Goal: Transaction & Acquisition: Purchase product/service

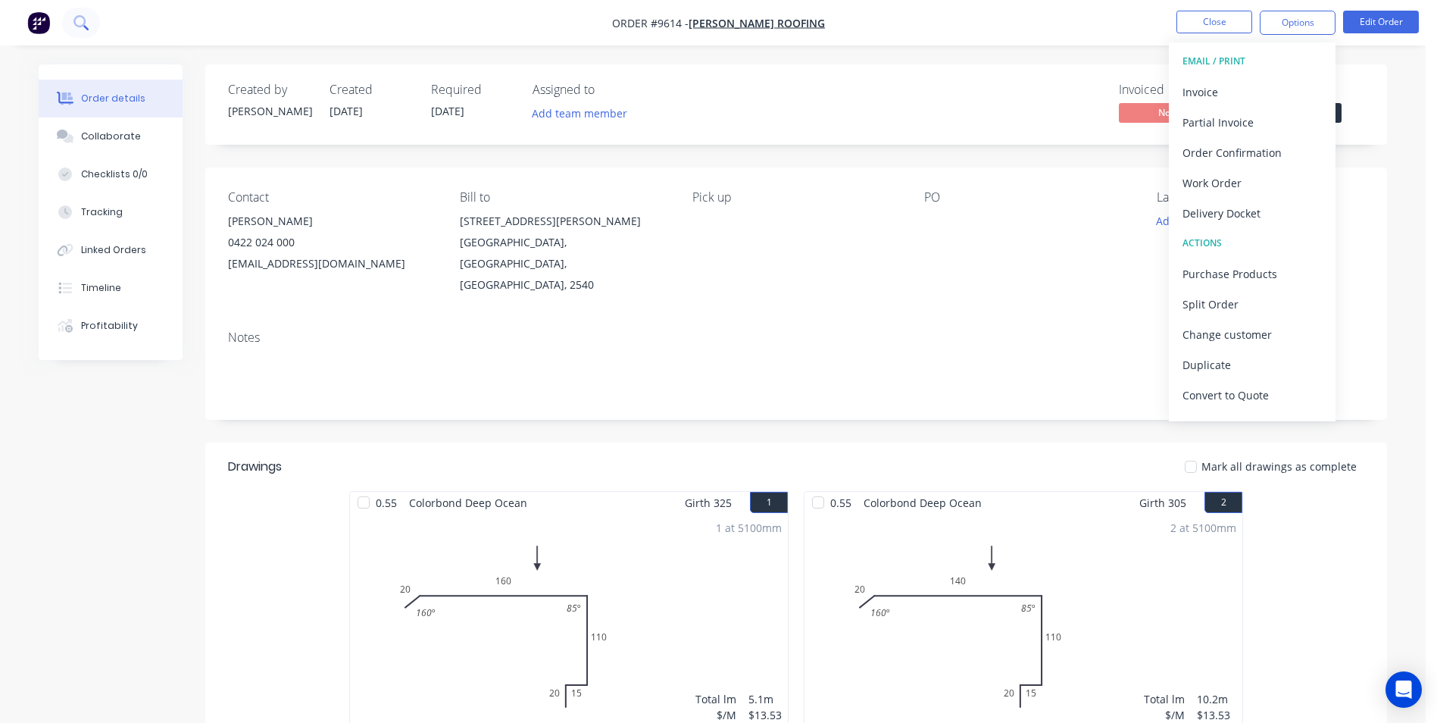
click at [82, 30] on icon at bounding box center [80, 22] width 14 height 14
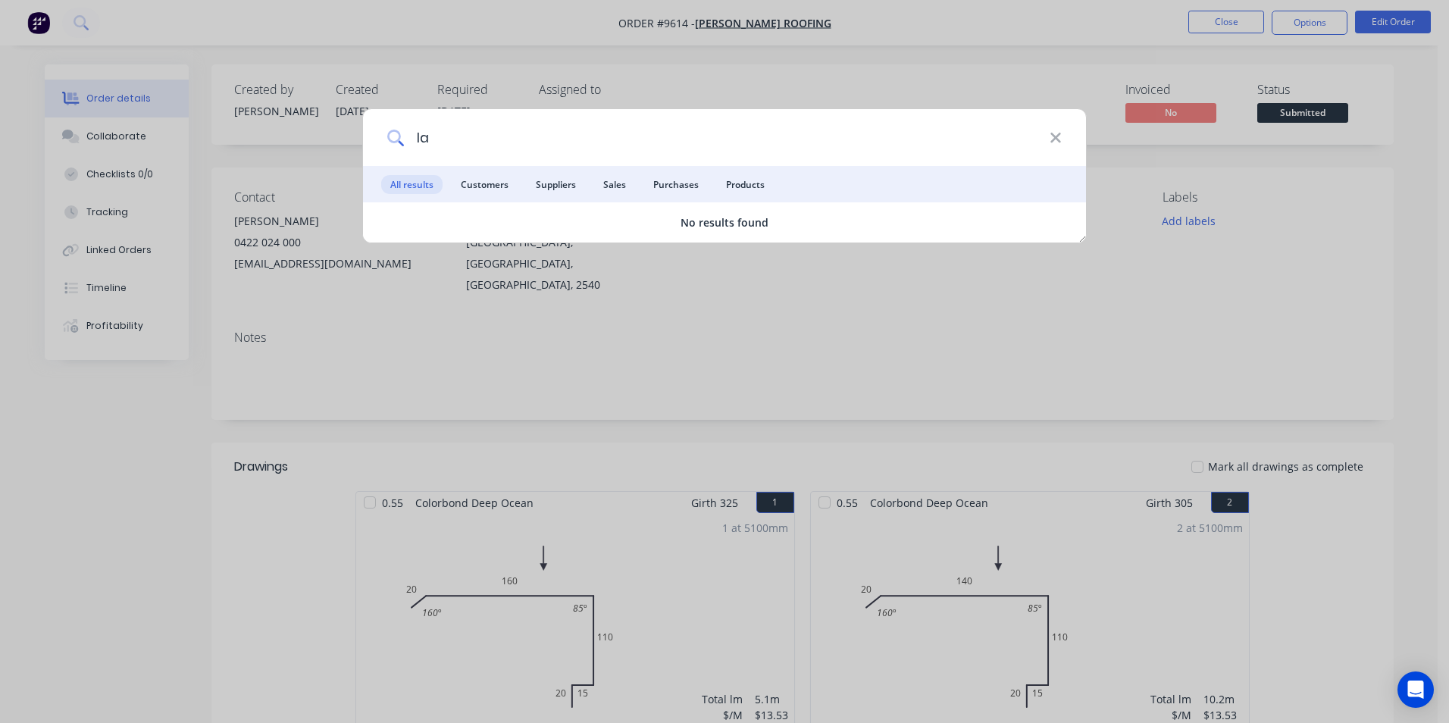
type input "l"
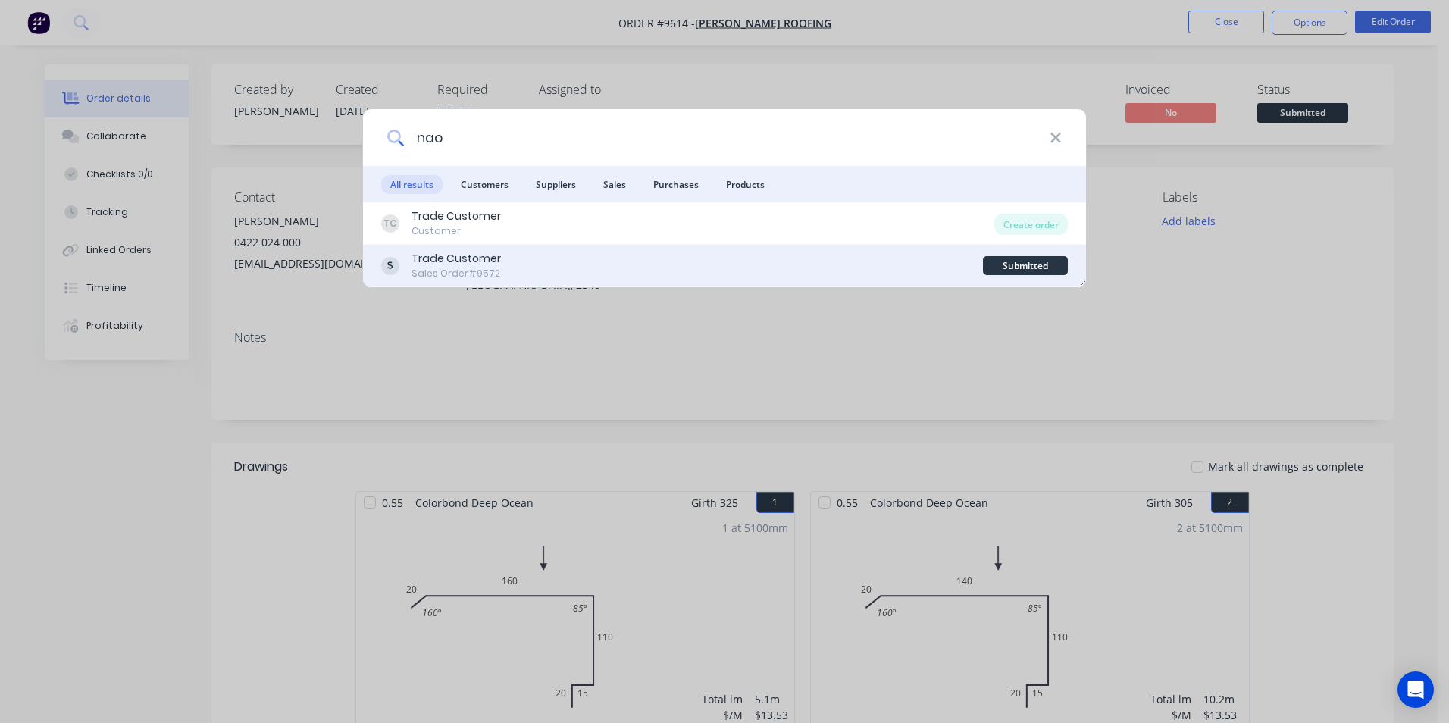
type input "nao"
click at [516, 261] on div "Trade Customer Sales Order #9572" at bounding box center [682, 266] width 602 height 30
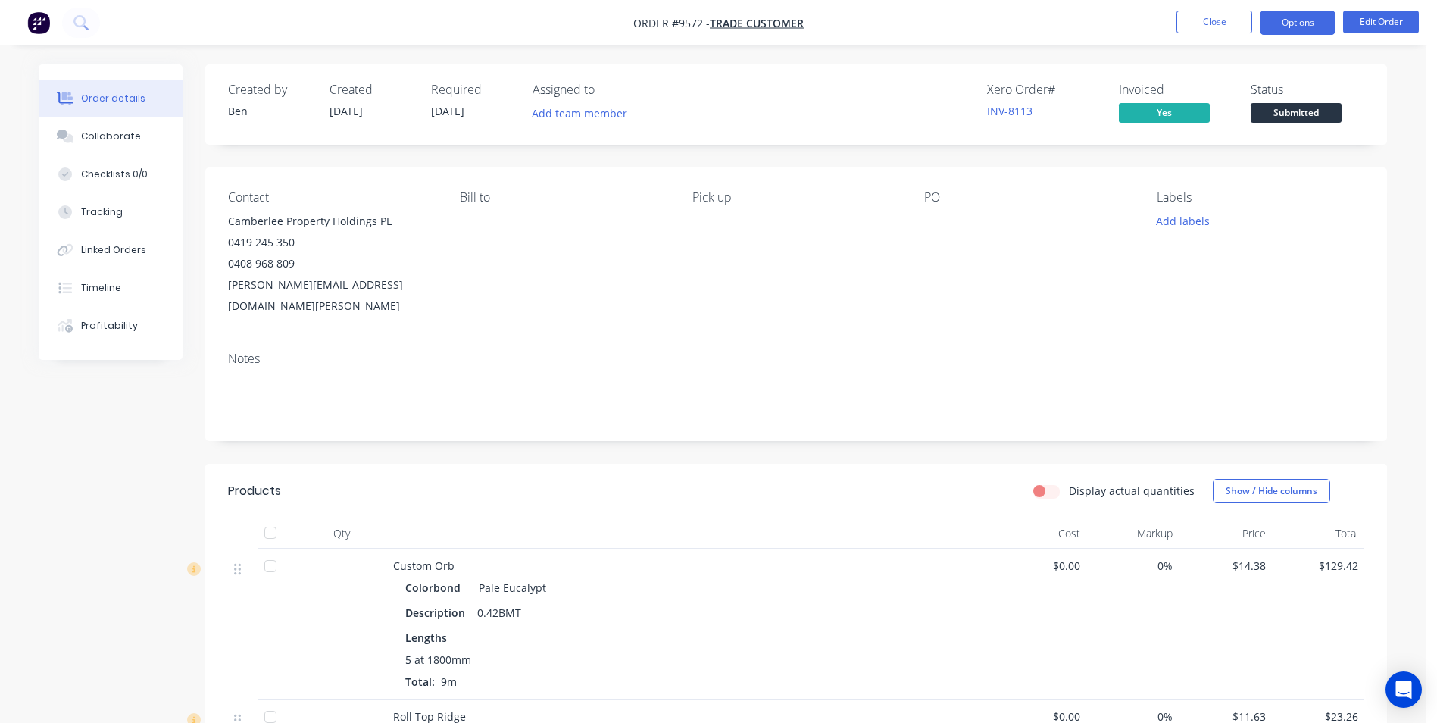
click at [1281, 16] on button "Options" at bounding box center [1298, 23] width 76 height 24
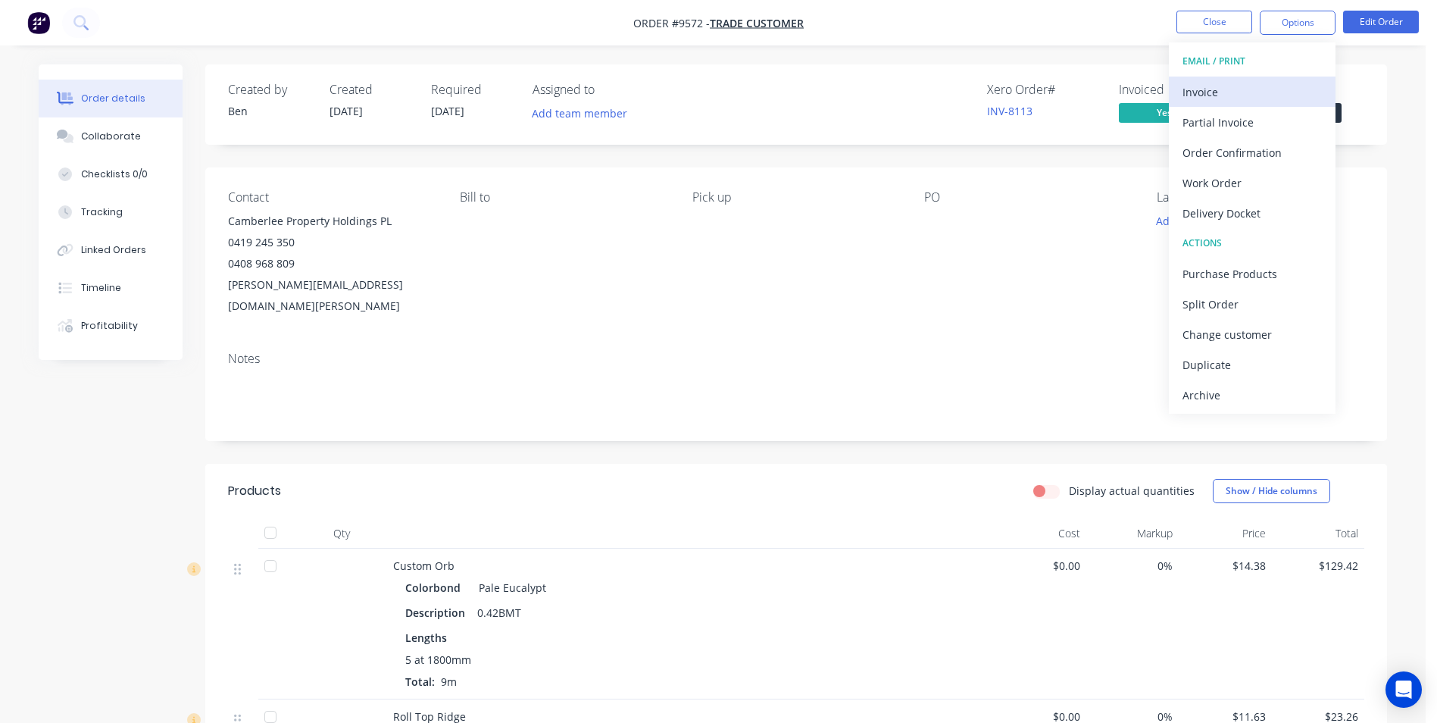
click at [1195, 86] on div "Invoice" at bounding box center [1252, 92] width 139 height 22
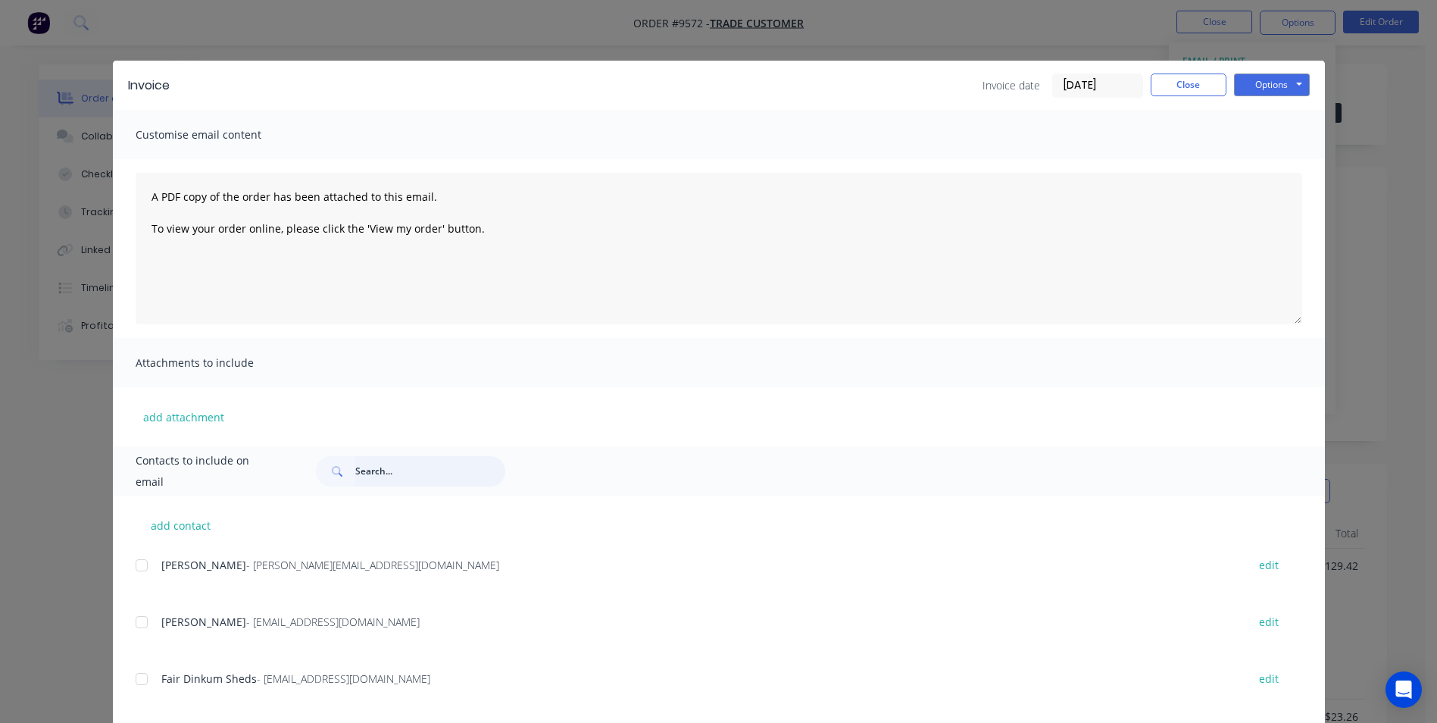
click at [360, 464] on input "text" at bounding box center [430, 471] width 150 height 30
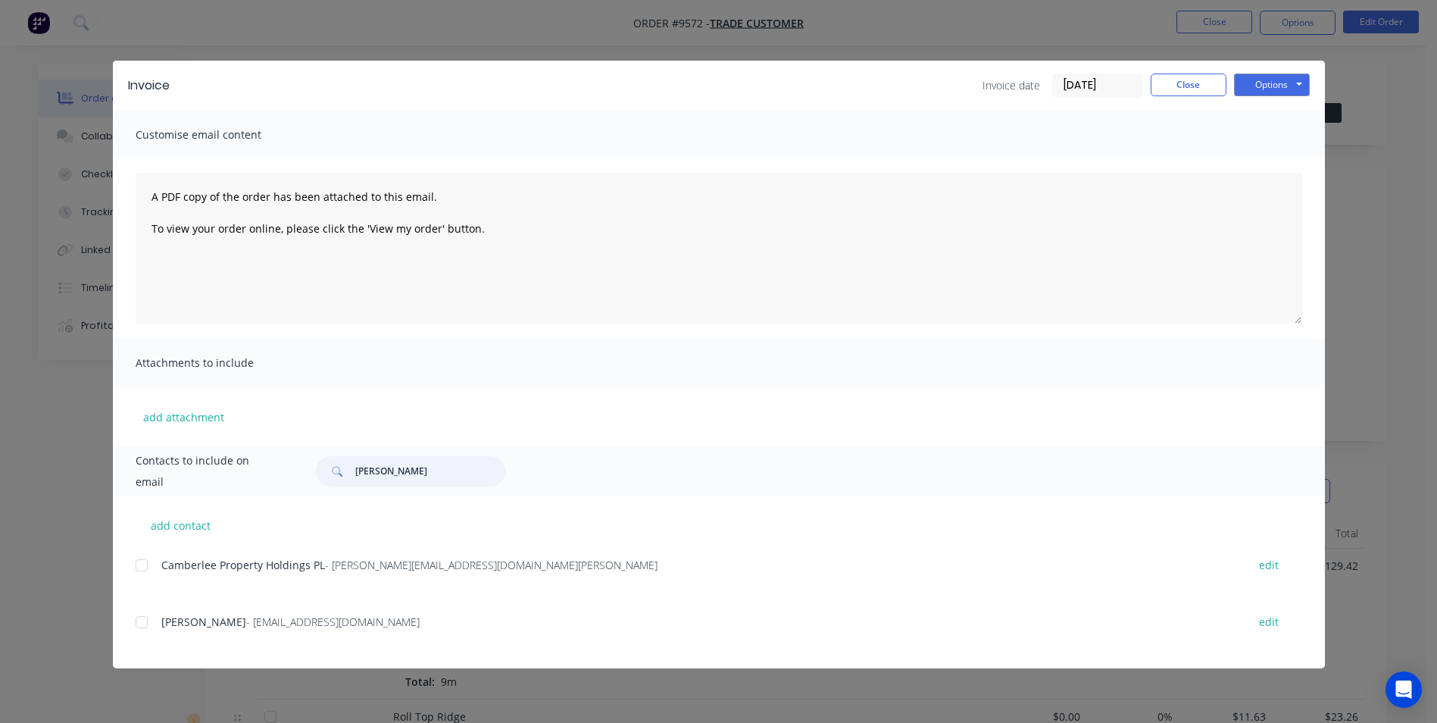
click at [140, 625] on div at bounding box center [142, 622] width 30 height 30
type input "naomi"
click at [1268, 562] on button "edit" at bounding box center [1269, 565] width 38 height 20
select select "AU"
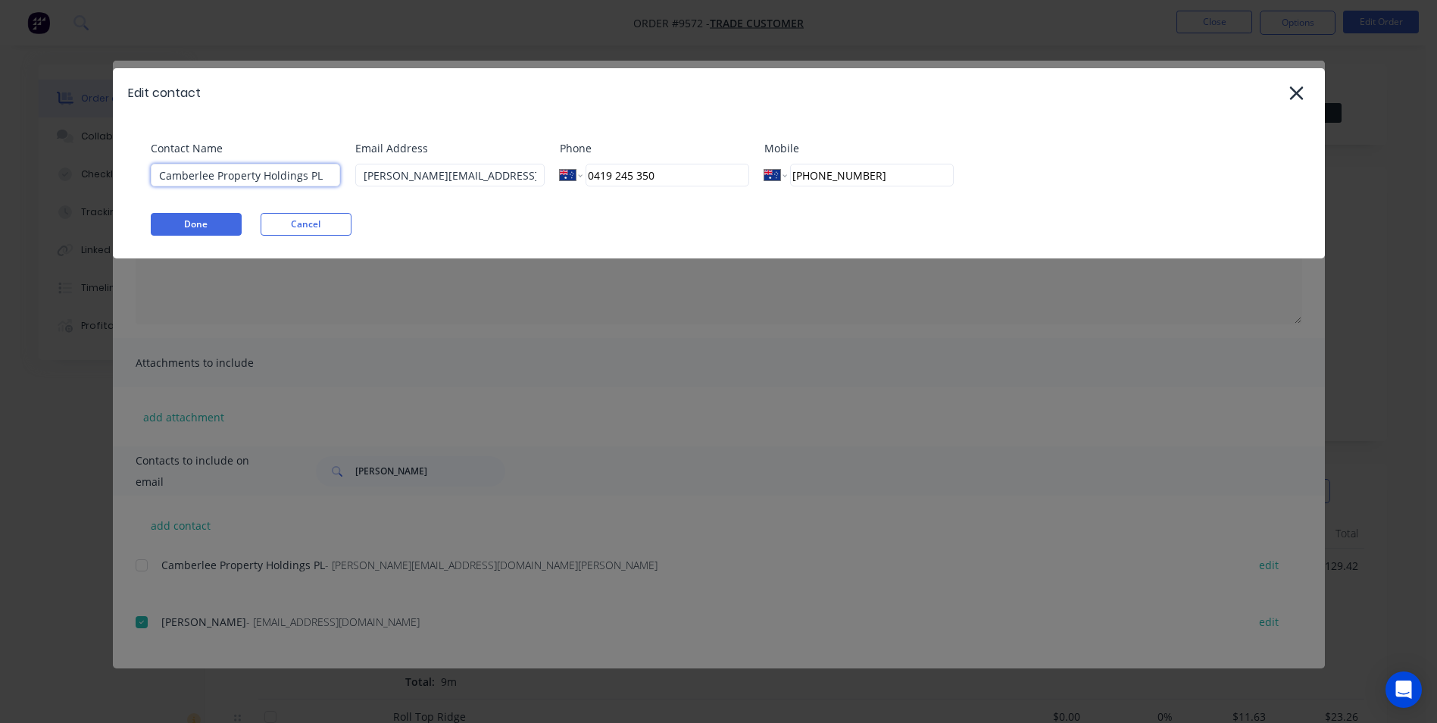
drag, startPoint x: 329, startPoint y: 177, endPoint x: 107, endPoint y: 179, distance: 222.0
click at [107, 179] on div "Edit contact Contact Name Camberlee Property Holdings PL Email Address naomi@na…" at bounding box center [718, 361] width 1437 height 723
drag, startPoint x: 217, startPoint y: 179, endPoint x: 550, endPoint y: 141, distance: 335.5
click at [522, 136] on div "Contact Name Camberlee Property Holdings PL Email Address naomi@naomihamiltonph…" at bounding box center [719, 187] width 1212 height 141
click at [1298, 89] on icon at bounding box center [1297, 93] width 16 height 21
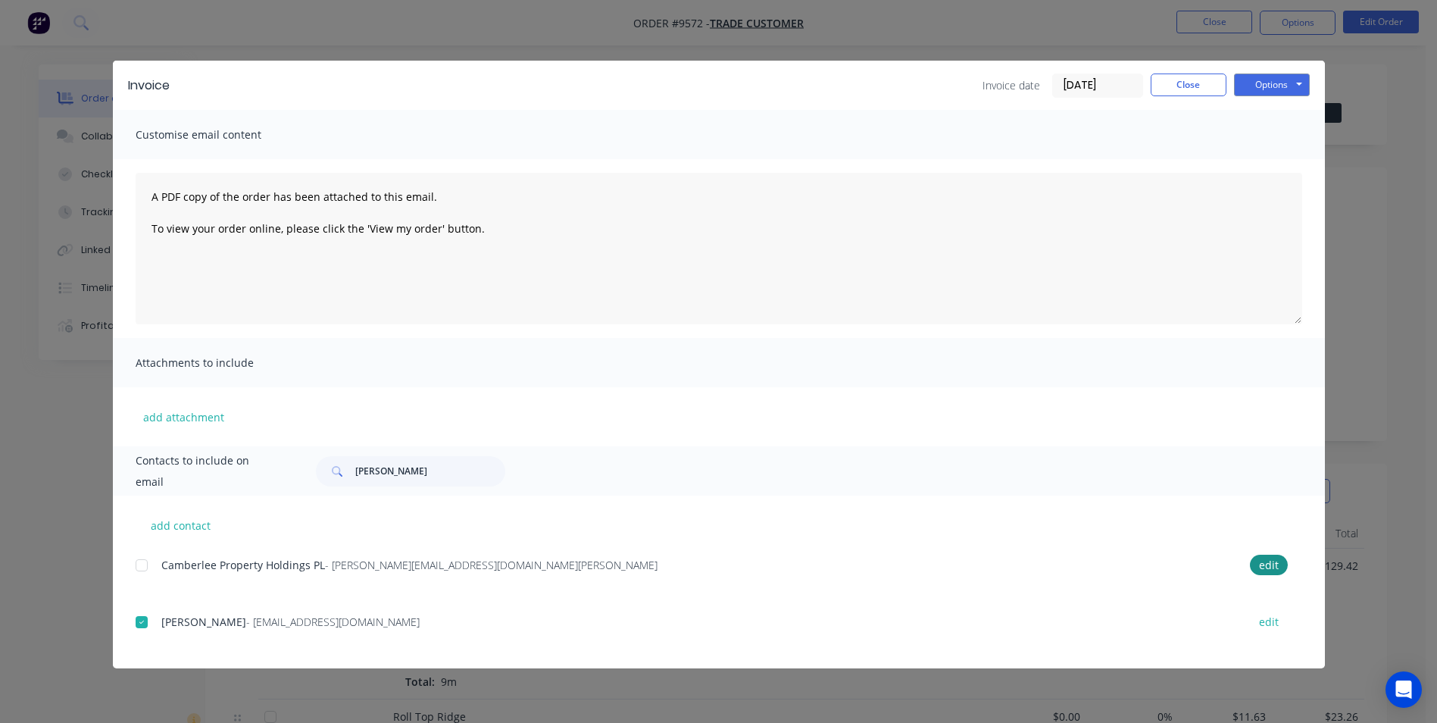
click at [139, 569] on div at bounding box center [142, 565] width 30 height 30
click at [1291, 89] on button "Options" at bounding box center [1272, 84] width 76 height 23
click at [1265, 162] on button "Email" at bounding box center [1282, 161] width 97 height 25
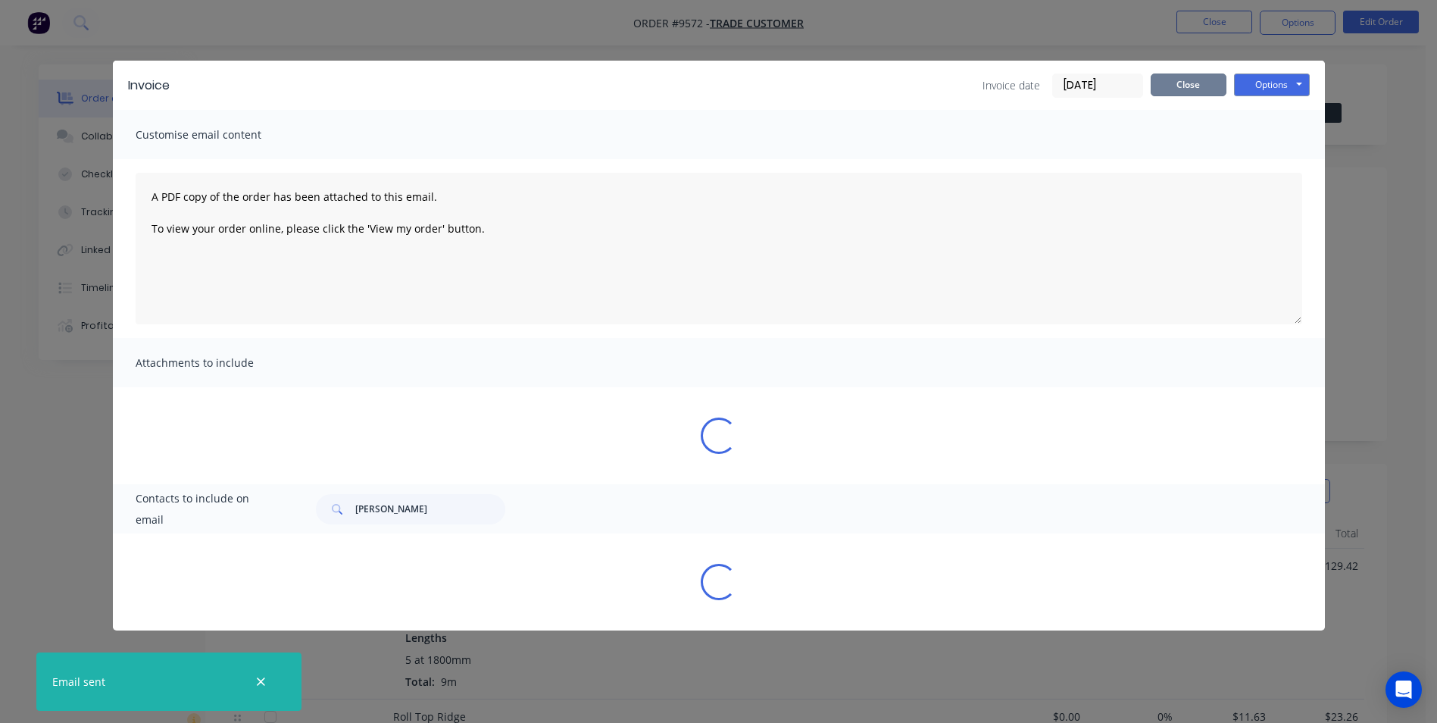
click at [1195, 82] on button "Close" at bounding box center [1189, 84] width 76 height 23
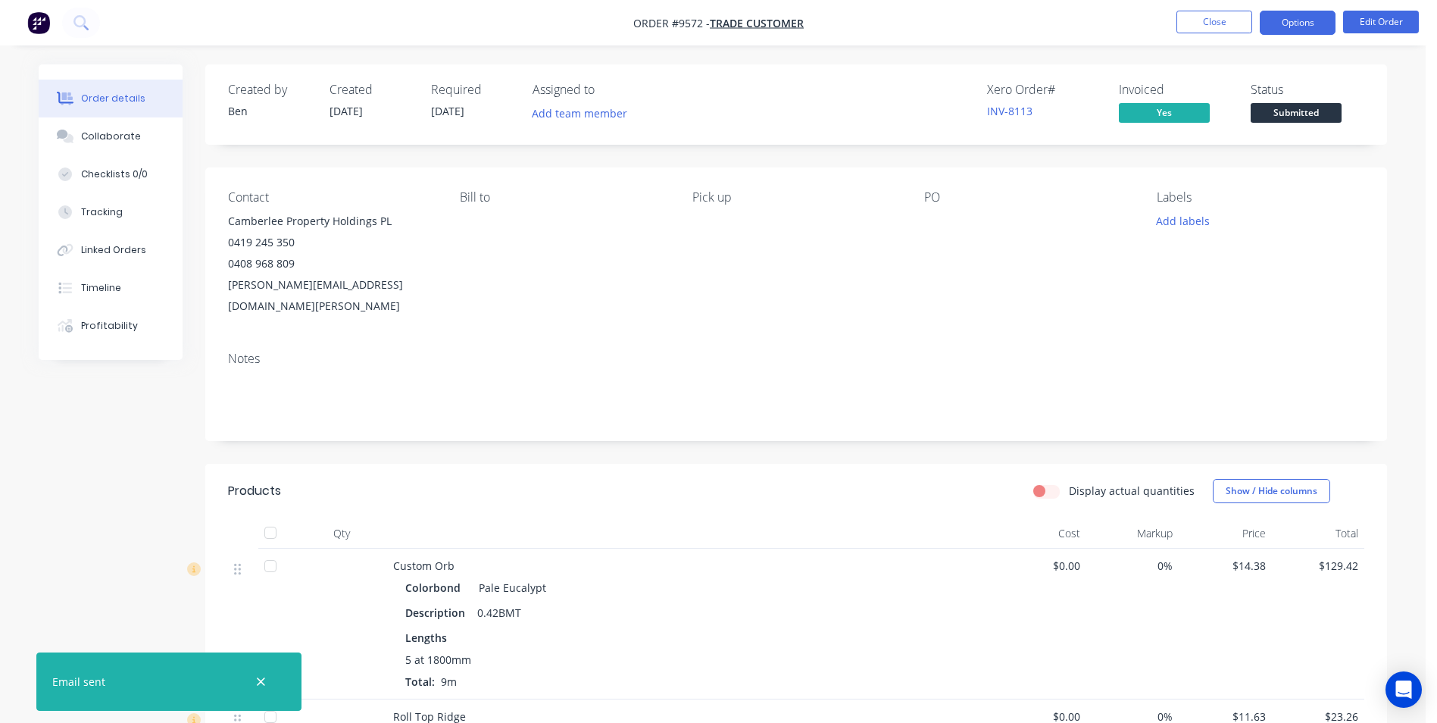
click at [1281, 19] on button "Options" at bounding box center [1298, 23] width 76 height 24
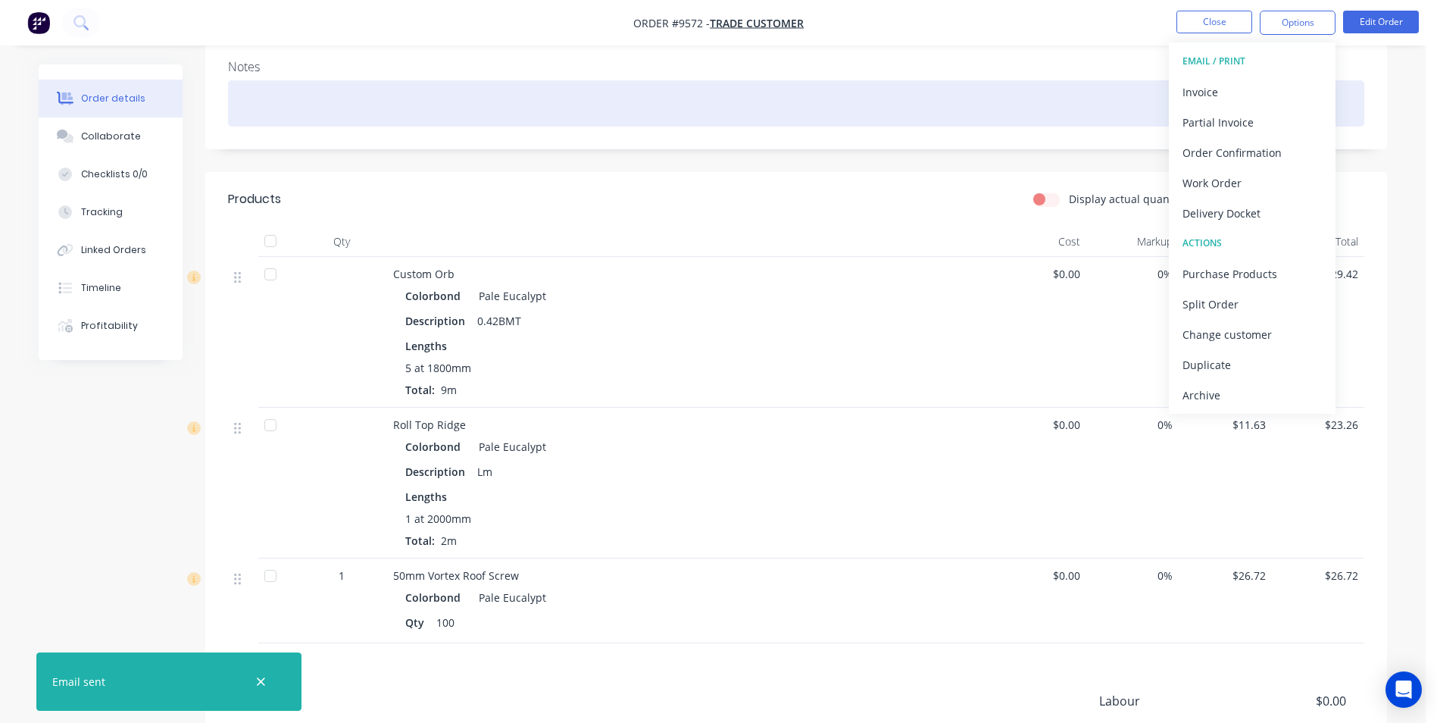
scroll to position [303, 0]
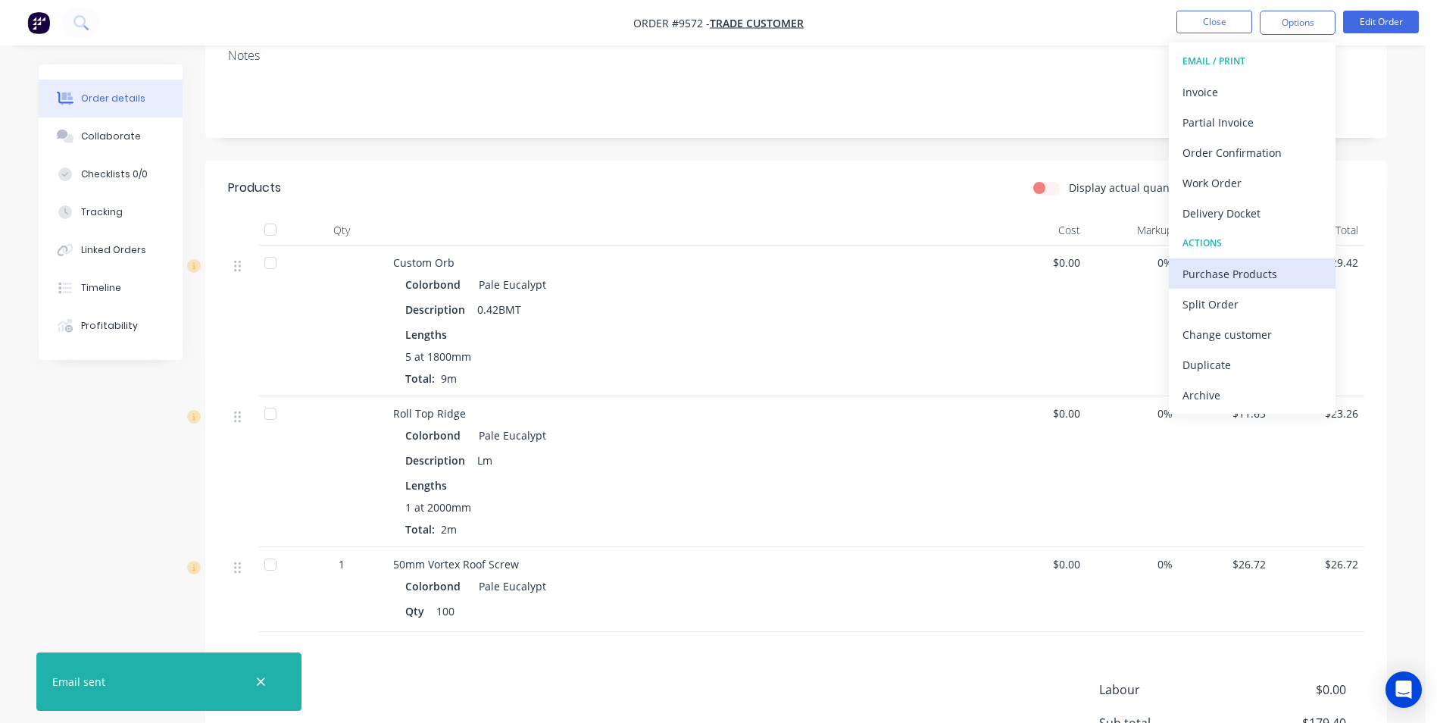
click at [1215, 280] on div "Purchase Products" at bounding box center [1252, 274] width 139 height 22
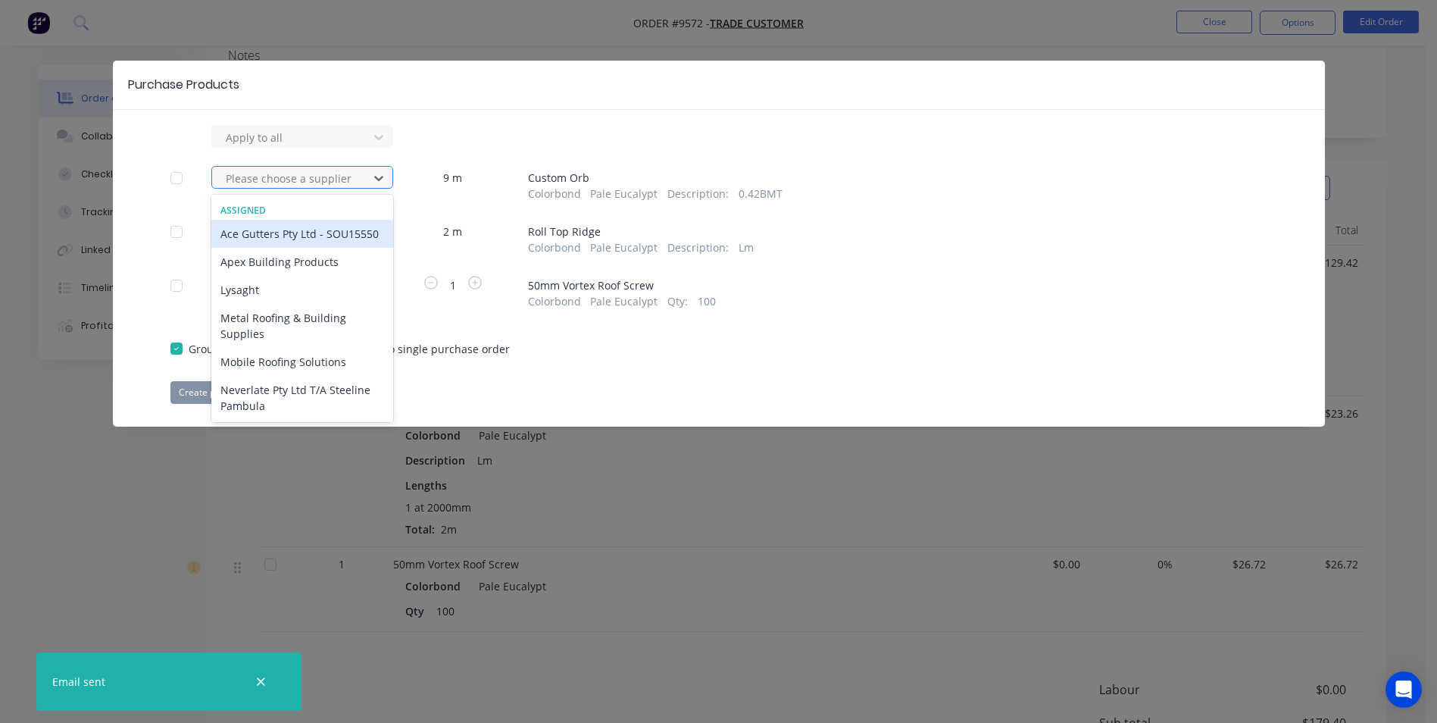
click at [246, 171] on div at bounding box center [292, 178] width 136 height 19
click at [237, 276] on div "Apex Building Products" at bounding box center [302, 262] width 182 height 28
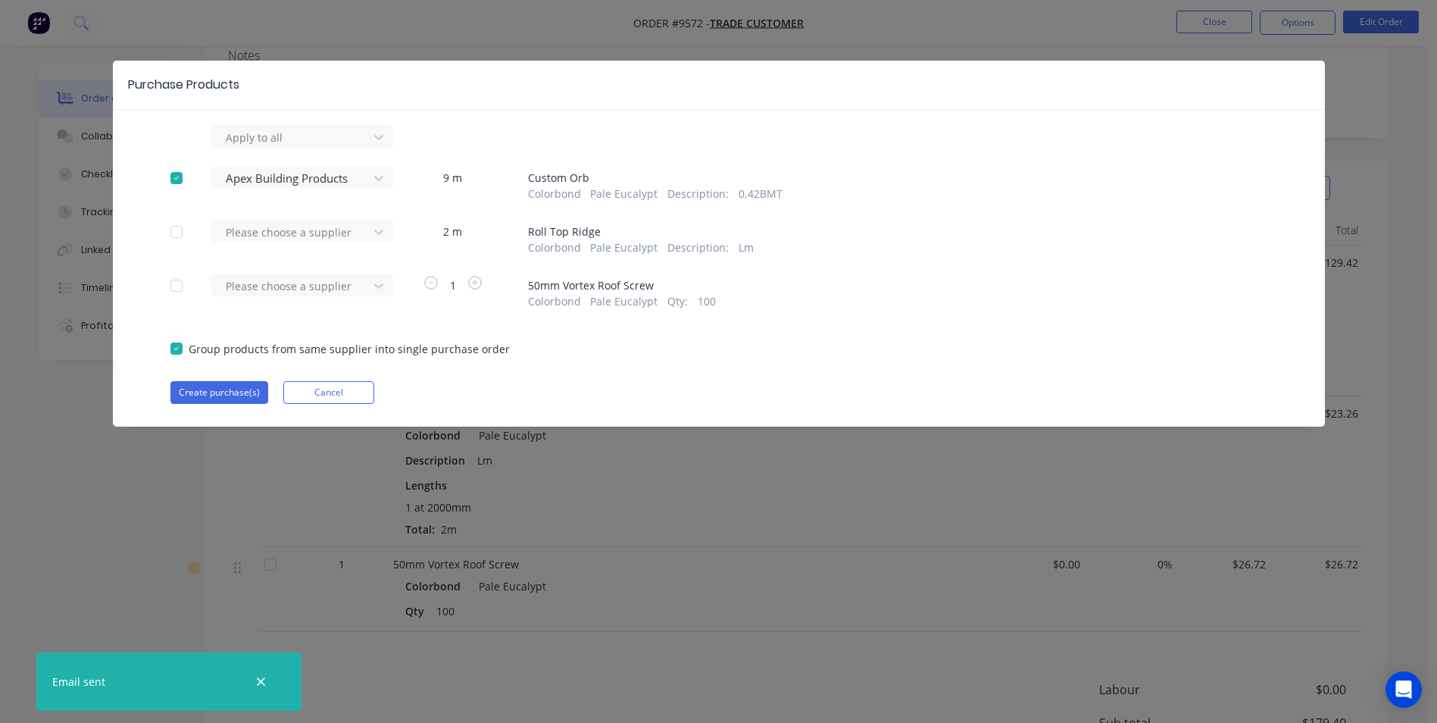
click at [245, 247] on div "Please choose a supplier" at bounding box center [294, 238] width 167 height 36
click at [251, 227] on div at bounding box center [292, 232] width 136 height 19
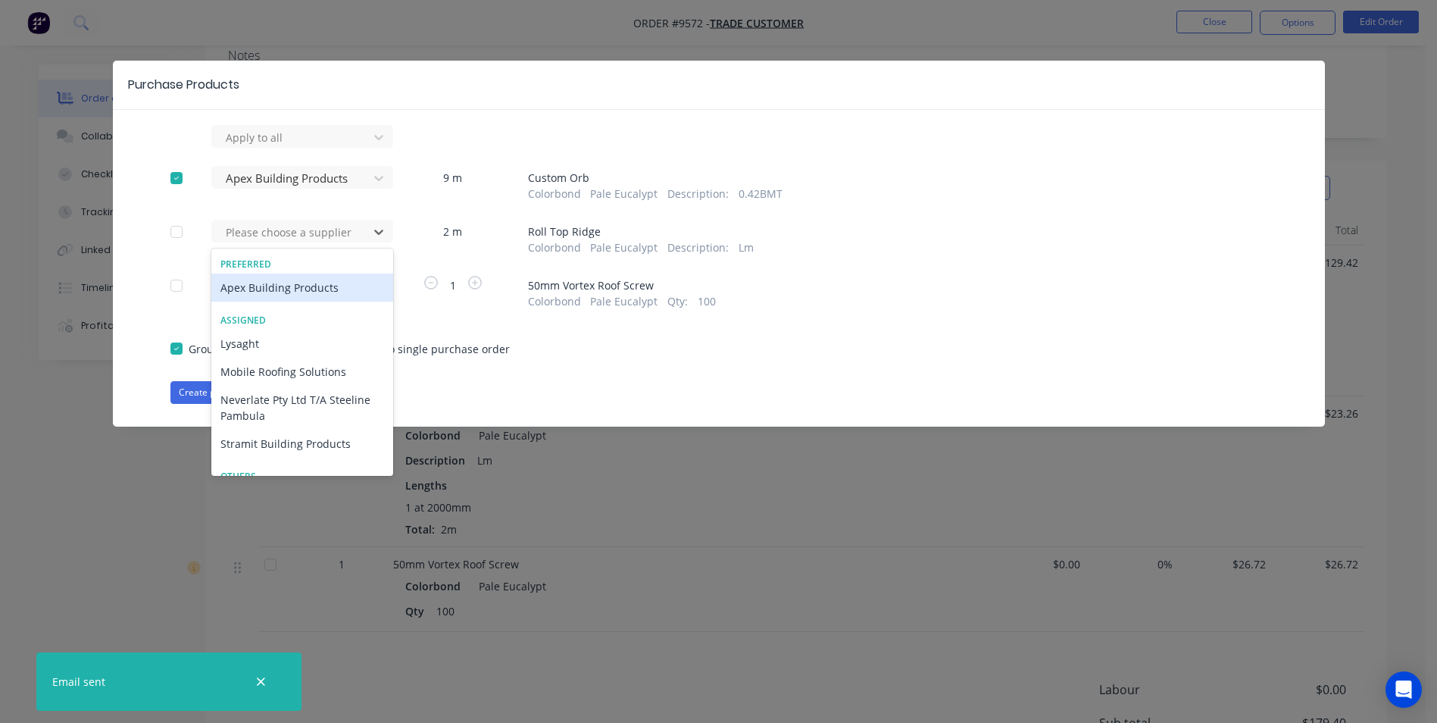
click at [251, 283] on div "Apex Building Products" at bounding box center [302, 288] width 182 height 28
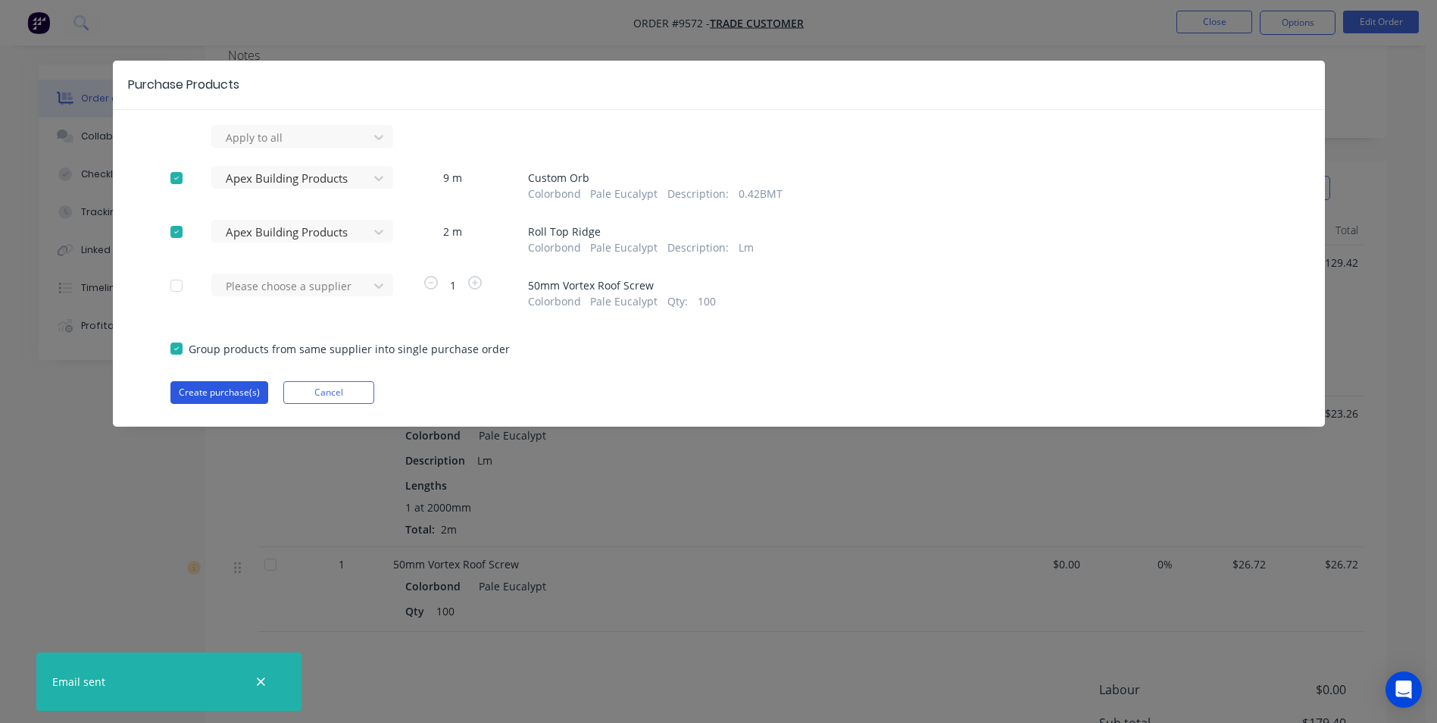
click at [204, 389] on button "Create purchase(s)" at bounding box center [219, 392] width 98 height 23
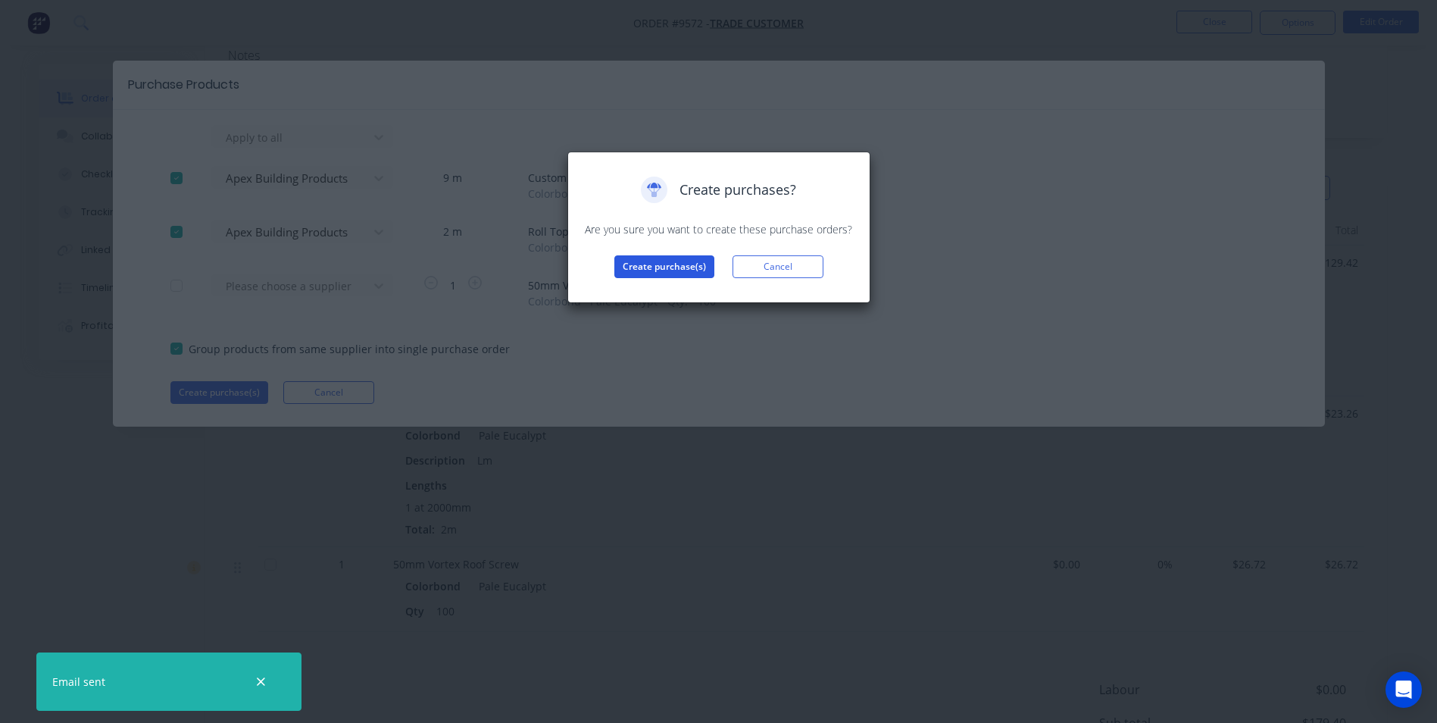
click at [664, 276] on button "Create purchase(s)" at bounding box center [664, 266] width 100 height 23
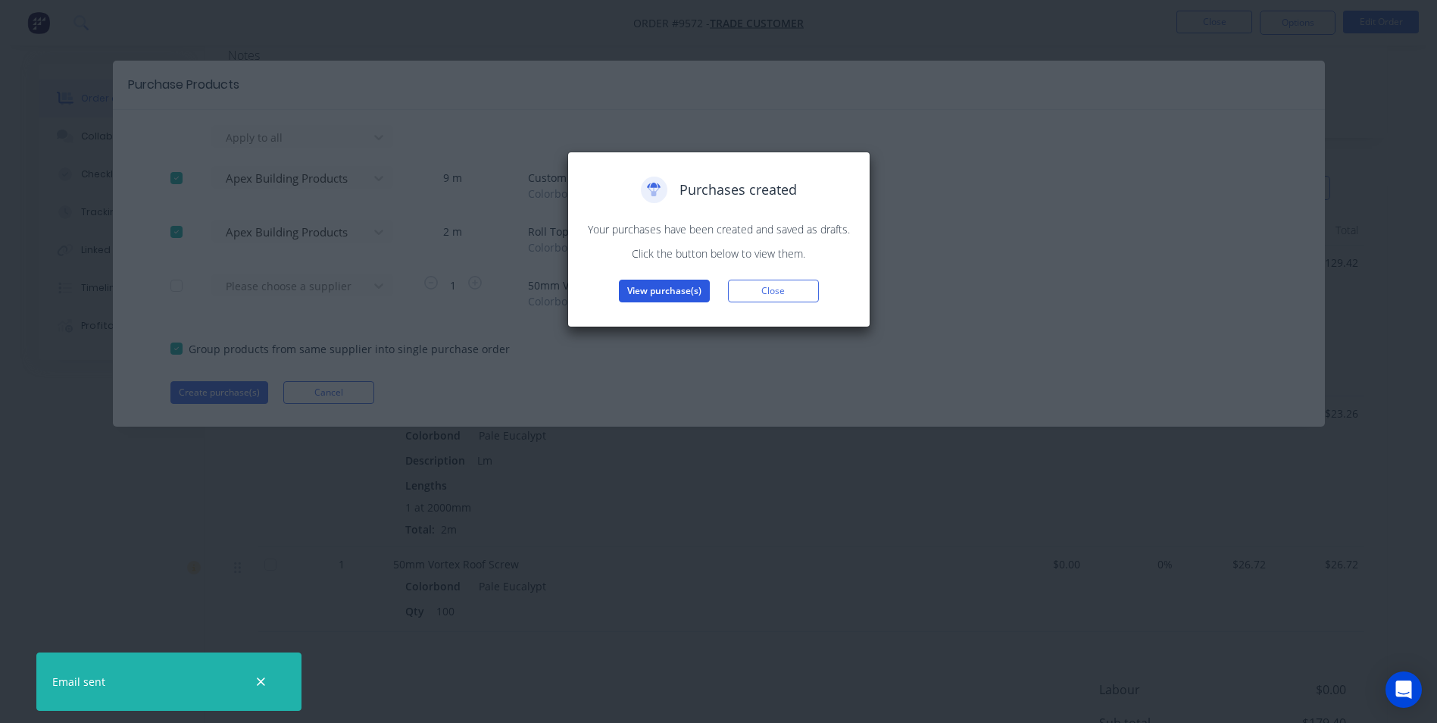
click at [639, 287] on button "View purchase(s)" at bounding box center [664, 291] width 91 height 23
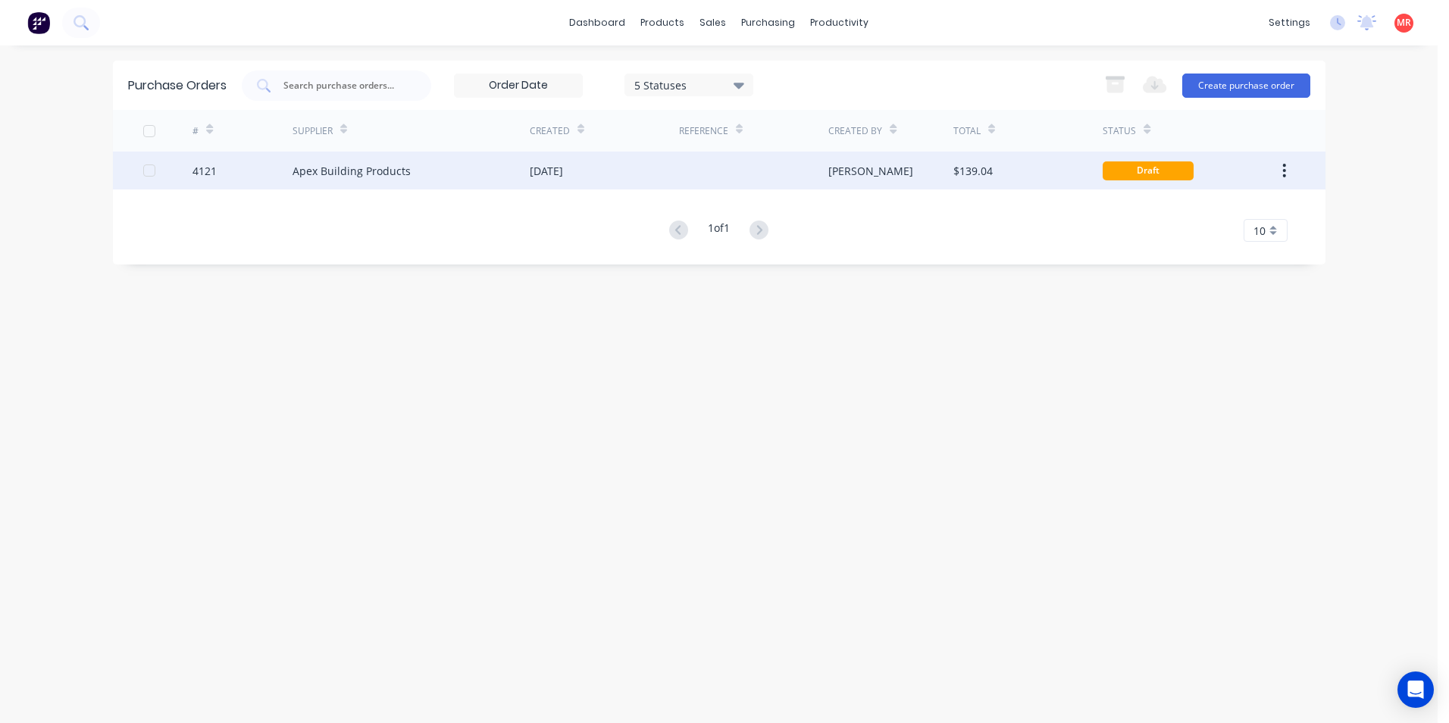
click at [782, 177] on div at bounding box center [753, 171] width 149 height 38
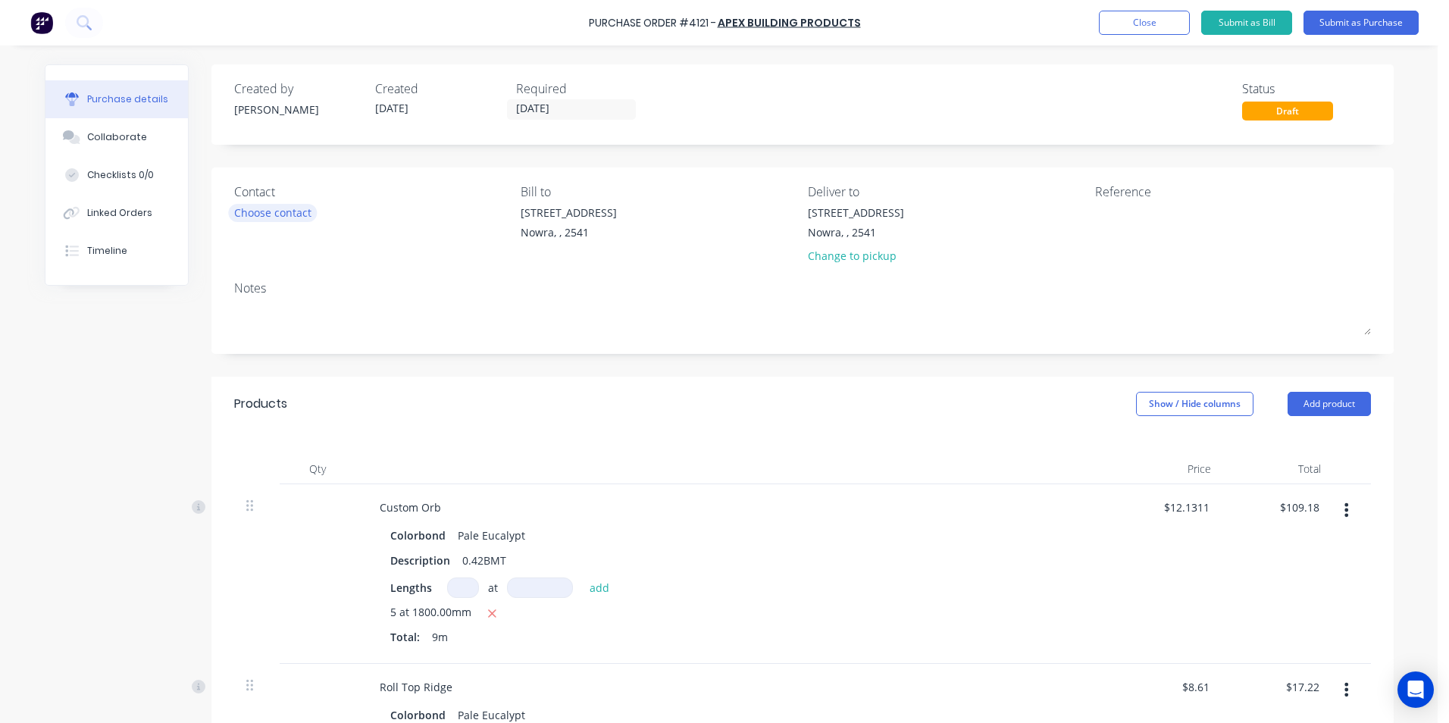
click at [267, 218] on div "Choose contact" at bounding box center [272, 213] width 77 height 16
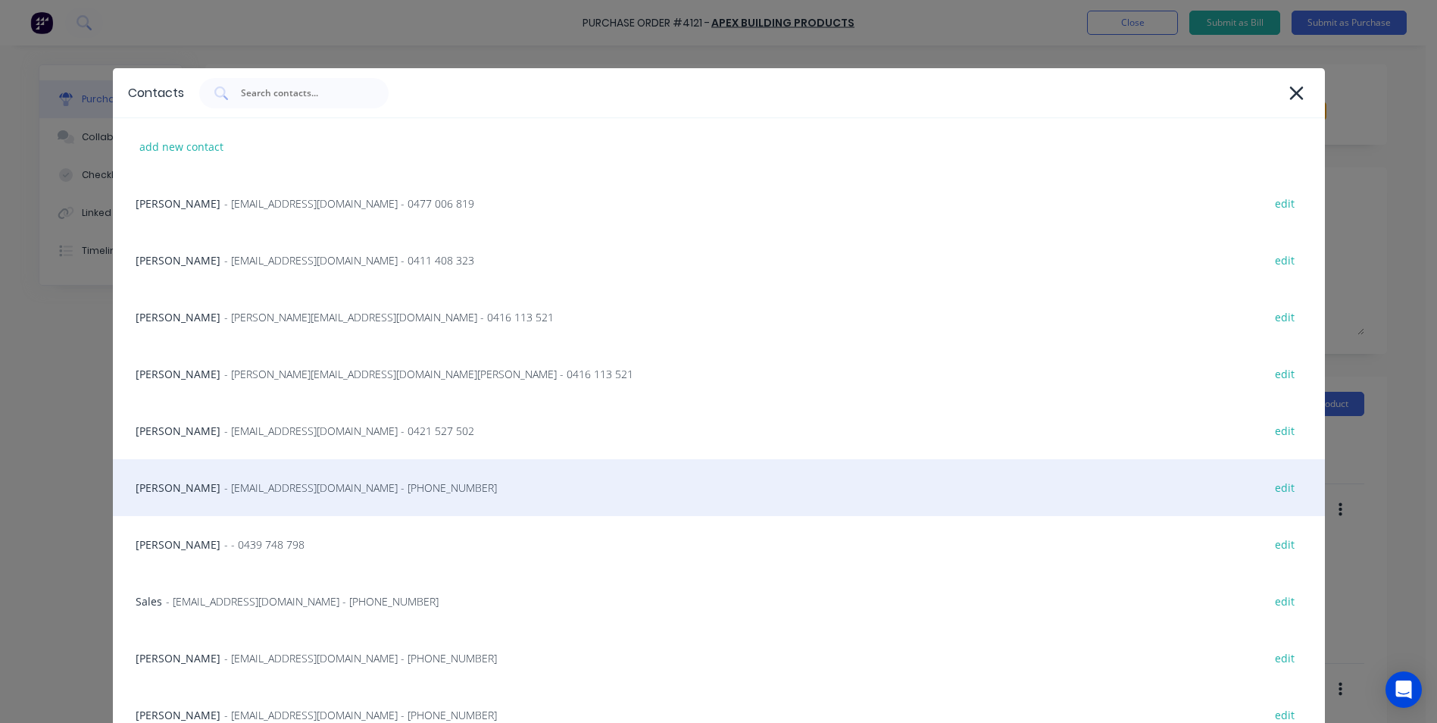
click at [230, 492] on span "- info@SCRS.net.au - (02) 4411 1090" at bounding box center [360, 488] width 273 height 16
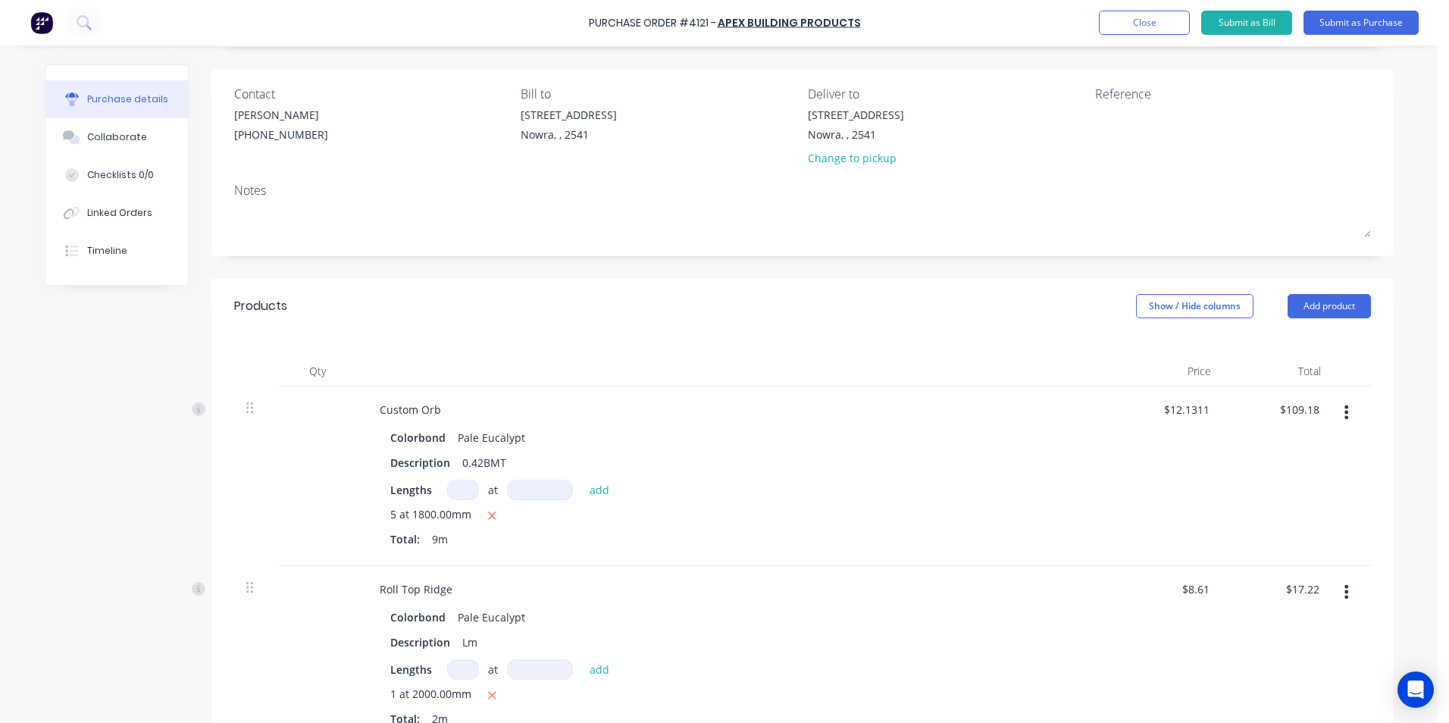
scroll to position [61, 0]
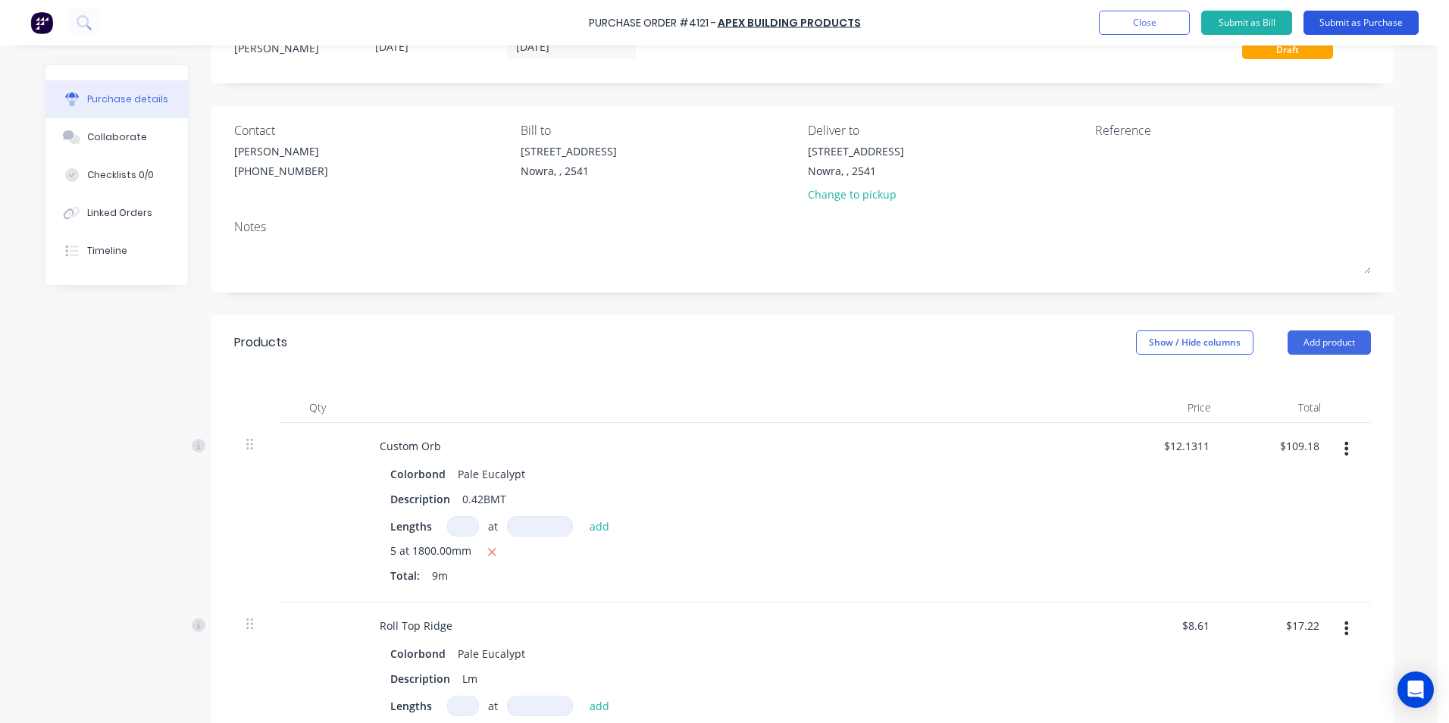
click at [1334, 14] on button "Submit as Purchase" at bounding box center [1360, 23] width 115 height 24
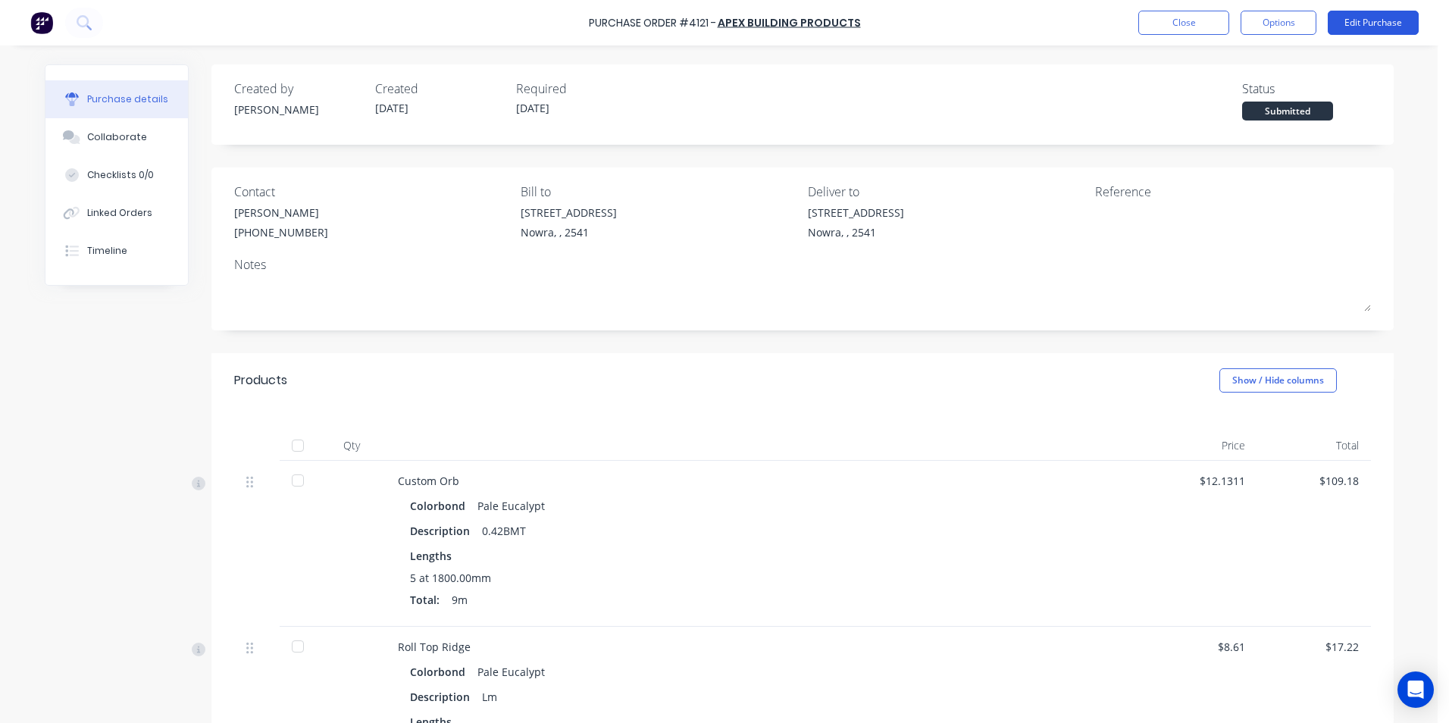
click at [1346, 21] on button "Edit Purchase" at bounding box center [1372, 23] width 91 height 24
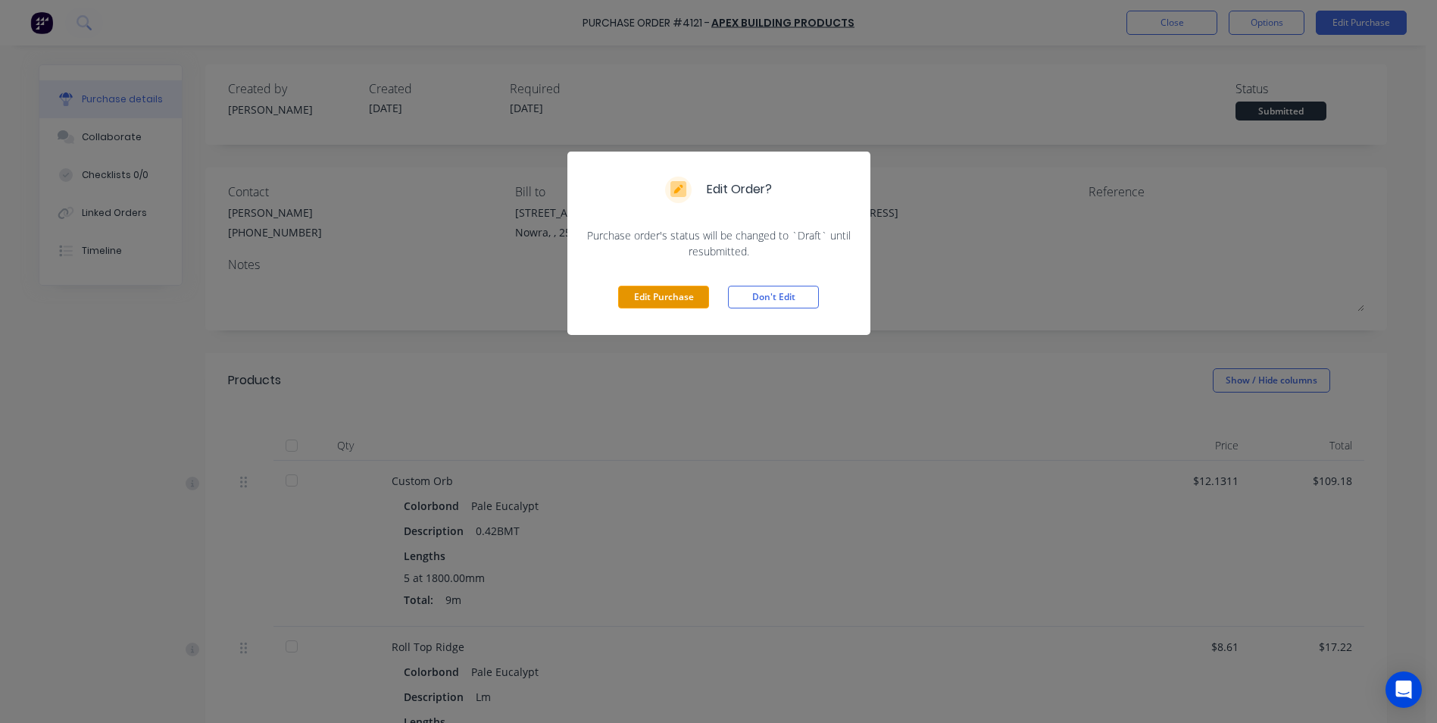
click at [641, 286] on button "Edit Purchase" at bounding box center [663, 297] width 91 height 23
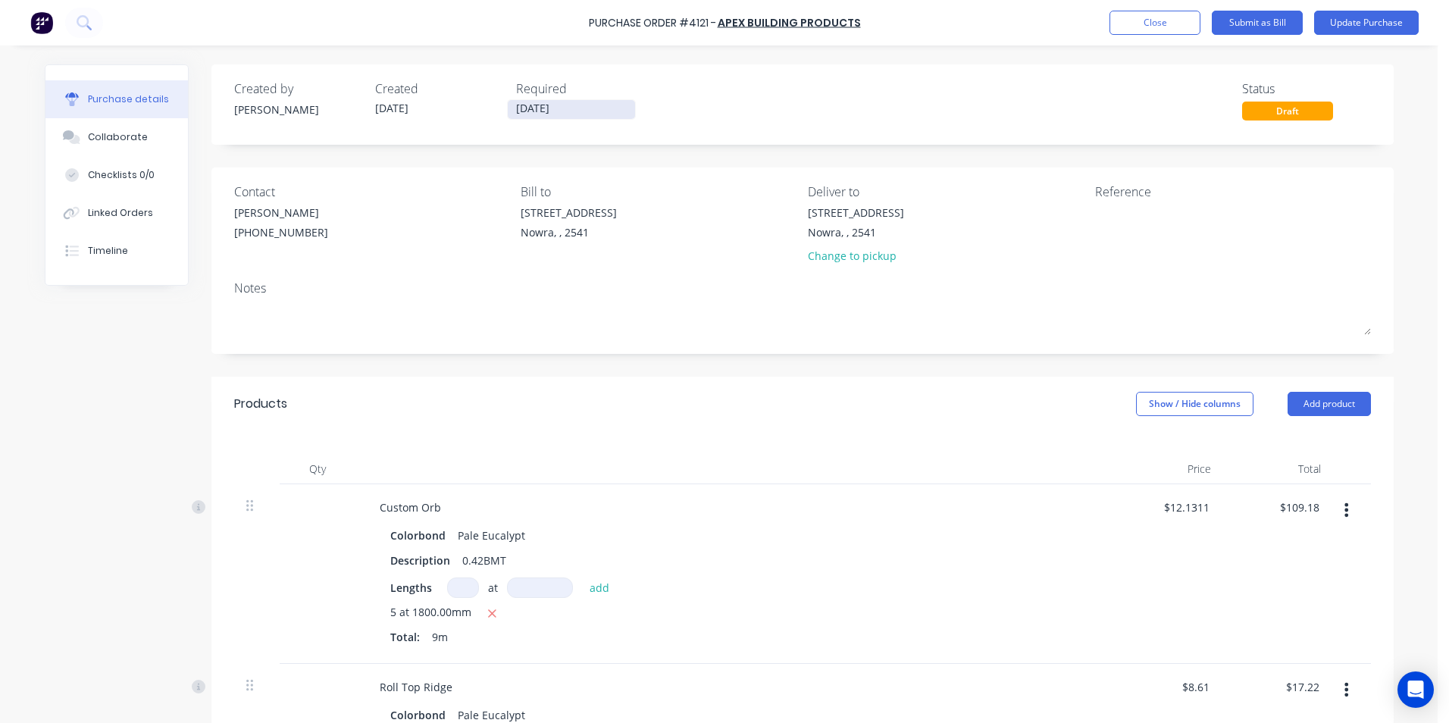
click at [514, 101] on input "[DATE]" at bounding box center [571, 109] width 127 height 19
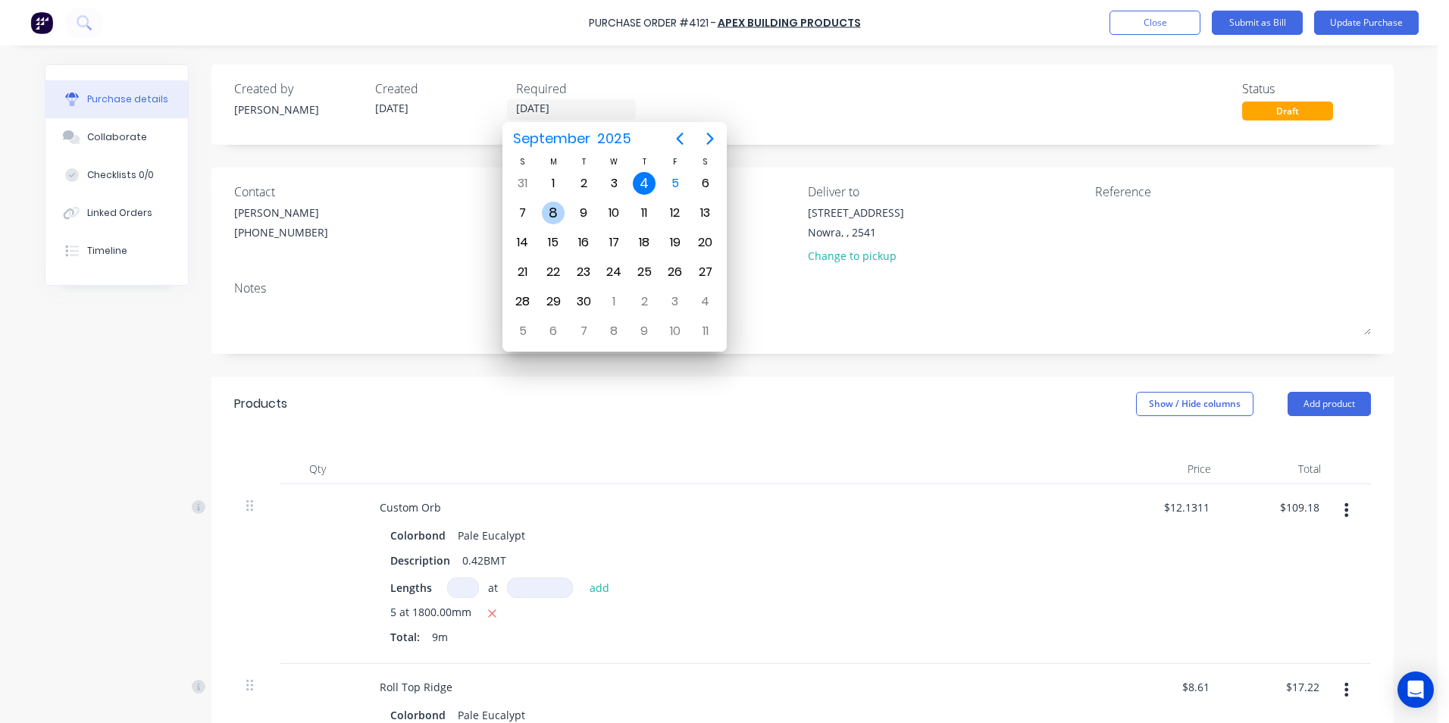
click at [551, 215] on div "8" at bounding box center [553, 213] width 23 height 23
type input "[DATE]"
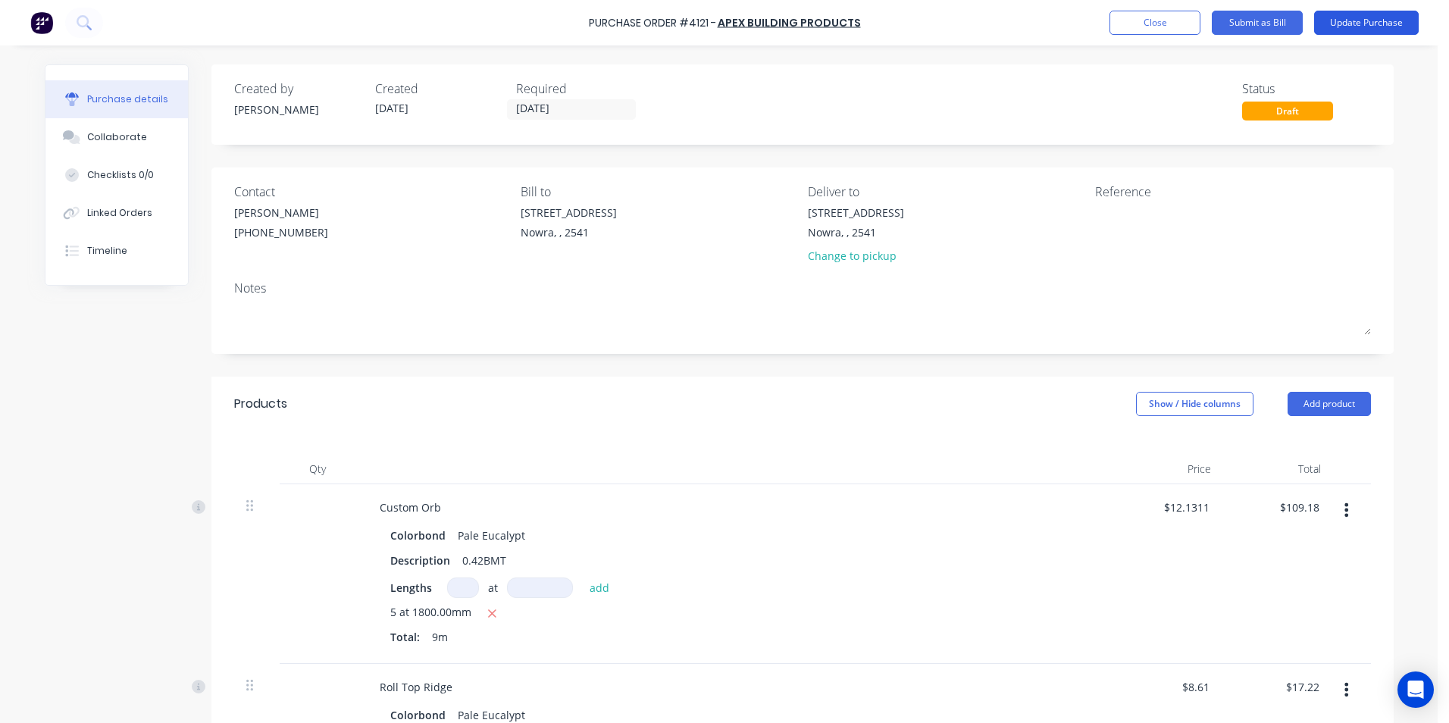
click at [1353, 23] on button "Update Purchase" at bounding box center [1366, 23] width 105 height 24
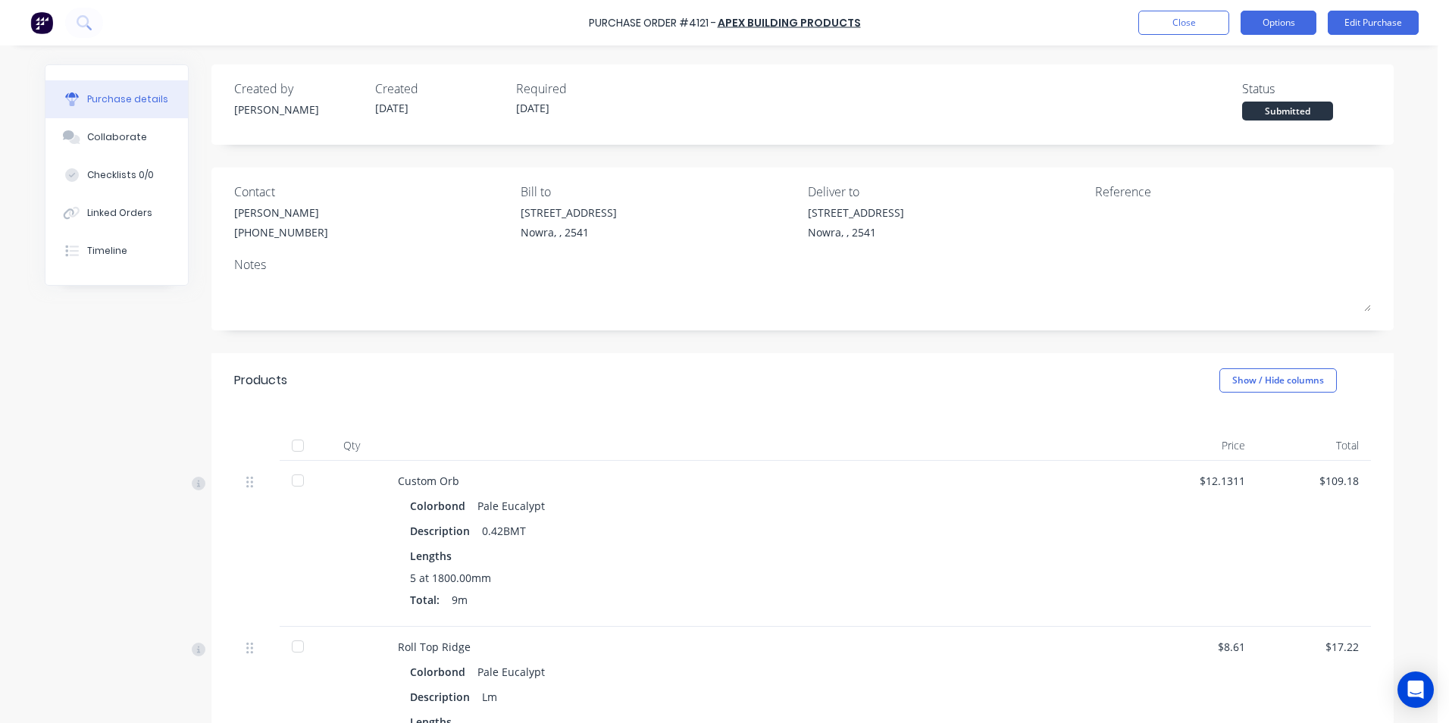
click at [1276, 27] on button "Options" at bounding box center [1278, 23] width 76 height 24
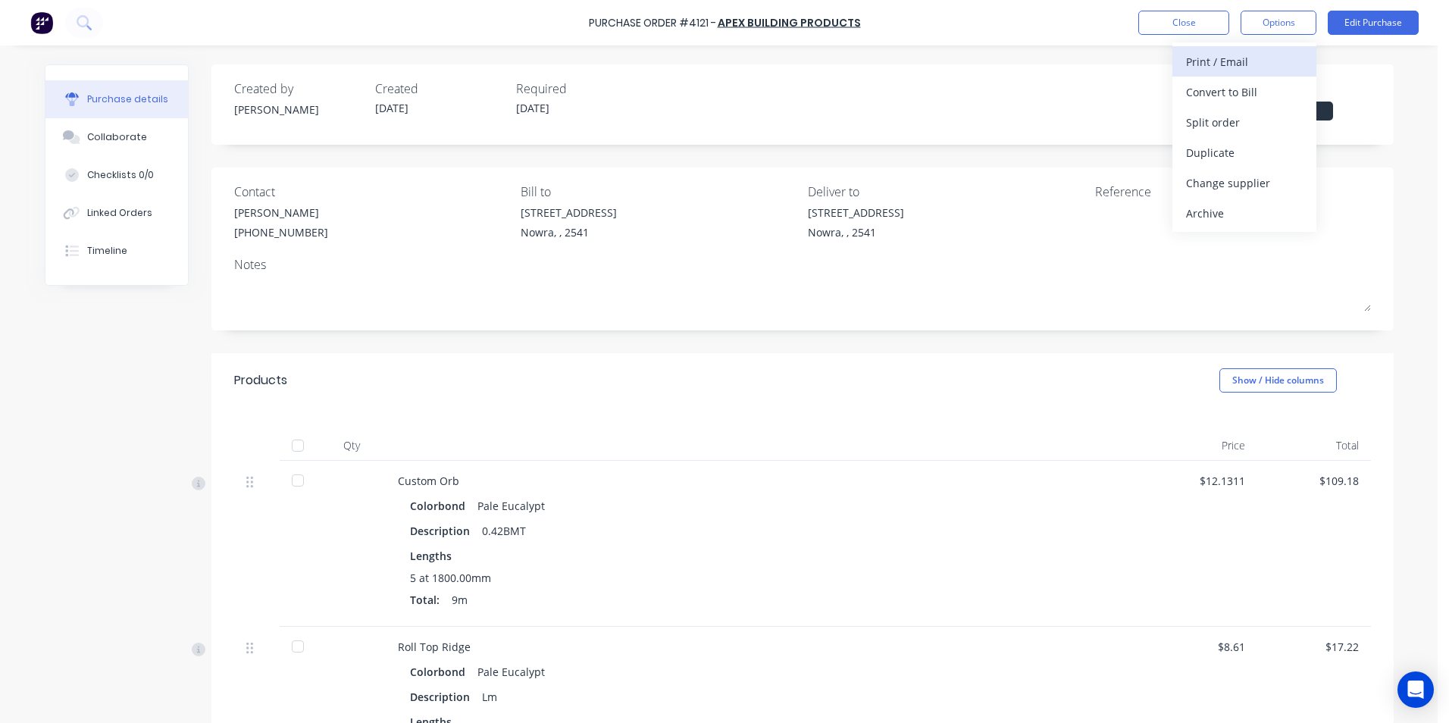
click at [1238, 62] on div "Print / Email" at bounding box center [1244, 62] width 117 height 22
click at [1234, 118] on div "Without pricing" at bounding box center [1244, 122] width 117 height 22
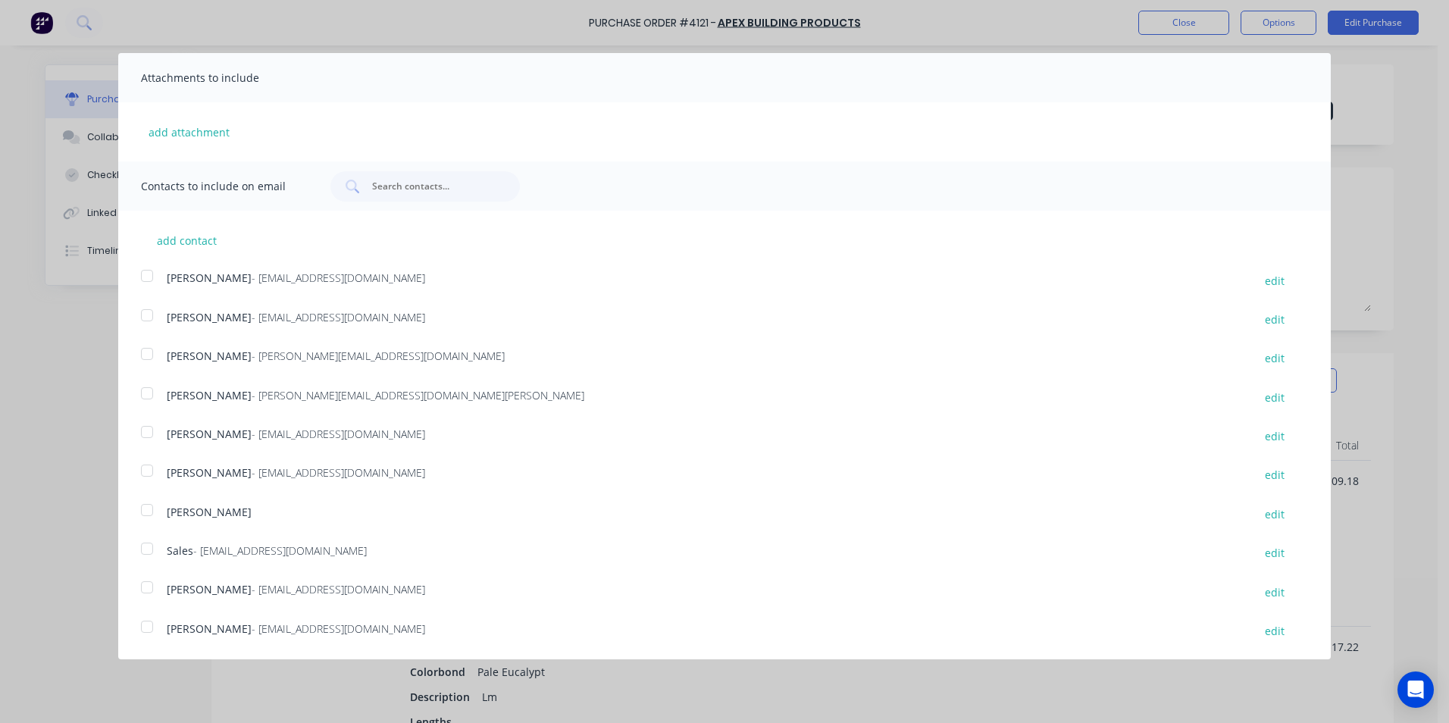
click at [142, 552] on div at bounding box center [147, 548] width 30 height 30
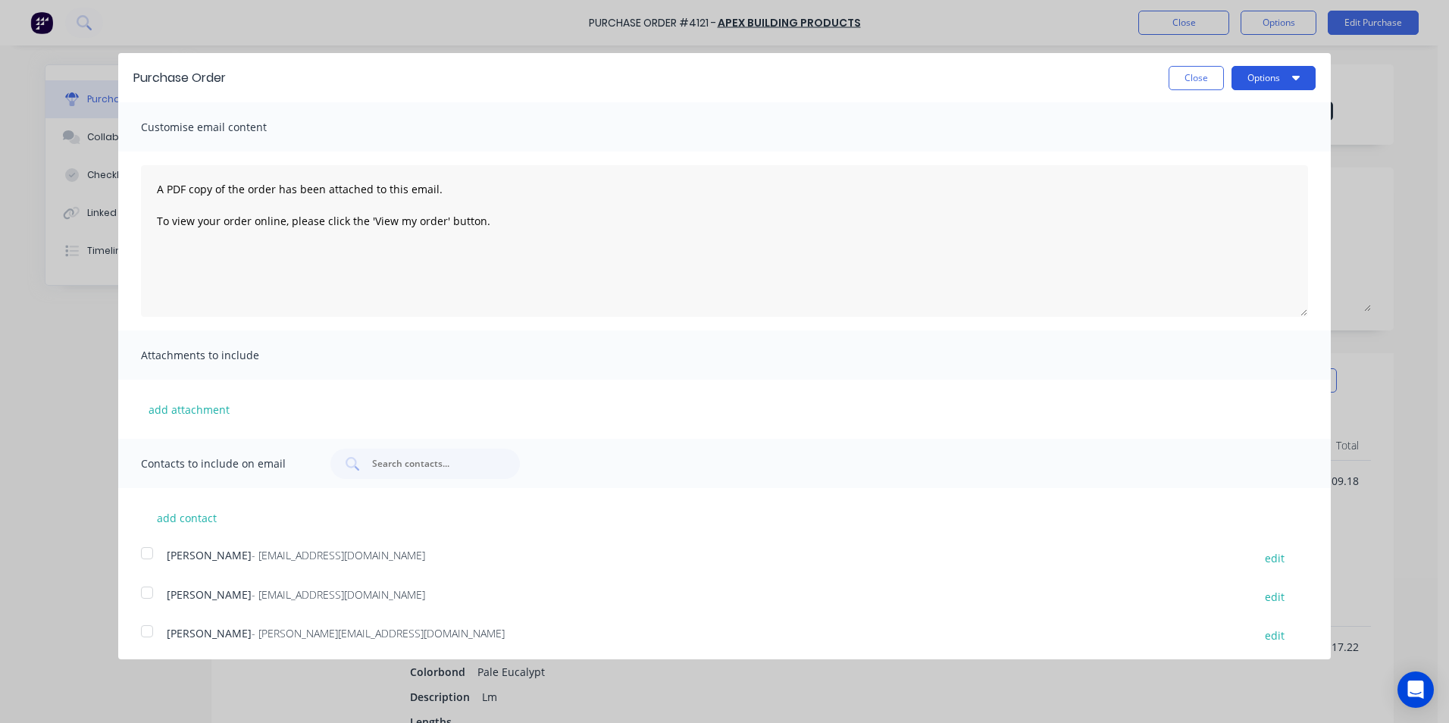
click at [1247, 85] on button "Options" at bounding box center [1273, 78] width 84 height 24
click at [1227, 141] on div "Email" at bounding box center [1243, 147] width 117 height 22
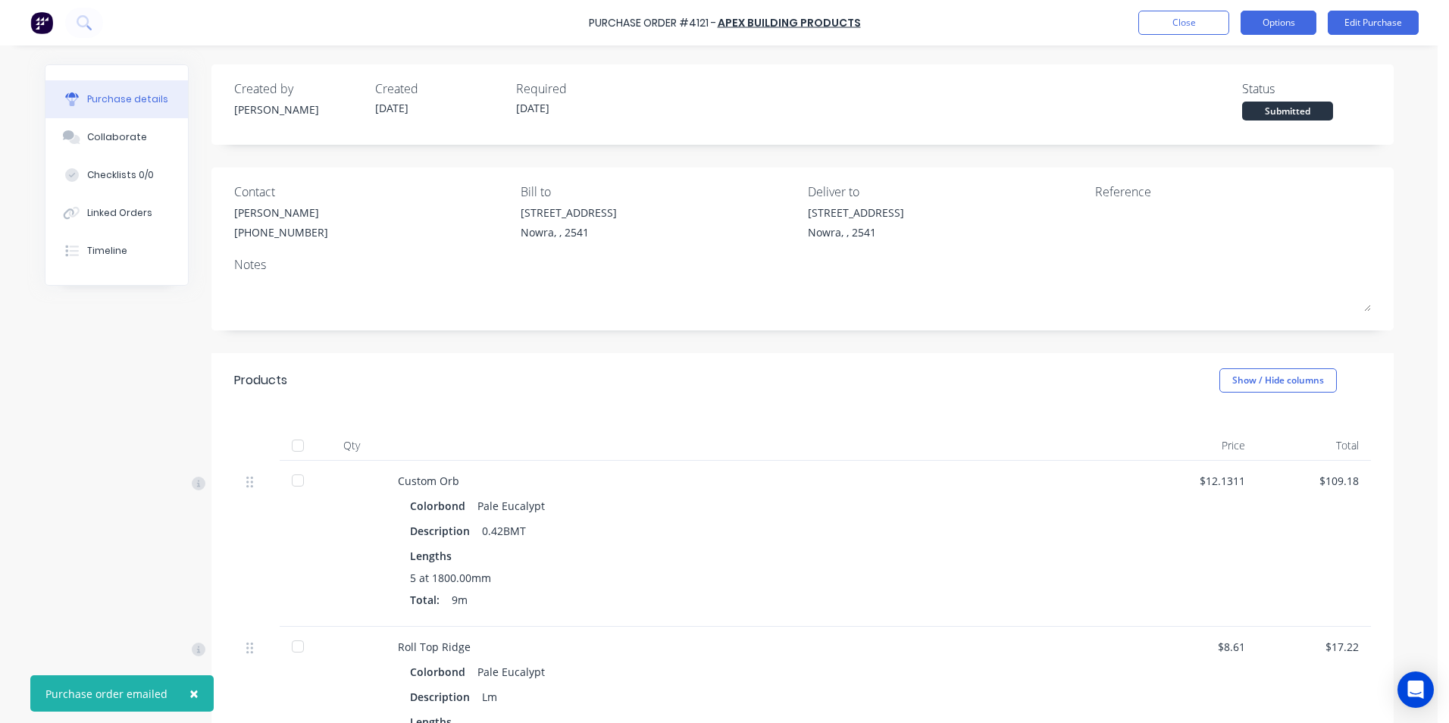
click at [1271, 27] on button "Options" at bounding box center [1278, 23] width 76 height 24
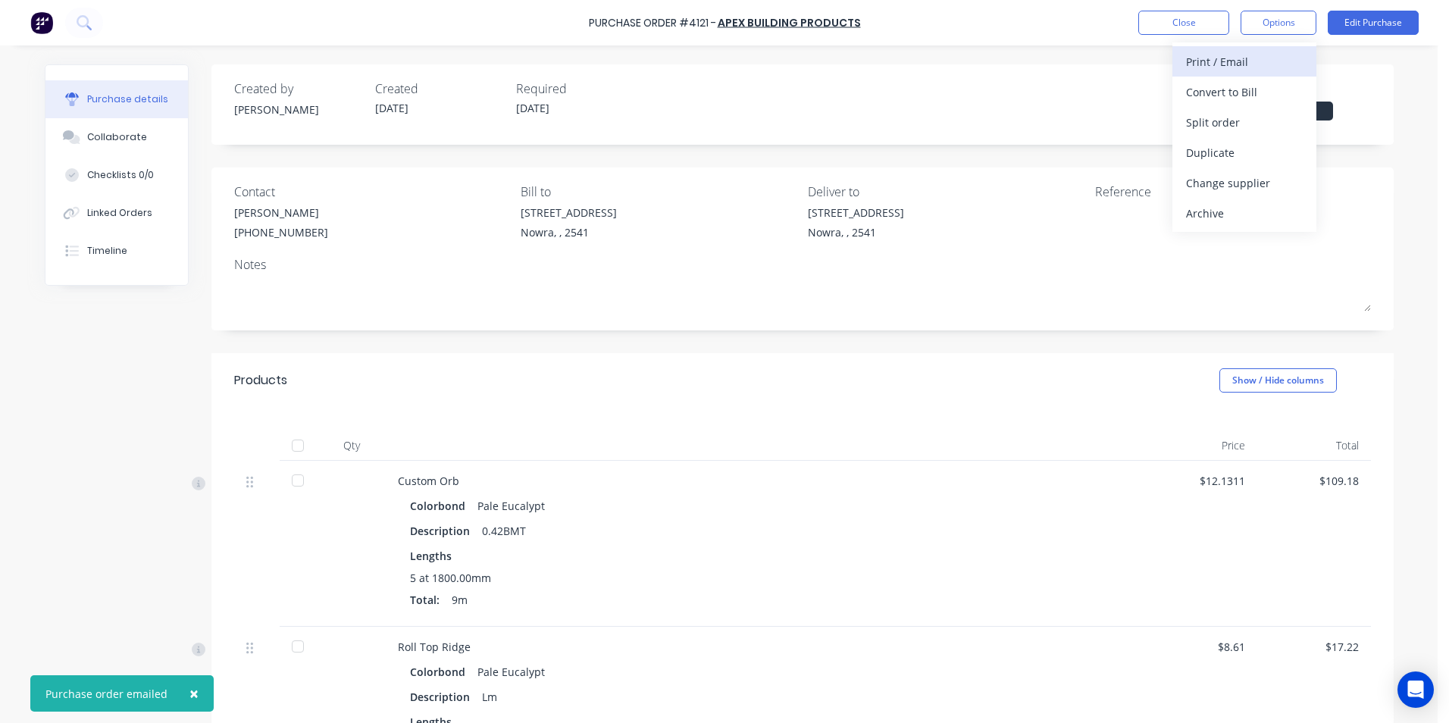
click at [1257, 62] on div "Print / Email" at bounding box center [1244, 62] width 117 height 22
click at [1237, 117] on div "Without pricing" at bounding box center [1244, 122] width 117 height 22
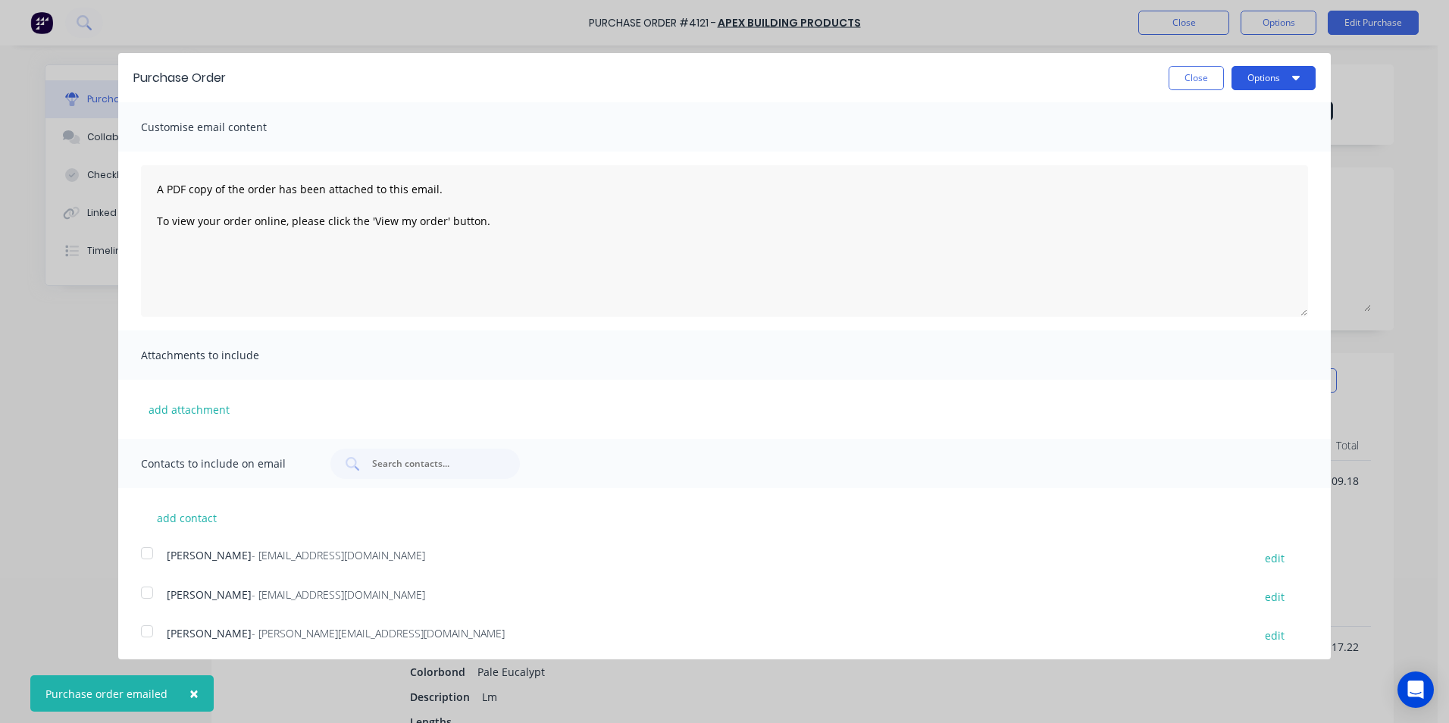
click at [1238, 83] on button "Options" at bounding box center [1273, 78] width 84 height 24
click at [1227, 115] on div "Print" at bounding box center [1243, 116] width 117 height 22
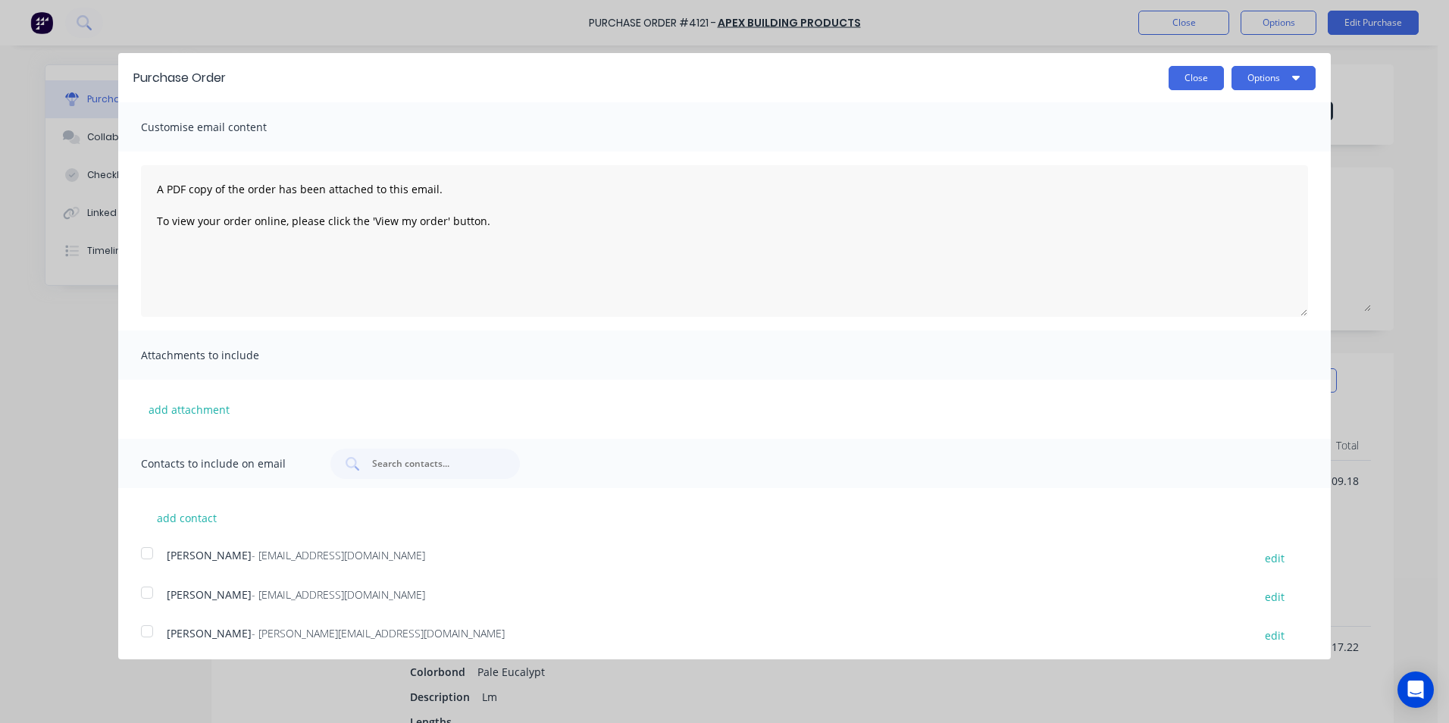
click at [1177, 80] on button "Close" at bounding box center [1195, 78] width 55 height 24
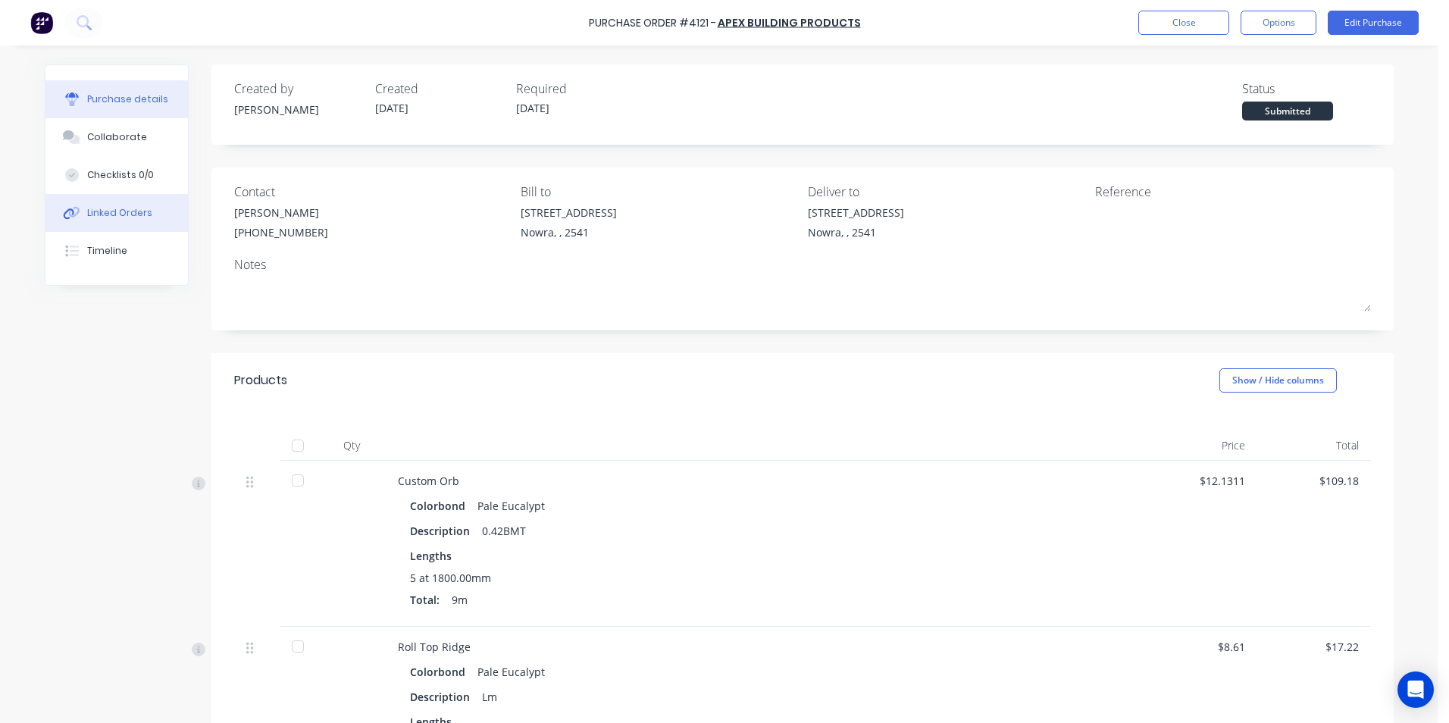
click at [163, 207] on button "Linked Orders" at bounding box center [116, 213] width 142 height 38
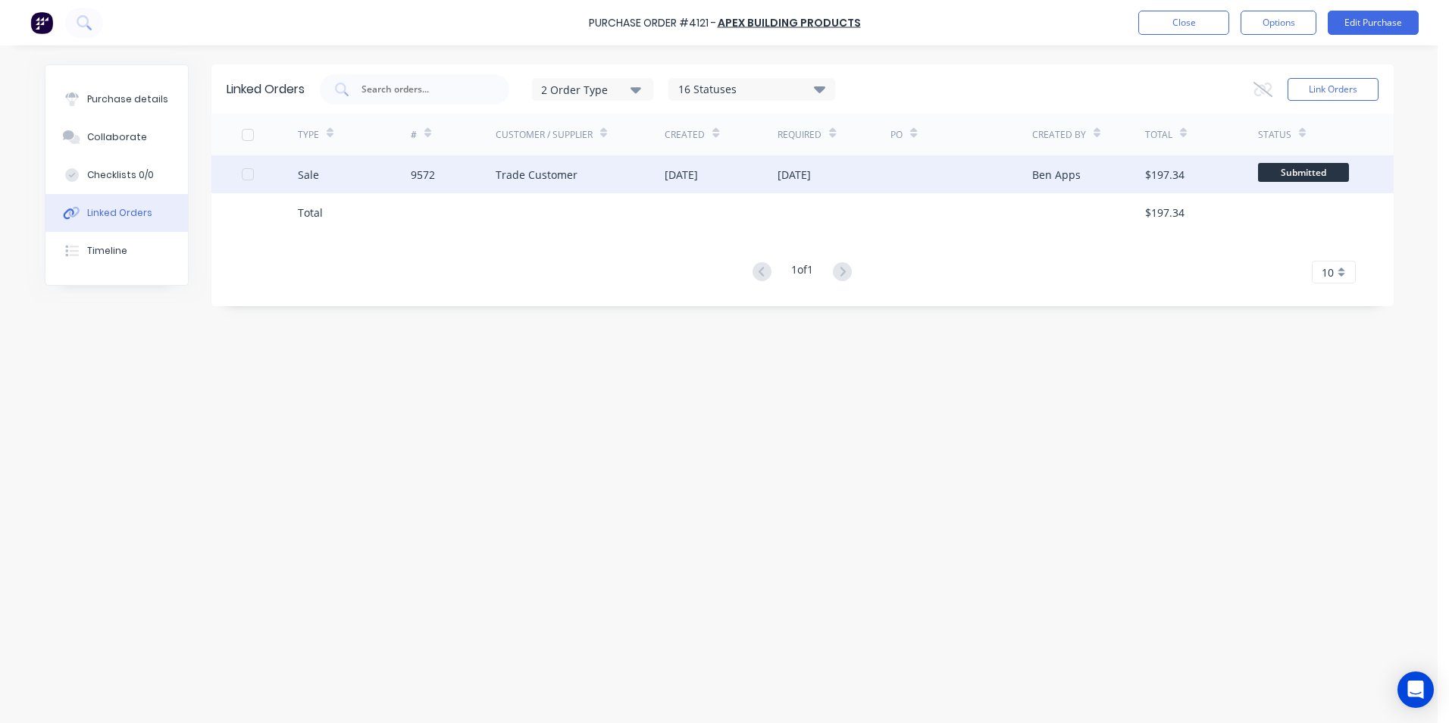
click at [504, 164] on div "Trade Customer" at bounding box center [581, 174] width 170 height 38
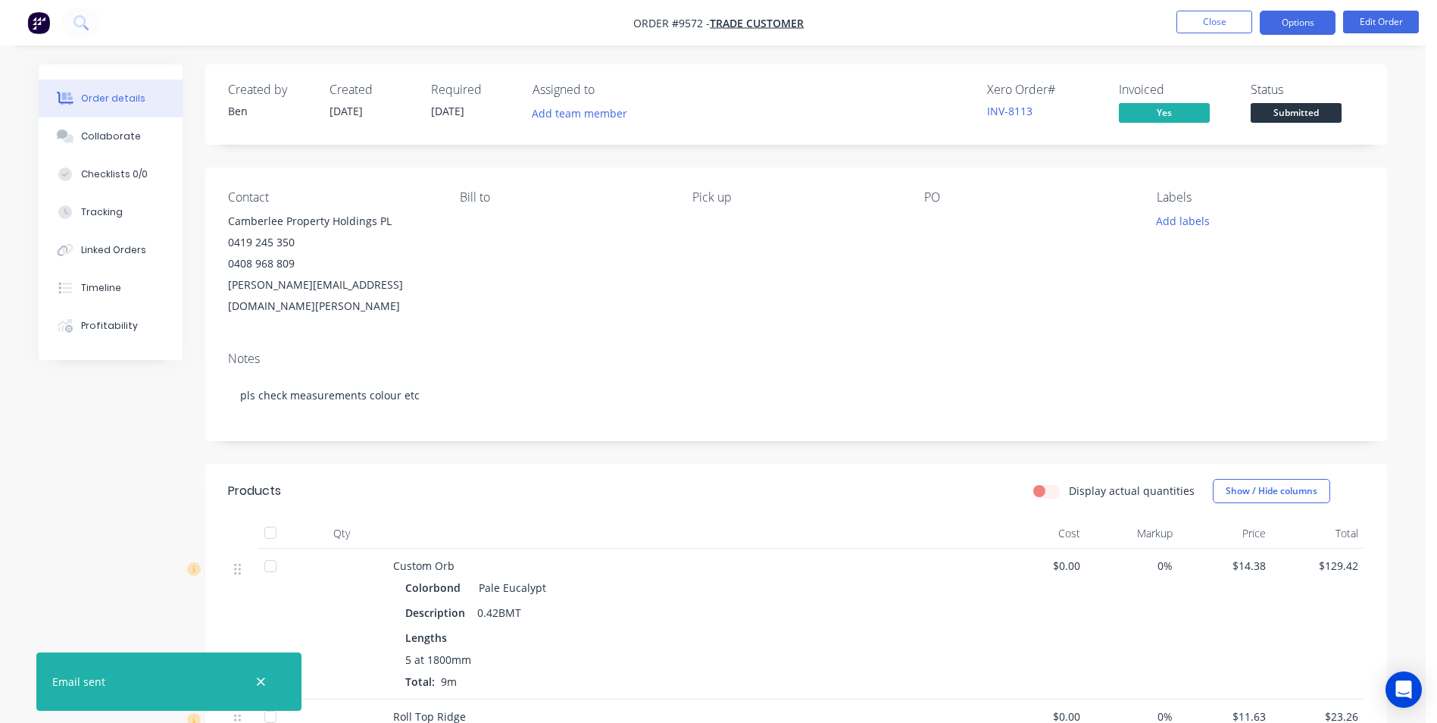
click at [1296, 20] on button "Options" at bounding box center [1298, 23] width 76 height 24
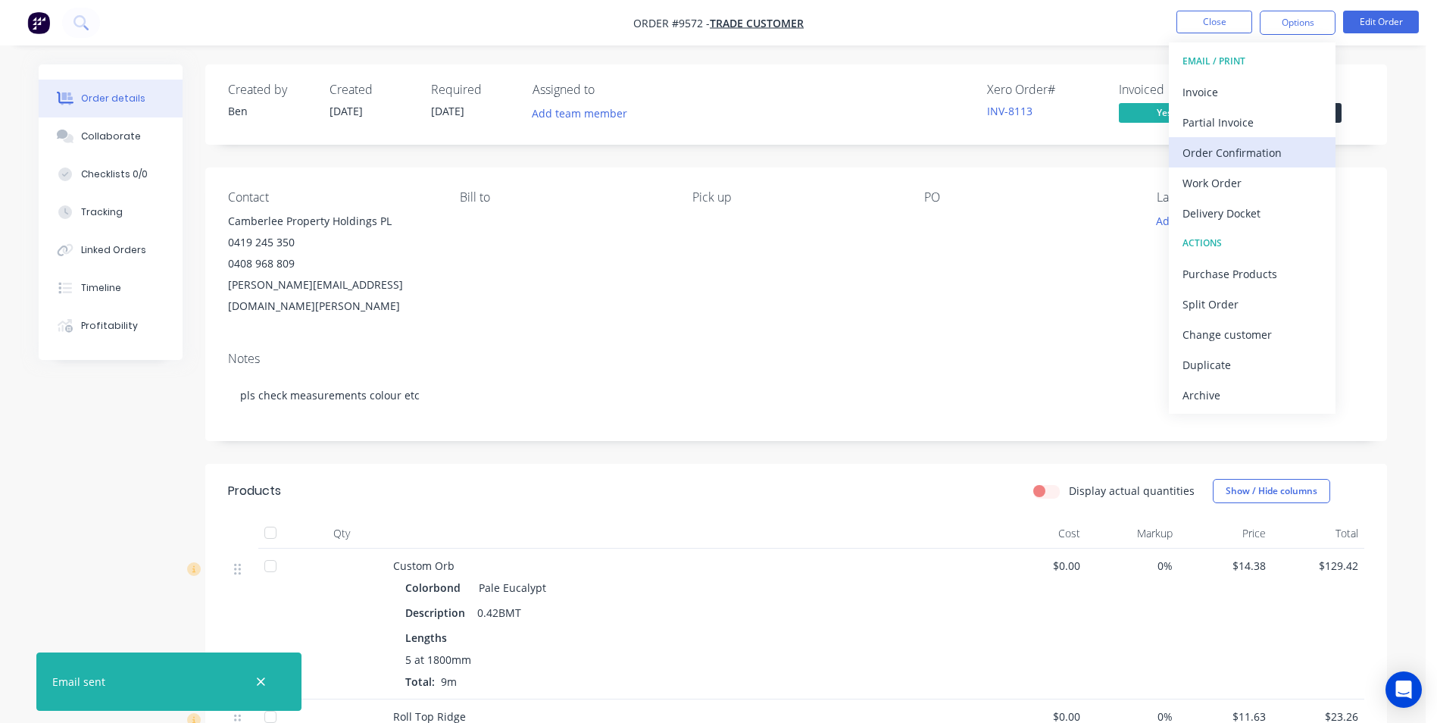
click at [1221, 166] on button "Order Confirmation" at bounding box center [1252, 152] width 167 height 30
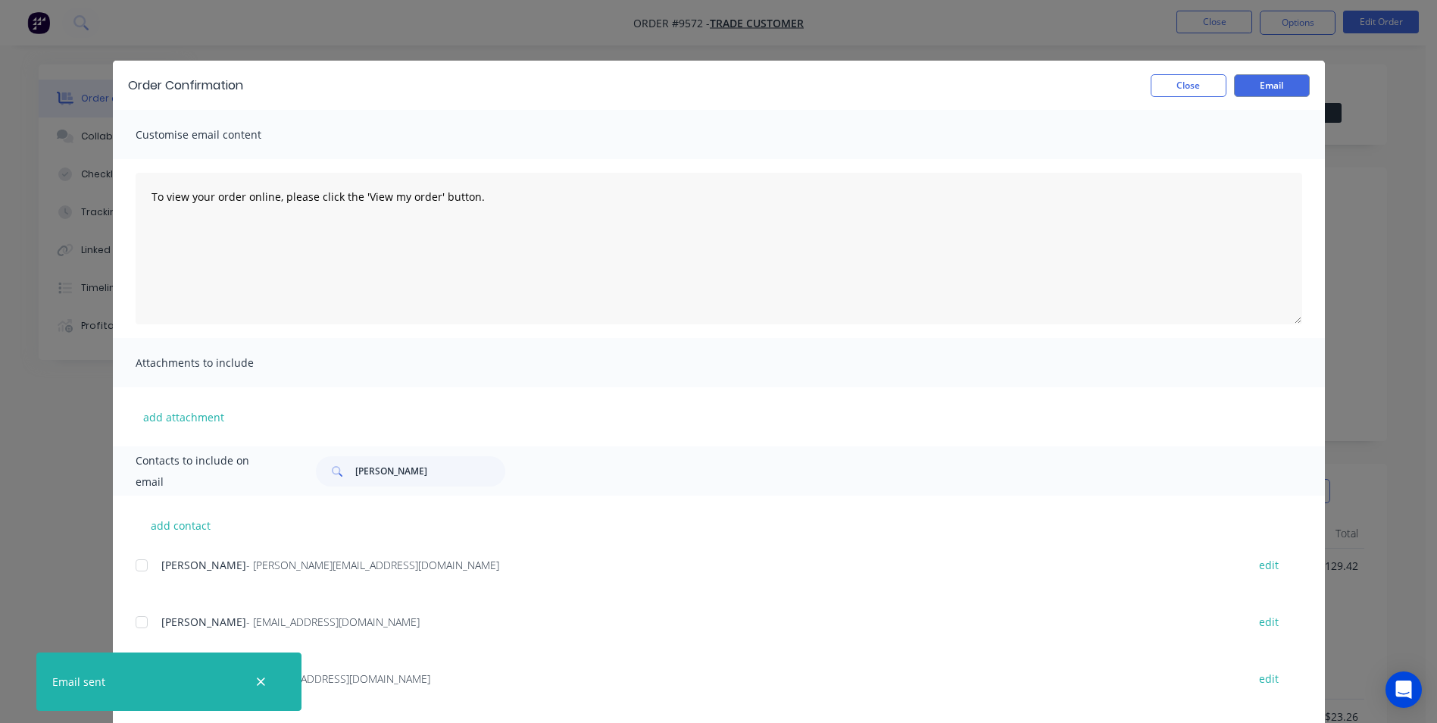
click at [1202, 99] on div "Order Confirmation Close Email" at bounding box center [719, 85] width 1212 height 49
click at [1281, 27] on div "Order Confirmation Close Email Customise email content To view your order onlin…" at bounding box center [718, 361] width 1437 height 723
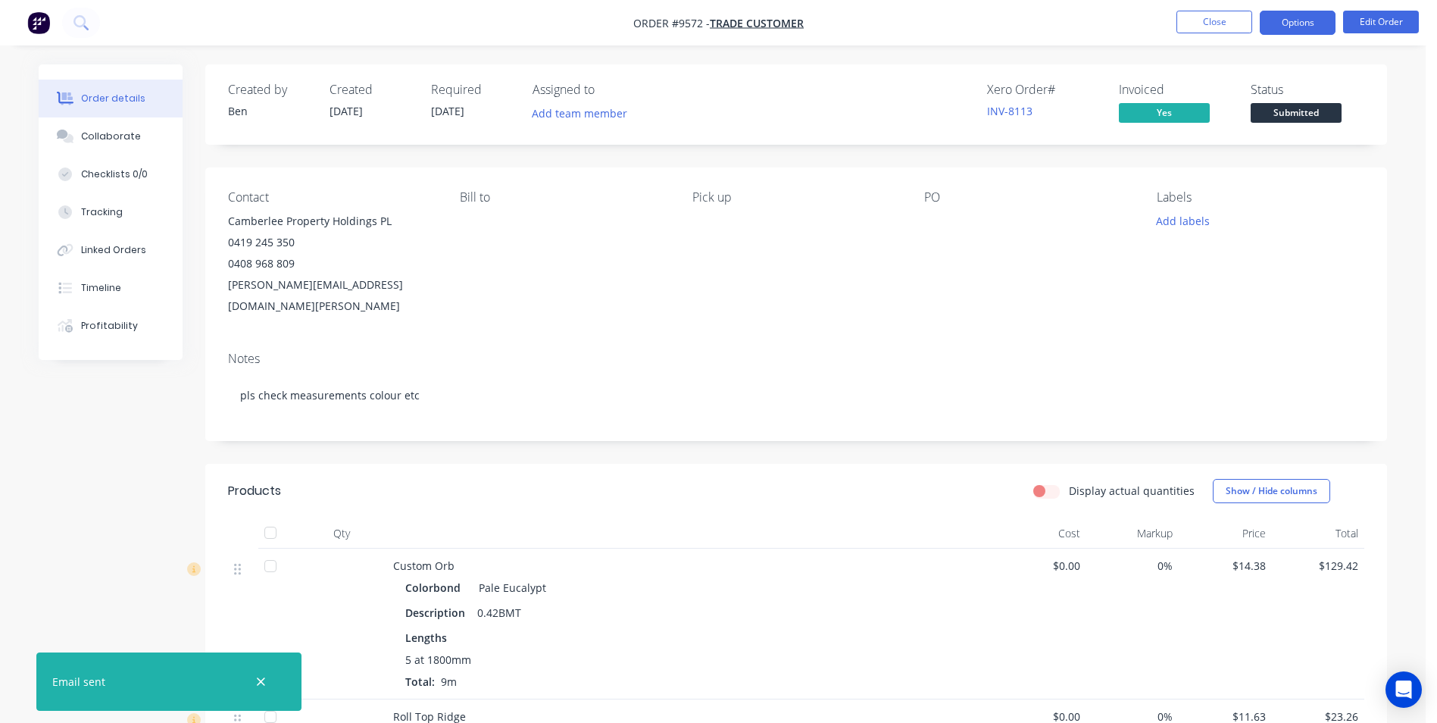
click at [1290, 11] on button "Options" at bounding box center [1298, 23] width 76 height 24
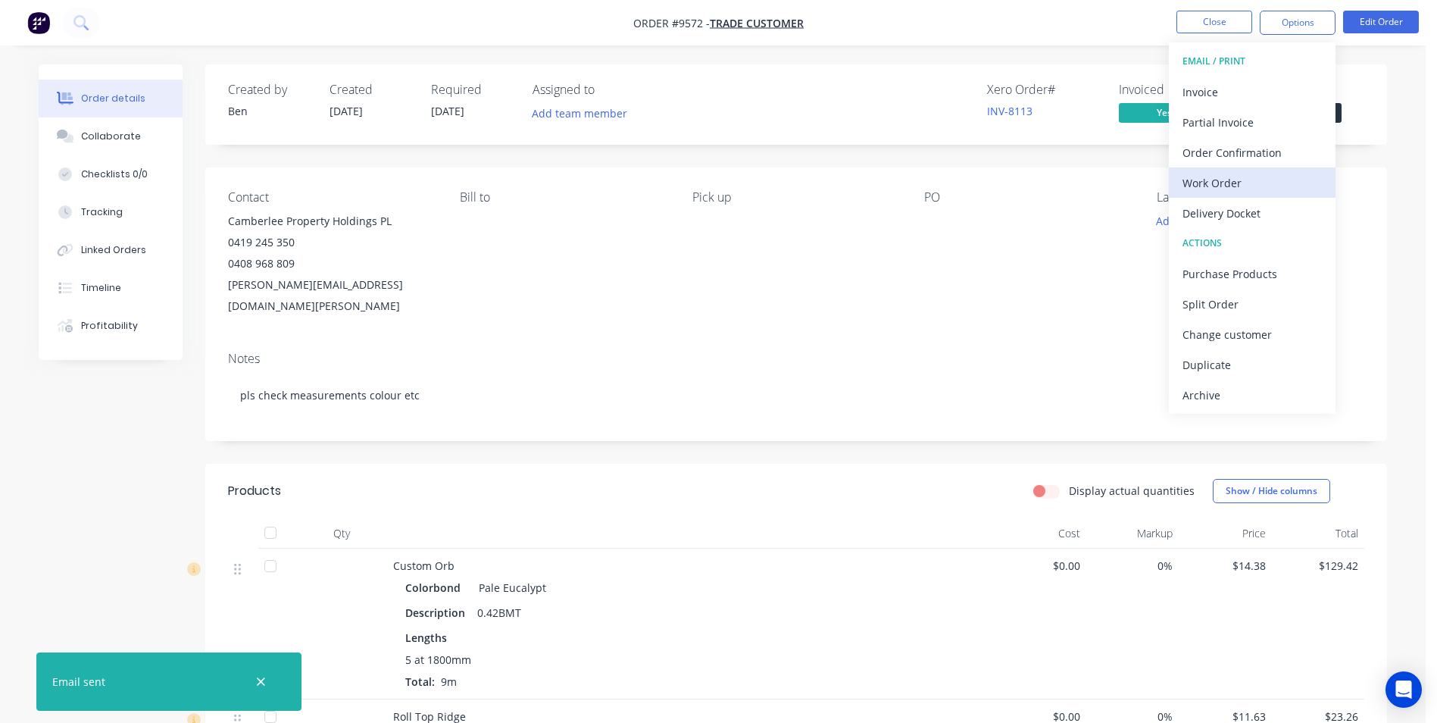
click at [1215, 180] on div "Work Order" at bounding box center [1252, 183] width 139 height 22
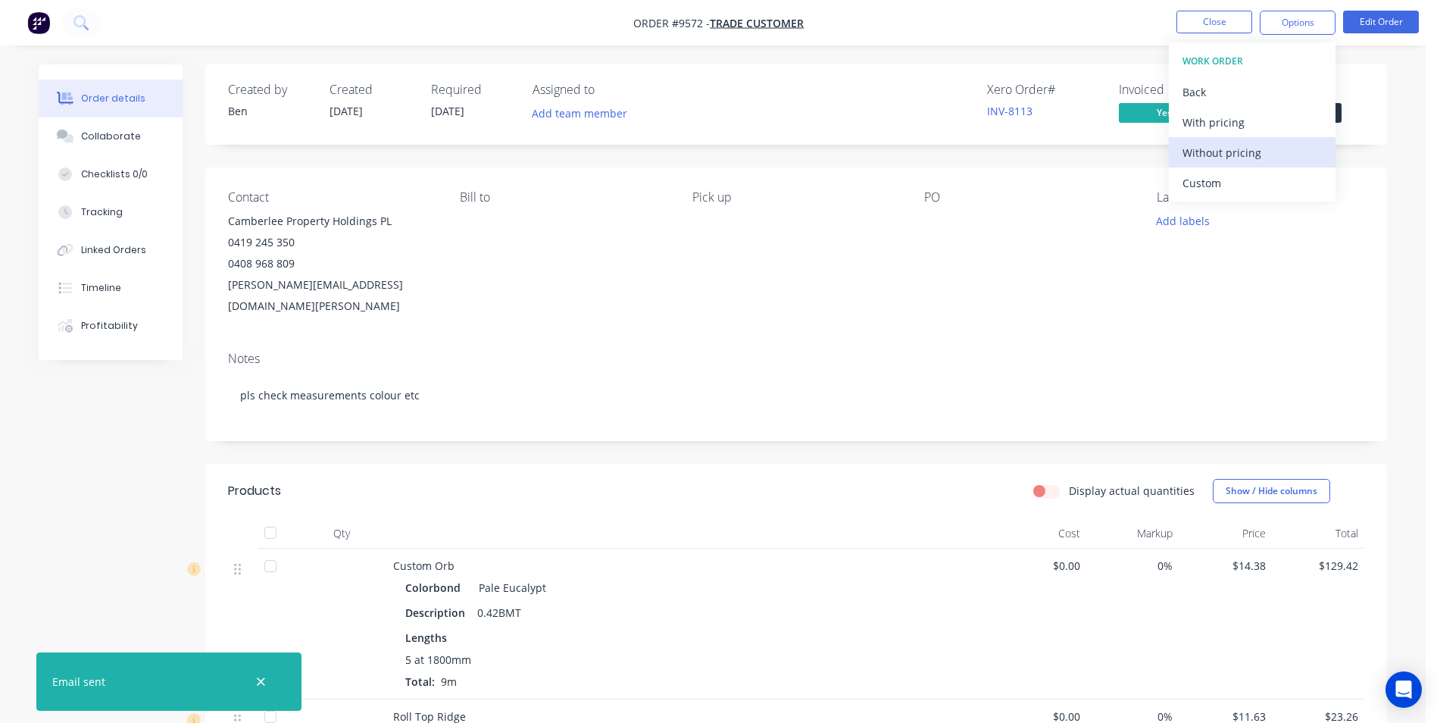
click at [1223, 165] on button "Without pricing" at bounding box center [1252, 152] width 167 height 30
click at [80, 19] on icon at bounding box center [80, 22] width 14 height 14
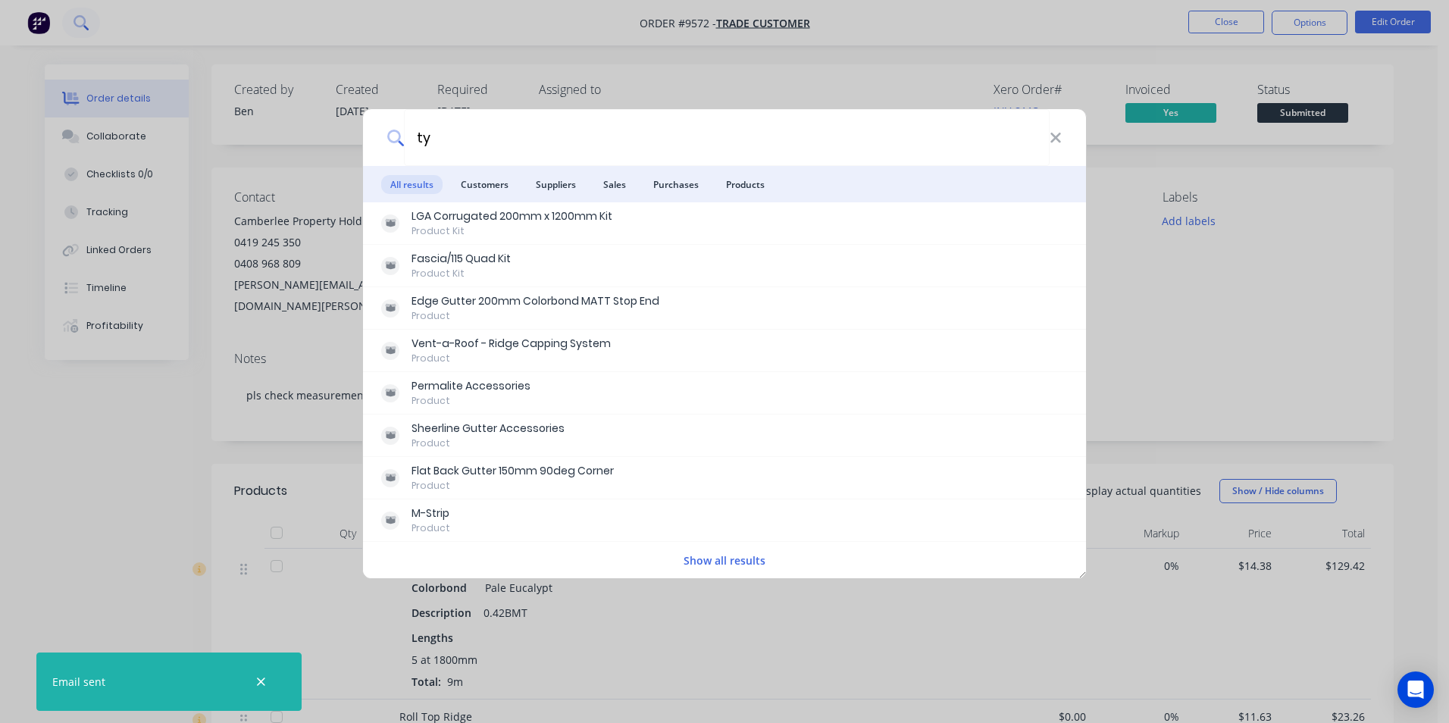
type input "t"
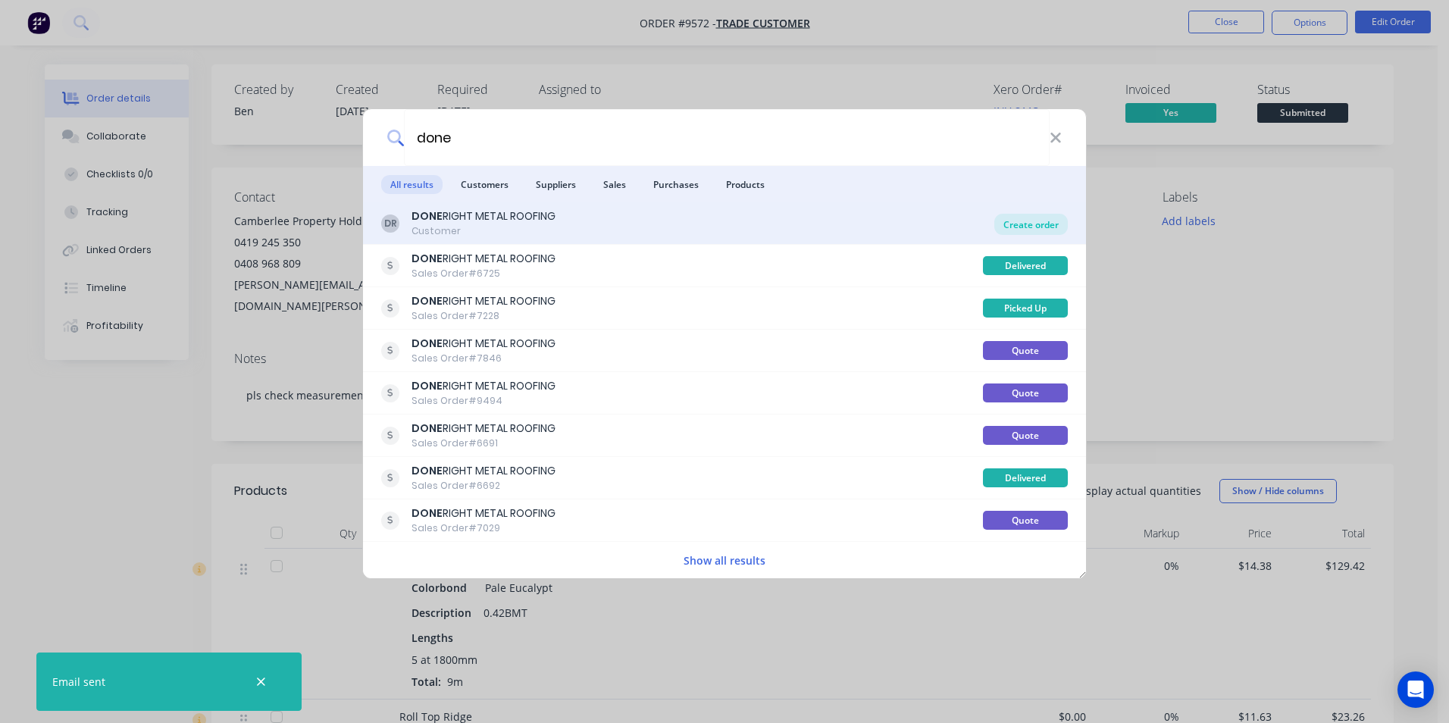
type input "done"
click at [1031, 224] on div "Create order" at bounding box center [1030, 224] width 73 height 21
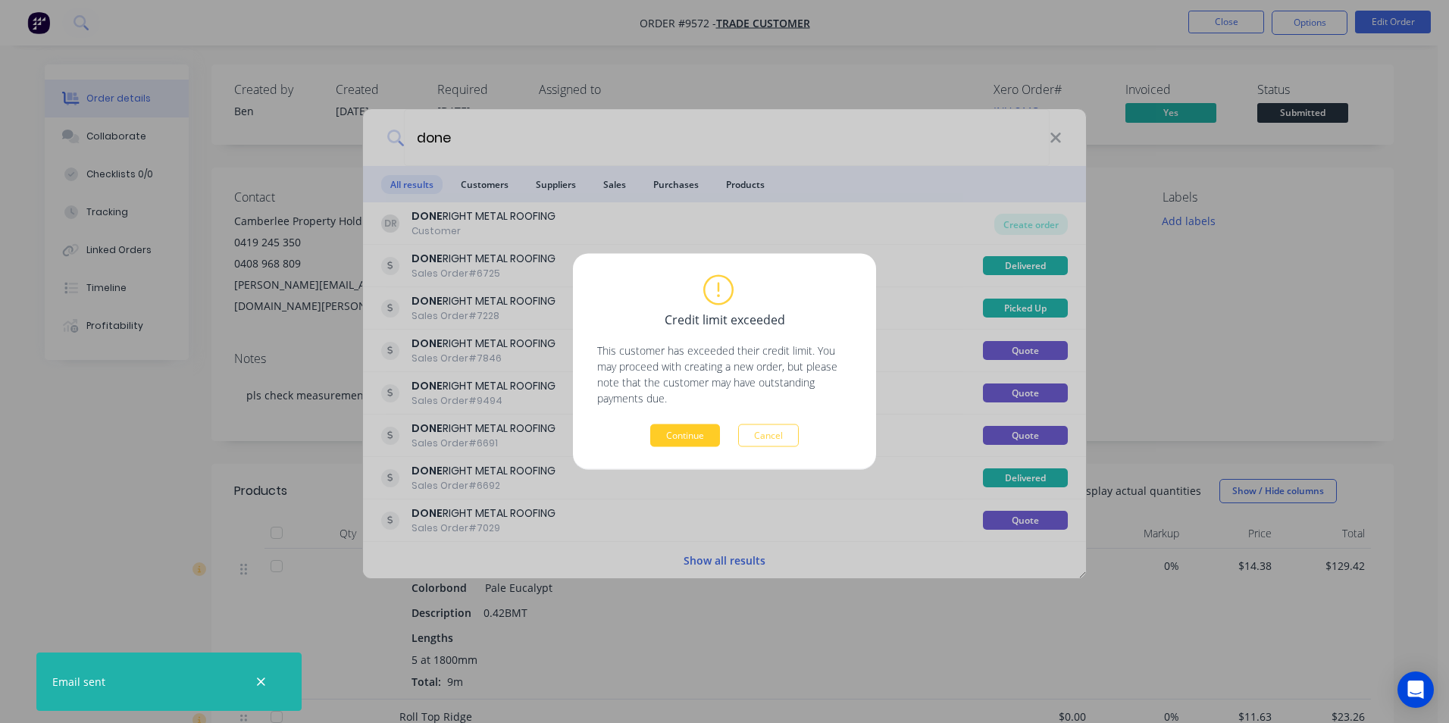
click at [695, 439] on button "Continue" at bounding box center [685, 435] width 70 height 23
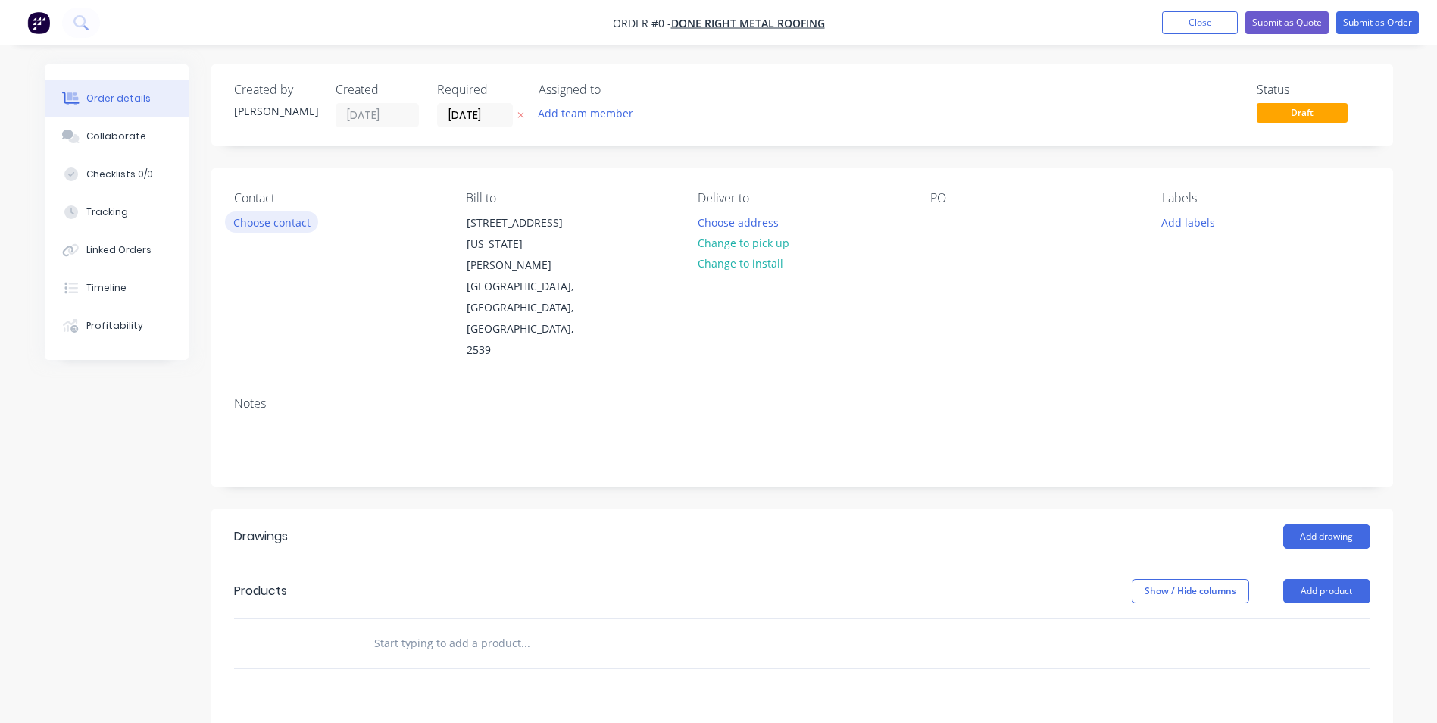
click at [245, 231] on button "Choose contact" at bounding box center [271, 221] width 93 height 20
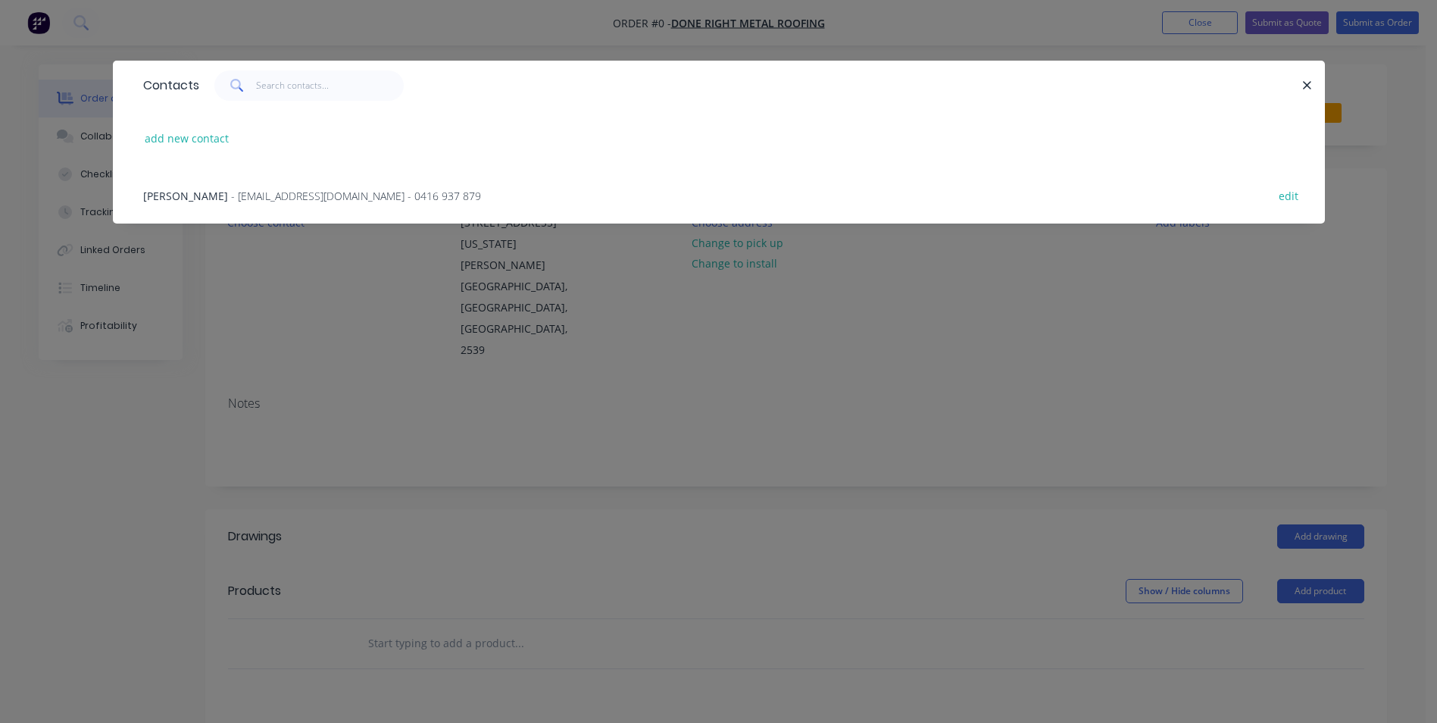
click at [244, 211] on div "TYRONE YOUNG - donerightmetalroofing@gmail.com - 0416 937 879 edit" at bounding box center [719, 195] width 1167 height 57
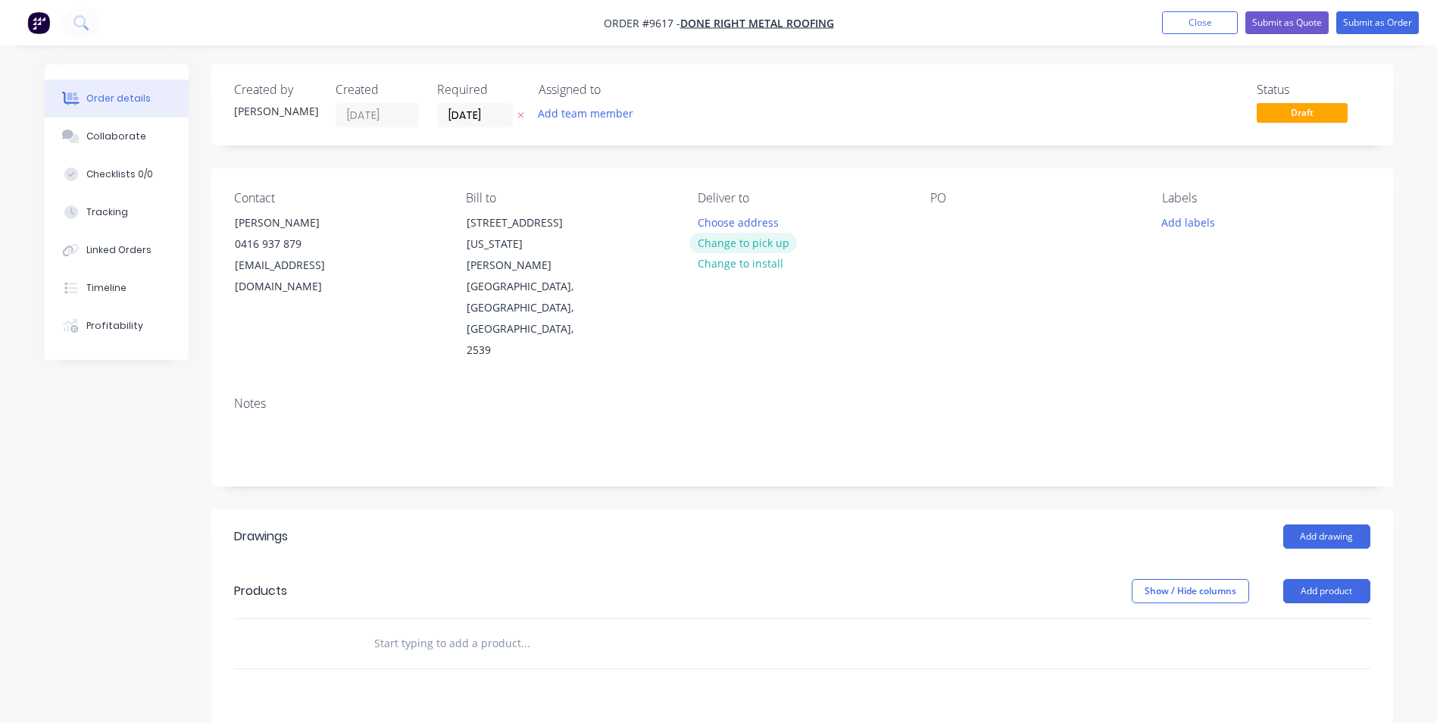
click at [718, 242] on button "Change to pick up" at bounding box center [744, 243] width 108 height 20
click at [493, 628] on input "text" at bounding box center [525, 643] width 303 height 30
type input "n"
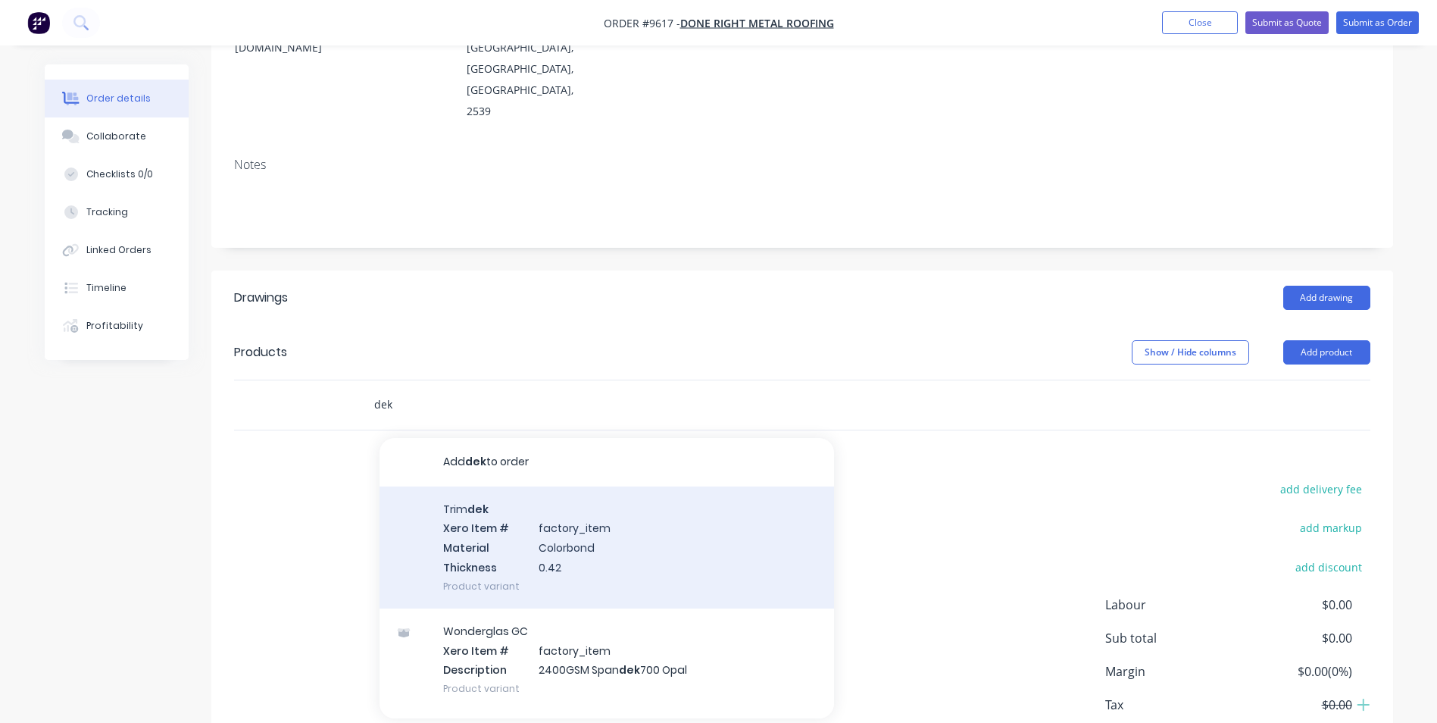
scroll to position [248, 0]
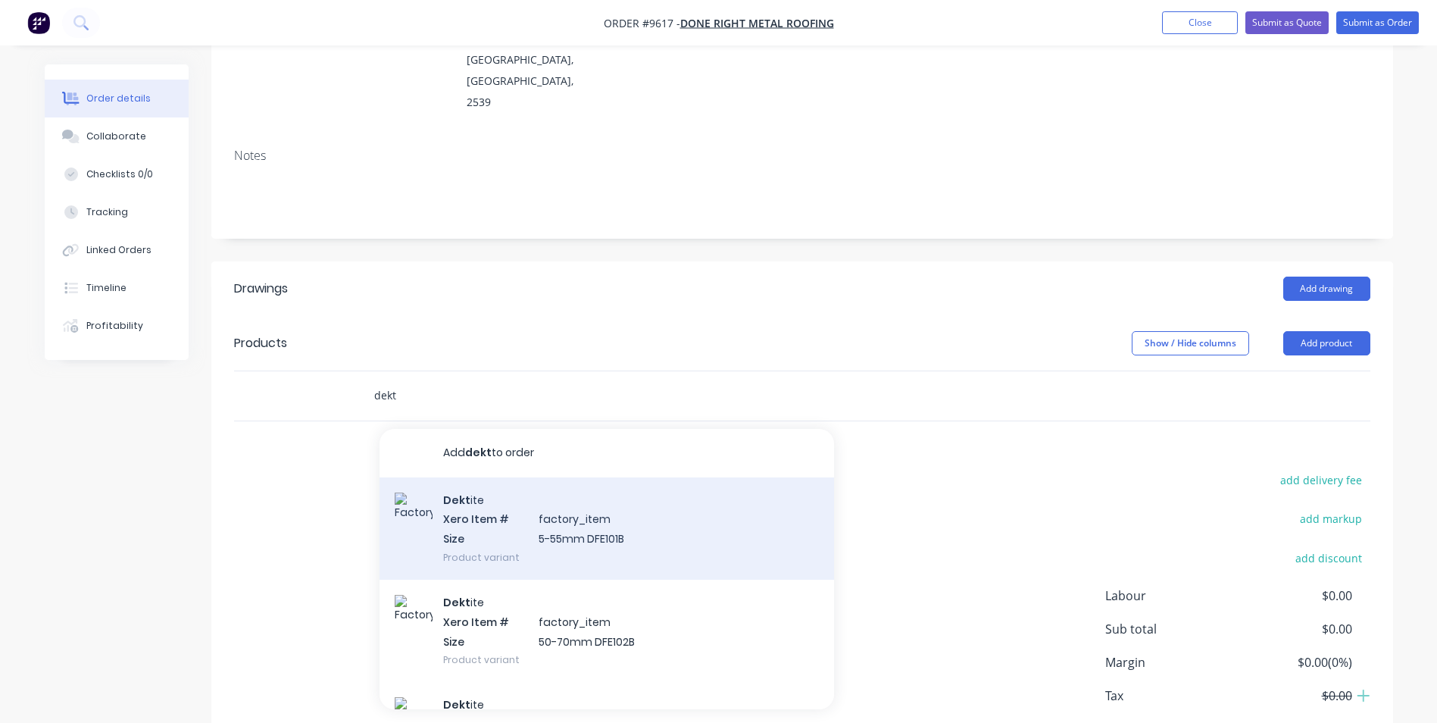
type input "dekt"
click at [484, 477] on div "Dekt ite Xero Item # factory_item Size 5-55mm DFE101B Product variant" at bounding box center [607, 528] width 455 height 102
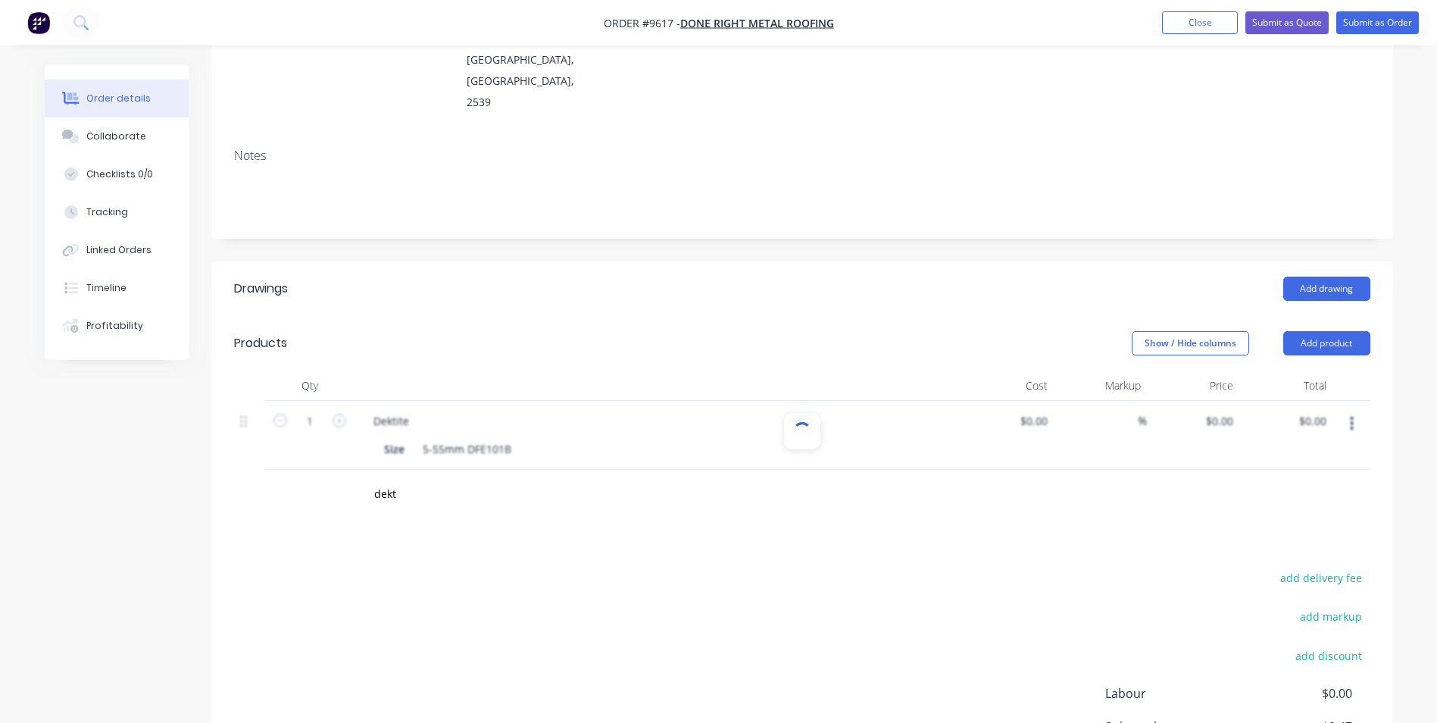
type input "$9.47"
click at [455, 479] on input "text" at bounding box center [525, 494] width 303 height 30
click at [514, 438] on div "5-55mm DFE101B" at bounding box center [467, 449] width 101 height 22
click at [442, 410] on div "Dektite" at bounding box center [658, 421] width 594 height 22
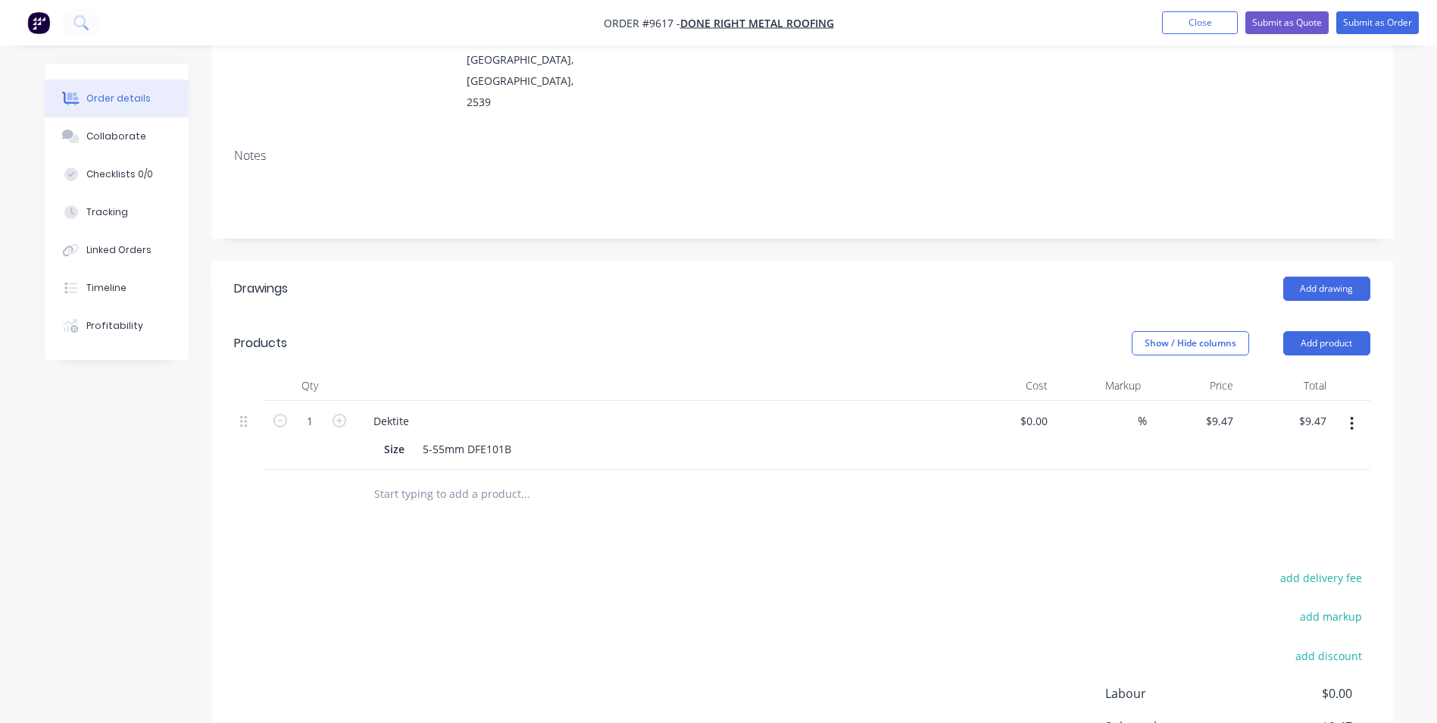
drag, startPoint x: 1357, startPoint y: 338, endPoint x: 1352, endPoint y: 348, distance: 10.8
click at [1357, 410] on button "button" at bounding box center [1352, 423] width 36 height 27
click at [1304, 448] on button "Edit" at bounding box center [1299, 463] width 144 height 30
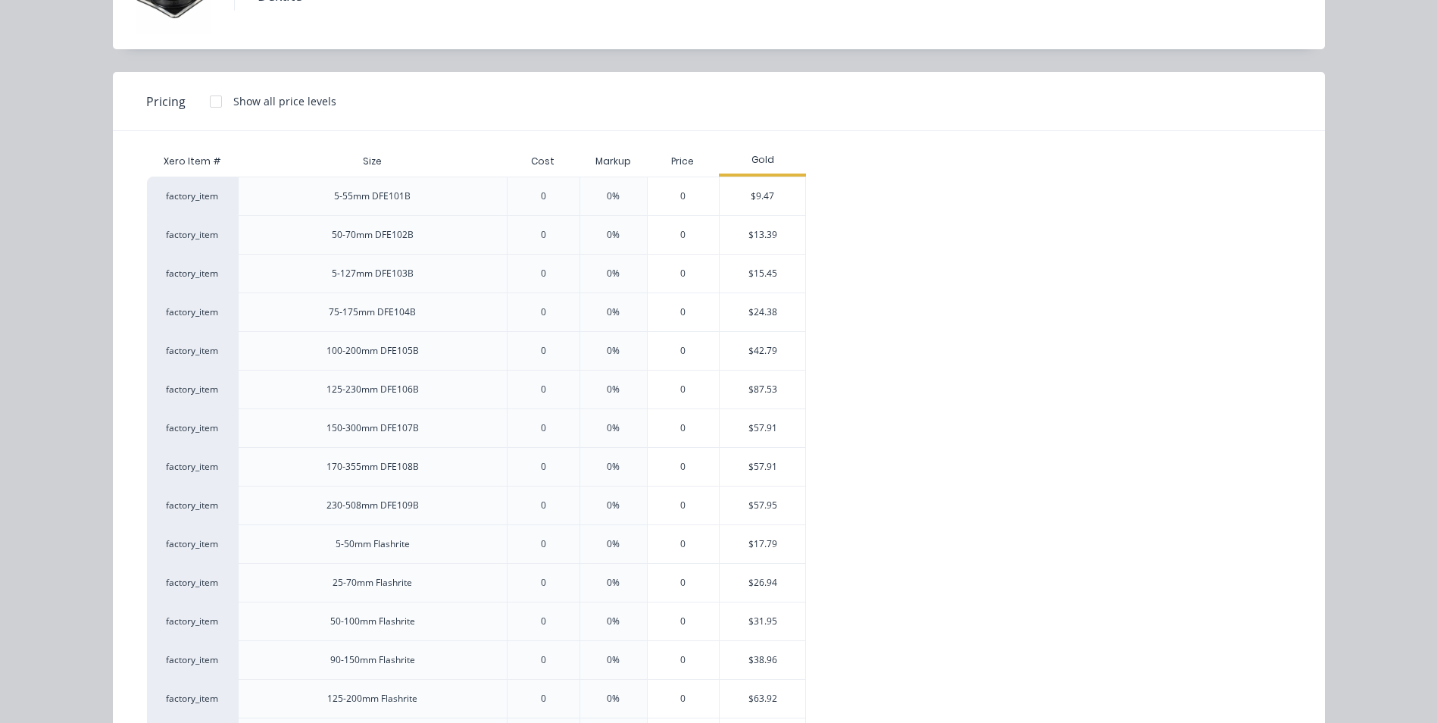
scroll to position [379, 0]
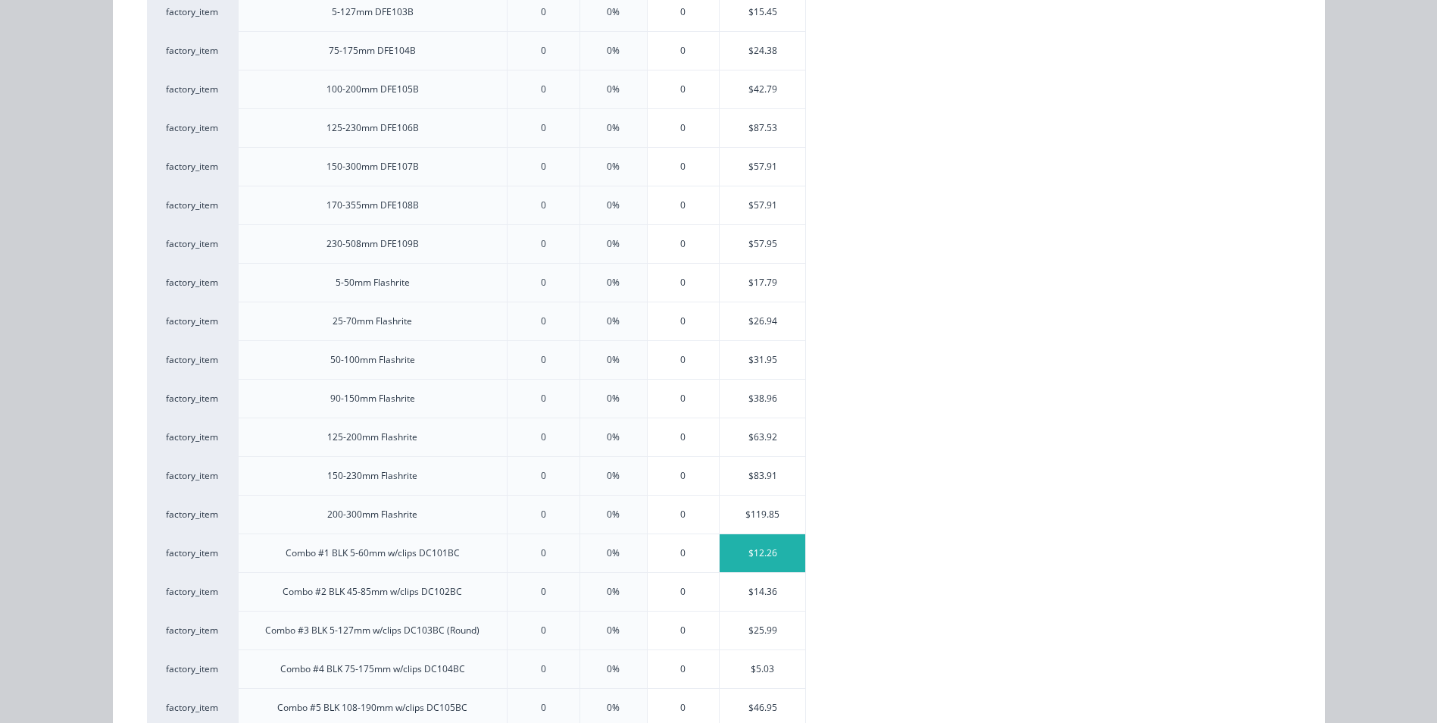
click at [761, 551] on div "$12.26" at bounding box center [763, 553] width 86 height 38
type input "$12.26"
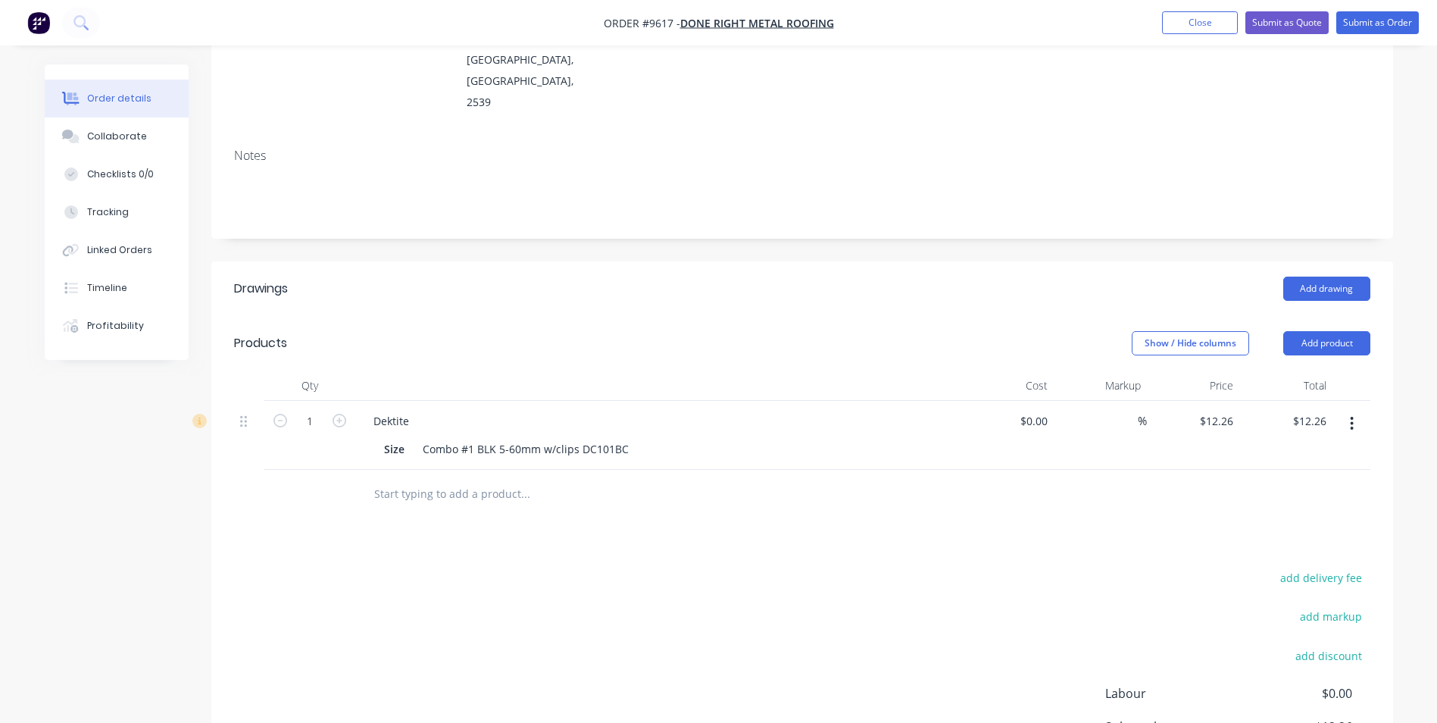
click at [422, 479] on input "text" at bounding box center [525, 494] width 303 height 30
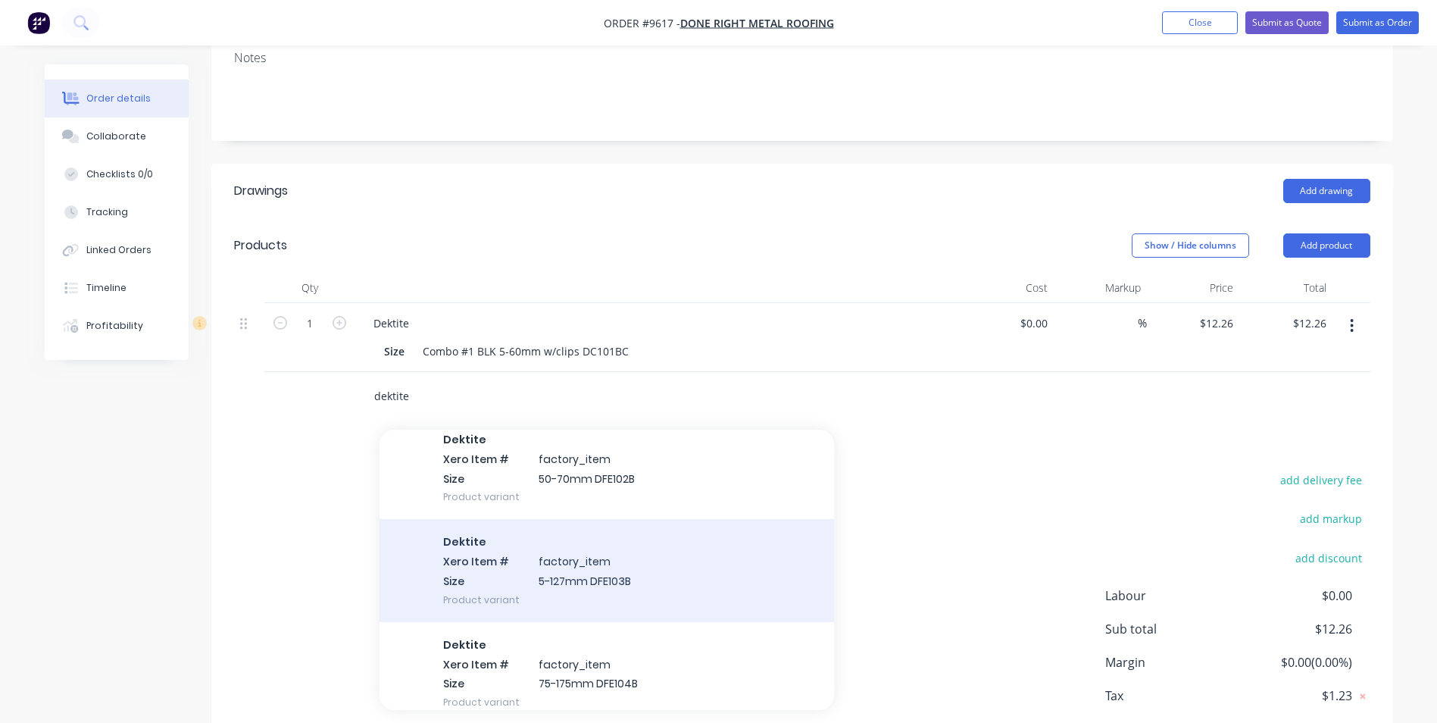
scroll to position [127, 0]
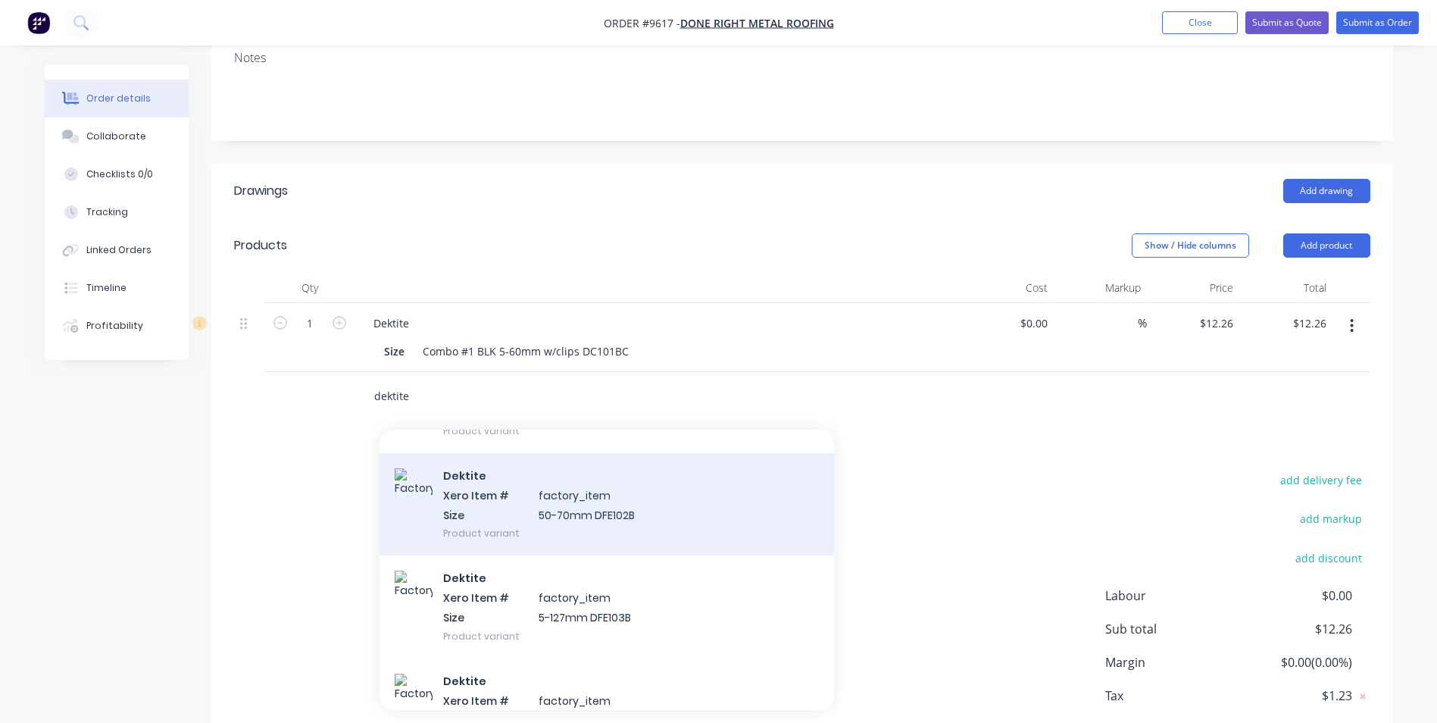
type input "dektite"
click at [539, 453] on div "Dektite Xero Item # factory_item Size 50-70mm DFE102B Product variant" at bounding box center [607, 504] width 455 height 102
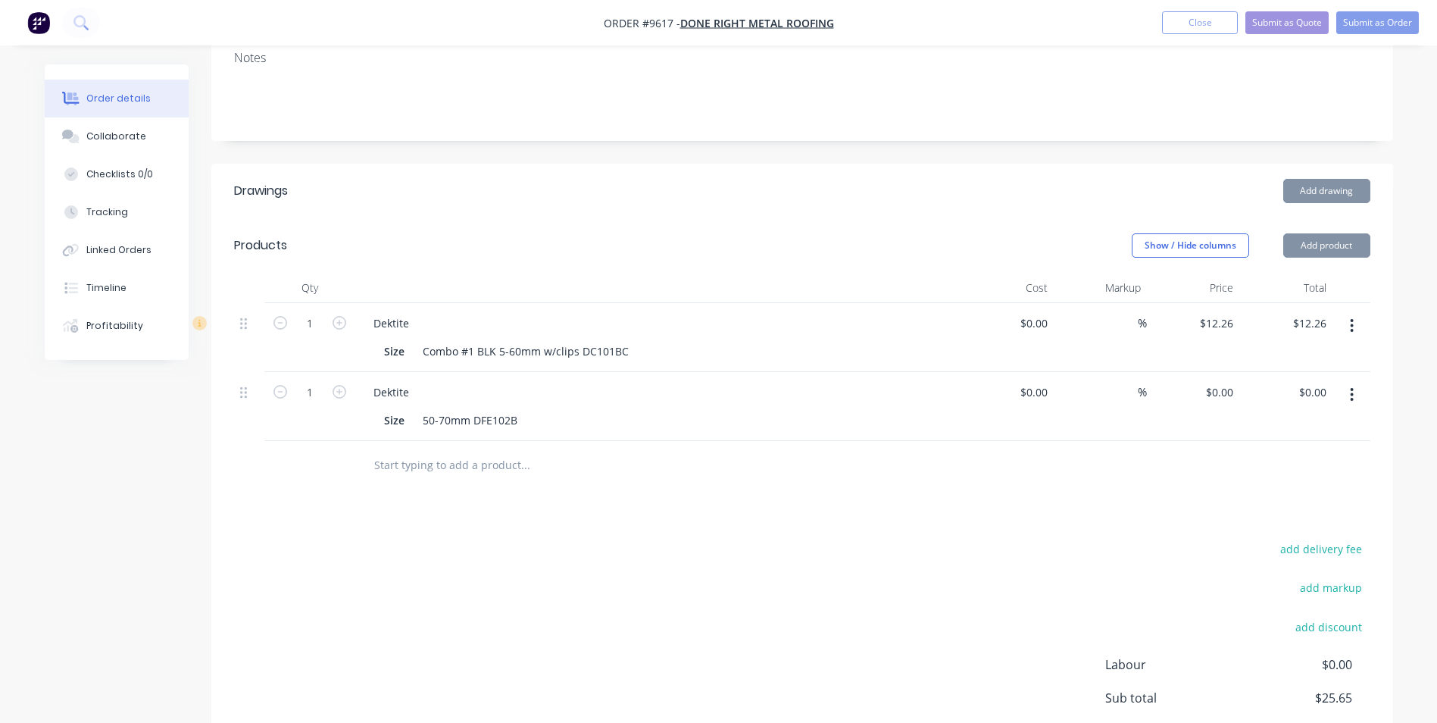
type input "$13.39"
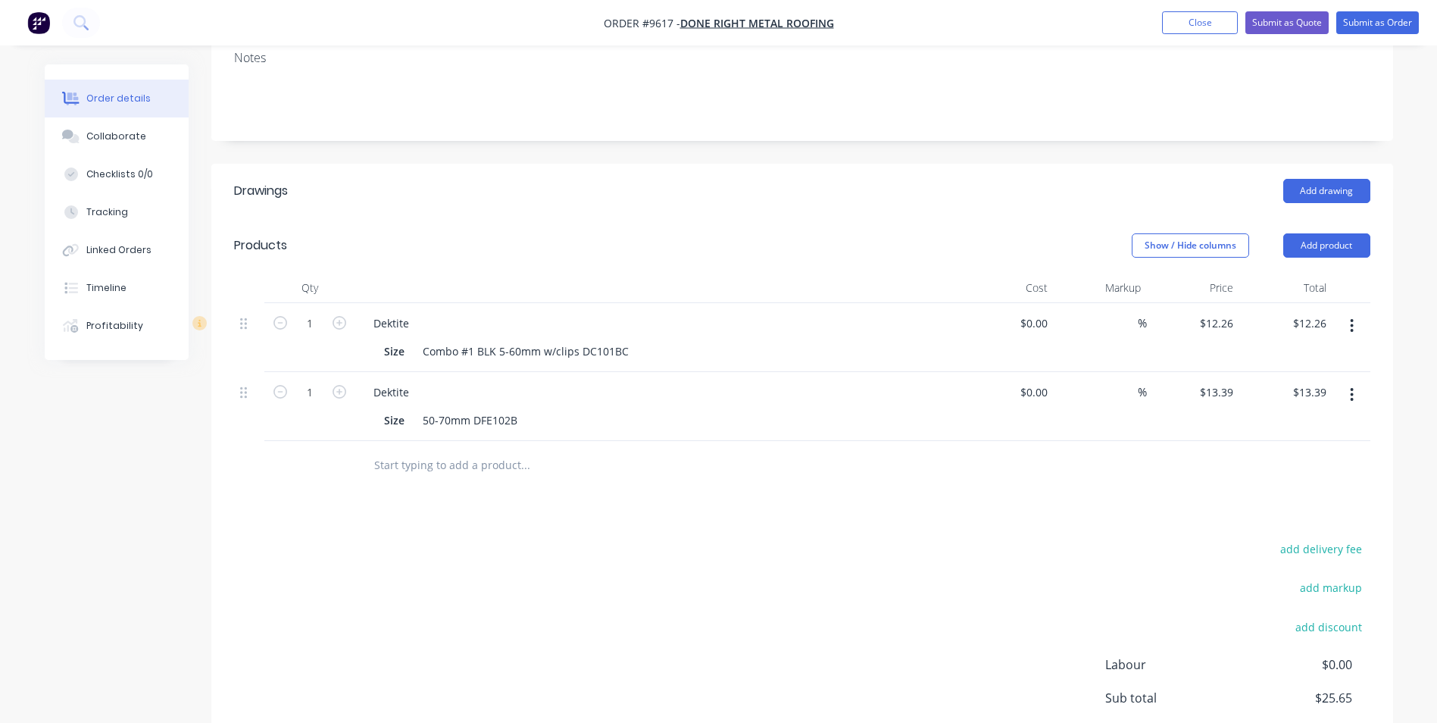
click at [464, 450] on input "text" at bounding box center [525, 465] width 303 height 30
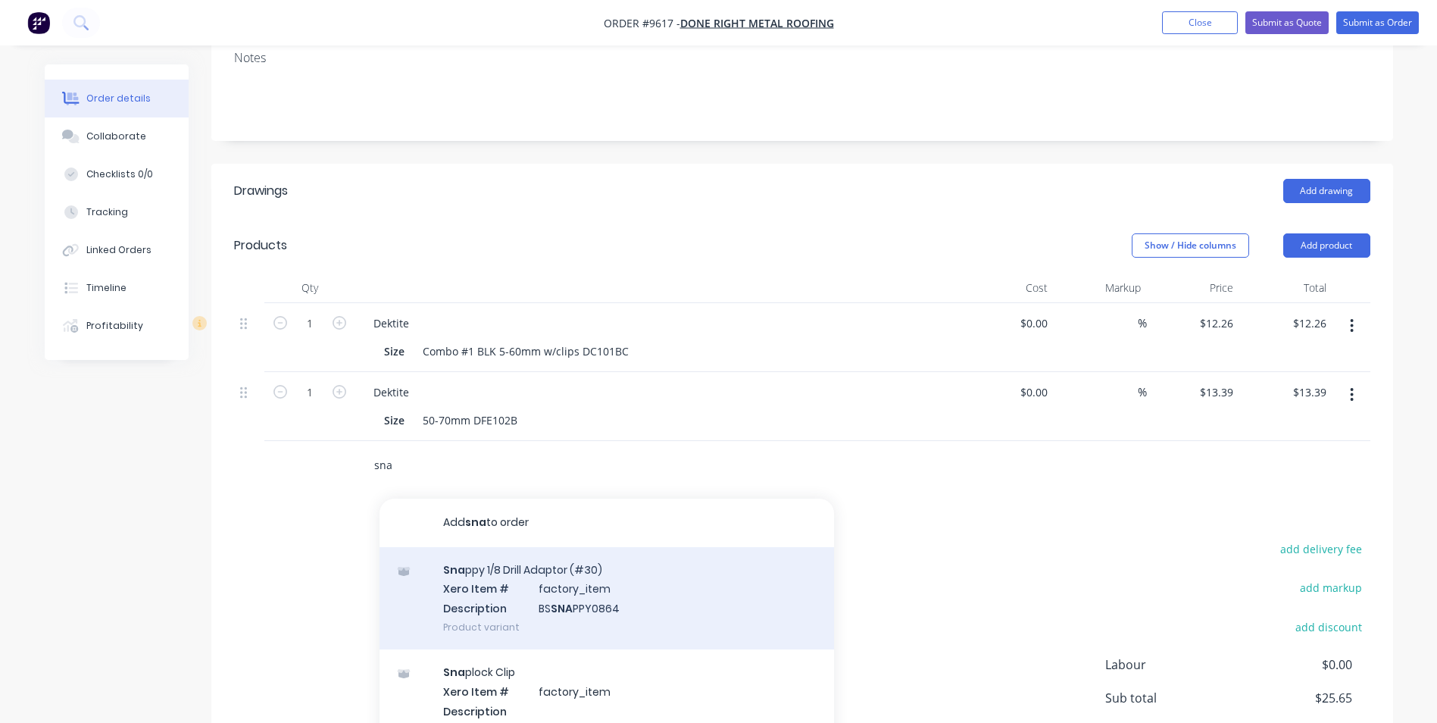
type input "sna"
click at [488, 547] on div "Sna ppy 1/8 Drill Adaptor (#30) Xero Item # factory_item Description BS SNA PPY…" at bounding box center [607, 598] width 455 height 102
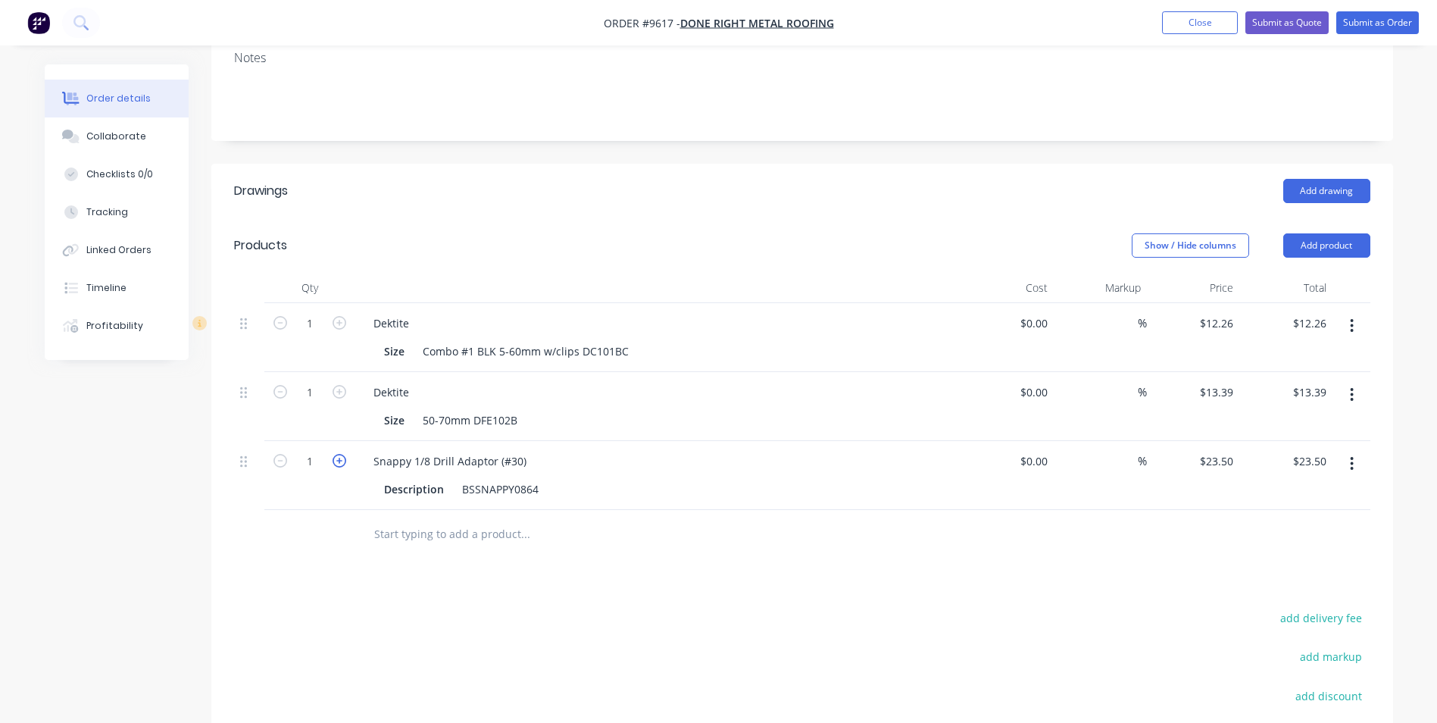
click at [338, 454] on icon "button" at bounding box center [340, 461] width 14 height 14
type input "2"
type input "$47.00"
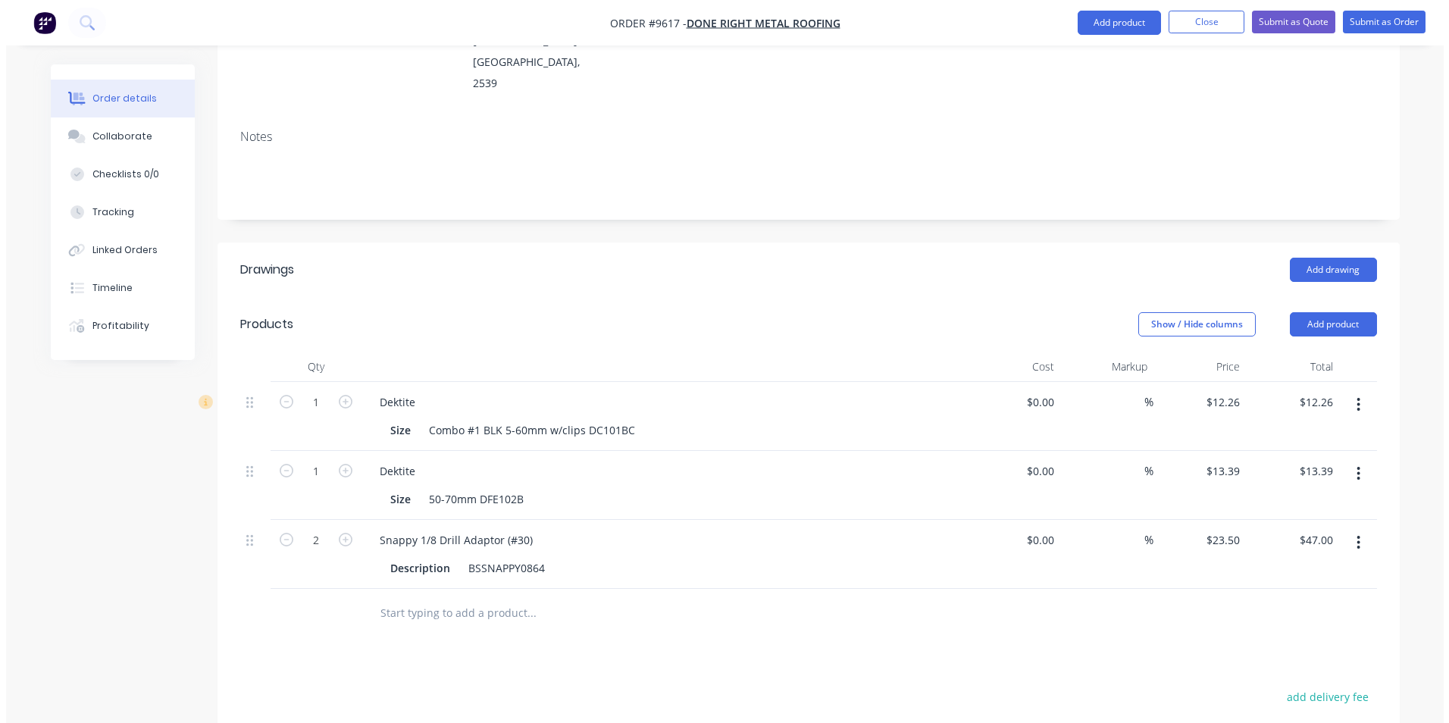
scroll to position [29, 0]
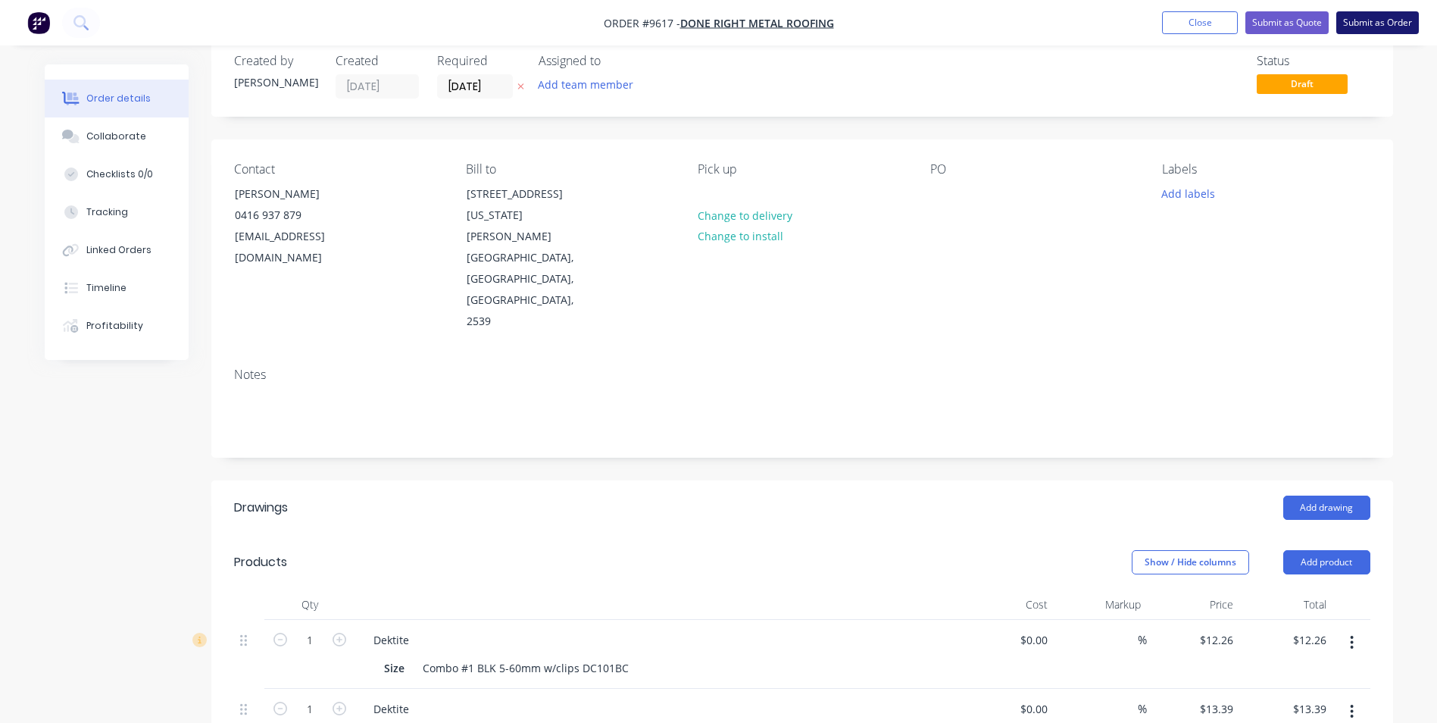
click at [1346, 20] on button "Submit as Order" at bounding box center [1378, 22] width 83 height 23
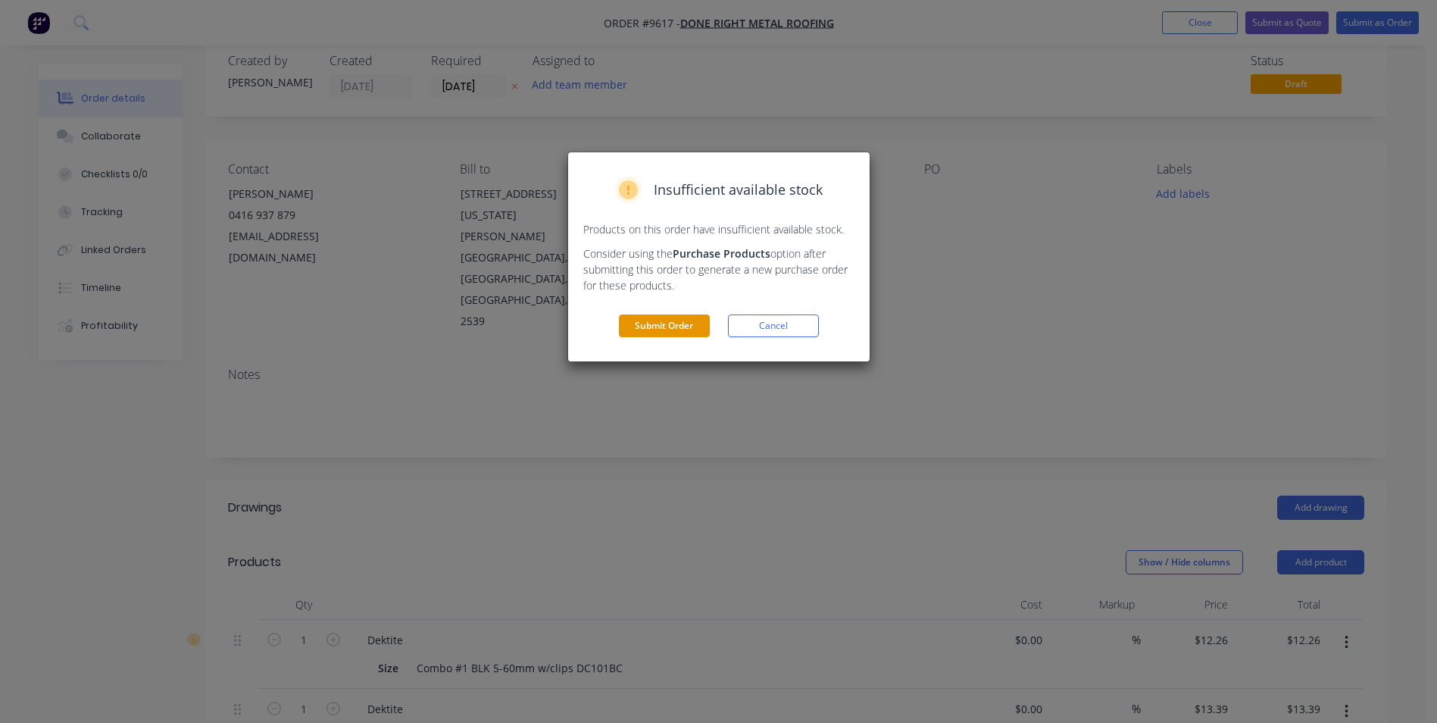
click at [657, 336] on button "Submit Order" at bounding box center [664, 325] width 91 height 23
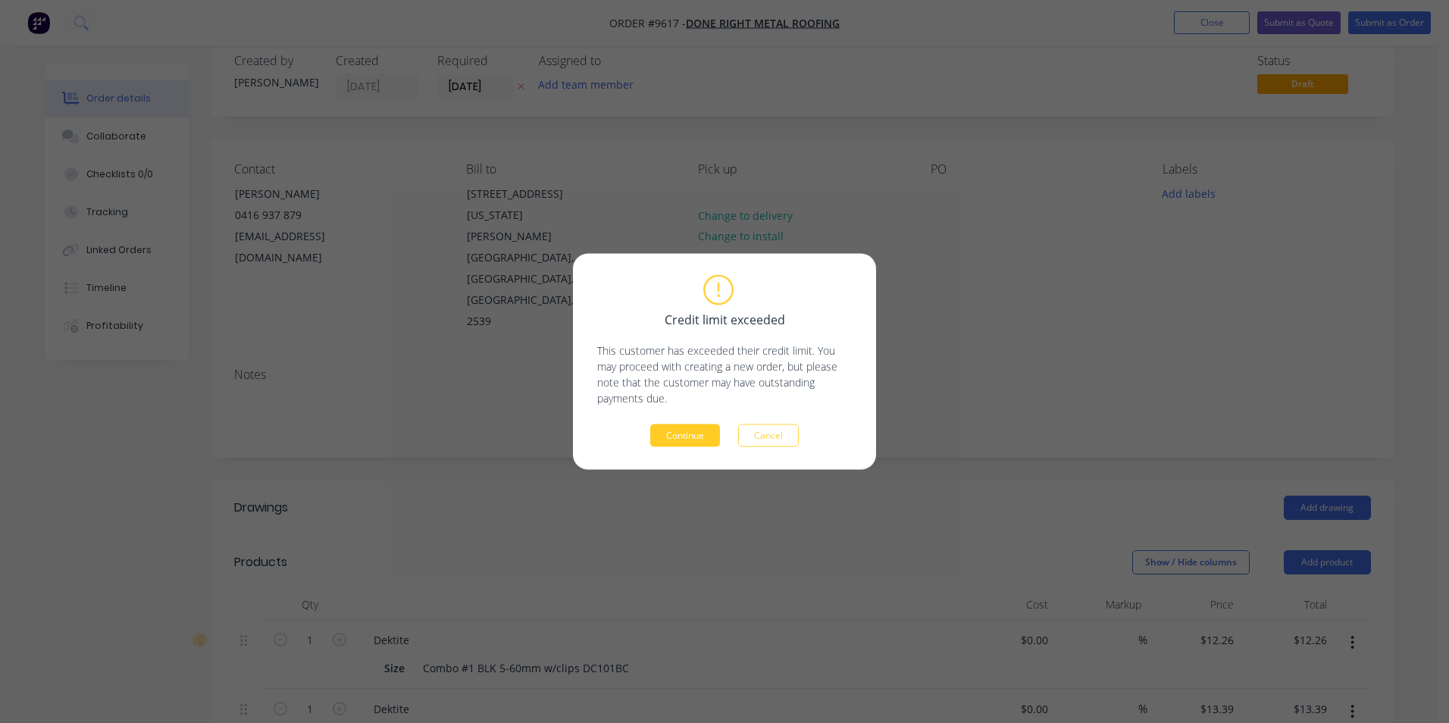
click at [689, 435] on button "Continue" at bounding box center [685, 435] width 70 height 23
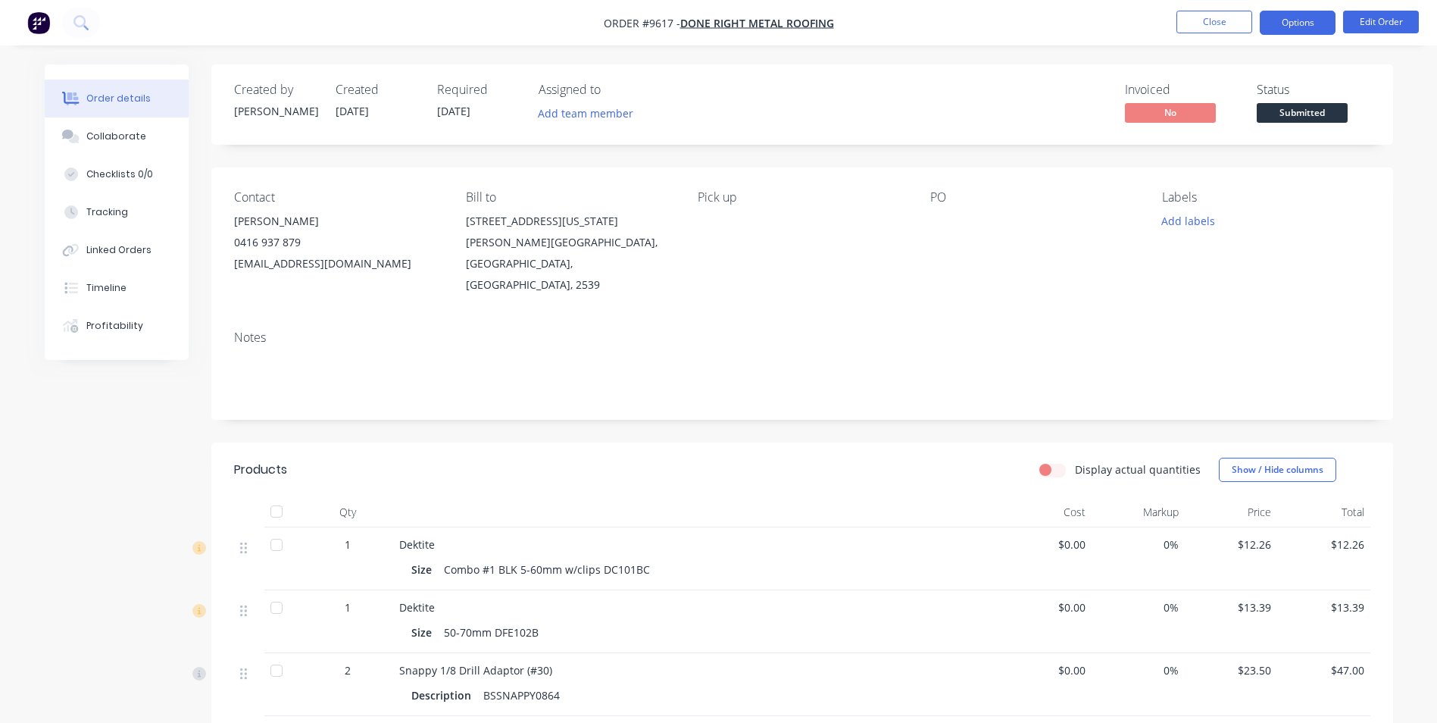
click at [1302, 32] on button "Options" at bounding box center [1298, 23] width 76 height 24
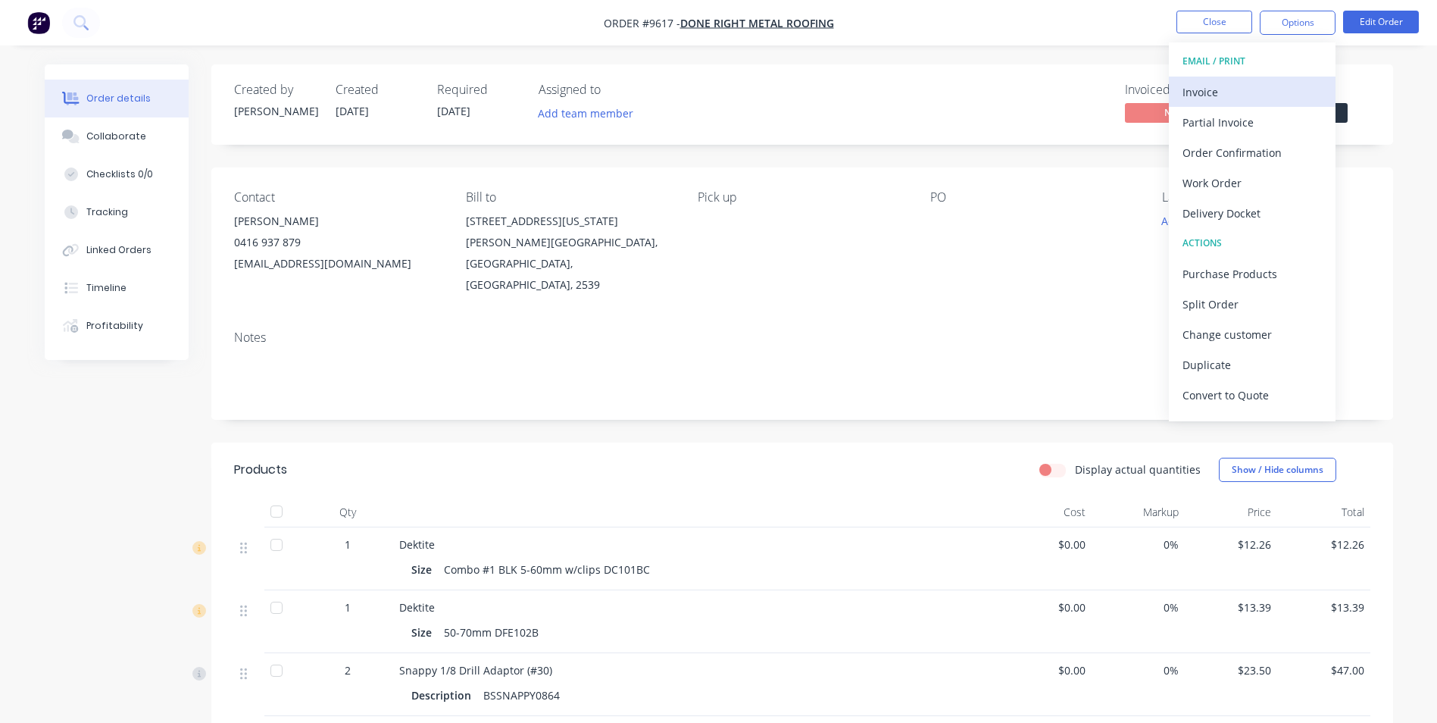
click at [1274, 81] on div "Invoice" at bounding box center [1252, 92] width 139 height 22
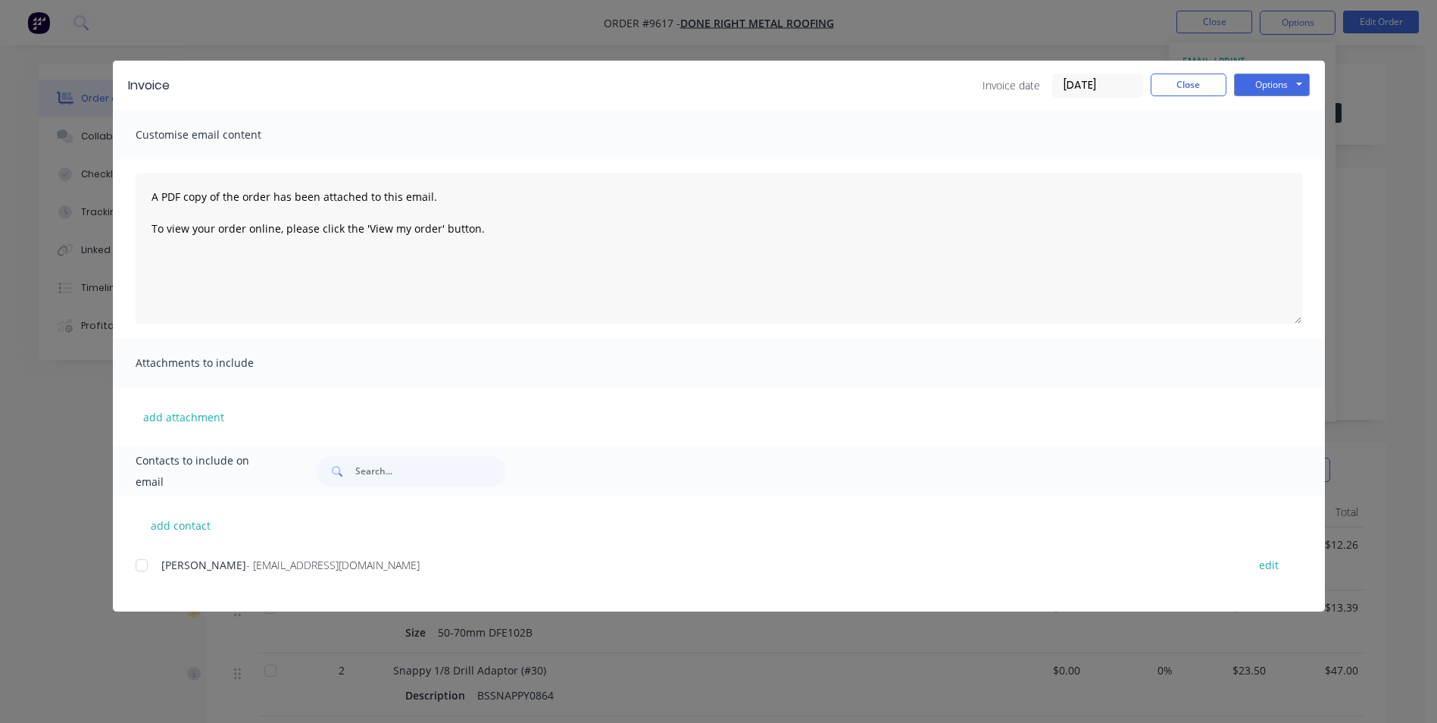
click at [148, 561] on div at bounding box center [142, 565] width 30 height 30
click at [1271, 77] on button "Options" at bounding box center [1272, 84] width 76 height 23
click at [1263, 157] on button "Email" at bounding box center [1282, 161] width 97 height 25
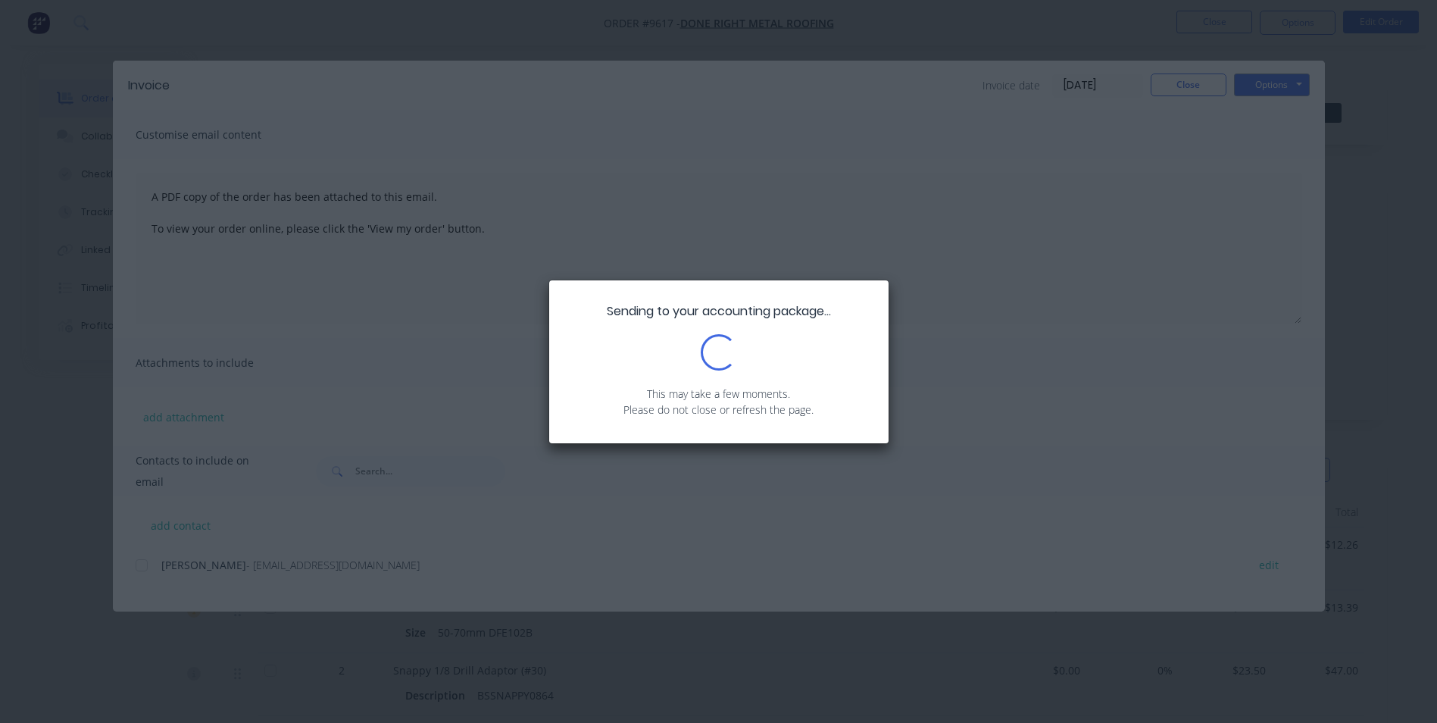
drag, startPoint x: 174, startPoint y: 613, endPoint x: 400, endPoint y: 286, distance: 397.6
click at [400, 286] on div "Sending to your accounting package... Loading... This may take a few moments. P…" at bounding box center [718, 361] width 1437 height 723
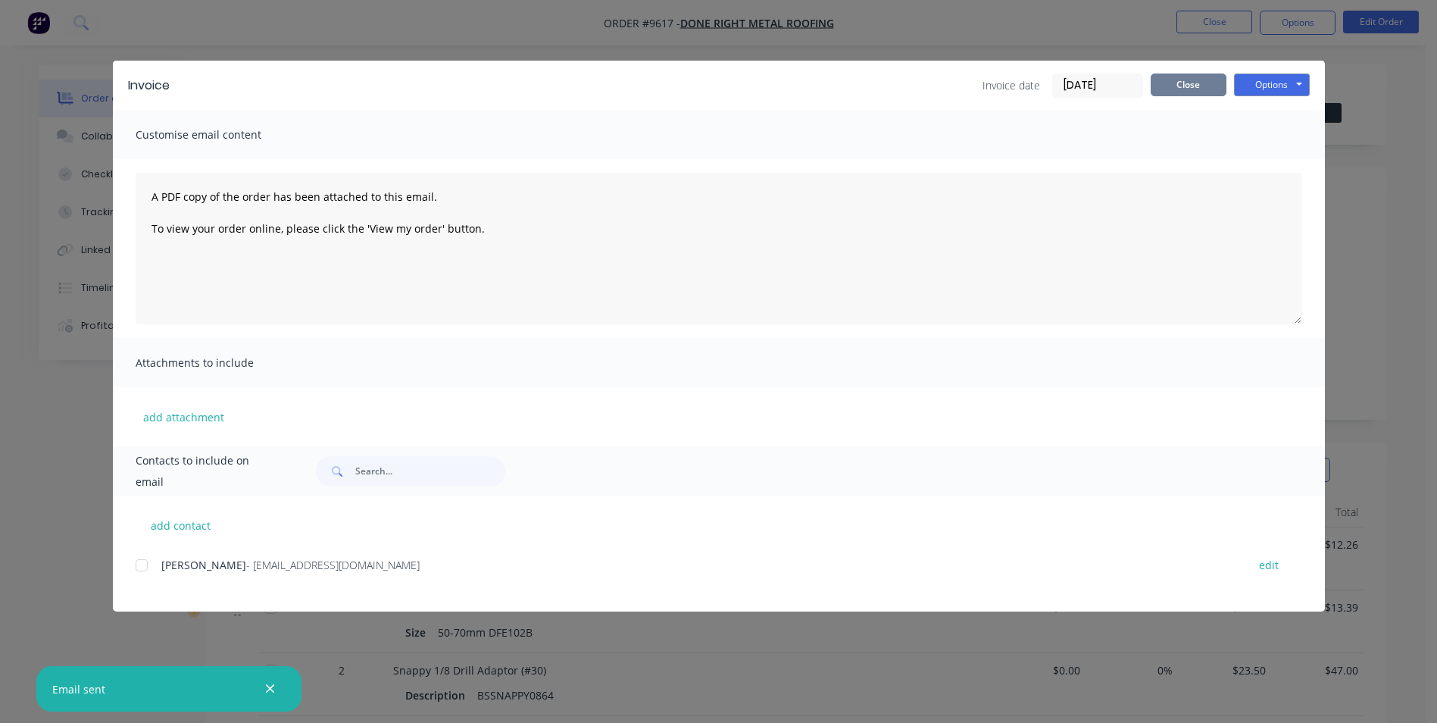
click at [1171, 82] on button "Close" at bounding box center [1189, 84] width 76 height 23
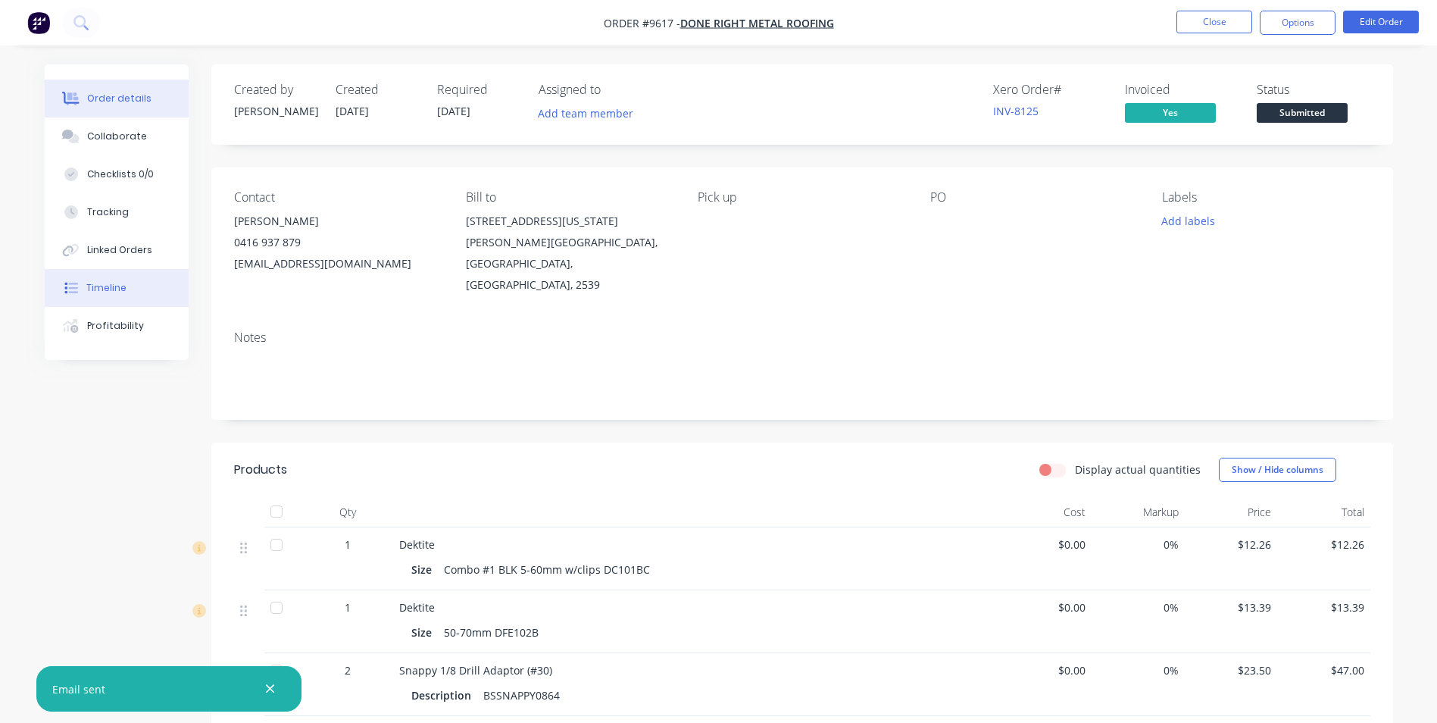
click at [121, 294] on div "Timeline" at bounding box center [106, 288] width 40 height 14
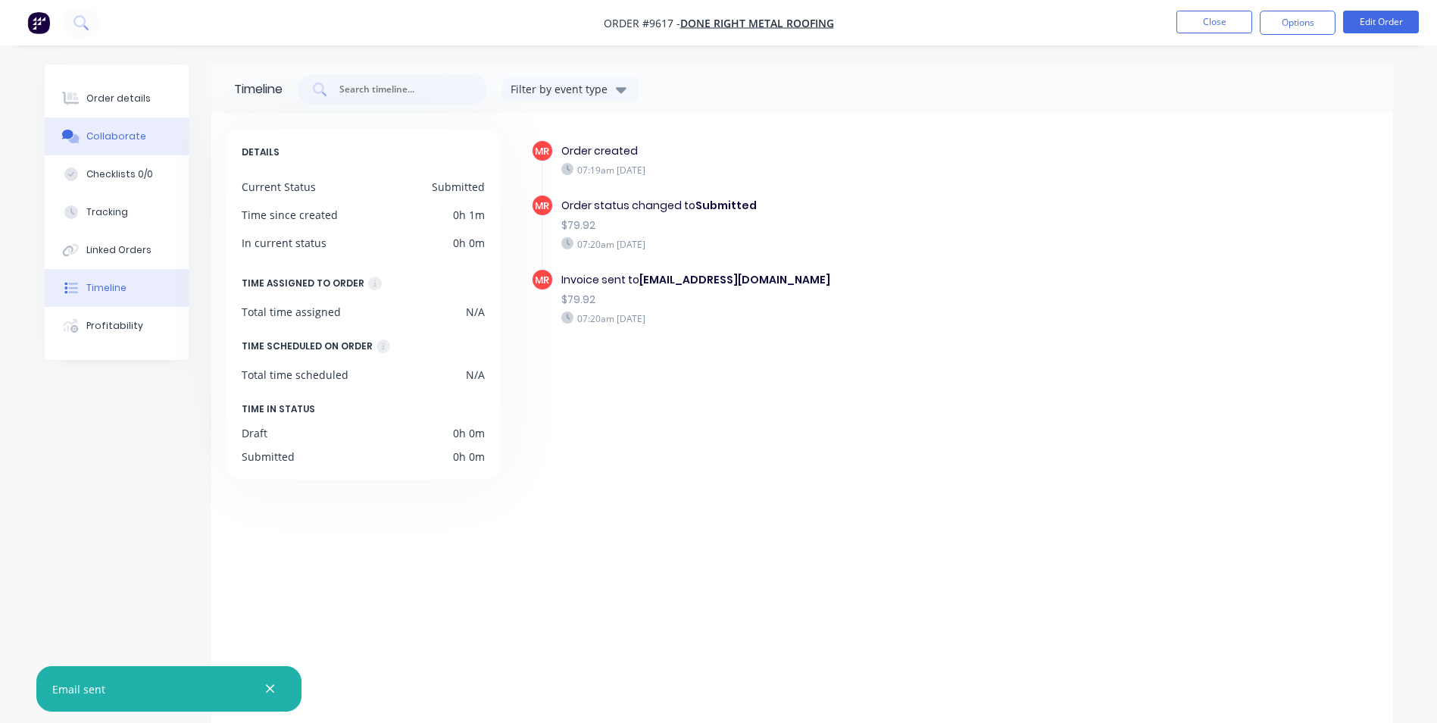
click at [136, 145] on button "Collaborate" at bounding box center [117, 136] width 144 height 38
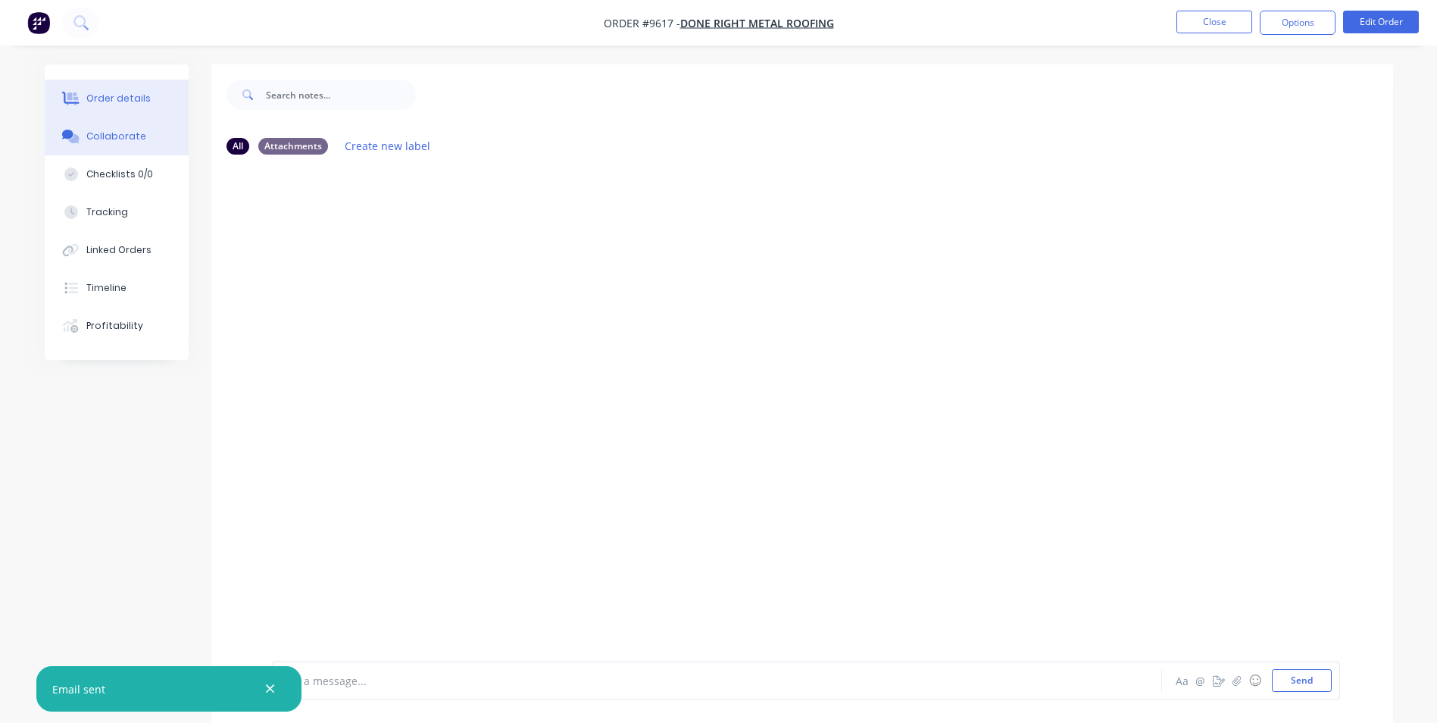
click at [136, 107] on button "Order details" at bounding box center [117, 99] width 144 height 38
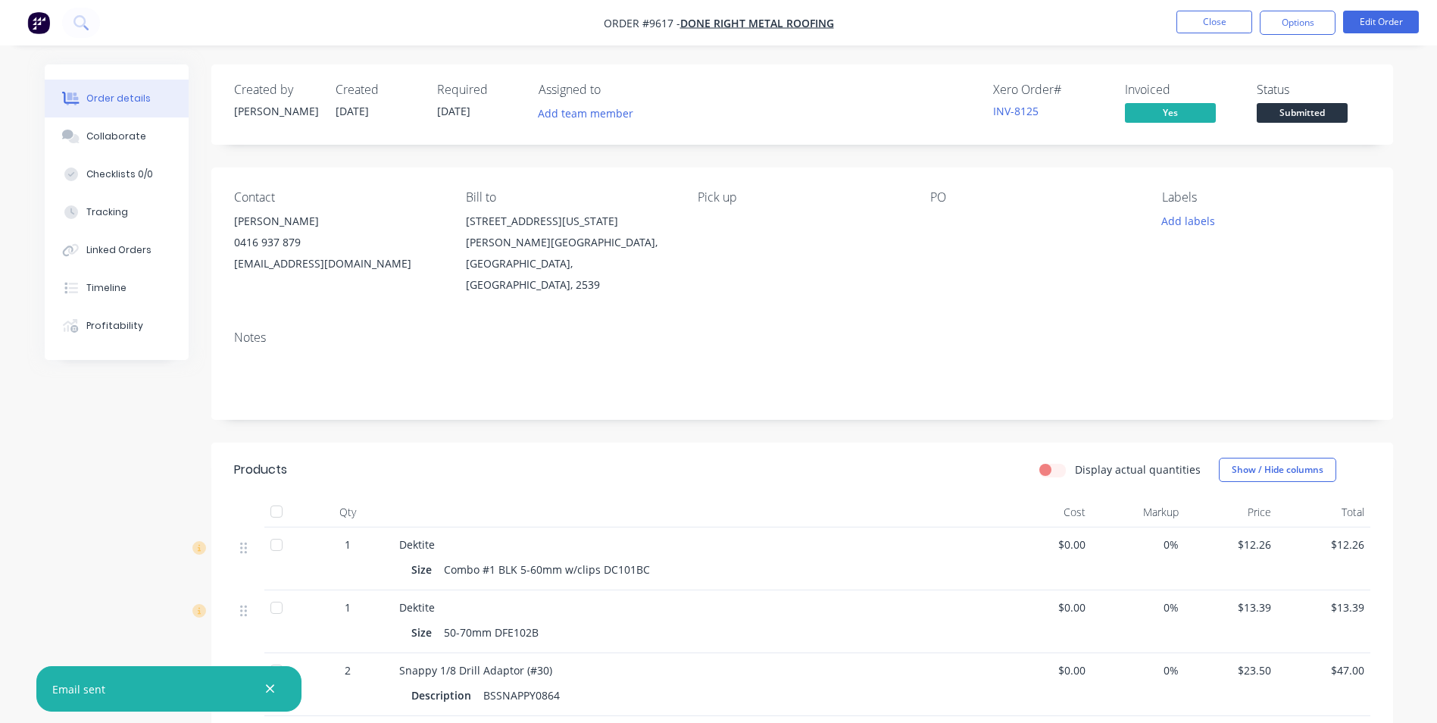
click at [1281, 111] on span "Submitted" at bounding box center [1302, 112] width 91 height 19
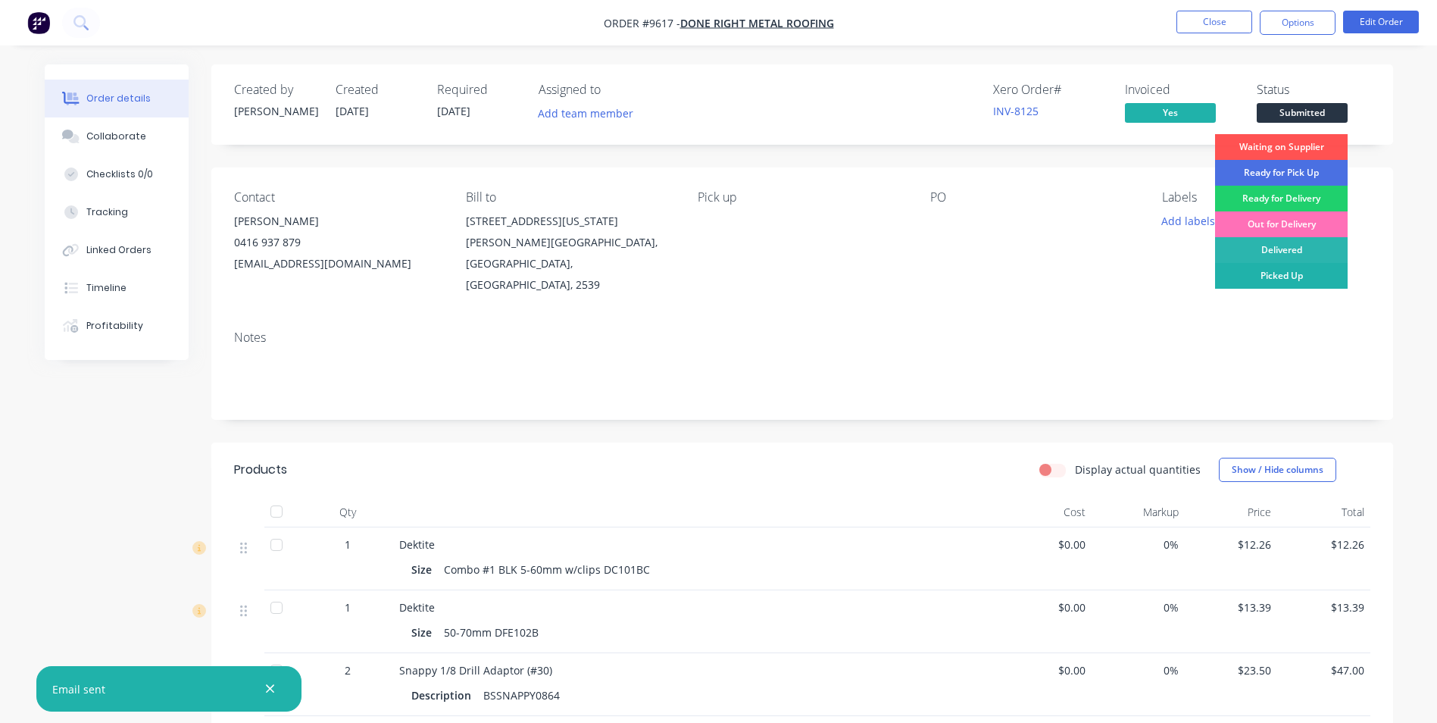
click at [1262, 271] on div "Picked Up" at bounding box center [1281, 276] width 133 height 26
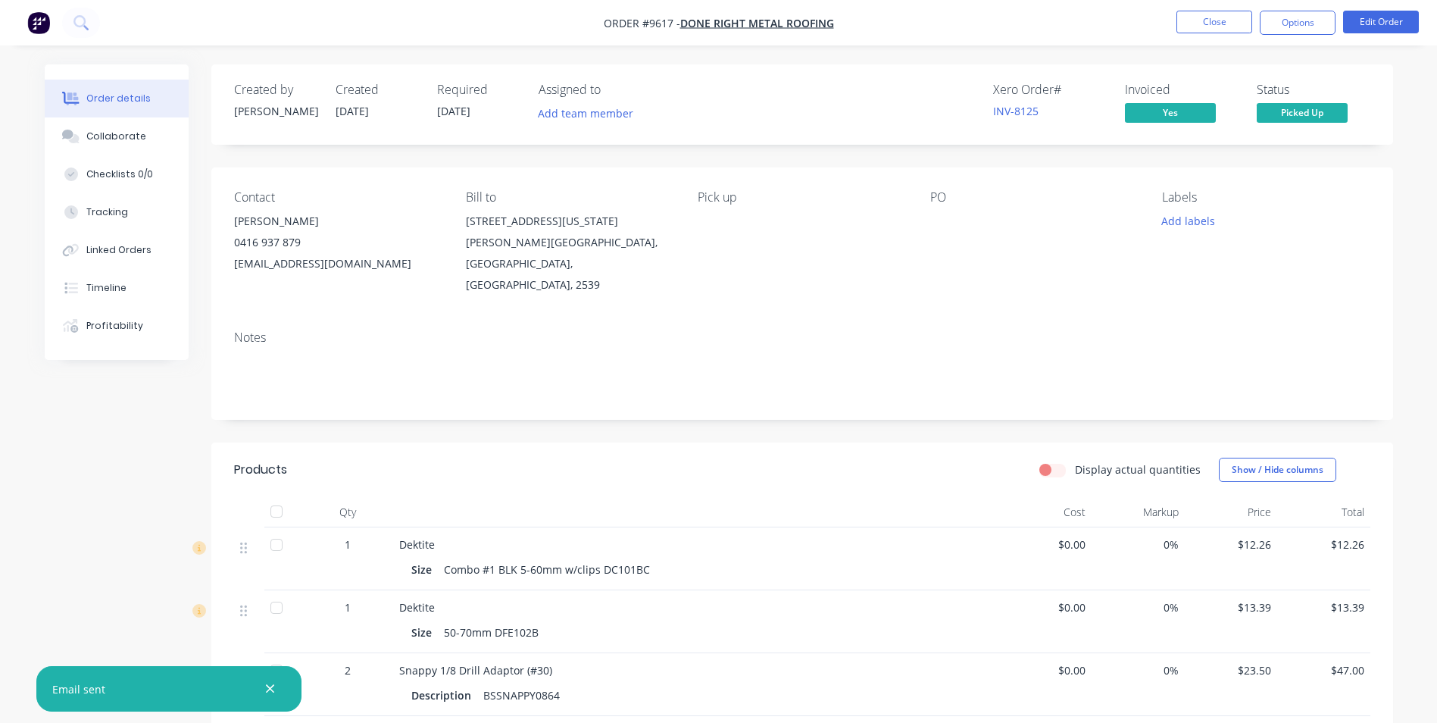
click at [42, 20] on img "button" at bounding box center [38, 22] width 23 height 23
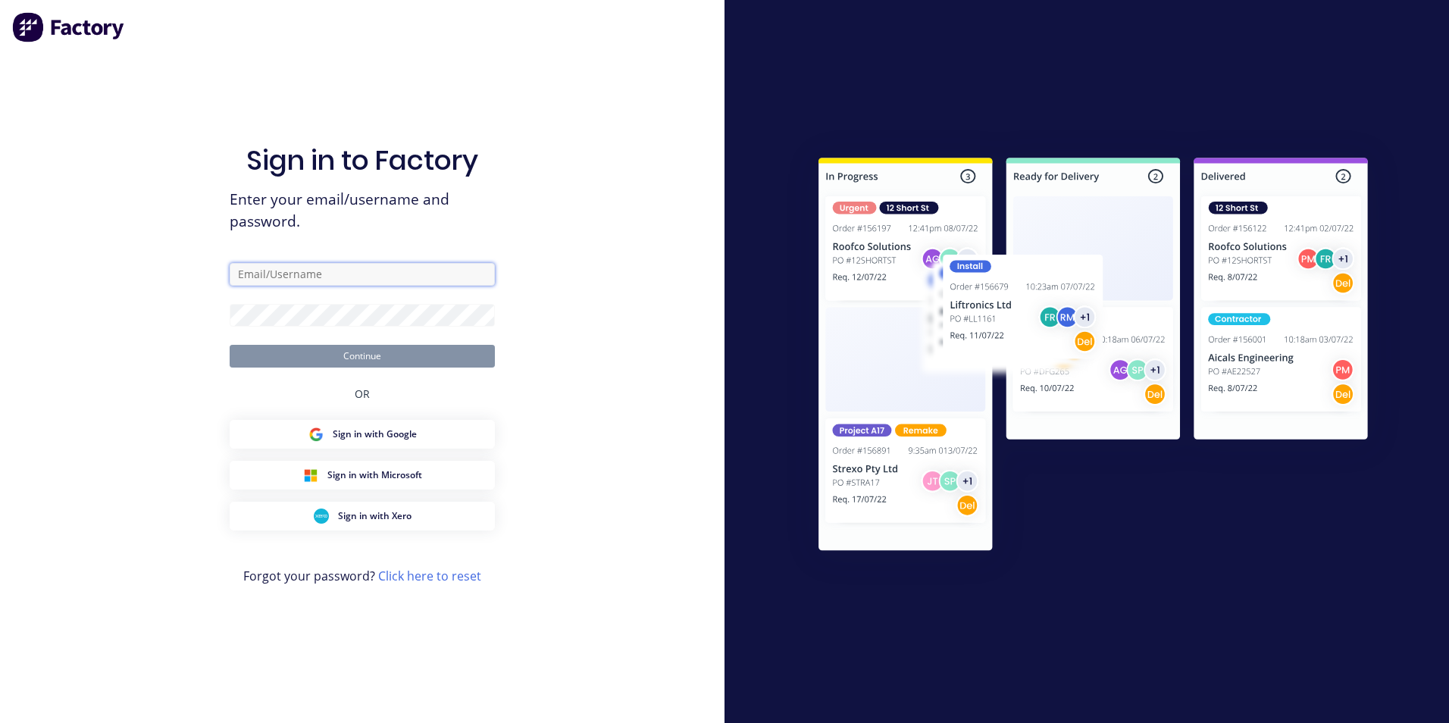
type input "matt@scrs.net.au"
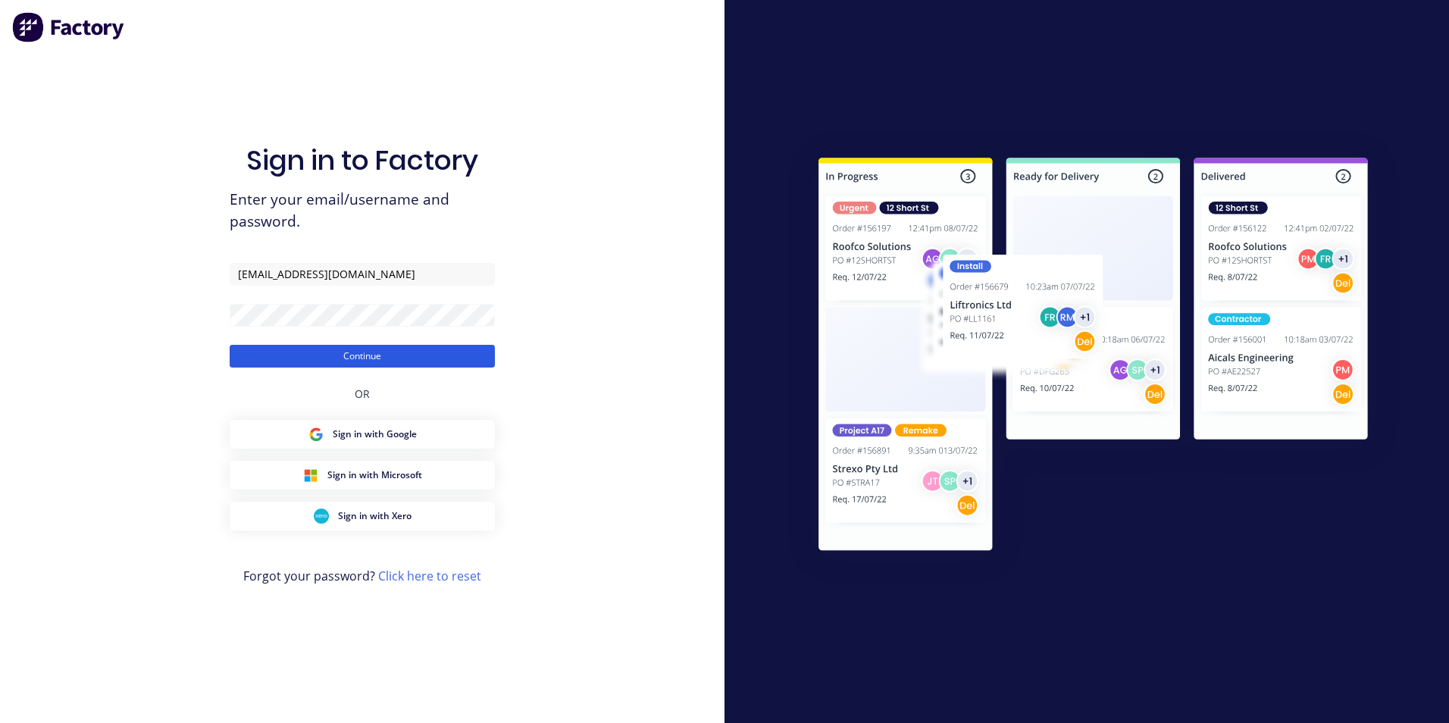
click at [371, 366] on button "Continue" at bounding box center [362, 356] width 265 height 23
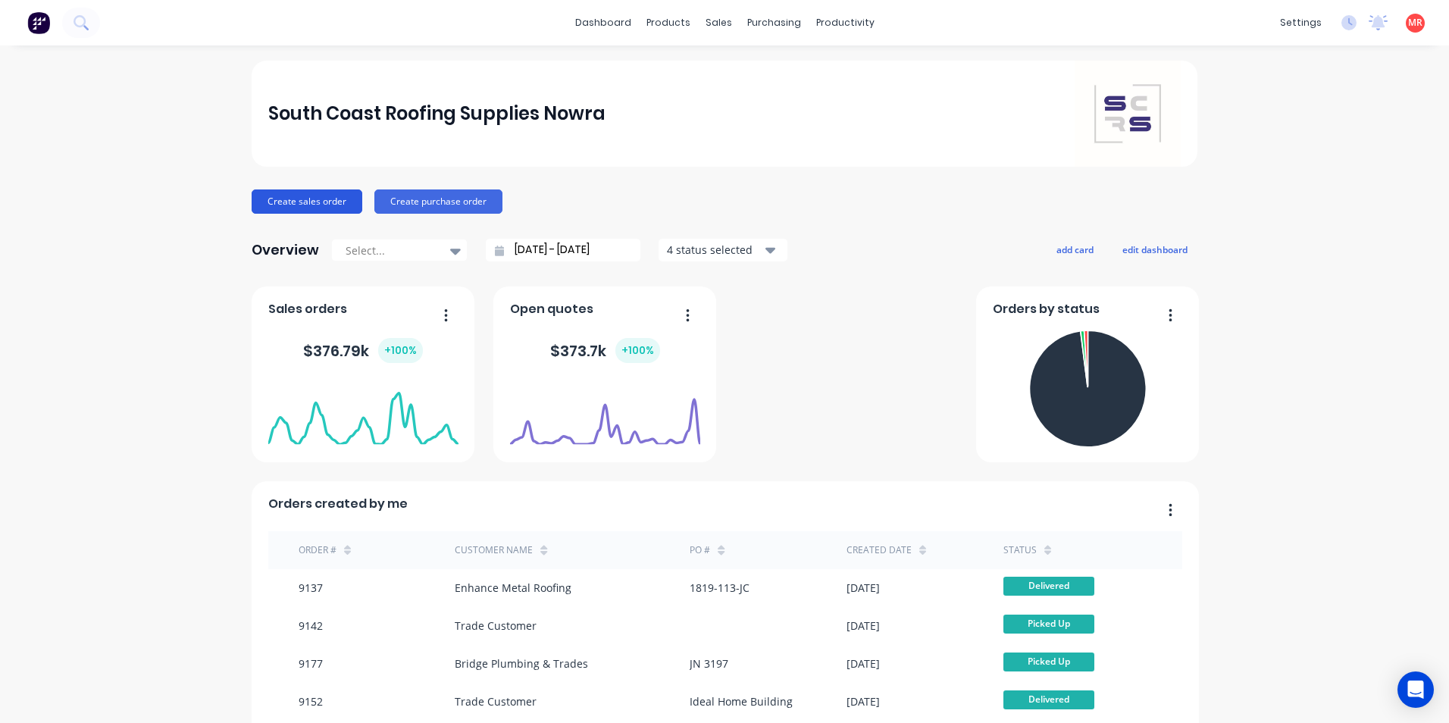
click at [277, 189] on button "Create sales order" at bounding box center [307, 201] width 111 height 24
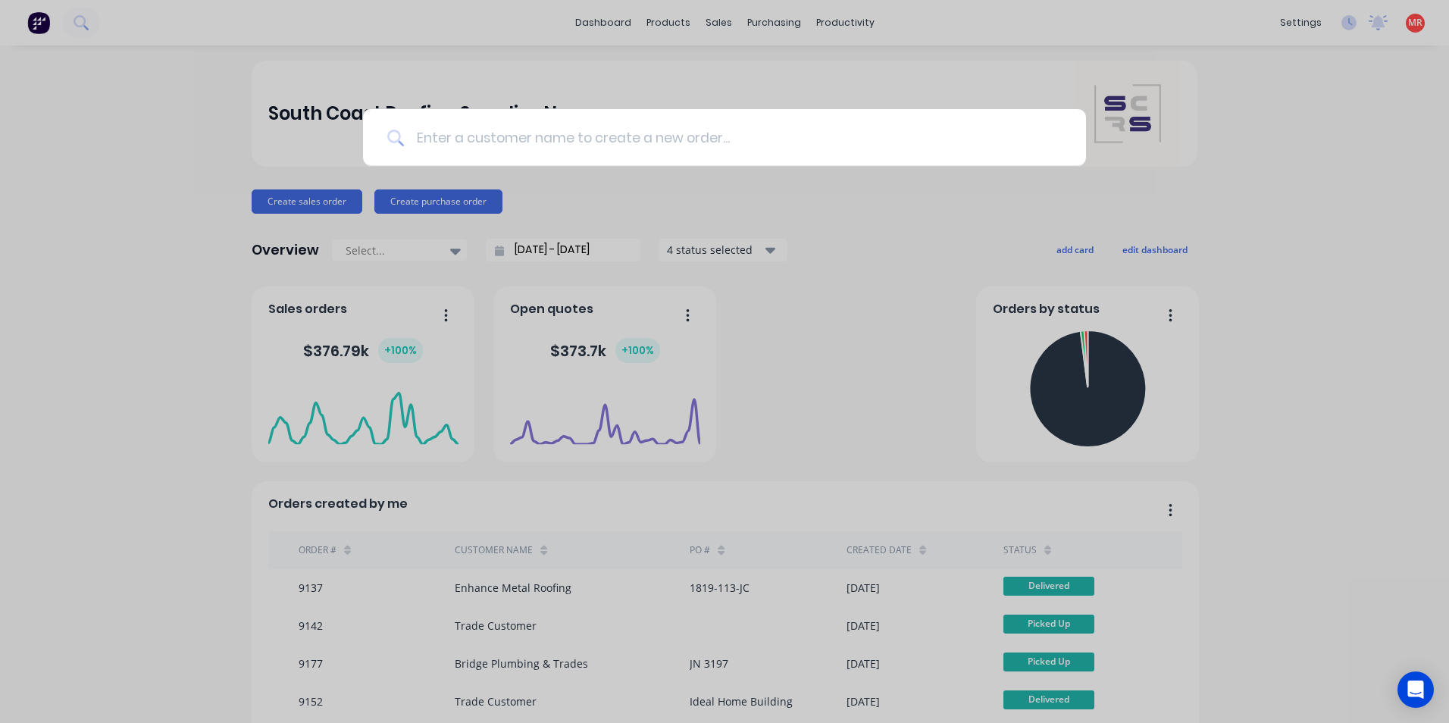
click at [527, 137] on input at bounding box center [733, 137] width 658 height 57
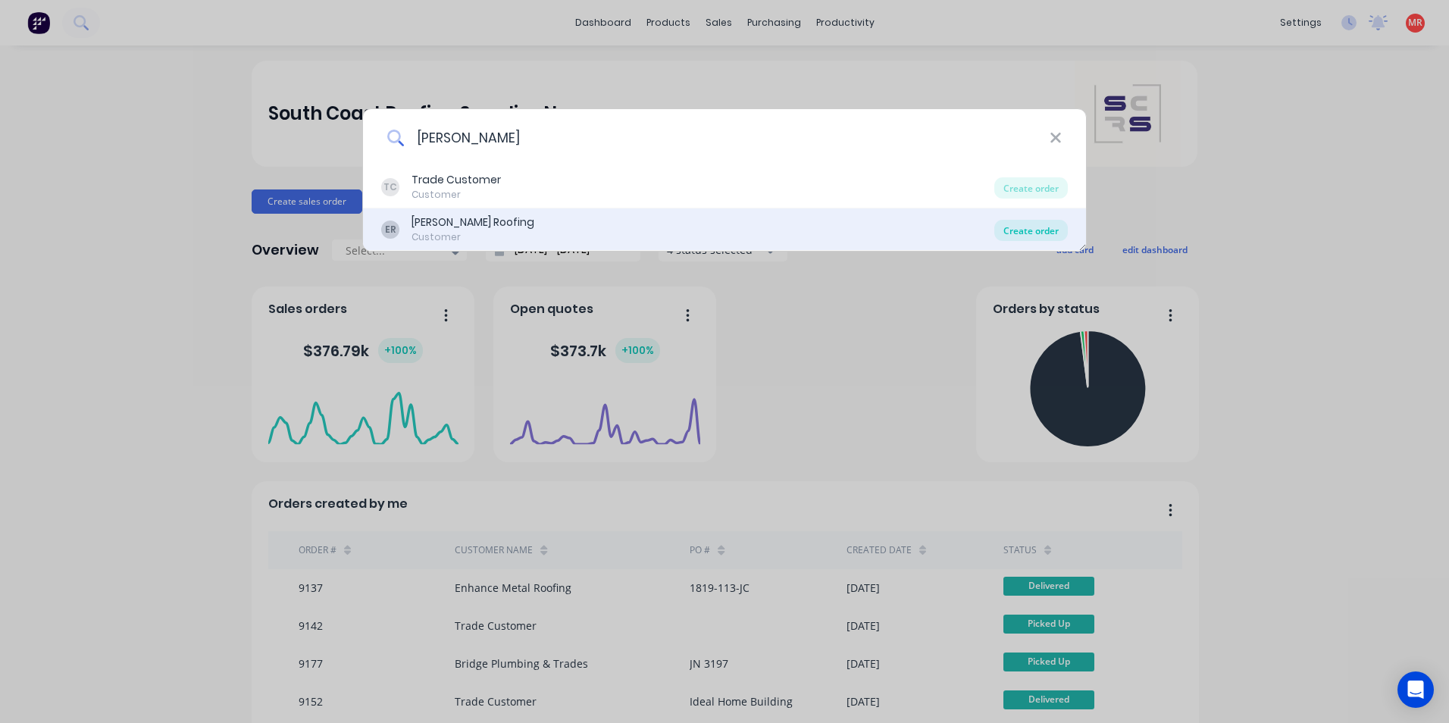
type input "[PERSON_NAME]"
click at [1038, 232] on div "Create order" at bounding box center [1030, 230] width 73 height 21
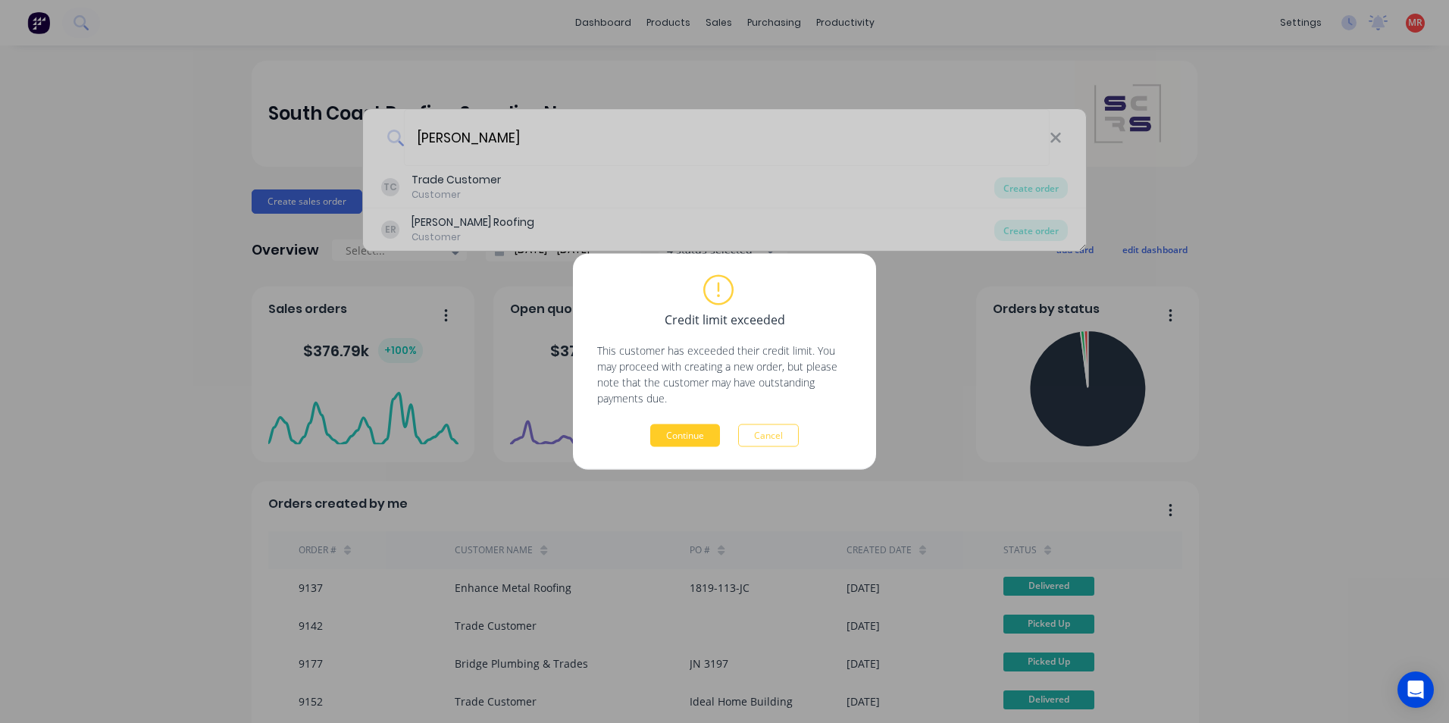
click at [658, 440] on button "Continue" at bounding box center [685, 435] width 70 height 23
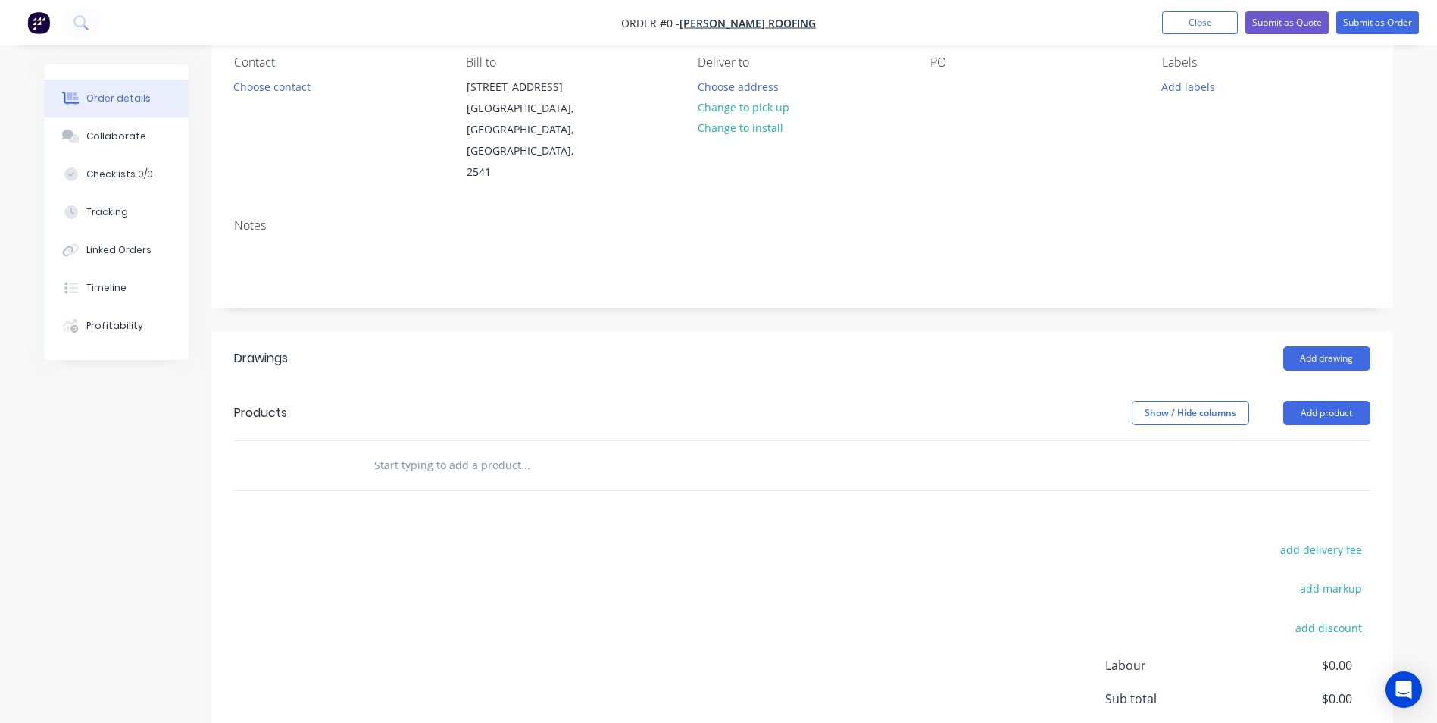
scroll to position [152, 0]
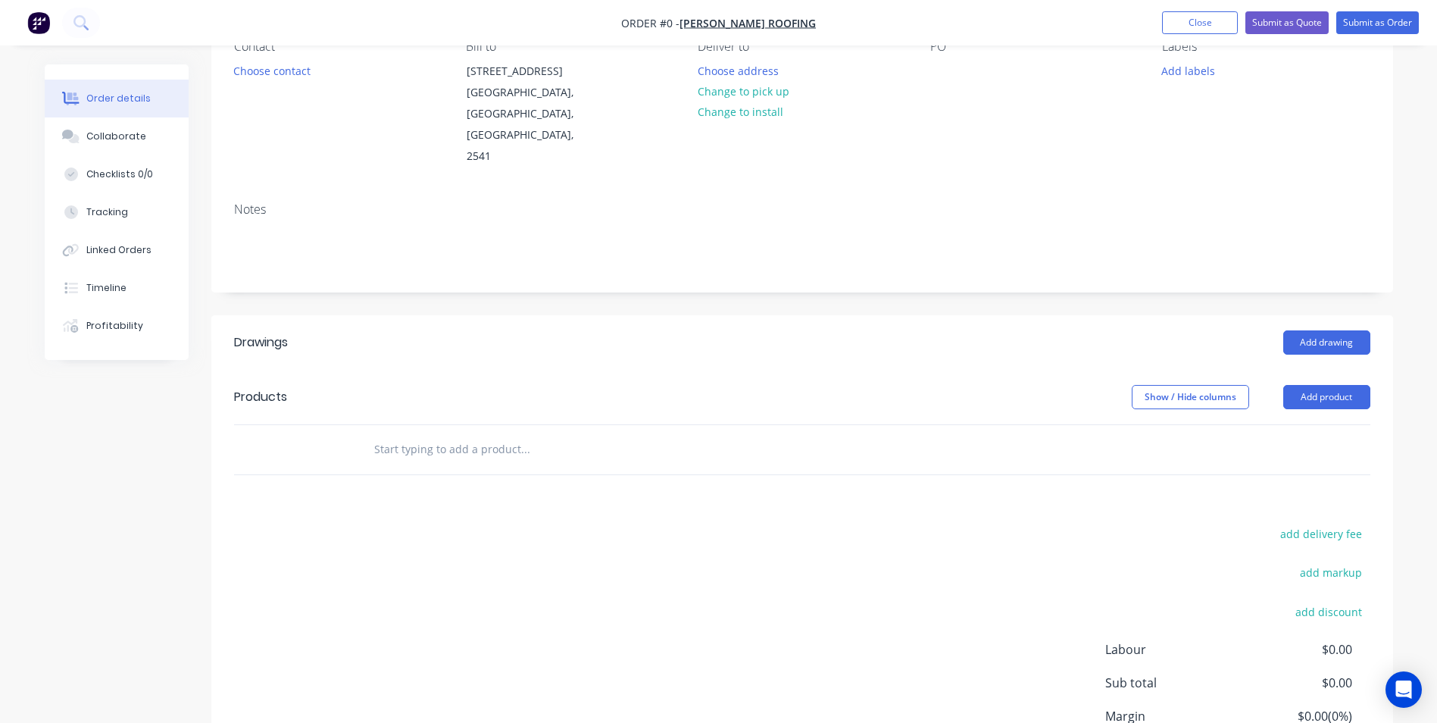
click at [501, 434] on input "text" at bounding box center [525, 449] width 303 height 30
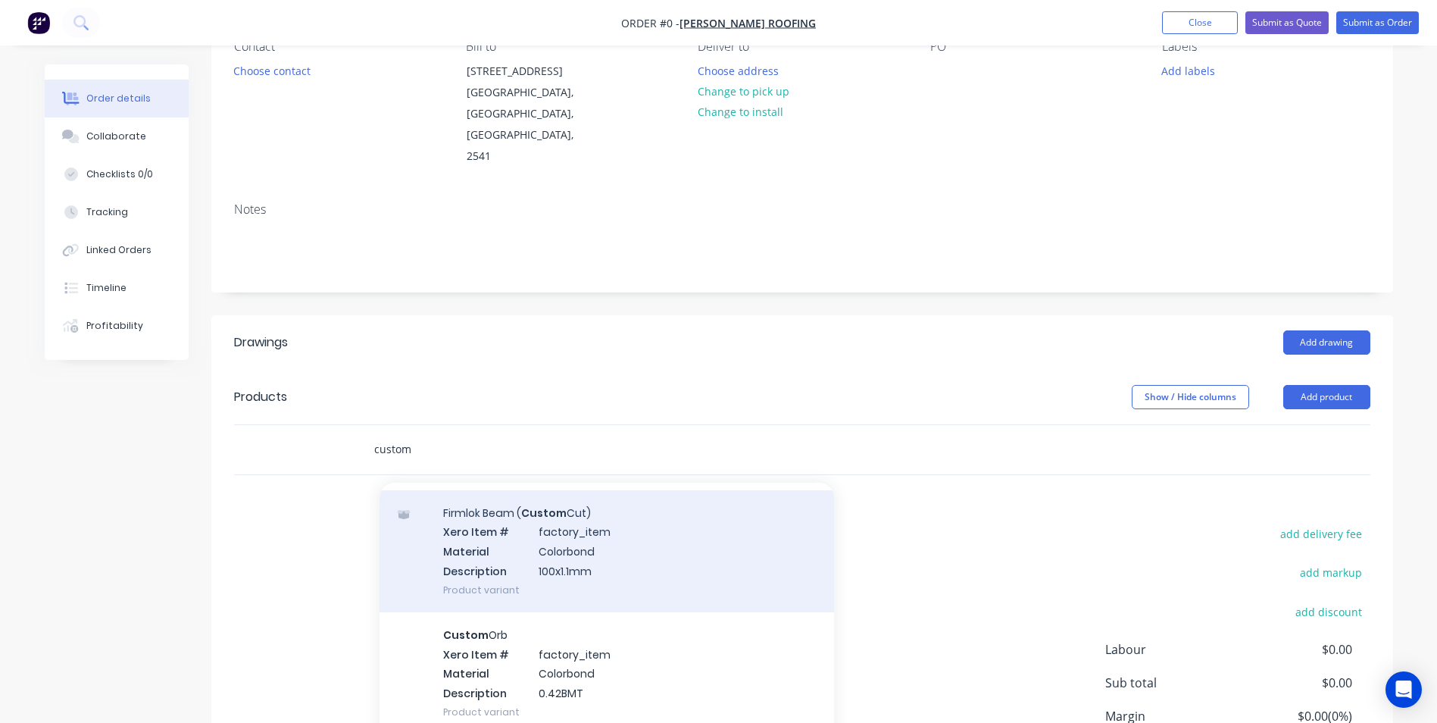
scroll to position [985, 0]
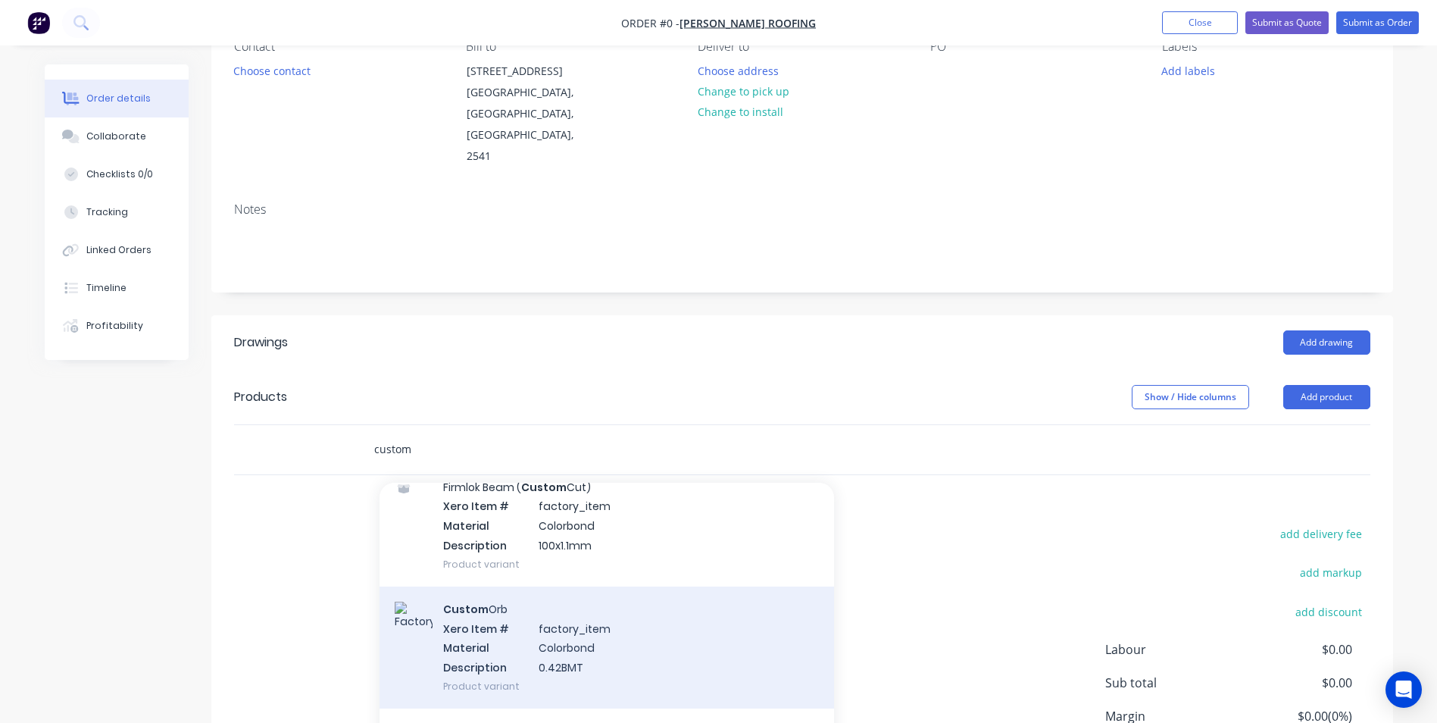
type input "custom"
click at [537, 593] on div "Custom Orb Xero Item # factory_item Material Colorbond Description 0.42BMT Prod…" at bounding box center [607, 647] width 455 height 122
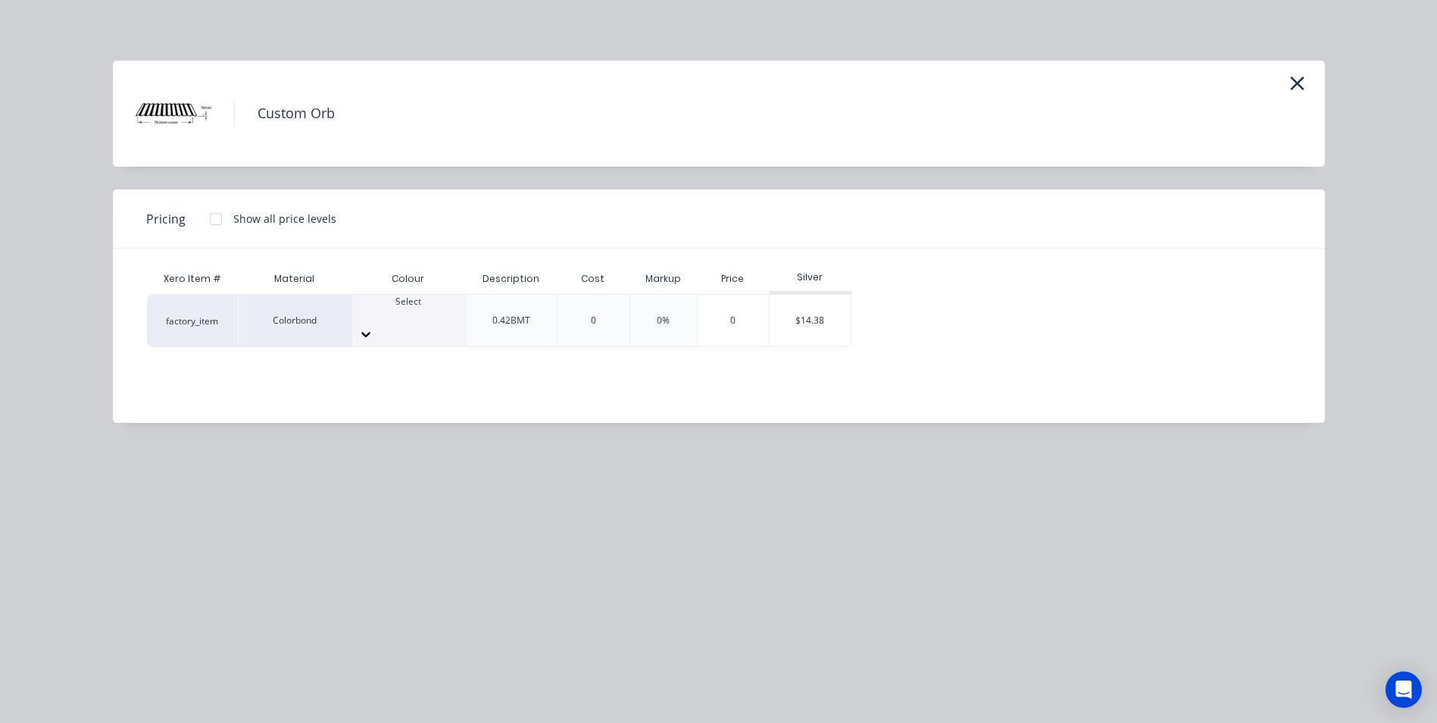
click at [452, 325] on div at bounding box center [408, 334] width 113 height 24
click at [818, 317] on div "$14.38" at bounding box center [810, 321] width 81 height 52
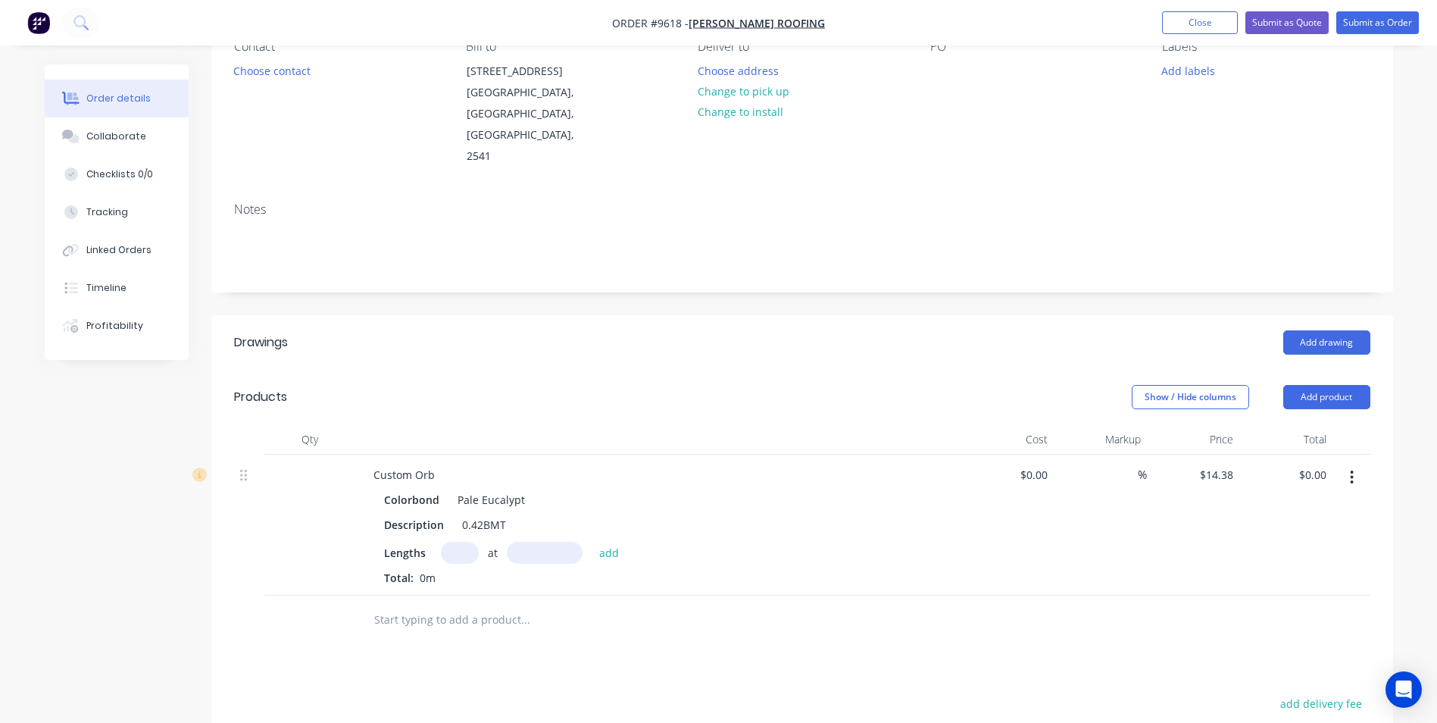
click at [457, 542] on input "text" at bounding box center [460, 553] width 38 height 22
type input "6"
type input "5200"
click at [592, 542] on button "add" at bounding box center [610, 552] width 36 height 20
type input "$448.66"
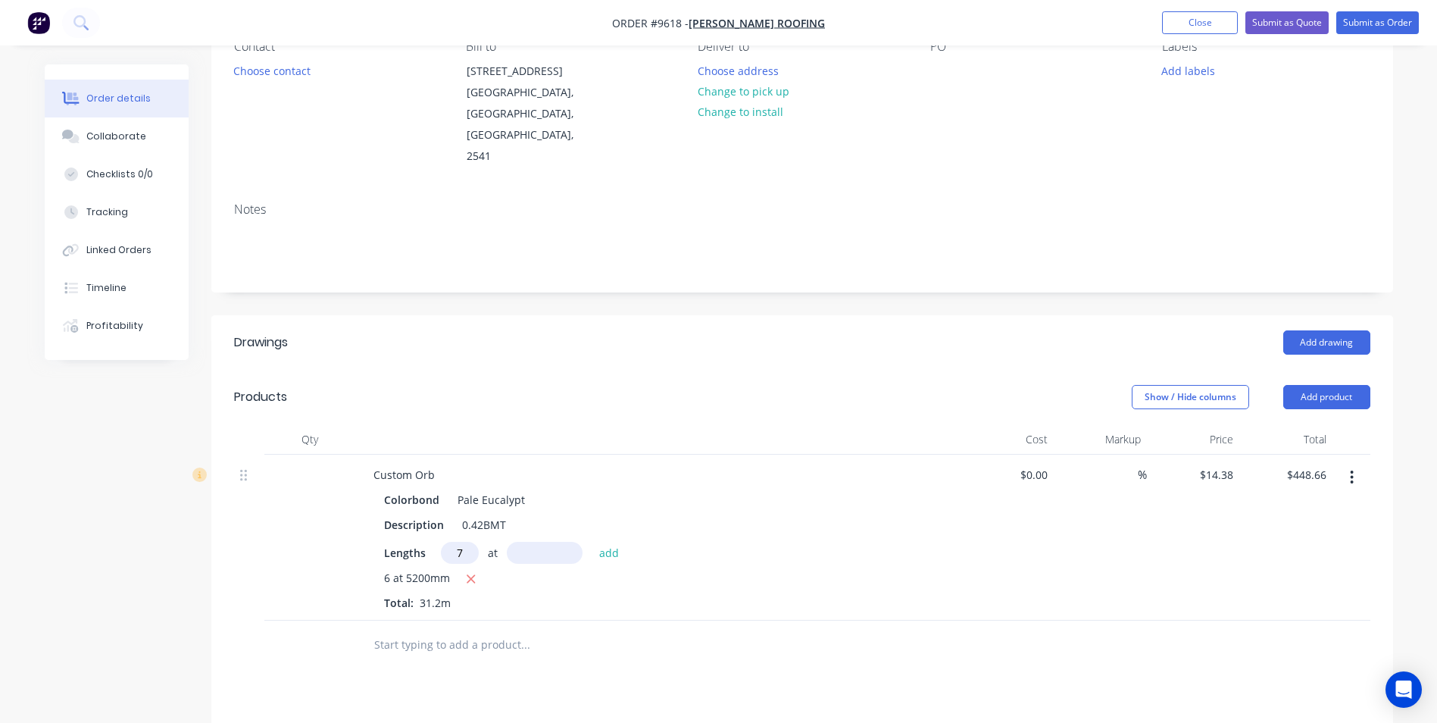
type input "7"
type input "4600"
click at [592, 542] on button "add" at bounding box center [610, 552] width 36 height 20
type input "$911.69"
click at [446, 655] on input "text" at bounding box center [525, 670] width 303 height 30
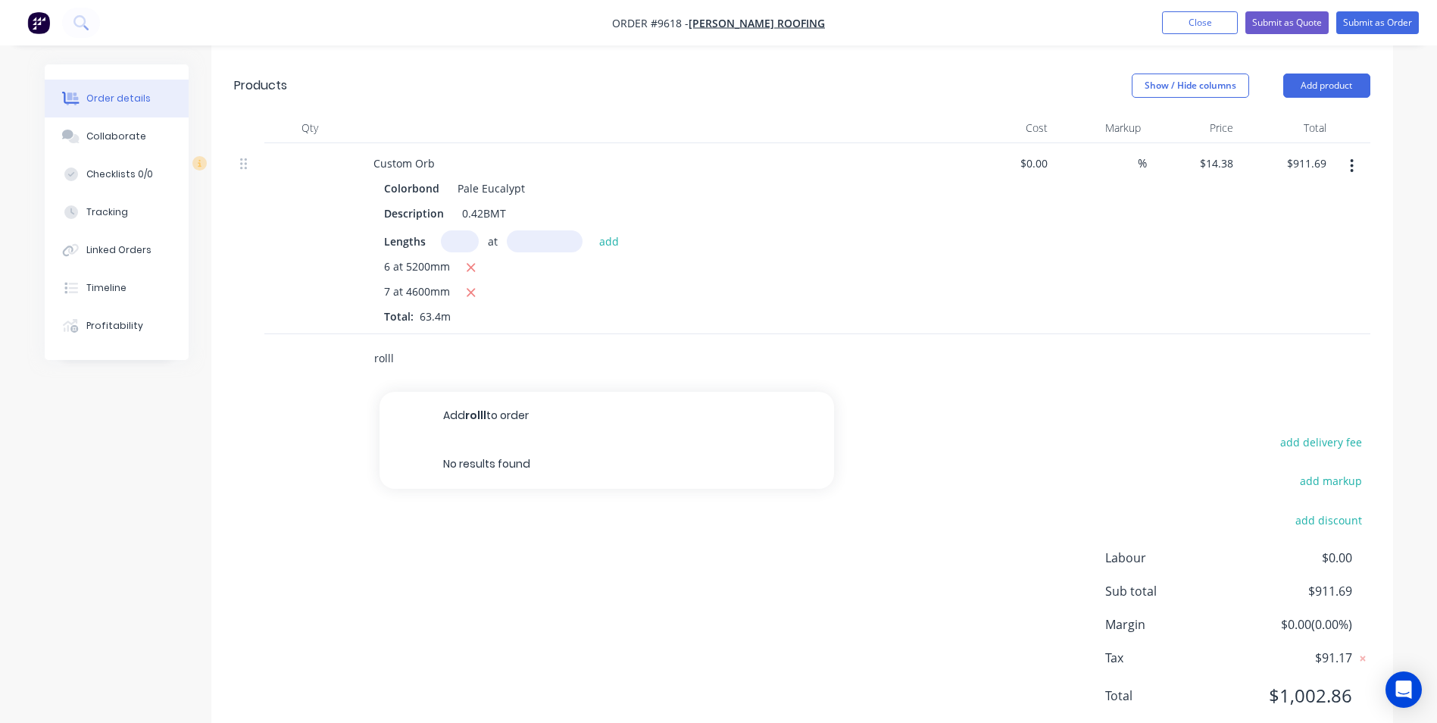
scroll to position [467, 0]
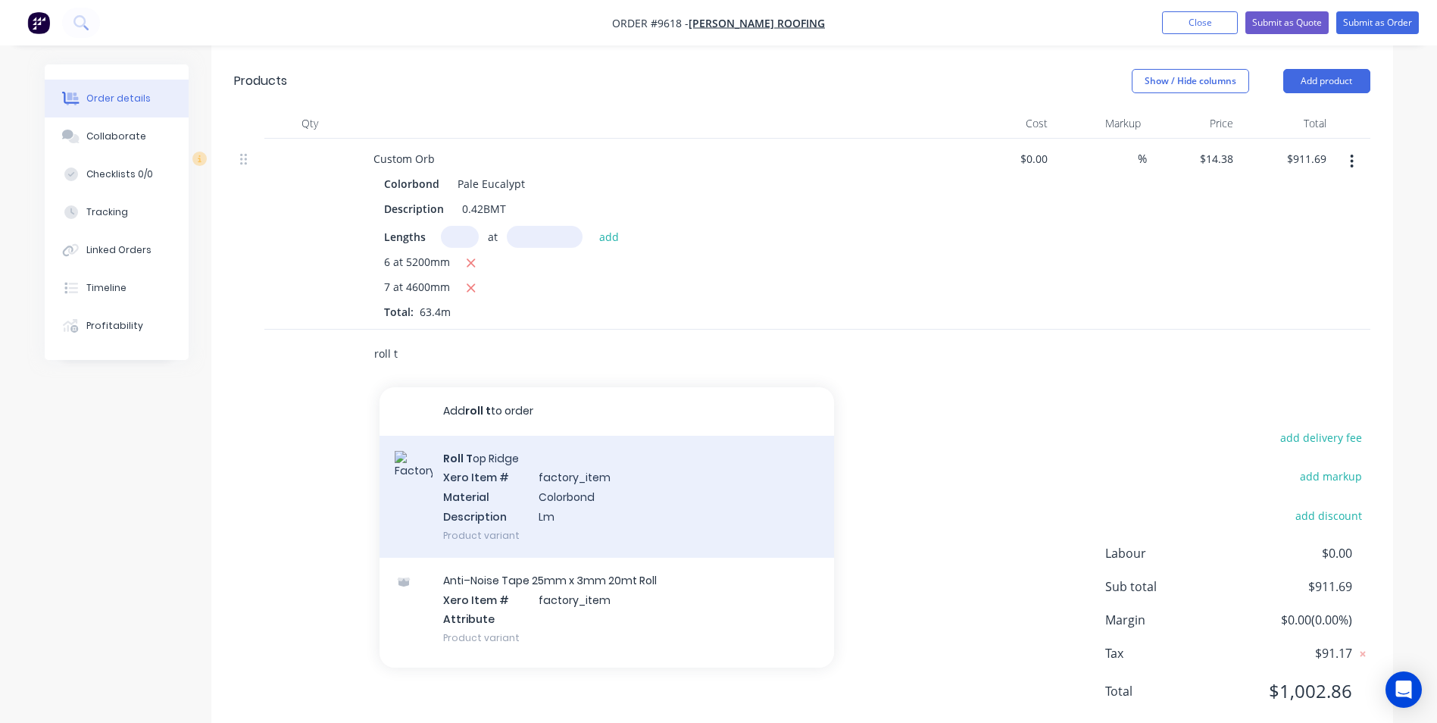
type input "roll t"
click at [578, 484] on div "Roll T op Ridge Xero Item # factory_item Material Colorbond Description Lm Prod…" at bounding box center [607, 497] width 455 height 122
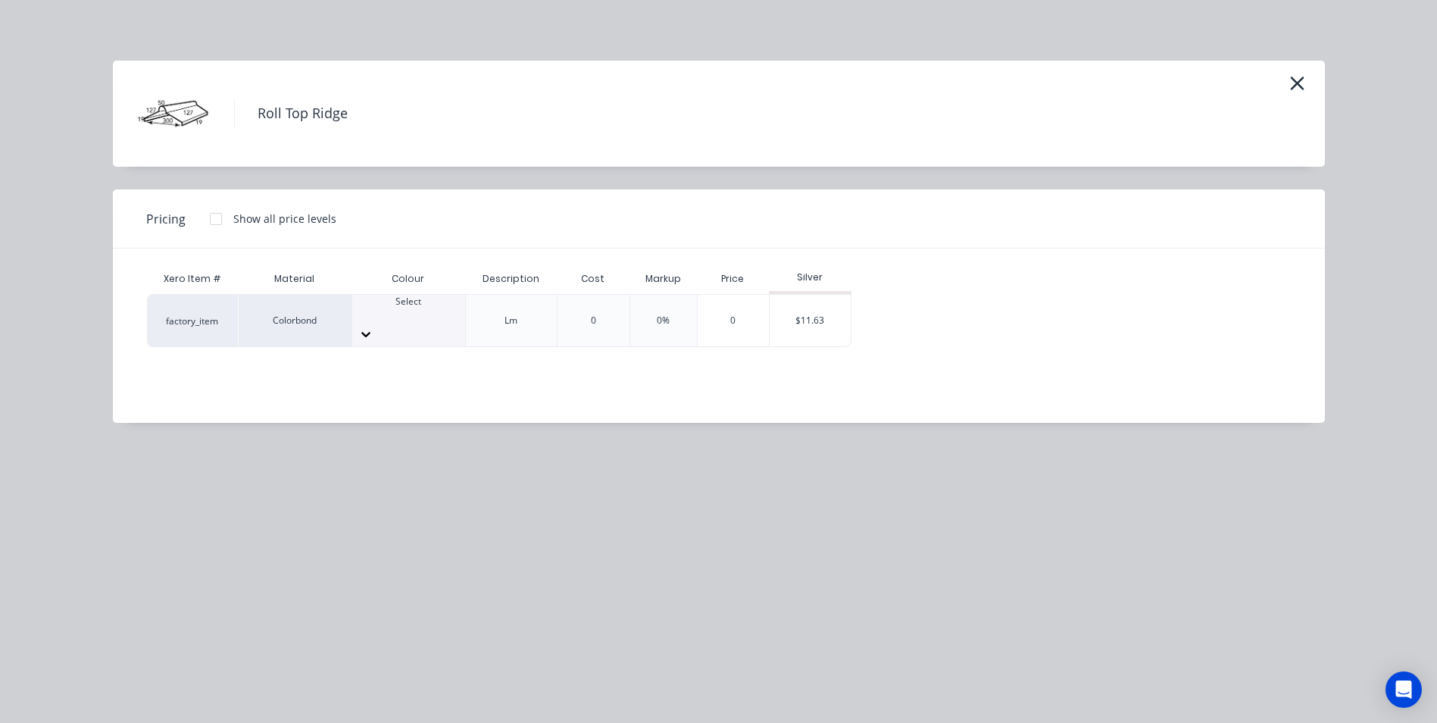
click at [461, 322] on div at bounding box center [408, 334] width 113 height 24
click at [828, 313] on div "$11.63" at bounding box center [810, 321] width 81 height 52
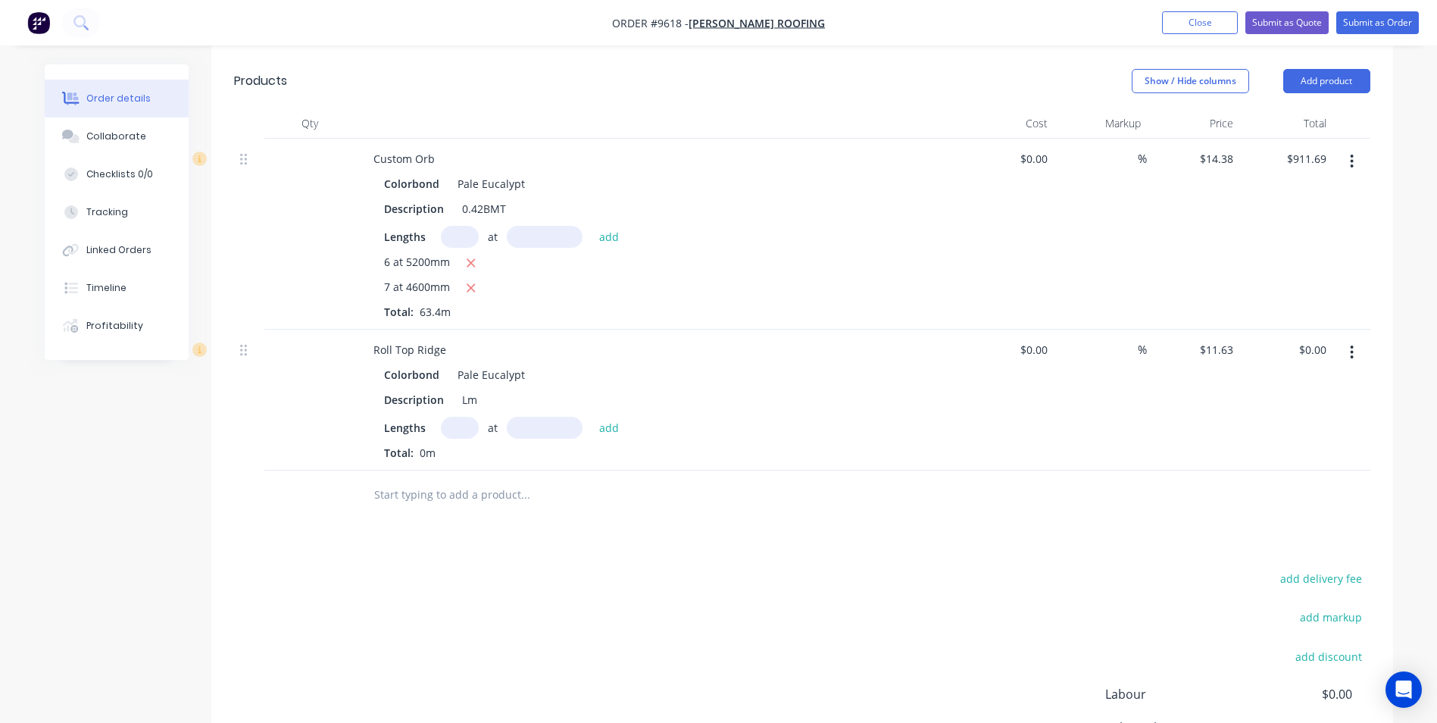
click at [458, 417] on input "text" at bounding box center [460, 428] width 38 height 22
type input "2"
type input "1000"
click at [592, 417] on button "add" at bounding box center [610, 427] width 36 height 20
type input "$23.26"
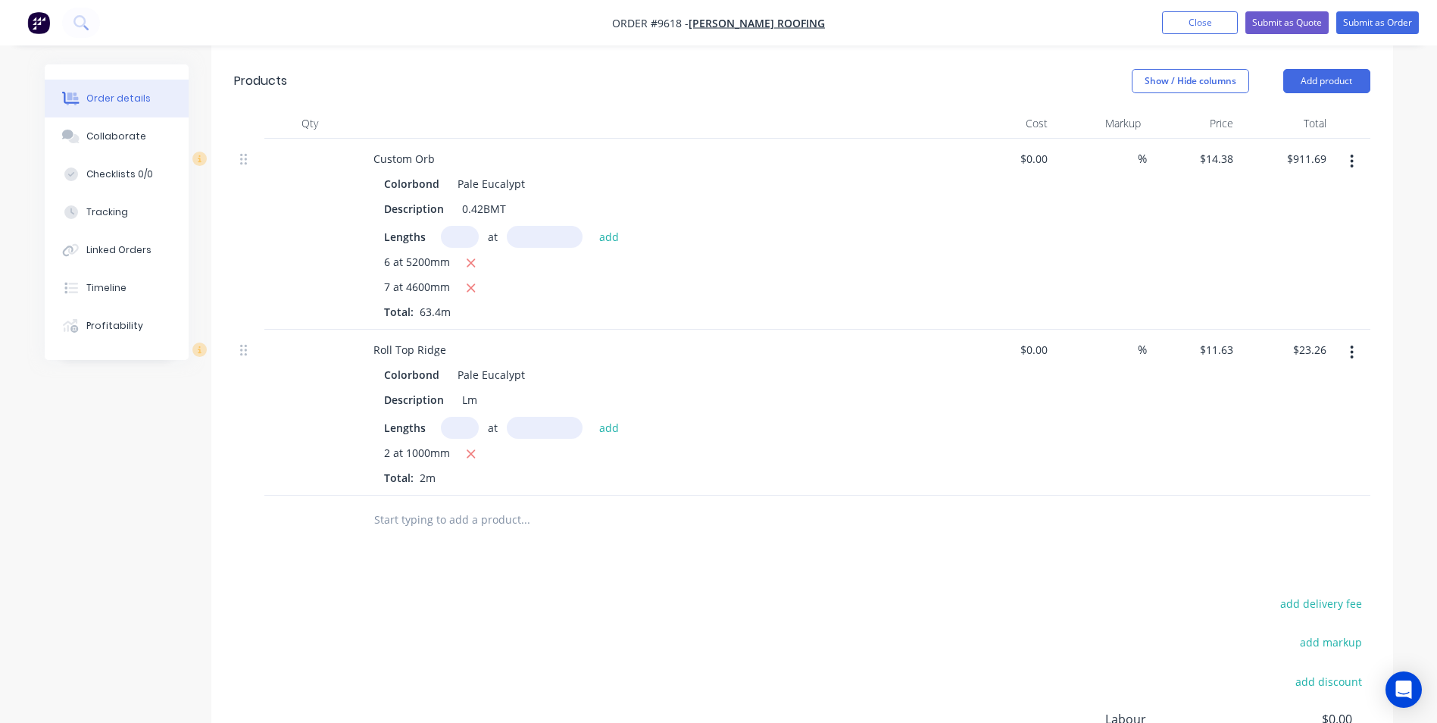
click at [444, 505] on input "text" at bounding box center [525, 520] width 303 height 30
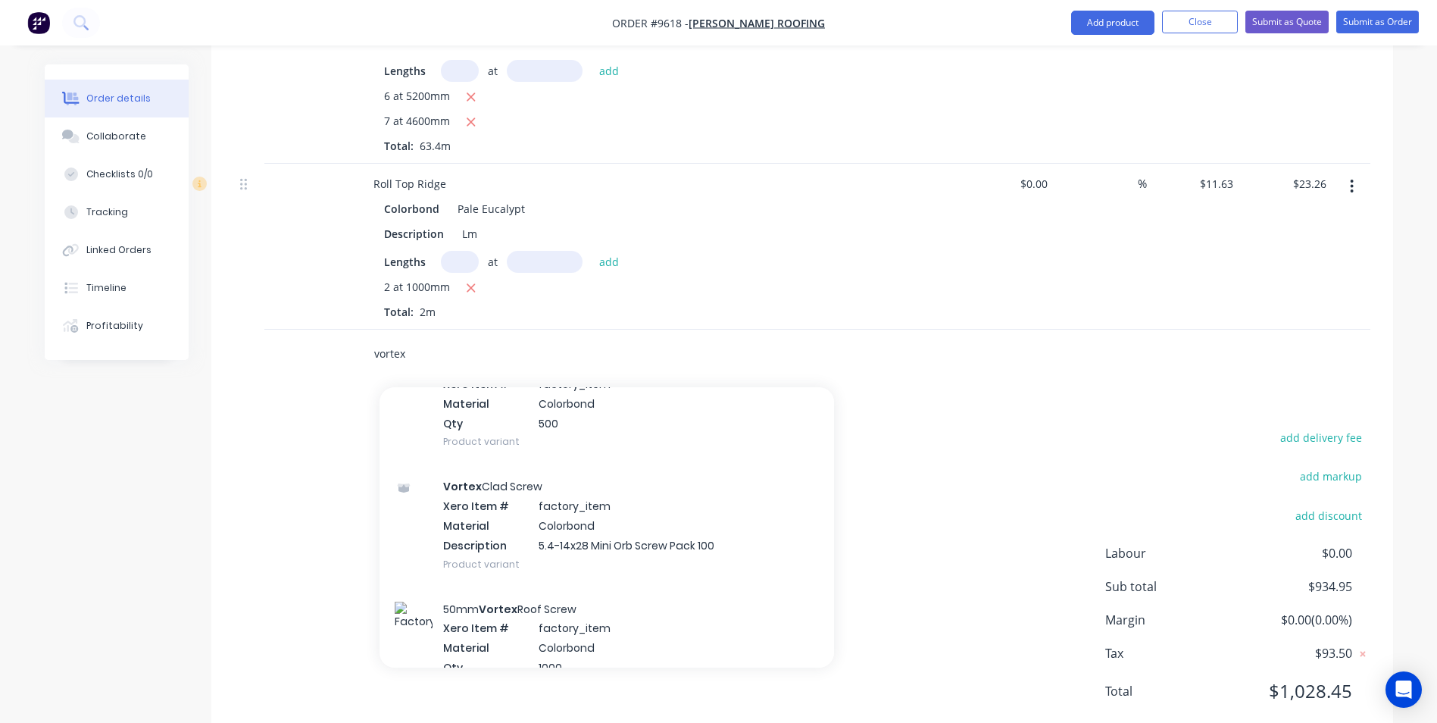
scroll to position [985, 0]
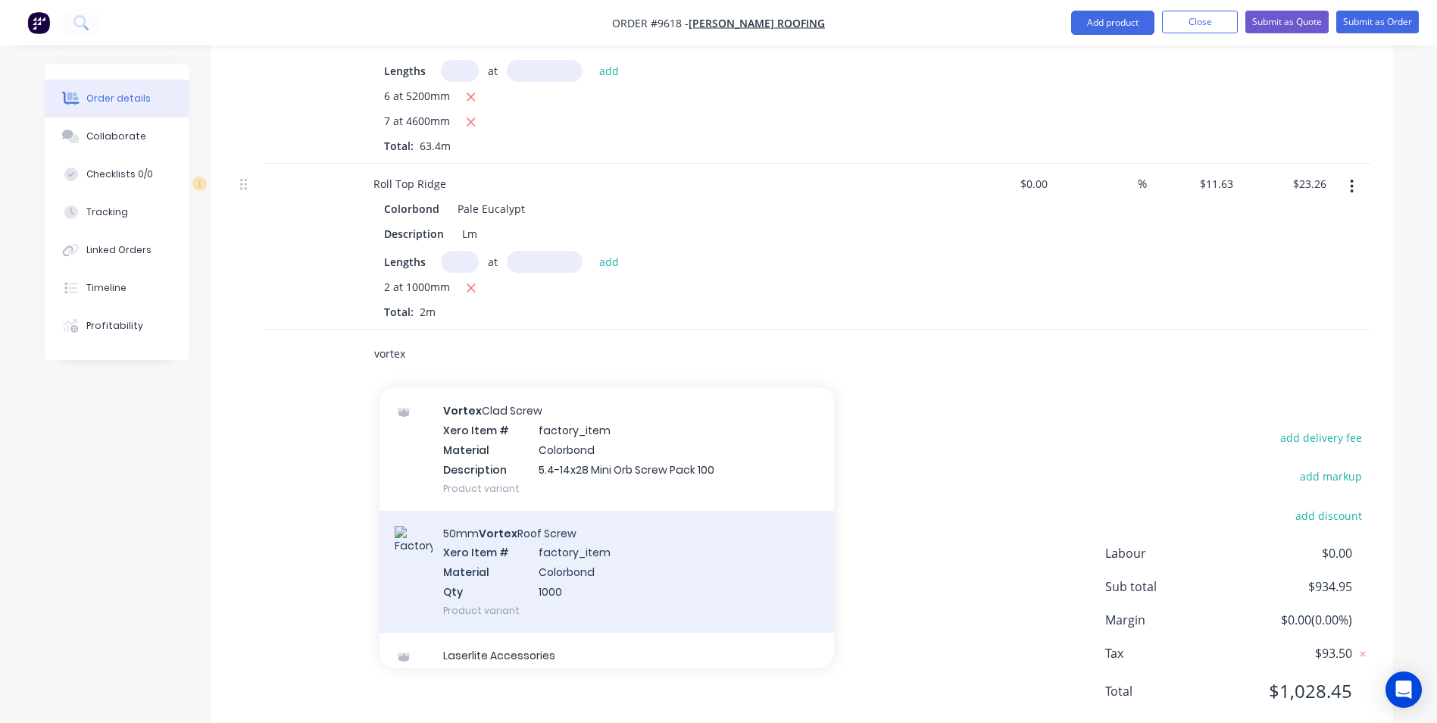
type input "vortex"
click at [571, 514] on div "50mm Vortex Roof Screw Xero Item # factory_item Material Colorbond Qty 1000 Pro…" at bounding box center [607, 572] width 455 height 122
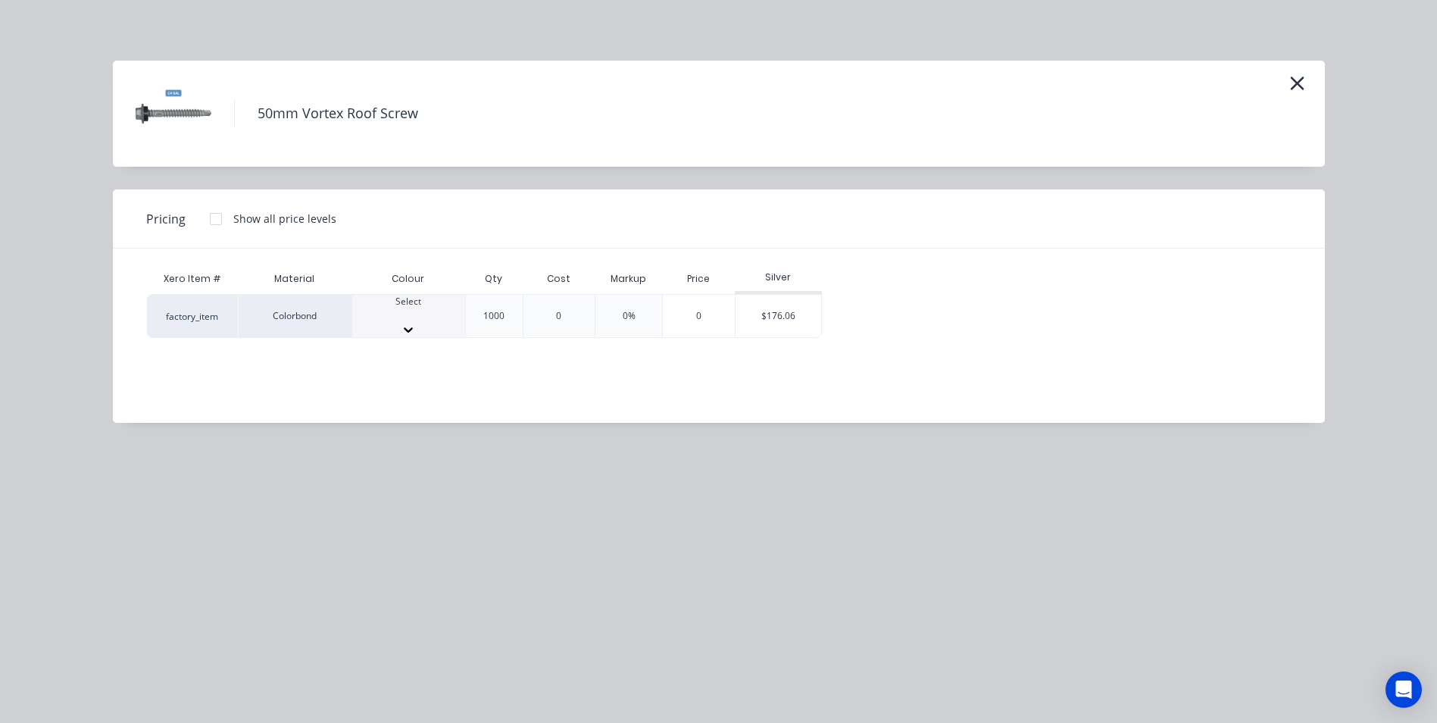
click at [413, 327] on icon at bounding box center [408, 329] width 9 height 5
click at [214, 217] on div at bounding box center [216, 219] width 30 height 30
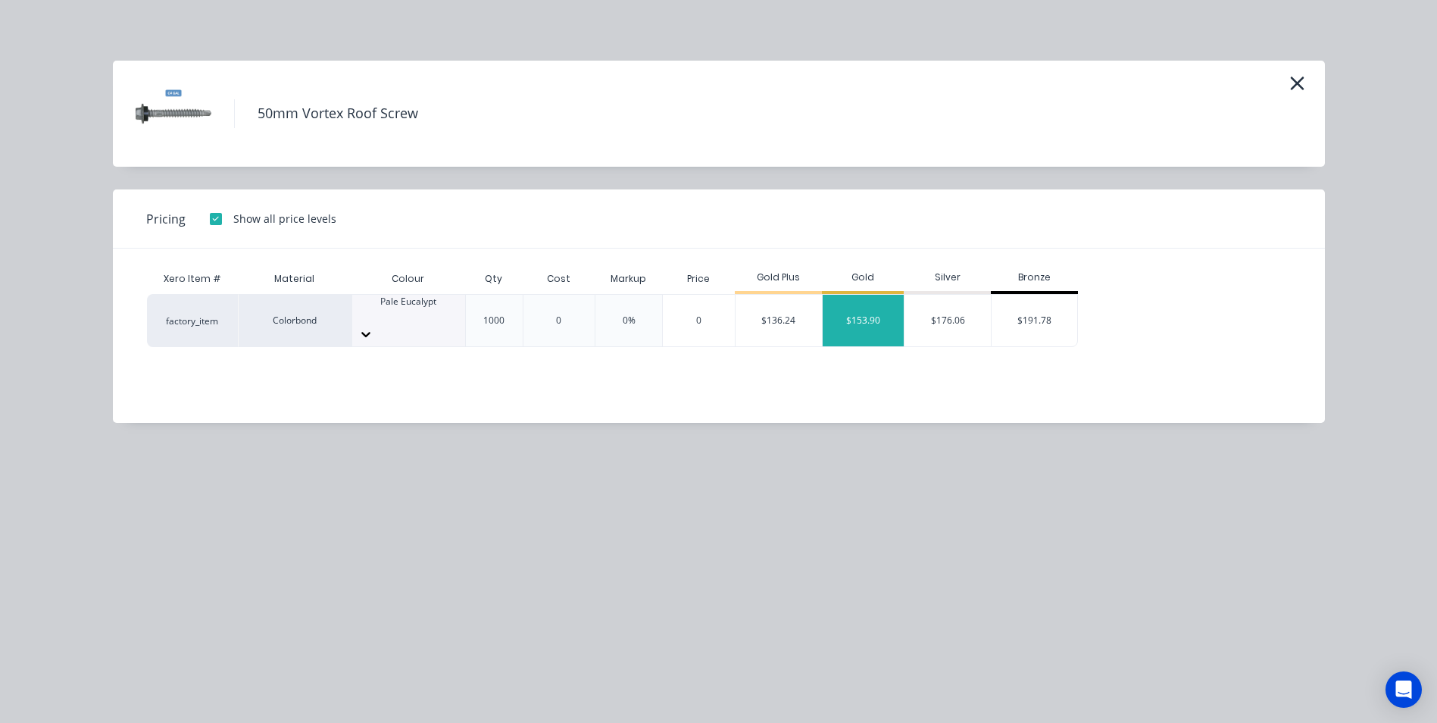
click at [882, 325] on div "$153.90" at bounding box center [864, 321] width 82 height 52
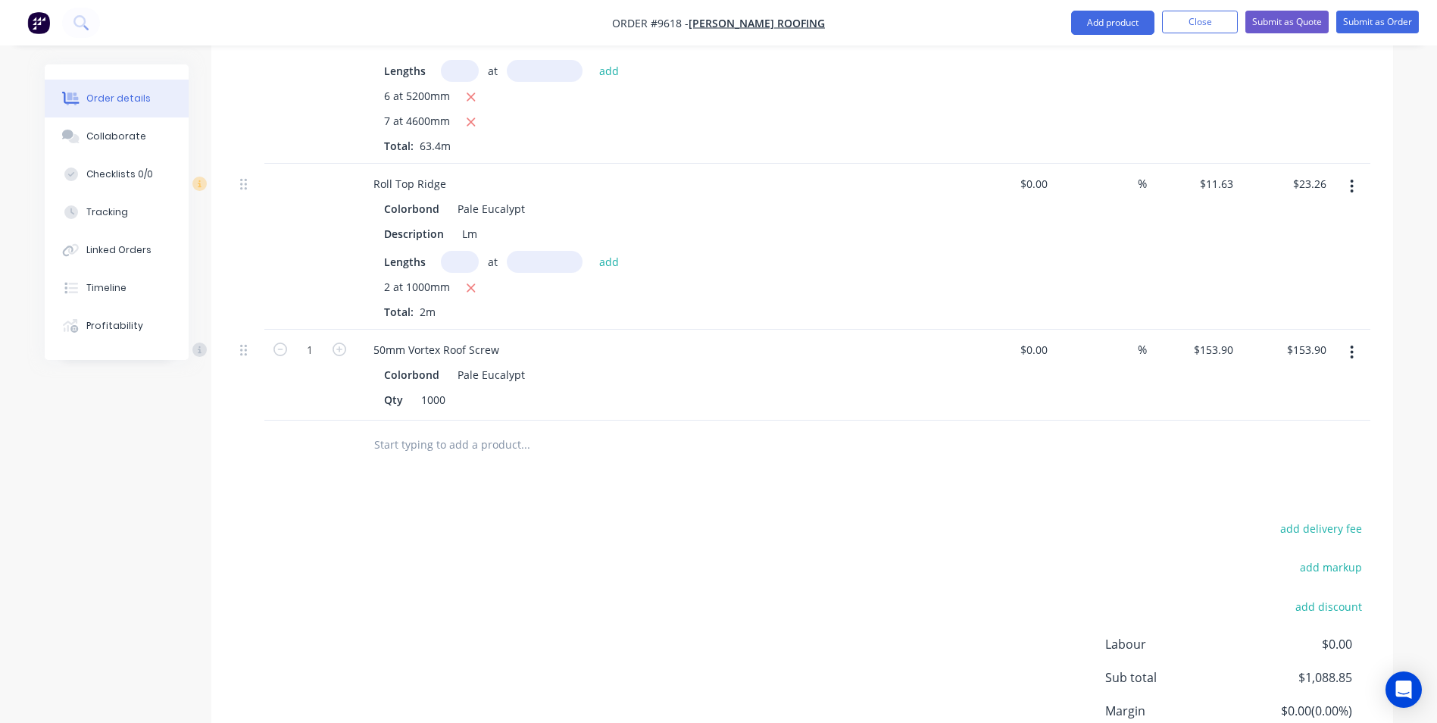
click at [1346, 339] on button "button" at bounding box center [1352, 352] width 36 height 27
click at [1265, 472] on div "Delete" at bounding box center [1298, 483] width 117 height 22
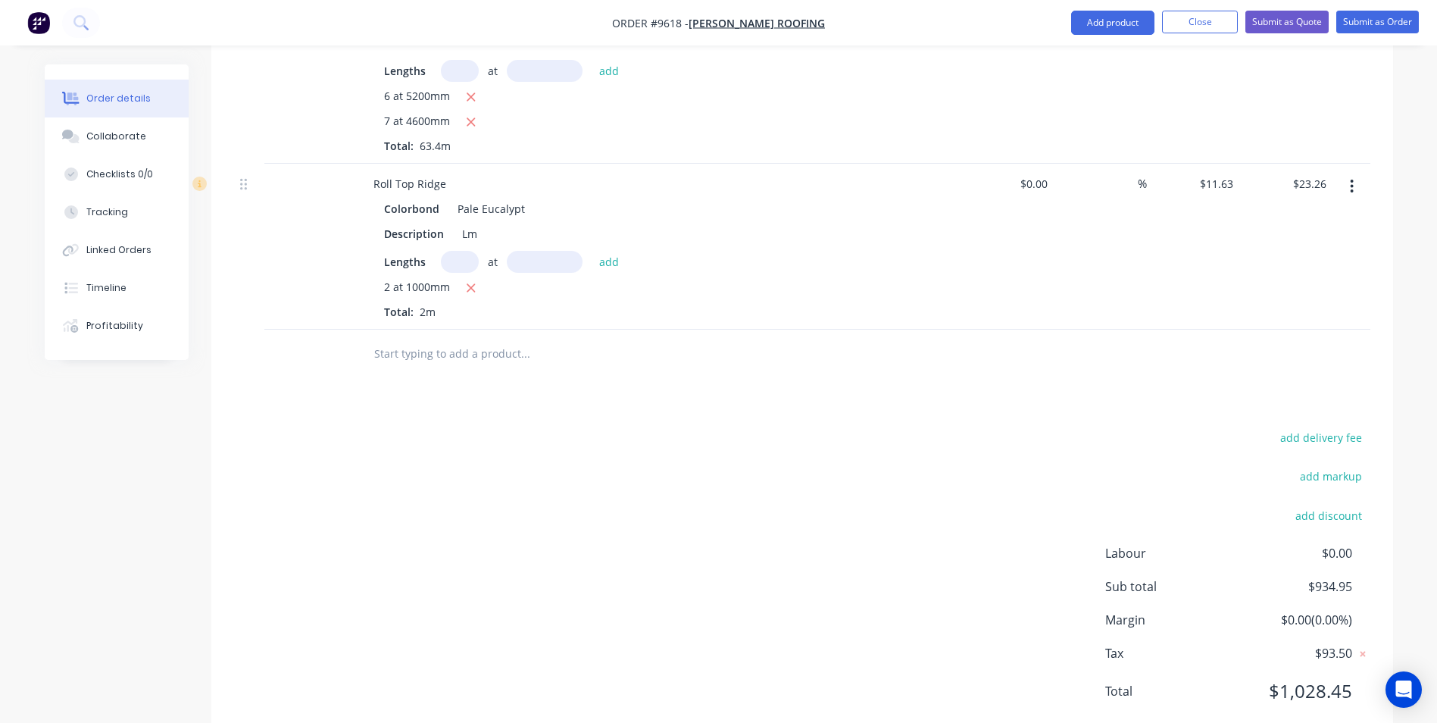
click at [383, 339] on input "text" at bounding box center [525, 354] width 303 height 30
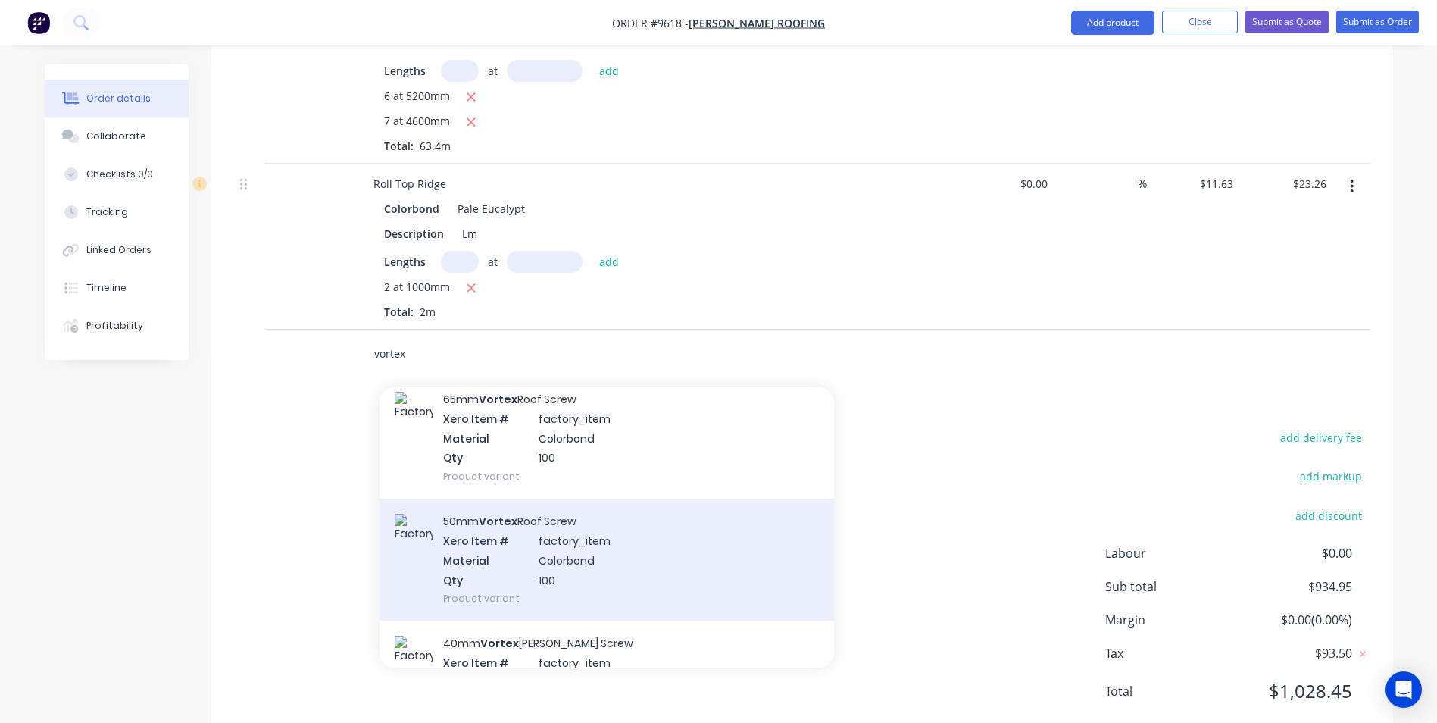
type input "vortex"
click at [505, 517] on div "50mm Vortex Roof Screw Xero Item # factory_item Material Colorbond Qty 100 Prod…" at bounding box center [607, 560] width 455 height 122
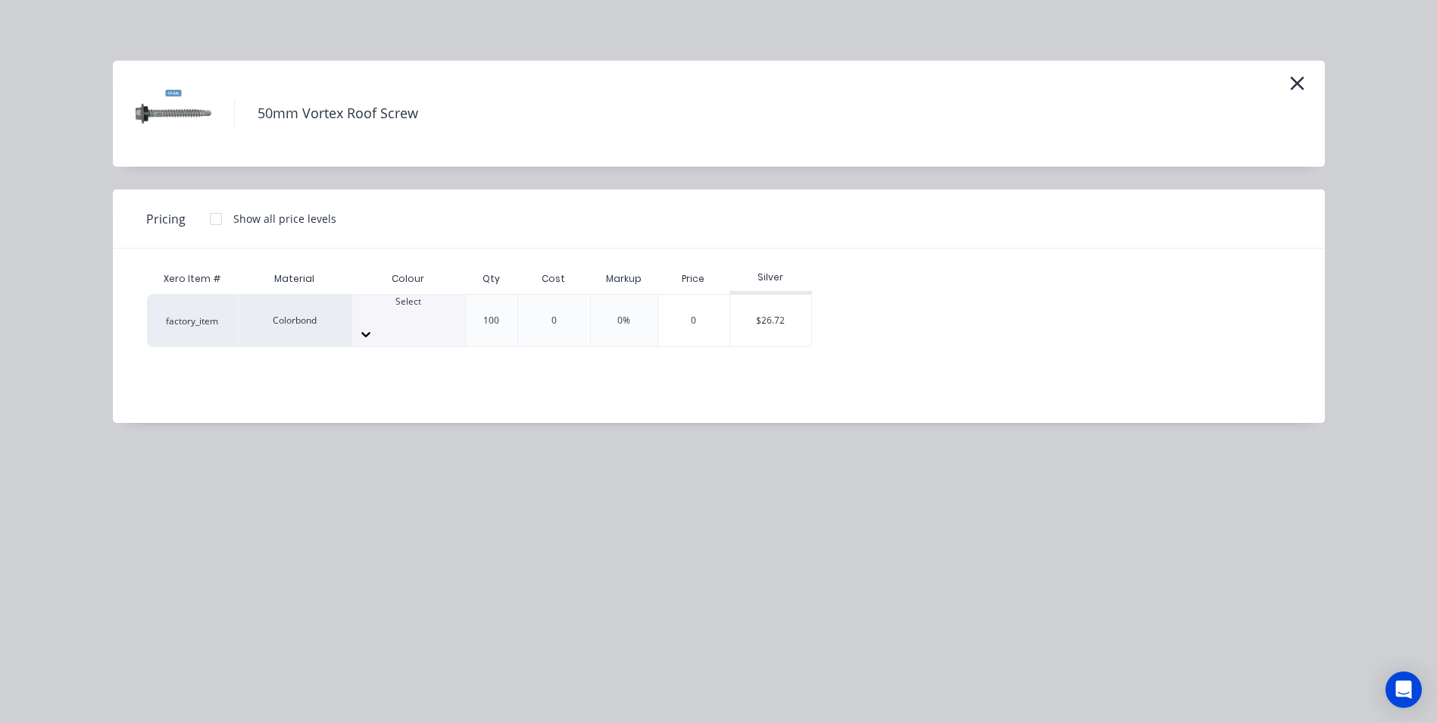
click at [439, 322] on div at bounding box center [408, 334] width 113 height 24
click at [216, 216] on div at bounding box center [216, 219] width 30 height 30
click at [826, 311] on div "$24.63" at bounding box center [854, 321] width 82 height 52
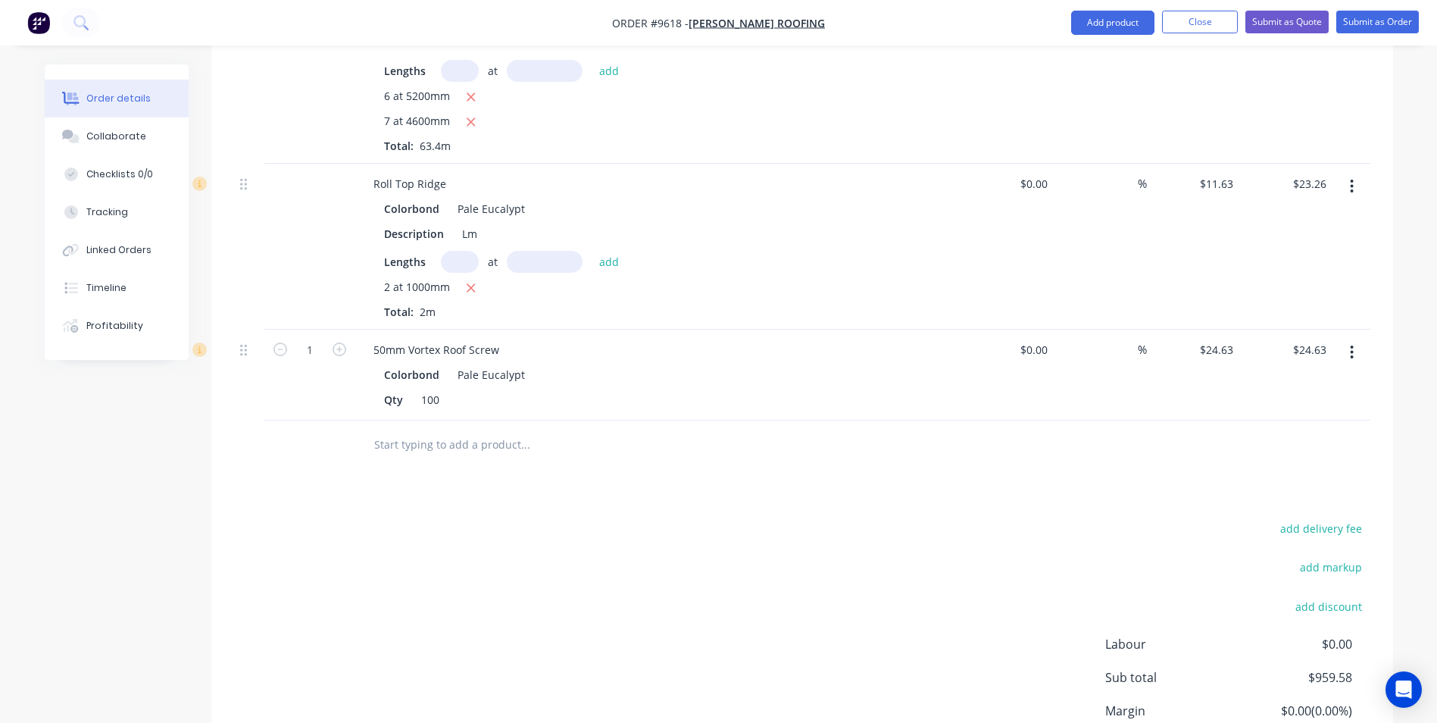
click at [405, 430] on input "text" at bounding box center [525, 445] width 303 height 30
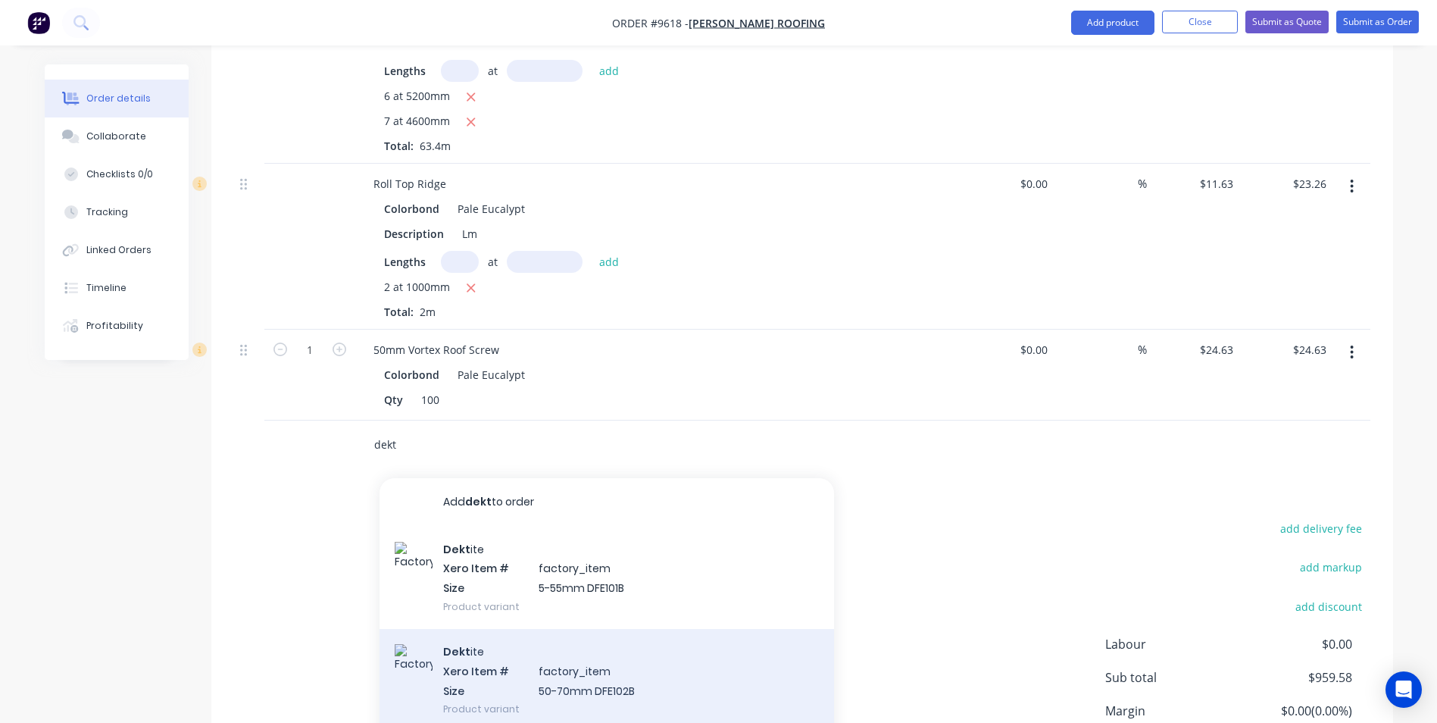
type input "dekt"
click at [547, 629] on div "Dekt ite Xero Item # factory_item Size 50-70mm DFE102B Product variant" at bounding box center [607, 680] width 455 height 102
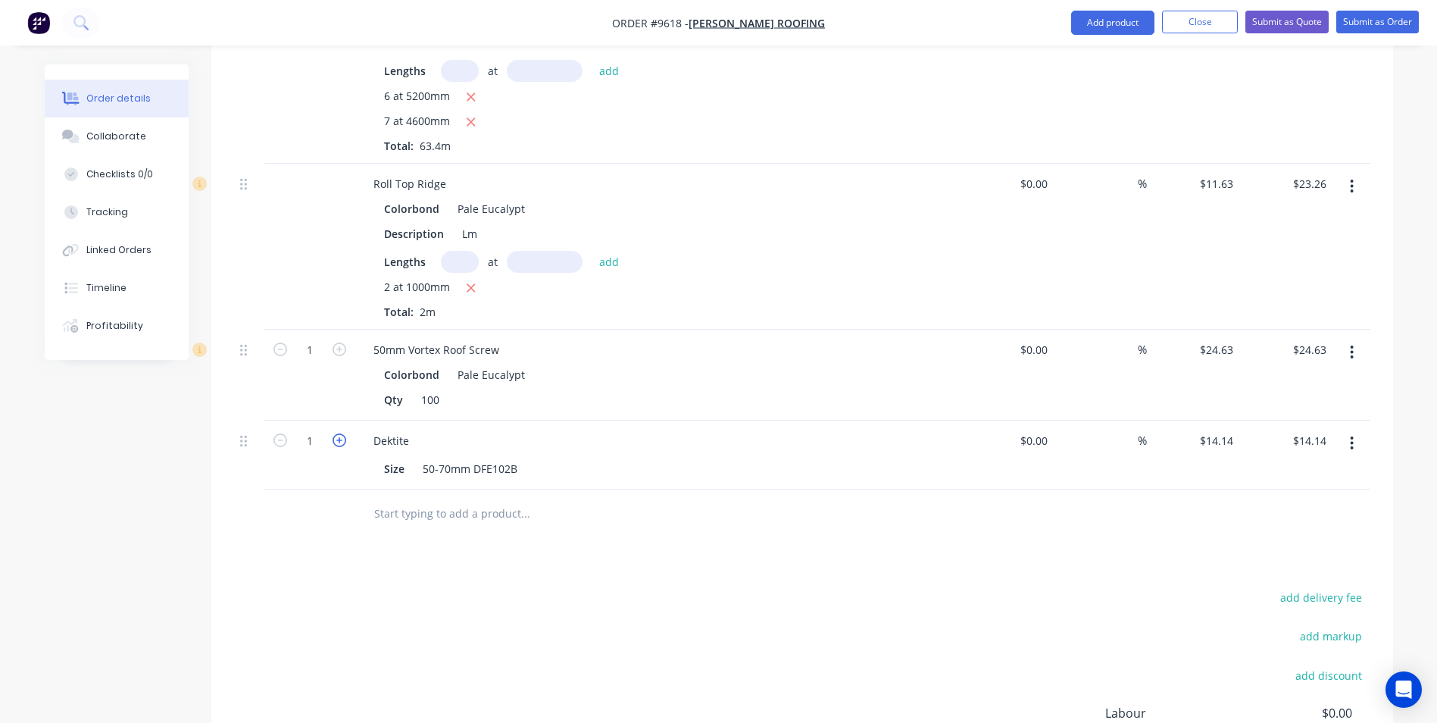
click at [339, 433] on icon "button" at bounding box center [340, 440] width 14 height 14
type input "2"
type input "$28.28"
click at [433, 499] on input "text" at bounding box center [525, 514] width 303 height 30
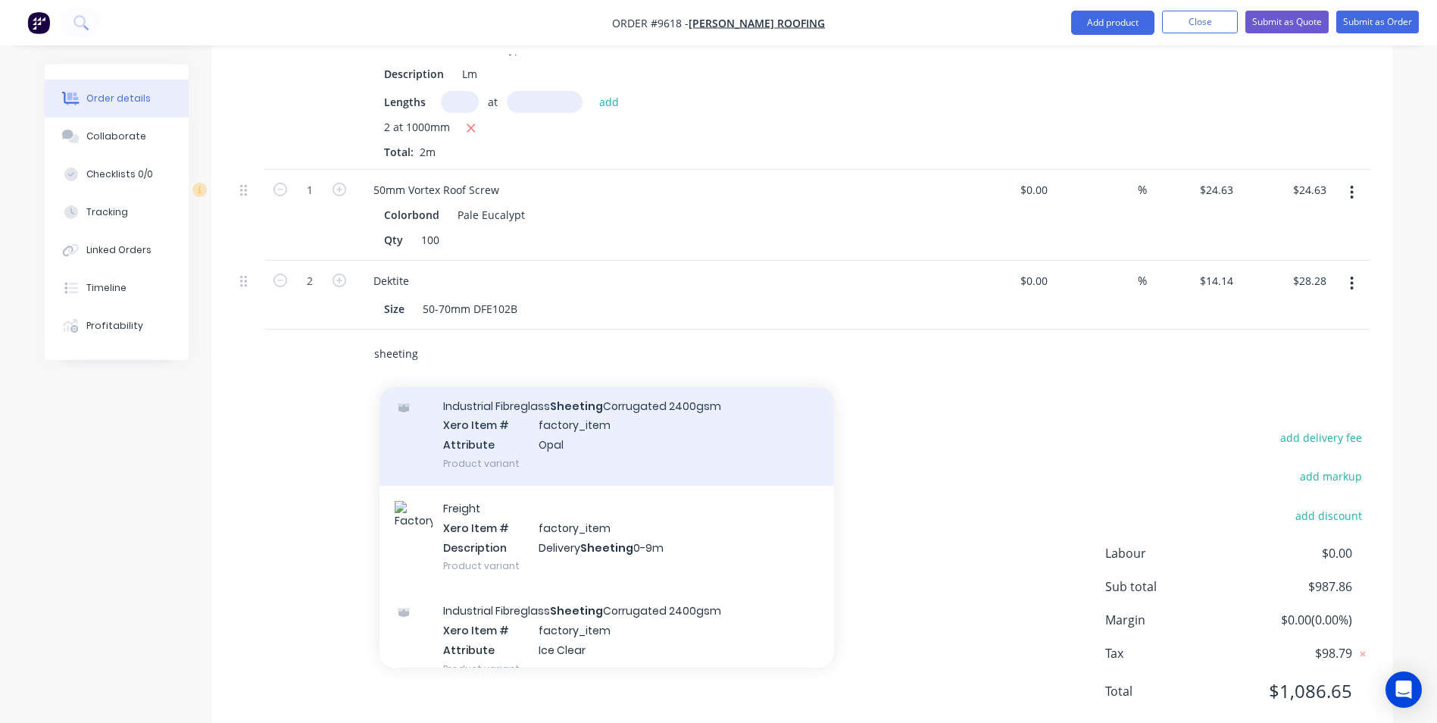
scroll to position [76, 0]
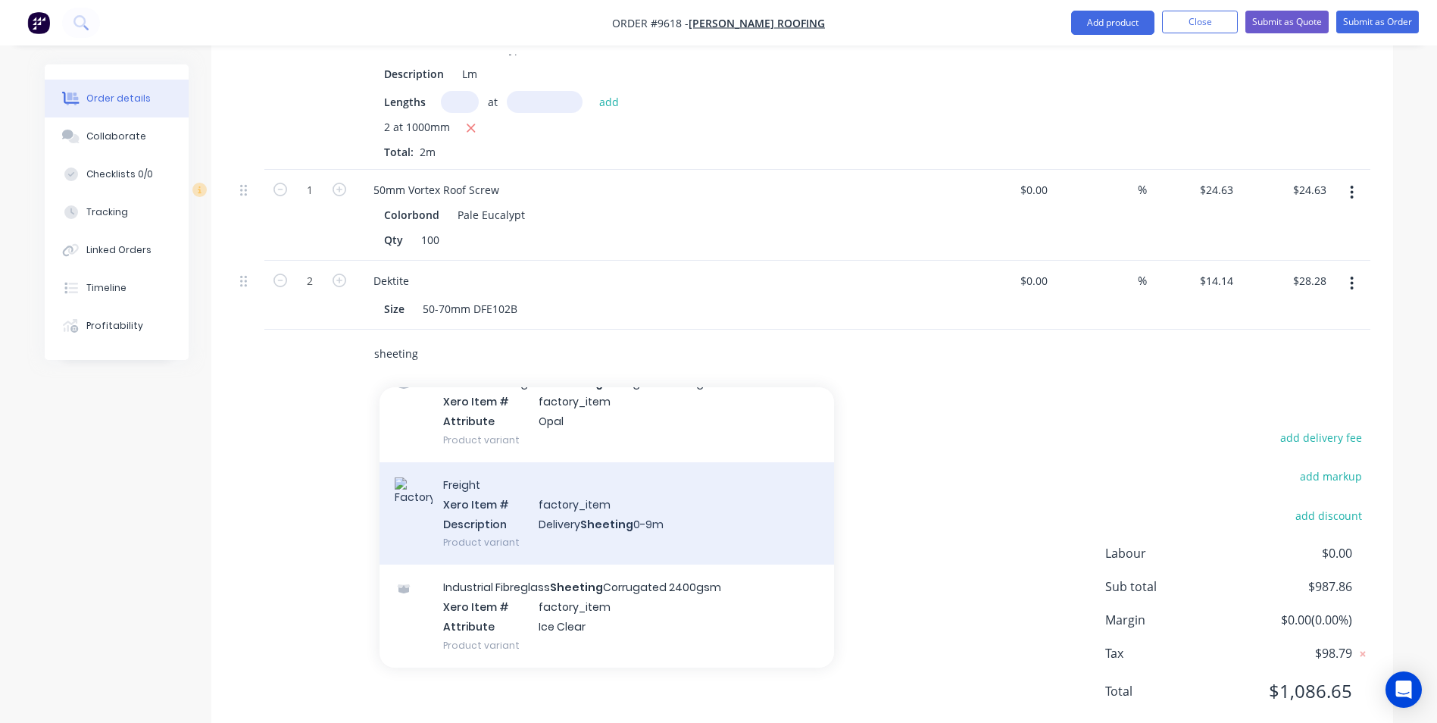
type input "sheeting"
click at [517, 477] on div "Freight Xero Item # factory_item Description Delivery Sheeting 0-9m Product var…" at bounding box center [607, 513] width 455 height 102
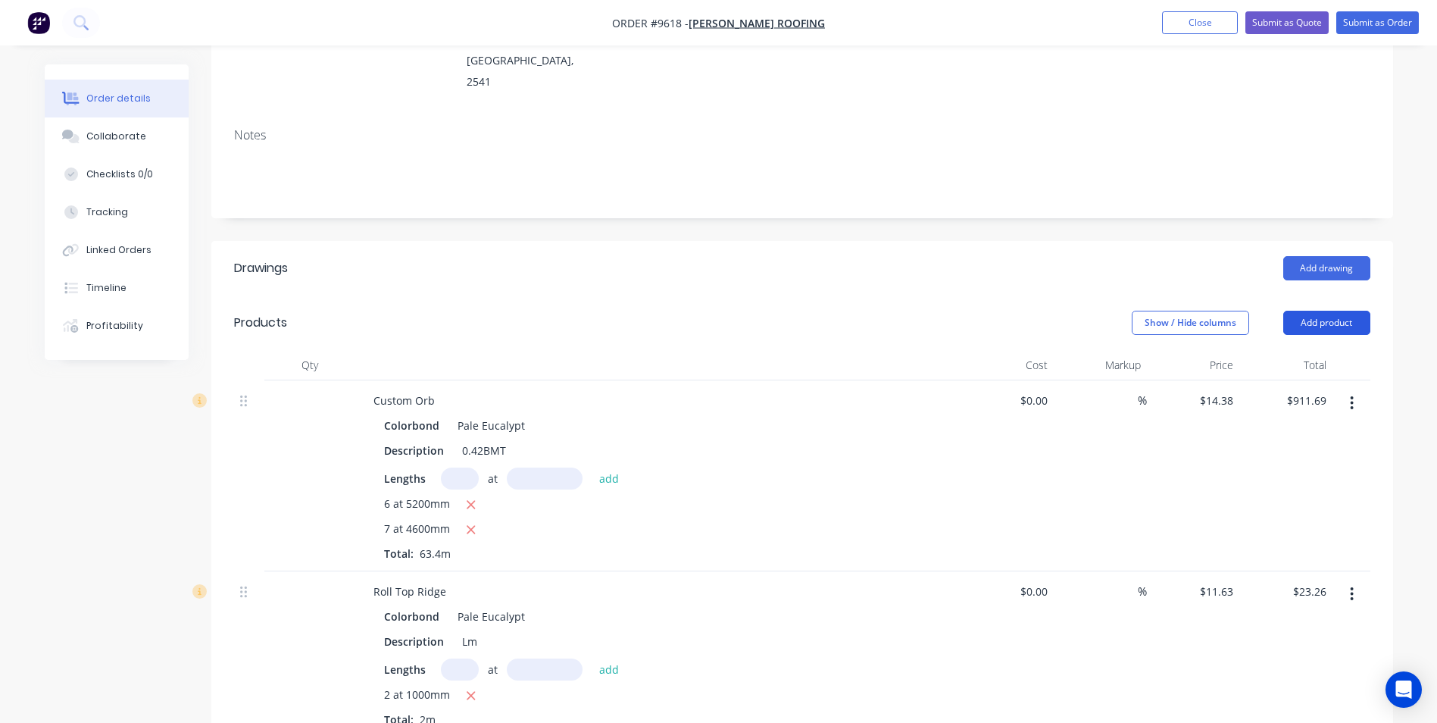
scroll to position [227, 0]
click at [1319, 255] on button "Add drawing" at bounding box center [1327, 267] width 87 height 24
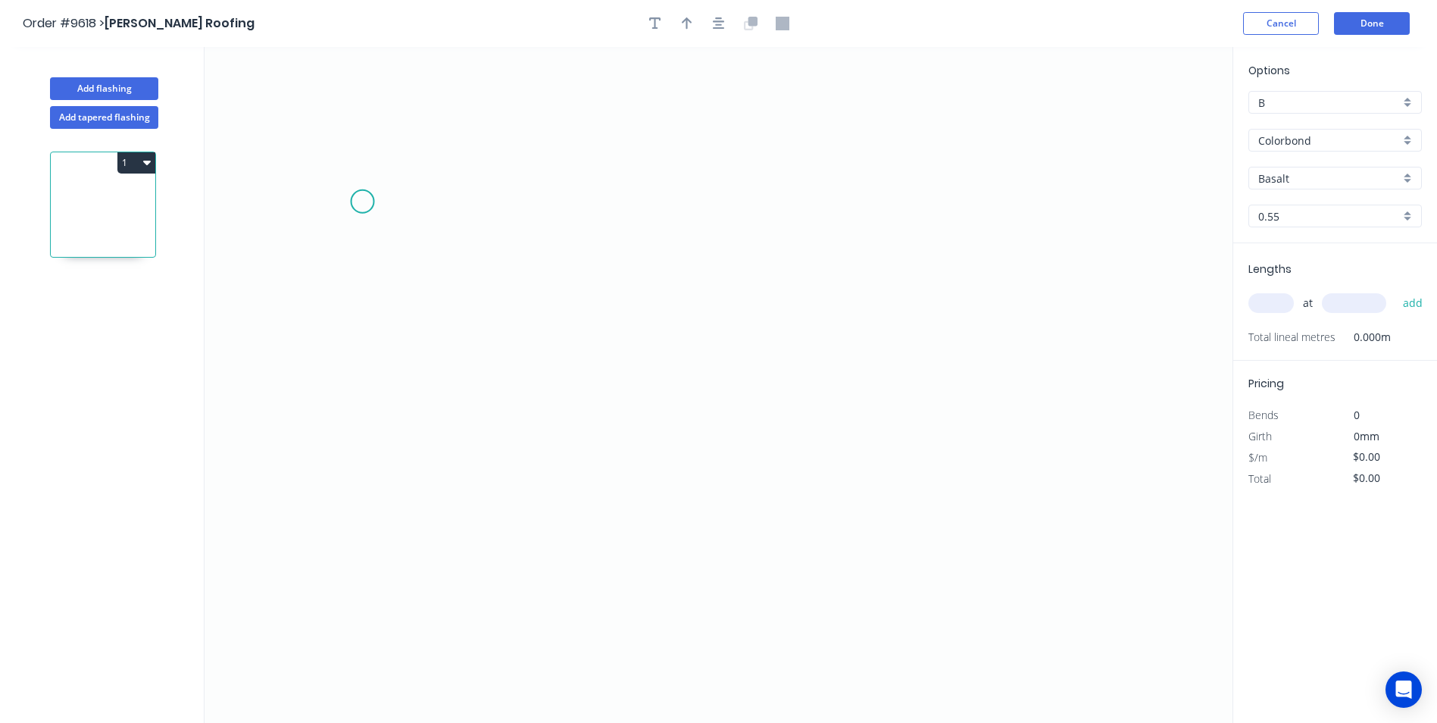
click at [362, 202] on icon "0" at bounding box center [719, 385] width 1028 height 676
click at [356, 381] on icon "0" at bounding box center [719, 385] width 1028 height 676
click at [737, 382] on icon "0" at bounding box center [719, 385] width 1028 height 676
click at [765, 427] on icon "0" at bounding box center [719, 385] width 1028 height 676
click at [765, 427] on icon at bounding box center [751, 404] width 28 height 46
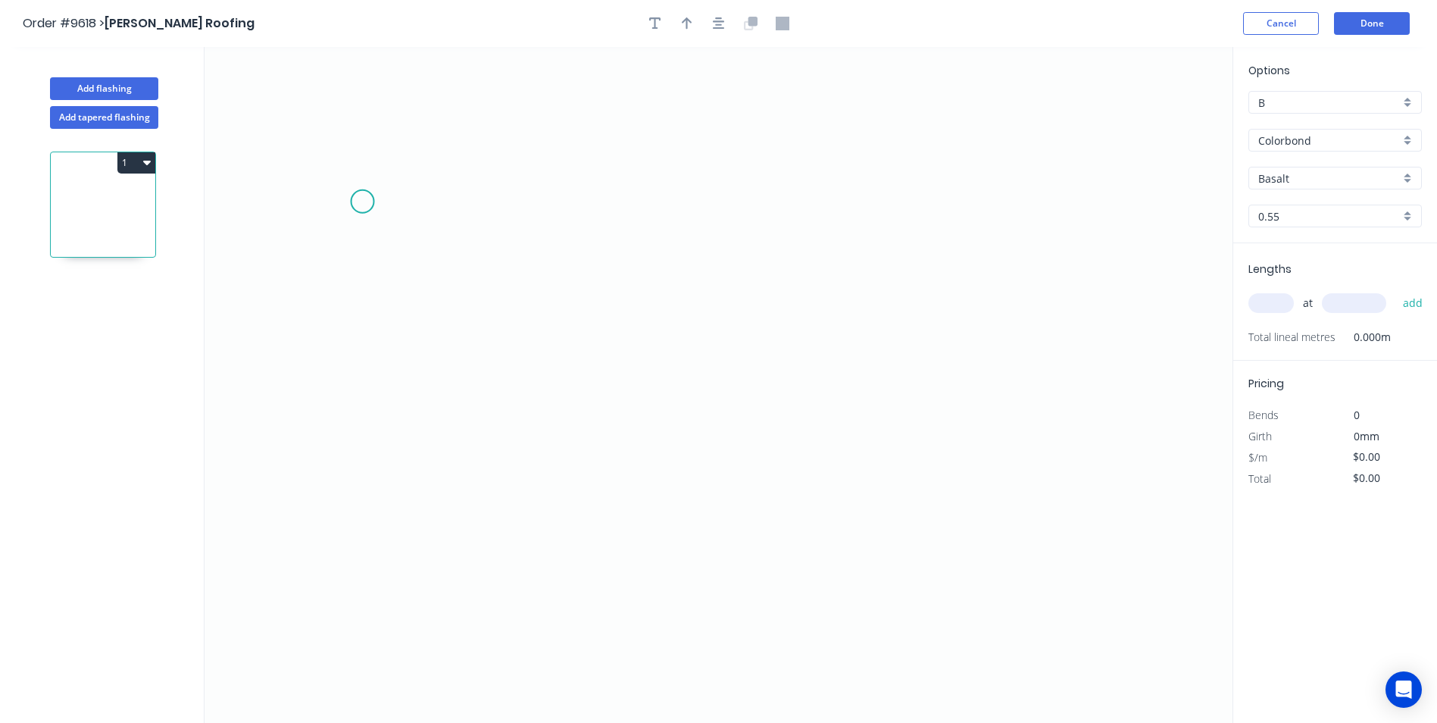
click at [909, 214] on icon "0" at bounding box center [719, 385] width 1028 height 676
click at [1364, 25] on button "Done" at bounding box center [1372, 23] width 76 height 23
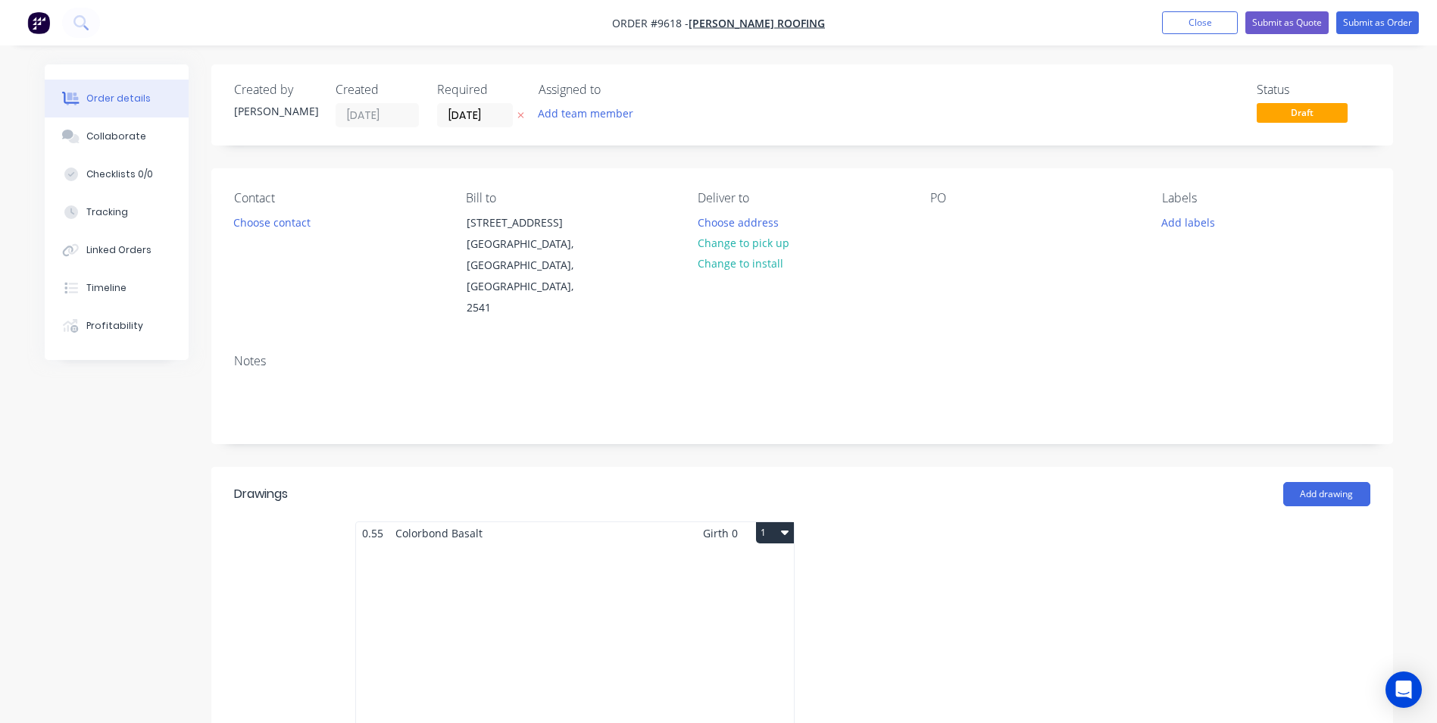
click at [586, 594] on div "Total lm $/M Total 0m $0.00 $0.00" at bounding box center [575, 659] width 438 height 231
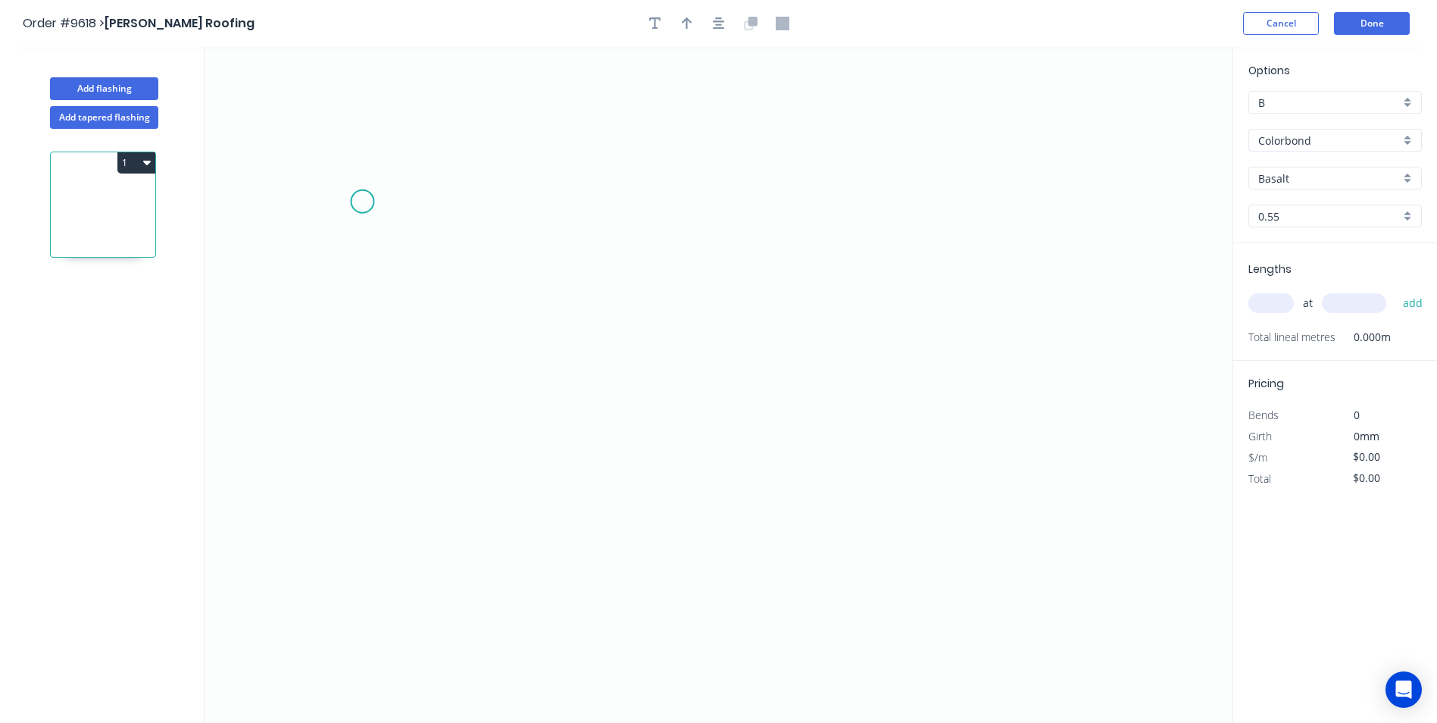
click at [420, 201] on icon "0" at bounding box center [719, 385] width 1028 height 676
click at [371, 205] on circle at bounding box center [363, 201] width 23 height 23
click at [355, 346] on icon "0" at bounding box center [719, 385] width 1028 height 676
click at [643, 349] on icon "0 ?" at bounding box center [719, 385] width 1028 height 676
click at [686, 384] on icon "0 ? ?" at bounding box center [719, 385] width 1028 height 676
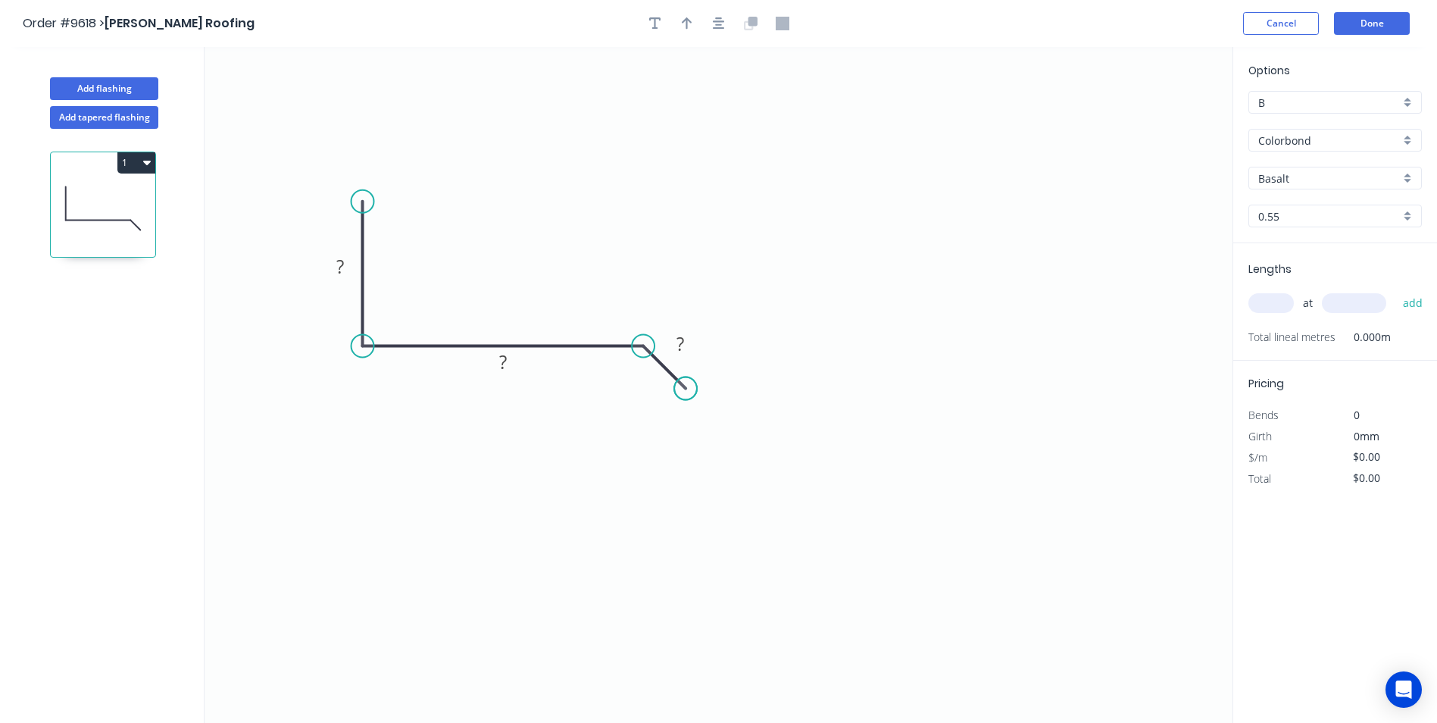
click at [686, 384] on circle at bounding box center [685, 388] width 23 height 23
drag, startPoint x: 683, startPoint y: 391, endPoint x: 664, endPoint y: 367, distance: 31.2
click at [664, 367] on circle at bounding box center [663, 366] width 23 height 23
click at [336, 270] on tspan "?" at bounding box center [340, 266] width 8 height 25
click at [608, 149] on icon "0 100 75 10" at bounding box center [719, 385] width 1028 height 676
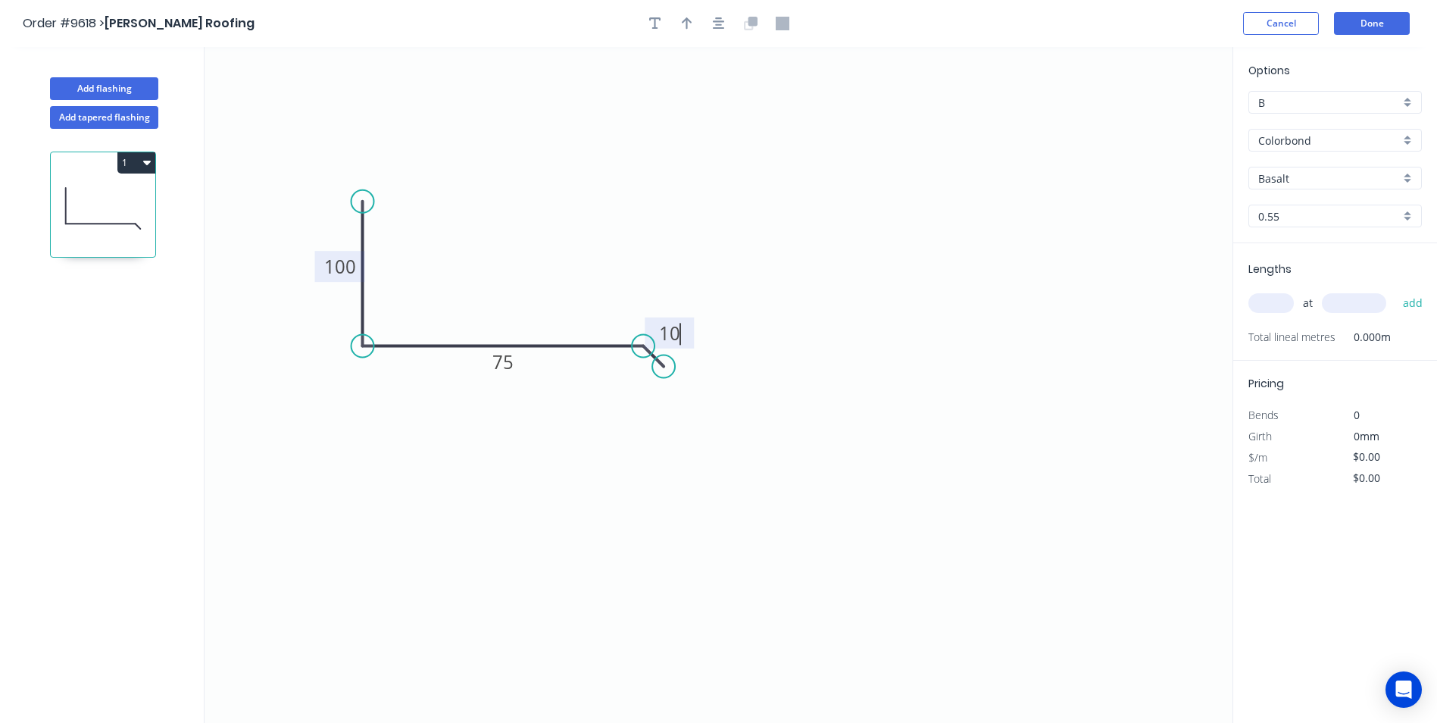
type input "$9.13"
click at [1403, 177] on div "Basalt" at bounding box center [1336, 178] width 174 height 23
click at [1329, 308] on div "Pale Eucalypt" at bounding box center [1335, 302] width 172 height 27
type input "Pale Eucalypt"
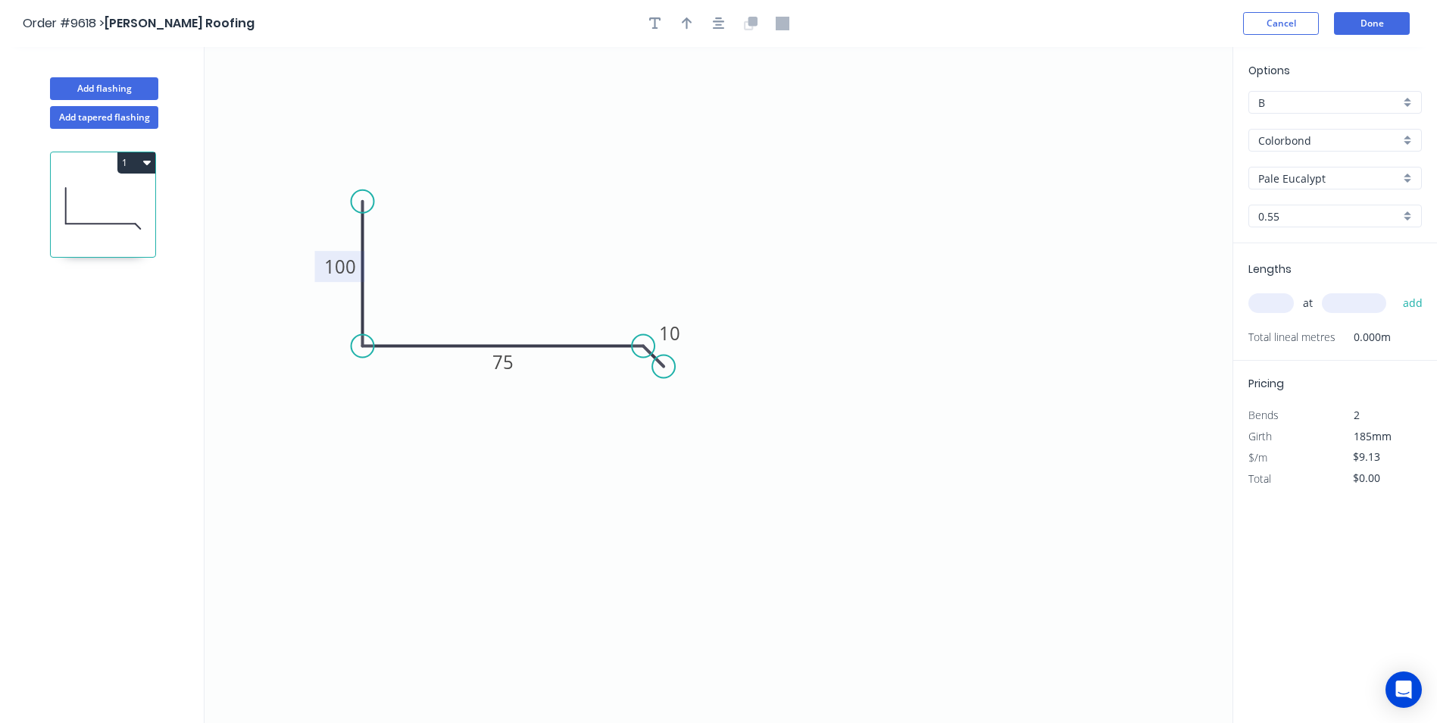
click at [1287, 308] on input "text" at bounding box center [1271, 303] width 45 height 20
type input "1"
type input "1000"
click at [1396, 290] on button "add" at bounding box center [1414, 303] width 36 height 26
type input "$9.13"
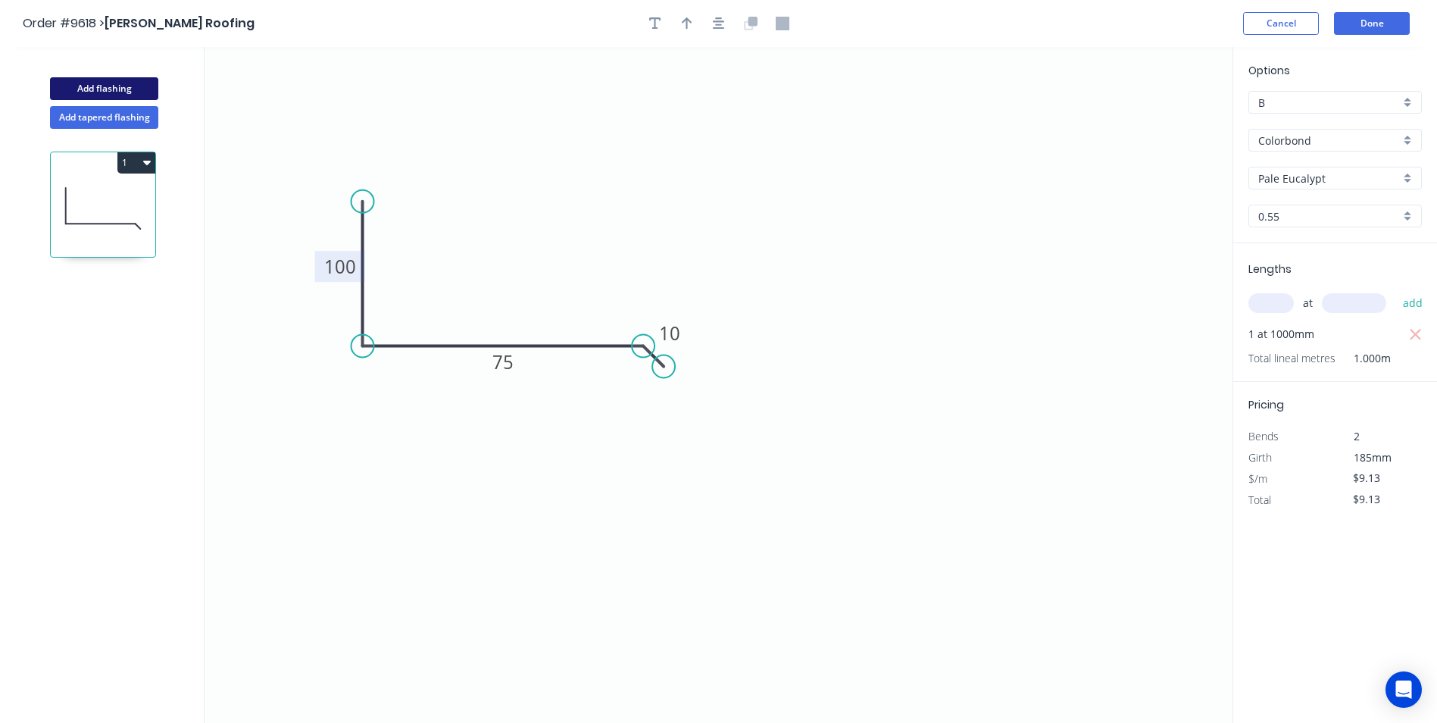
click at [114, 80] on button "Add flashing" at bounding box center [104, 88] width 108 height 23
type input "$0.00"
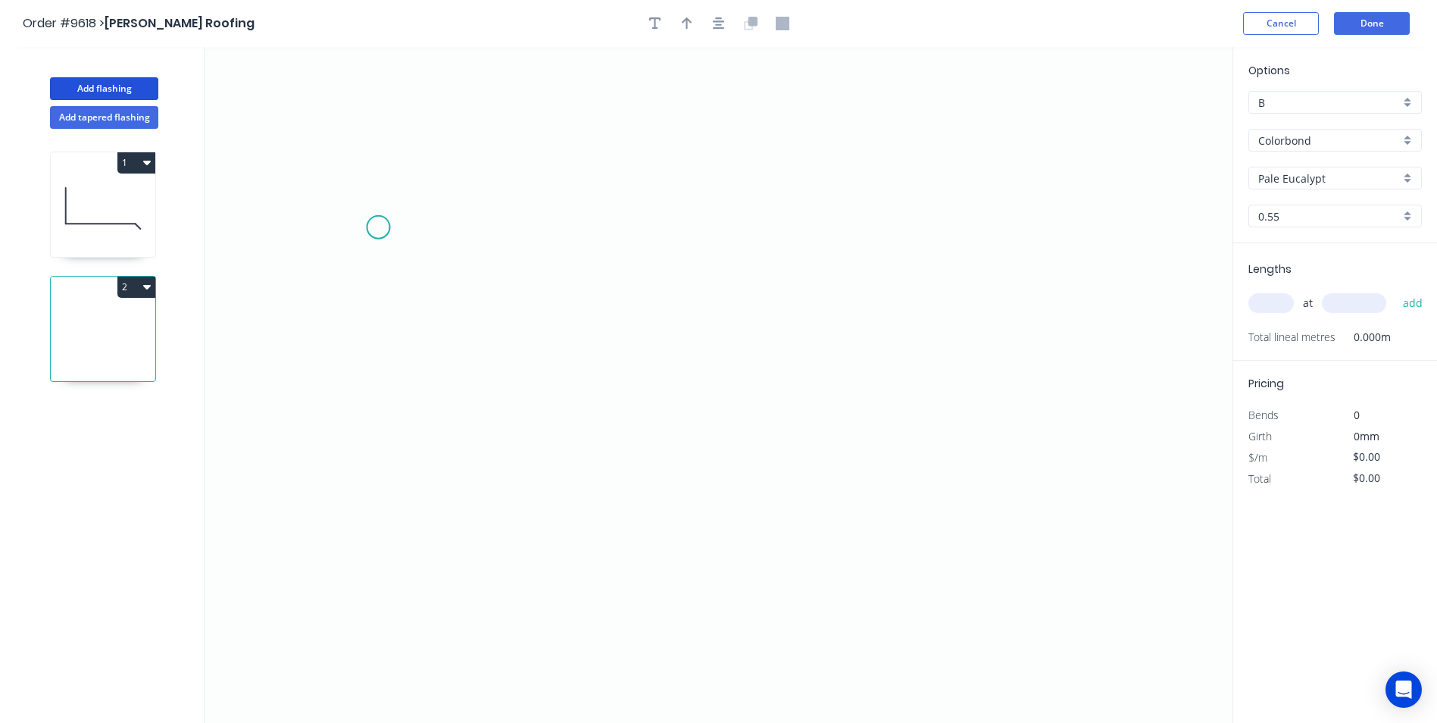
click at [378, 227] on icon "0" at bounding box center [719, 385] width 1028 height 676
click at [508, 405] on icon "0" at bounding box center [719, 385] width 1028 height 676
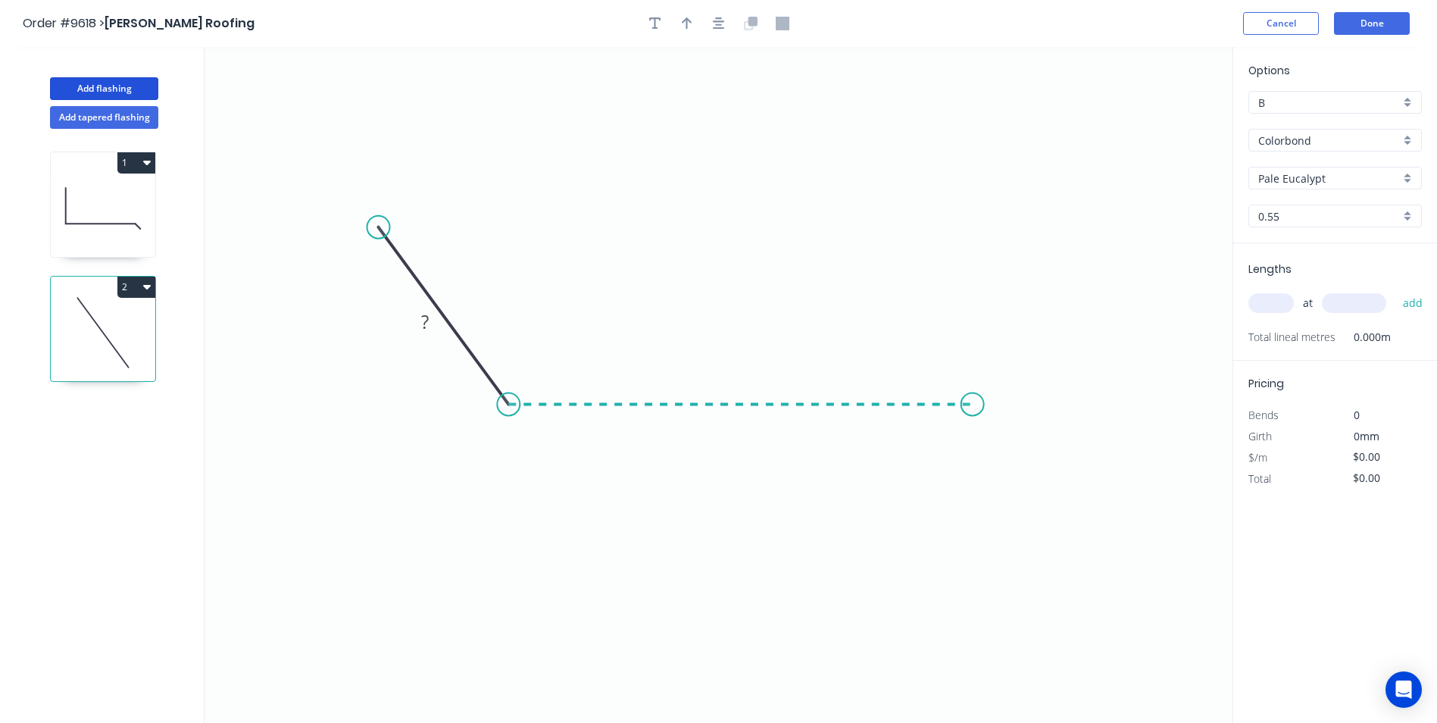
click at [973, 442] on icon "0 ?" at bounding box center [719, 385] width 1028 height 676
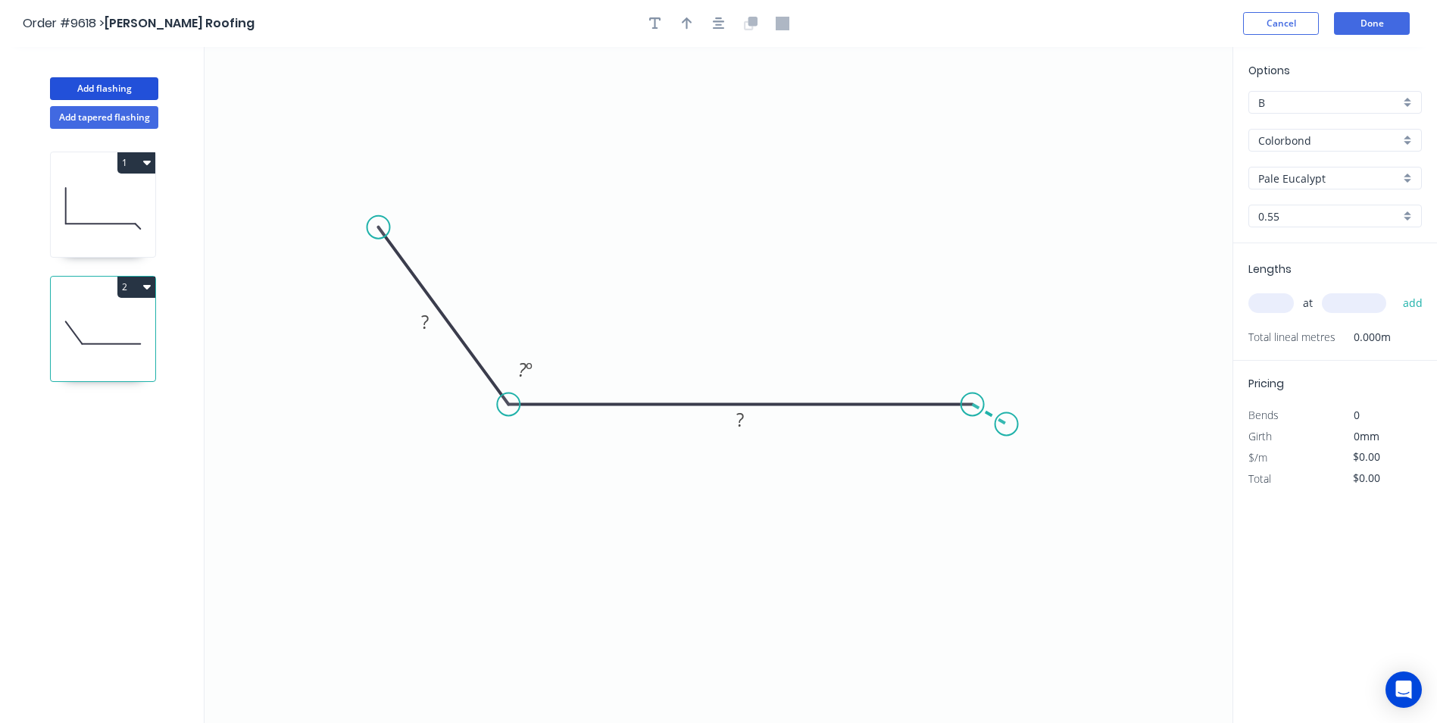
click at [1007, 424] on icon "0 ? ? ? º" at bounding box center [719, 385] width 1028 height 676
click at [418, 317] on rect at bounding box center [425, 322] width 30 height 21
click at [680, 128] on icon "0 100 200 10 133 º 160 º" at bounding box center [719, 385] width 1028 height 676
type input "$15.34"
click at [1277, 303] on input "text" at bounding box center [1271, 303] width 45 height 20
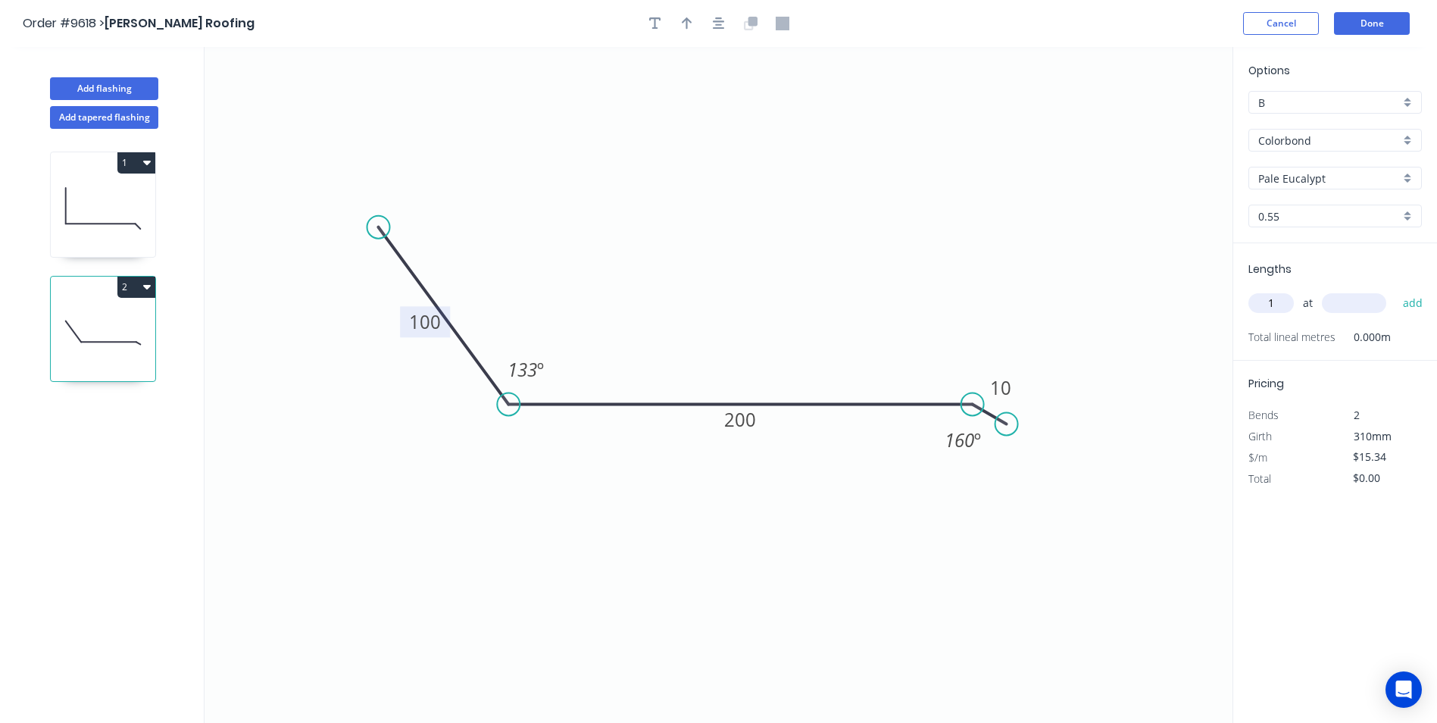
type input "1"
type input "1000"
click at [1396, 290] on button "add" at bounding box center [1414, 303] width 36 height 26
click at [148, 283] on icon "button" at bounding box center [147, 286] width 8 height 12
click at [78, 333] on div "Duplicate" at bounding box center [83, 325] width 117 height 22
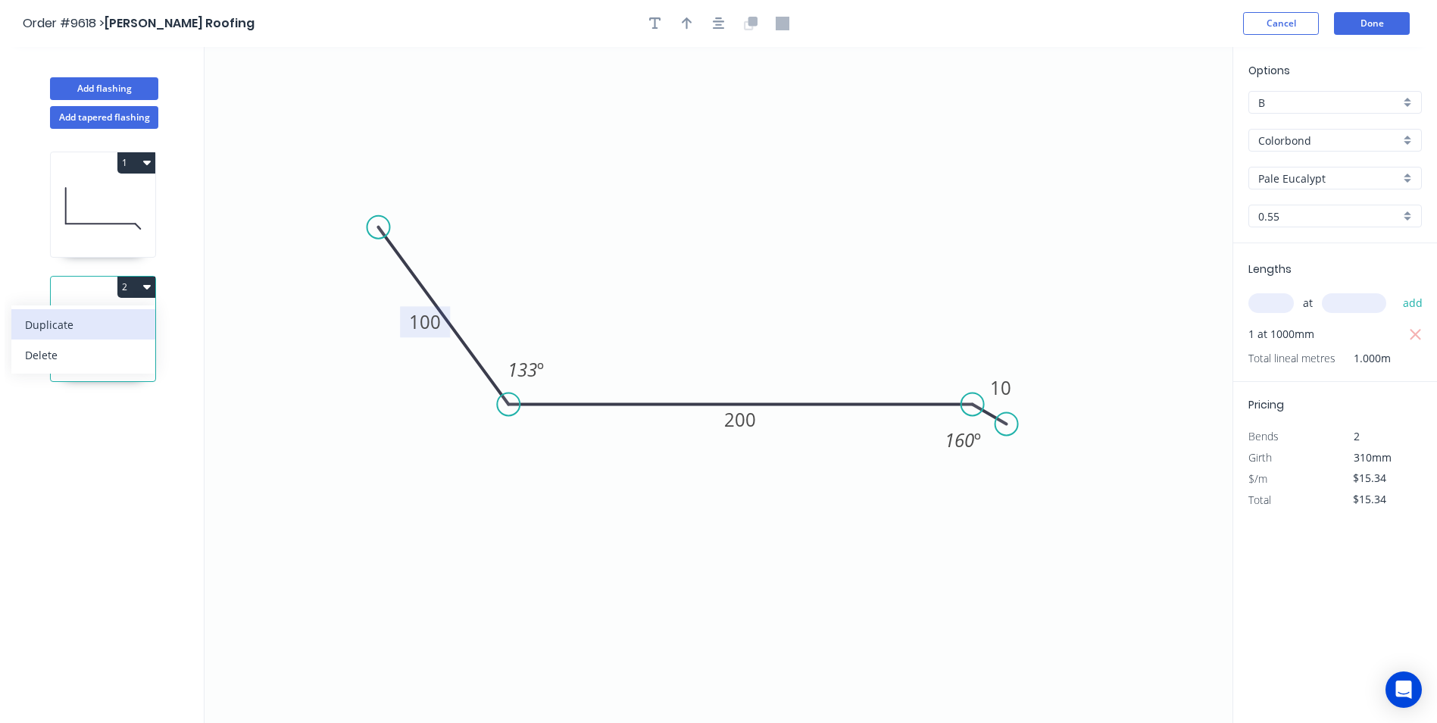
type input "$0.00"
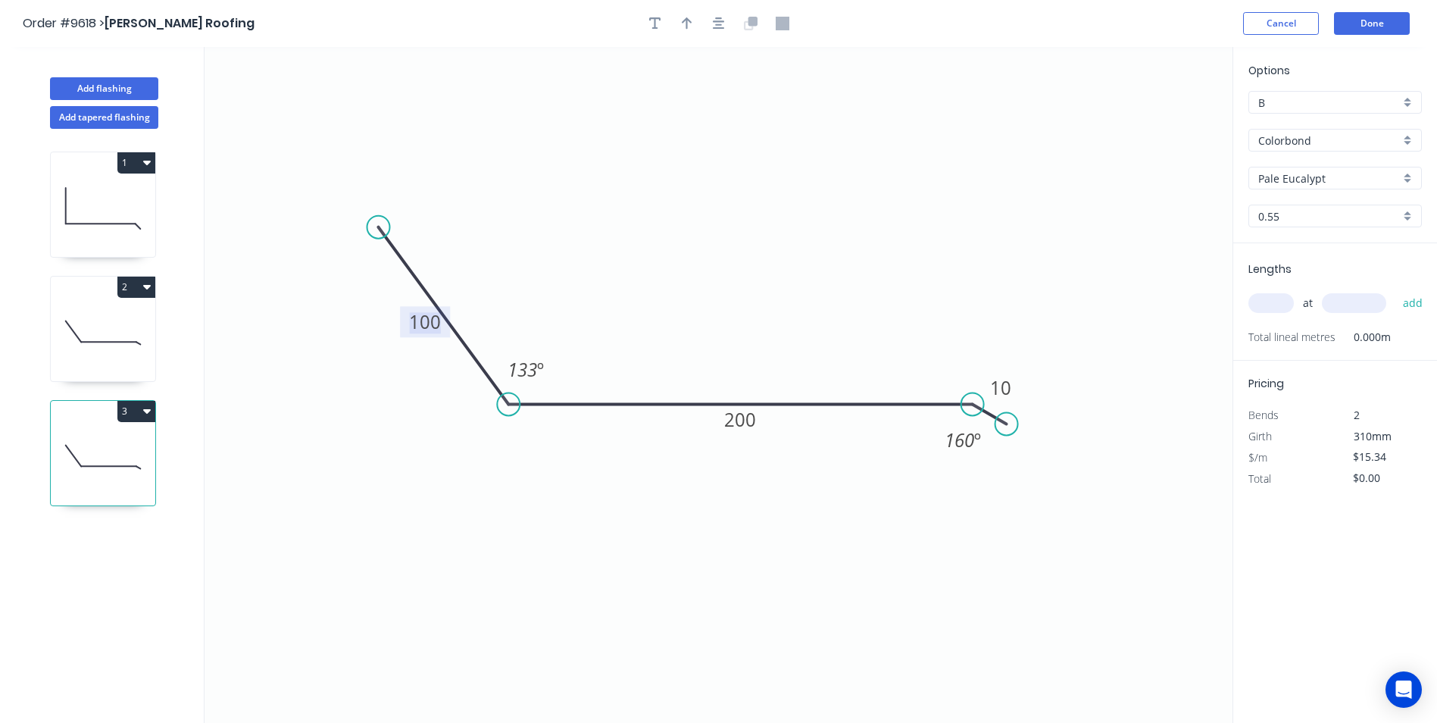
click at [411, 323] on tspan "100" at bounding box center [425, 321] width 32 height 25
click at [1271, 305] on input "text" at bounding box center [1271, 303] width 45 height 20
type input "$12.24"
type input "1"
type input "1000"
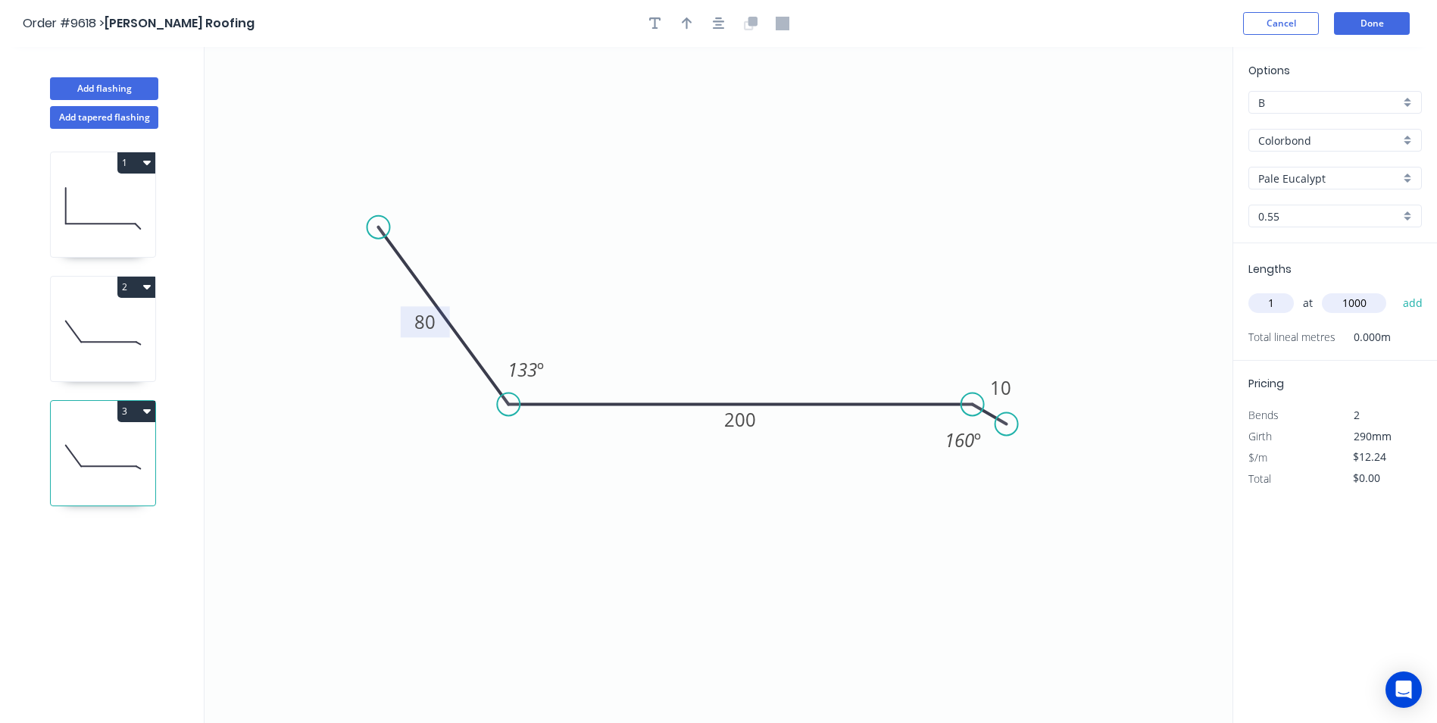
click at [1396, 290] on button "add" at bounding box center [1414, 303] width 36 height 26
type input "$12.24"
click at [128, 161] on button "1" at bounding box center [136, 162] width 38 height 21
click at [112, 195] on div "Duplicate" at bounding box center [83, 200] width 117 height 22
type input "$9.13"
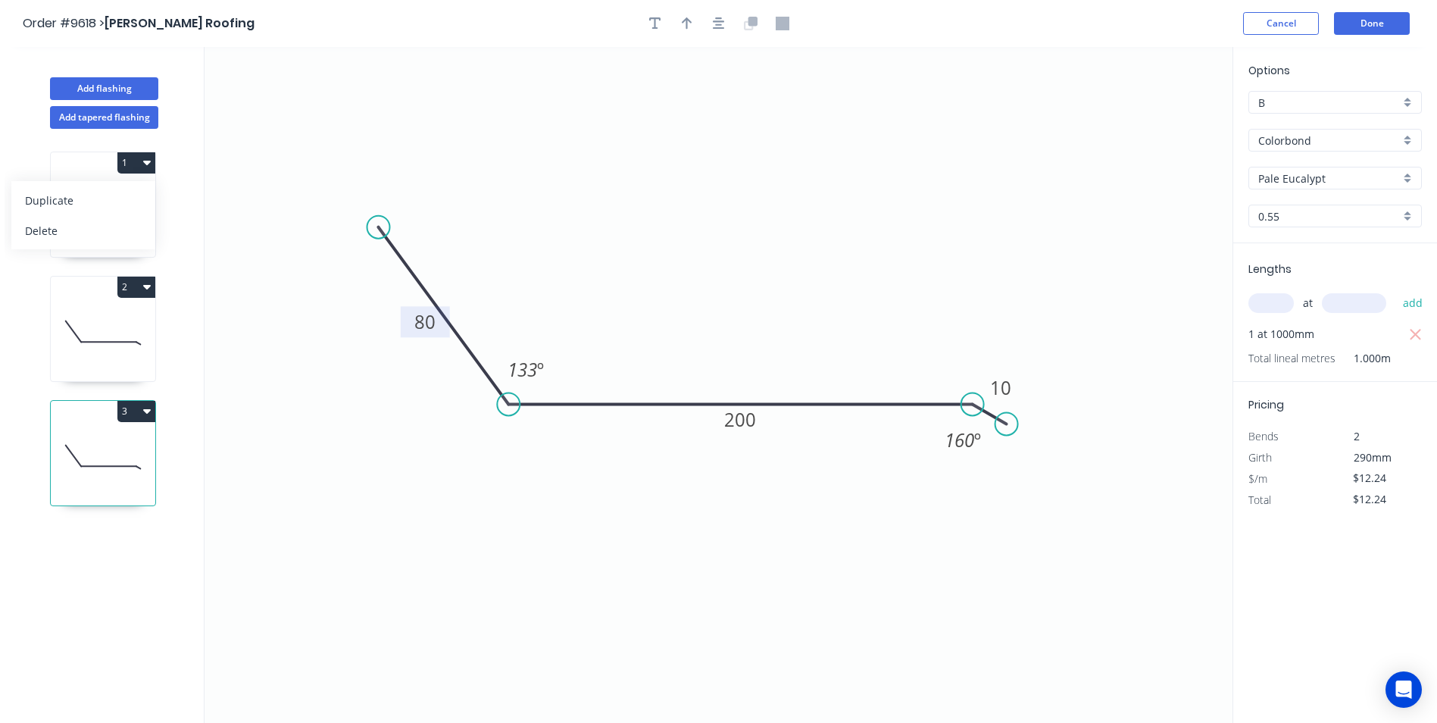
type input "$0.00"
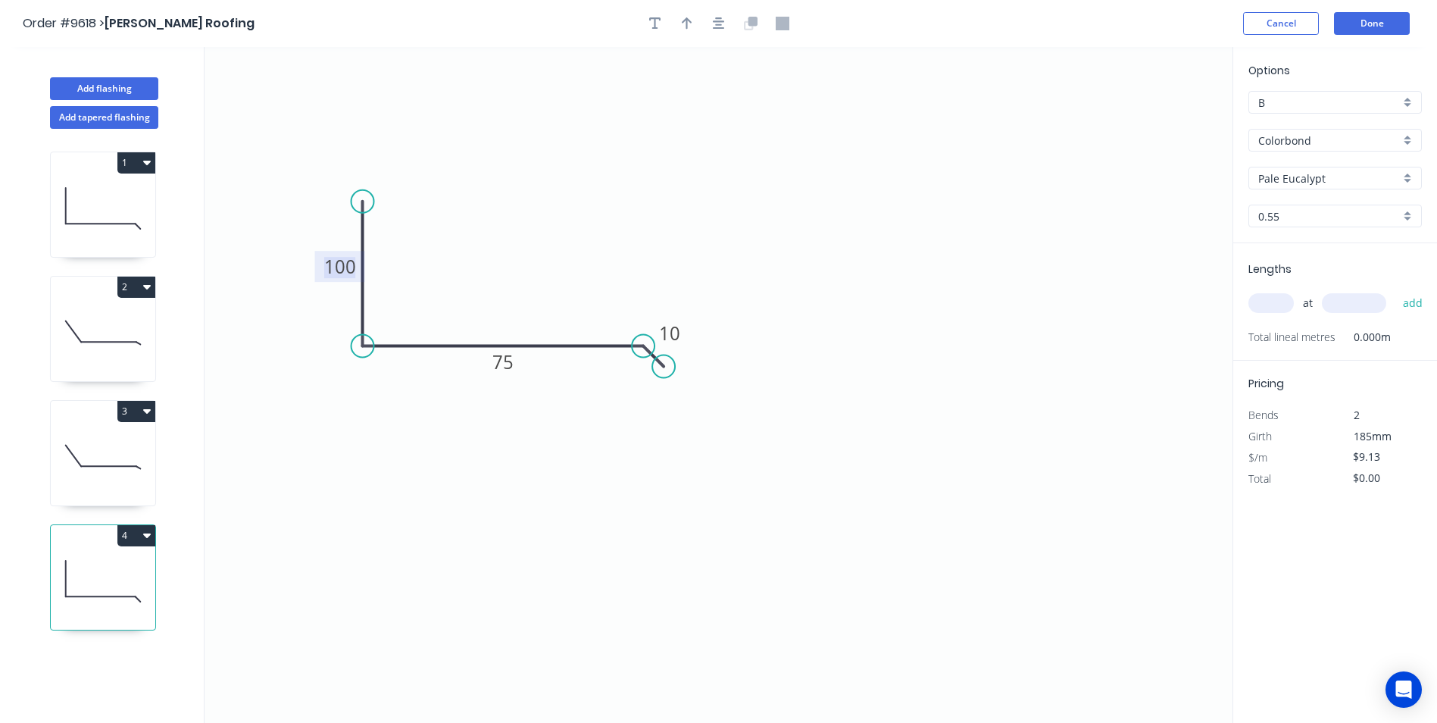
click at [344, 267] on tspan "100" at bounding box center [340, 266] width 32 height 25
click at [692, 220] on icon "0 100 200 10" at bounding box center [719, 385] width 1028 height 676
click at [1262, 305] on input "text" at bounding box center [1271, 303] width 45 height 20
click at [493, 362] on tspan "200" at bounding box center [503, 361] width 32 height 25
click at [827, 188] on icon "0 100 115 10" at bounding box center [719, 385] width 1028 height 676
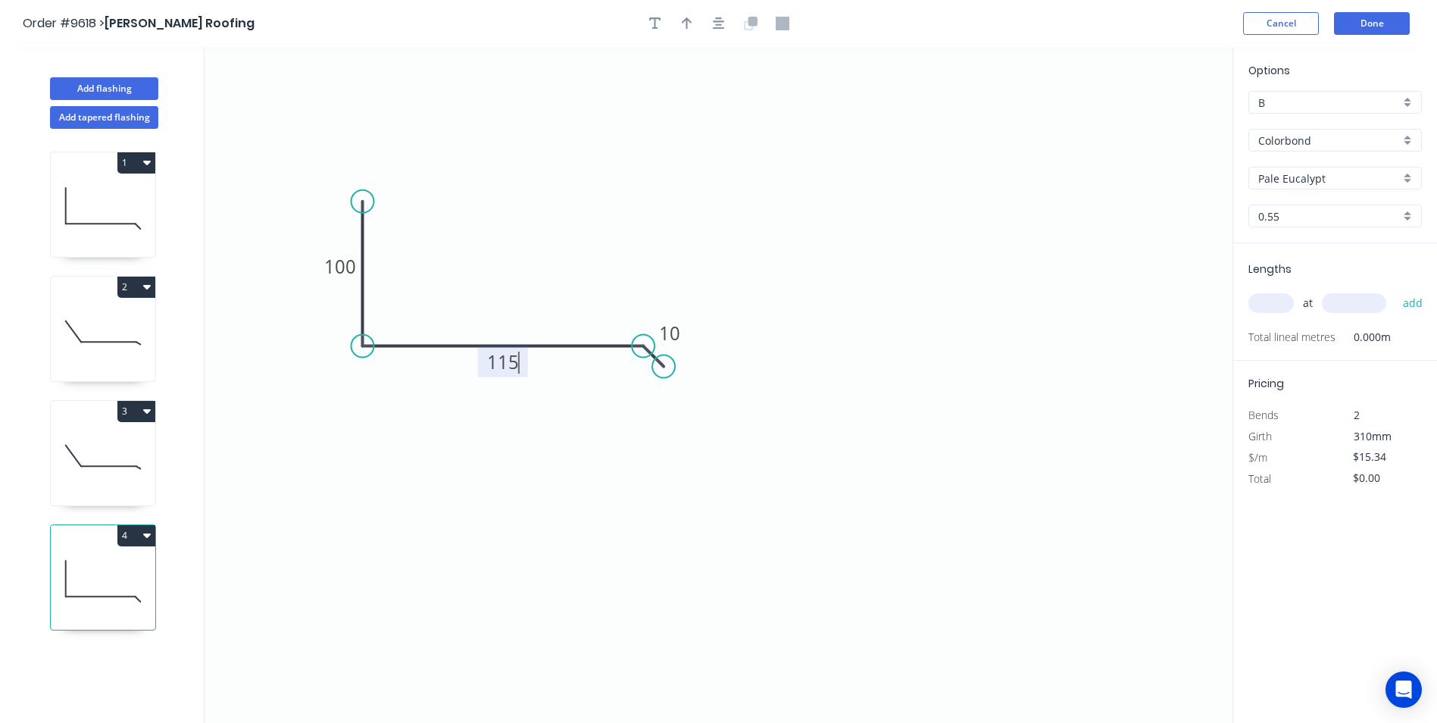
type input "$10.38"
click at [1267, 302] on input "text" at bounding box center [1271, 303] width 45 height 20
type input "1"
type input "1000"
click at [1396, 290] on button "add" at bounding box center [1414, 303] width 36 height 26
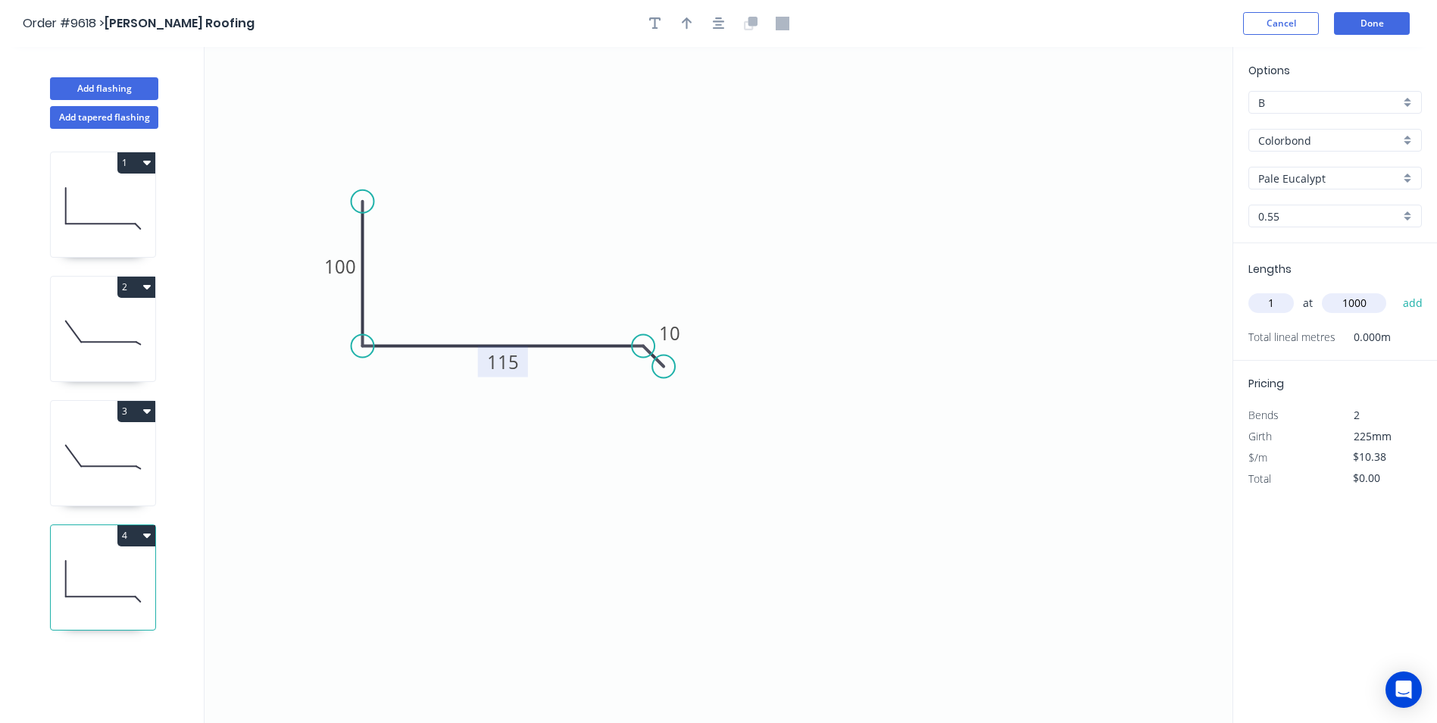
type input "$10.38"
click at [1361, 36] on header "Order #9618 > Edwards Roofing Cancel Done" at bounding box center [718, 23] width 1437 height 47
click at [1362, 34] on button "Done" at bounding box center [1372, 23] width 76 height 23
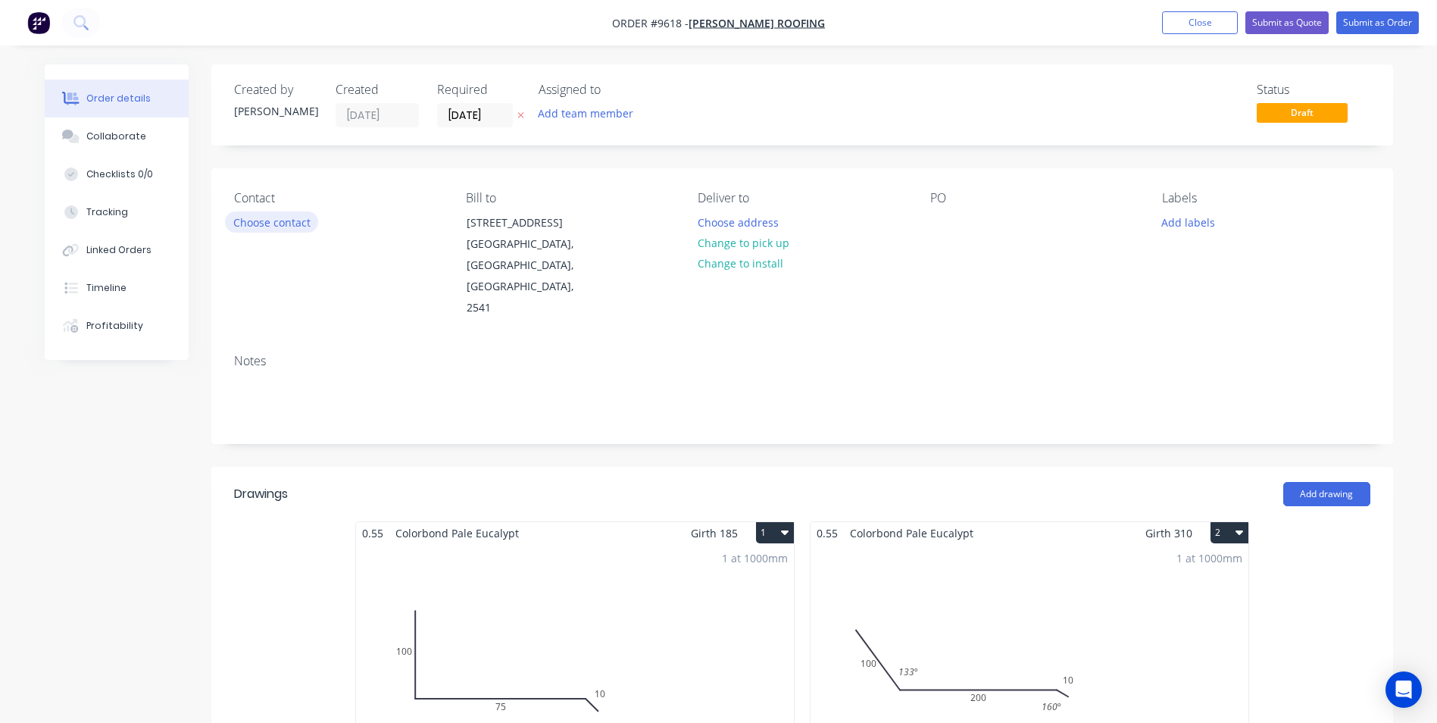
click at [287, 225] on button "Choose contact" at bounding box center [271, 221] width 93 height 20
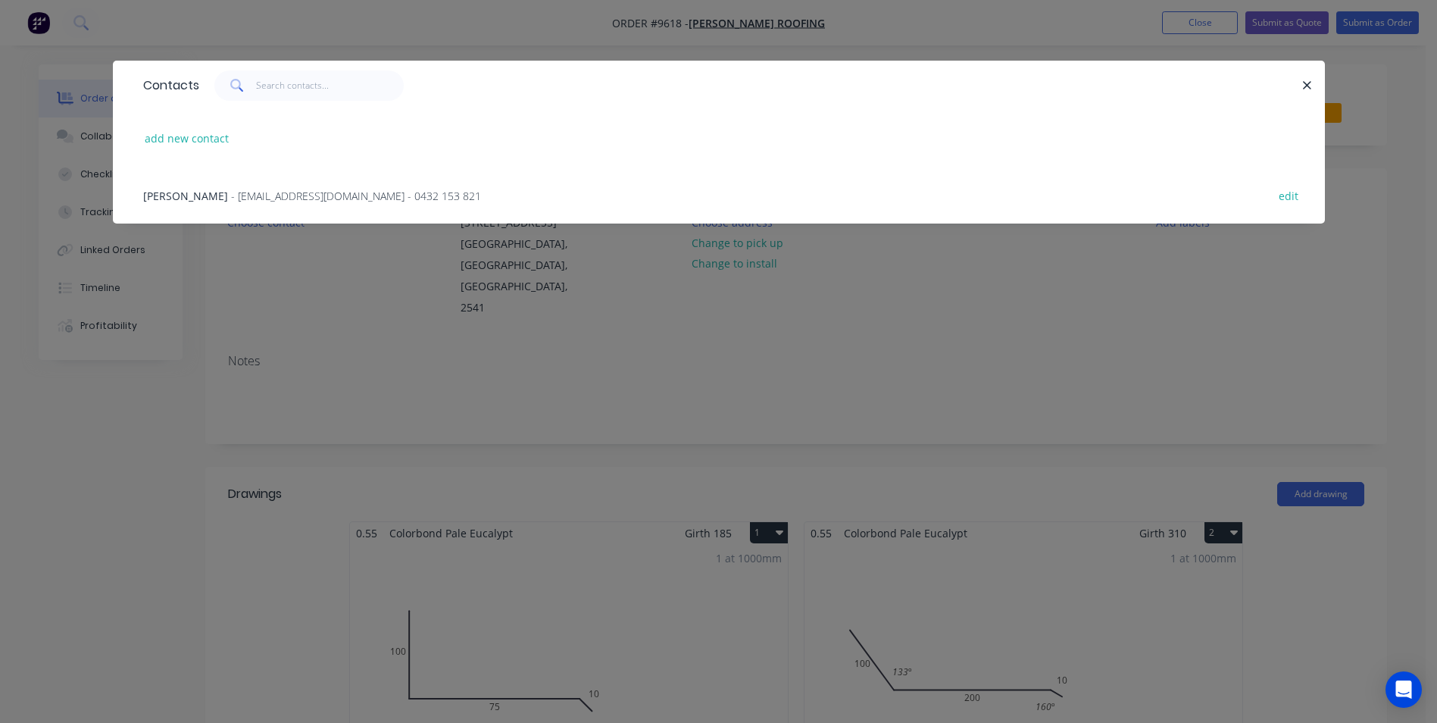
click at [286, 207] on div "Lachlan Edwards - edwardsroofing28@gmail.com - 0432 153 821 edit" at bounding box center [719, 195] width 1167 height 57
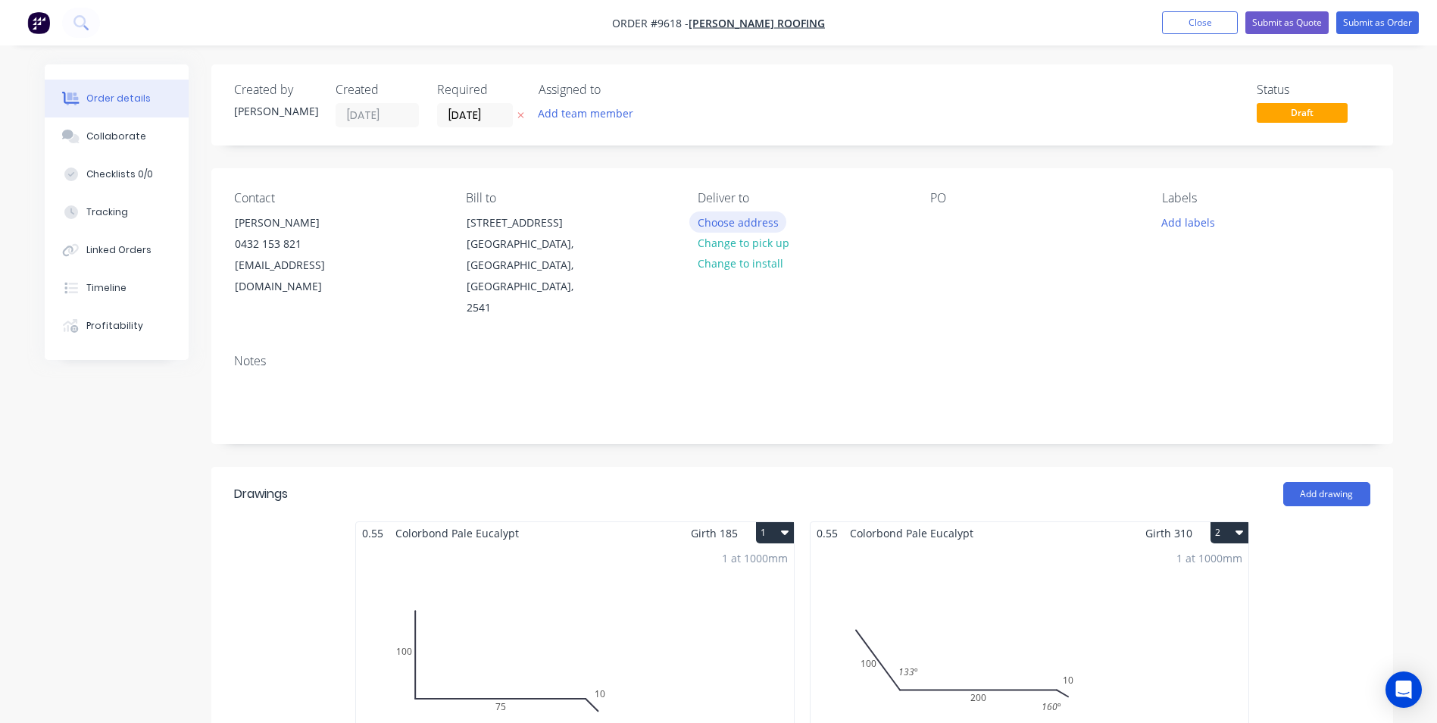
click at [745, 222] on button "Choose address" at bounding box center [738, 221] width 97 height 20
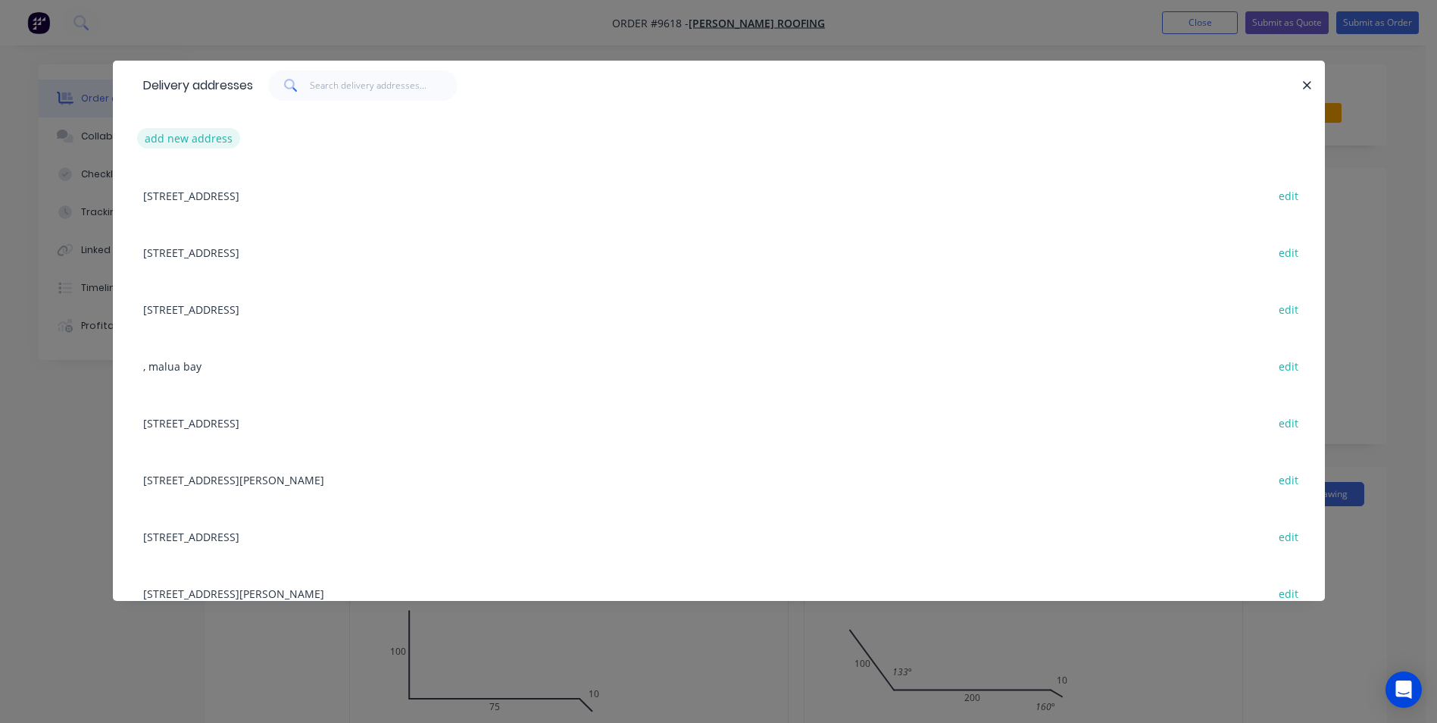
click at [177, 136] on button "add new address" at bounding box center [189, 138] width 104 height 20
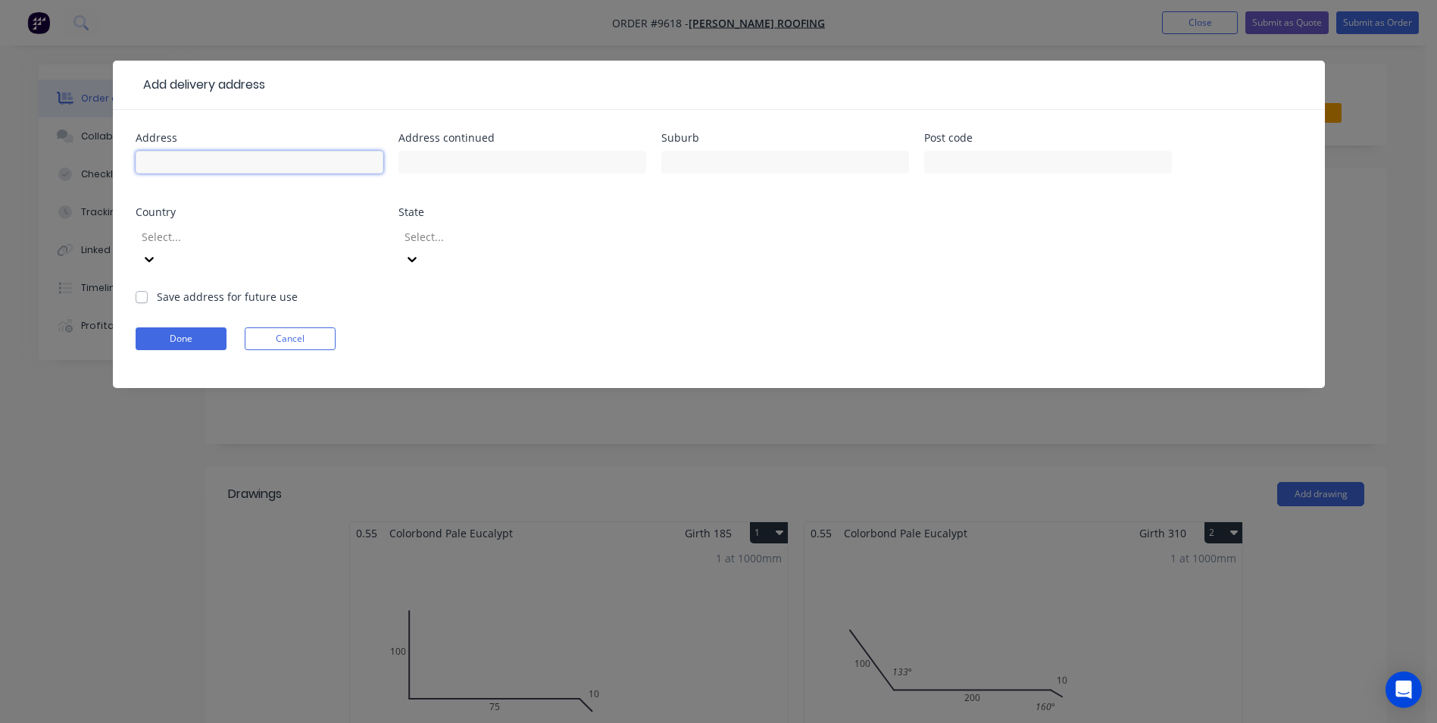
click at [228, 172] on input "text" at bounding box center [260, 162] width 248 height 23
type input "15 Vidler Rd"
type input "Falls Creek"
click at [157, 289] on label "Save address for future use" at bounding box center [227, 297] width 141 height 16
click at [140, 289] on input "Save address for future use" at bounding box center [142, 296] width 12 height 14
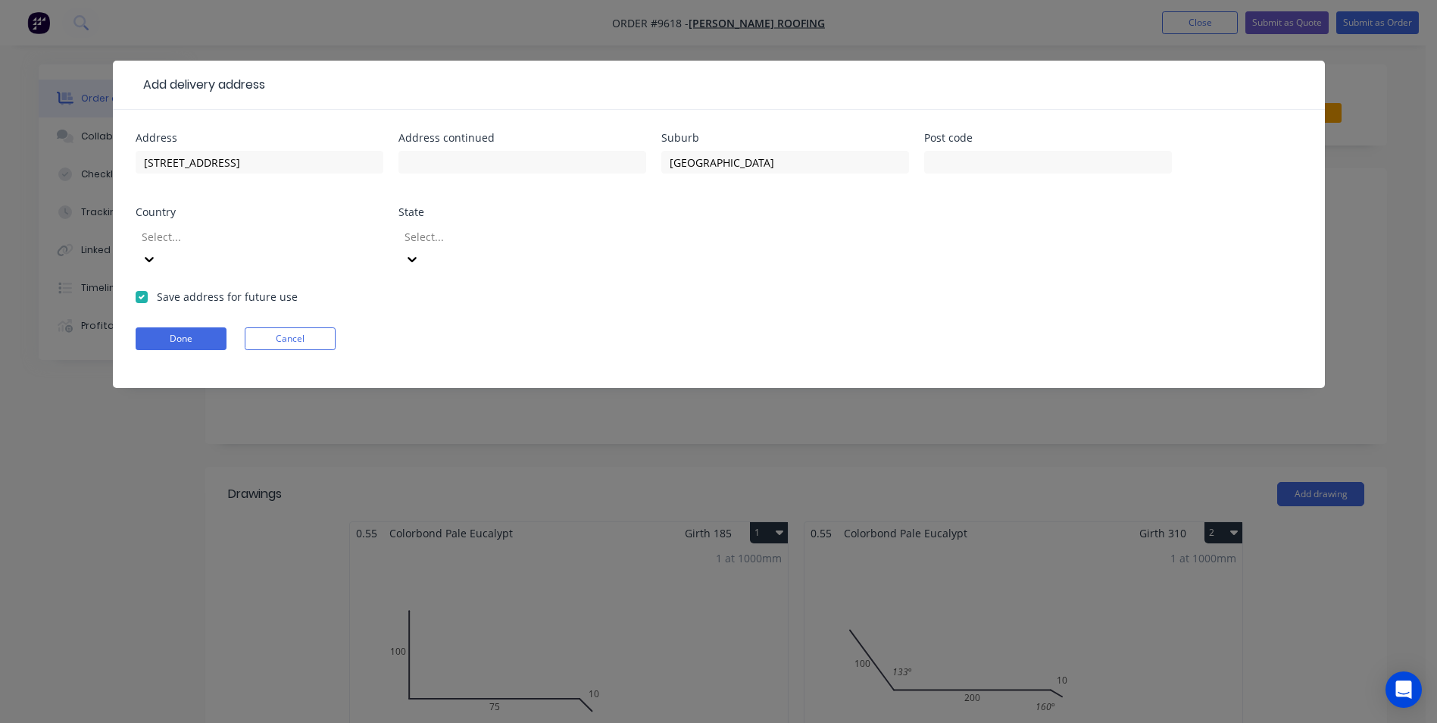
checkbox input "true"
click at [153, 302] on form "Address 15 Vidler Rd Address continued Suburb Falls Creek Post code Country Sel…" at bounding box center [719, 260] width 1167 height 255
click at [153, 303] on form "Address 15 Vidler Rd Address continued Suburb Falls Creek Post code Country Sel…" at bounding box center [719, 260] width 1167 height 255
click at [164, 327] on button "Done" at bounding box center [181, 338] width 91 height 23
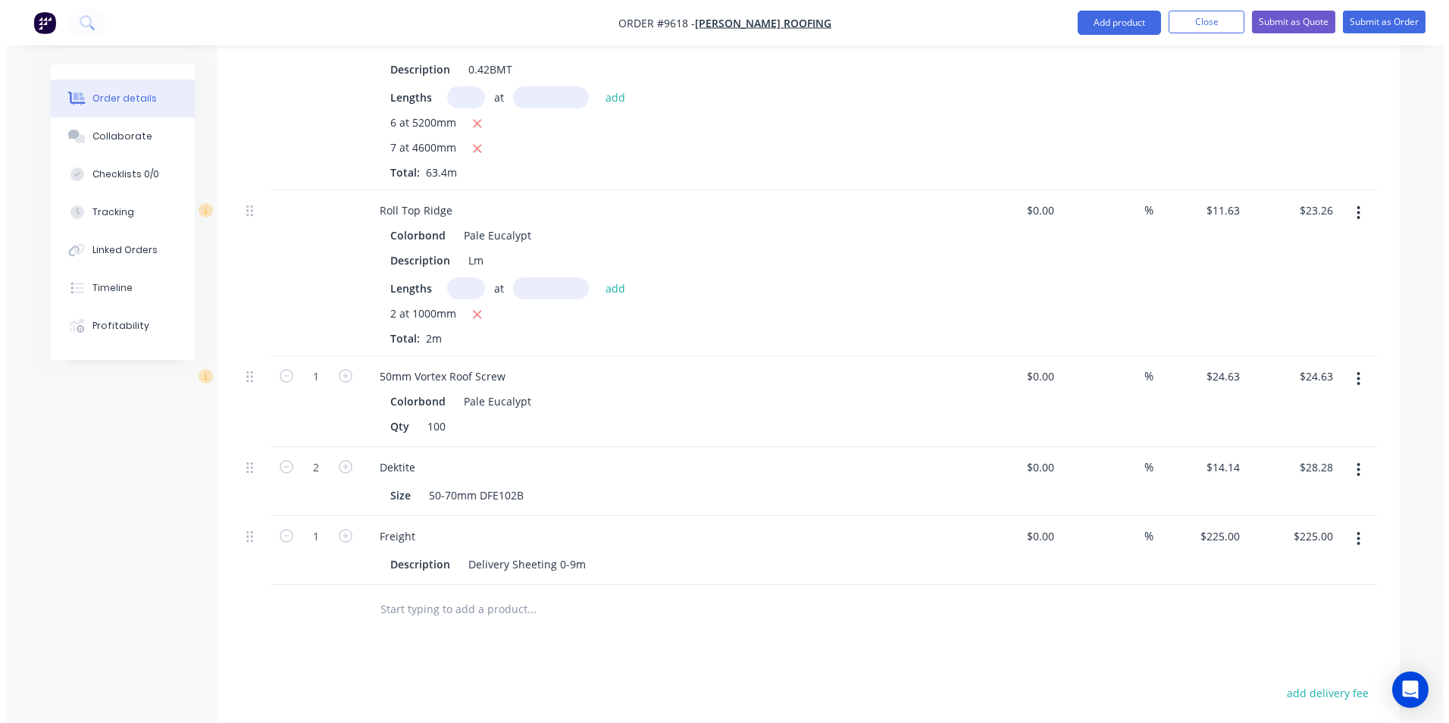
scroll to position [871, 0]
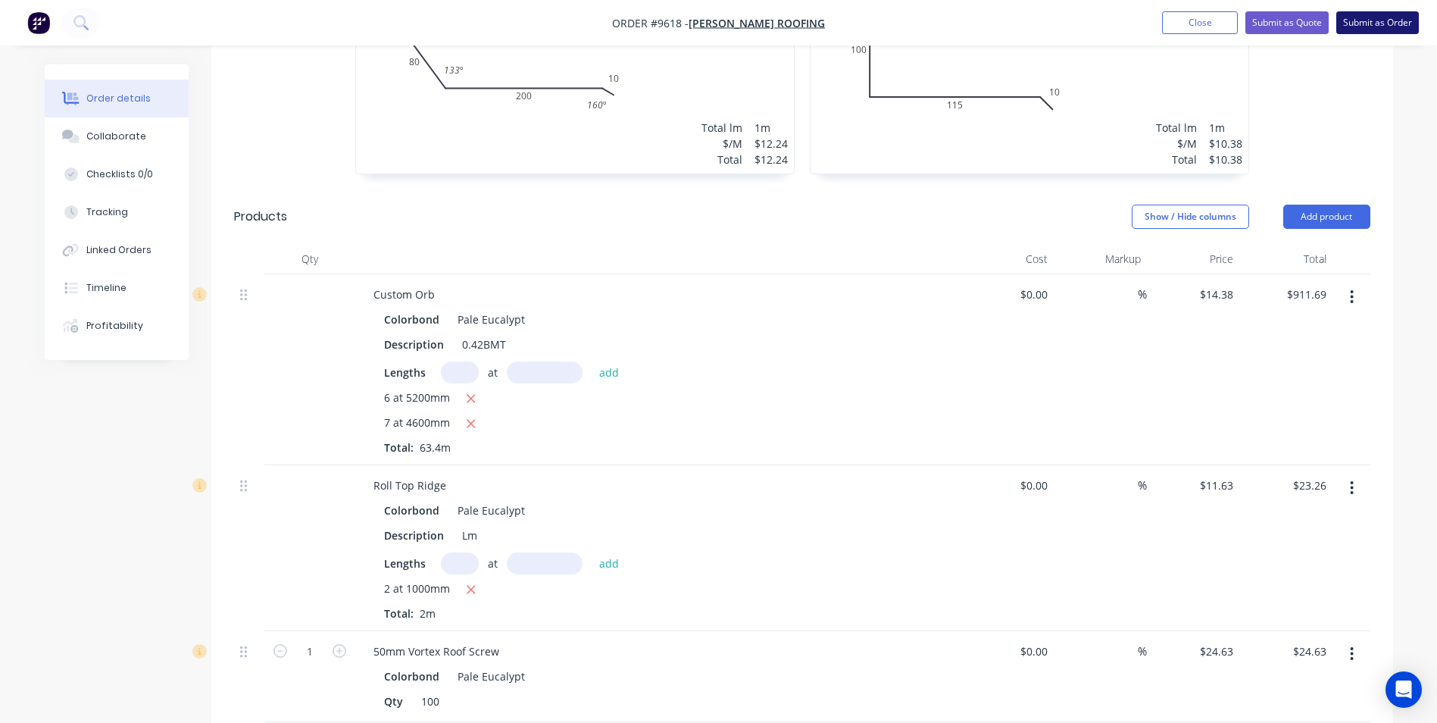
click at [1347, 29] on button "Submit as Order" at bounding box center [1378, 22] width 83 height 23
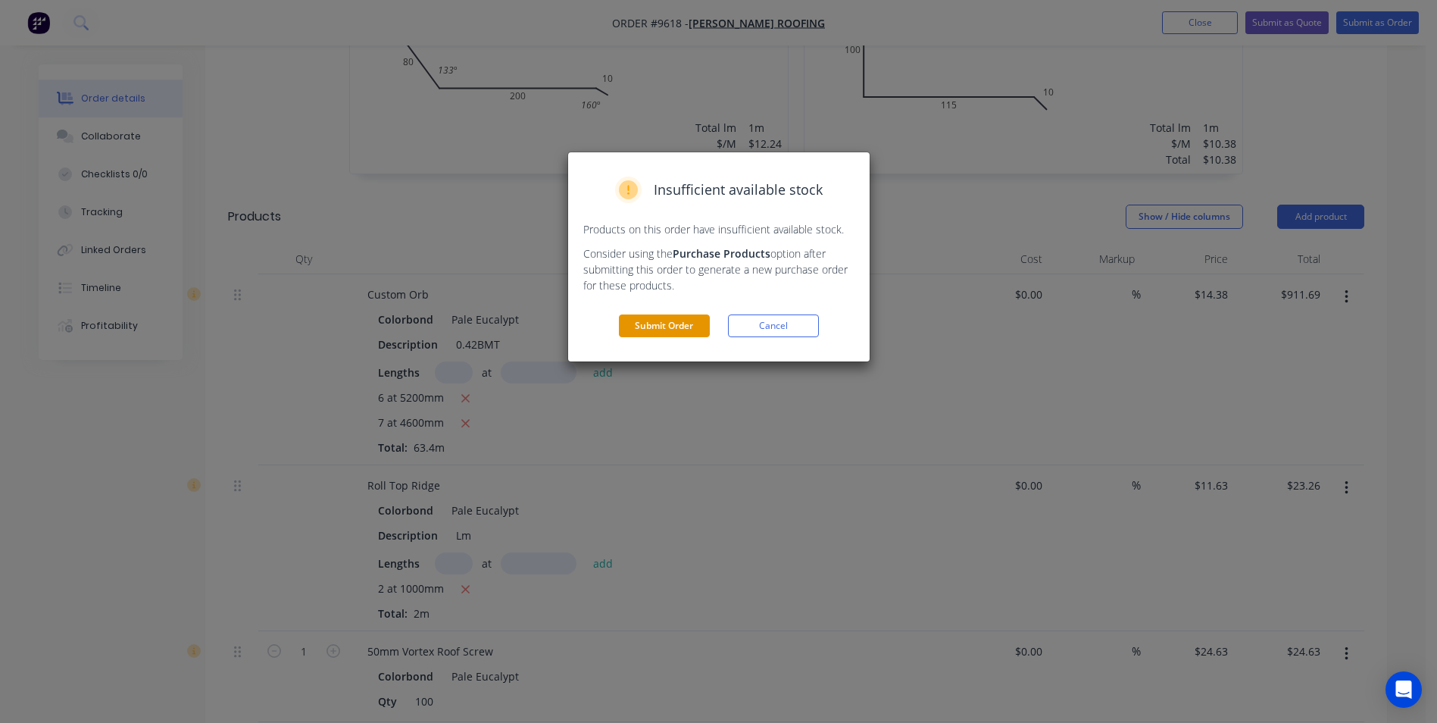
click at [637, 320] on button "Submit Order" at bounding box center [664, 325] width 91 height 23
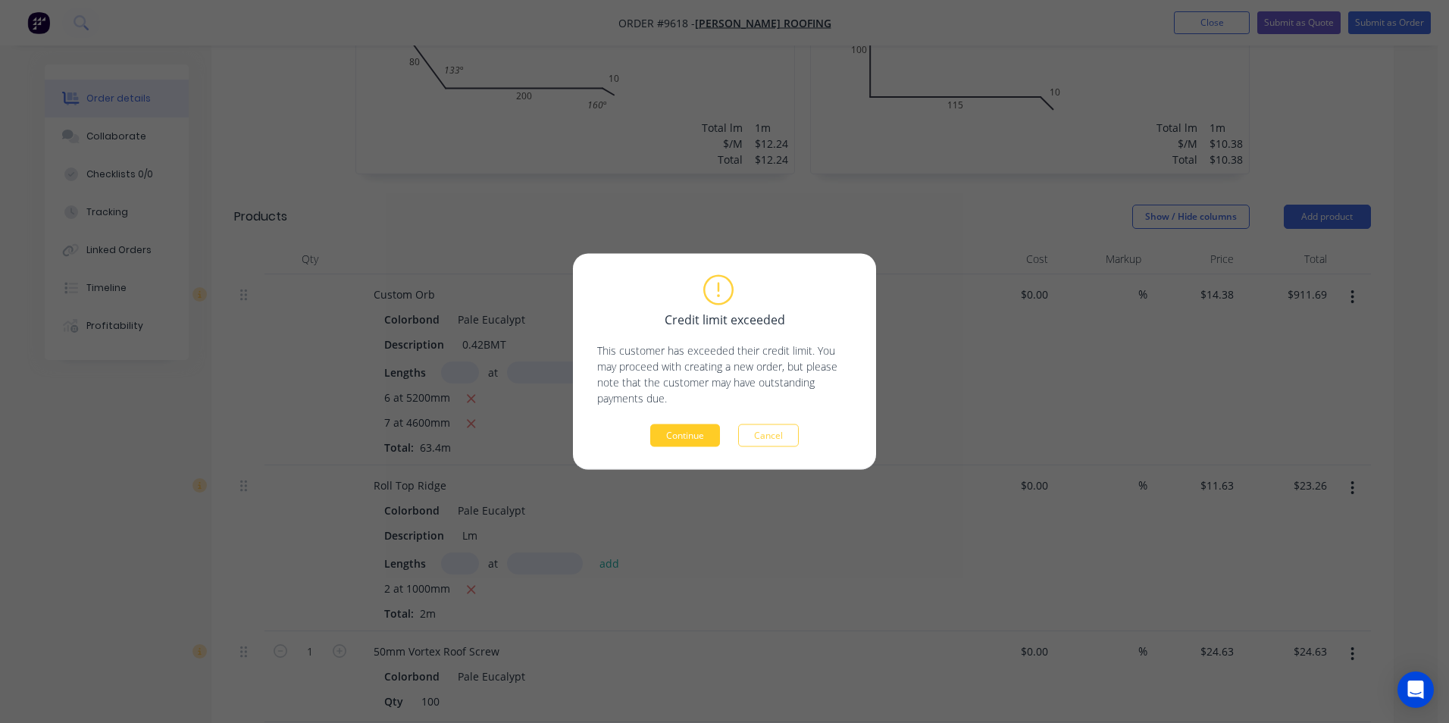
click at [693, 435] on button "Continue" at bounding box center [685, 435] width 70 height 23
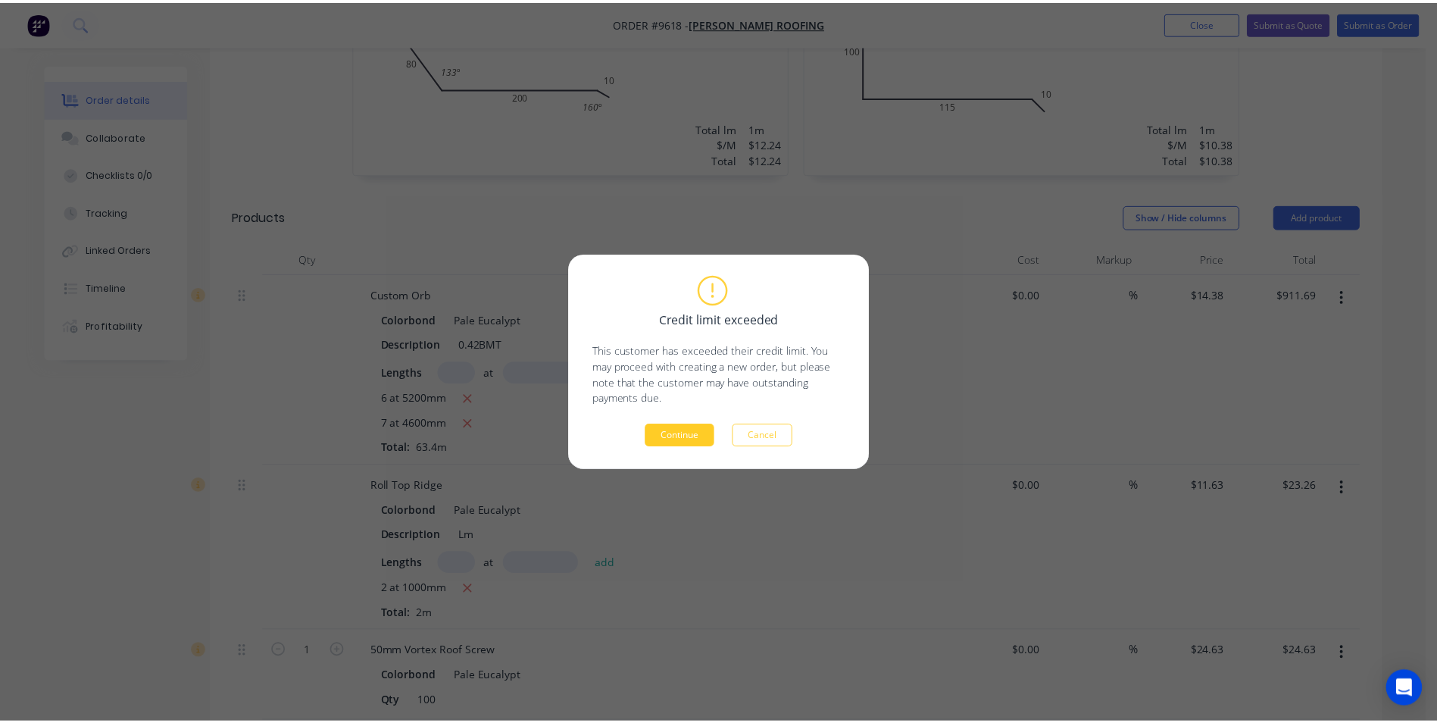
scroll to position [0, 0]
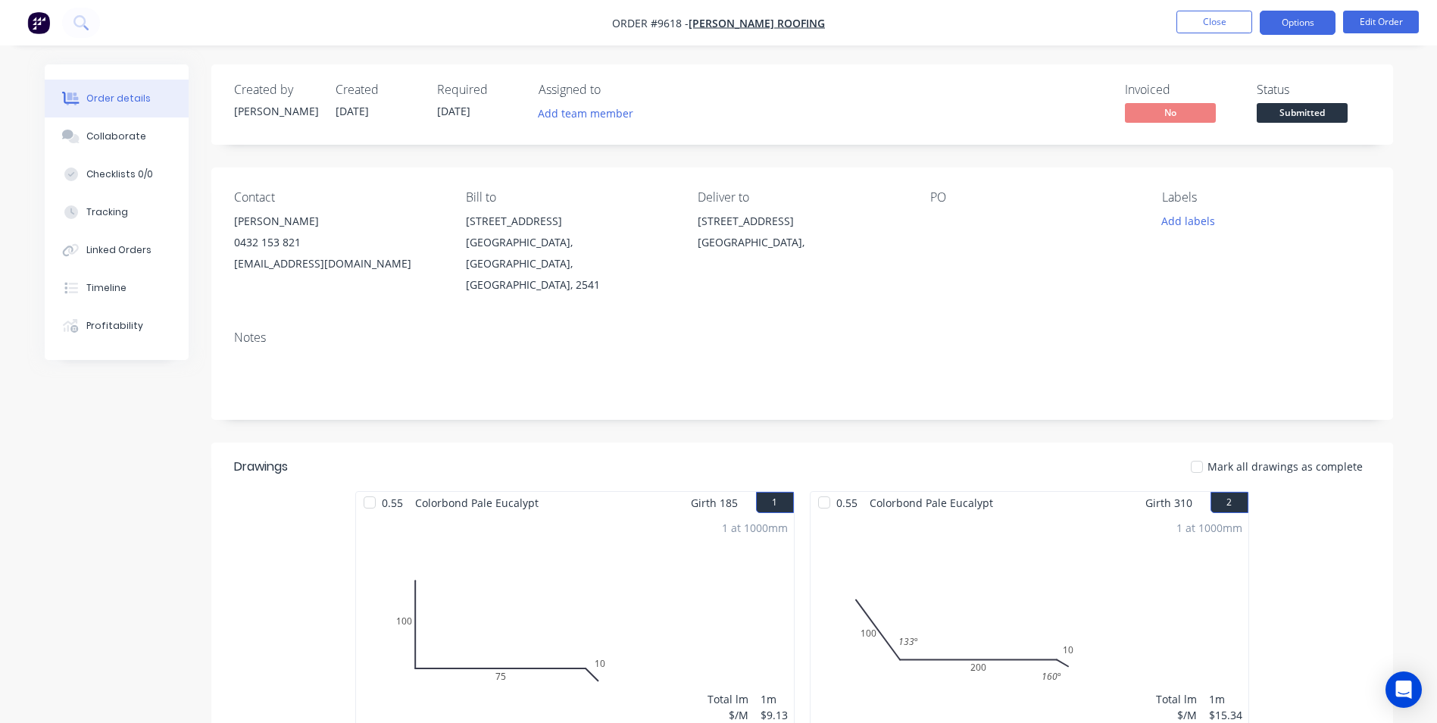
click at [1322, 23] on button "Options" at bounding box center [1298, 23] width 76 height 24
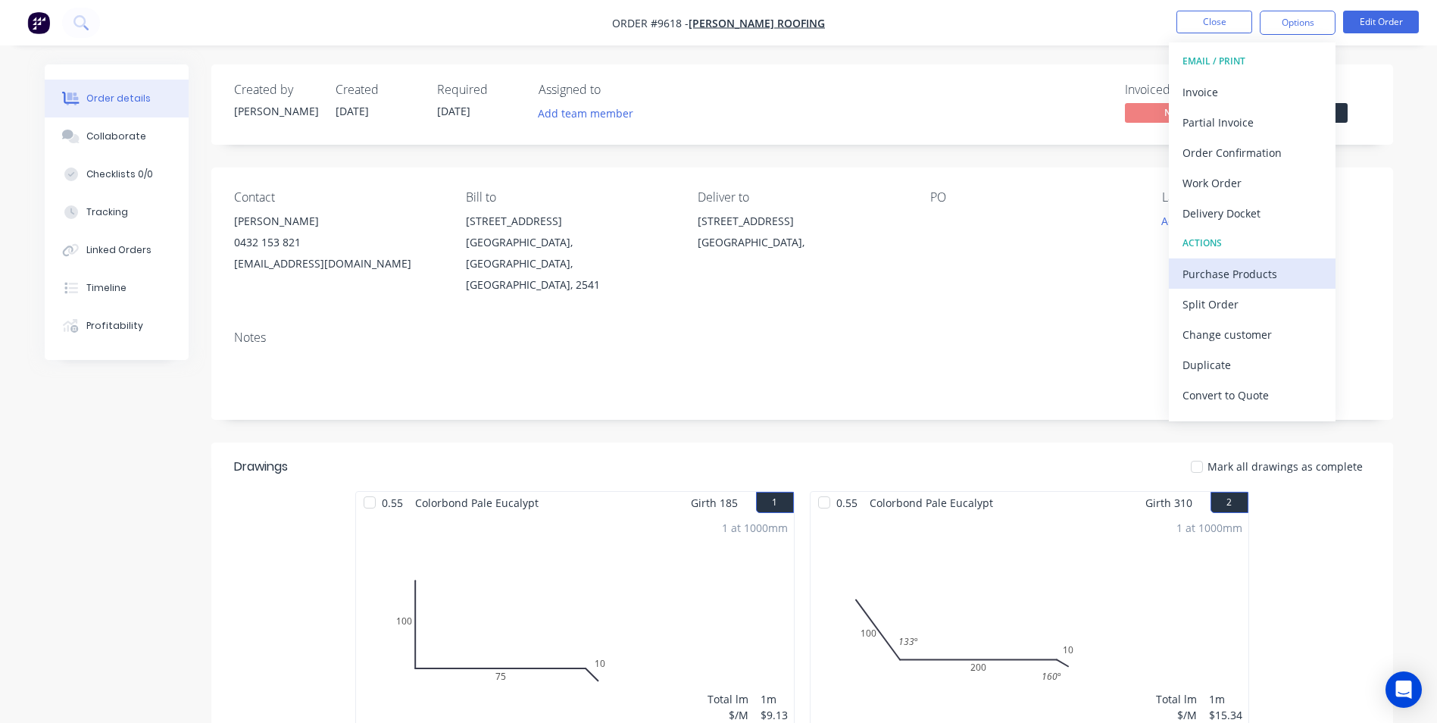
click at [1224, 276] on div "Purchase Products" at bounding box center [1252, 274] width 139 height 22
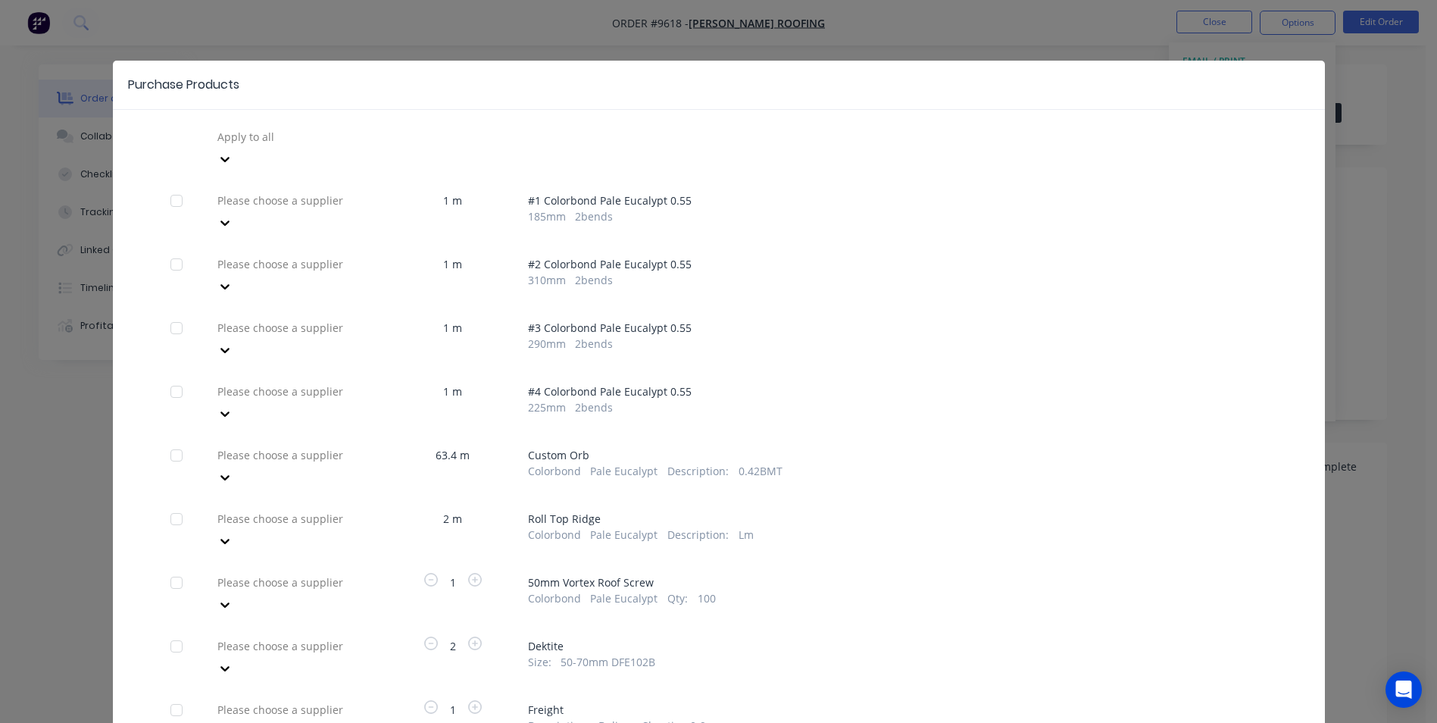
click at [246, 132] on div at bounding box center [325, 136] width 218 height 19
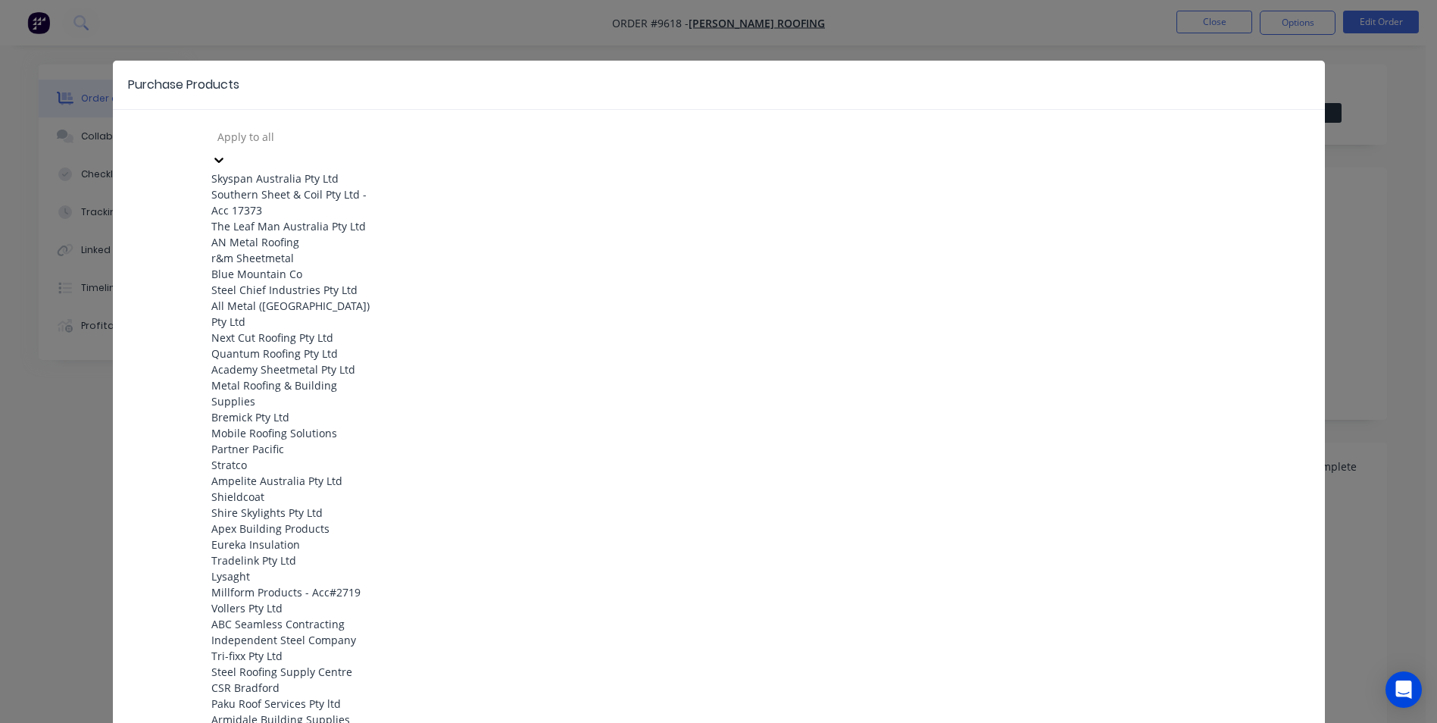
scroll to position [530, 0]
click at [257, 521] on div "Apex Building Products" at bounding box center [294, 529] width 167 height 16
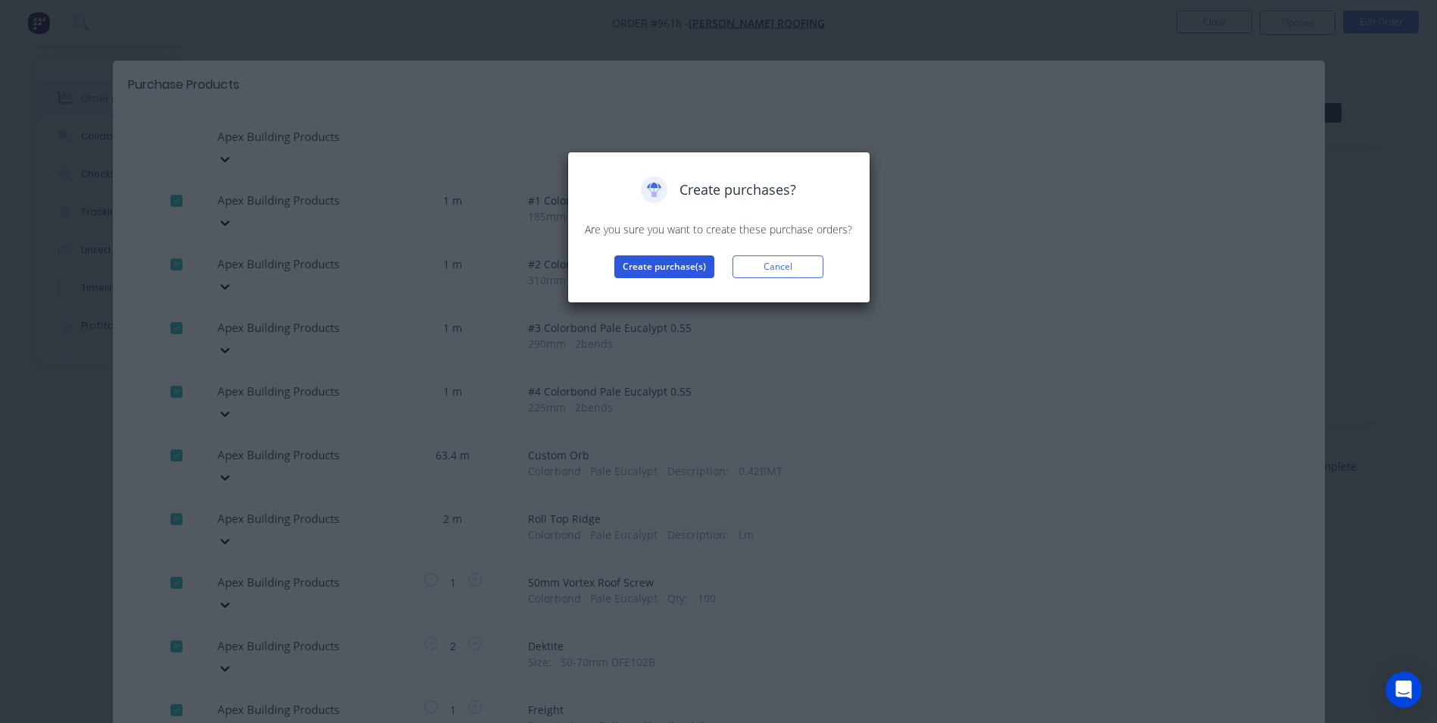
click at [682, 267] on button "Create purchase(s)" at bounding box center [664, 266] width 100 height 23
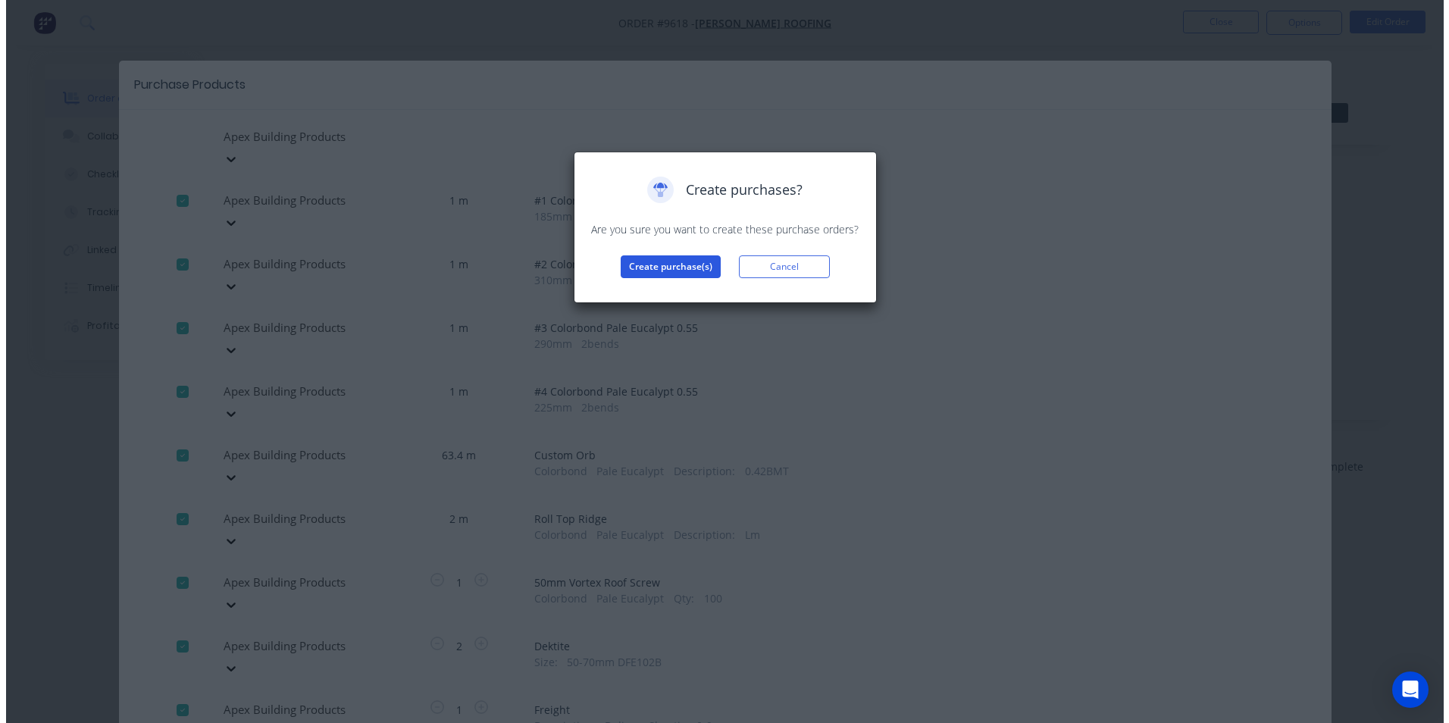
scroll to position [4, 0]
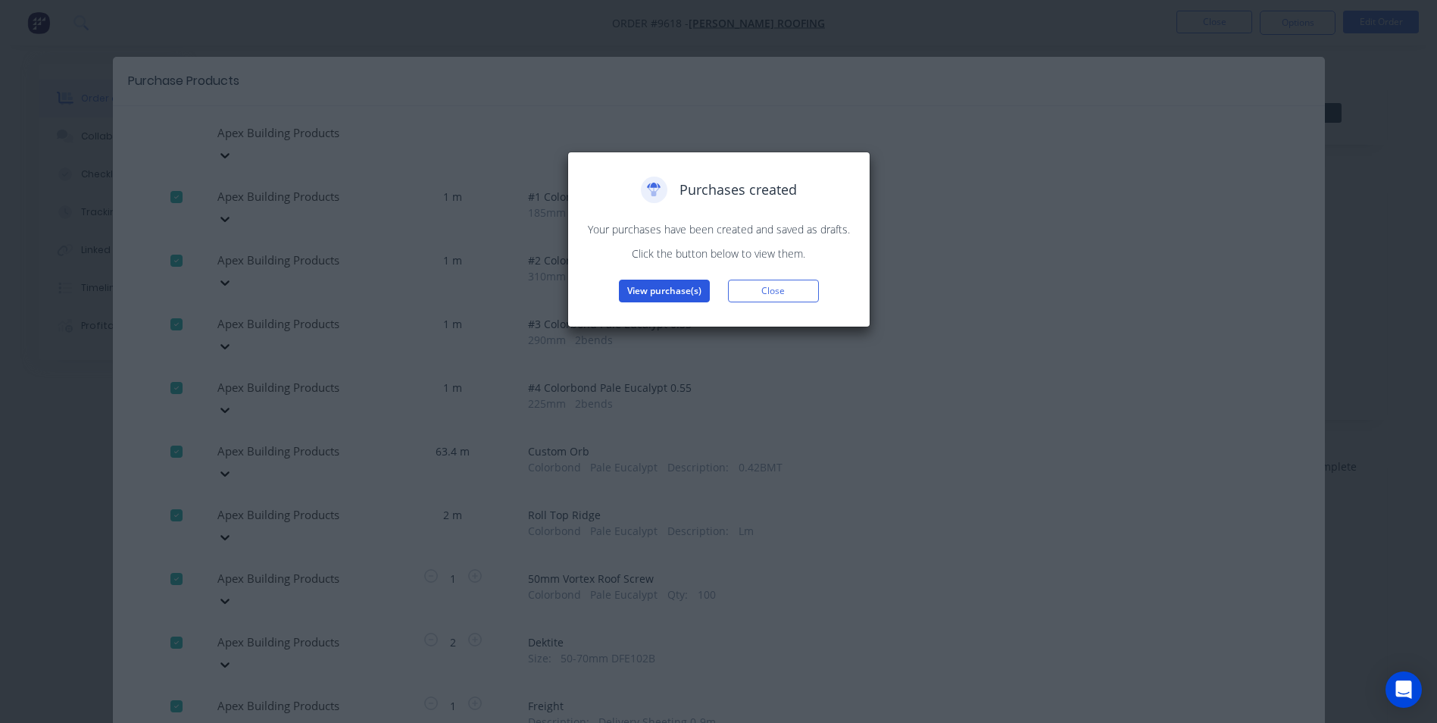
click at [690, 280] on button "View purchase(s)" at bounding box center [664, 291] width 91 height 23
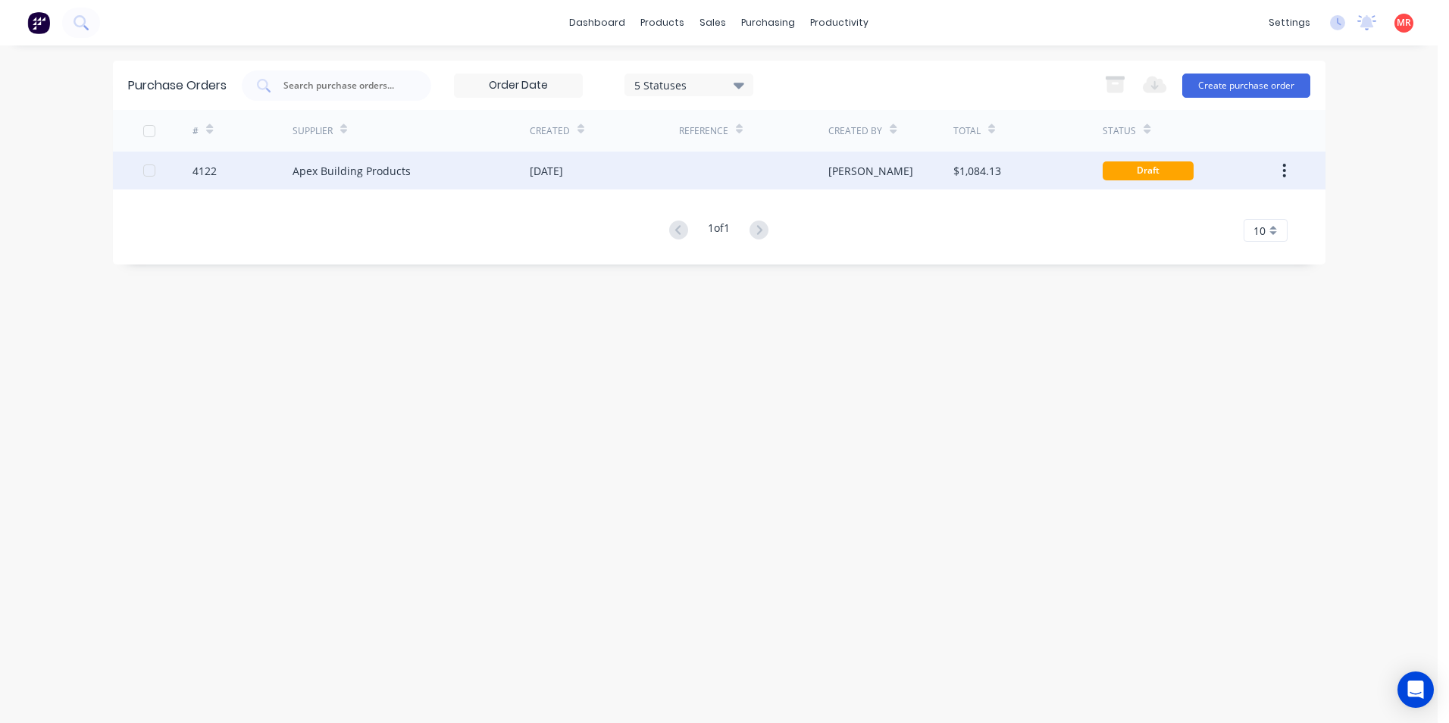
click at [797, 168] on div at bounding box center [753, 171] width 149 height 38
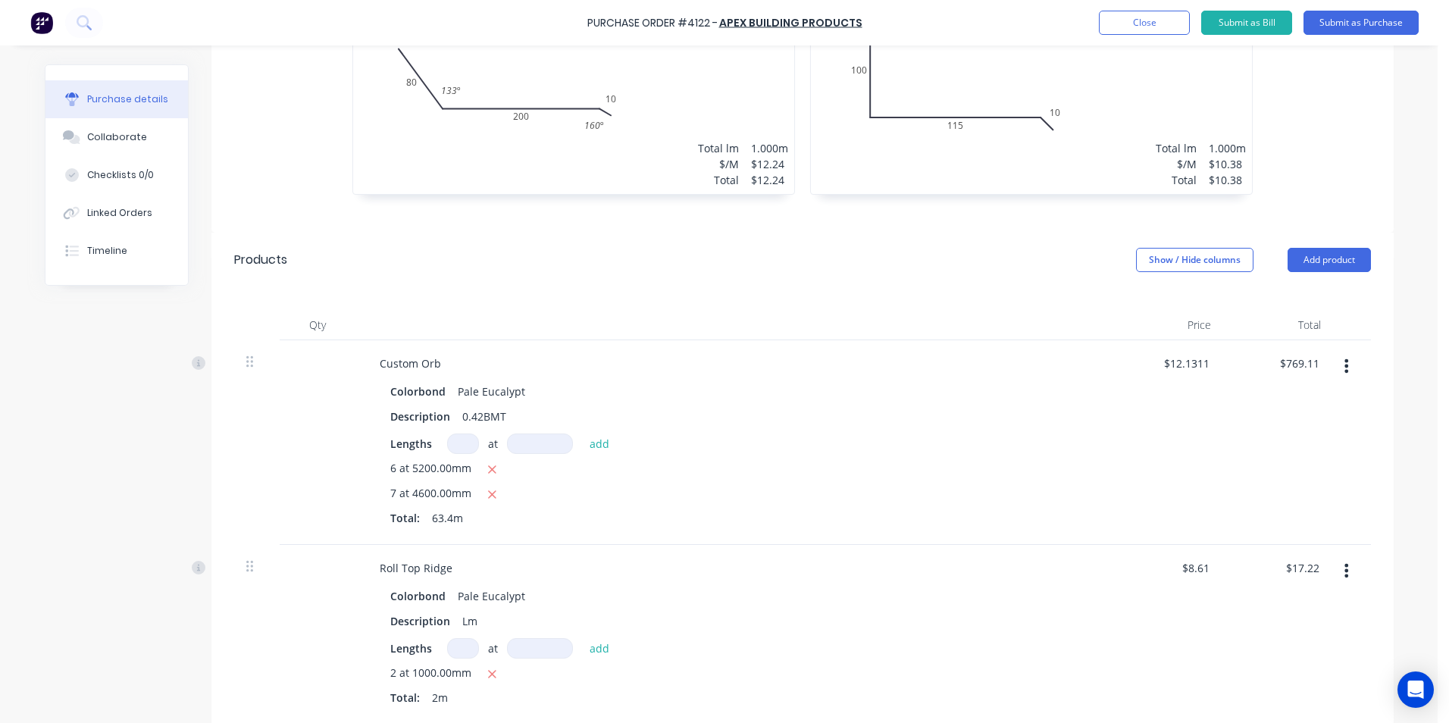
scroll to position [833, 0]
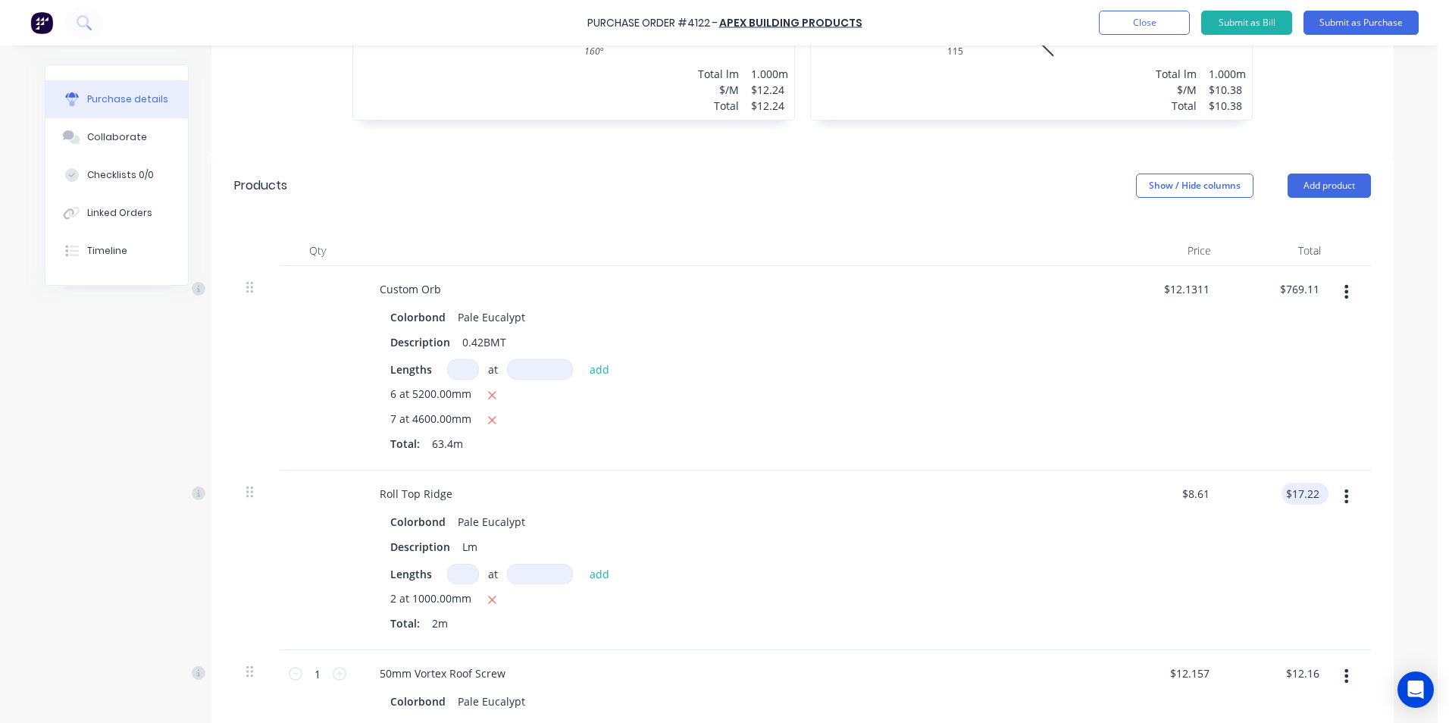
click at [1298, 491] on input "$17.22" at bounding box center [1301, 494] width 41 height 22
type input "1"
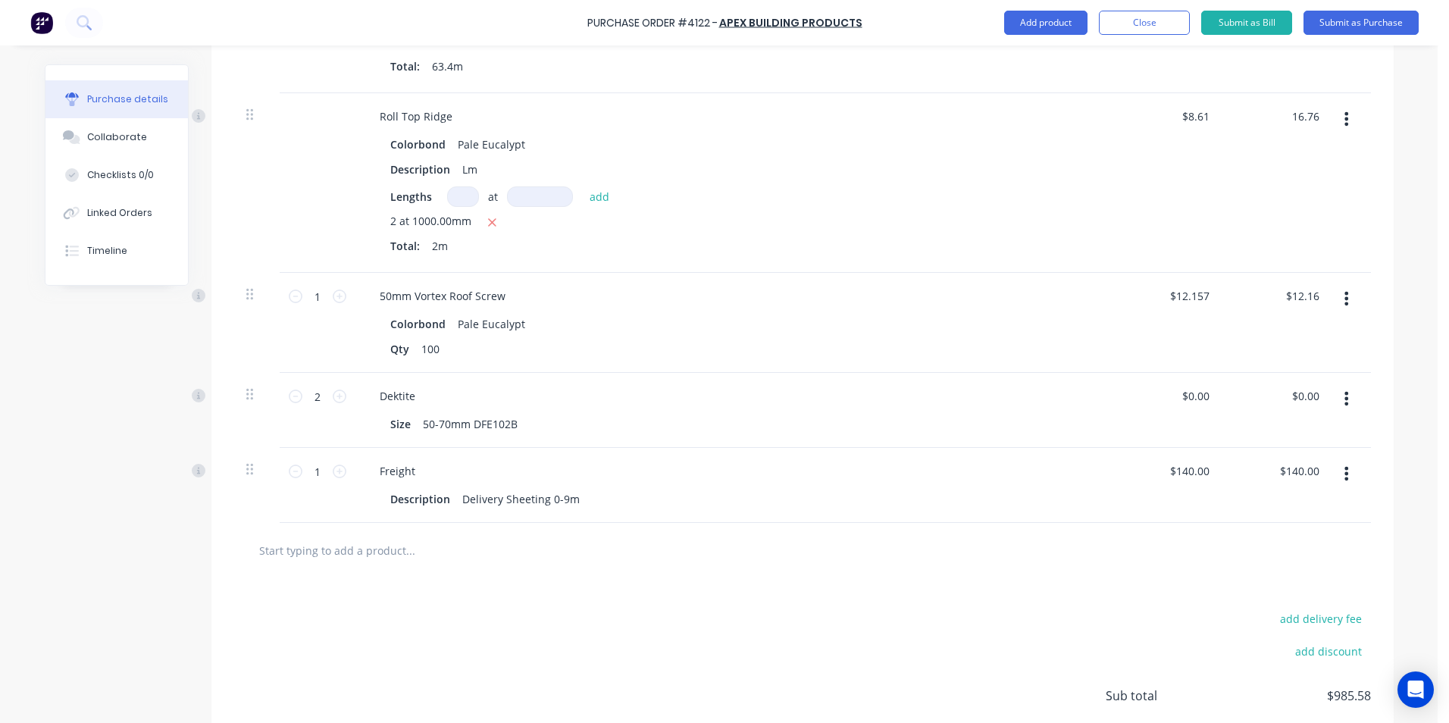
scroll to position [1212, 0]
type input "16.76"
type input "$8.38"
type input "$16.76"
click at [1311, 391] on input "0.00" at bounding box center [1304, 394] width 35 height 22
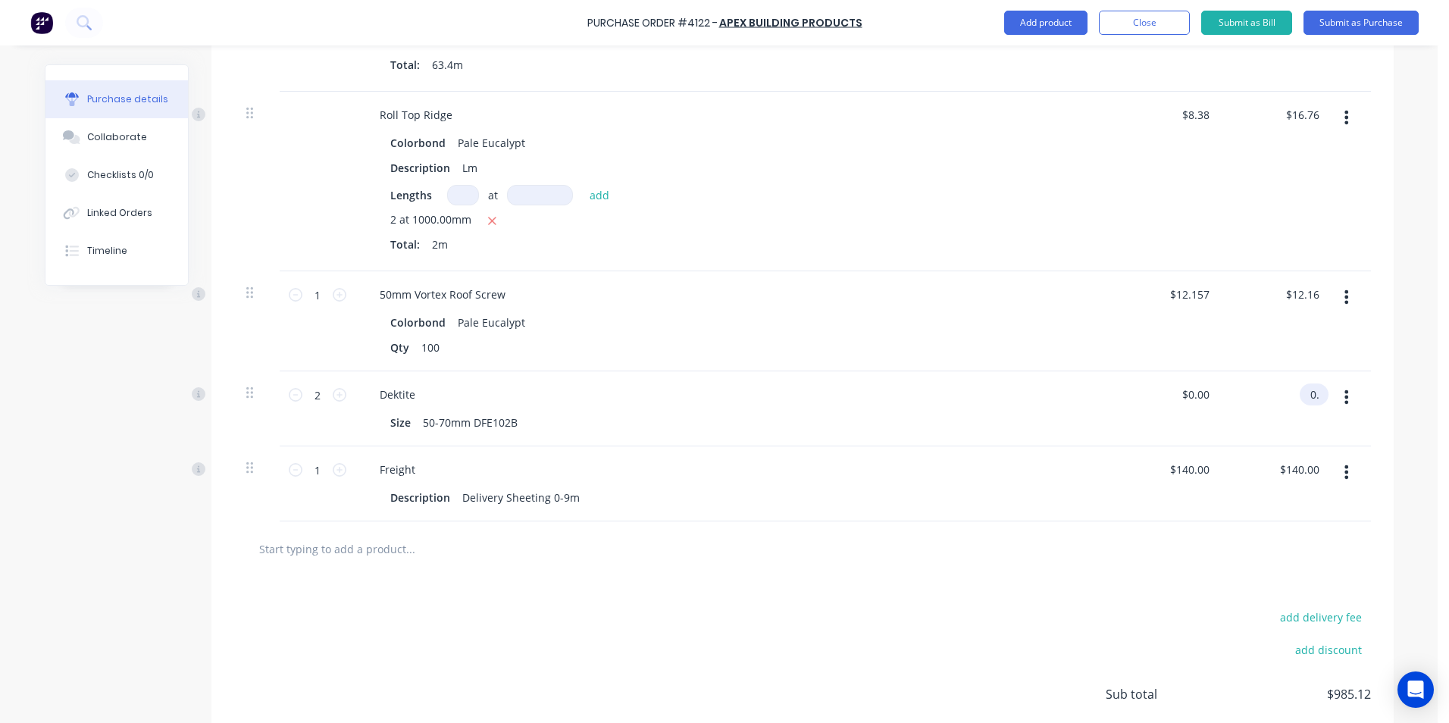
type input "0"
type input "29.14"
type input "$14.57"
type input "$29.14"
click at [926, 545] on div at bounding box center [802, 548] width 1112 height 30
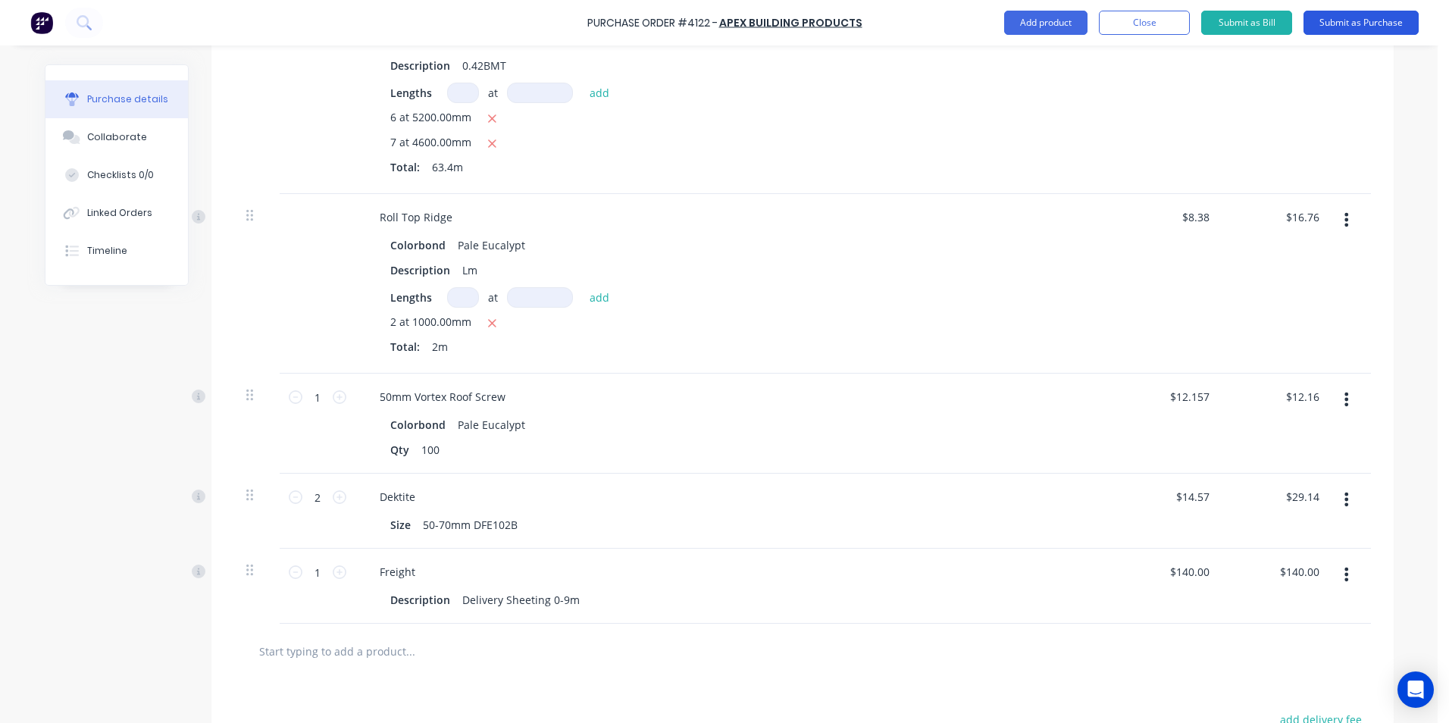
scroll to position [1103, 0]
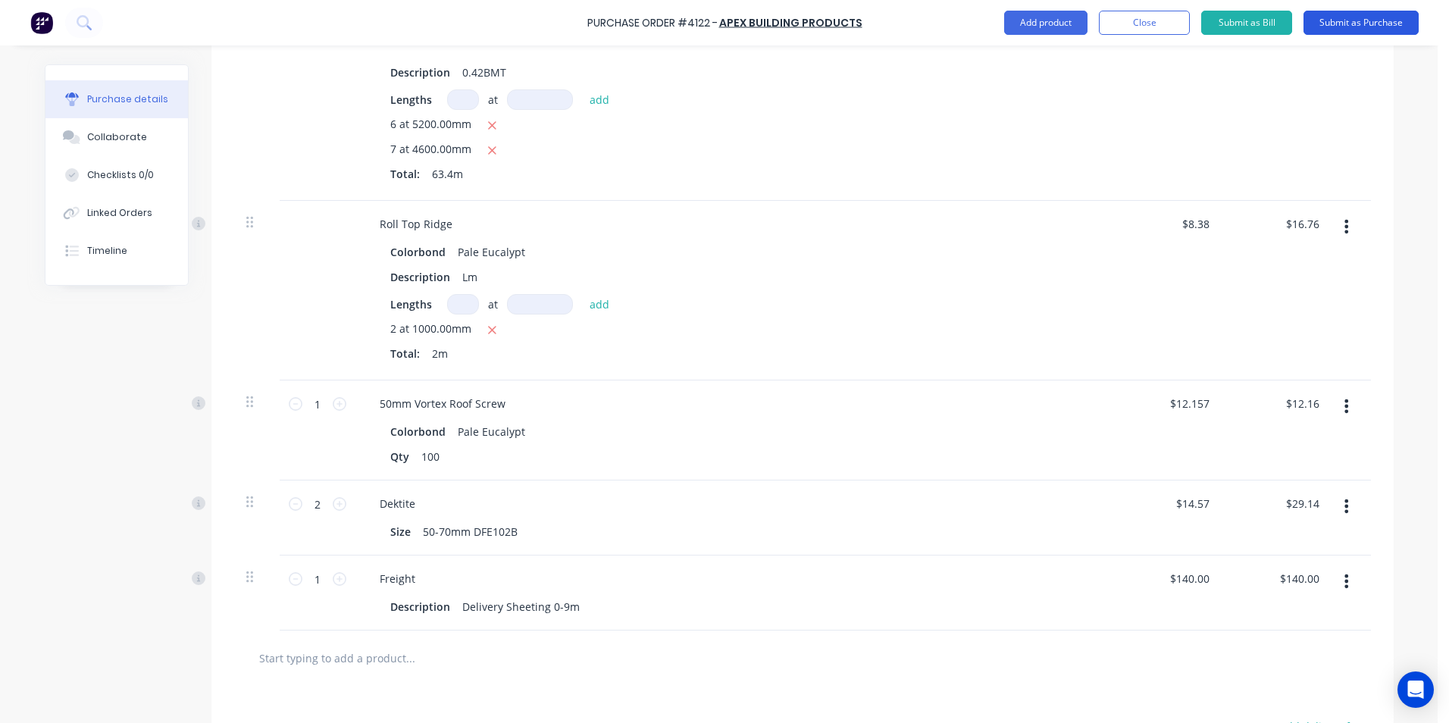
click at [1321, 21] on button "Submit as Purchase" at bounding box center [1360, 23] width 115 height 24
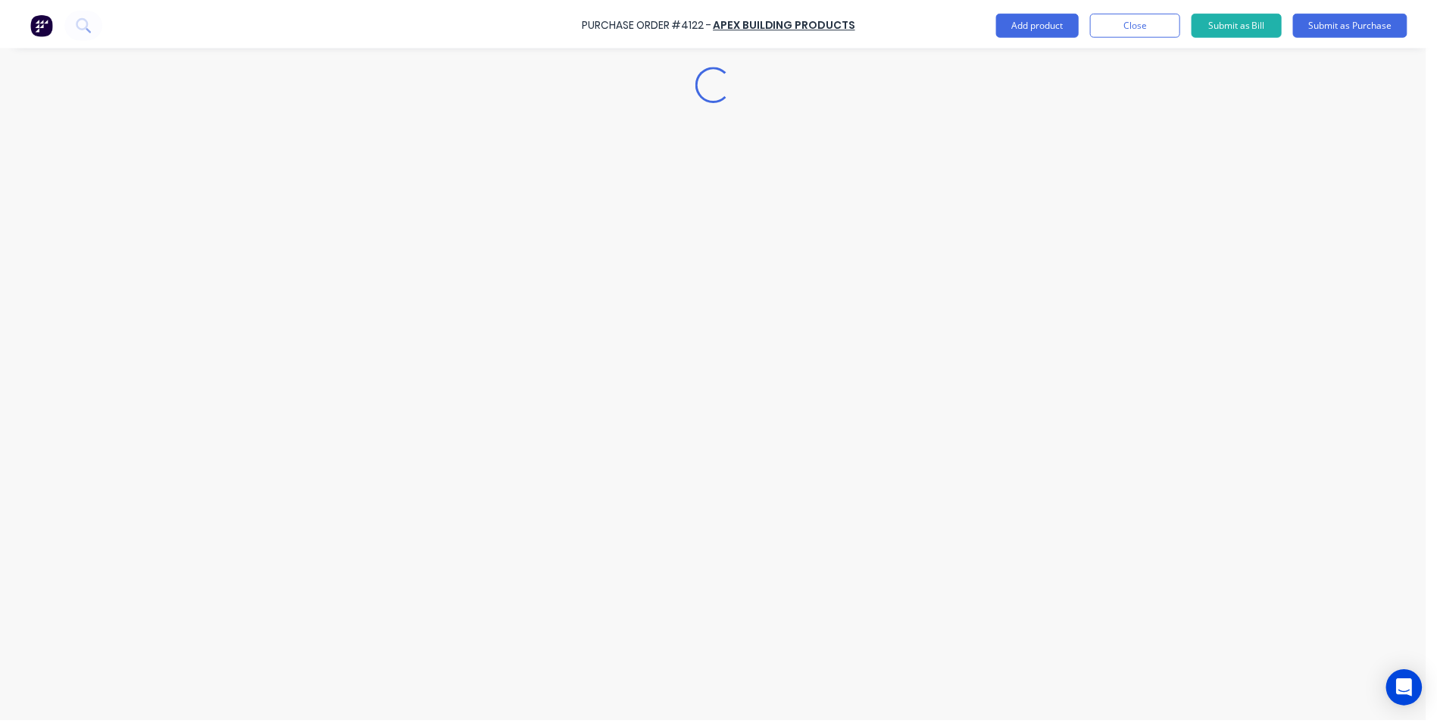
scroll to position [0, 0]
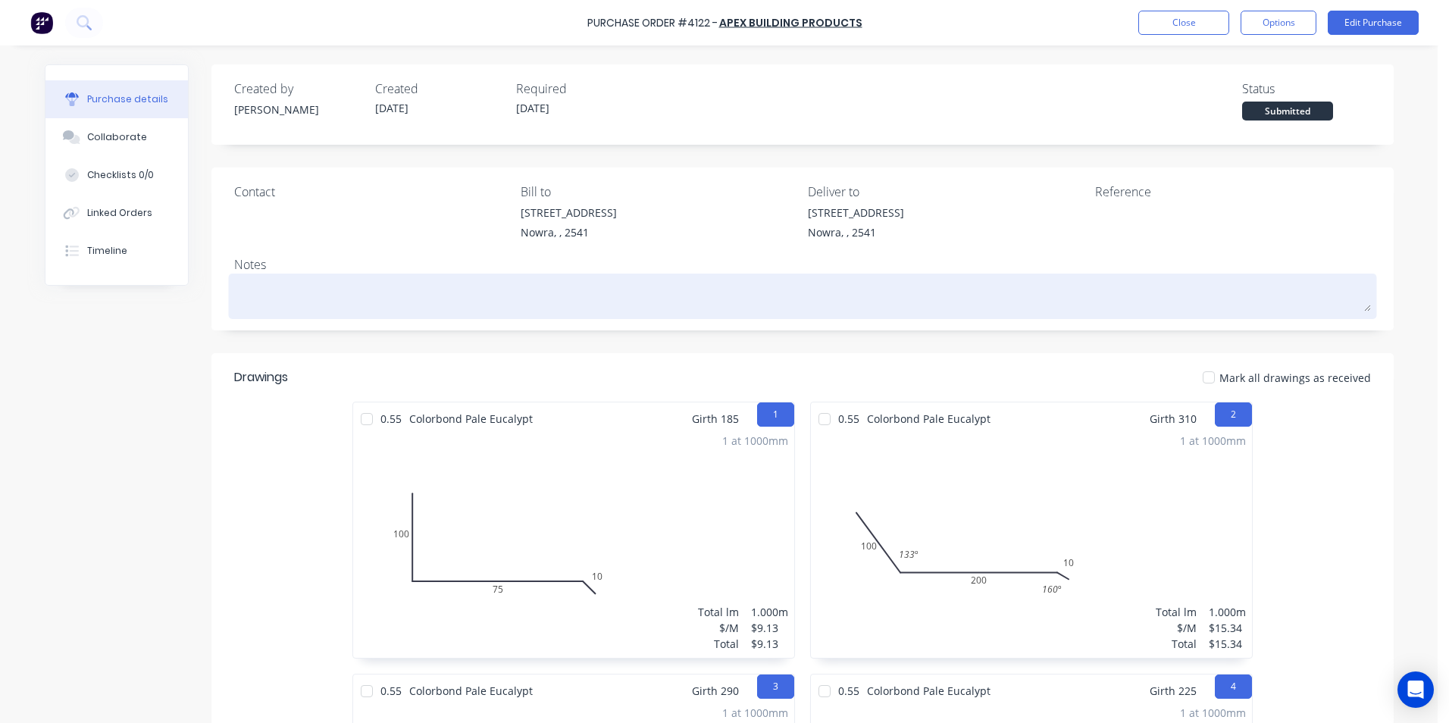
click at [243, 291] on textarea at bounding box center [802, 294] width 1137 height 34
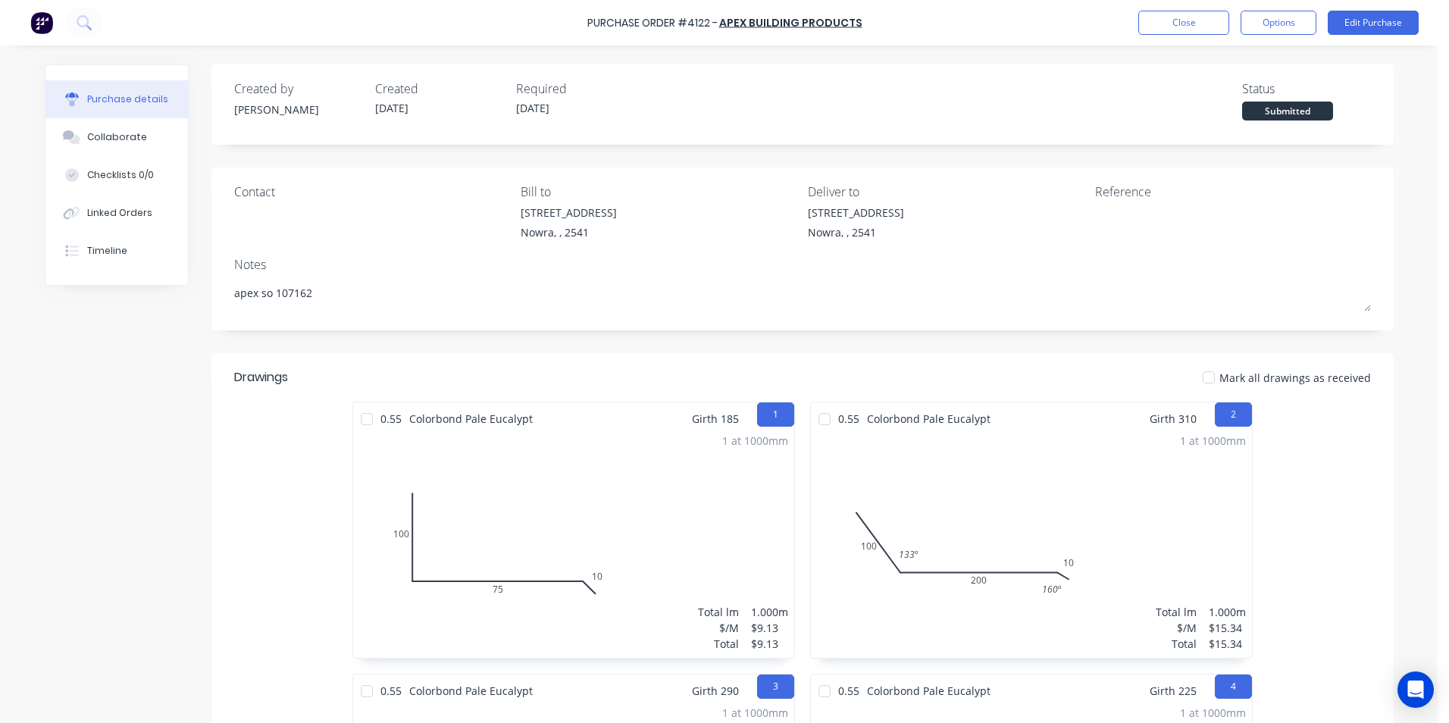
type textarea "apex so 107162"
click at [1358, 16] on button "Edit Purchase" at bounding box center [1372, 23] width 91 height 24
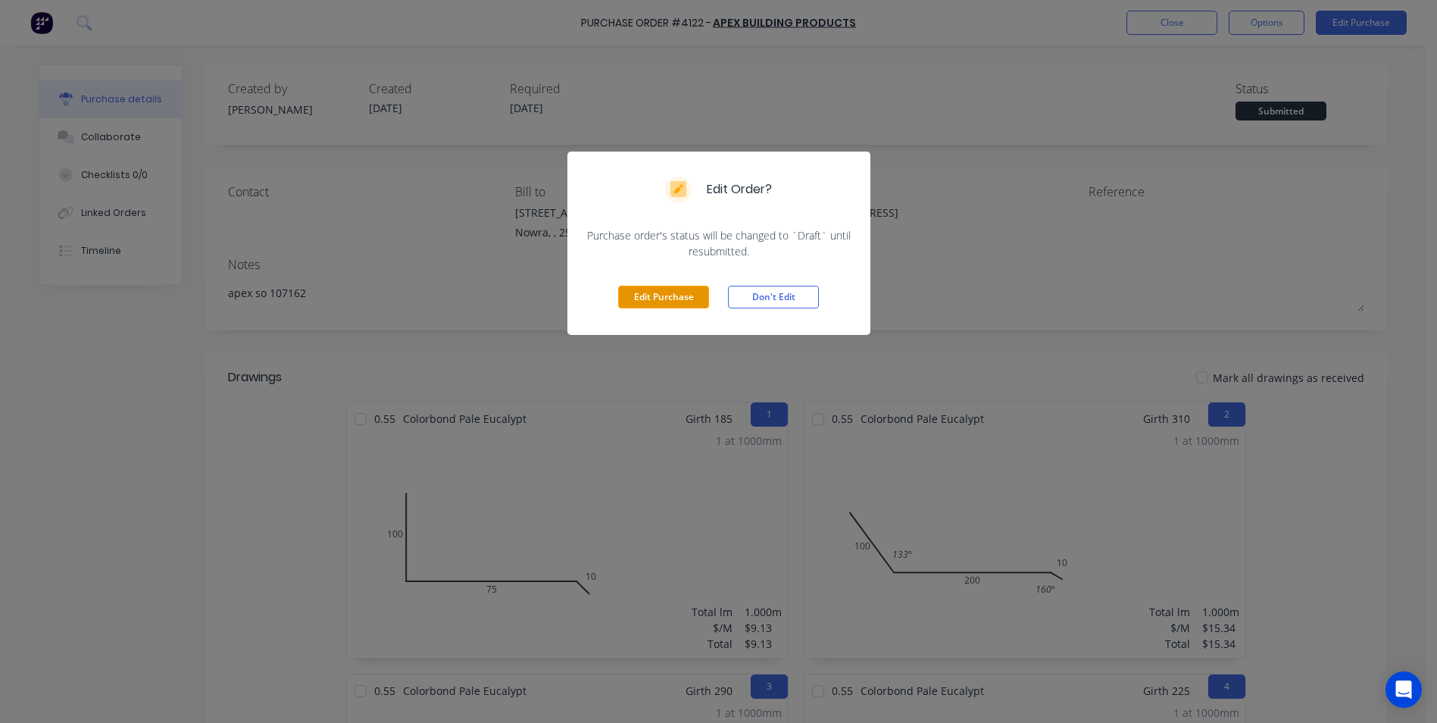
click at [634, 305] on button "Edit Purchase" at bounding box center [663, 297] width 91 height 23
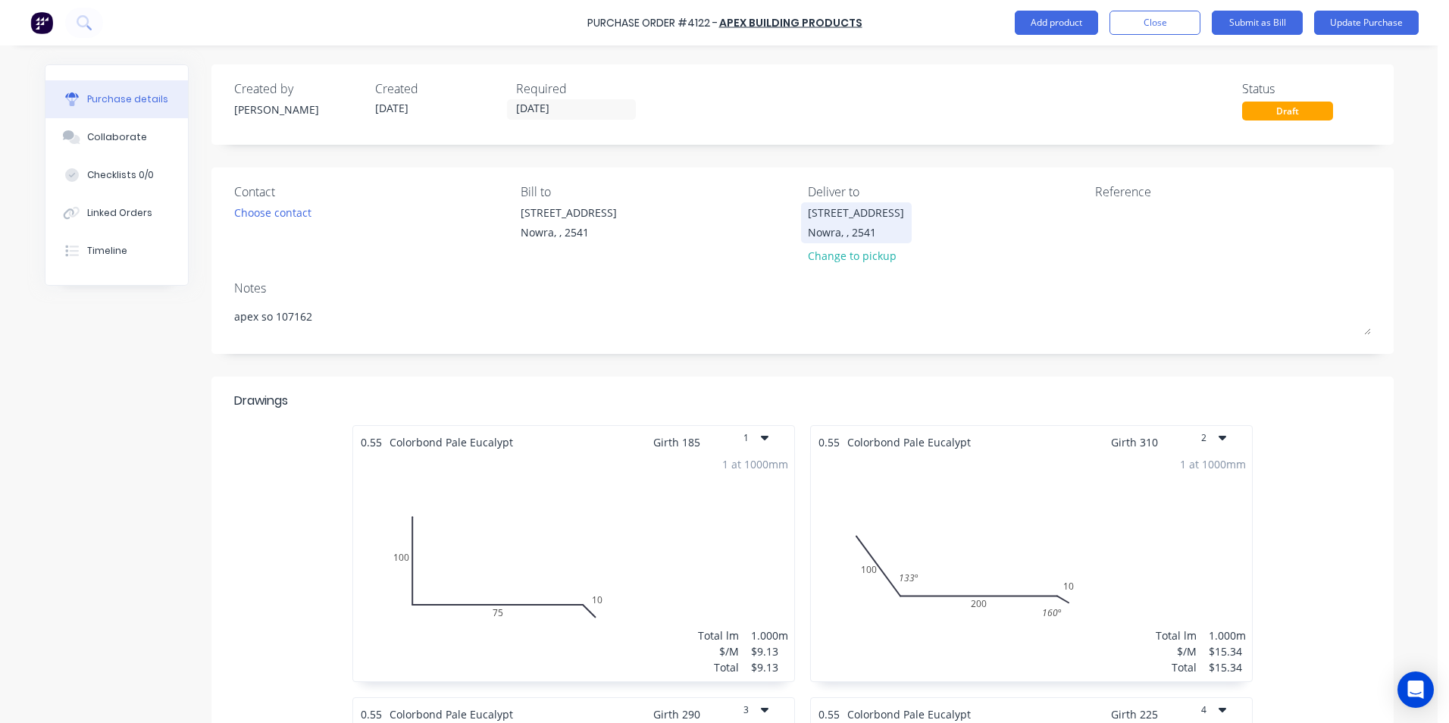
click at [843, 215] on div "[STREET_ADDRESS]" at bounding box center [856, 213] width 96 height 16
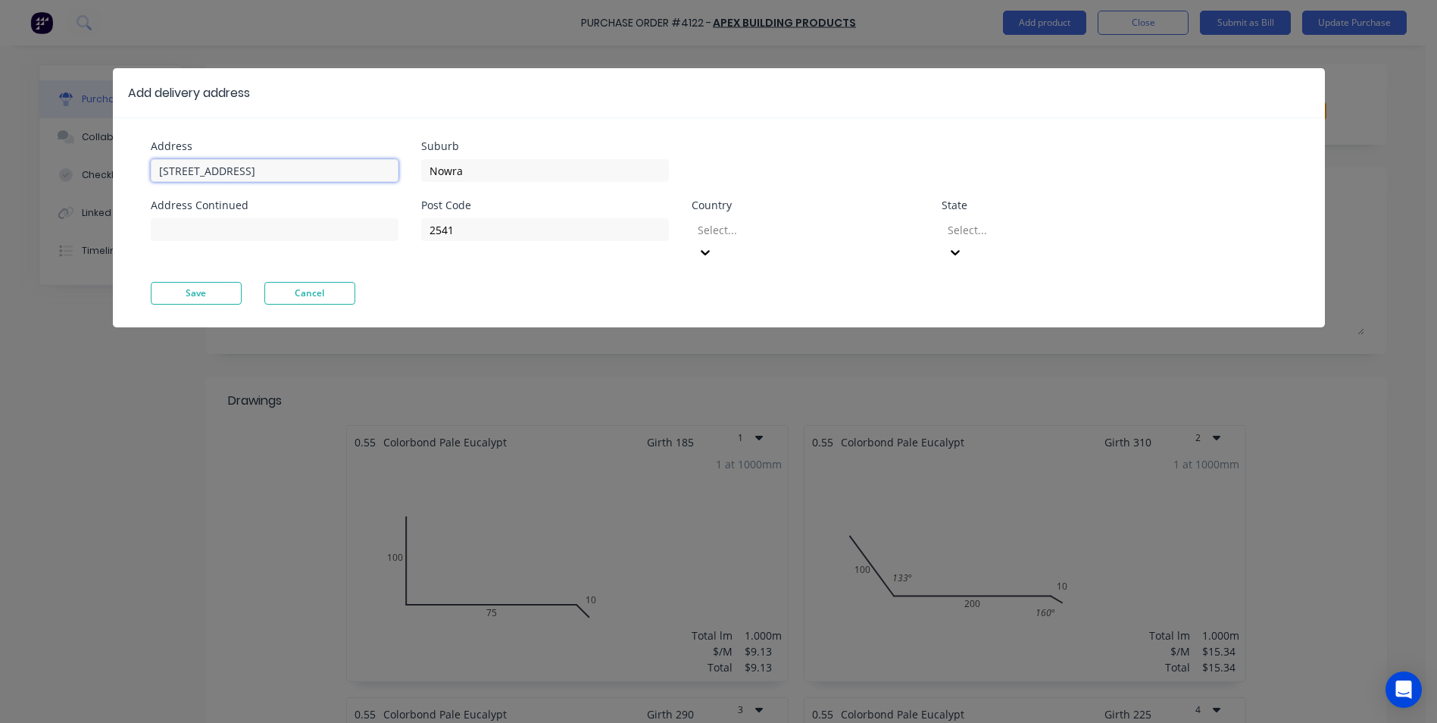
drag, startPoint x: 262, startPoint y: 173, endPoint x: 48, endPoint y: 170, distance: 214.4
click at [48, 170] on div "Add delivery address Address [STREET_ADDRESS] Address Continued Suburb Nowra Po…" at bounding box center [718, 361] width 1437 height 723
type input "0"
type input "15 vidler rd"
type input "falls creek"
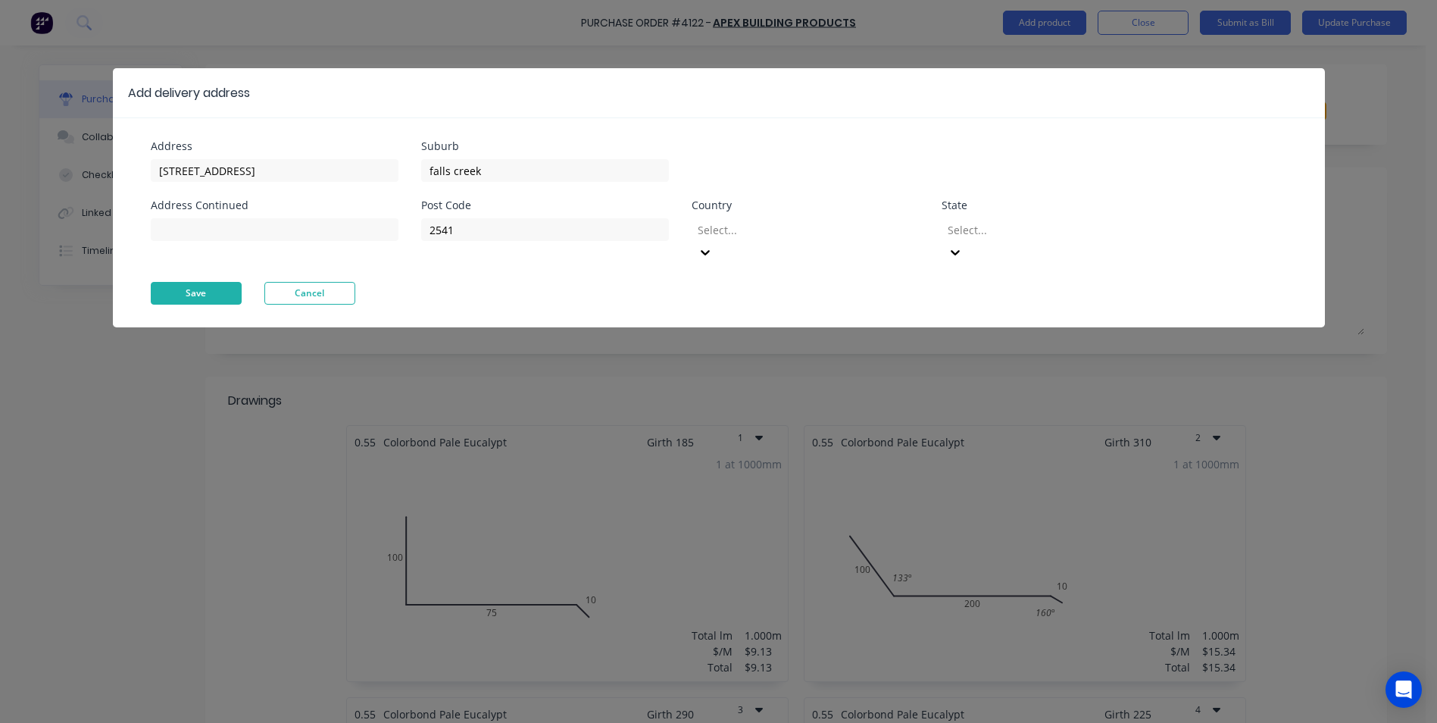
click at [178, 282] on button "Save" at bounding box center [196, 293] width 91 height 23
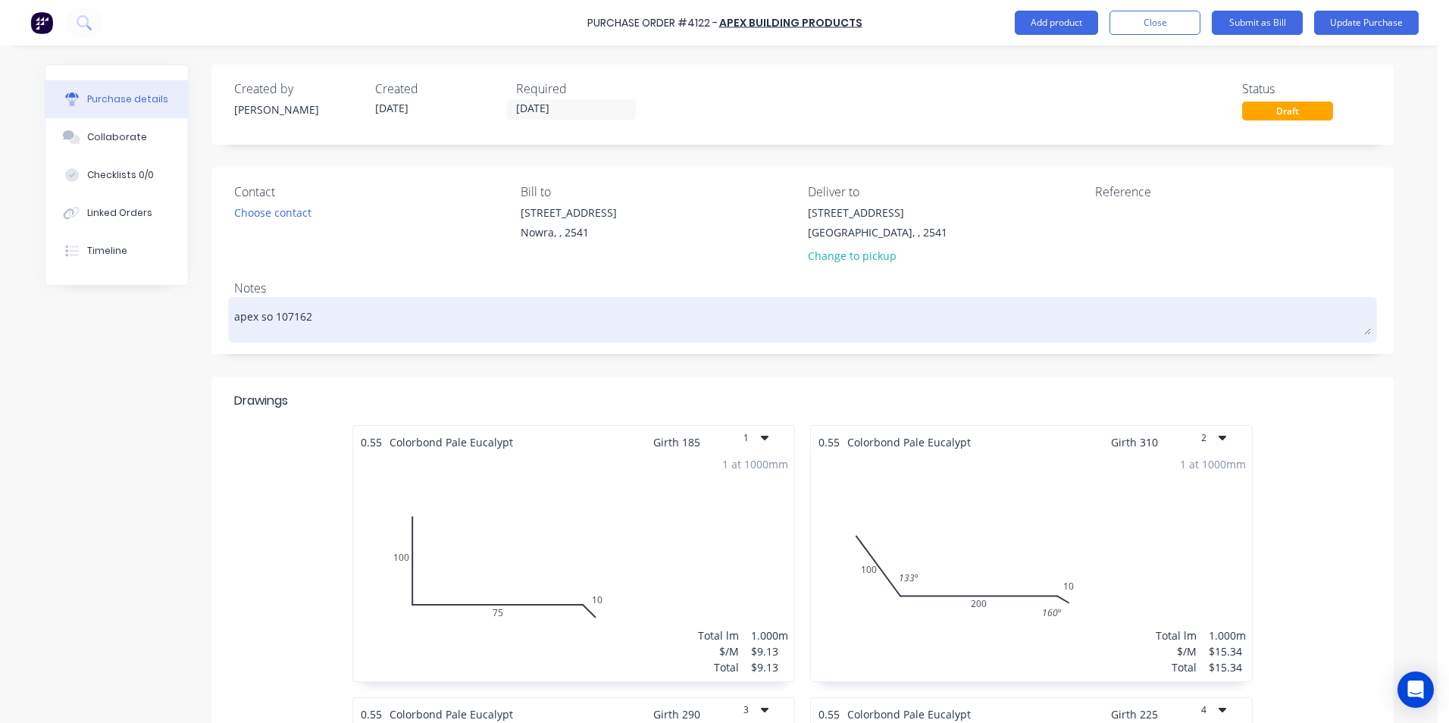
click at [265, 310] on textarea "apex so 107162" at bounding box center [802, 318] width 1137 height 34
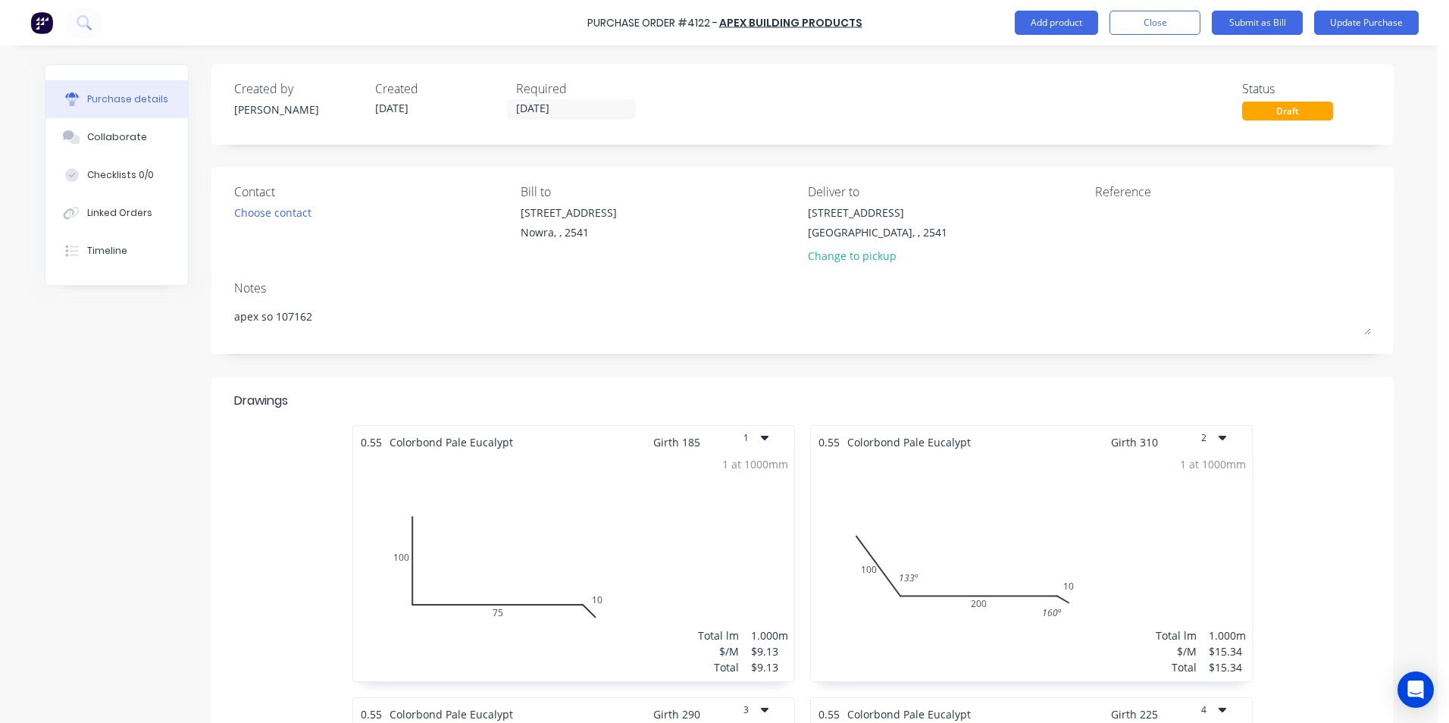
type textarea "apex so 107162"
click at [1340, 12] on button "Update Purchase" at bounding box center [1366, 23] width 105 height 24
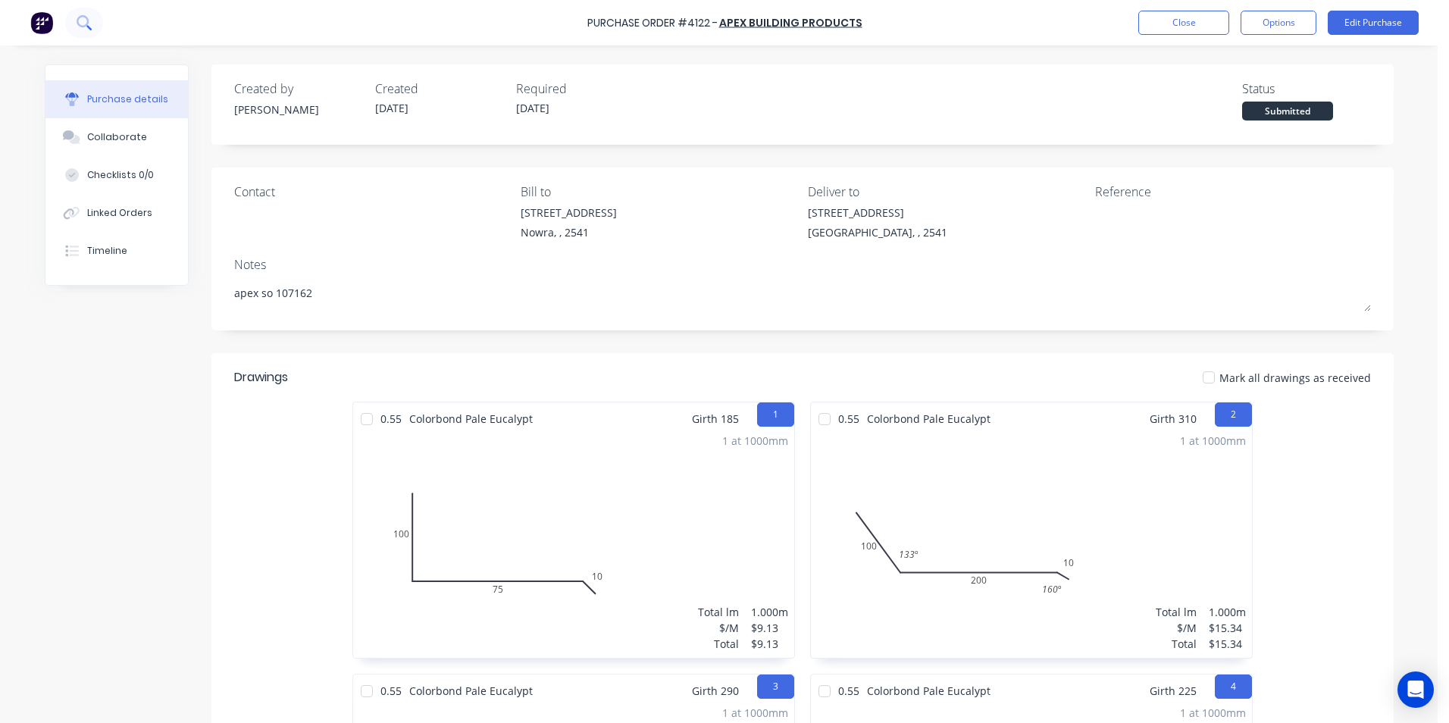
click at [83, 32] on button at bounding box center [84, 23] width 38 height 30
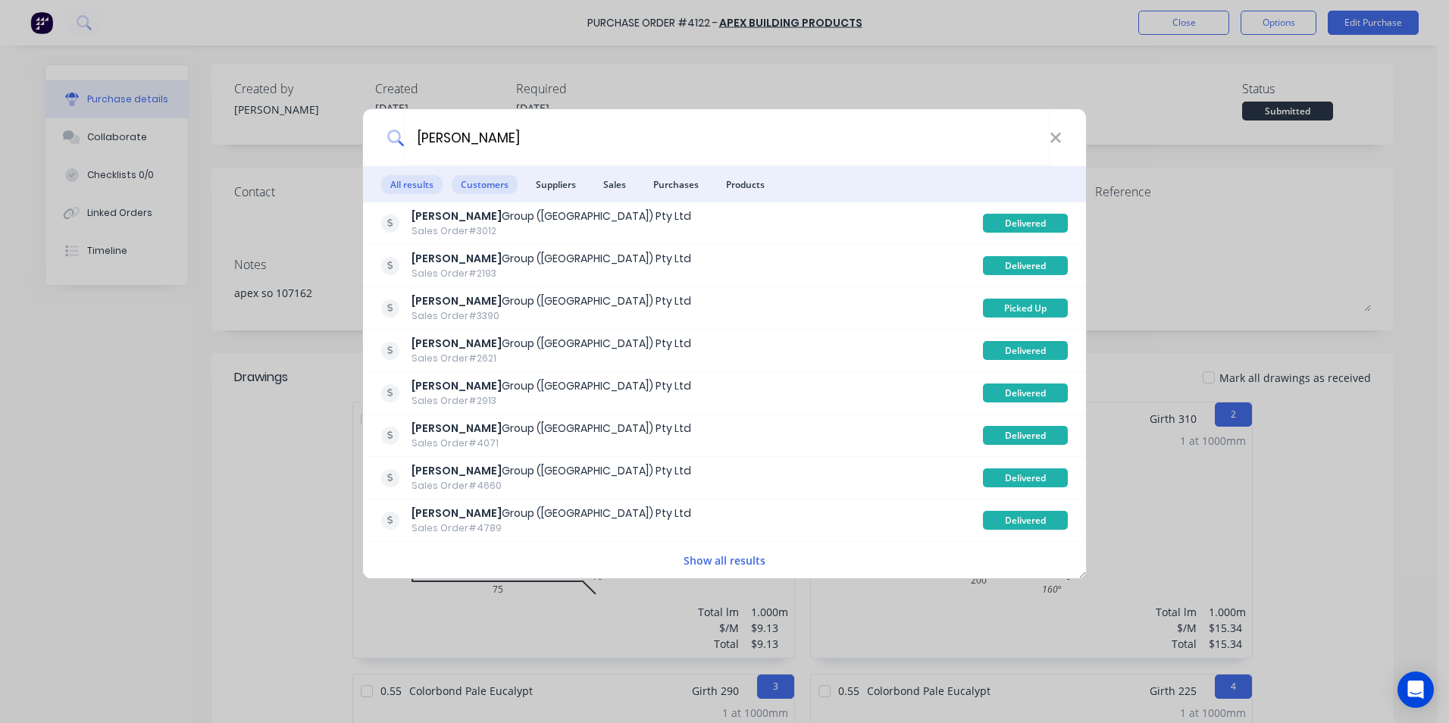
type input "parrish"
click at [464, 184] on span "Customers" at bounding box center [485, 184] width 66 height 19
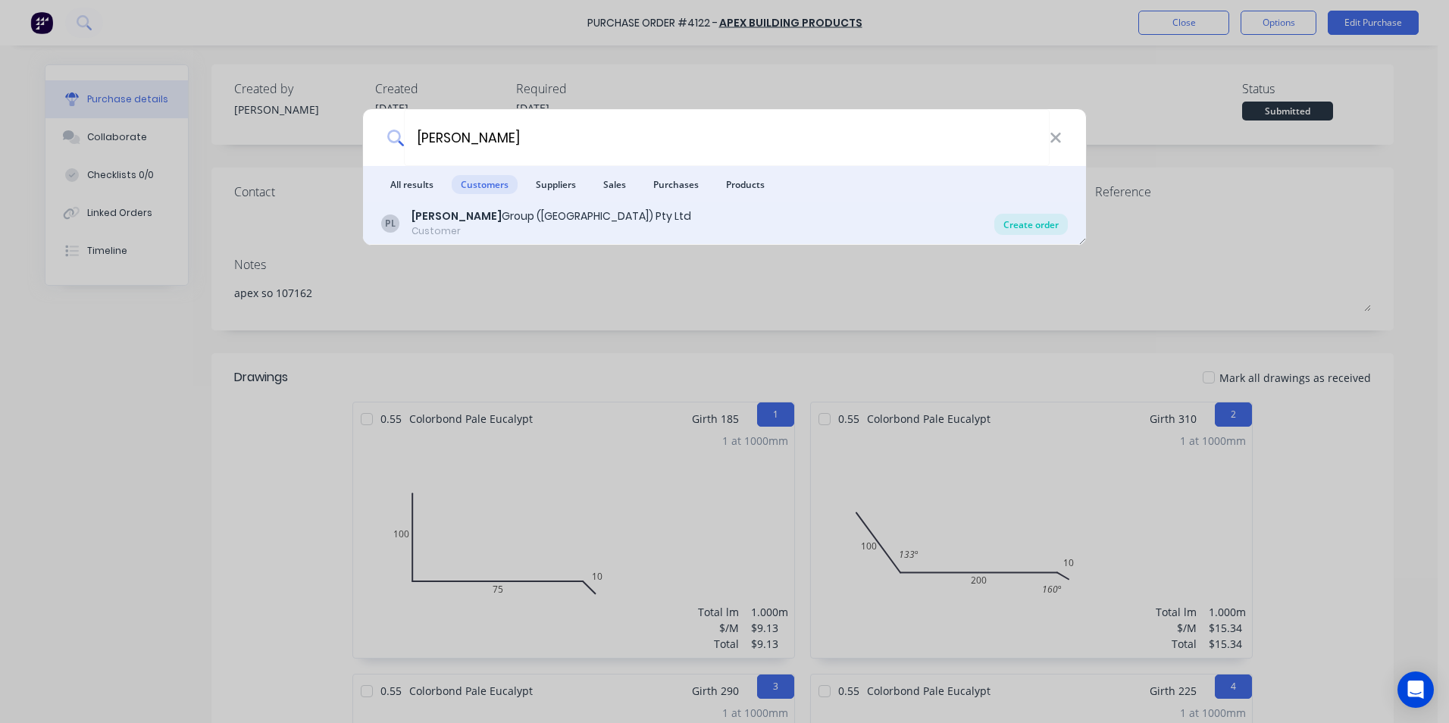
click at [1020, 218] on div "Create order" at bounding box center [1030, 224] width 73 height 21
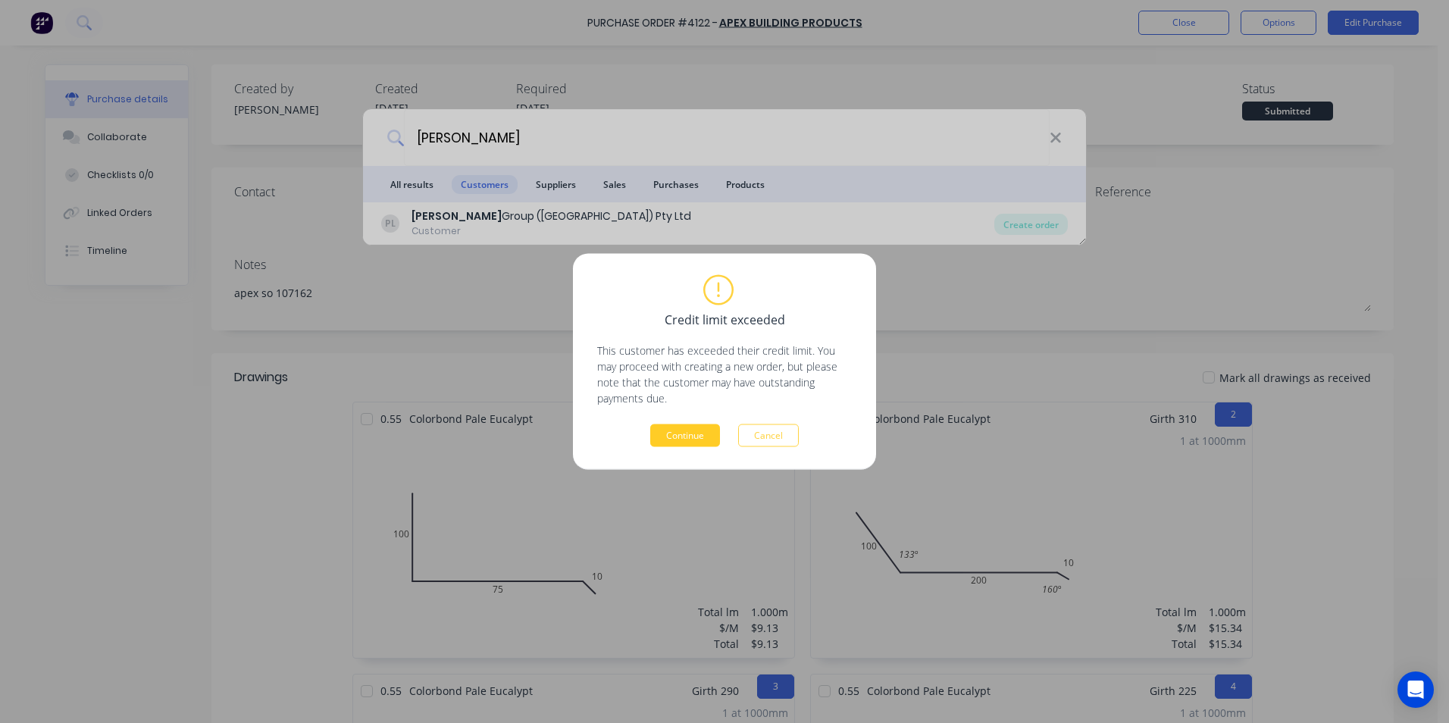
click at [688, 424] on button "Continue" at bounding box center [685, 435] width 70 height 23
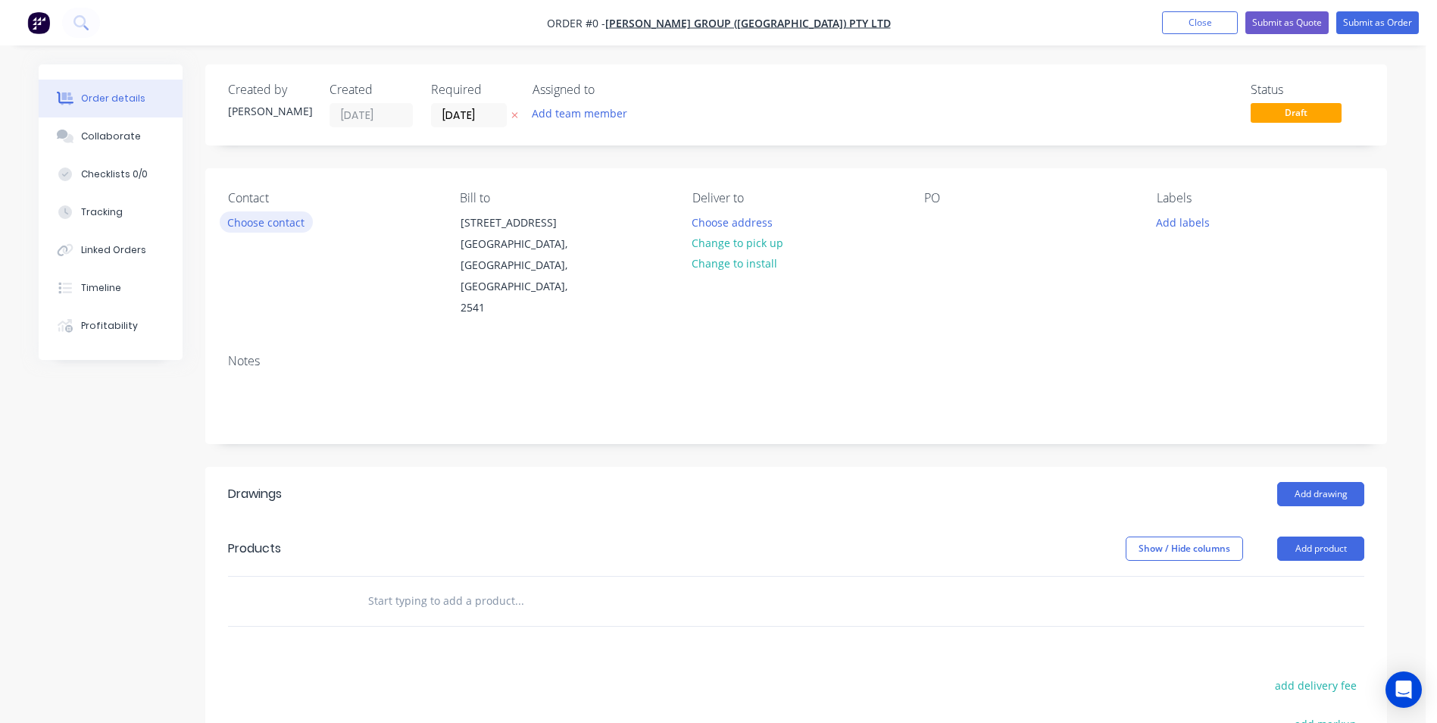
click at [279, 230] on button "Choose contact" at bounding box center [266, 221] width 93 height 20
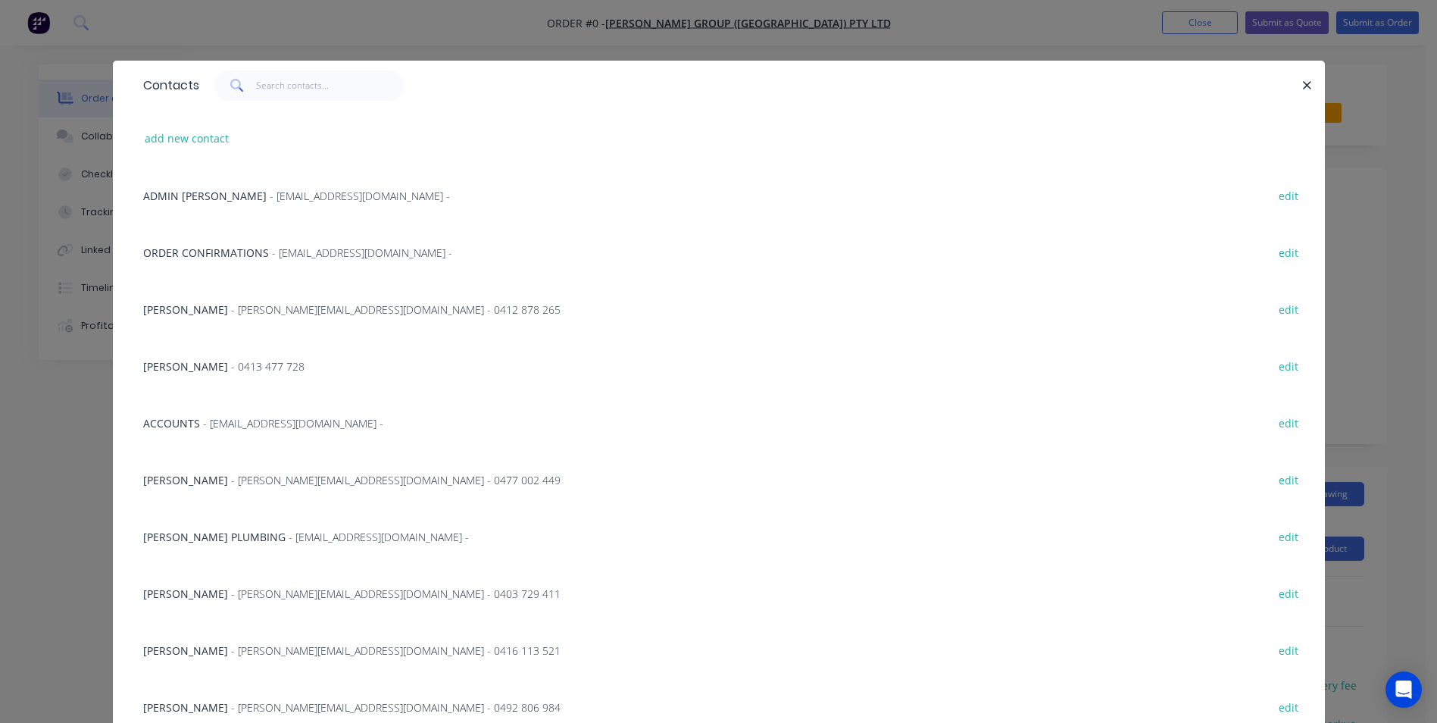
click at [317, 264] on div "ORDER CONFIRMATIONS - roofing@parrishgroup.com.au - edit" at bounding box center [719, 252] width 1167 height 57
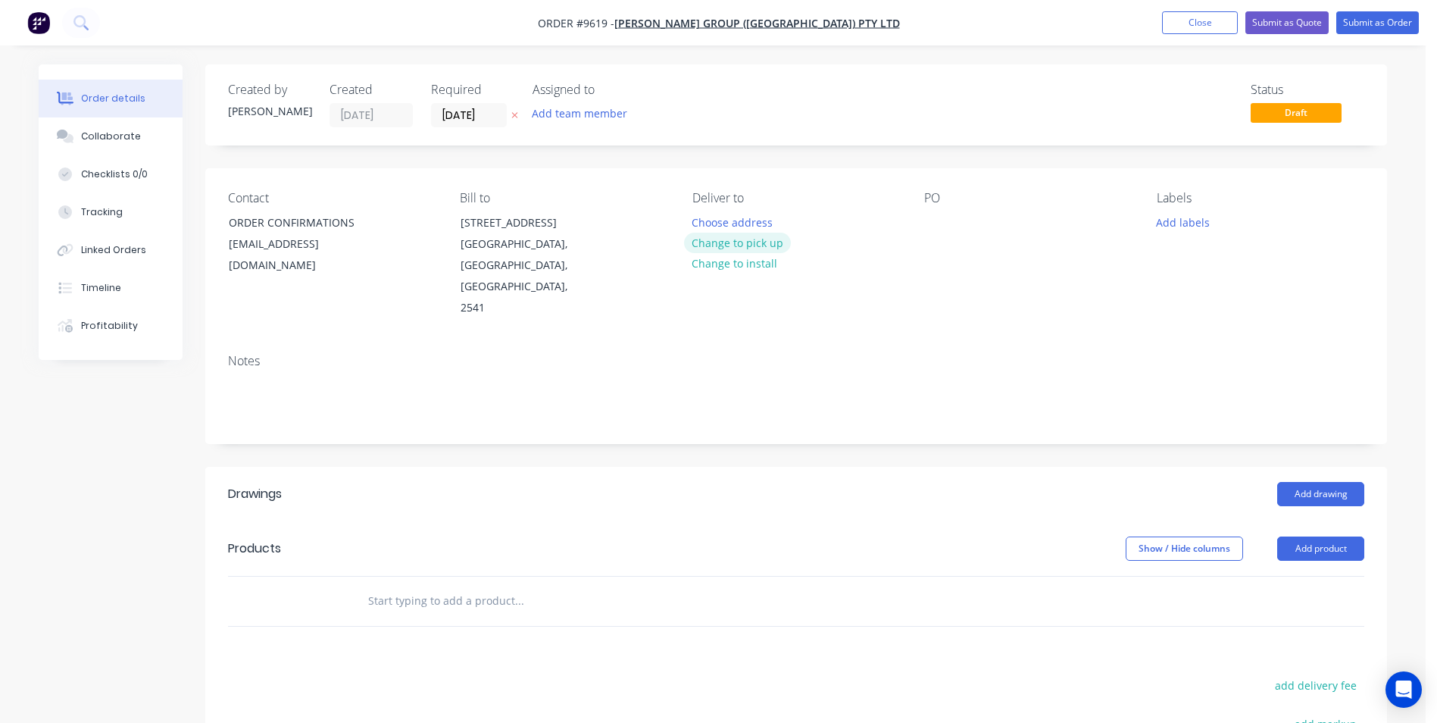
click at [755, 246] on button "Change to pick up" at bounding box center [738, 243] width 108 height 20
click at [755, 246] on button "Change to delivery" at bounding box center [739, 243] width 111 height 20
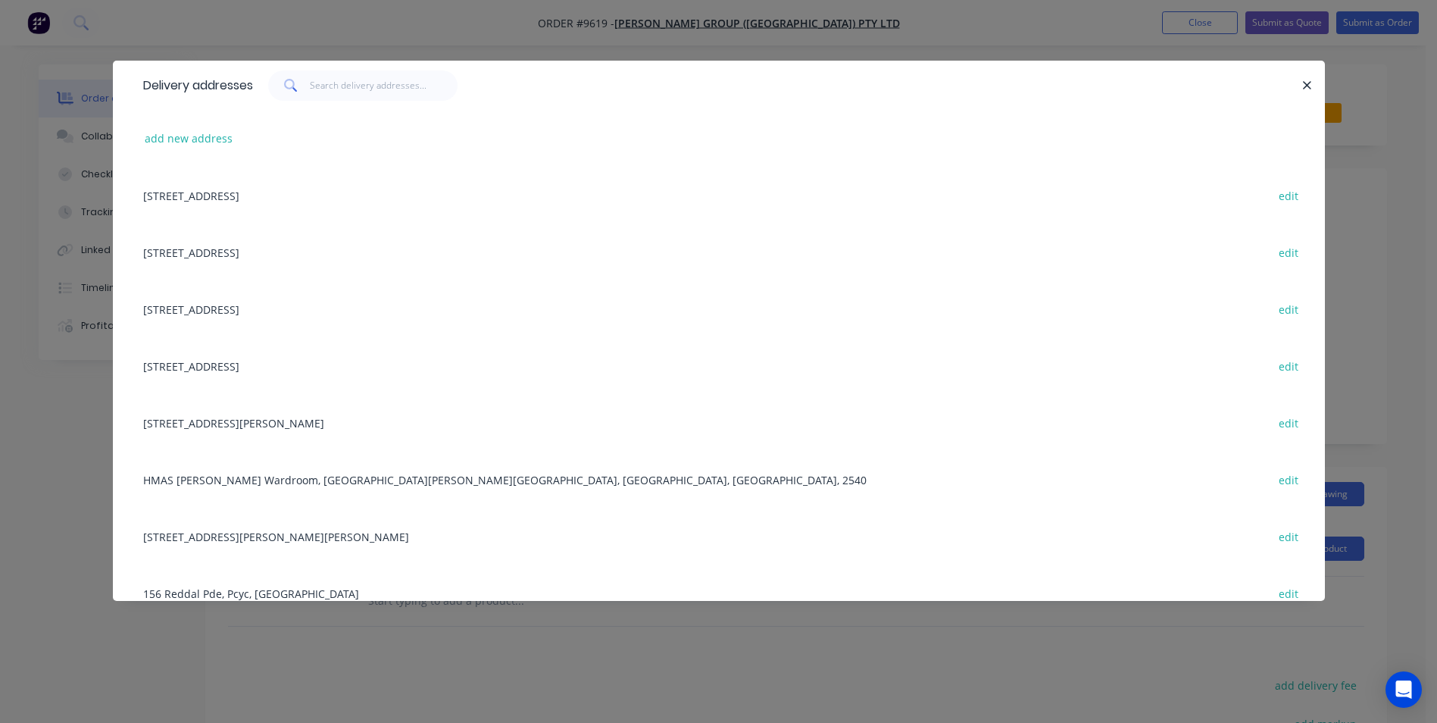
click at [299, 204] on div "Unit 3/21 Trim Street, South Nowra, New South Wales, Australia, 2541 edit" at bounding box center [719, 195] width 1167 height 57
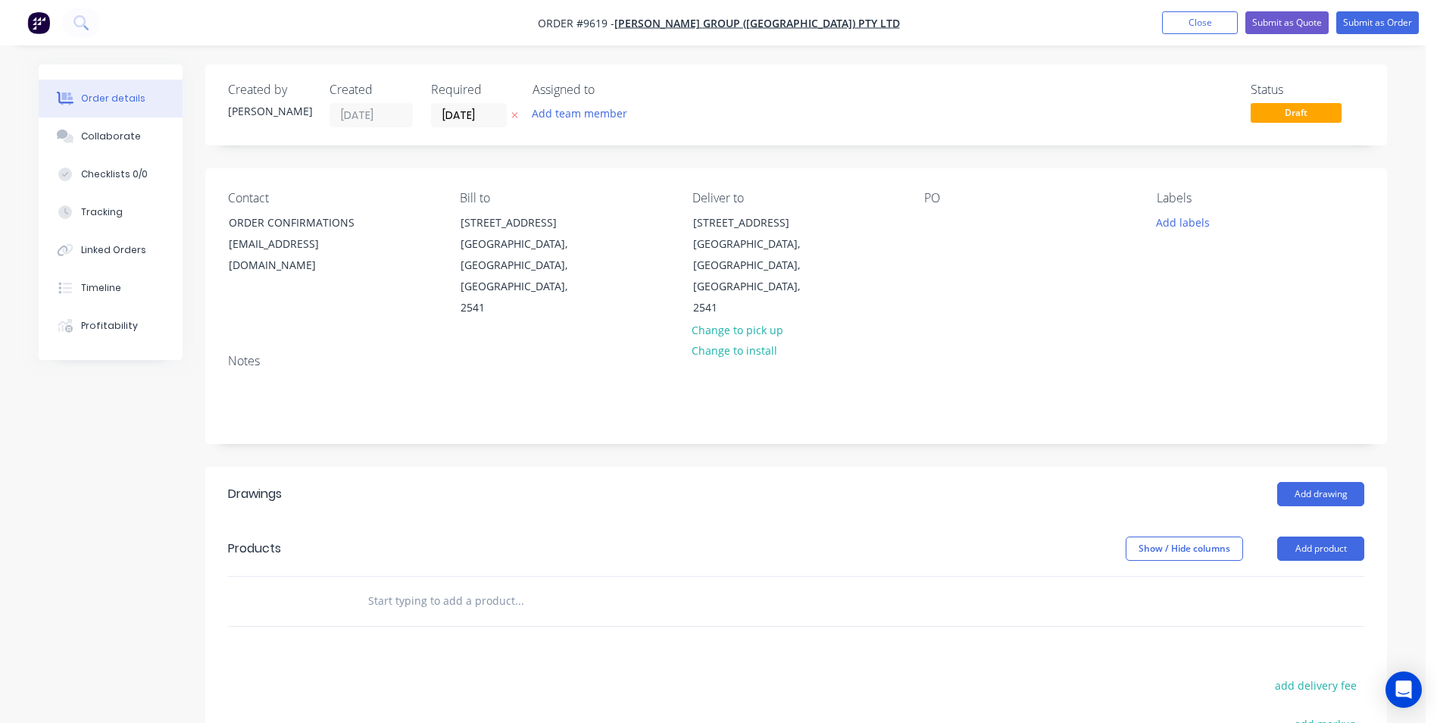
click at [911, 214] on div "Contact ORDER CONFIRMATIONS roofing@parrishgroup.com.au Bill to Unit 3/21 Trim …" at bounding box center [796, 255] width 1182 height 174
click at [914, 214] on div "Contact ORDER CONFIRMATIONS roofing@parrishgroup.com.au Bill to Unit 3/21 Trim …" at bounding box center [796, 255] width 1182 height 174
click at [932, 217] on div at bounding box center [936, 222] width 24 height 22
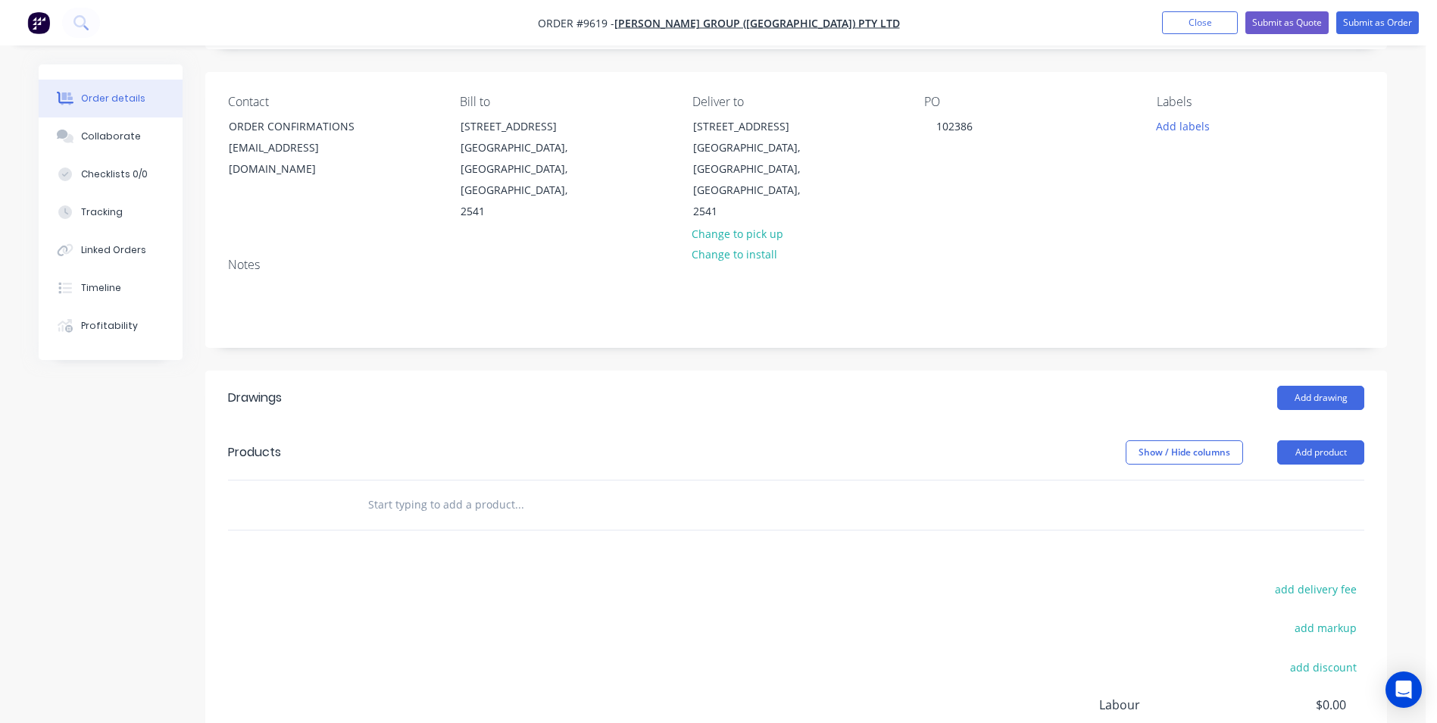
scroll to position [227, 0]
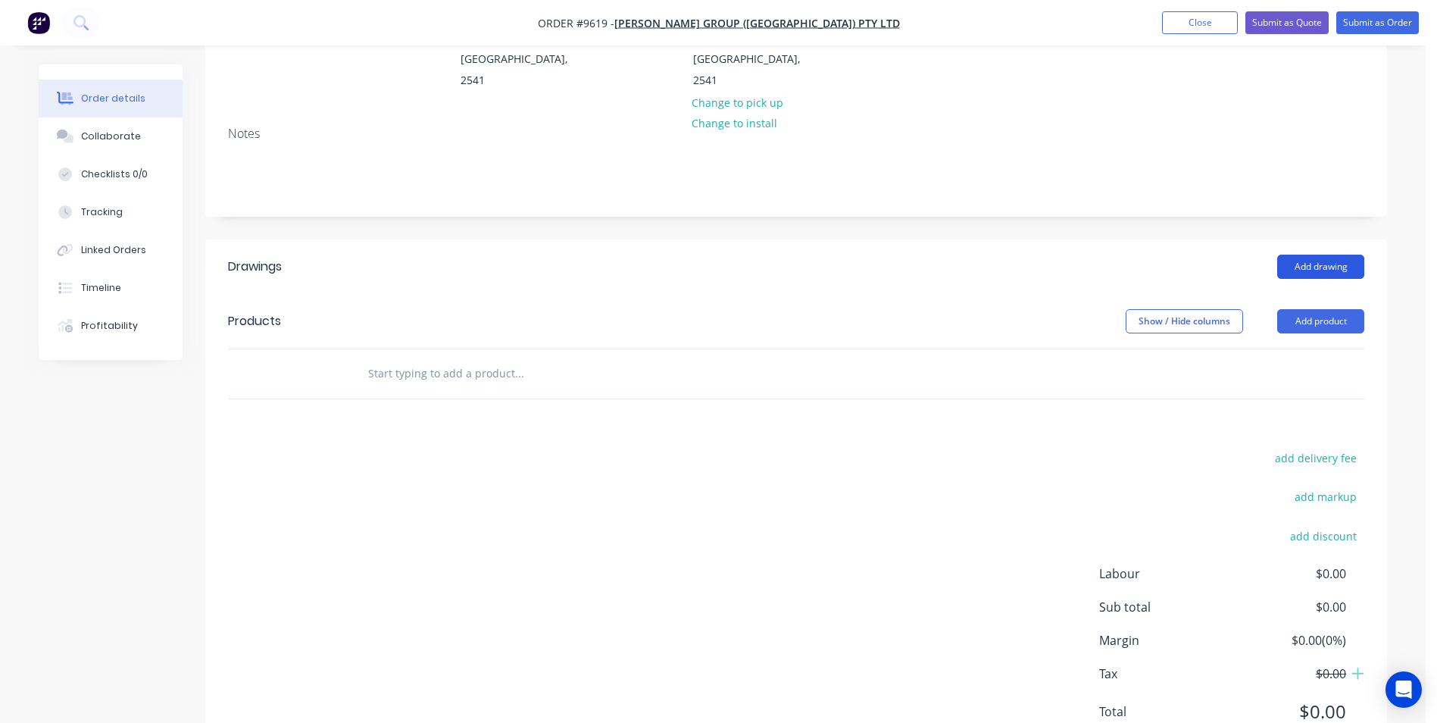
click at [1324, 255] on button "Add drawing" at bounding box center [1320, 267] width 87 height 24
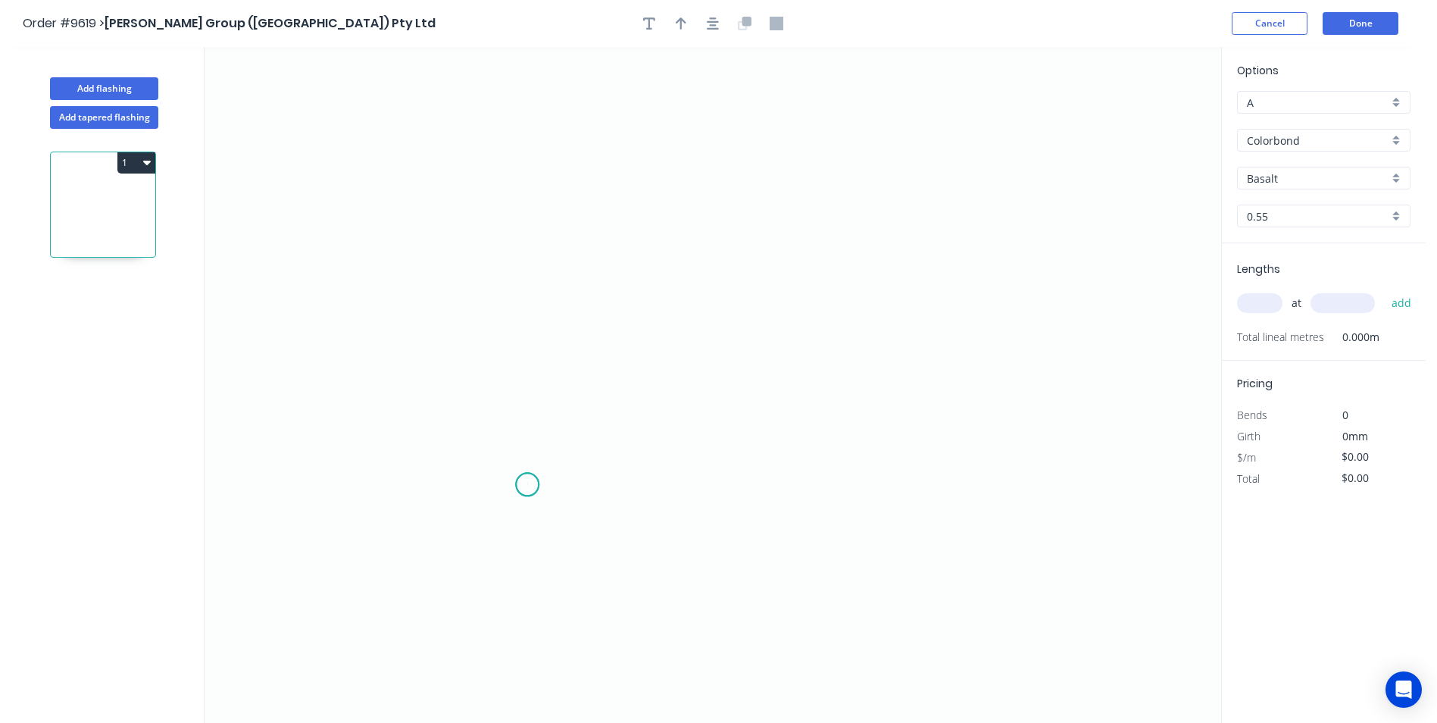
click at [527, 485] on icon "0" at bounding box center [713, 385] width 1017 height 676
click at [498, 512] on icon "0" at bounding box center [713, 385] width 1017 height 676
click at [505, 216] on icon "0 ?" at bounding box center [713, 385] width 1017 height 676
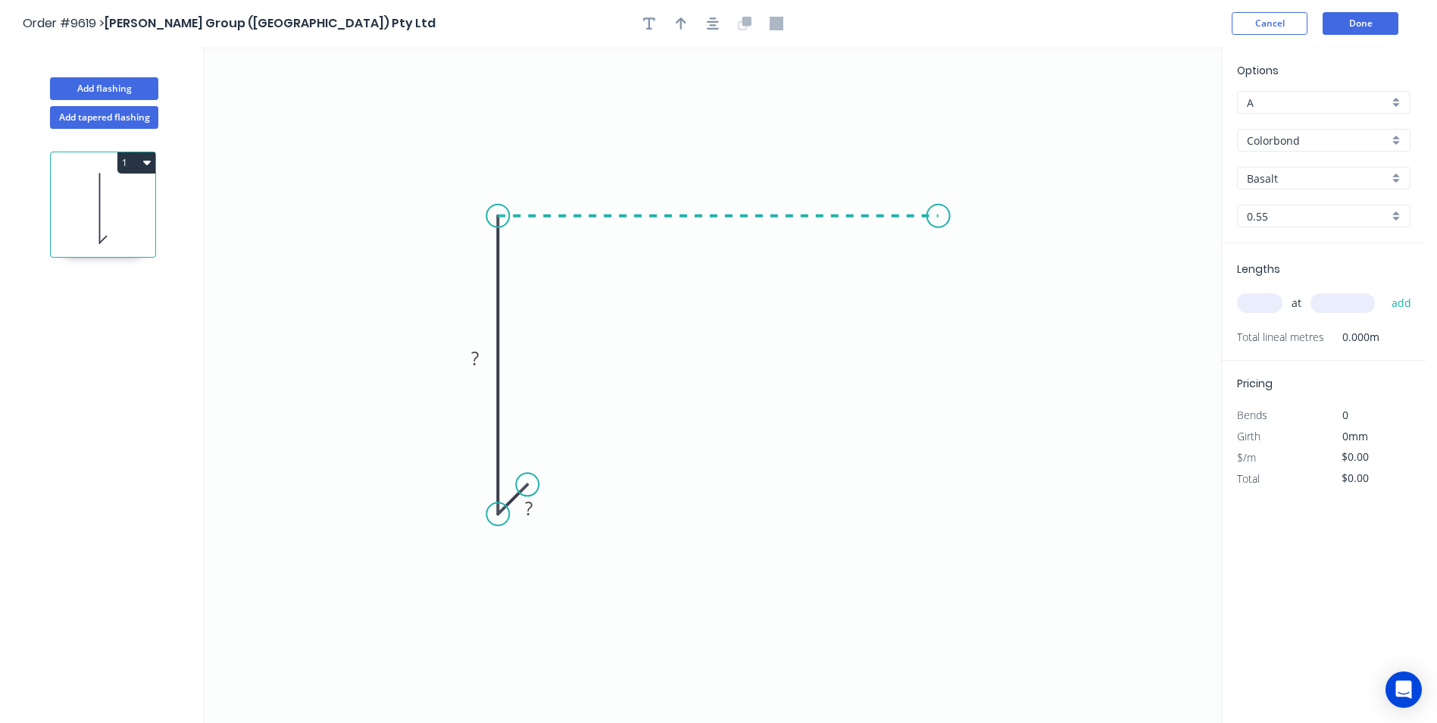
click at [939, 210] on icon "0 ? ?" at bounding box center [713, 385] width 1017 height 676
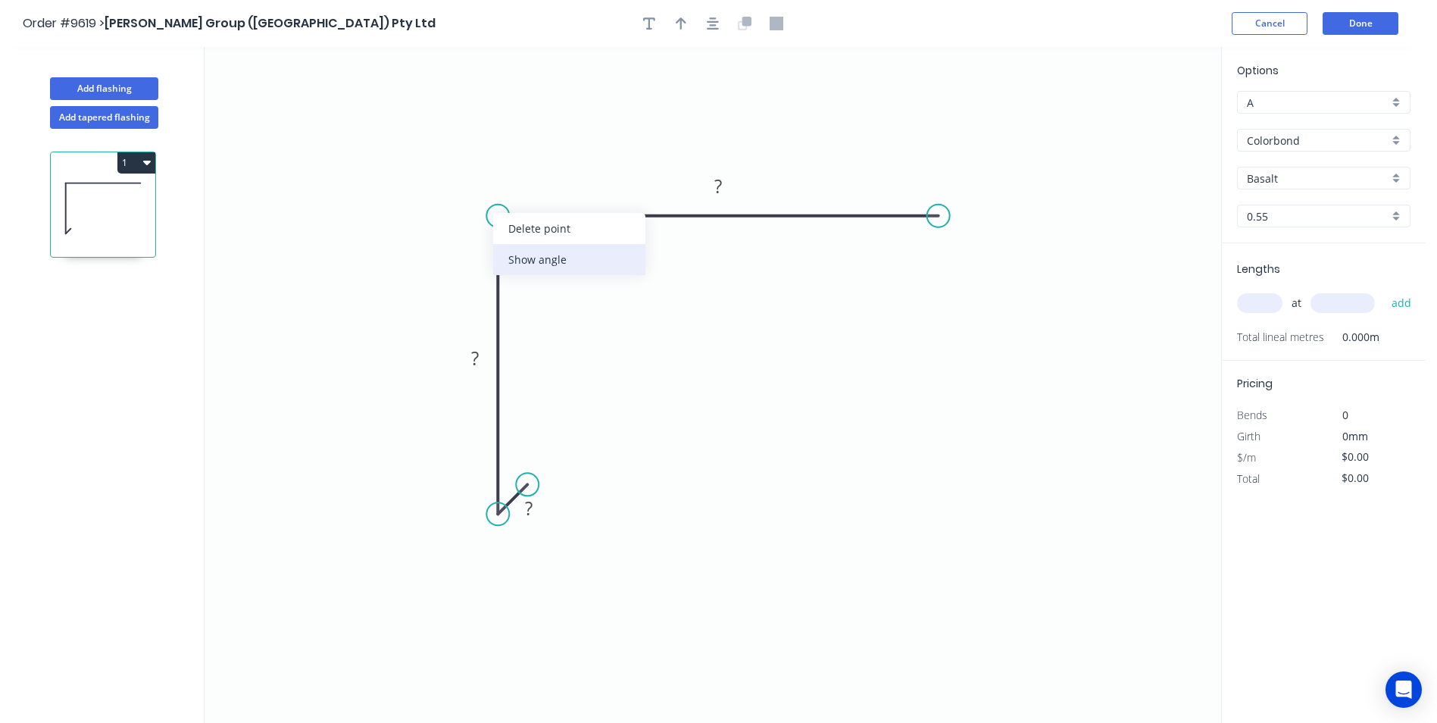
click at [521, 256] on div "Show angle" at bounding box center [569, 259] width 152 height 31
click at [533, 510] on tspan "?" at bounding box center [529, 508] width 8 height 25
click at [686, 26] on icon "button" at bounding box center [681, 24] width 11 height 14
type input "$9.07"
drag, startPoint x: 1144, startPoint y: 120, endPoint x: 652, endPoint y: 151, distance: 492.7
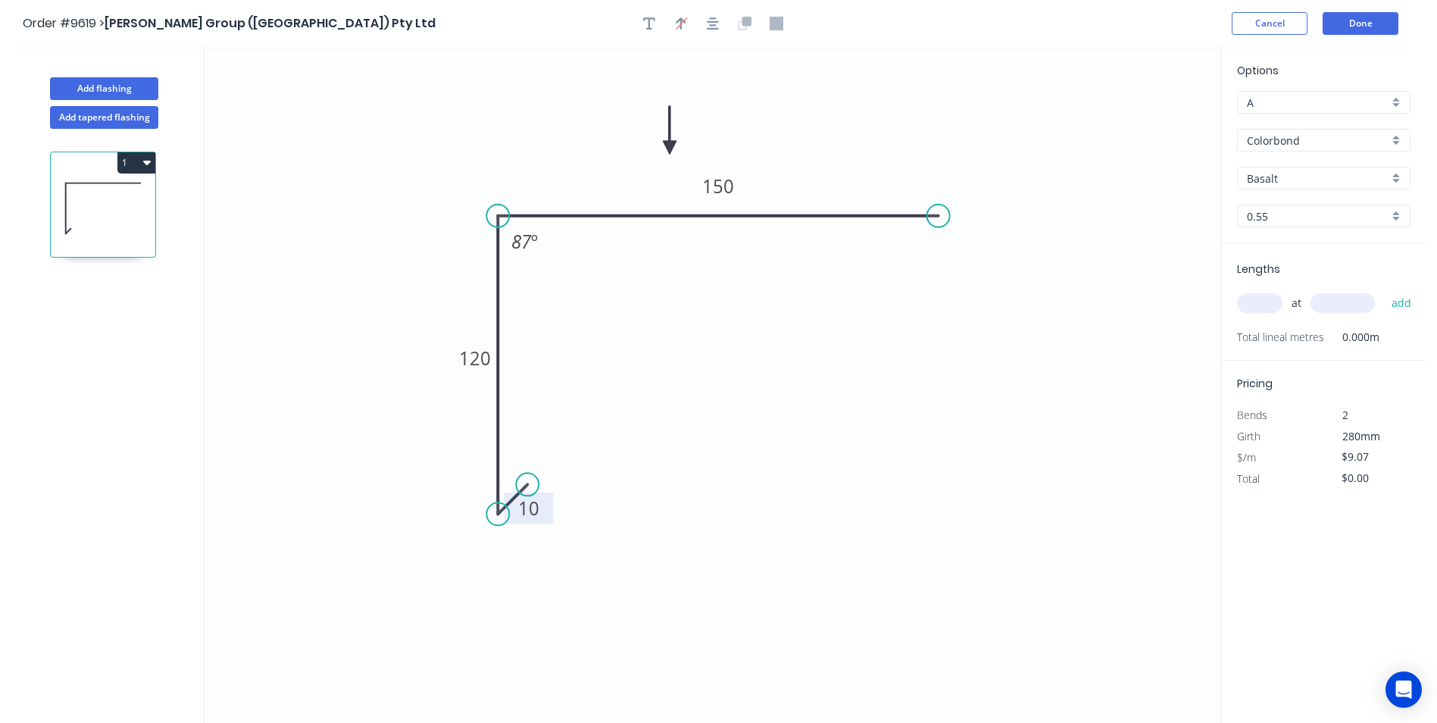
click at [663, 151] on icon at bounding box center [670, 130] width 14 height 48
click at [1402, 175] on div "Basalt" at bounding box center [1324, 178] width 174 height 23
click at [1328, 248] on div "Monument" at bounding box center [1324, 249] width 172 height 27
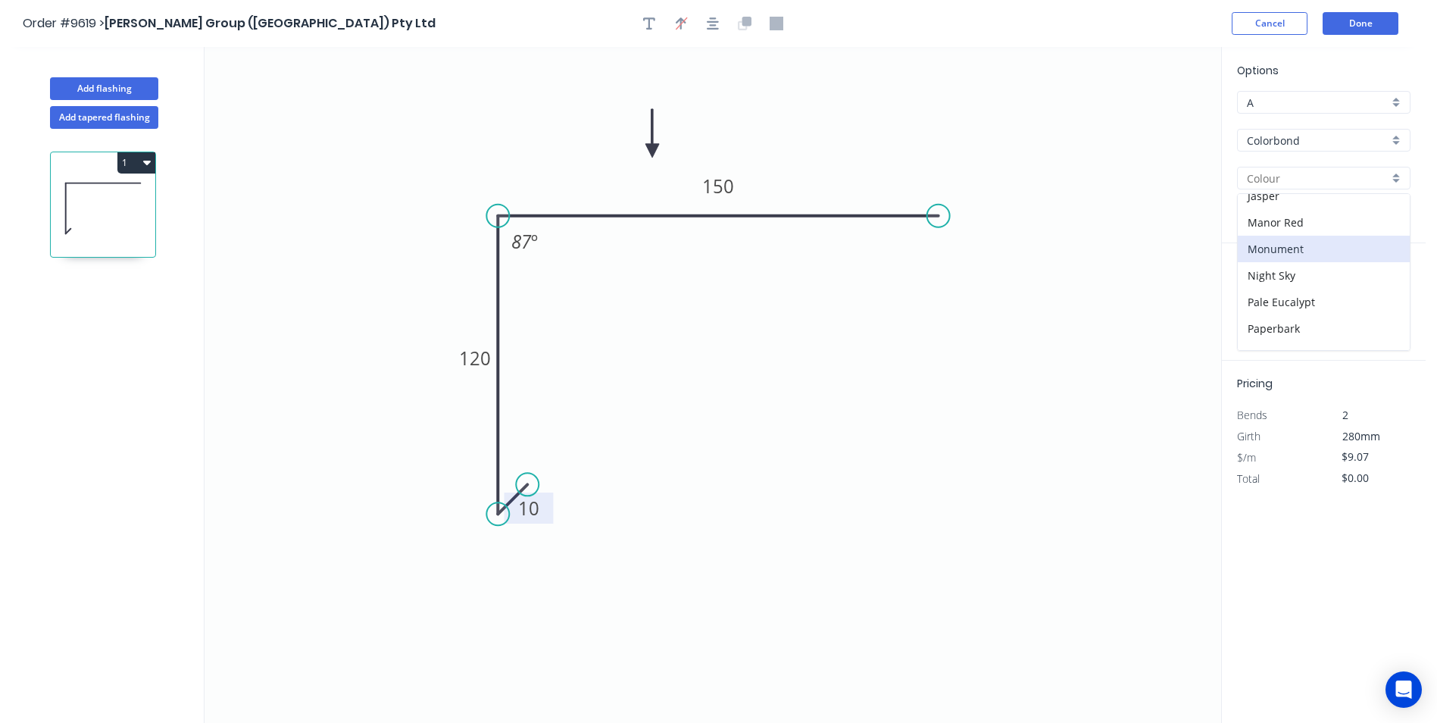
type input "Monument"
click at [1262, 309] on input "text" at bounding box center [1259, 303] width 45 height 20
type input "1"
type input "2500"
click at [1384, 290] on button "add" at bounding box center [1402, 303] width 36 height 26
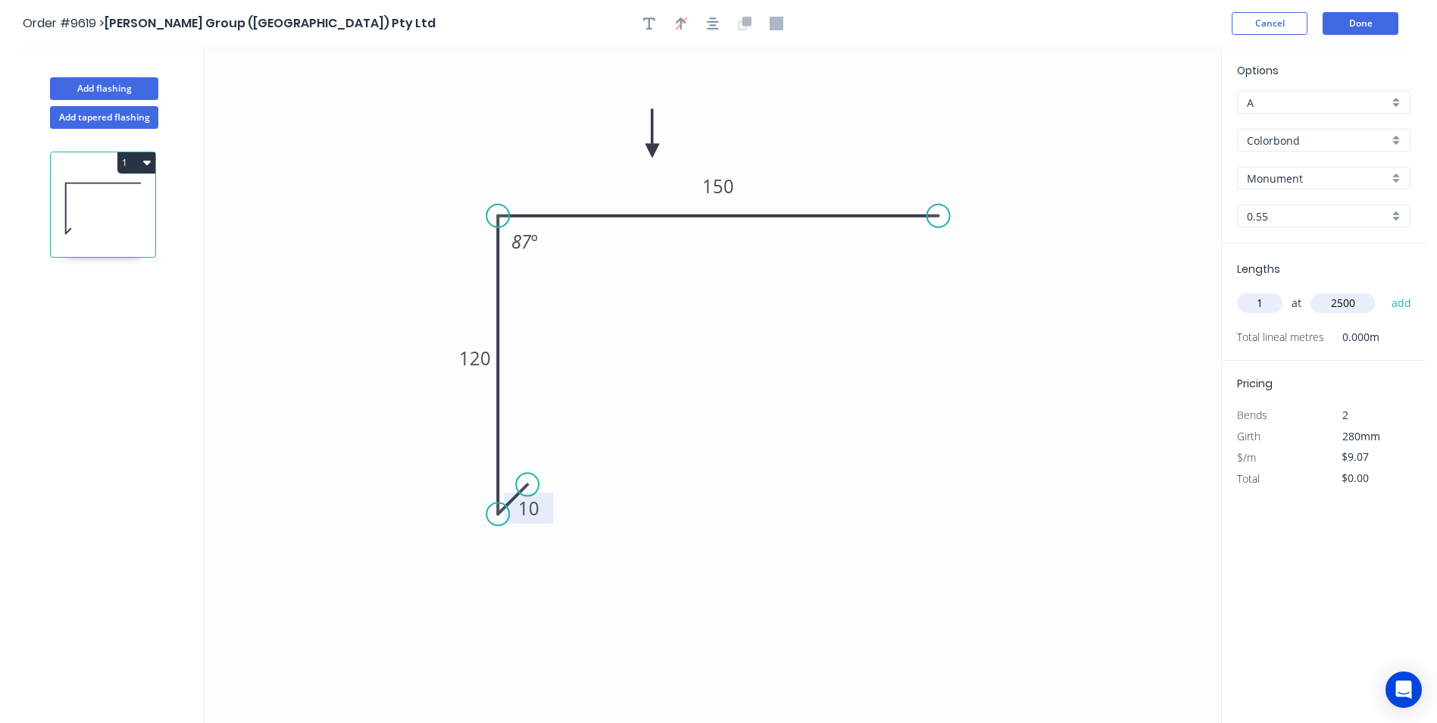
type input "$22.68"
click at [1361, 25] on button "Done" at bounding box center [1361, 23] width 76 height 23
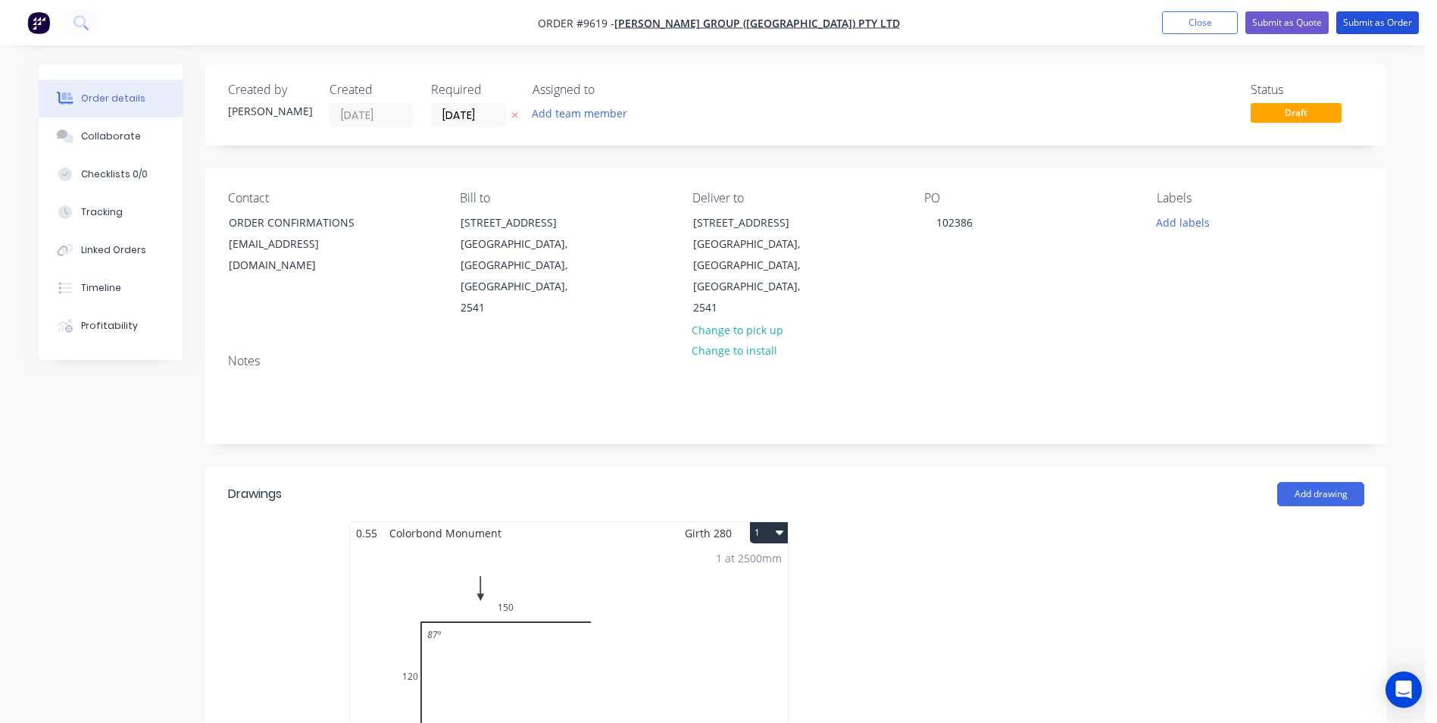
click at [1361, 25] on button "Submit as Order" at bounding box center [1378, 22] width 83 height 23
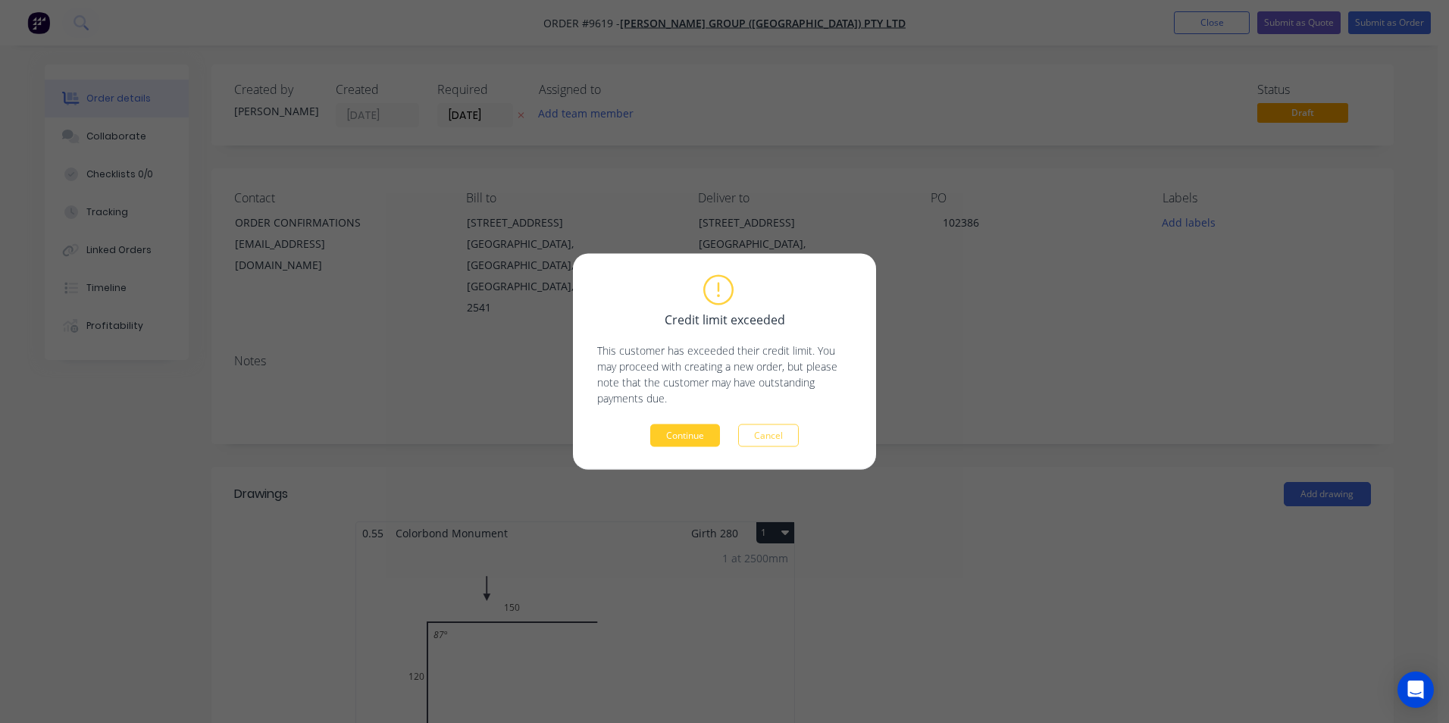
click at [683, 439] on button "Continue" at bounding box center [685, 435] width 70 height 23
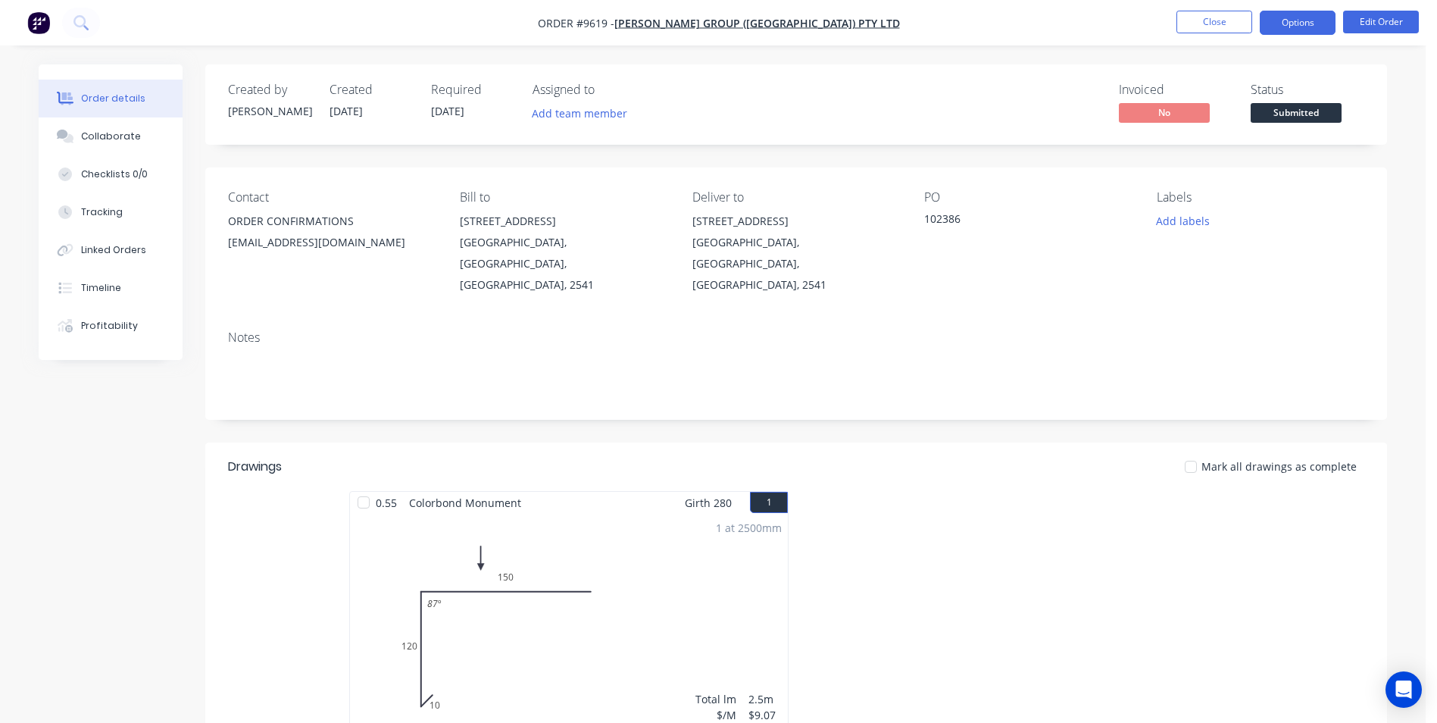
click at [1287, 31] on button "Options" at bounding box center [1298, 23] width 76 height 24
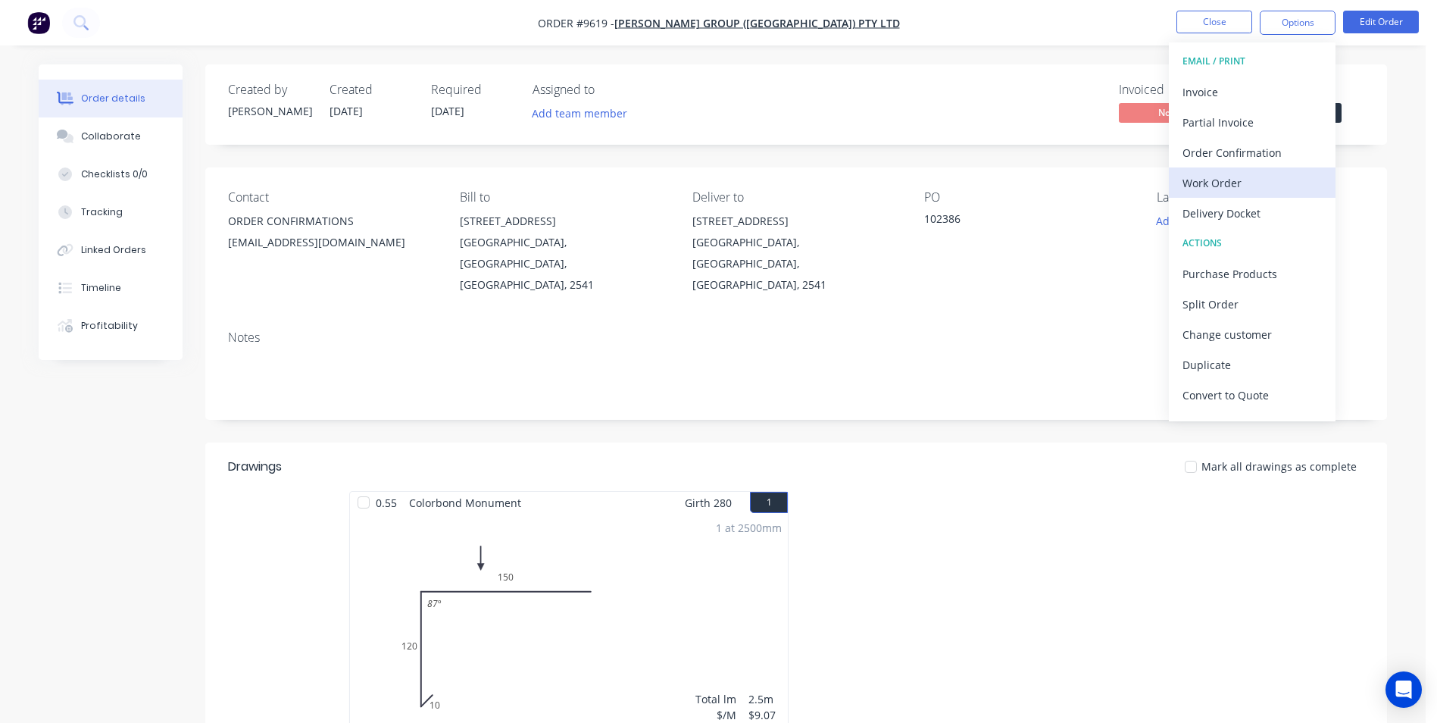
click at [1227, 178] on div "Work Order" at bounding box center [1252, 183] width 139 height 22
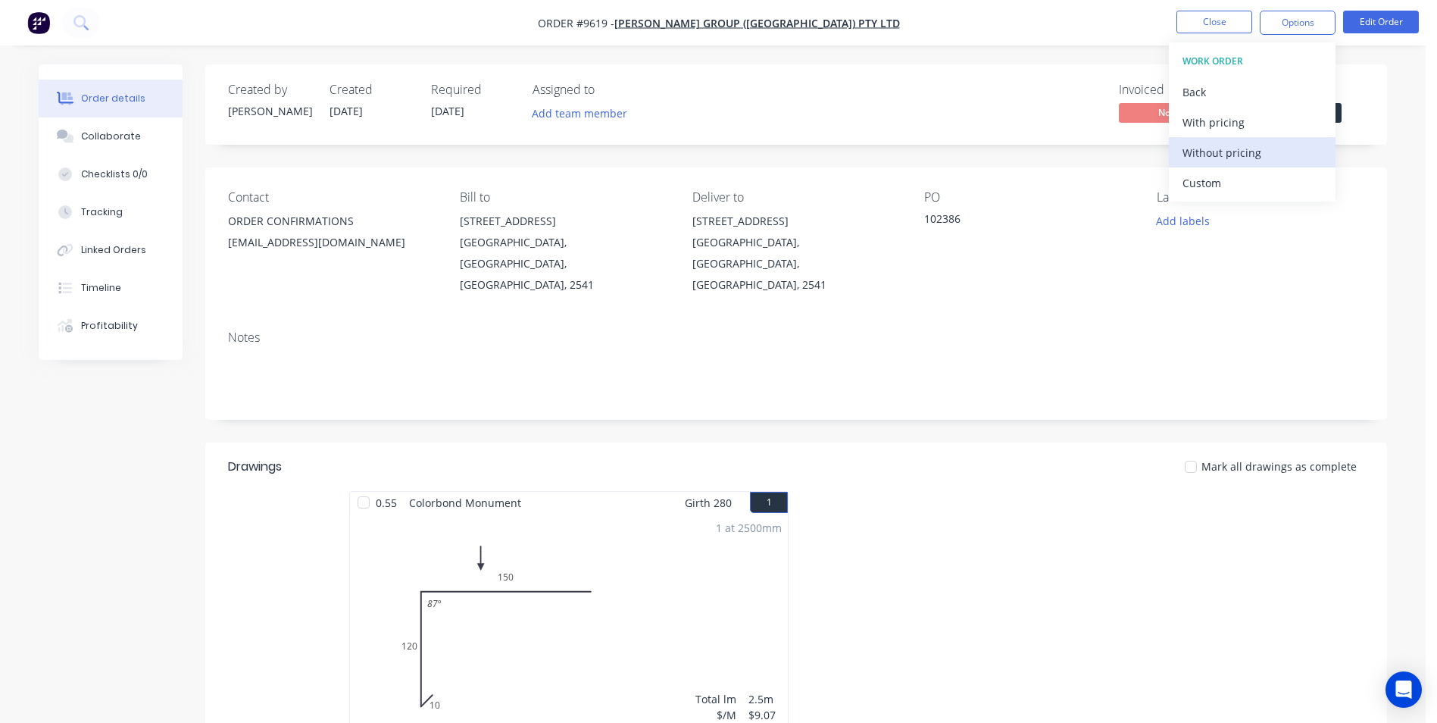
click at [1227, 147] on div "Without pricing" at bounding box center [1252, 153] width 139 height 22
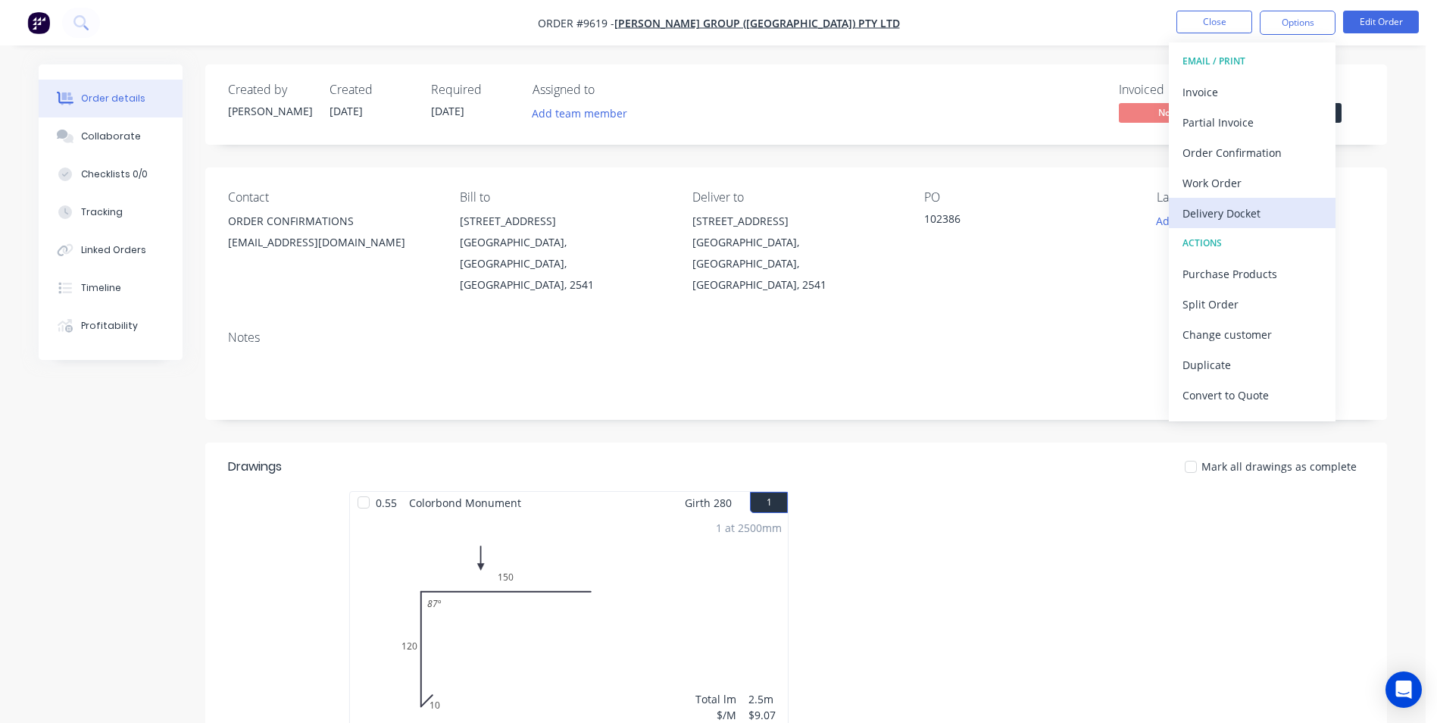
click at [1247, 208] on div "Delivery Docket" at bounding box center [1252, 213] width 139 height 22
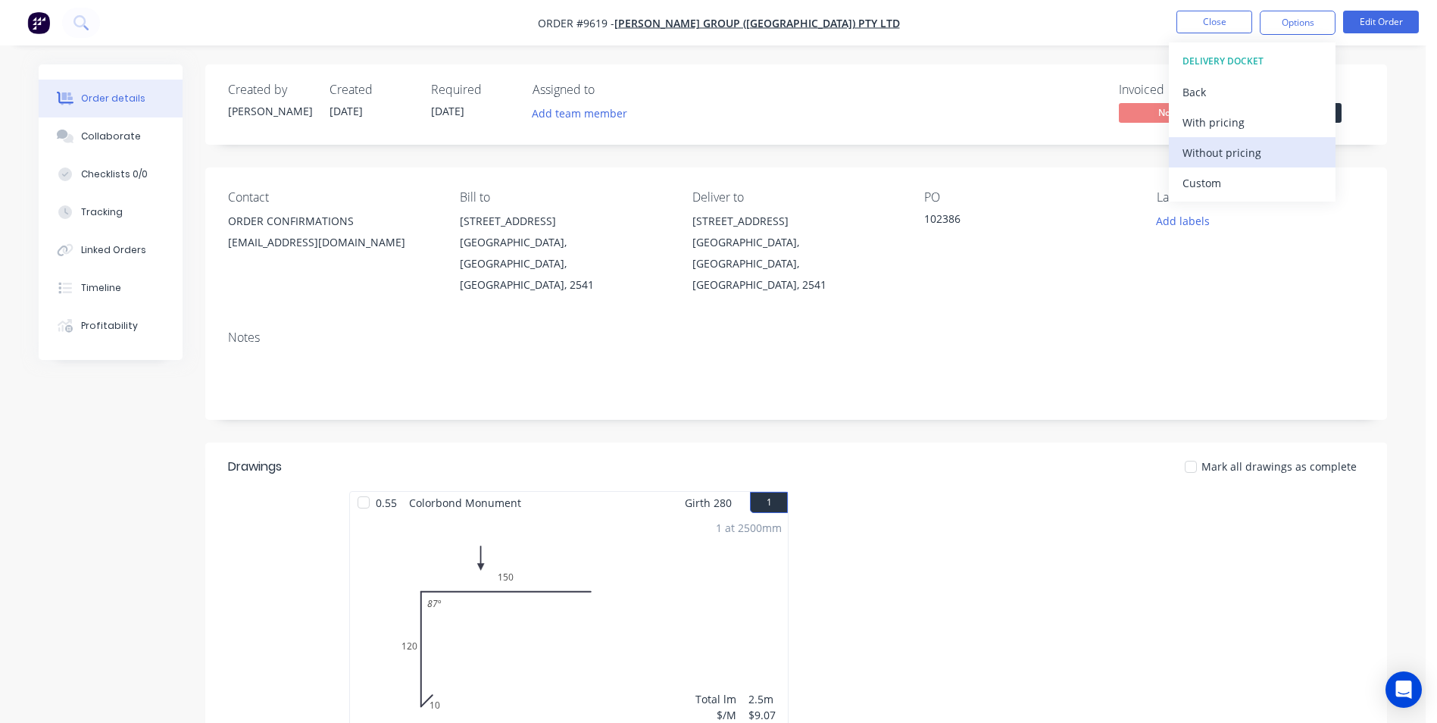
click at [1242, 158] on div "Without pricing" at bounding box center [1252, 153] width 139 height 22
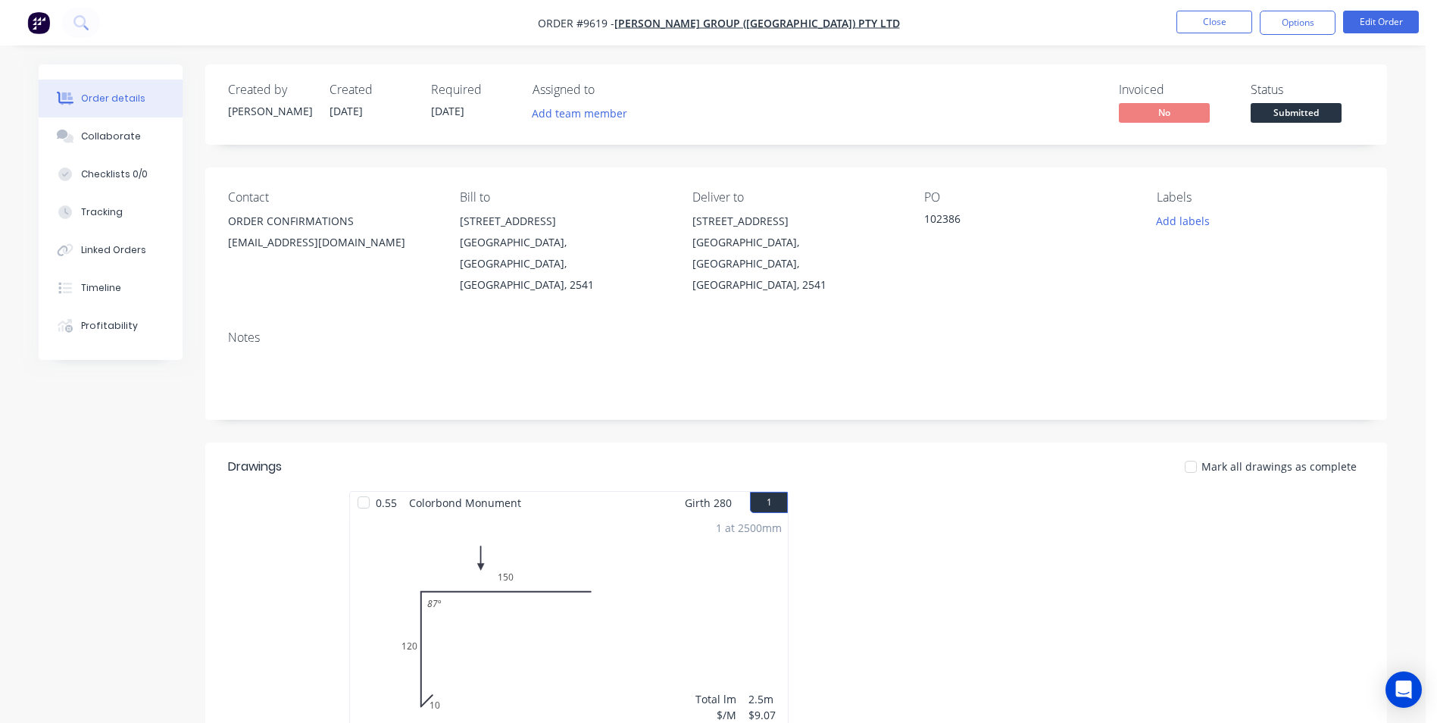
click at [1077, 137] on div "Created by Matt Created 05/09/25 Required 05/09/25 Assigned to Add team member …" at bounding box center [796, 104] width 1182 height 80
click at [1373, 23] on button "Edit Order" at bounding box center [1381, 22] width 76 height 23
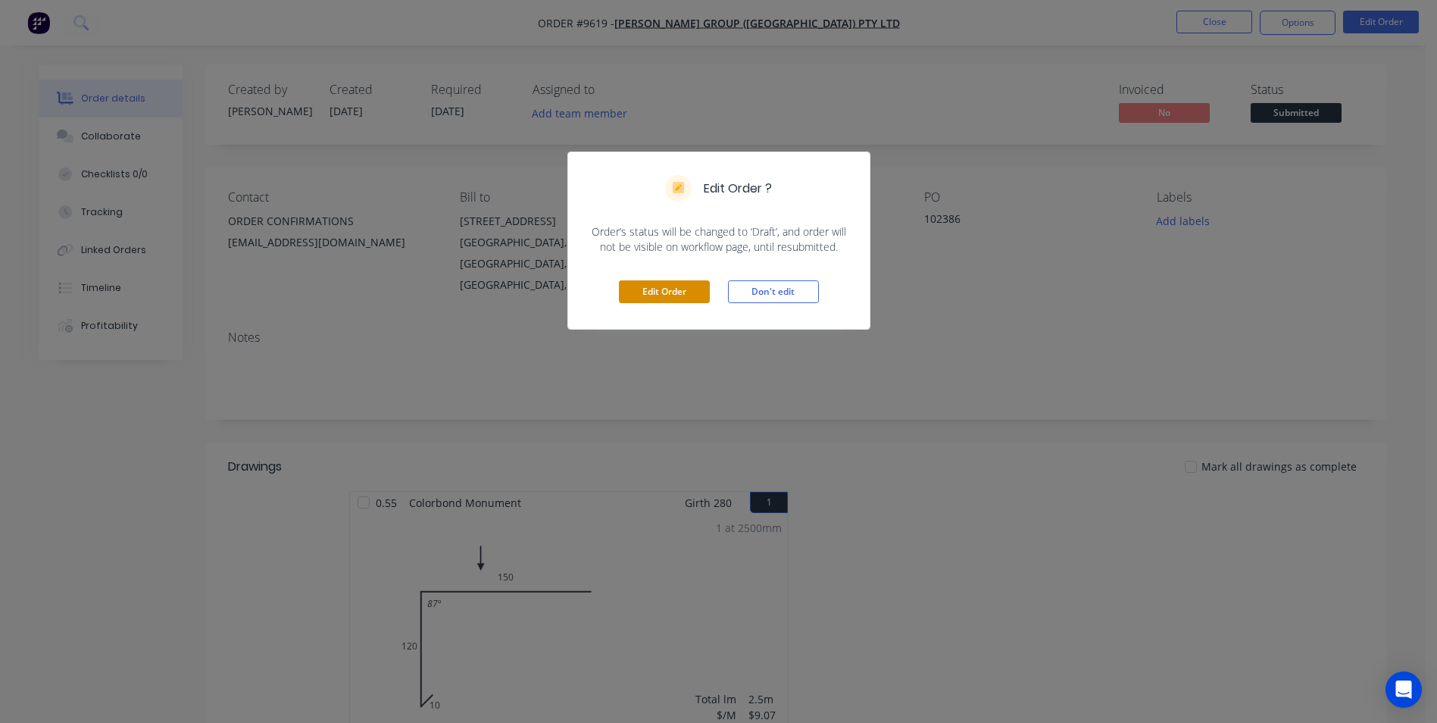
click at [658, 296] on button "Edit Order" at bounding box center [664, 291] width 91 height 23
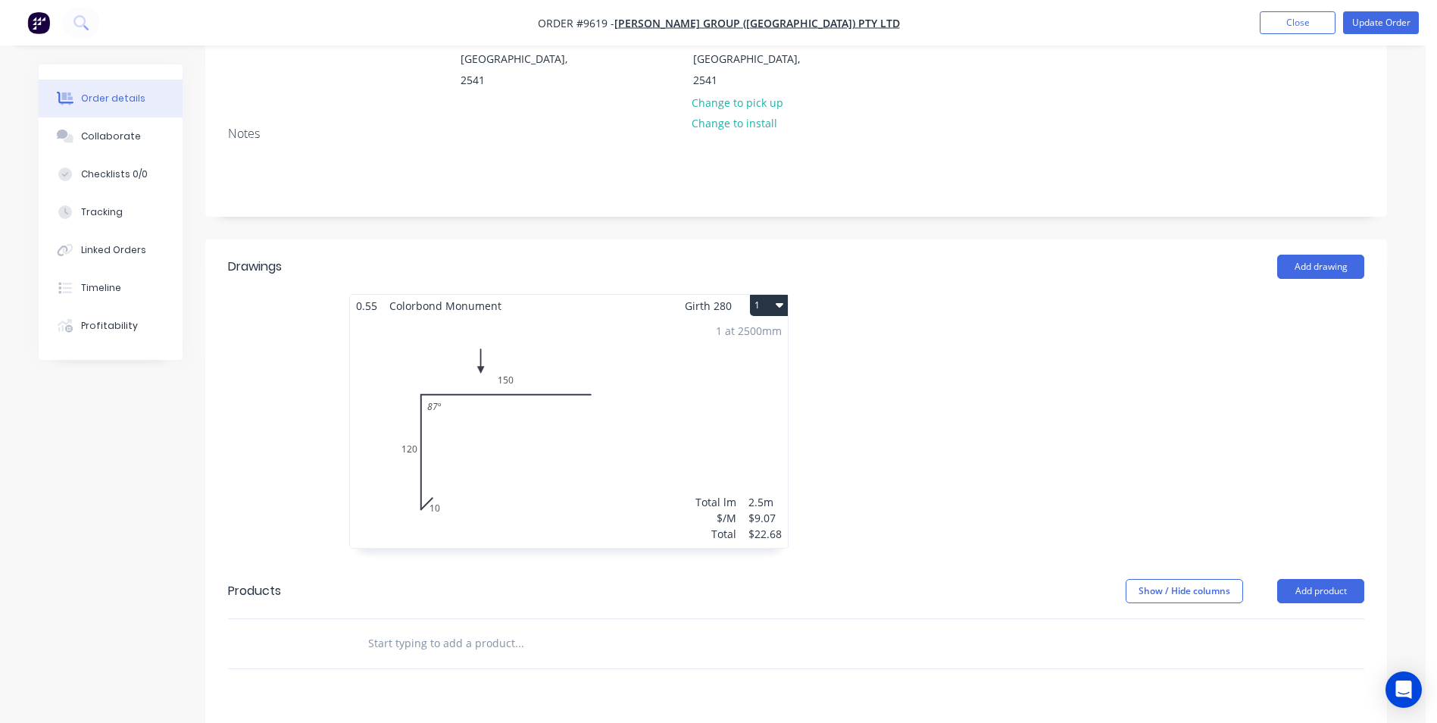
click at [658, 444] on div "1 at 2500mm Total lm $/M Total 2.5m $9.07 $22.68" at bounding box center [569, 432] width 438 height 231
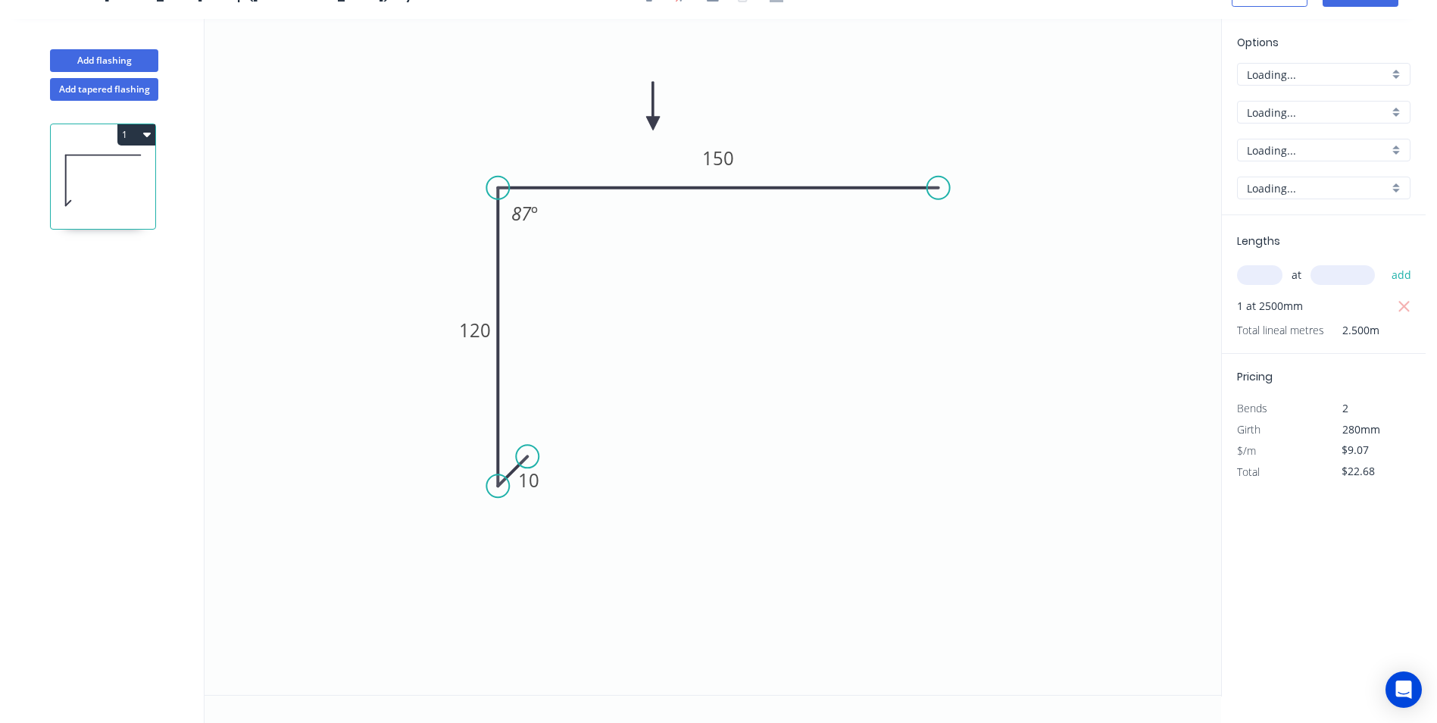
scroll to position [28, 0]
click at [143, 130] on icon "button" at bounding box center [147, 134] width 8 height 12
click at [101, 173] on div "Duplicate" at bounding box center [83, 172] width 117 height 22
type input "$0.00"
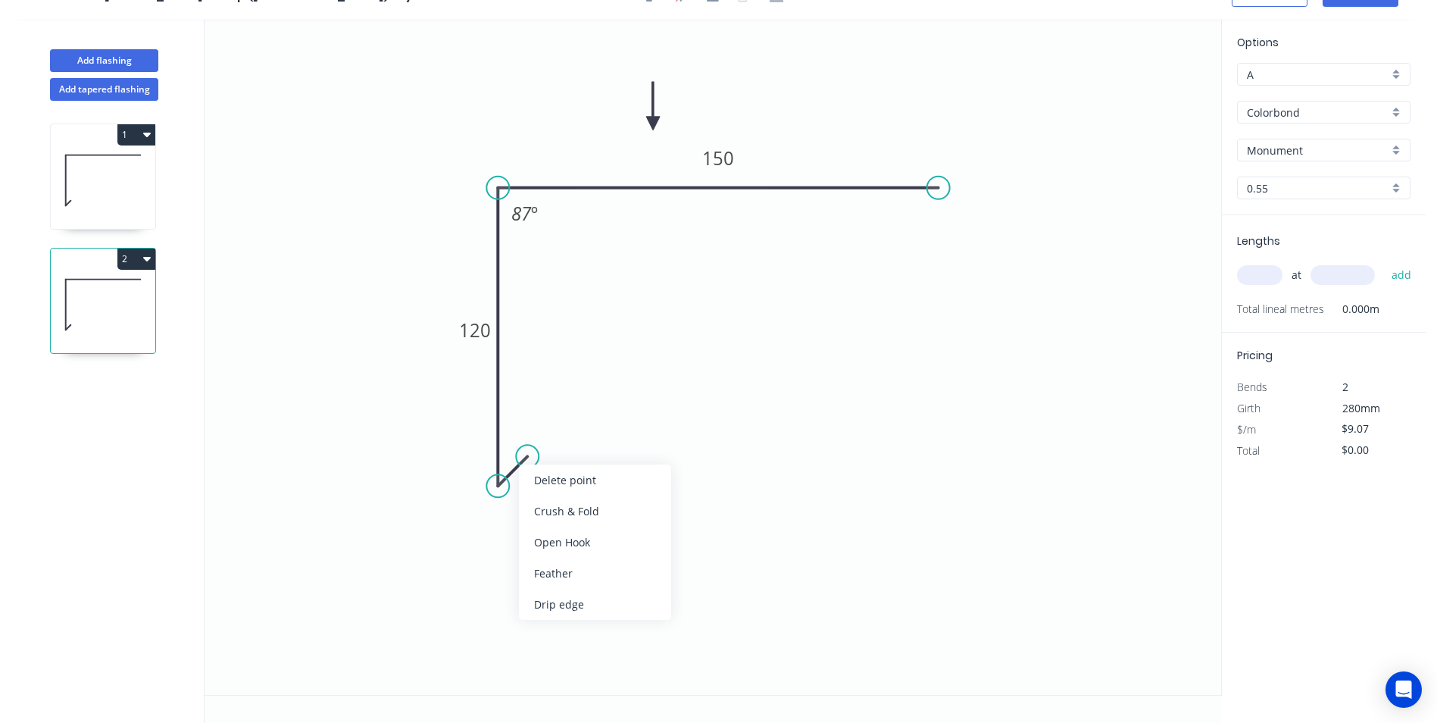
drag, startPoint x: 551, startPoint y: 489, endPoint x: 483, endPoint y: 482, distance: 67.9
click at [549, 489] on div "Delete point" at bounding box center [595, 479] width 152 height 31
click at [521, 533] on div "Crush & Fold" at bounding box center [574, 536] width 152 height 31
click at [479, 321] on tspan "120" at bounding box center [475, 329] width 32 height 25
click at [645, 379] on icon "0 CF 10 70 100 90 º" at bounding box center [713, 357] width 1017 height 676
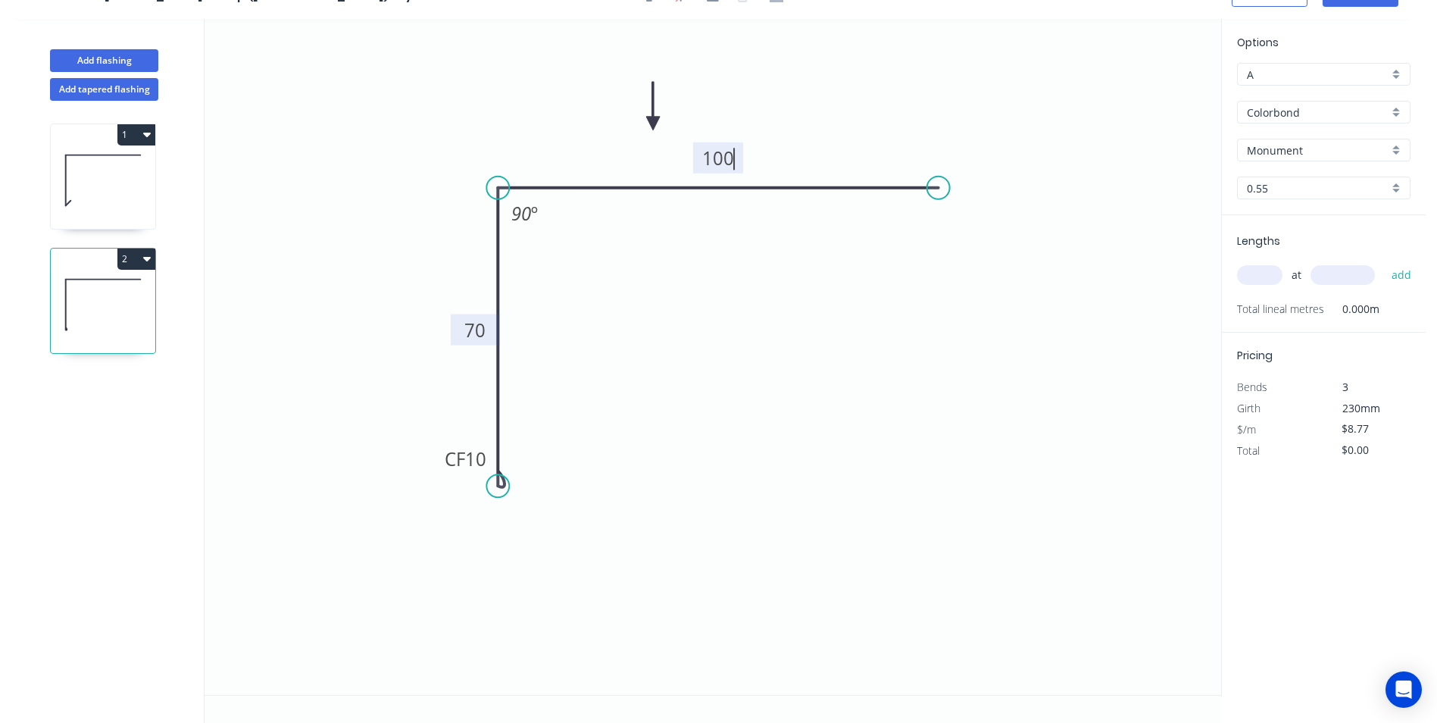
type input "$7.85"
click at [1246, 278] on input "text" at bounding box center [1259, 275] width 45 height 20
type input "1"
type input "3500"
click at [1384, 262] on button "add" at bounding box center [1402, 275] width 36 height 26
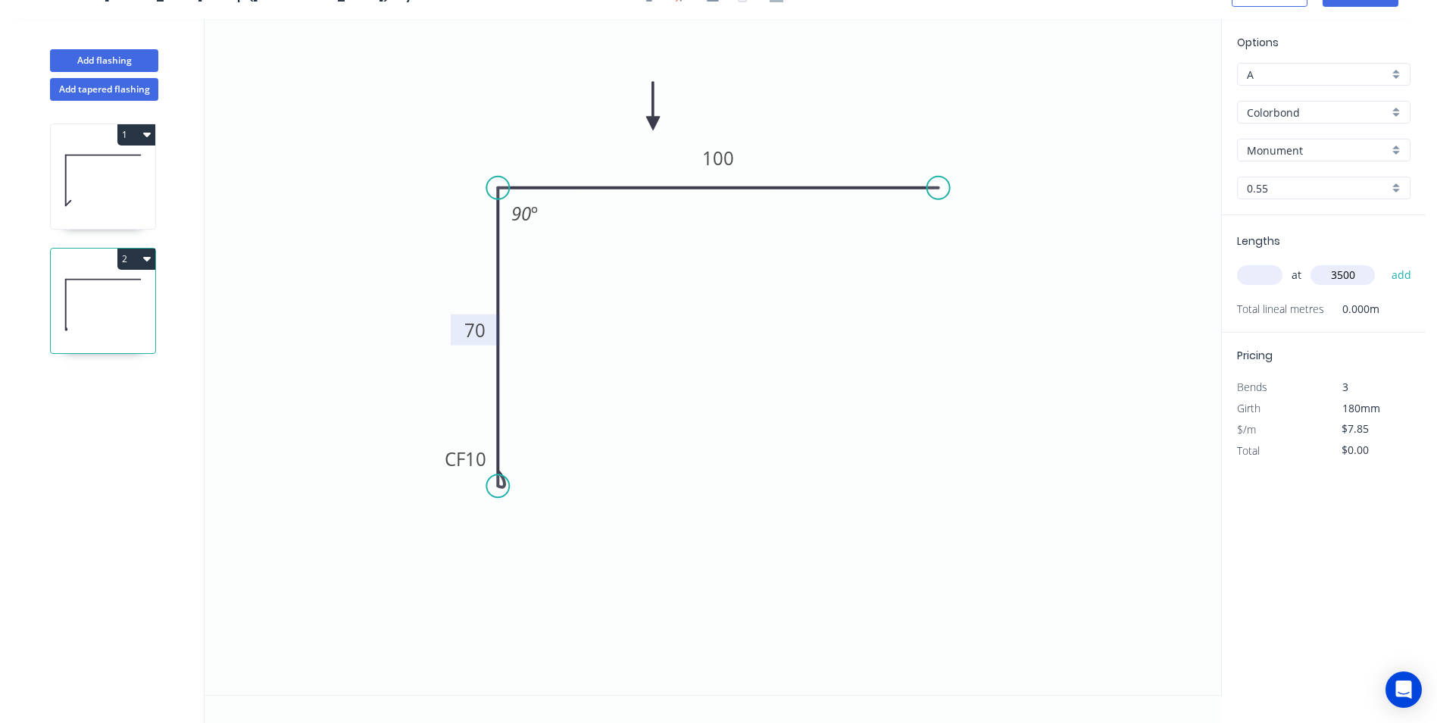
type input "$27.48"
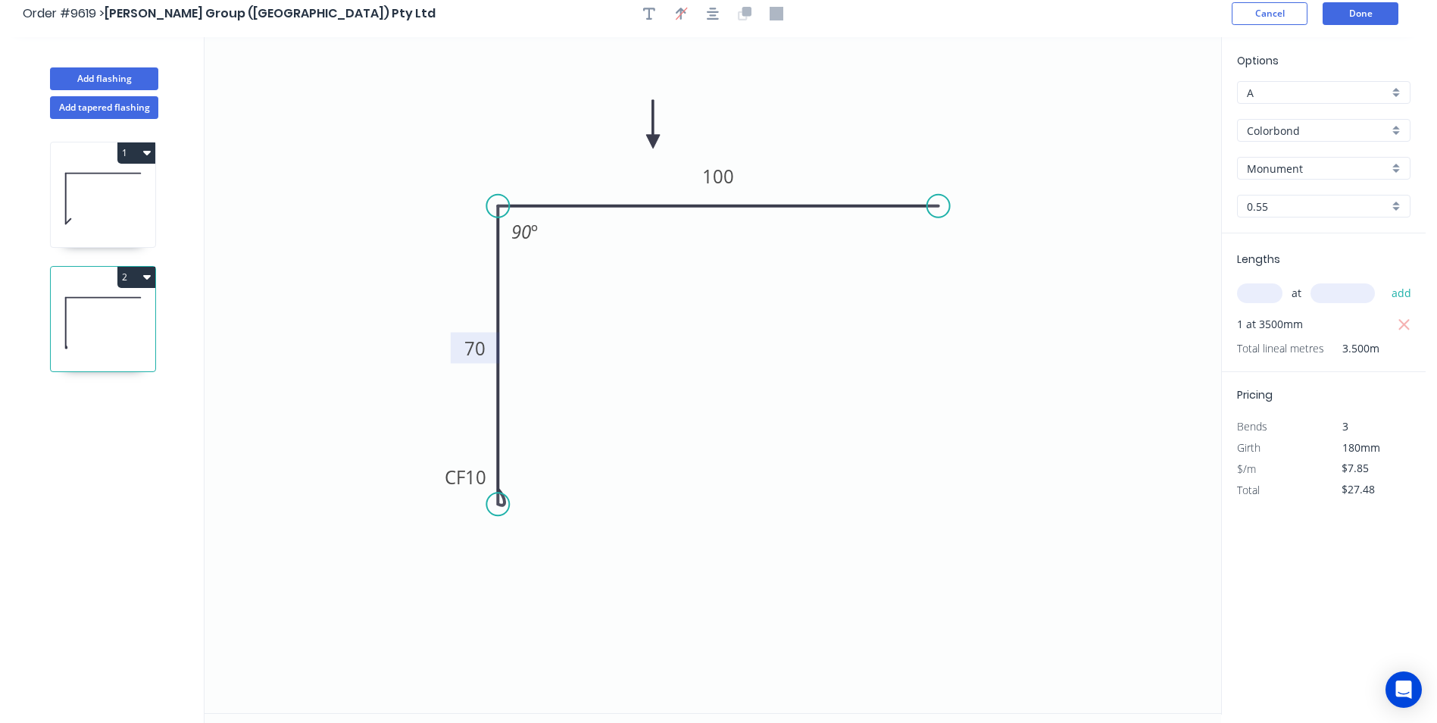
scroll to position [0, 0]
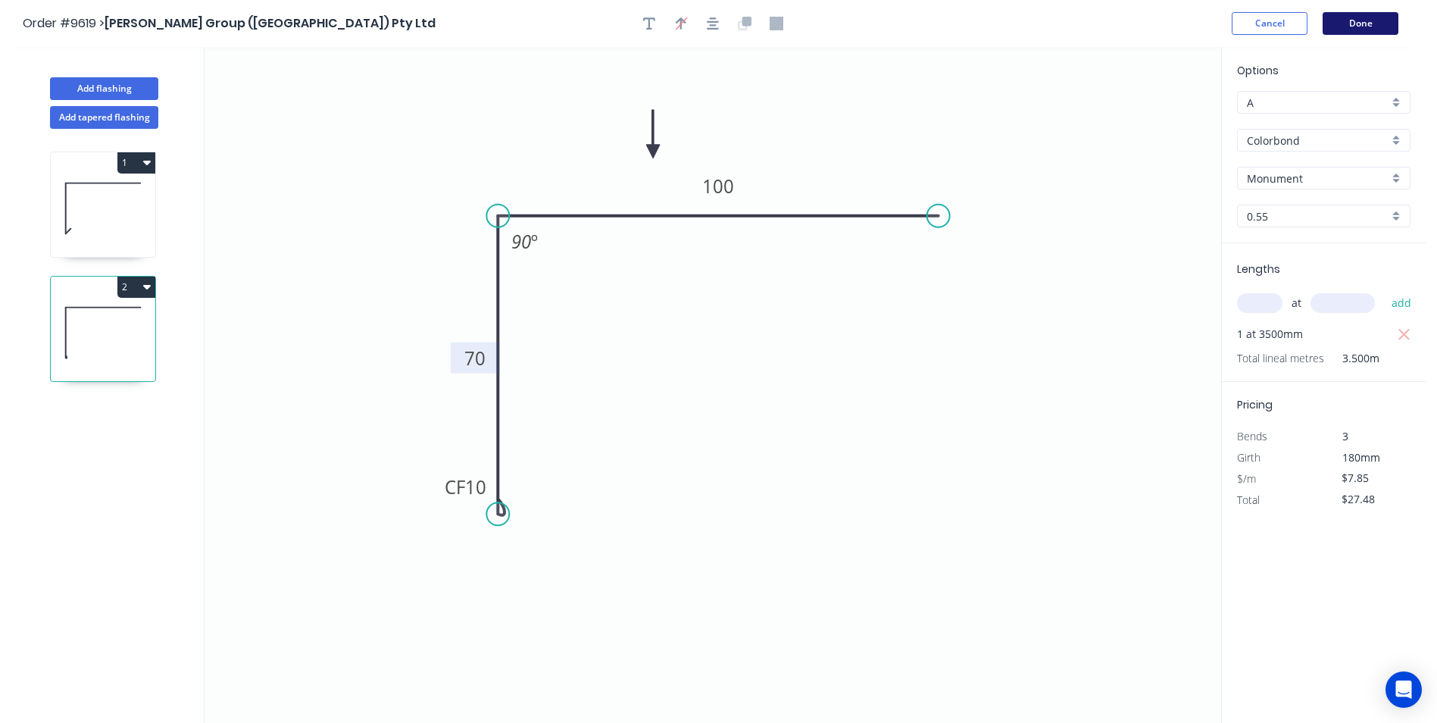
click at [1381, 19] on button "Done" at bounding box center [1361, 23] width 76 height 23
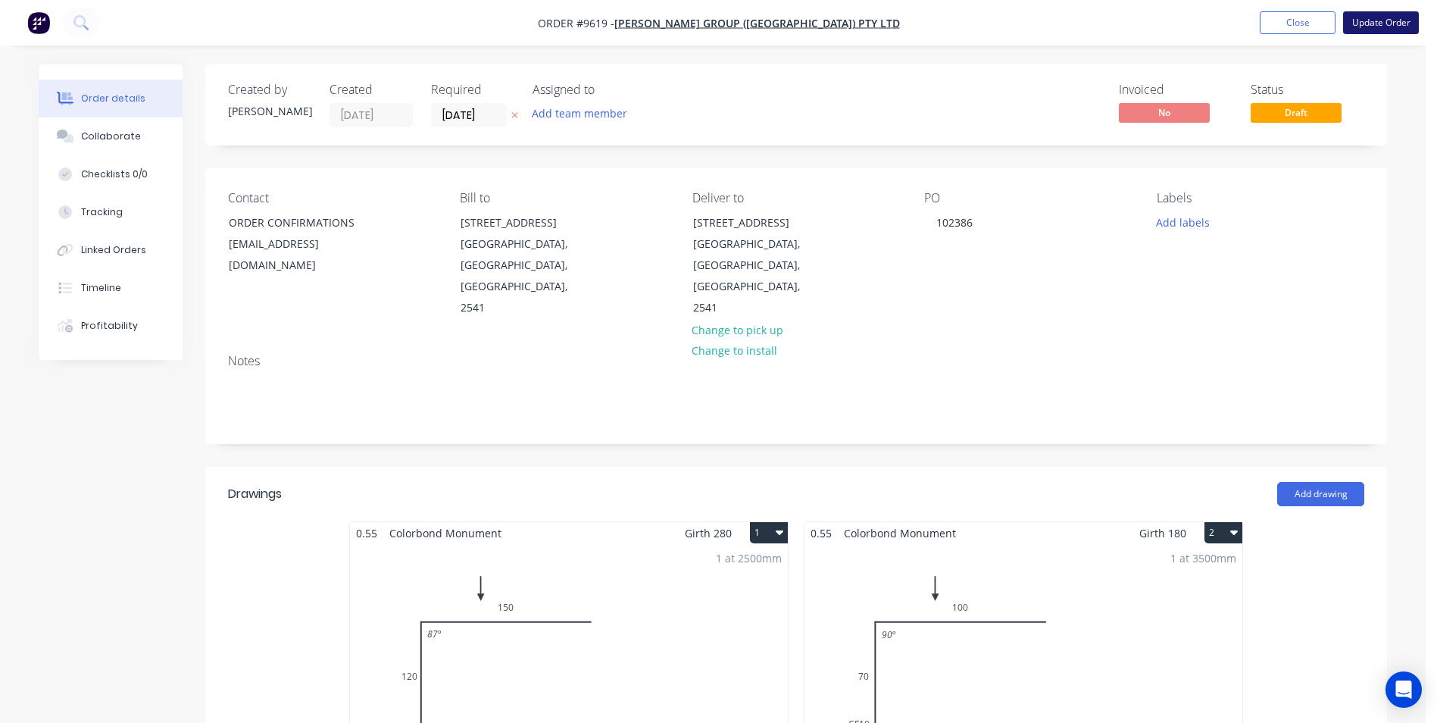
click at [1396, 16] on button "Update Order" at bounding box center [1381, 22] width 76 height 23
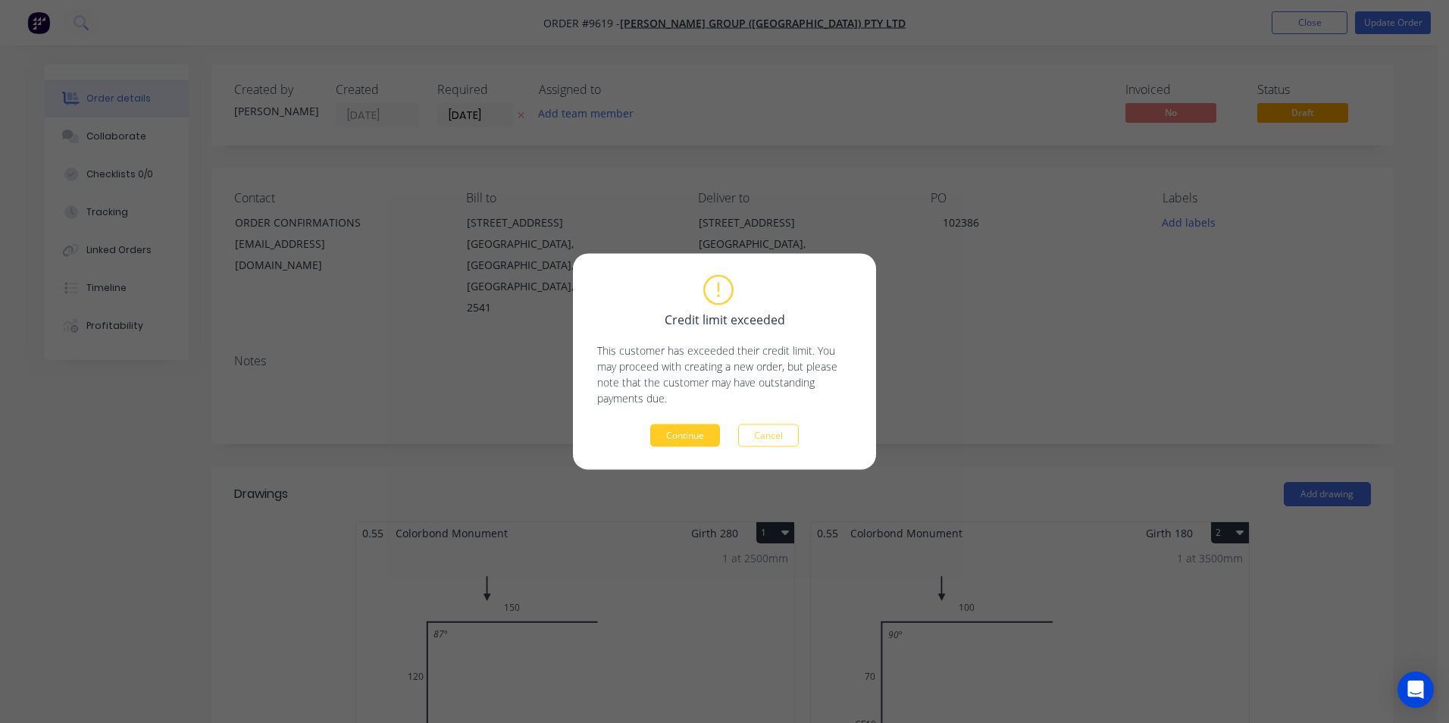
click at [661, 433] on button "Continue" at bounding box center [685, 435] width 70 height 23
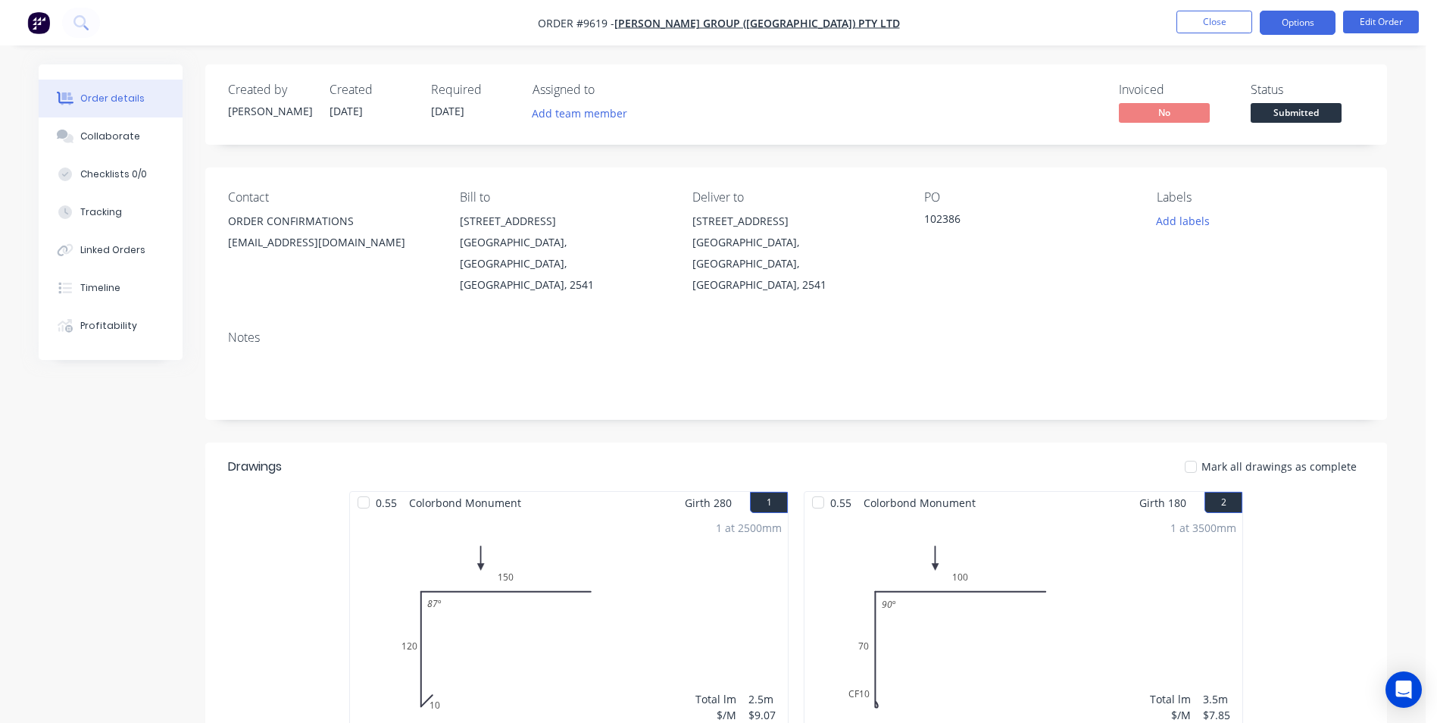
click at [1332, 17] on button "Options" at bounding box center [1298, 23] width 76 height 24
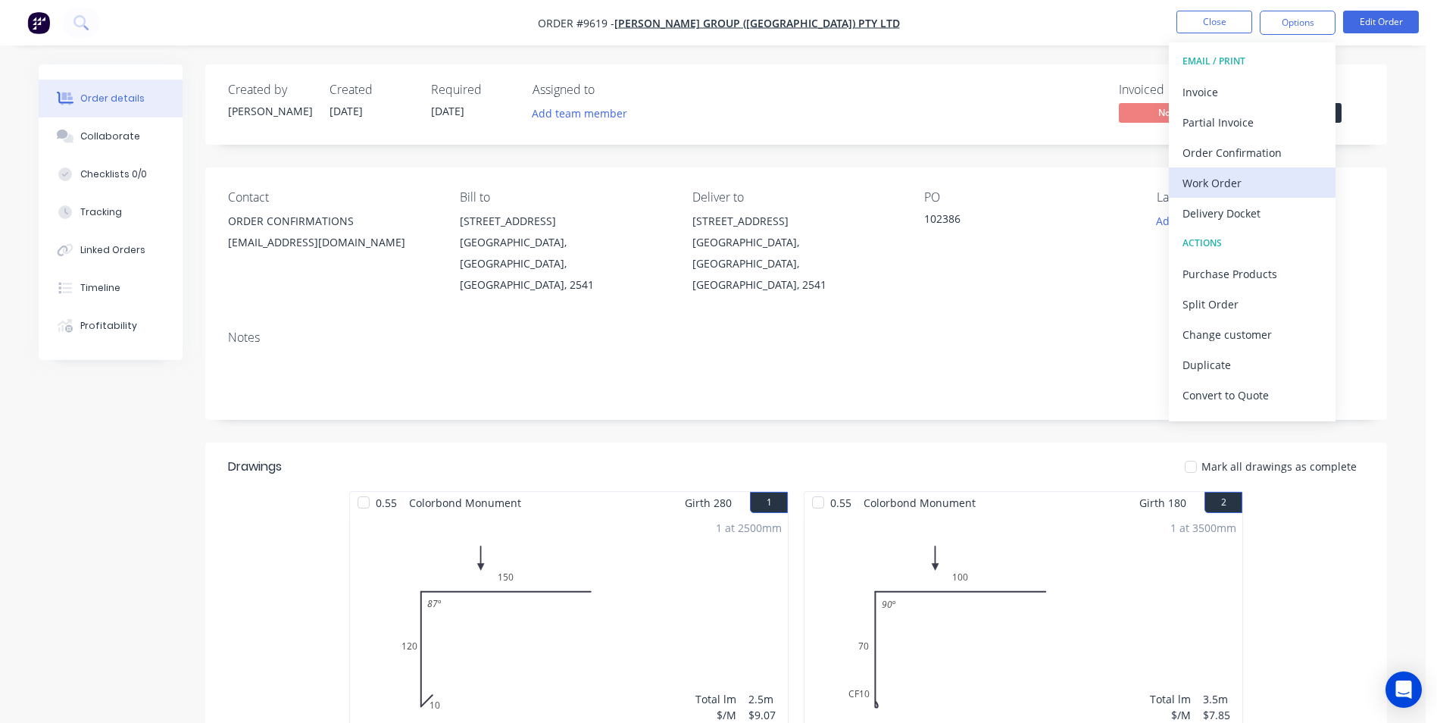
click at [1247, 175] on div "Work Order" at bounding box center [1252, 183] width 139 height 22
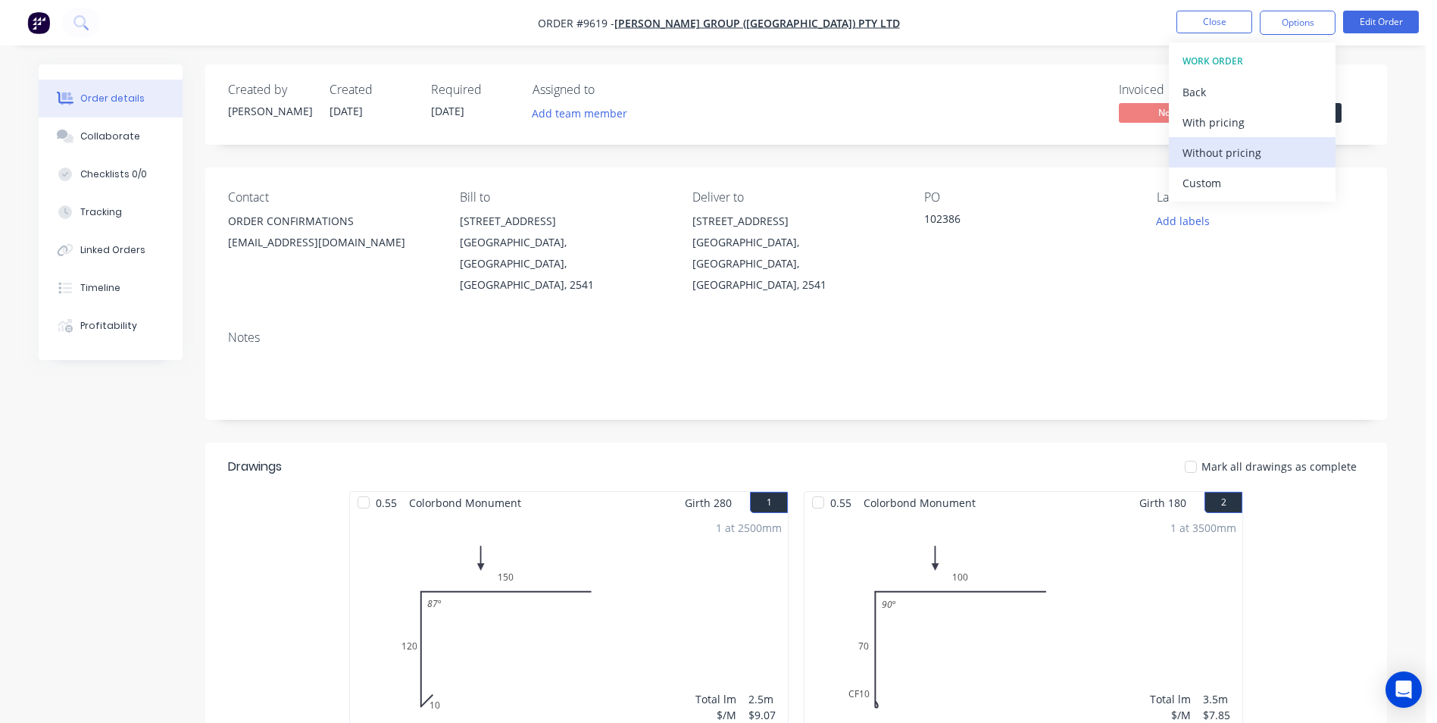
click at [1247, 145] on div "Without pricing" at bounding box center [1252, 153] width 139 height 22
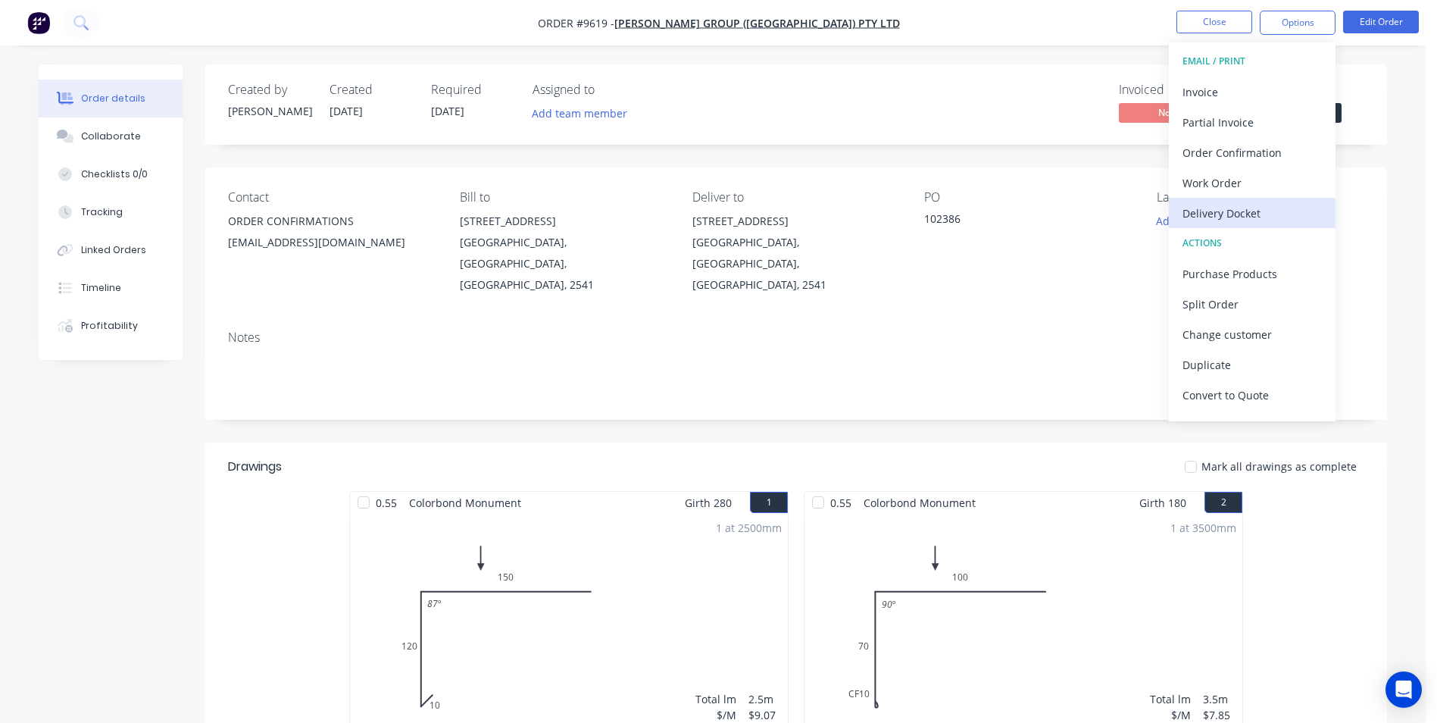
click at [1218, 223] on div "Delivery Docket" at bounding box center [1252, 213] width 139 height 22
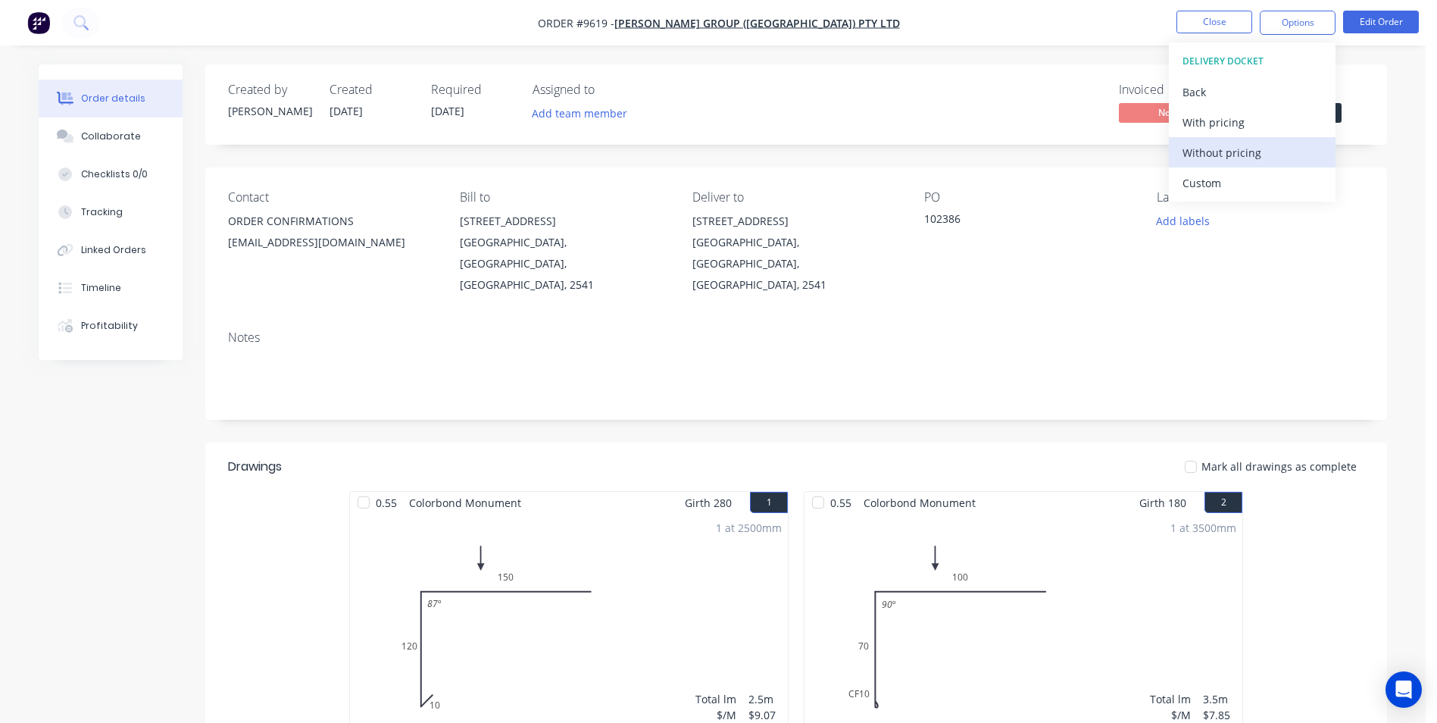
click at [1234, 159] on div "Without pricing" at bounding box center [1252, 153] width 139 height 22
click at [1216, 149] on div "Order Confirmation" at bounding box center [1252, 153] width 139 height 22
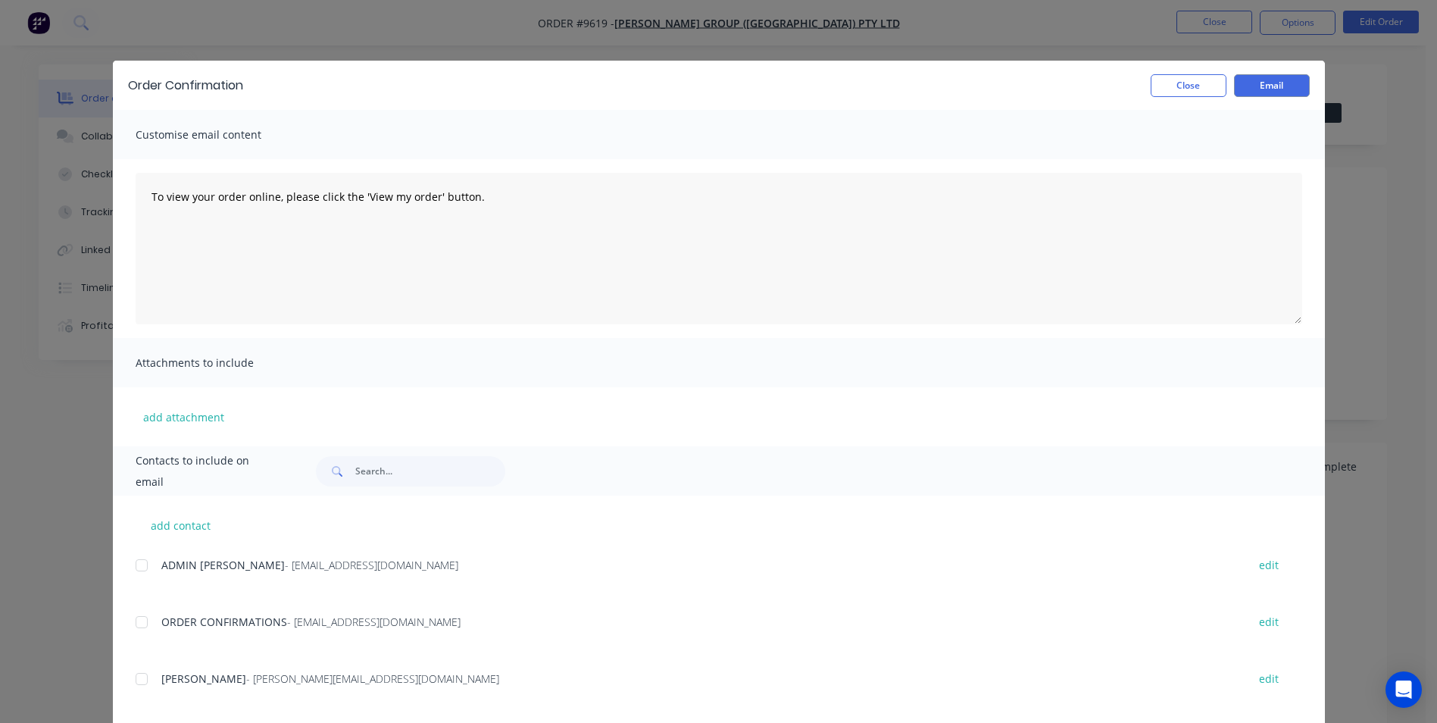
click at [145, 628] on div at bounding box center [142, 622] width 30 height 30
click at [1250, 81] on button "Email" at bounding box center [1272, 85] width 76 height 23
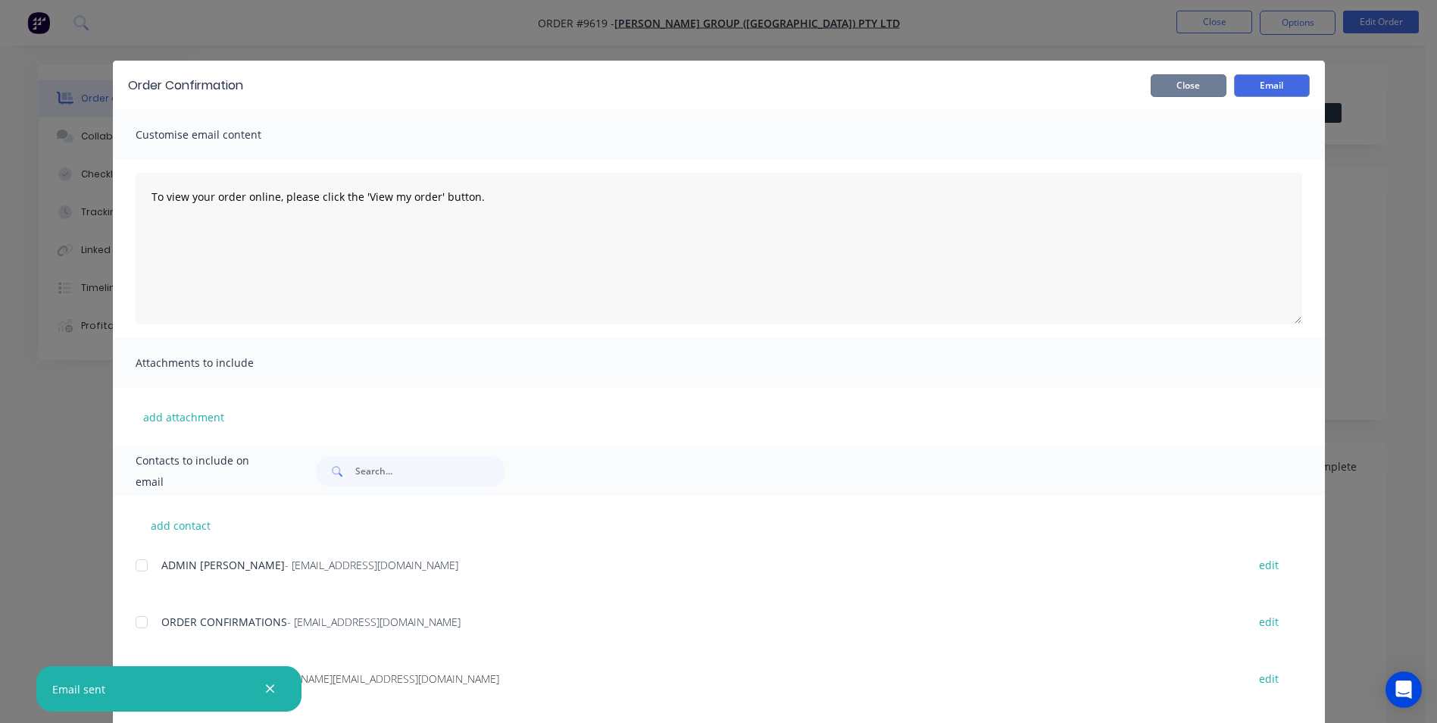
drag, startPoint x: 1181, startPoint y: 80, endPoint x: 597, endPoint y: 108, distance: 584.9
click at [1181, 80] on button "Close" at bounding box center [1189, 85] width 76 height 23
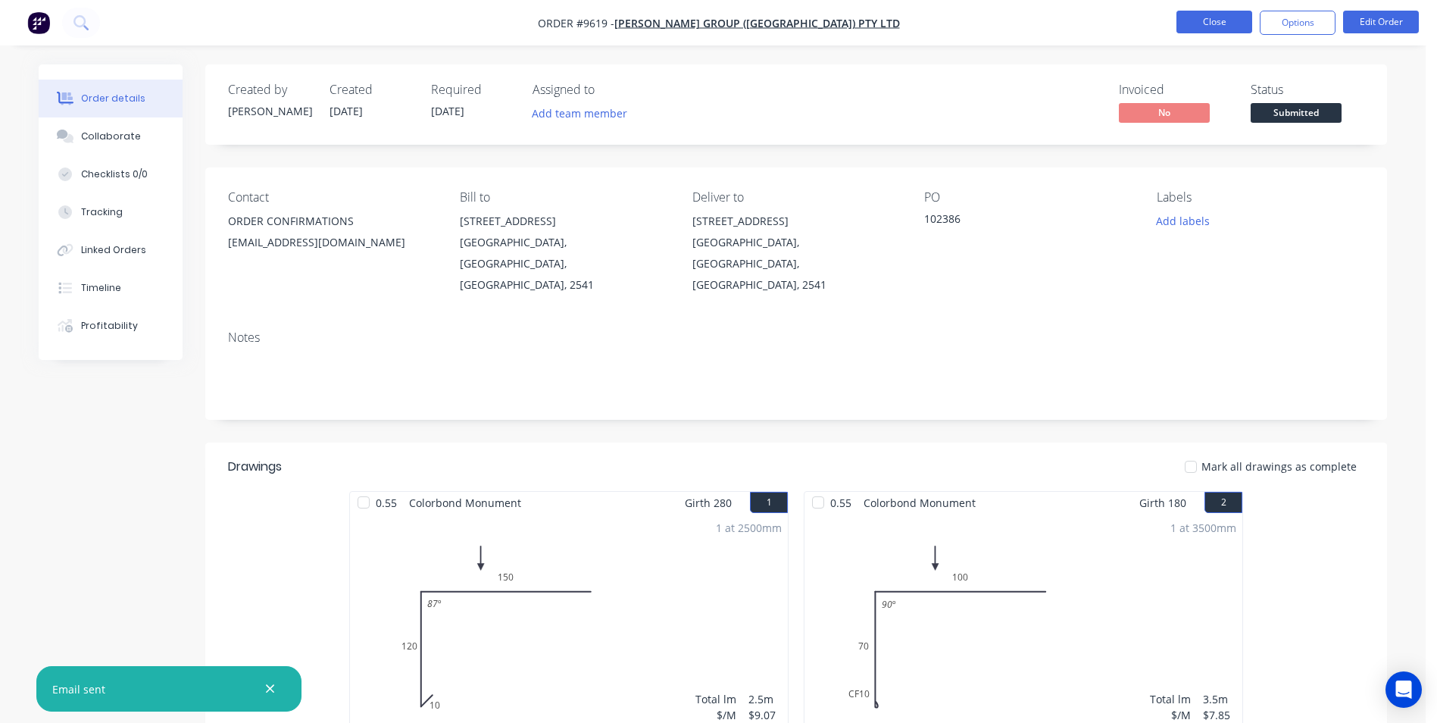
click at [1221, 24] on button "Close" at bounding box center [1215, 22] width 76 height 23
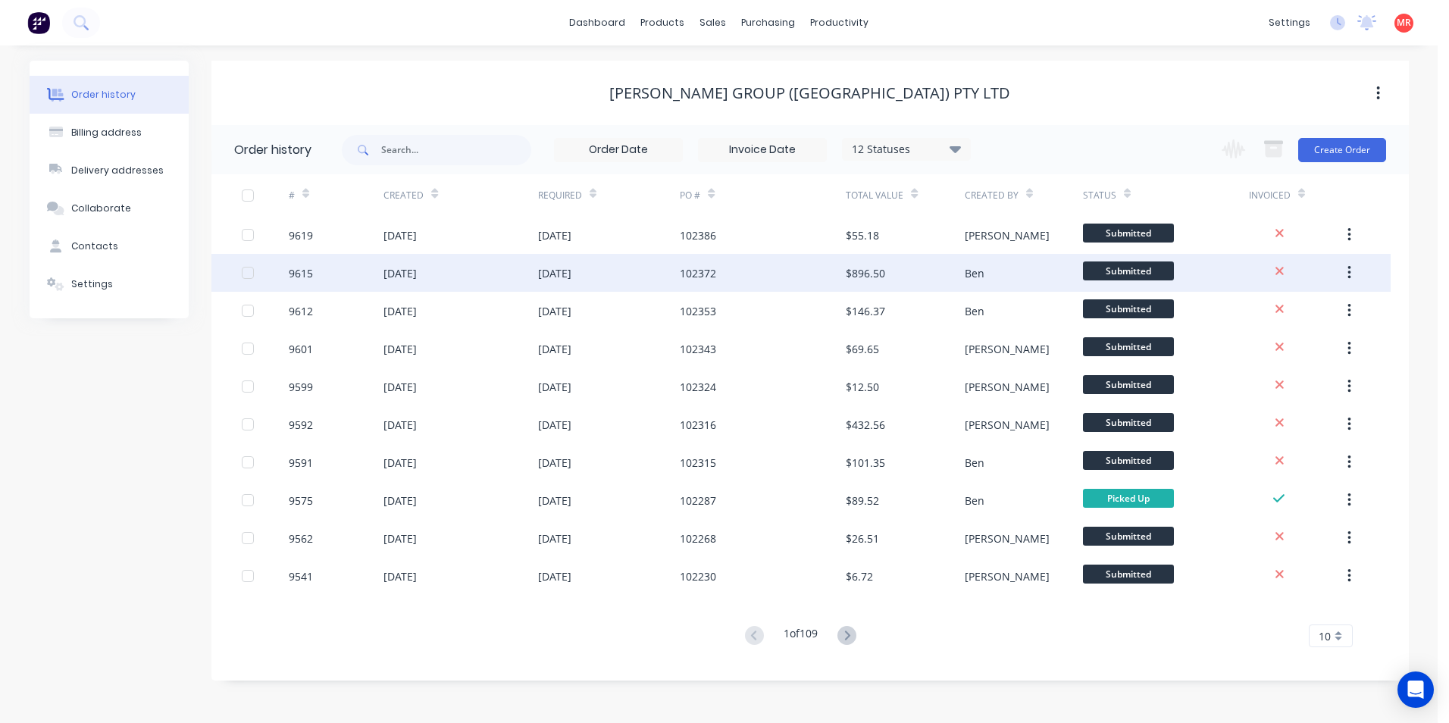
click at [774, 274] on div "102372" at bounding box center [763, 273] width 166 height 38
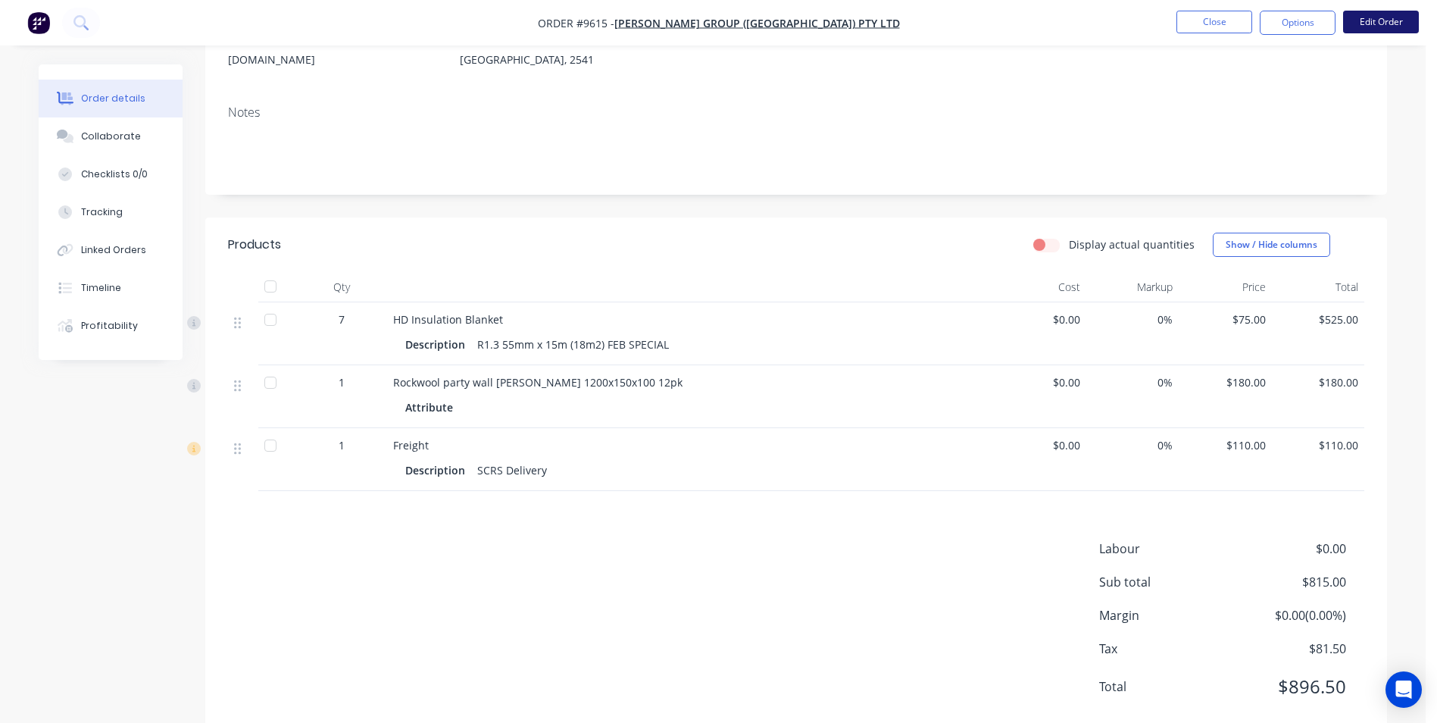
scroll to position [242, 0]
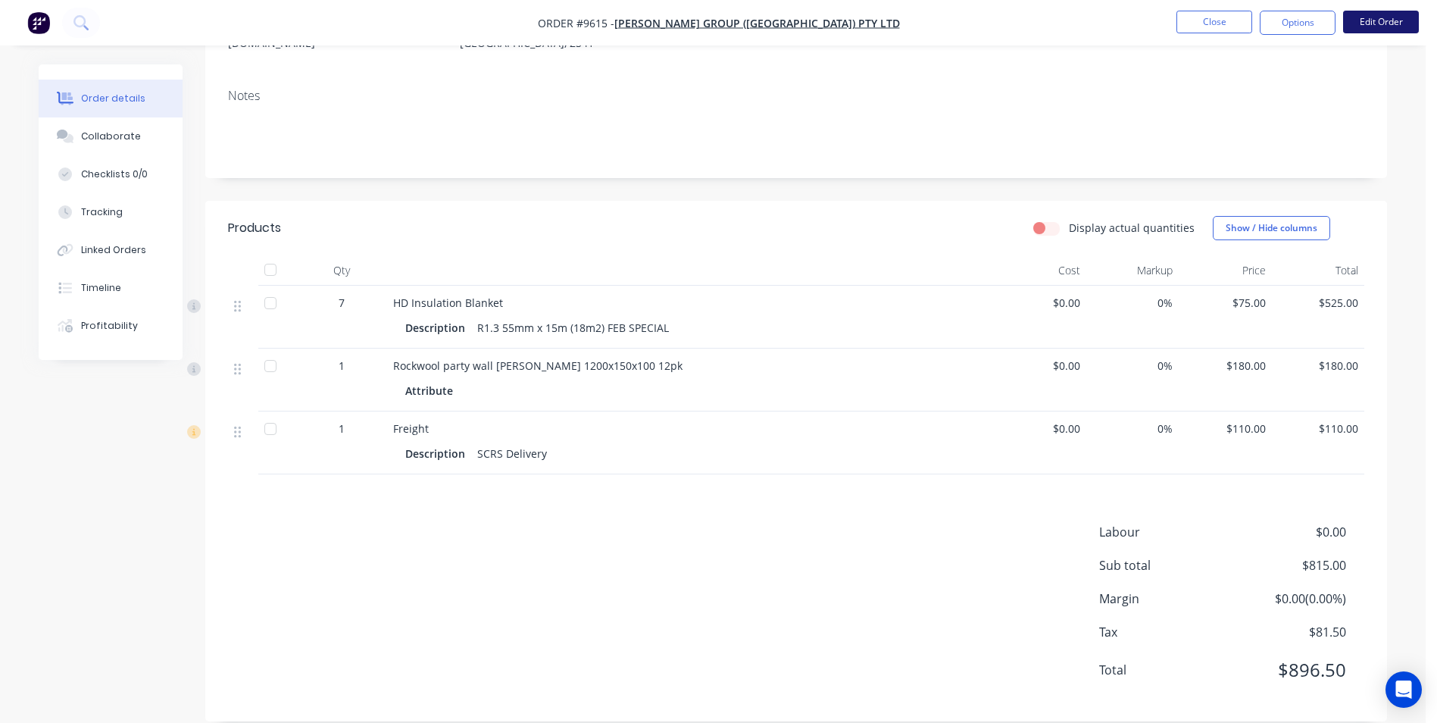
click at [1377, 20] on button "Edit Order" at bounding box center [1381, 22] width 76 height 23
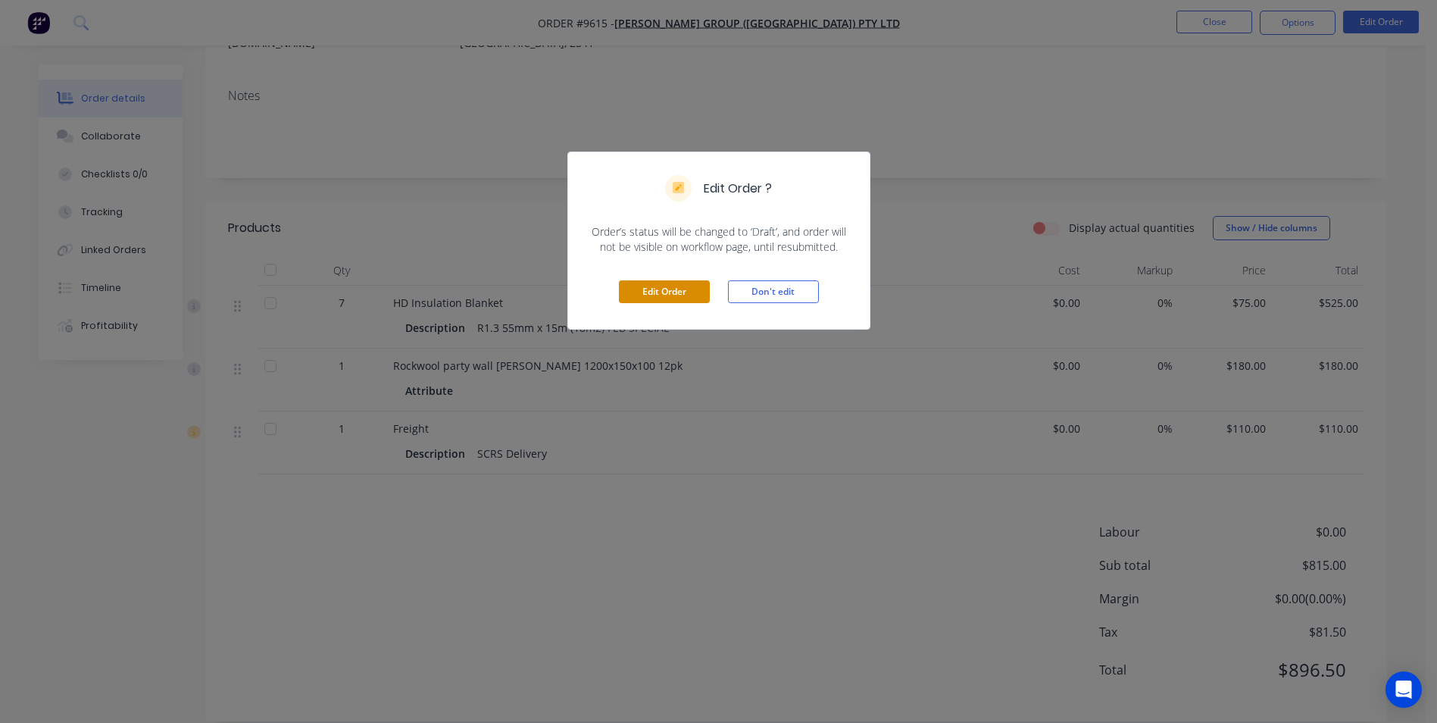
click at [647, 288] on button "Edit Order" at bounding box center [664, 291] width 91 height 23
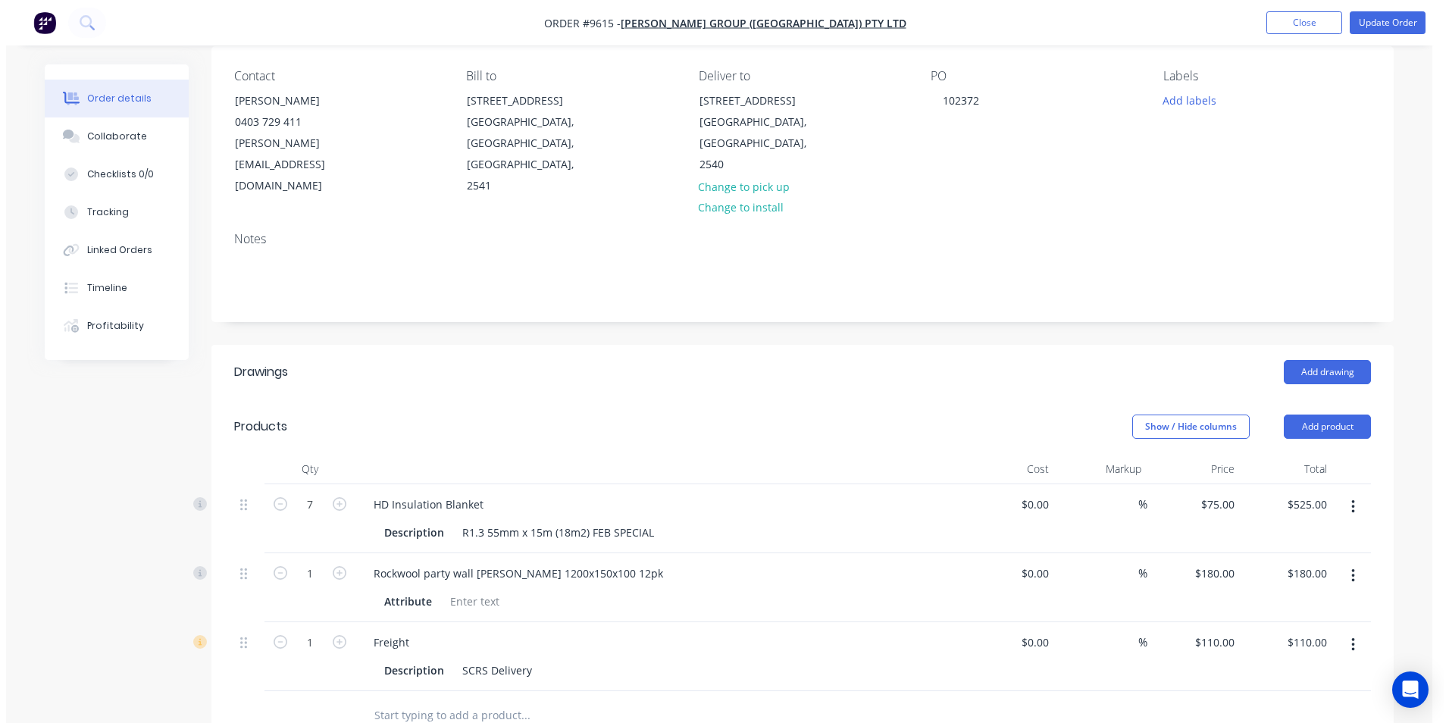
scroll to position [303, 0]
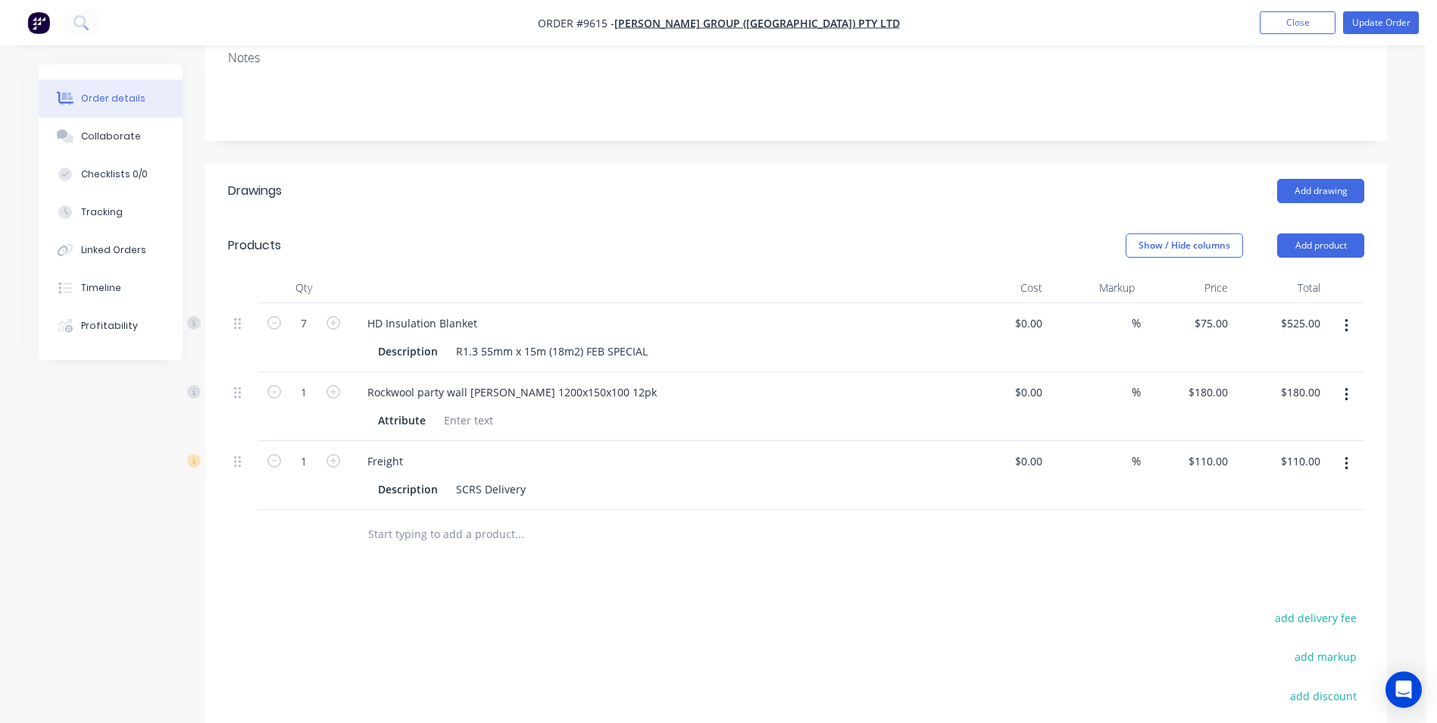
click at [1346, 457] on icon "button" at bounding box center [1346, 464] width 3 height 14
click at [1242, 583] on div "Delete" at bounding box center [1292, 594] width 117 height 22
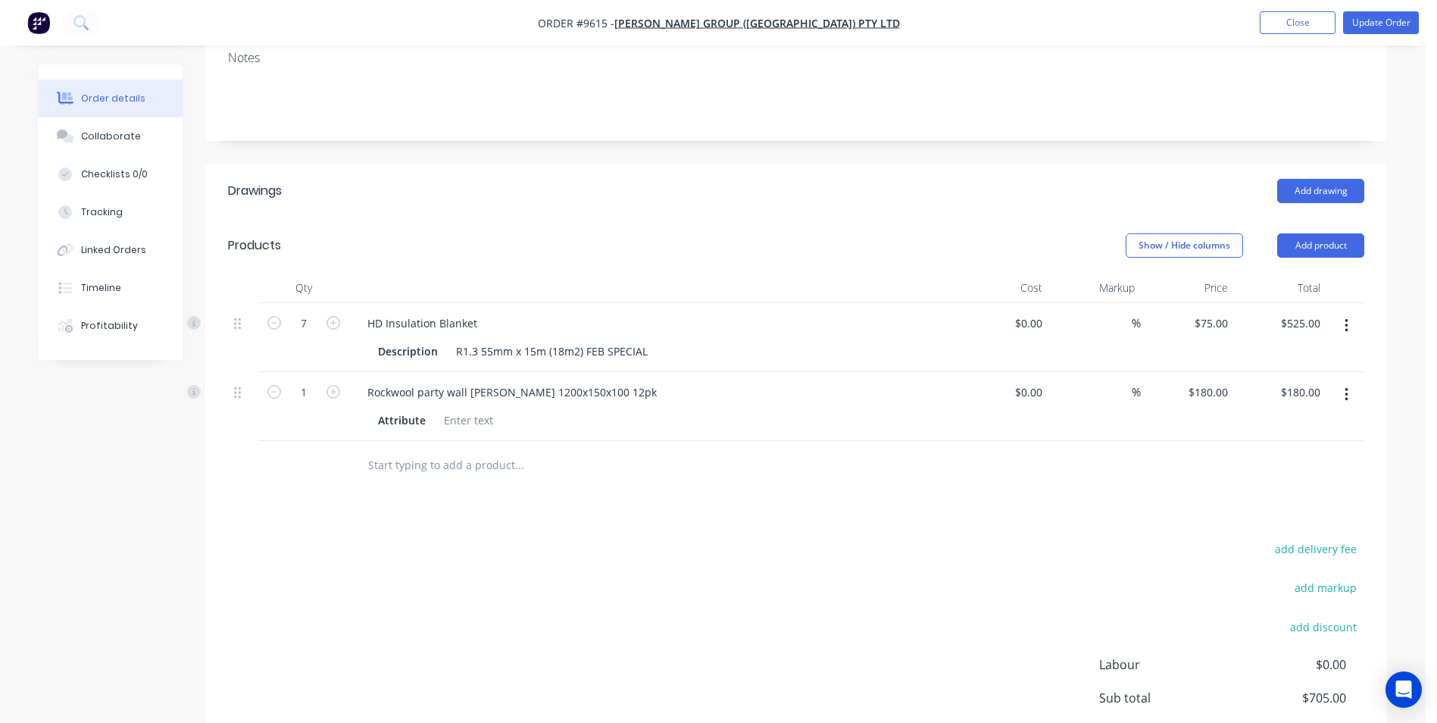
click at [477, 450] on input "text" at bounding box center [518, 465] width 303 height 30
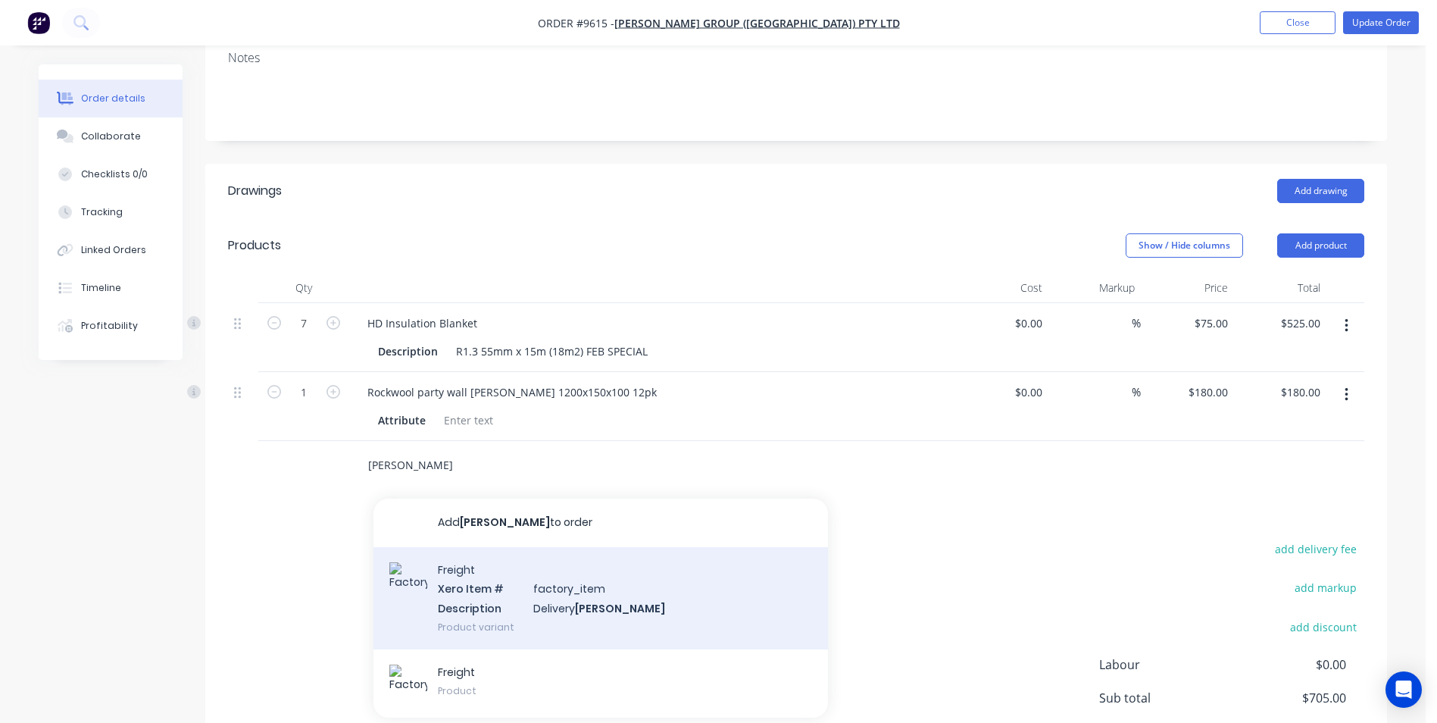
type input "parrish"
click at [516, 547] on div "Freight Xero Item # factory_item Description Delivery Parrish Product variant" at bounding box center [601, 598] width 455 height 102
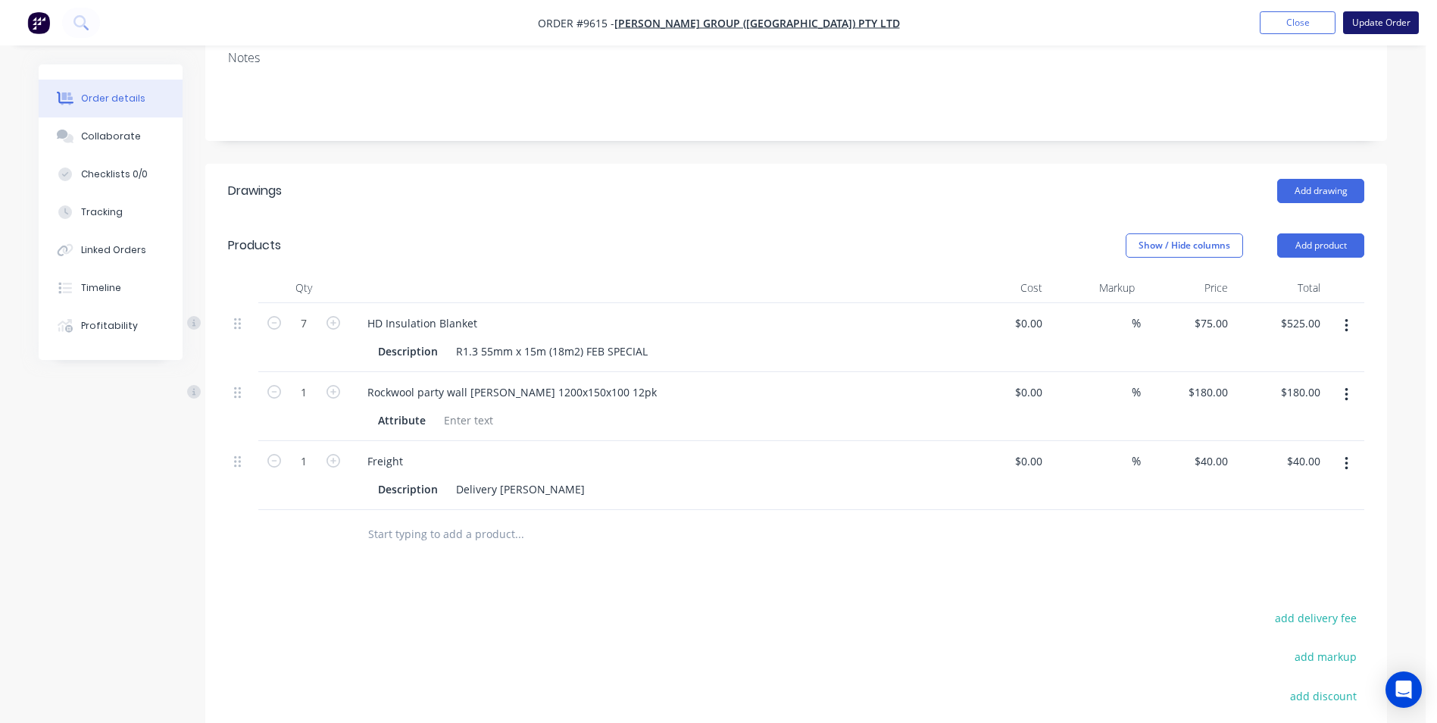
click at [1368, 30] on button "Update Order" at bounding box center [1381, 22] width 76 height 23
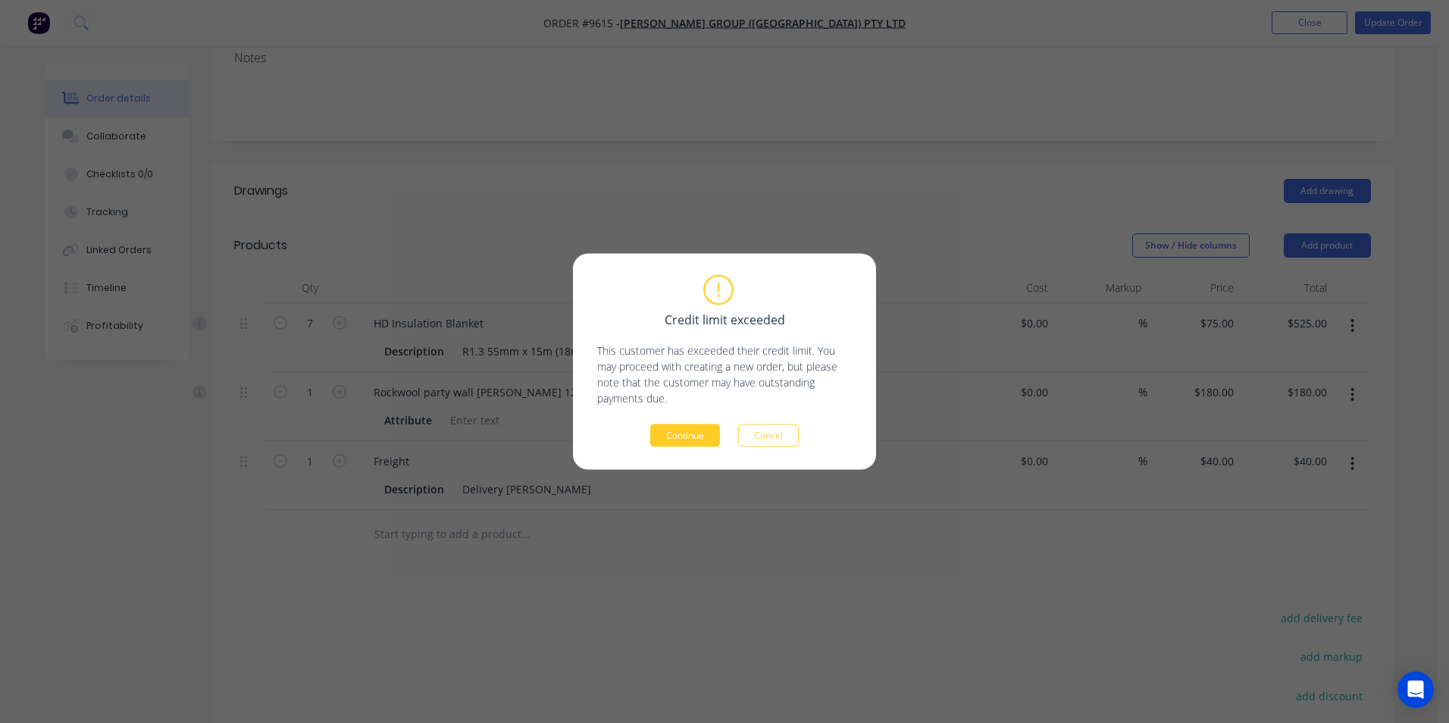
click at [681, 437] on button "Continue" at bounding box center [685, 435] width 70 height 23
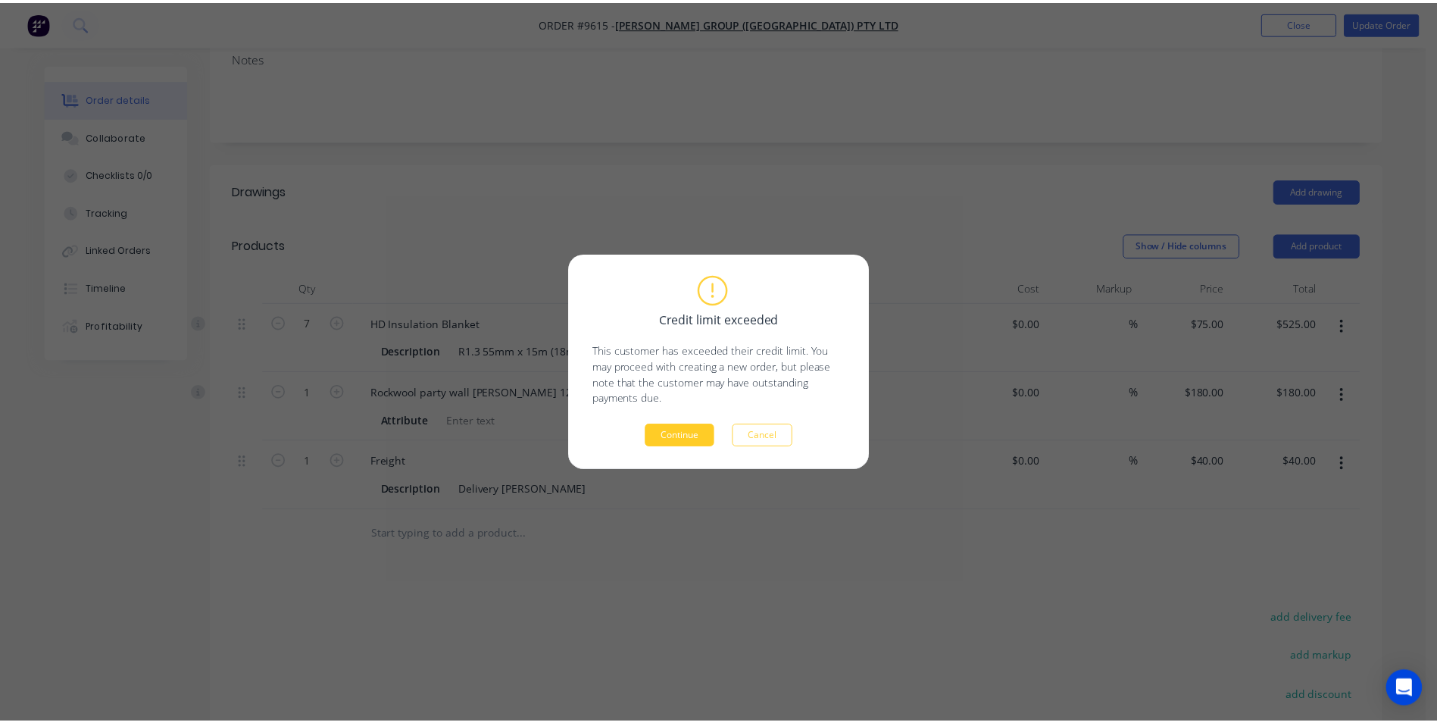
scroll to position [0, 0]
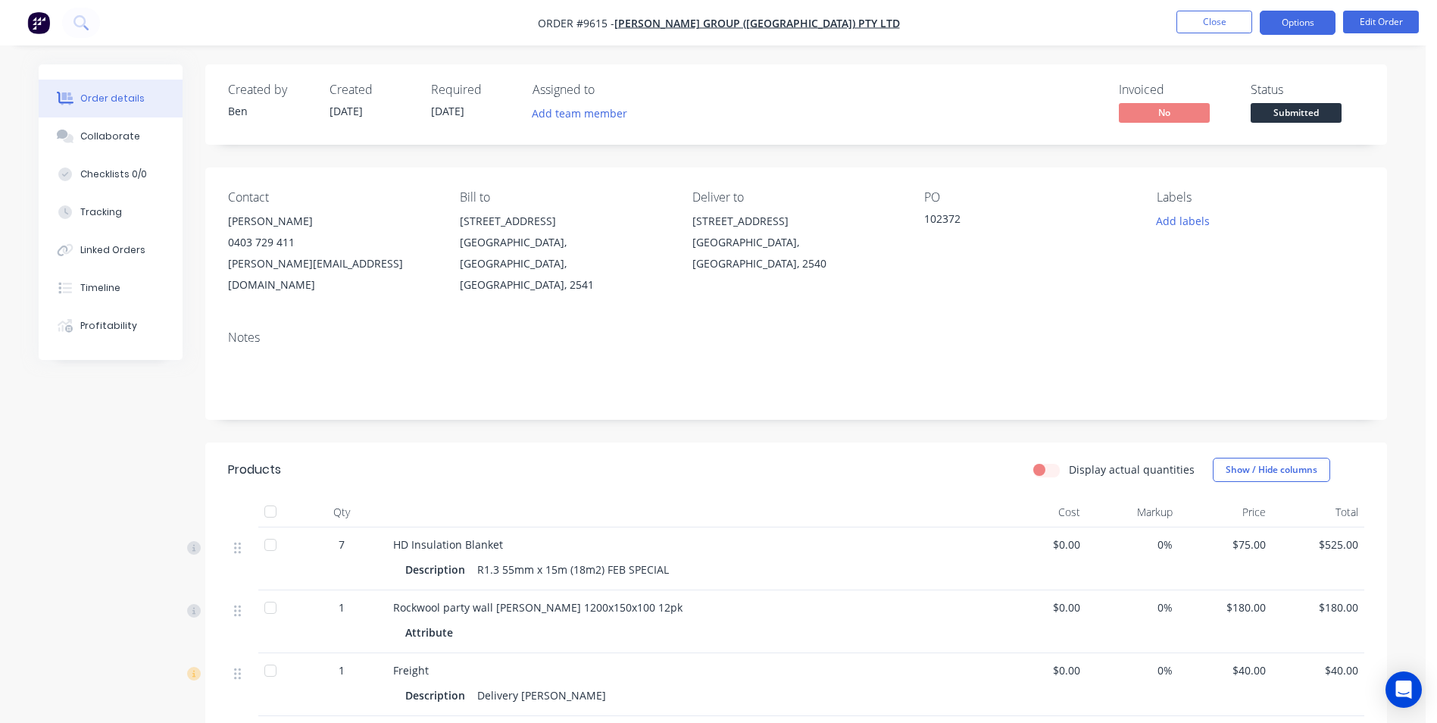
click at [1304, 24] on button "Options" at bounding box center [1298, 23] width 76 height 24
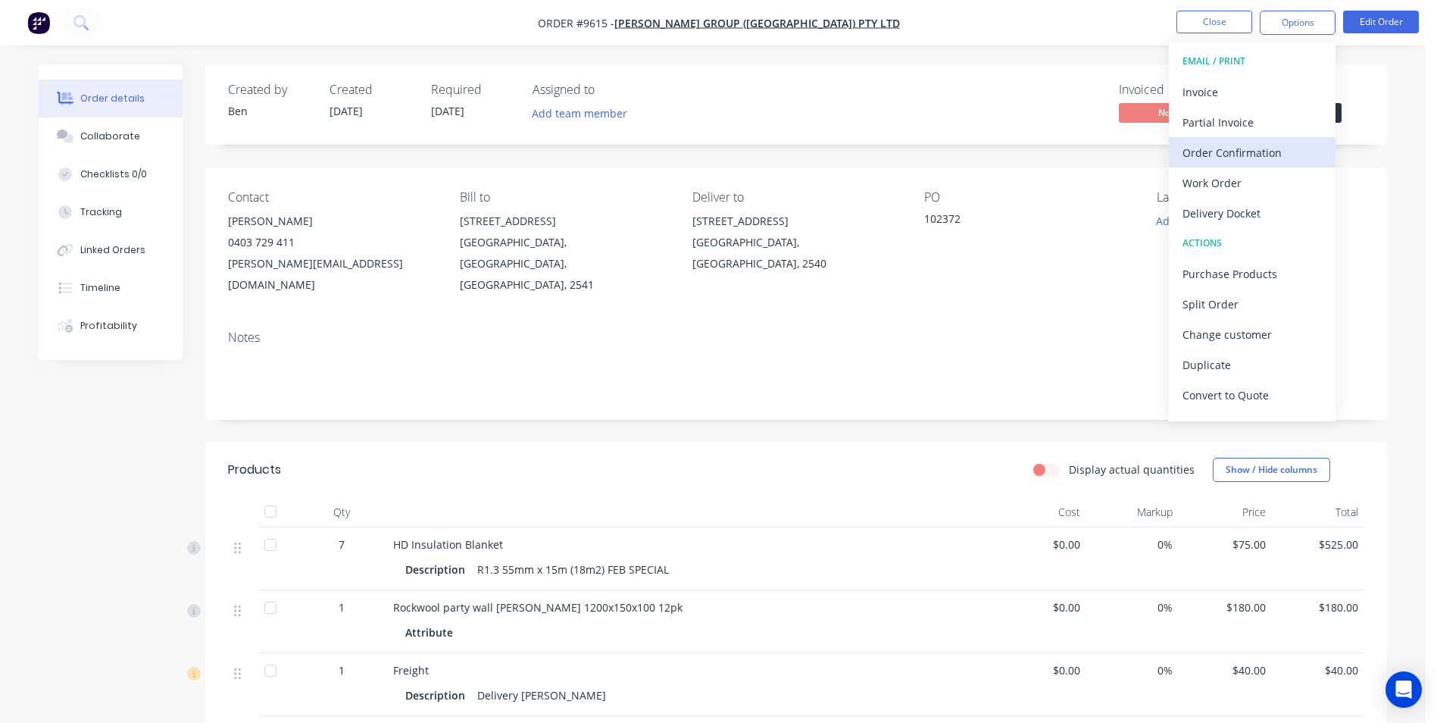
click at [1272, 145] on div "Order Confirmation" at bounding box center [1252, 153] width 139 height 22
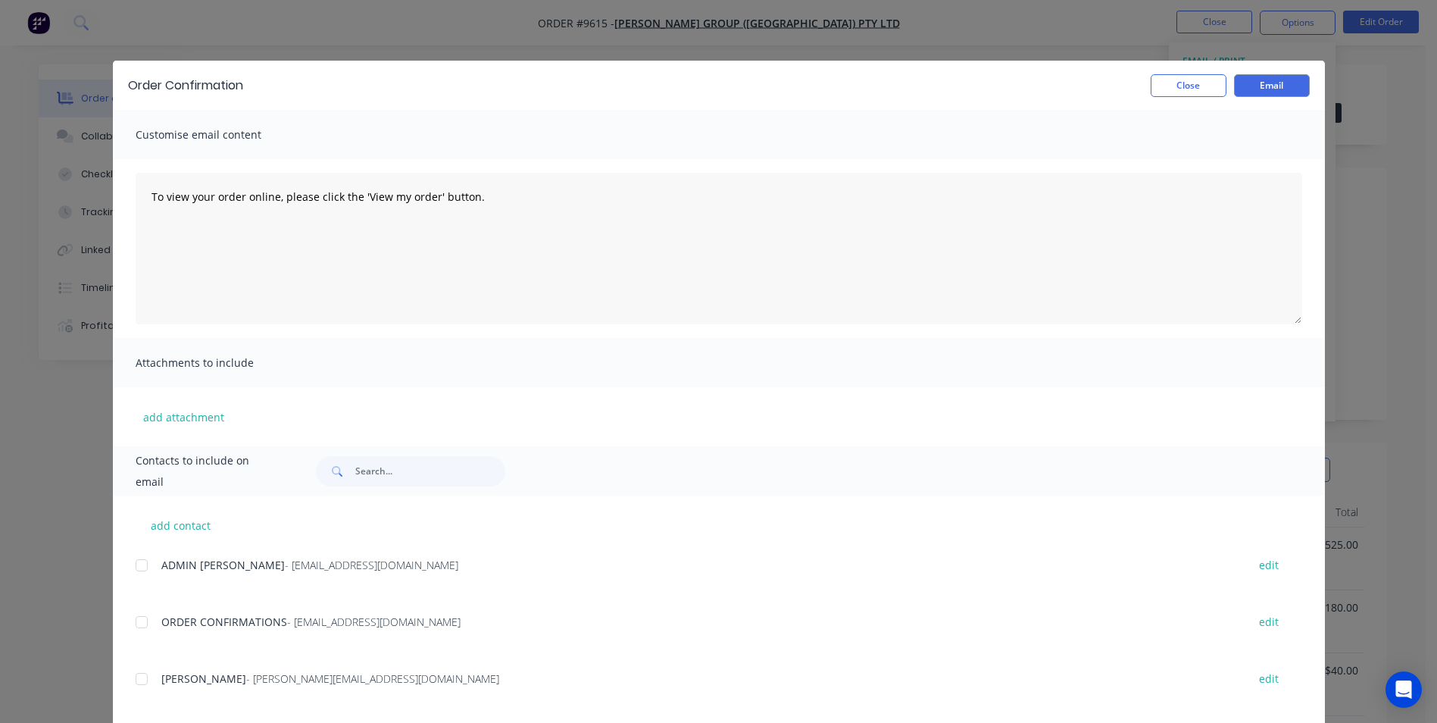
click at [149, 618] on div at bounding box center [142, 622] width 30 height 30
click at [1280, 83] on button "Email" at bounding box center [1272, 85] width 76 height 23
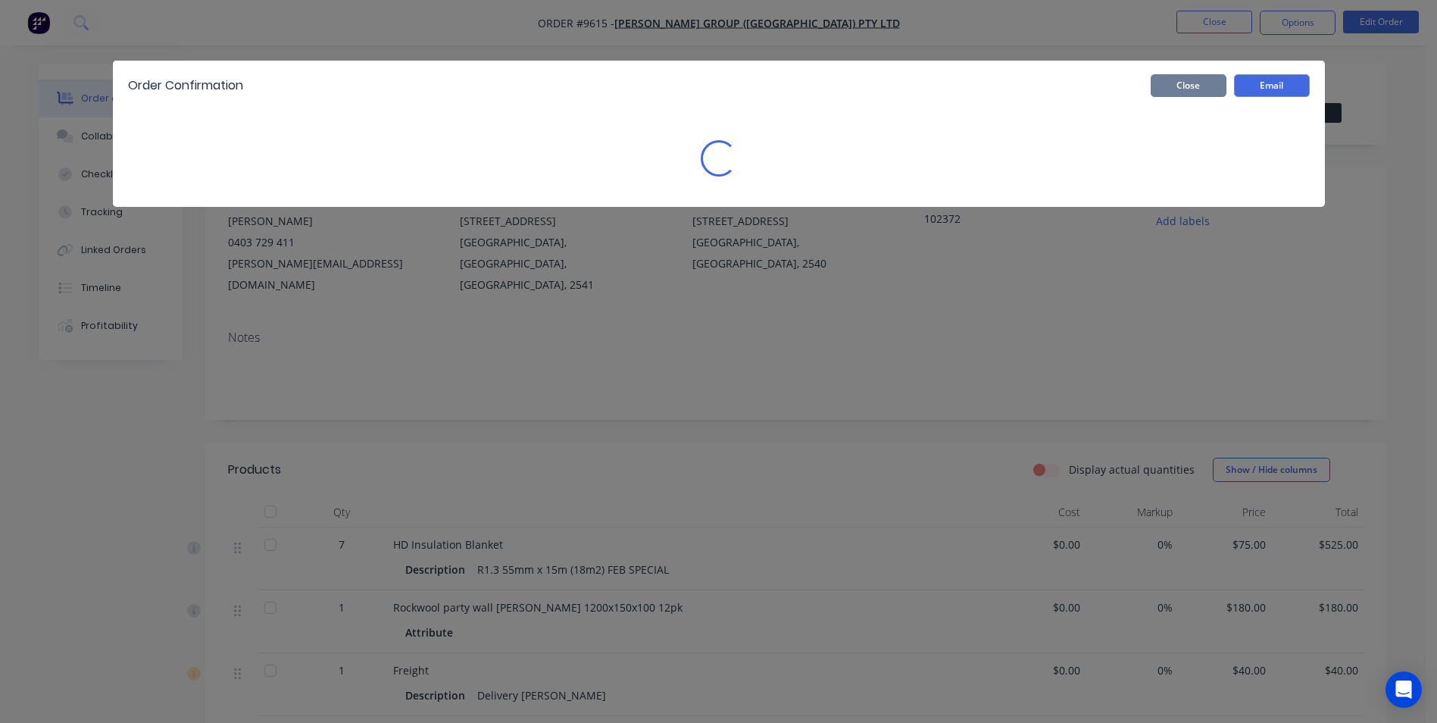
click at [1213, 79] on button "Close" at bounding box center [1189, 85] width 76 height 23
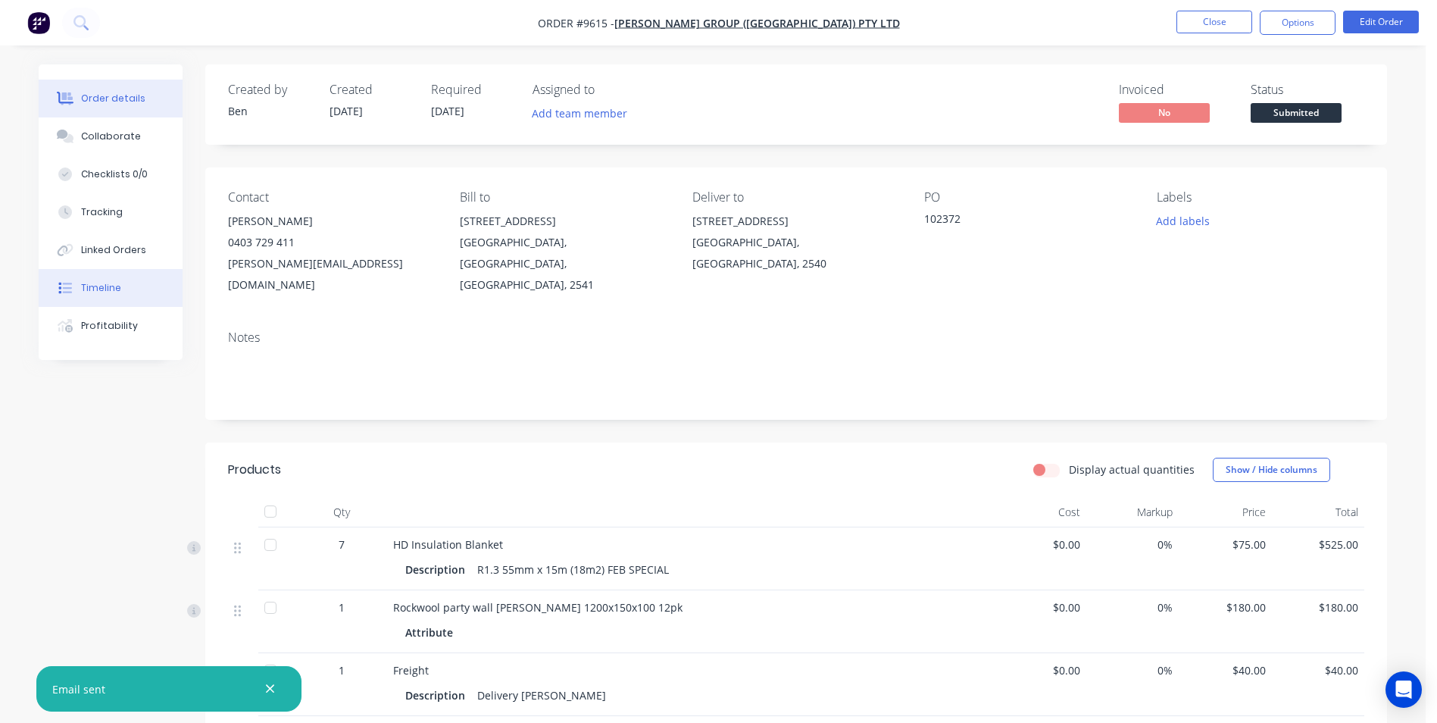
click at [106, 295] on button "Timeline" at bounding box center [111, 288] width 144 height 38
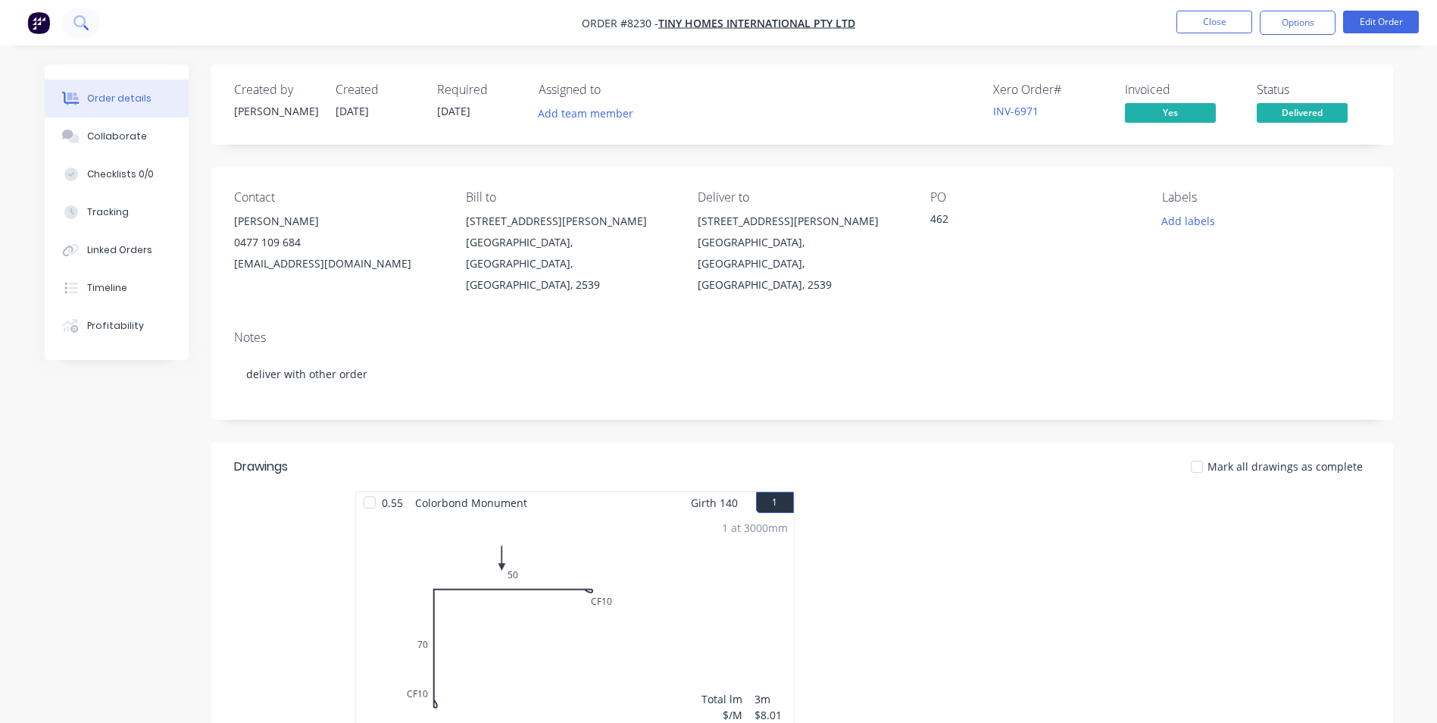
click at [80, 22] on icon at bounding box center [80, 22] width 14 height 14
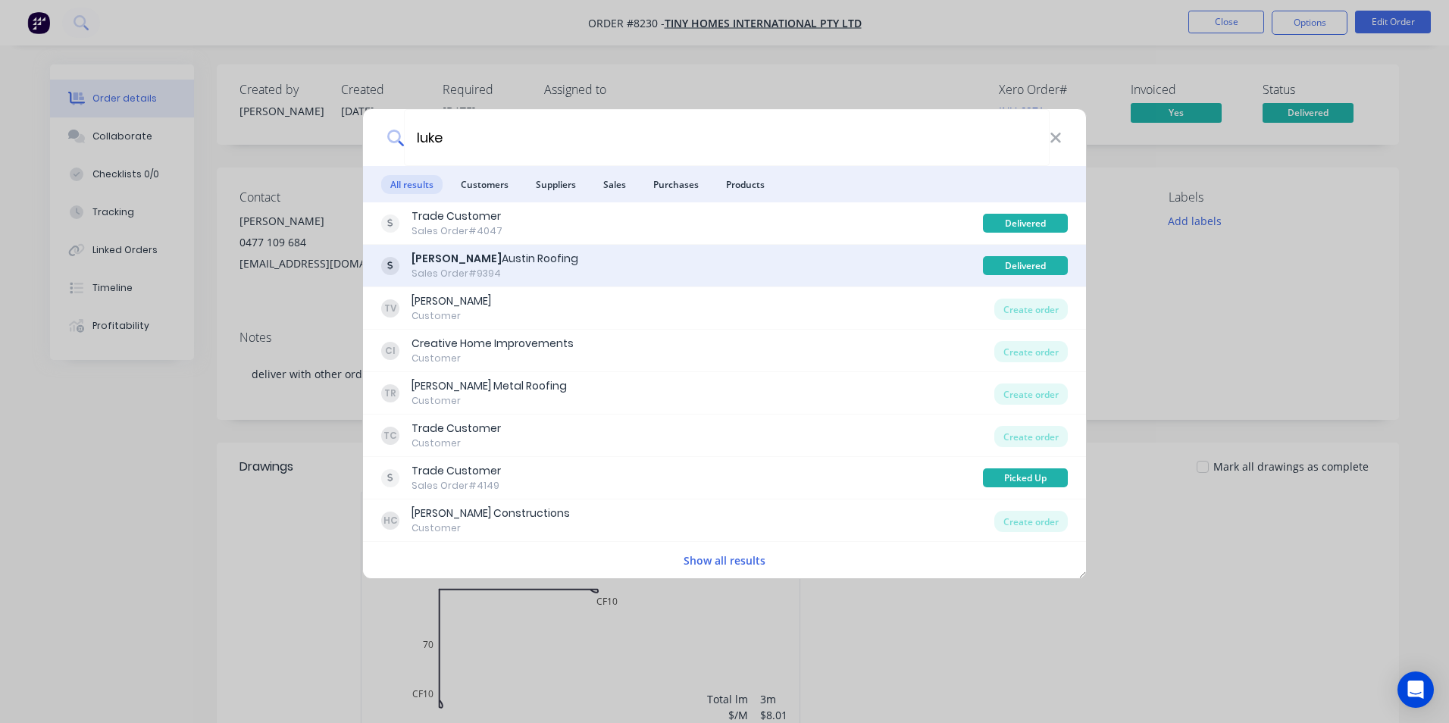
type input "luke"
click at [766, 268] on div "Luke Austin Roofing Sales Order #9394" at bounding box center [682, 266] width 602 height 30
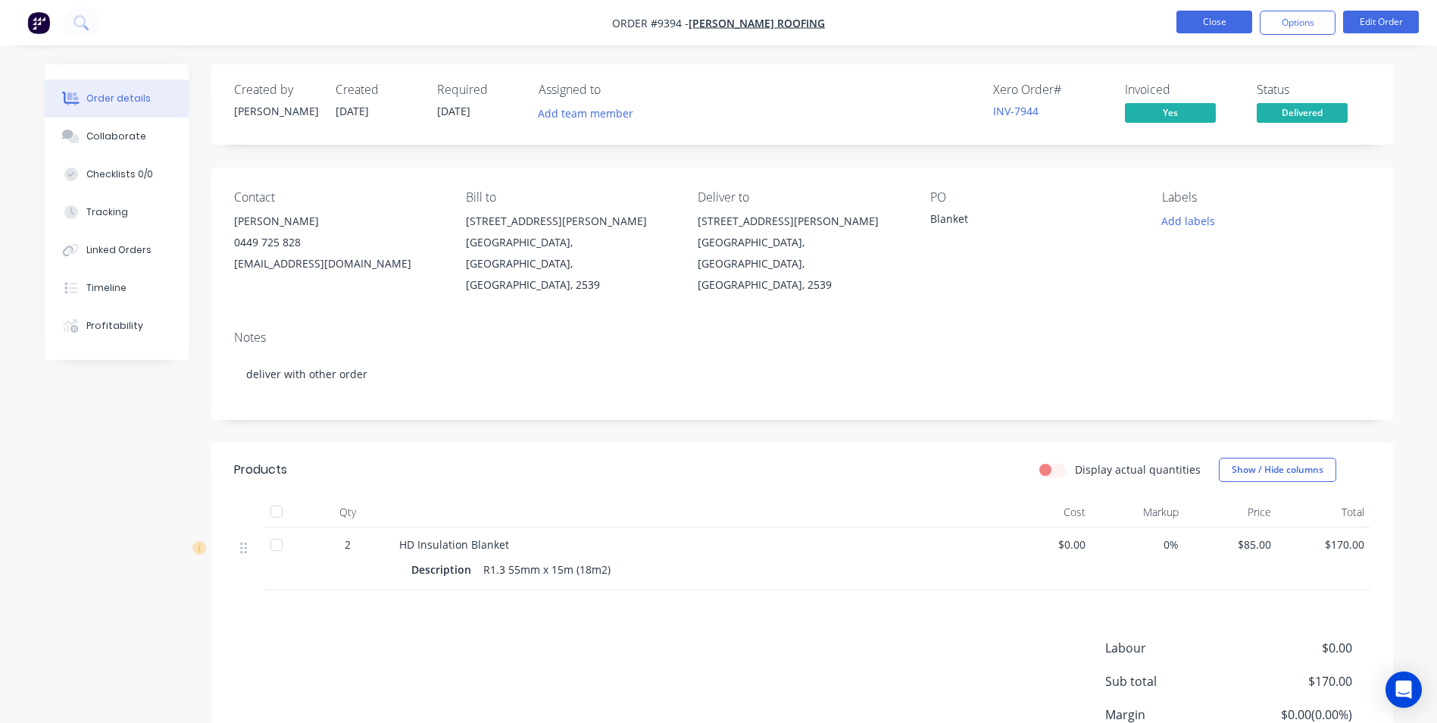
click at [1240, 21] on button "Close" at bounding box center [1215, 22] width 76 height 23
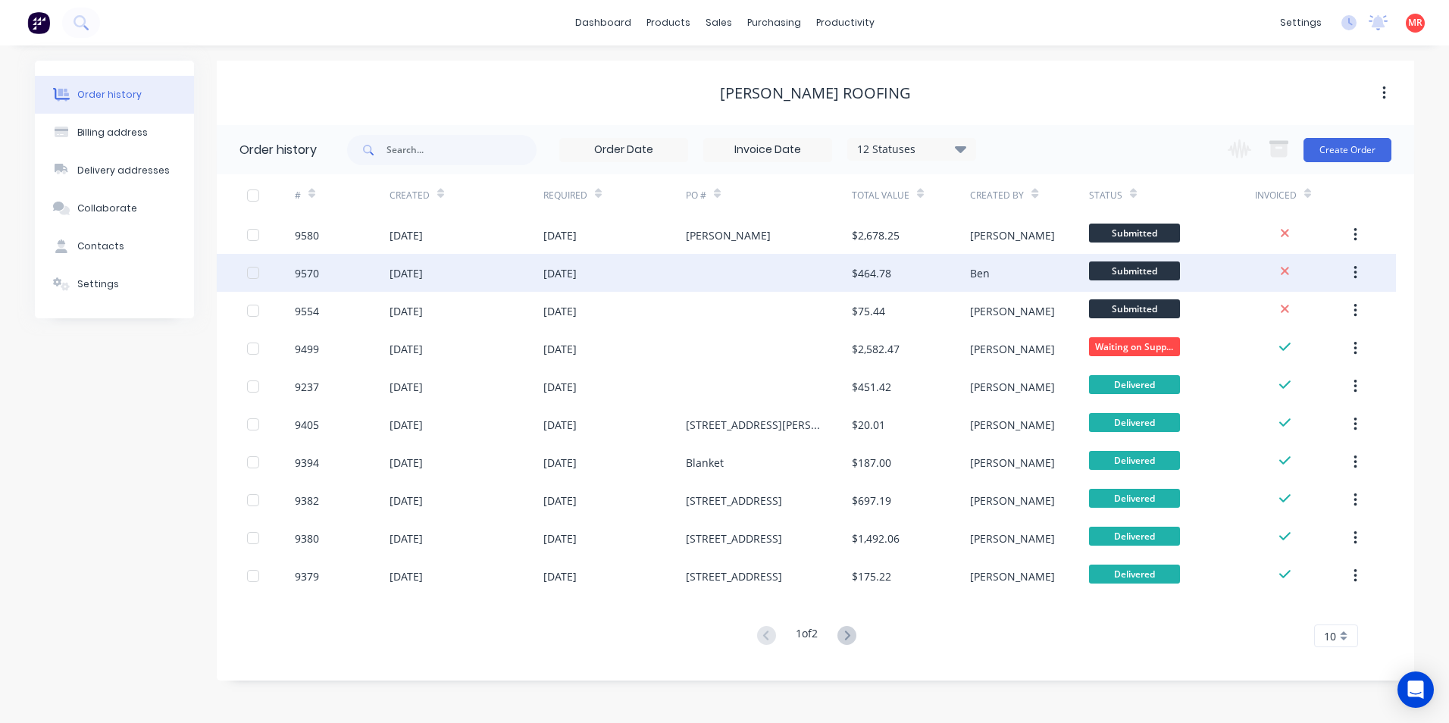
click at [527, 276] on div "[DATE]" at bounding box center [466, 273] width 154 height 38
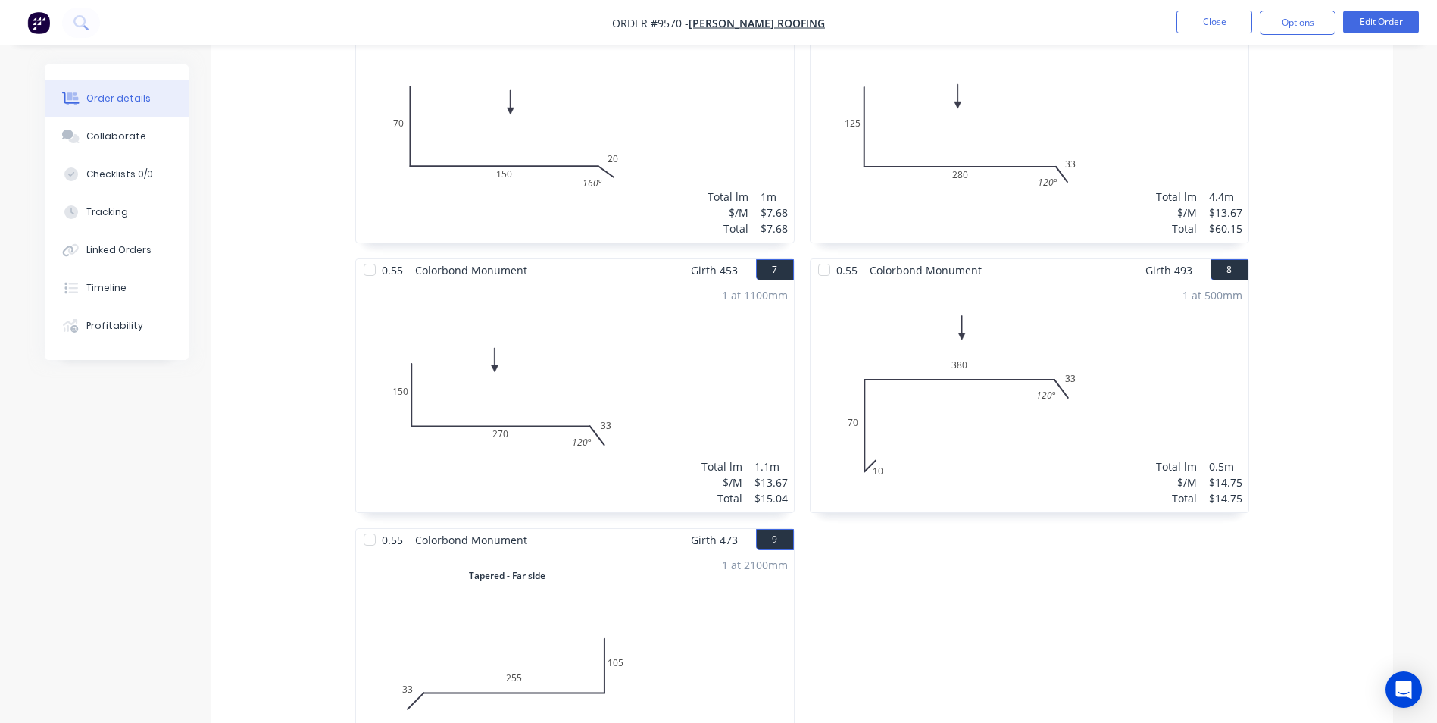
scroll to position [1024, 0]
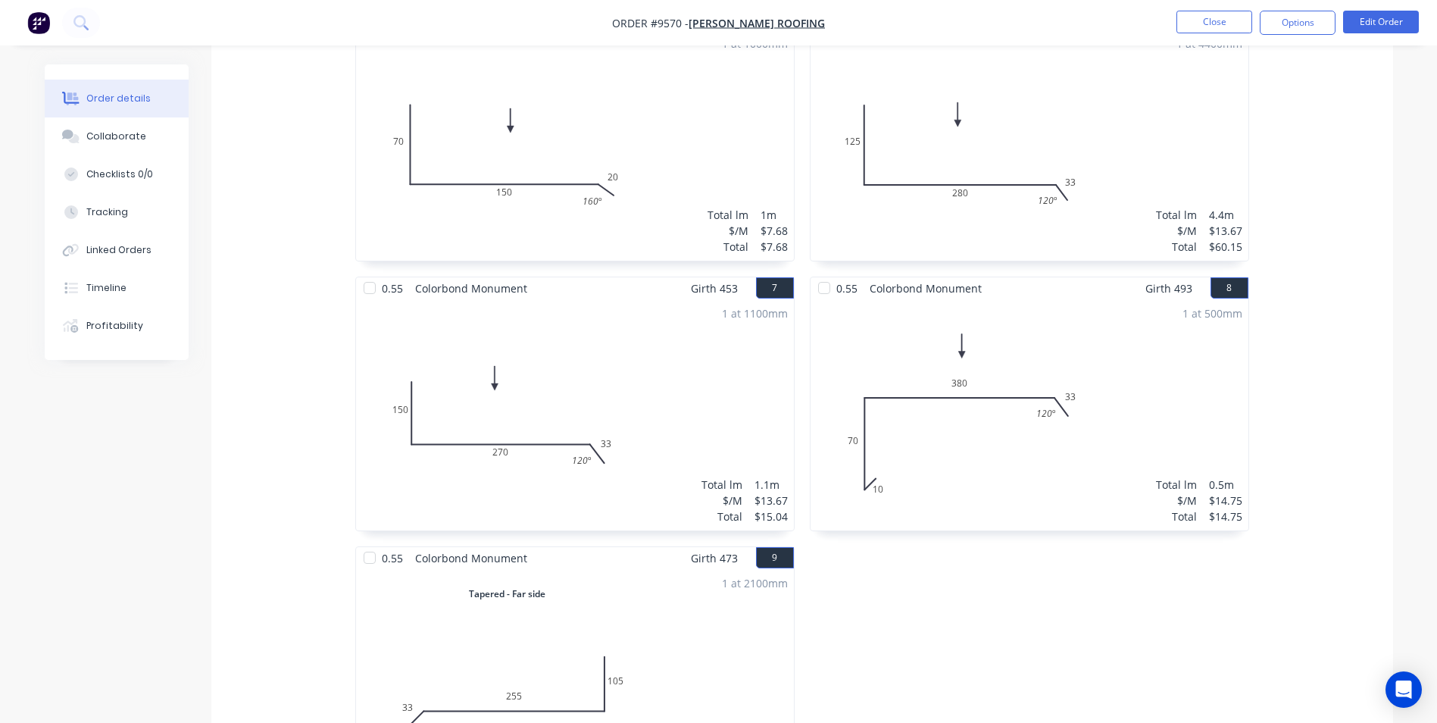
click at [42, 17] on img "button" at bounding box center [38, 22] width 23 height 23
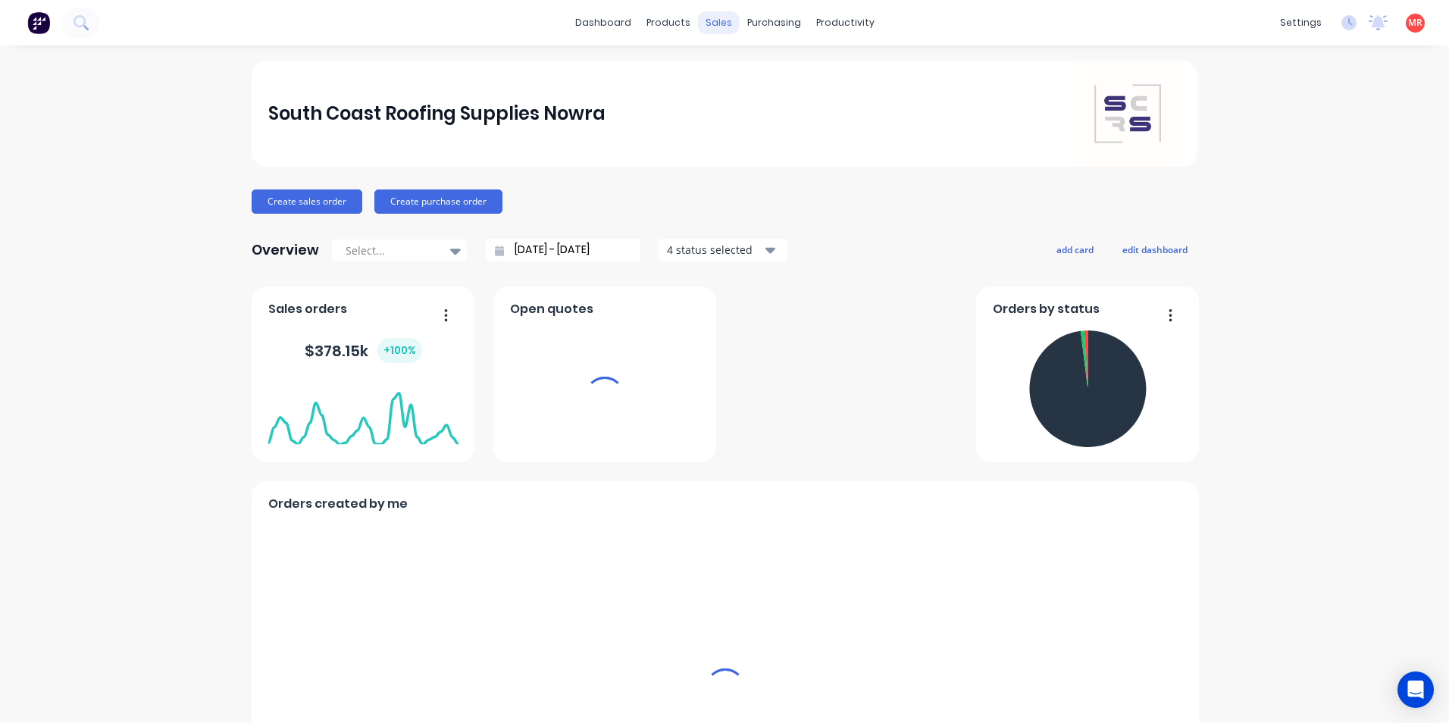
click at [725, 24] on div "sales" at bounding box center [719, 22] width 42 height 23
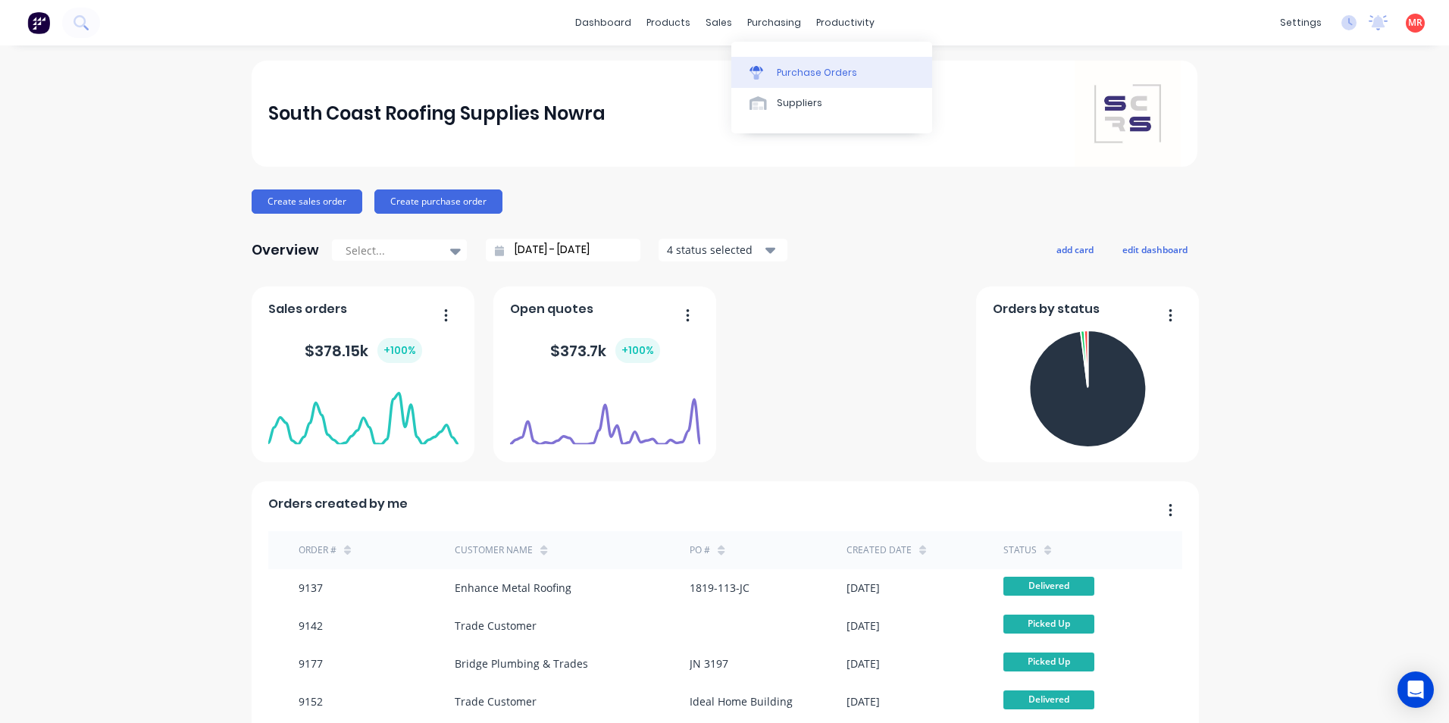
click at [765, 66] on div at bounding box center [760, 73] width 23 height 14
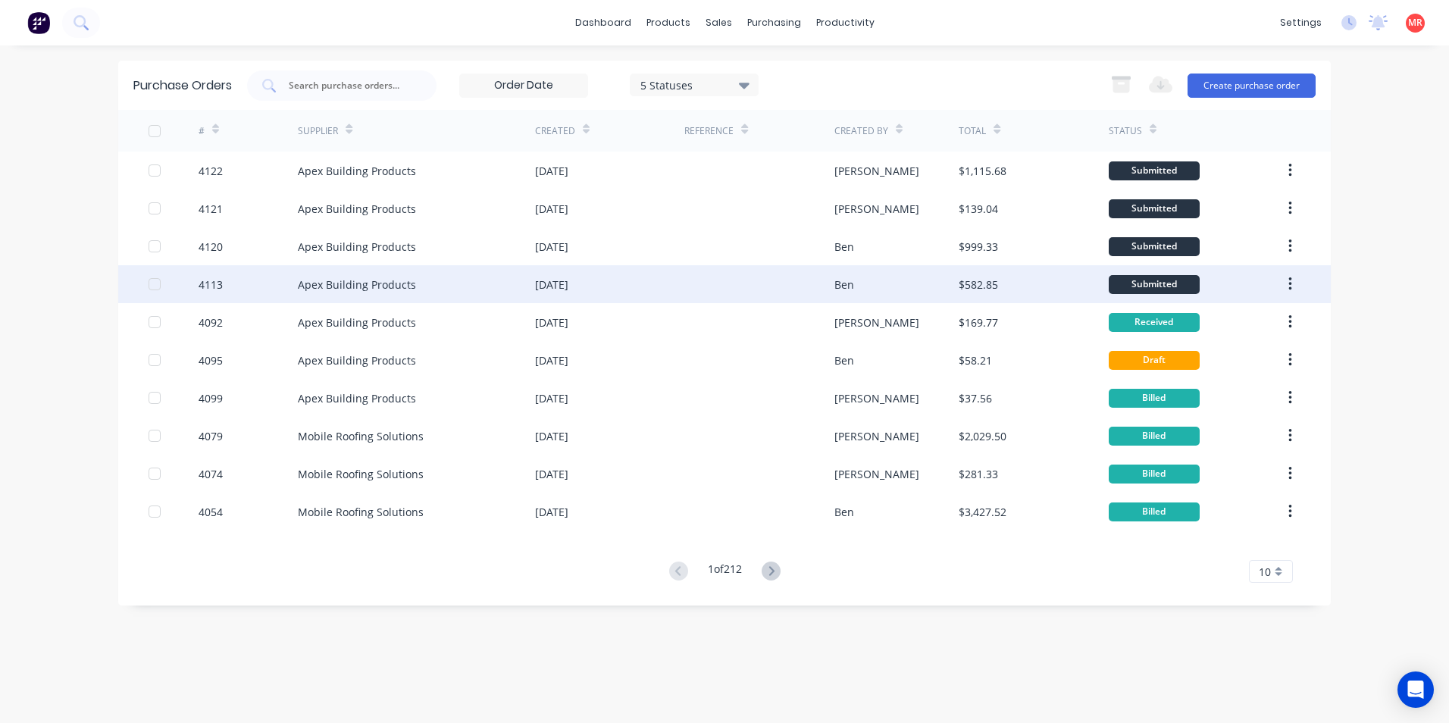
click at [527, 292] on div "Apex Building Products" at bounding box center [416, 284] width 237 height 38
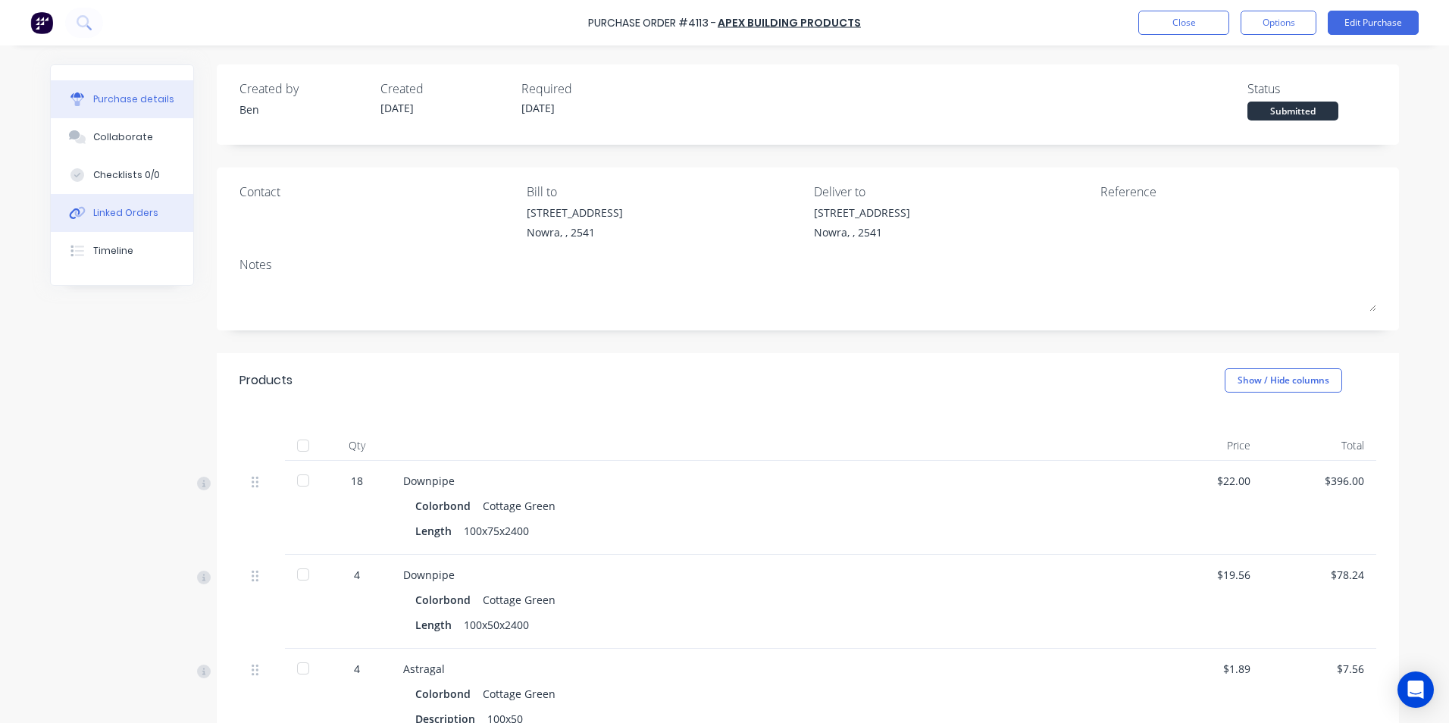
click at [148, 217] on div "Linked Orders" at bounding box center [125, 213] width 65 height 14
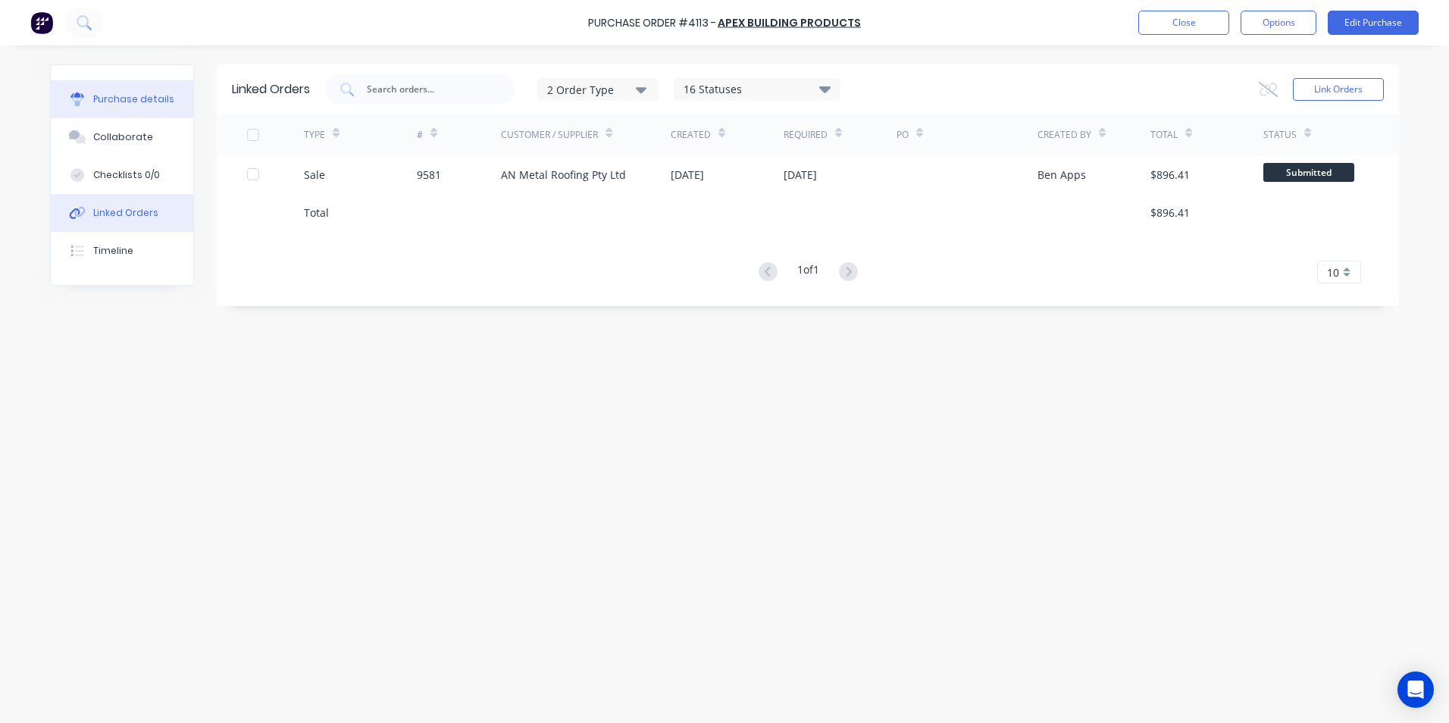
click at [126, 103] on div "Purchase details" at bounding box center [133, 99] width 81 height 14
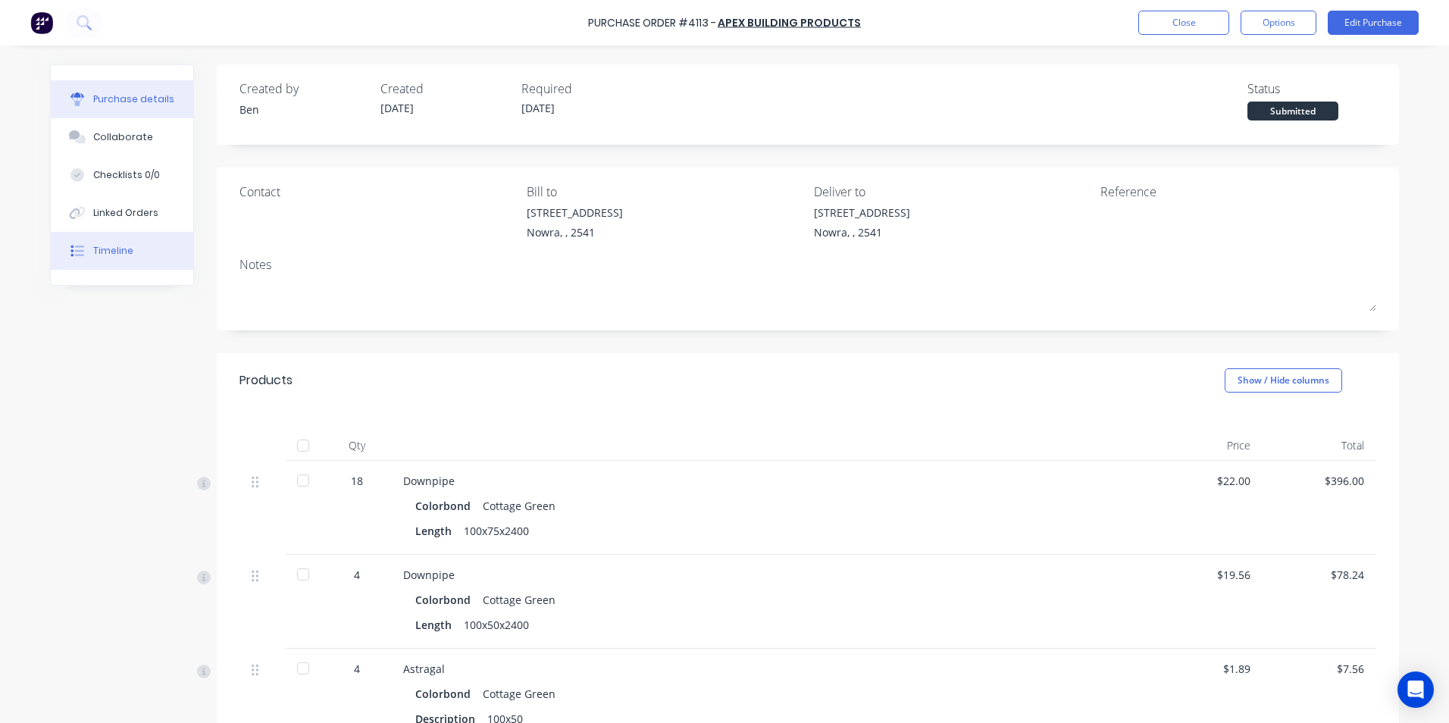
click at [142, 249] on button "Timeline" at bounding box center [122, 251] width 142 height 38
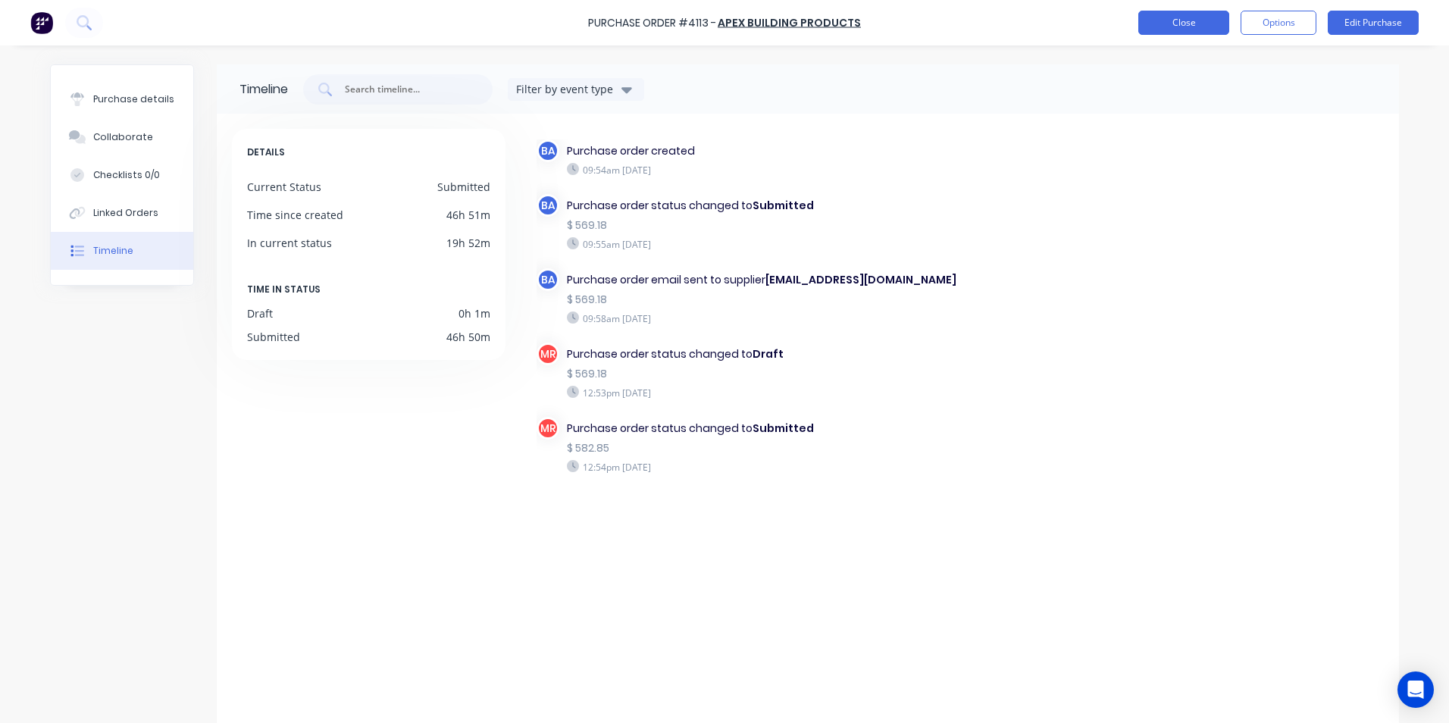
click at [1146, 28] on button "Close" at bounding box center [1183, 23] width 91 height 24
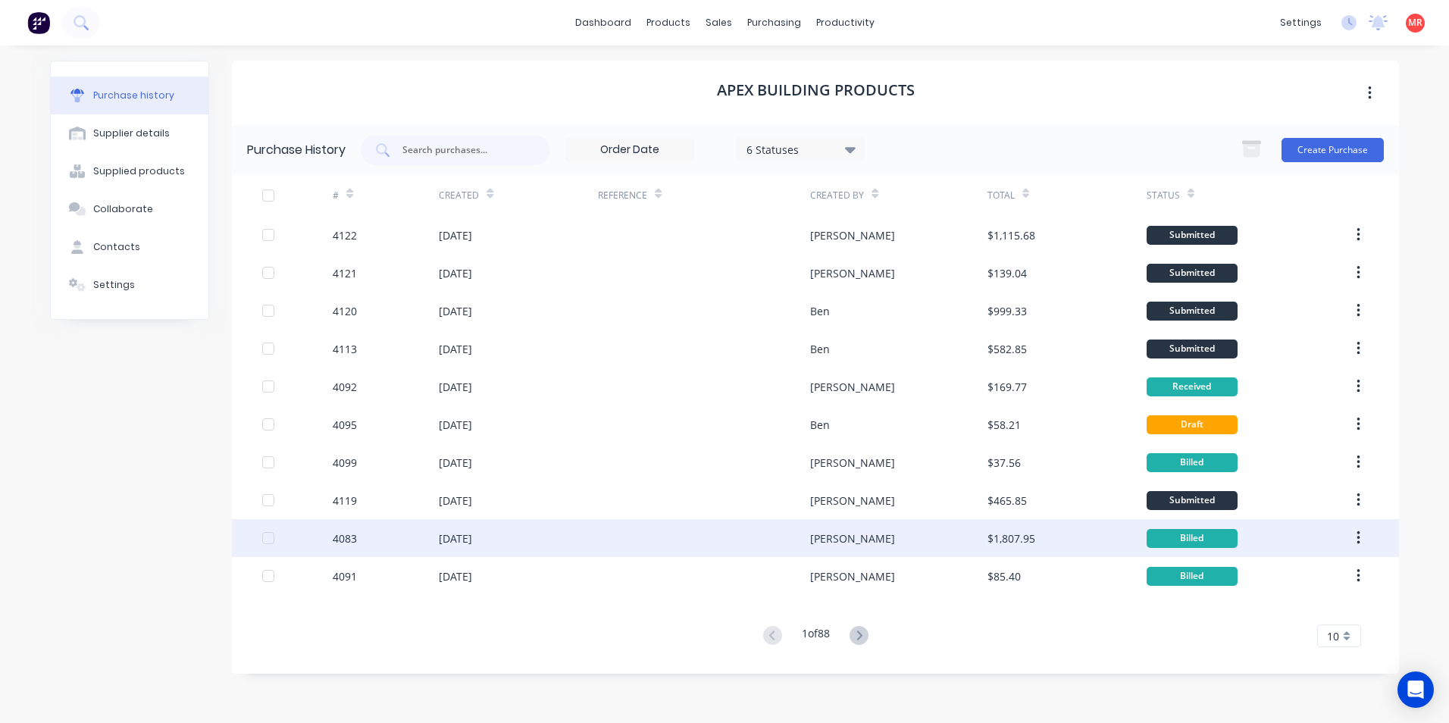
click at [889, 539] on div "[PERSON_NAME]" at bounding box center [898, 538] width 177 height 38
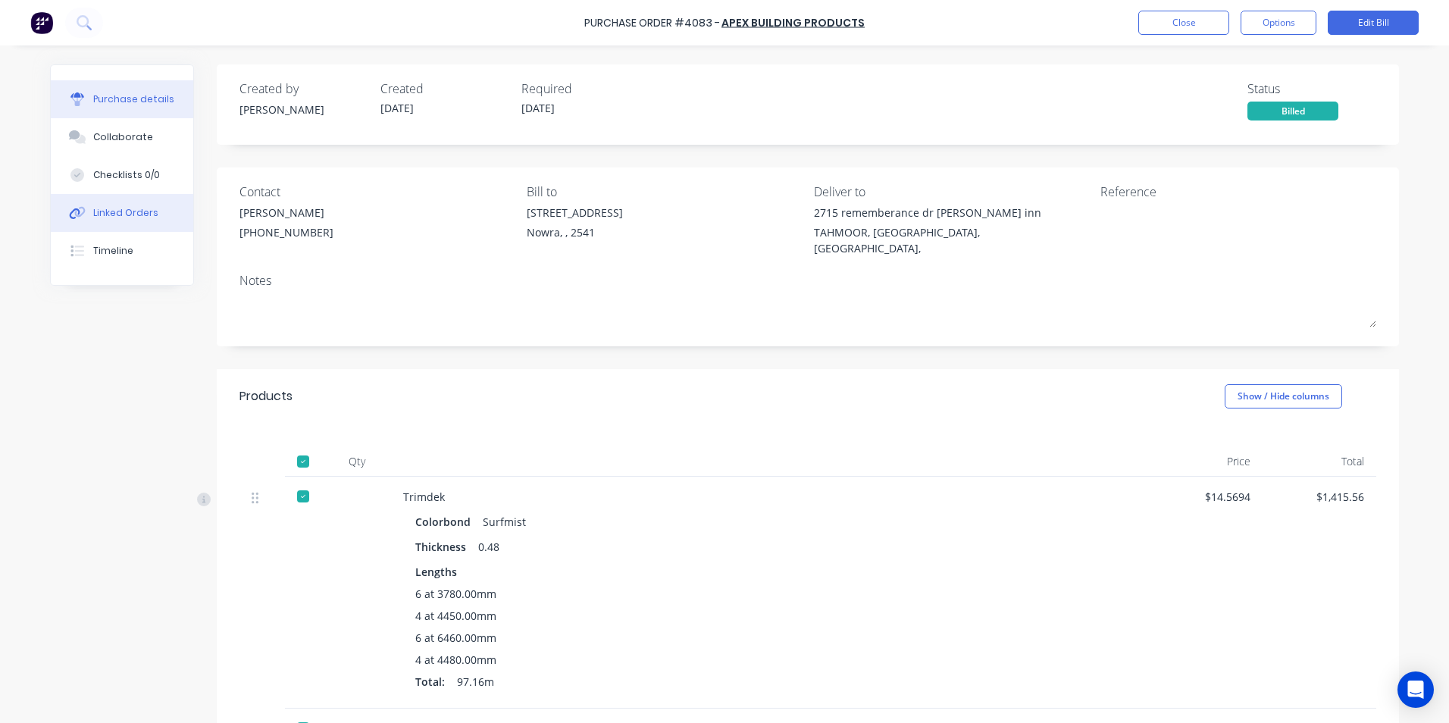
click at [135, 217] on div "Linked Orders" at bounding box center [125, 213] width 65 height 14
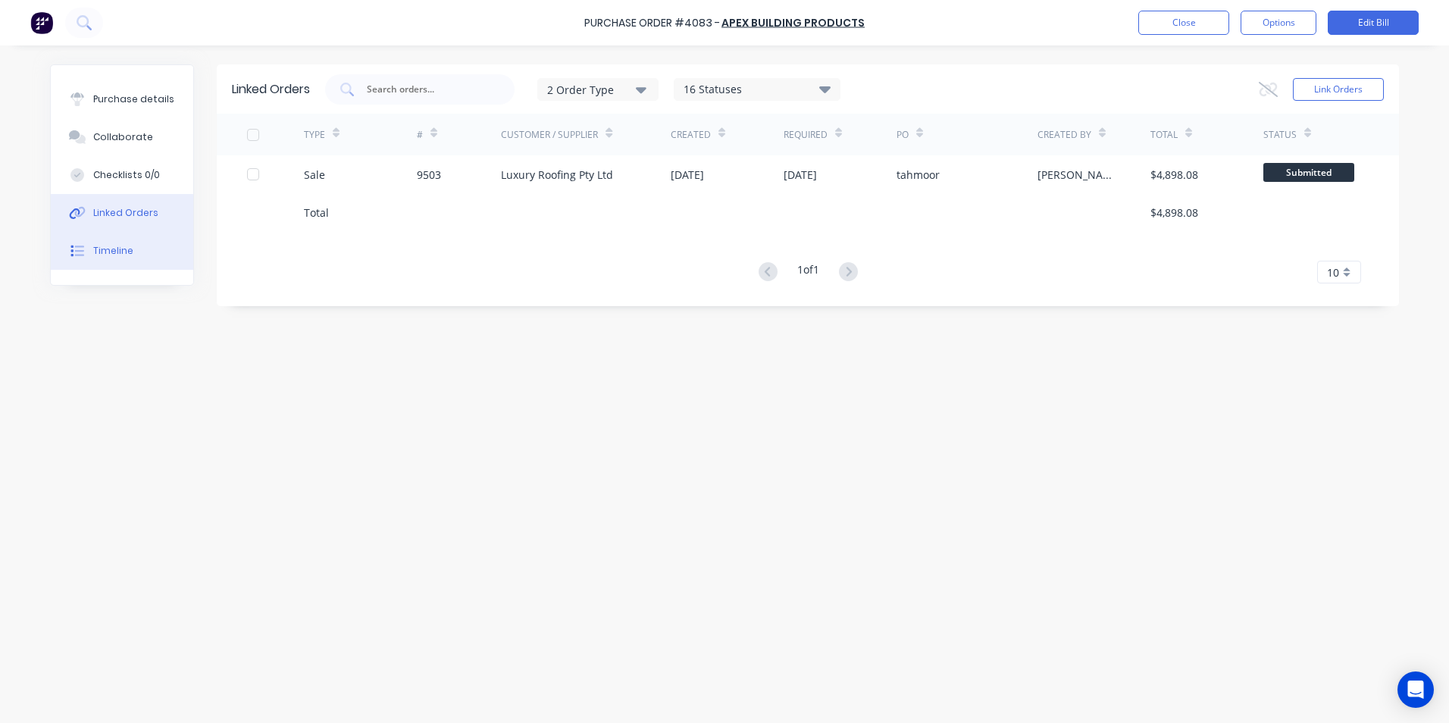
click at [139, 245] on button "Timeline" at bounding box center [122, 251] width 142 height 38
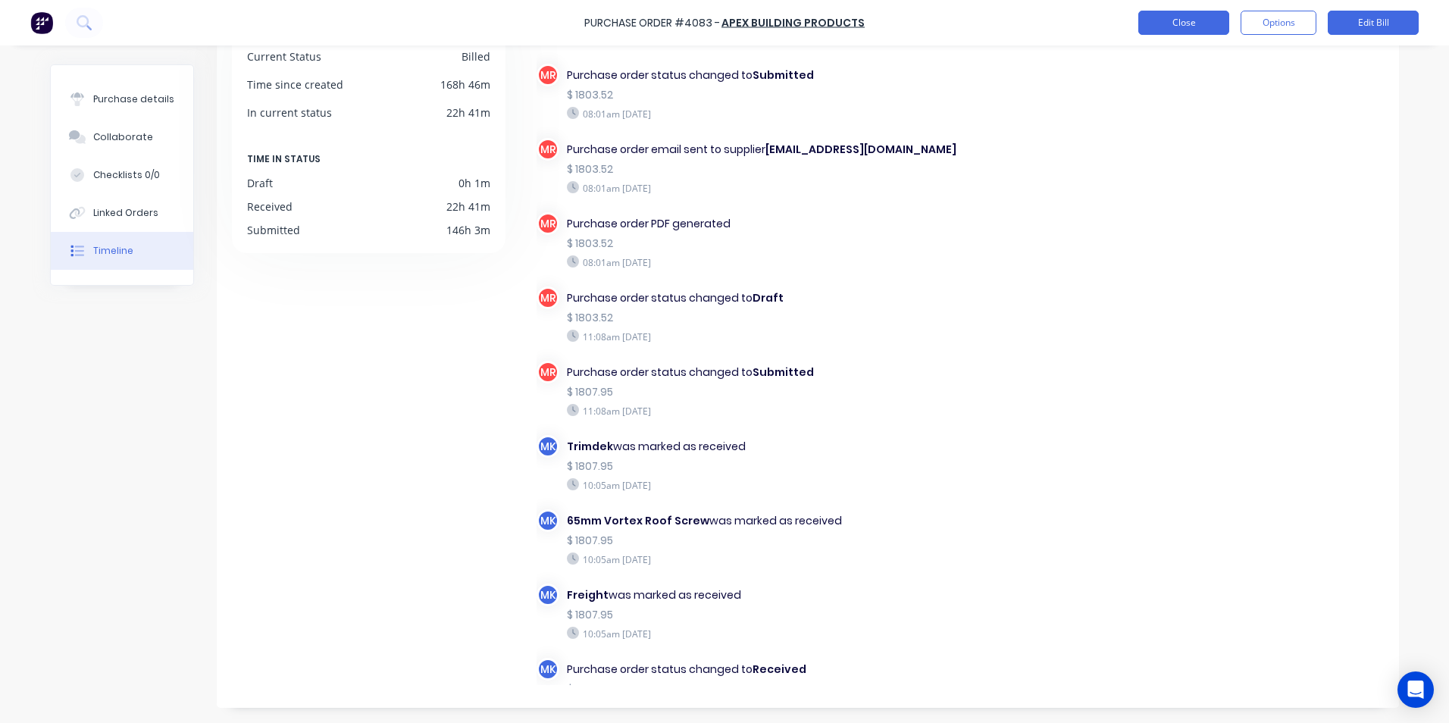
click at [1149, 27] on button "Close" at bounding box center [1183, 23] width 91 height 24
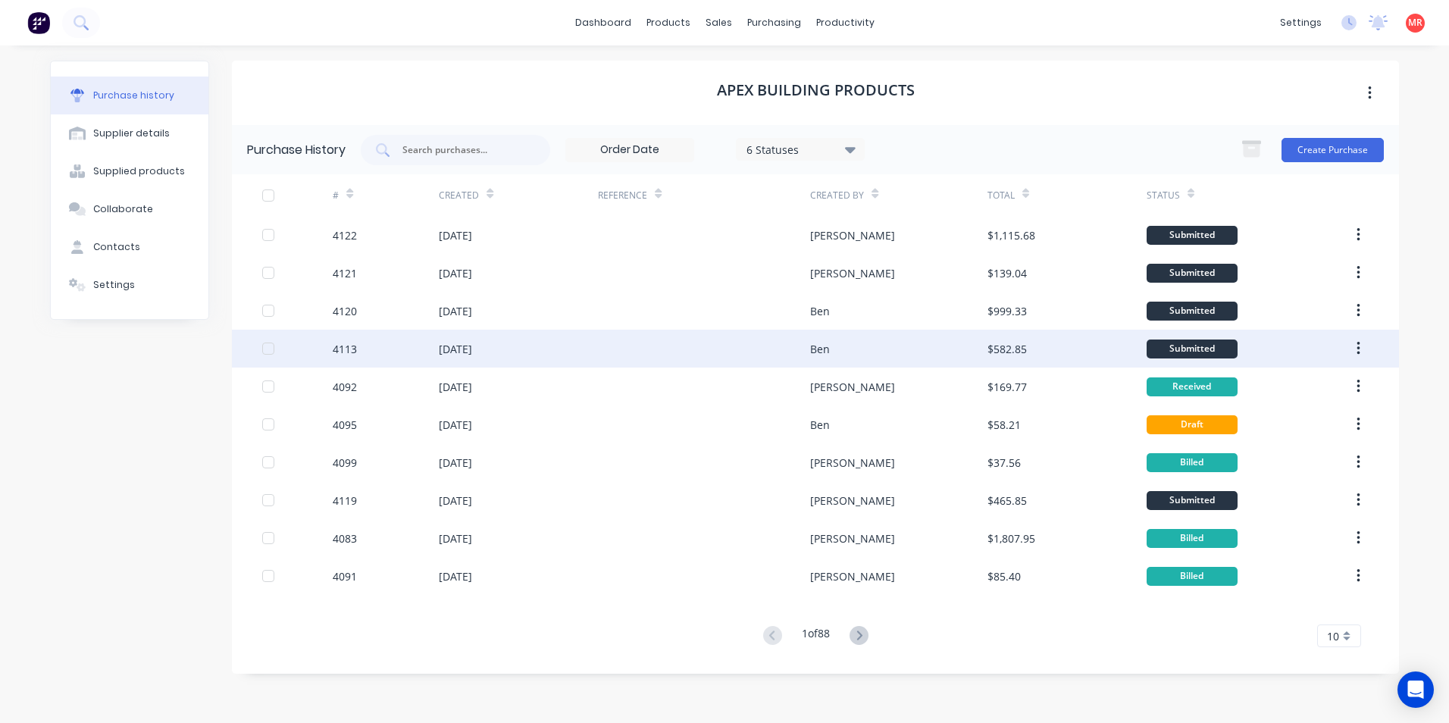
click at [598, 341] on div at bounding box center [704, 349] width 212 height 38
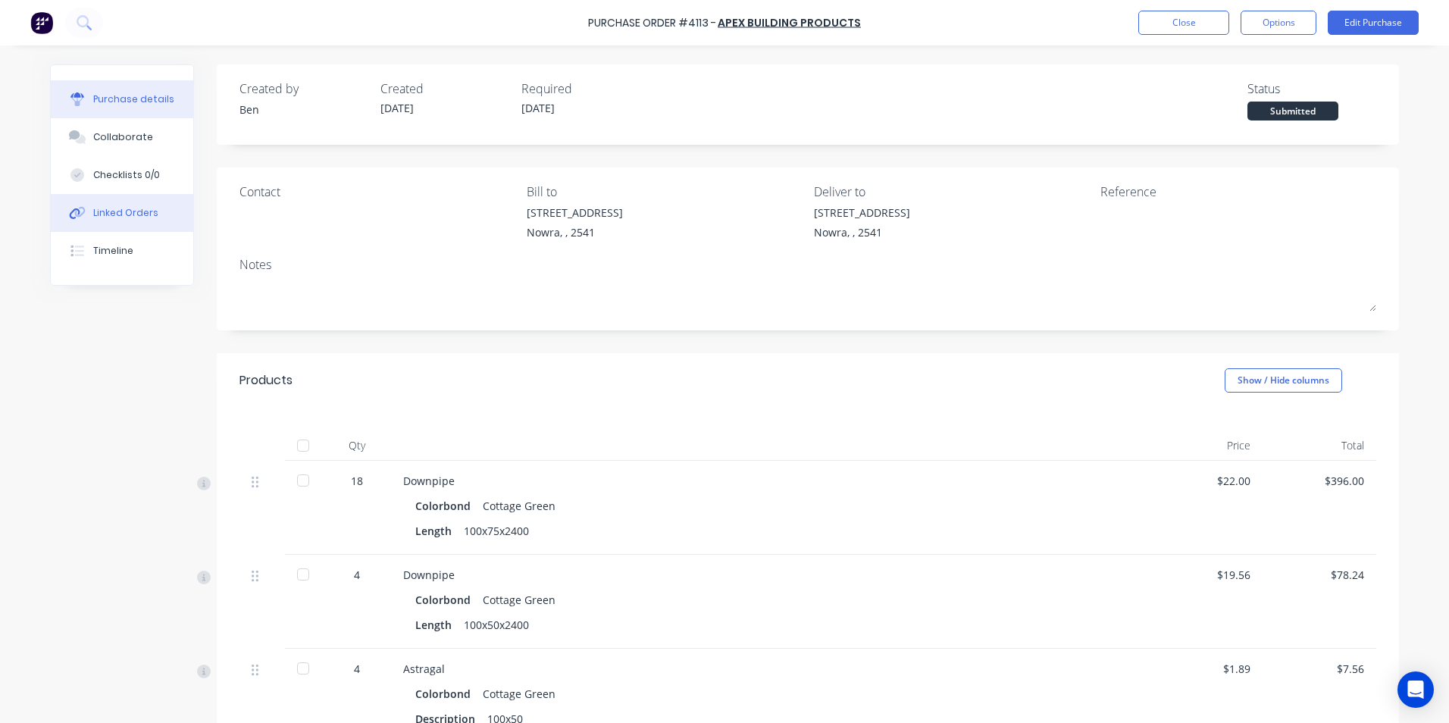
click at [124, 217] on div "Linked Orders" at bounding box center [125, 213] width 65 height 14
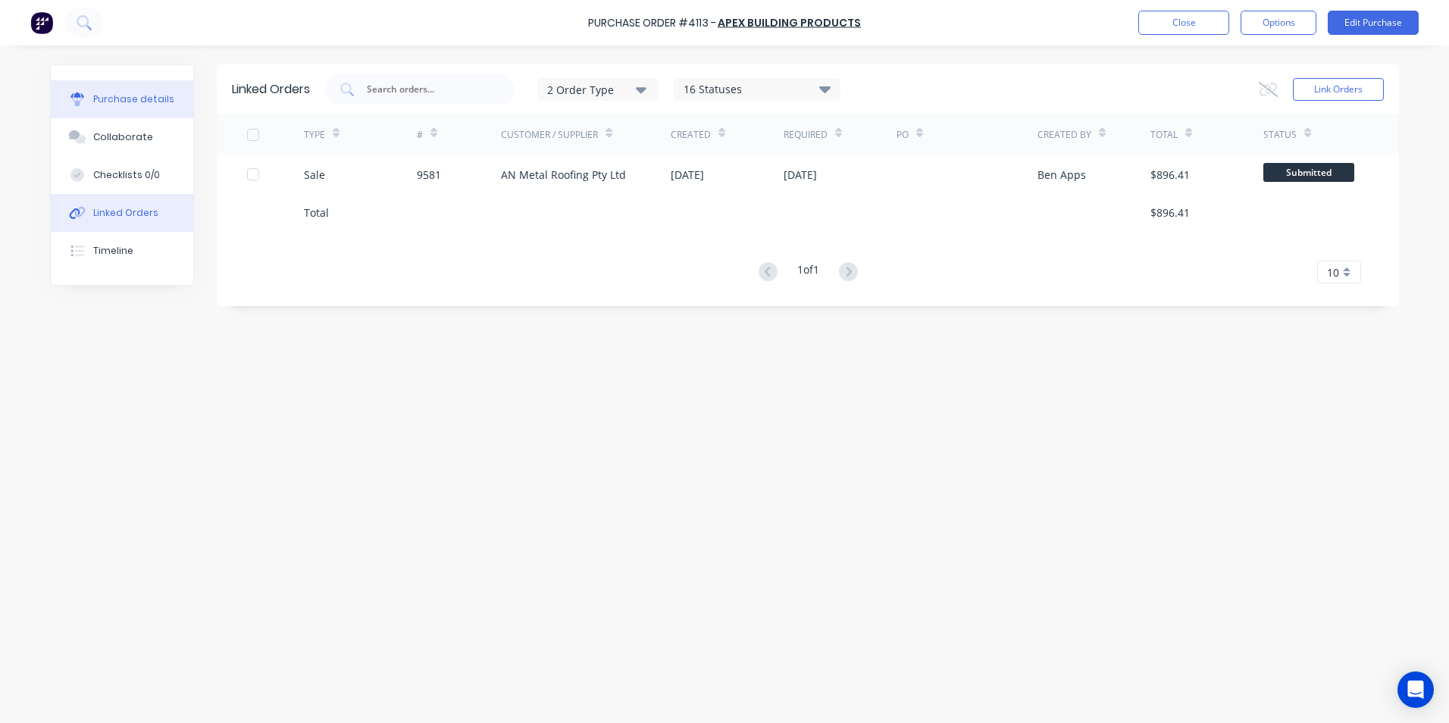
click at [101, 109] on button "Purchase details" at bounding box center [122, 99] width 142 height 38
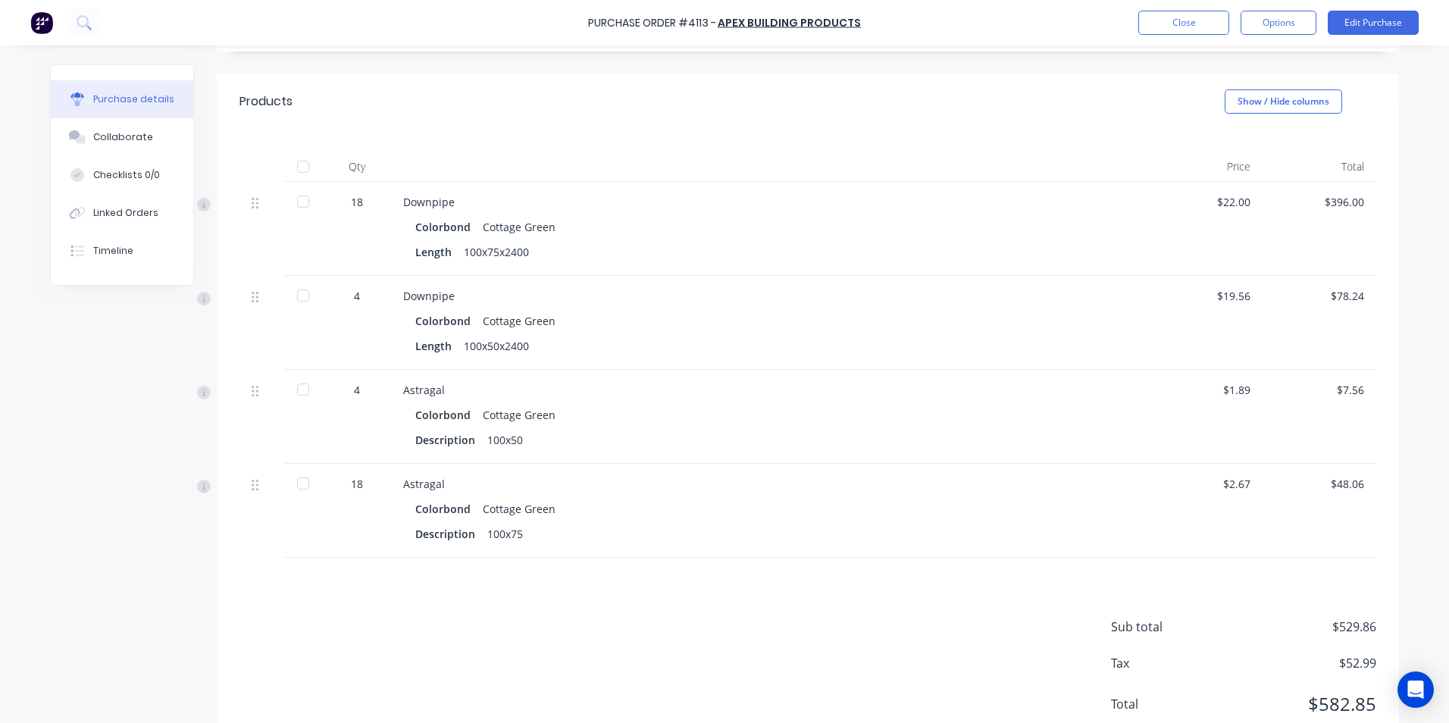
scroll to position [330, 0]
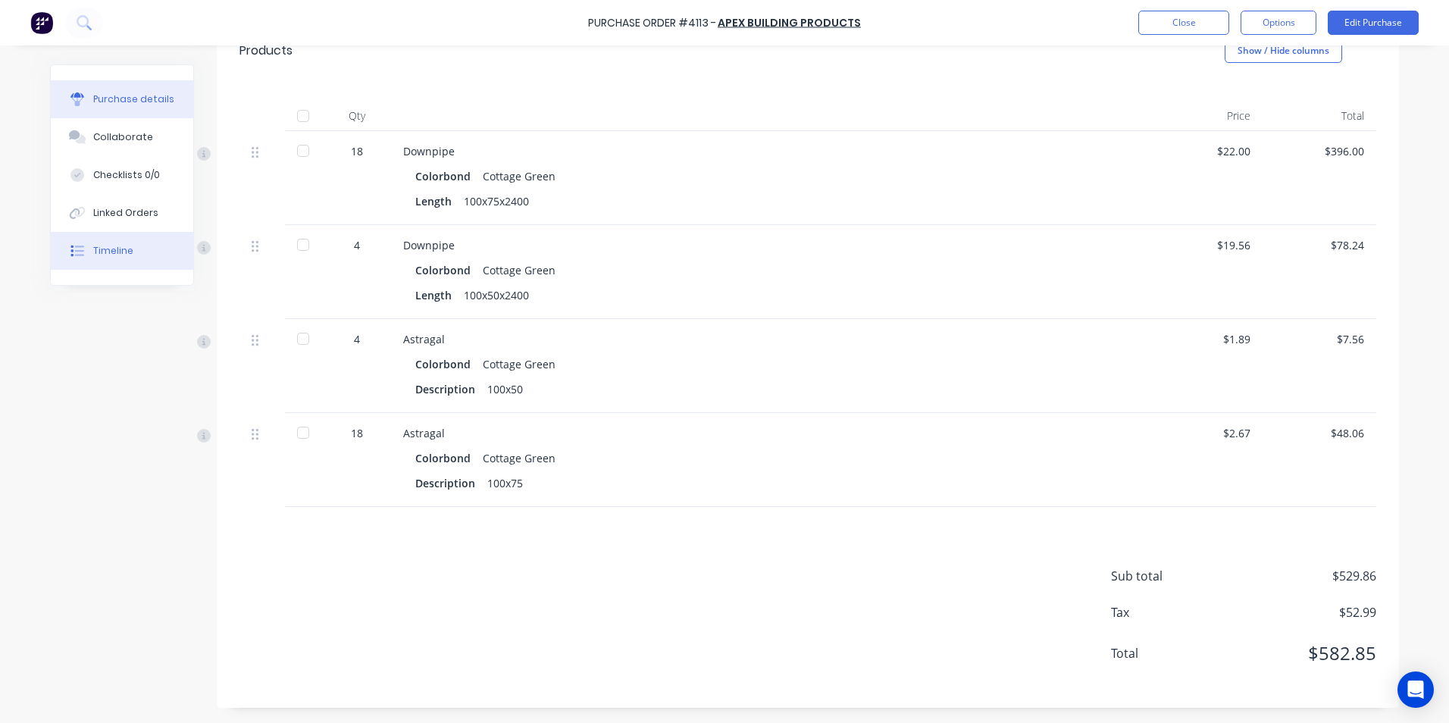
click at [124, 243] on button "Timeline" at bounding box center [122, 251] width 142 height 38
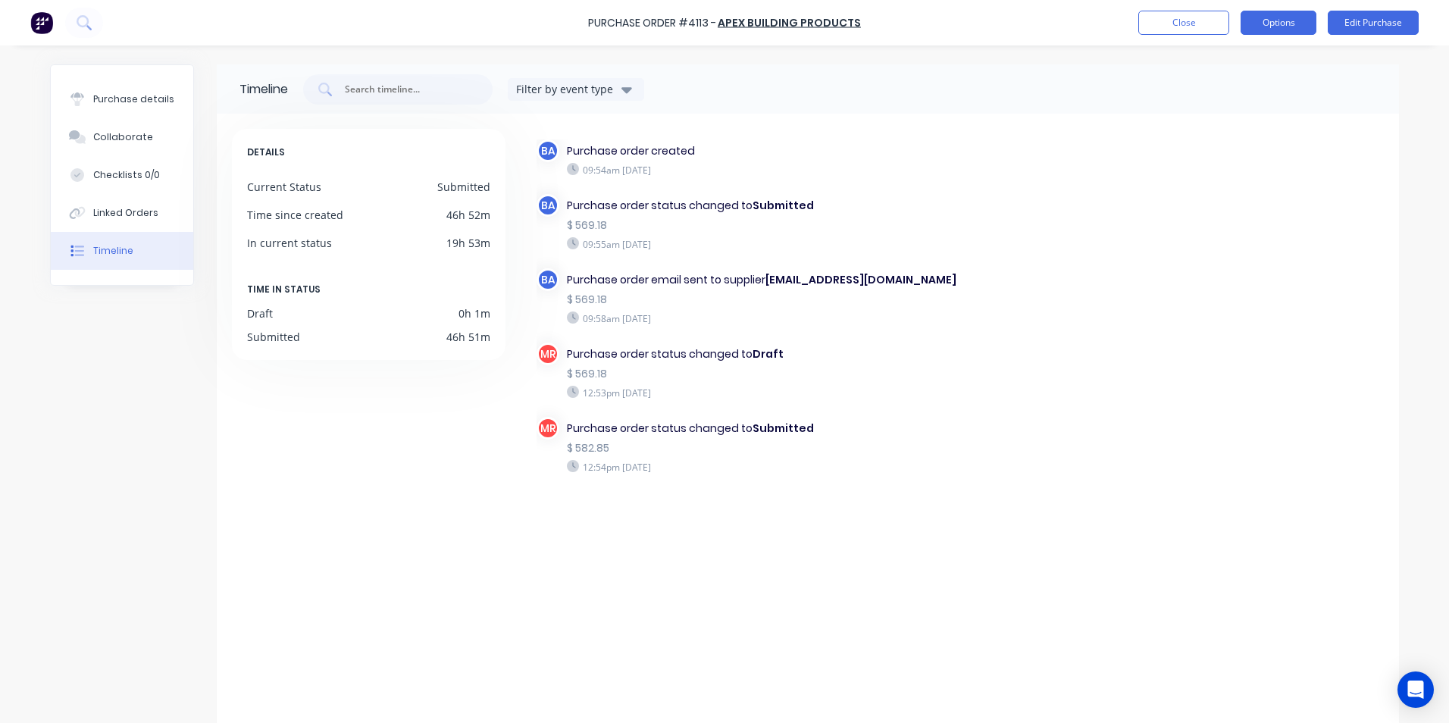
click at [1297, 18] on button "Options" at bounding box center [1278, 23] width 76 height 24
click at [1089, 19] on div "Purchase Order #4113 - Apex Building Products Close Options Print / Email Conve…" at bounding box center [724, 22] width 1449 height 45
click at [84, 23] on icon at bounding box center [84, 22] width 14 height 14
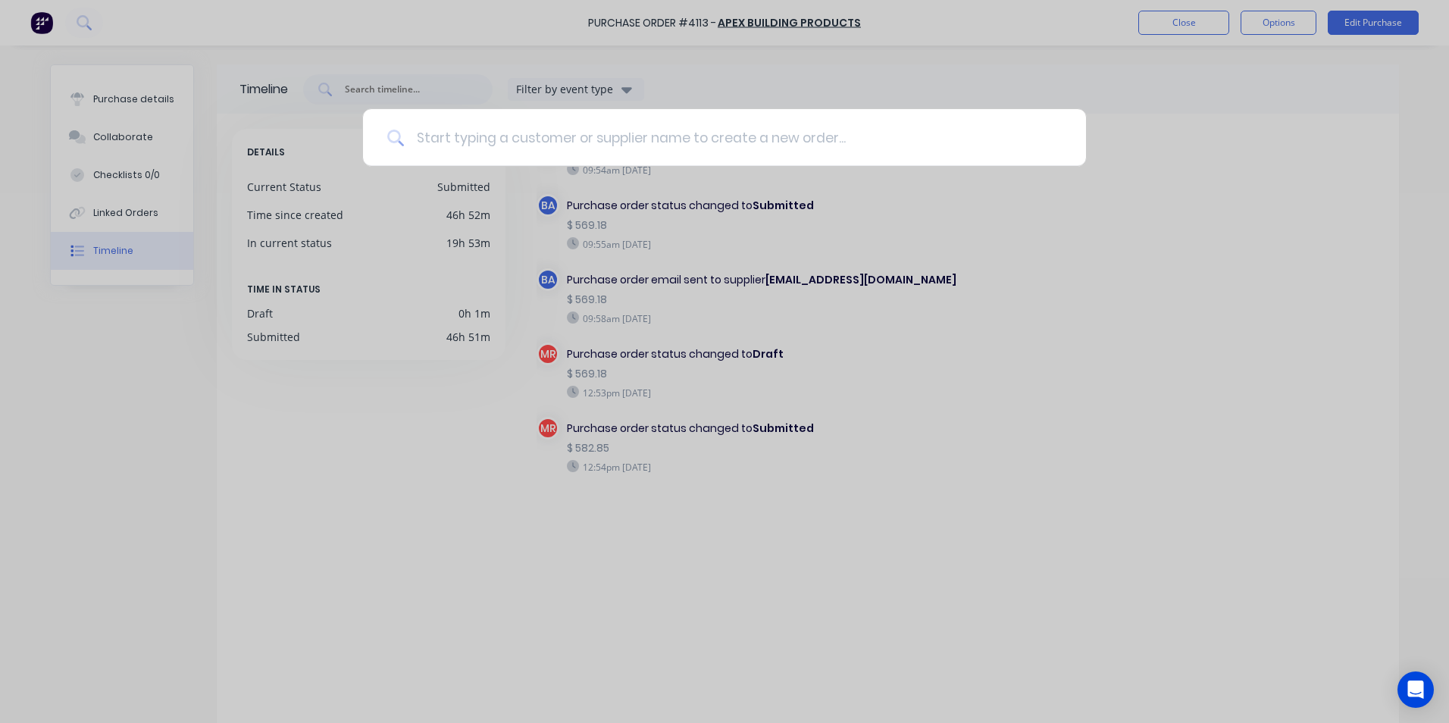
click at [424, 137] on input at bounding box center [733, 137] width 658 height 57
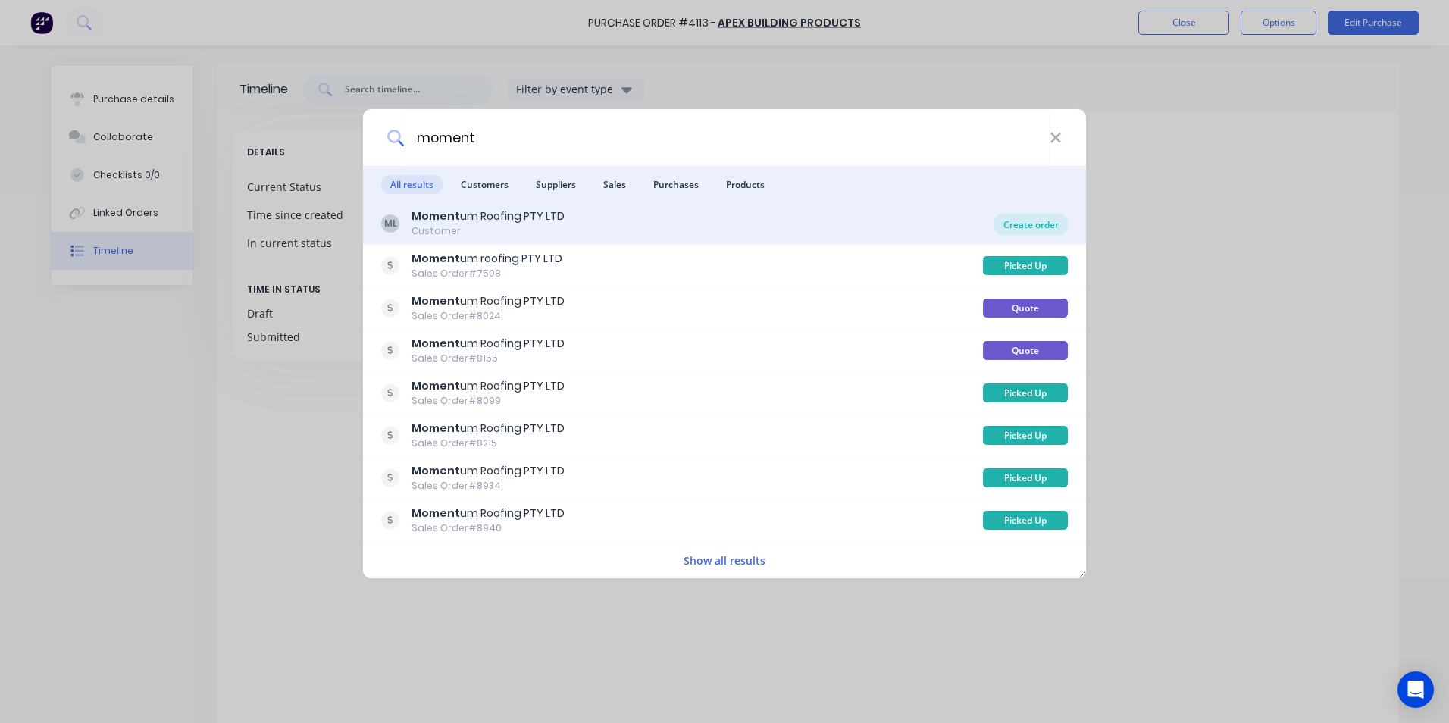
type input "moment"
click at [996, 225] on div "Create order" at bounding box center [1030, 224] width 73 height 21
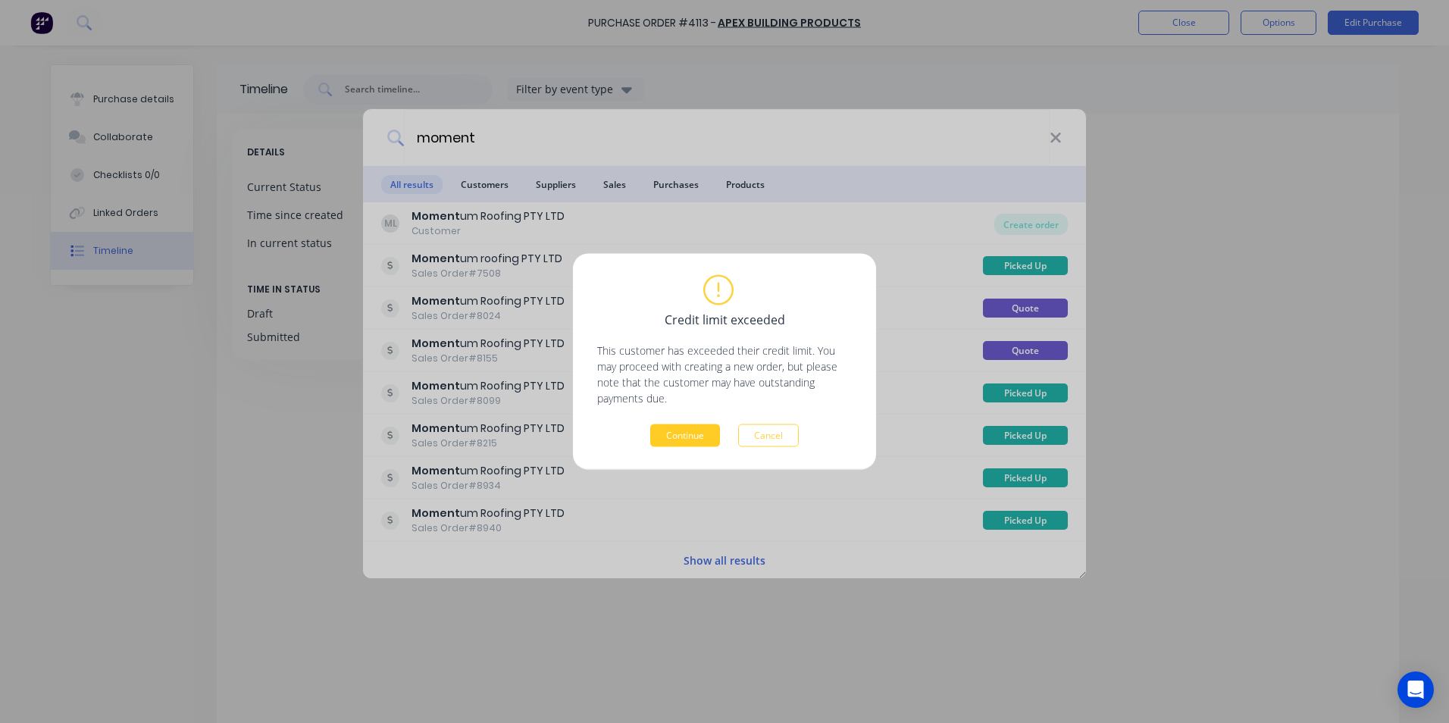
click at [712, 442] on button "Continue" at bounding box center [685, 435] width 70 height 23
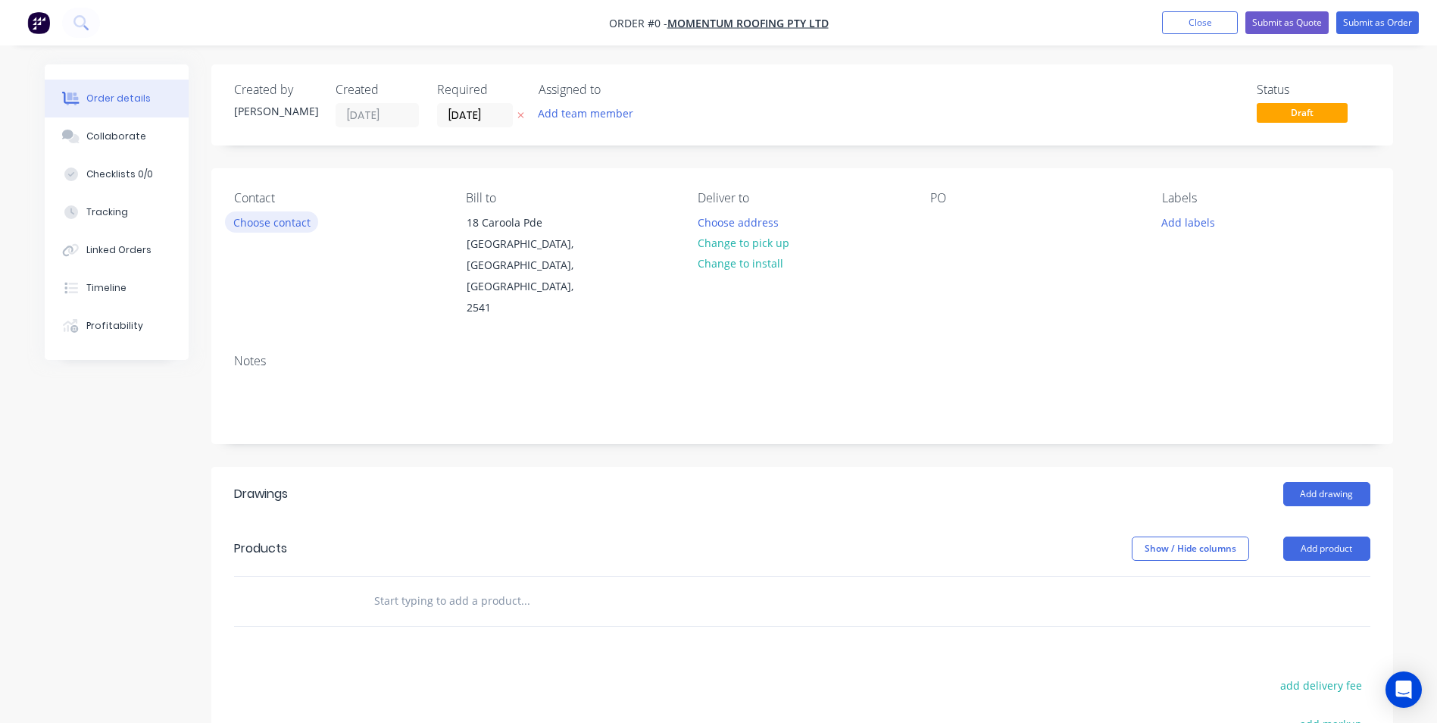
click at [233, 231] on button "Choose contact" at bounding box center [271, 221] width 93 height 20
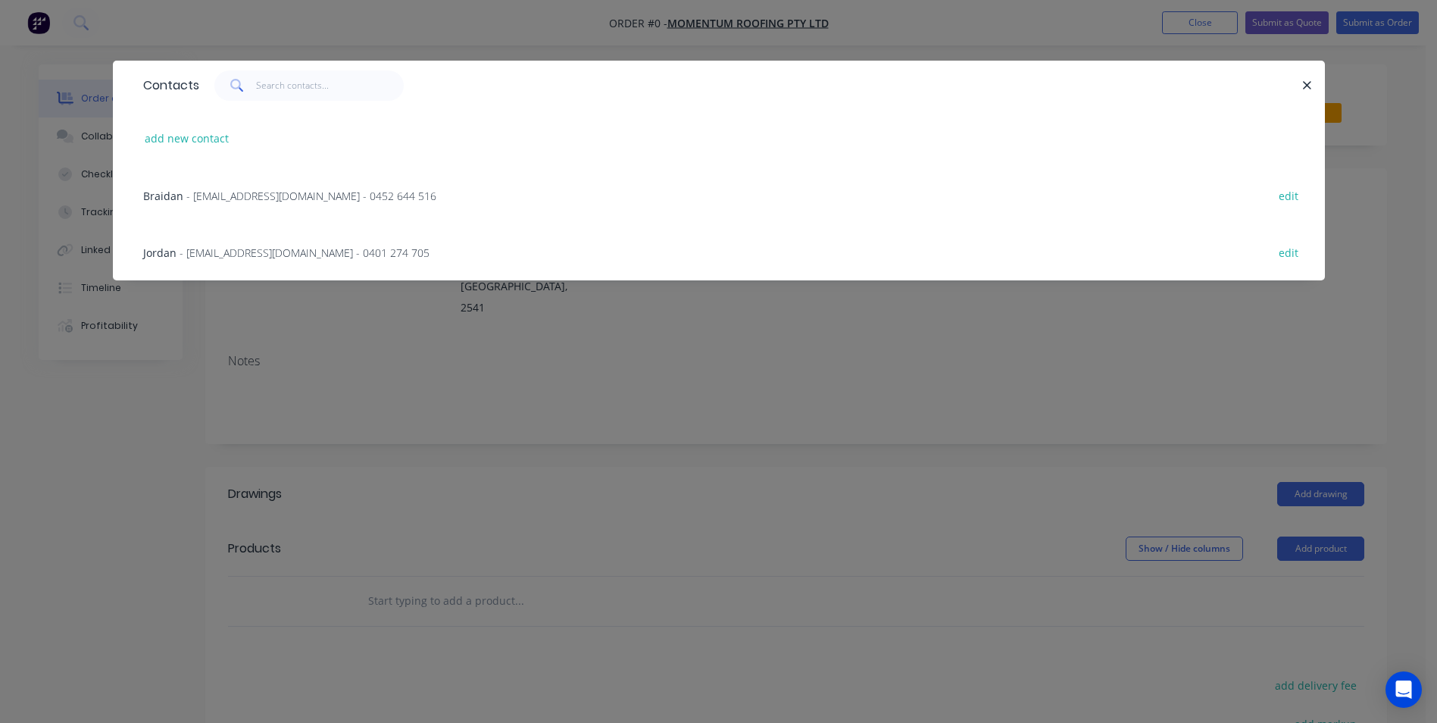
click at [270, 262] on div "Jordan - jordan@momentumroofing.com.au - 0401 274 705 edit" at bounding box center [719, 252] width 1167 height 57
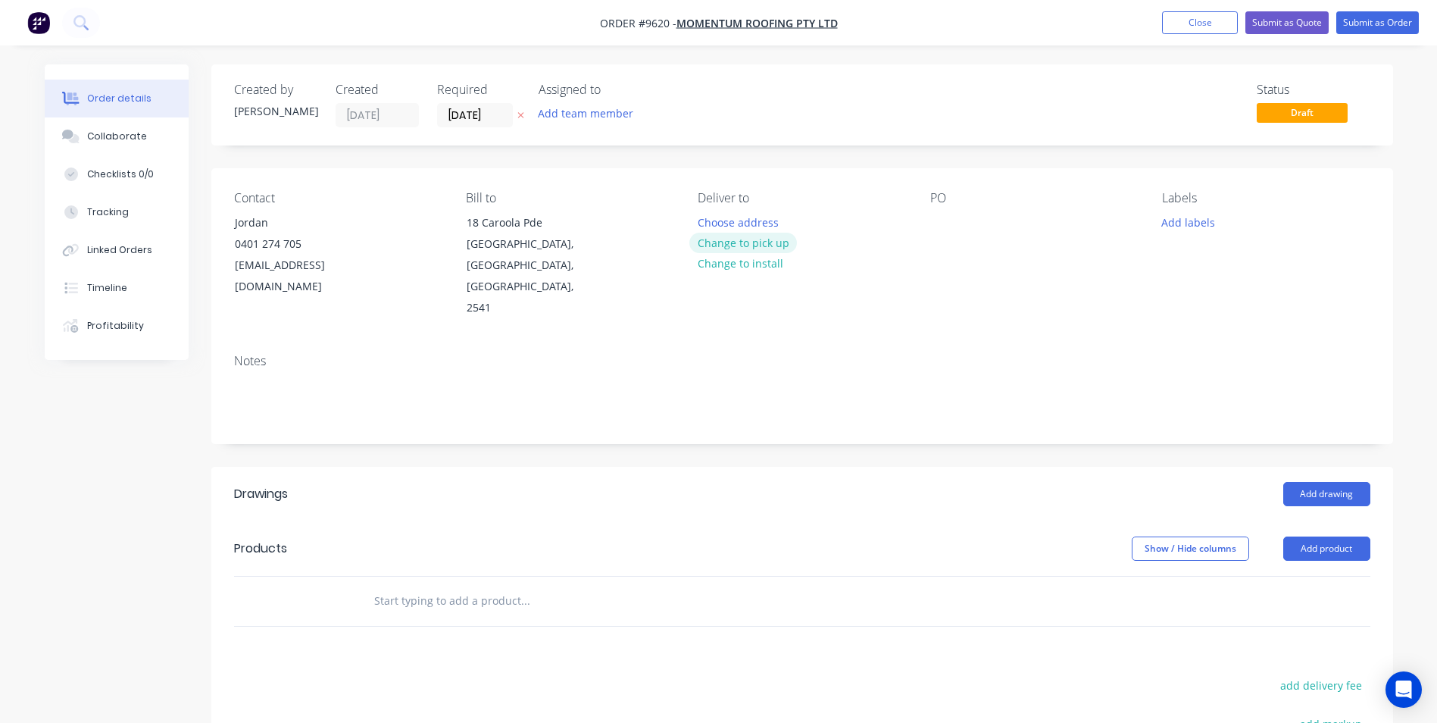
click at [791, 246] on button "Change to pick up" at bounding box center [744, 243] width 108 height 20
click at [740, 239] on button "Change to delivery" at bounding box center [745, 243] width 111 height 20
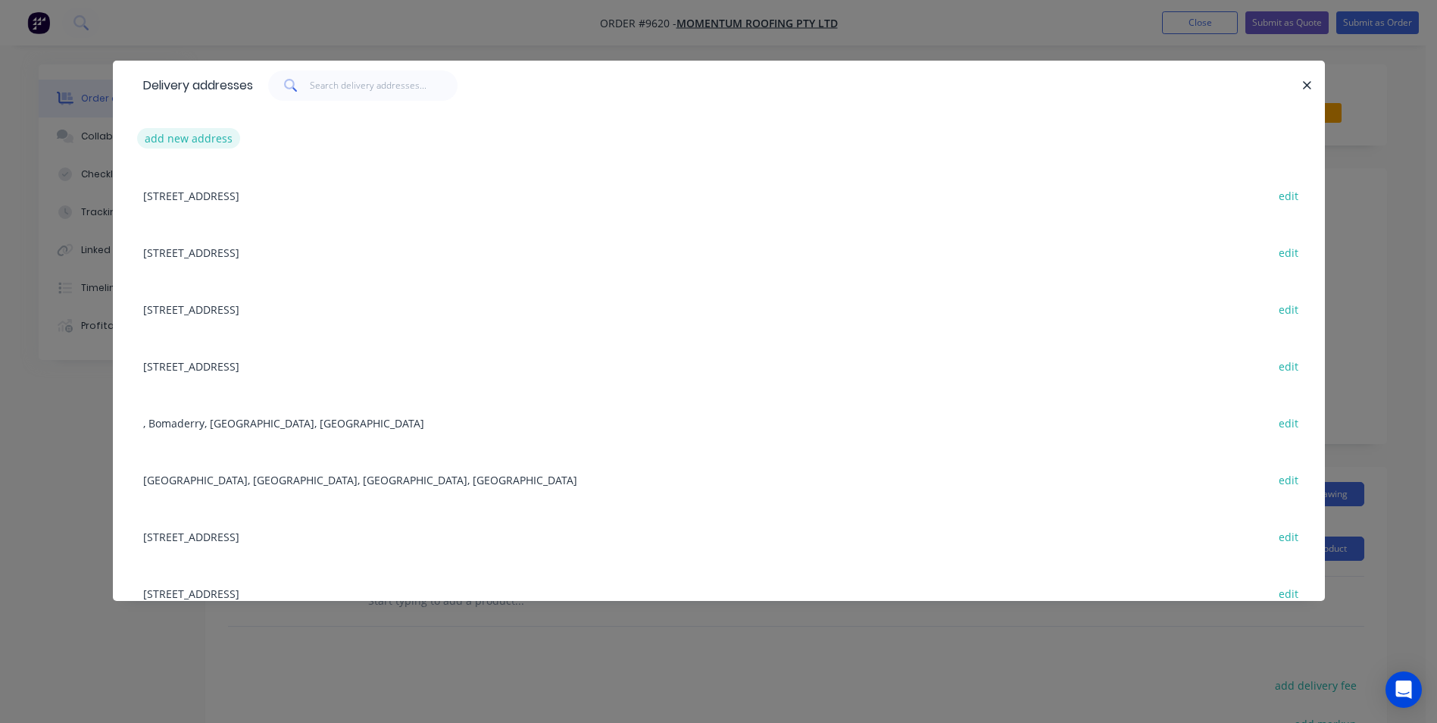
click at [205, 141] on button "add new address" at bounding box center [189, 138] width 104 height 20
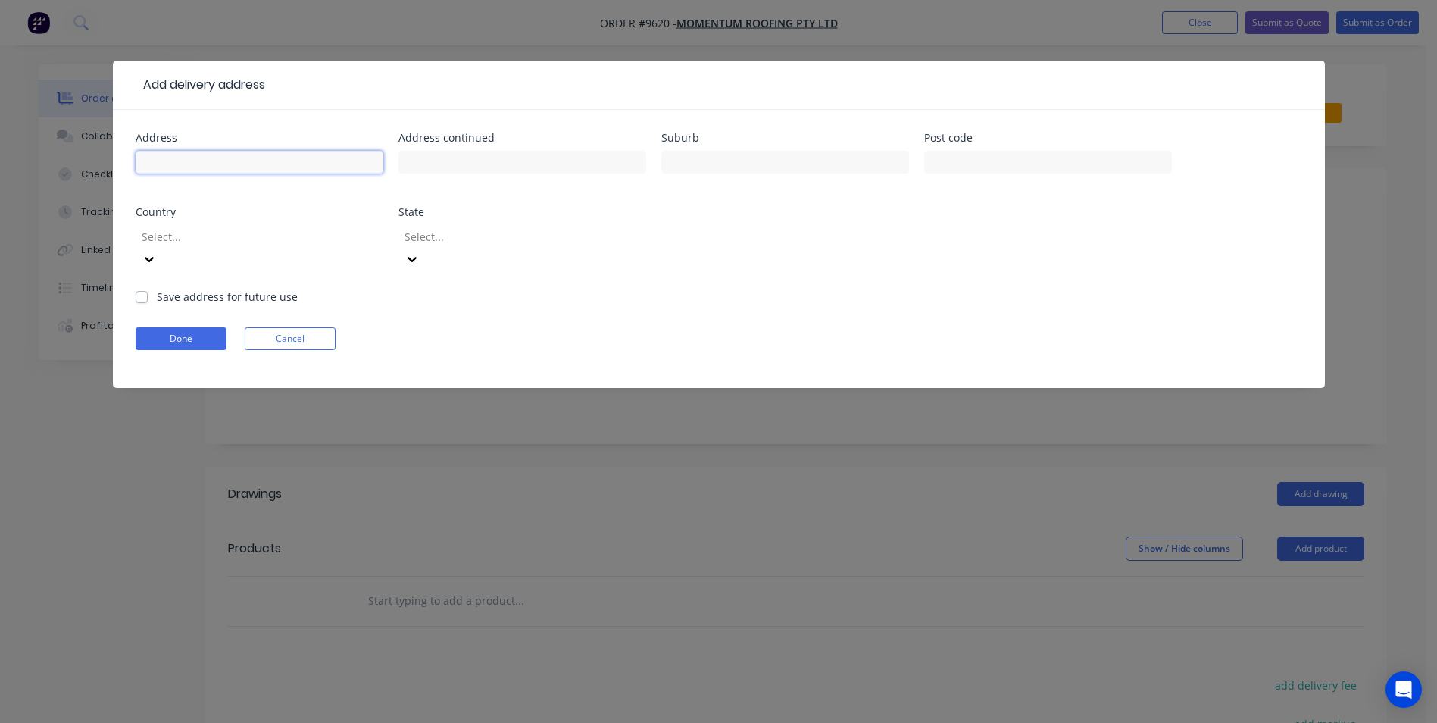
click at [224, 164] on input "text" at bounding box center [260, 162] width 248 height 23
click at [317, 159] on input "text" at bounding box center [260, 162] width 248 height 23
type input "4"
type input "westhaven st"
type input "nowra"
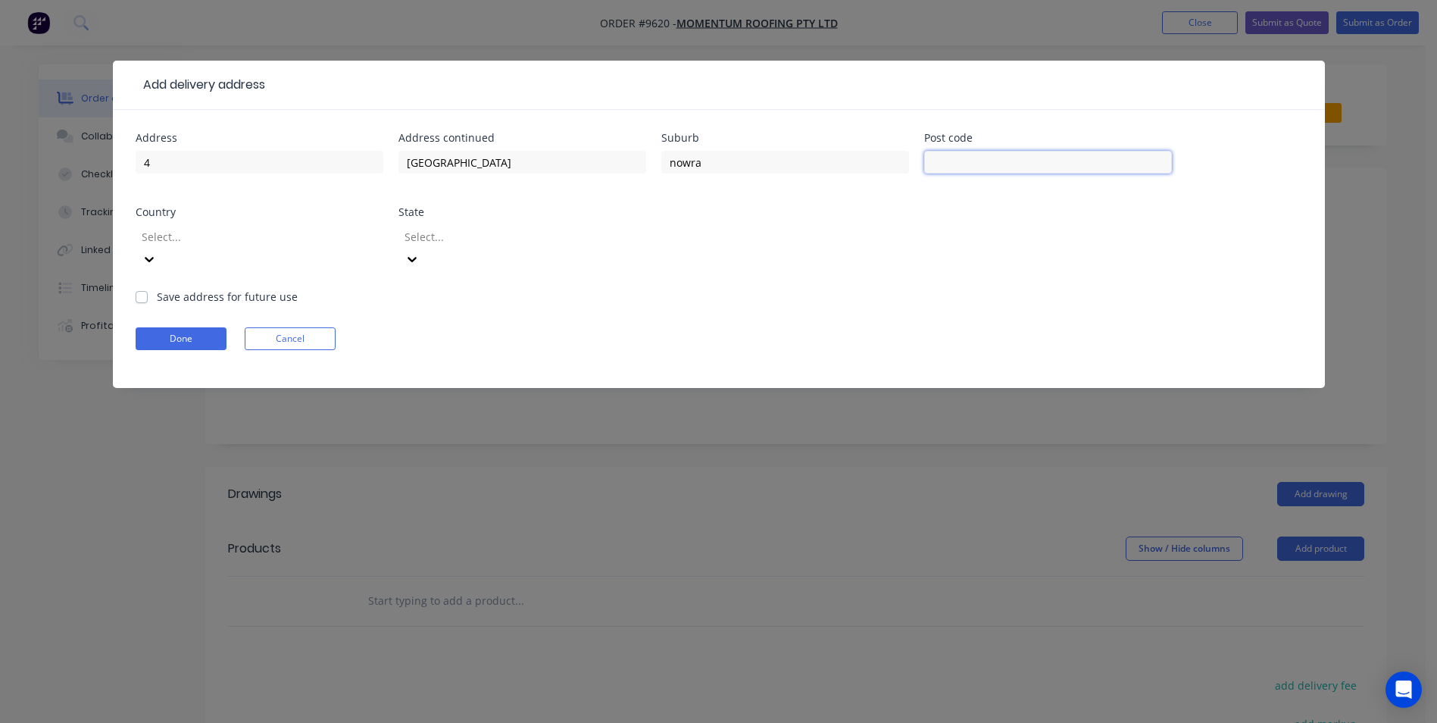
click at [928, 164] on input "text" at bounding box center [1048, 162] width 248 height 23
type input "2541"
click at [342, 248] on div "Select..." at bounding box center [249, 236] width 227 height 23
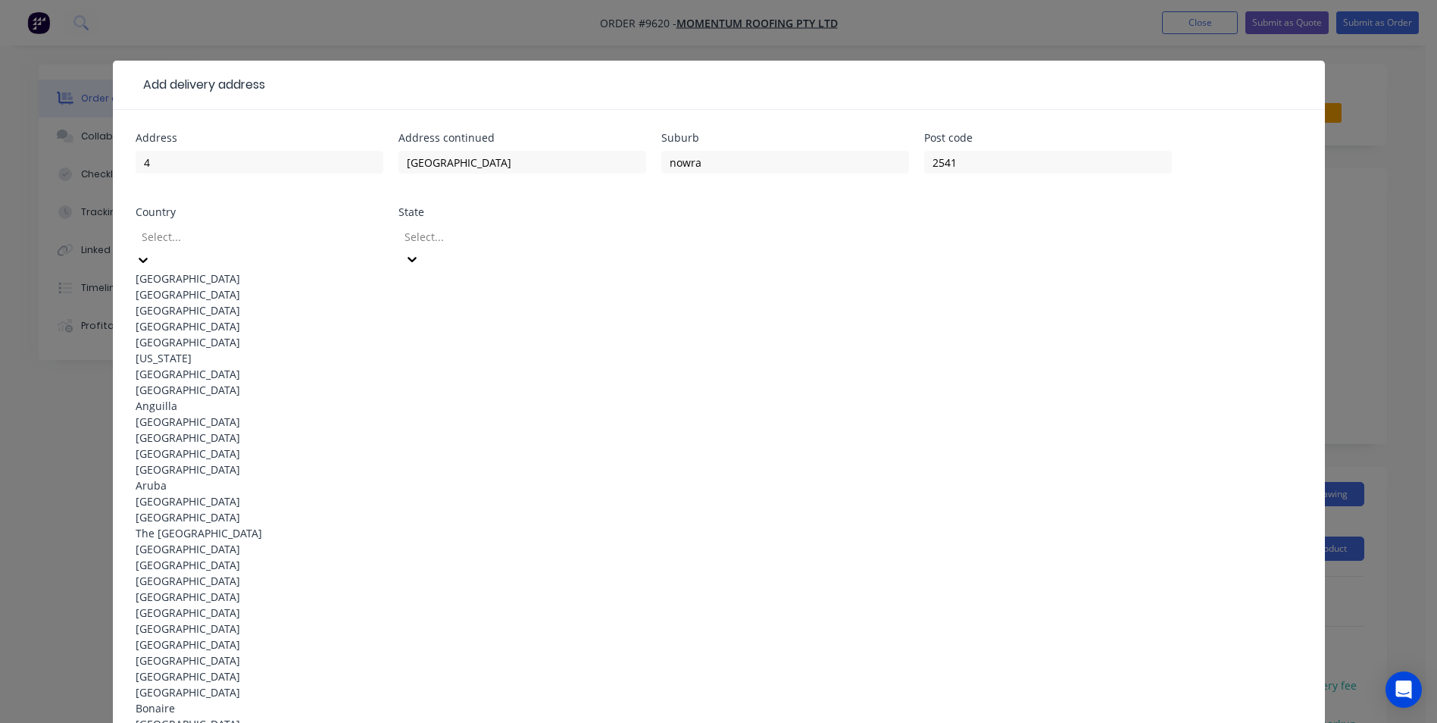
click at [288, 279] on div "Australia" at bounding box center [260, 278] width 248 height 16
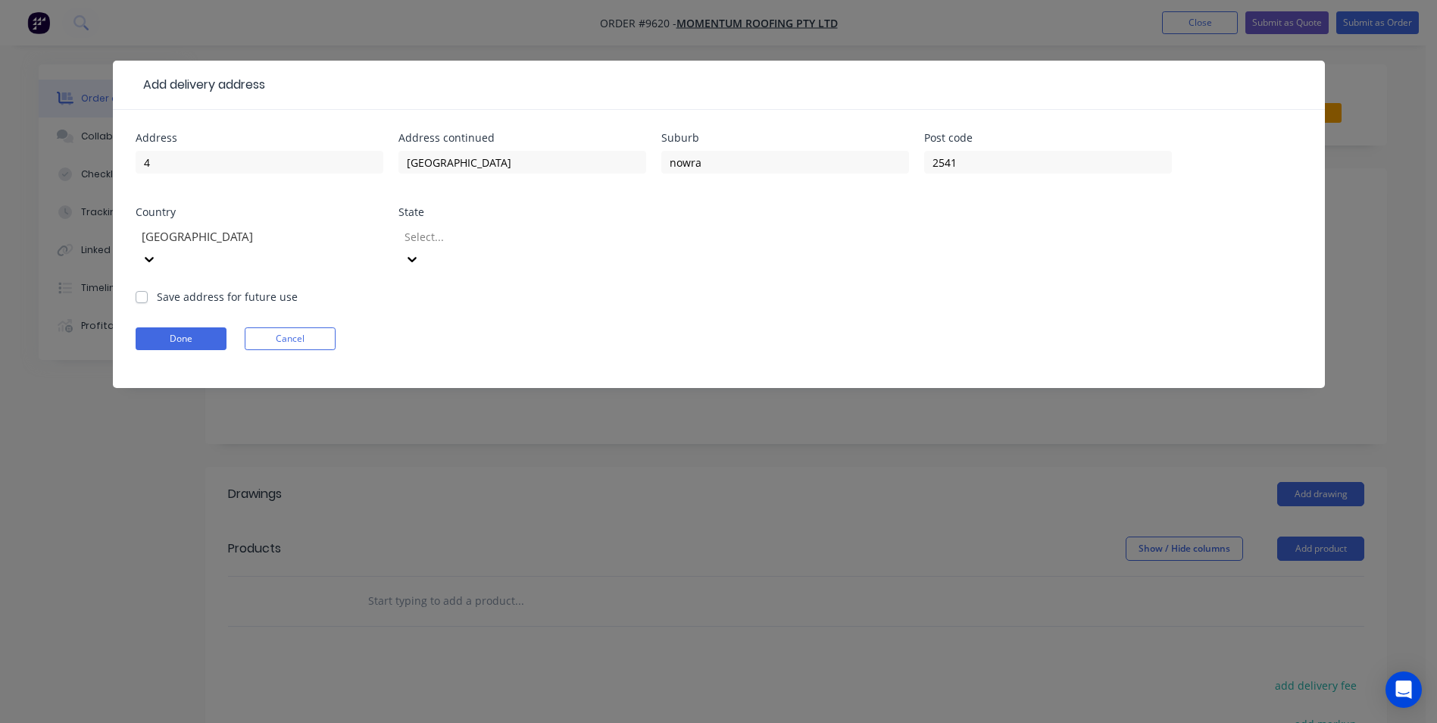
click at [446, 245] on div at bounding box center [512, 236] width 218 height 19
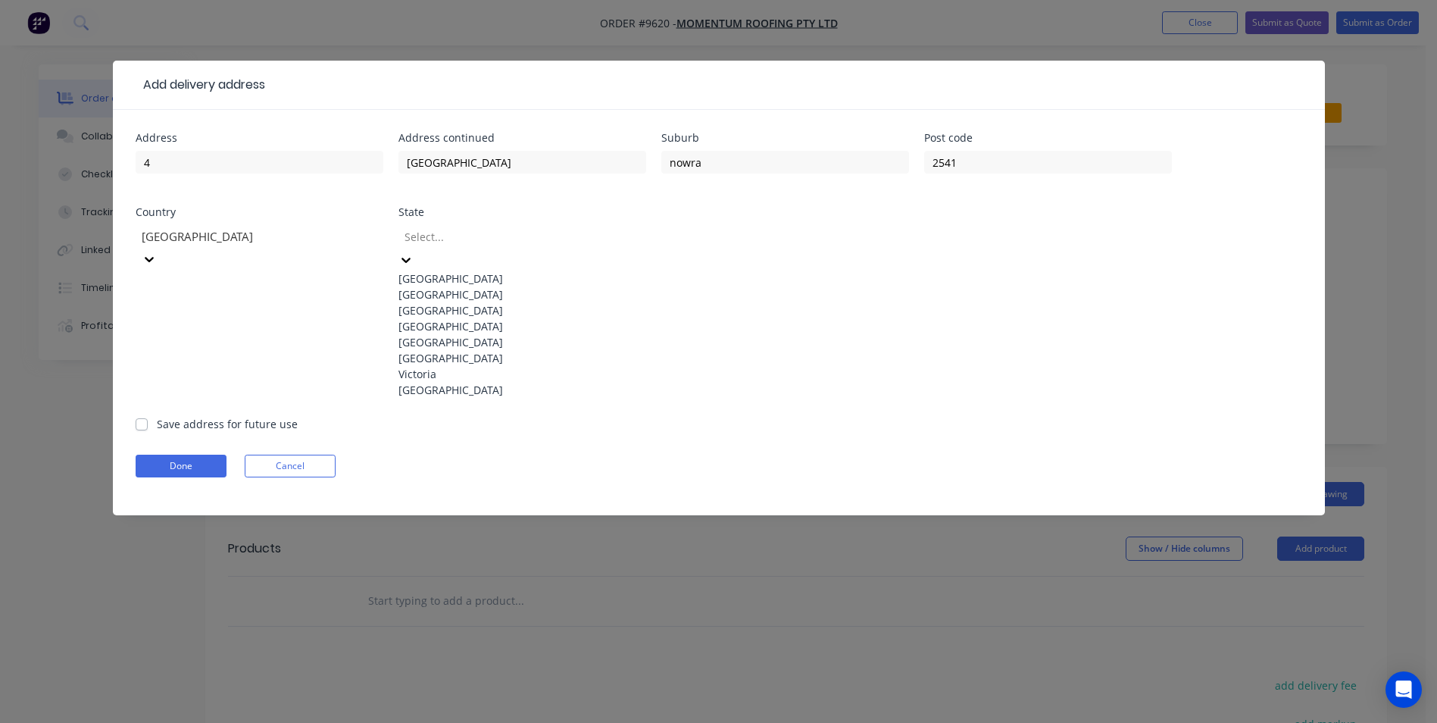
click at [446, 298] on div "New South Wales" at bounding box center [523, 294] width 248 height 16
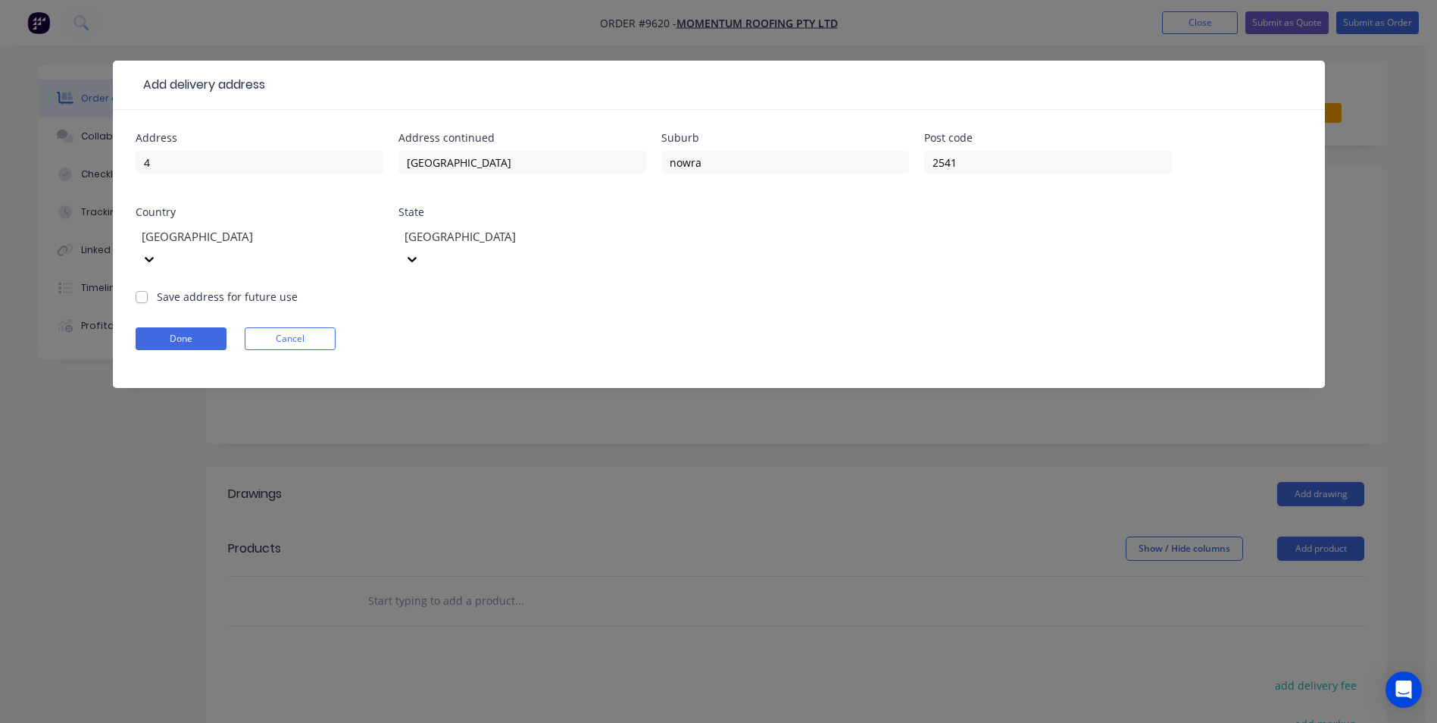
click at [157, 289] on label "Save address for future use" at bounding box center [227, 297] width 141 height 16
click at [137, 289] on input "Save address for future use" at bounding box center [142, 296] width 12 height 14
checkbox input "true"
click at [202, 327] on button "Done" at bounding box center [181, 338] width 91 height 23
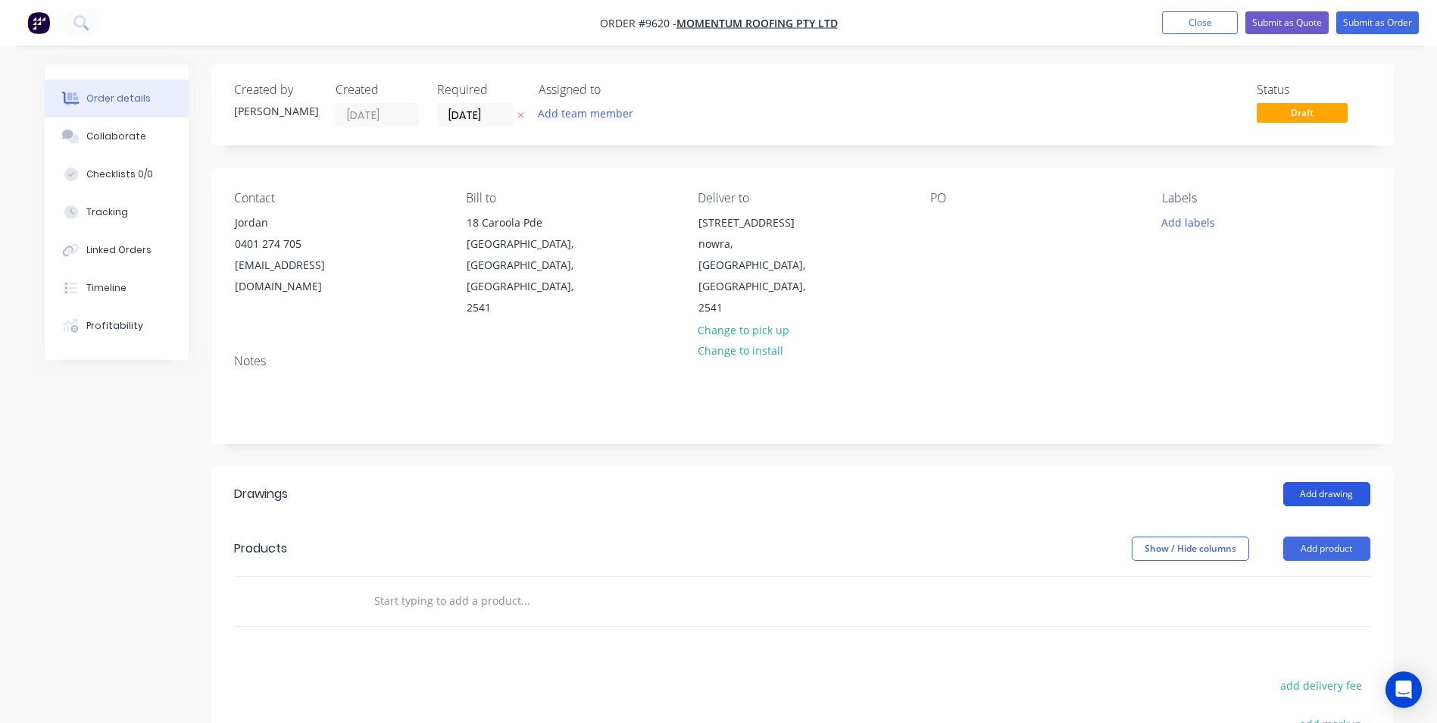
click at [1333, 482] on button "Add drawing" at bounding box center [1327, 494] width 87 height 24
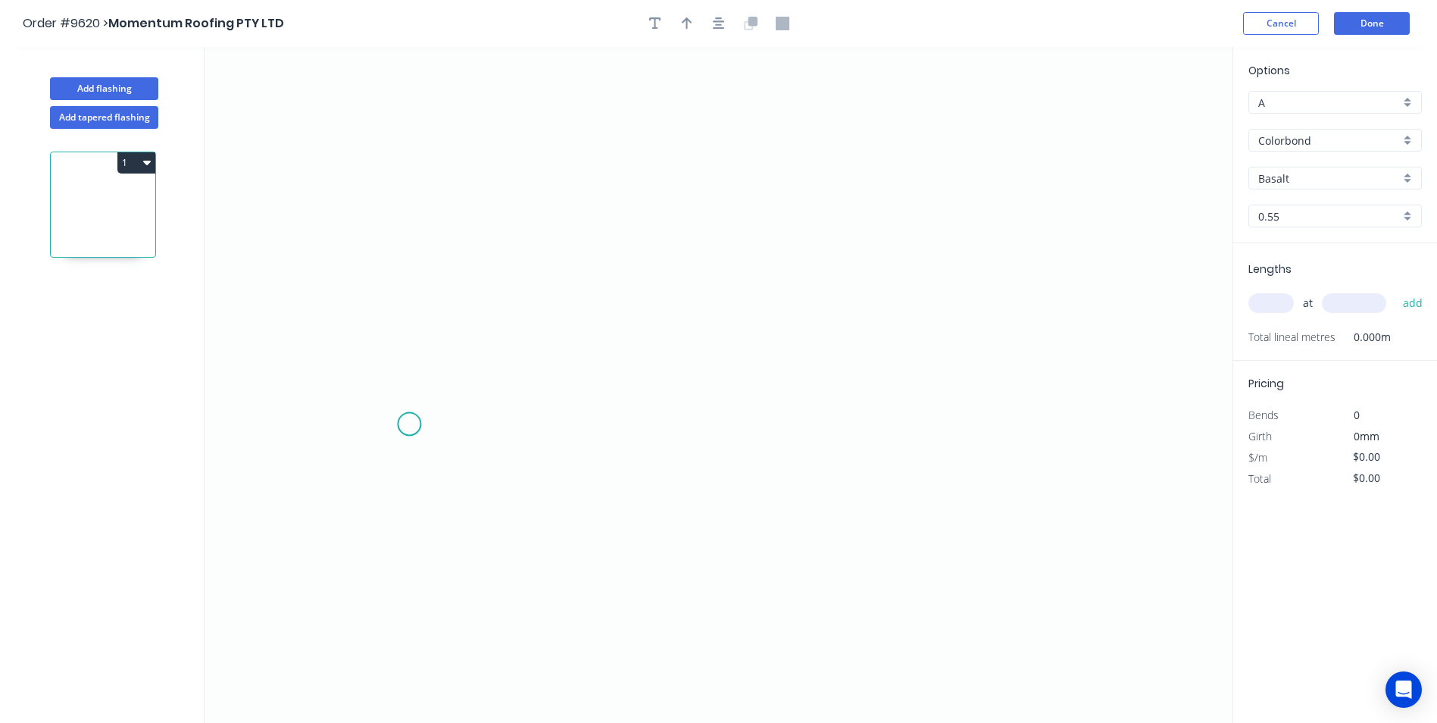
click at [408, 424] on icon "0" at bounding box center [719, 385] width 1028 height 676
click at [380, 455] on icon "0" at bounding box center [719, 385] width 1028 height 676
click at [388, 185] on icon "0 ?" at bounding box center [719, 385] width 1028 height 676
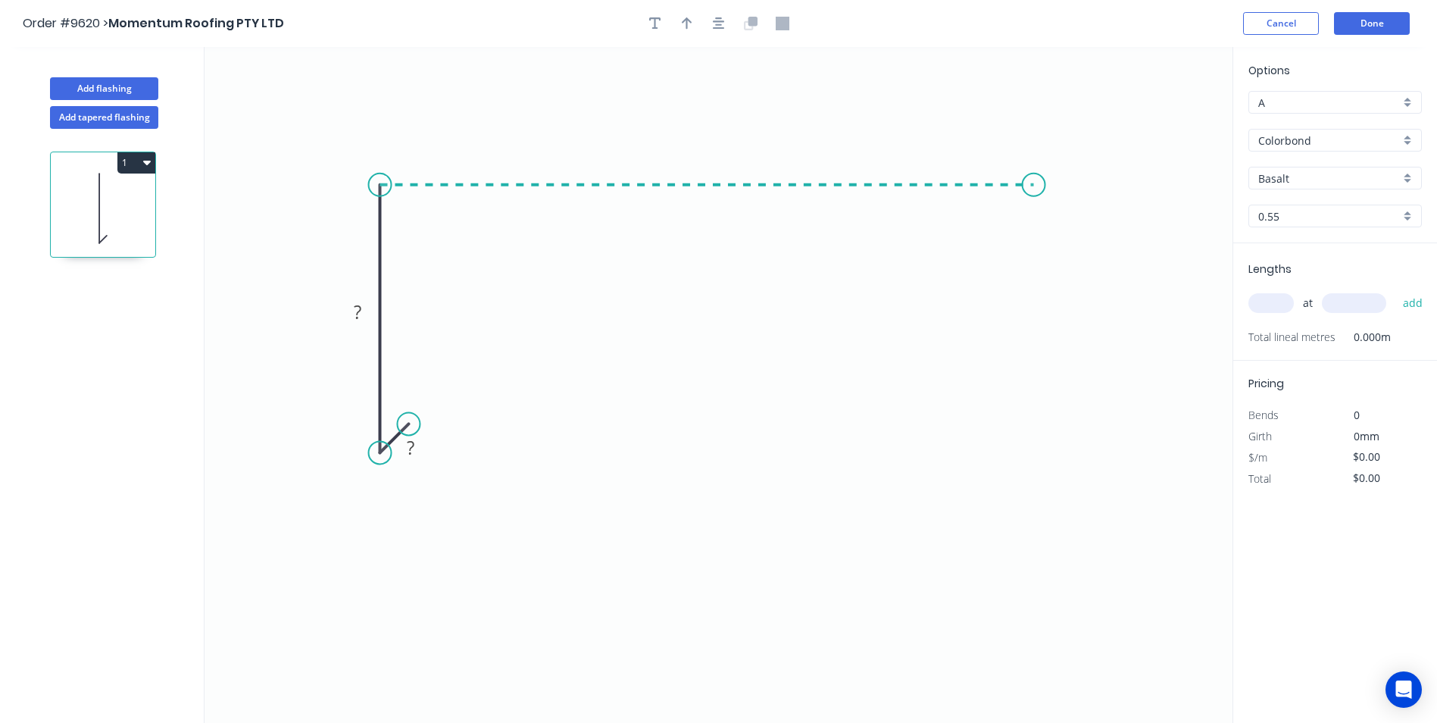
click at [1034, 191] on icon "0 ? ?" at bounding box center [719, 385] width 1028 height 676
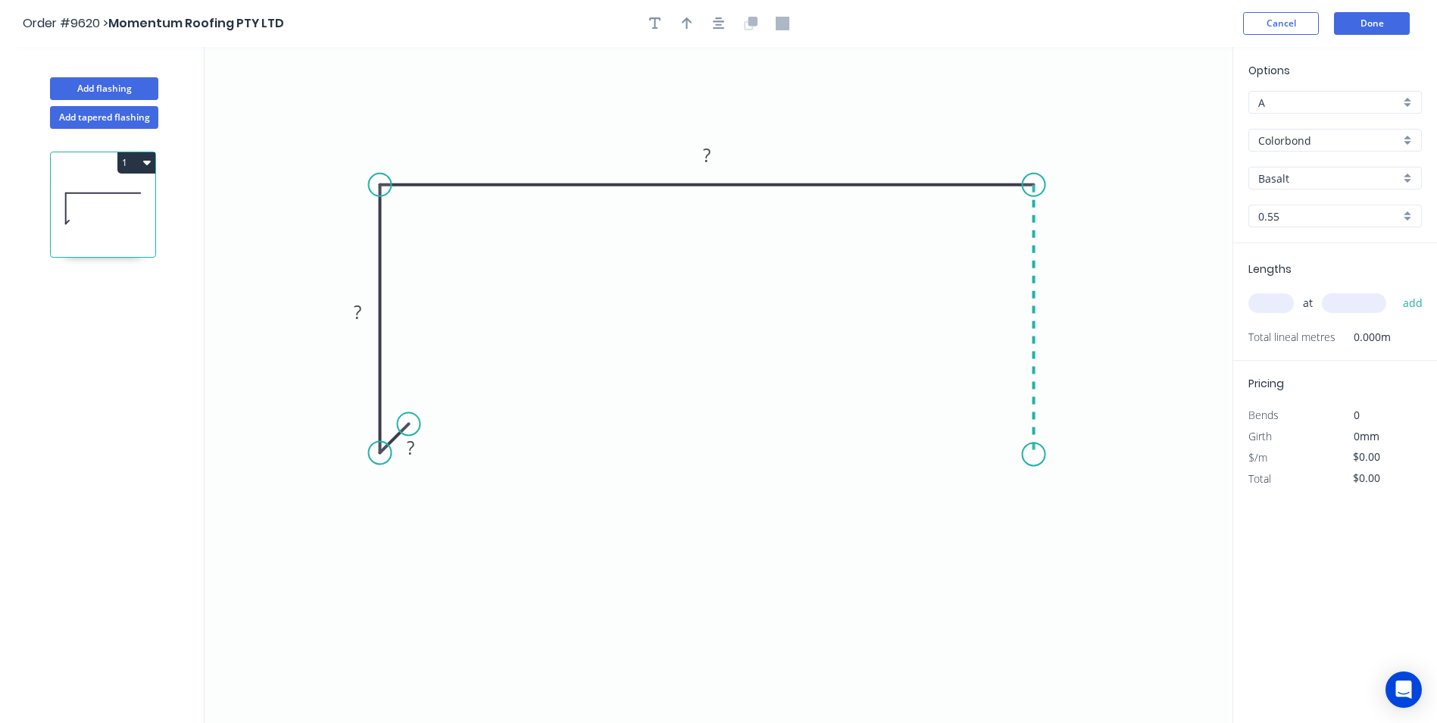
click at [1030, 455] on icon "0 ? ? ?" at bounding box center [719, 385] width 1028 height 676
click at [1000, 417] on icon "0 ? ? ? ?" at bounding box center [719, 385] width 1028 height 676
click at [1000, 417] on circle at bounding box center [1000, 419] width 23 height 23
click at [420, 448] on rect at bounding box center [411, 448] width 30 height 21
click at [940, 358] on icon "0 10 90 220 90 10" at bounding box center [719, 385] width 1028 height 676
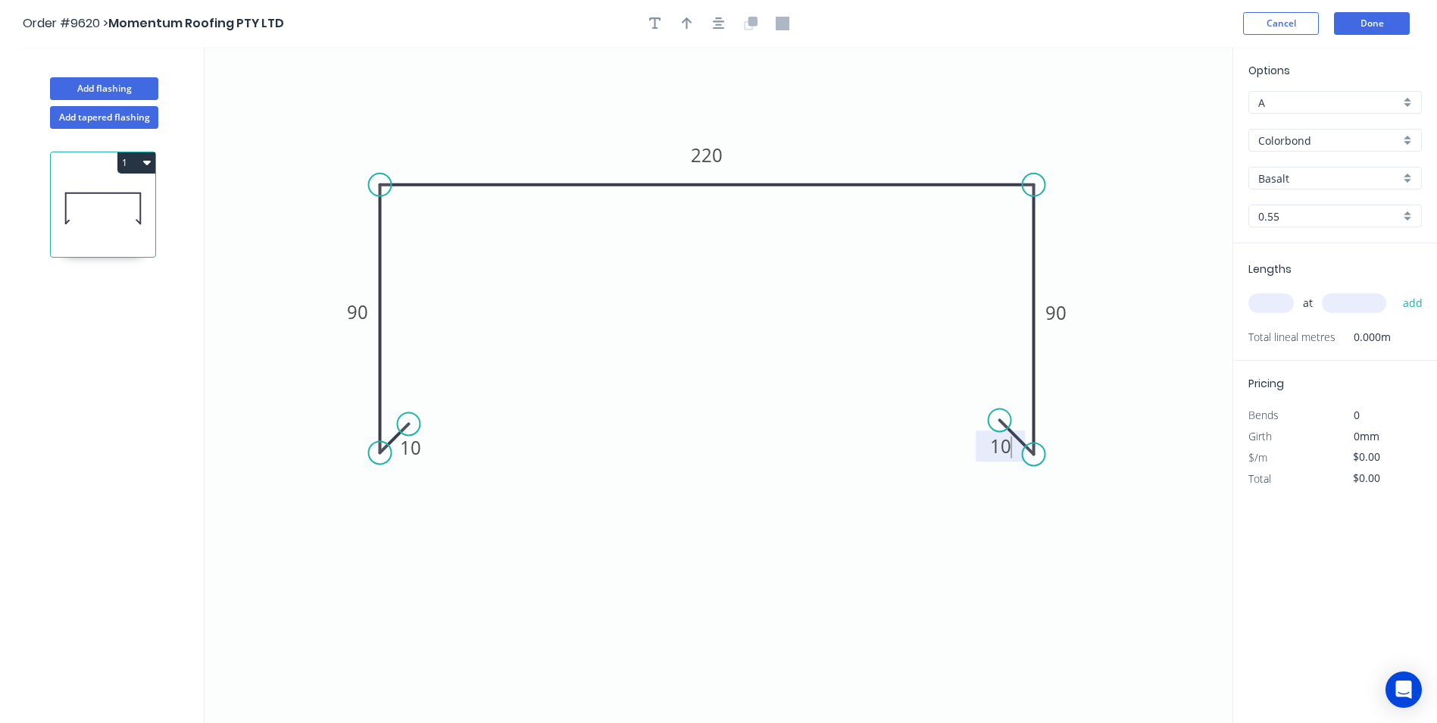
type input "$15.84"
click at [1399, 181] on input "Basalt" at bounding box center [1330, 178] width 142 height 16
click at [1300, 234] on div "Wallaby" at bounding box center [1335, 230] width 172 height 27
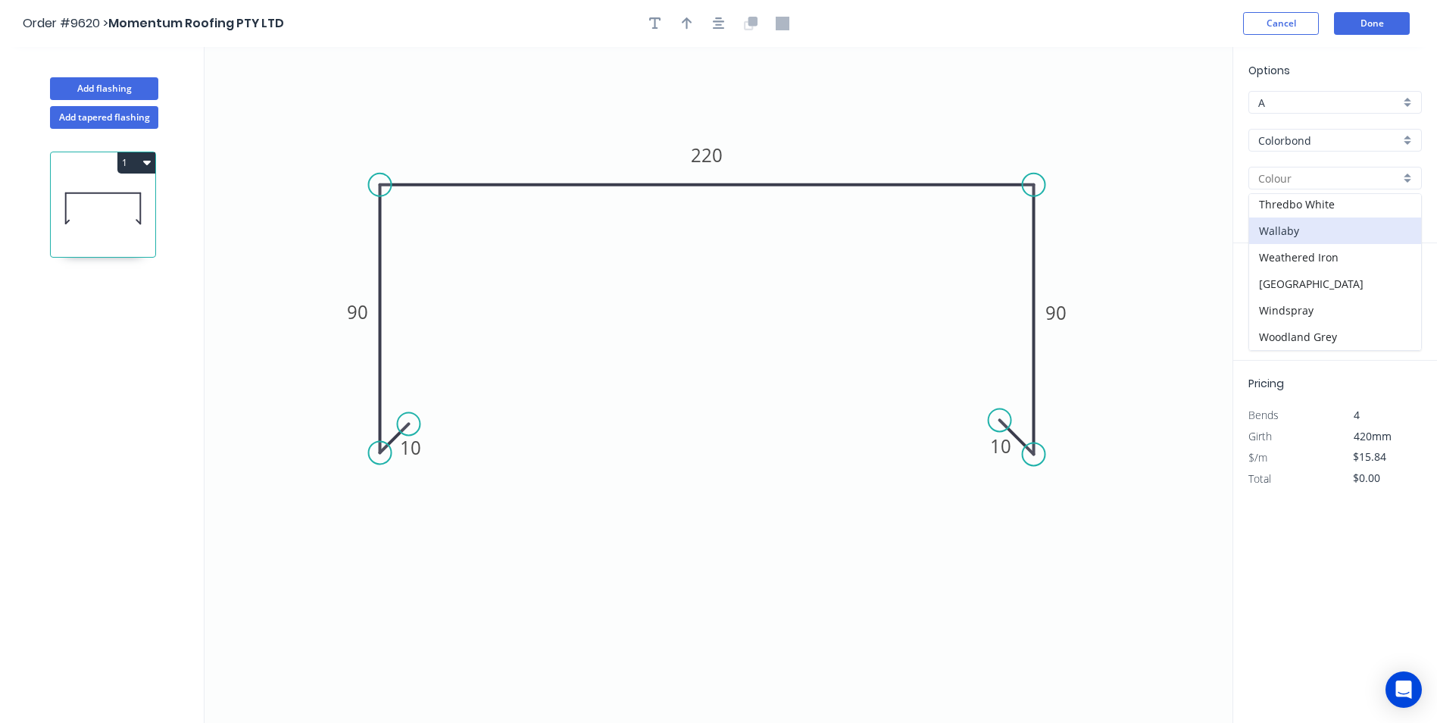
type input "Wallaby"
click at [1299, 305] on div "at add" at bounding box center [1337, 303] width 177 height 26
type input "2"
type input "5000"
click at [1396, 290] on button "add" at bounding box center [1414, 303] width 36 height 26
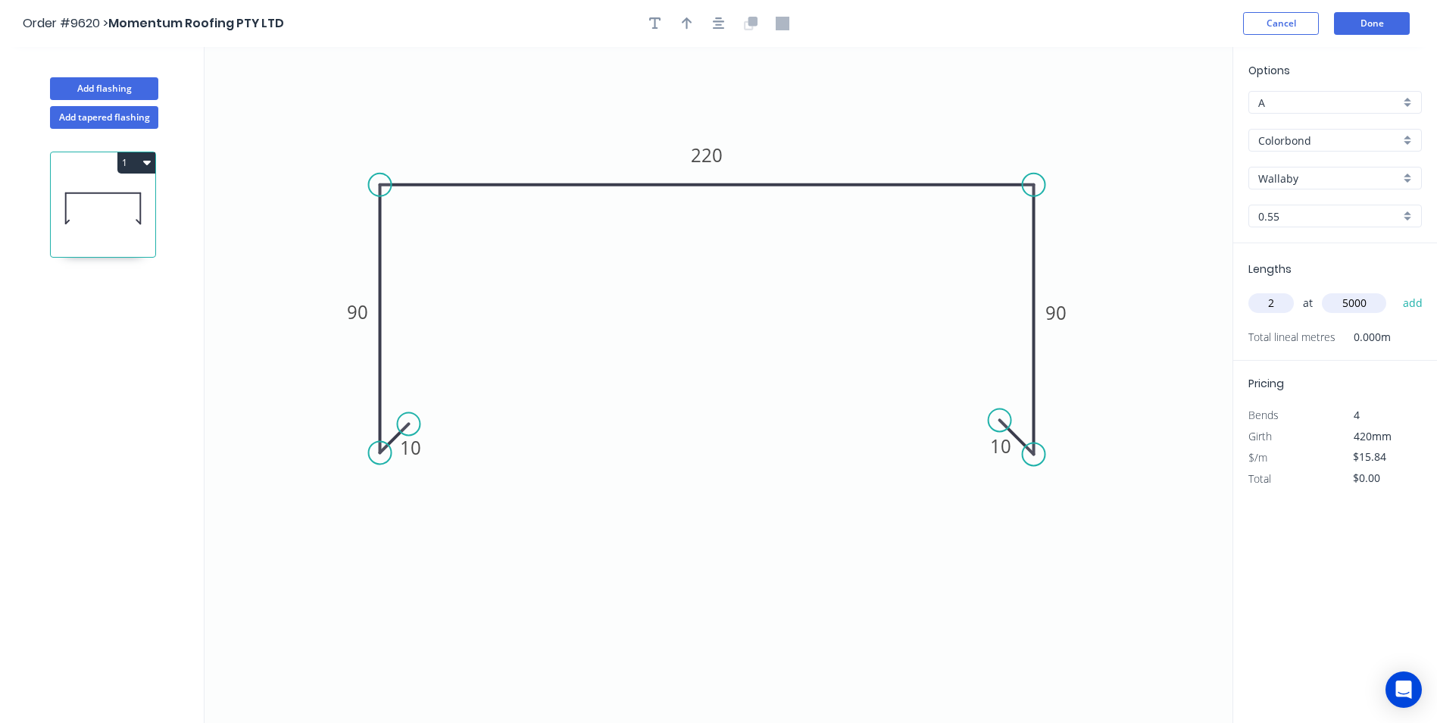
type input "$158.40"
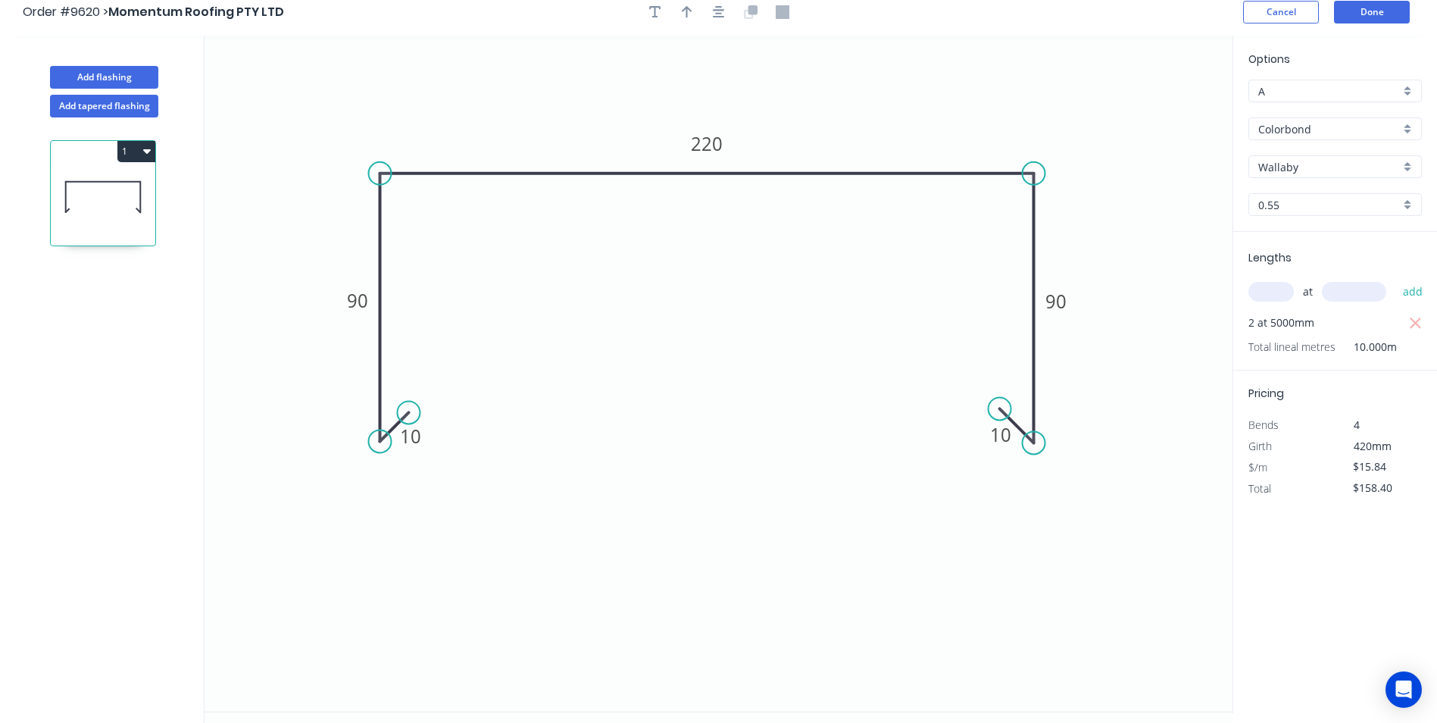
scroll to position [28, 0]
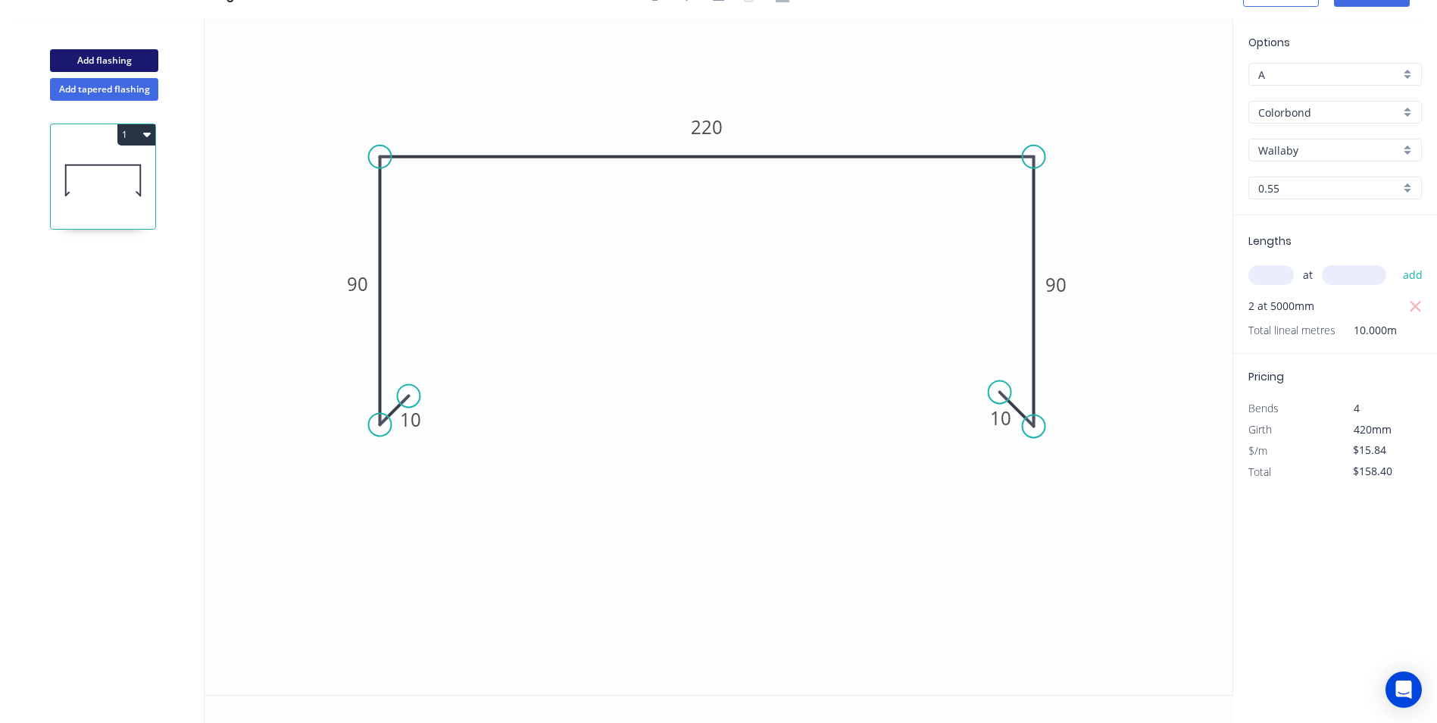
click at [125, 64] on button "Add flashing" at bounding box center [104, 60] width 108 height 23
type input "$0.00"
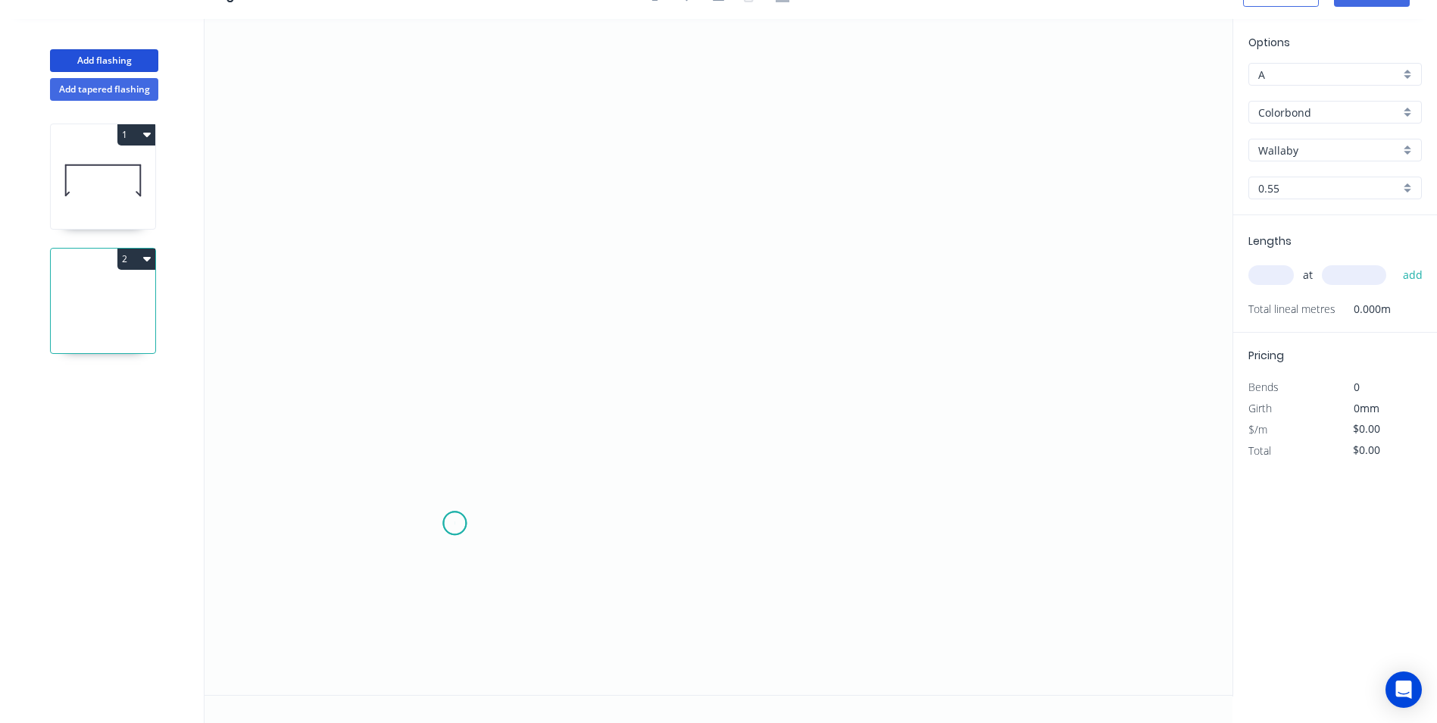
click at [455, 524] on icon "0" at bounding box center [719, 357] width 1028 height 676
click at [429, 546] on icon "0" at bounding box center [719, 357] width 1028 height 676
drag, startPoint x: 424, startPoint y: 249, endPoint x: 775, endPoint y: 264, distance: 351.9
click at [427, 249] on icon "0 ?" at bounding box center [719, 357] width 1028 height 676
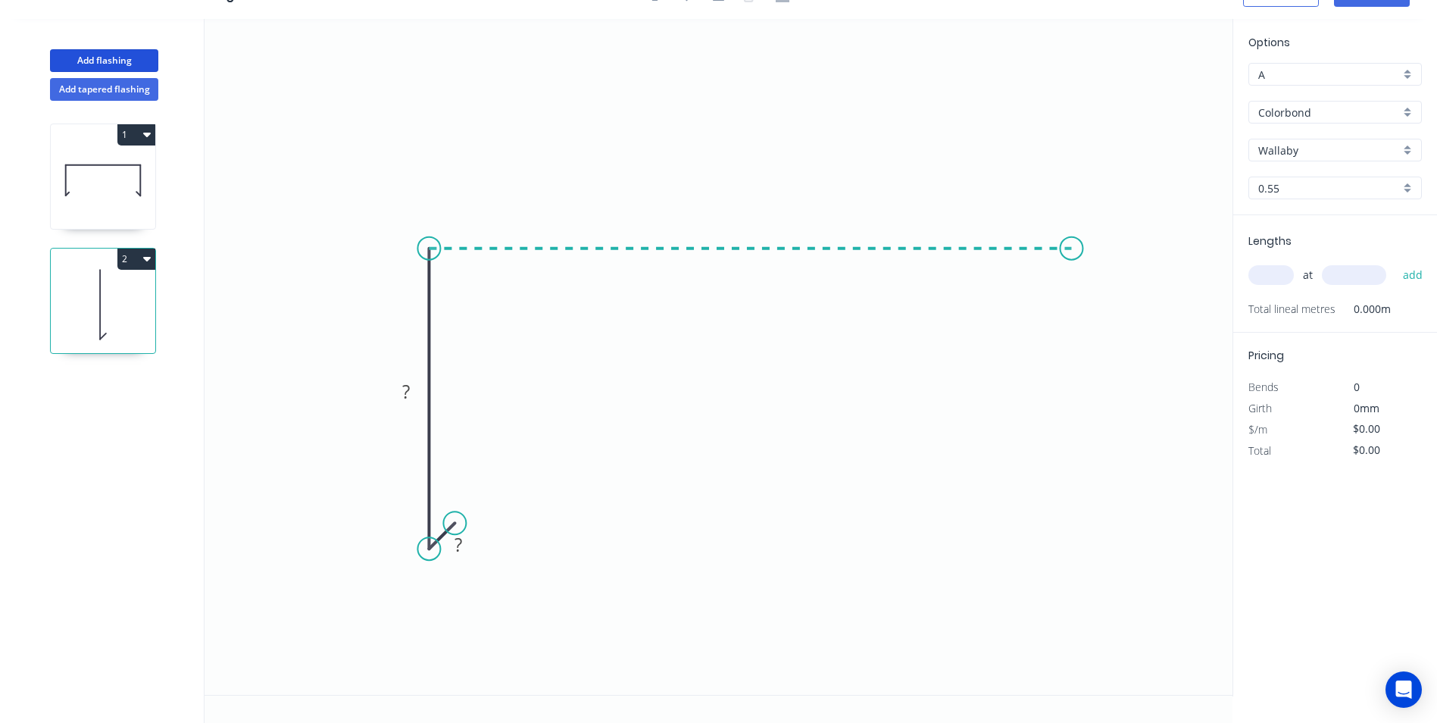
drag, startPoint x: 1072, startPoint y: 258, endPoint x: 1115, endPoint y: 280, distance: 47.8
click at [1075, 258] on icon "0 ? ?" at bounding box center [719, 357] width 1028 height 676
click at [1115, 278] on icon "0 ? ? ?" at bounding box center [719, 357] width 1028 height 676
click at [1115, 278] on circle at bounding box center [1113, 278] width 23 height 23
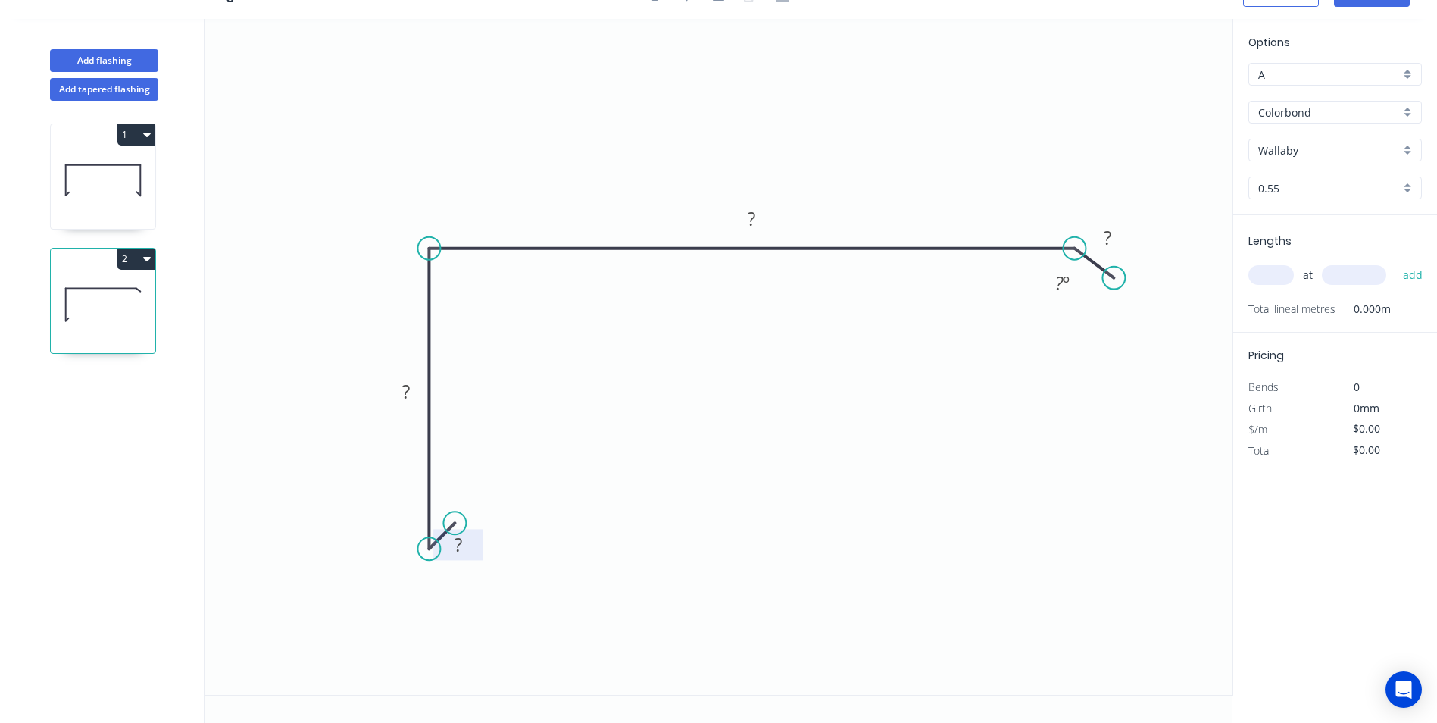
click at [455, 546] on tspan "?" at bounding box center [459, 544] width 8 height 25
click at [868, 408] on icon "0 10 90 200 30 135 º" at bounding box center [719, 357] width 1028 height 676
type input "$12.45"
click at [1275, 274] on input "text" at bounding box center [1271, 275] width 45 height 20
type input "4"
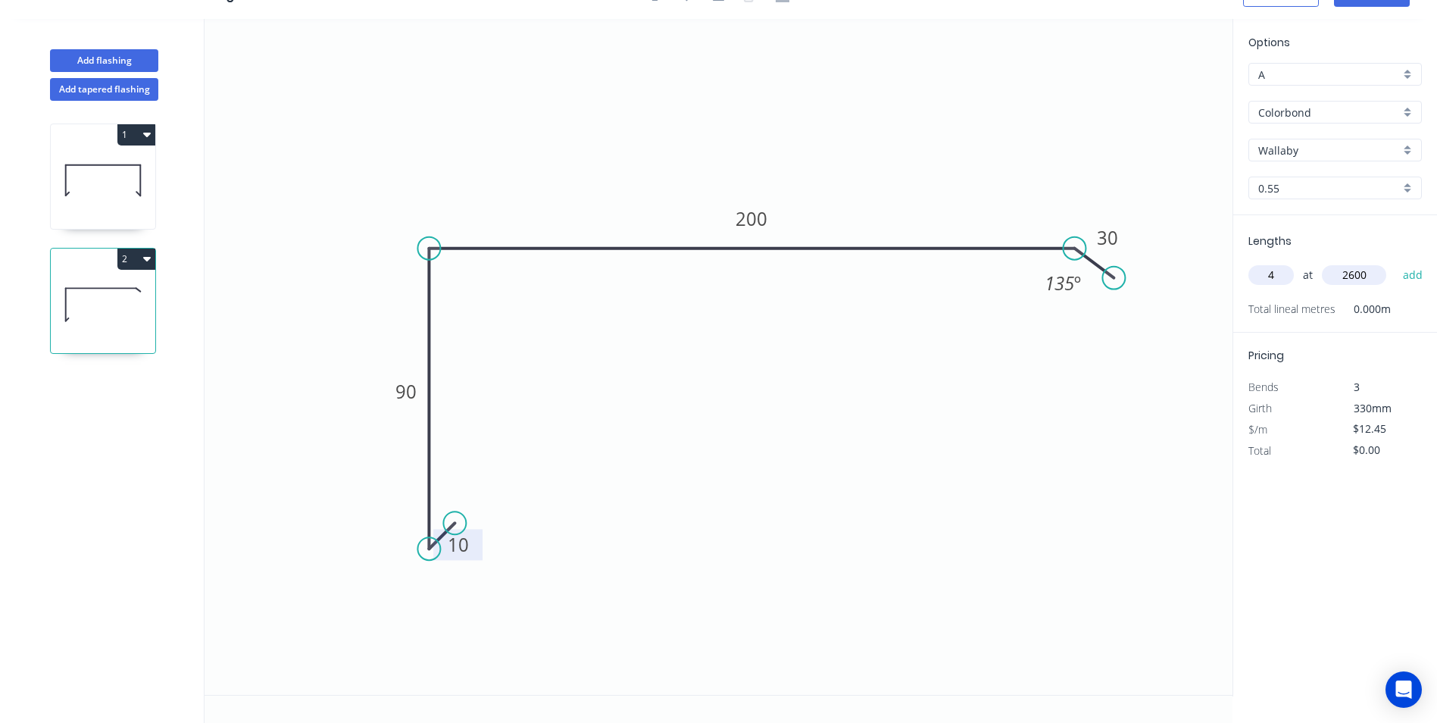
type input "2600"
click at [1396, 262] on button "add" at bounding box center [1414, 275] width 36 height 26
type input "$129.48"
type input "2"
type input "2000"
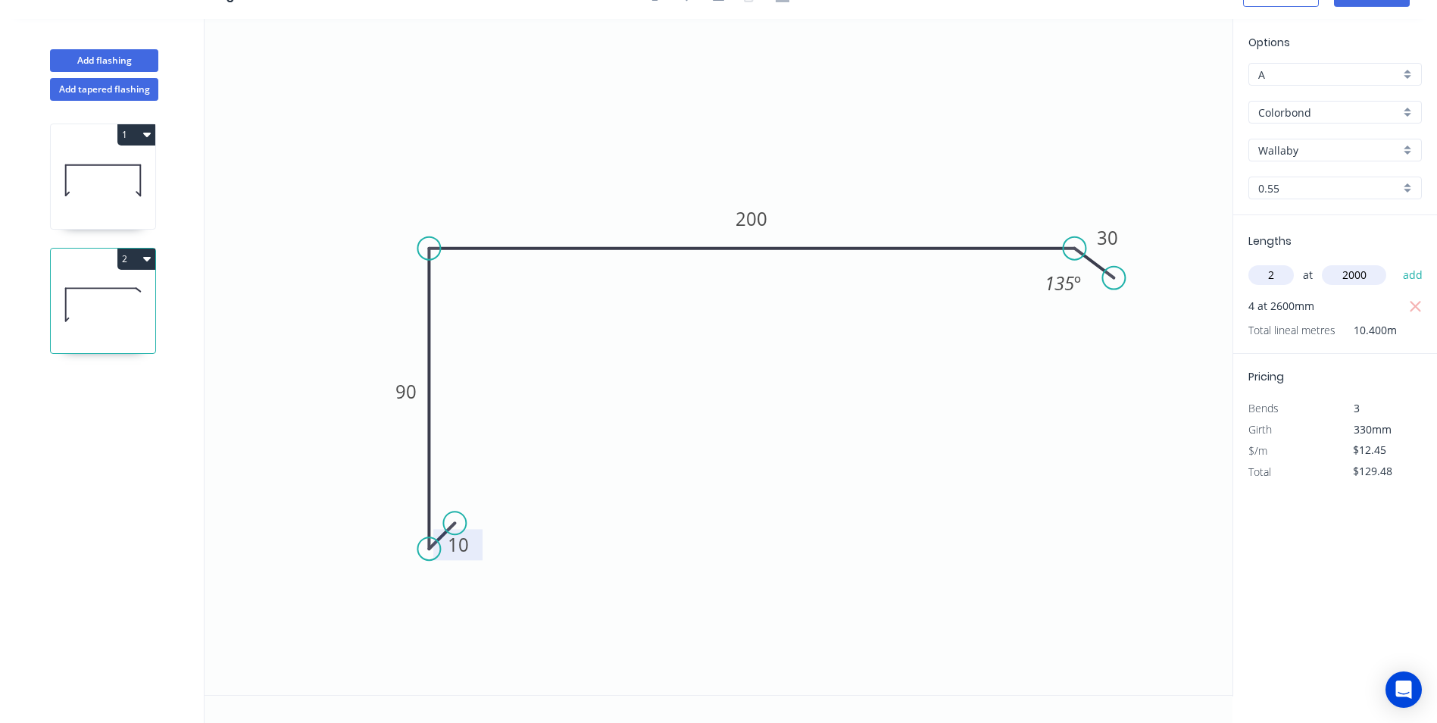
click at [1396, 262] on button "add" at bounding box center [1414, 275] width 36 height 26
click at [135, 267] on button "2" at bounding box center [136, 259] width 38 height 21
click at [135, 289] on div "Duplicate" at bounding box center [83, 297] width 117 height 22
type input "$0.00"
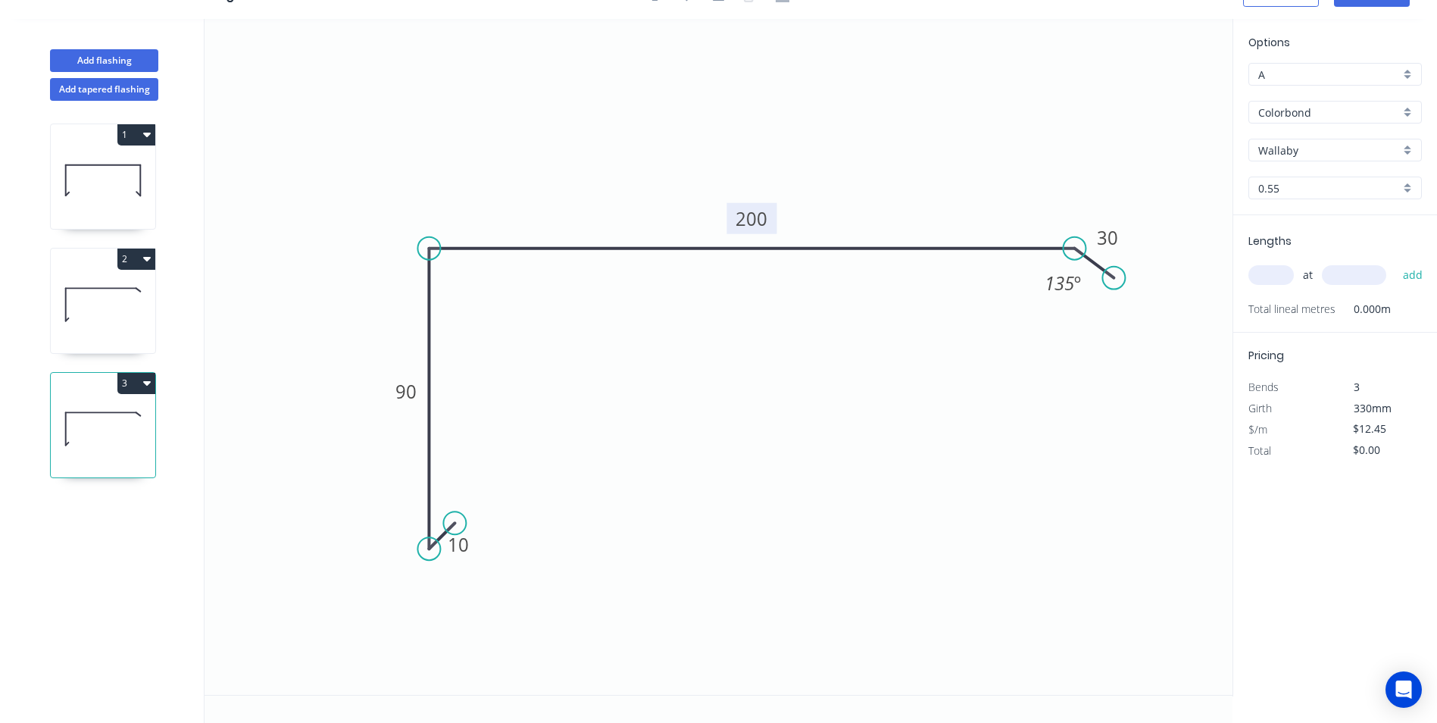
click at [760, 219] on tspan "200" at bounding box center [752, 218] width 32 height 25
drag, startPoint x: 972, startPoint y: 464, endPoint x: 1020, endPoint y: 427, distance: 60.5
click at [975, 464] on icon "0 10 90 190 10 155 º" at bounding box center [719, 357] width 1028 height 676
type input "$10.14"
click at [1270, 274] on input "text" at bounding box center [1271, 275] width 45 height 20
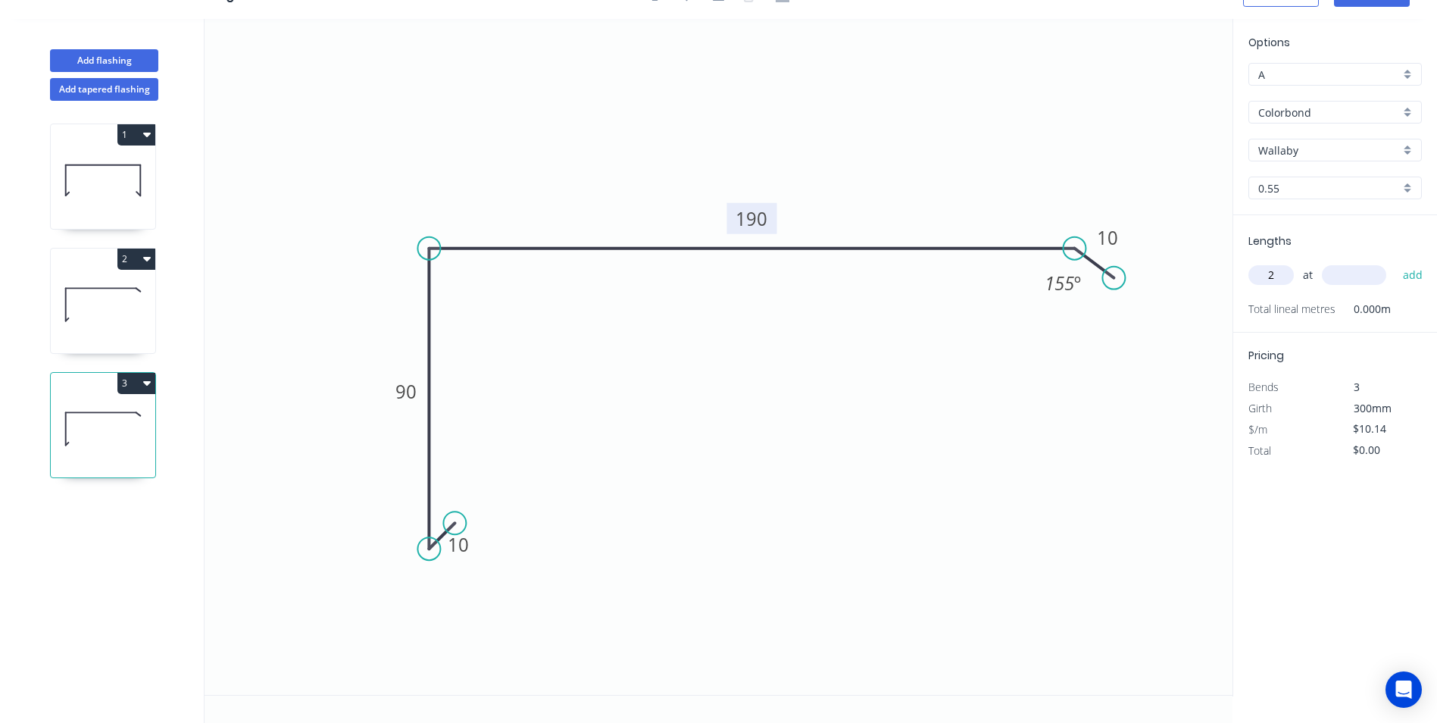
type input "2"
type input "3300"
click at [1396, 262] on button "add" at bounding box center [1414, 275] width 36 height 26
type input "$66.92"
click at [85, 305] on icon at bounding box center [103, 304] width 105 height 97
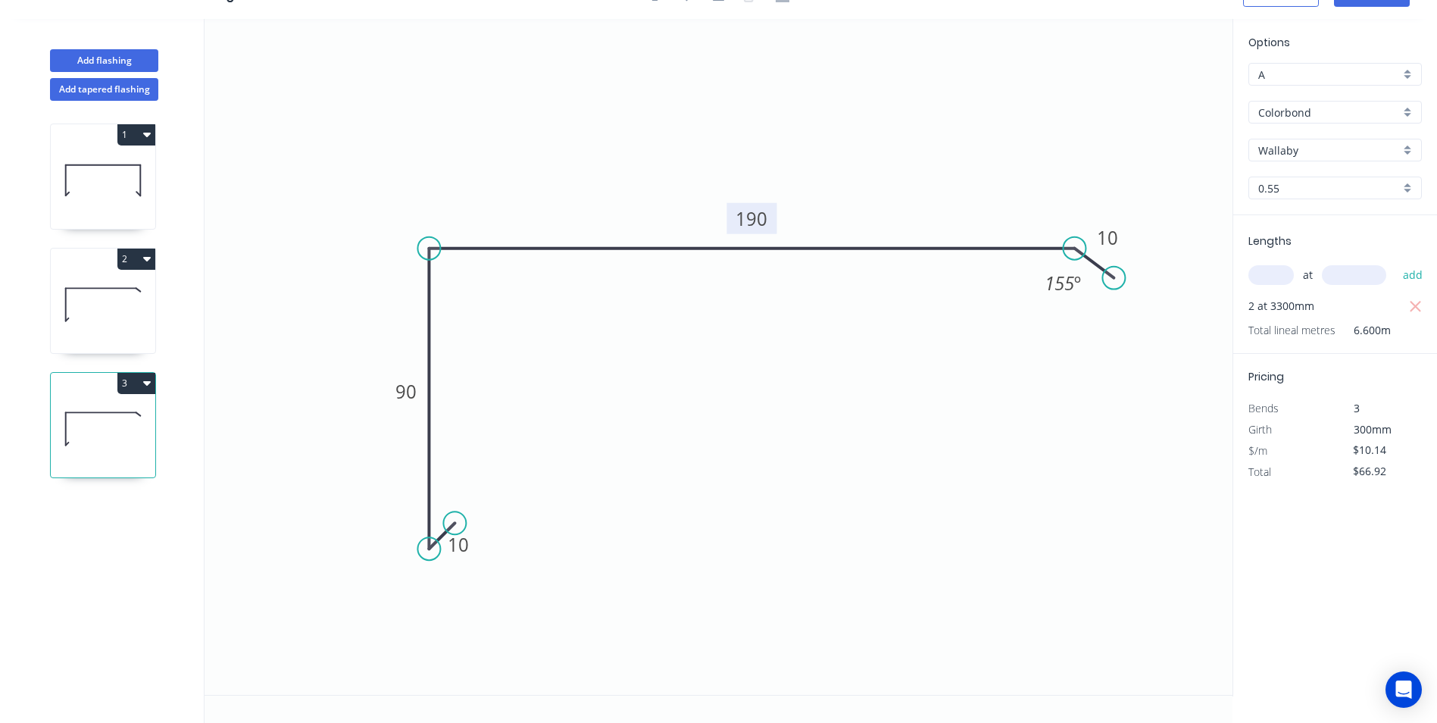
type input "$12.45"
type input "$179.28"
click at [85, 406] on icon at bounding box center [103, 428] width 105 height 97
type input "$10.14"
type input "$66.92"
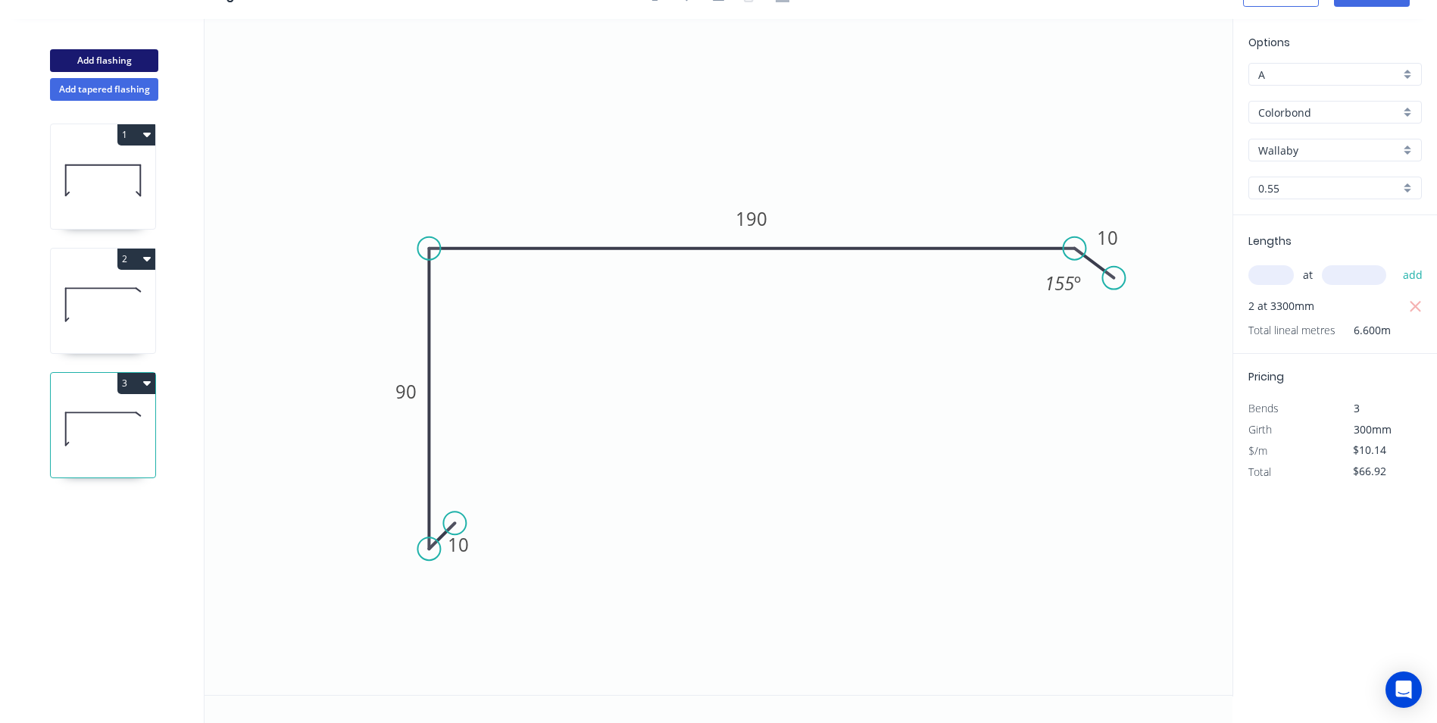
click at [140, 59] on button "Add flashing" at bounding box center [104, 60] width 108 height 23
type input "$0.00"
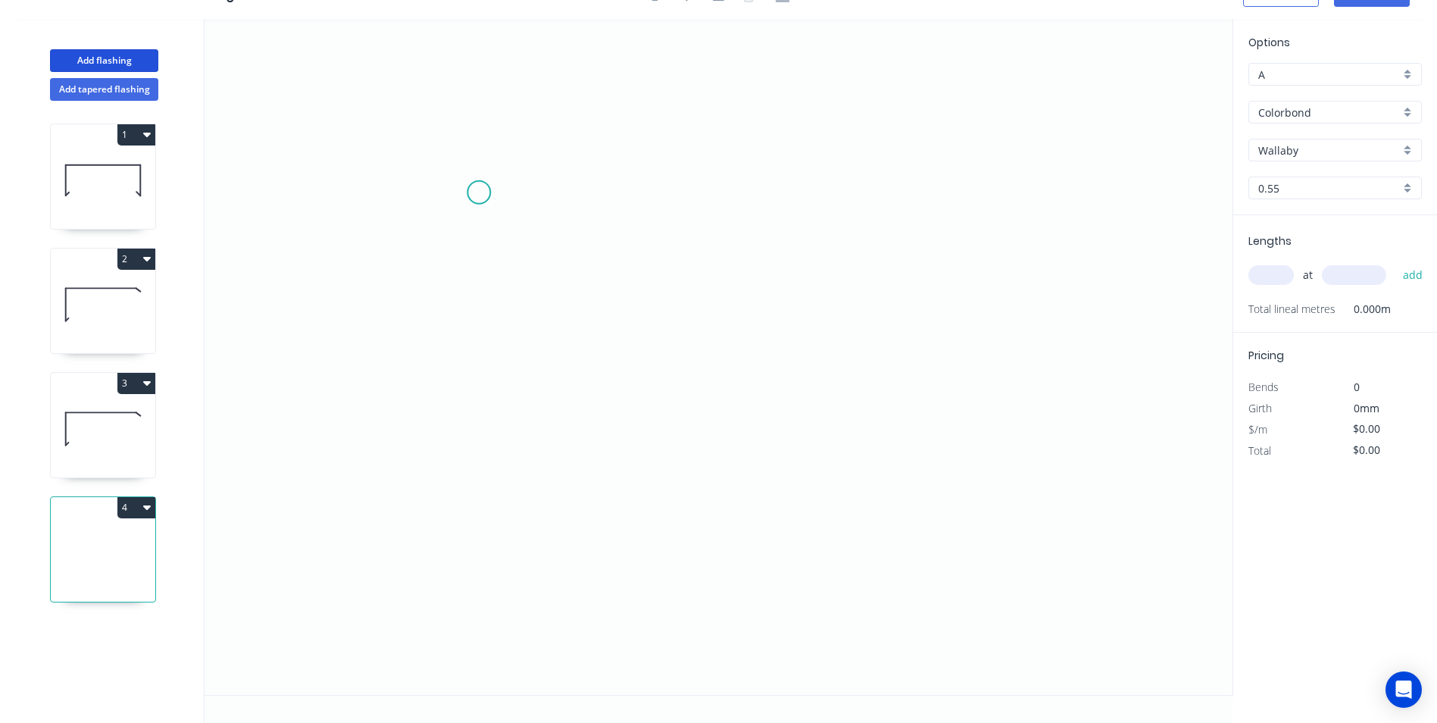
click at [479, 192] on icon "0" at bounding box center [719, 357] width 1028 height 676
click at [477, 447] on icon "0" at bounding box center [719, 357] width 1028 height 676
click at [778, 434] on icon "0 ?" at bounding box center [719, 357] width 1028 height 676
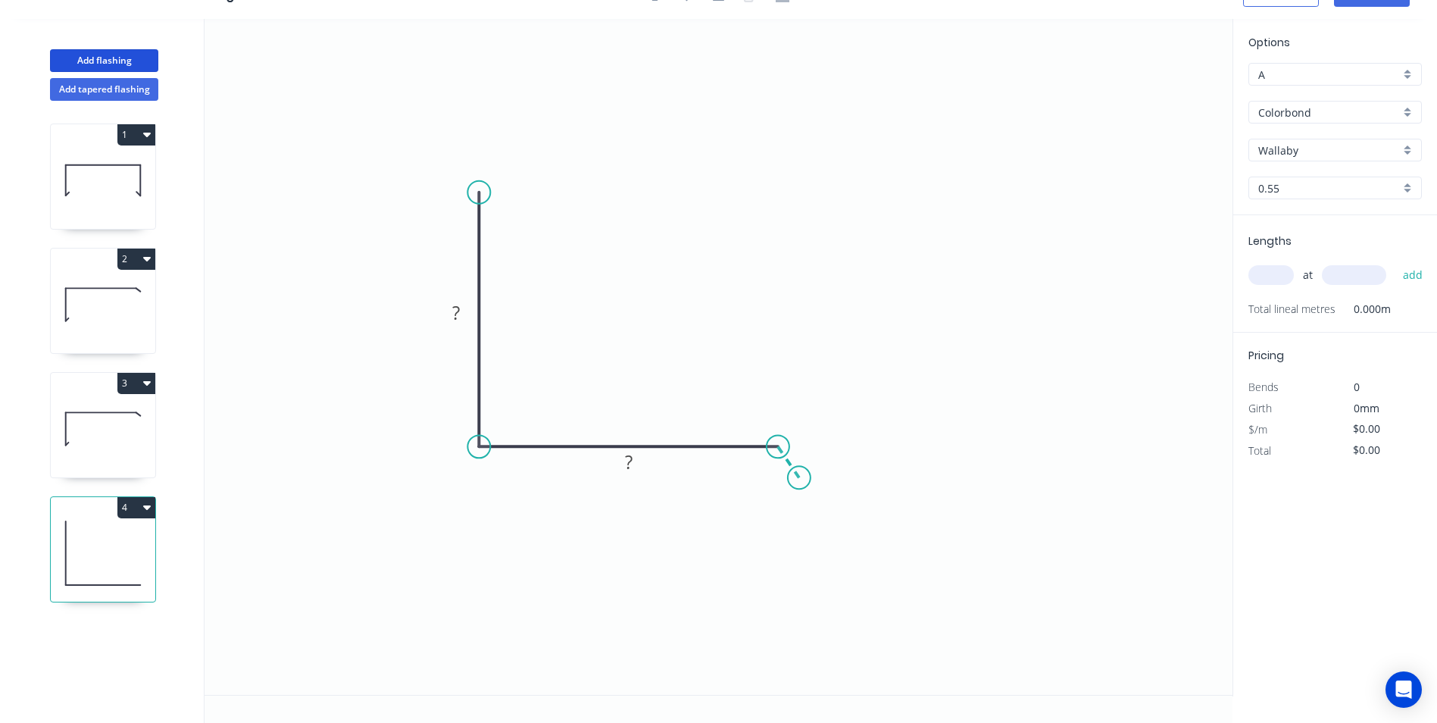
click at [801, 480] on icon "0 ? ?" at bounding box center [719, 357] width 1028 height 676
click at [801, 480] on circle at bounding box center [801, 478] width 23 height 23
click at [456, 320] on tspan "?" at bounding box center [456, 312] width 8 height 25
click at [838, 306] on icon "0 250 220 30 135 º" at bounding box center [719, 357] width 1028 height 676
type input "$13.67"
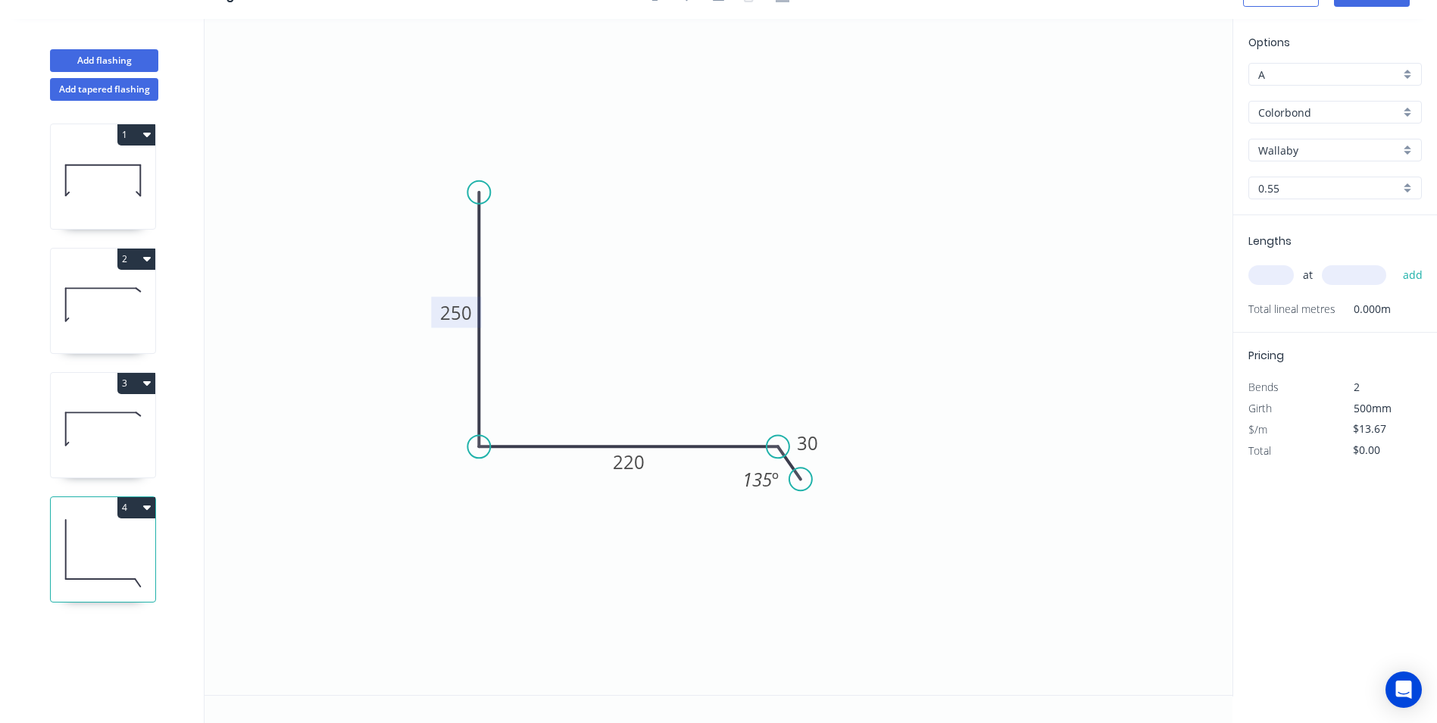
click at [1258, 278] on input "text" at bounding box center [1271, 275] width 45 height 20
type input "1"
type input "25000"
click at [1396, 262] on button "add" at bounding box center [1414, 275] width 36 height 26
type input "$341.75"
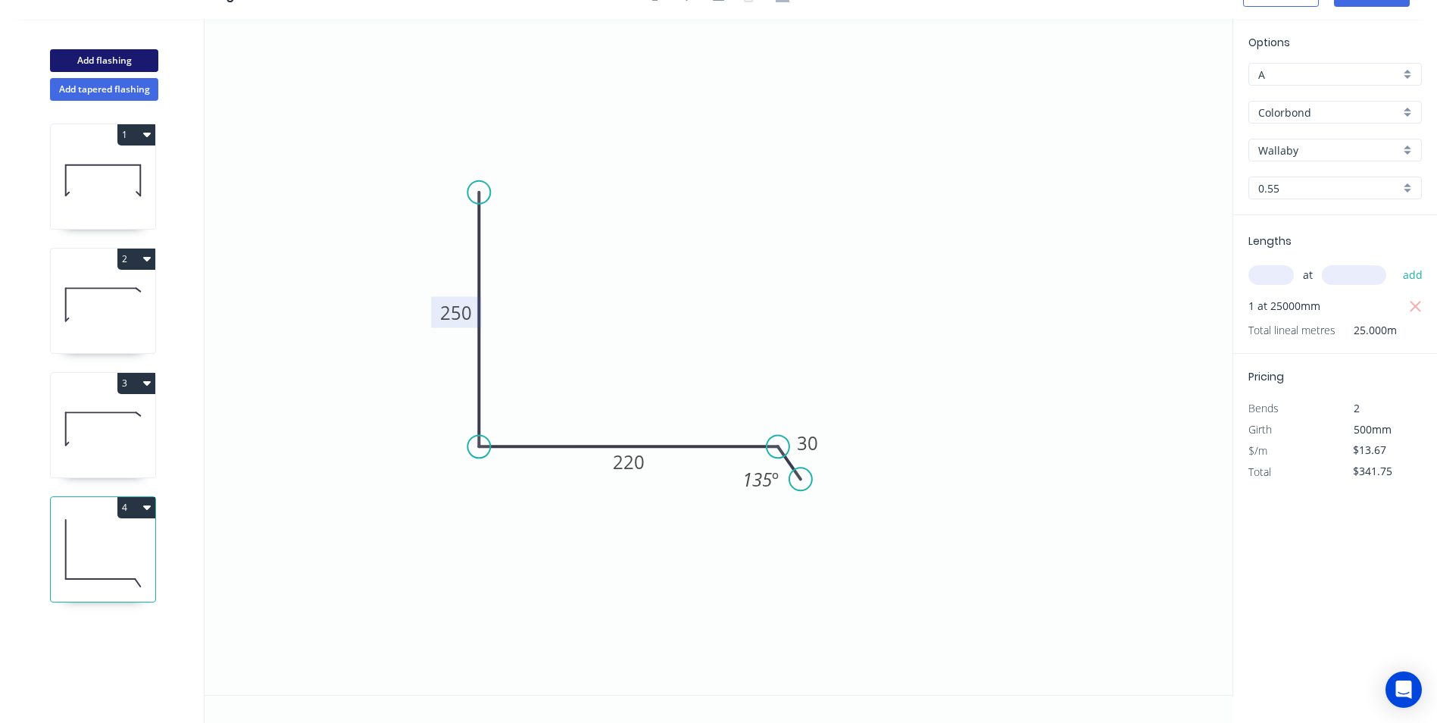
click at [99, 62] on button "Add flashing" at bounding box center [104, 60] width 108 height 23
type input "$0.00"
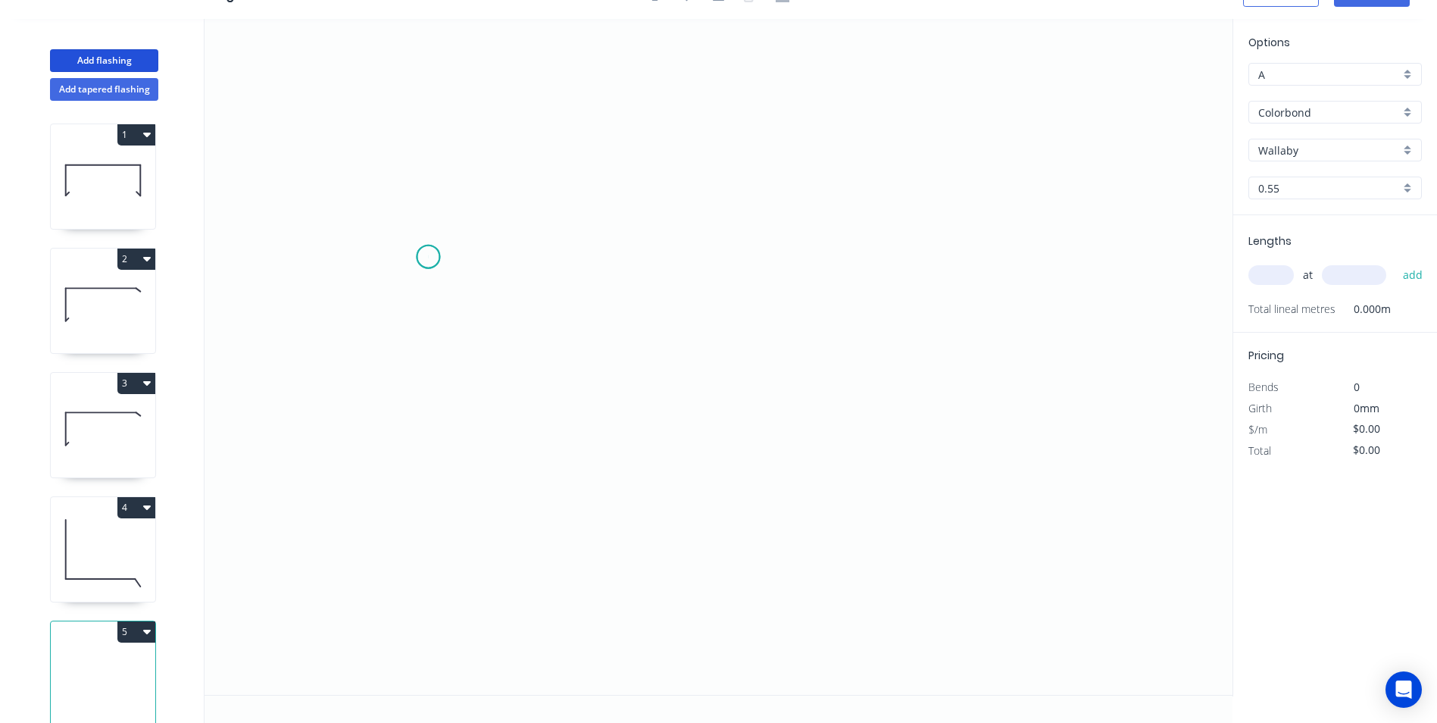
click at [428, 257] on icon "0" at bounding box center [719, 357] width 1028 height 676
click at [389, 283] on icon "0" at bounding box center [719, 357] width 1028 height 676
click at [733, 374] on icon "0 ?" at bounding box center [719, 357] width 1028 height 676
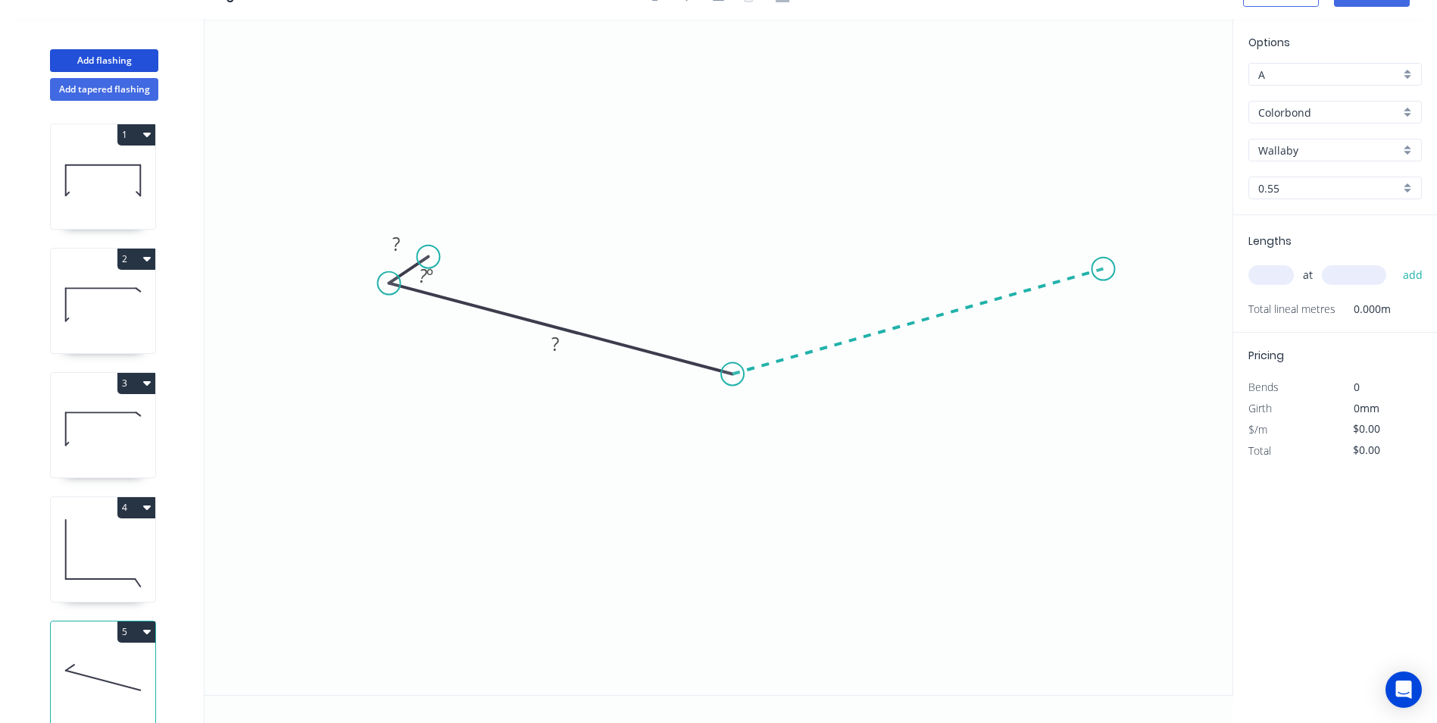
click at [1104, 269] on icon "0 ? ? ? º" at bounding box center [719, 357] width 1028 height 676
click at [1061, 249] on icon at bounding box center [1081, 259] width 43 height 20
click at [1061, 249] on circle at bounding box center [1060, 248] width 23 height 23
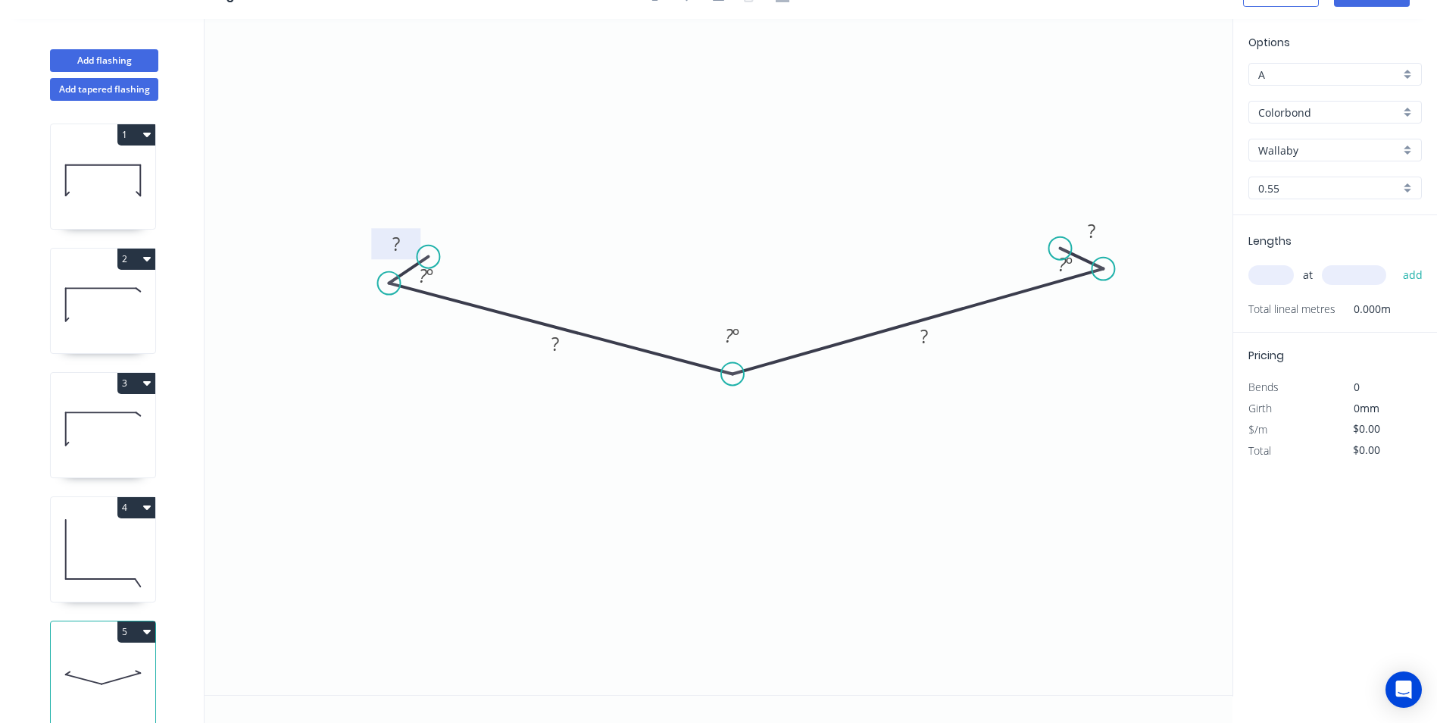
click at [402, 242] on rect at bounding box center [396, 244] width 30 height 21
click at [665, 192] on icon "0 20 180 180 20 45 º 155 º 45 º" at bounding box center [719, 357] width 1028 height 676
type input "$12.45"
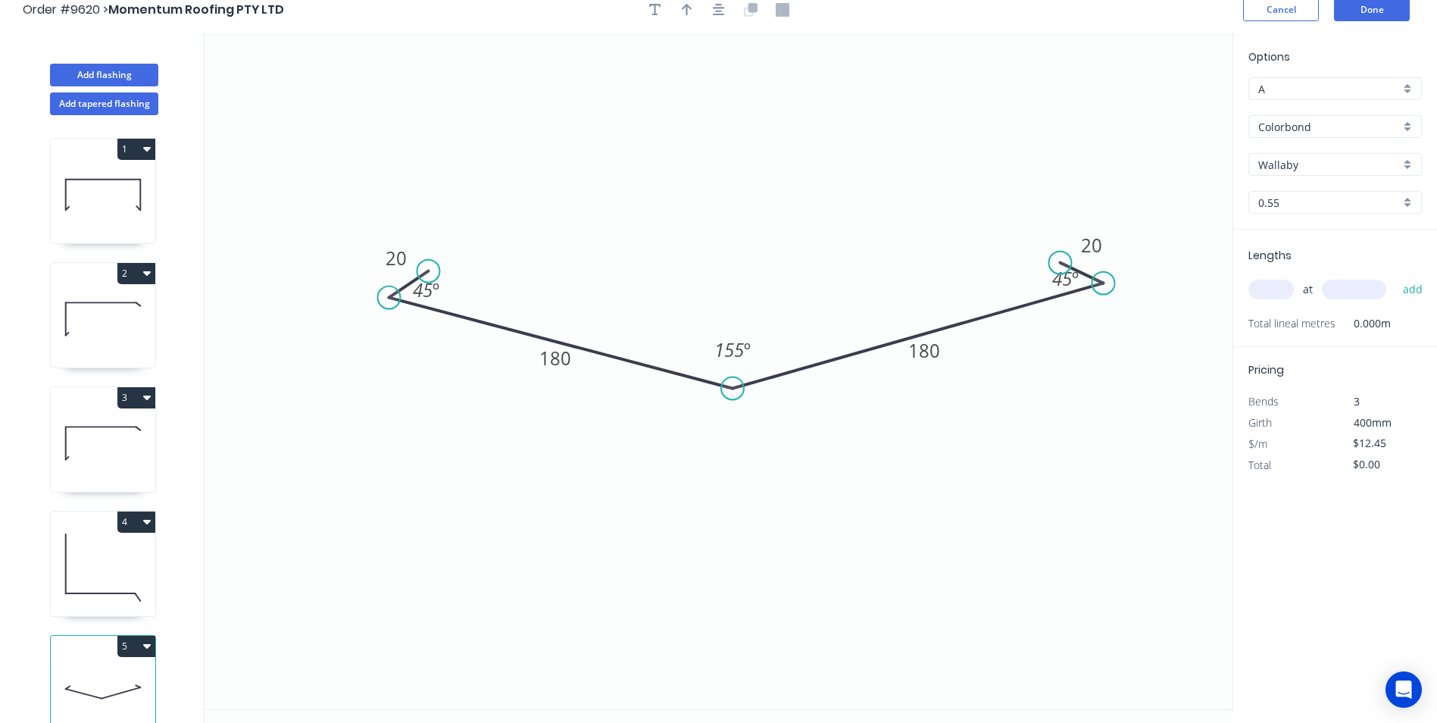
scroll to position [0, 0]
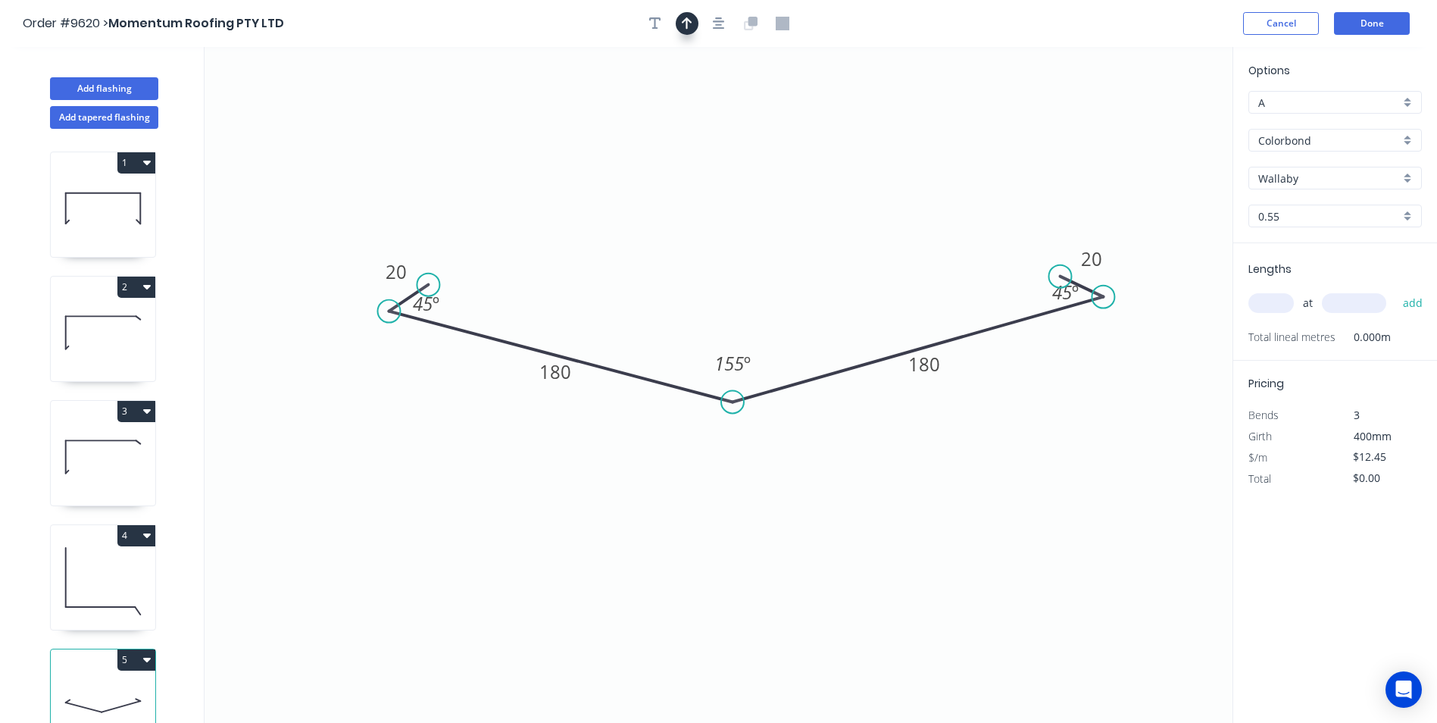
click at [690, 24] on icon "button" at bounding box center [687, 24] width 11 height 14
drag, startPoint x: 1159, startPoint y: 119, endPoint x: 755, endPoint y: 233, distance: 419.5
click at [755, 233] on icon at bounding box center [756, 215] width 14 height 48
click at [1273, 301] on input "text" at bounding box center [1271, 303] width 45 height 20
type input "3"
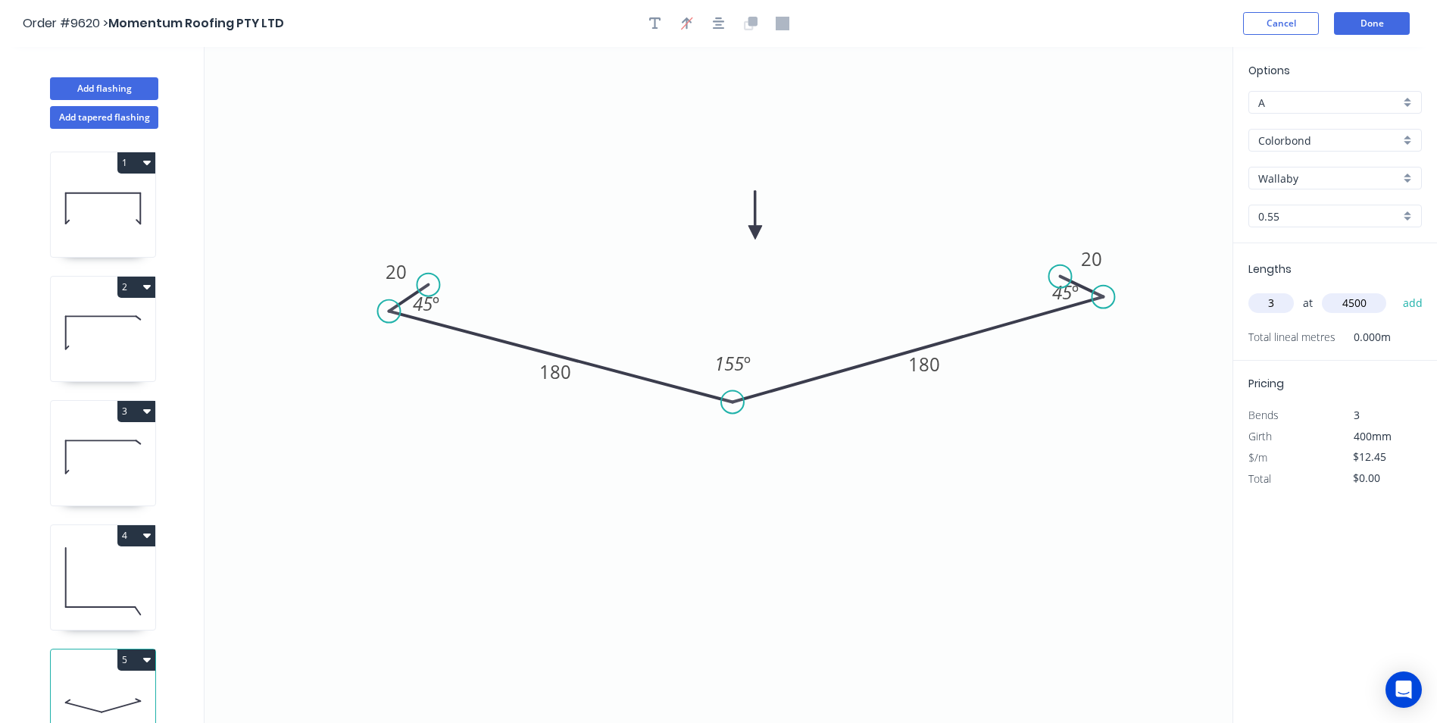
type input "4500"
click at [1396, 290] on button "add" at bounding box center [1414, 303] width 36 height 26
type input "$168.08"
click at [1350, 19] on button "Done" at bounding box center [1372, 23] width 76 height 23
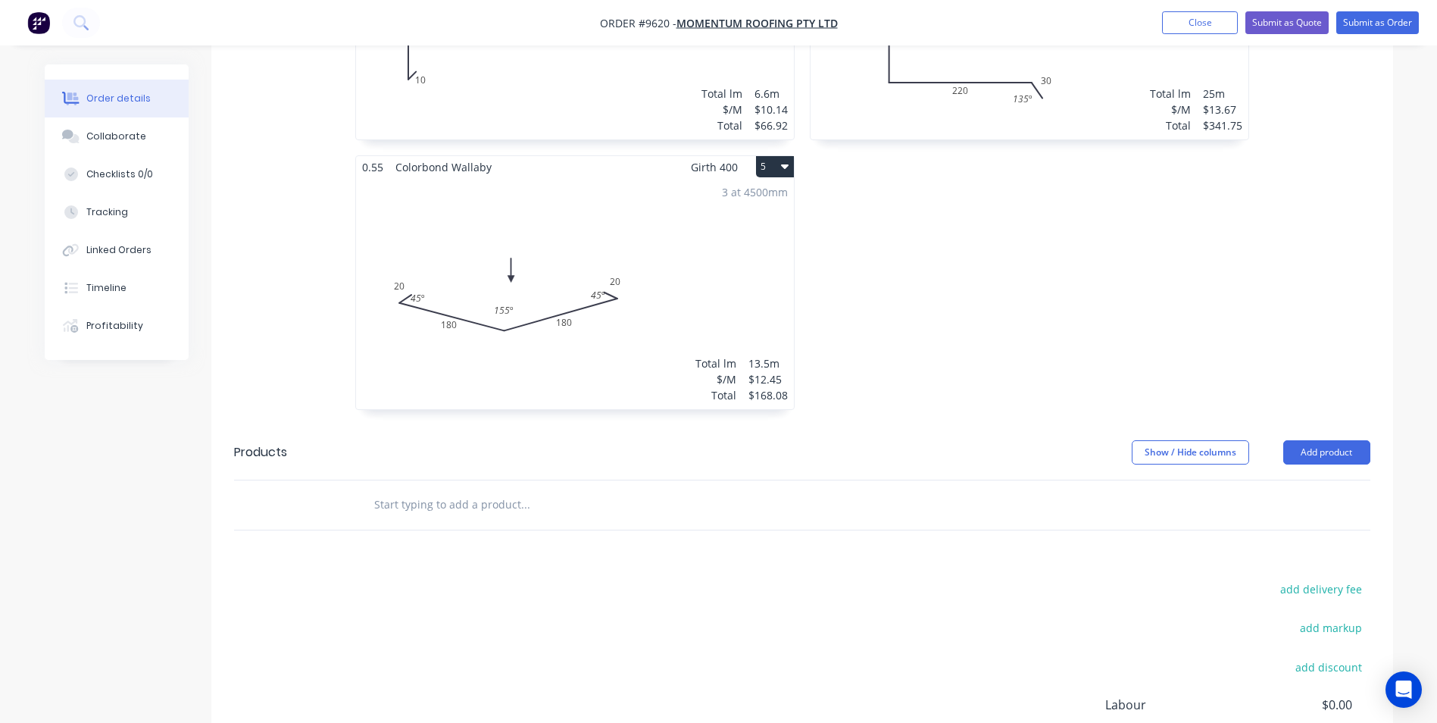
scroll to position [1057, 0]
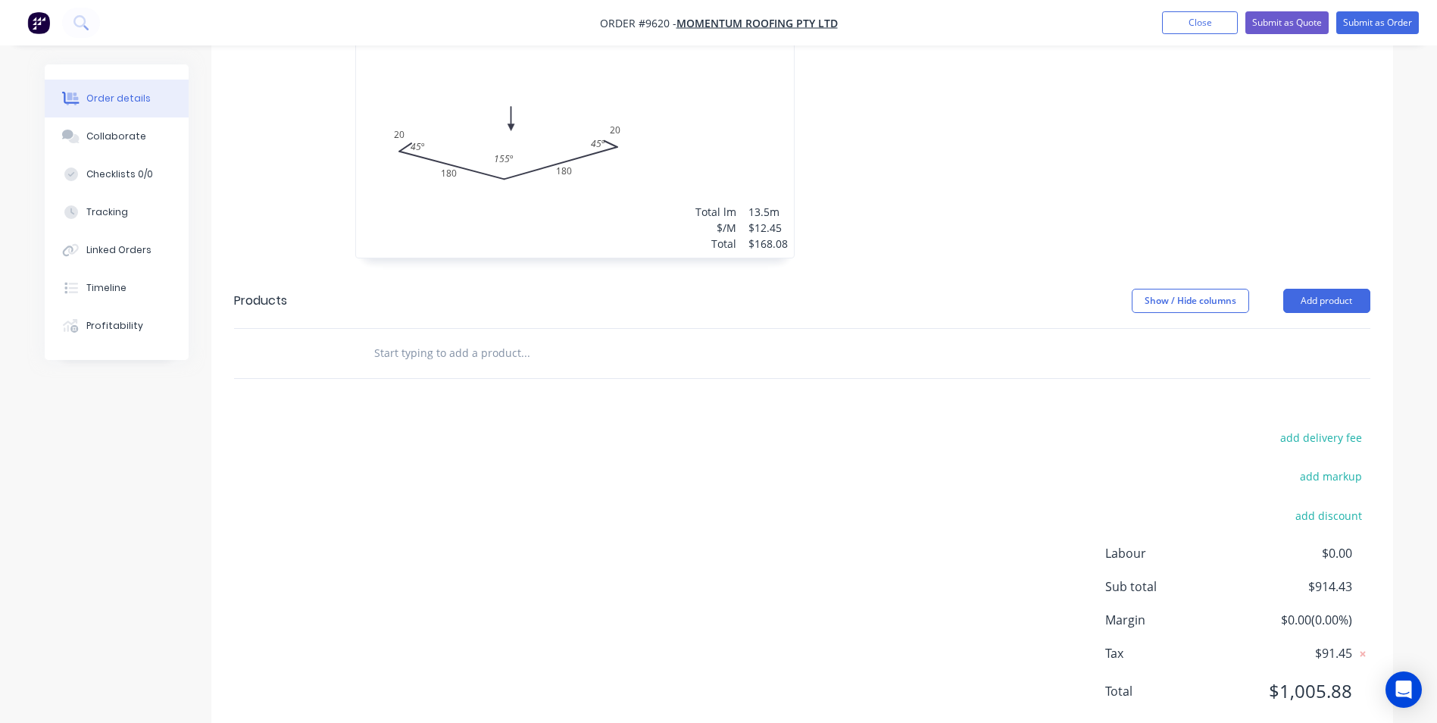
click at [380, 338] on input "text" at bounding box center [525, 353] width 303 height 30
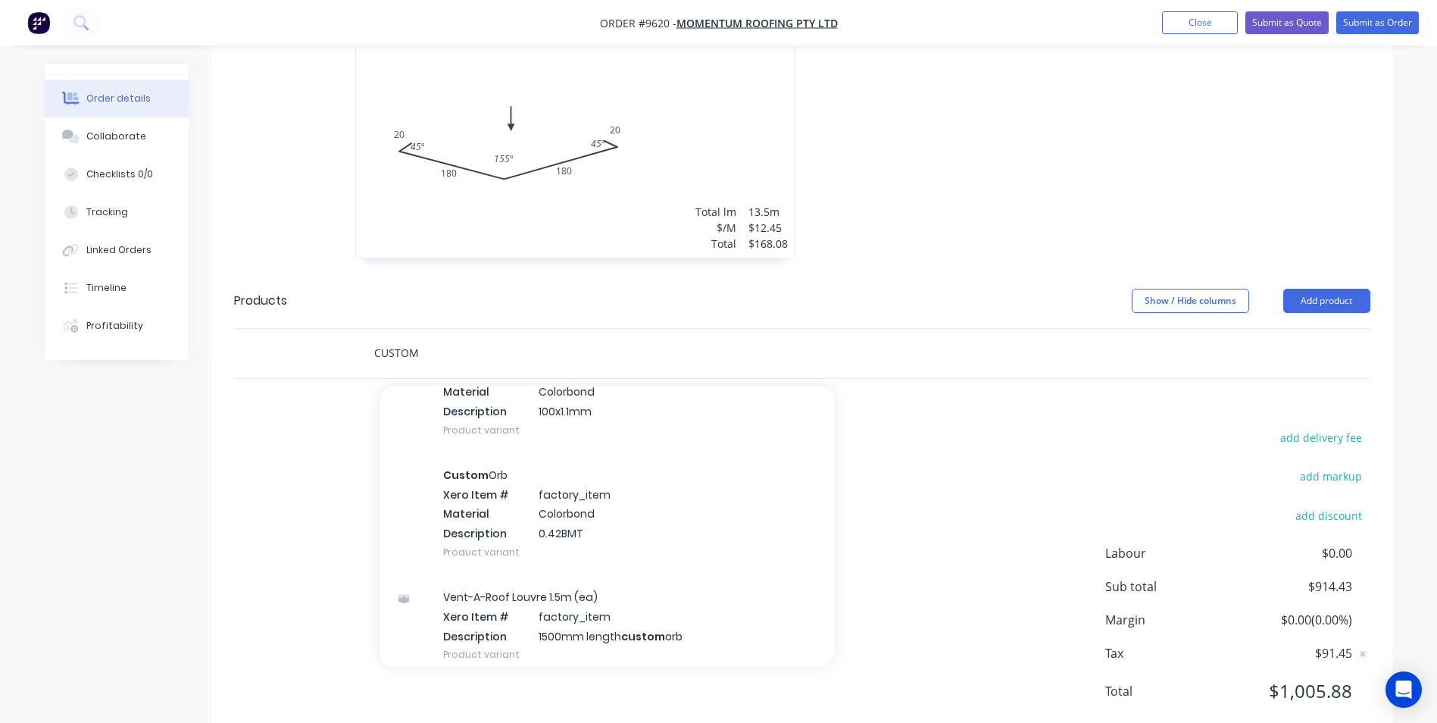
scroll to position [1061, 0]
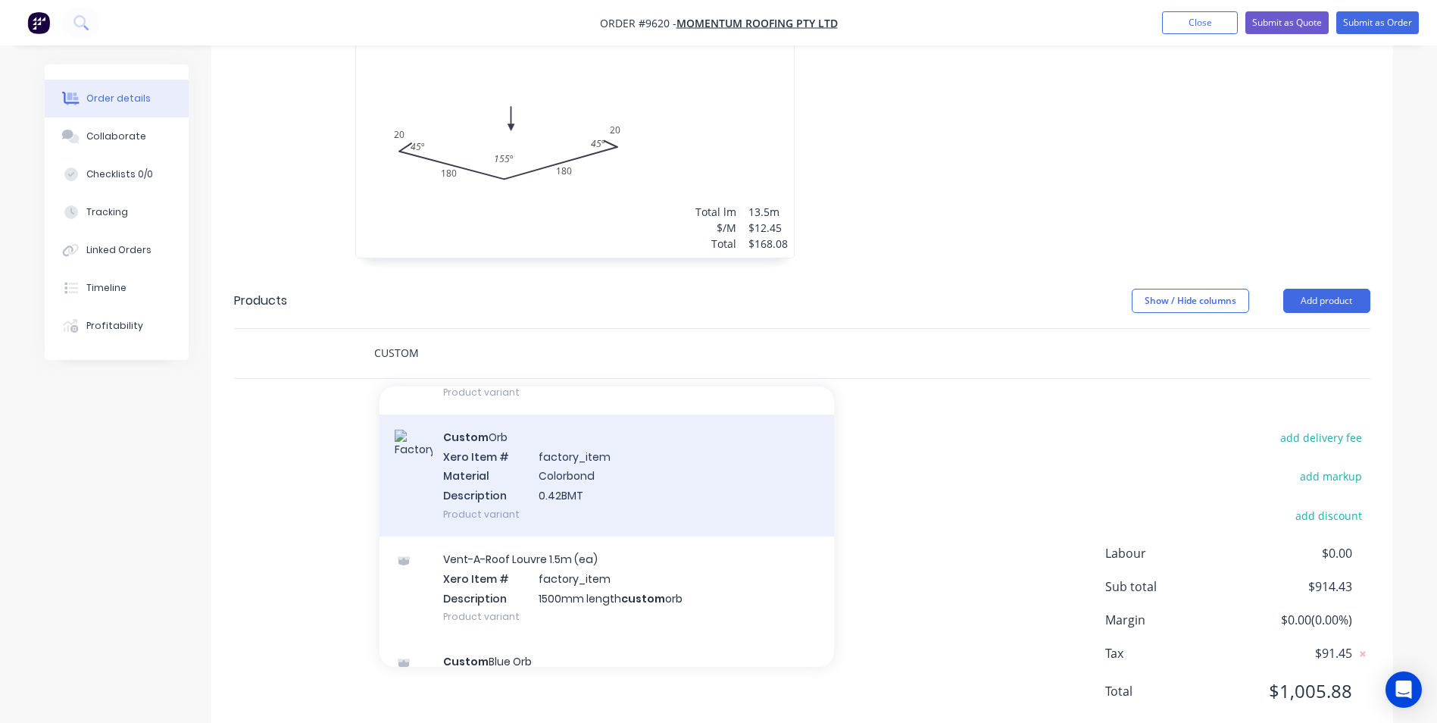
type input "CUSTOM"
click at [596, 468] on div "Custom Orb Xero Item # factory_item Material Colorbond Description 0.42BMT Prod…" at bounding box center [607, 475] width 455 height 122
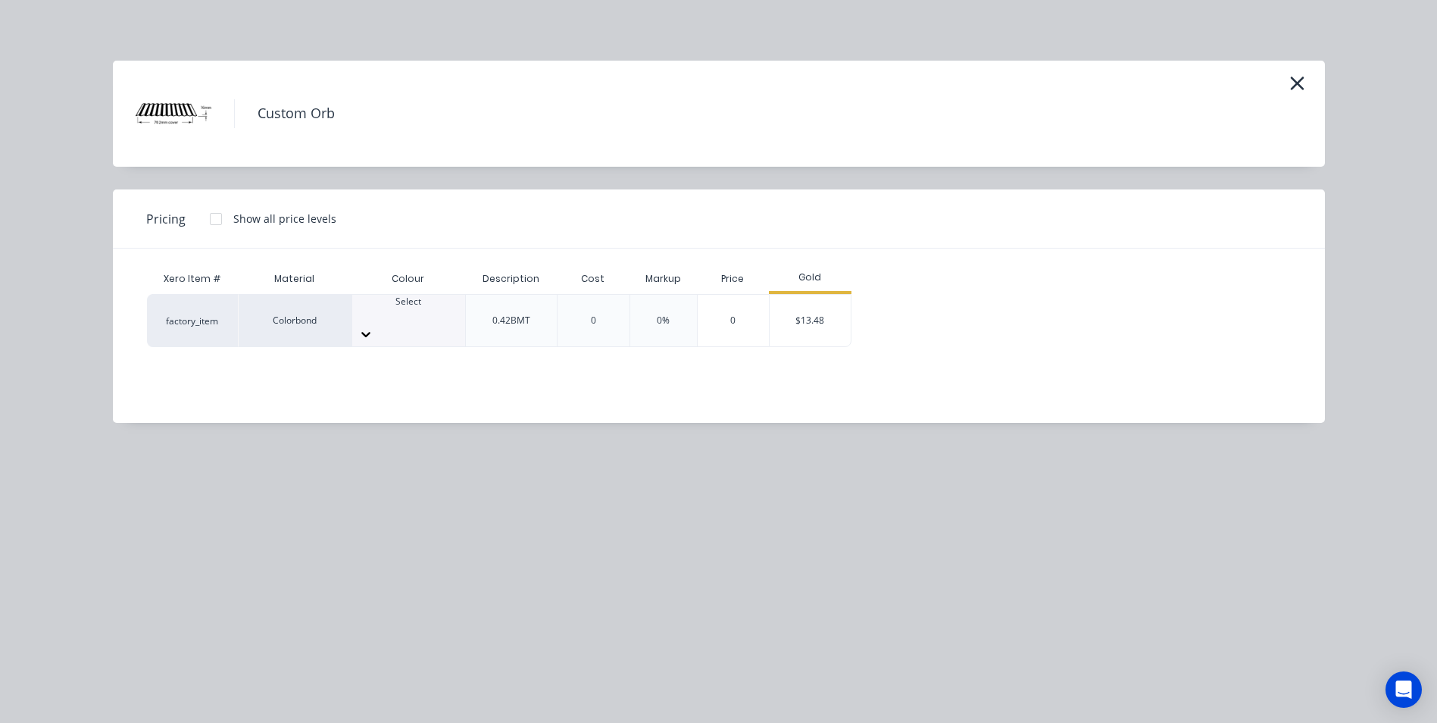
click at [420, 312] on div at bounding box center [408, 315] width 113 height 14
click at [812, 309] on div "$13.48" at bounding box center [810, 321] width 81 height 52
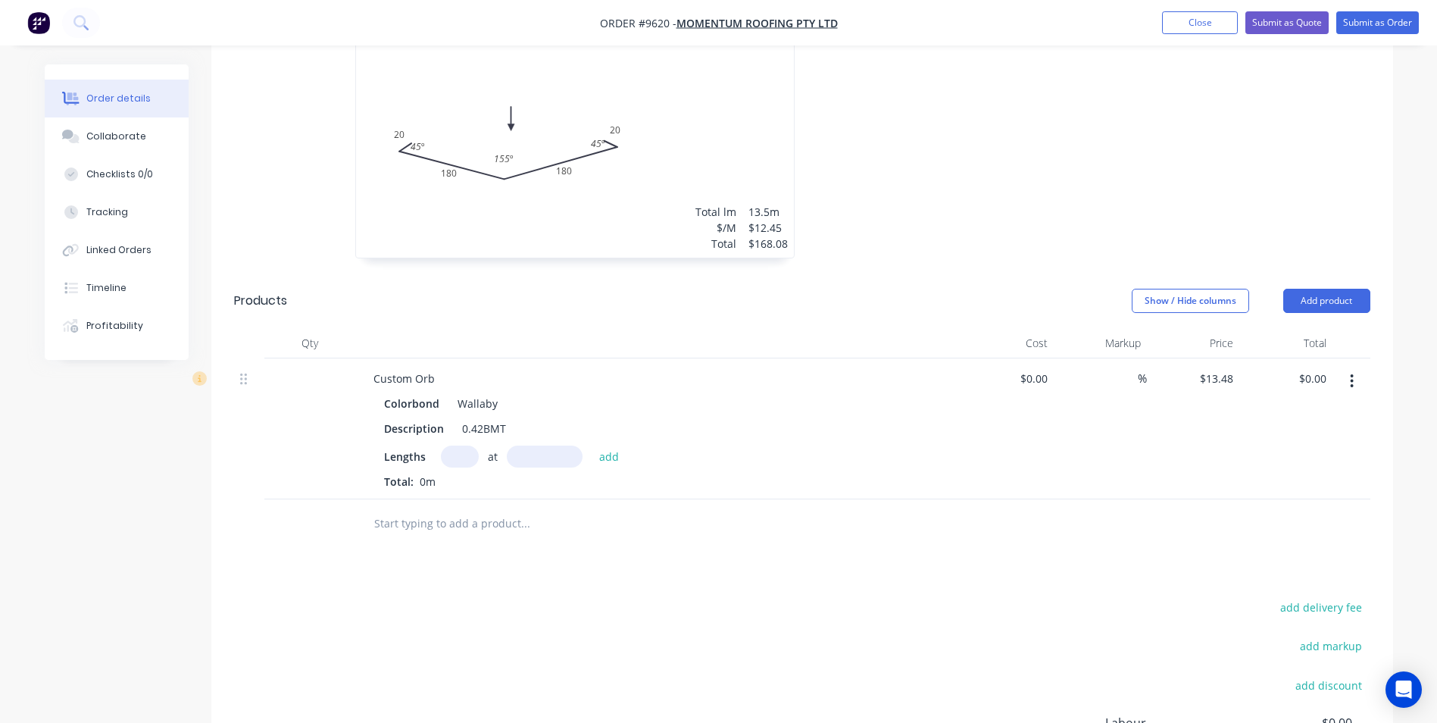
click at [463, 446] on input "text" at bounding box center [460, 457] width 38 height 22
type input "36"
type input "4520"
click at [592, 446] on button "add" at bounding box center [610, 456] width 36 height 20
type input "$2,193.47"
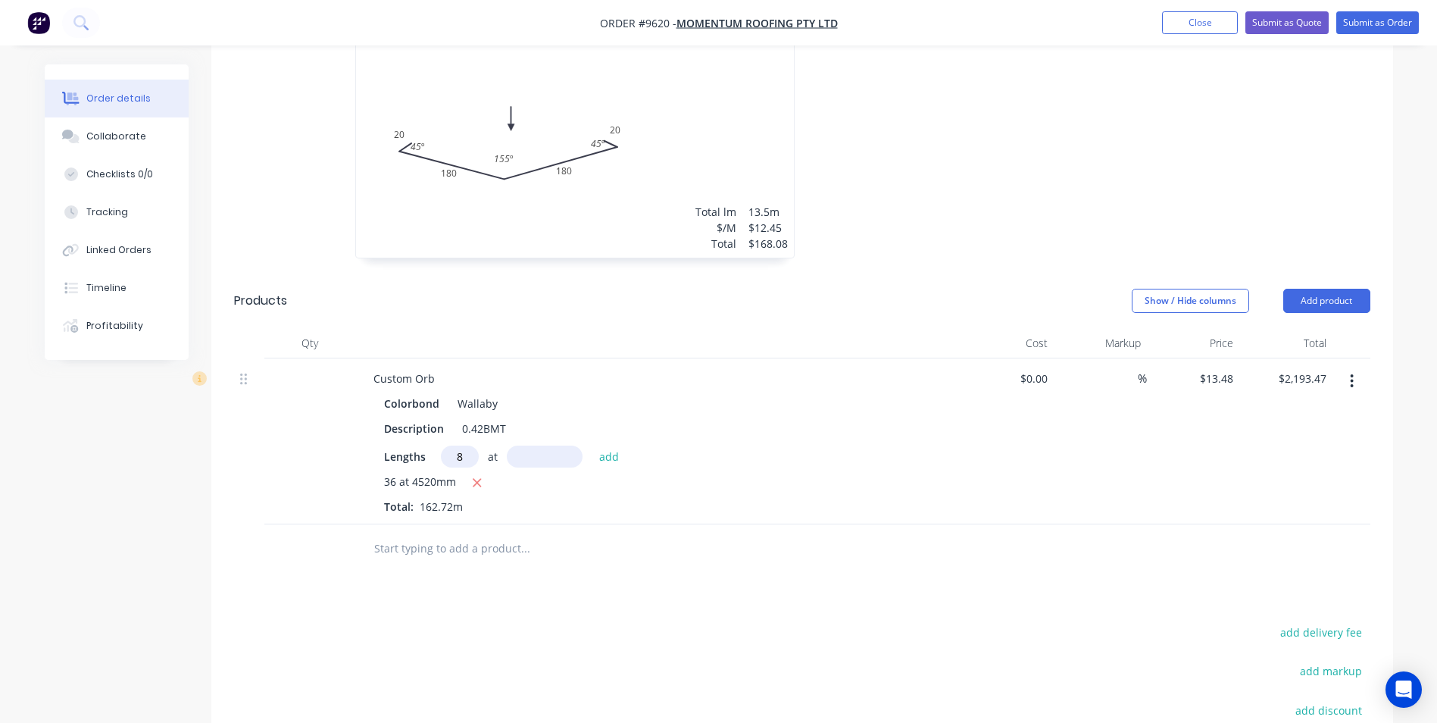
type input "8"
type input "2850"
click at [592, 446] on button "add" at bounding box center [610, 456] width 36 height 20
type input "$2,500.81"
type input "24"
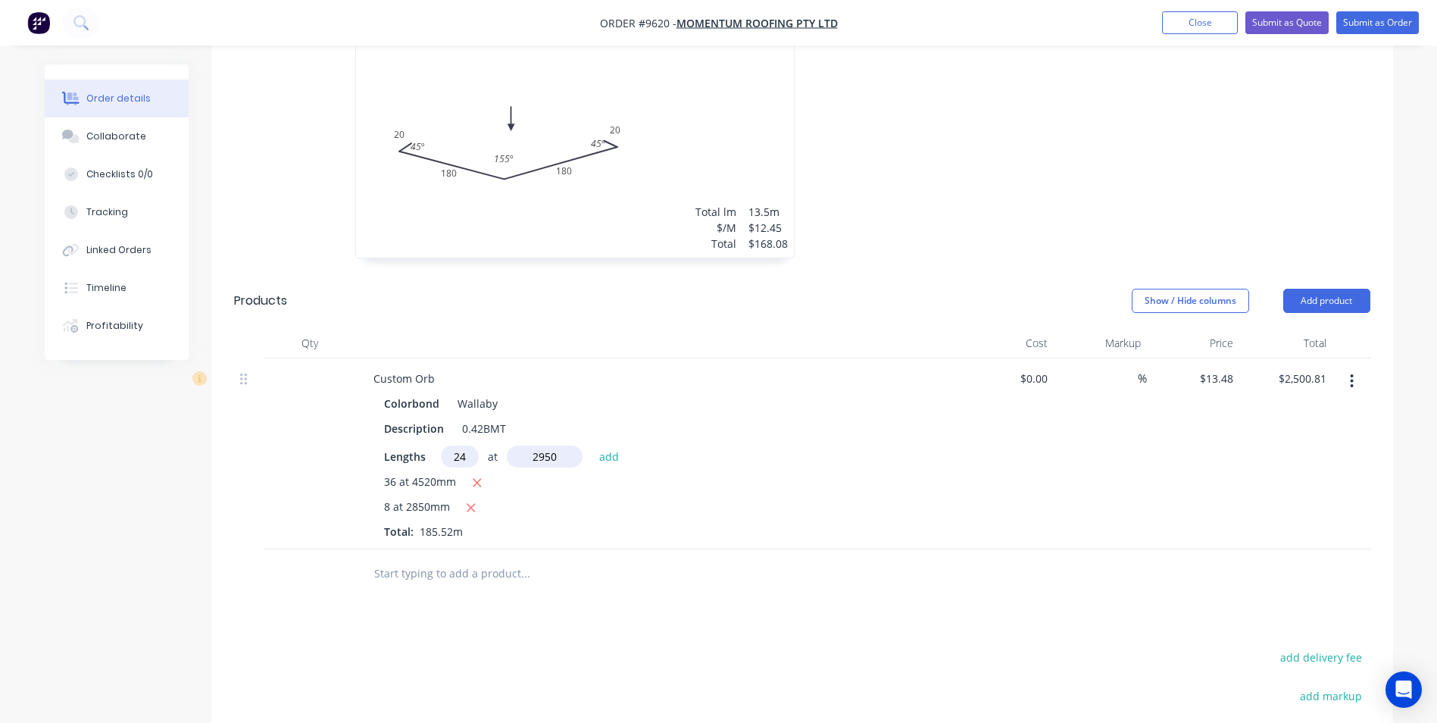
type input "2950"
click at [592, 446] on button "add" at bounding box center [610, 456] width 36 height 20
type input "$3,455.19"
click at [384, 583] on input "text" at bounding box center [525, 598] width 303 height 30
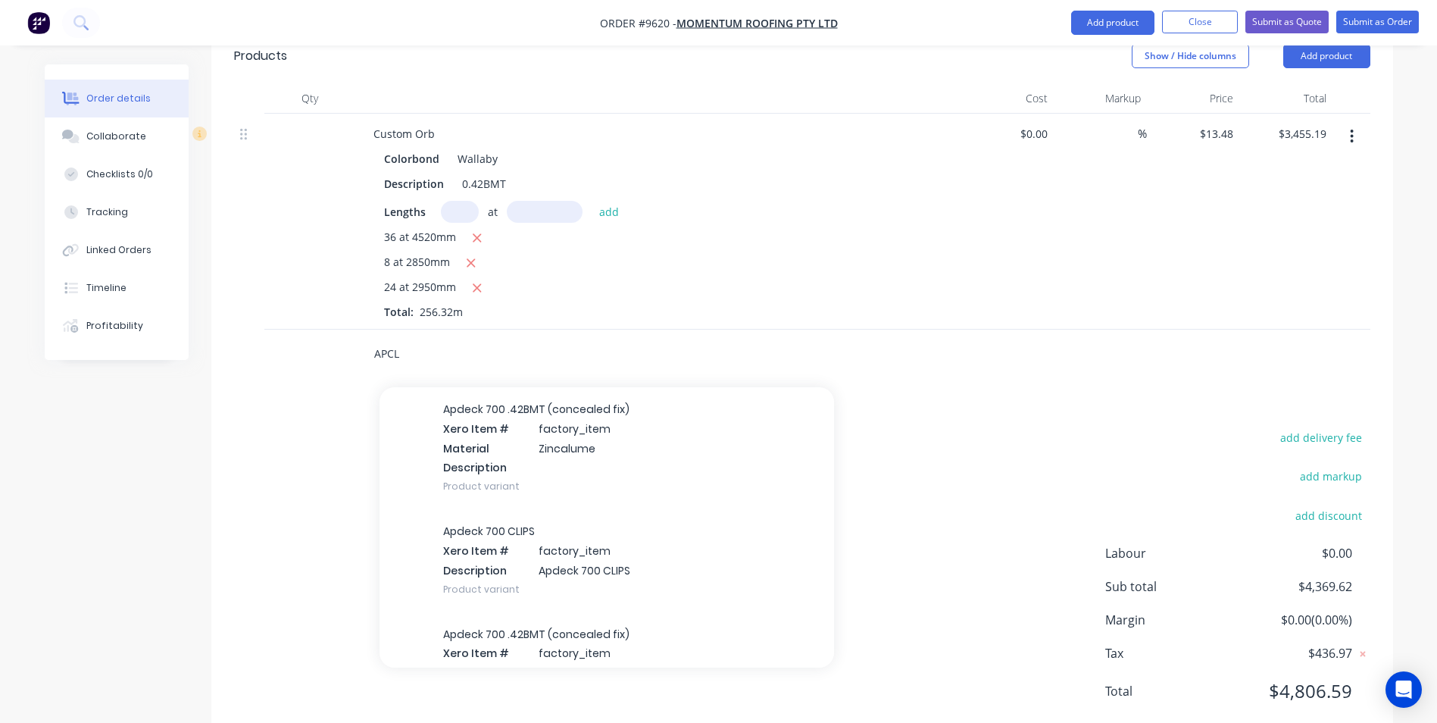
scroll to position [0, 0]
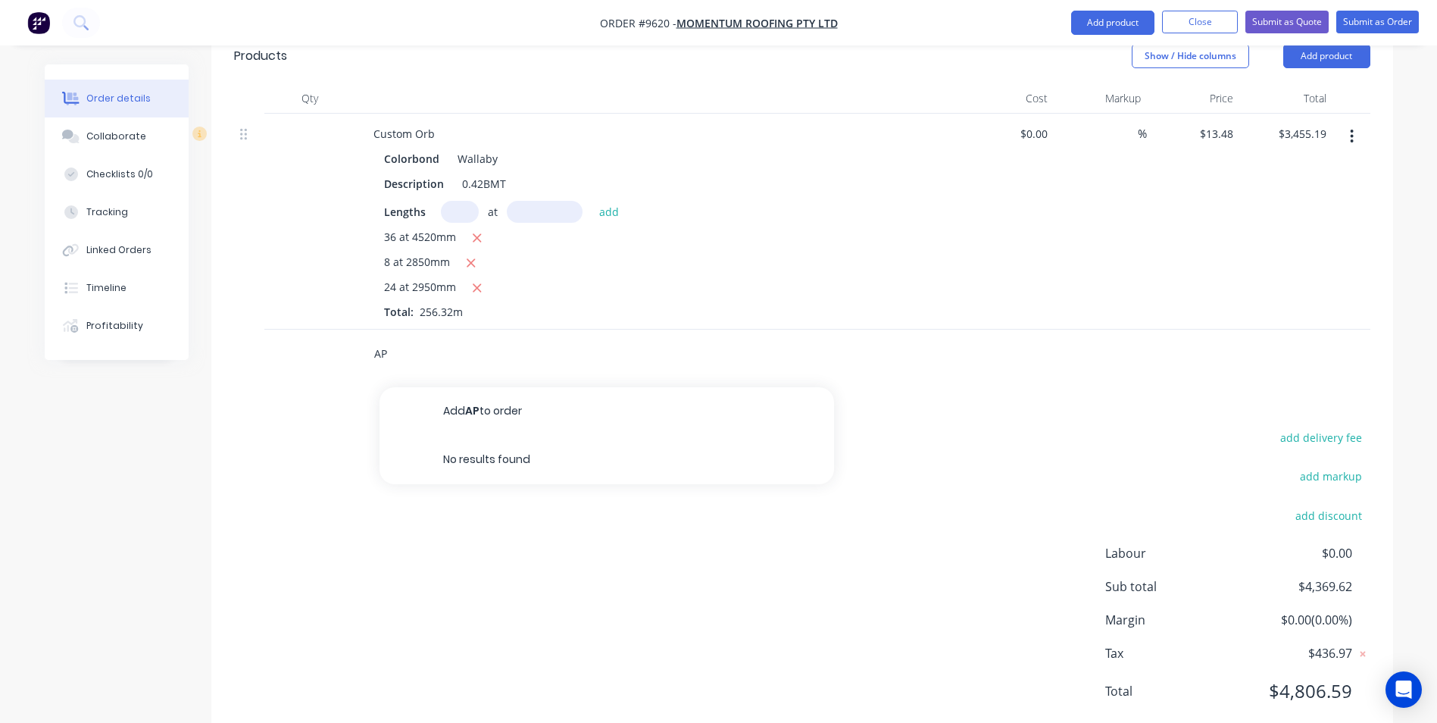
type input "A"
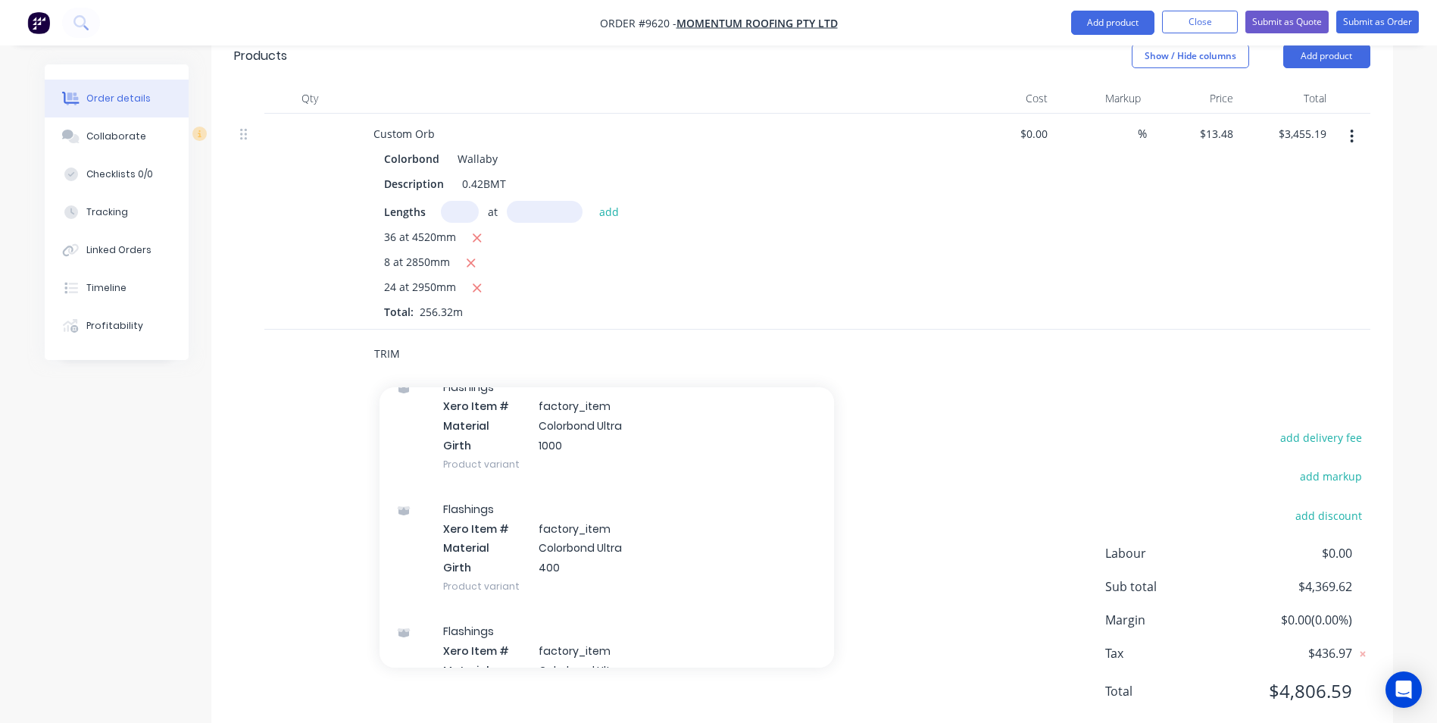
scroll to position [1288, 0]
click at [408, 339] on input "TRIM" at bounding box center [525, 354] width 303 height 30
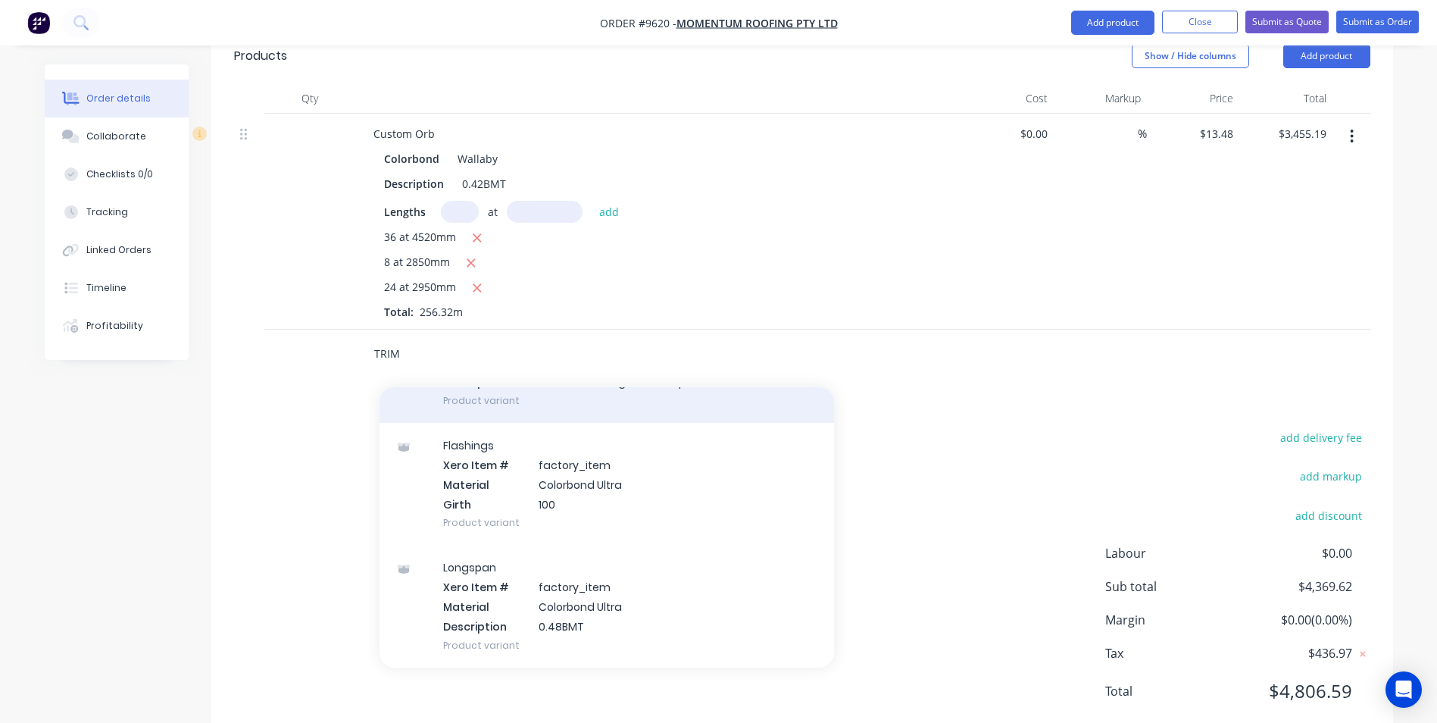
scroll to position [303, 0]
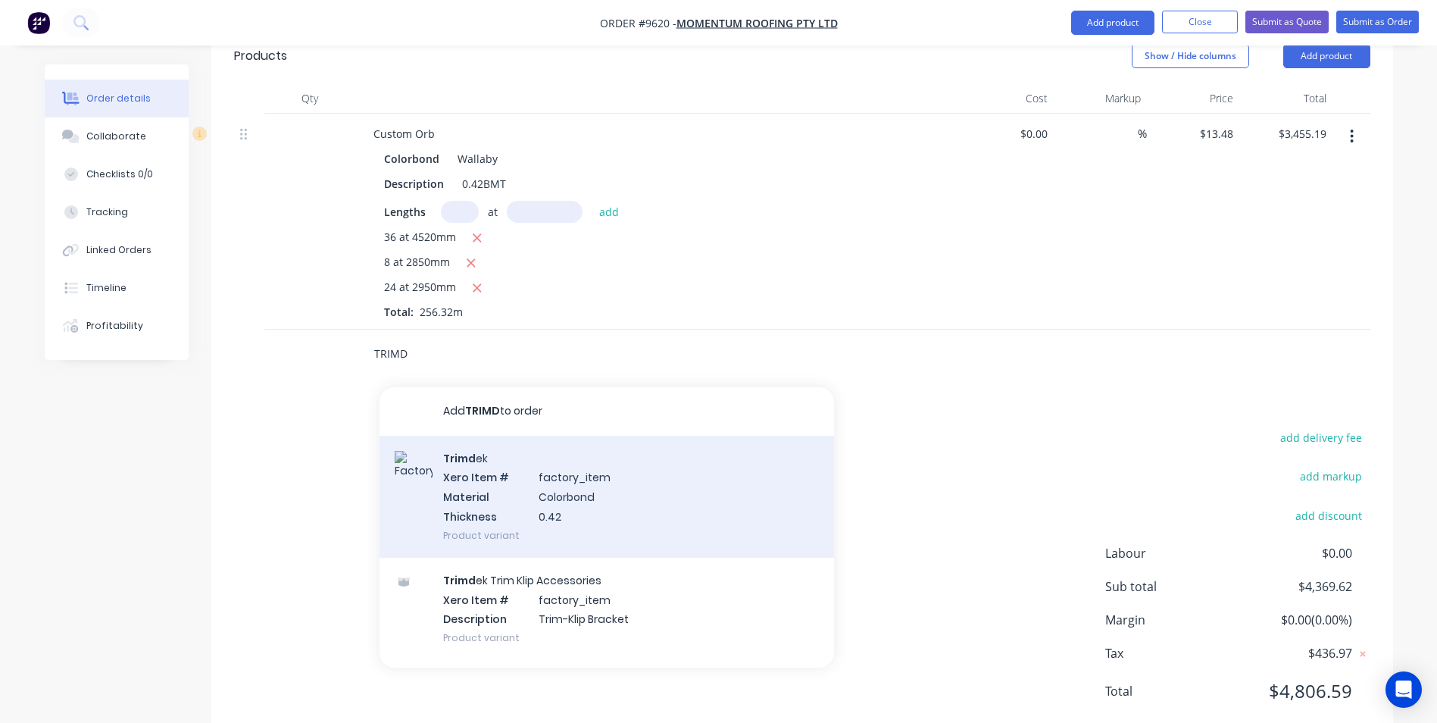
type input "TRIMD"
click at [452, 460] on div "Trimd ek Xero Item # factory_item Material Colorbond Thickness 0.42 Product var…" at bounding box center [607, 497] width 455 height 122
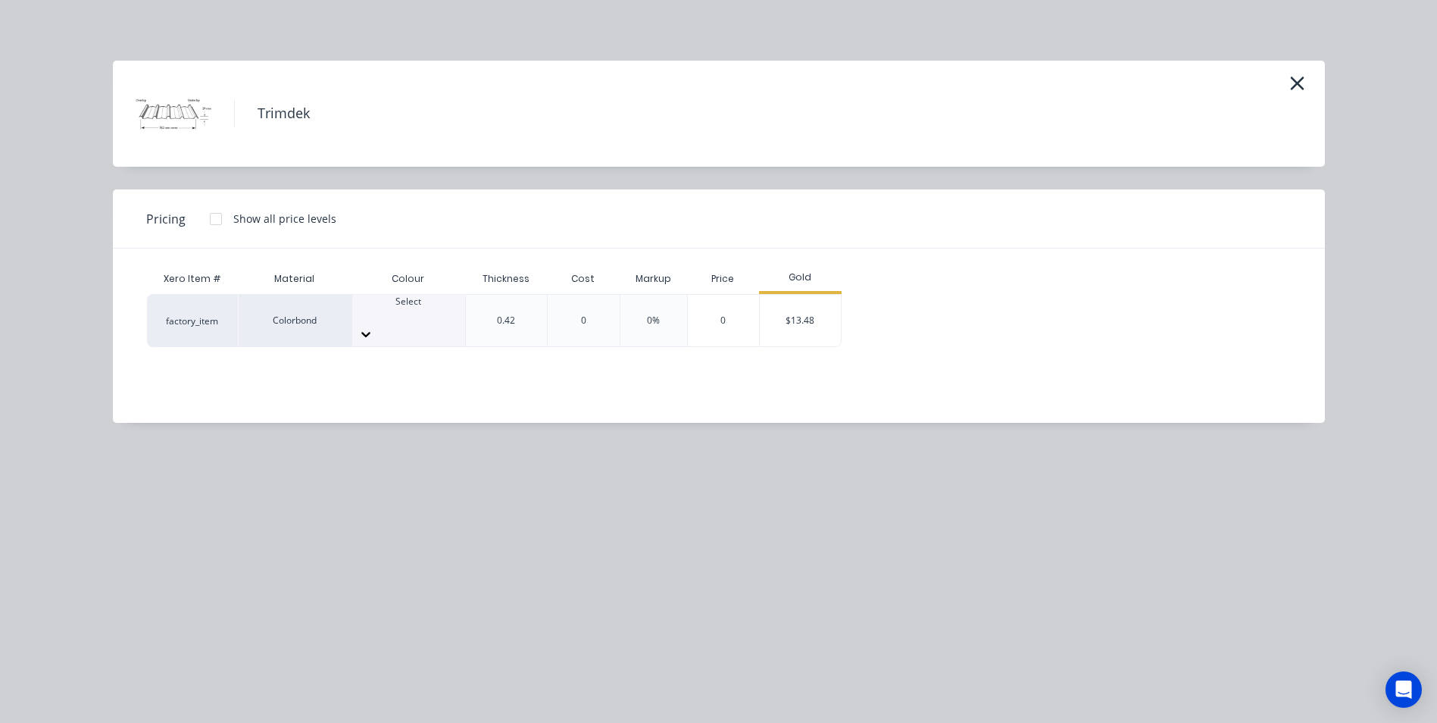
click at [438, 327] on div at bounding box center [408, 334] width 113 height 24
click at [367, 317] on div at bounding box center [408, 315] width 113 height 14
click at [809, 331] on div "$13.48" at bounding box center [800, 321] width 81 height 52
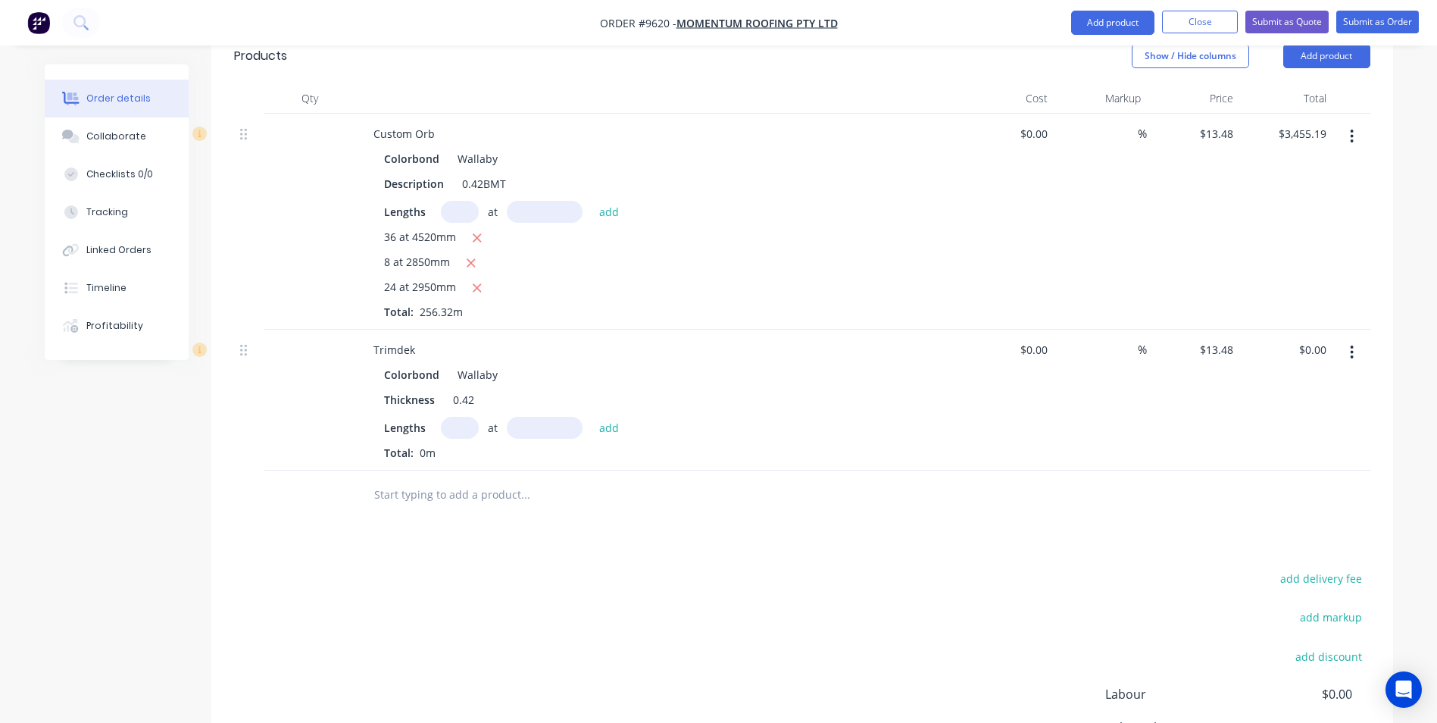
click at [443, 417] on input "text" at bounding box center [460, 428] width 38 height 22
type input "6"
type input "1600"
click at [592, 417] on button "add" at bounding box center [610, 427] width 36 height 20
type input "$129.41"
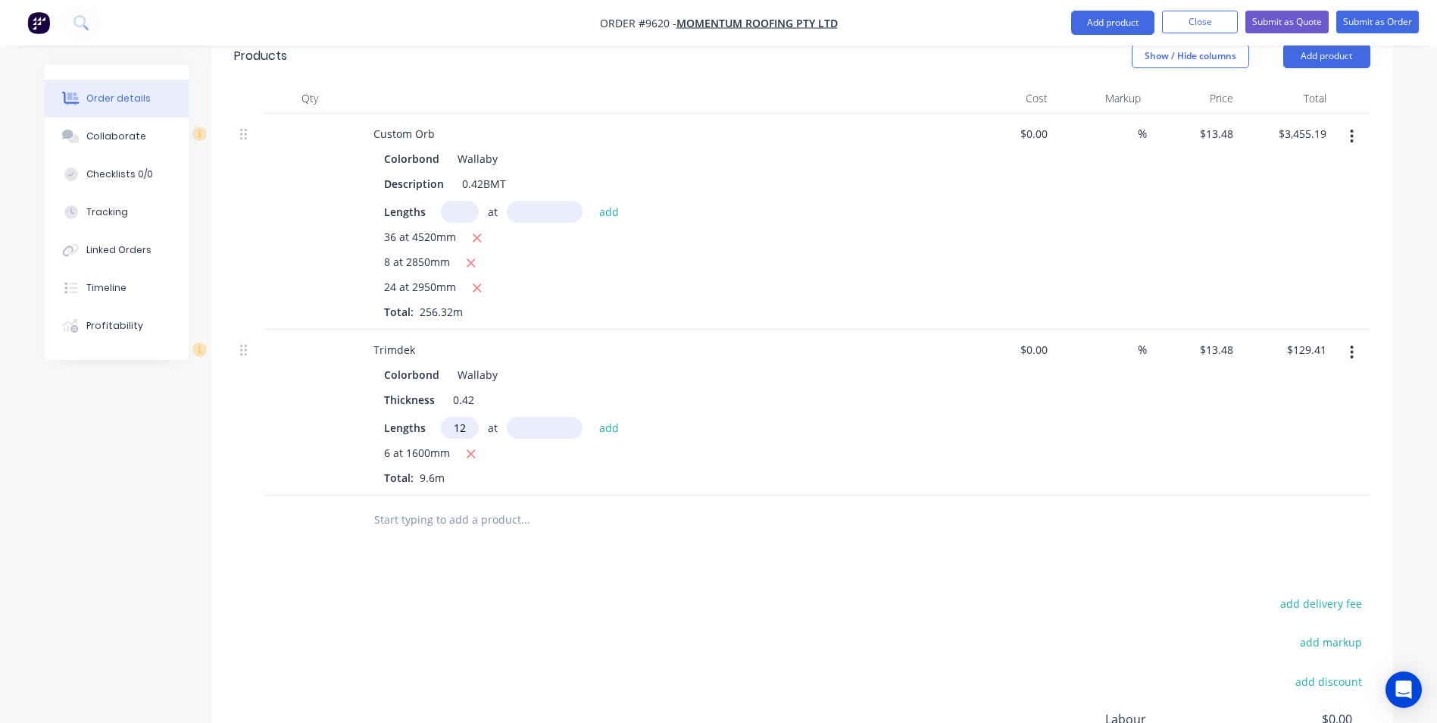
type input "12"
type input "1750"
click at [592, 417] on button "add" at bounding box center [610, 427] width 36 height 20
type input "$412.49"
type input "16"
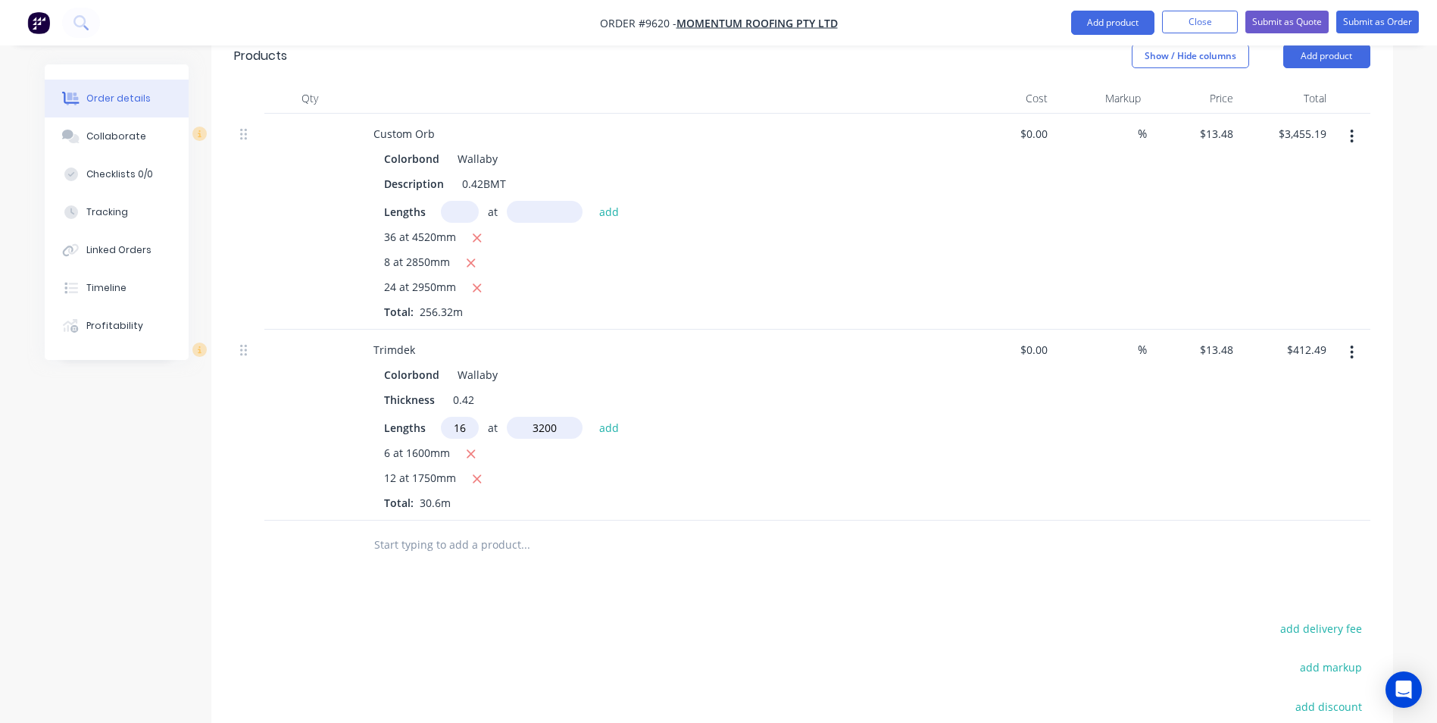
type input "3200"
click at [592, 417] on button "add" at bounding box center [610, 427] width 36 height 20
type input "$1,102.66"
type input "2"
type input "2400"
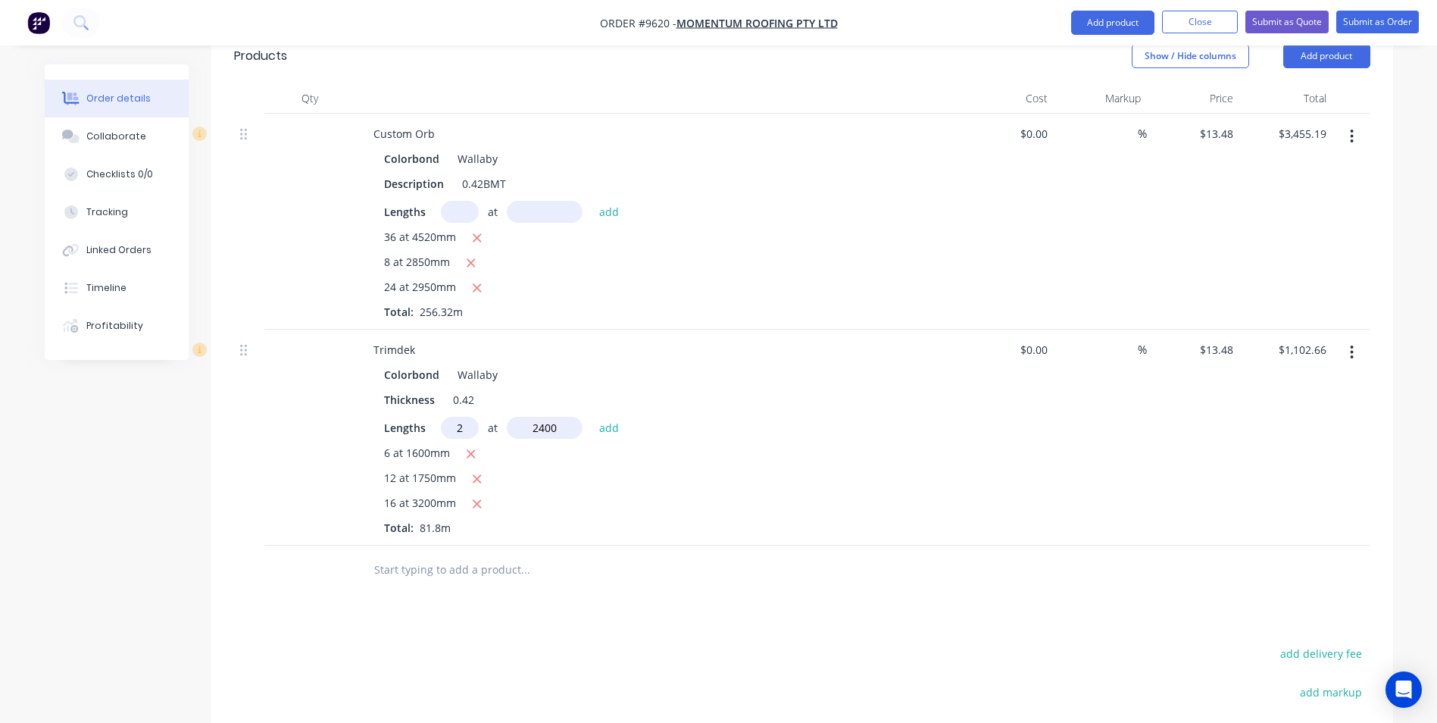
click at [592, 417] on button "add" at bounding box center [610, 427] width 36 height 20
type input "$1,167.37"
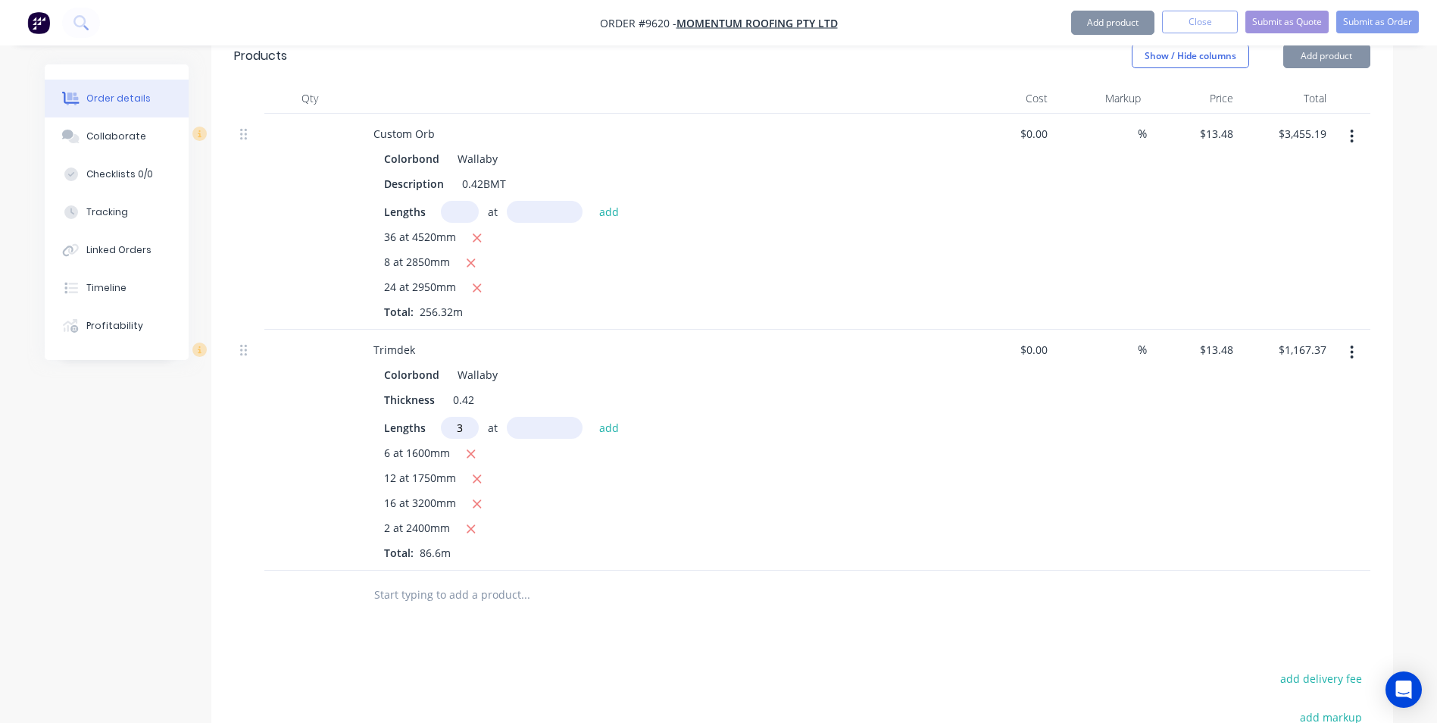
type input "3"
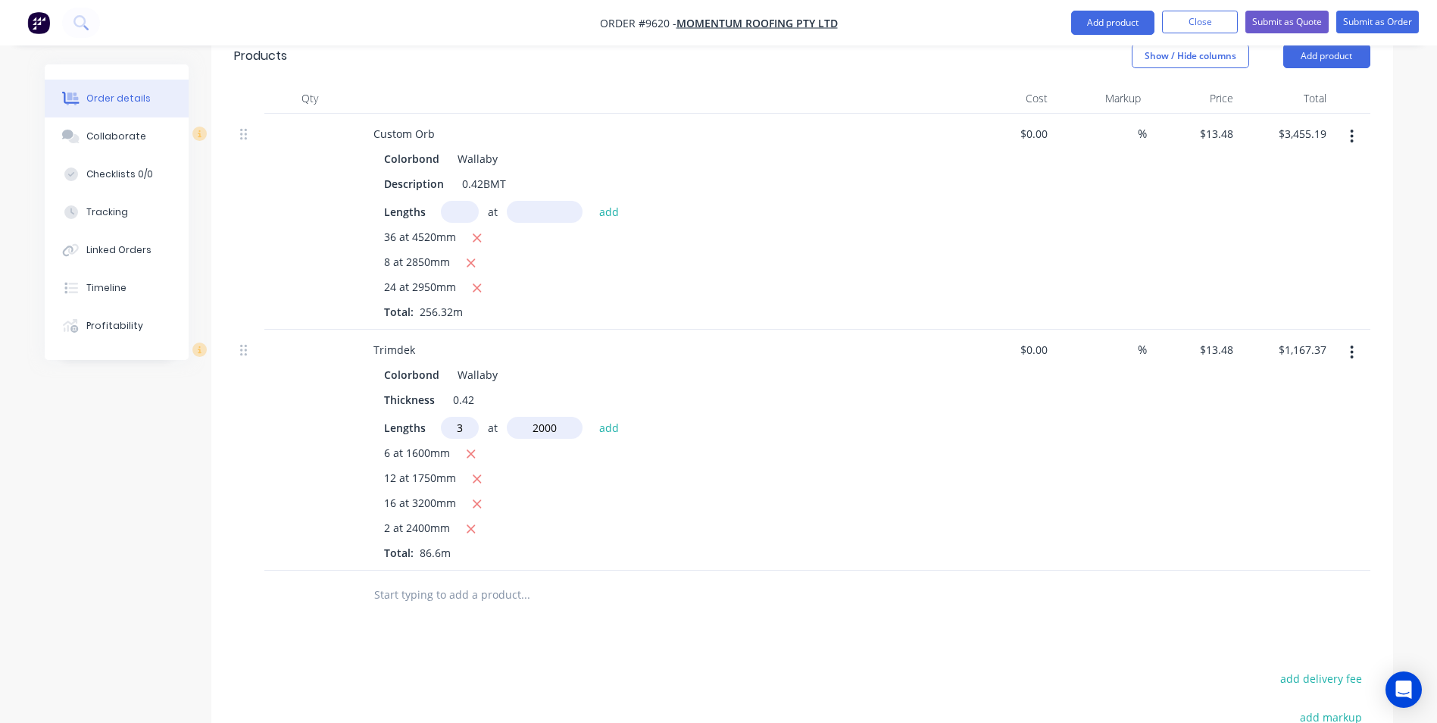
type input "2000"
click at [592, 417] on button "add" at bounding box center [610, 427] width 36 height 20
type input "$1,248.25"
type input "4"
type input "3450"
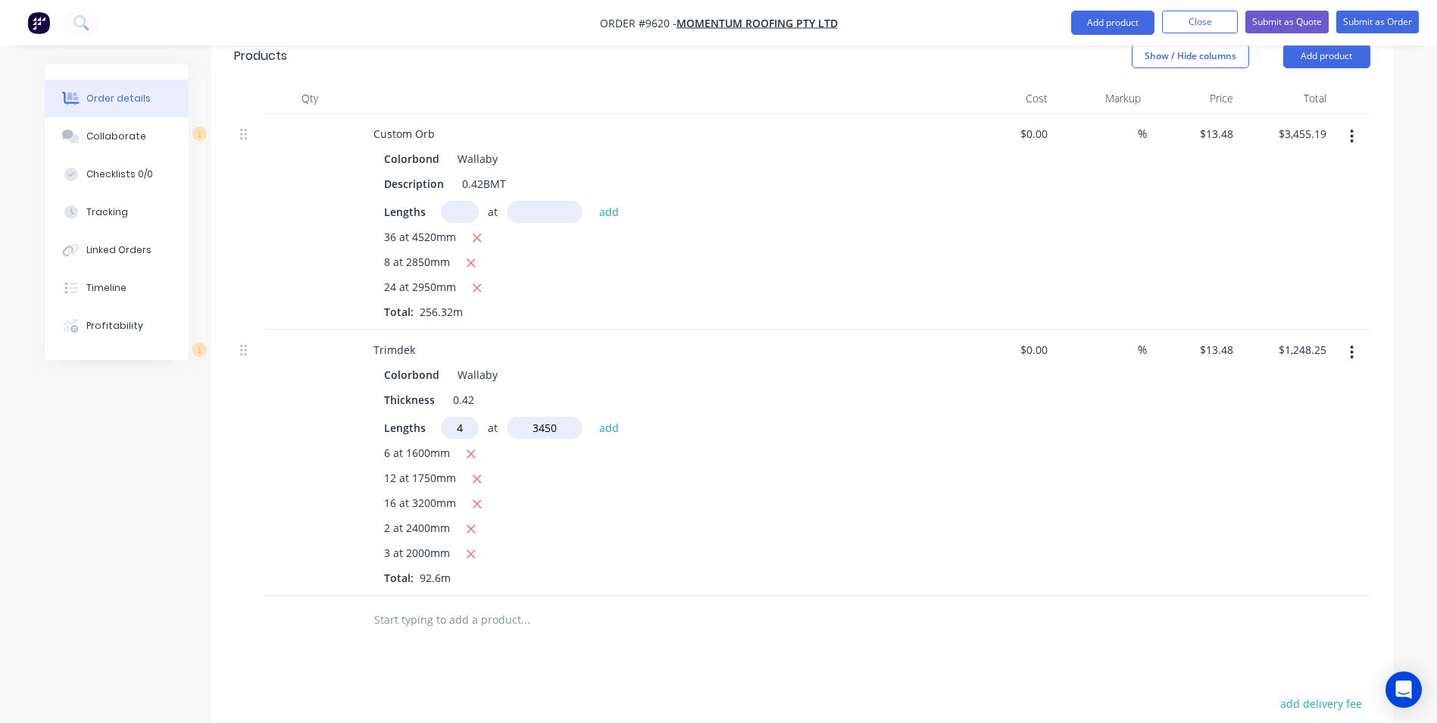
click at [592, 417] on button "add" at bounding box center [610, 427] width 36 height 20
type input "$1,434.27"
click at [414, 630] on input "text" at bounding box center [525, 645] width 303 height 30
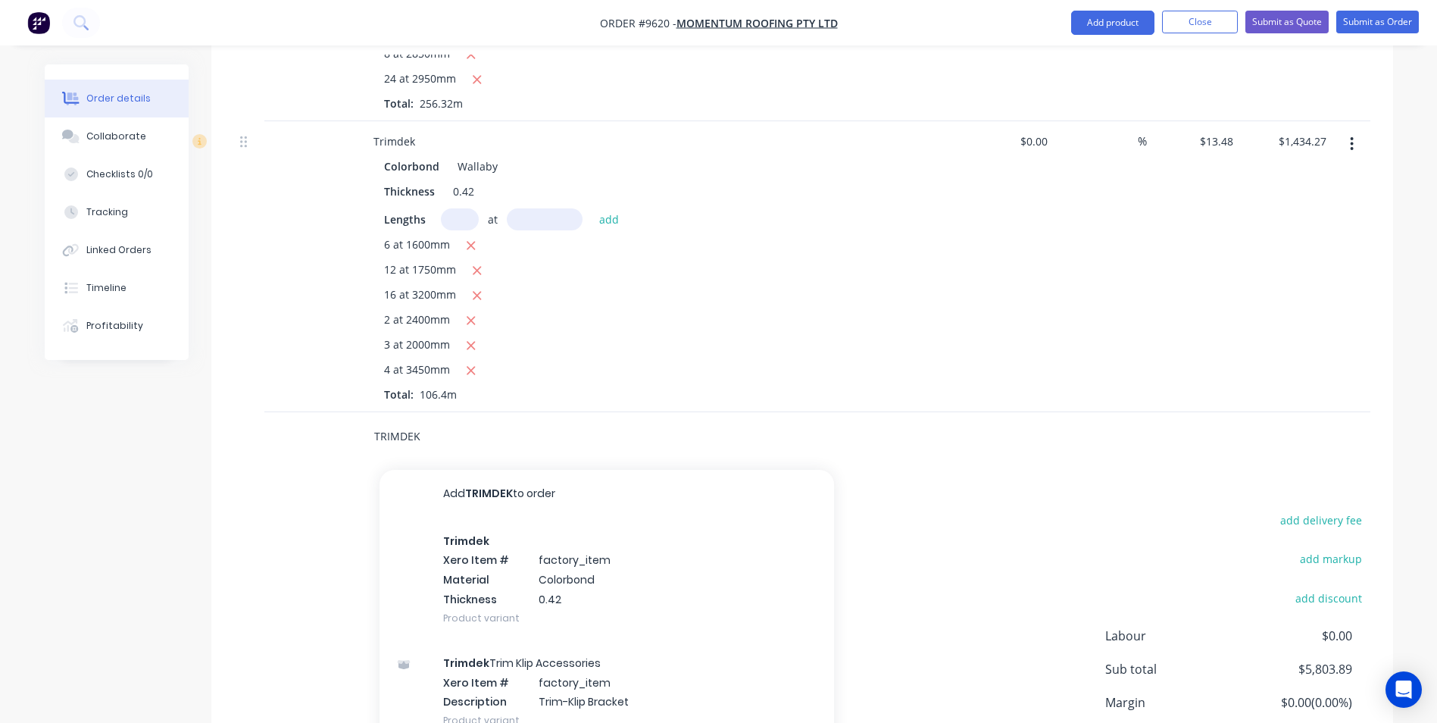
scroll to position [1529, 0]
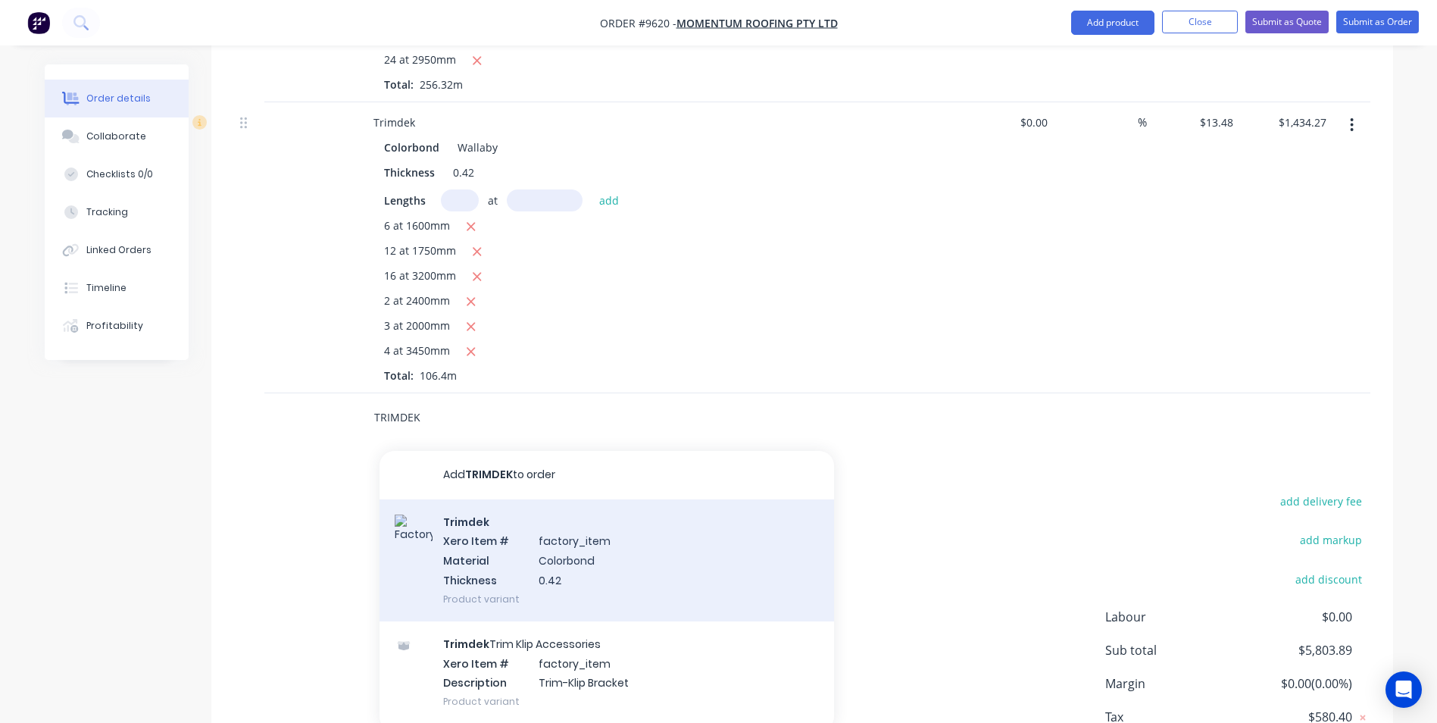
type input "TRIMDEK"
click at [464, 533] on div "Trimdek Xero Item # factory_item Material Colorbond Thickness 0.42 Product vari…" at bounding box center [607, 560] width 455 height 122
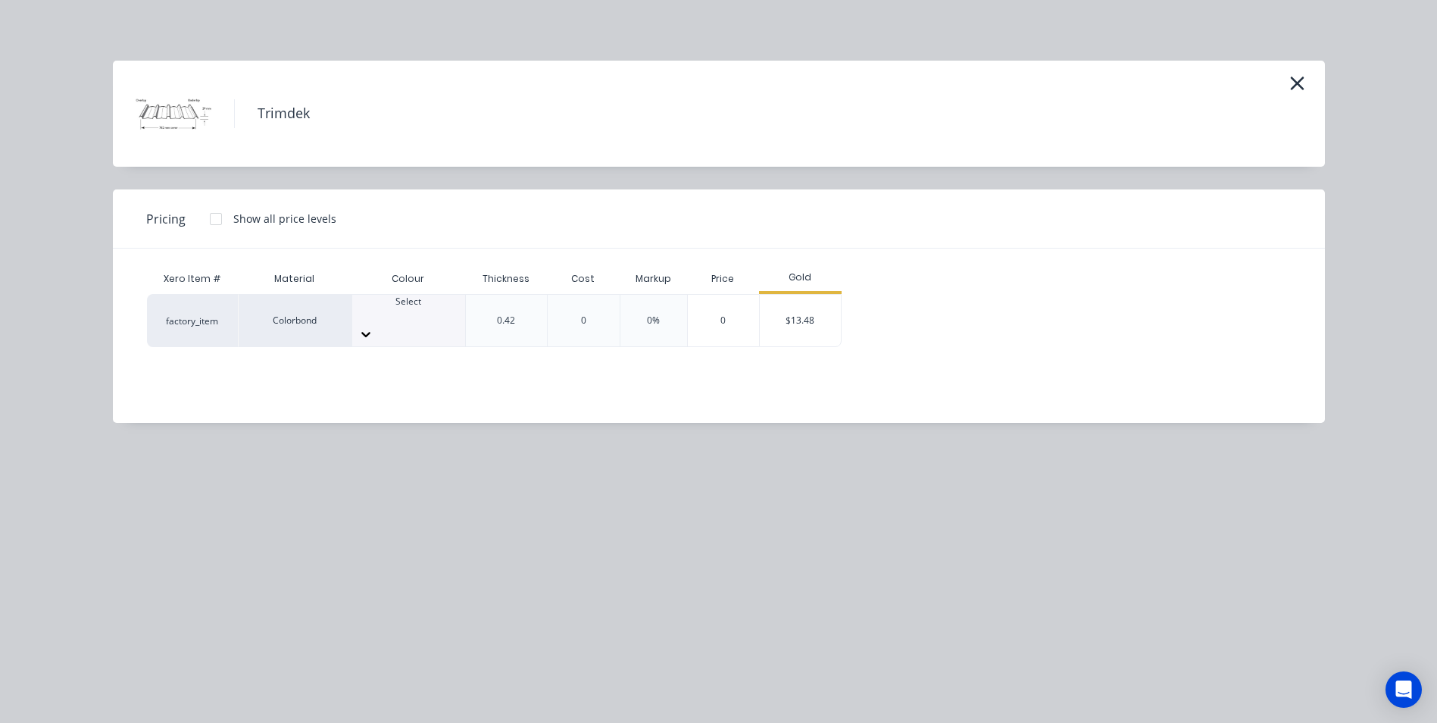
click at [427, 314] on div at bounding box center [408, 315] width 113 height 14
click at [781, 319] on div "$13.48" at bounding box center [800, 321] width 81 height 52
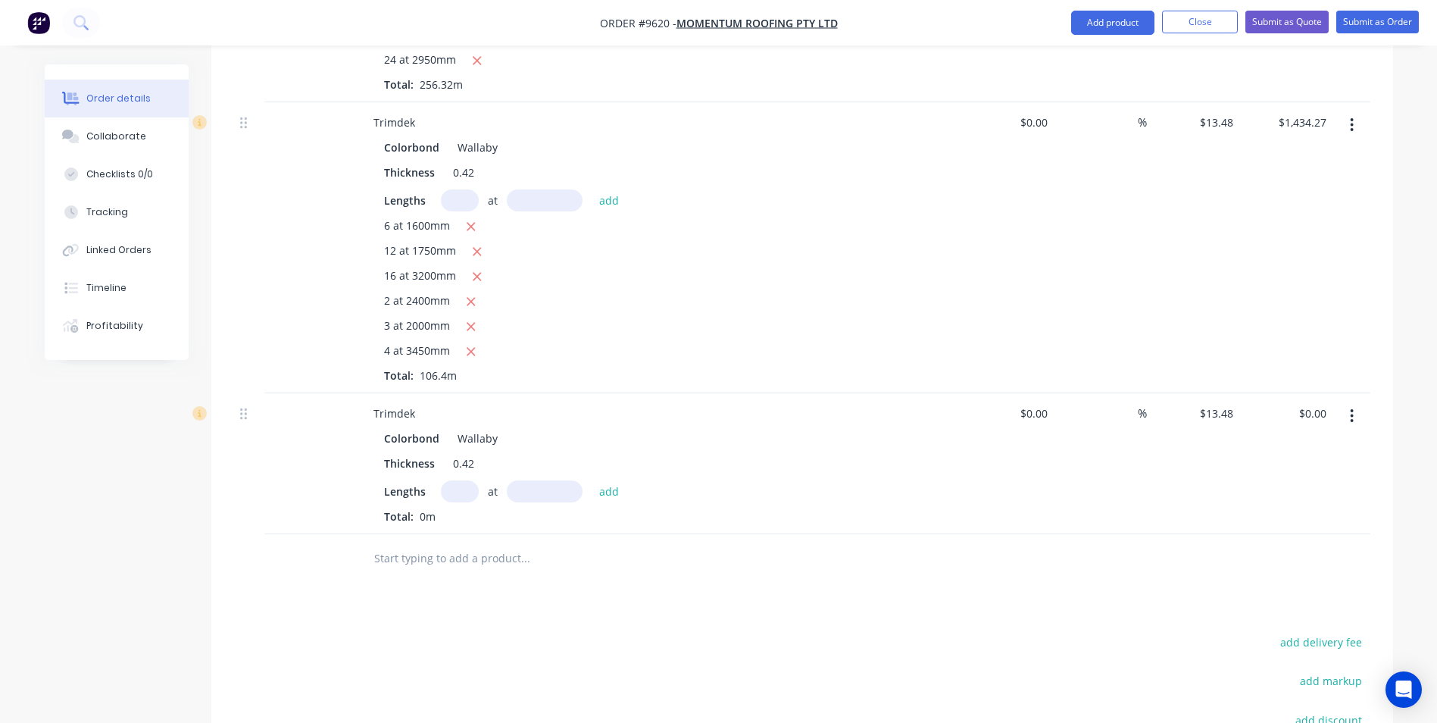
click at [1354, 408] on icon "button" at bounding box center [1352, 416] width 4 height 17
click at [1305, 445] on div "Edit" at bounding box center [1298, 456] width 117 height 22
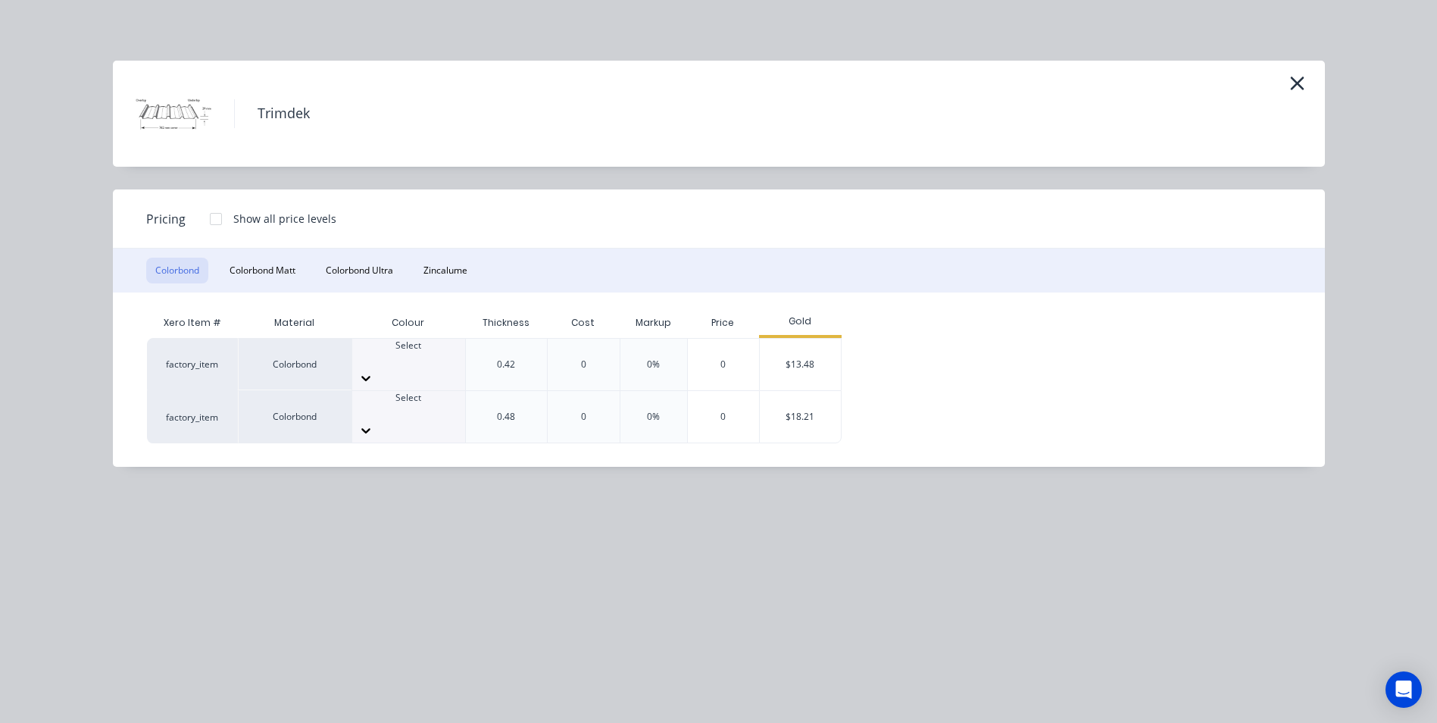
click at [405, 405] on div at bounding box center [408, 412] width 113 height 14
click at [803, 391] on div "$18.21" at bounding box center [800, 417] width 81 height 52
type input "$18.21"
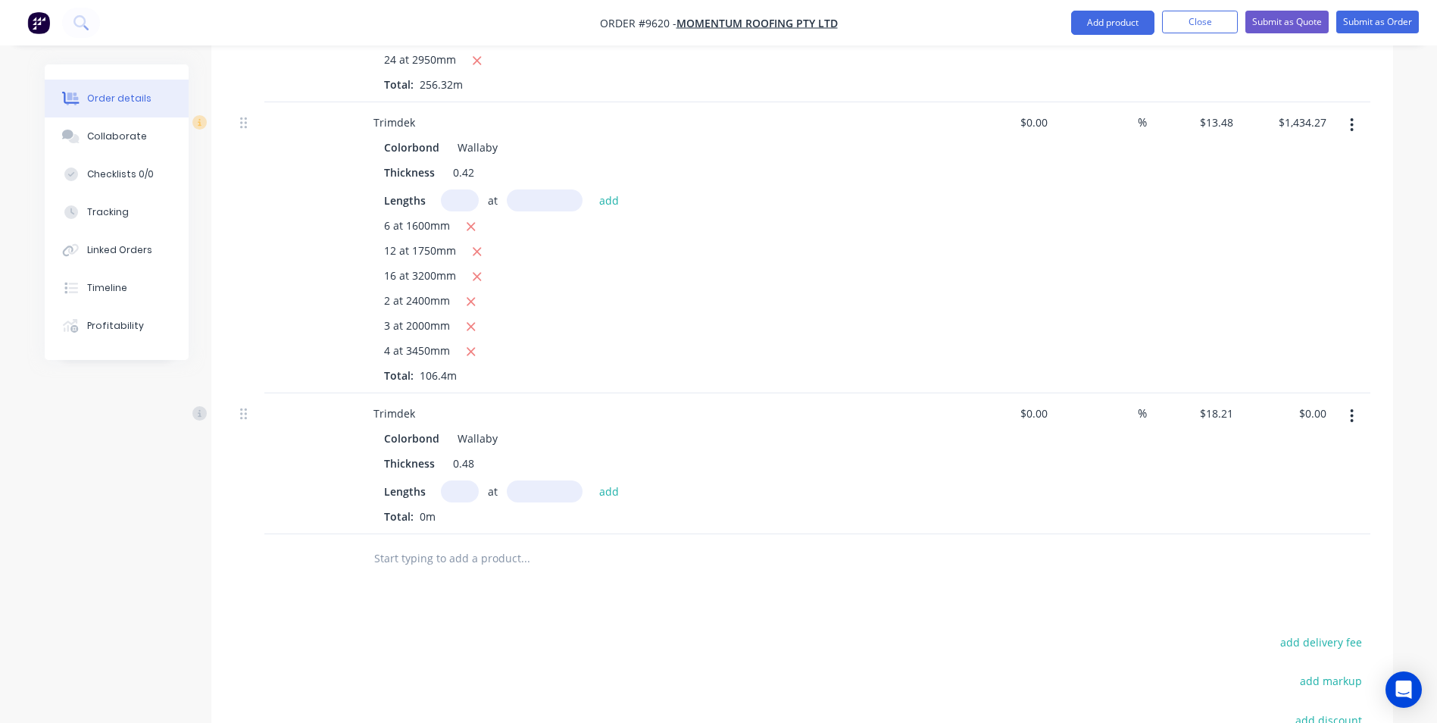
click at [461, 480] on input "text" at bounding box center [460, 491] width 38 height 22
type input "6"
type input "1600mm"
type input "$17.00"
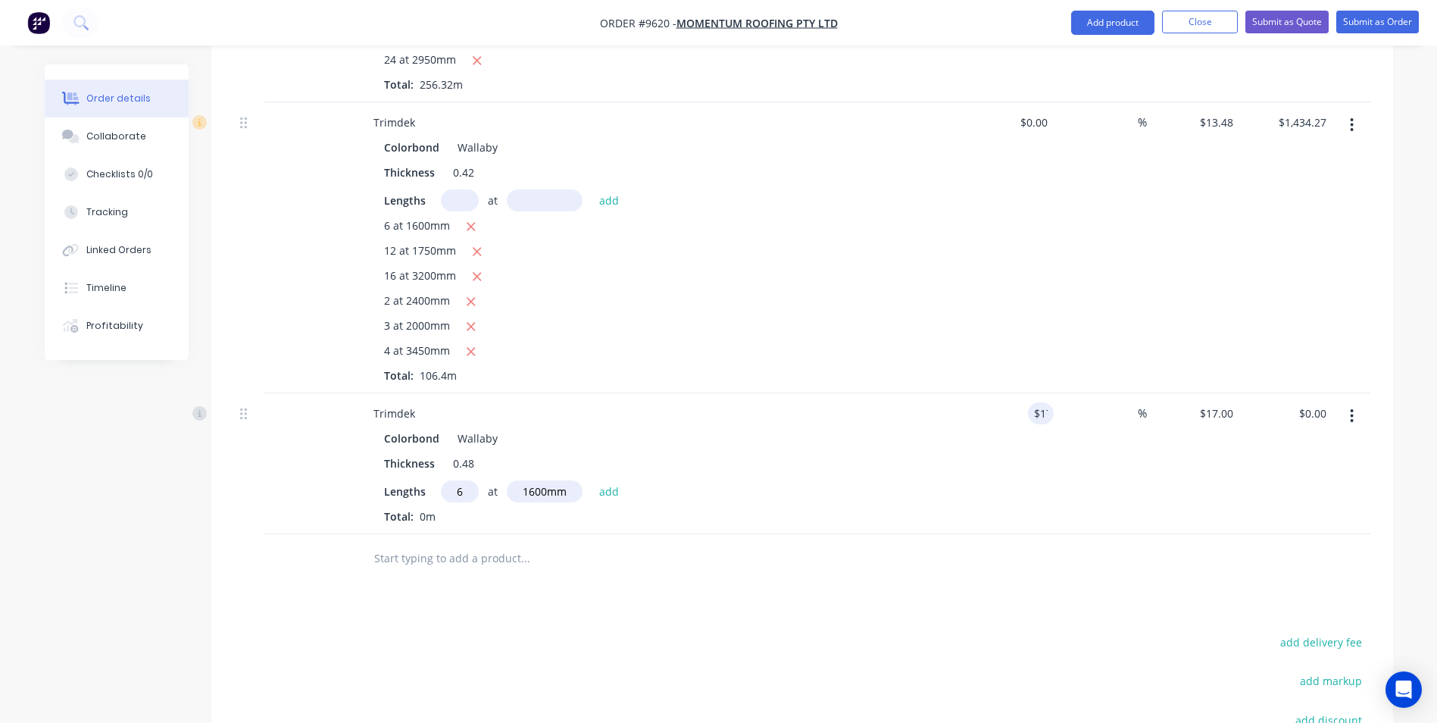
click at [1359, 402] on button "button" at bounding box center [1352, 415] width 36 height 27
click at [1302, 445] on div "Edit" at bounding box center [1298, 456] width 117 height 22
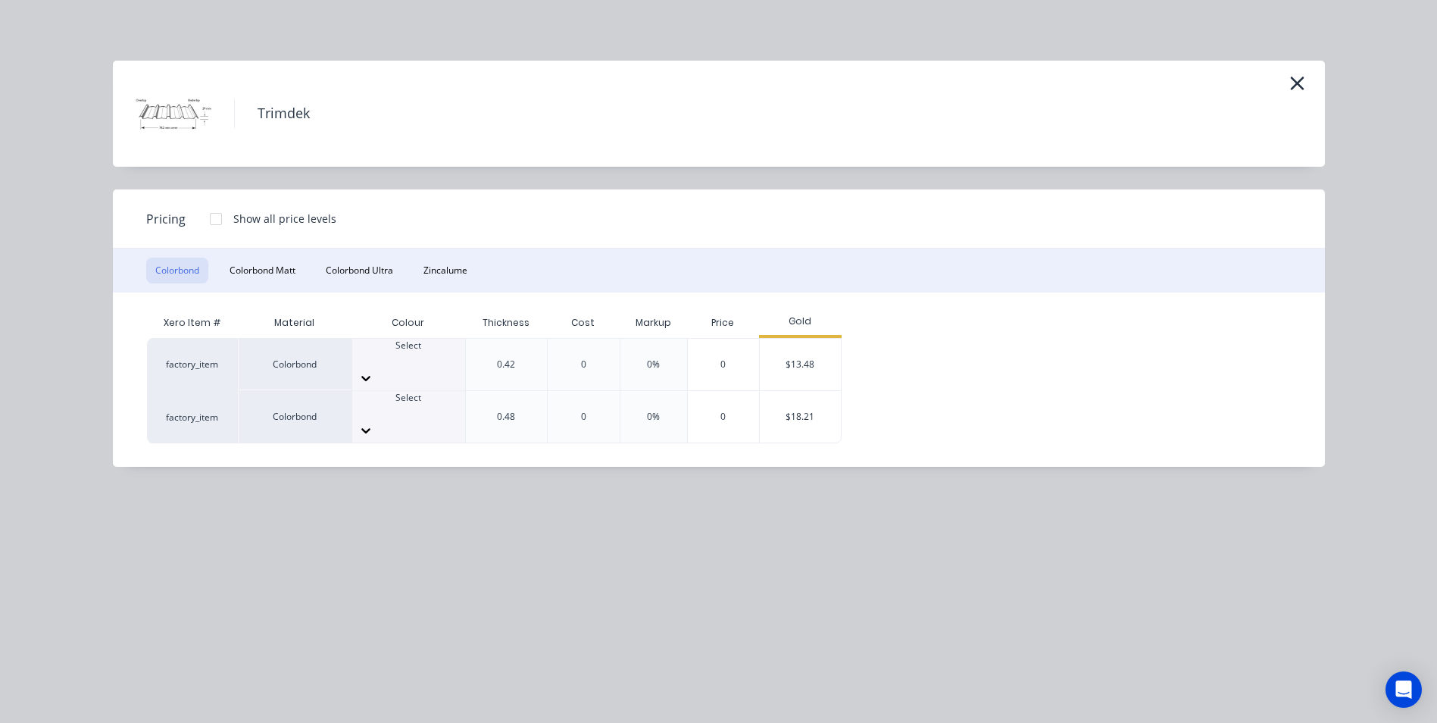
click at [438, 418] on div at bounding box center [408, 430] width 113 height 24
click at [798, 391] on div "$18.21" at bounding box center [800, 417] width 81 height 52
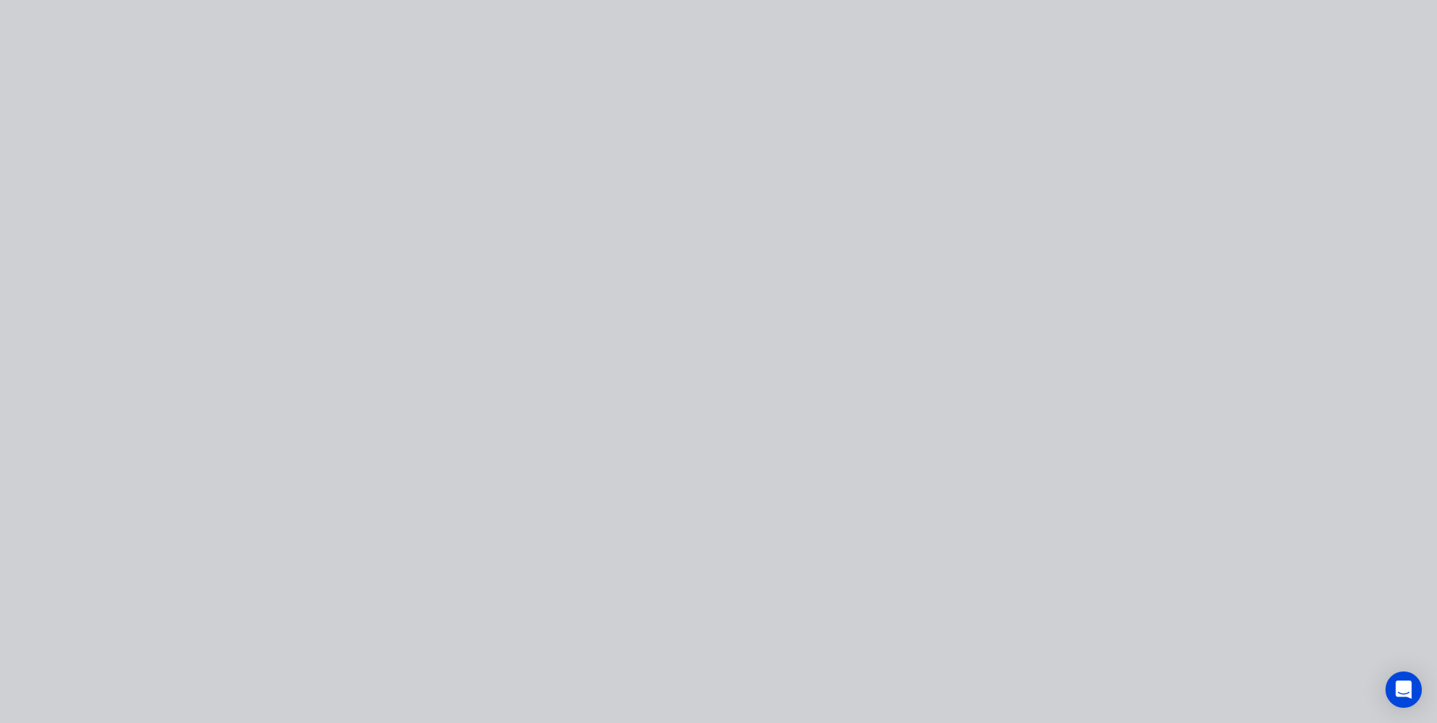
type input "7.12"
type input "$18.21"
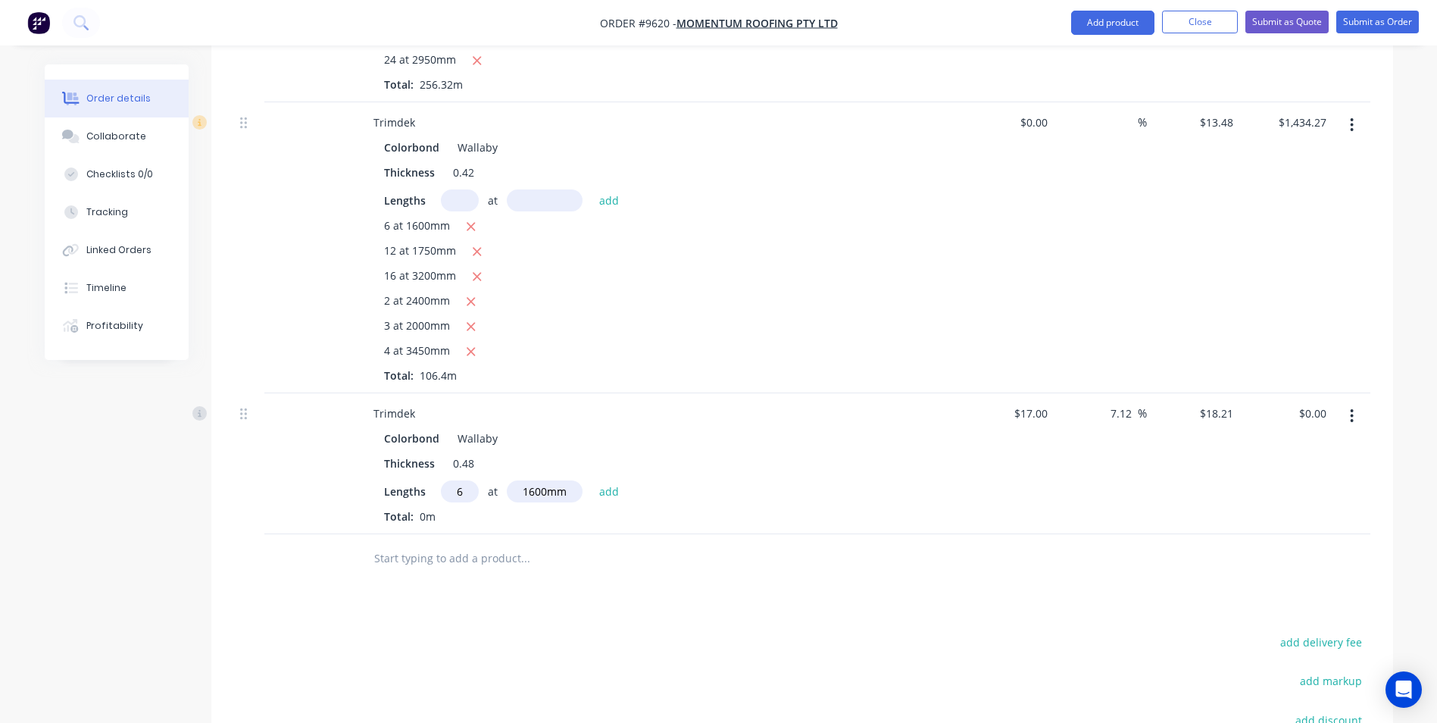
type input "17"
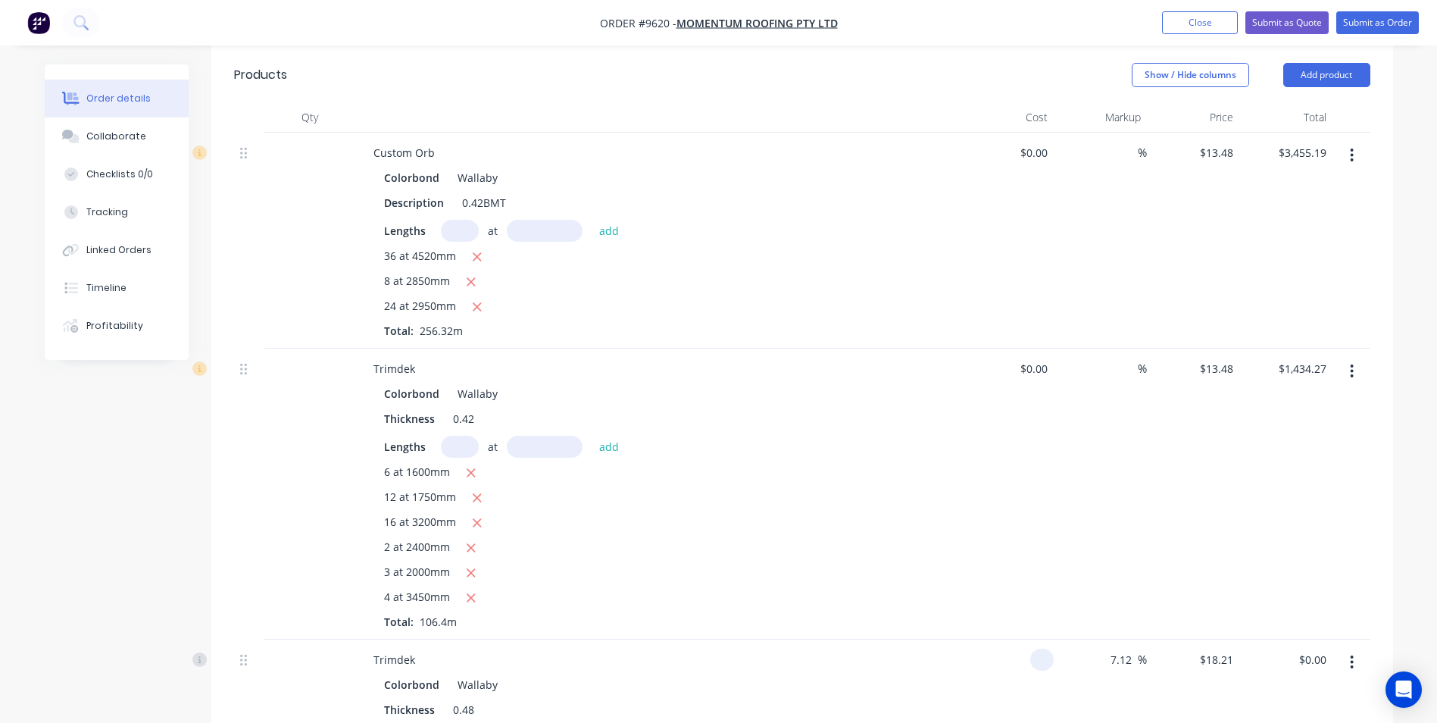
scroll to position [1529, 0]
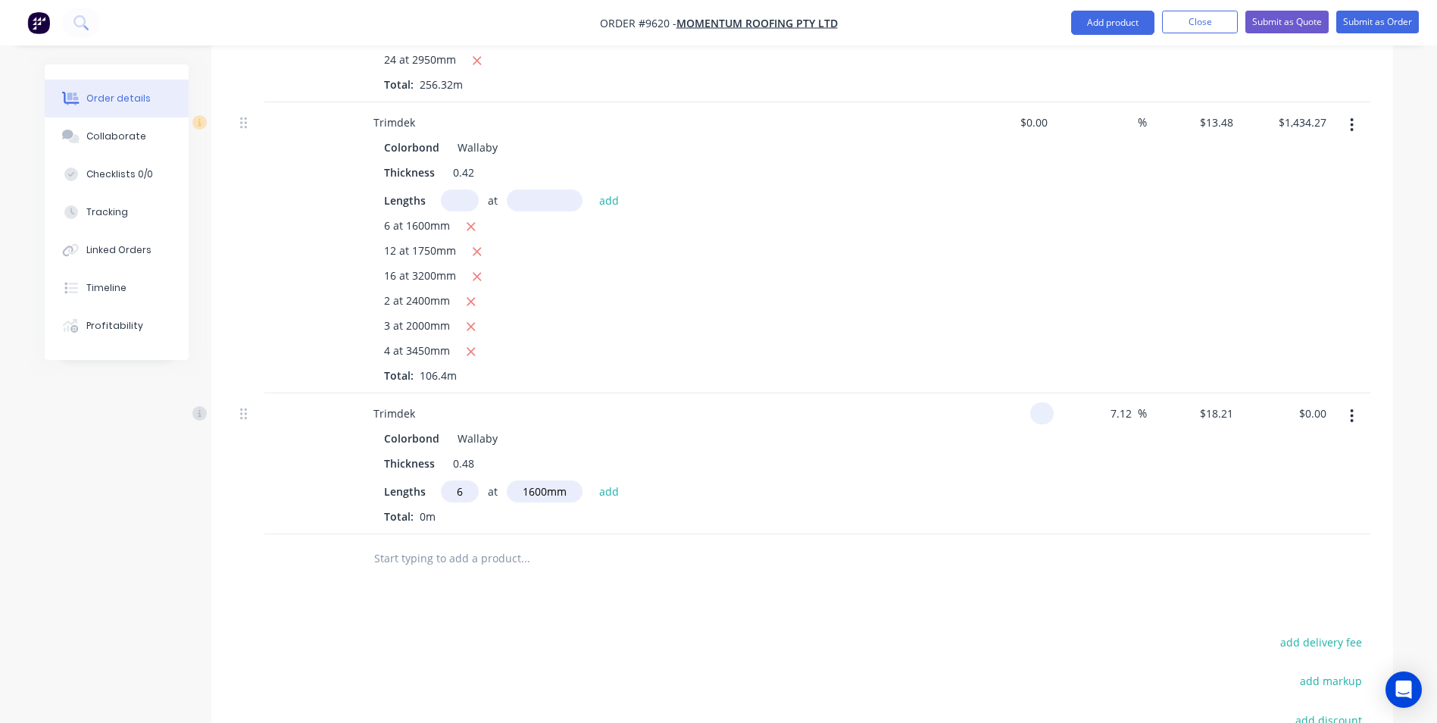
type input "$0.00"
drag, startPoint x: 1120, startPoint y: 374, endPoint x: 1093, endPoint y: 374, distance: 26.5
click at [1093, 393] on div "7.12 7.12 %" at bounding box center [1100, 463] width 93 height 141
click at [1234, 402] on input "0" at bounding box center [1230, 413] width 17 height 22
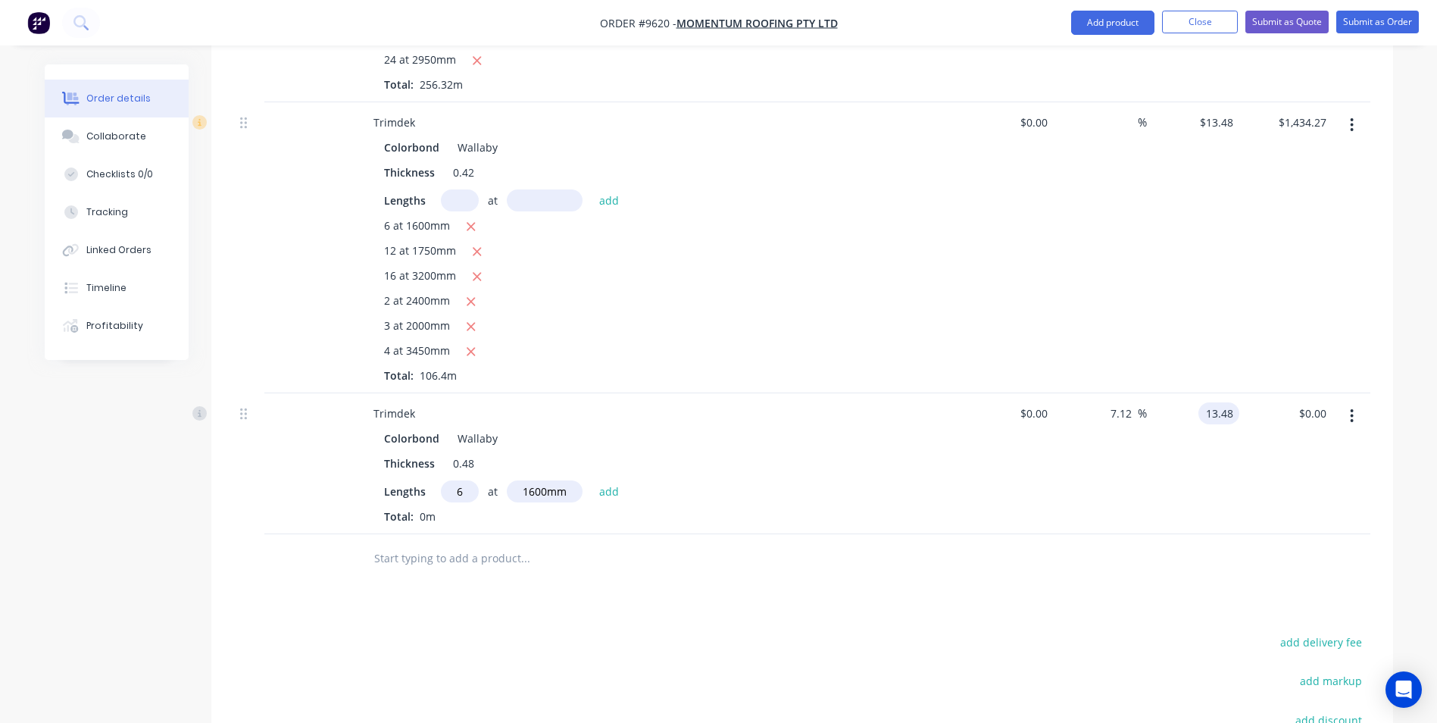
type input "$13.48"
drag, startPoint x: 1143, startPoint y: 523, endPoint x: 1133, endPoint y: 395, distance: 128.4
click at [1142, 534] on div at bounding box center [802, 558] width 1137 height 49
drag, startPoint x: 1128, startPoint y: 372, endPoint x: 1075, endPoint y: 373, distance: 53.0
click at [1075, 393] on div "7.12 7.12 %" at bounding box center [1100, 463] width 93 height 141
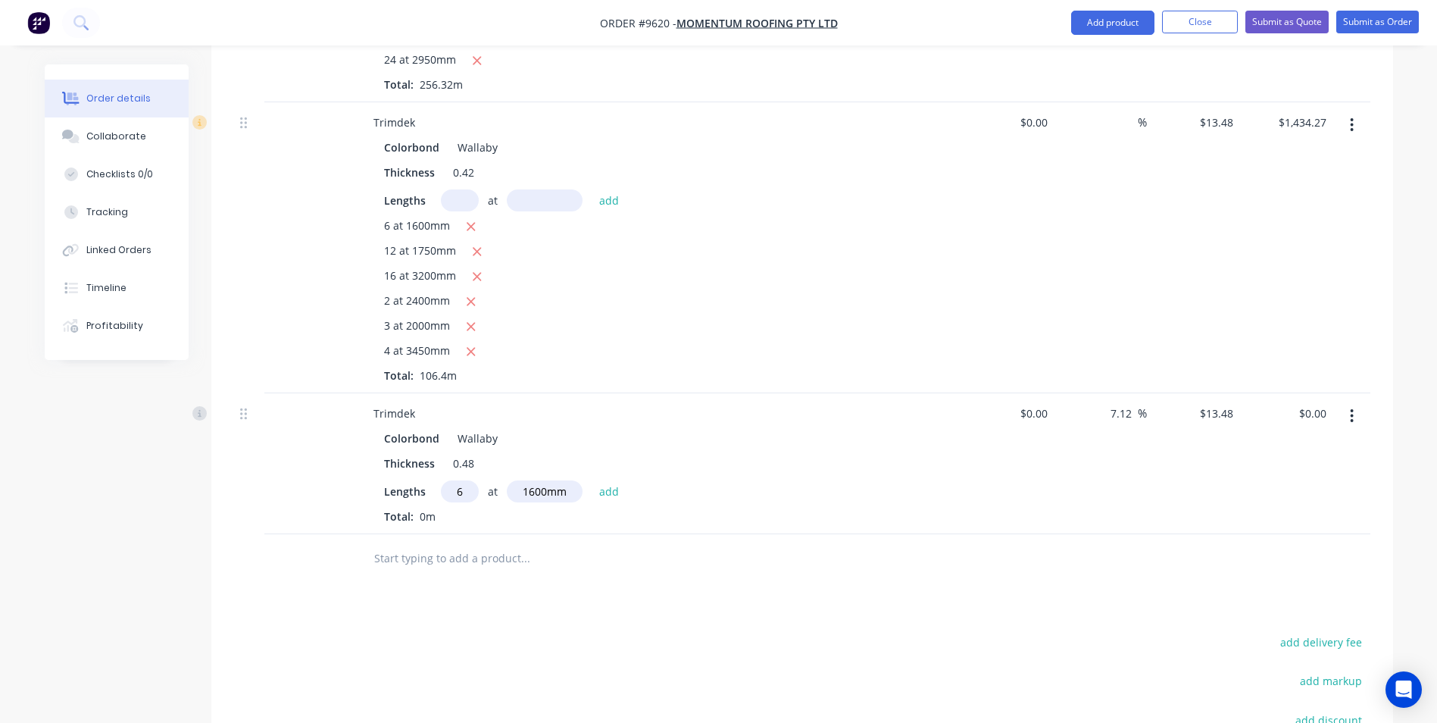
type input "2"
drag, startPoint x: 1130, startPoint y: 370, endPoint x: 1099, endPoint y: 375, distance: 32.3
click at [1099, 393] on div "2 2 %" at bounding box center [1100, 463] width 93 height 141
click at [984, 539] on div at bounding box center [802, 558] width 1137 height 49
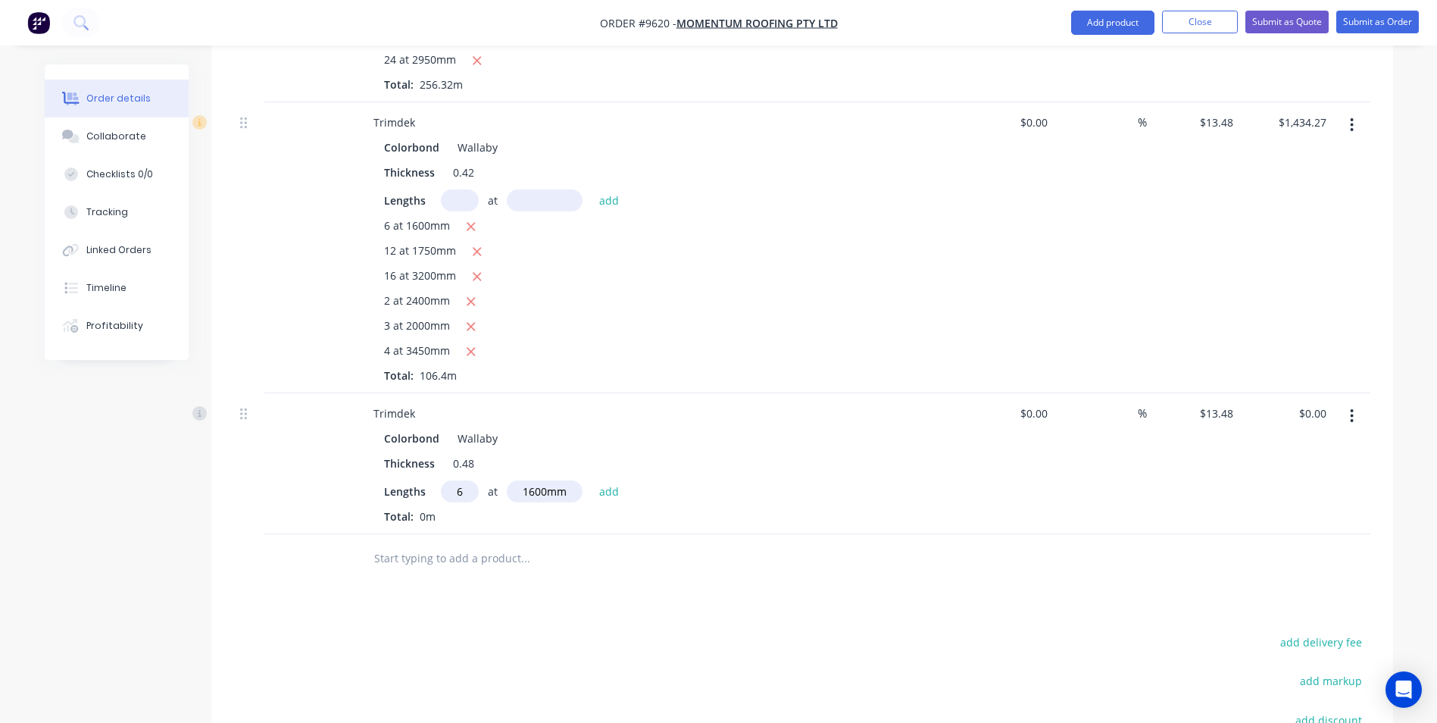
drag, startPoint x: 1352, startPoint y: 374, endPoint x: 1337, endPoint y: 385, distance: 19.6
click at [1348, 402] on button "button" at bounding box center [1352, 415] width 36 height 27
click at [1293, 445] on div "Edit" at bounding box center [1298, 456] width 117 height 22
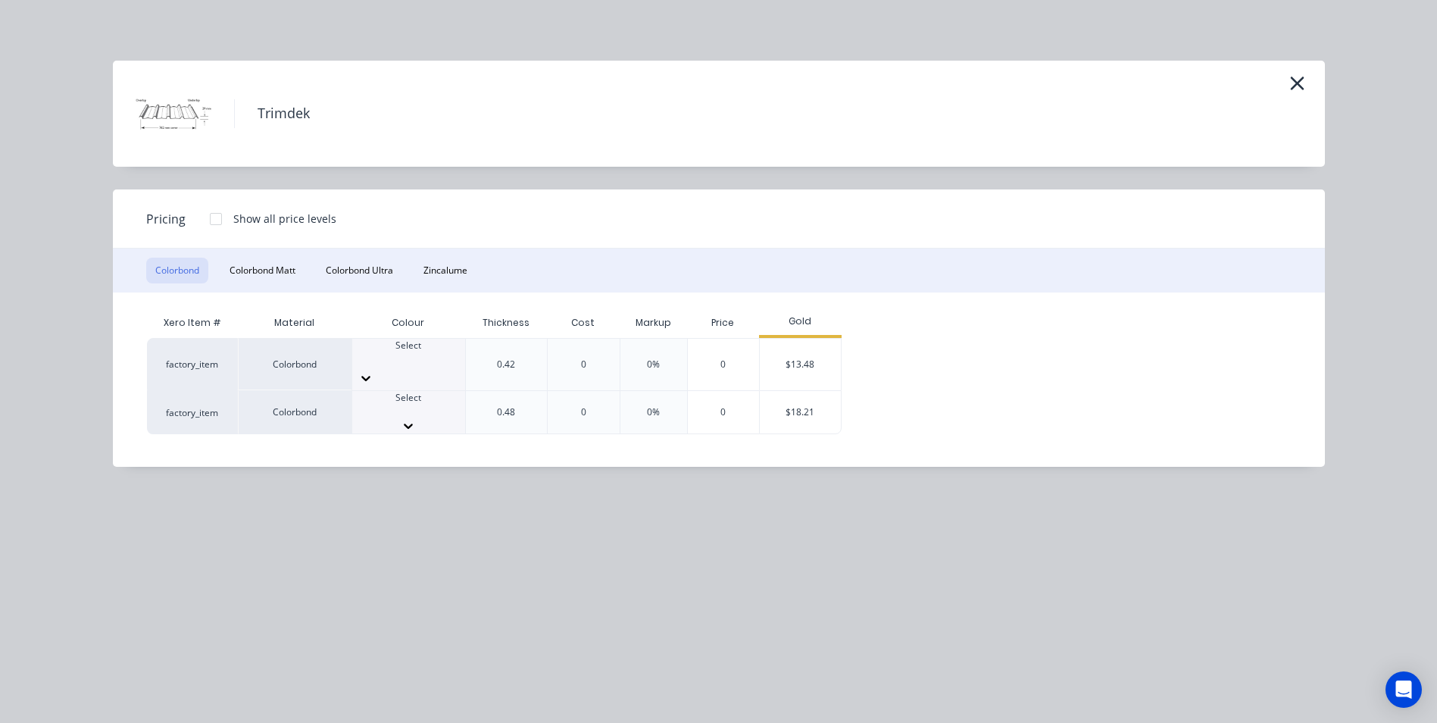
click at [402, 405] on div at bounding box center [408, 412] width 113 height 14
click at [821, 396] on div "$18.21" at bounding box center [800, 417] width 81 height 52
type input "$18.21"
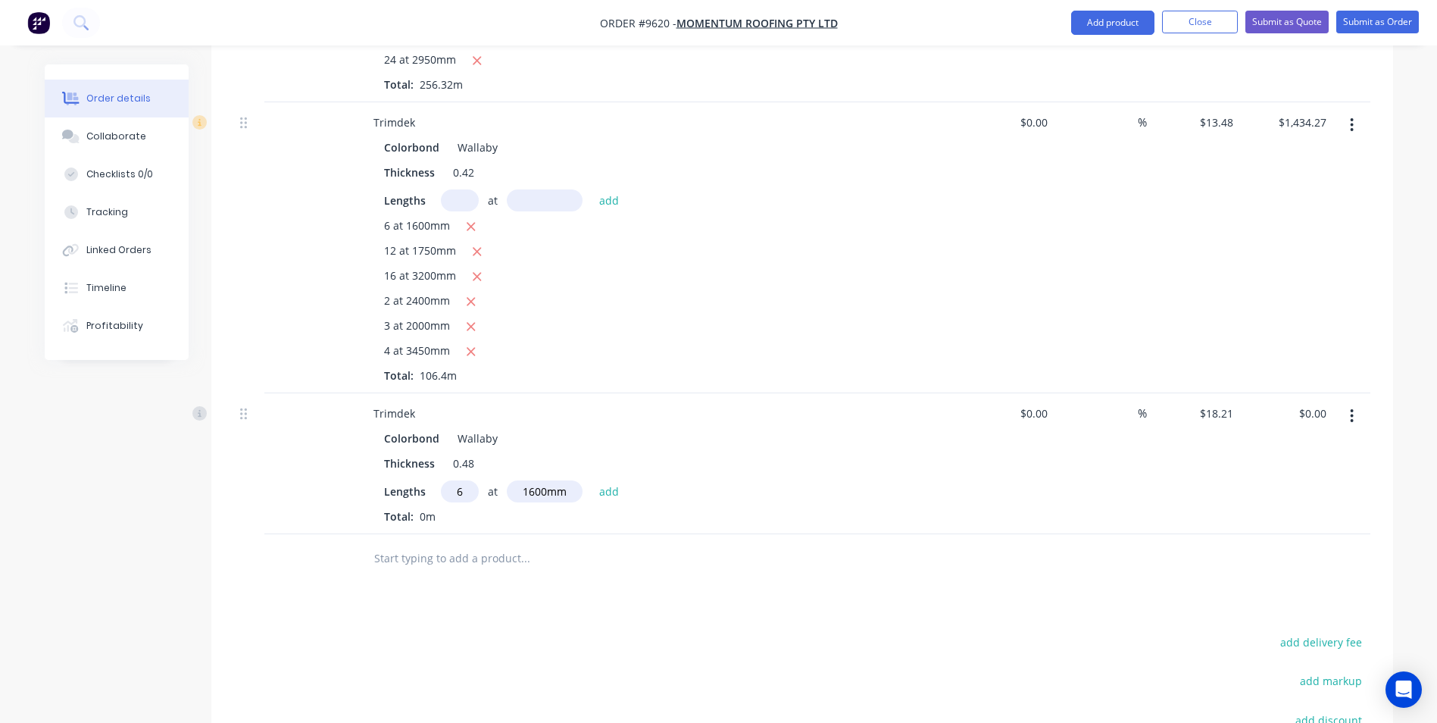
click at [473, 480] on input "6" at bounding box center [460, 491] width 38 height 22
click at [592, 480] on button "add" at bounding box center [610, 490] width 36 height 20
type input "$174.82"
type input "12"
type input "1750"
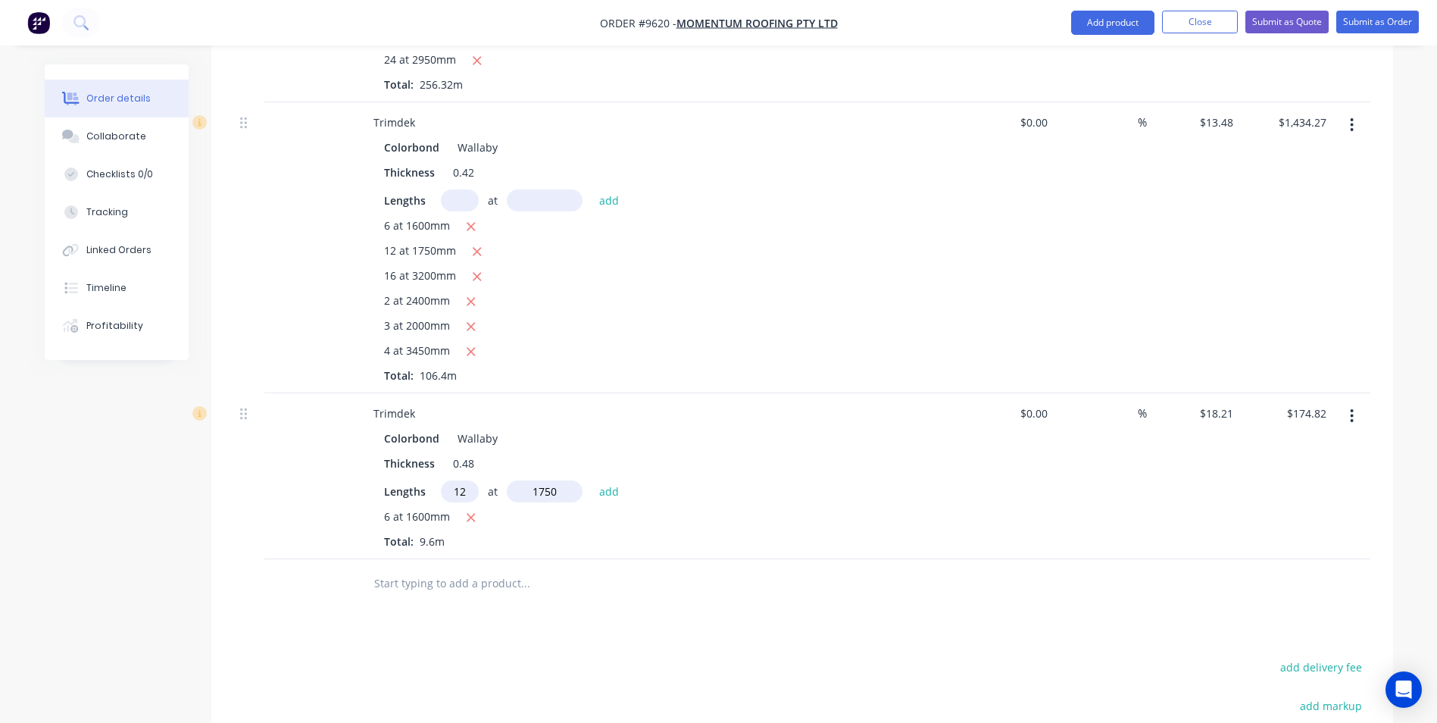
click at [592, 480] on button "add" at bounding box center [610, 490] width 36 height 20
type input "$557.23"
type input "16"
type input "3200"
click at [592, 480] on button "add" at bounding box center [610, 490] width 36 height 20
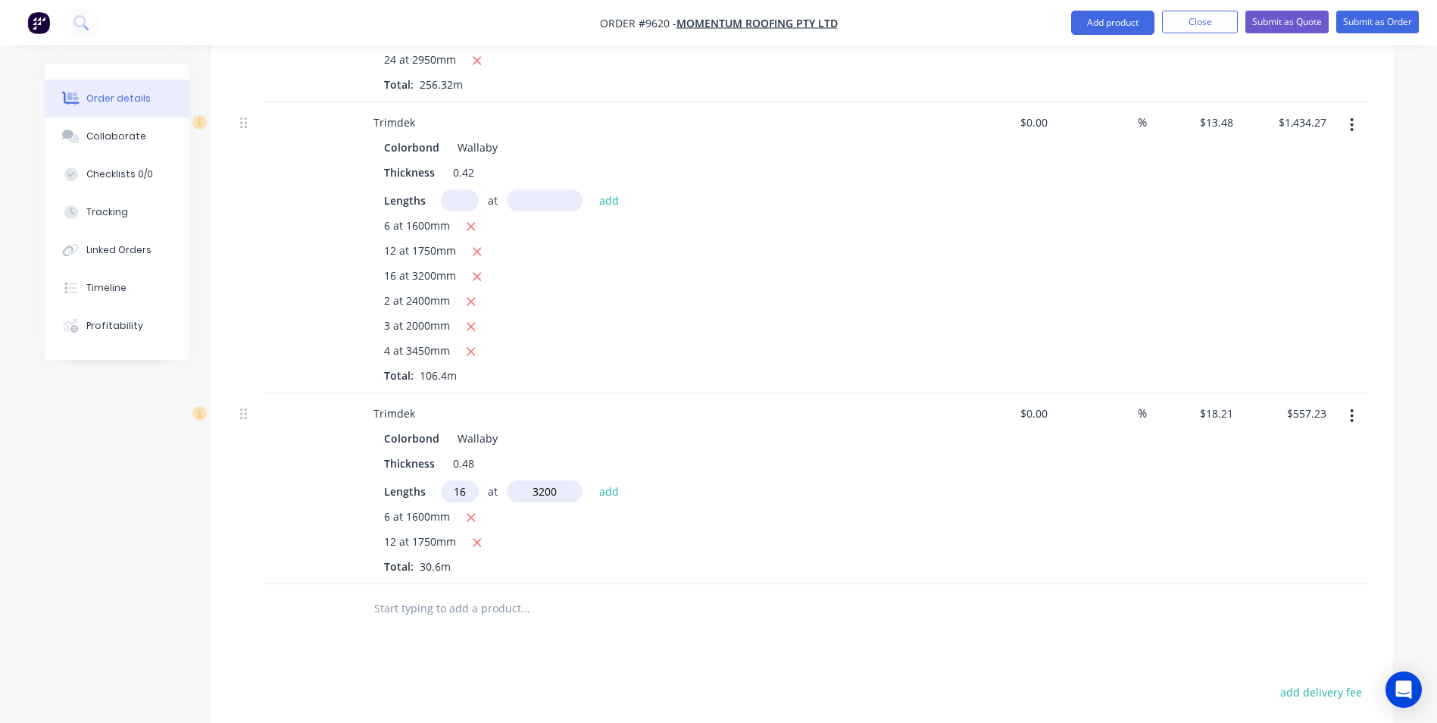
type input "$1,489.58"
type input "2"
type input "2400"
click at [592, 480] on button "add" at bounding box center [610, 490] width 36 height 20
type input "$1,576.99"
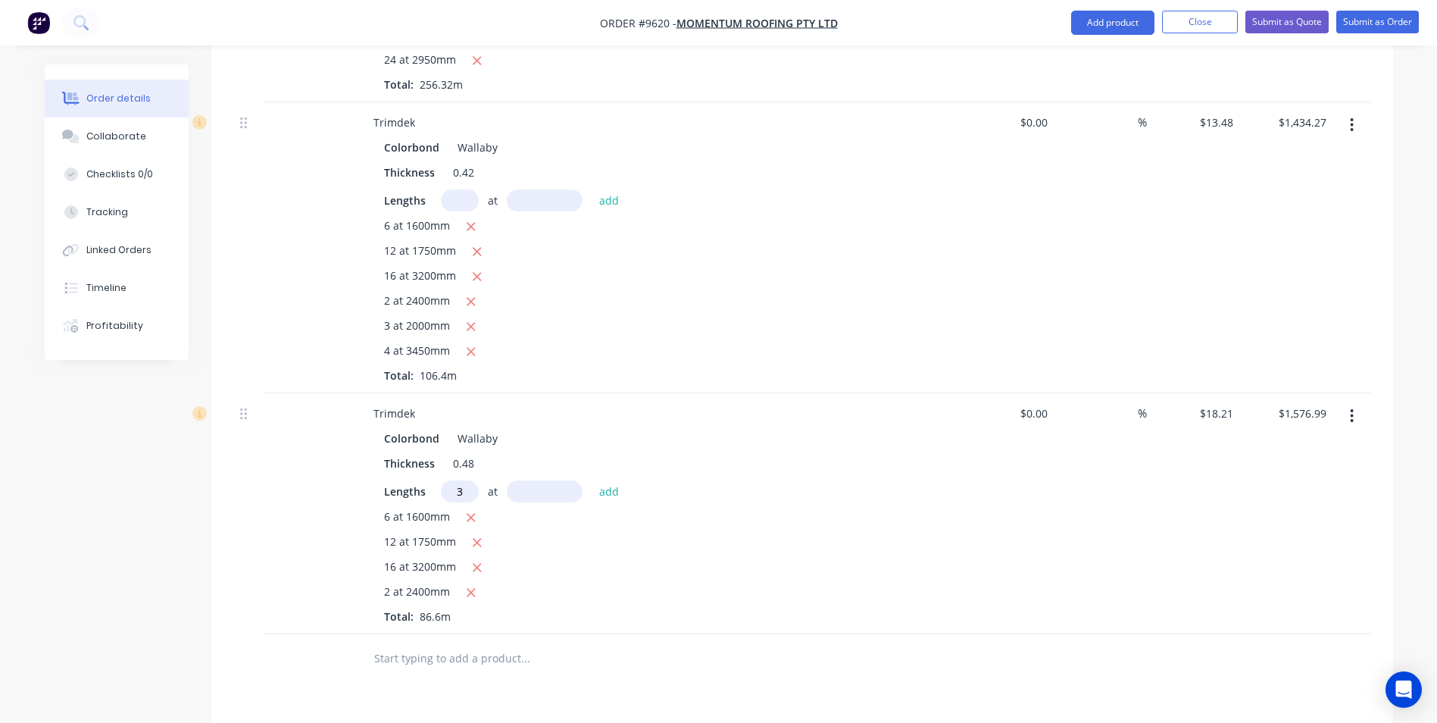
type input "3"
type input "2000"
click at [592, 480] on button "add" at bounding box center [610, 490] width 36 height 20
type input "$1,686.25"
type input "4"
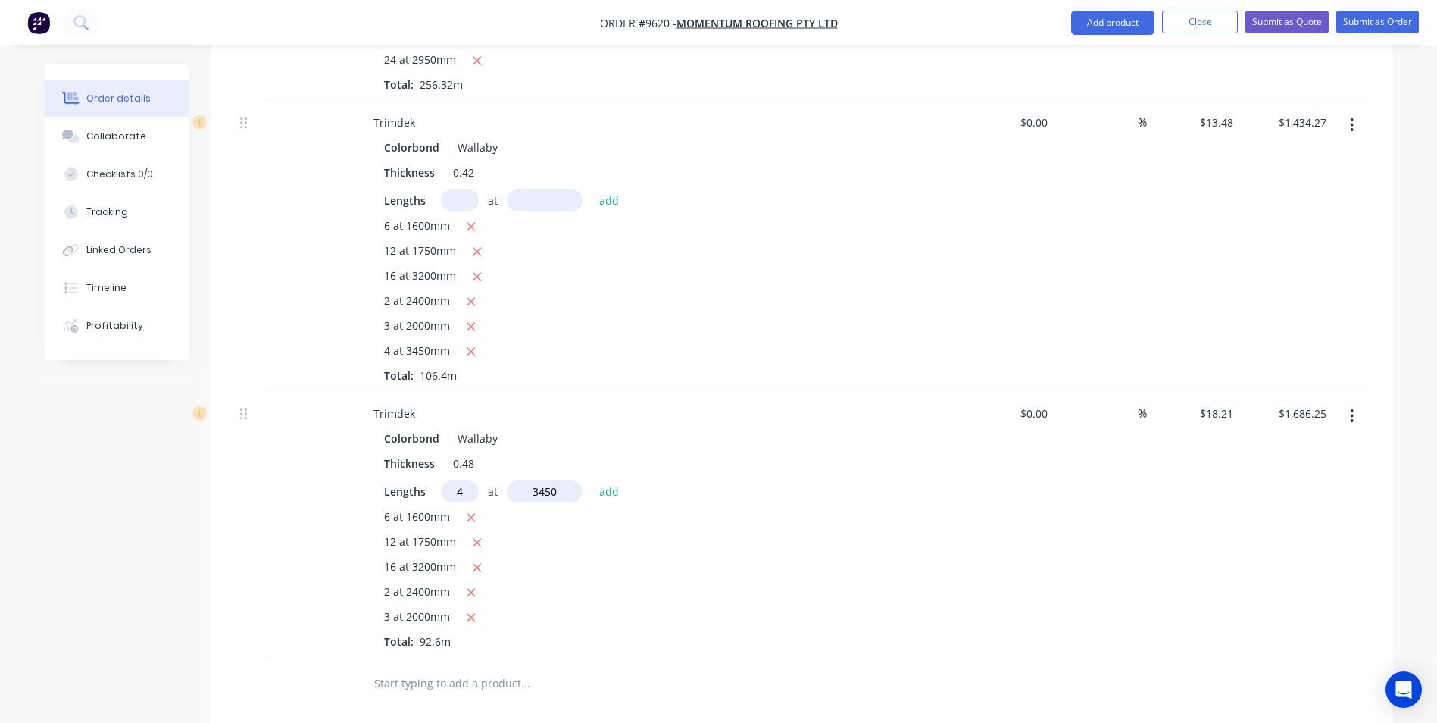
type input "3450"
click at [592, 480] on button "add" at bounding box center [610, 490] width 36 height 20
type input "$1,937.54"
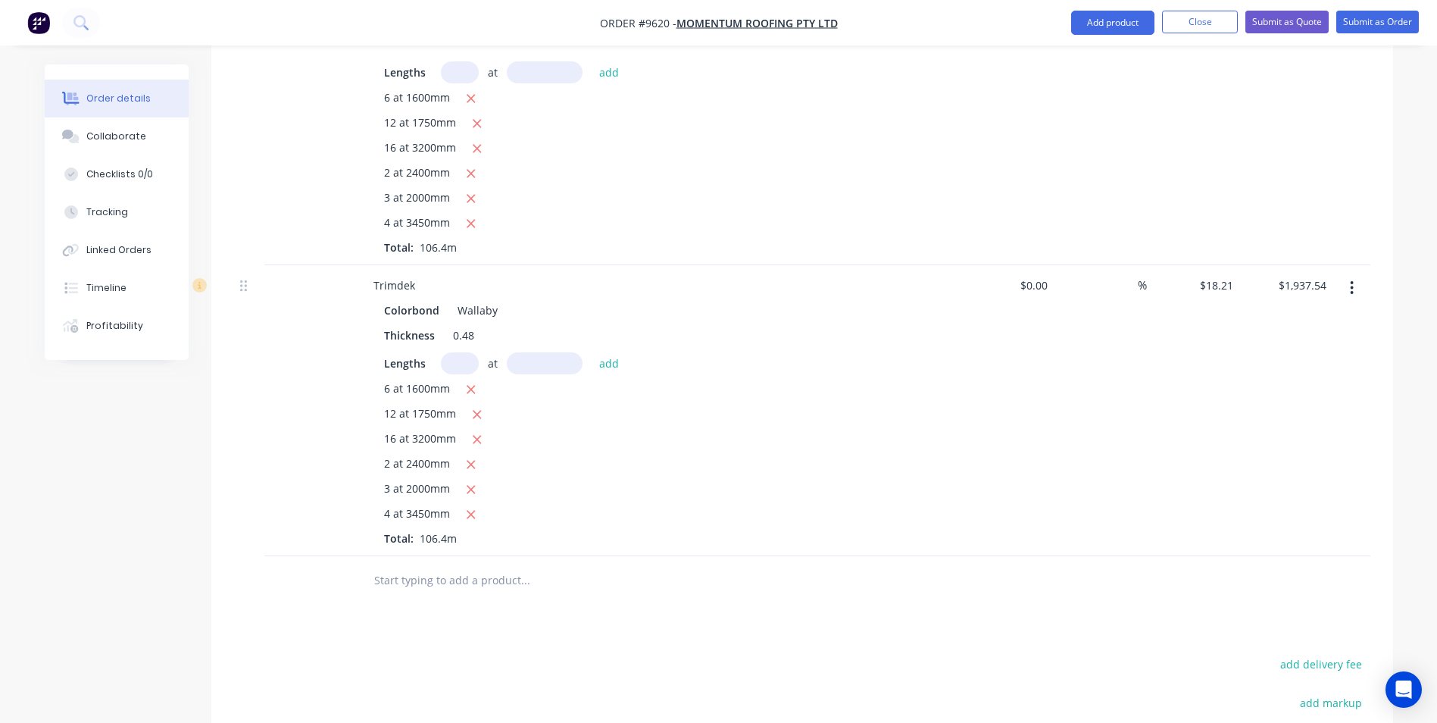
scroll to position [1681, 0]
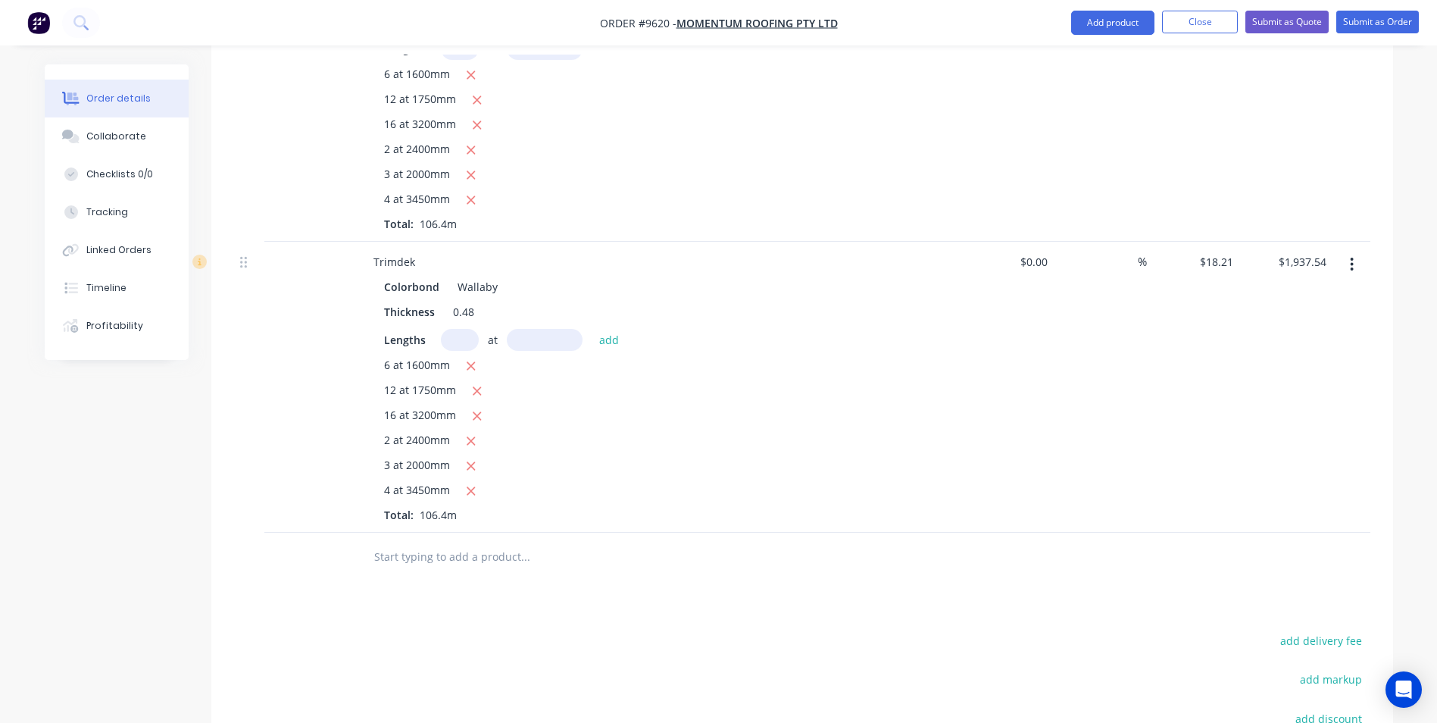
click at [468, 542] on input "text" at bounding box center [525, 557] width 303 height 30
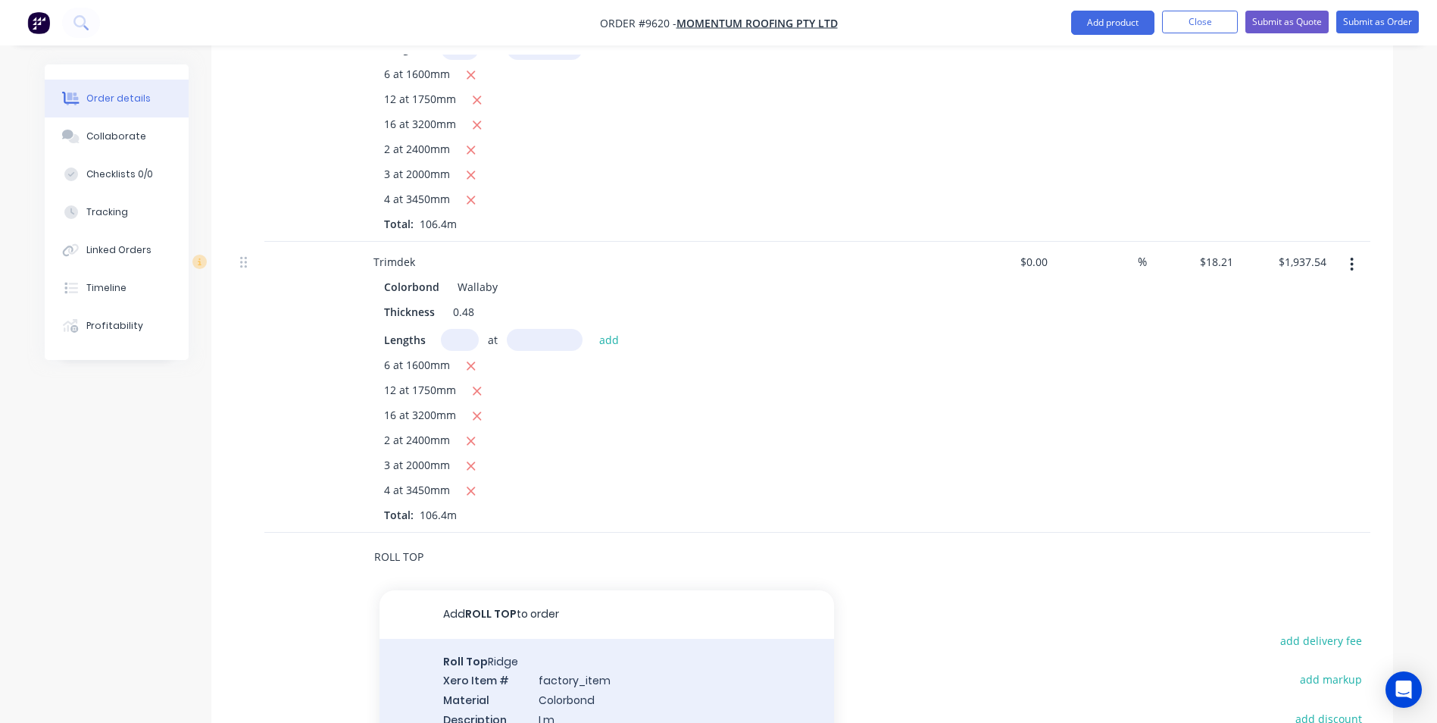
type input "ROLL TOP"
click at [493, 670] on div "Roll Top Ridge Xero Item # factory_item Material Colorbond Description Lm Produ…" at bounding box center [607, 700] width 455 height 122
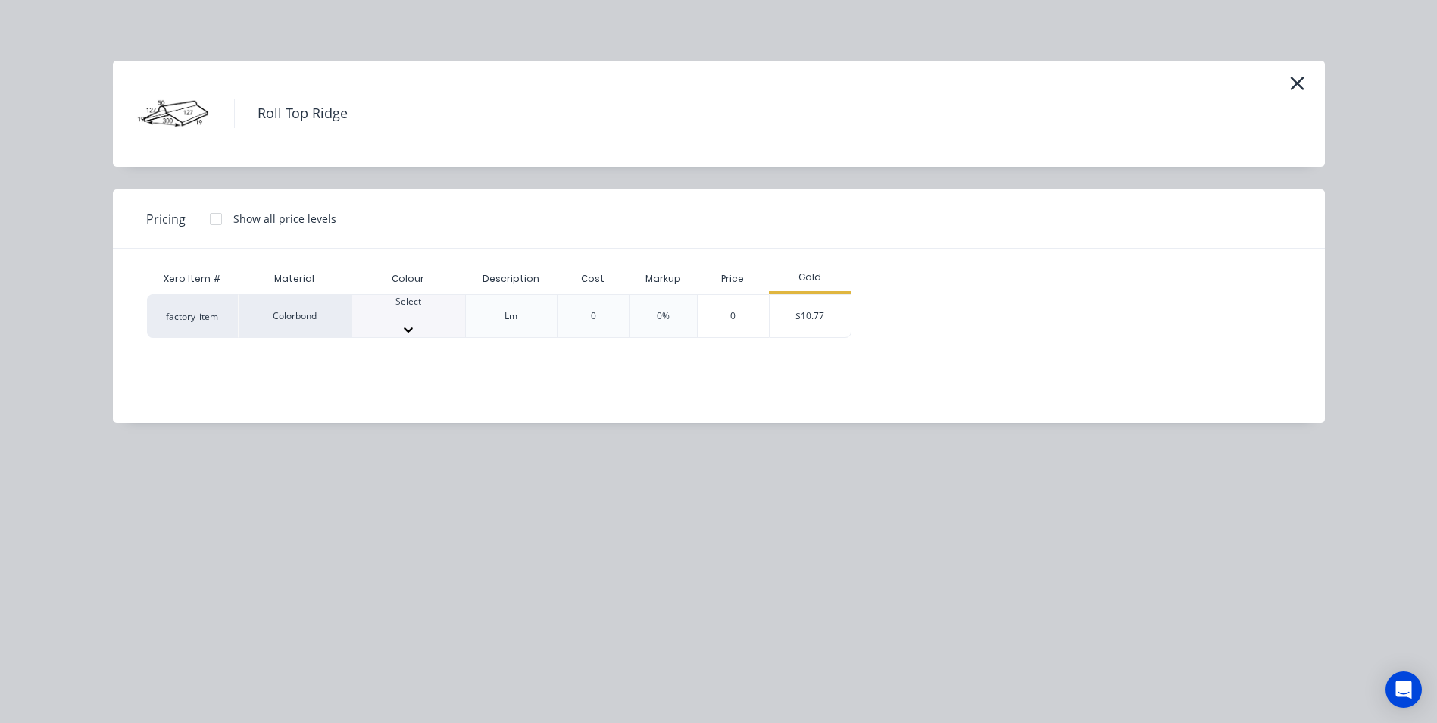
click at [428, 326] on div "Select" at bounding box center [408, 316] width 113 height 42
click at [422, 316] on div at bounding box center [408, 315] width 113 height 14
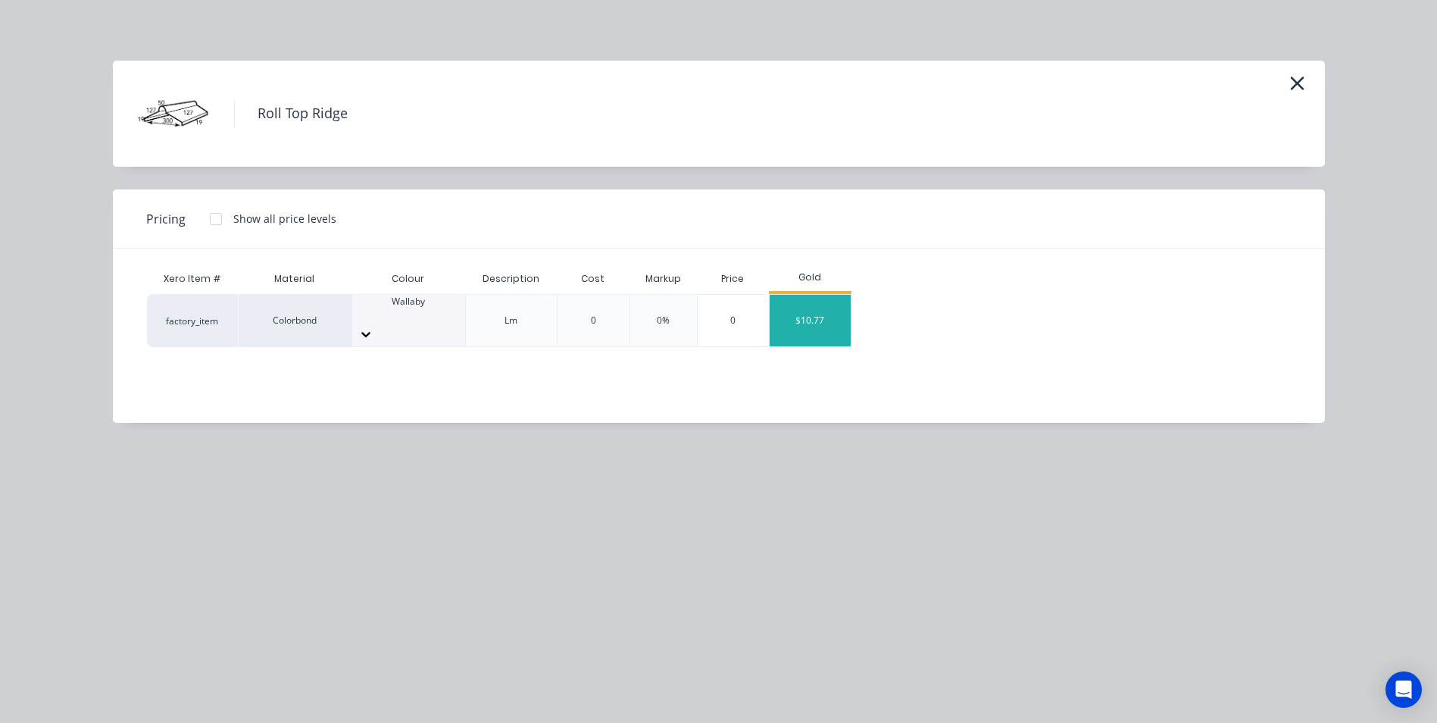
click at [805, 308] on div "$10.77" at bounding box center [810, 321] width 81 height 52
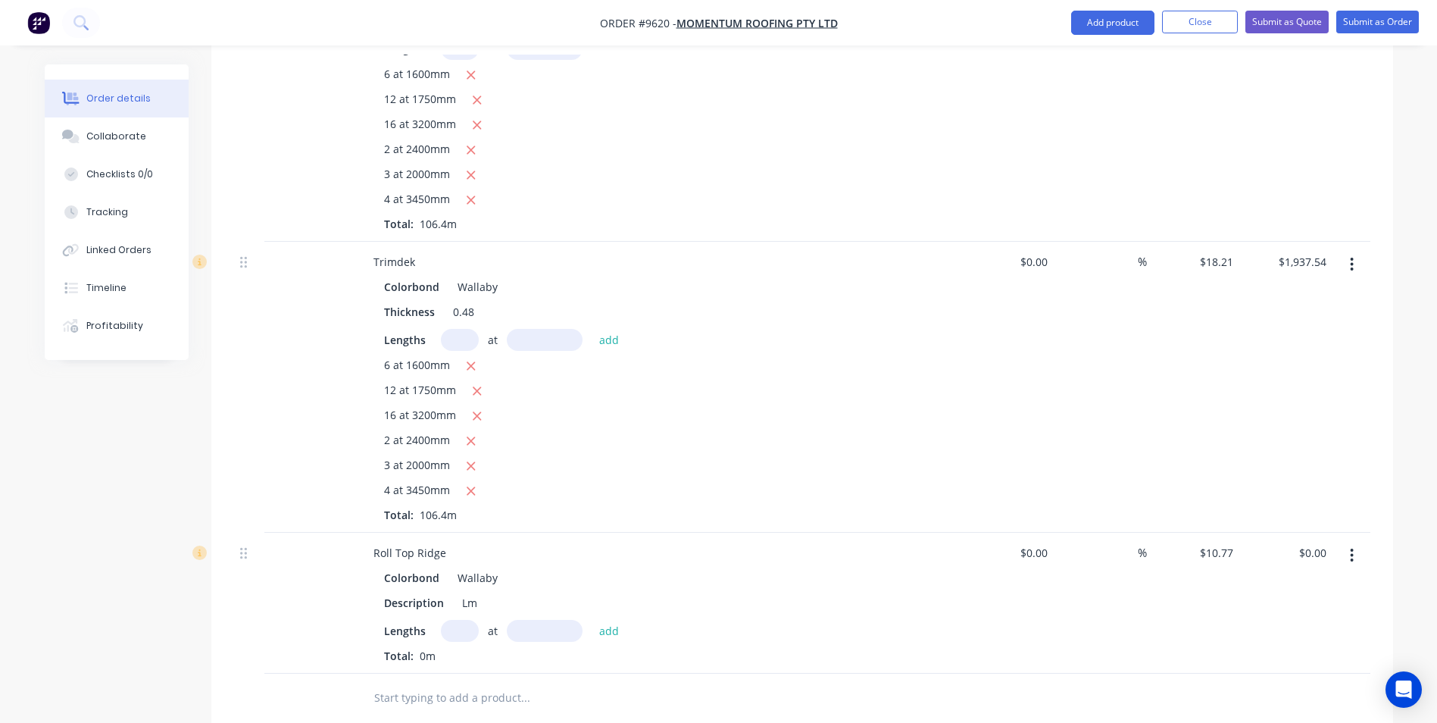
click at [448, 620] on input "text" at bounding box center [460, 631] width 38 height 22
type input "1"
type input "5800"
click at [592, 620] on button "add" at bounding box center [610, 630] width 36 height 20
type input "$62.47"
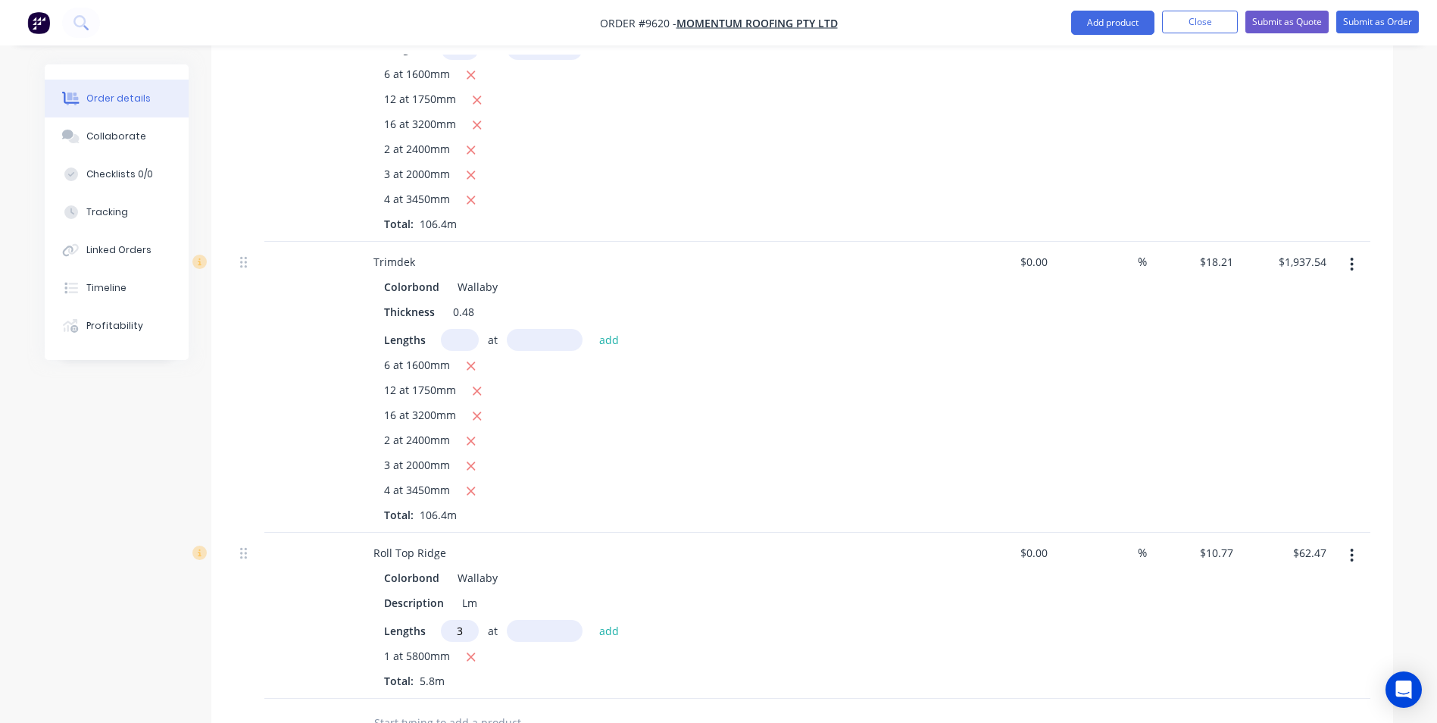
type input "3"
type input "6600"
click at [592, 620] on button "add" at bounding box center [610, 630] width 36 height 20
type input "$275.71"
type input "1"
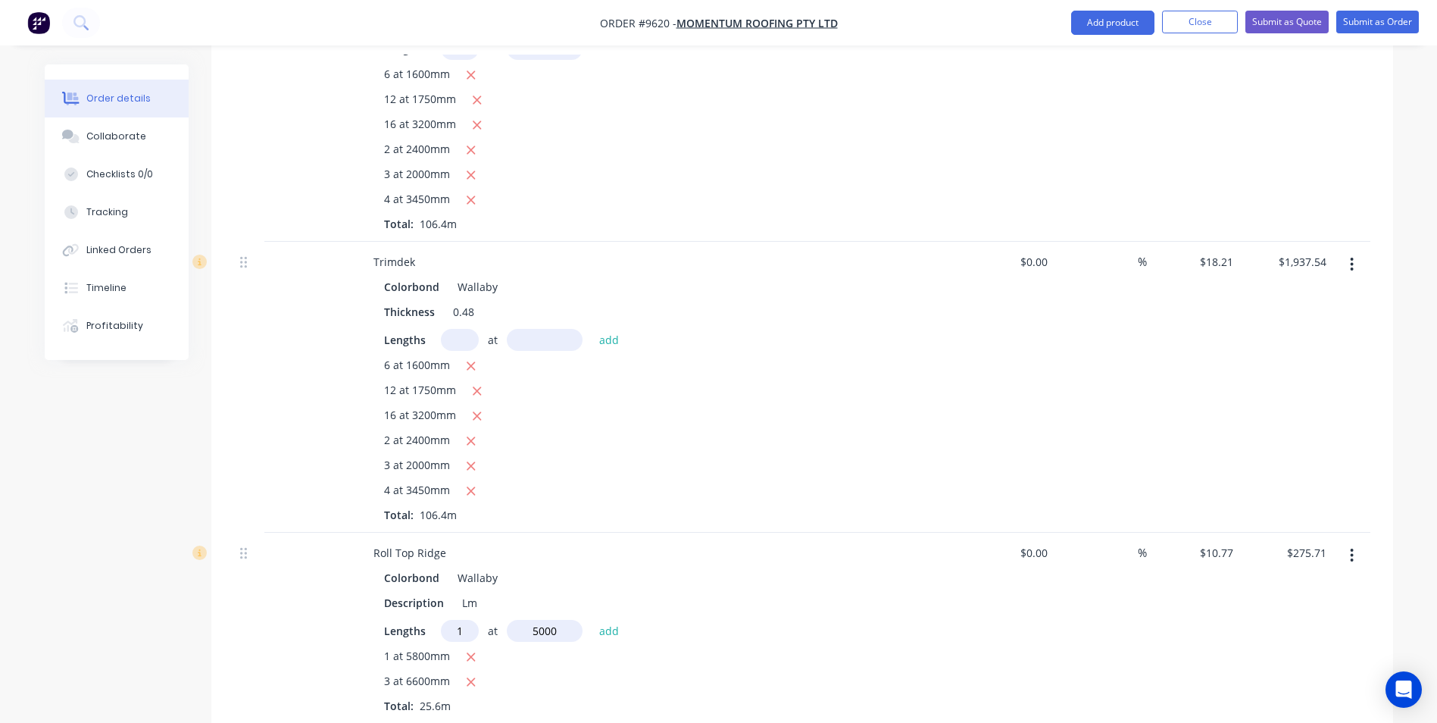
type input "5000"
click at [592, 620] on button "add" at bounding box center [610, 630] width 36 height 20
type input "$329.56"
type input "2"
type input "4500"
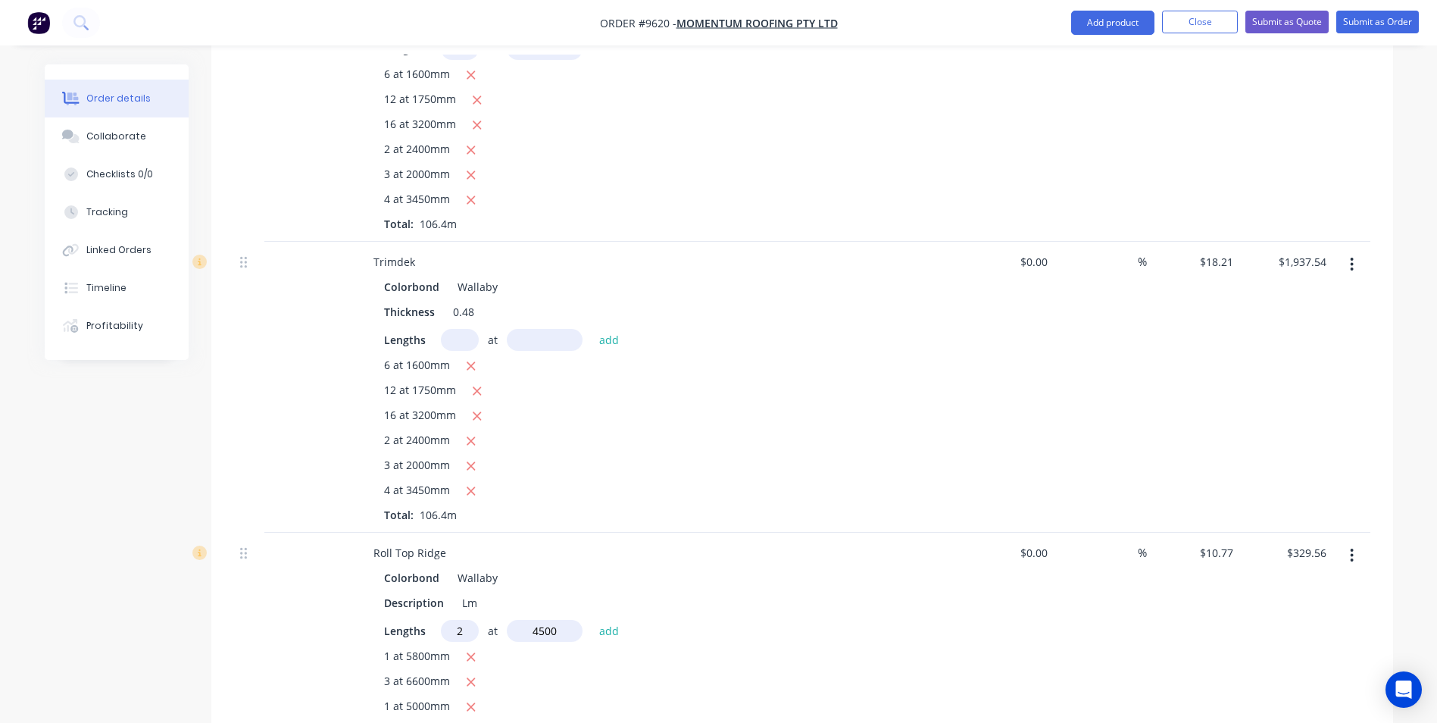
click at [592, 620] on button "add" at bounding box center [610, 630] width 36 height 20
type input "$426.49"
type input "1"
type input "5700"
click at [592, 620] on button "add" at bounding box center [610, 630] width 36 height 20
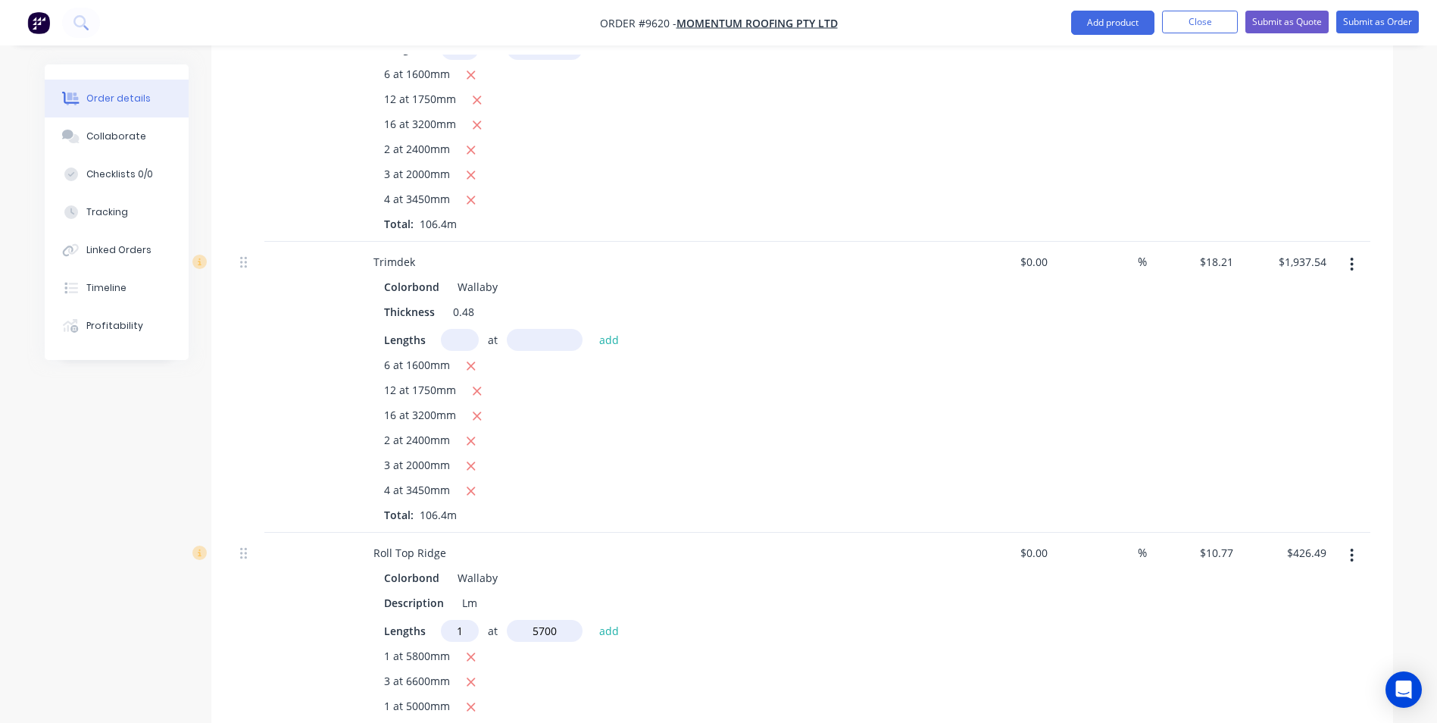
type input "$487.88"
type input "1"
type input "2700"
click at [592, 620] on button "add" at bounding box center [610, 630] width 36 height 20
type input "$516.96"
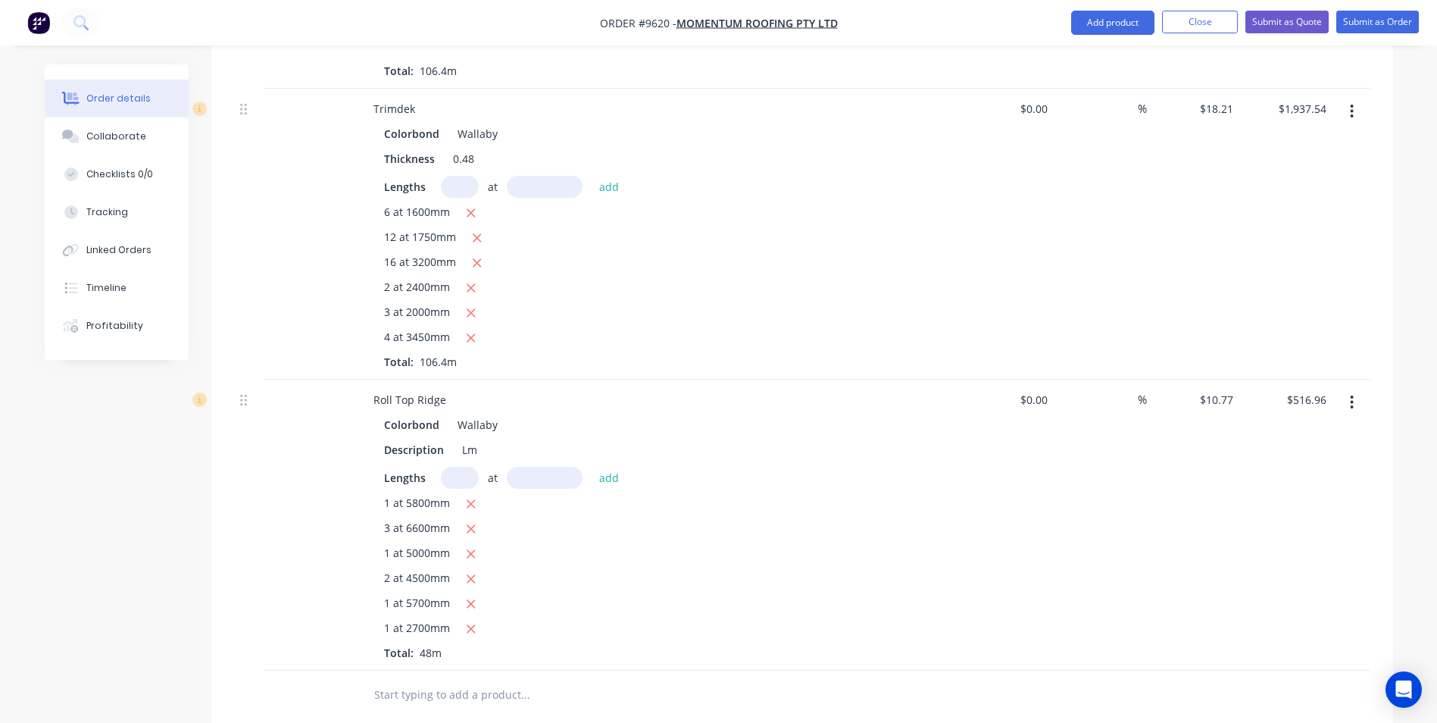
scroll to position [1984, 0]
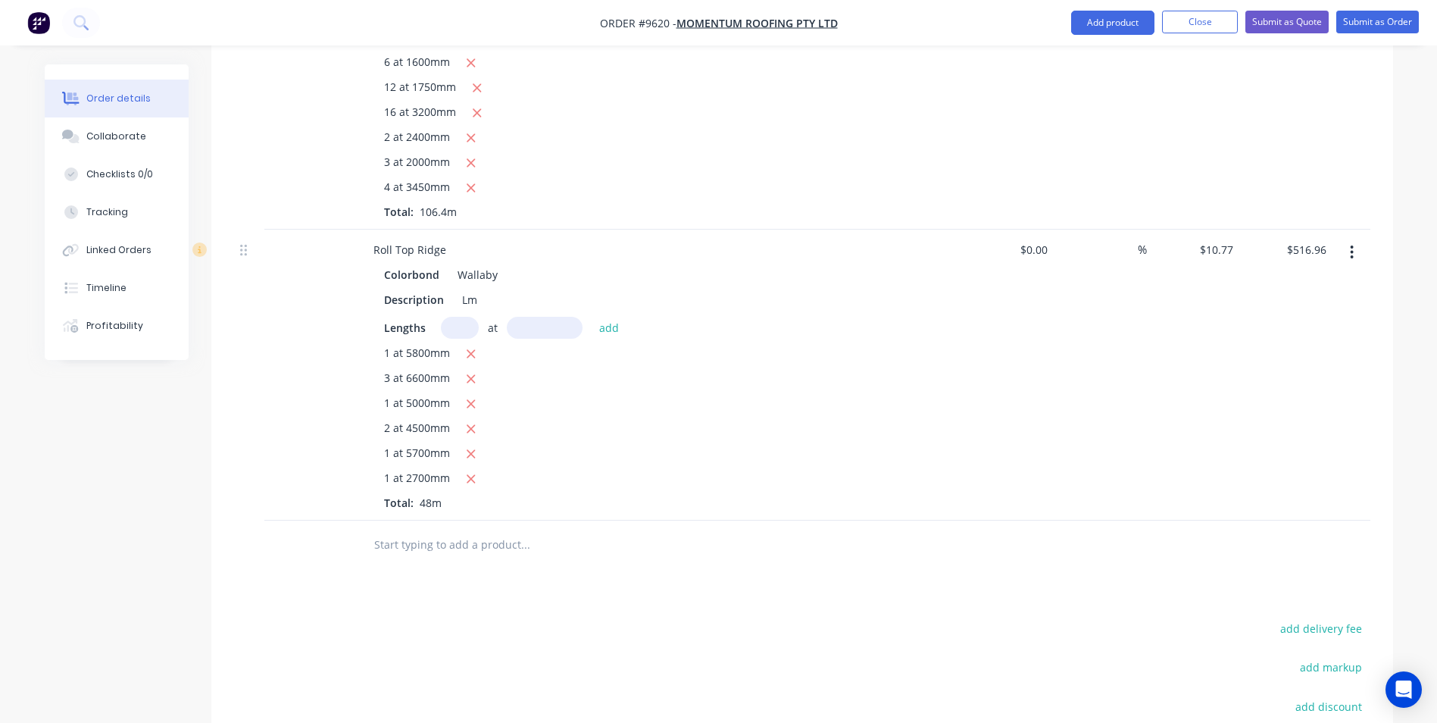
click at [420, 530] on input "text" at bounding box center [525, 545] width 303 height 30
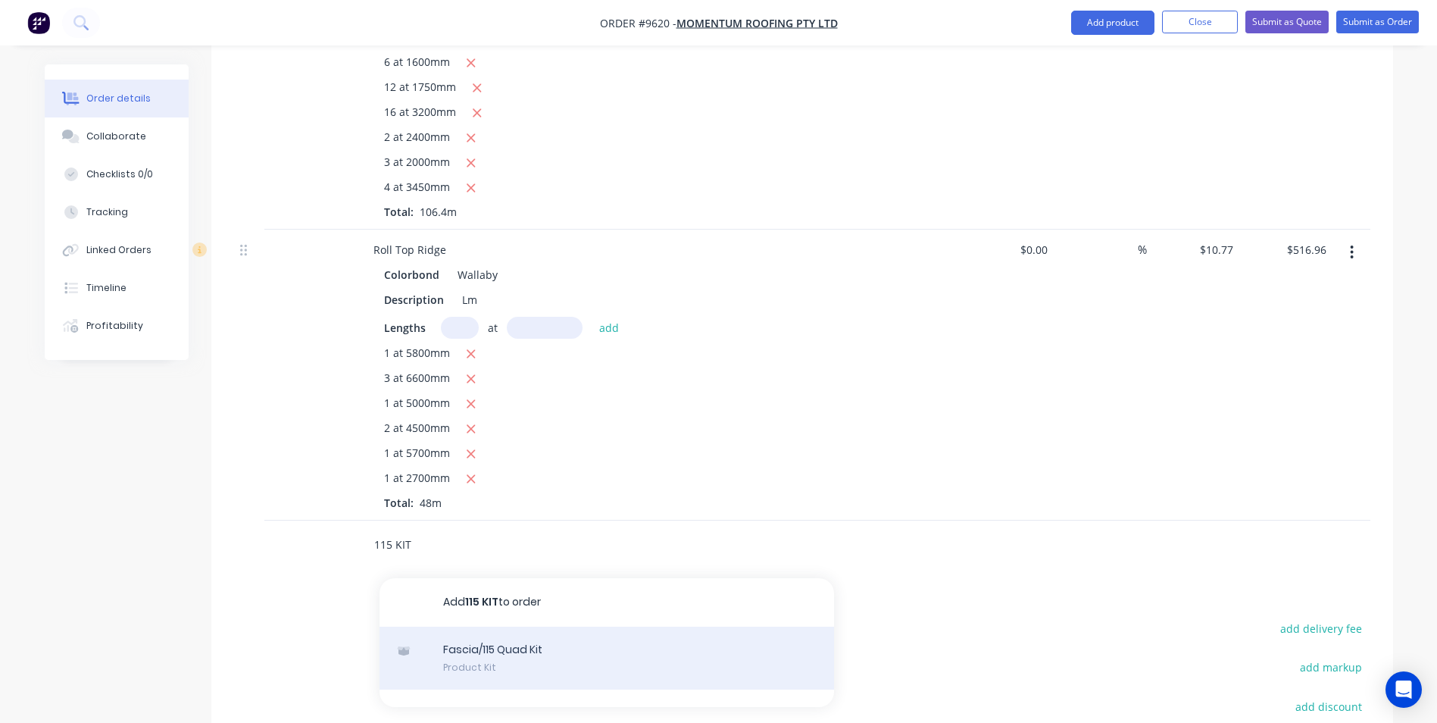
type input "115 KIT"
click at [485, 627] on div "Fascia/115 Quad Kit Product Kit" at bounding box center [607, 659] width 455 height 64
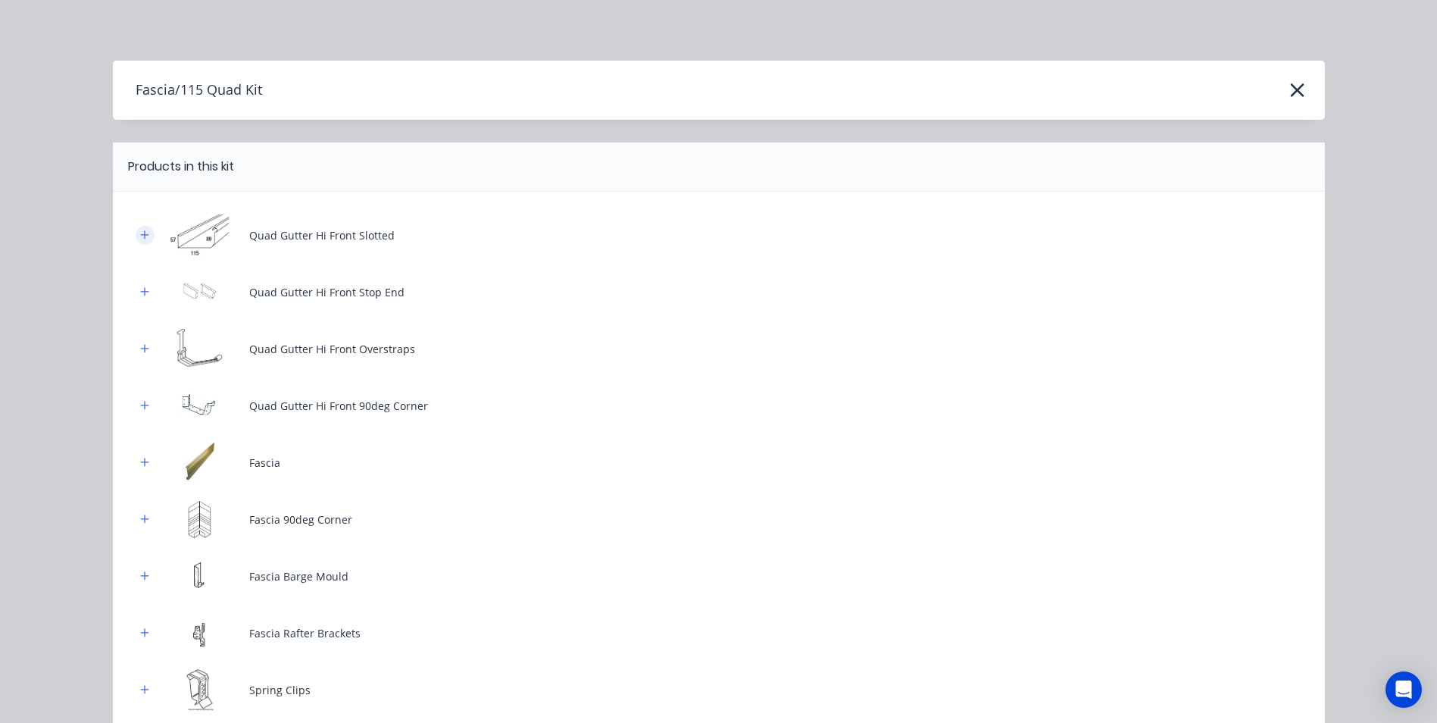
click at [136, 231] on button "button" at bounding box center [145, 235] width 19 height 19
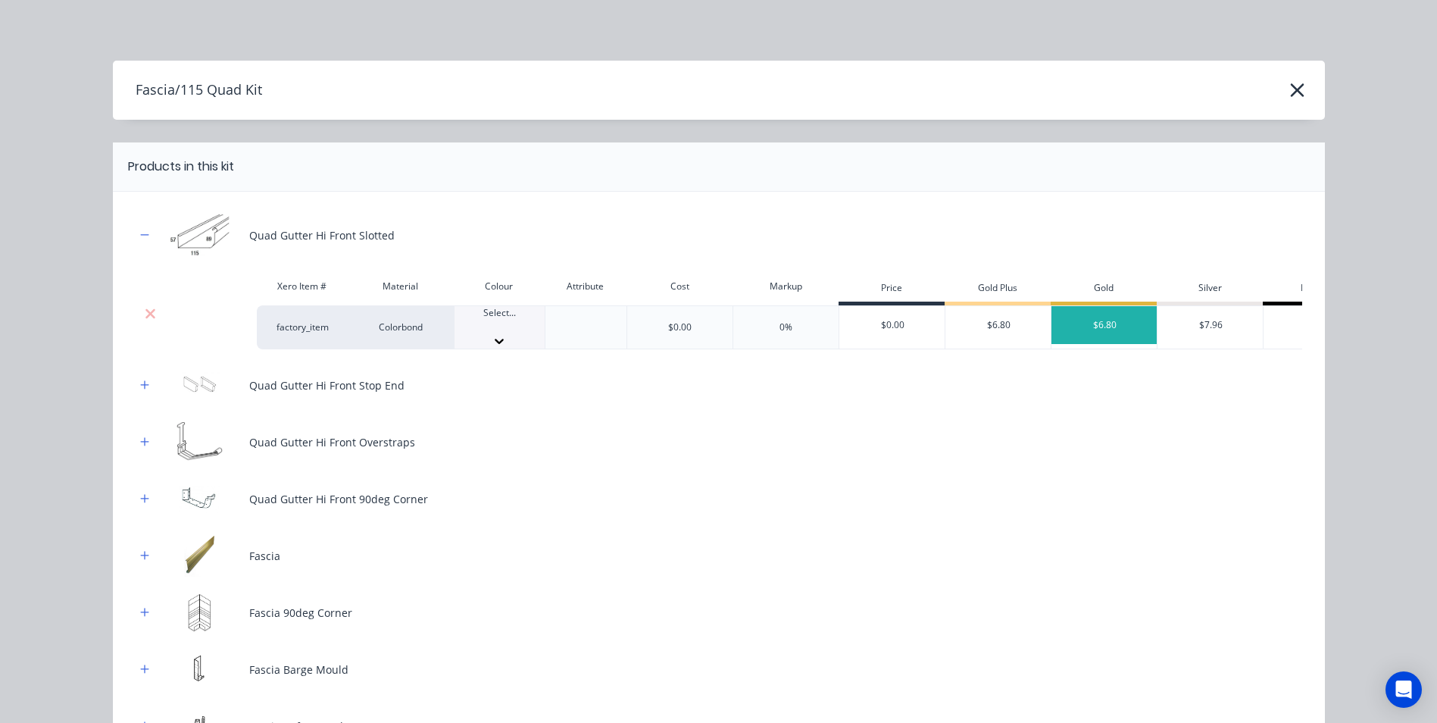
click at [482, 324] on div at bounding box center [500, 327] width 90 height 14
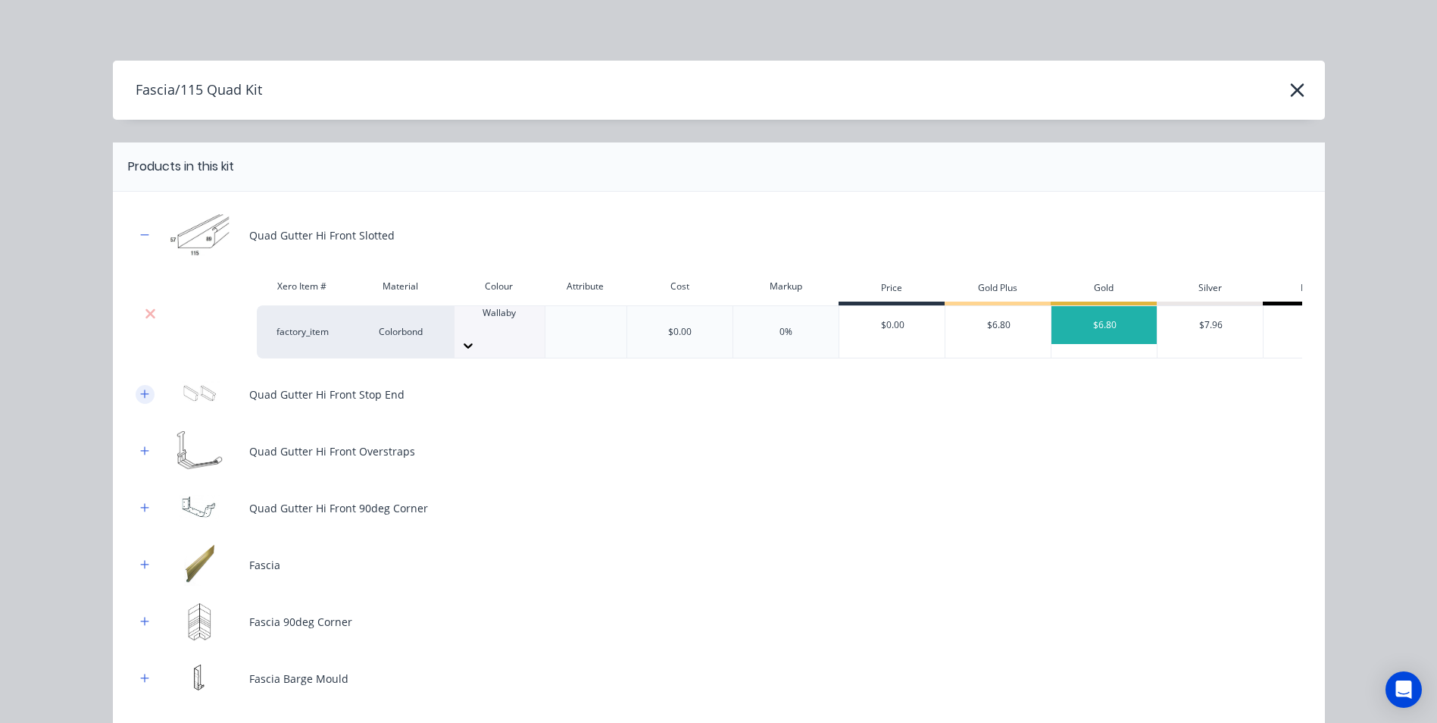
click at [145, 391] on button "button" at bounding box center [145, 394] width 19 height 19
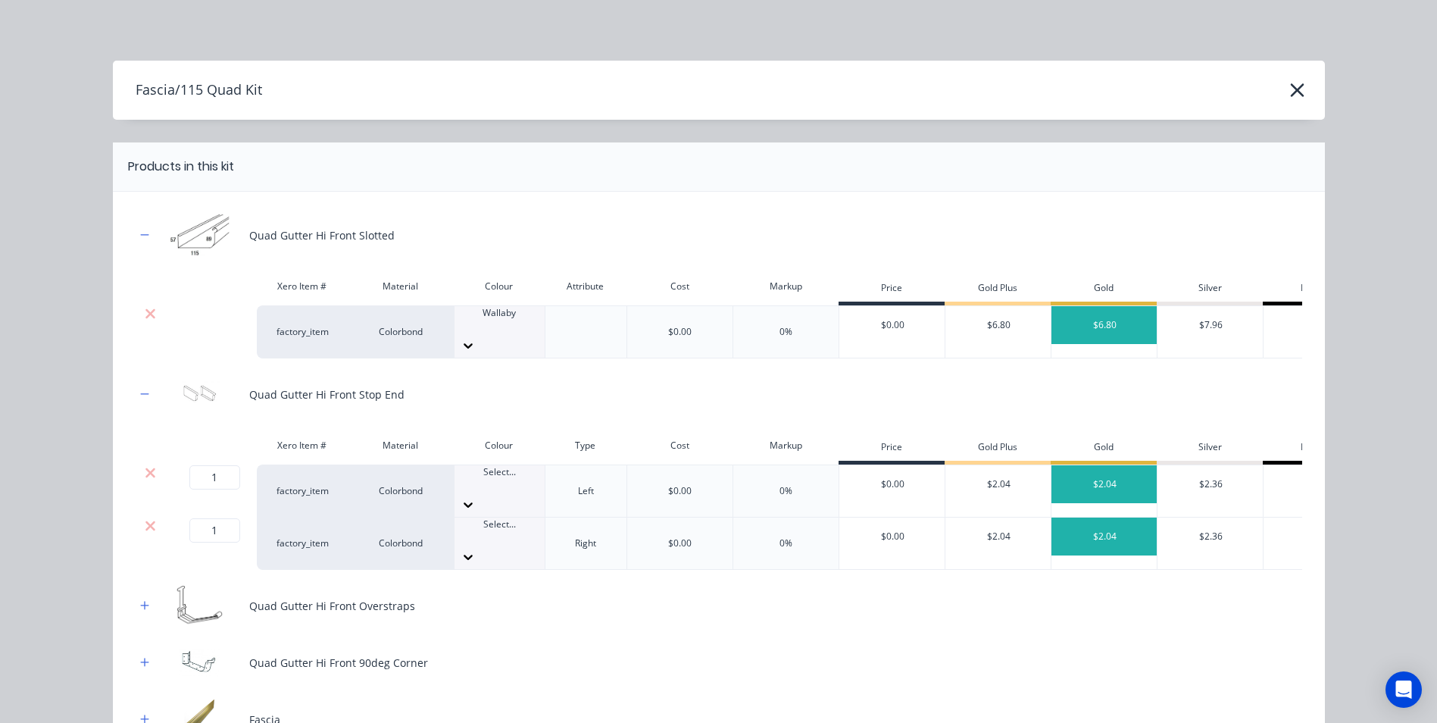
click at [489, 479] on div at bounding box center [500, 486] width 90 height 14
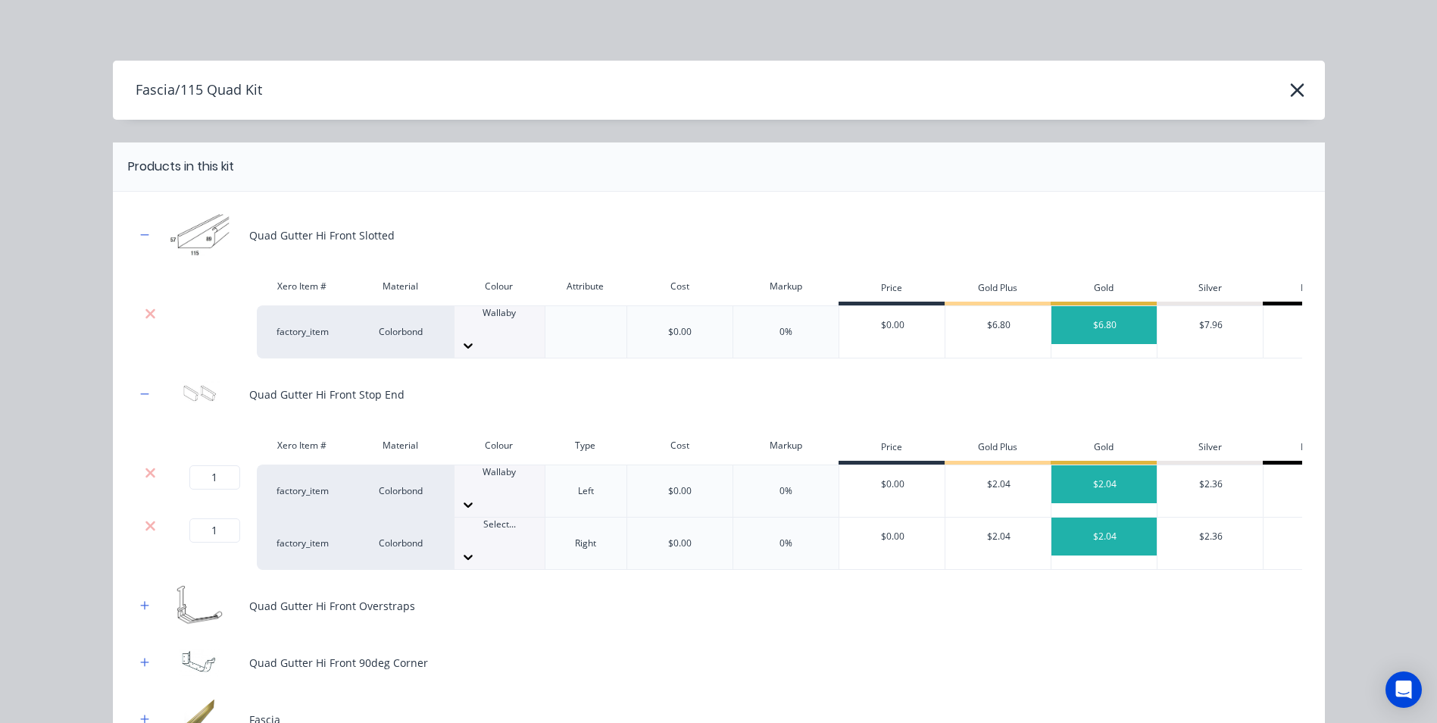
click at [494, 531] on div at bounding box center [500, 538] width 90 height 14
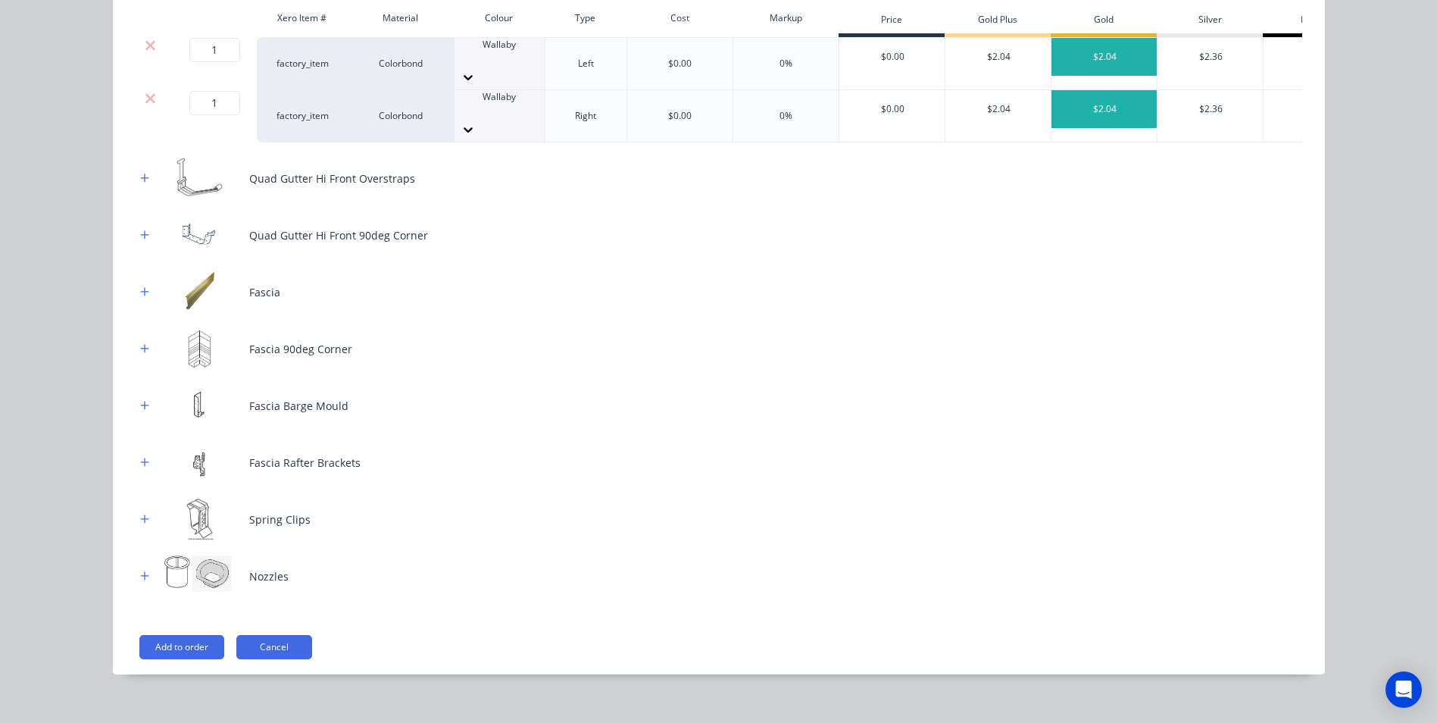
scroll to position [352, 0]
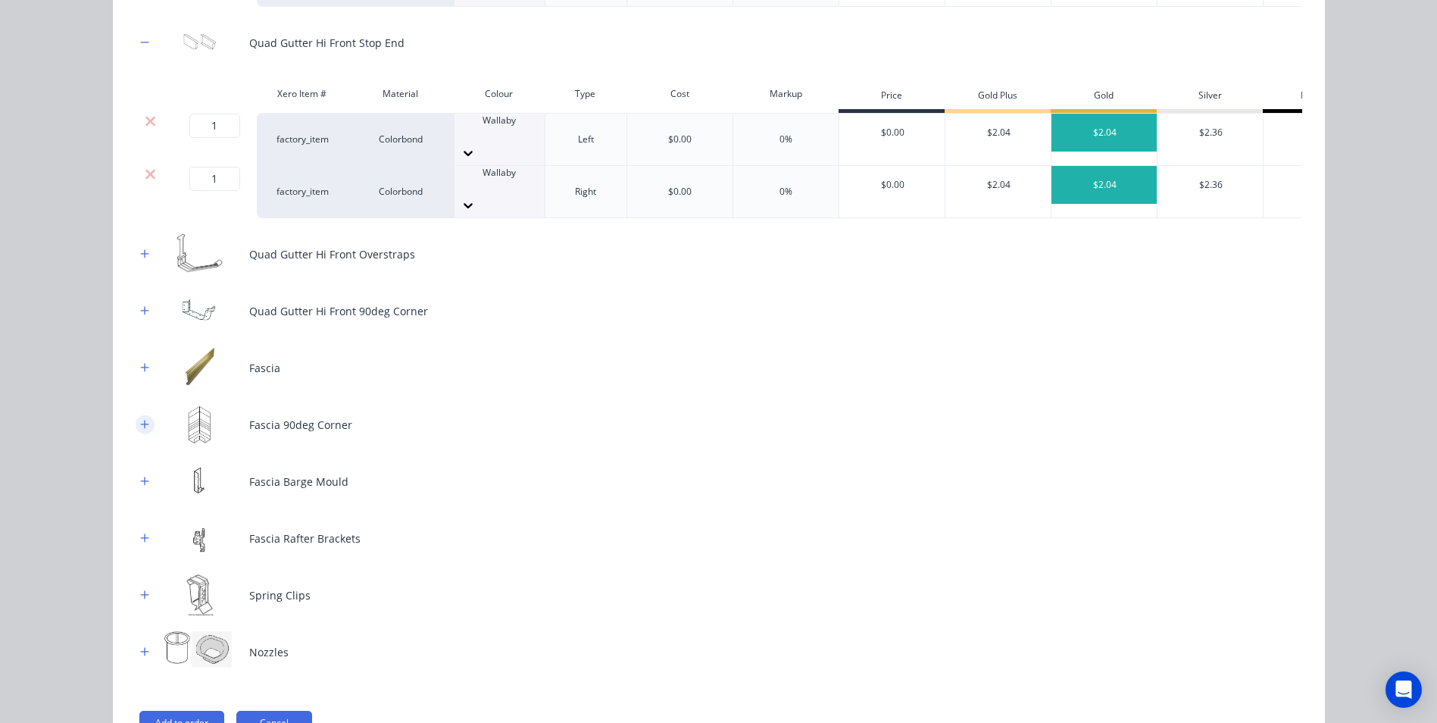
click at [140, 419] on icon "button" at bounding box center [144, 424] width 9 height 11
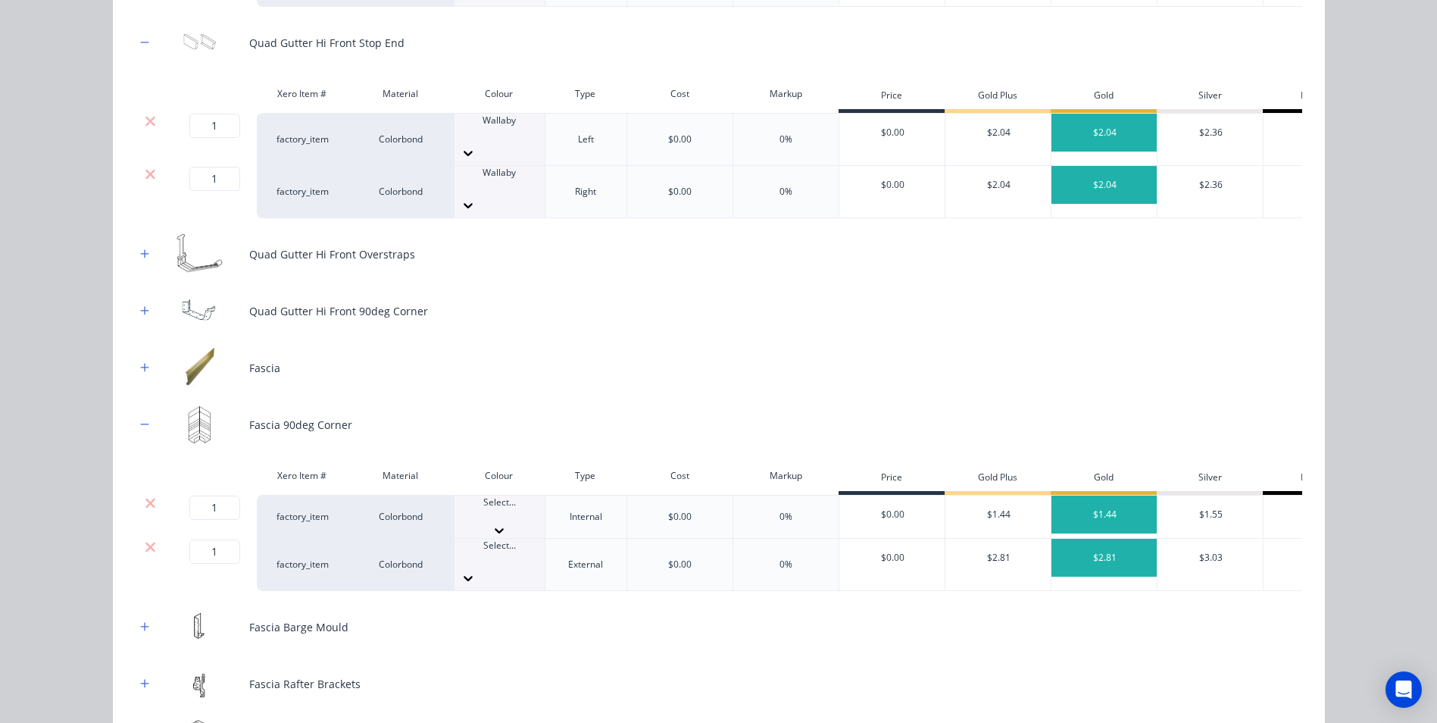
scroll to position [606, 0]
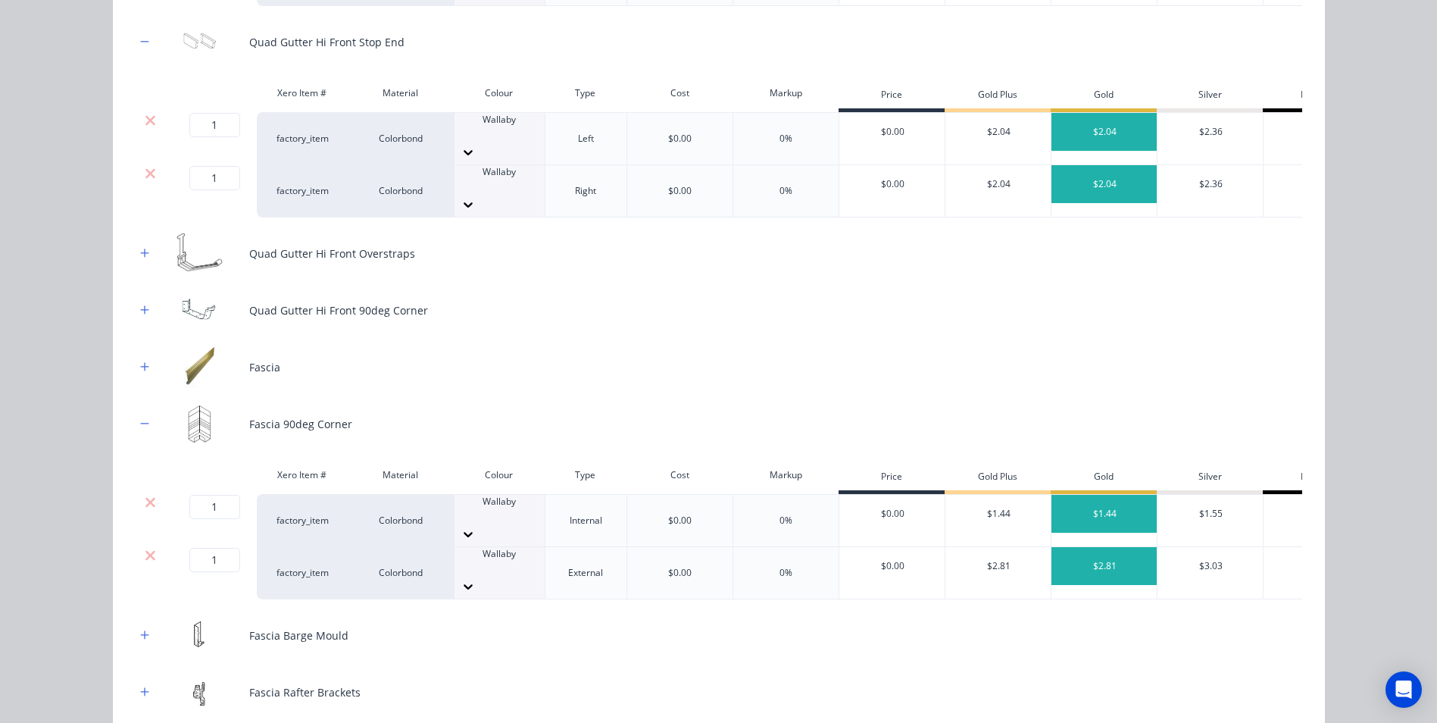
scroll to position [352, 0]
click at [144, 302] on button "button" at bounding box center [145, 311] width 19 height 19
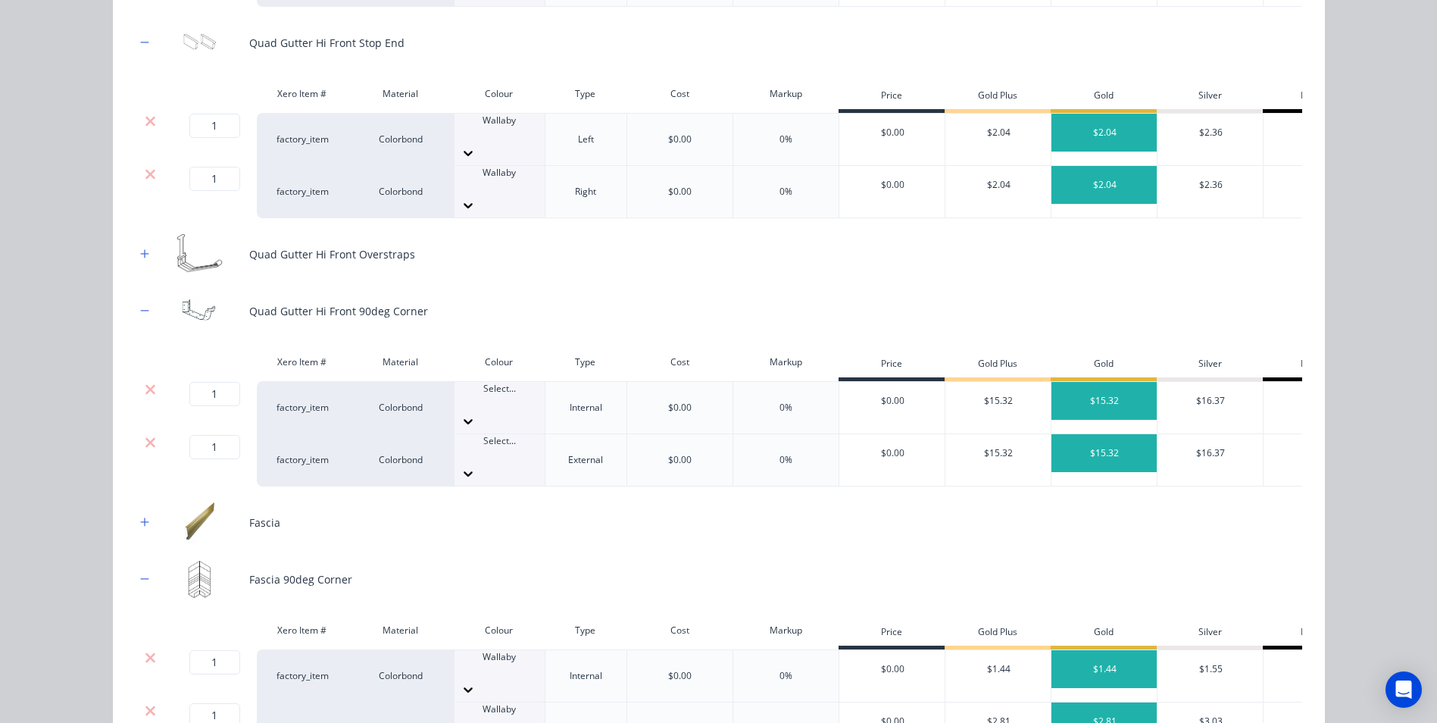
click at [502, 396] on div at bounding box center [500, 403] width 90 height 14
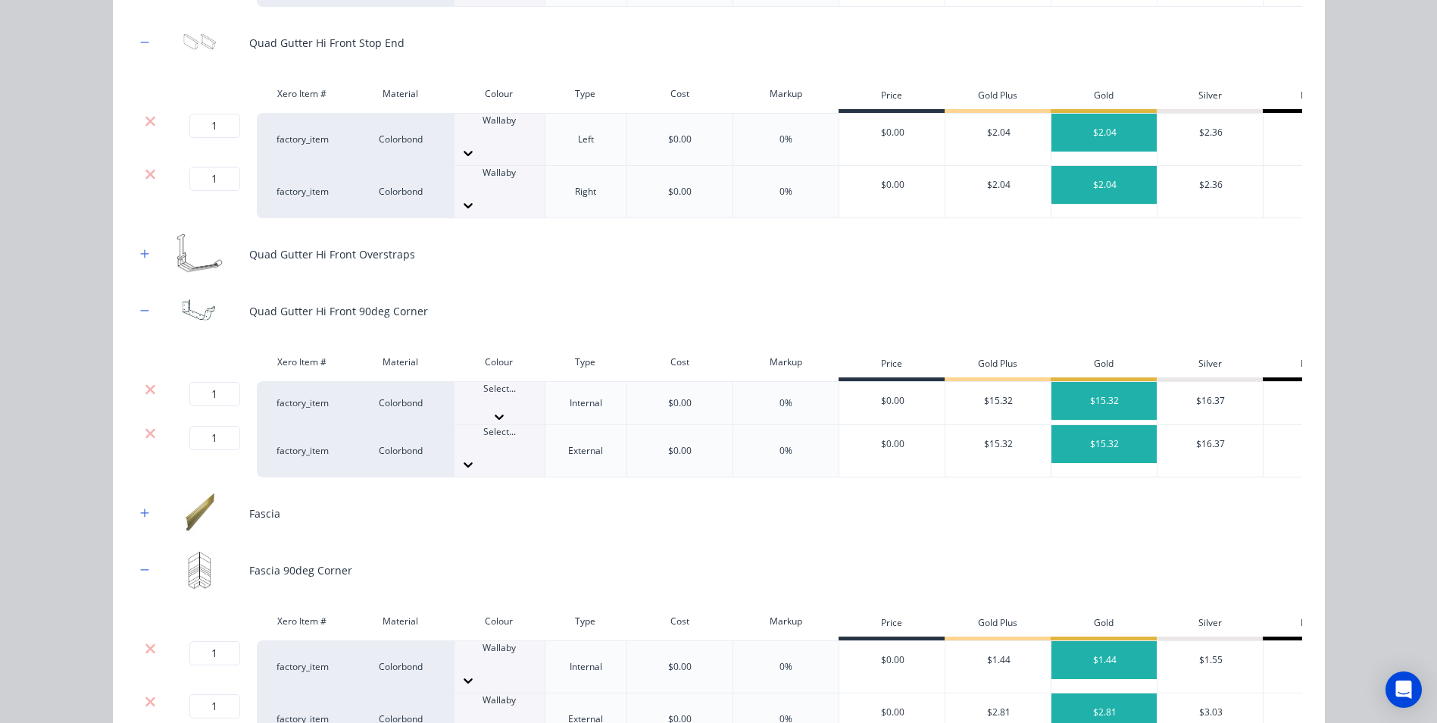
scroll to position [606, 0]
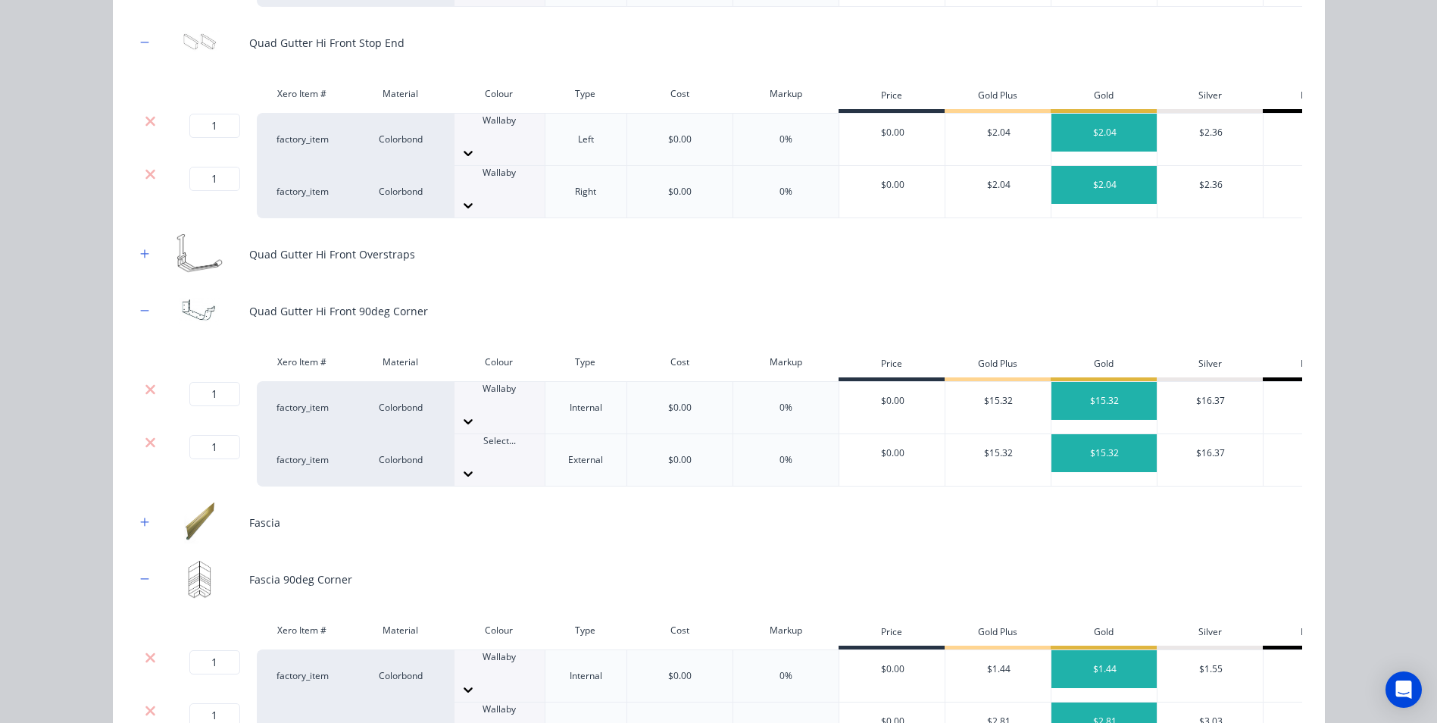
click at [496, 448] on div at bounding box center [500, 455] width 90 height 14
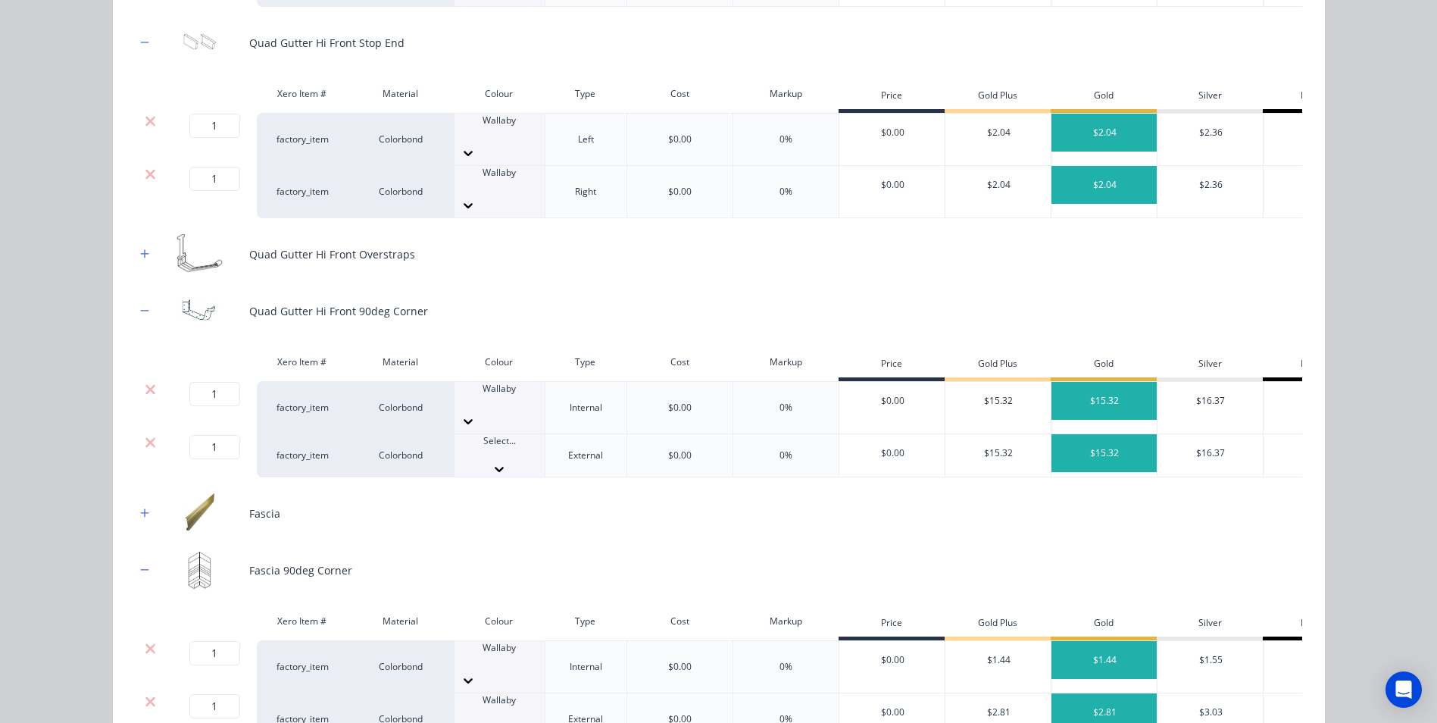
scroll to position [648, 0]
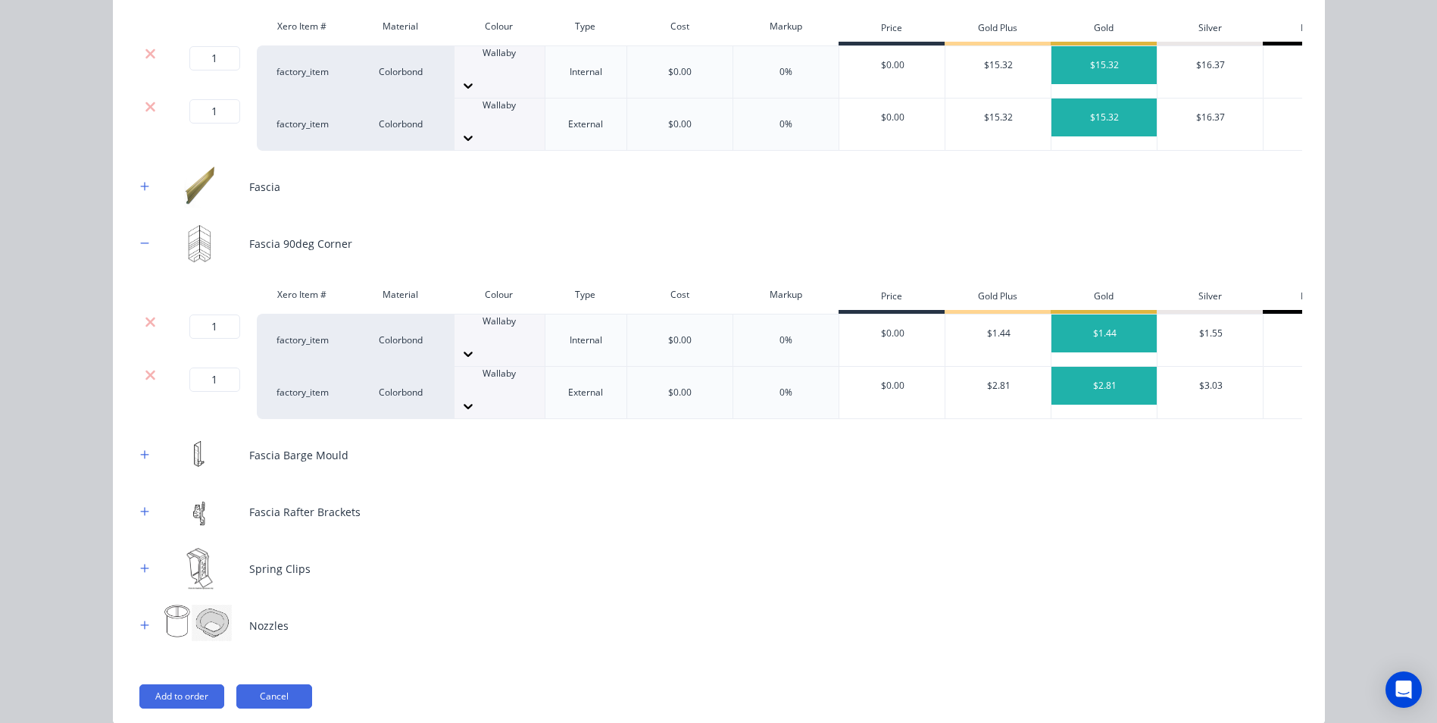
scroll to position [705, 0]
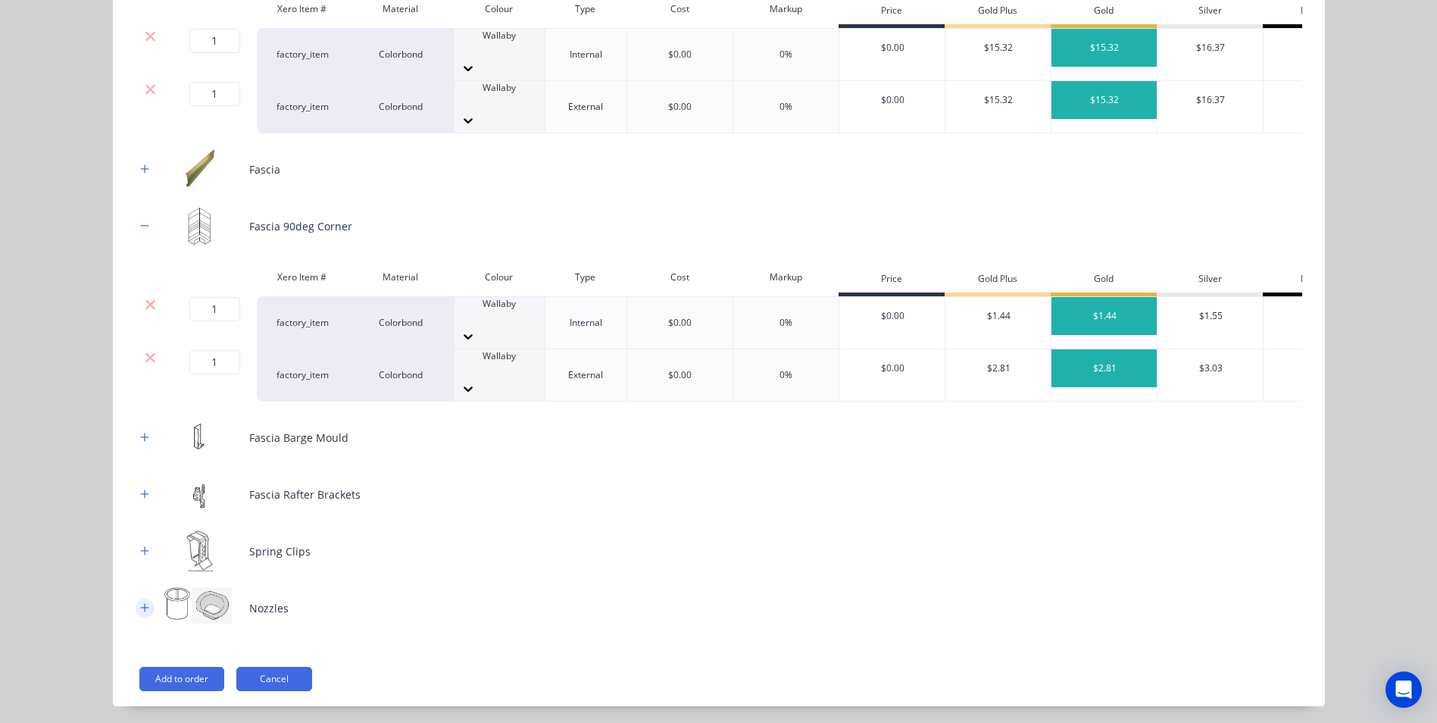
click at [140, 603] on icon "button" at bounding box center [144, 607] width 8 height 8
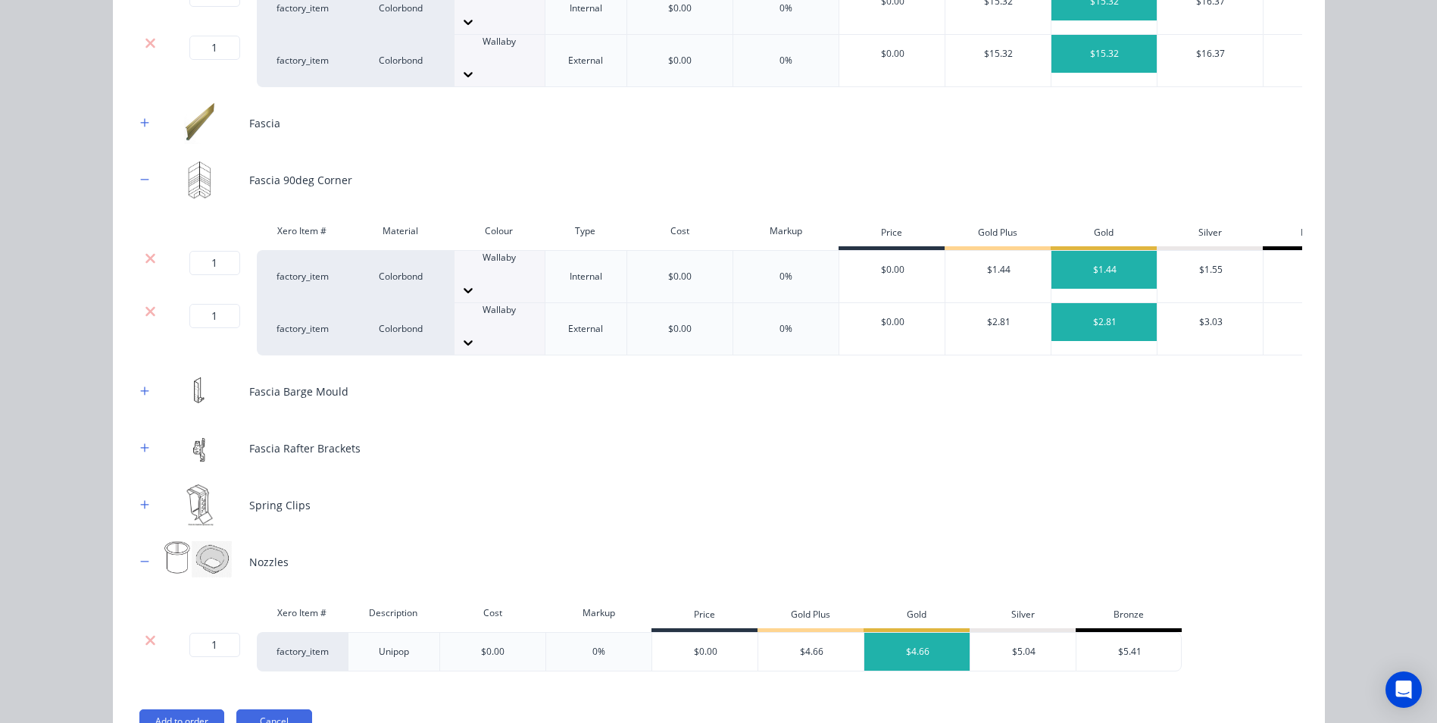
scroll to position [793, 0]
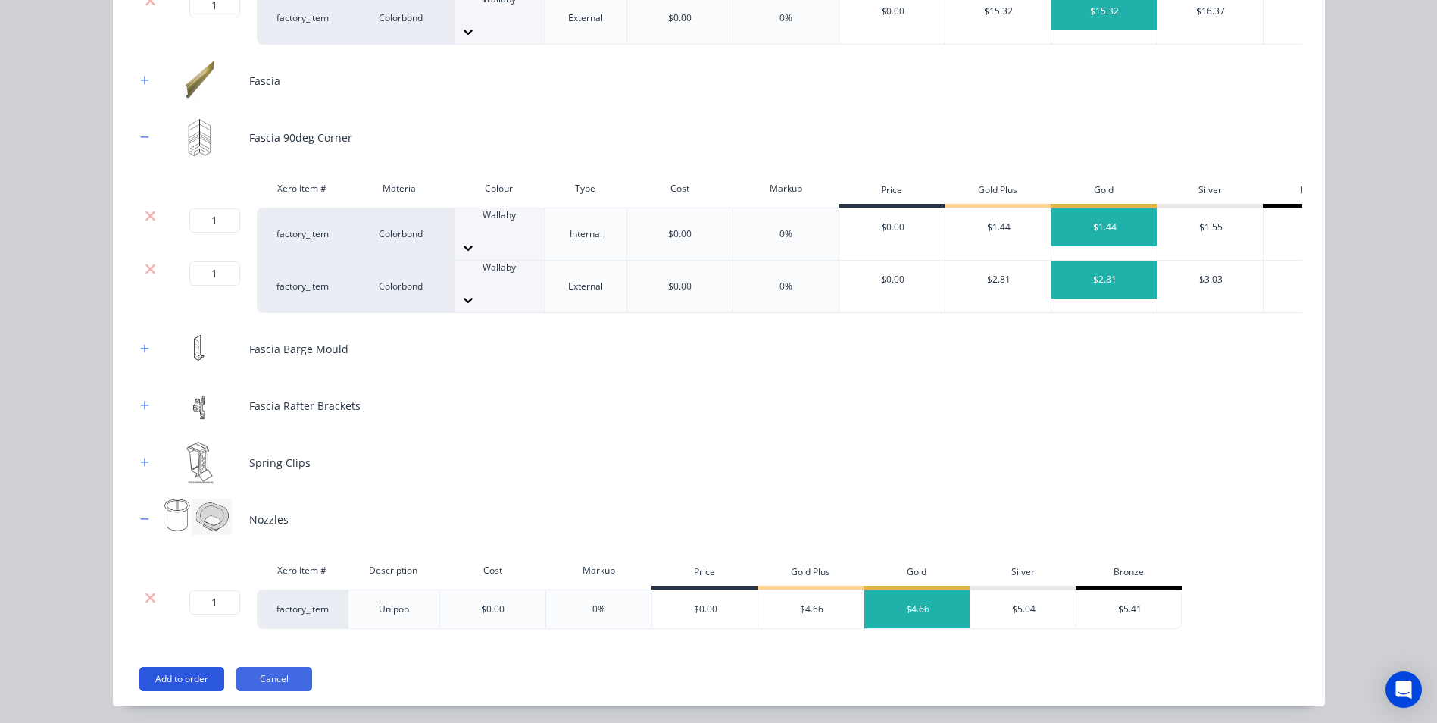
click at [208, 667] on button "Add to order" at bounding box center [181, 679] width 85 height 24
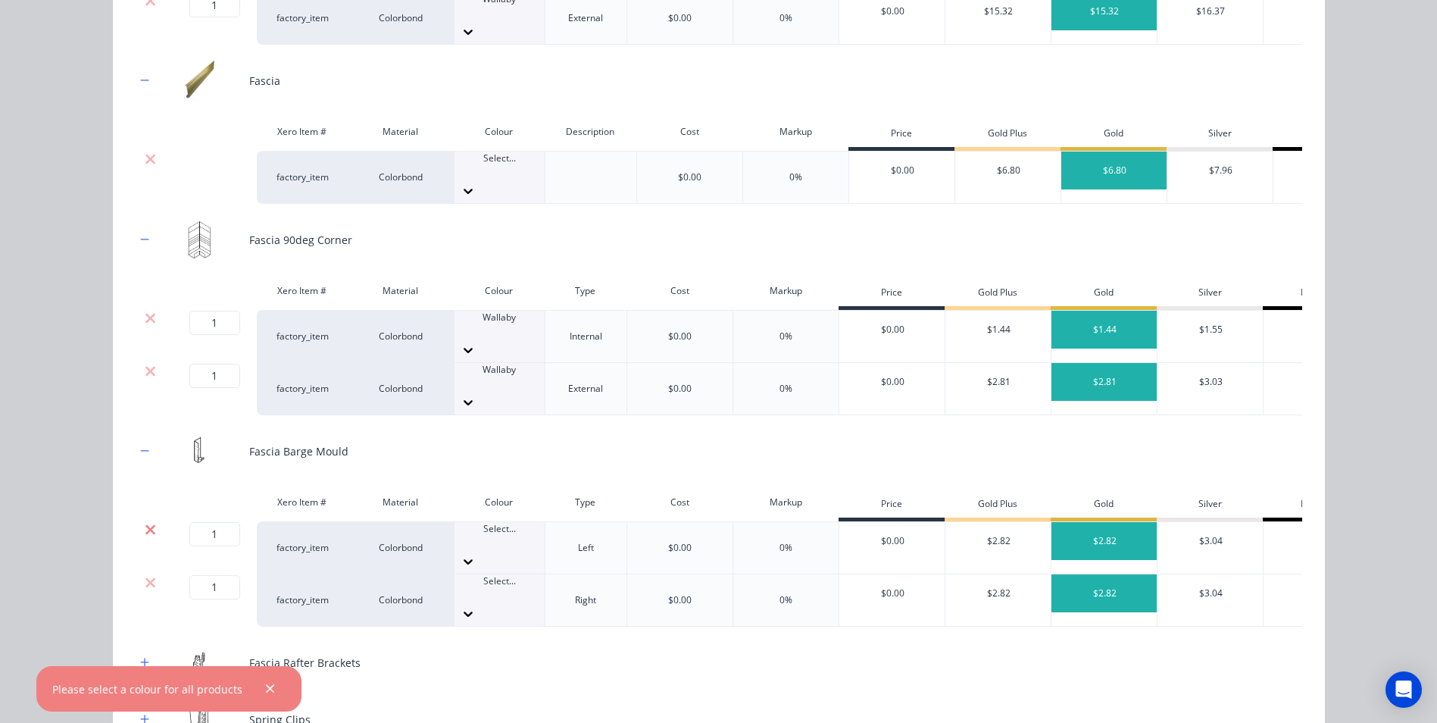
click at [145, 524] on icon at bounding box center [150, 529] width 10 height 10
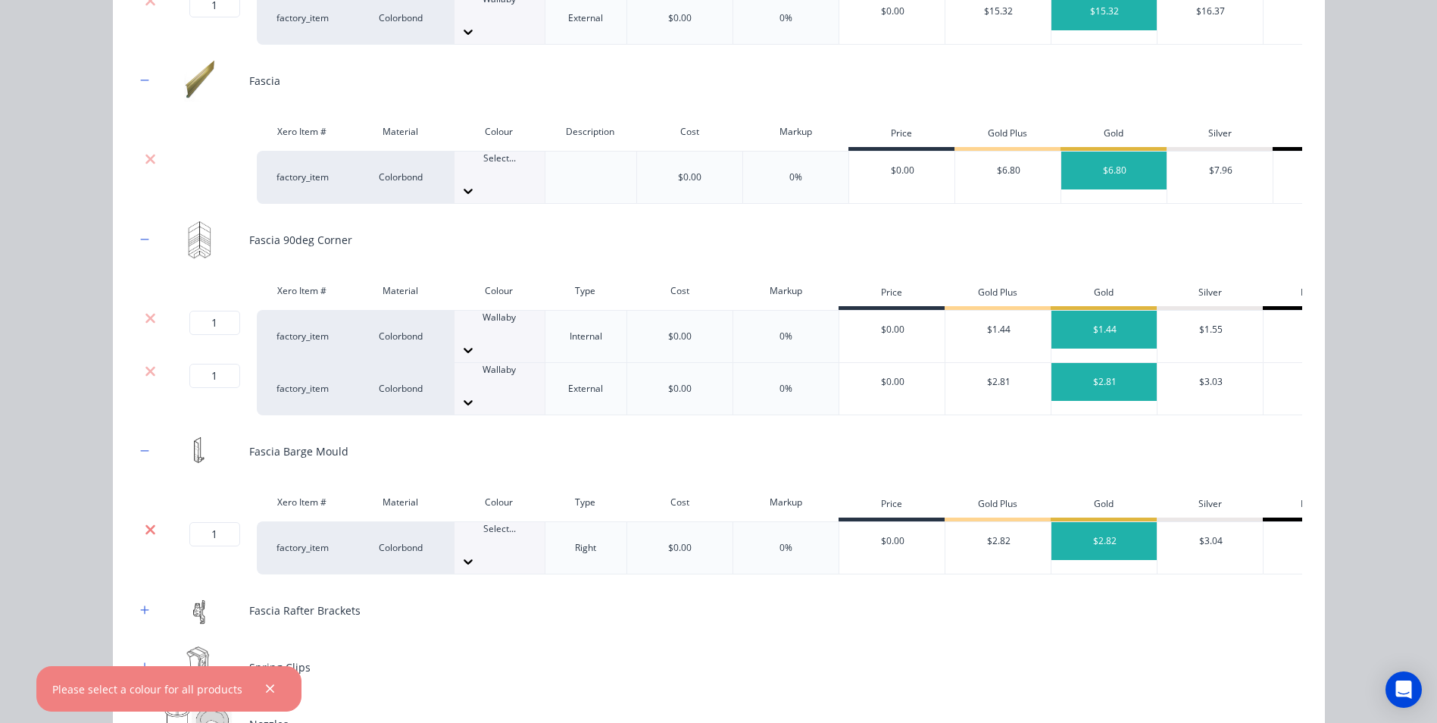
click at [145, 522] on icon at bounding box center [150, 529] width 11 height 15
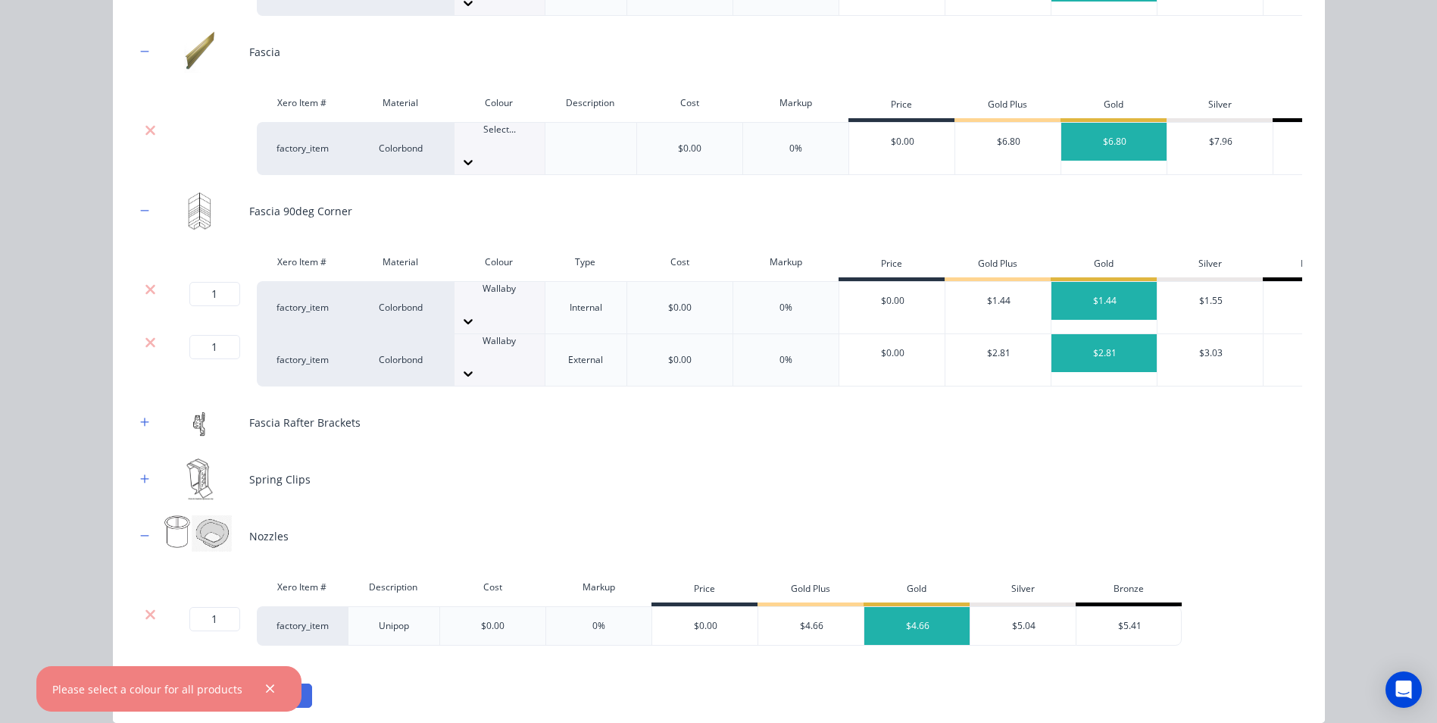
scroll to position [836, 0]
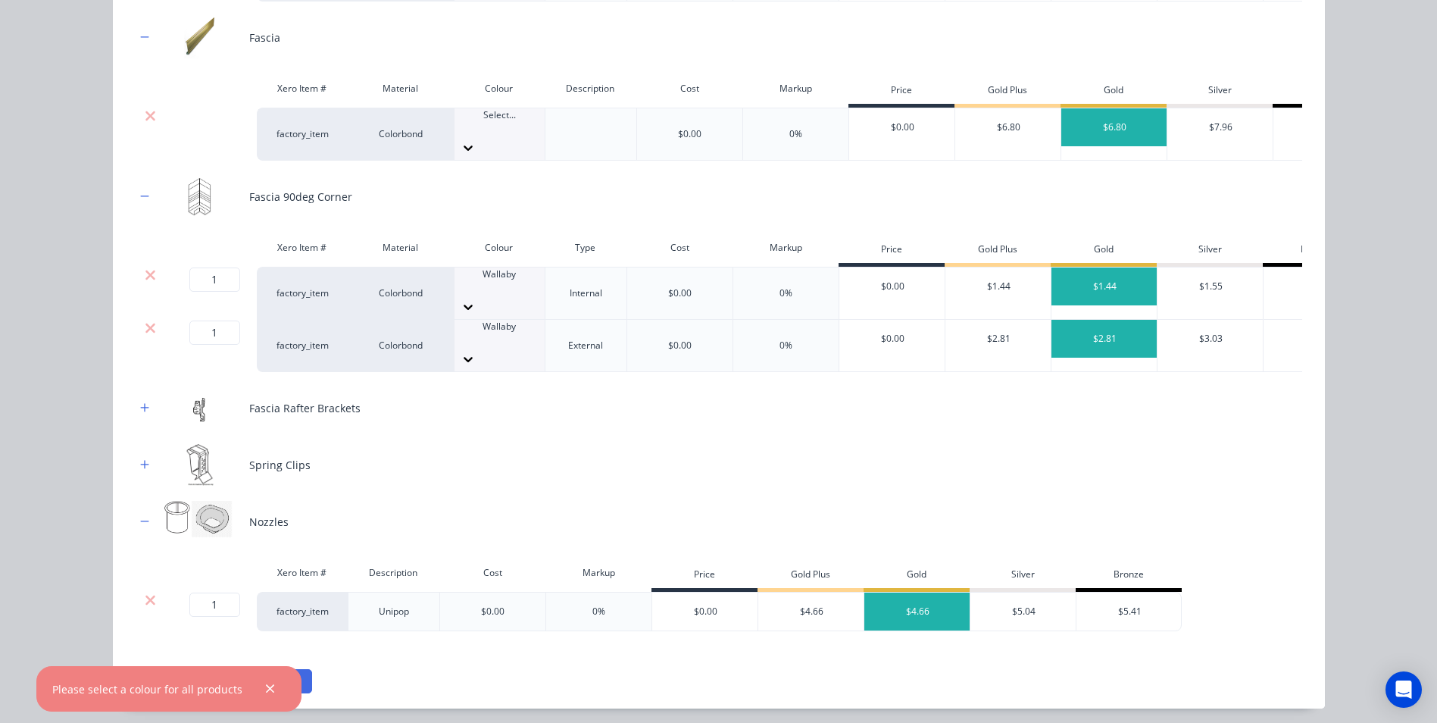
click at [152, 593] on div at bounding box center [150, 600] width 29 height 15
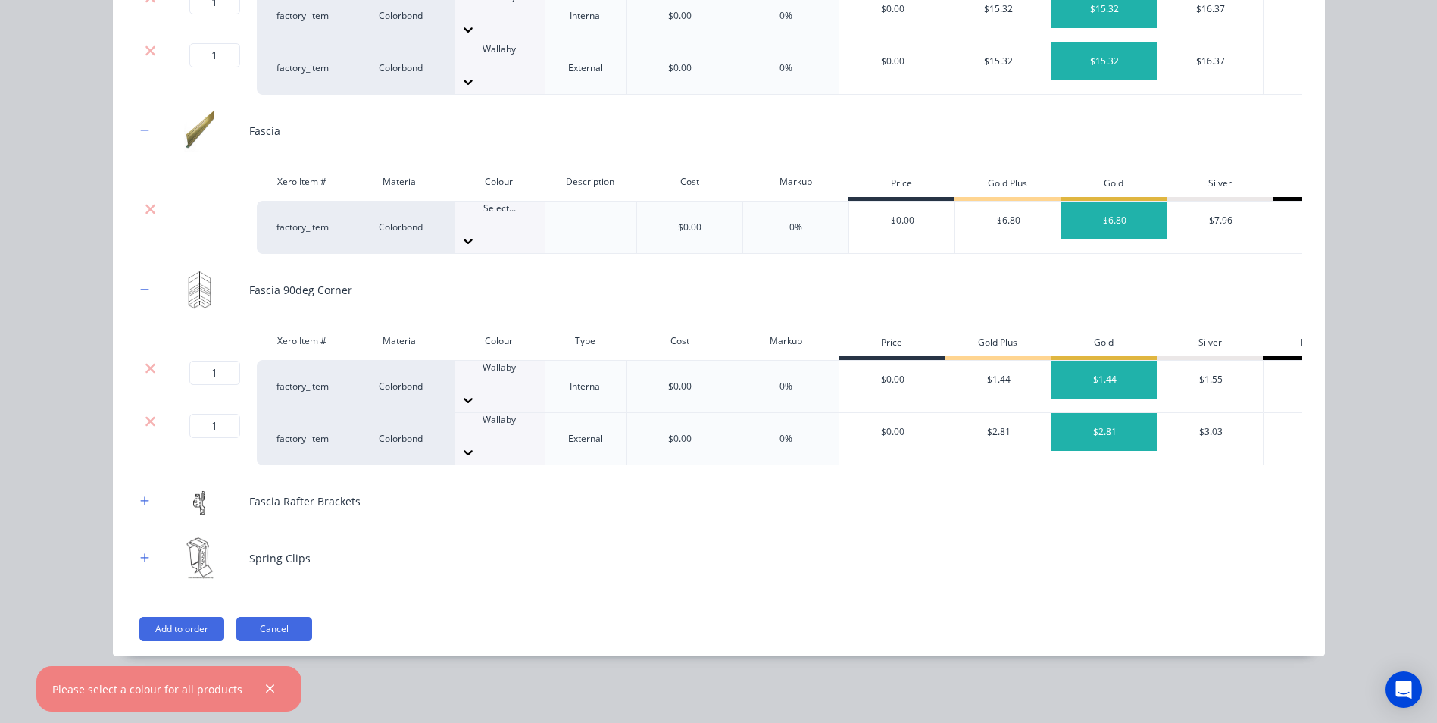
scroll to position [691, 0]
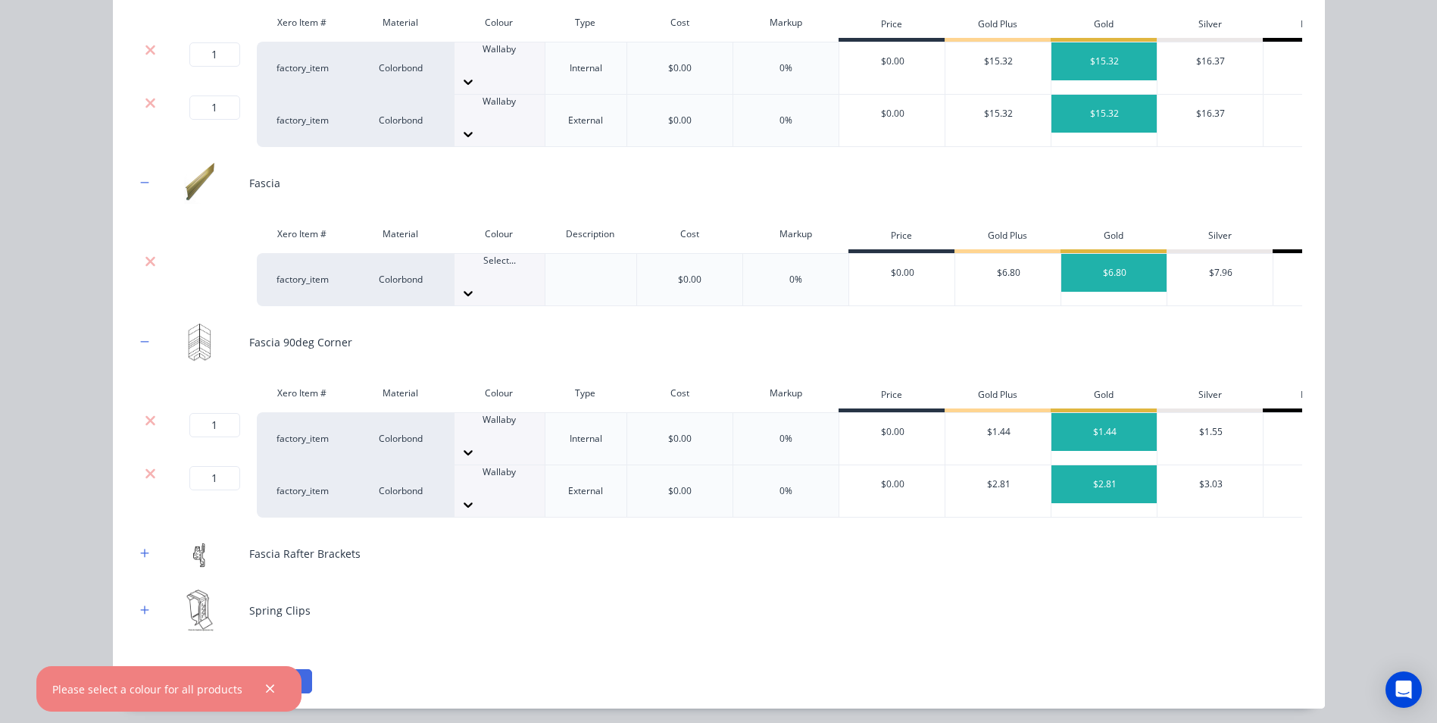
click at [176, 669] on button "Add to order" at bounding box center [181, 681] width 85 height 24
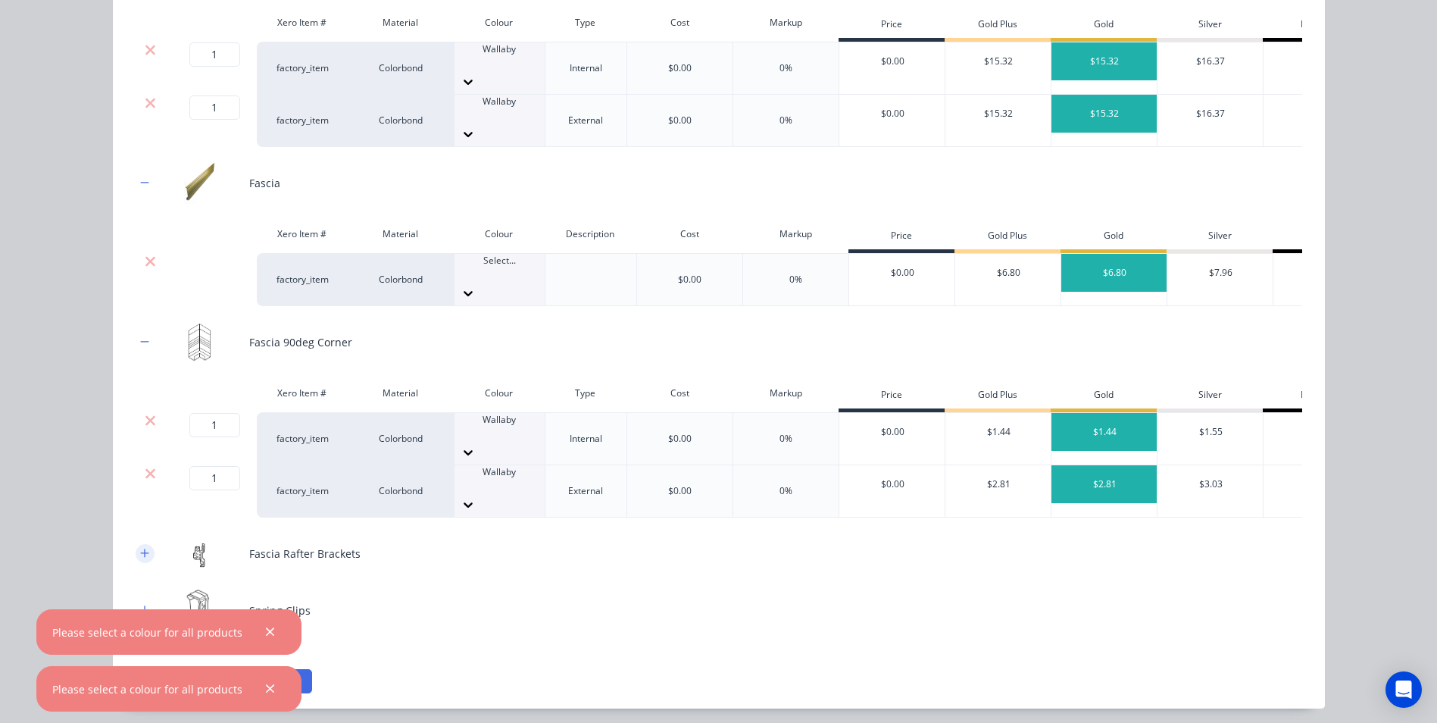
click at [143, 548] on icon "button" at bounding box center [144, 553] width 9 height 11
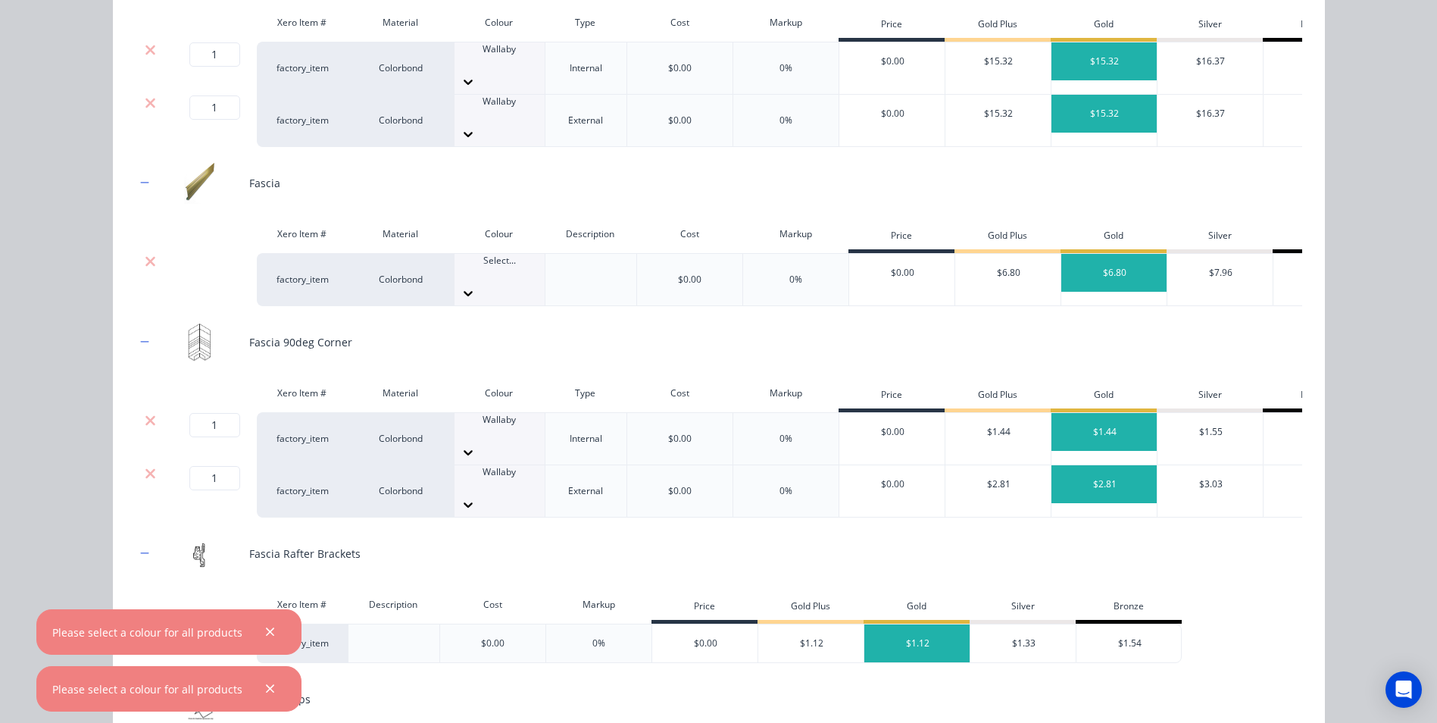
click at [149, 624] on icon at bounding box center [150, 631] width 11 height 15
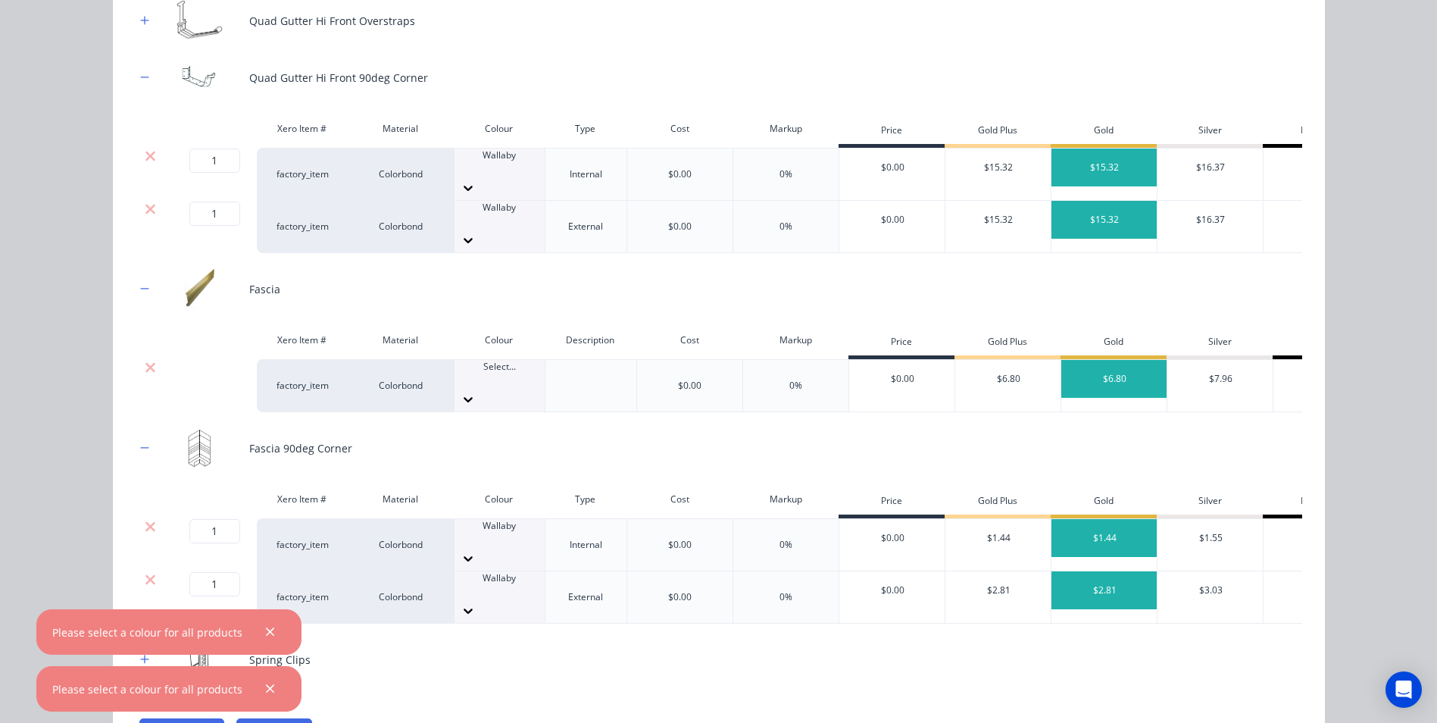
scroll to position [558, 0]
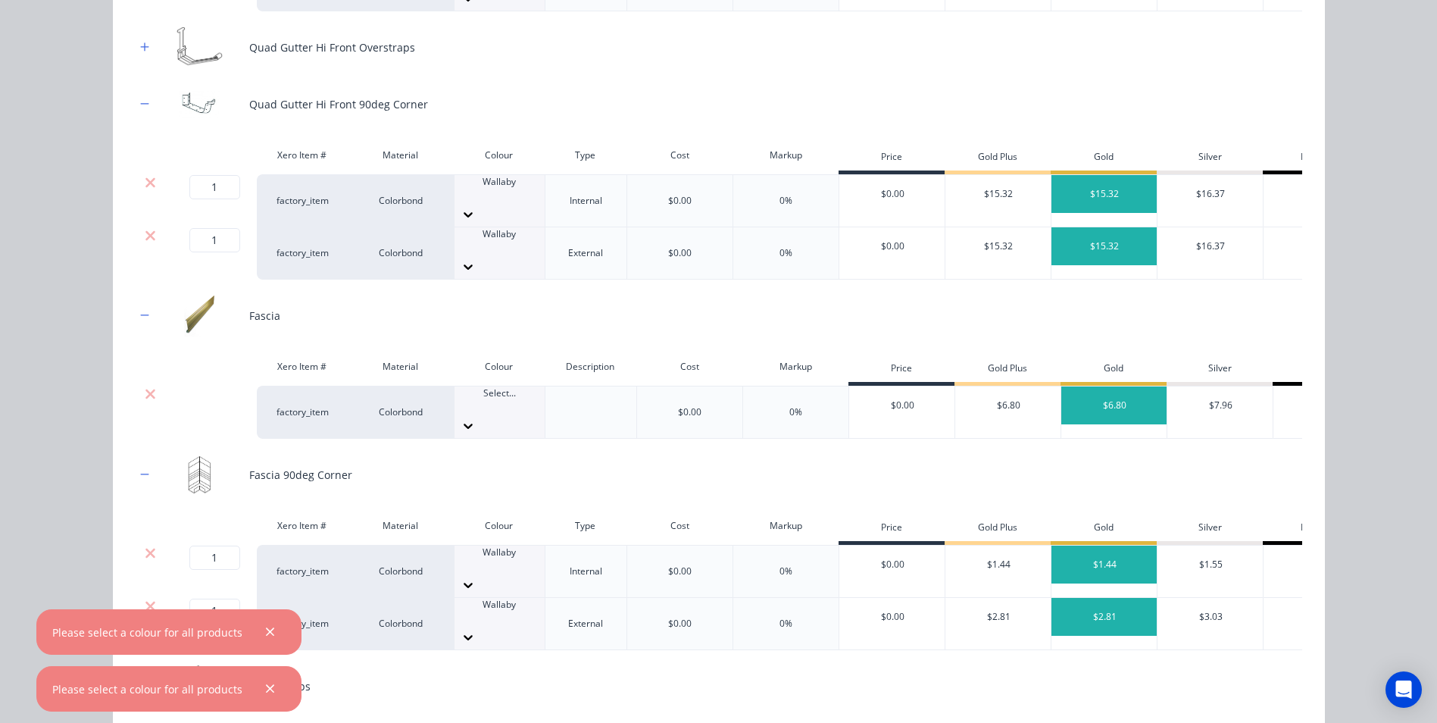
click at [476, 386] on div "Select..." at bounding box center [500, 412] width 90 height 52
click at [144, 386] on div at bounding box center [151, 412] width 30 height 53
click at [145, 386] on icon at bounding box center [150, 393] width 11 height 15
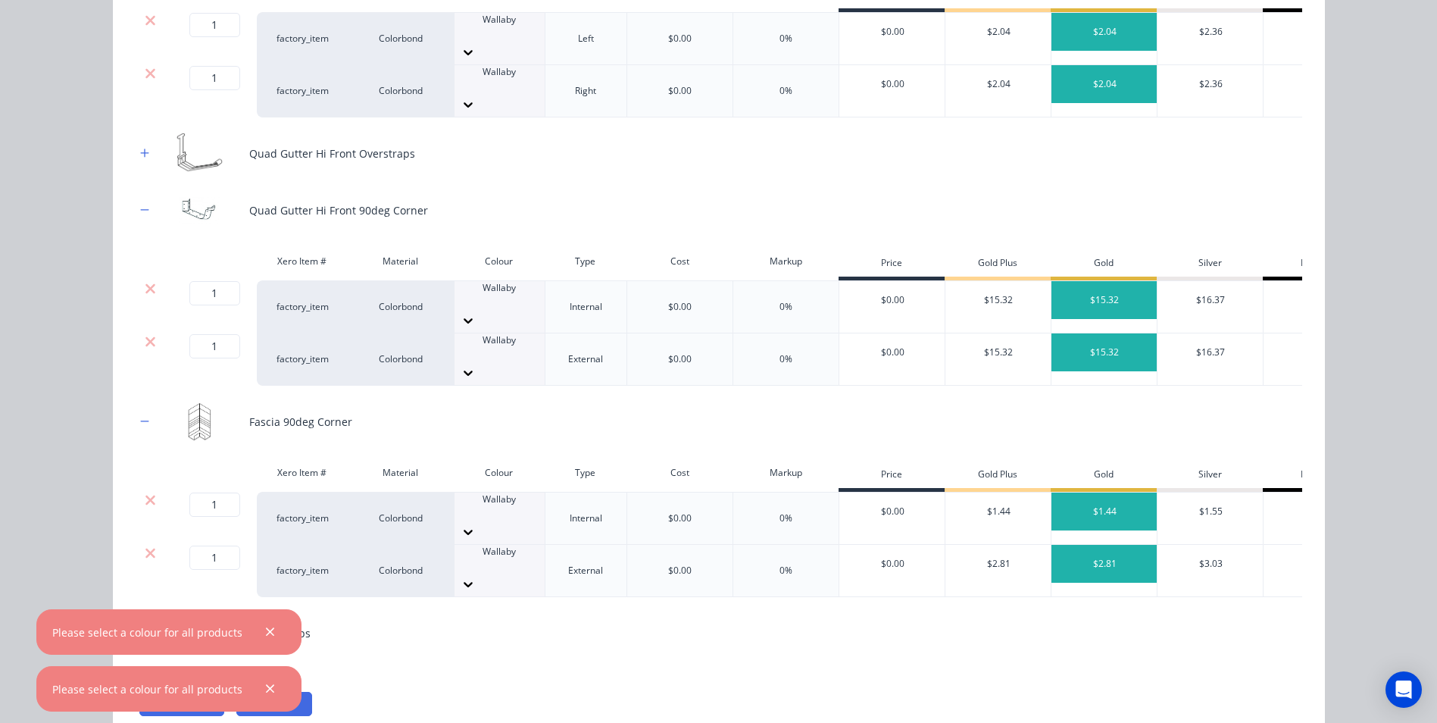
scroll to position [477, 0]
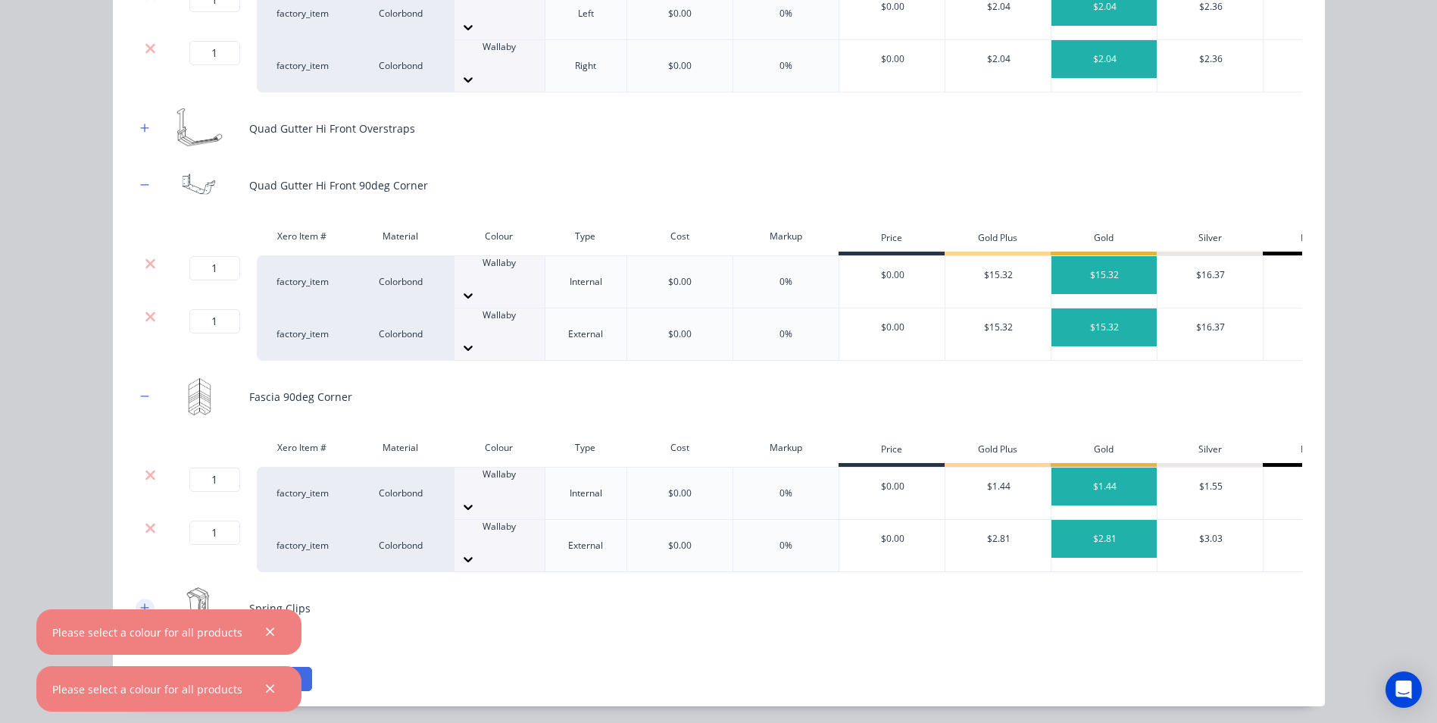
click at [147, 599] on button "button" at bounding box center [145, 608] width 19 height 19
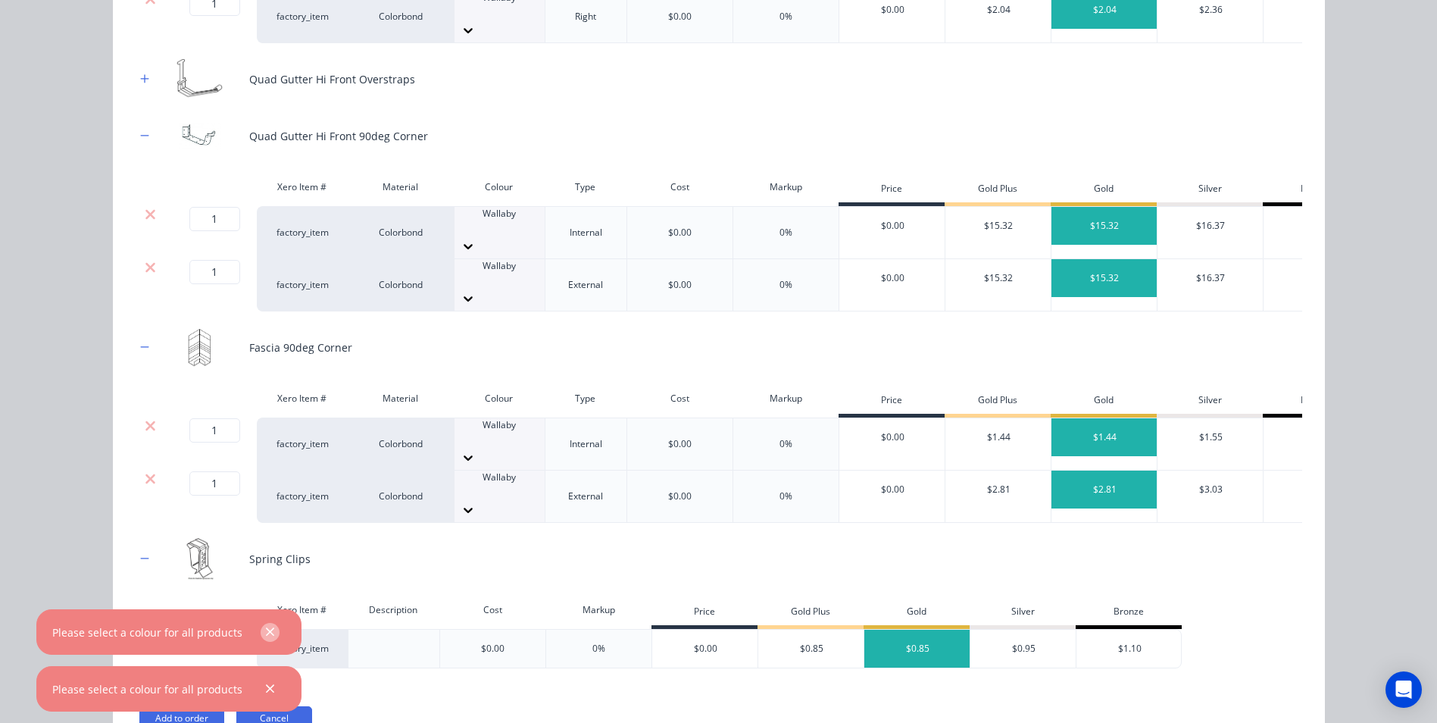
scroll to position [553, 0]
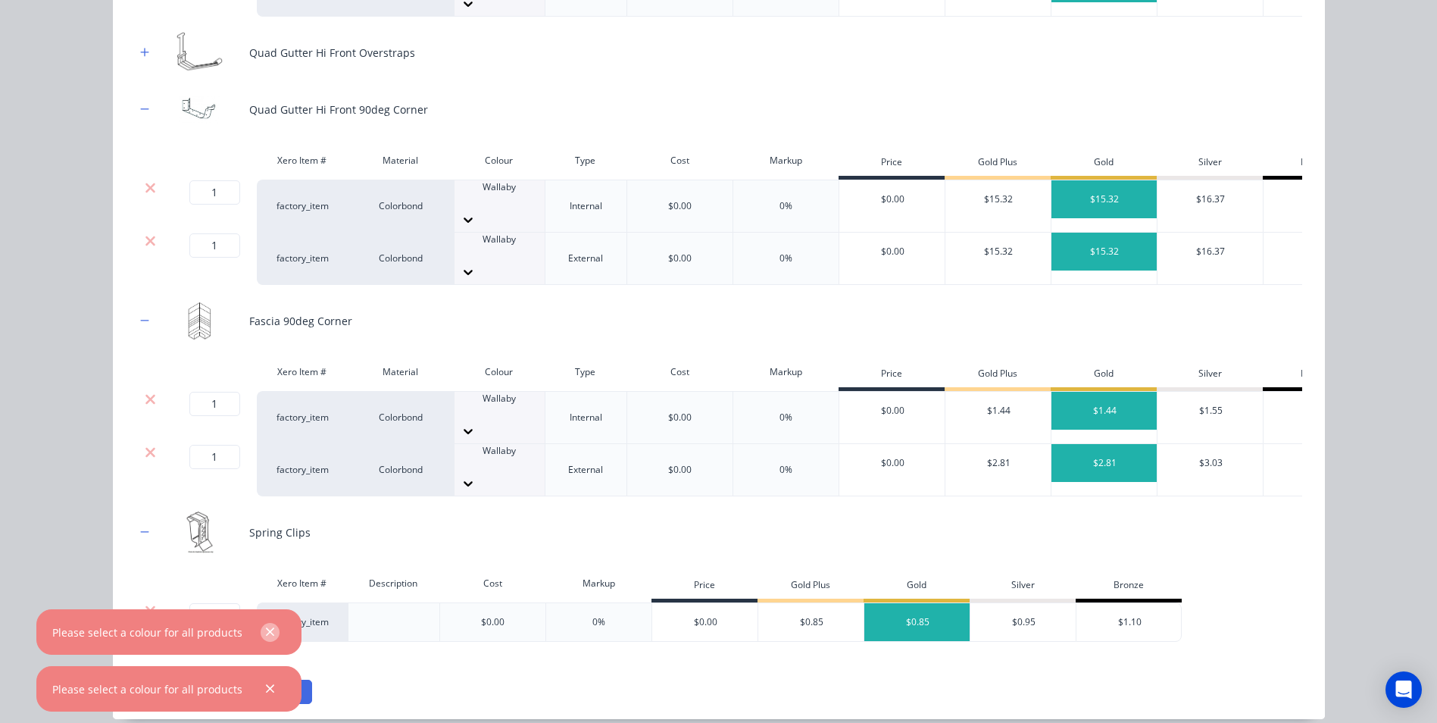
click at [269, 634] on icon "button" at bounding box center [270, 632] width 10 height 14
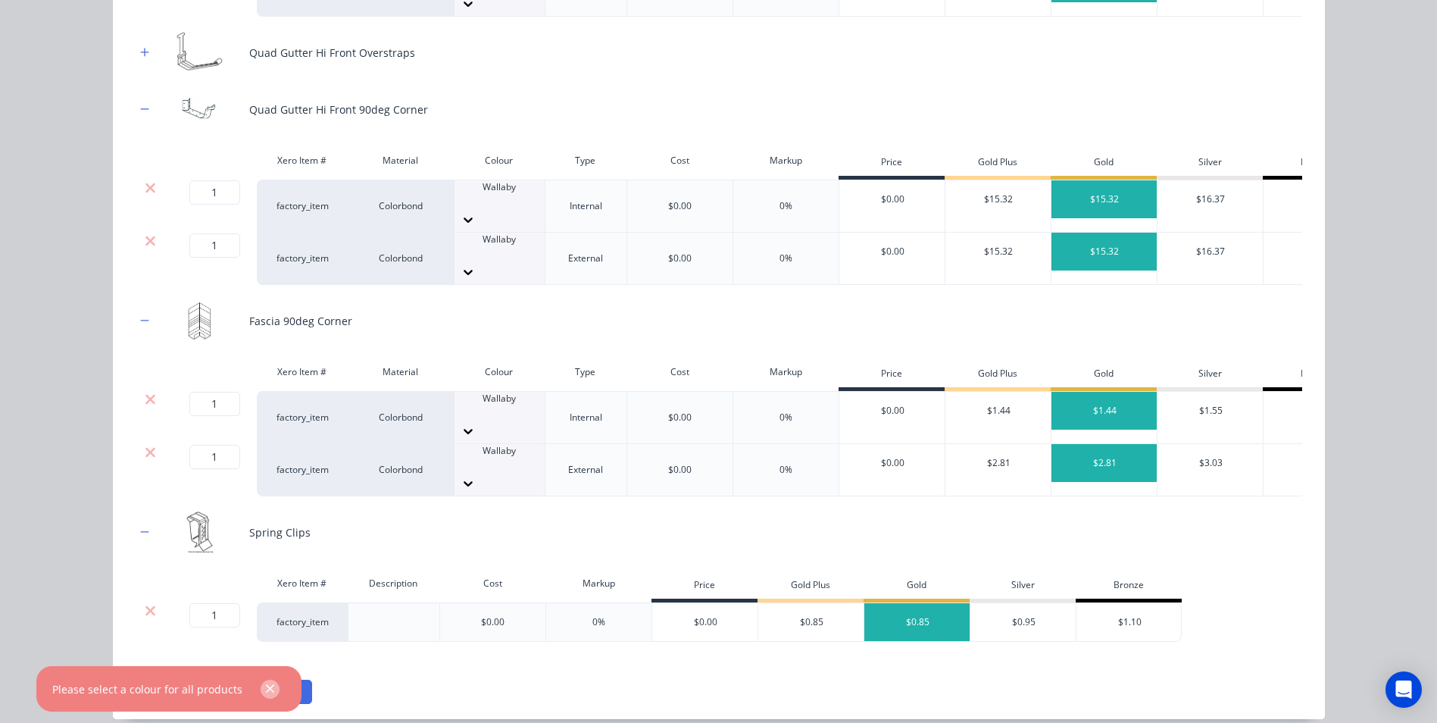
click at [269, 696] on button "button" at bounding box center [270, 689] width 19 height 19
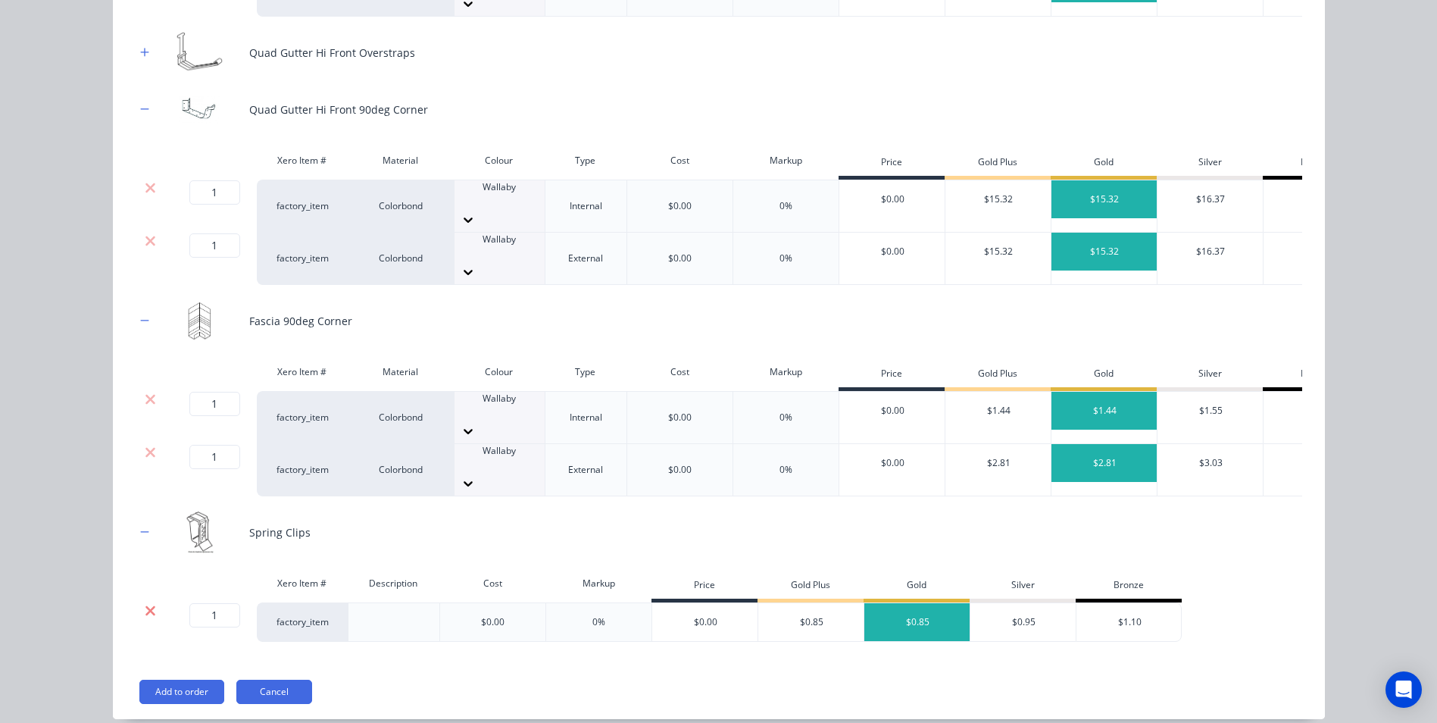
click at [146, 605] on icon at bounding box center [150, 610] width 10 height 10
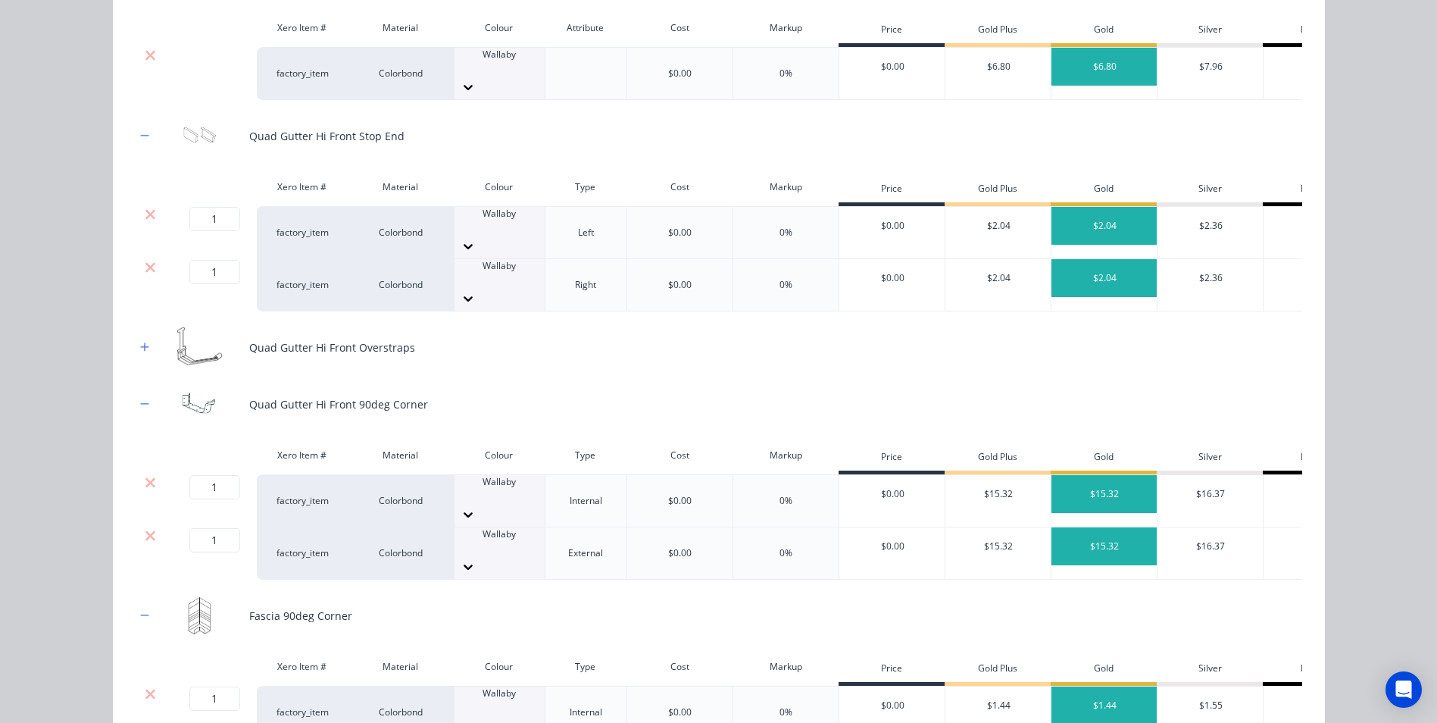
scroll to position [193, 0]
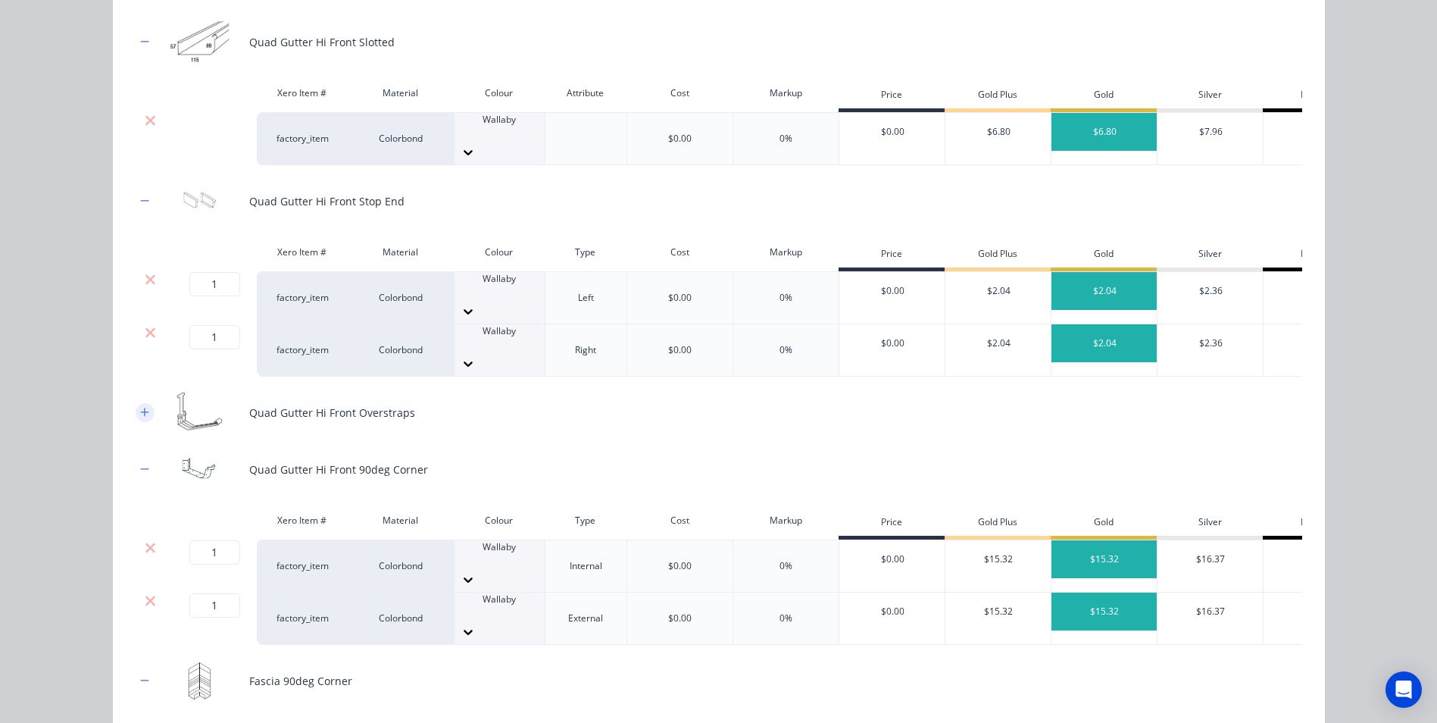
click at [140, 407] on icon "button" at bounding box center [144, 412] width 9 height 11
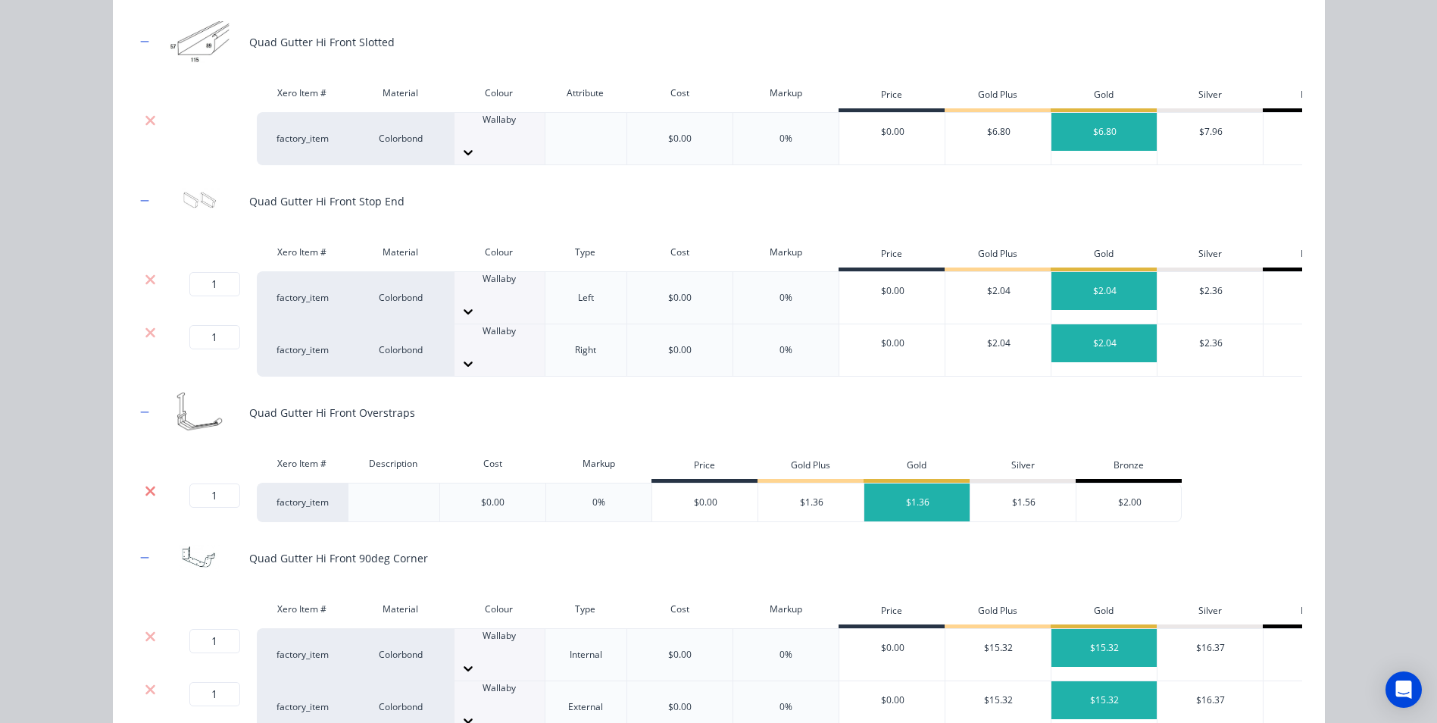
click at [145, 483] on icon at bounding box center [150, 490] width 11 height 15
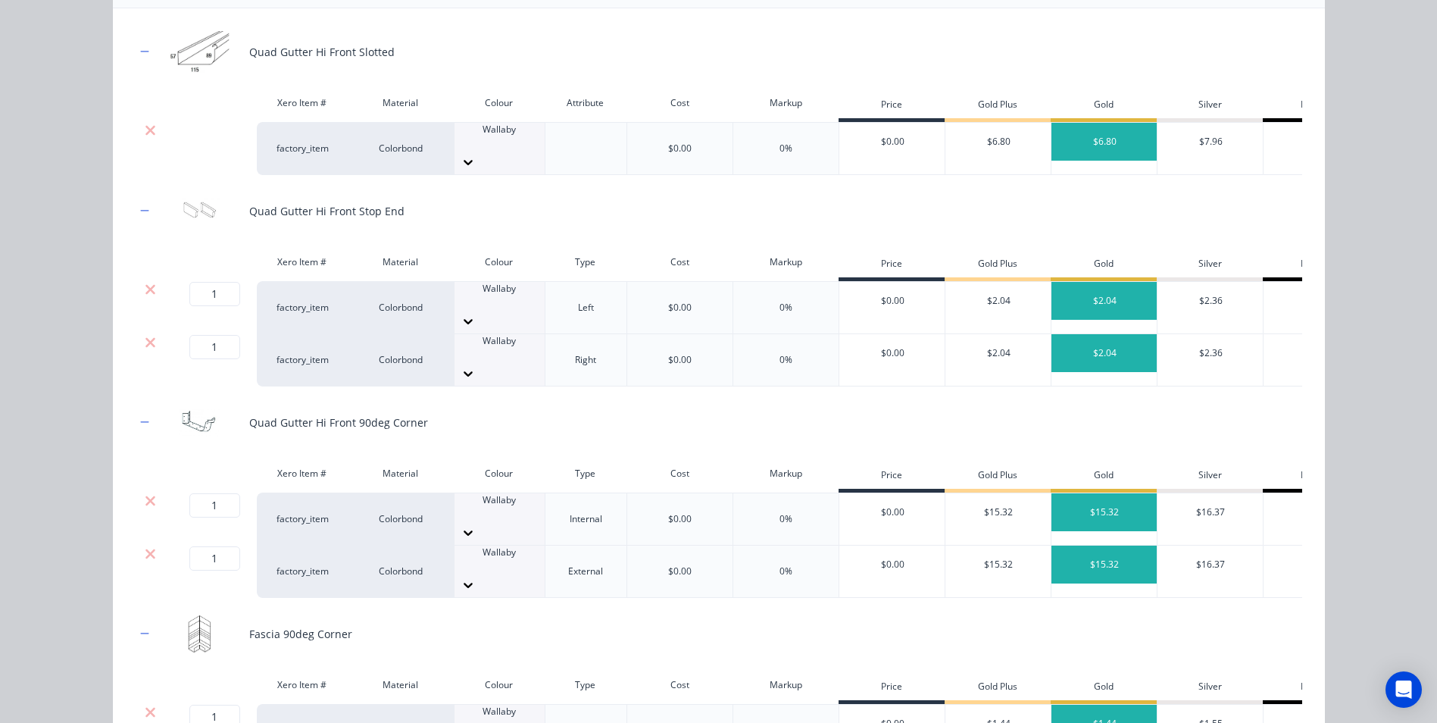
scroll to position [364, 0]
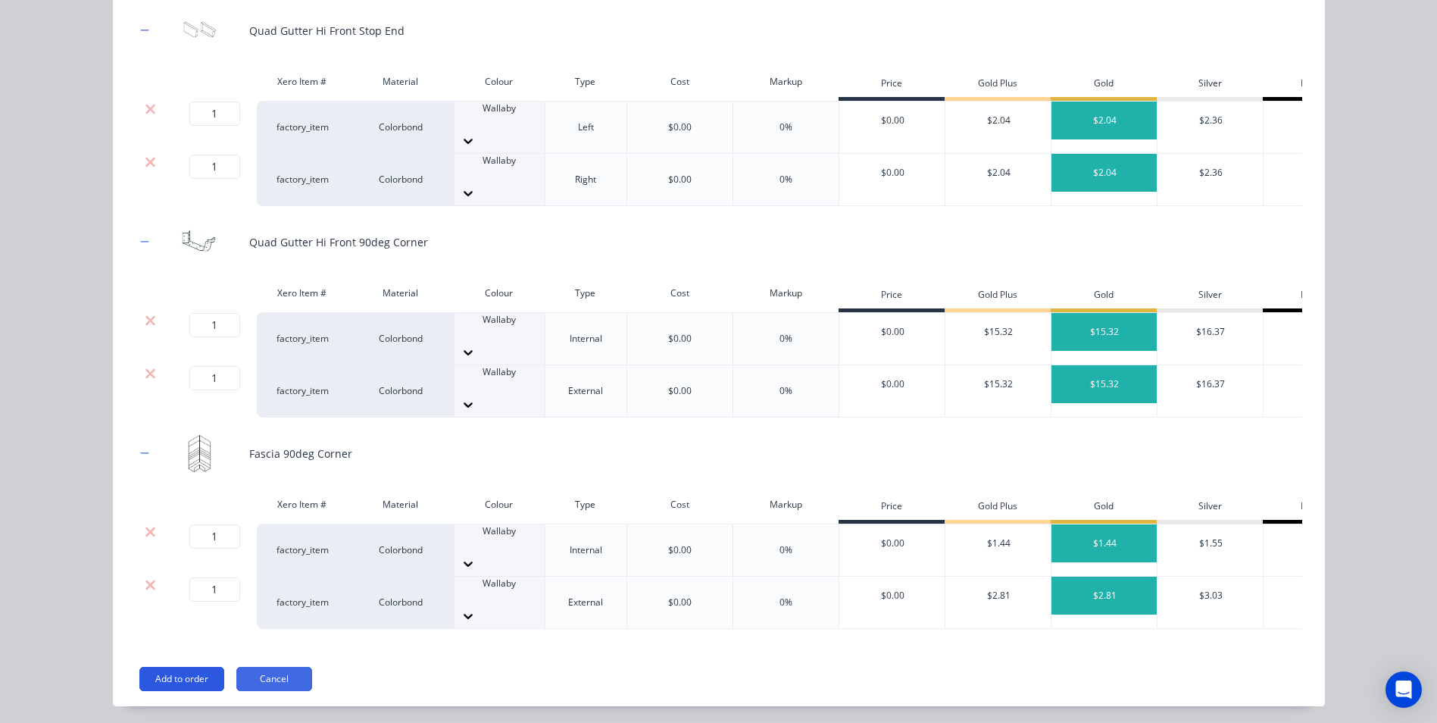
click at [180, 667] on button "Add to order" at bounding box center [181, 679] width 85 height 24
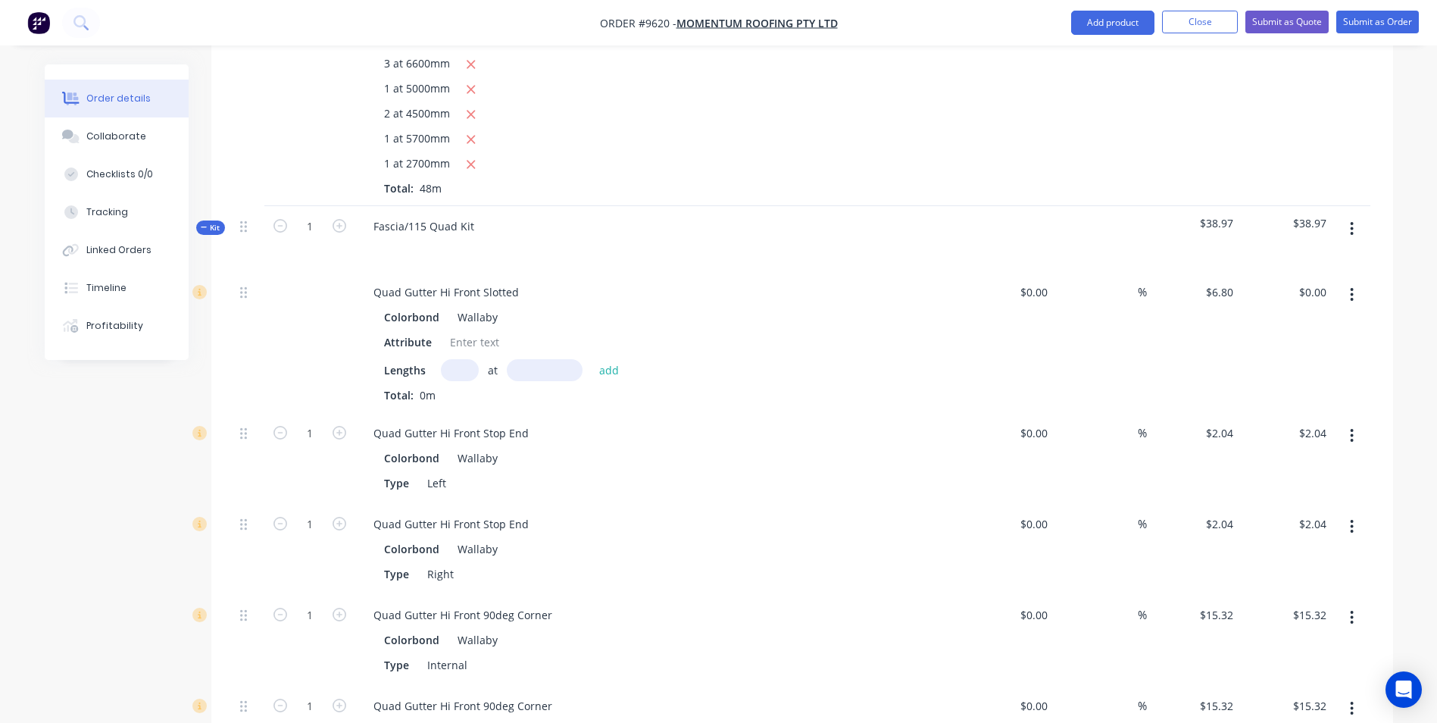
scroll to position [2272, 0]
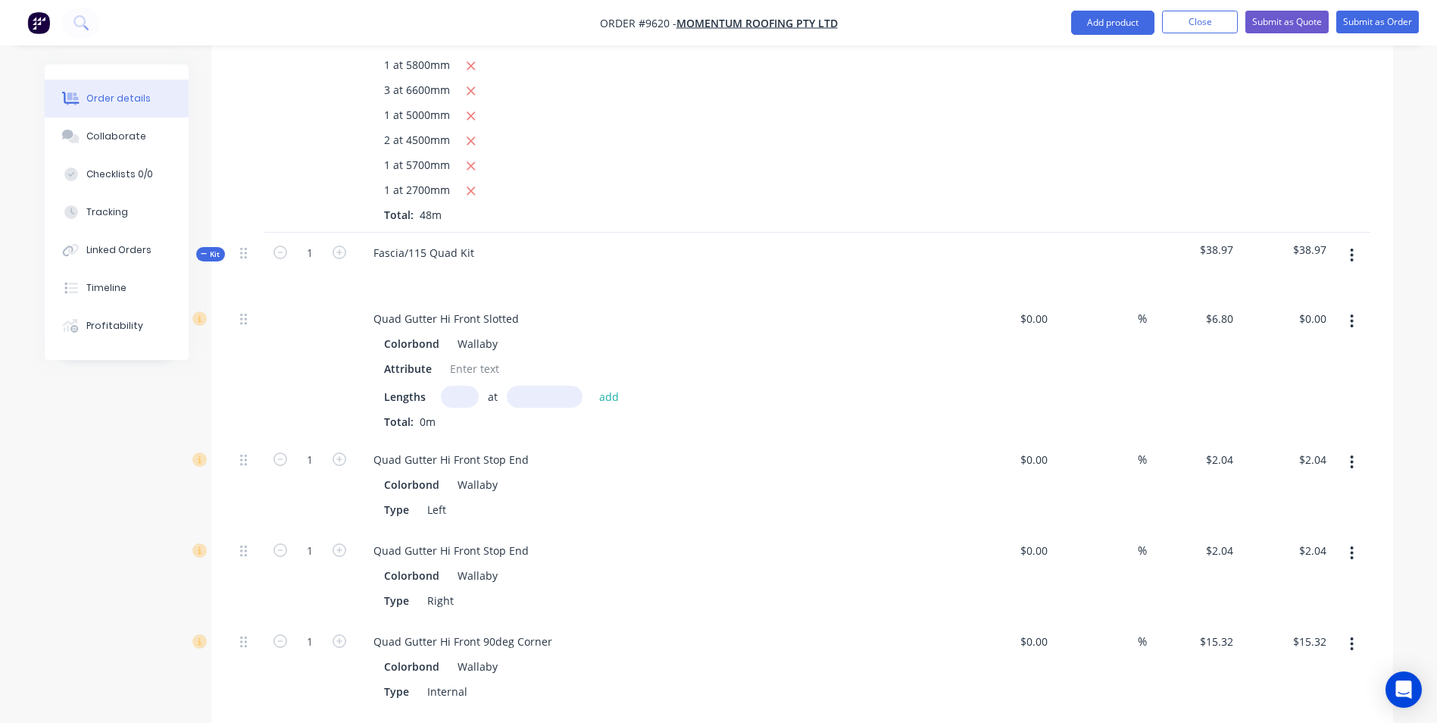
click at [459, 386] on input "text" at bounding box center [460, 397] width 38 height 22
type input "2"
type input "4900"
click at [592, 386] on button "add" at bounding box center [610, 396] width 36 height 20
type input "$66.64"
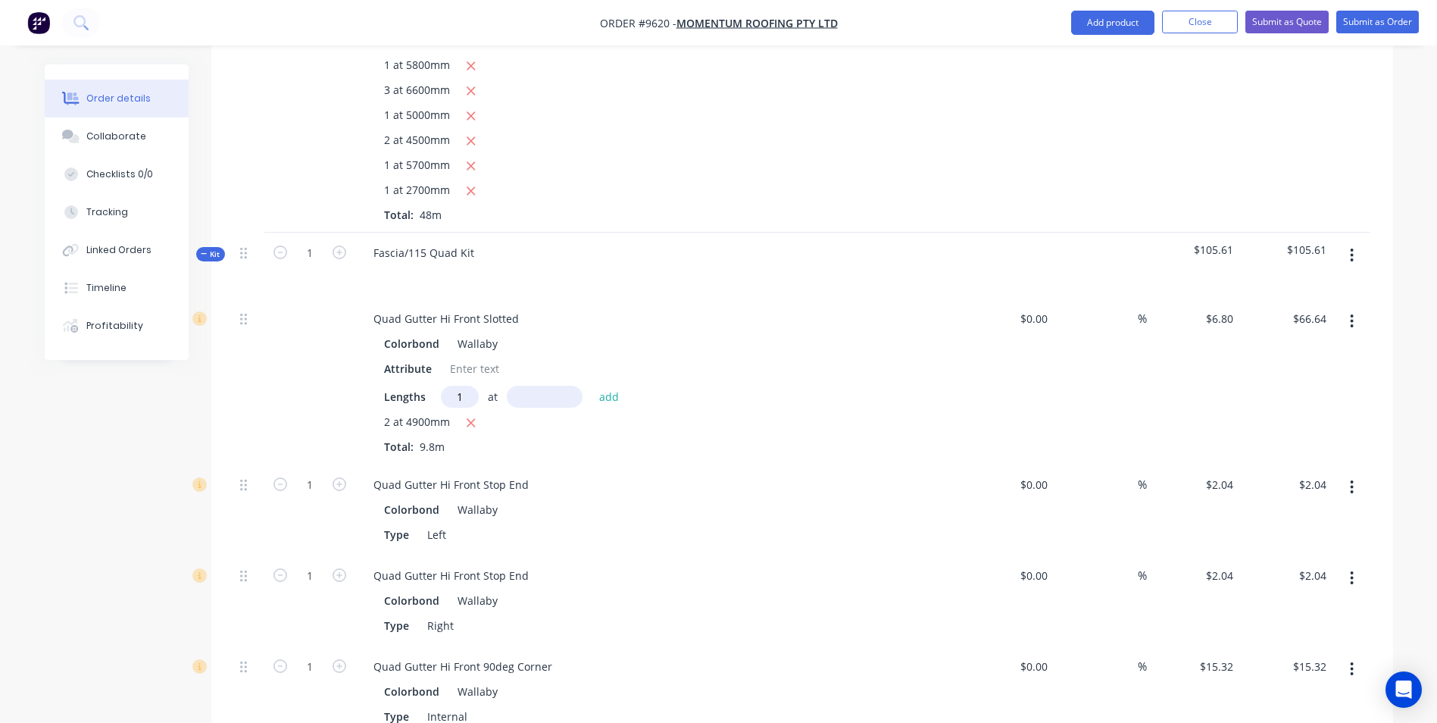
type input "1"
type input "8000"
click at [592, 386] on button "add" at bounding box center [610, 396] width 36 height 20
type input "$121.04"
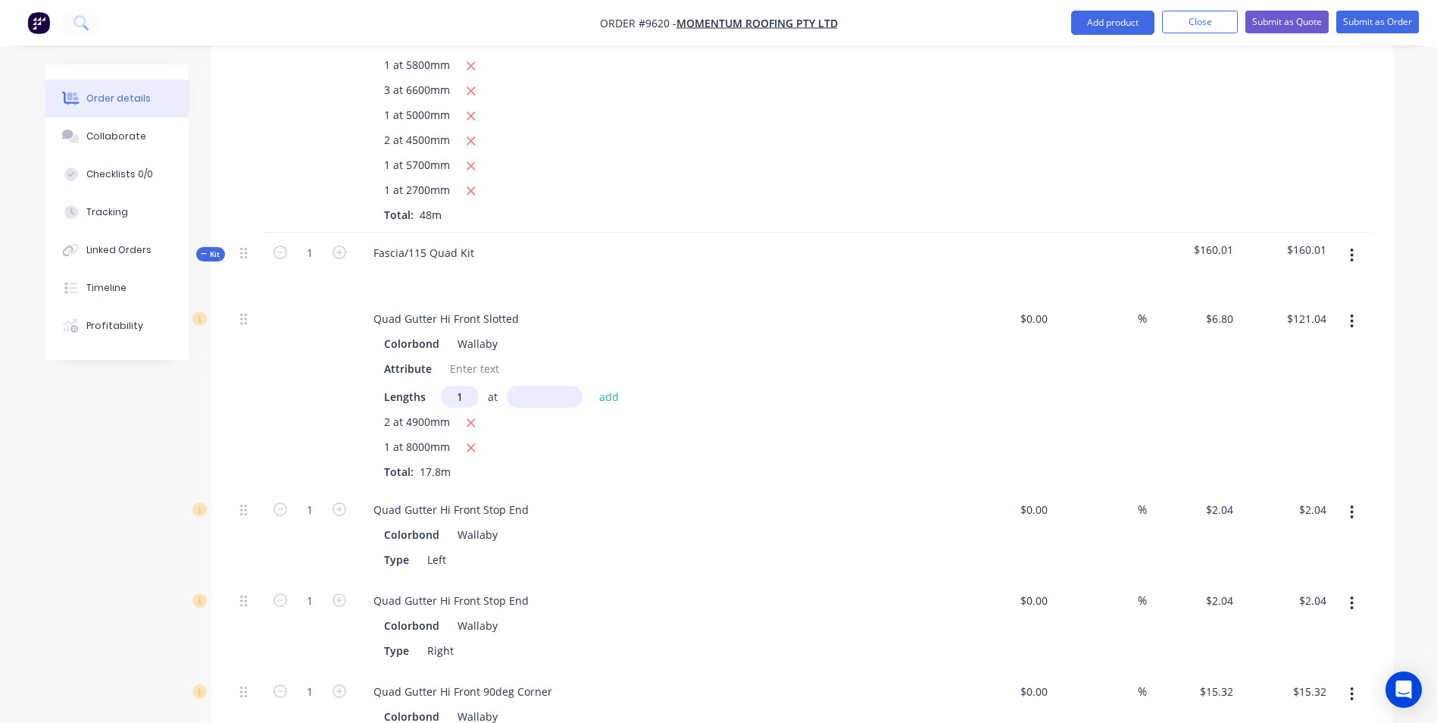
type input "1"
type input "7700"
click at [592, 386] on button "add" at bounding box center [610, 396] width 36 height 20
type input "$173.40"
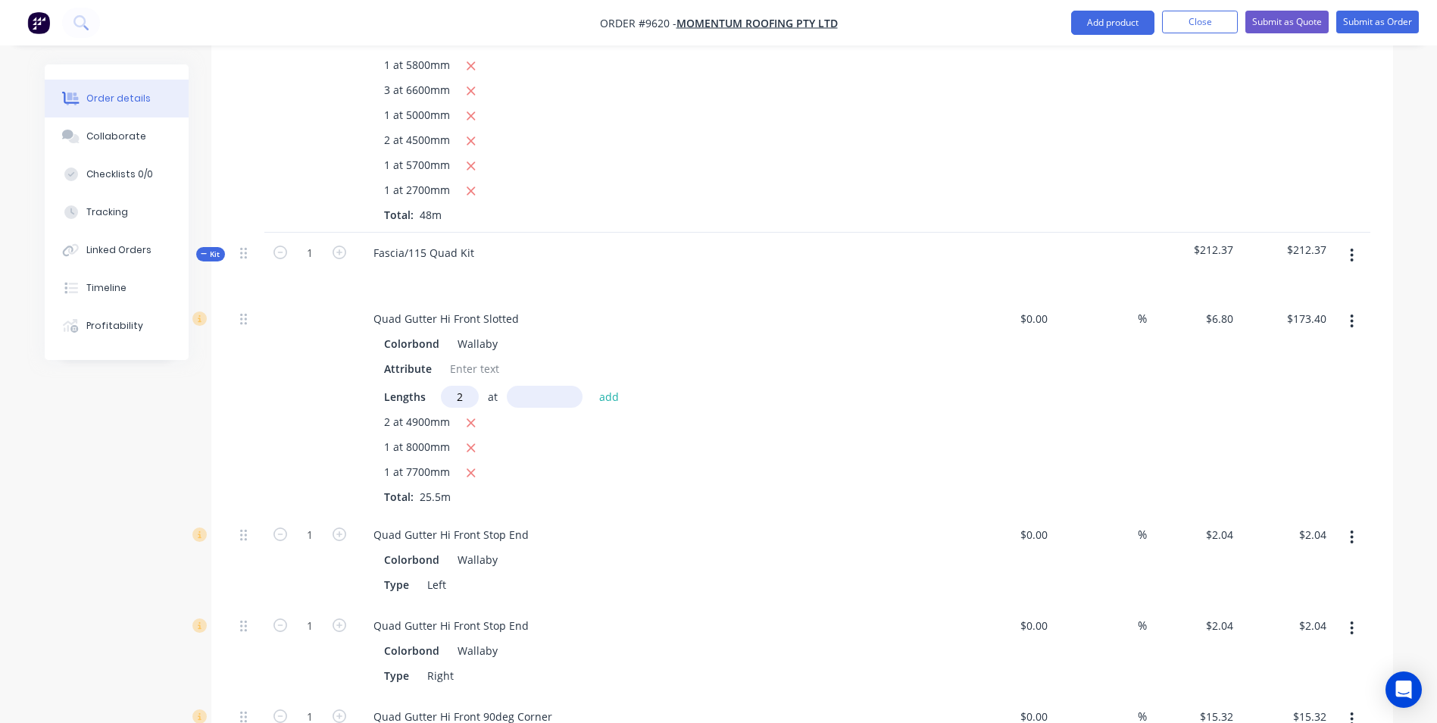
type input "2"
type input "5500"
click at [592, 386] on button "add" at bounding box center [610, 396] width 36 height 20
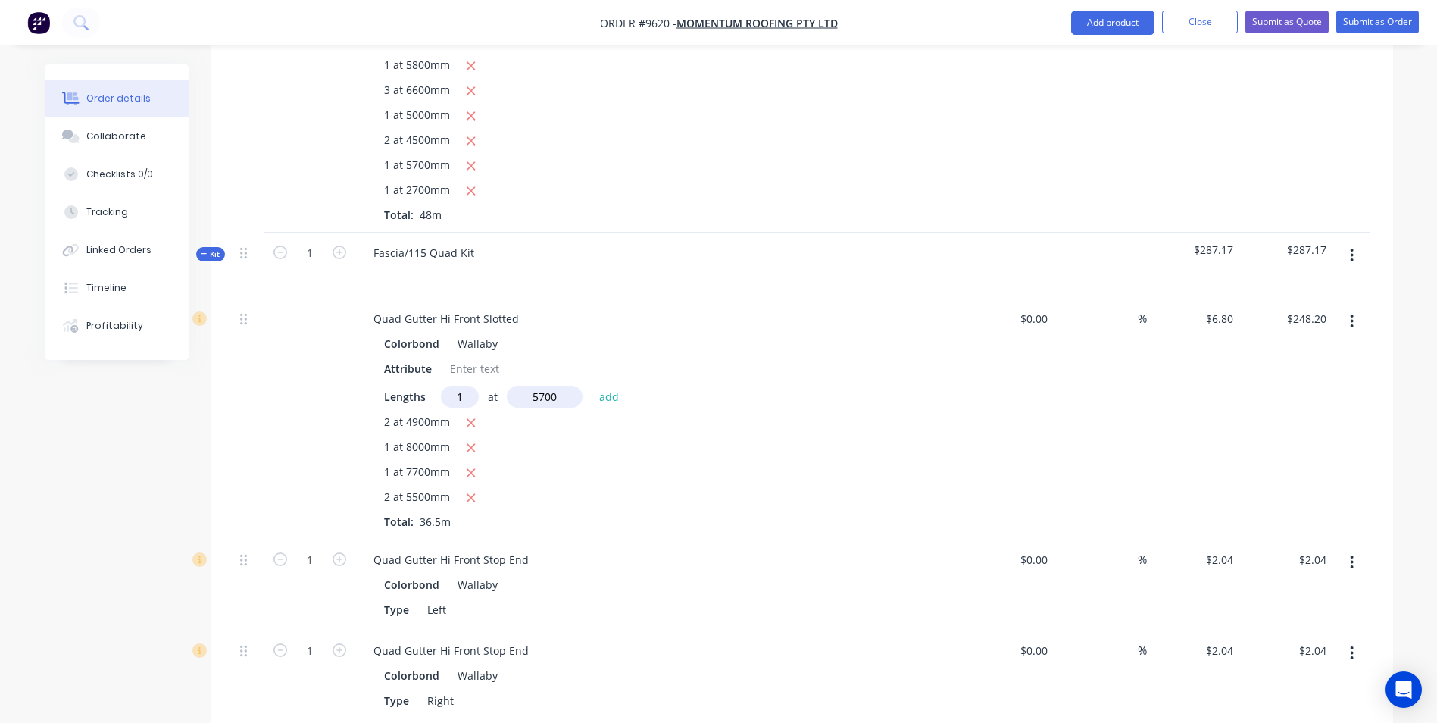
click at [592, 386] on button "add" at bounding box center [610, 396] width 36 height 20
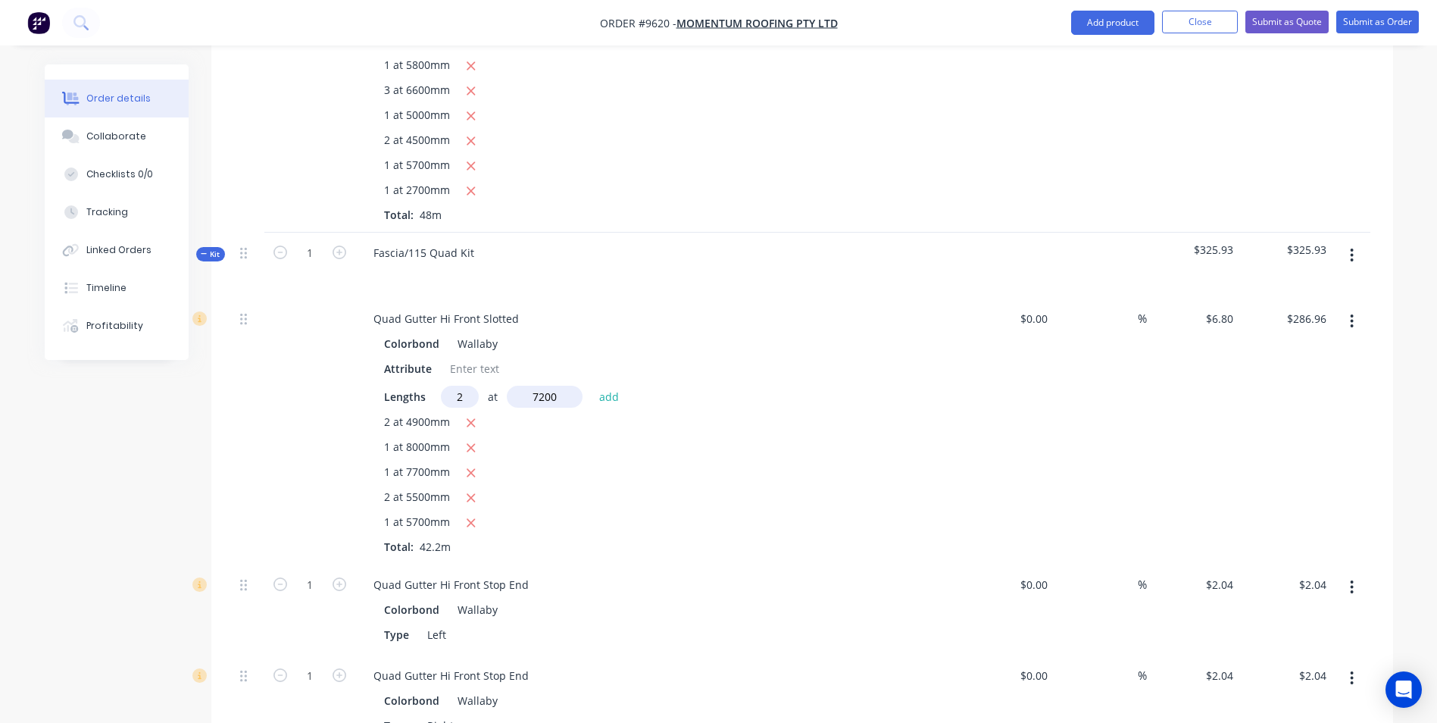
click at [592, 386] on button "add" at bounding box center [610, 396] width 36 height 20
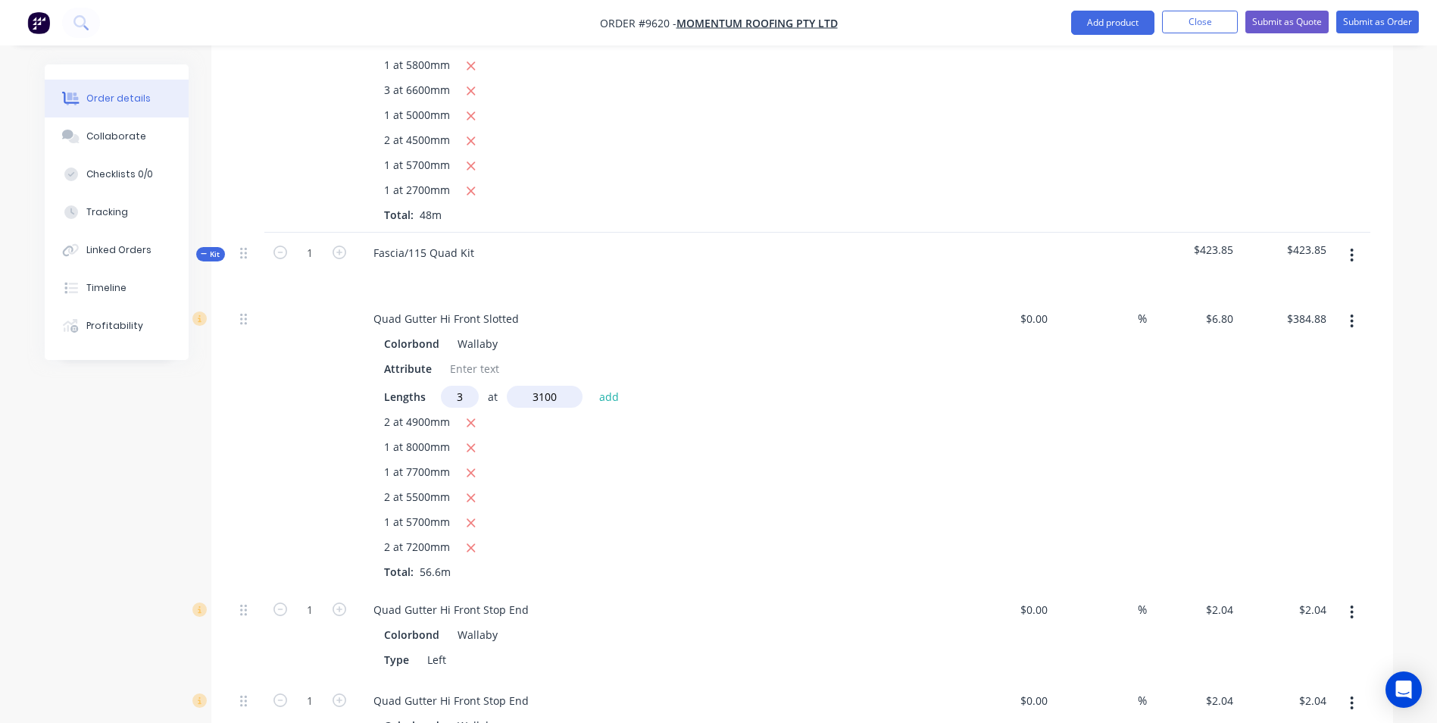
click at [592, 386] on button "add" at bounding box center [610, 396] width 36 height 20
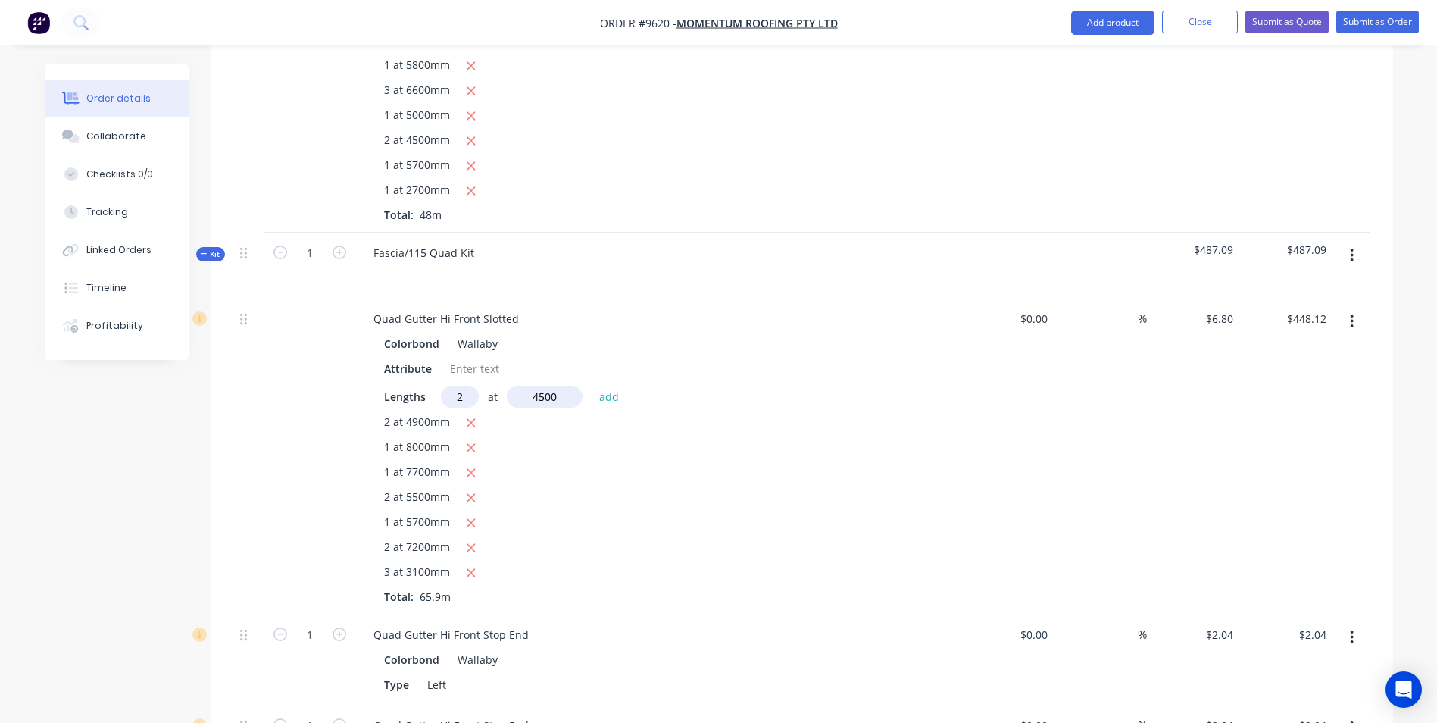
click at [592, 386] on button "add" at bounding box center [610, 396] width 36 height 20
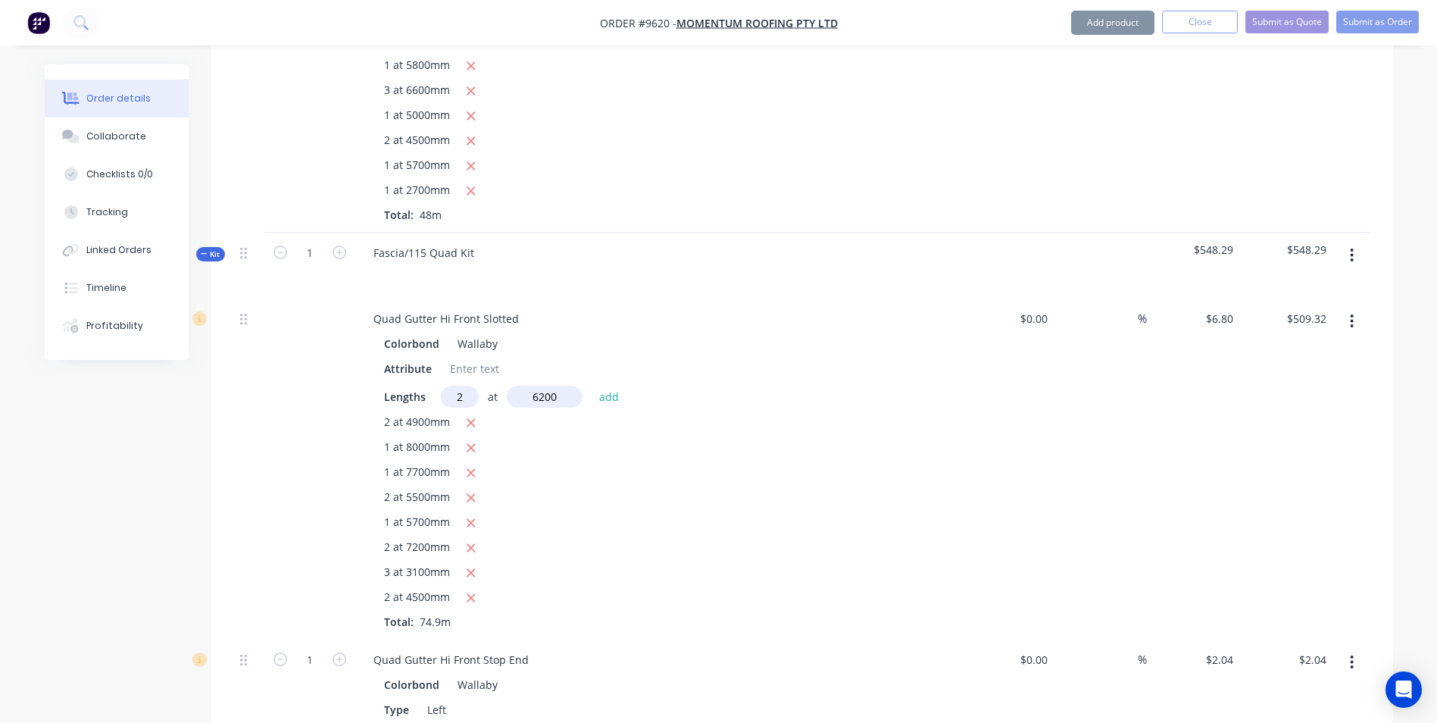
click at [592, 386] on button "add" at bounding box center [610, 396] width 36 height 20
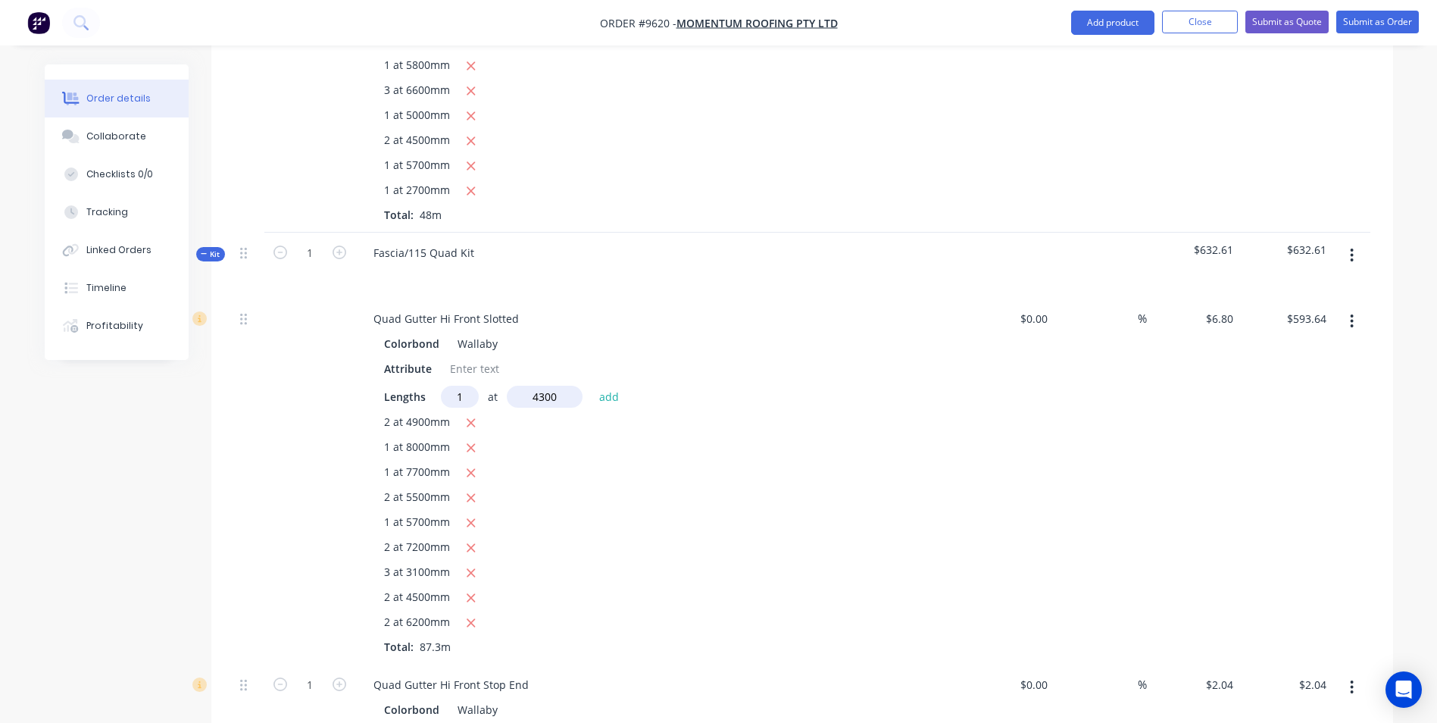
click at [592, 386] on button "add" at bounding box center [610, 396] width 36 height 20
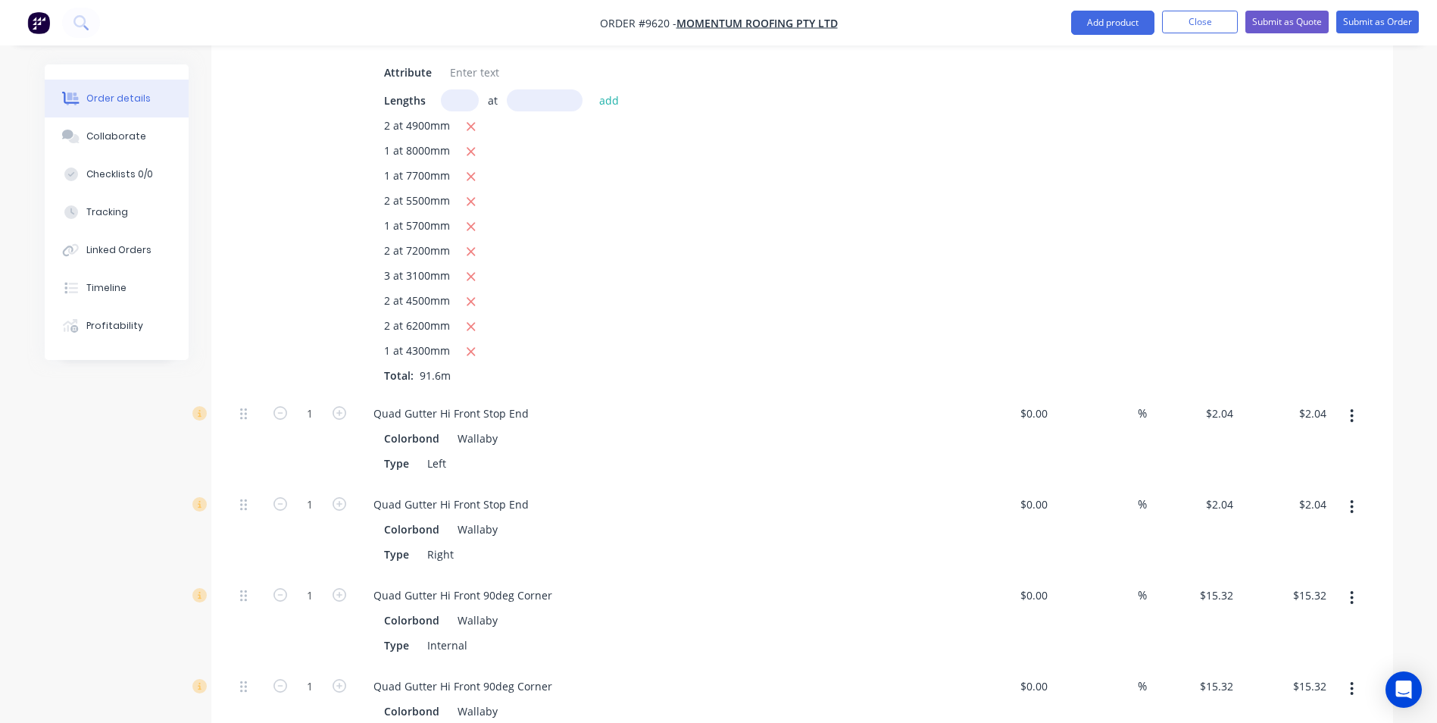
scroll to position [2575, 0]
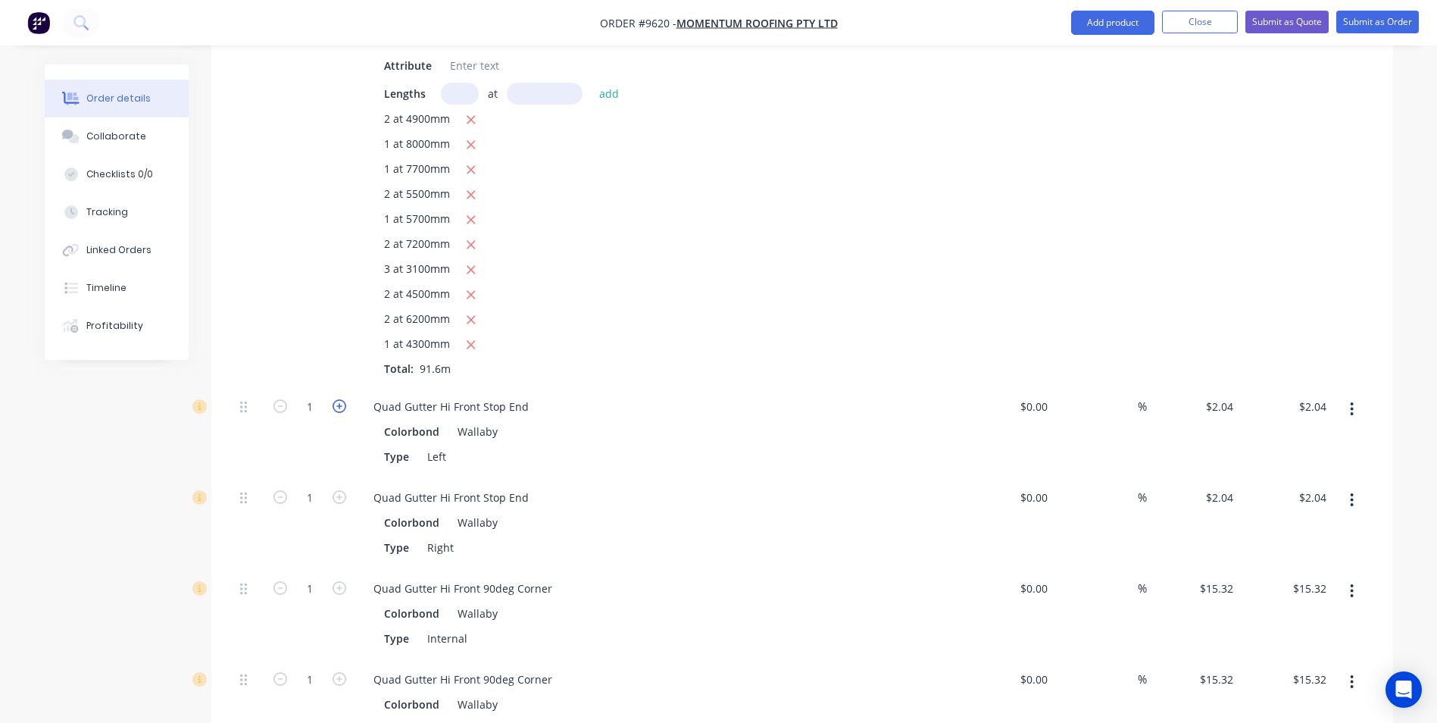
click at [337, 399] on icon "button" at bounding box center [340, 406] width 14 height 14
click at [336, 490] on icon "button" at bounding box center [340, 497] width 14 height 14
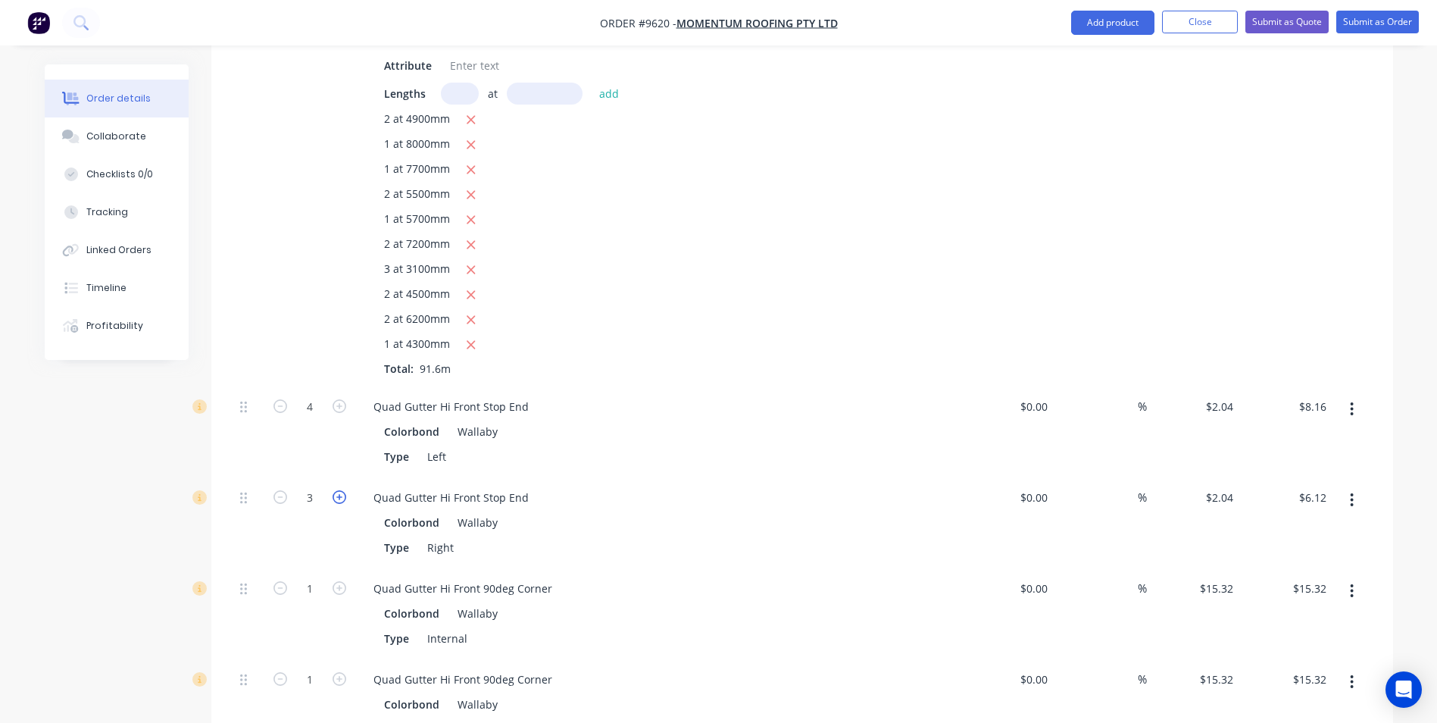
click at [336, 490] on icon "button" at bounding box center [340, 497] width 14 height 14
click at [338, 581] on icon "button" at bounding box center [340, 588] width 14 height 14
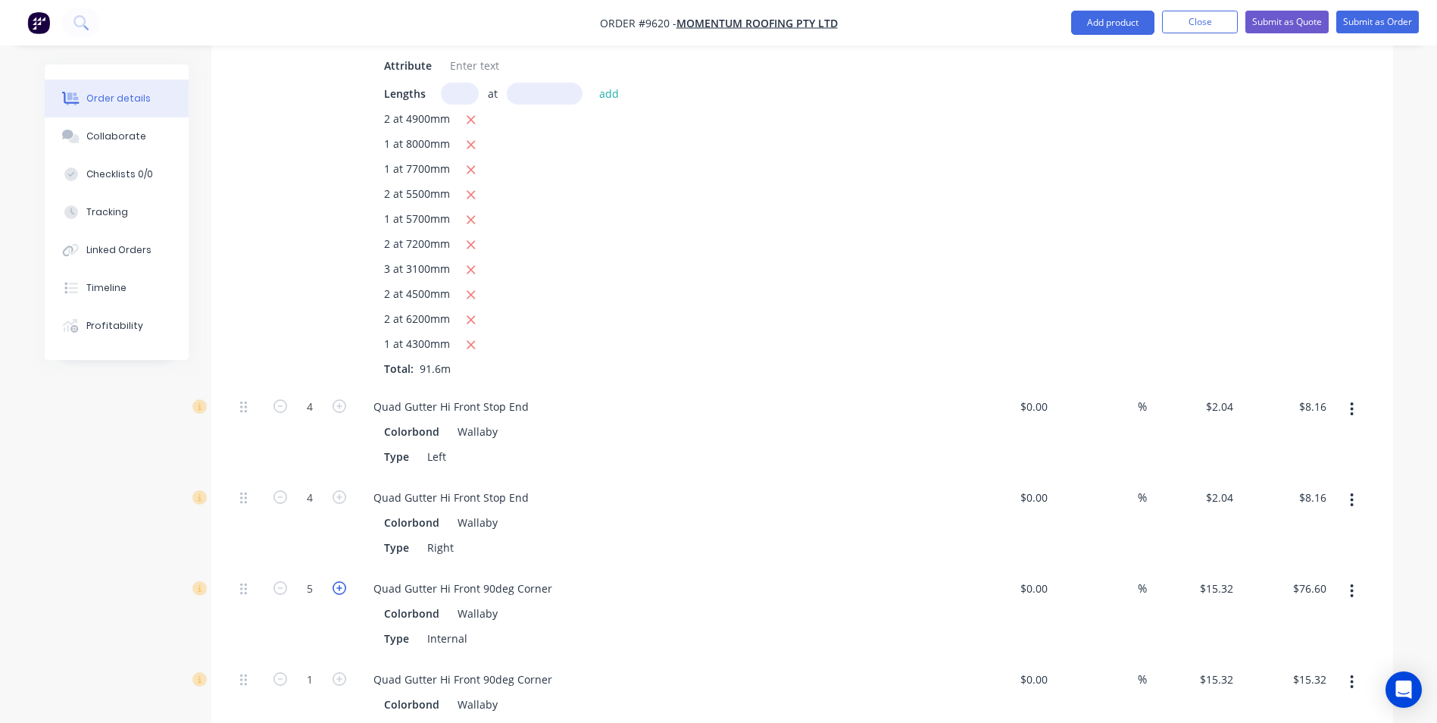
click at [338, 581] on icon "button" at bounding box center [340, 588] width 14 height 14
click at [343, 672] on icon "button" at bounding box center [340, 679] width 14 height 14
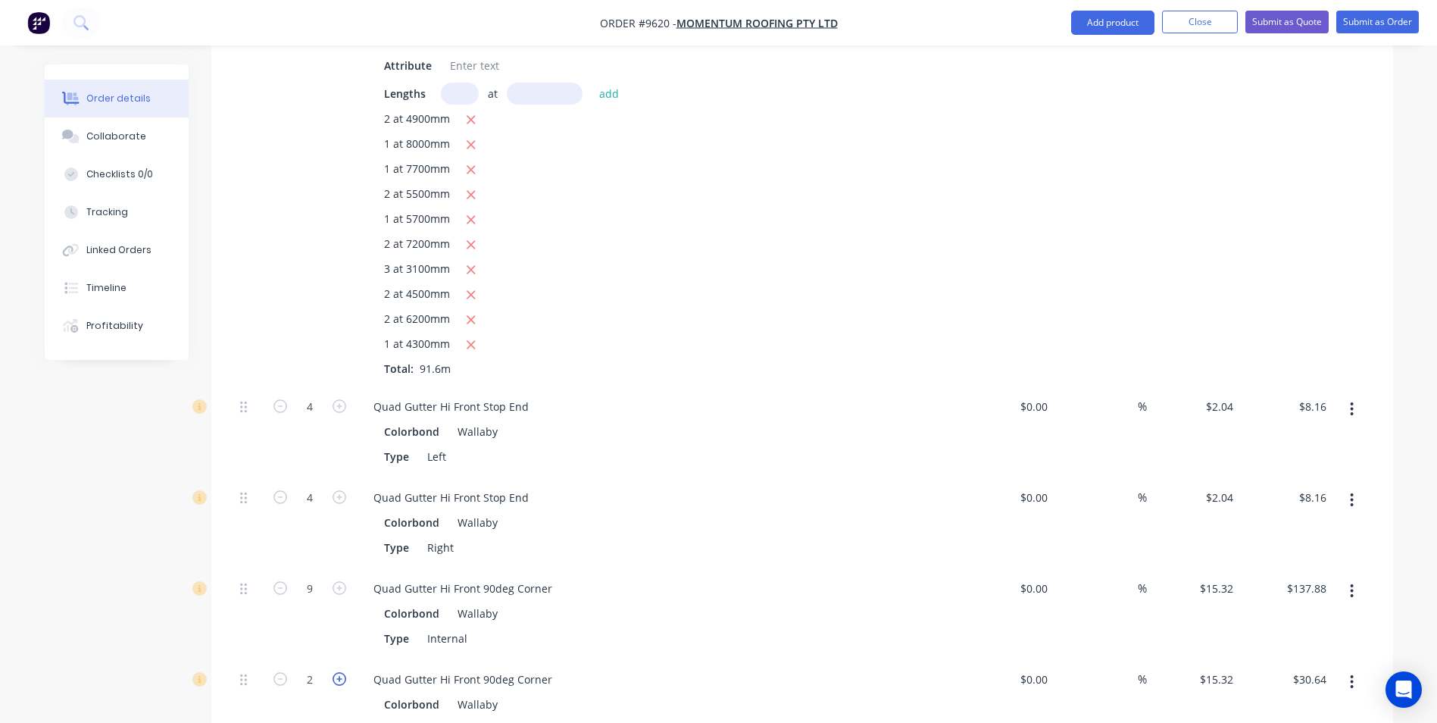
click at [343, 672] on icon "button" at bounding box center [340, 679] width 14 height 14
click at [342, 672] on icon "button" at bounding box center [340, 679] width 14 height 14
click at [282, 672] on icon "button" at bounding box center [281, 679] width 14 height 14
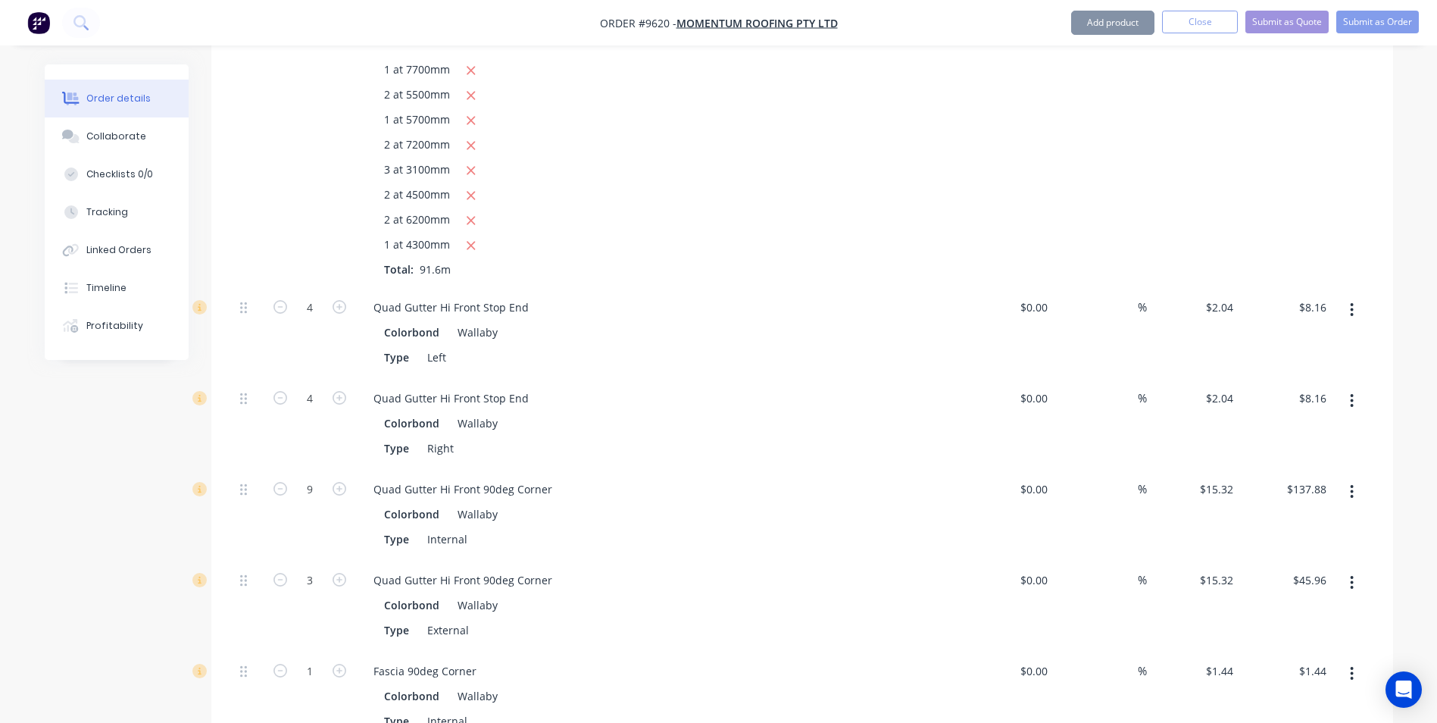
scroll to position [2802, 0]
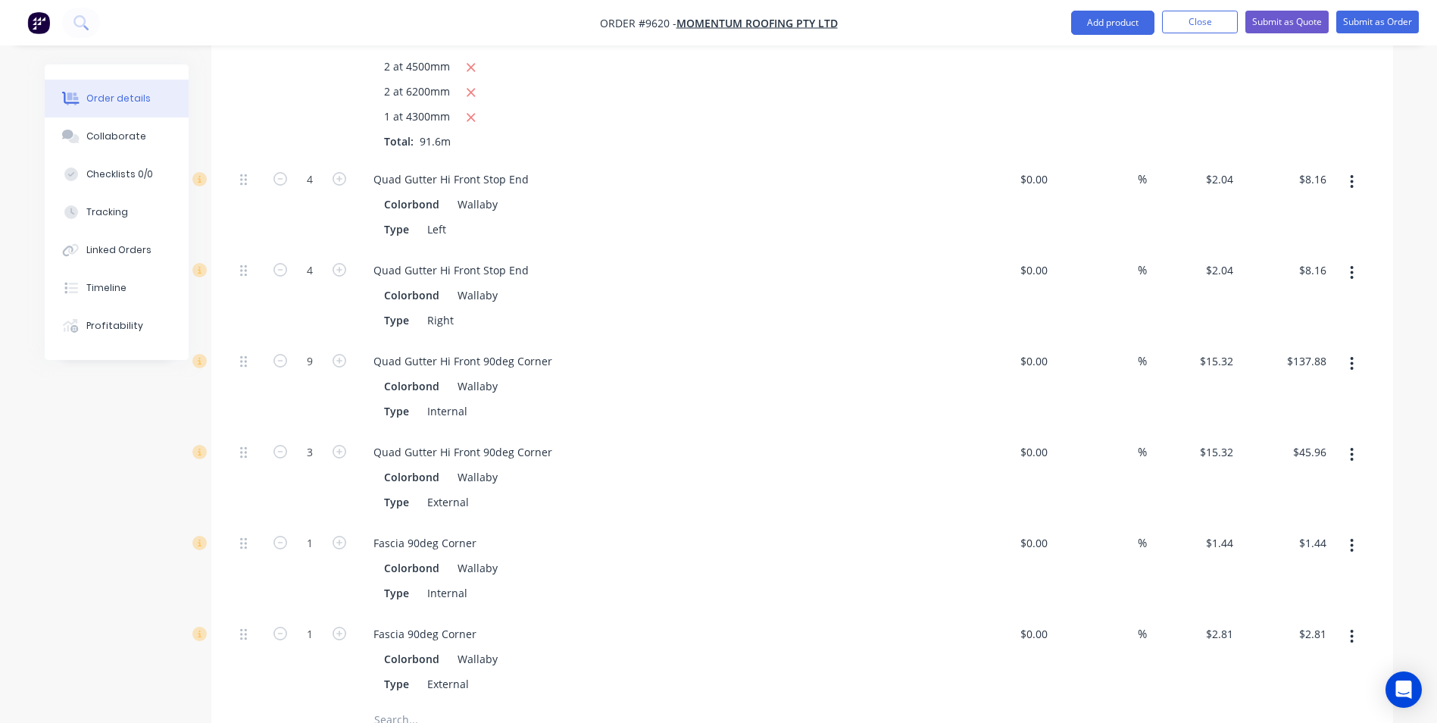
click at [1352, 539] on icon "button" at bounding box center [1352, 546] width 3 height 14
click at [1293, 635] on div "Delete" at bounding box center [1298, 646] width 117 height 22
click at [1352, 537] on icon "button" at bounding box center [1352, 545] width 4 height 17
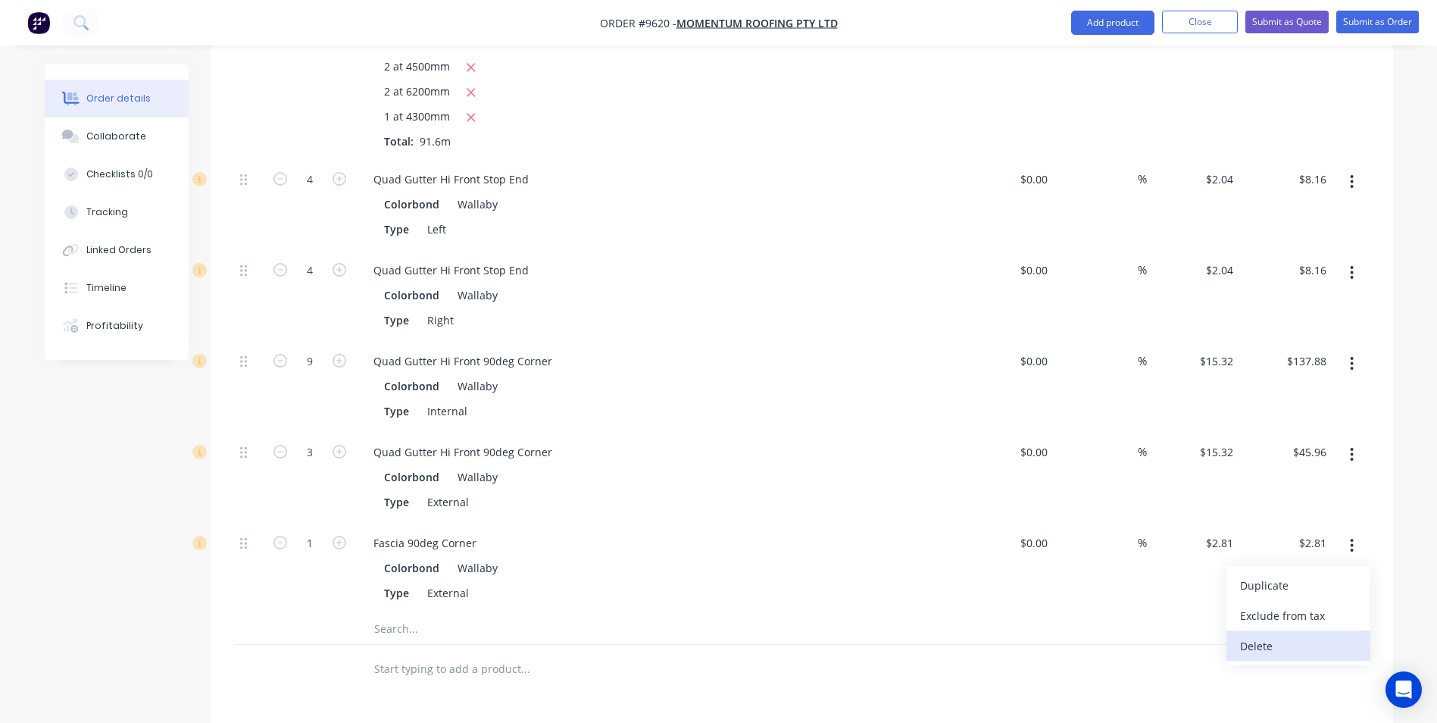
click at [1275, 635] on div "Delete" at bounding box center [1298, 646] width 117 height 22
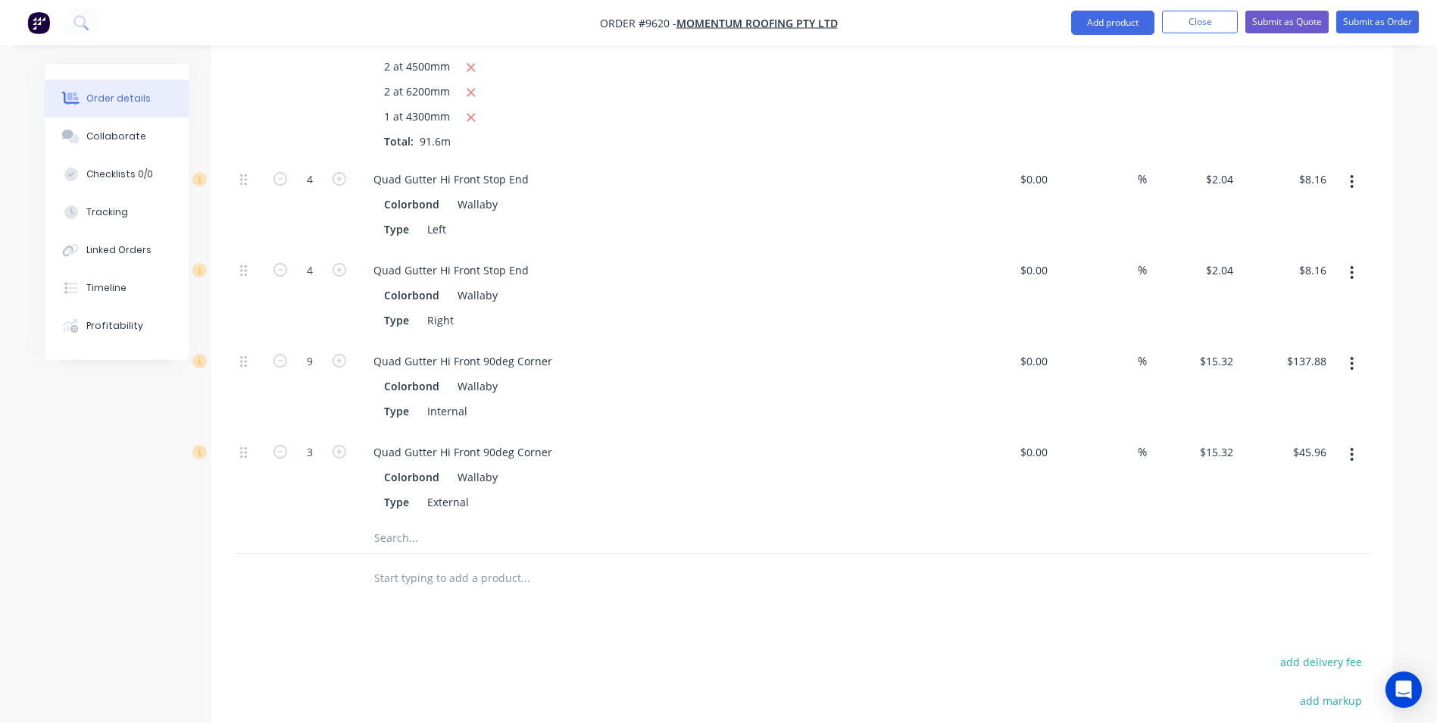
click at [442, 563] on input "text" at bounding box center [525, 578] width 303 height 30
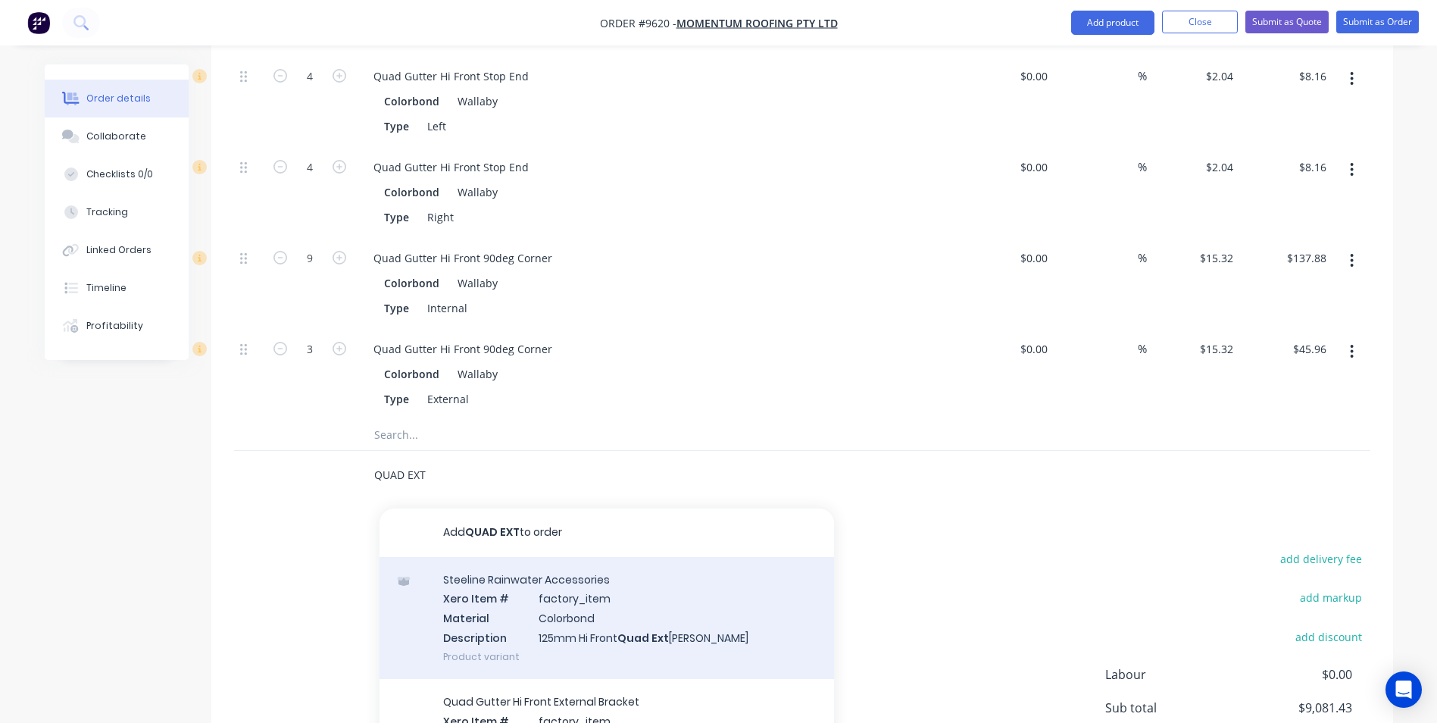
scroll to position [2954, 0]
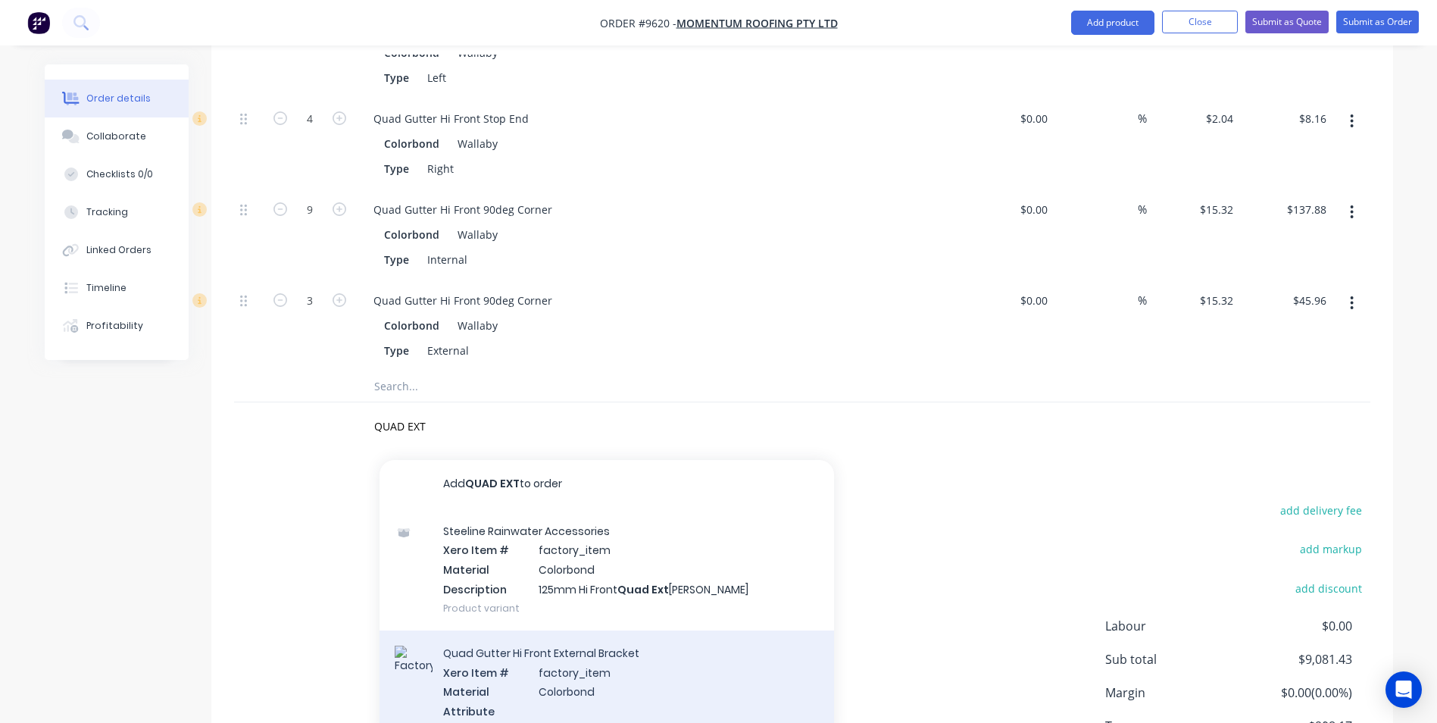
click at [611, 643] on div "Quad Gutter Hi Front External Bracket Xero Item # factory_item Material Colorbo…" at bounding box center [607, 691] width 455 height 122
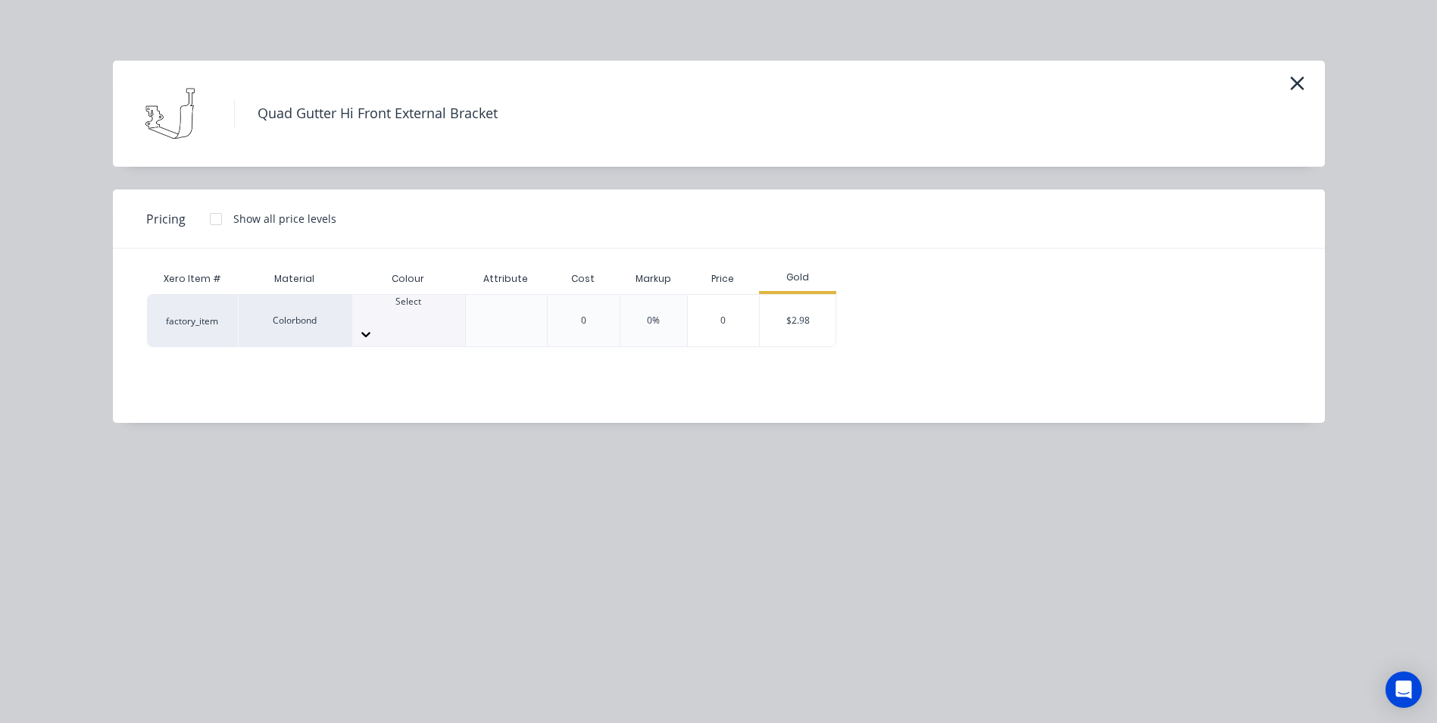
click at [432, 310] on div "Select" at bounding box center [408, 308] width 113 height 27
click at [783, 312] on div "$2.98" at bounding box center [798, 321] width 76 height 52
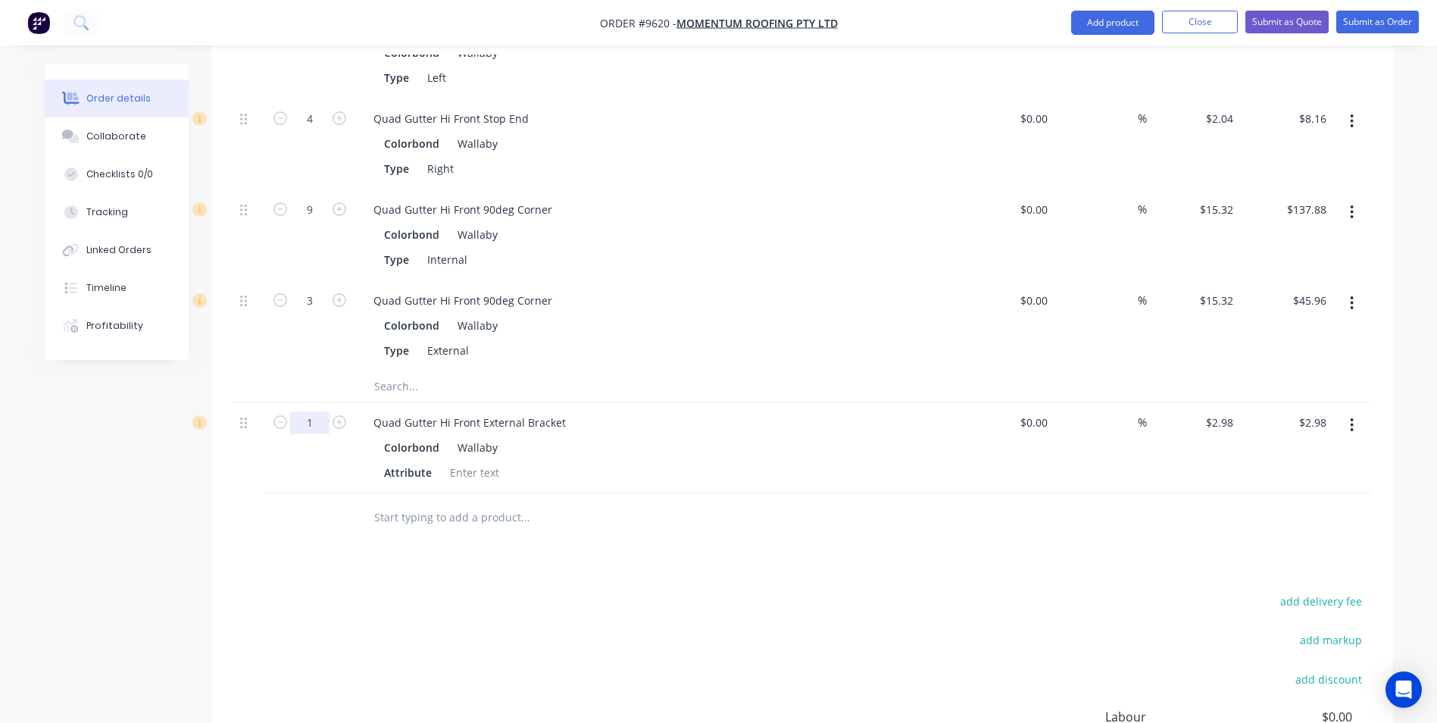
click at [319, 411] on input "1" at bounding box center [309, 422] width 39 height 23
click at [654, 493] on div at bounding box center [628, 517] width 546 height 49
click at [410, 502] on input "text" at bounding box center [525, 517] width 303 height 30
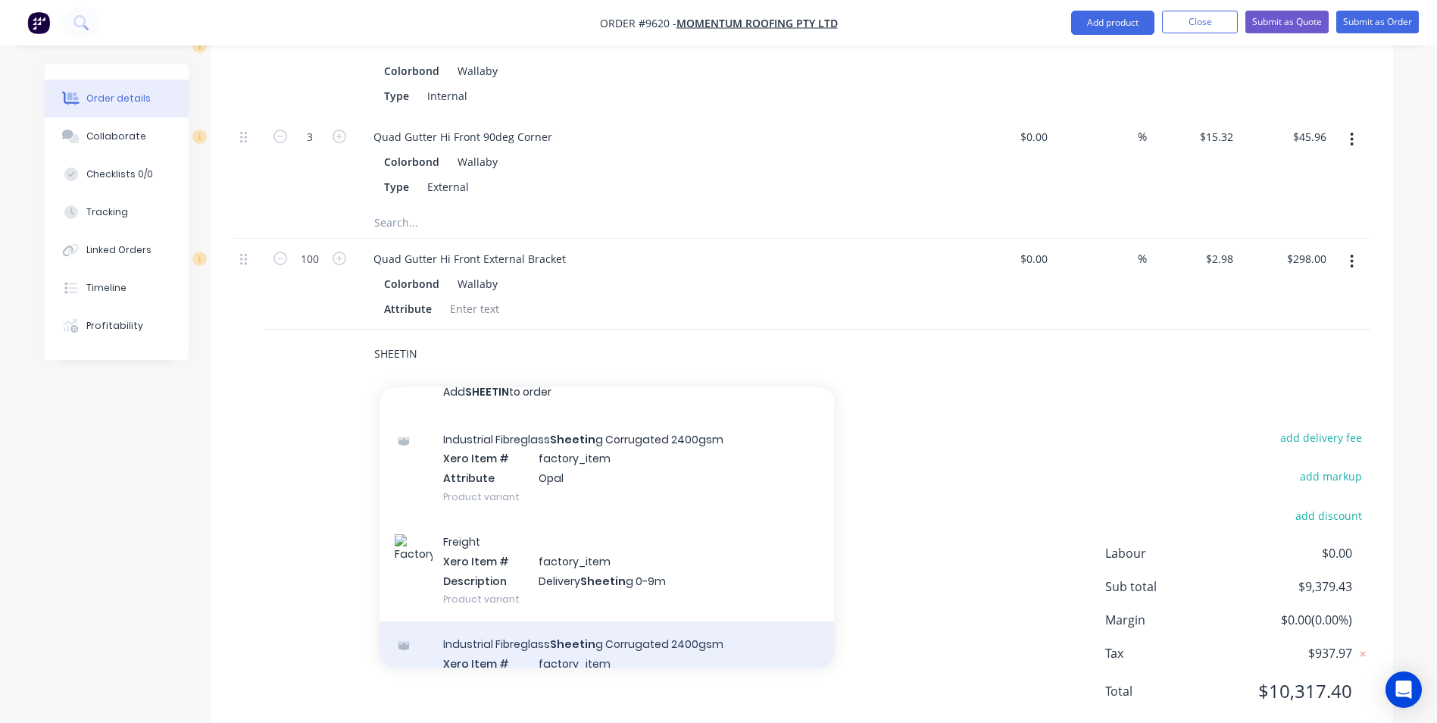
scroll to position [0, 0]
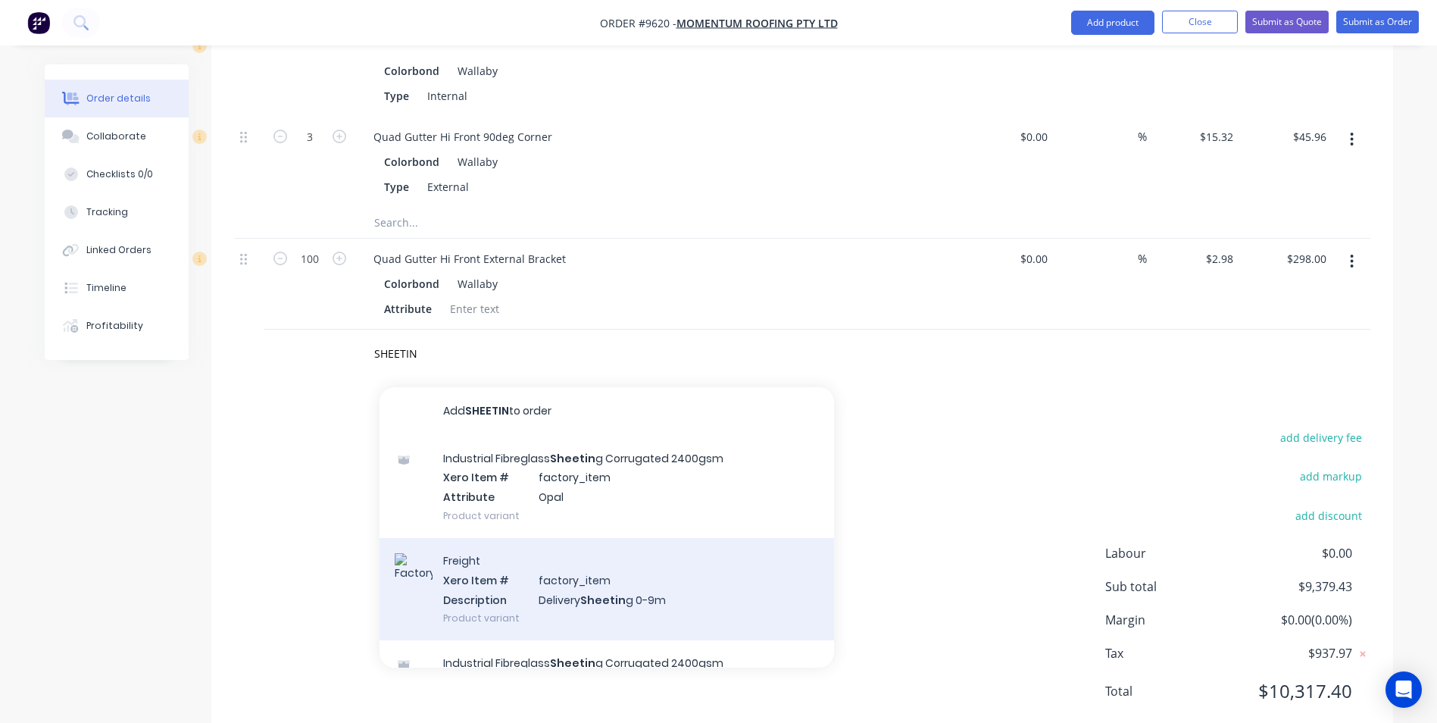
click at [624, 538] on div "Freight Xero Item # factory_item Description Delivery Sheetin g 0-9m Product va…" at bounding box center [607, 589] width 455 height 102
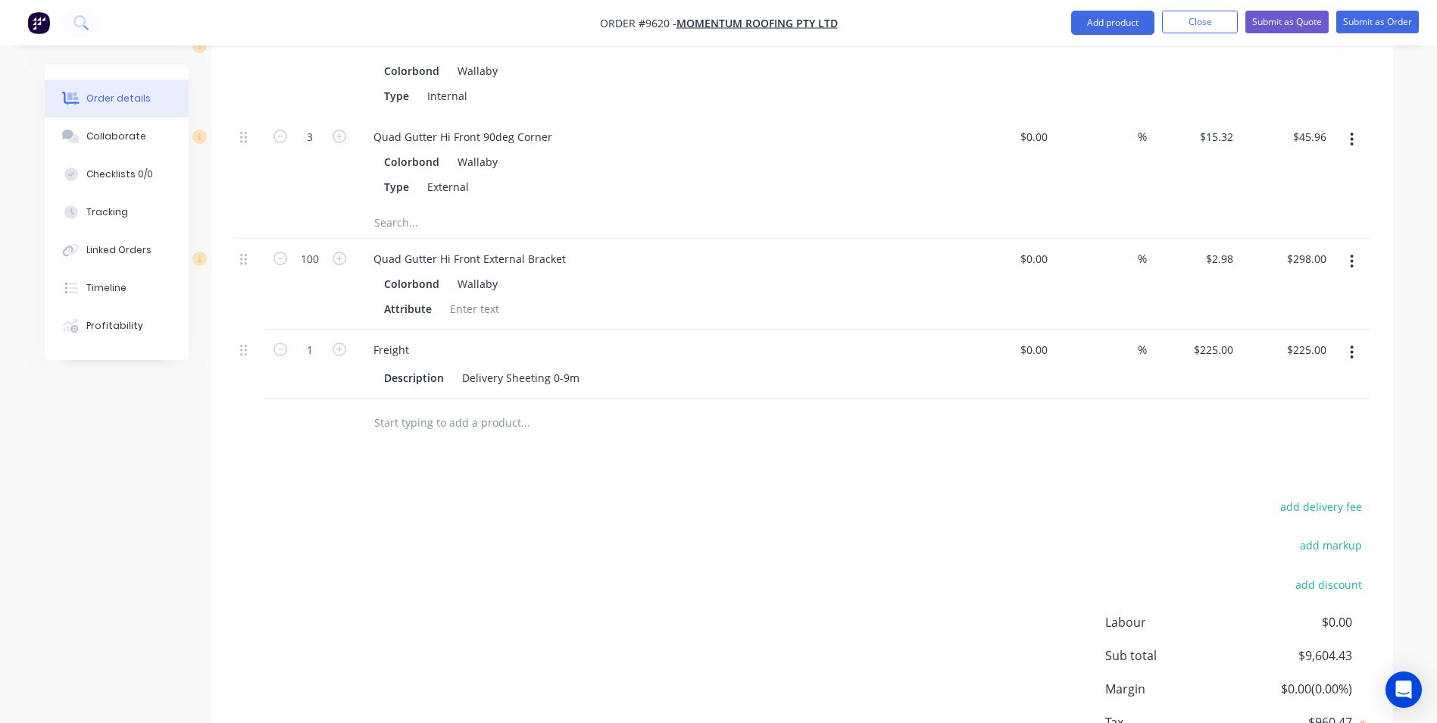
click at [427, 408] on input "text" at bounding box center [525, 423] width 303 height 30
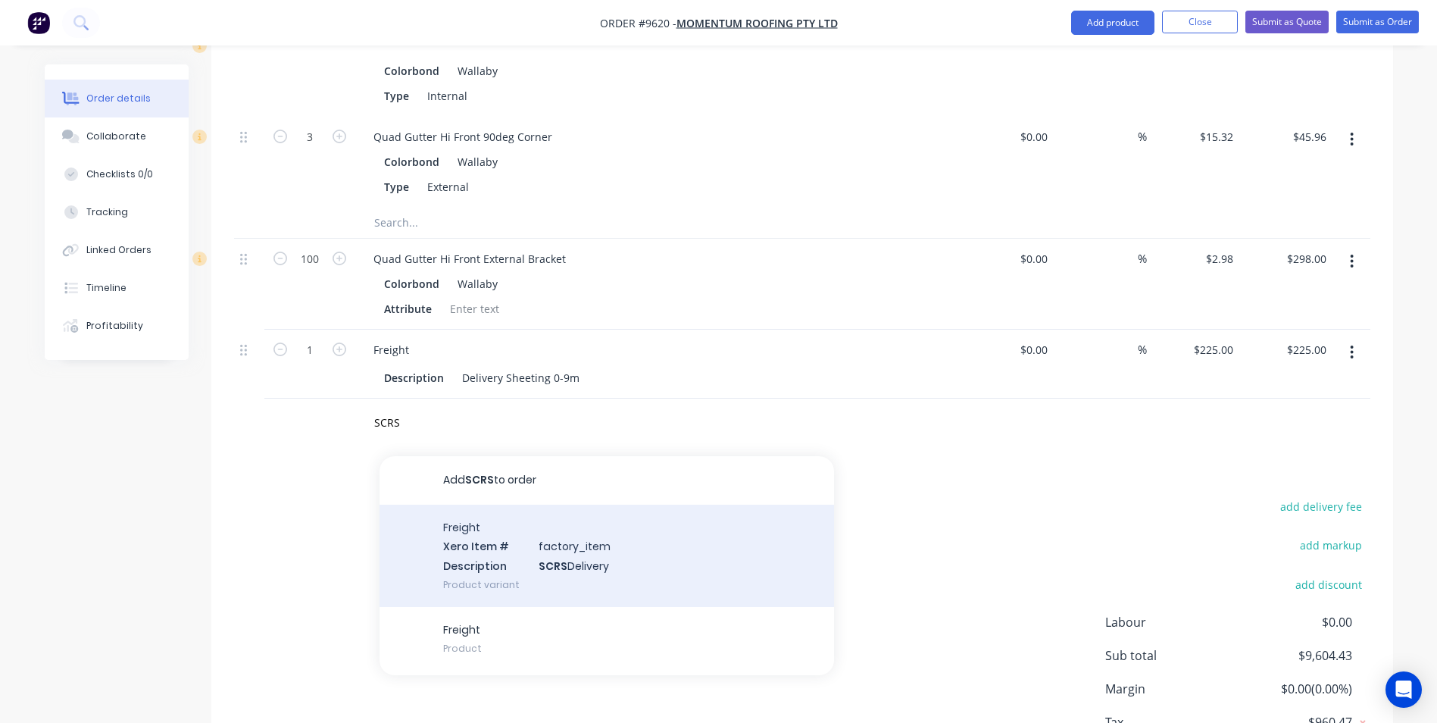
click at [467, 533] on div "Freight Xero Item # factory_item Description SCRS Delivery Product variant" at bounding box center [607, 556] width 455 height 102
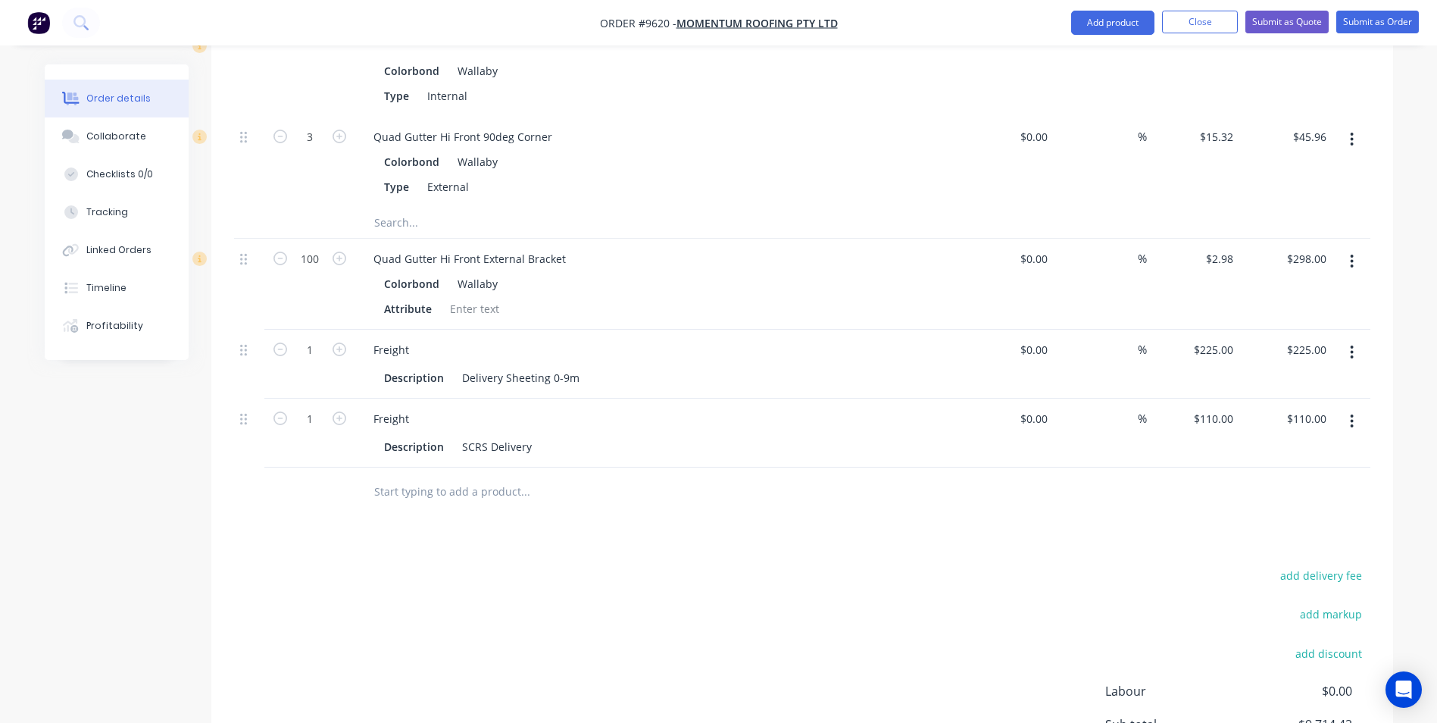
click at [444, 477] on input "text" at bounding box center [525, 492] width 303 height 30
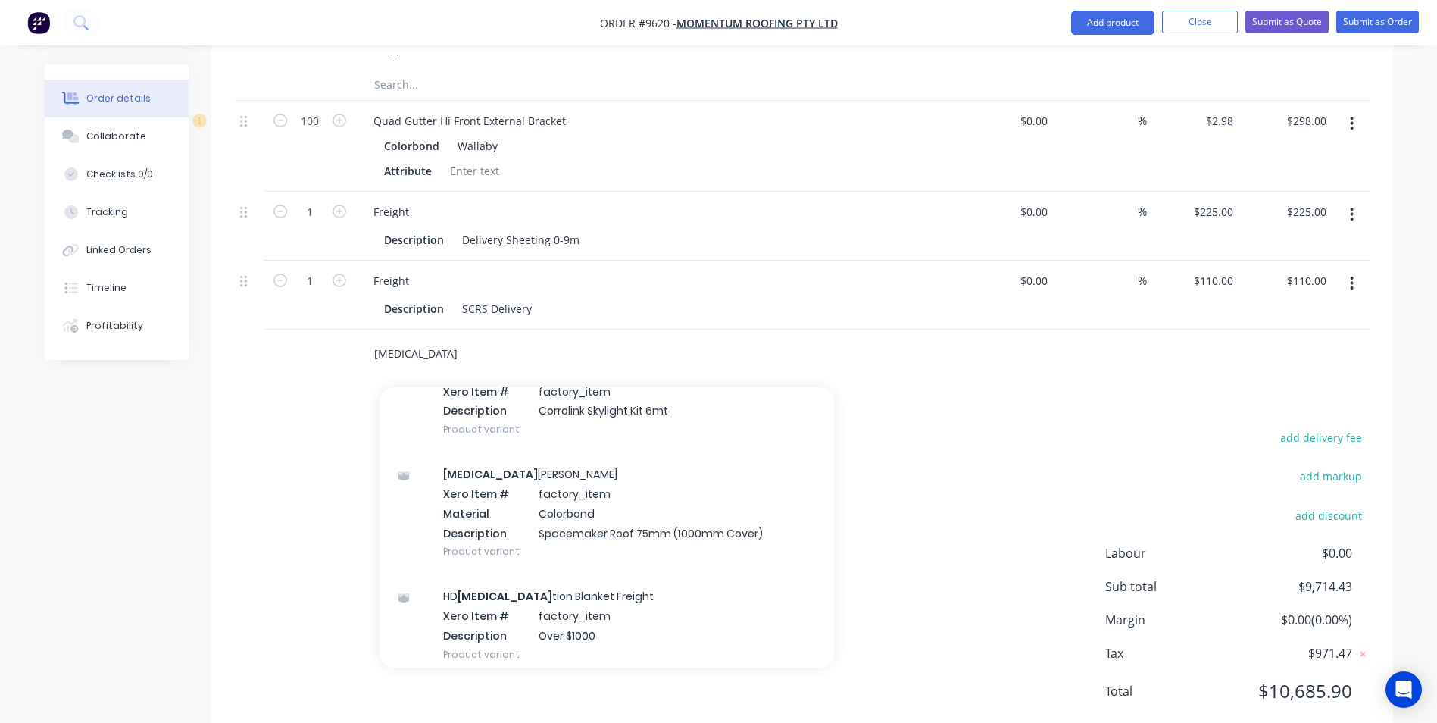
scroll to position [1515, 0]
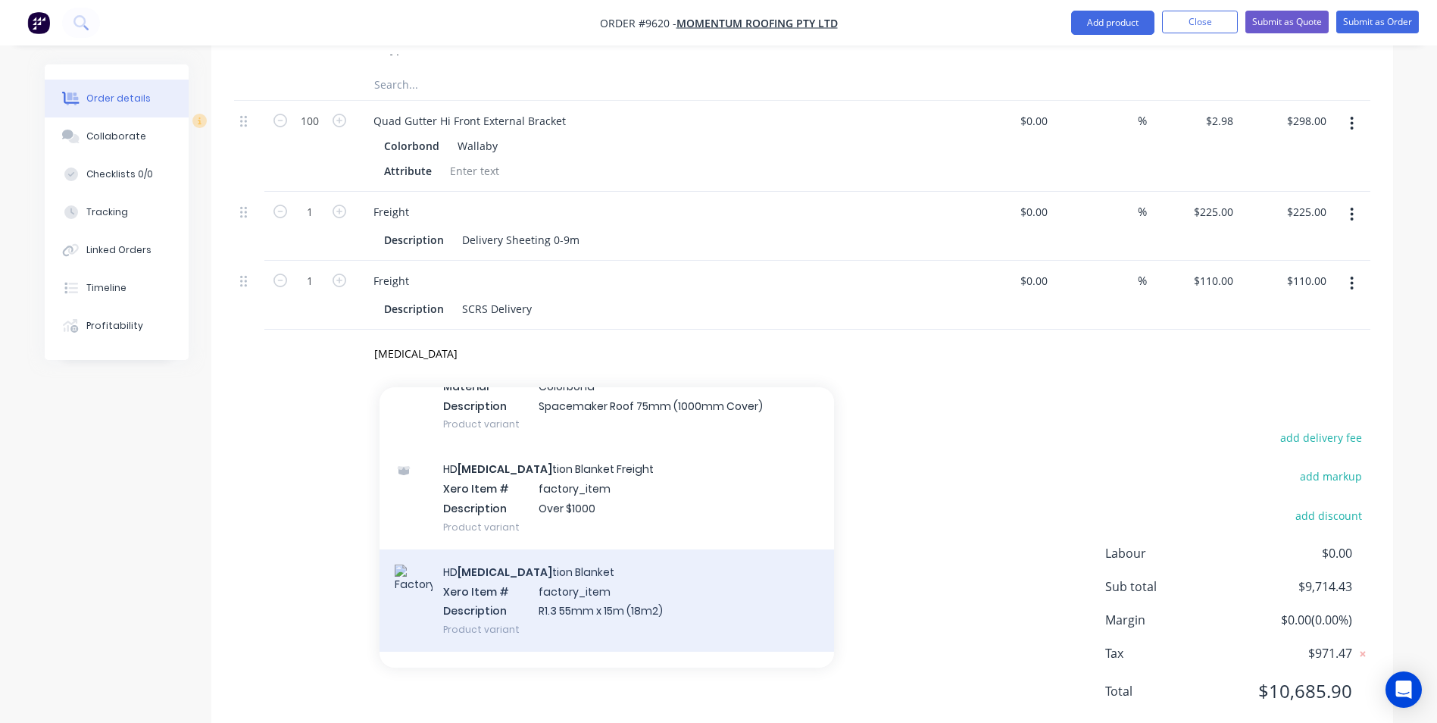
click at [547, 549] on div "HD Insula tion Blanket Xero Item # factory_item Description R1.3 55mm x 15m (18…" at bounding box center [607, 600] width 455 height 102
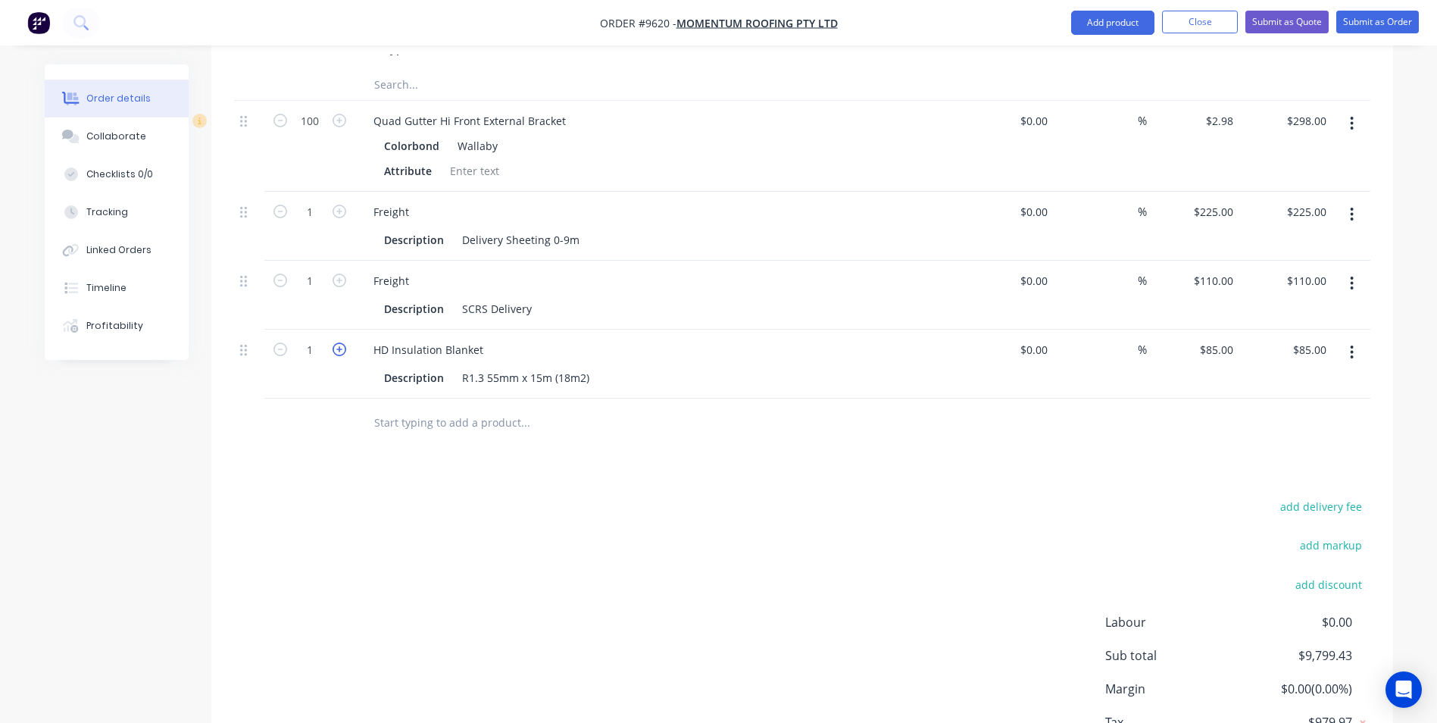
click at [336, 342] on icon "button" at bounding box center [340, 349] width 14 height 14
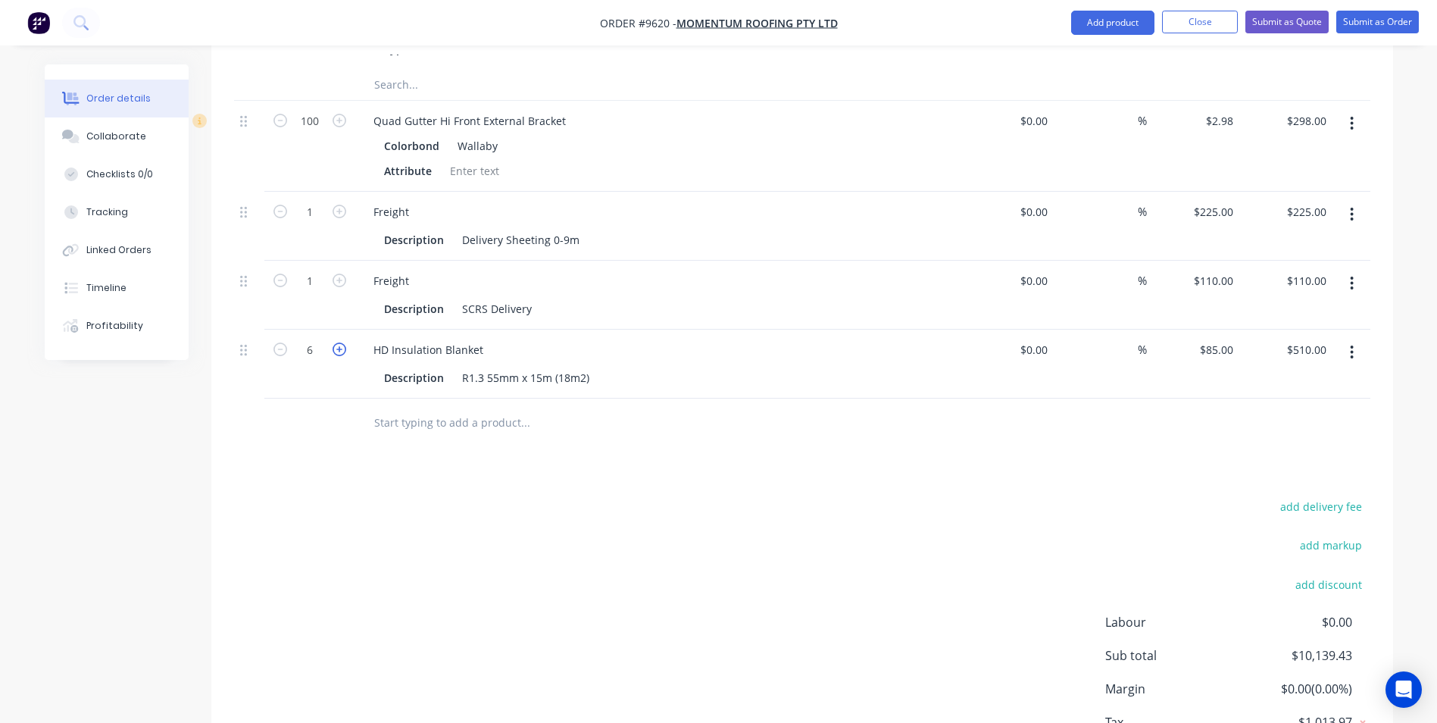
click at [336, 342] on icon "button" at bounding box center [340, 349] width 14 height 14
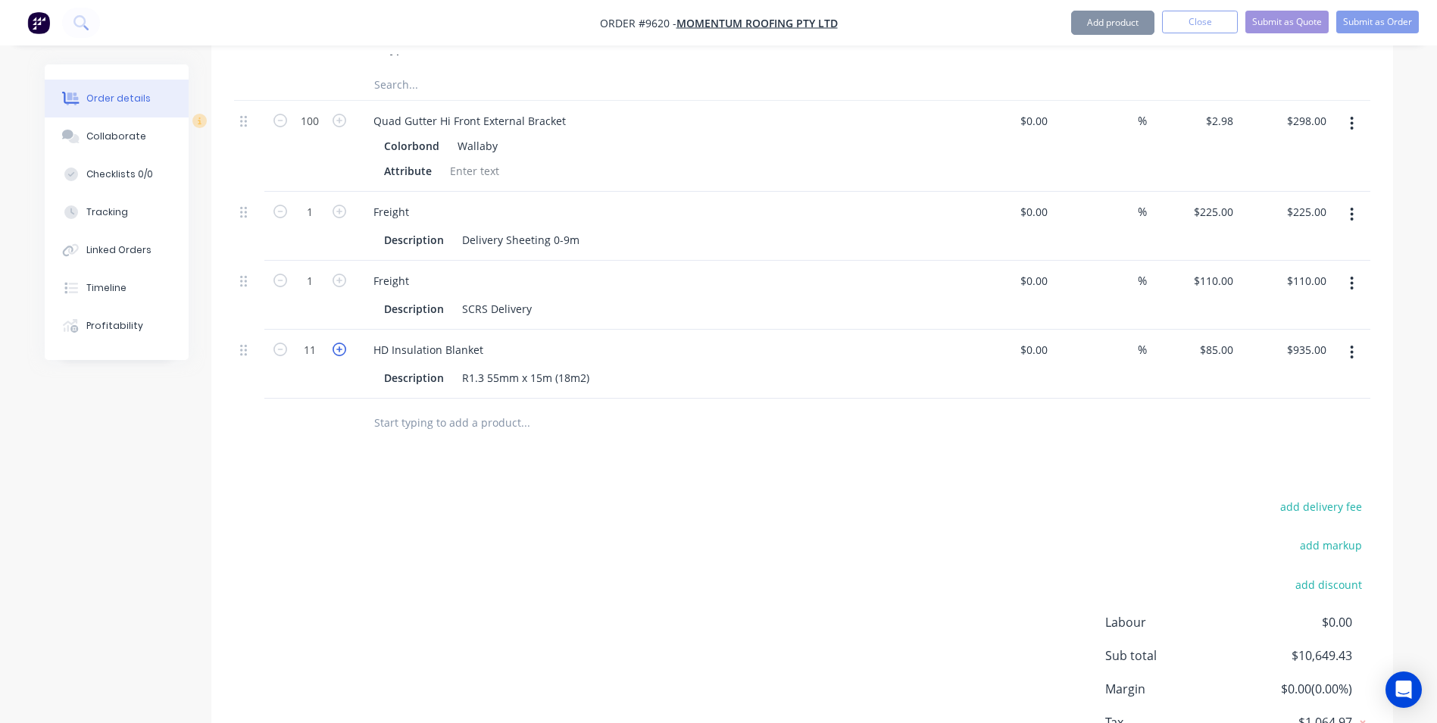
click at [336, 342] on icon "button" at bounding box center [340, 349] width 14 height 14
click at [425, 408] on input "text" at bounding box center [525, 423] width 303 height 30
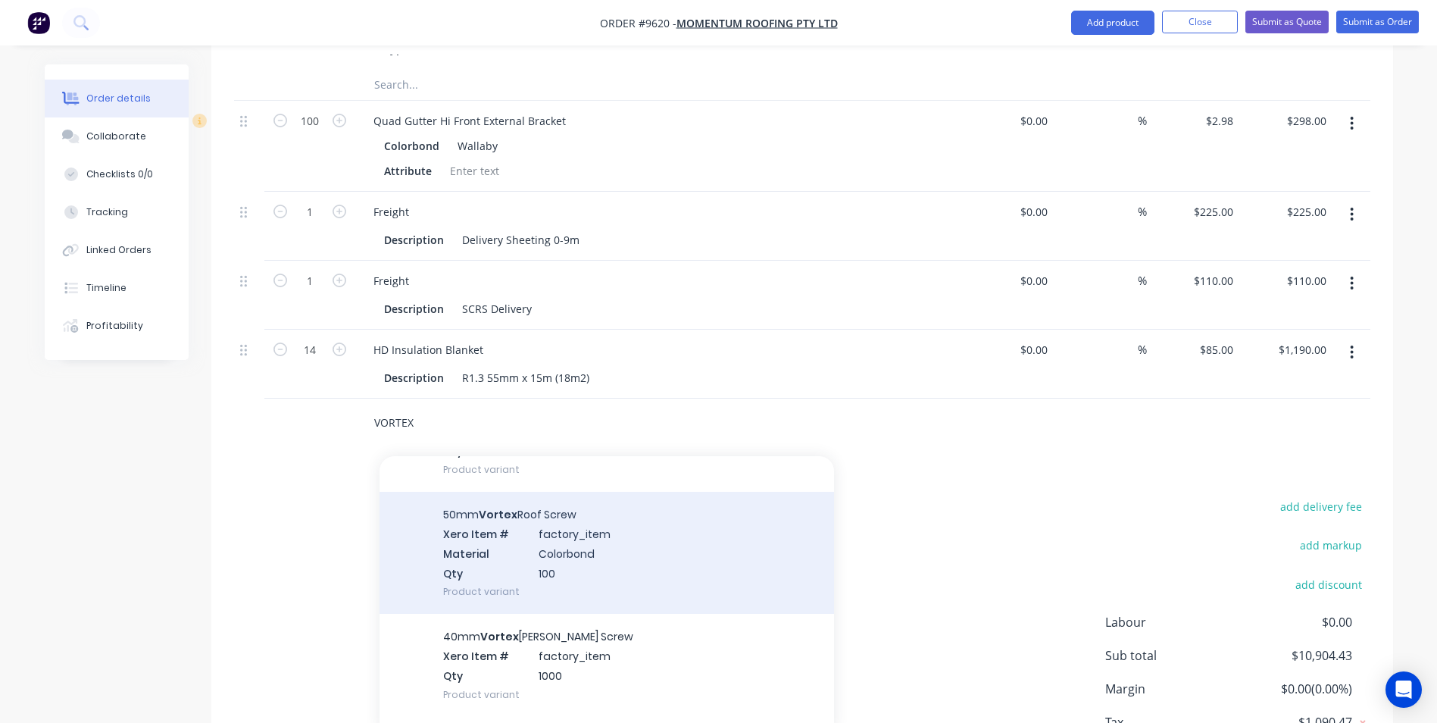
scroll to position [303, 0]
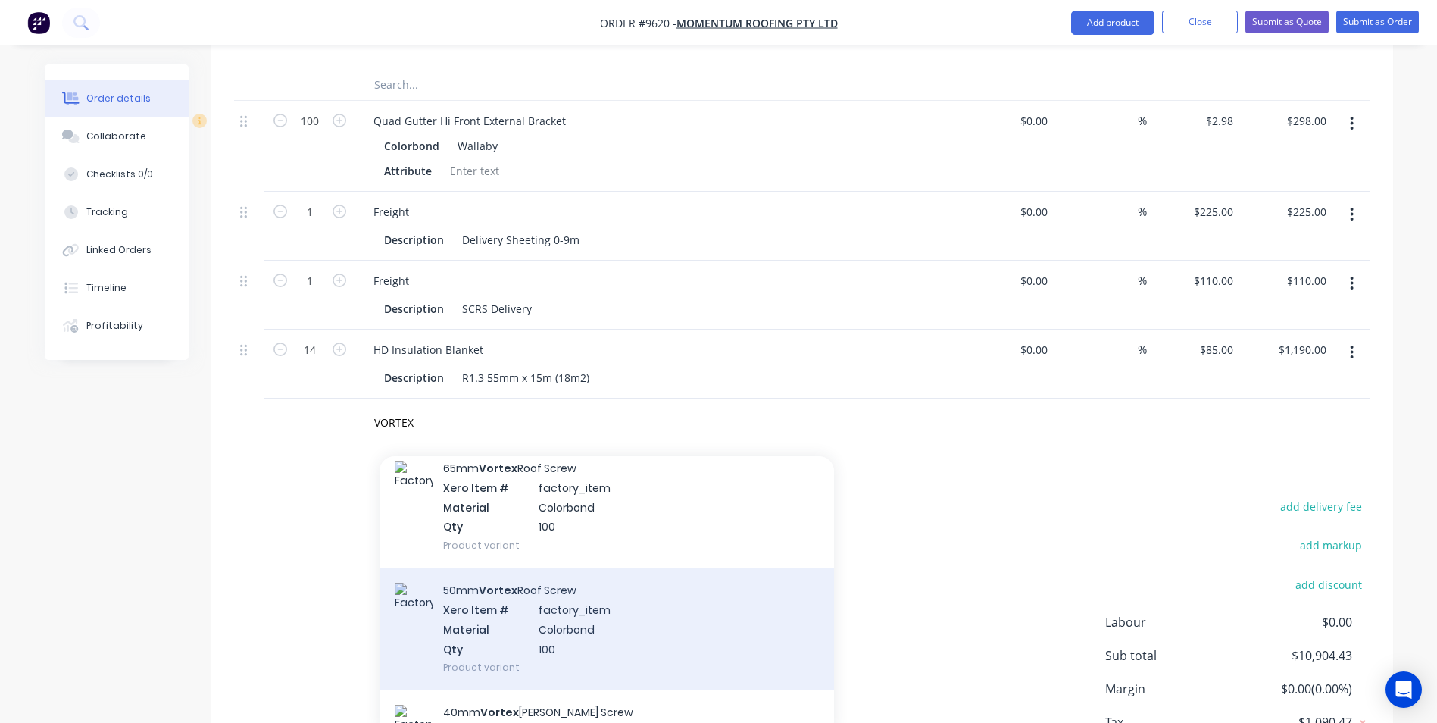
click at [542, 603] on div "50mm Vortex Roof Screw Xero Item # factory_item Material Colorbond Qty 100 Prod…" at bounding box center [607, 629] width 455 height 122
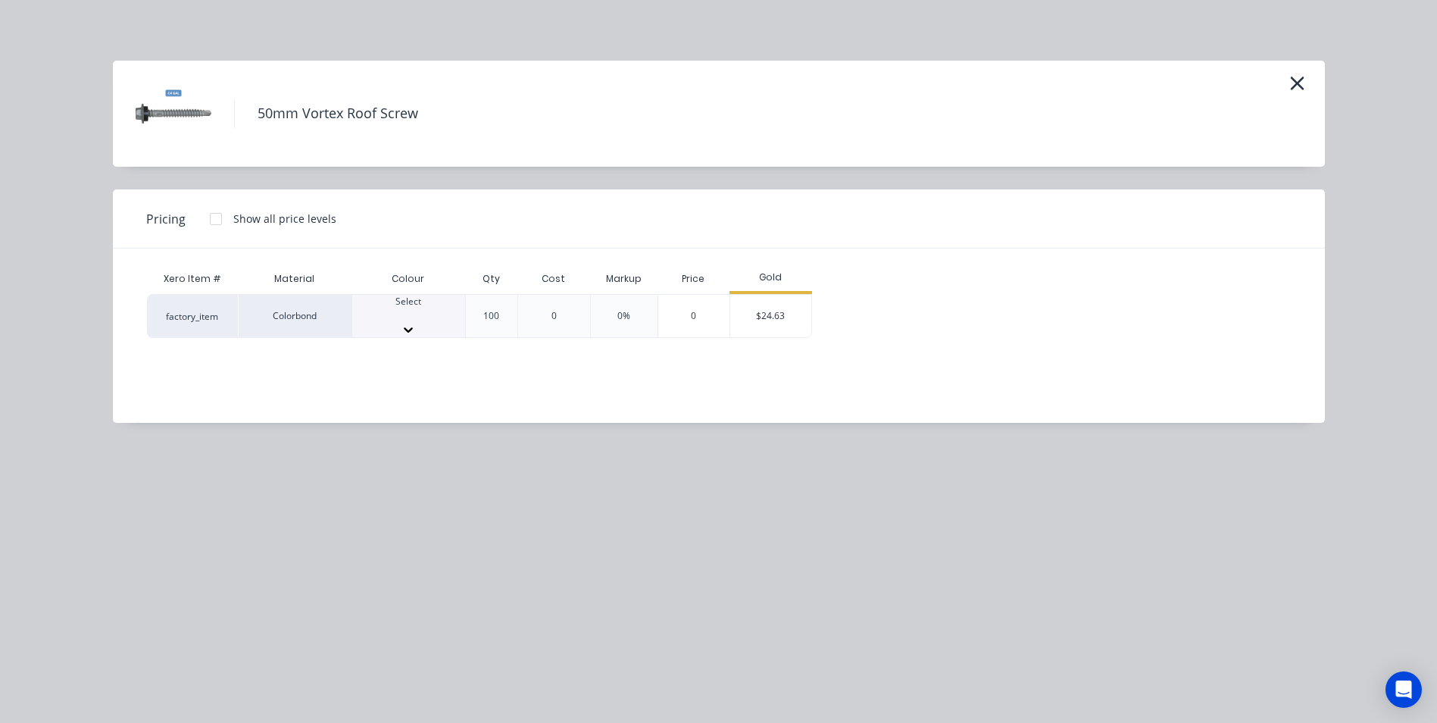
click at [429, 301] on div "Select" at bounding box center [408, 316] width 113 height 42
click at [780, 311] on div "$24.63" at bounding box center [770, 321] width 81 height 52
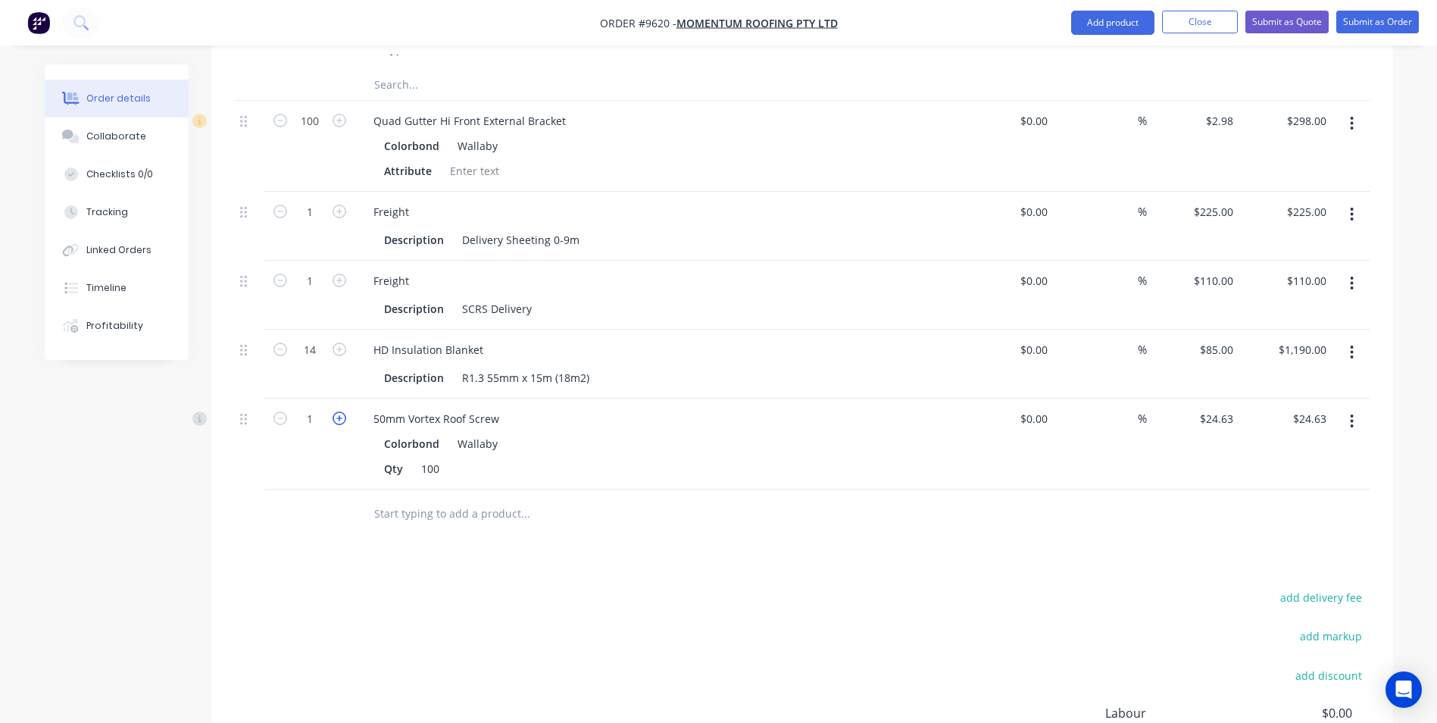
click at [339, 411] on icon "button" at bounding box center [340, 418] width 14 height 14
click at [399, 499] on input "text" at bounding box center [525, 514] width 303 height 30
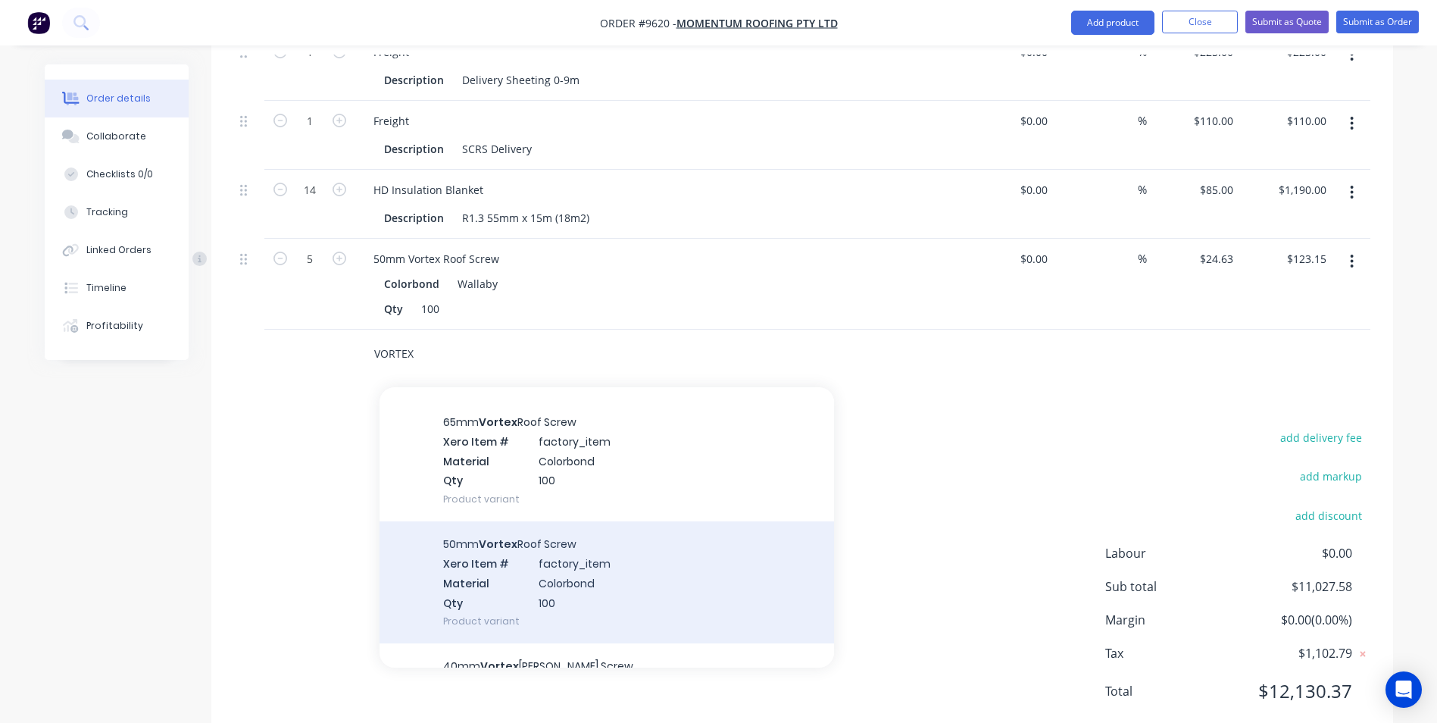
scroll to position [303, 0]
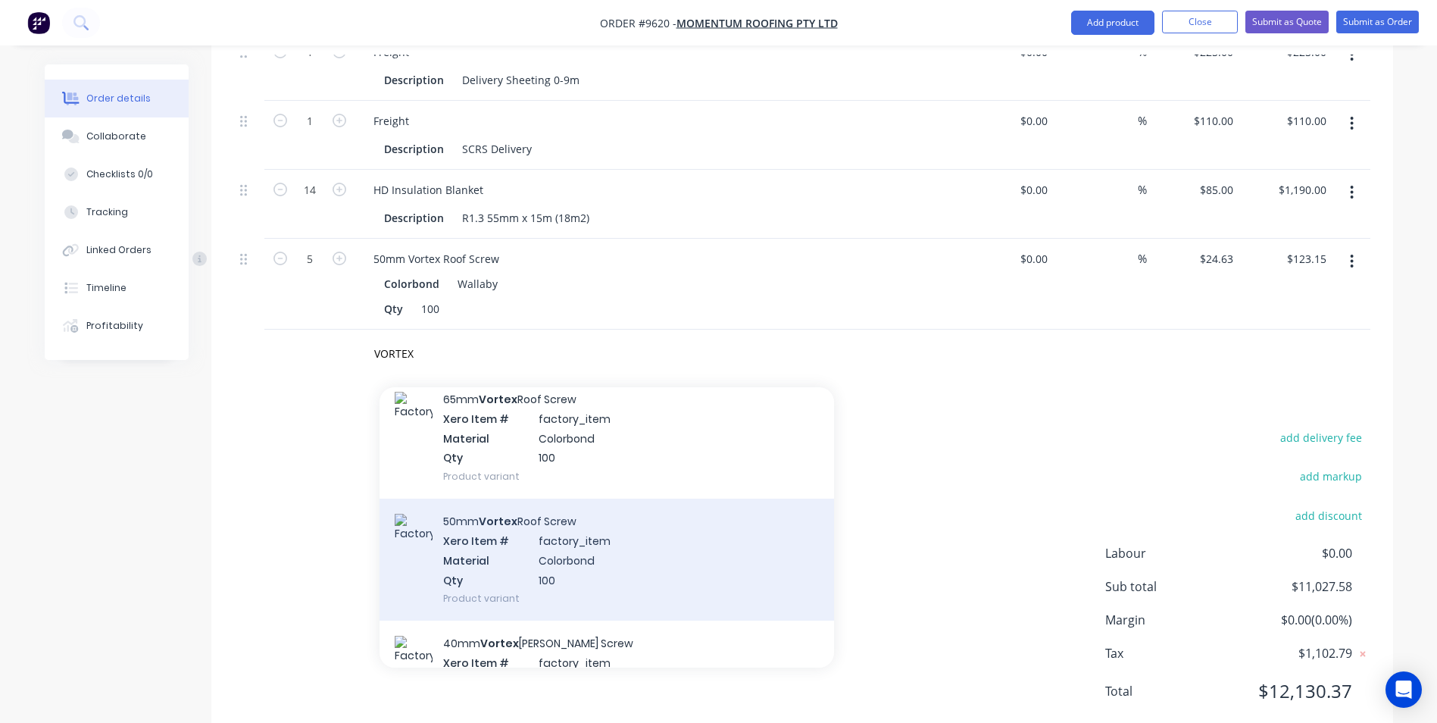
click at [554, 508] on div "50mm Vortex Roof Screw Xero Item # factory_item Material Colorbond Qty 100 Prod…" at bounding box center [607, 560] width 455 height 122
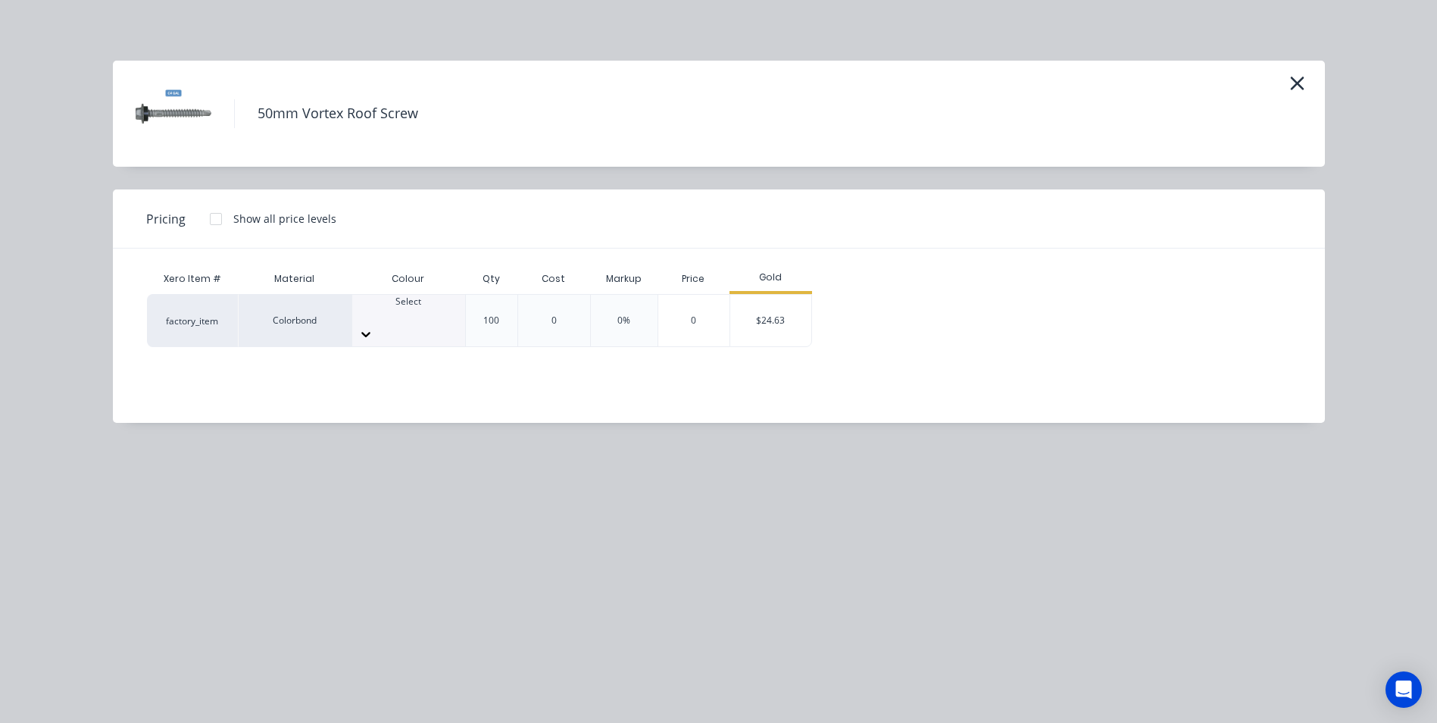
click at [1315, 77] on div "50mm Vortex Roof Screw" at bounding box center [719, 114] width 1212 height 106
click at [1311, 77] on div "50mm Vortex Roof Screw" at bounding box center [719, 114] width 1212 height 106
click at [1304, 81] on icon "button" at bounding box center [1298, 83] width 16 height 21
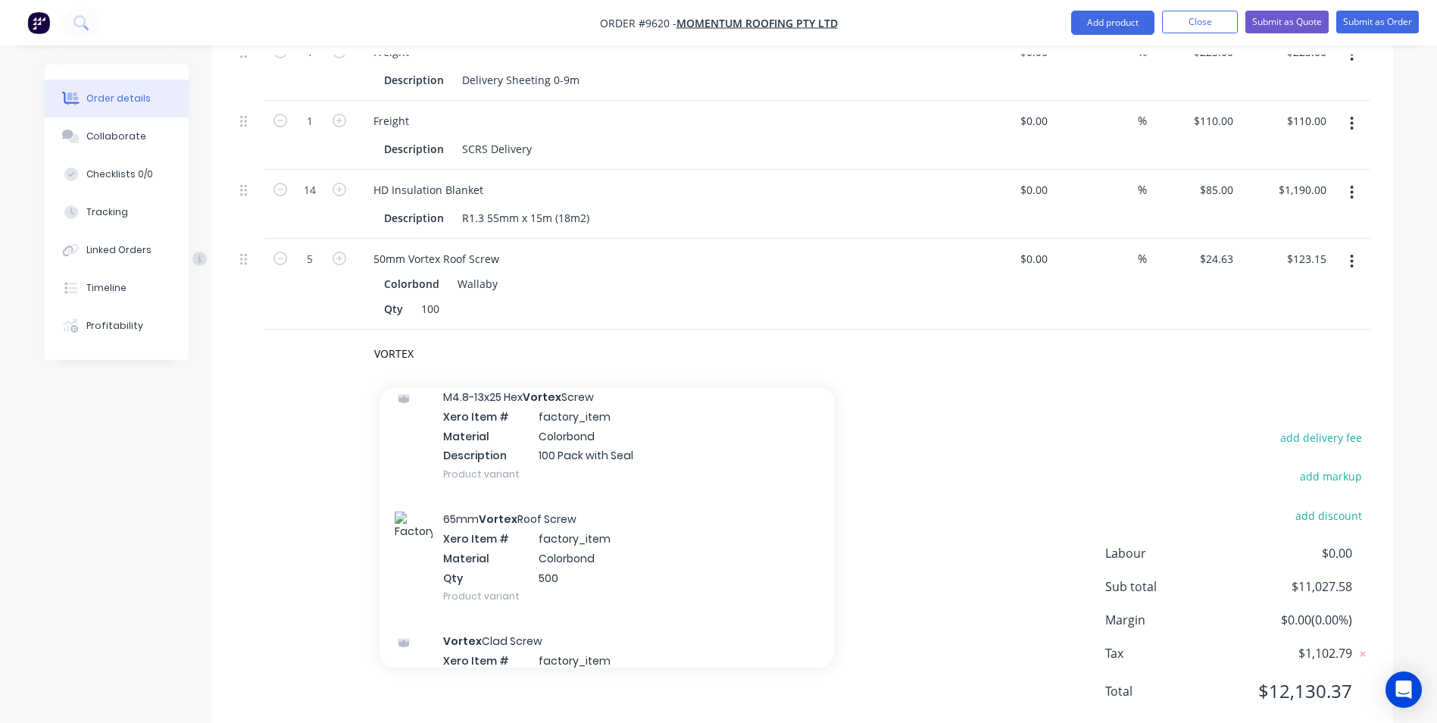
scroll to position [758, 0]
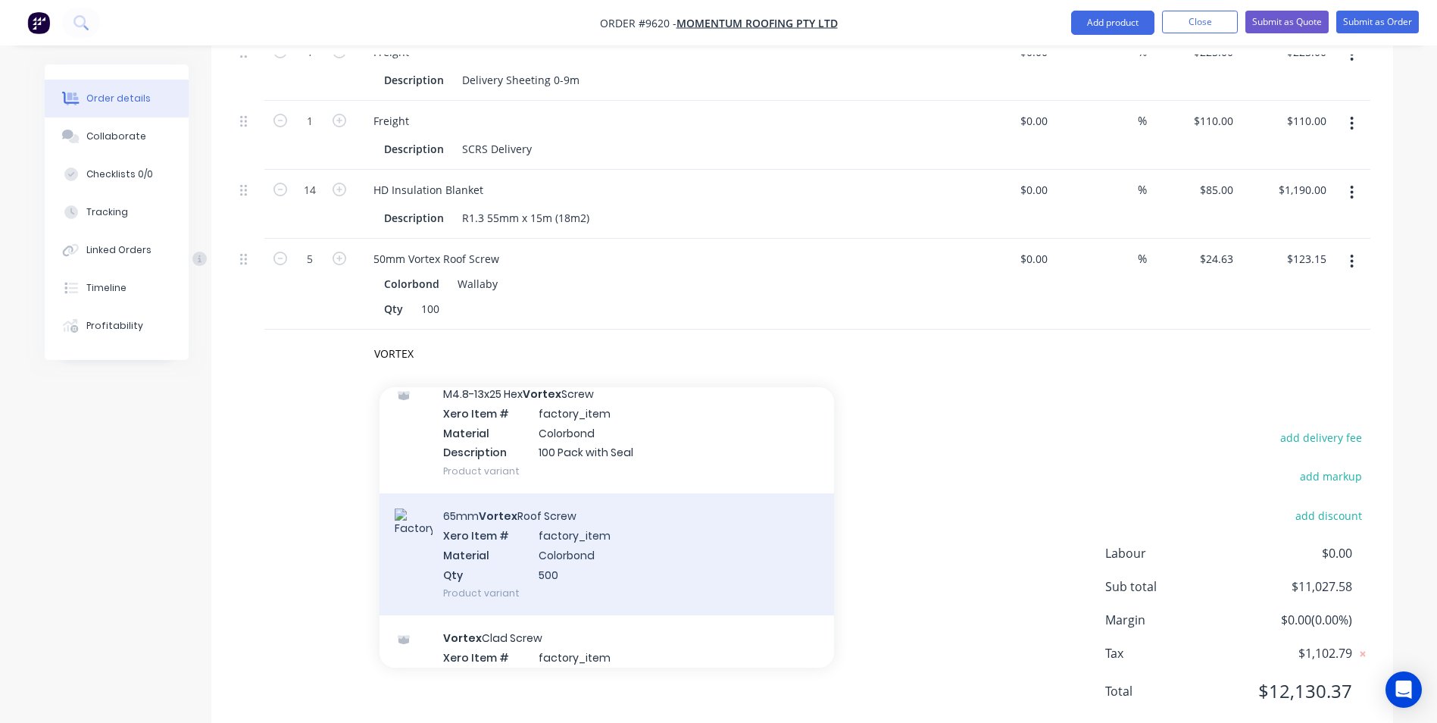
click at [537, 511] on div "65mm Vortex Roof Screw Xero Item # factory_item Material Colorbond Qty 500 Prod…" at bounding box center [607, 554] width 455 height 122
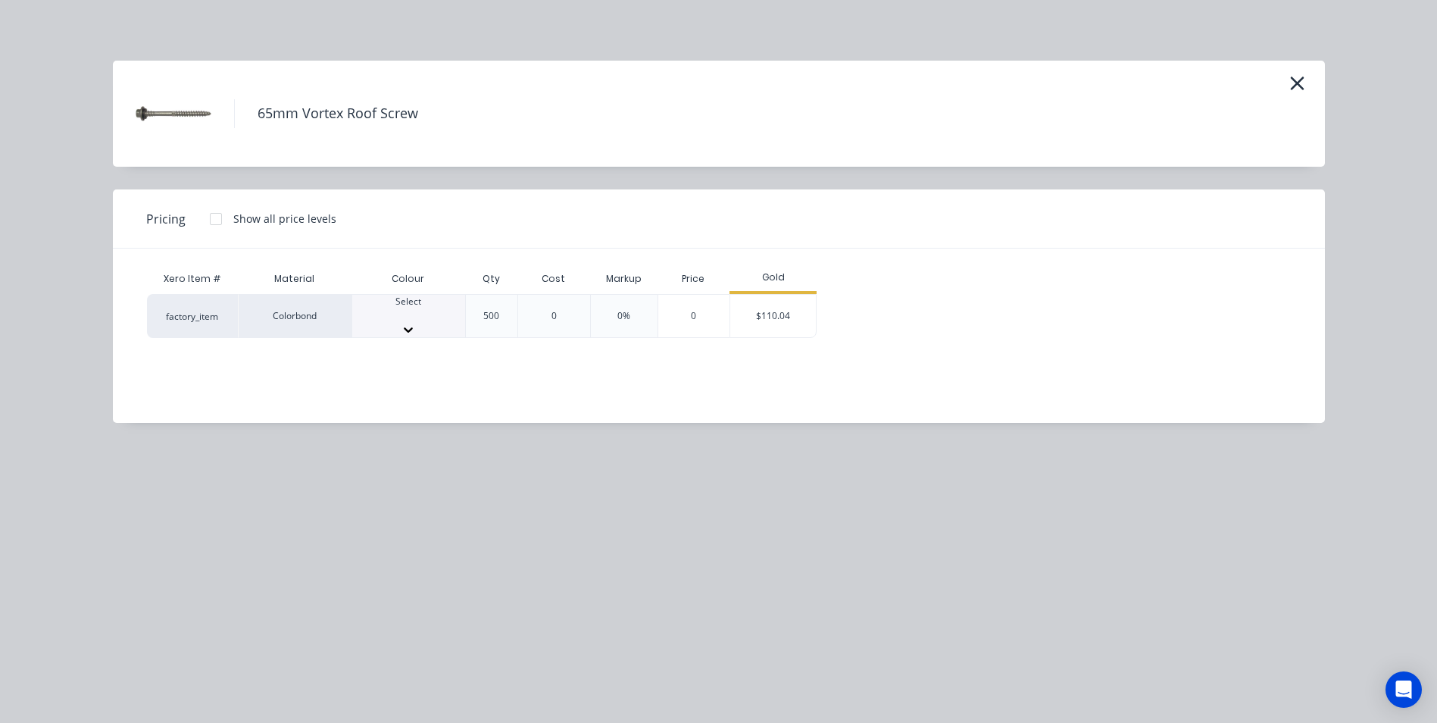
click at [394, 309] on div at bounding box center [408, 315] width 113 height 14
click at [772, 314] on div "$110.04" at bounding box center [773, 321] width 86 height 52
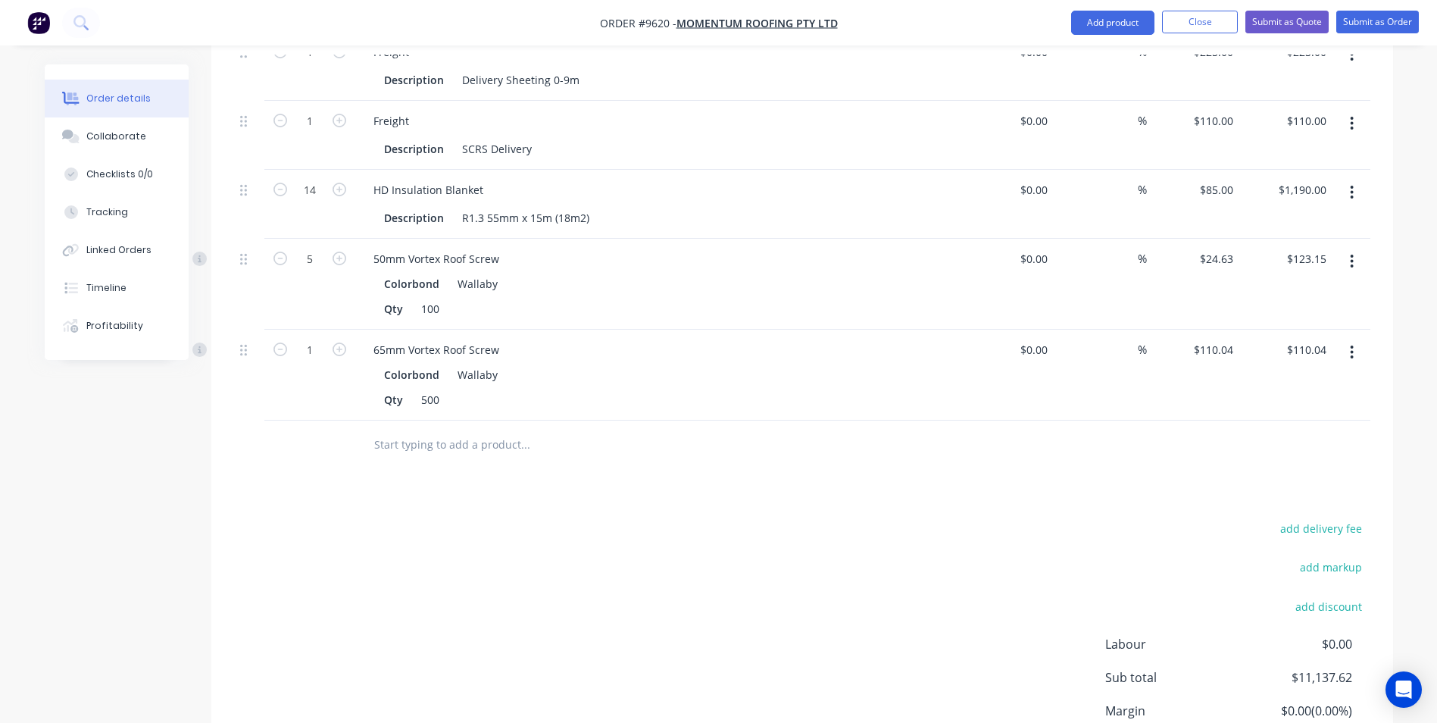
click at [407, 430] on input "text" at bounding box center [525, 445] width 303 height 30
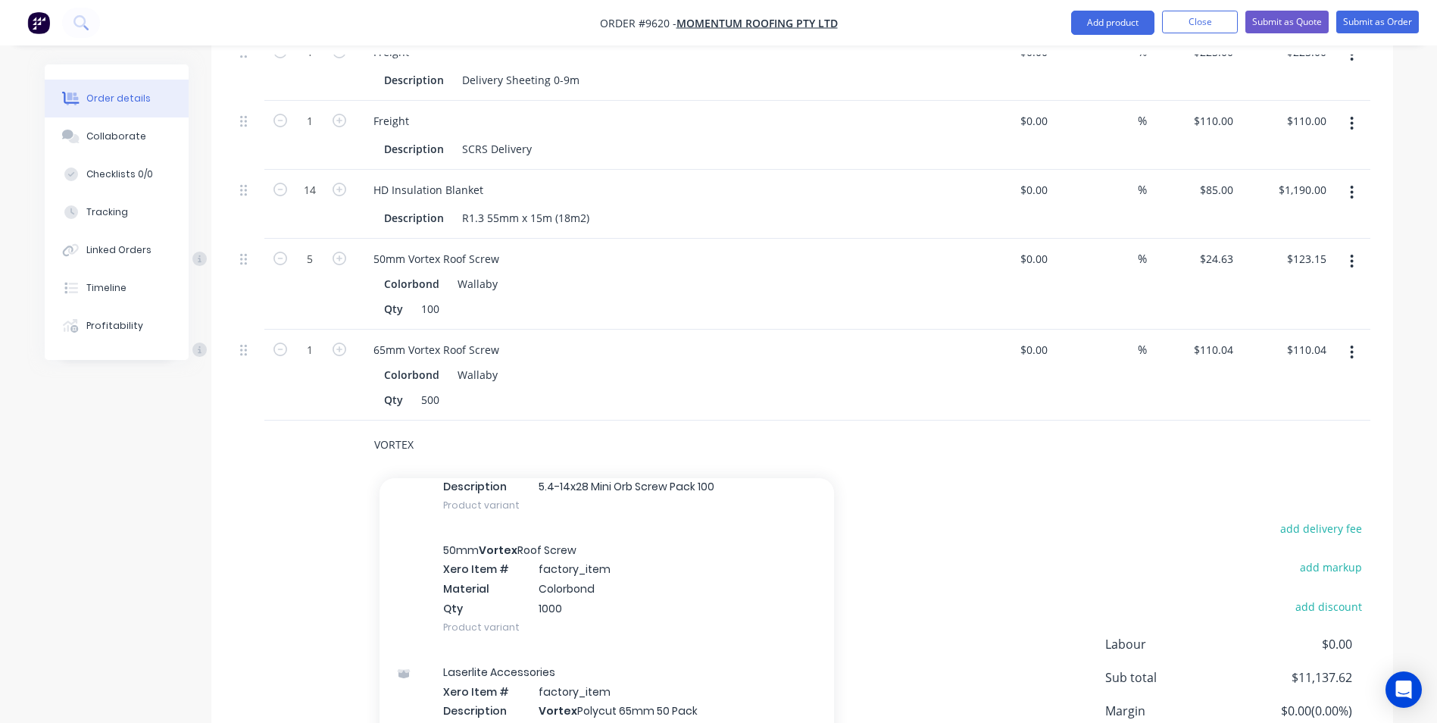
scroll to position [1061, 0]
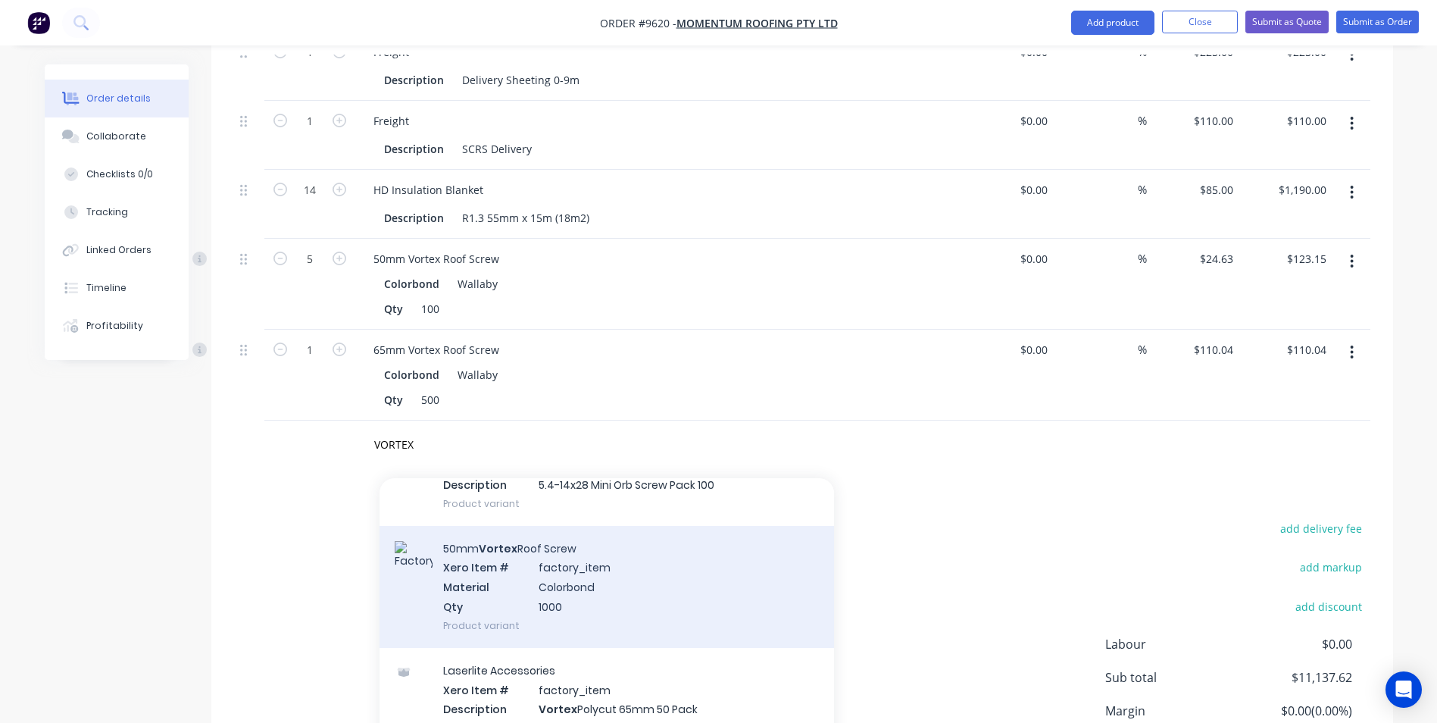
click at [519, 559] on div "50mm Vortex Roof Screw Xero Item # factory_item Material Colorbond Qty 1000 Pro…" at bounding box center [607, 587] width 455 height 122
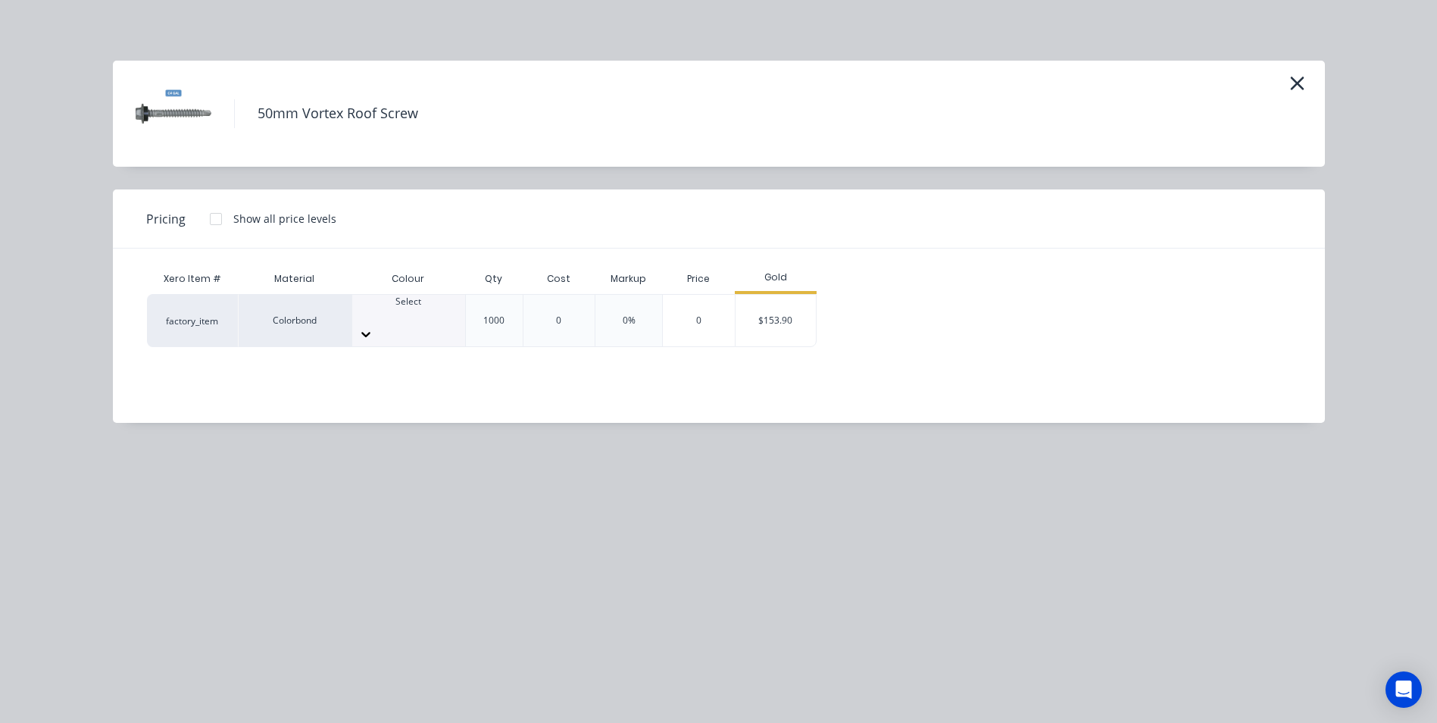
click at [422, 308] on div at bounding box center [408, 315] width 113 height 14
click at [793, 308] on div "$153.90" at bounding box center [776, 321] width 81 height 52
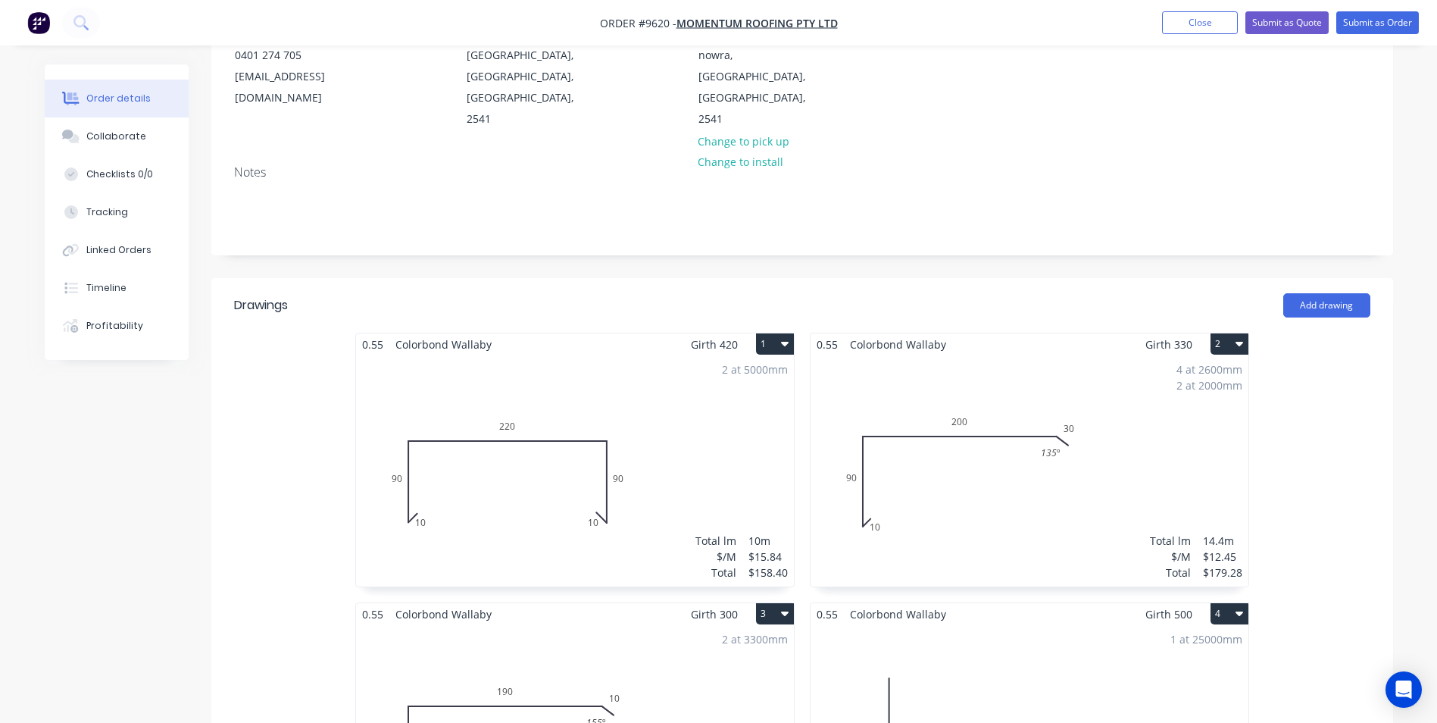
scroll to position [0, 0]
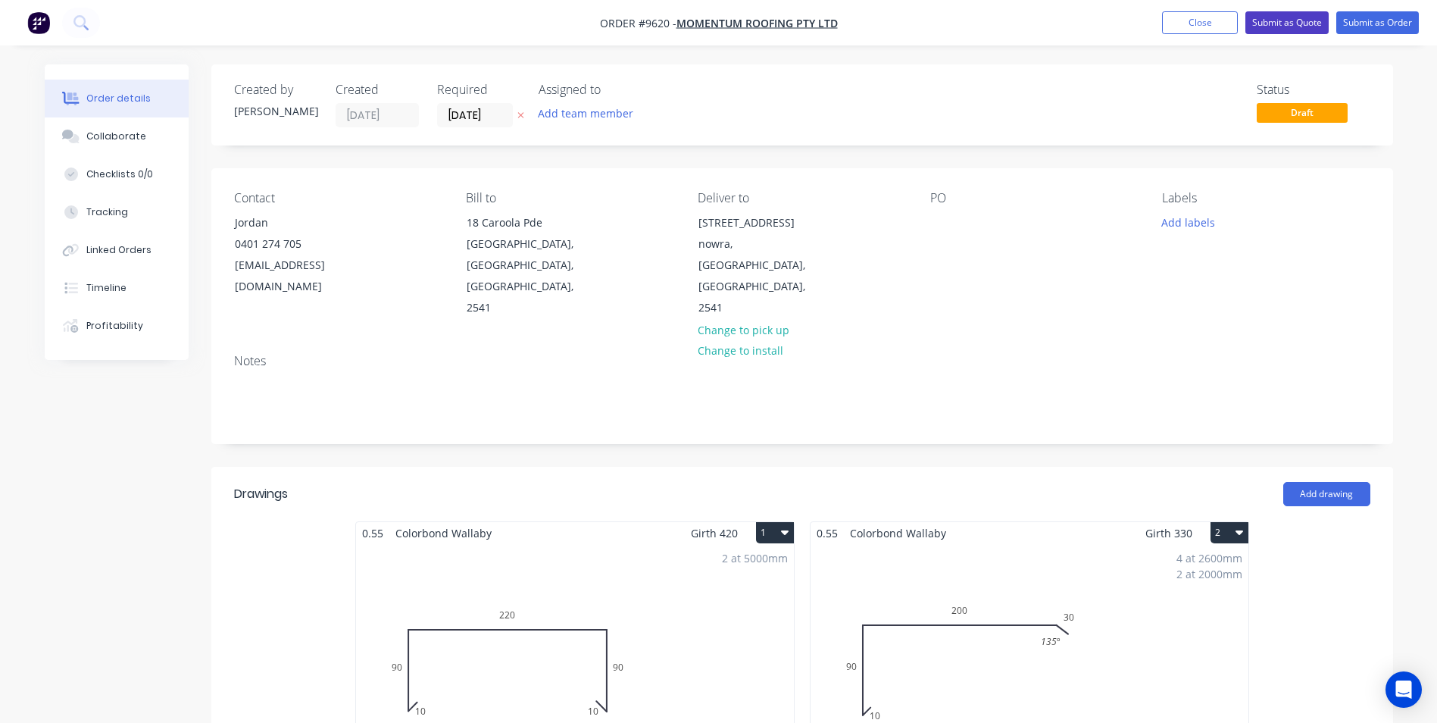
click at [1294, 24] on button "Submit as Quote" at bounding box center [1287, 22] width 83 height 23
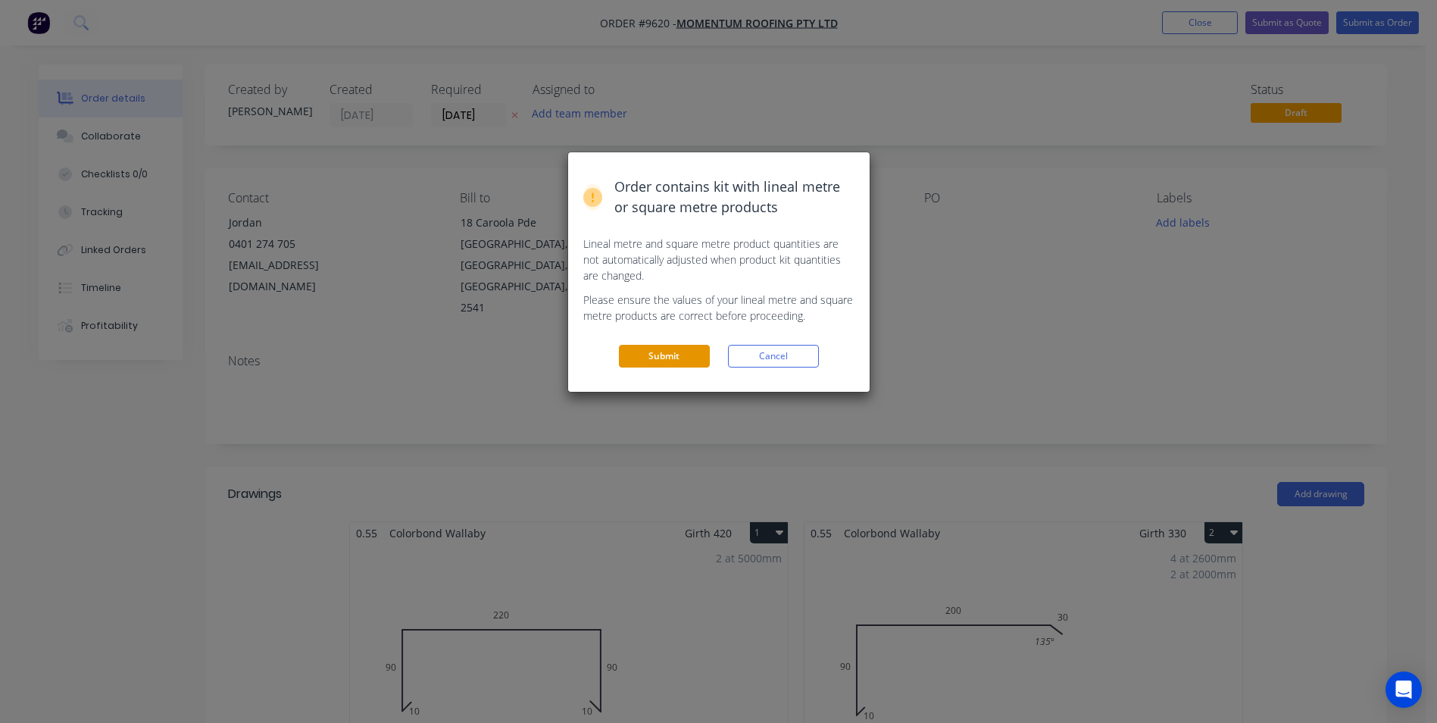
click at [644, 355] on button "Submit" at bounding box center [664, 356] width 91 height 23
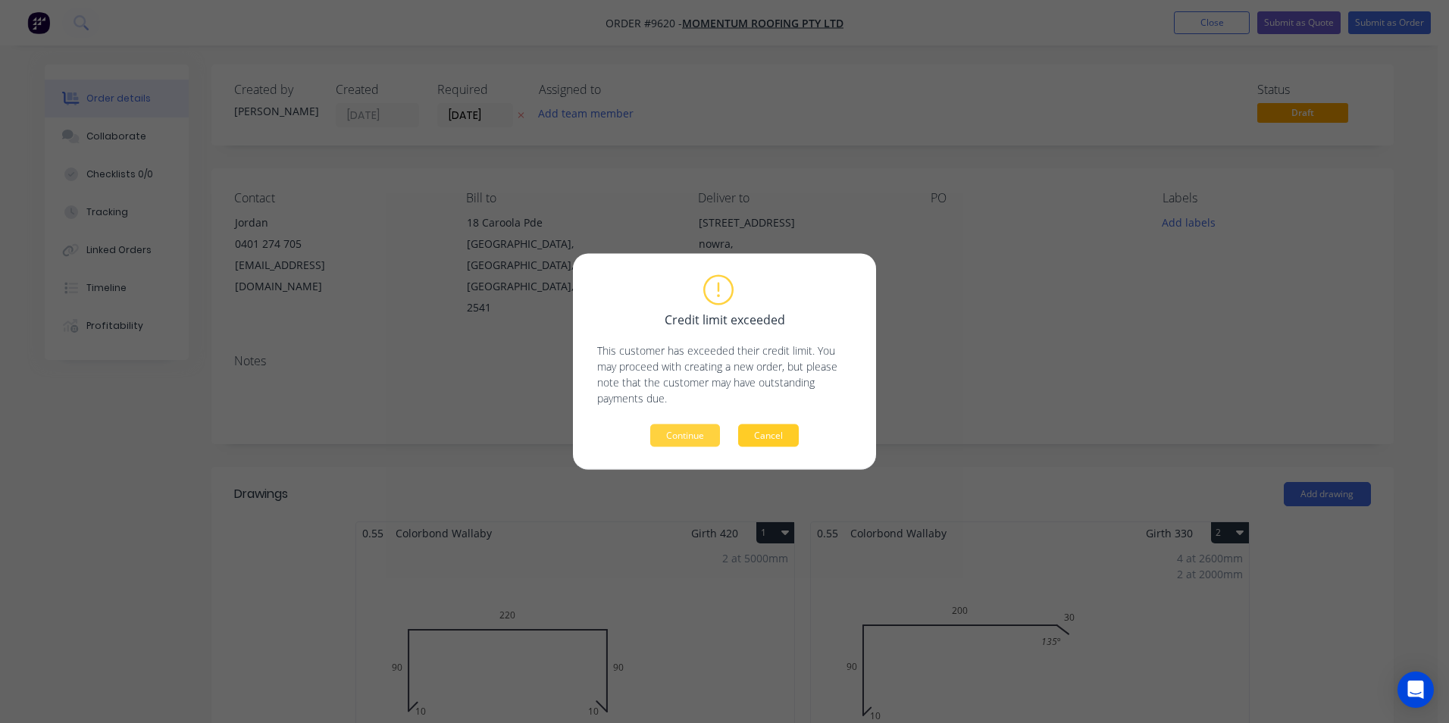
click at [781, 436] on button "Cancel" at bounding box center [768, 435] width 61 height 23
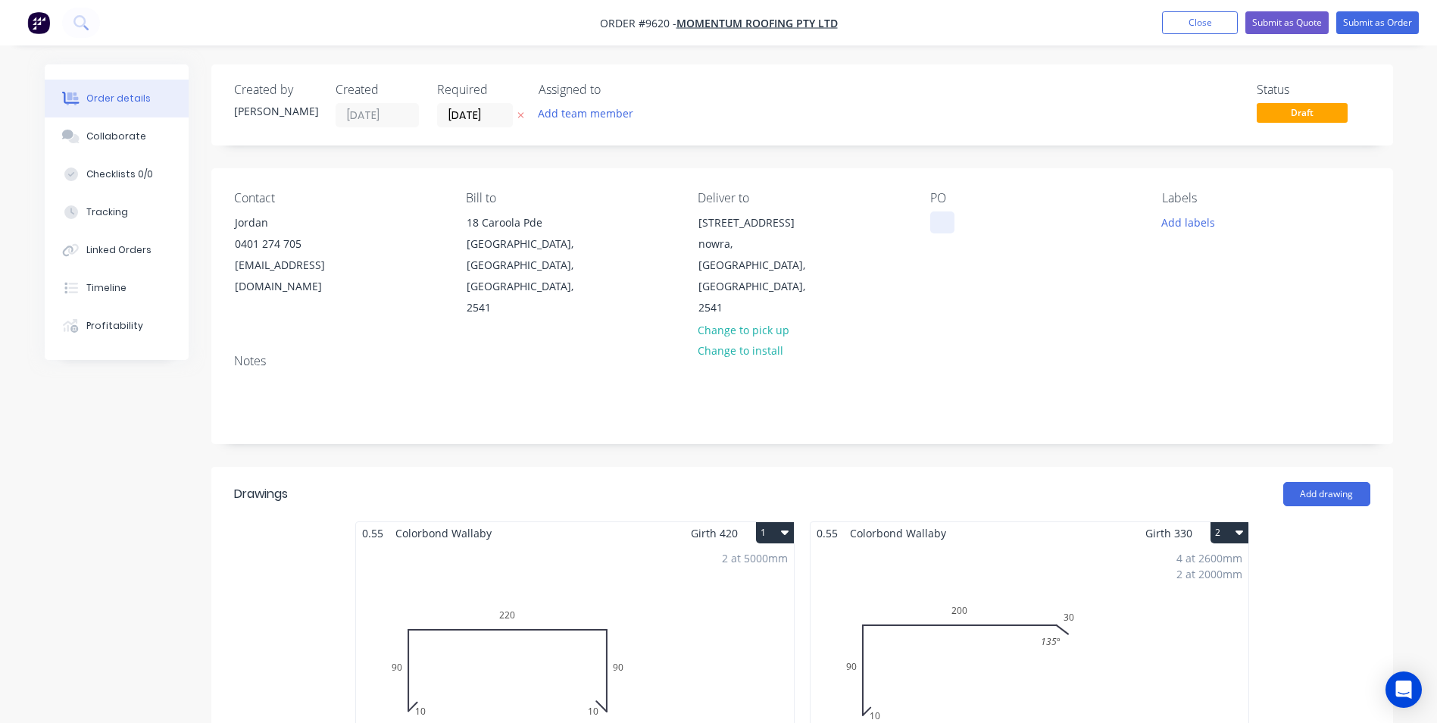
click at [930, 225] on div at bounding box center [942, 222] width 24 height 22
click at [1303, 26] on button "Submit as Quote" at bounding box center [1287, 22] width 83 height 23
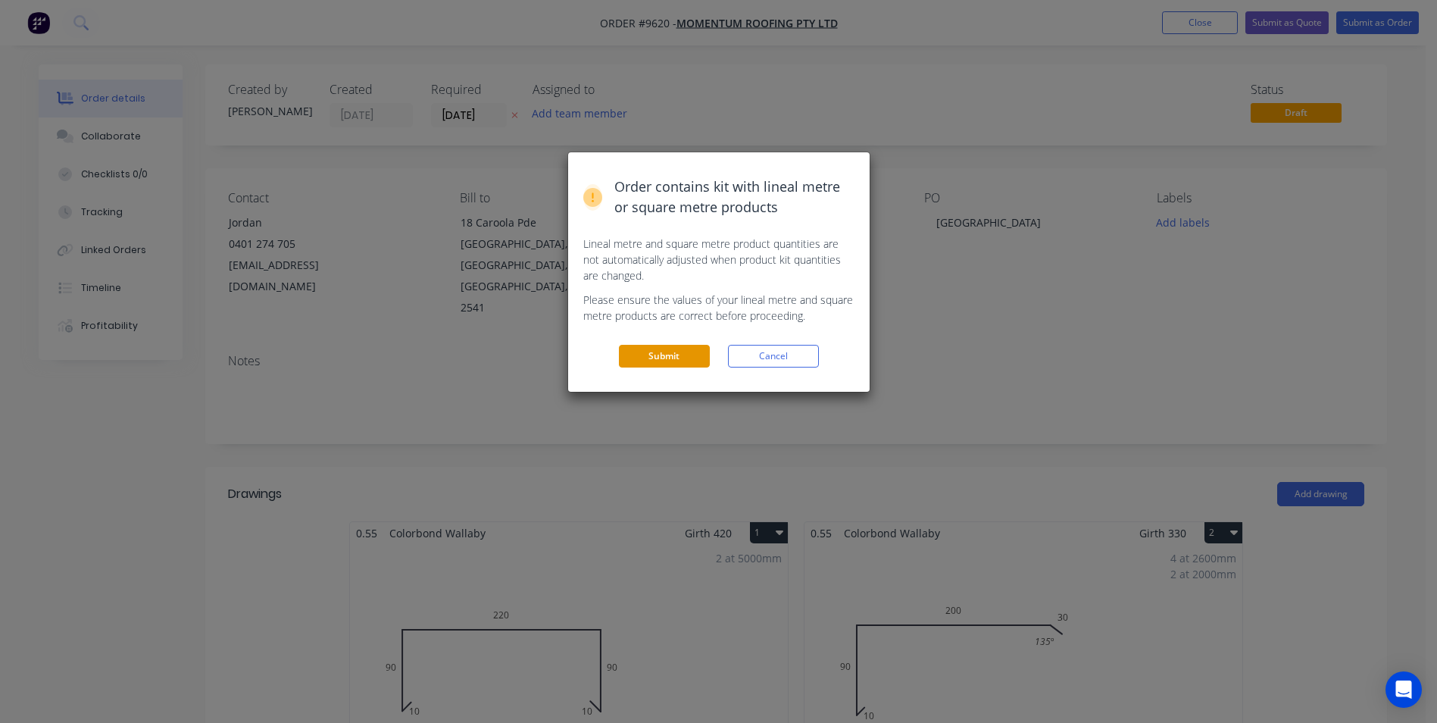
click at [668, 352] on button "Submit" at bounding box center [664, 356] width 91 height 23
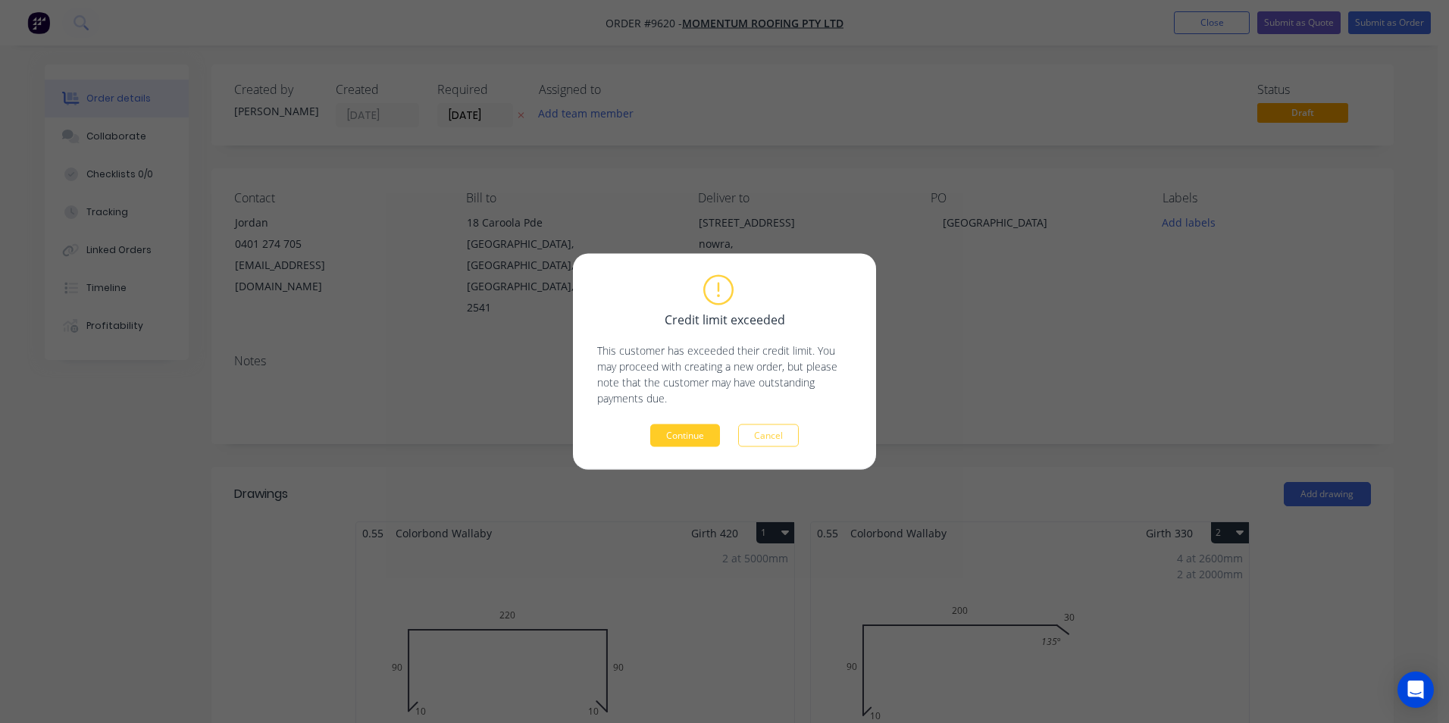
click at [699, 442] on button "Continue" at bounding box center [685, 435] width 70 height 23
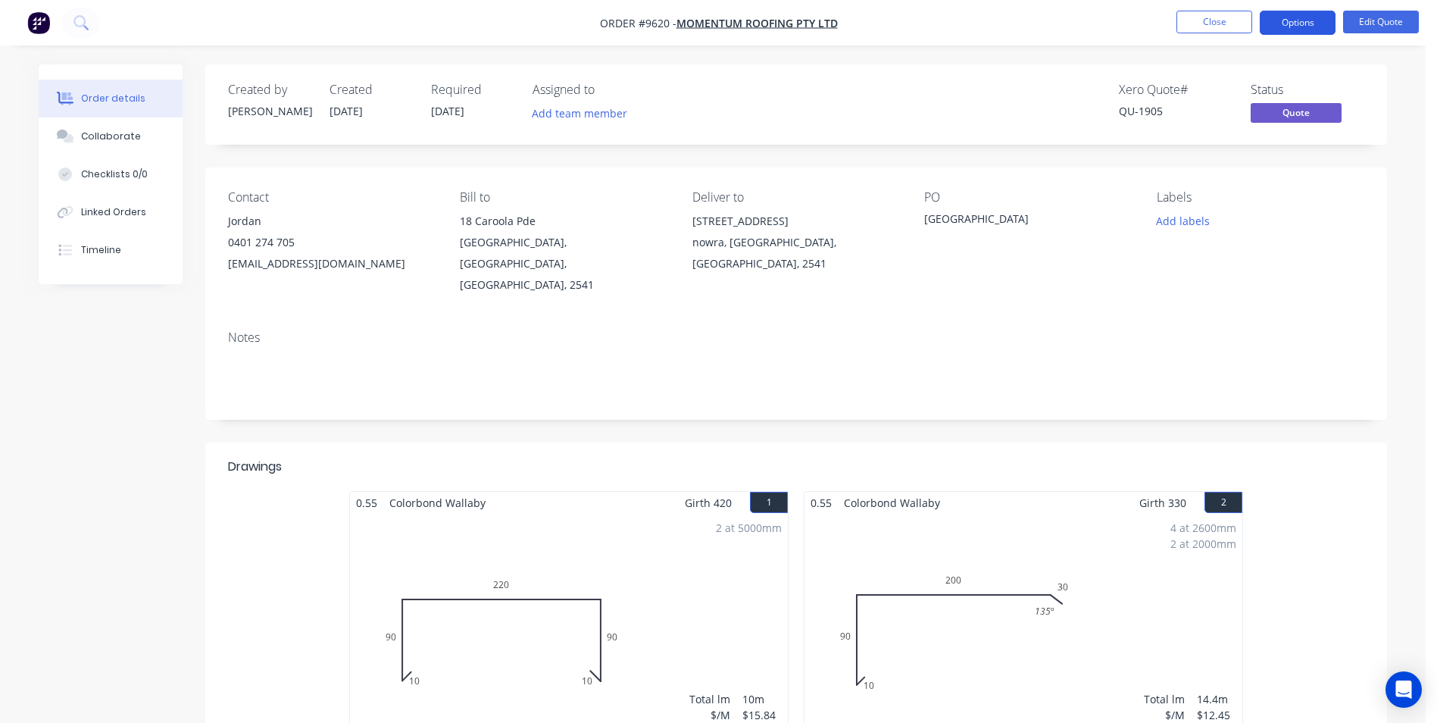
click at [1297, 25] on button "Options" at bounding box center [1298, 23] width 76 height 24
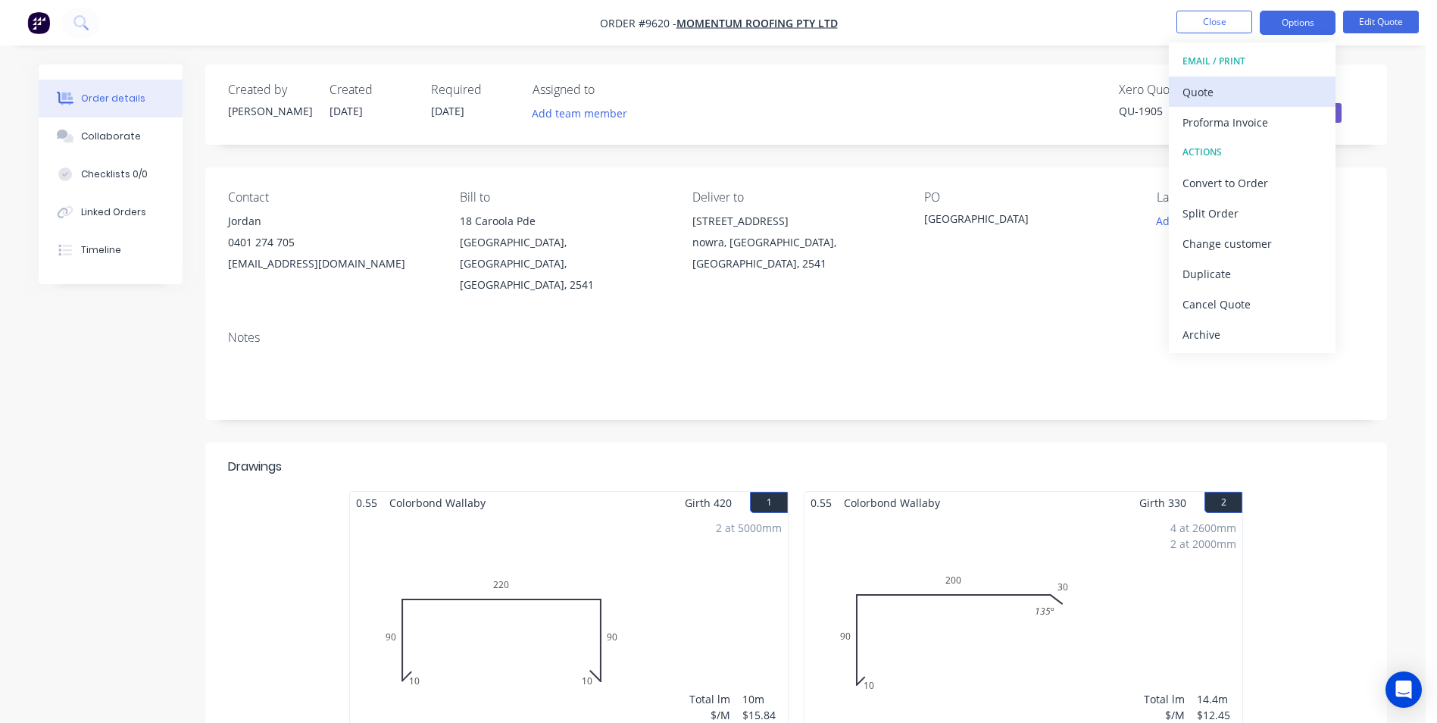
click at [1249, 92] on div "Quote" at bounding box center [1252, 92] width 139 height 22
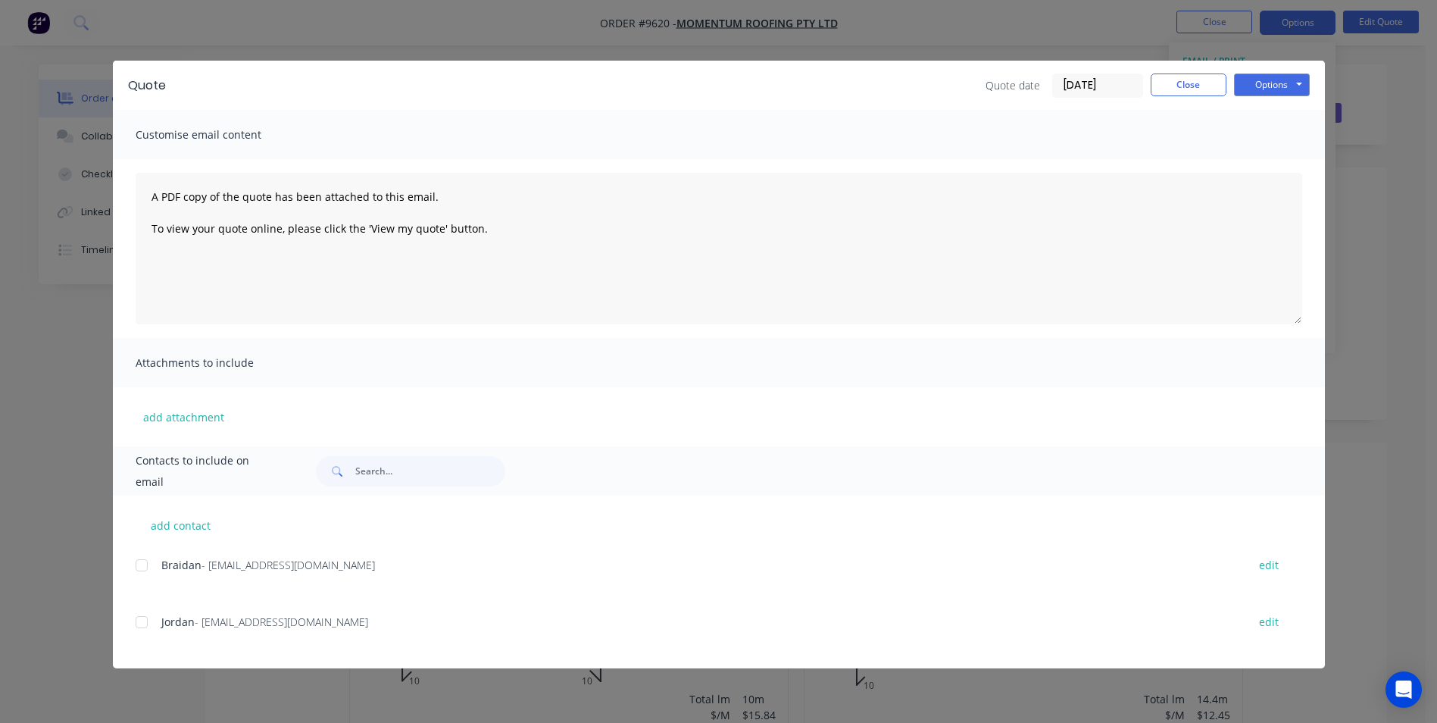
click at [149, 632] on div at bounding box center [142, 622] width 30 height 30
click at [1281, 93] on button "Options" at bounding box center [1272, 84] width 76 height 23
click at [1266, 163] on button "Email" at bounding box center [1282, 161] width 97 height 25
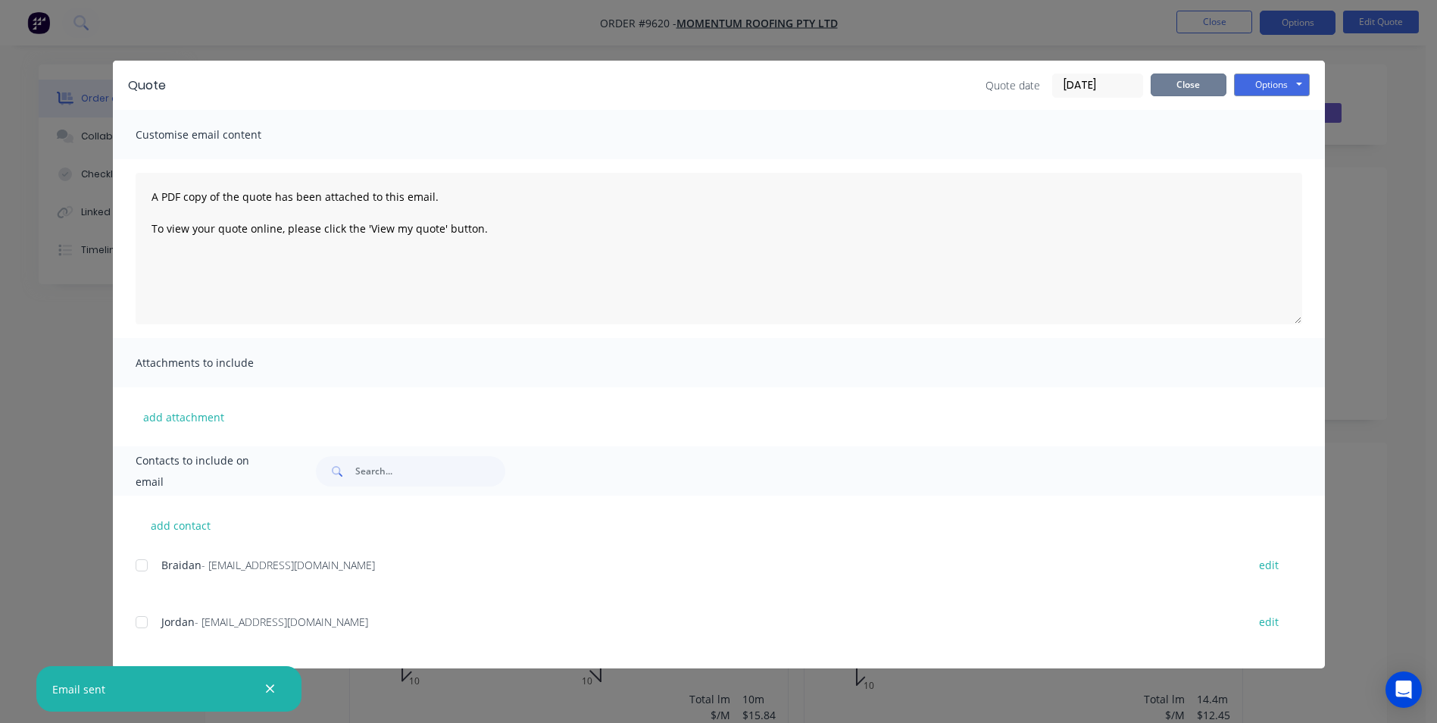
drag, startPoint x: 1163, startPoint y: 80, endPoint x: 790, endPoint y: 86, distance: 373.6
click at [1163, 80] on button "Close" at bounding box center [1189, 84] width 76 height 23
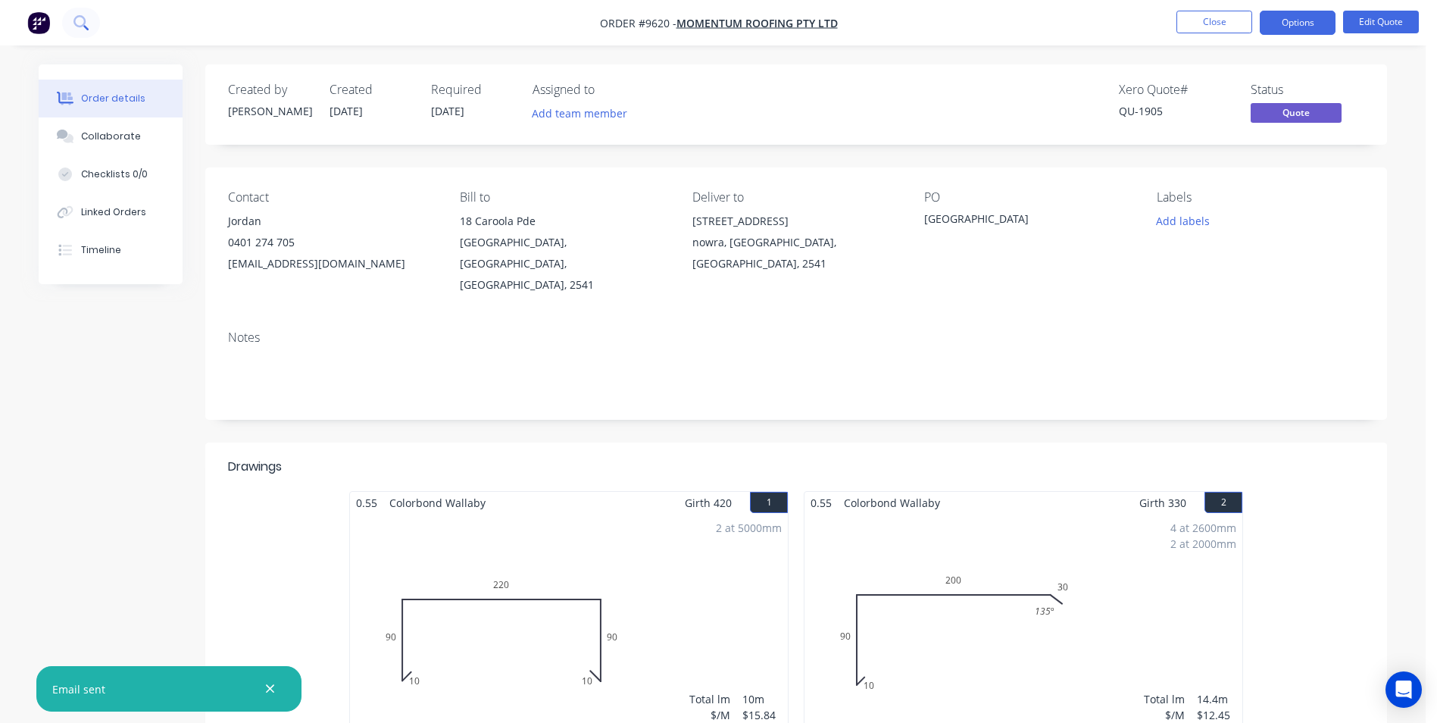
click at [77, 23] on icon at bounding box center [80, 22] width 14 height 14
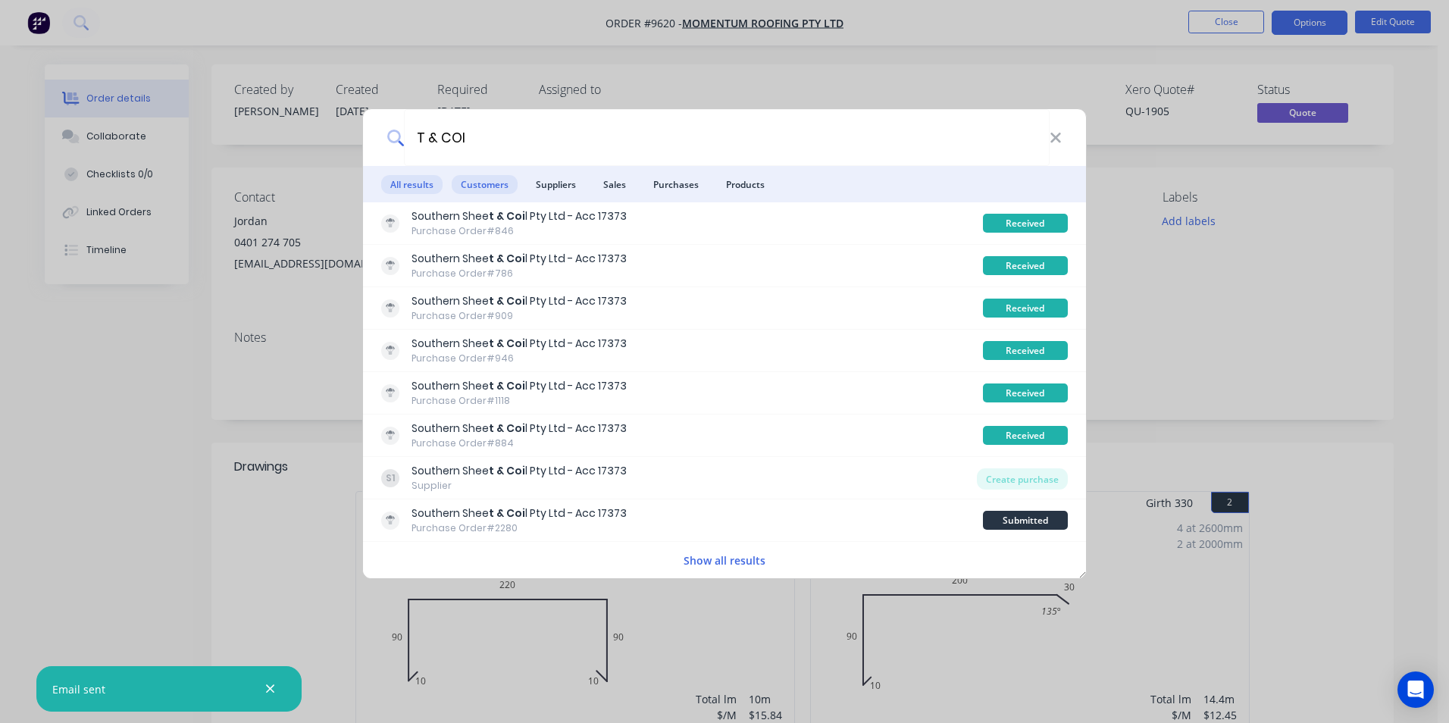
click at [486, 183] on span "Customers" at bounding box center [485, 184] width 66 height 19
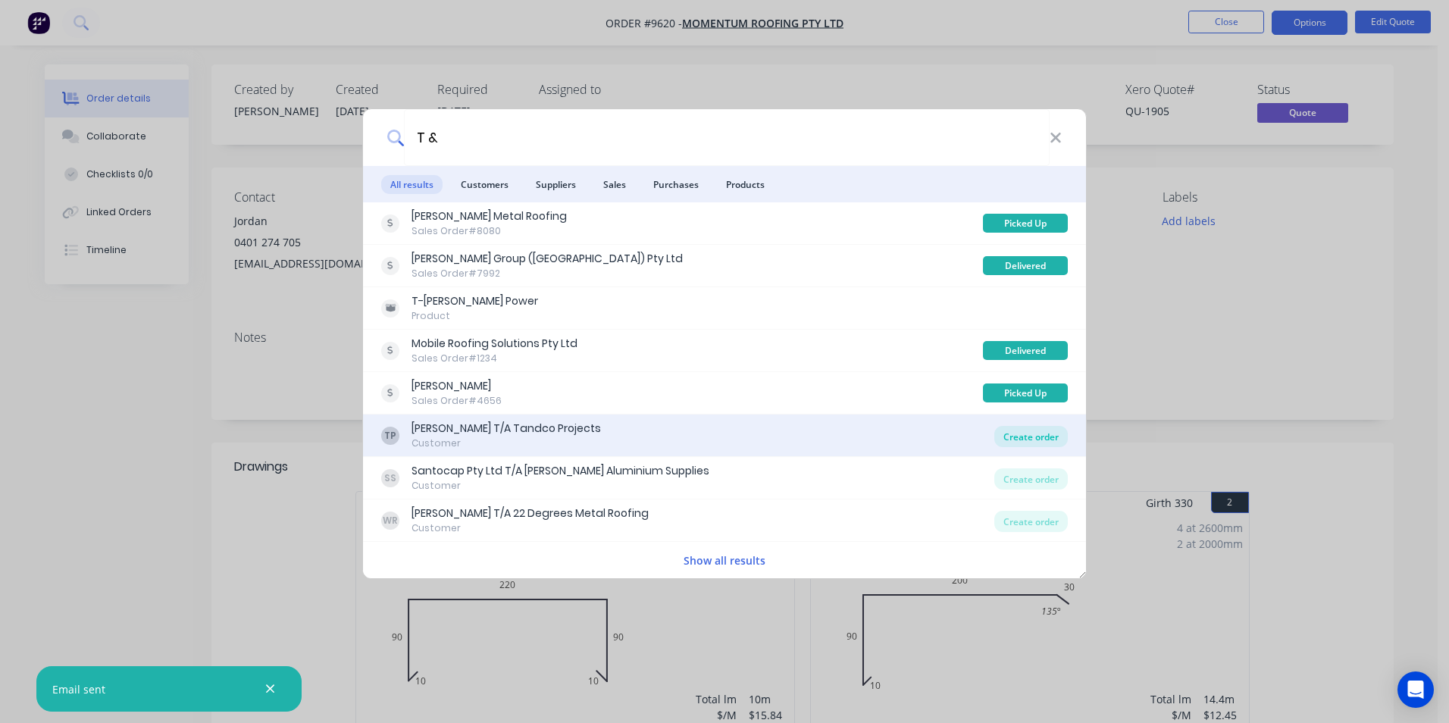
click at [1033, 430] on div "Create order" at bounding box center [1030, 436] width 73 height 21
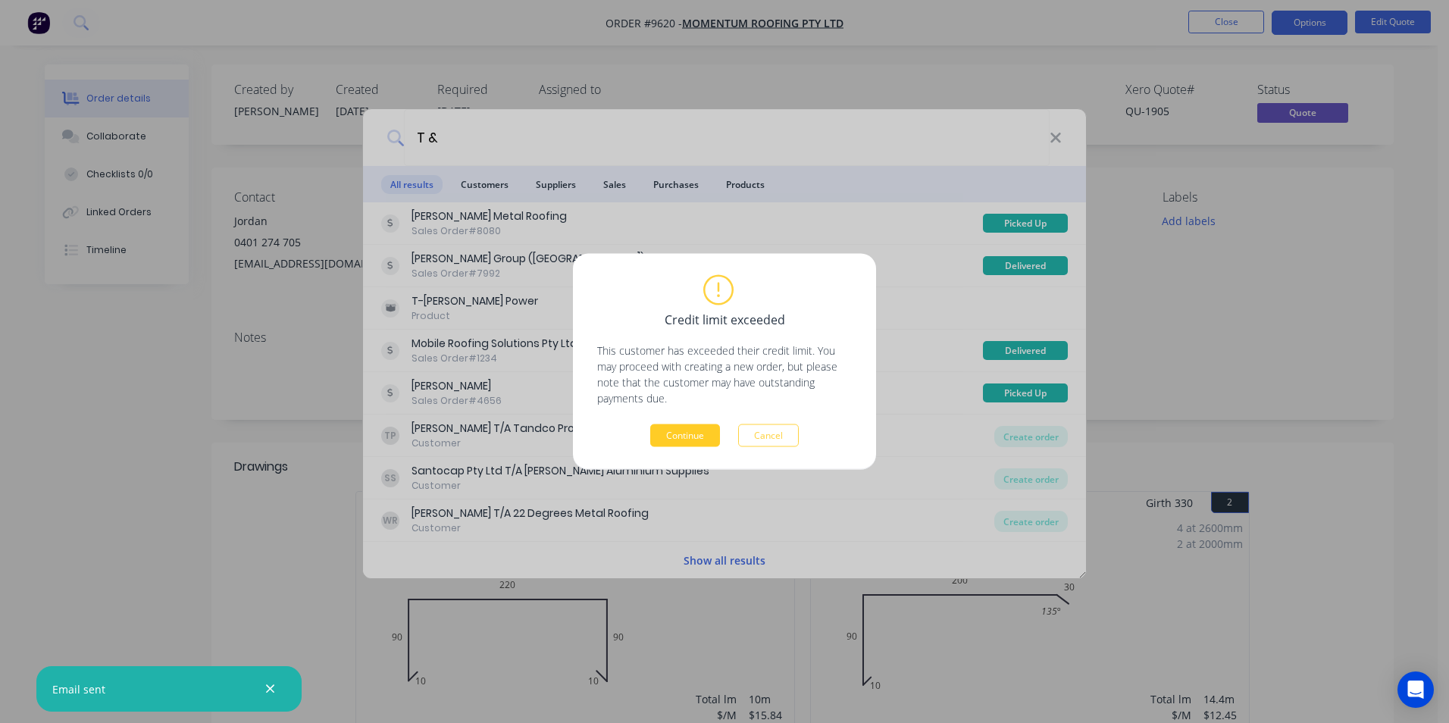
click at [696, 433] on button "Continue" at bounding box center [685, 435] width 70 height 23
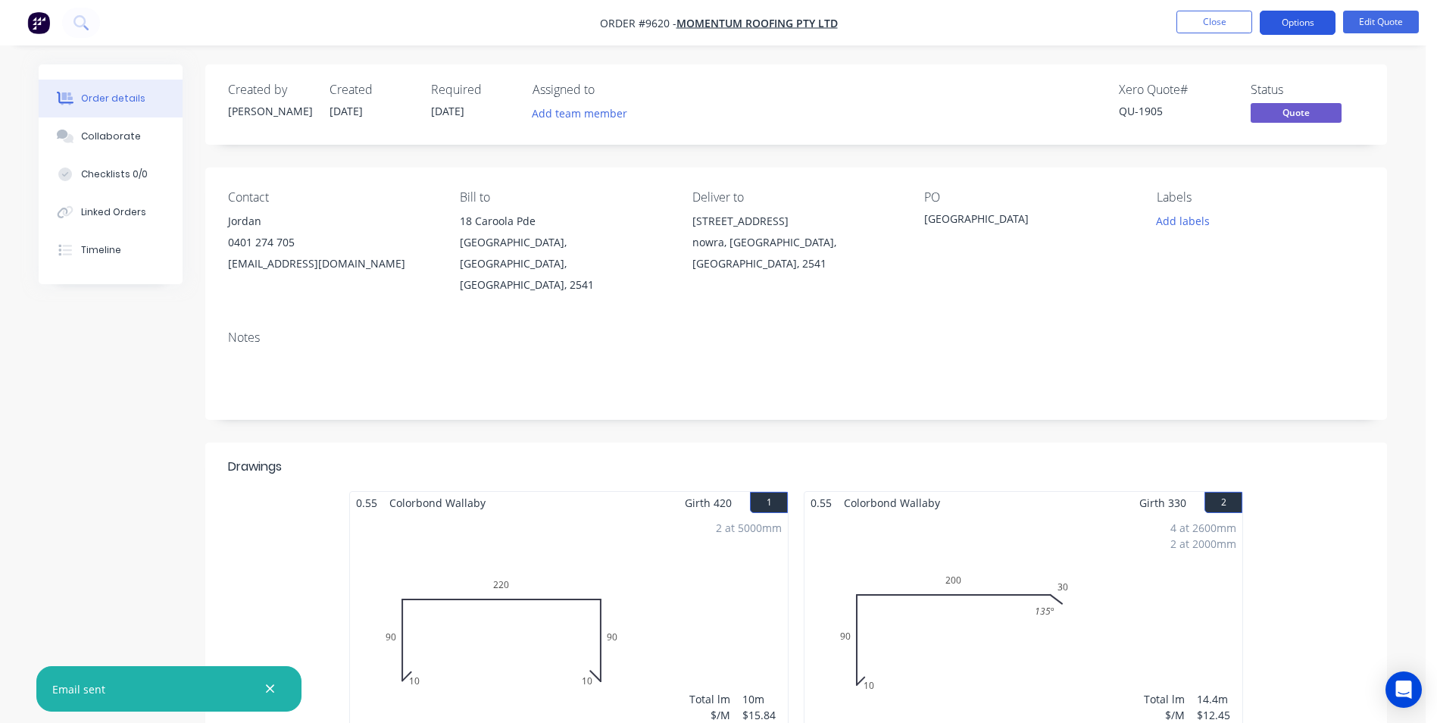
click at [1286, 18] on button "Options" at bounding box center [1298, 23] width 76 height 24
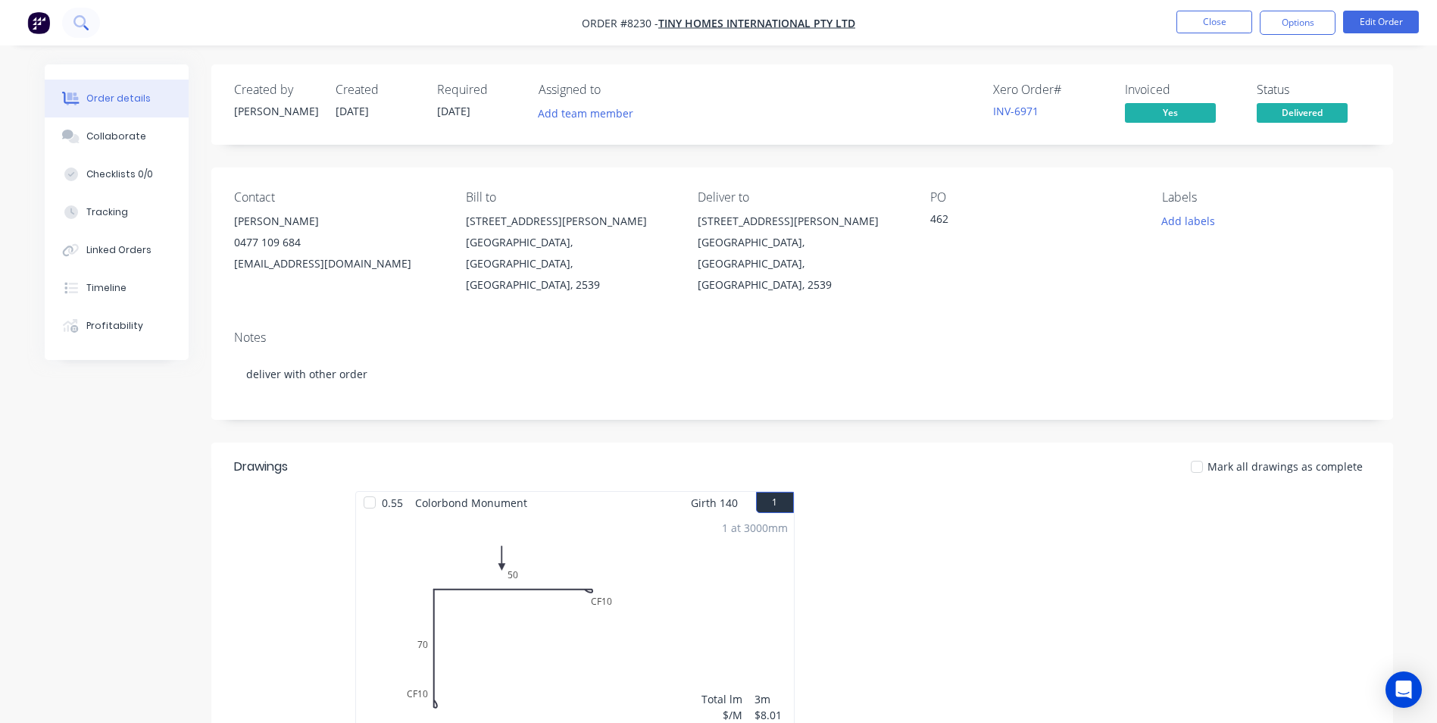
click at [80, 32] on button at bounding box center [81, 23] width 38 height 30
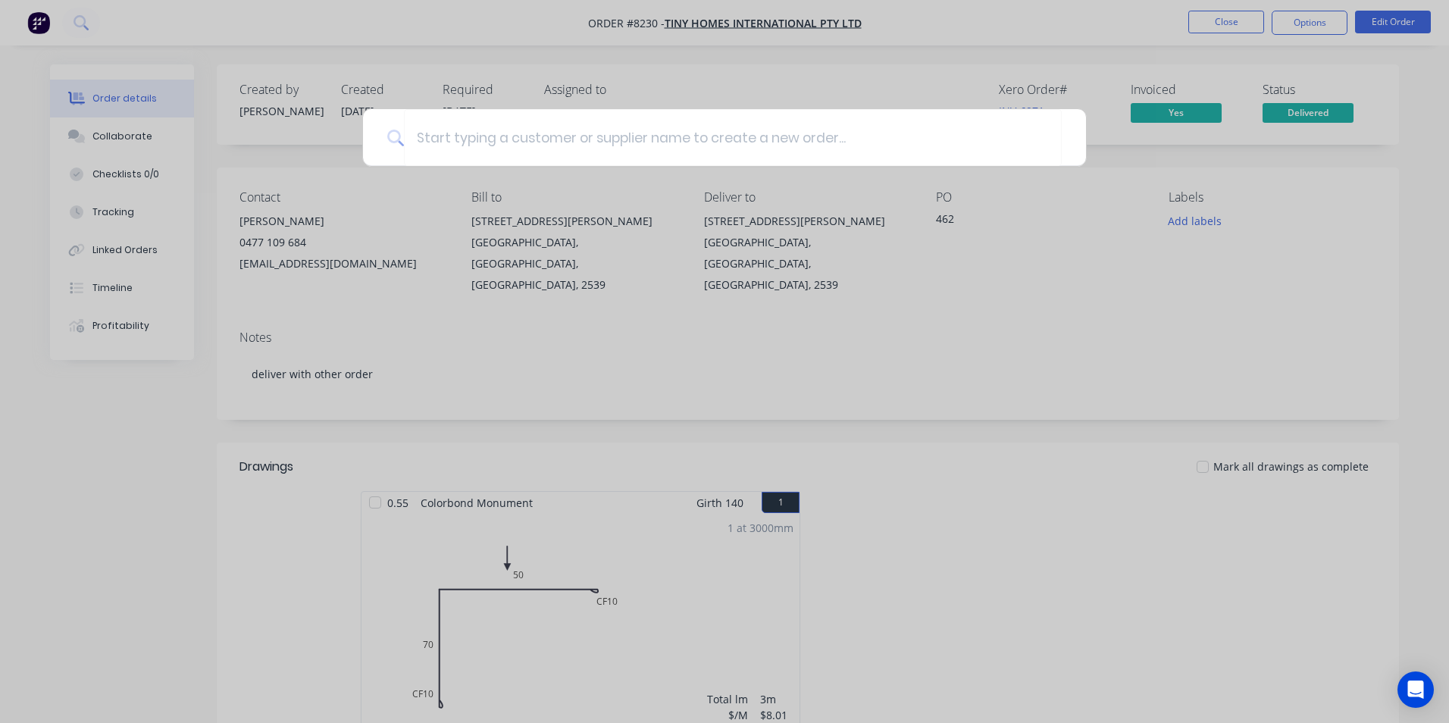
type input "m"
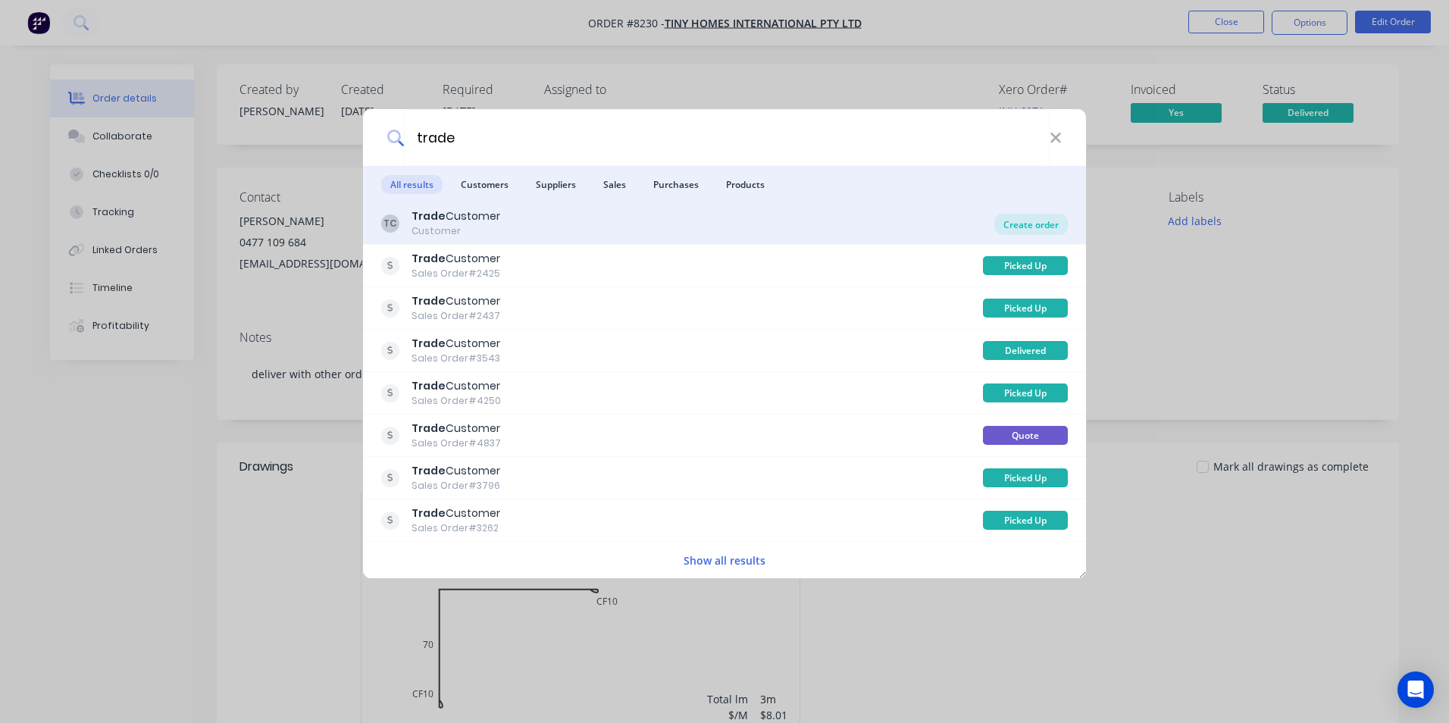
type input "trade"
click at [1023, 227] on div "Create order" at bounding box center [1030, 224] width 73 height 21
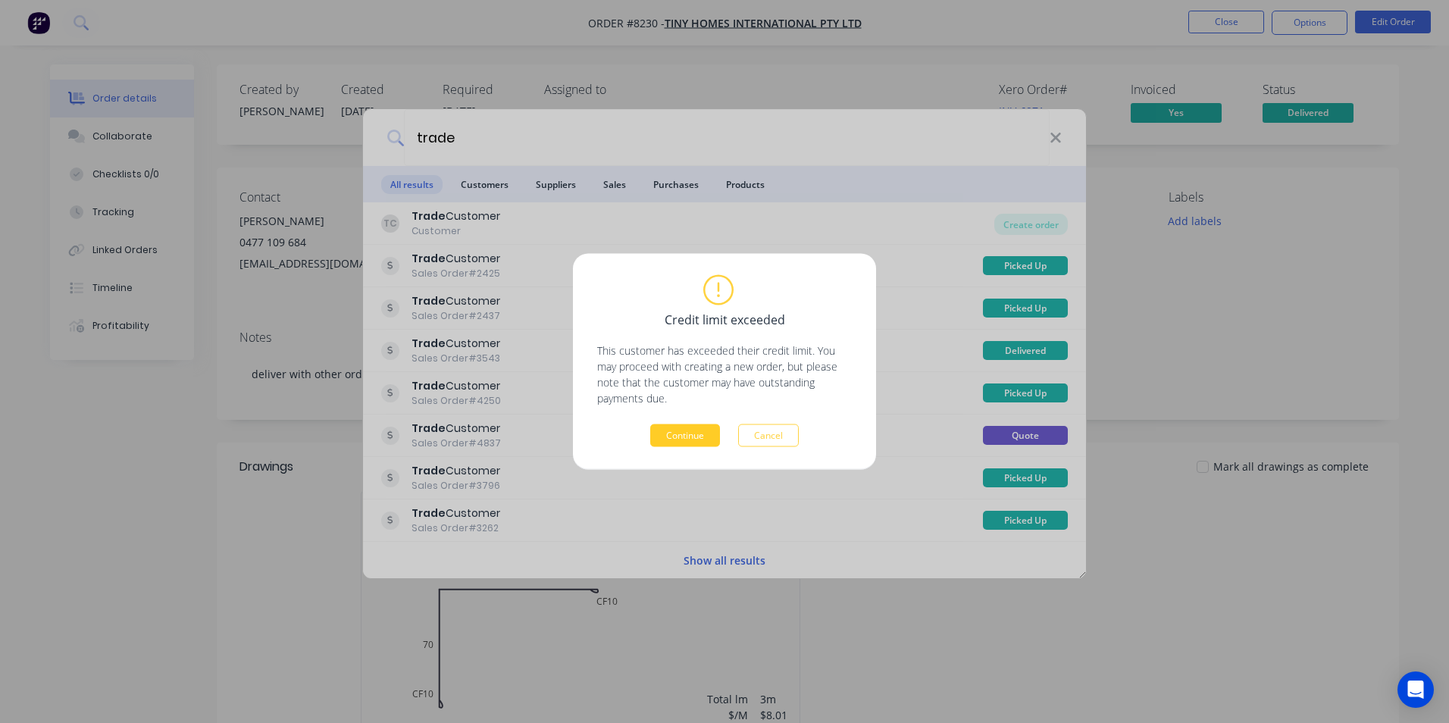
click at [667, 425] on button "Continue" at bounding box center [685, 435] width 70 height 23
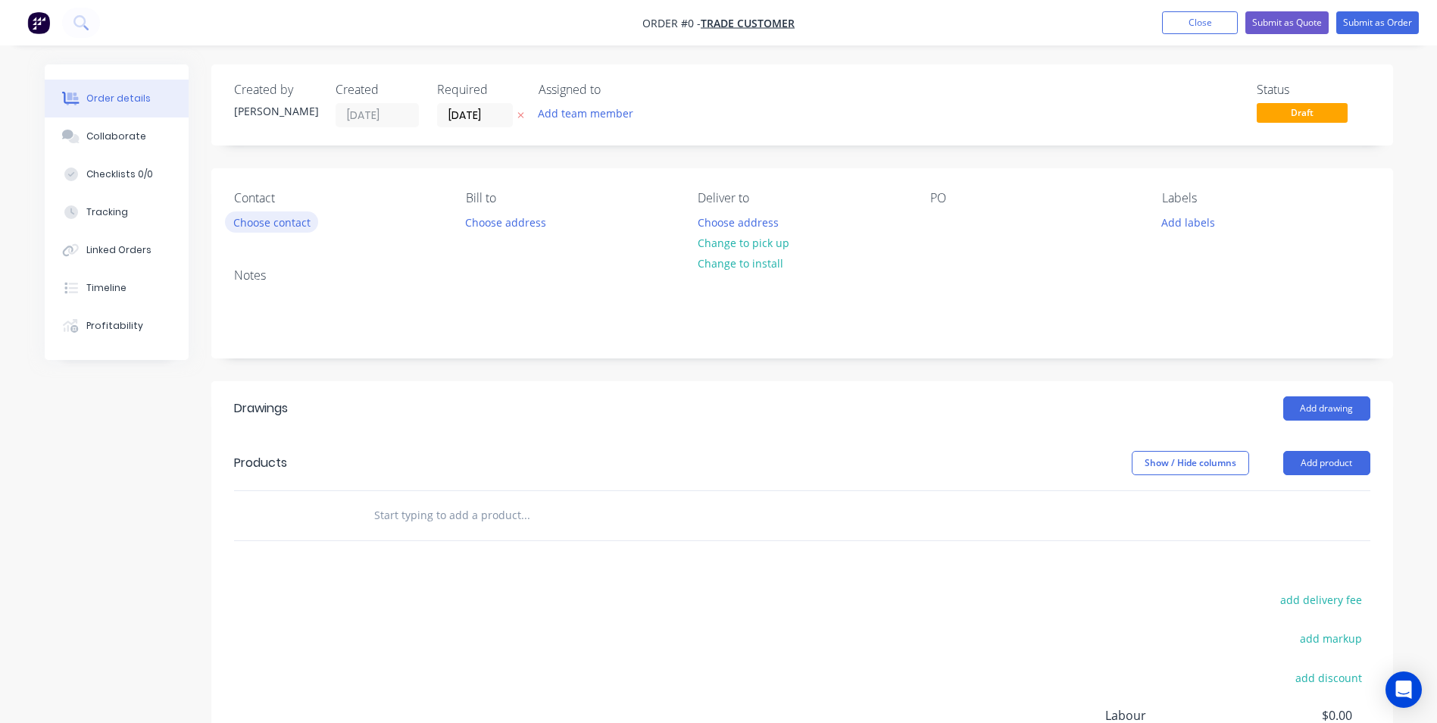
click at [290, 220] on button "Choose contact" at bounding box center [271, 221] width 93 height 20
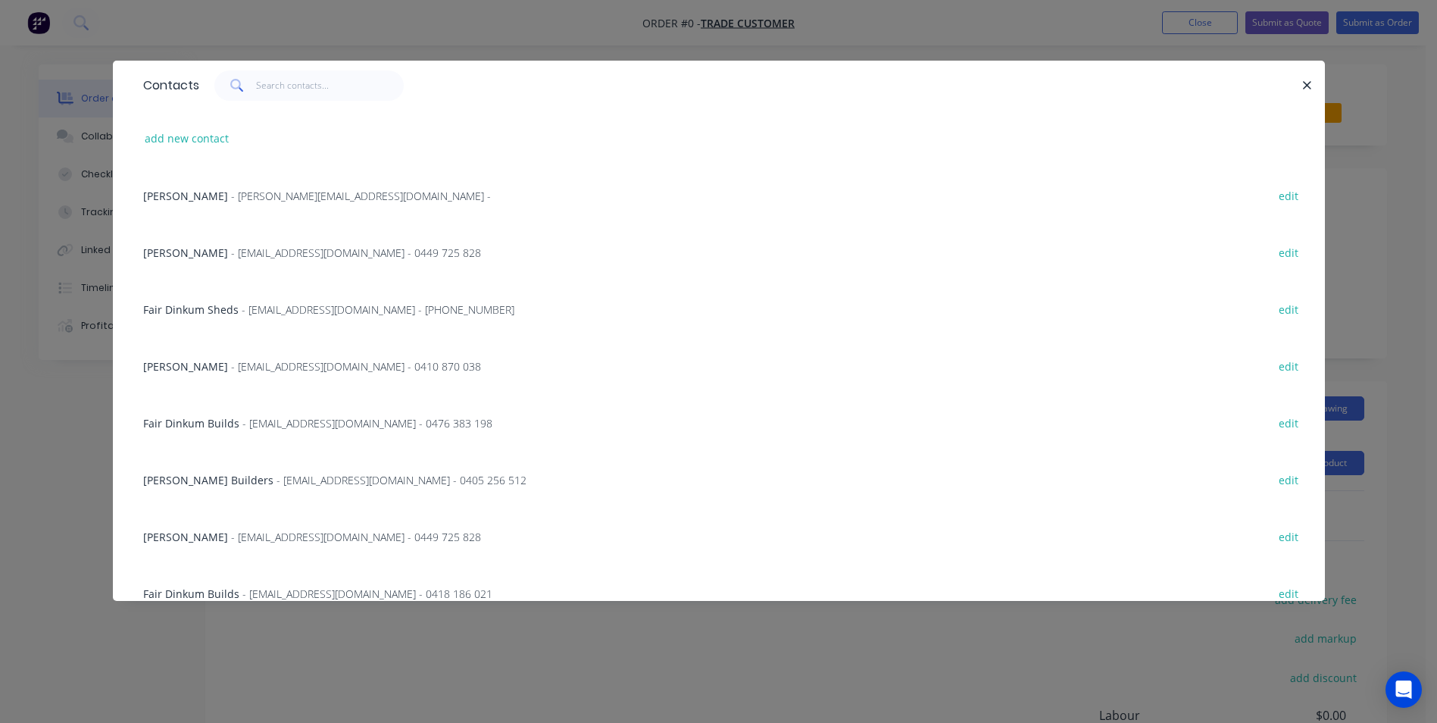
drag, startPoint x: 1304, startPoint y: 82, endPoint x: 599, endPoint y: 502, distance: 820.6
click at [1302, 82] on icon "button" at bounding box center [1307, 86] width 10 height 14
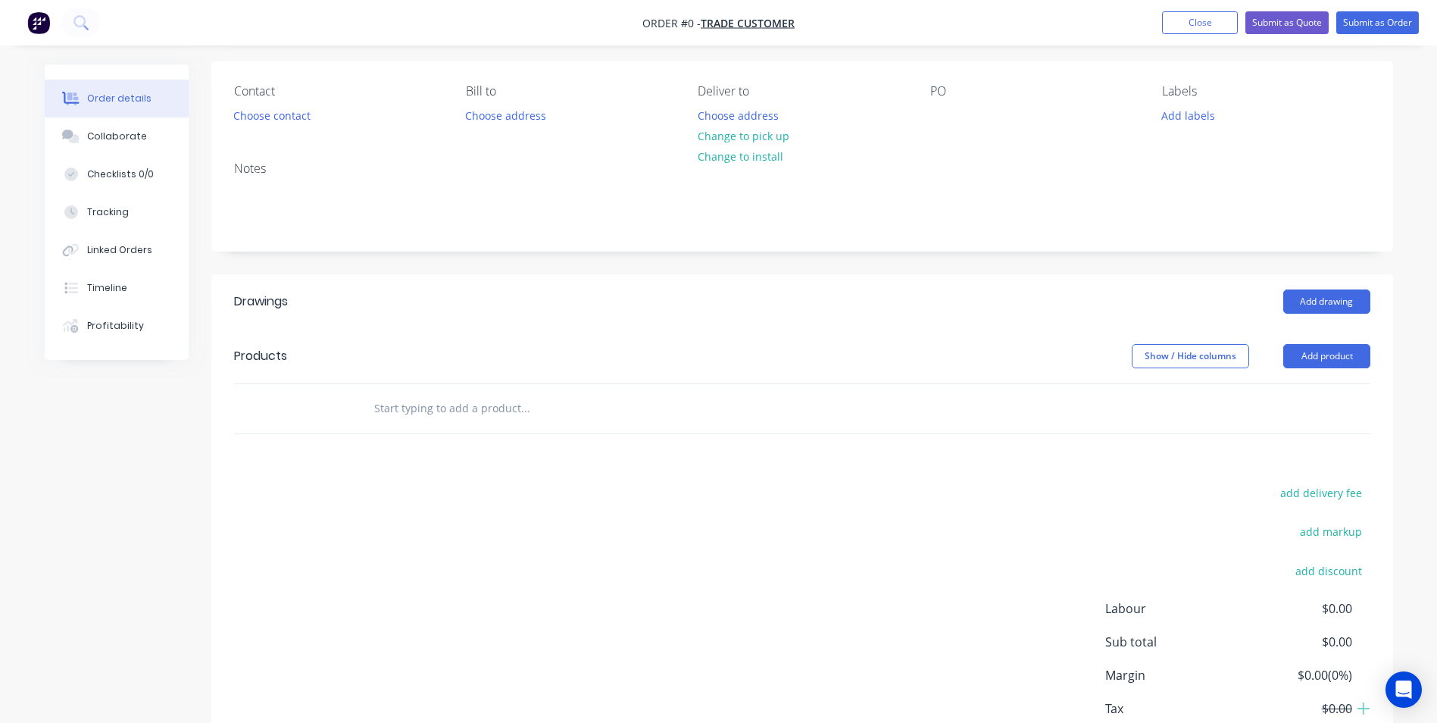
scroll to position [205, 0]
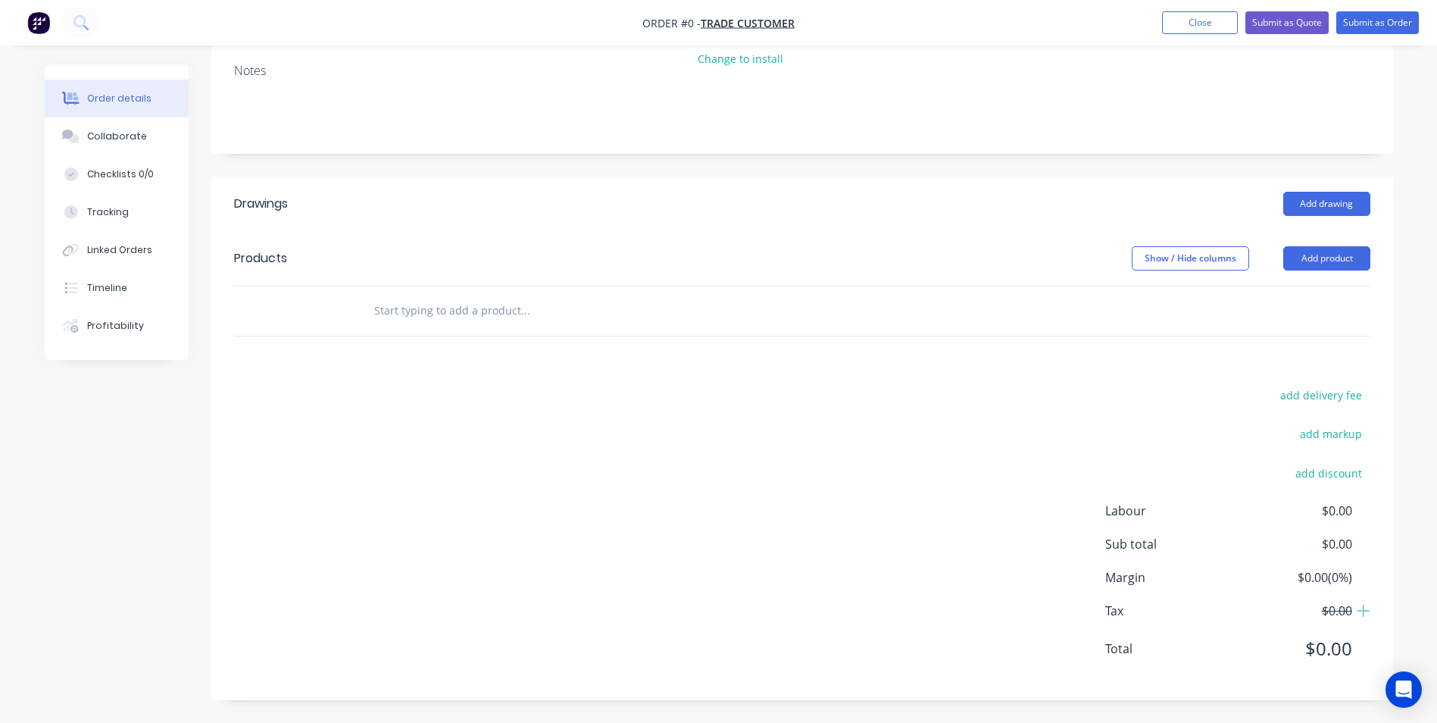
click at [445, 308] on input "text" at bounding box center [525, 311] width 303 height 30
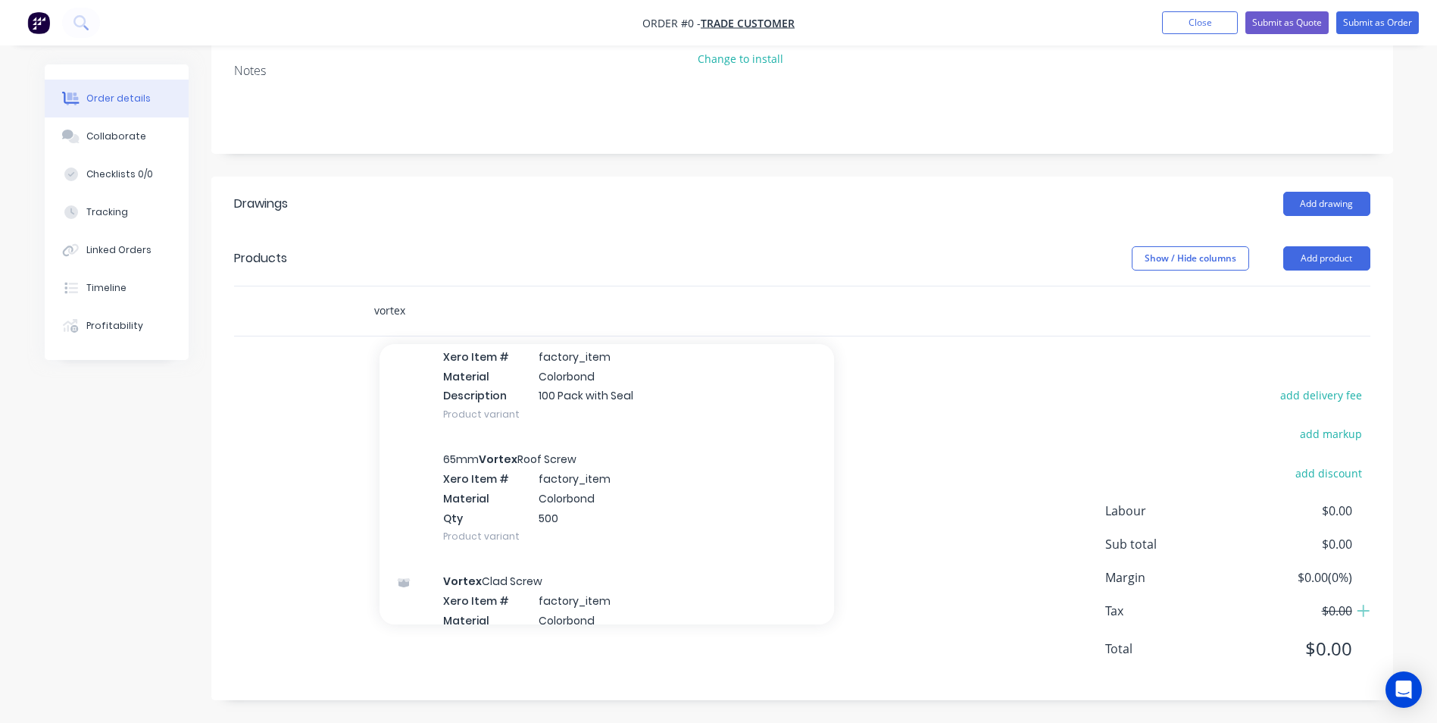
scroll to position [833, 0]
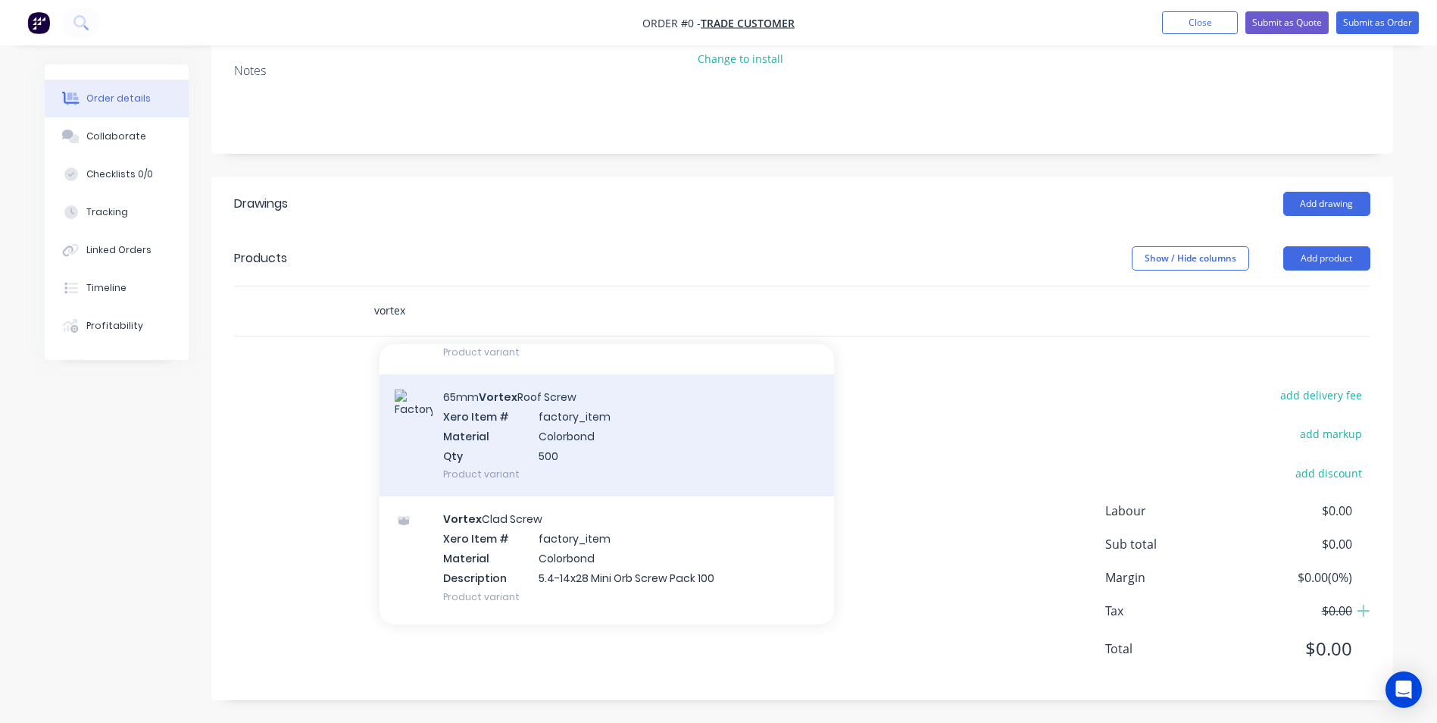
type input "vortex"
click at [560, 419] on div "65mm Vortex Roof Screw Xero Item # factory_item Material Colorbond Qty 500 Prod…" at bounding box center [607, 435] width 455 height 122
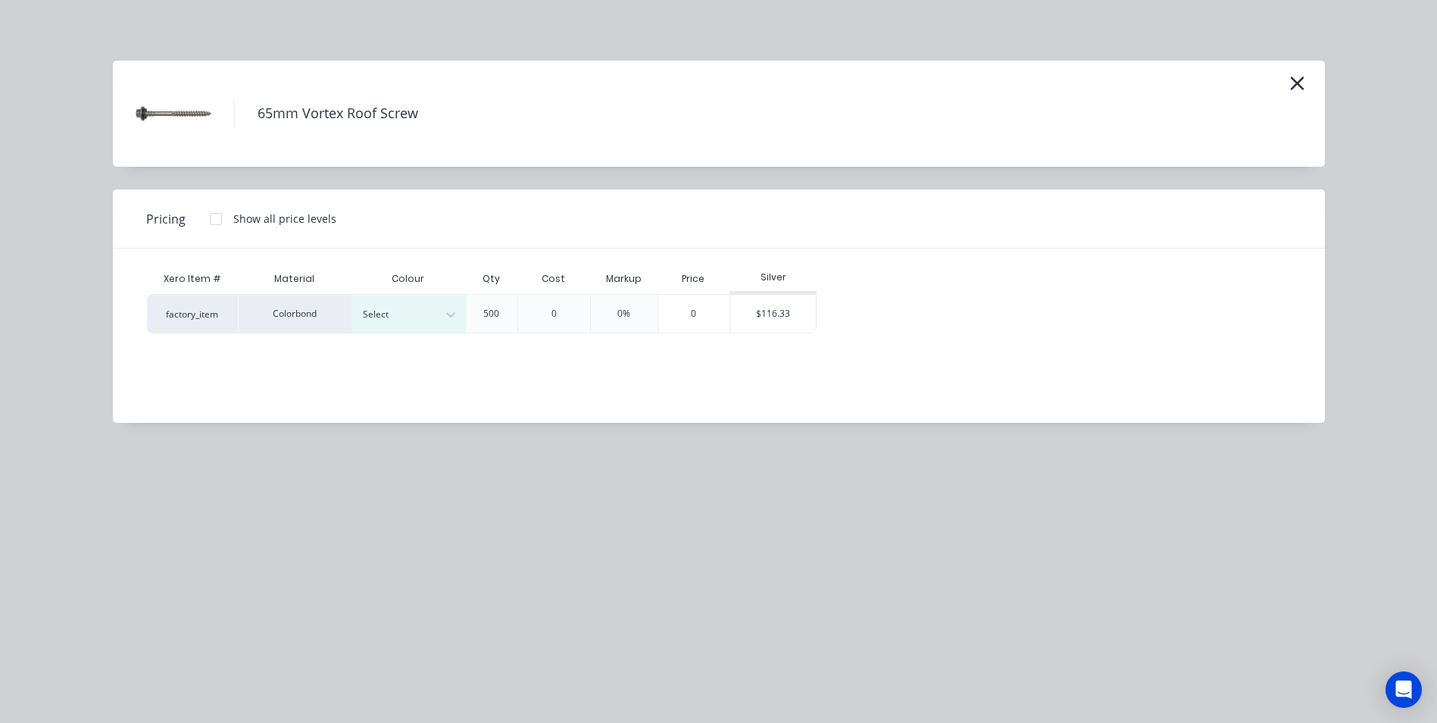
click at [205, 220] on div at bounding box center [216, 219] width 30 height 30
click at [832, 316] on div "$110.04" at bounding box center [861, 314] width 86 height 38
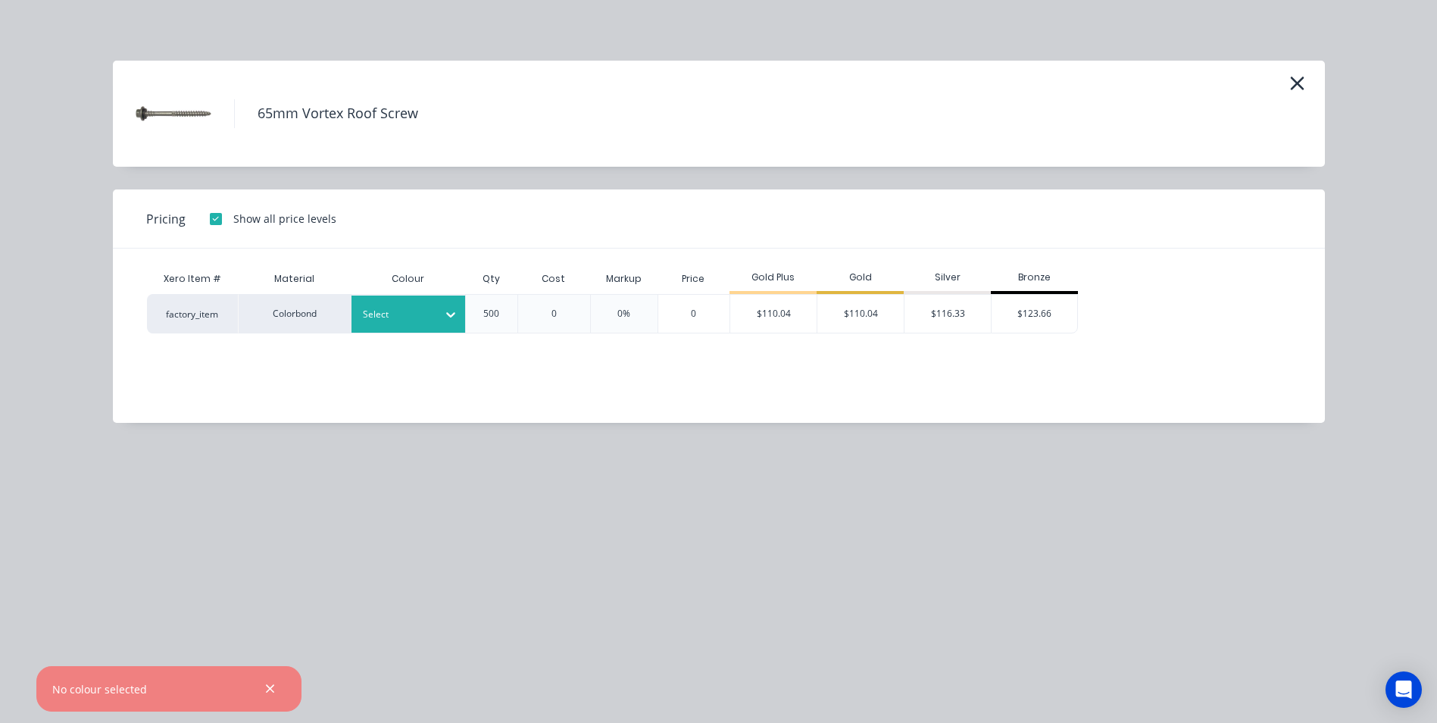
click at [411, 324] on div "Select" at bounding box center [394, 315] width 85 height 20
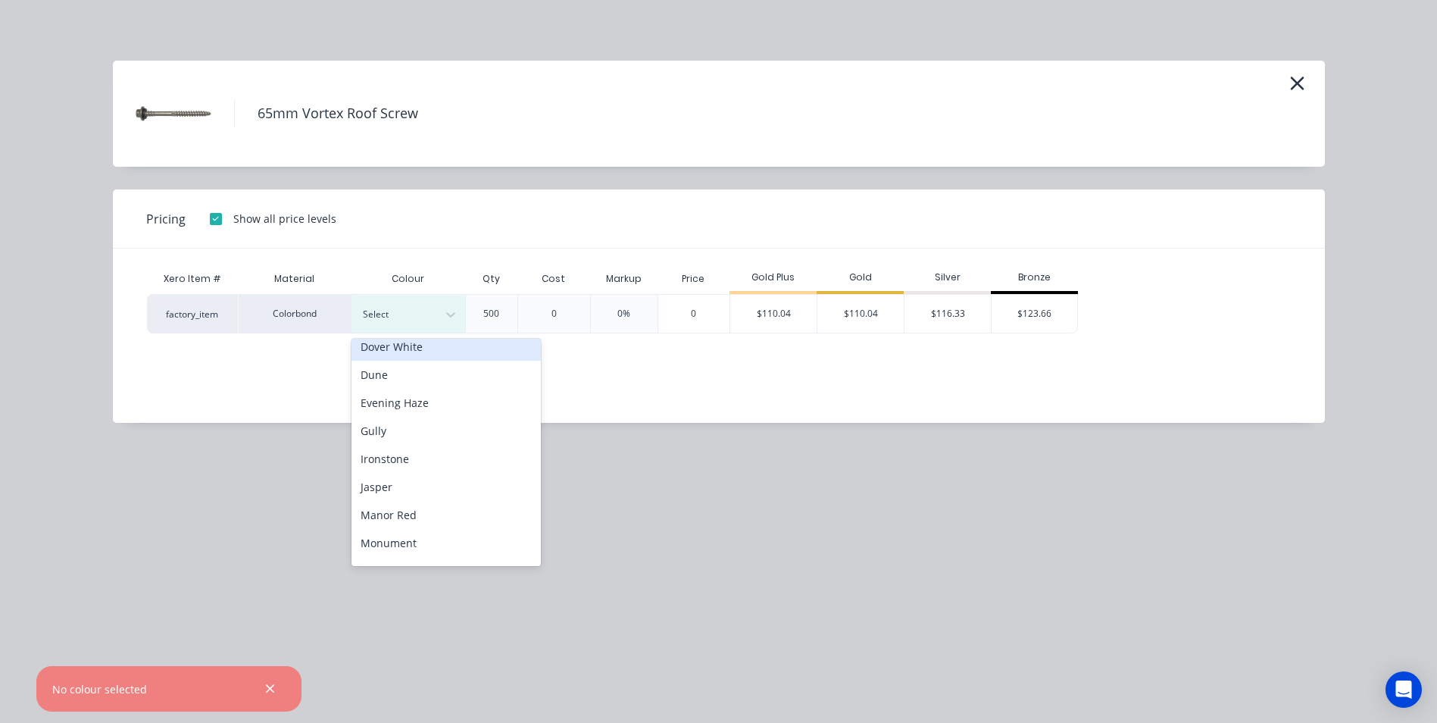
scroll to position [379, 0]
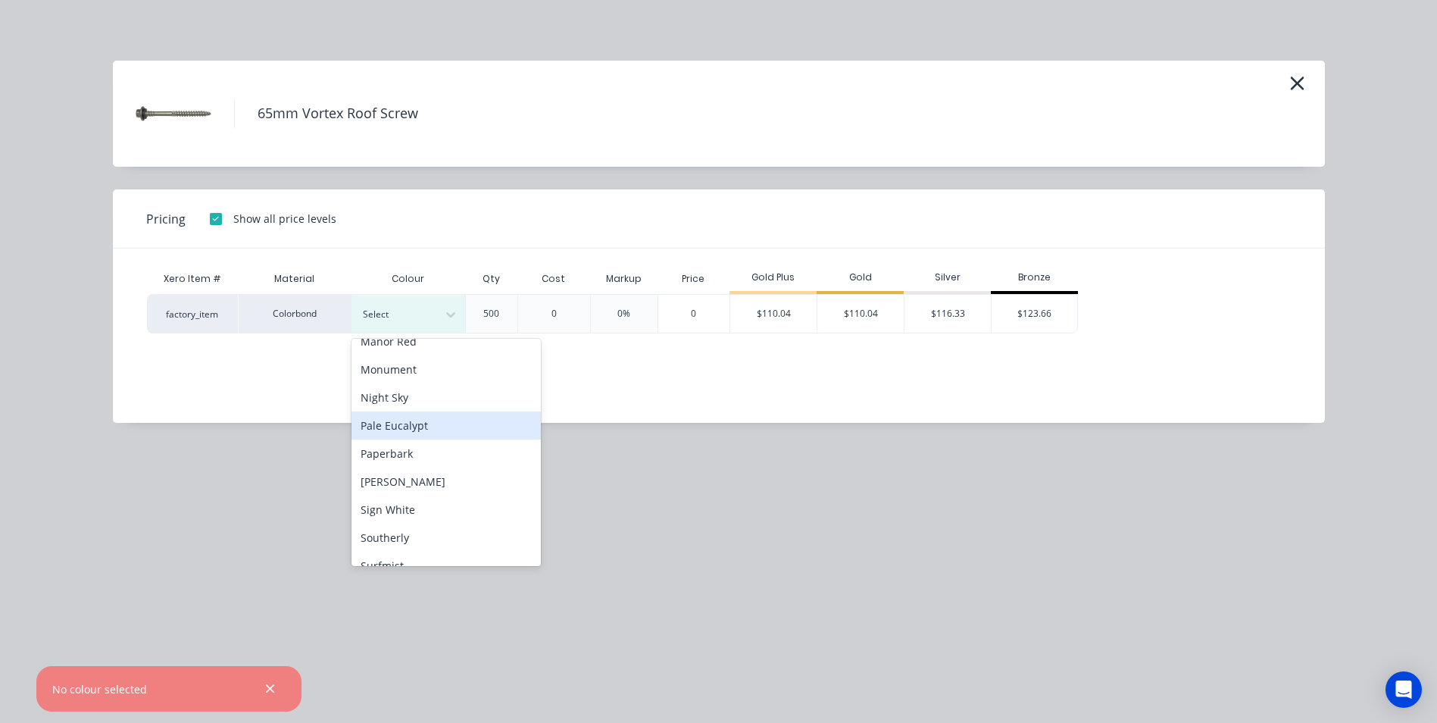
click at [433, 424] on div "Pale Eucalypt" at bounding box center [446, 425] width 189 height 28
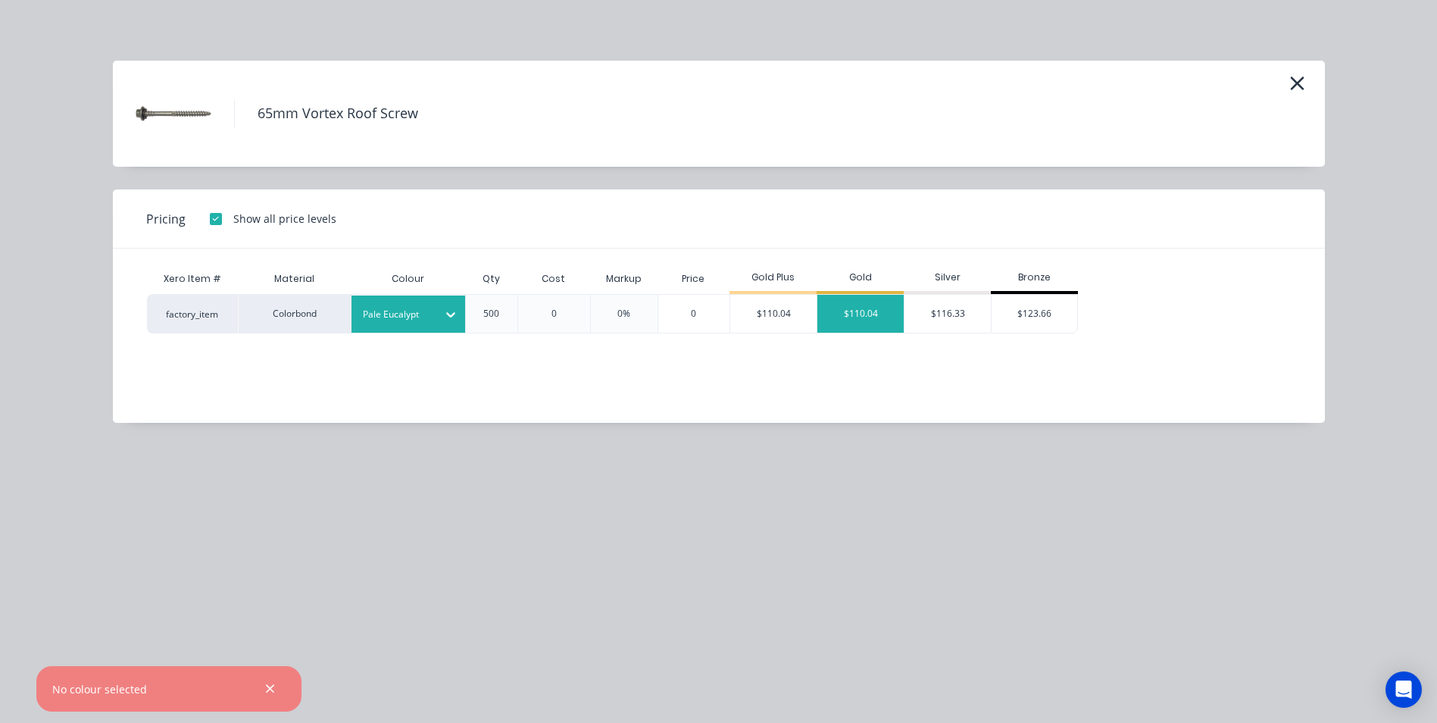
click at [858, 313] on div "$110.04" at bounding box center [861, 314] width 86 height 38
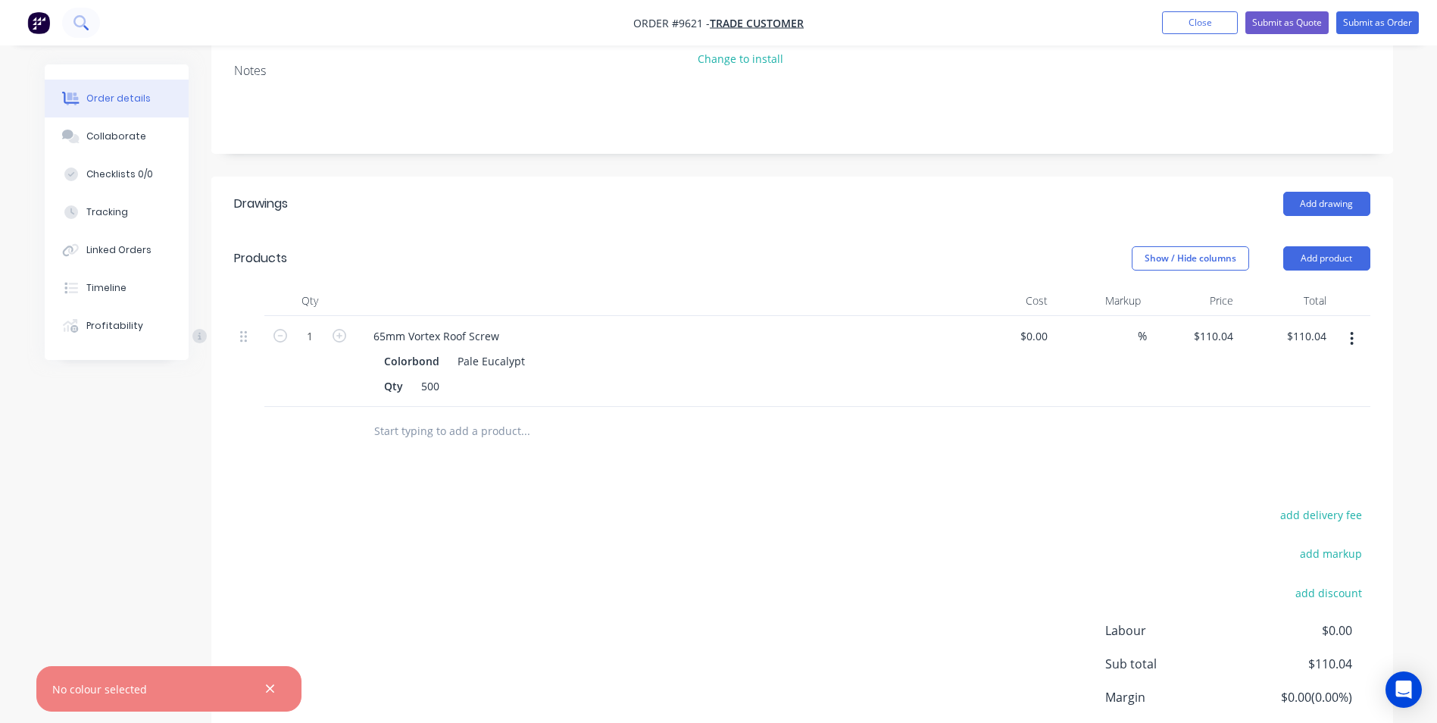
click at [84, 27] on icon at bounding box center [85, 27] width 5 height 5
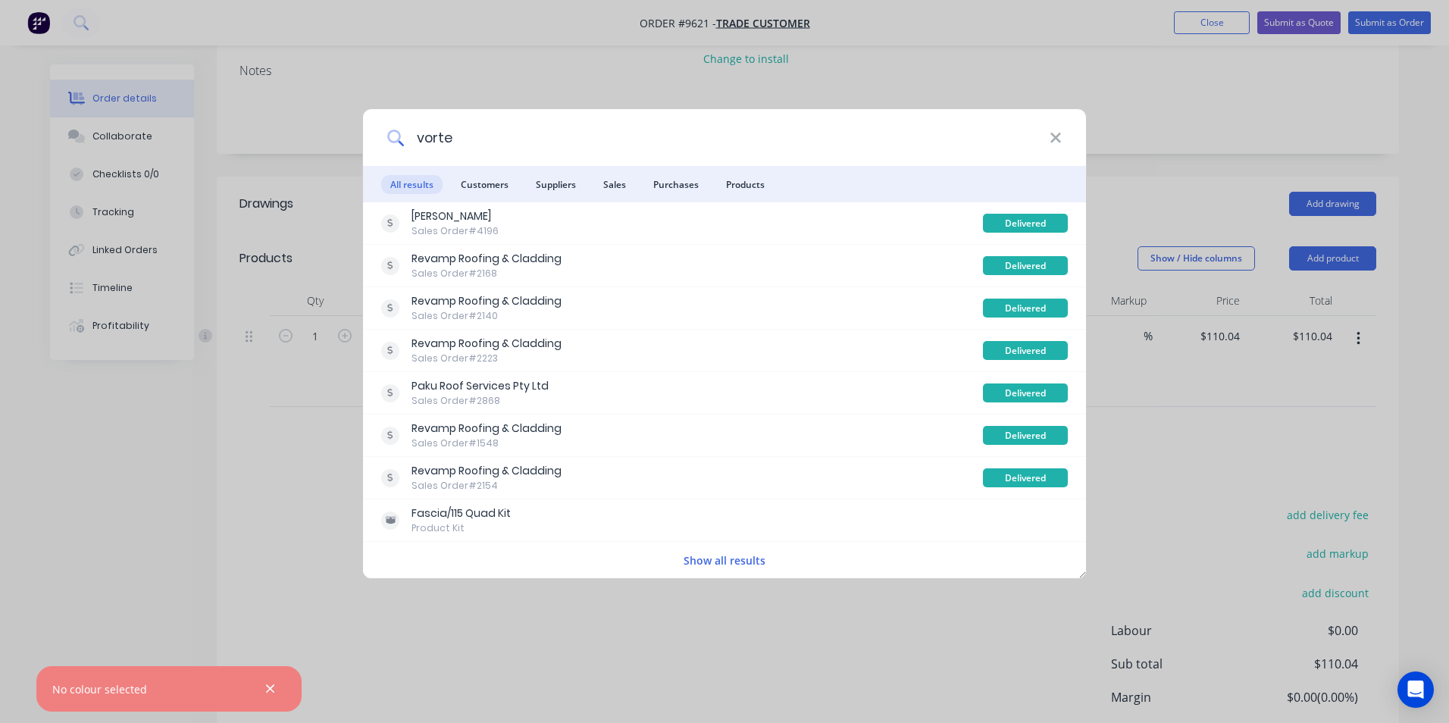
type input "vortex"
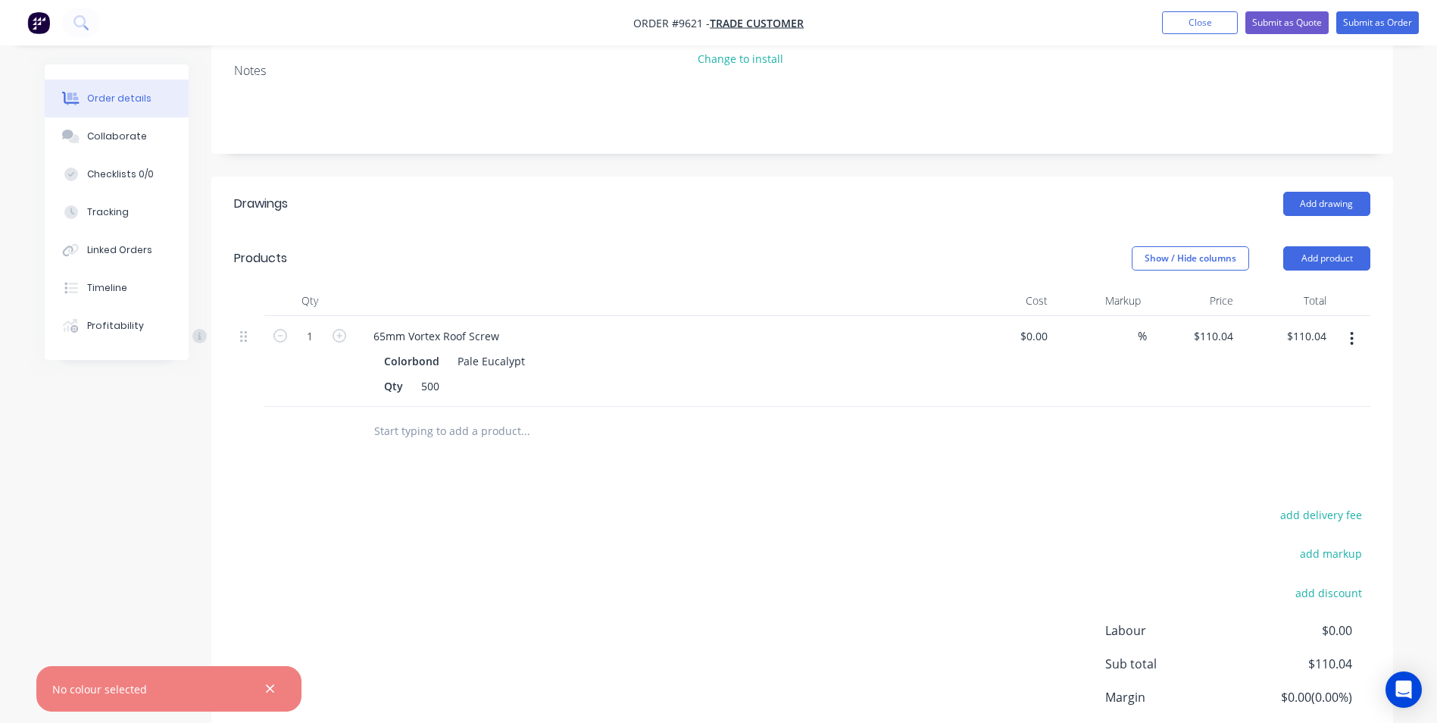
click at [424, 443] on input "text" at bounding box center [525, 431] width 303 height 30
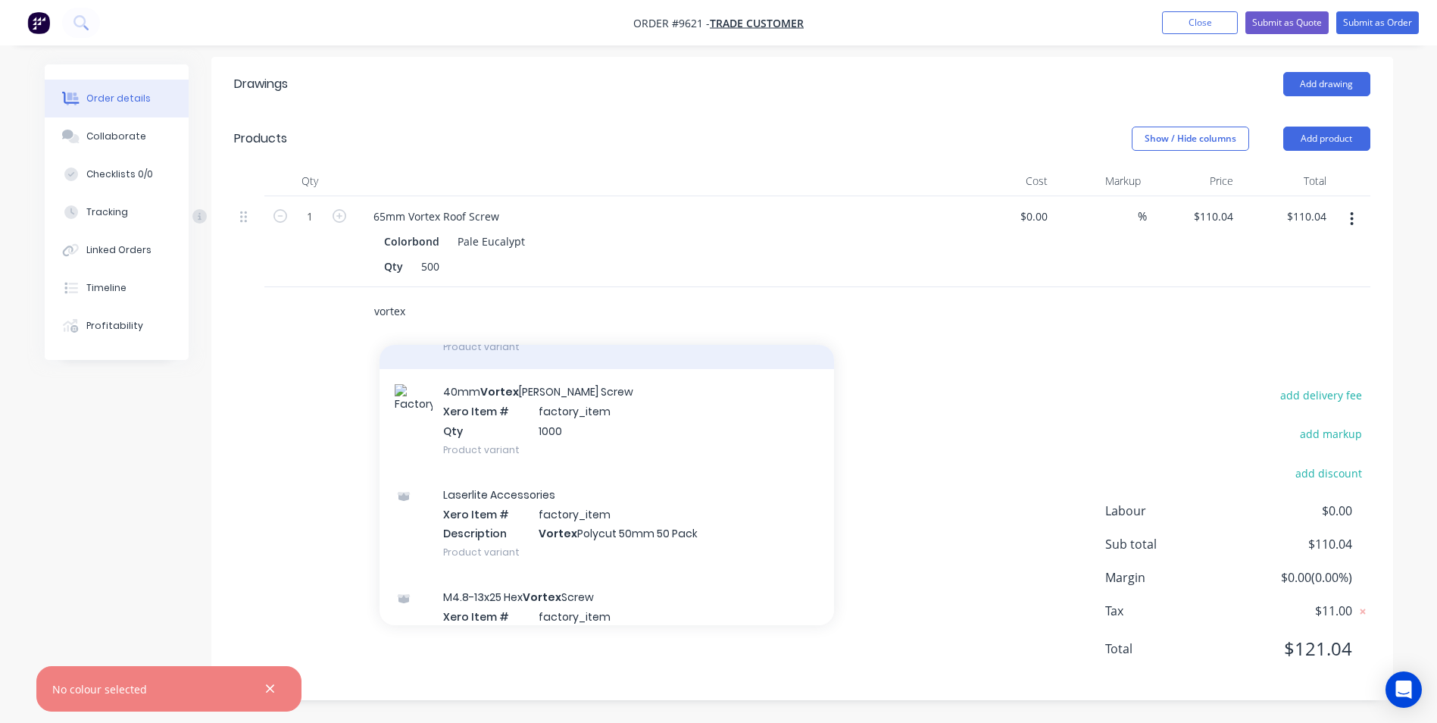
scroll to position [379, 0]
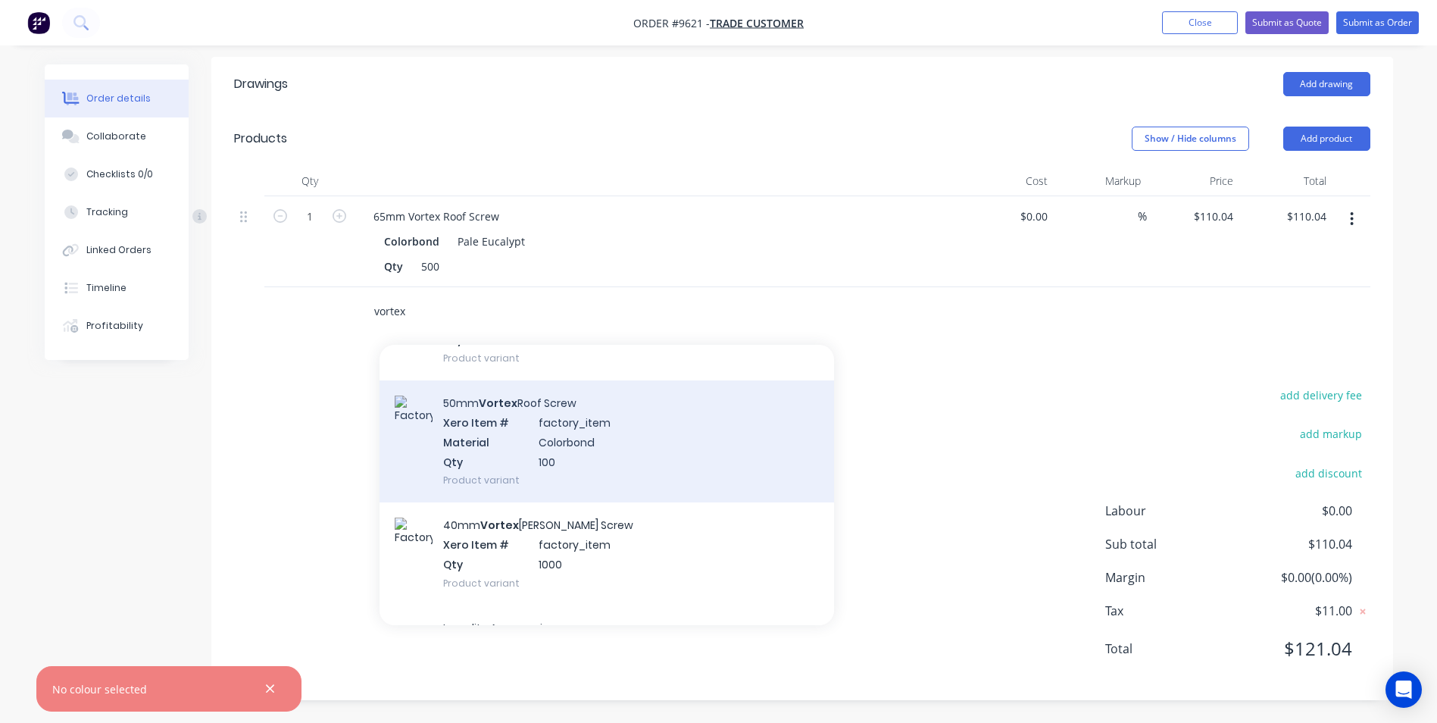
type input "vortex"
click at [561, 458] on div "50mm Vortex Roof Screw Xero Item # factory_item Material Colorbond Qty 100 Prod…" at bounding box center [607, 441] width 455 height 122
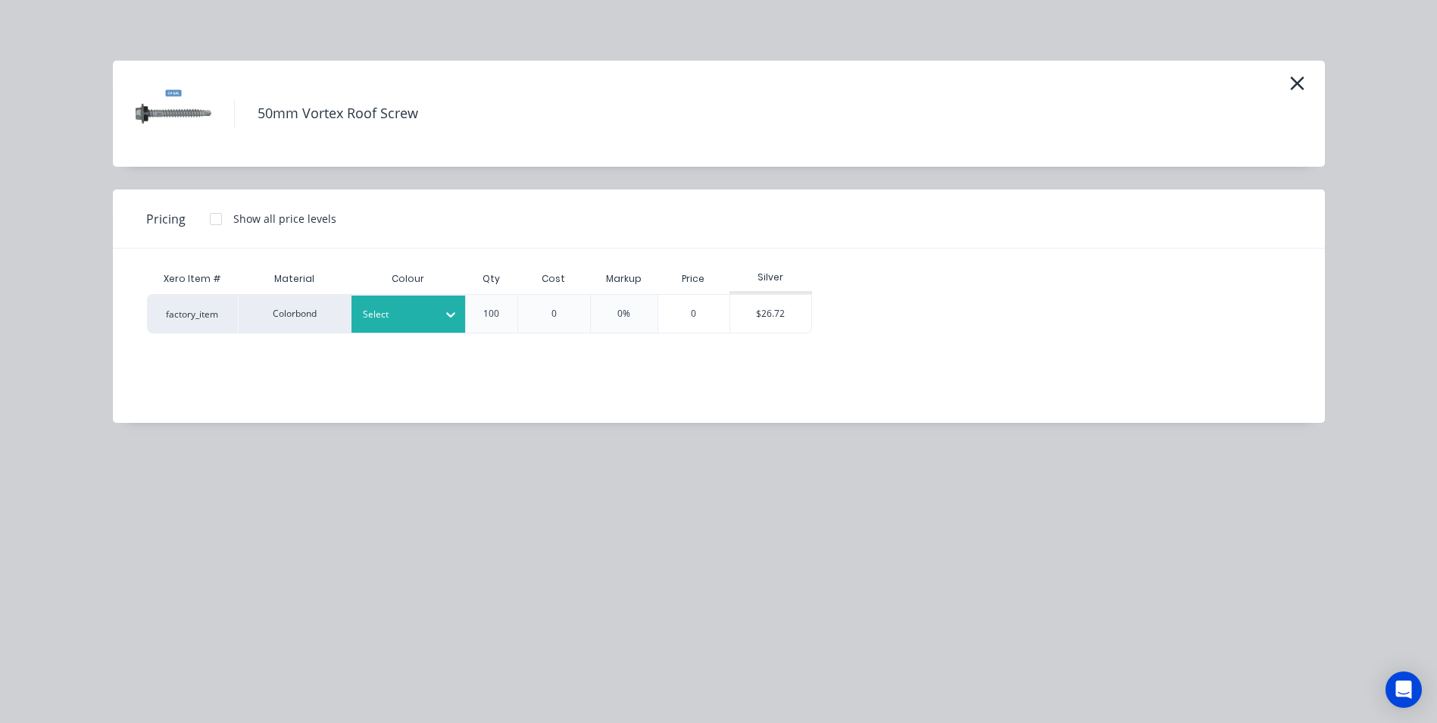
click at [415, 308] on div at bounding box center [397, 314] width 68 height 17
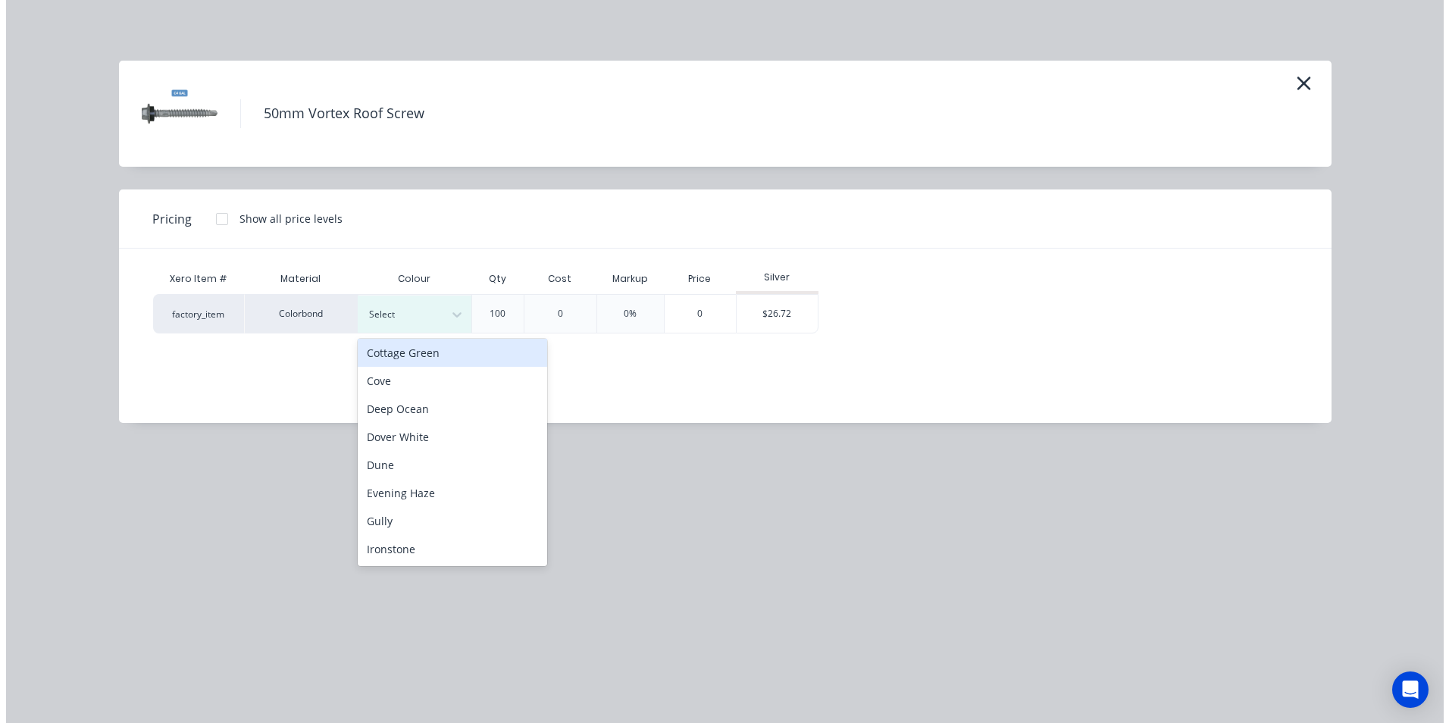
scroll to position [303, 0]
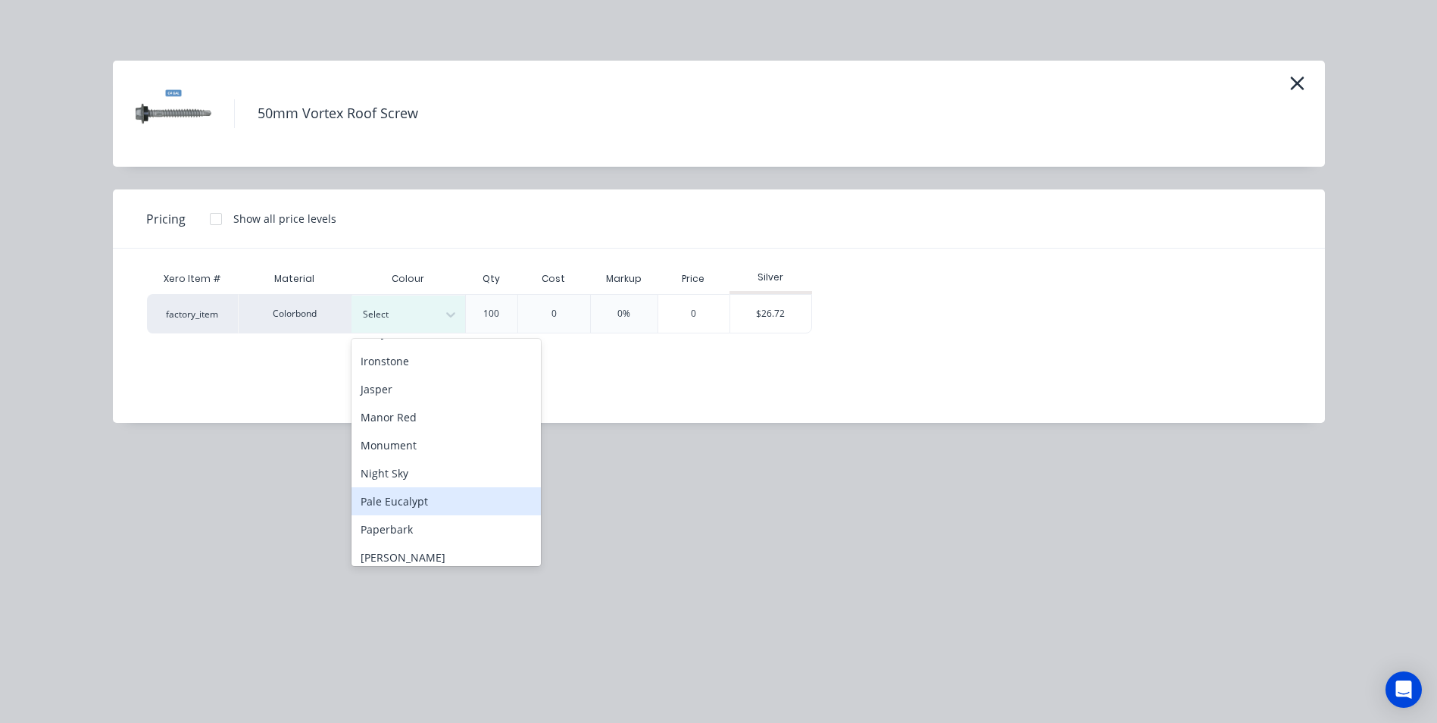
drag, startPoint x: 441, startPoint y: 501, endPoint x: 765, endPoint y: 294, distance: 384.0
click at [442, 501] on div "Pale Eucalypt" at bounding box center [446, 501] width 189 height 28
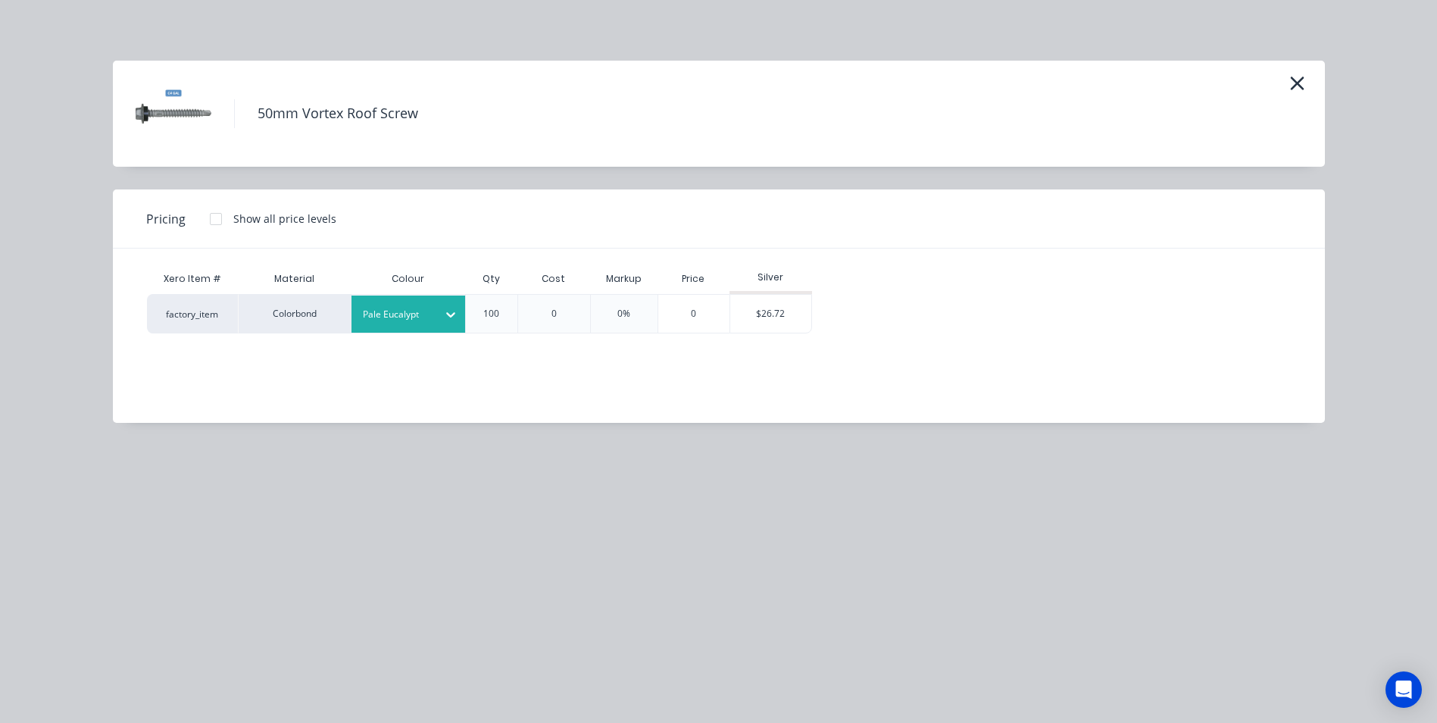
click at [214, 217] on div at bounding box center [216, 219] width 30 height 30
click at [849, 324] on div "$24.63" at bounding box center [854, 314] width 82 height 38
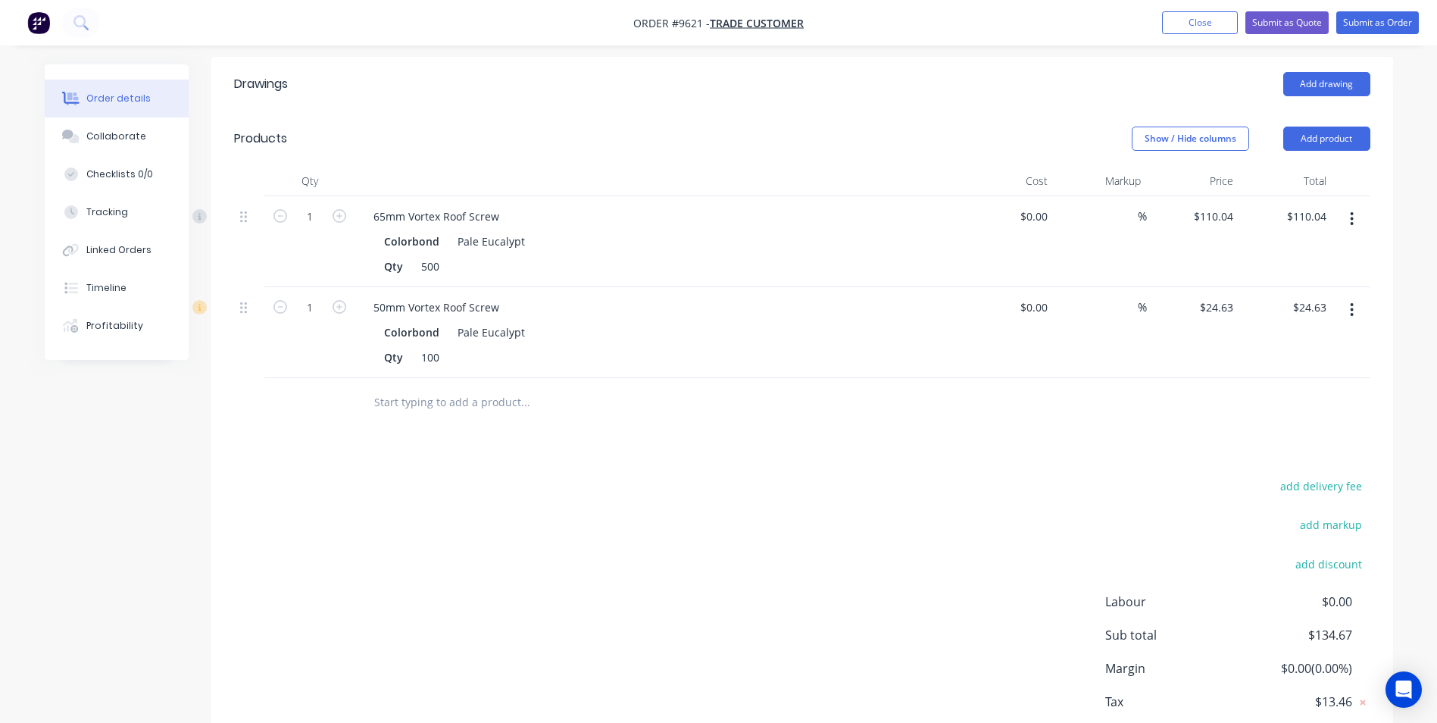
click at [346, 305] on button "button" at bounding box center [340, 306] width 20 height 16
type input "2"
type input "$49.26"
click at [346, 305] on button "button" at bounding box center [340, 306] width 20 height 16
type input "3"
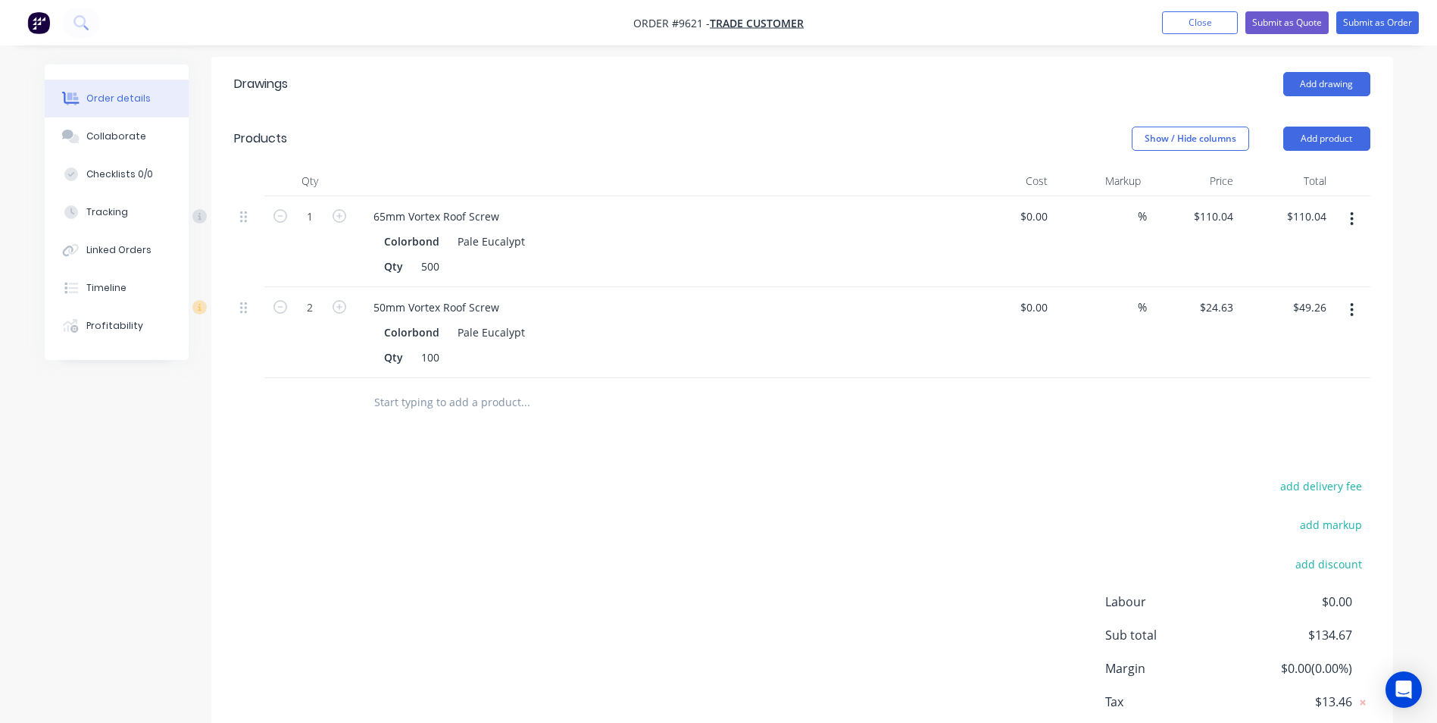
type input "$73.89"
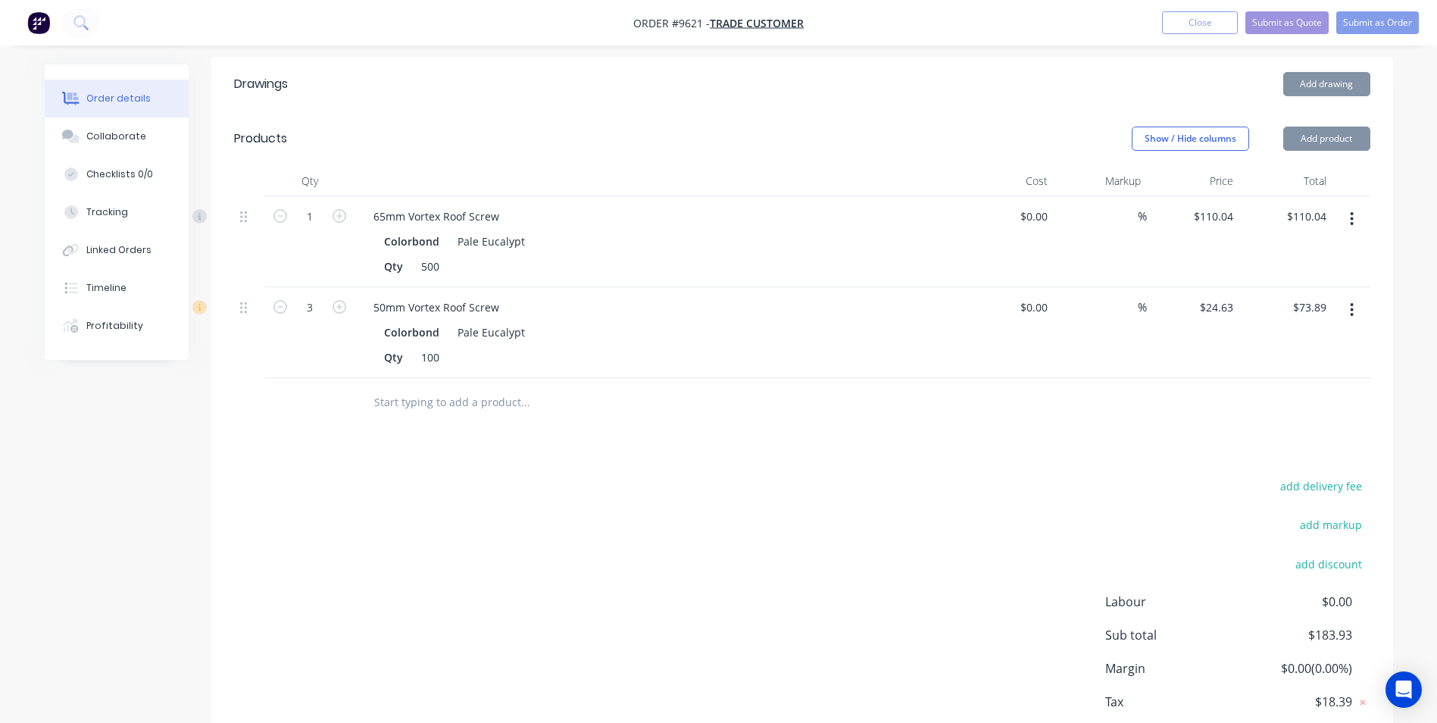
click at [346, 305] on button "button" at bounding box center [340, 306] width 20 height 16
type input "4"
type input "$98.52"
click at [346, 305] on button "button" at bounding box center [340, 306] width 20 height 16
type input "5"
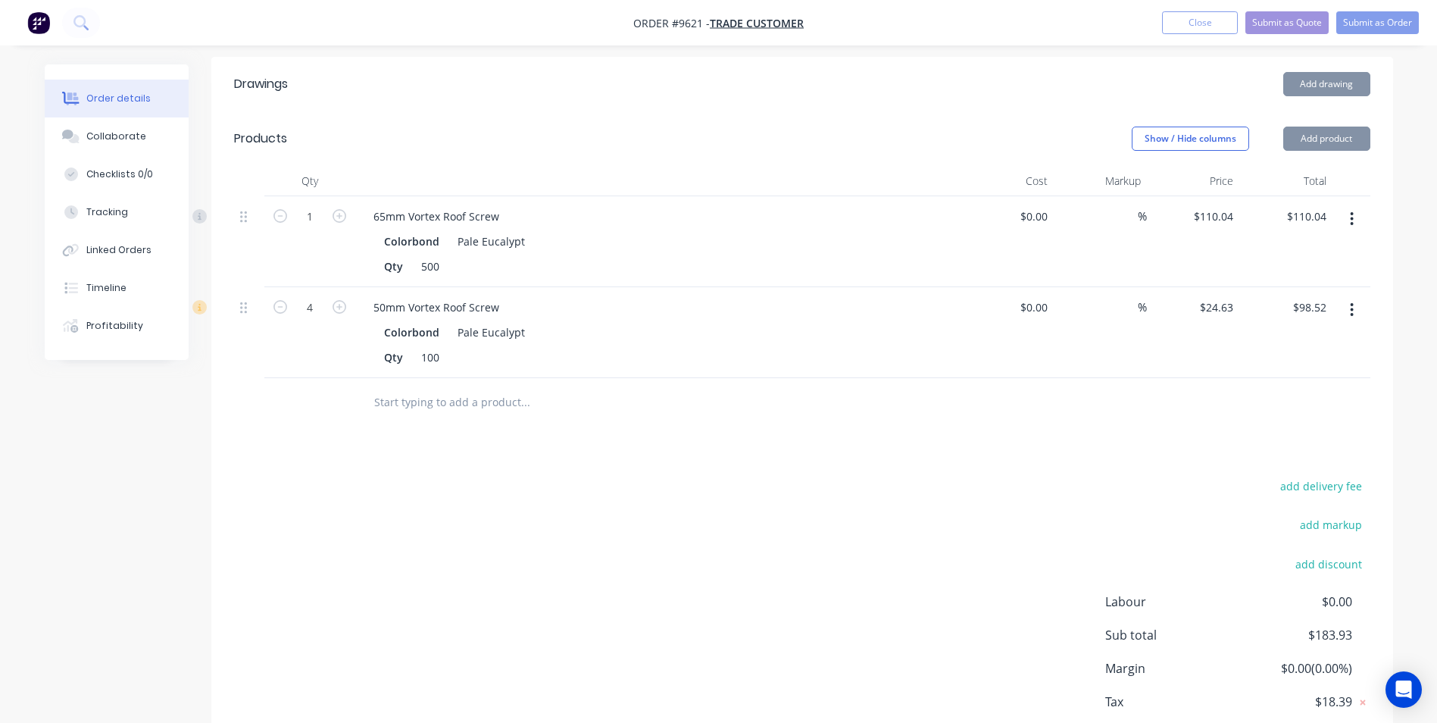
type input "$123.15"
click at [346, 305] on button "button" at bounding box center [340, 306] width 20 height 16
type input "6"
type input "$147.78"
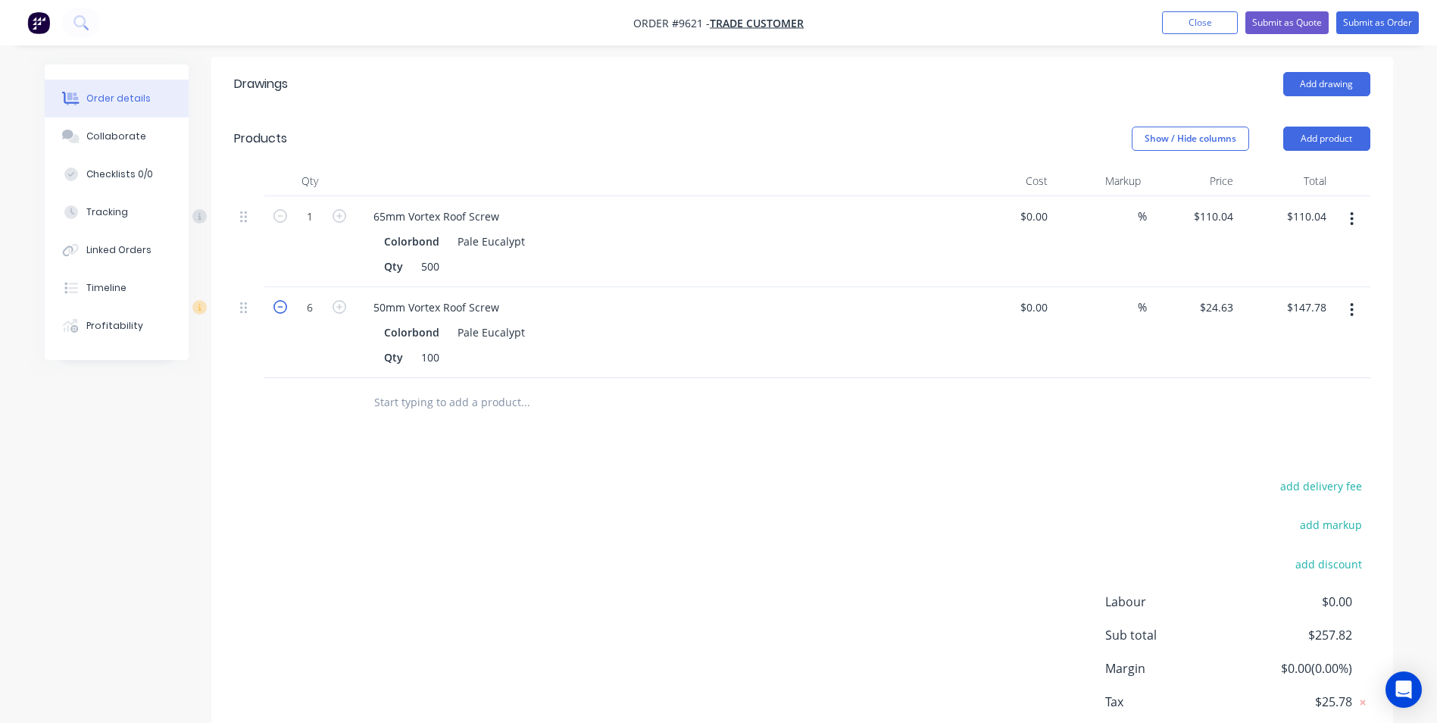
click at [274, 312] on icon "button" at bounding box center [281, 307] width 14 height 14
type input "5"
type input "$123.15"
click at [1357, 314] on button "button" at bounding box center [1352, 309] width 36 height 27
click at [1265, 436] on div "Delete" at bounding box center [1298, 441] width 117 height 22
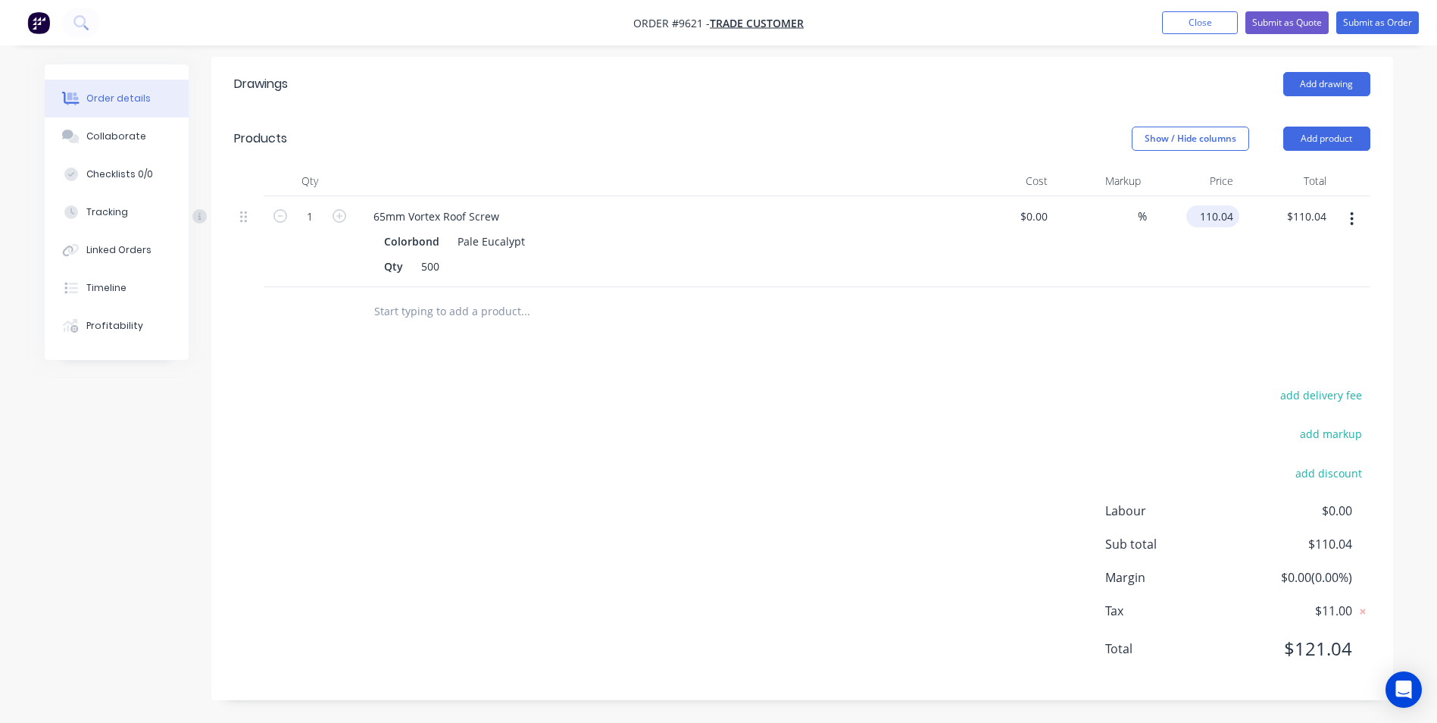
click at [1233, 217] on input "110.04" at bounding box center [1216, 216] width 47 height 22
type input "$100.00"
click at [1220, 297] on div at bounding box center [802, 311] width 1137 height 49
click at [1375, 17] on button "Submit as Order" at bounding box center [1378, 22] width 83 height 23
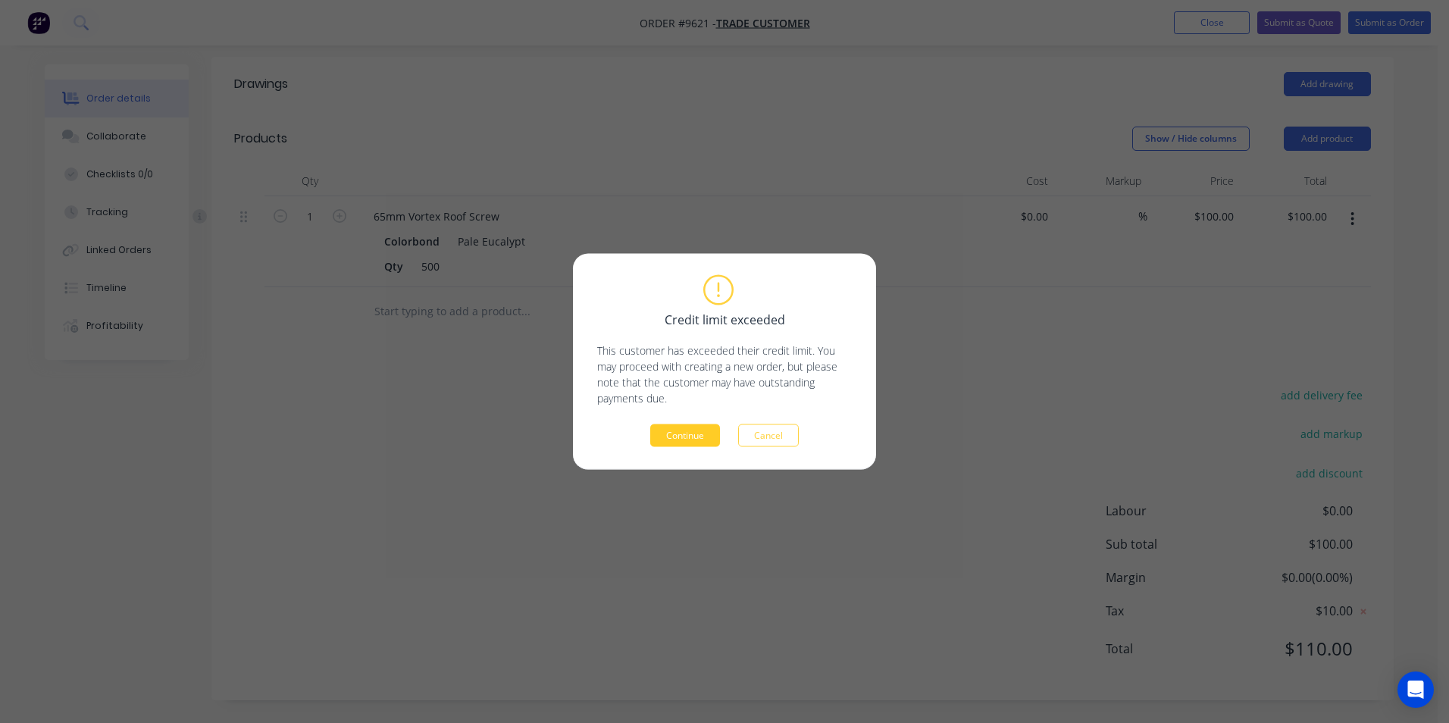
click at [702, 438] on button "Continue" at bounding box center [685, 435] width 70 height 23
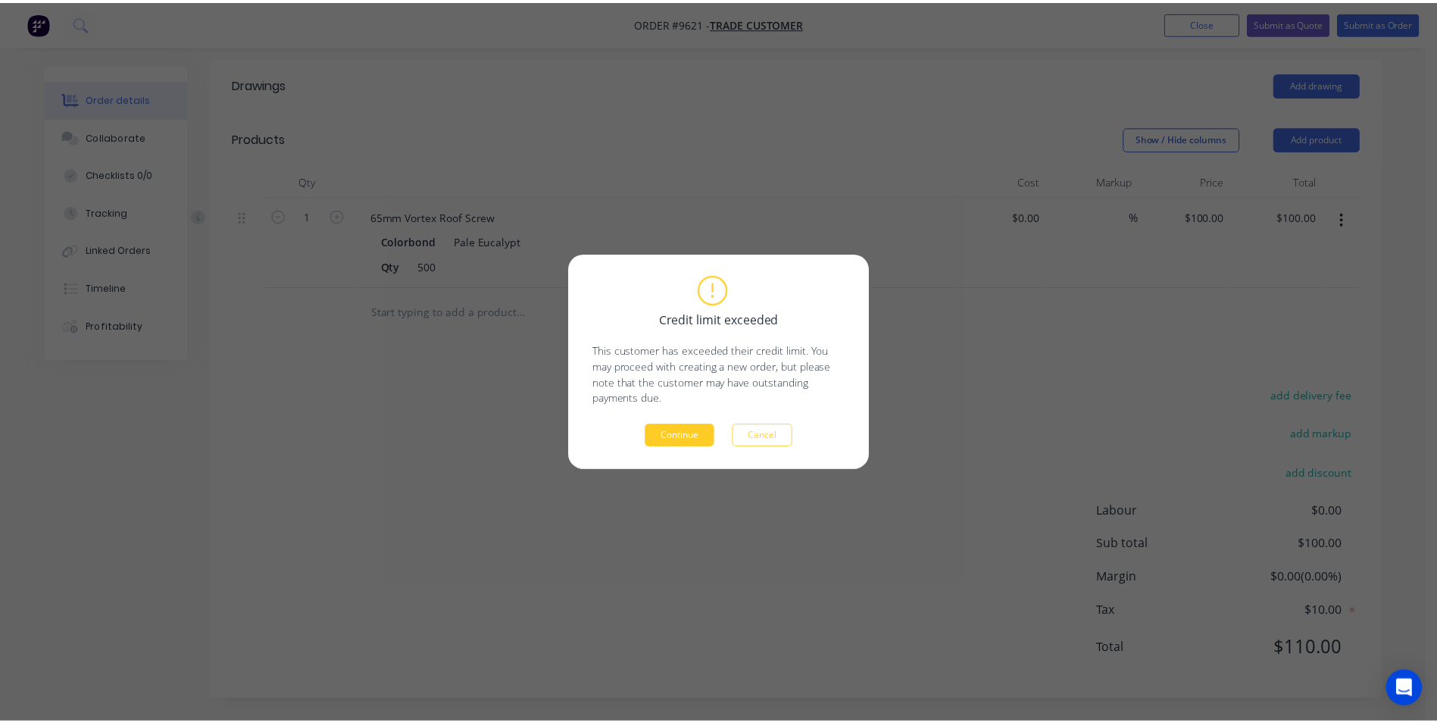
scroll to position [0, 0]
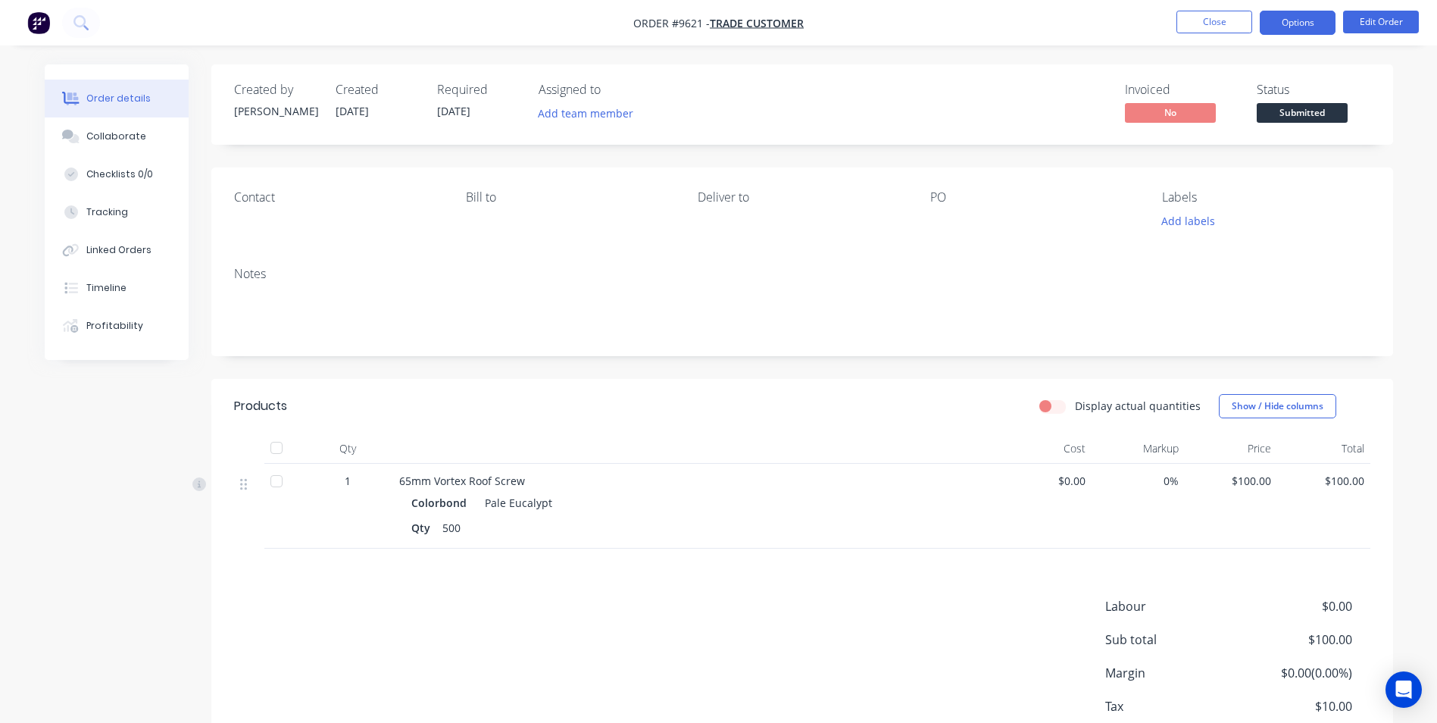
click at [1266, 23] on button "Options" at bounding box center [1298, 23] width 76 height 24
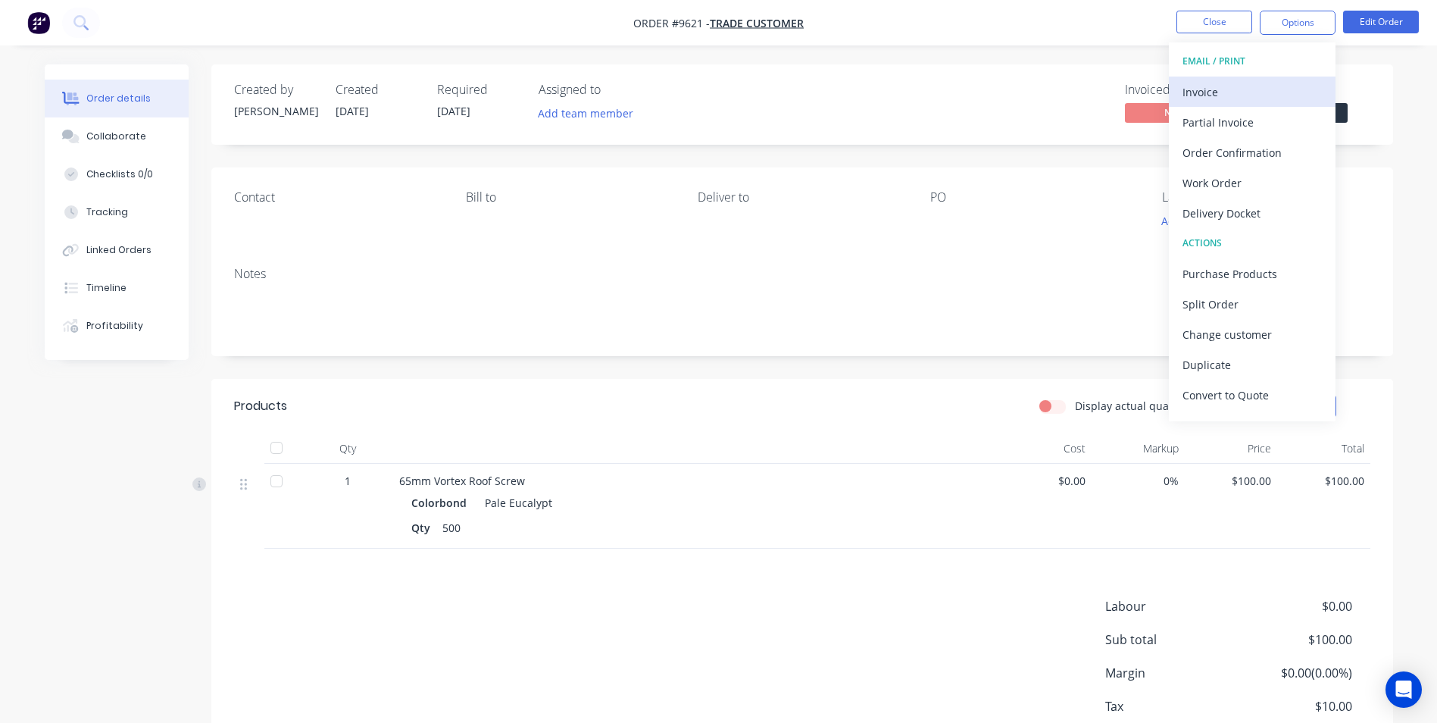
click at [1202, 92] on div "Invoice" at bounding box center [1252, 92] width 139 height 22
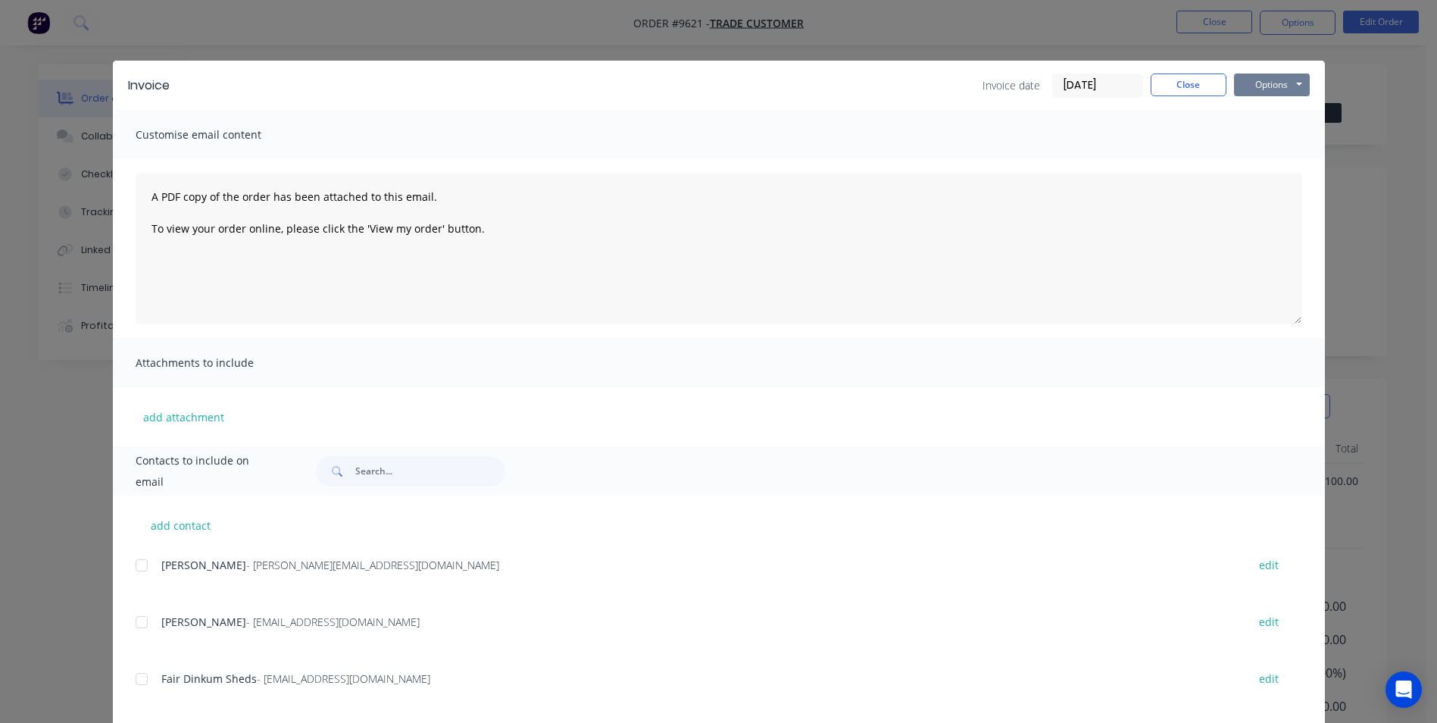
click at [1256, 86] on button "Options" at bounding box center [1272, 84] width 76 height 23
click at [1238, 137] on button "Print" at bounding box center [1282, 136] width 97 height 25
click at [77, 558] on div "Invoice Invoice date [DATE] Close Options Preview Print Email Customise email c…" at bounding box center [718, 361] width 1437 height 723
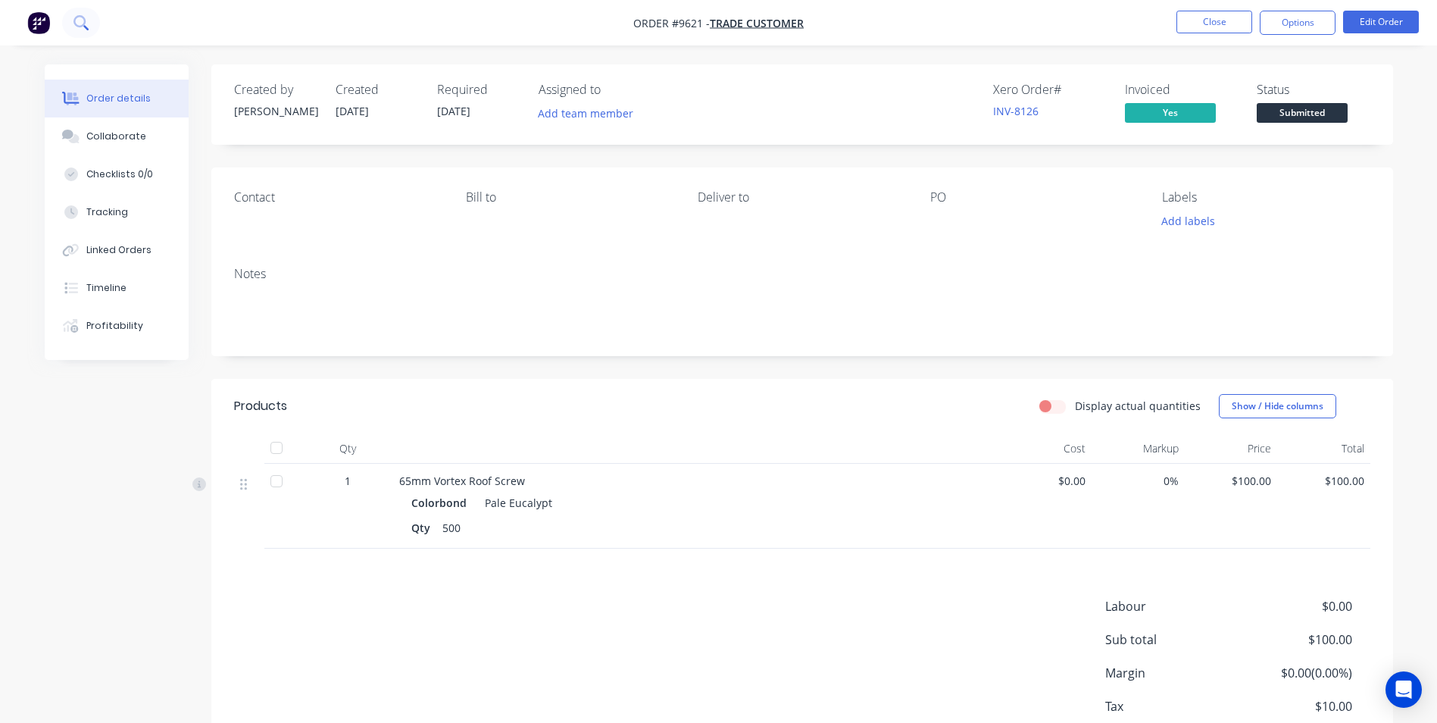
click at [72, 23] on button at bounding box center [81, 23] width 38 height 30
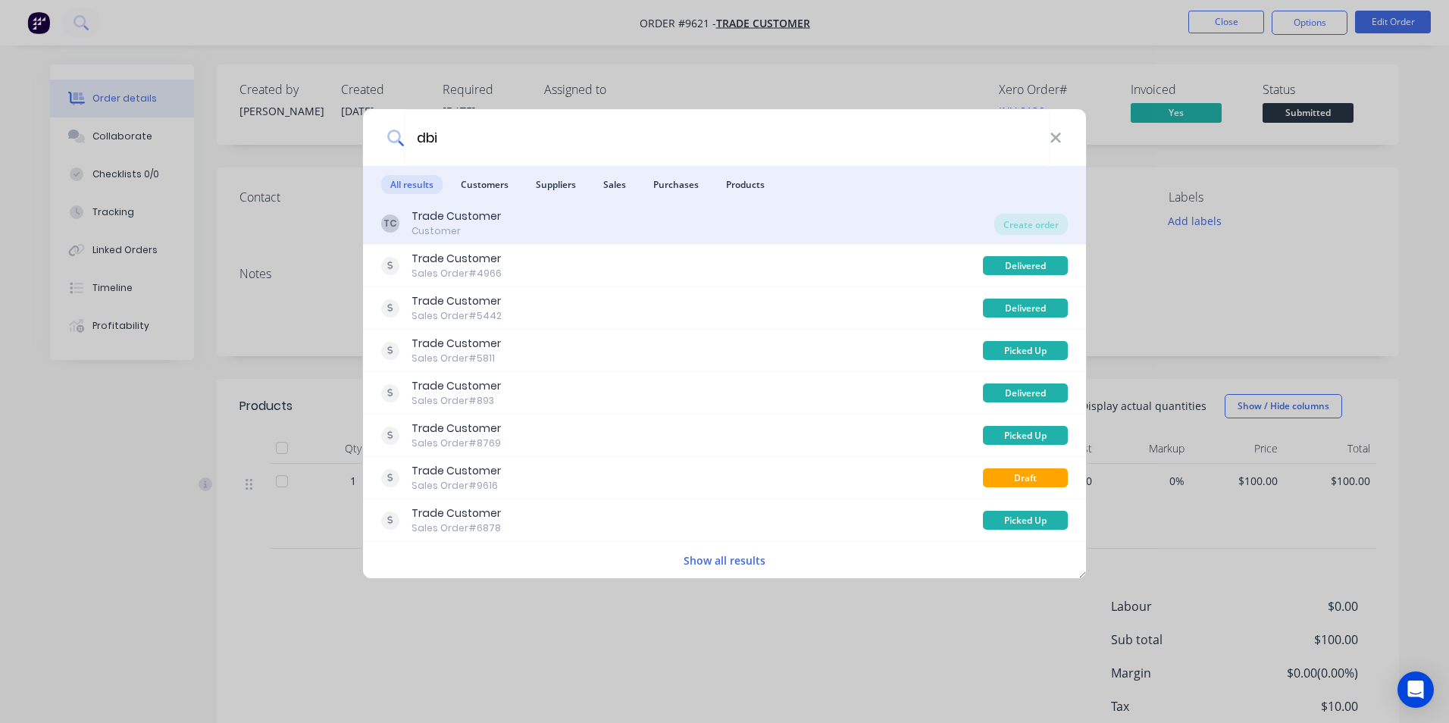
type input "dbi"
click at [621, 223] on div "TC Trade Customer Customer" at bounding box center [687, 223] width 613 height 30
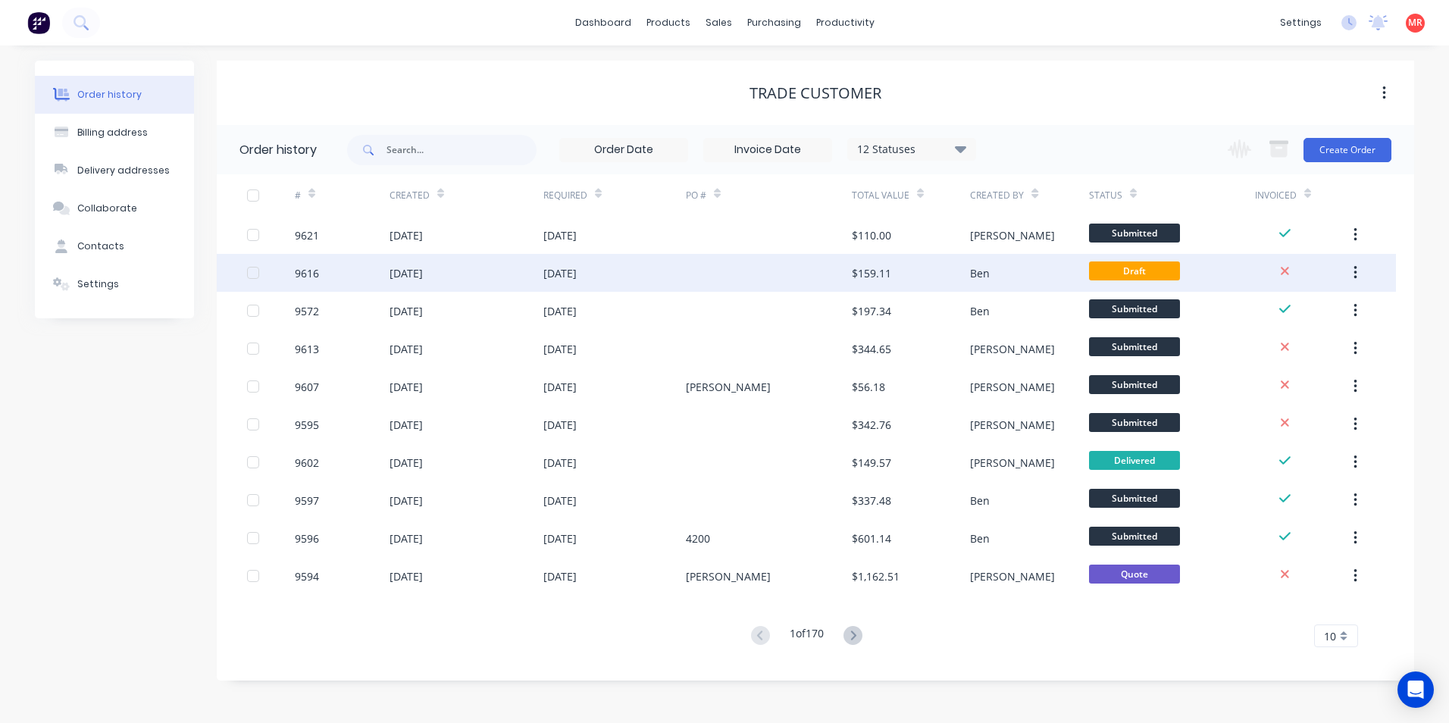
click at [657, 266] on div "[DATE]" at bounding box center [614, 273] width 142 height 38
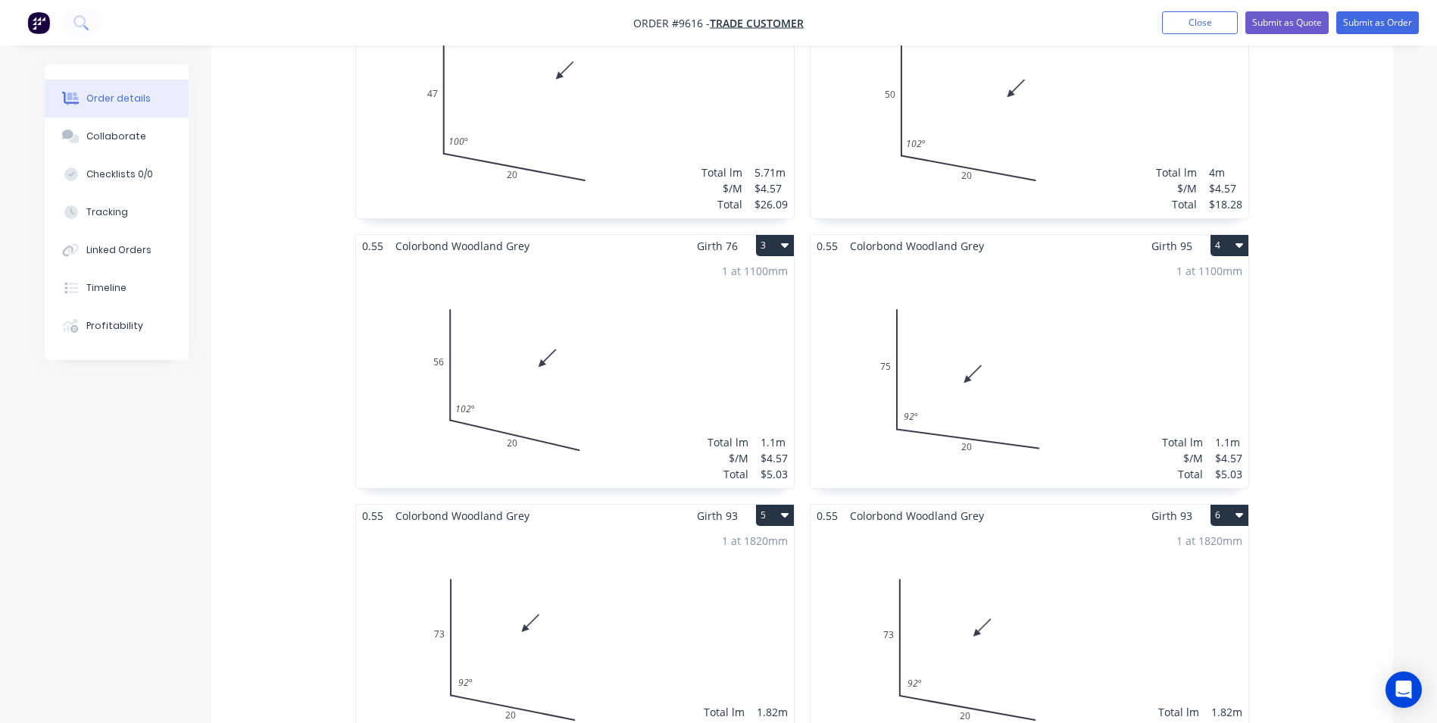
scroll to position [81, 0]
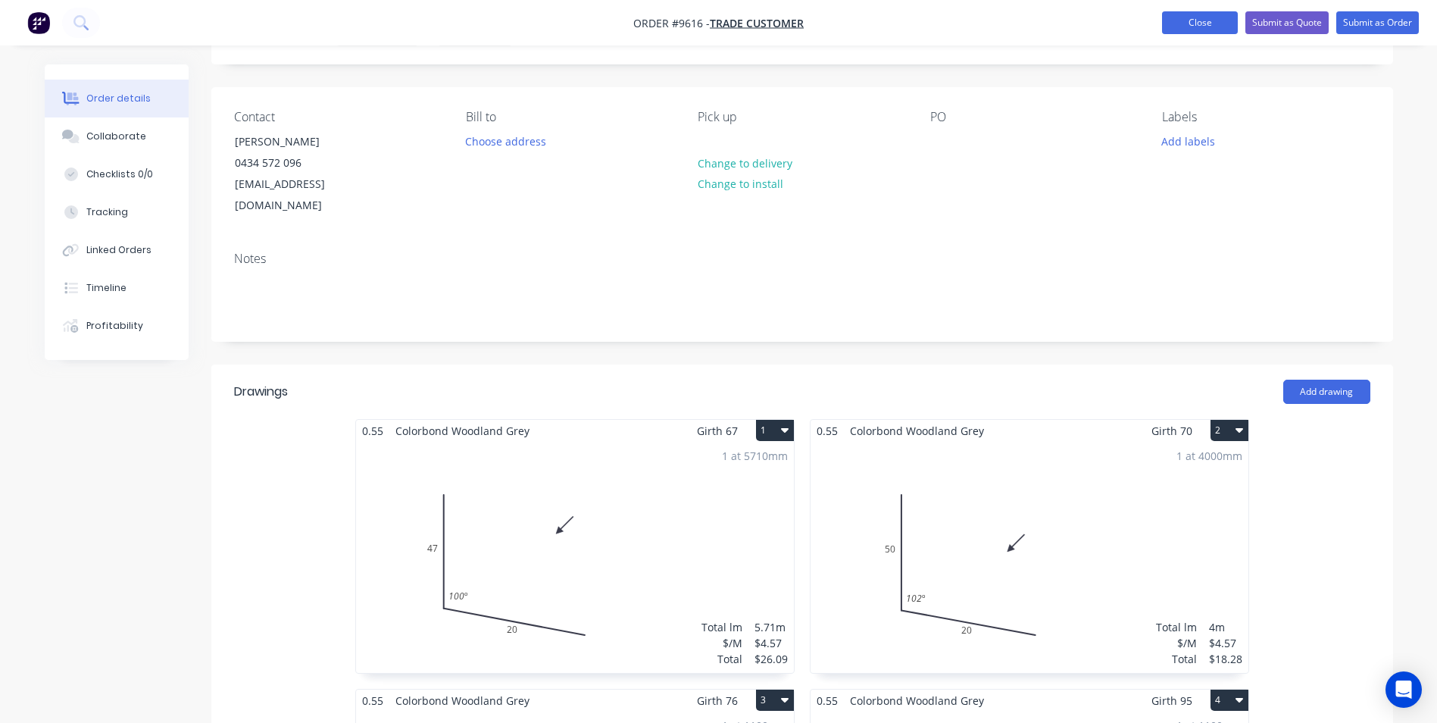
click at [1201, 24] on button "Close" at bounding box center [1200, 22] width 76 height 23
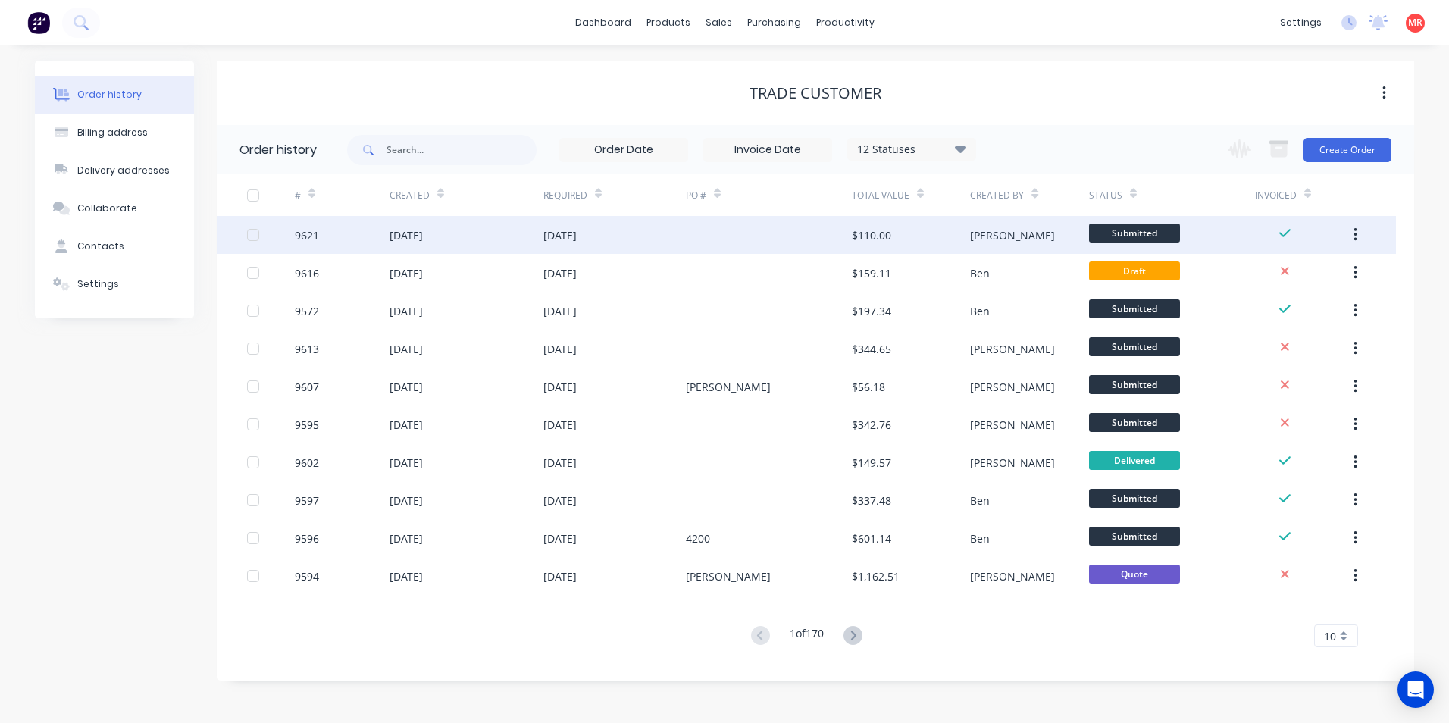
click at [730, 235] on div at bounding box center [769, 235] width 166 height 38
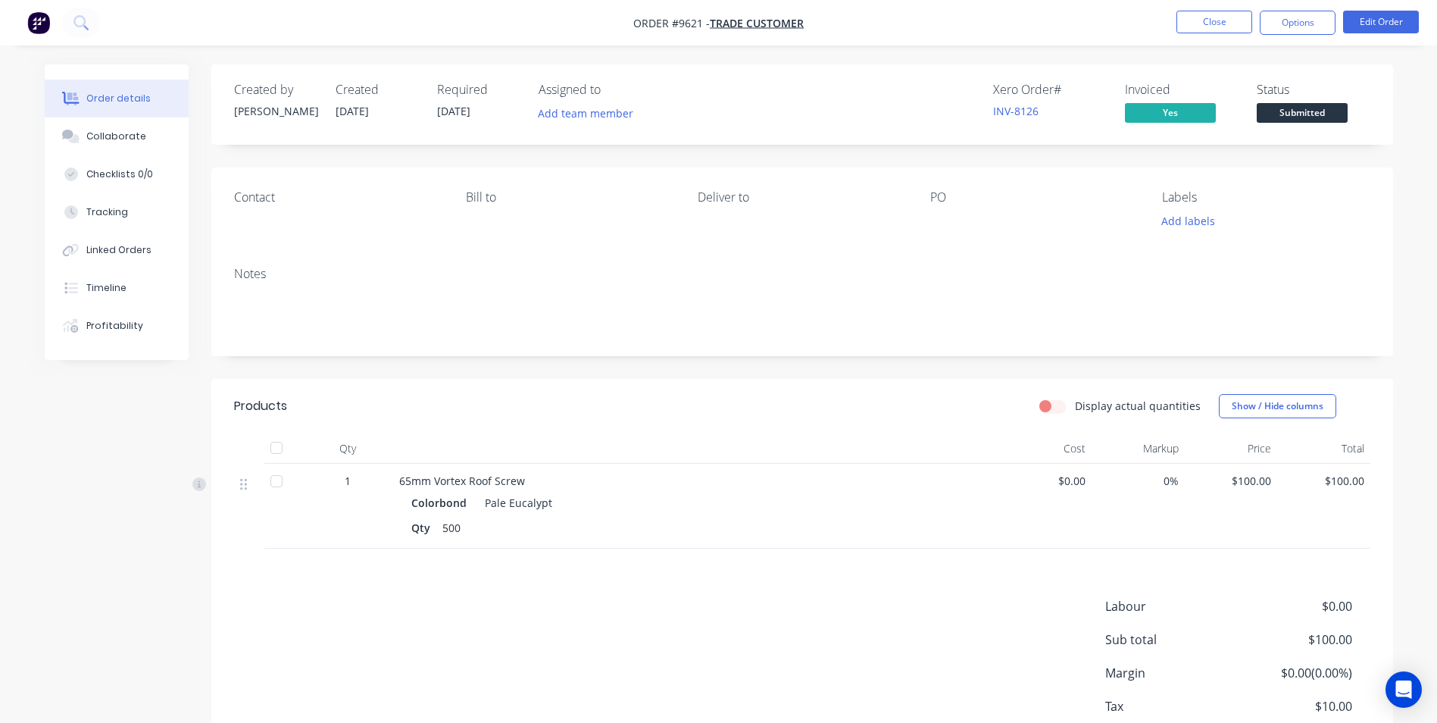
click at [1215, 42] on nav "Order #9621 - Trade Customer Close Options Edit Order" at bounding box center [718, 22] width 1437 height 45
click at [1214, 33] on button "Close" at bounding box center [1215, 22] width 76 height 23
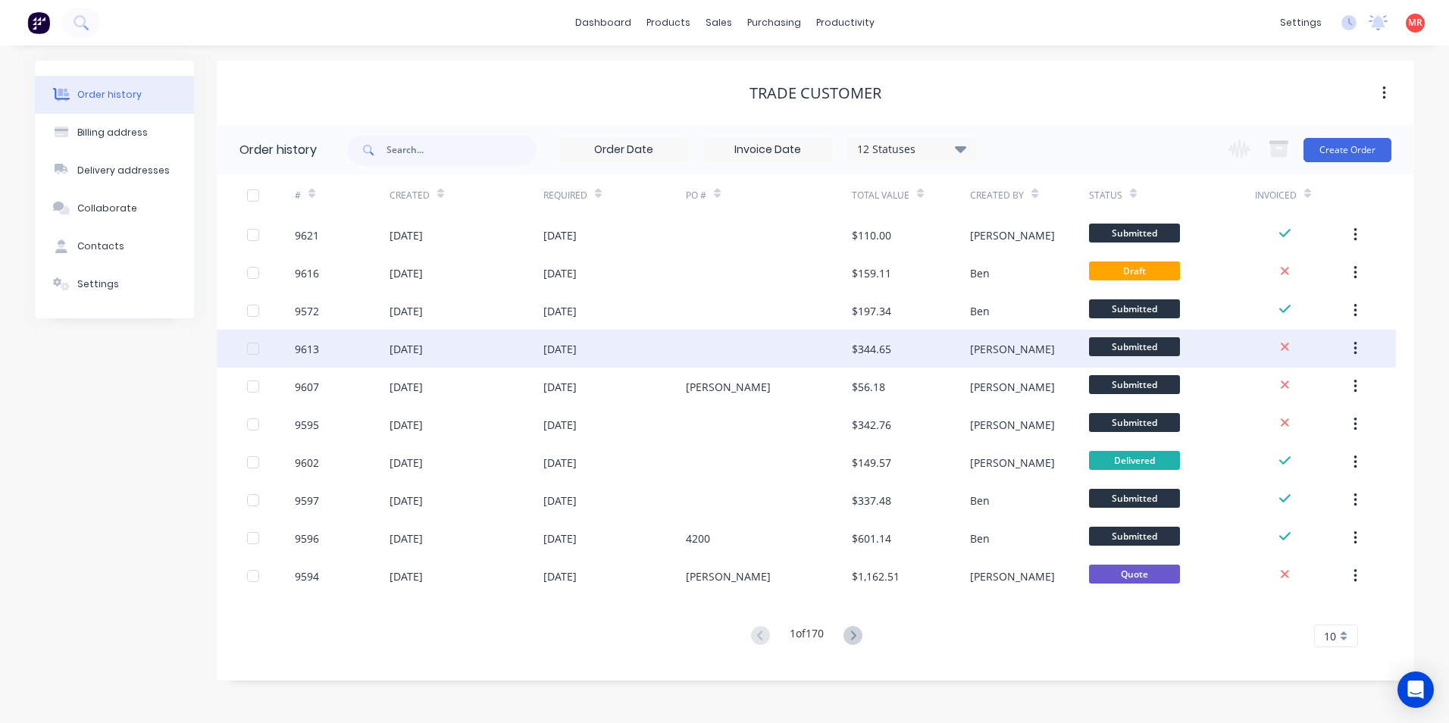
click at [648, 352] on div "08 Sep 2025" at bounding box center [614, 349] width 142 height 38
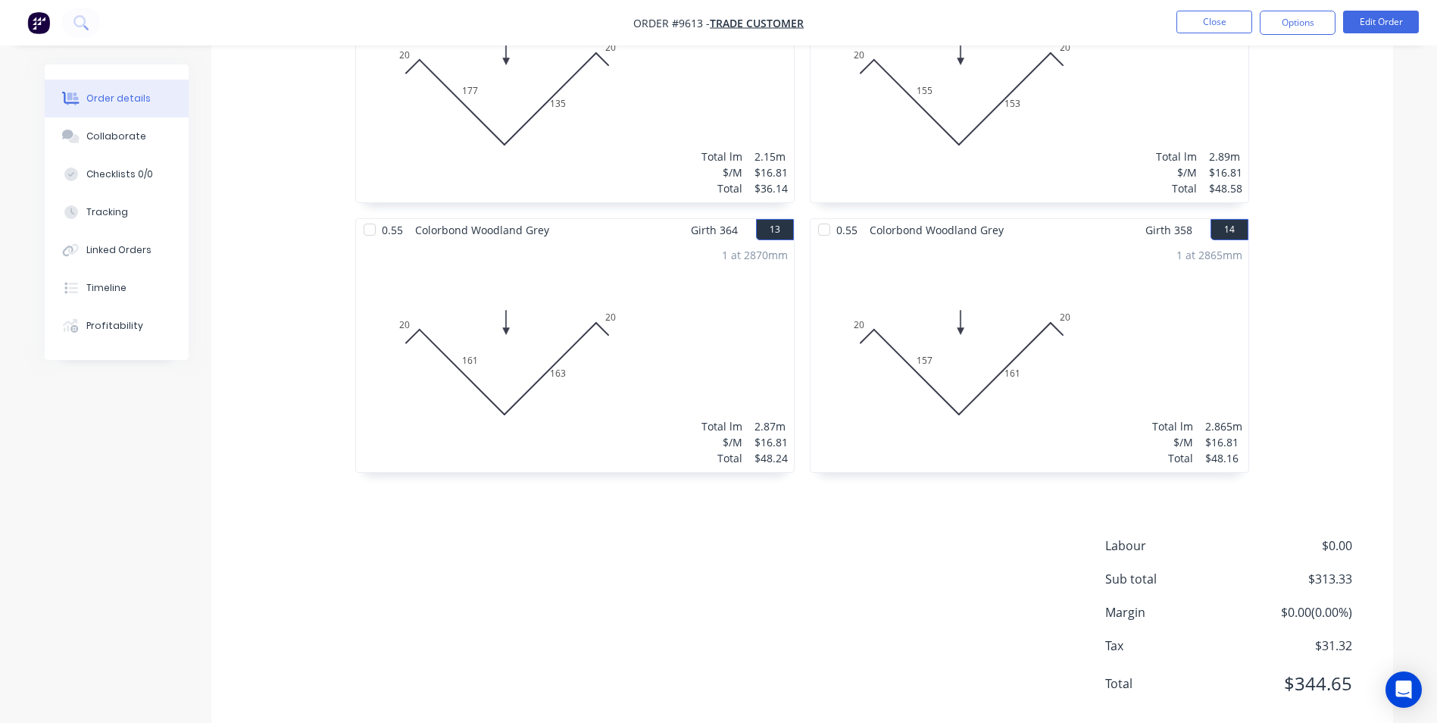
scroll to position [1905, 0]
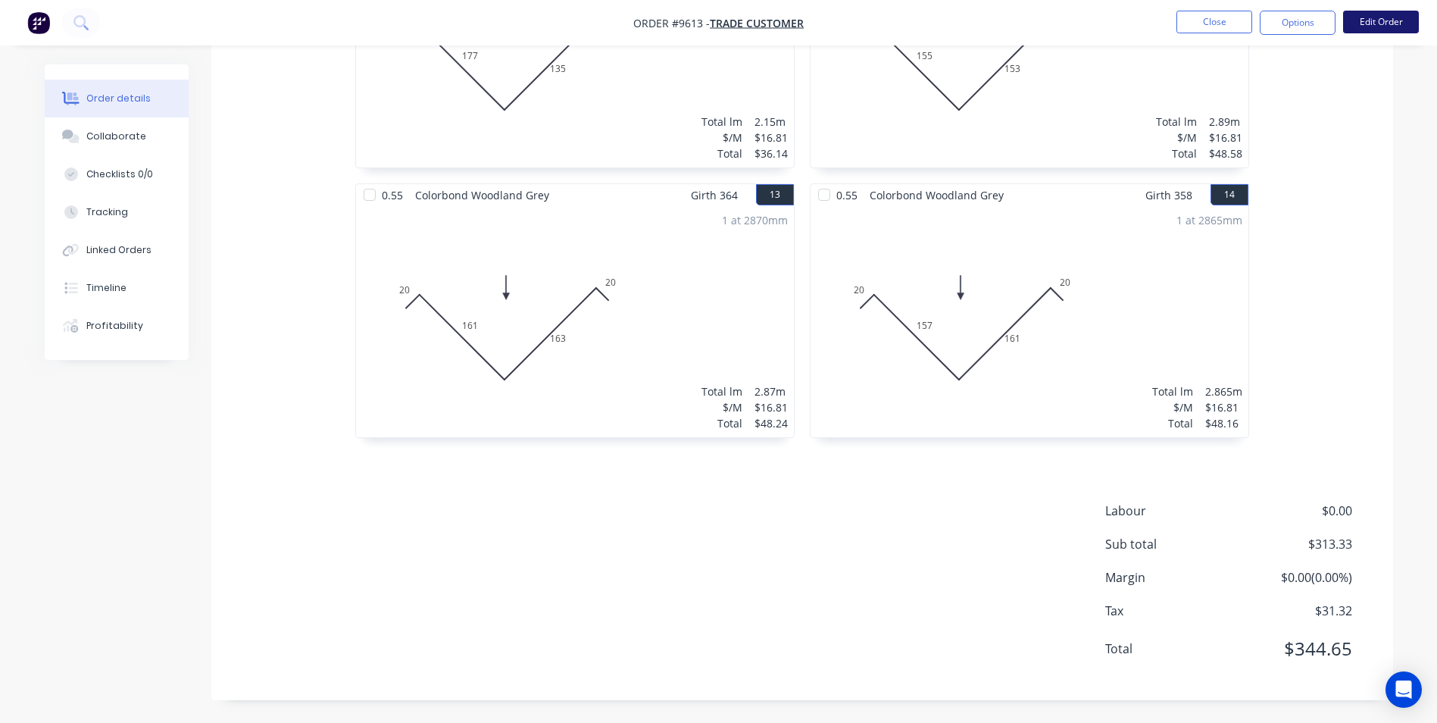
click at [1351, 24] on button "Edit Order" at bounding box center [1381, 22] width 76 height 23
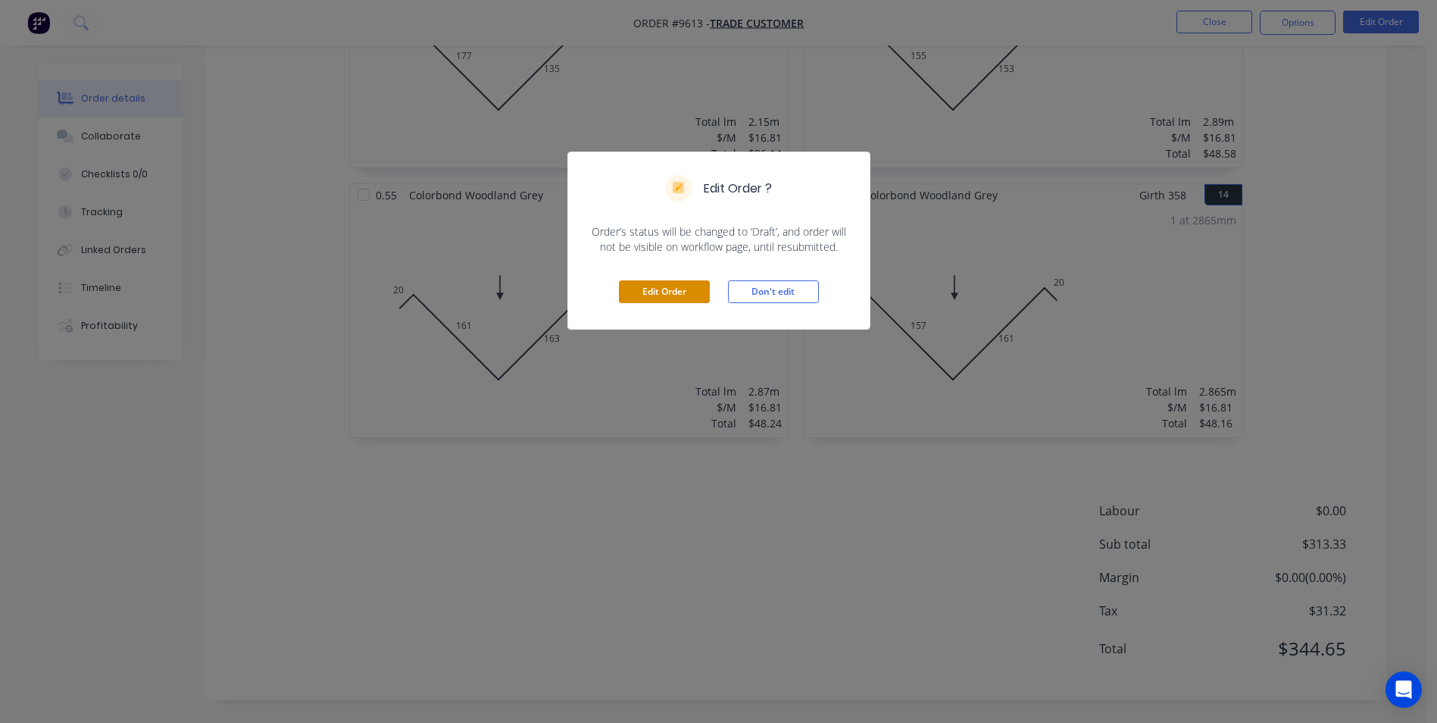
click at [635, 292] on button "Edit Order" at bounding box center [664, 291] width 91 height 23
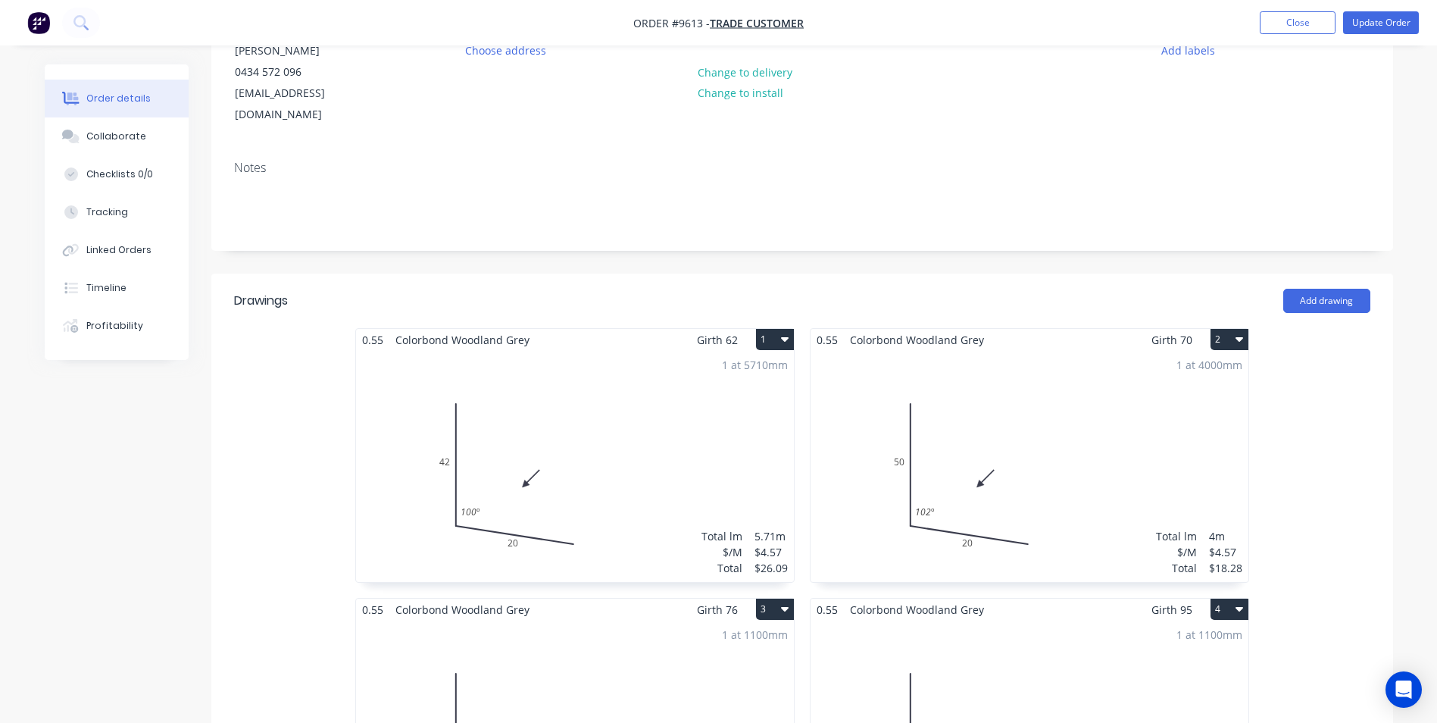
scroll to position [90, 0]
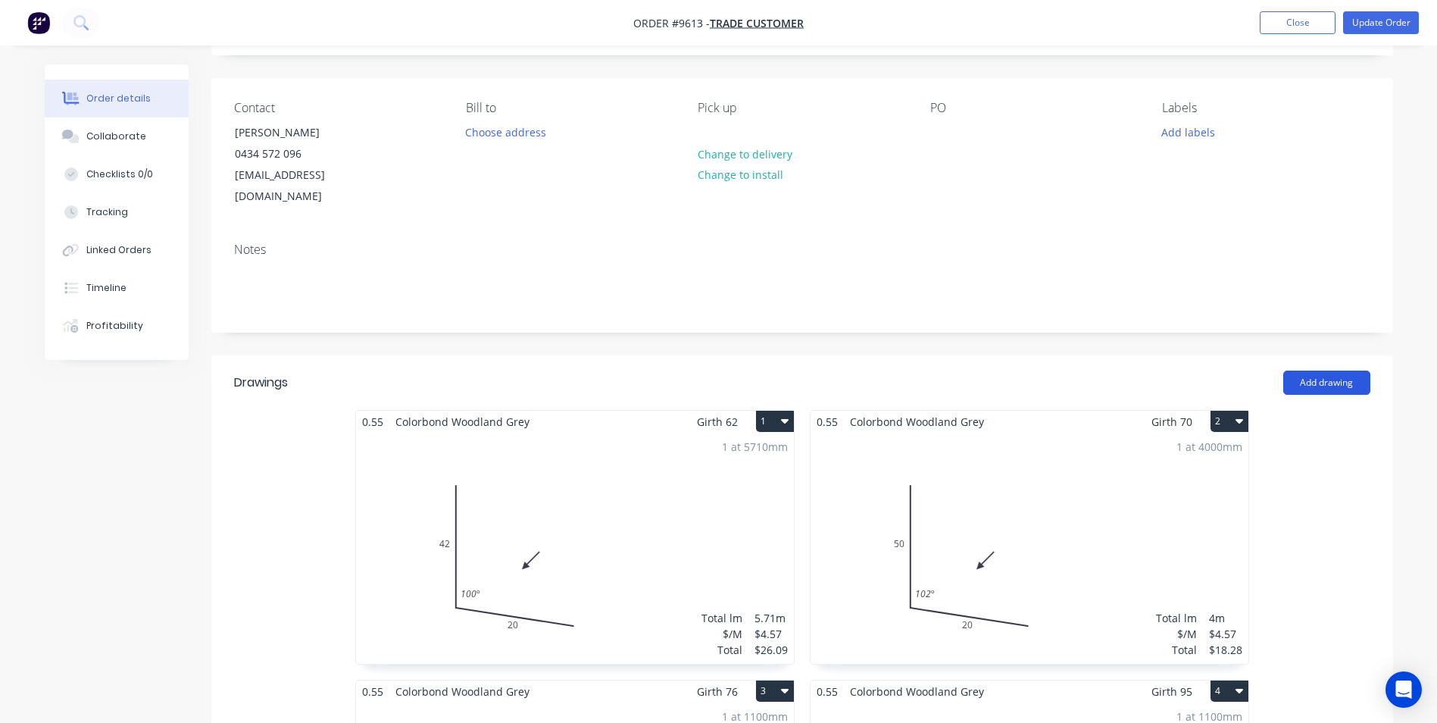
click at [1288, 371] on button "Add drawing" at bounding box center [1327, 383] width 87 height 24
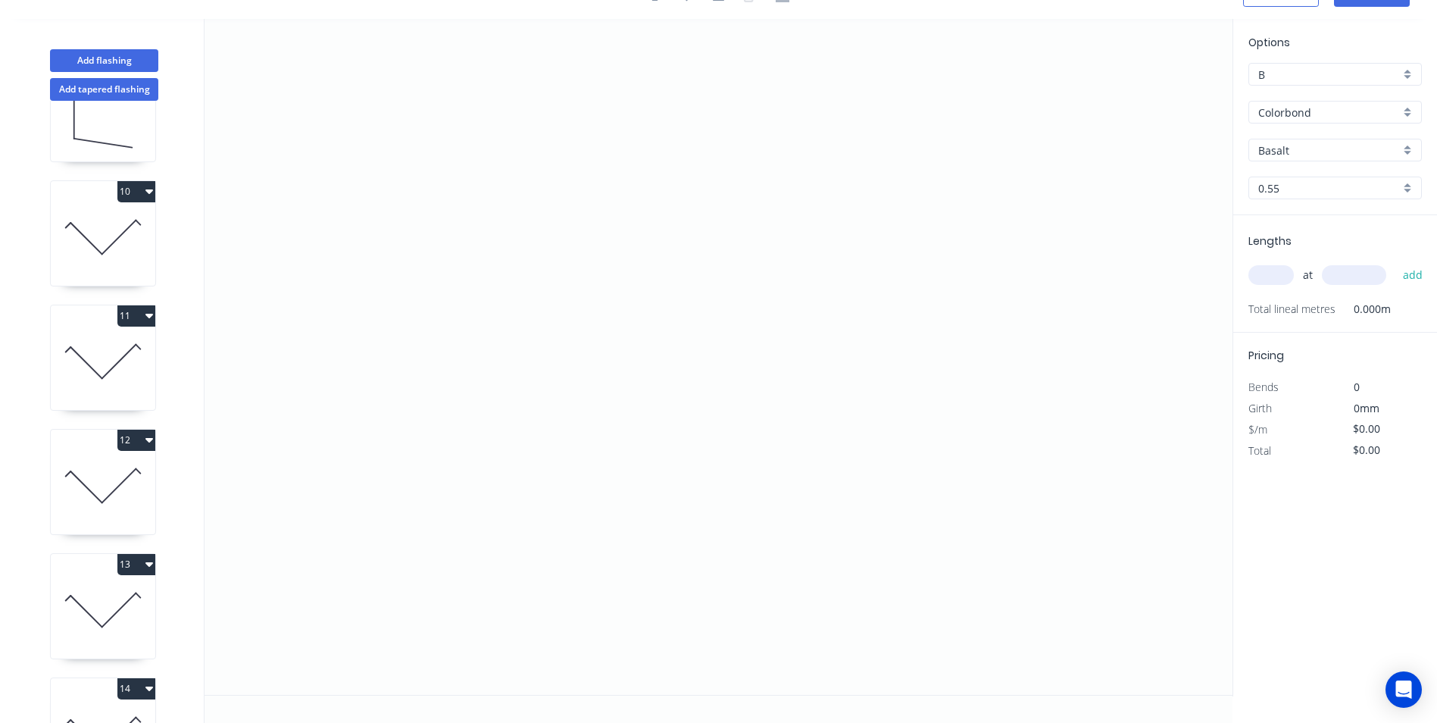
scroll to position [1276, 0]
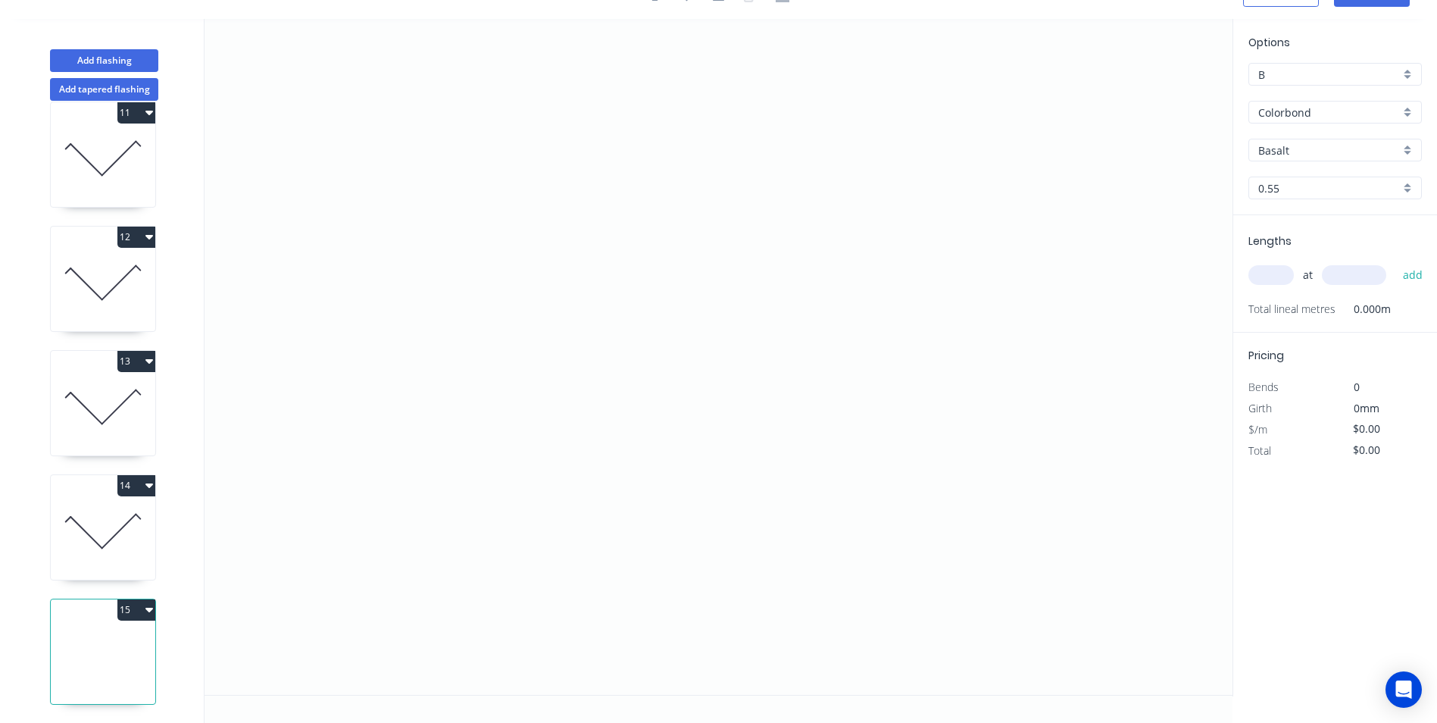
click at [122, 480] on button "14" at bounding box center [136, 485] width 38 height 21
click at [94, 512] on div "Duplicate" at bounding box center [83, 523] width 117 height 22
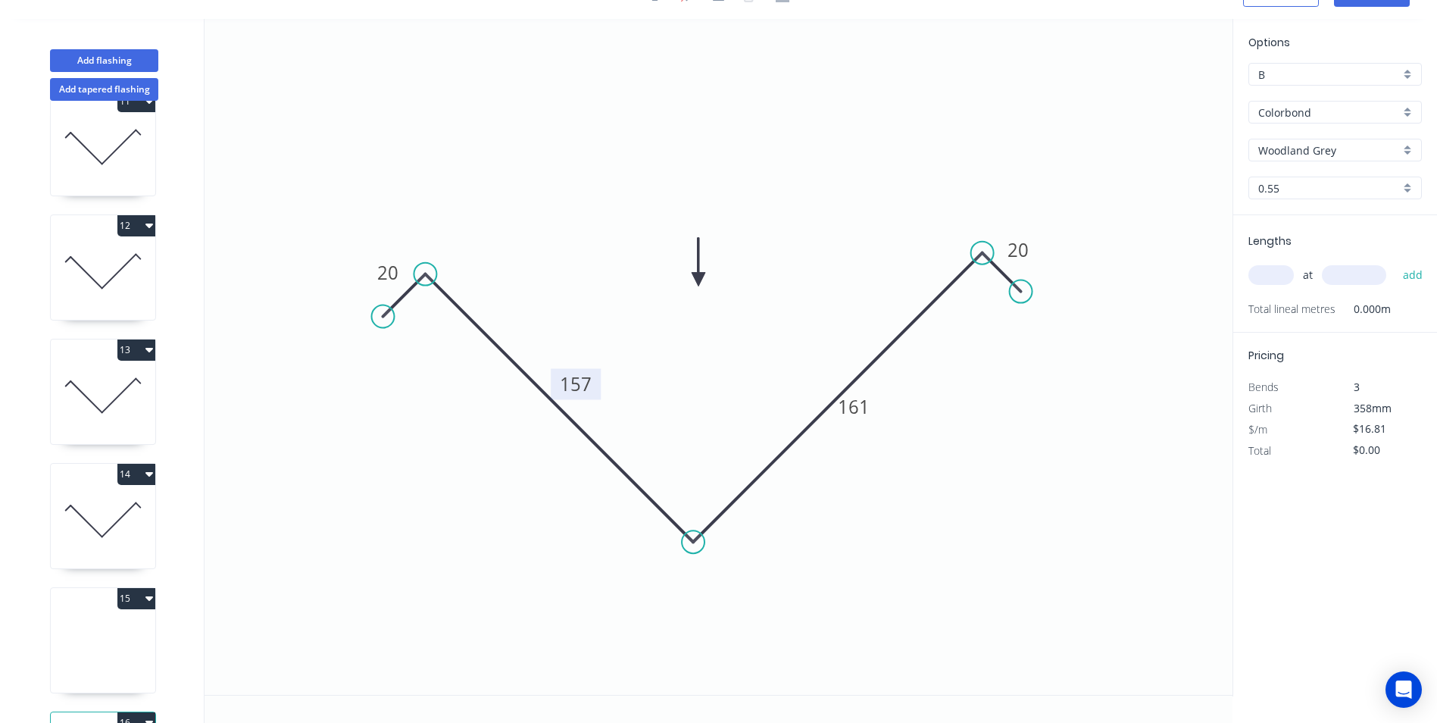
click at [571, 386] on tspan "157" at bounding box center [576, 383] width 32 height 25
click at [1278, 273] on input "text" at bounding box center [1271, 275] width 45 height 20
type input "$19.91"
type input "1"
type input "1950"
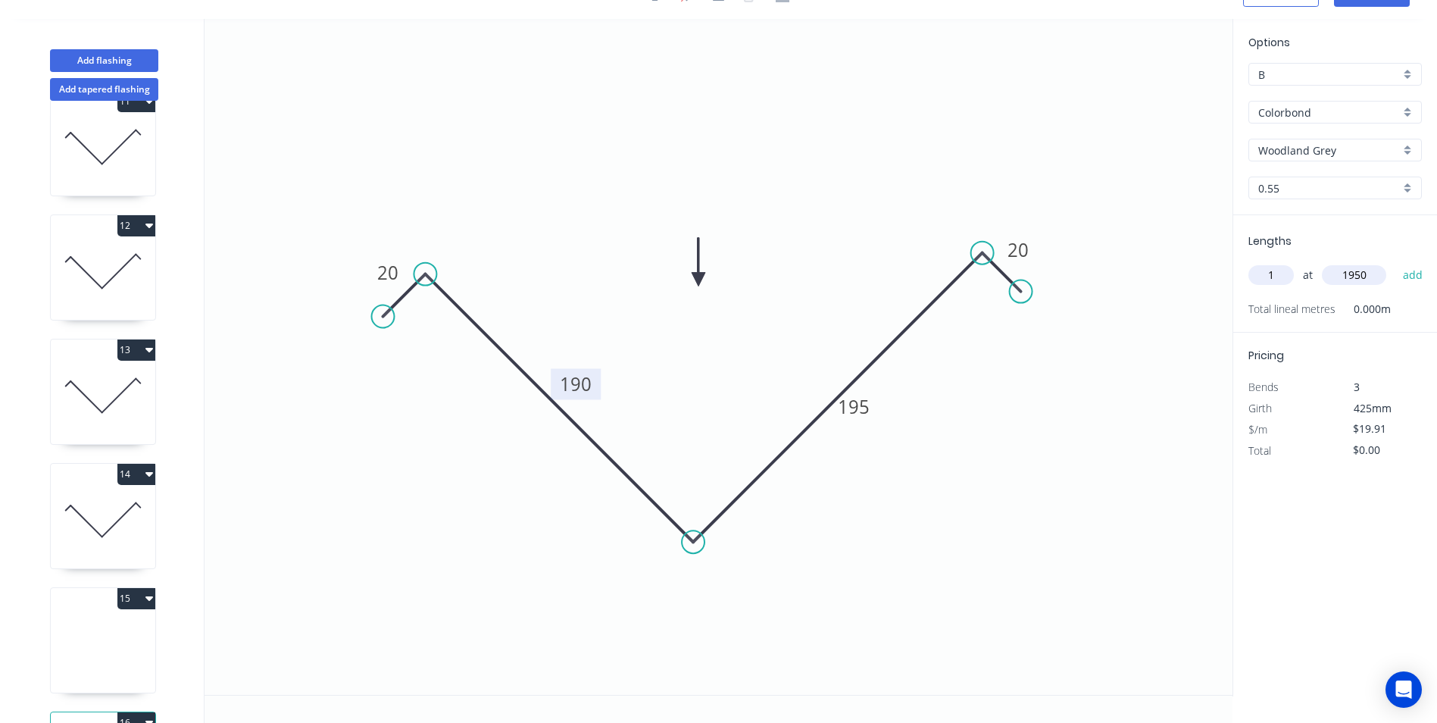
click at [1396, 262] on button "add" at bounding box center [1414, 275] width 36 height 26
type input "$38.82"
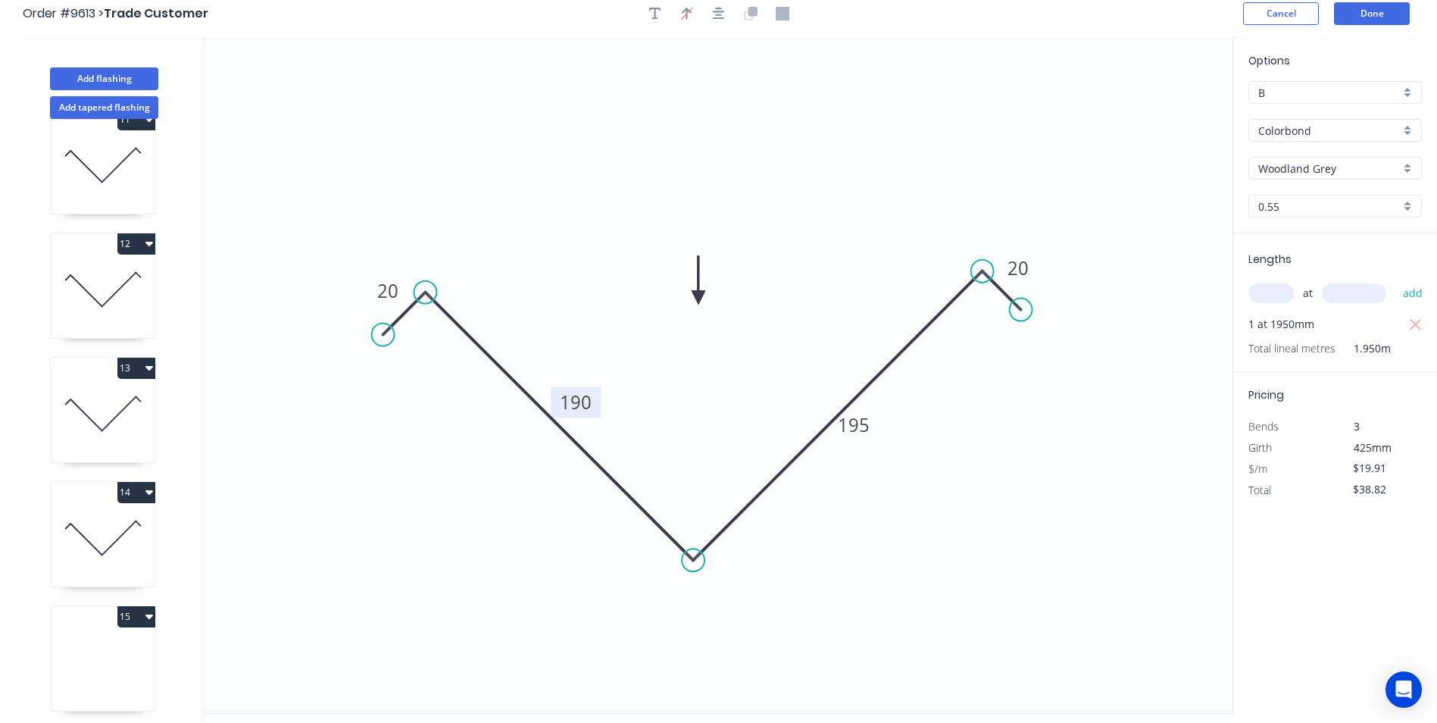
scroll to position [0, 0]
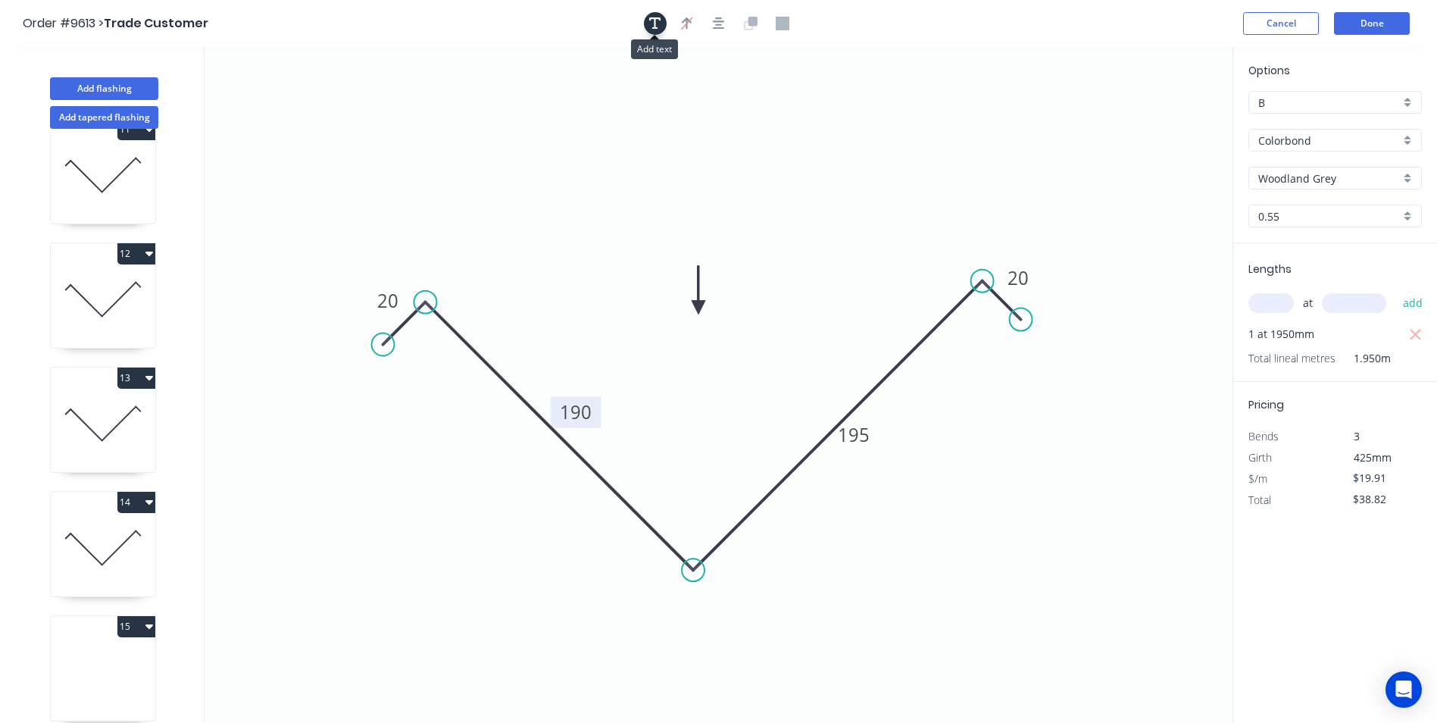
click at [658, 30] on icon "button" at bounding box center [655, 24] width 12 height 14
click at [330, 92] on textarea at bounding box center [302, 107] width 123 height 56
click at [439, 129] on icon "see robbo before folding 20 190 195 20" at bounding box center [719, 385] width 1028 height 676
click at [348, 122] on textarea "see robbo before folding" at bounding box center [302, 107] width 123 height 56
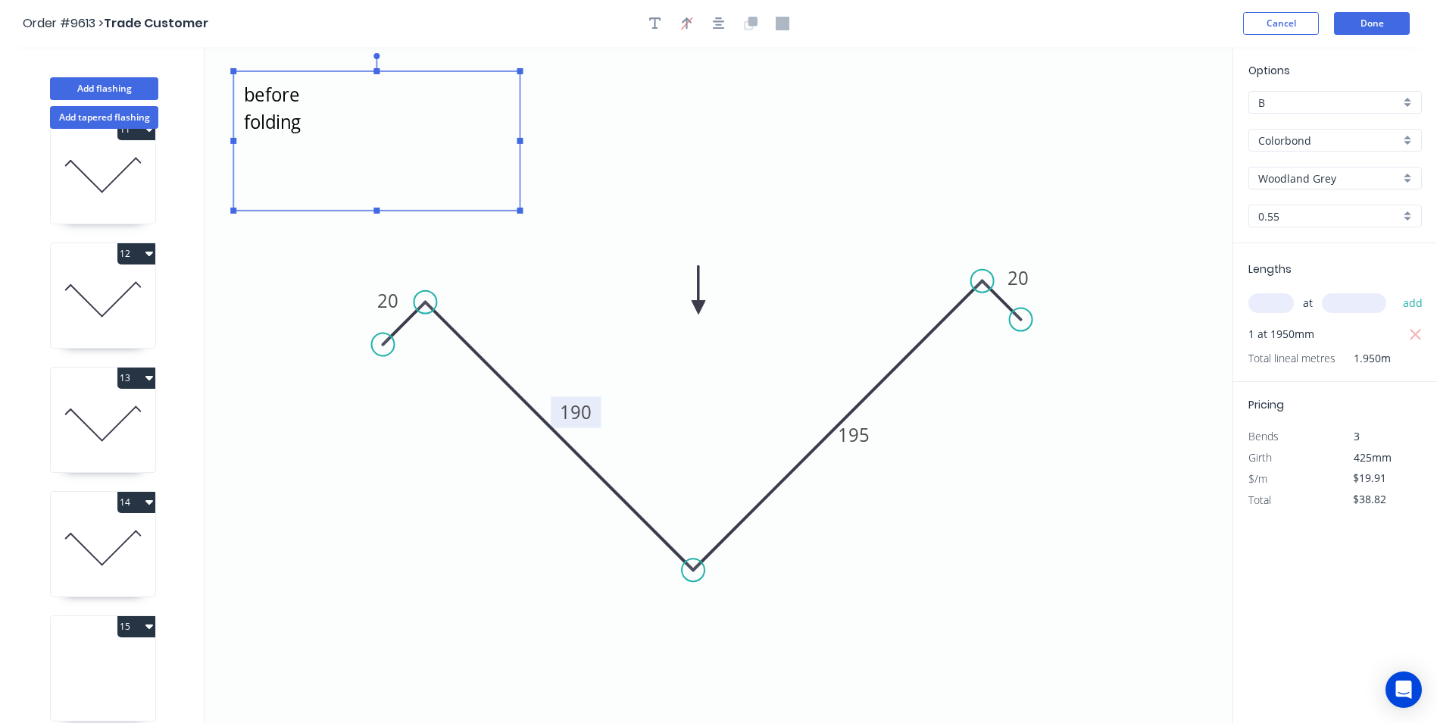
drag, startPoint x: 371, startPoint y: 142, endPoint x: 520, endPoint y: 211, distance: 163.4
click at [520, 211] on rect at bounding box center [521, 211] width 6 height 6
click at [787, 117] on icon "see robbo before folding 20 190 195 20" at bounding box center [719, 385] width 1028 height 676
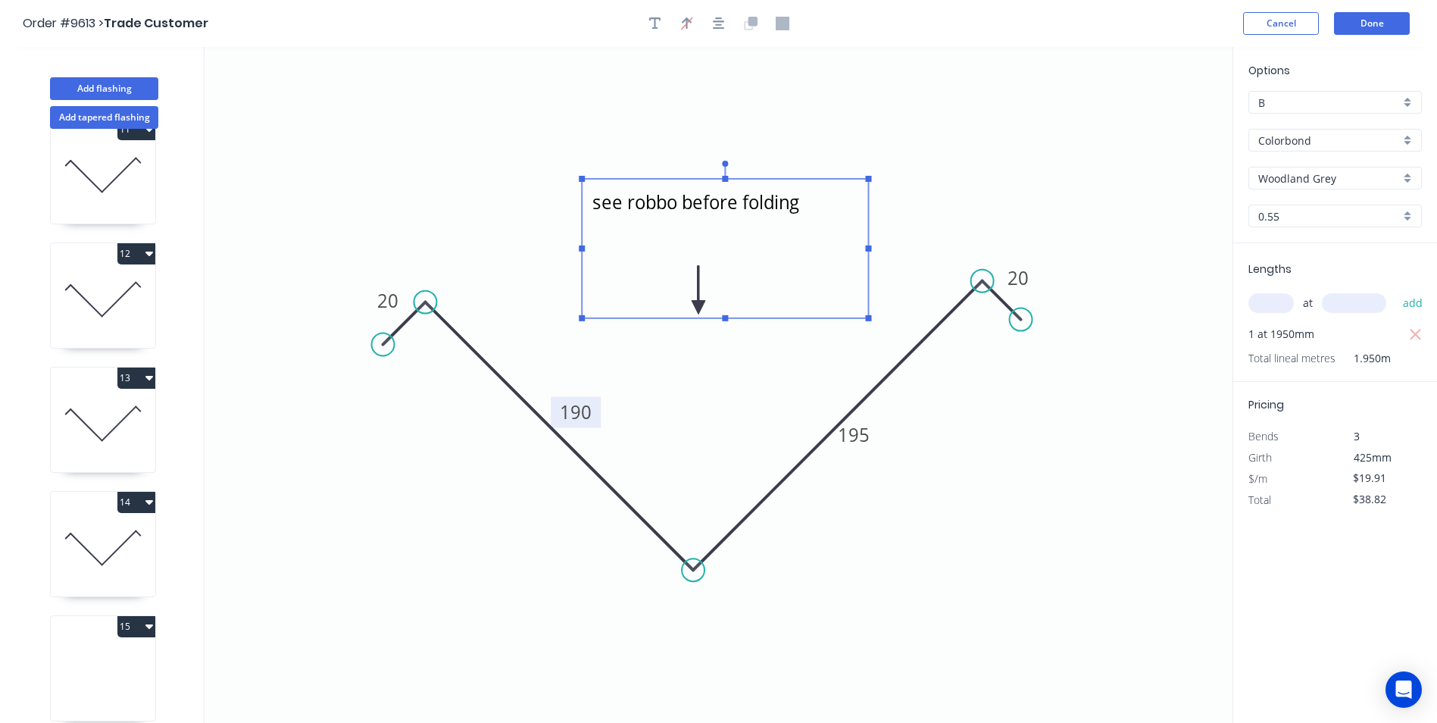
drag, startPoint x: 512, startPoint y: 137, endPoint x: 861, endPoint y: 248, distance: 365.7
click at [861, 248] on textarea "see robbo before folding" at bounding box center [724, 248] width 271 height 124
click at [1033, 194] on icon "see robbo before folding 20 190 195 20" at bounding box center [719, 385] width 1028 height 676
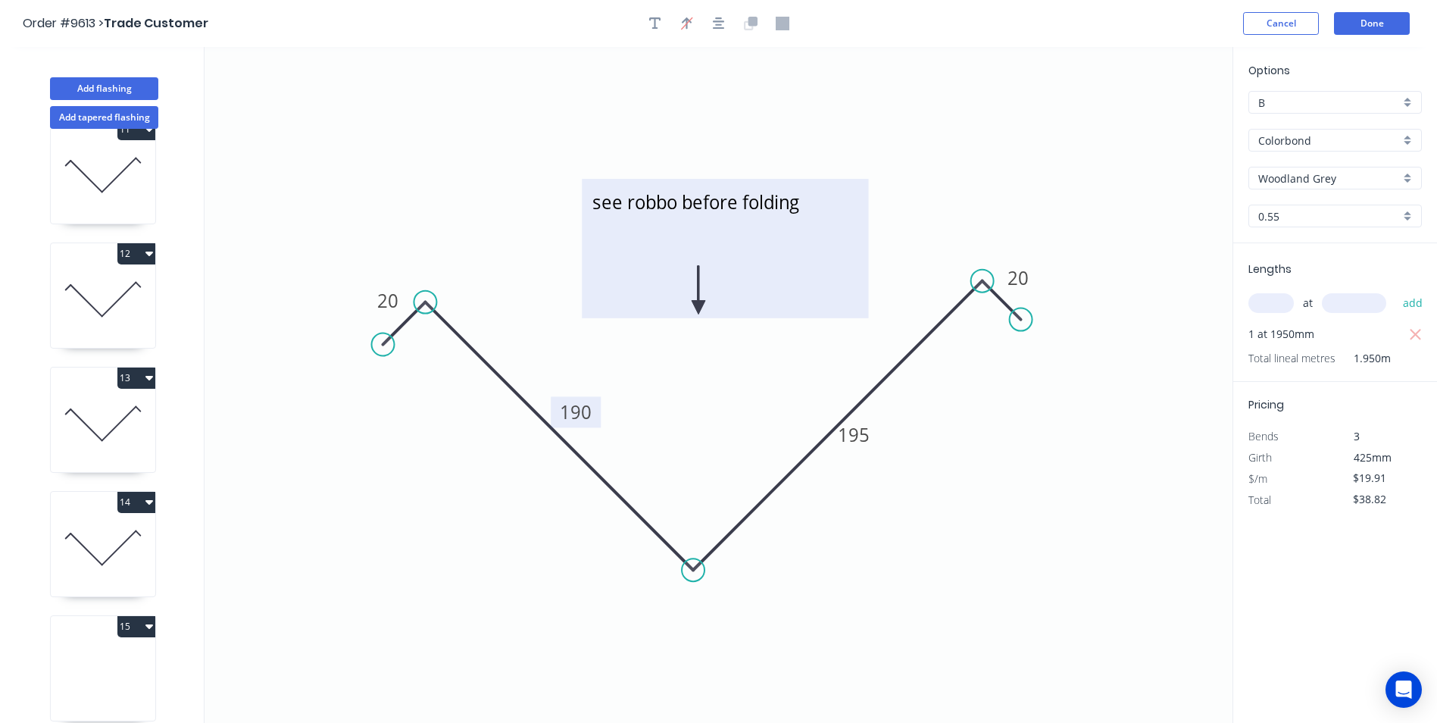
click at [637, 205] on textarea "see robbo before folding" at bounding box center [724, 248] width 271 height 124
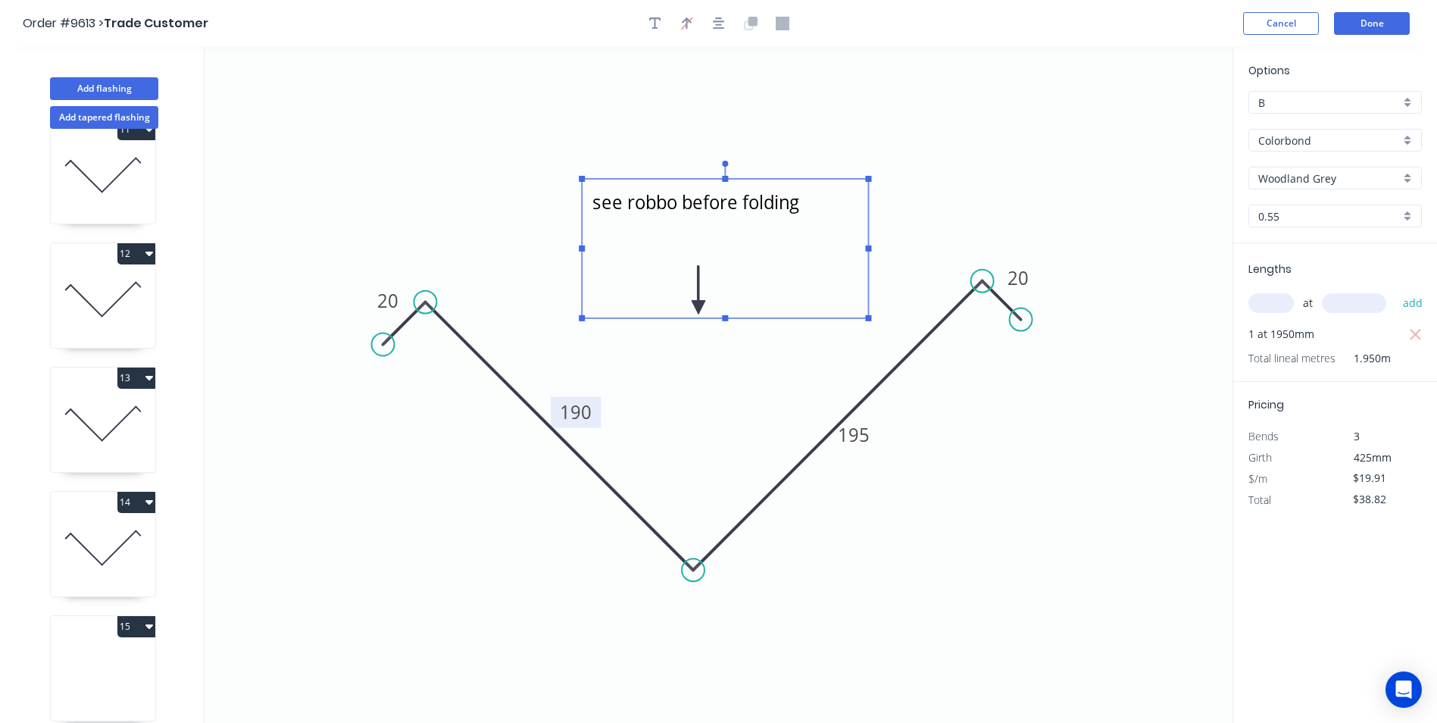
click at [636, 202] on textarea "see robbo before folding" at bounding box center [724, 248] width 271 height 124
click at [1053, 132] on icon "see Robbo before folding 20 190 195 20" at bounding box center [719, 385] width 1028 height 676
type textarea "see Robbo before folding"
click at [1378, 24] on button "Done" at bounding box center [1372, 23] width 76 height 23
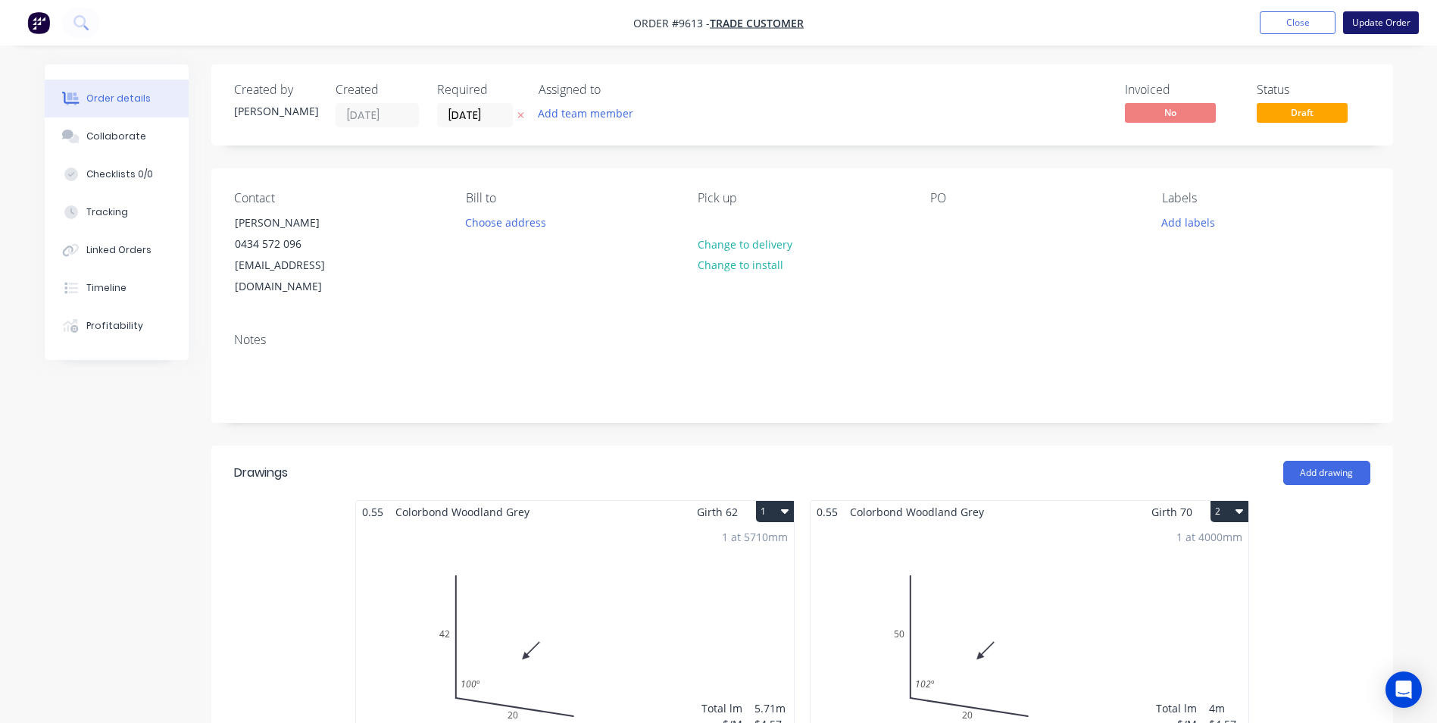
click at [1362, 23] on button "Update Order" at bounding box center [1381, 22] width 76 height 23
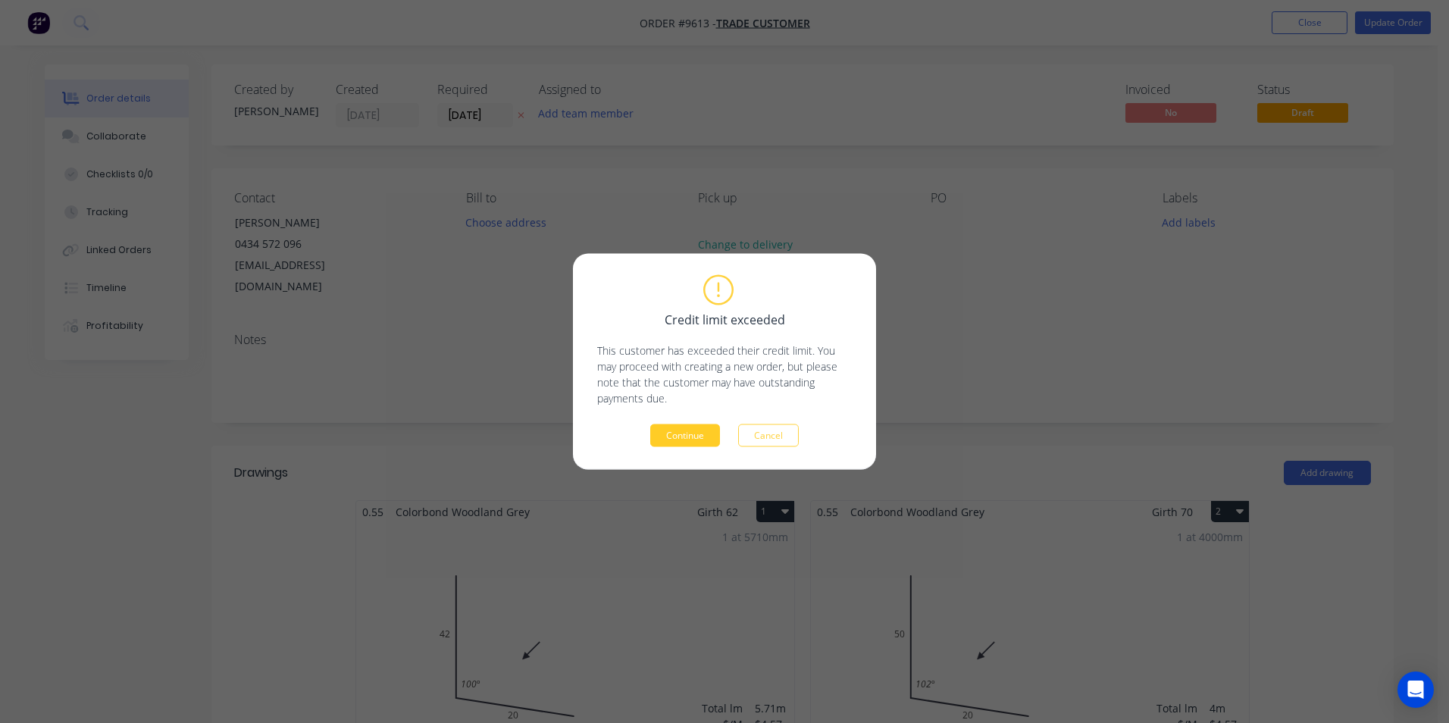
click at [705, 434] on button "Continue" at bounding box center [685, 435] width 70 height 23
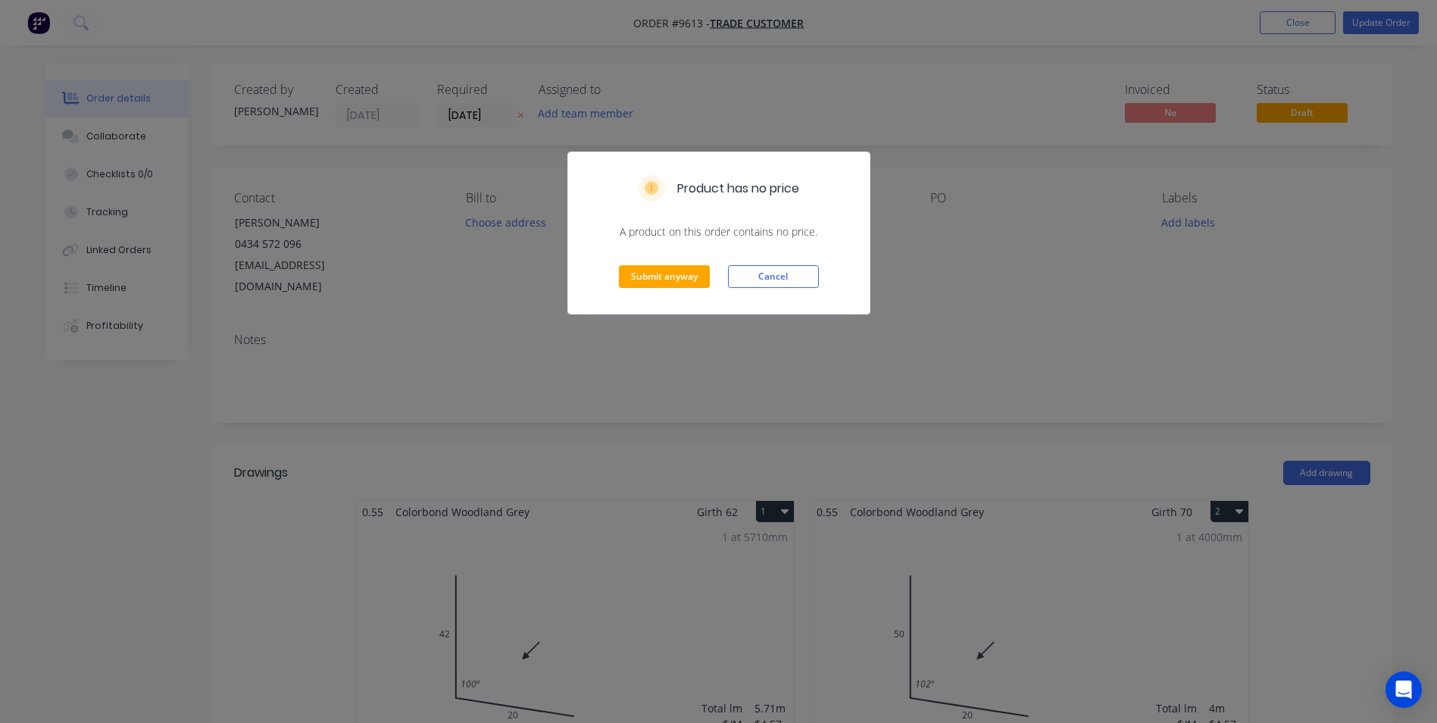
click at [750, 203] on div "Product has no price" at bounding box center [719, 188] width 302 height 72
click at [787, 290] on div "Submit anyway Cancel" at bounding box center [719, 276] width 302 height 74
click at [786, 289] on div "Submit anyway Cancel" at bounding box center [719, 276] width 302 height 74
click at [785, 277] on button "Cancel" at bounding box center [773, 276] width 91 height 23
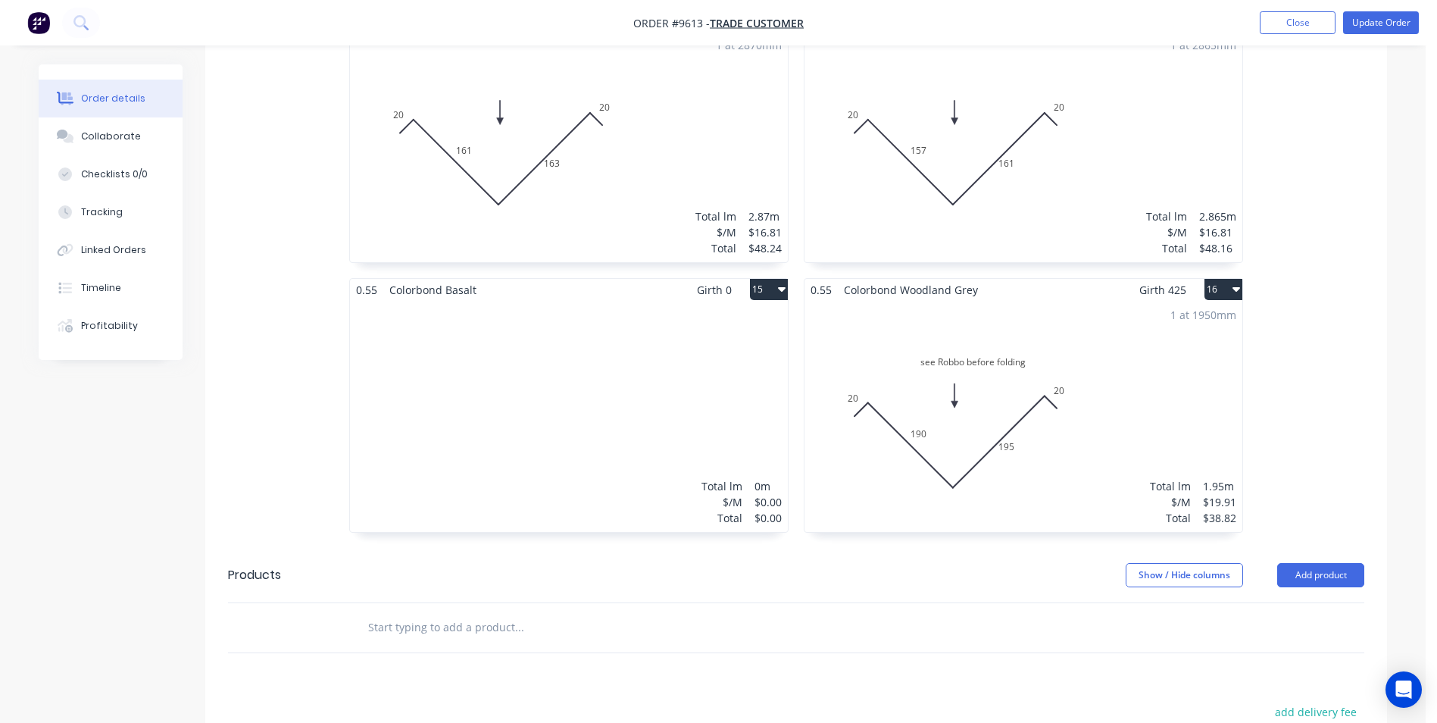
scroll to position [2197, 0]
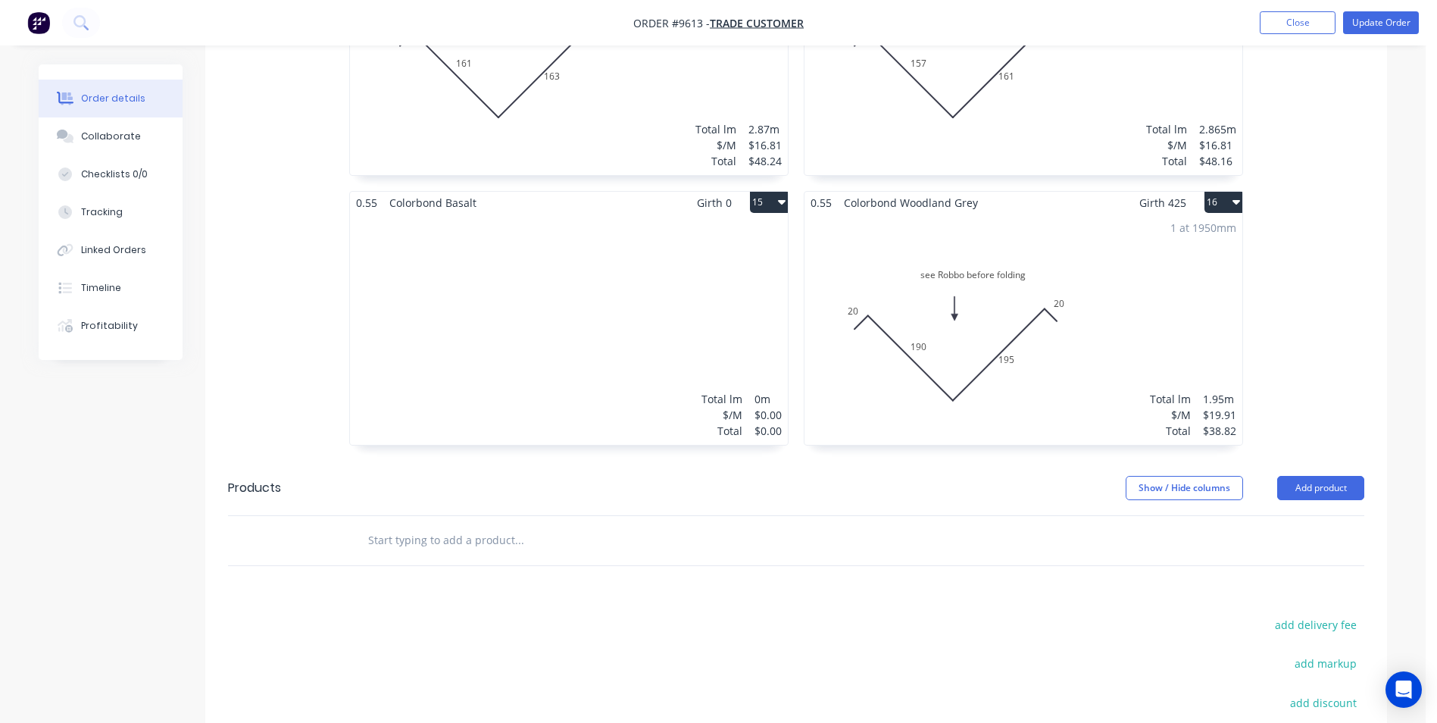
click at [758, 192] on button "15" at bounding box center [769, 202] width 38 height 21
click at [710, 289] on div "Delete" at bounding box center [716, 300] width 117 height 22
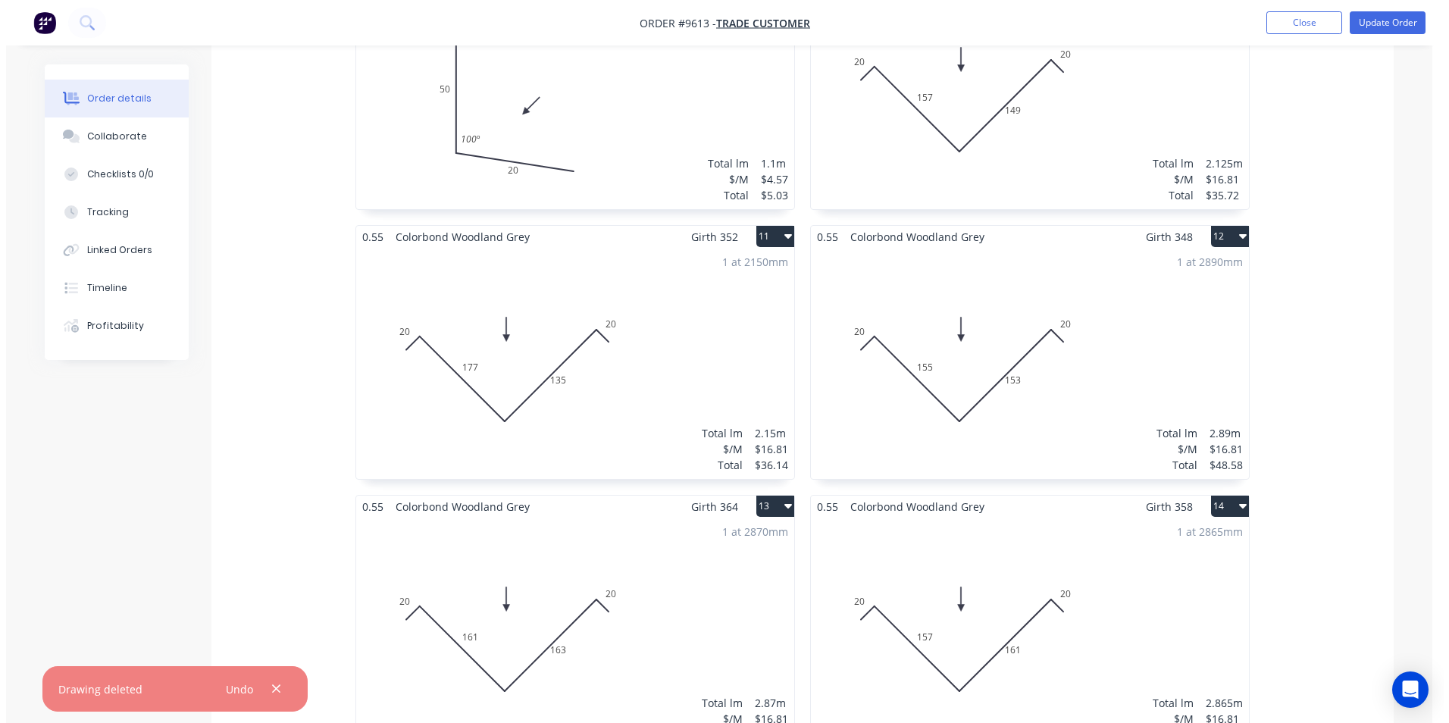
scroll to position [1440, 0]
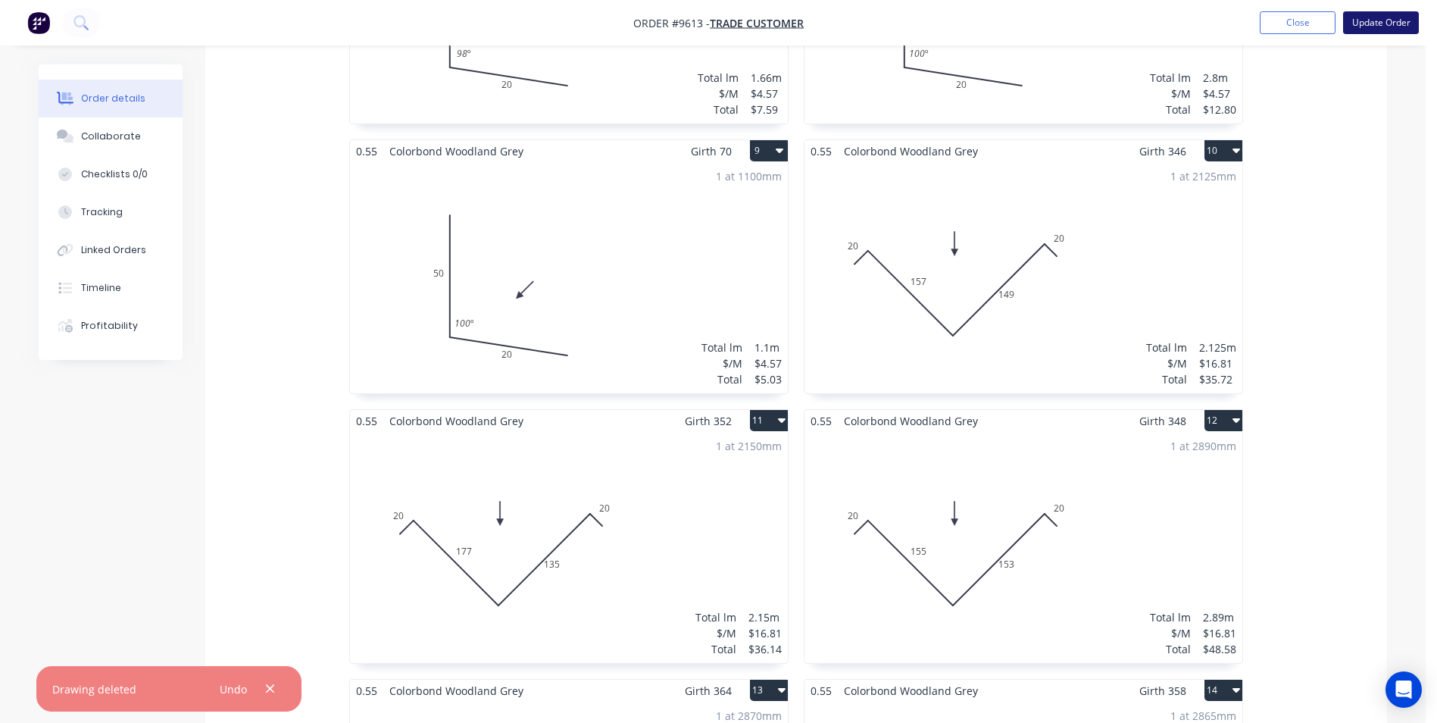
click at [1361, 26] on button "Update Order" at bounding box center [1381, 22] width 76 height 23
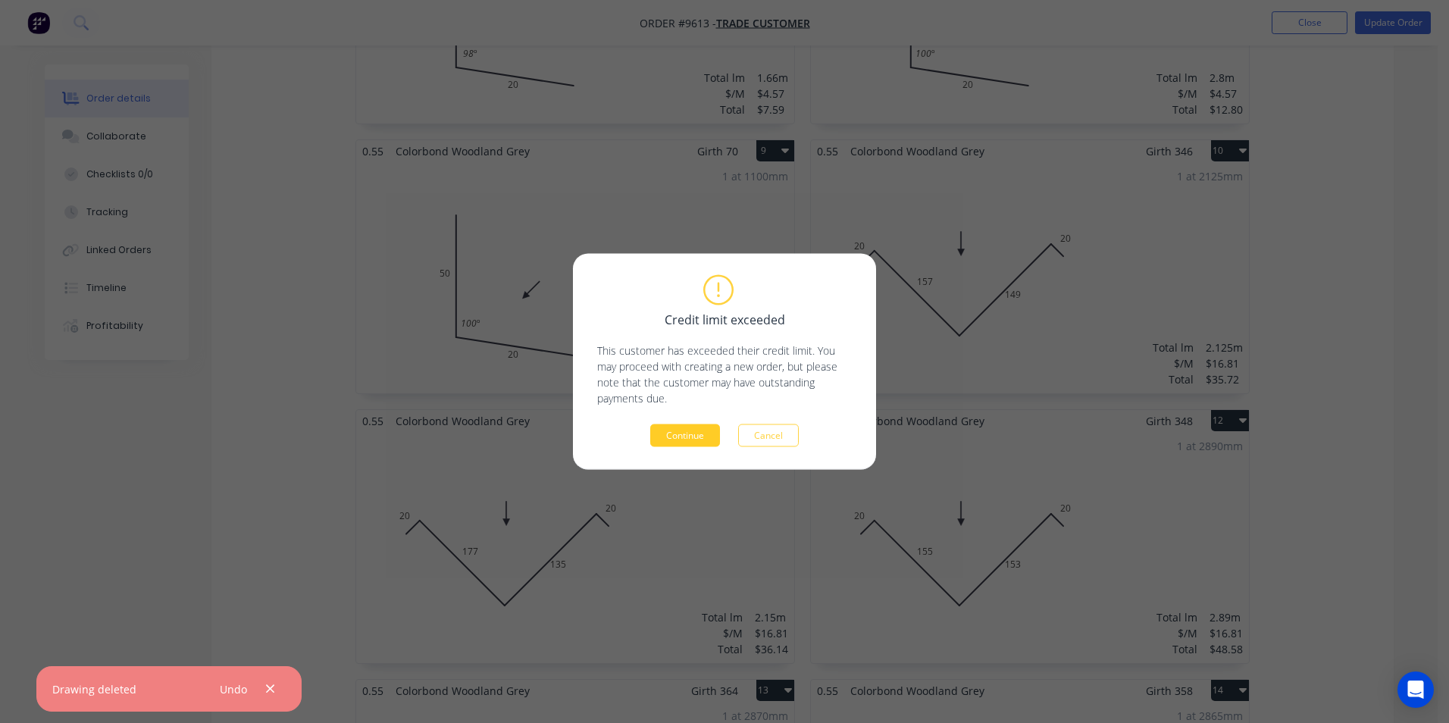
click at [684, 430] on button "Continue" at bounding box center [685, 435] width 70 height 23
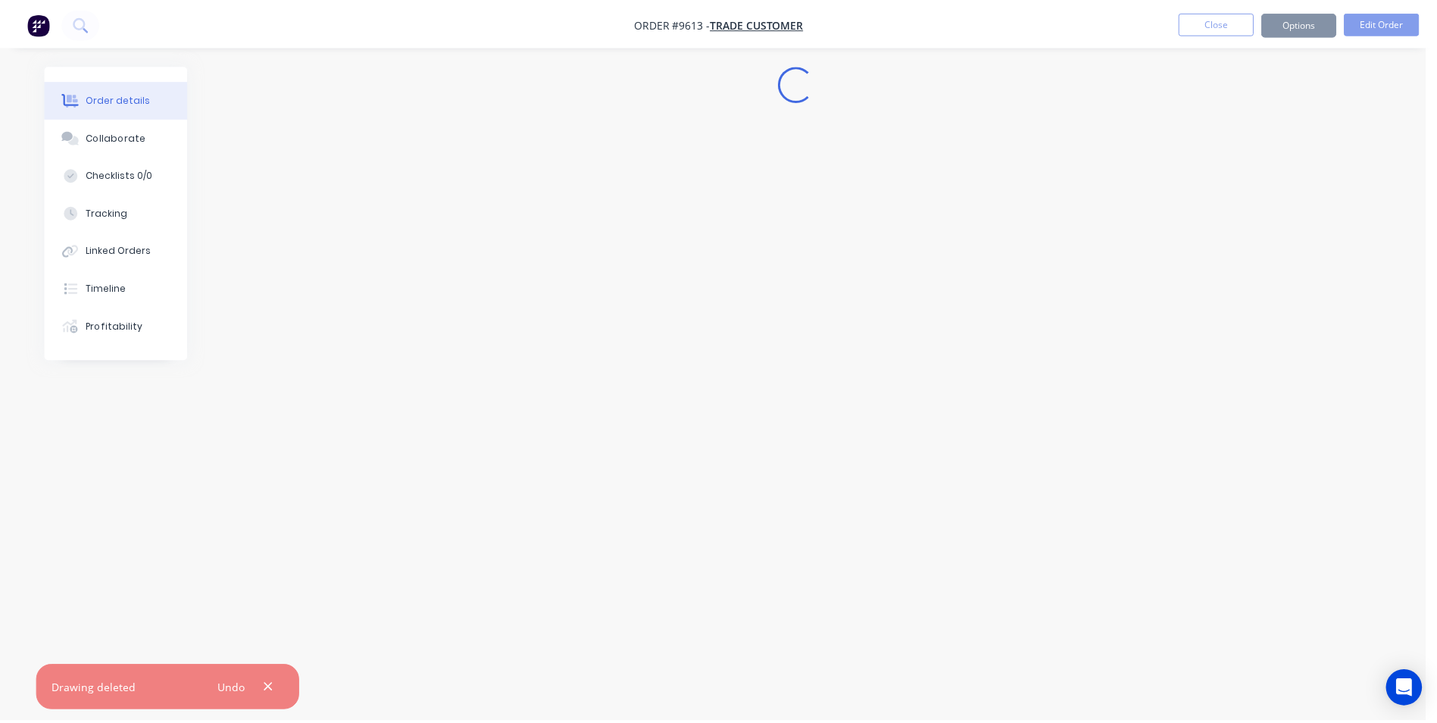
scroll to position [0, 0]
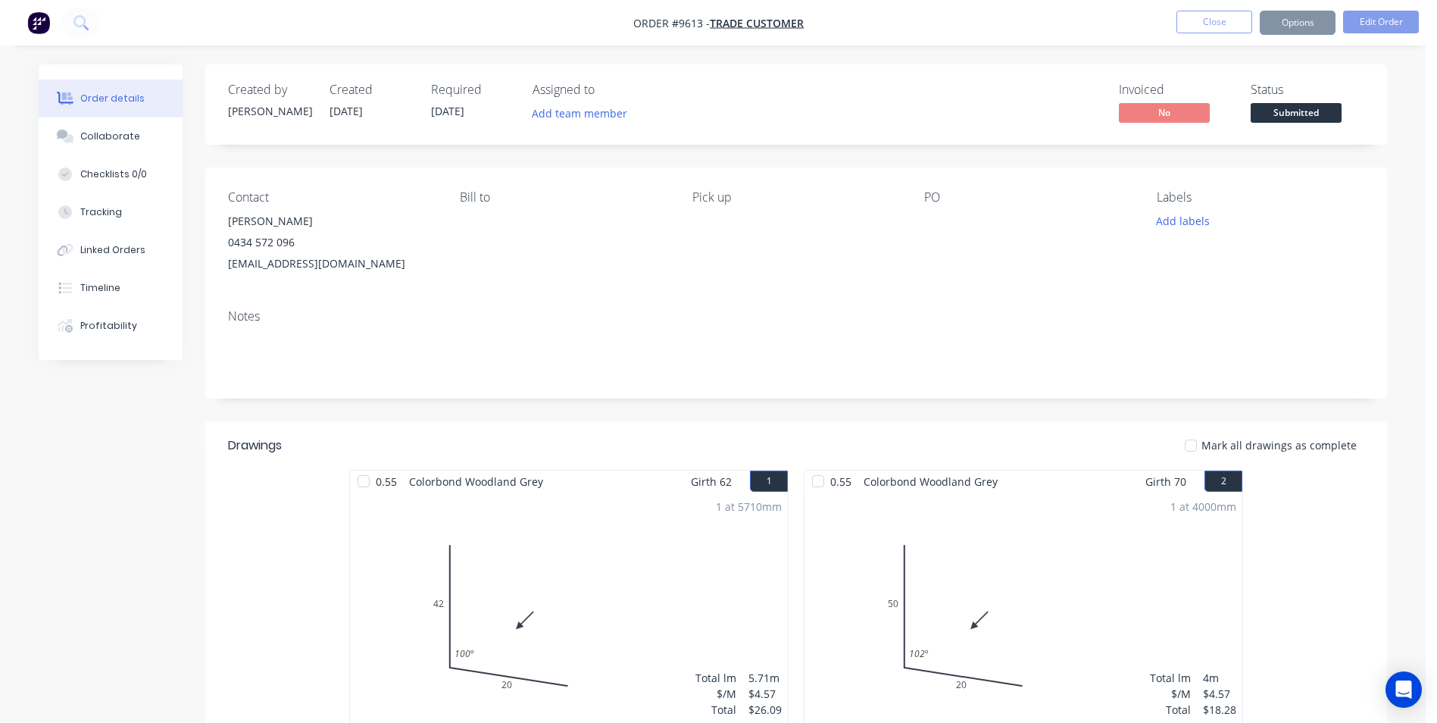
click at [1299, 27] on button "Options" at bounding box center [1298, 23] width 76 height 24
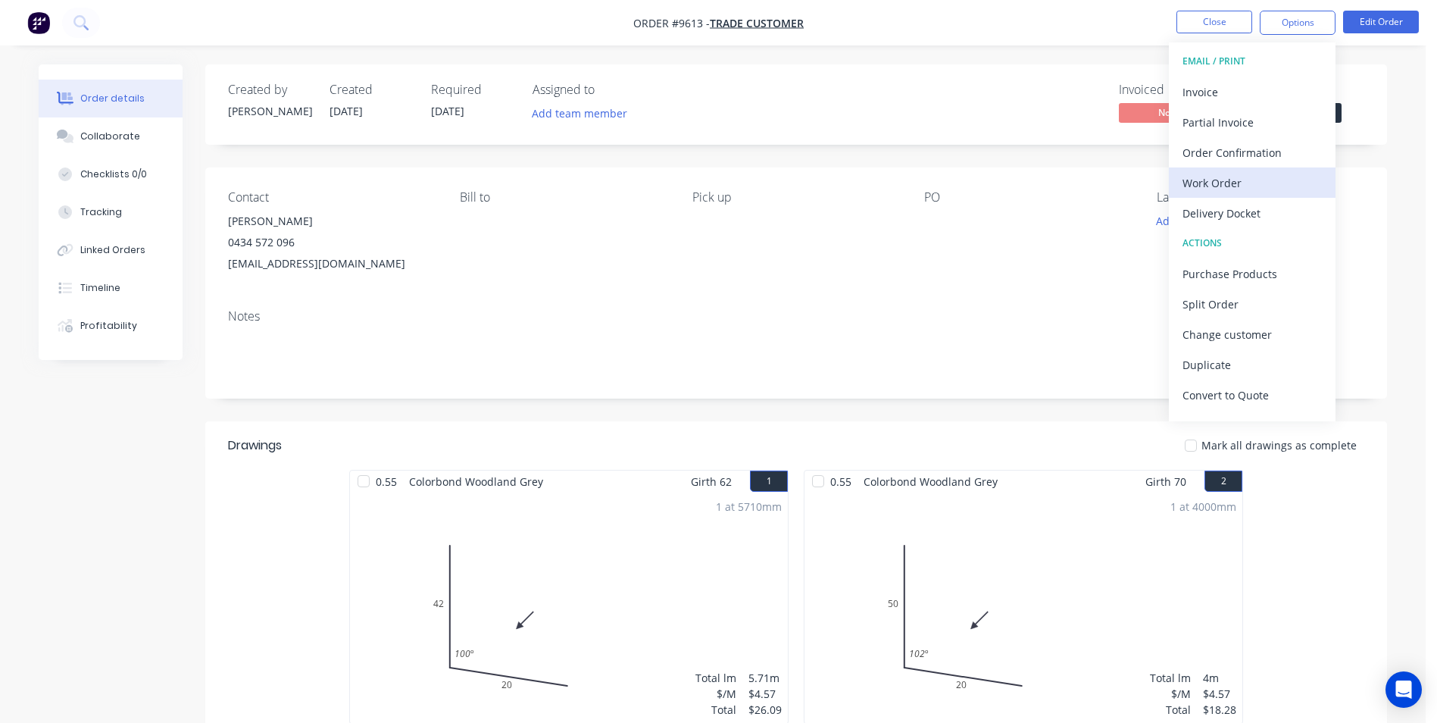
click at [1216, 173] on div "Work Order" at bounding box center [1252, 183] width 139 height 22
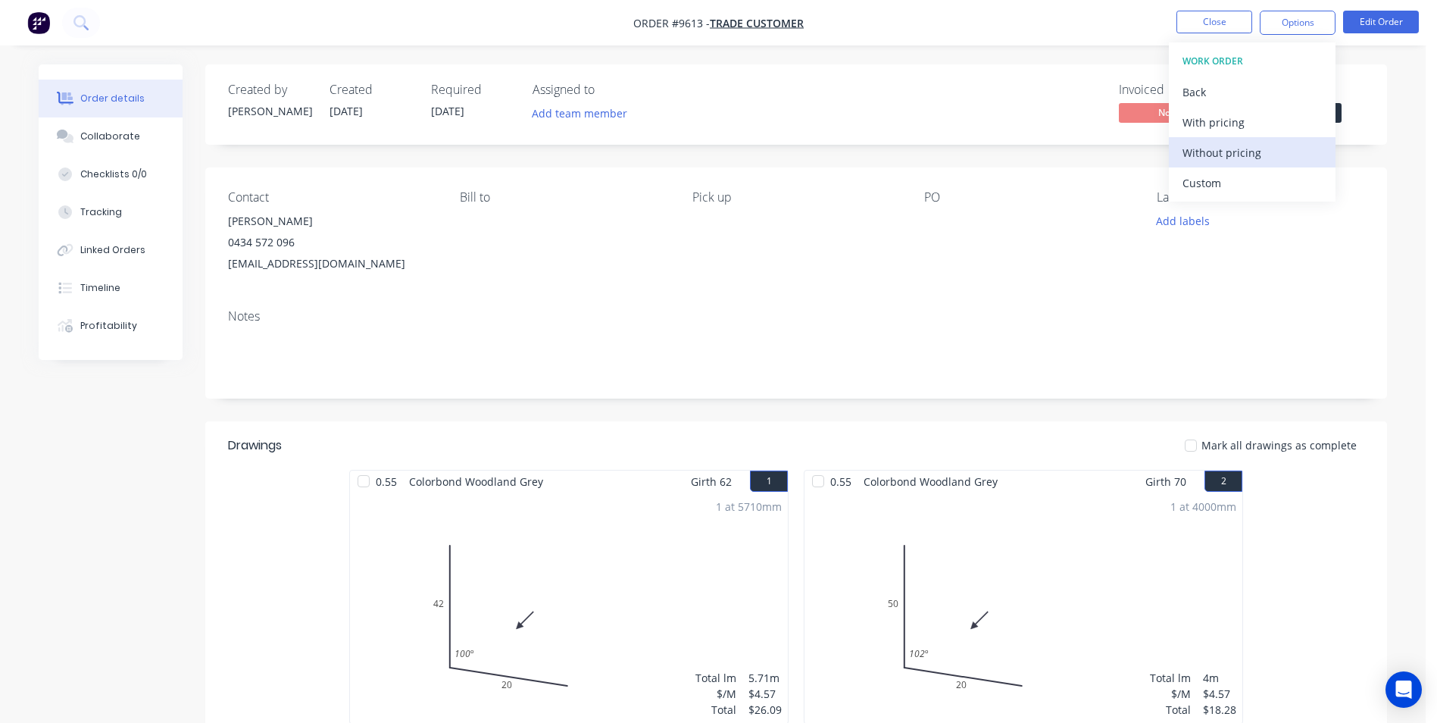
click at [1216, 154] on div "Without pricing" at bounding box center [1252, 153] width 139 height 22
click at [1249, 164] on button "Order Confirmation" at bounding box center [1252, 152] width 167 height 30
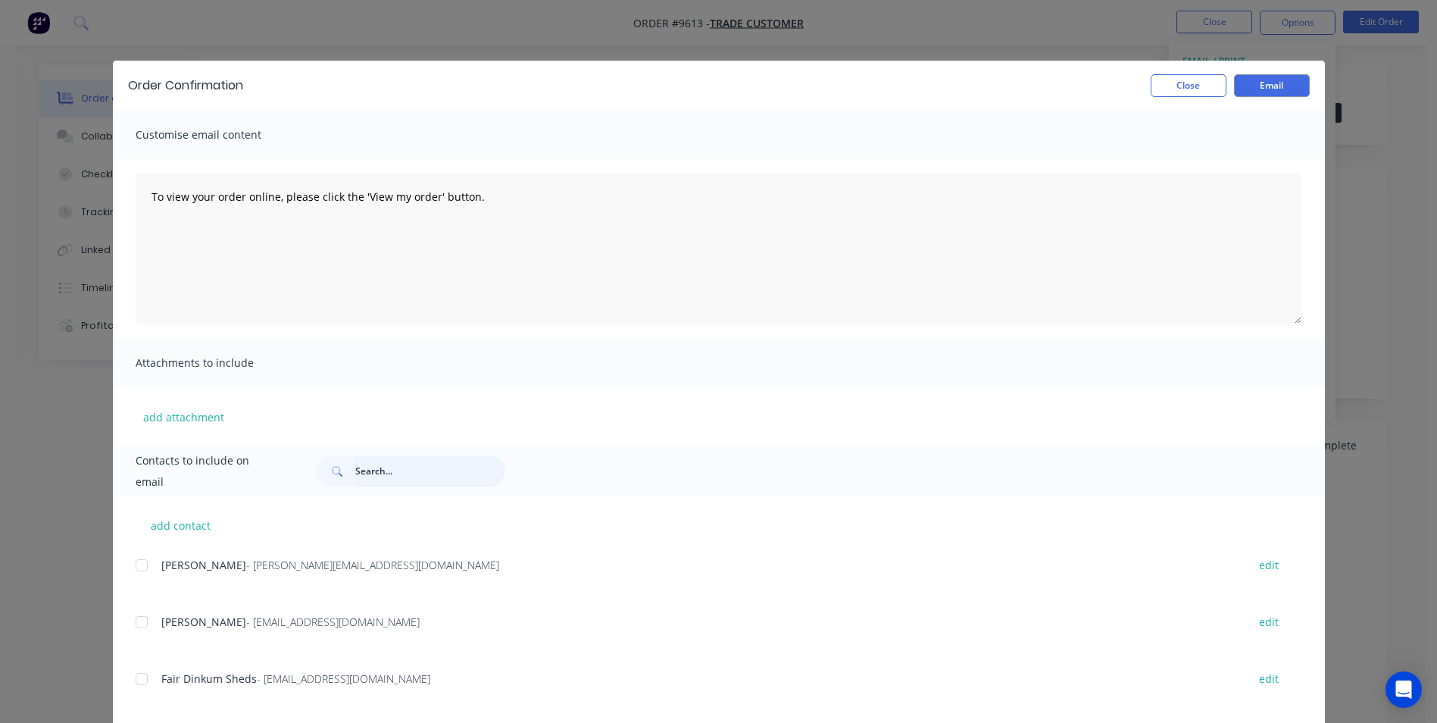
click at [359, 473] on input "text" at bounding box center [430, 471] width 150 height 30
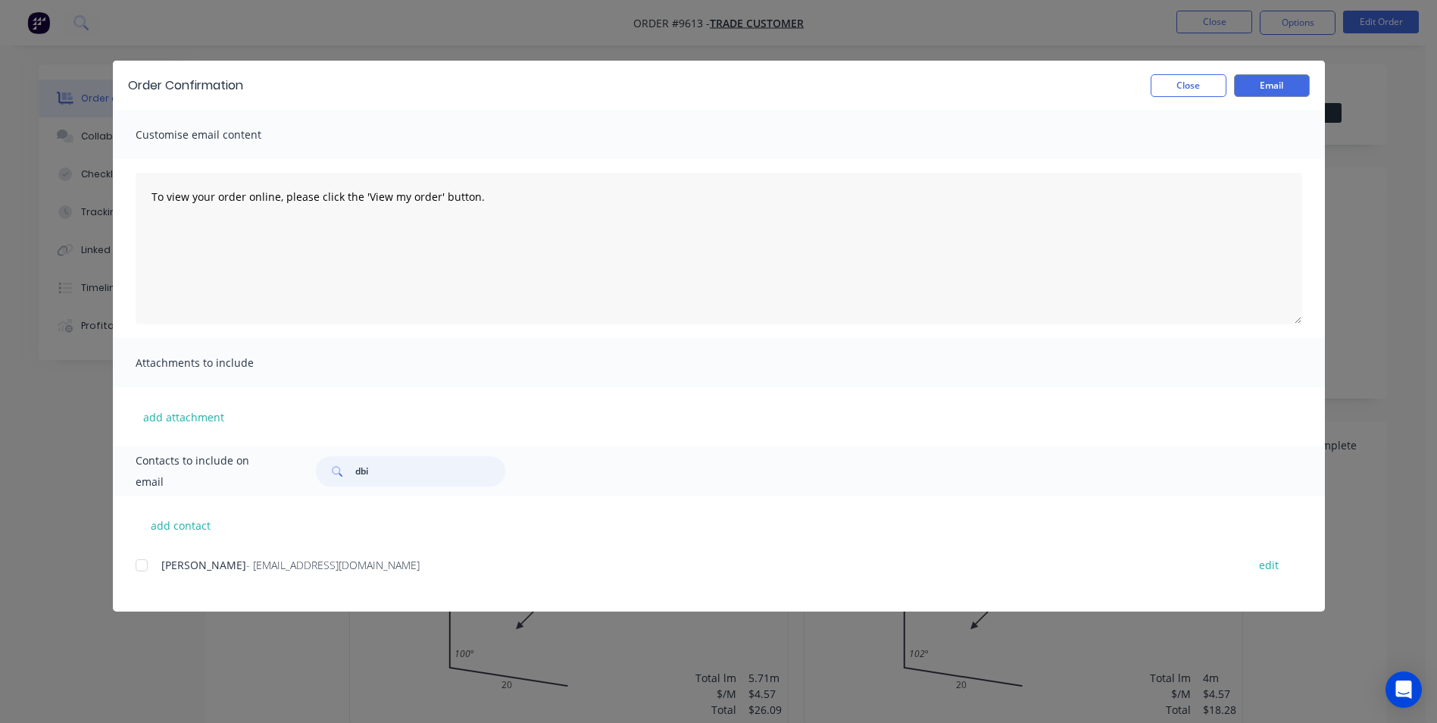
click at [151, 571] on div at bounding box center [142, 565] width 30 height 30
type input "dbi"
click at [1259, 86] on button "Email" at bounding box center [1272, 85] width 76 height 23
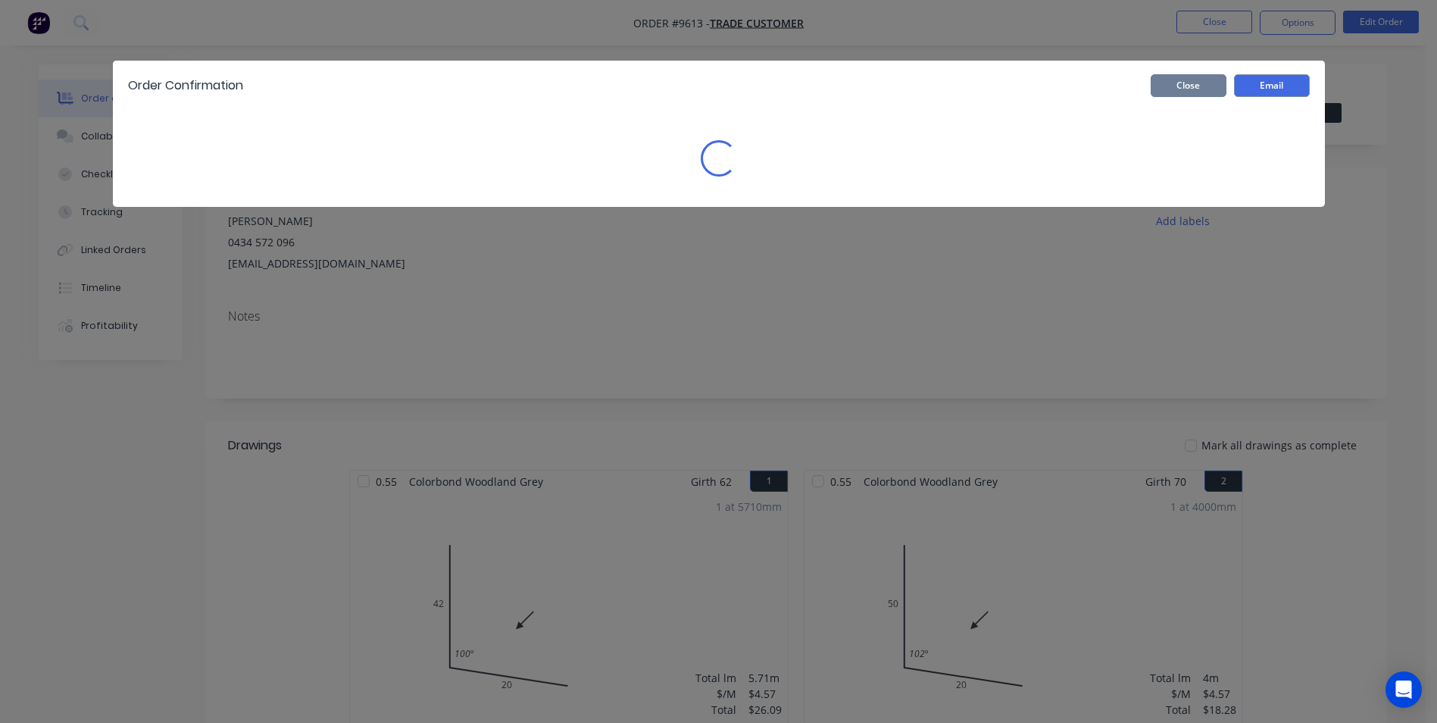
click at [1206, 86] on button "Close" at bounding box center [1189, 85] width 76 height 23
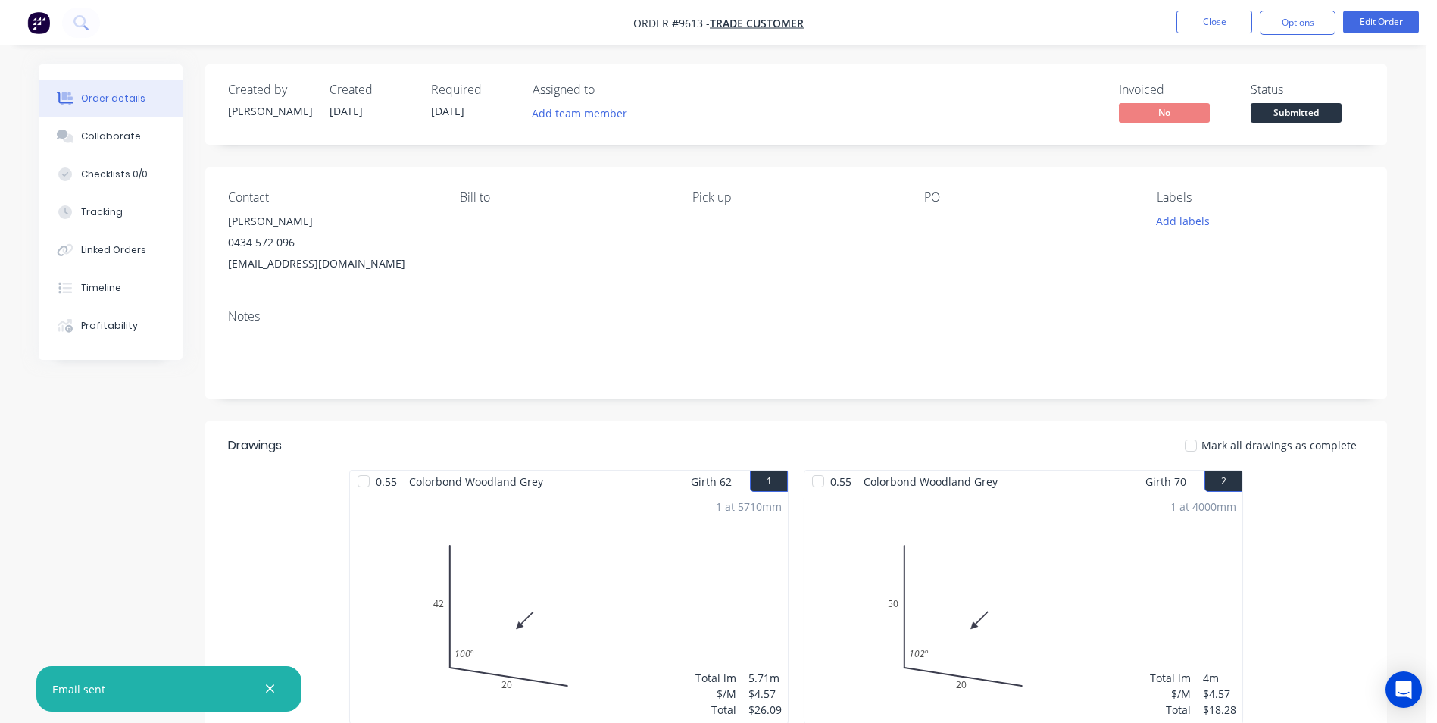
click at [270, 695] on icon "button" at bounding box center [270, 689] width 10 height 14
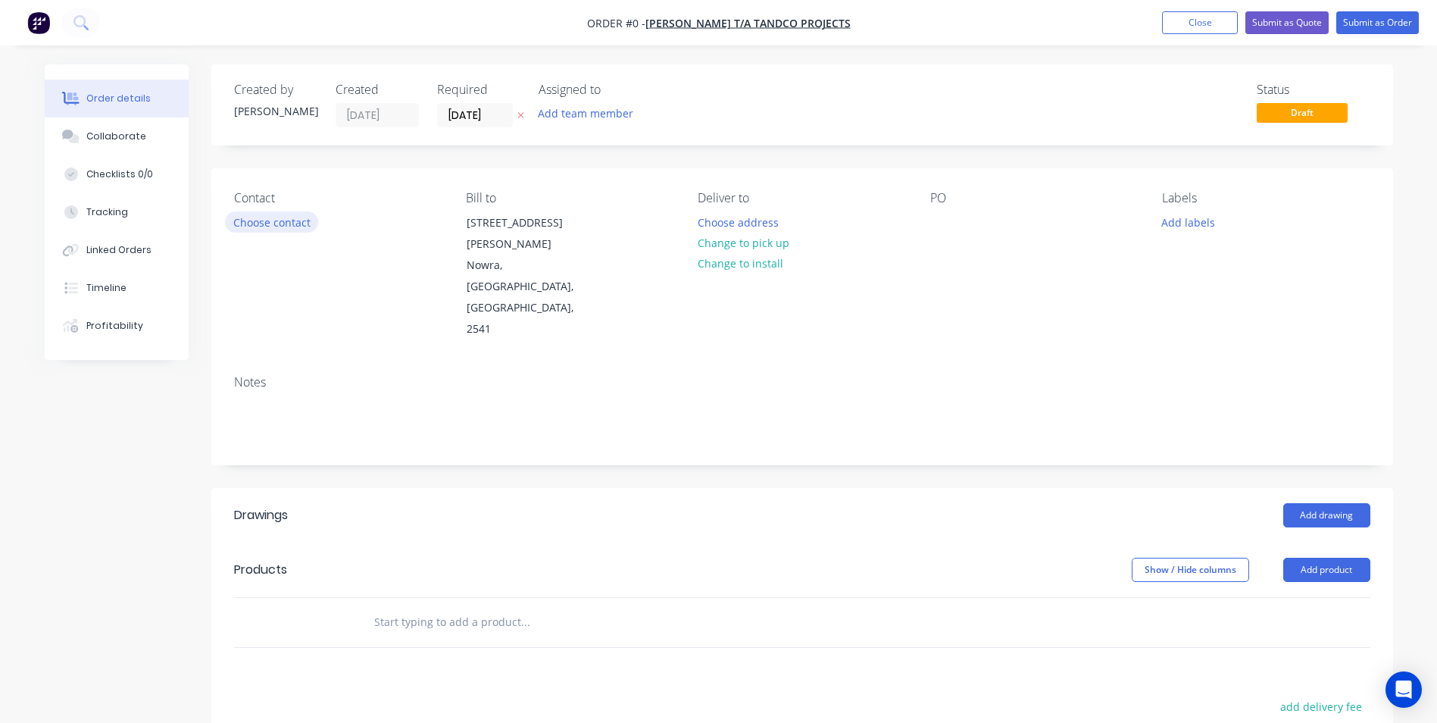
click at [240, 221] on button "Choose contact" at bounding box center [271, 221] width 93 height 20
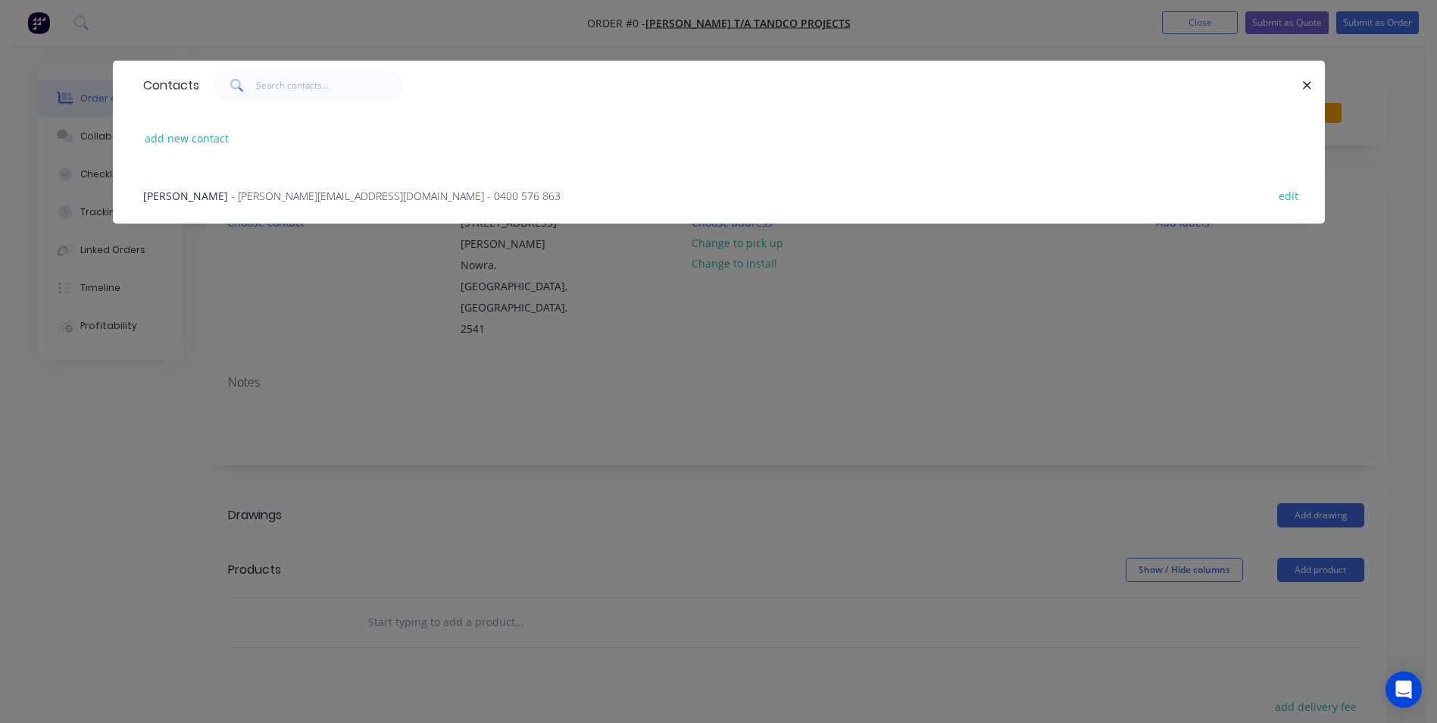
click at [244, 198] on span "- [PERSON_NAME][EMAIL_ADDRESS][DOMAIN_NAME] - 0400 576 863" at bounding box center [396, 196] width 330 height 14
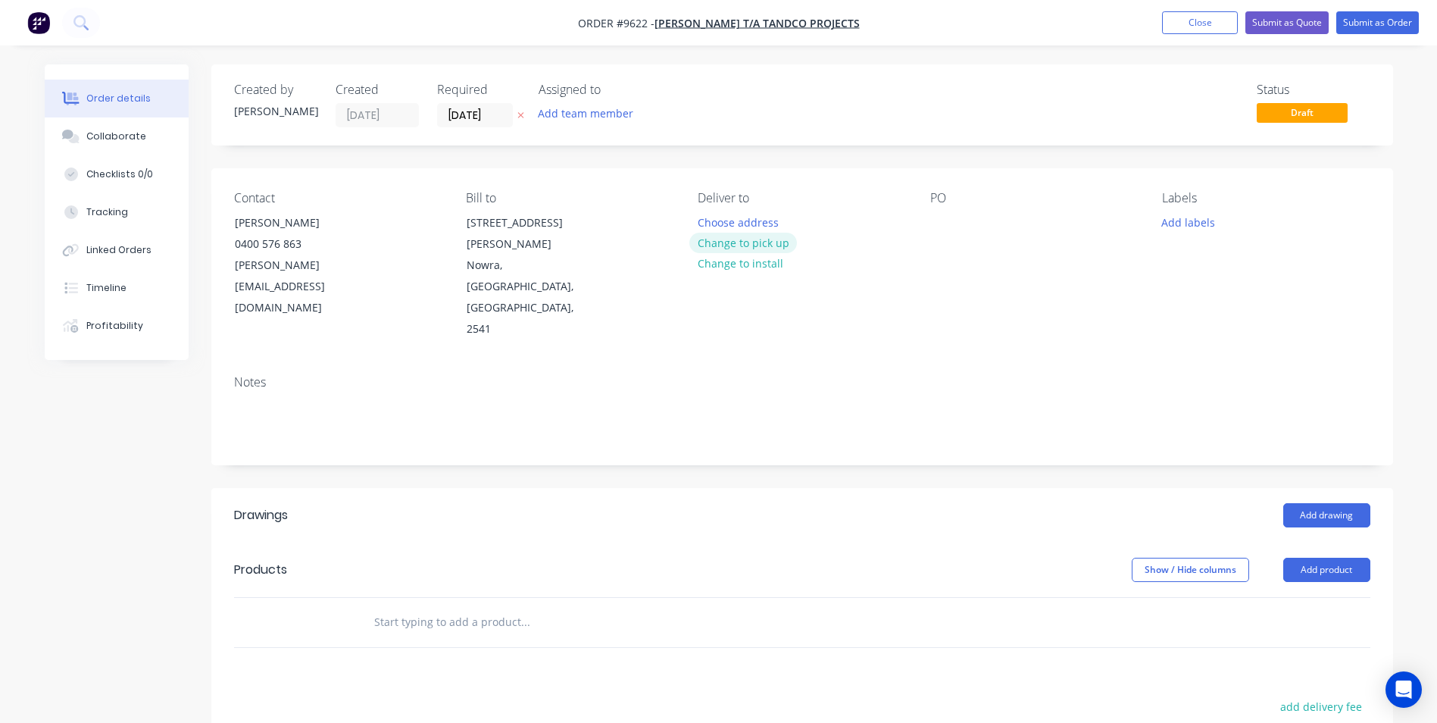
click at [756, 233] on button "Change to pick up" at bounding box center [744, 243] width 108 height 20
click at [1340, 503] on button "Add drawing" at bounding box center [1327, 515] width 87 height 24
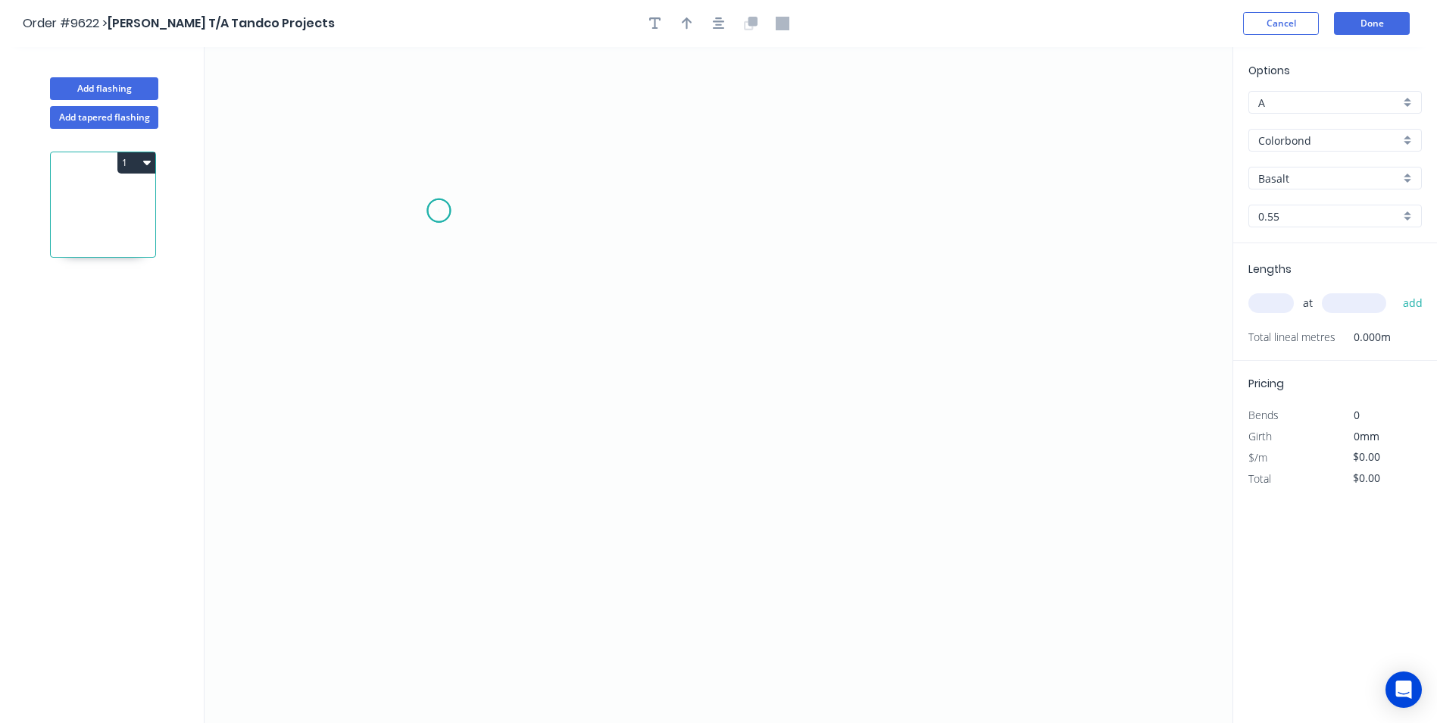
click at [439, 211] on icon "0" at bounding box center [719, 385] width 1028 height 676
click at [442, 443] on icon "0" at bounding box center [719, 385] width 1028 height 676
drag, startPoint x: 978, startPoint y: 425, endPoint x: 972, endPoint y: 273, distance: 152.4
click at [978, 424] on icon "0 ?" at bounding box center [719, 385] width 1028 height 676
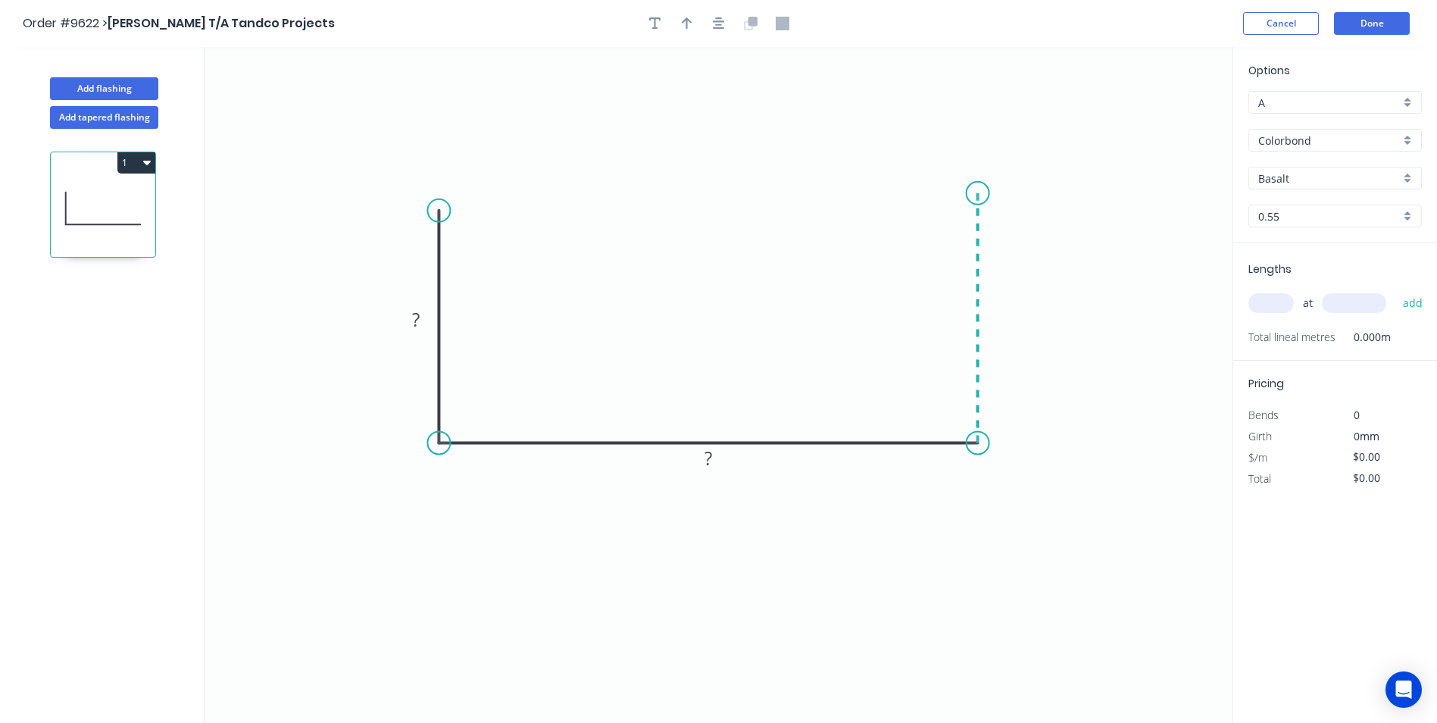
click at [978, 193] on icon at bounding box center [978, 318] width 0 height 250
click at [977, 193] on circle at bounding box center [978, 193] width 23 height 23
drag, startPoint x: 437, startPoint y: 217, endPoint x: 443, endPoint y: 320, distance: 103.2
click at [443, 320] on circle at bounding box center [438, 319] width 23 height 23
drag, startPoint x: 972, startPoint y: 199, endPoint x: 980, endPoint y: 311, distance: 113.2
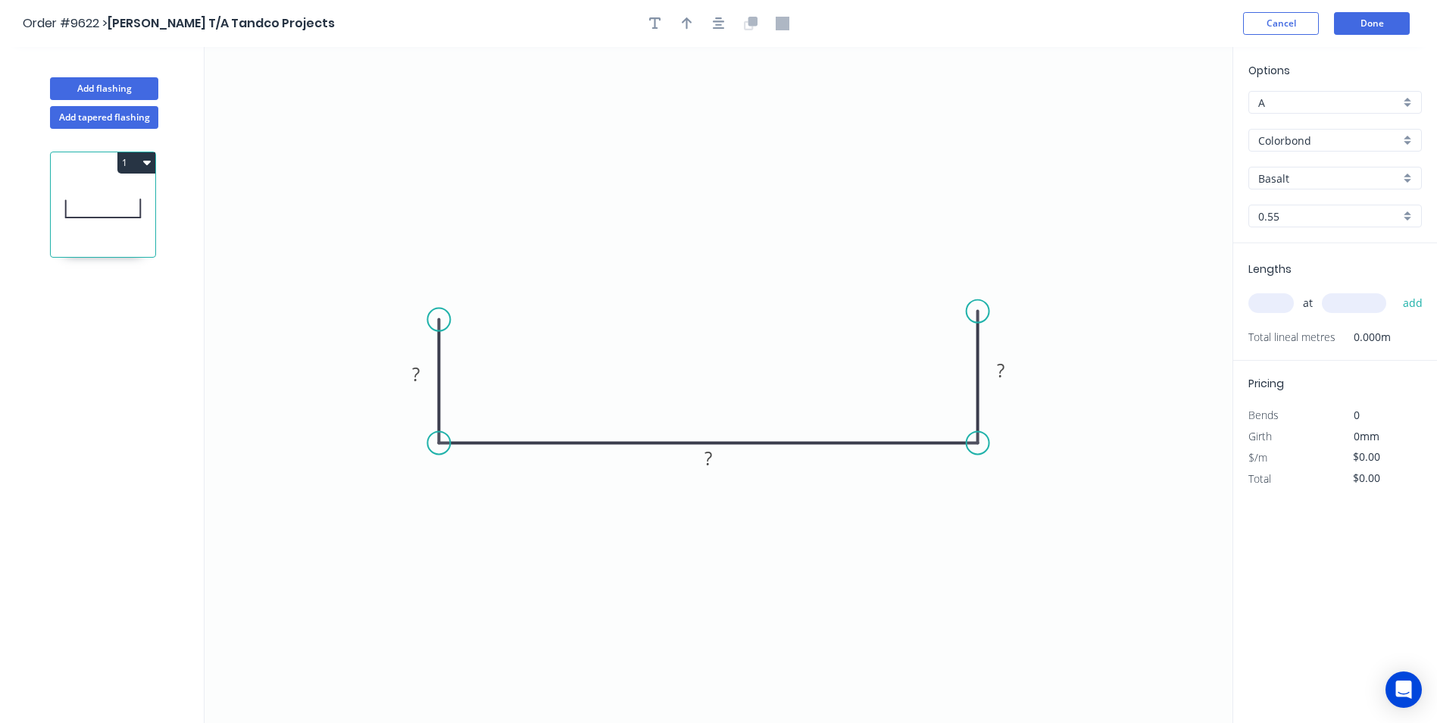
click at [980, 311] on circle at bounding box center [978, 311] width 23 height 23
click at [402, 371] on rect at bounding box center [416, 374] width 30 height 21
drag, startPoint x: 547, startPoint y: 184, endPoint x: 886, endPoint y: 152, distance: 340.2
click at [551, 184] on icon "0 30 100 30" at bounding box center [719, 385] width 1028 height 676
type input "$6.77"
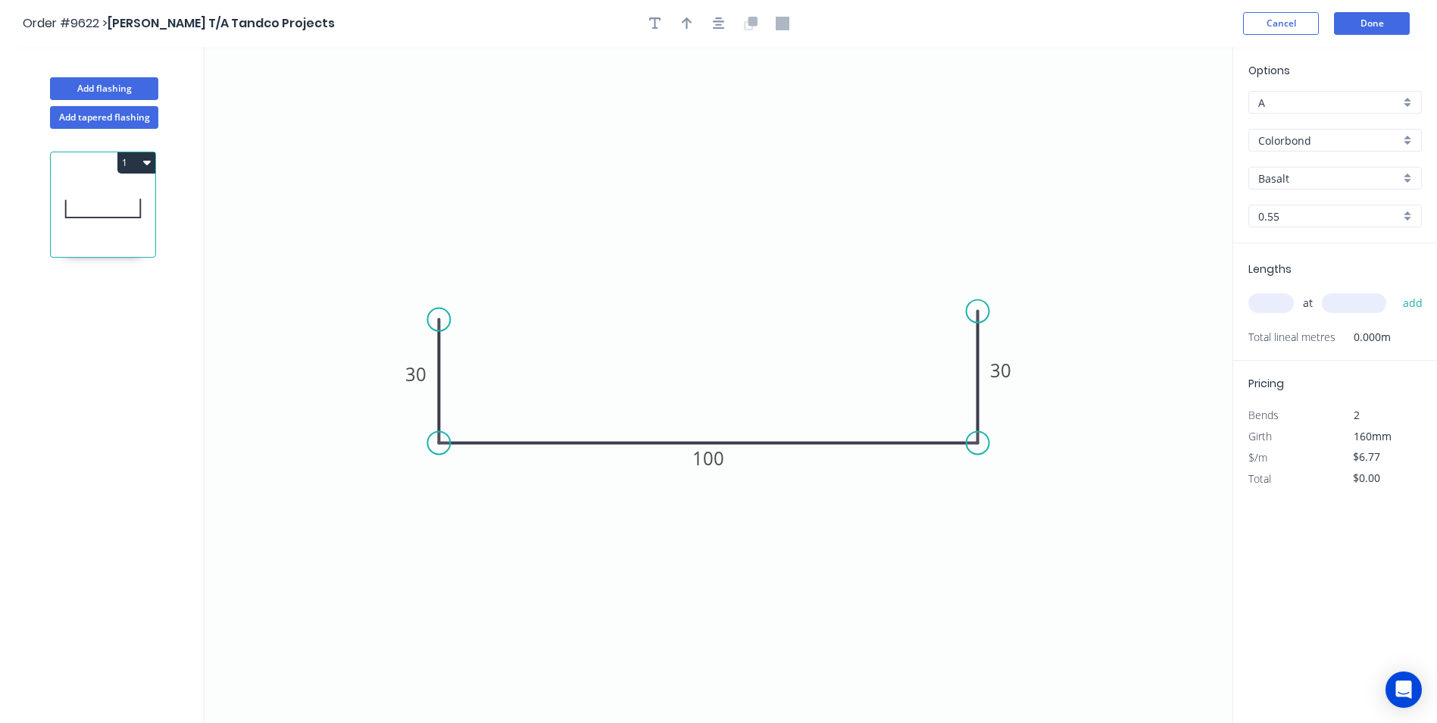
click at [1402, 170] on div "Basalt" at bounding box center [1336, 178] width 174 height 23
click at [1287, 223] on div "Dover White" at bounding box center [1335, 215] width 172 height 27
type input "Dover White"
click at [1284, 300] on input "text" at bounding box center [1271, 303] width 45 height 20
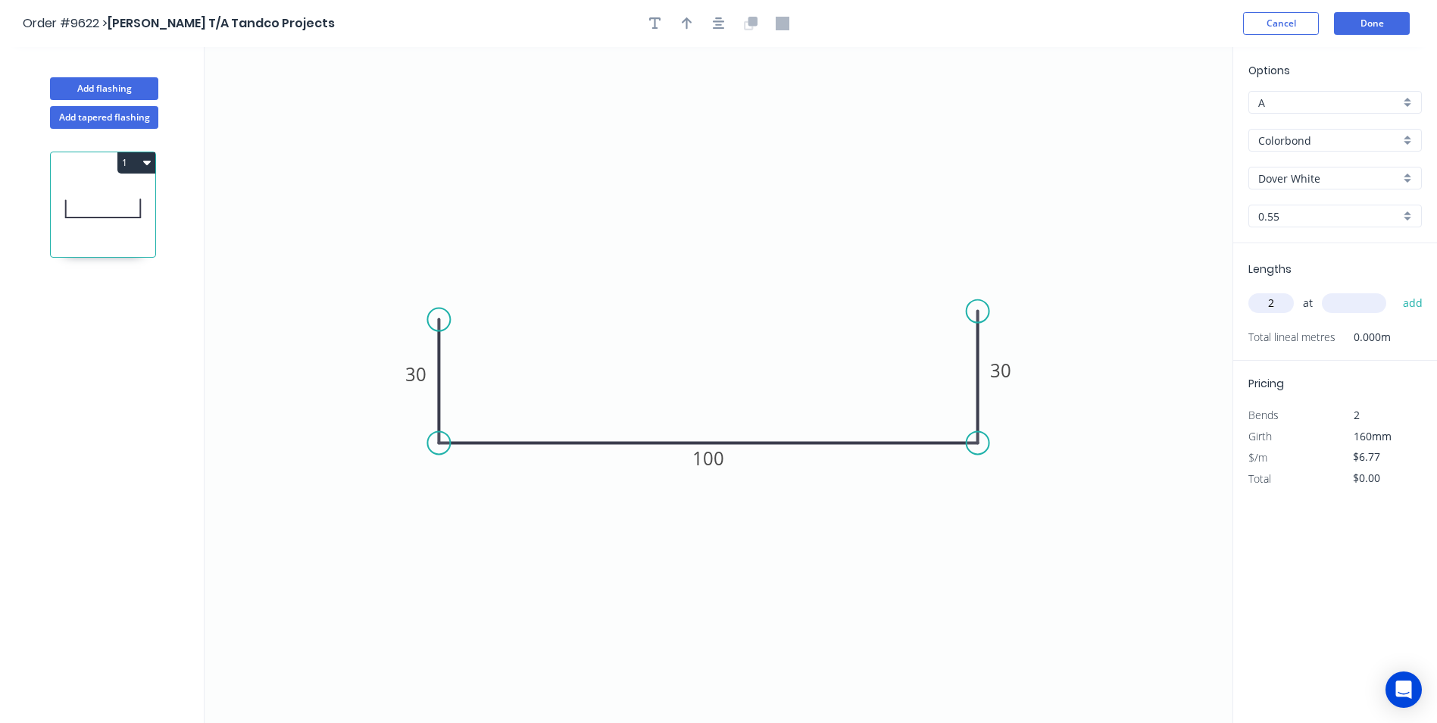
type input "2"
type input "500"
click at [1396, 290] on button "add" at bounding box center [1414, 303] width 36 height 26
type input "$13.54"
click at [1367, 27] on button "Done" at bounding box center [1372, 23] width 76 height 23
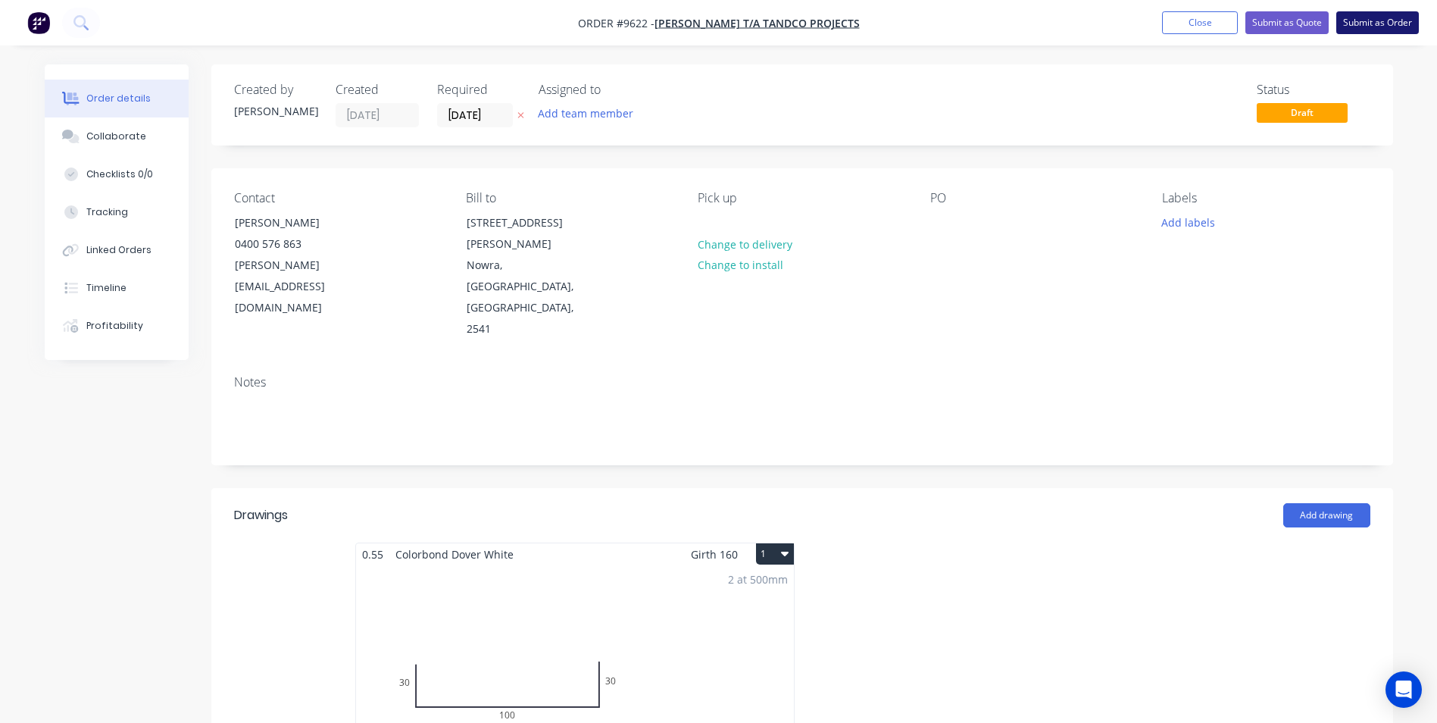
click at [1360, 24] on button "Submit as Order" at bounding box center [1378, 22] width 83 height 23
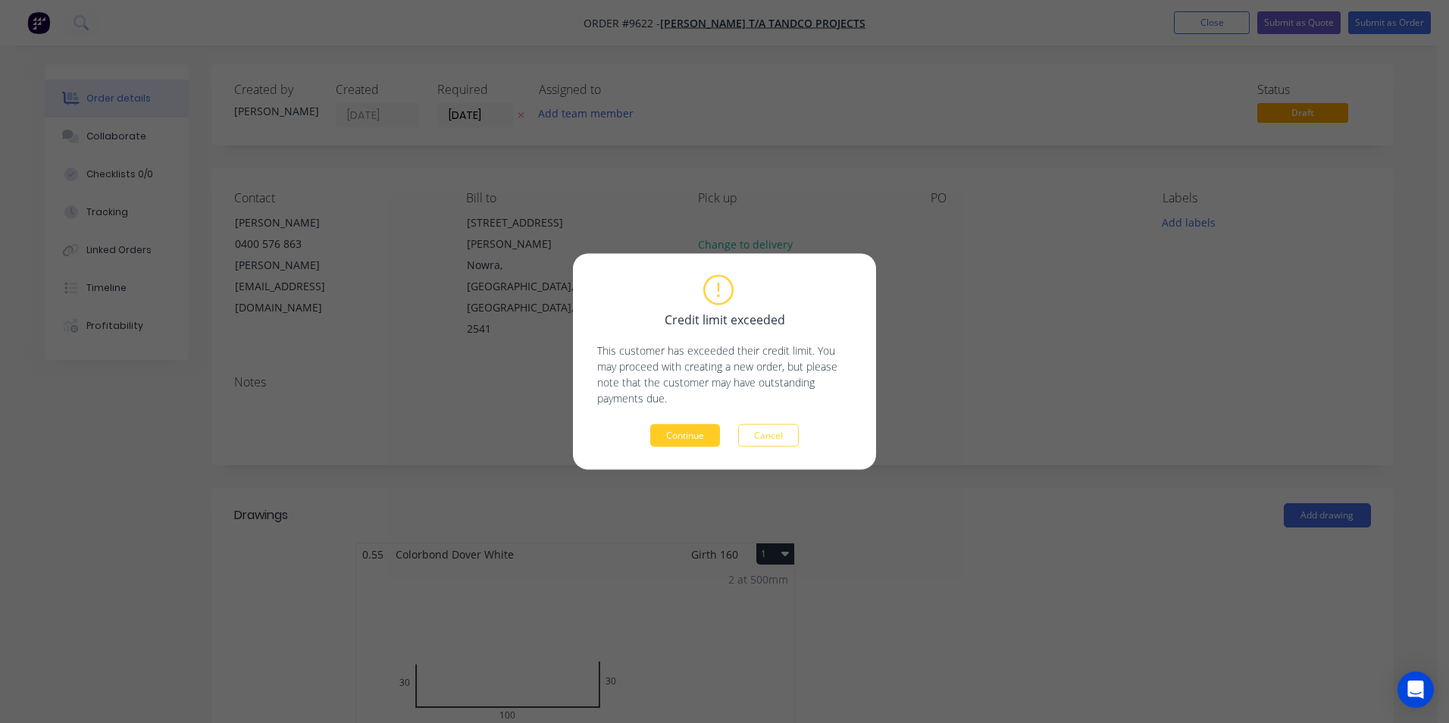
click at [690, 436] on button "Continue" at bounding box center [685, 435] width 70 height 23
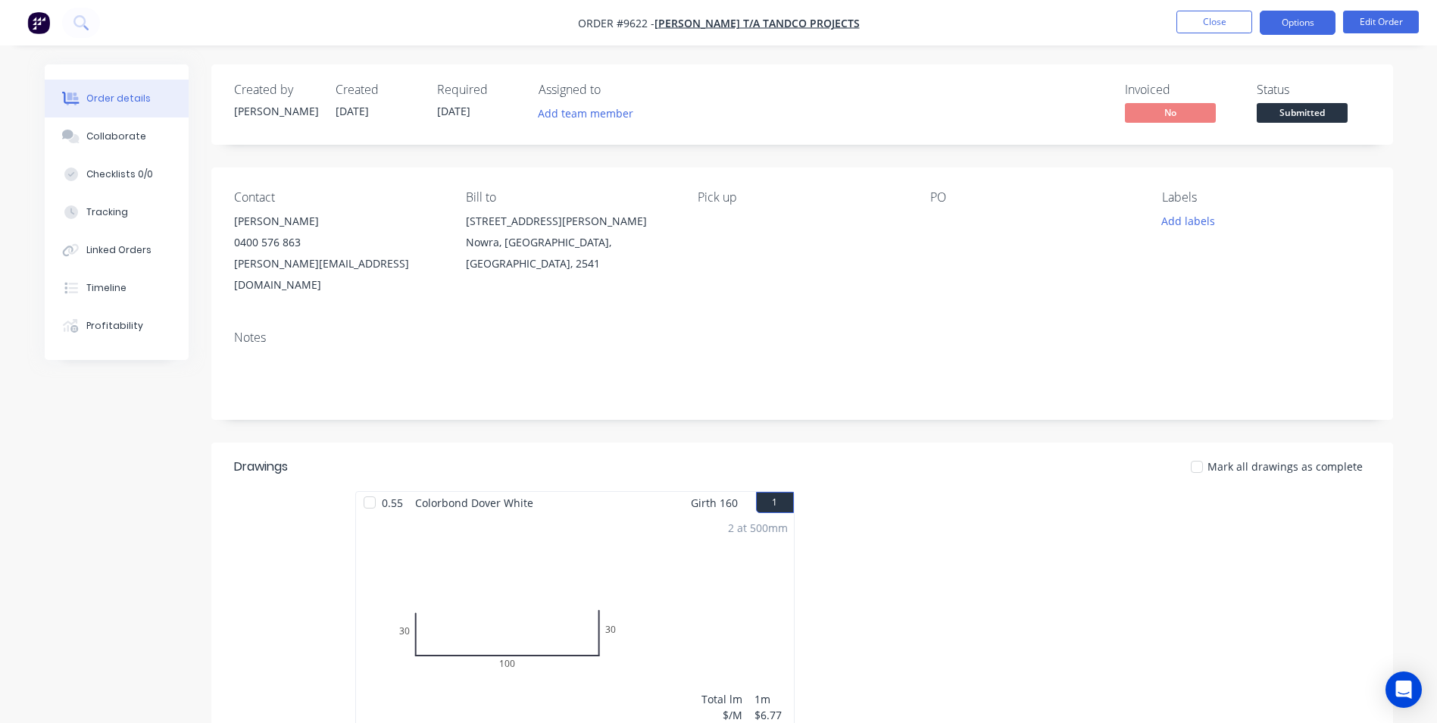
click at [1312, 22] on button "Options" at bounding box center [1298, 23] width 76 height 24
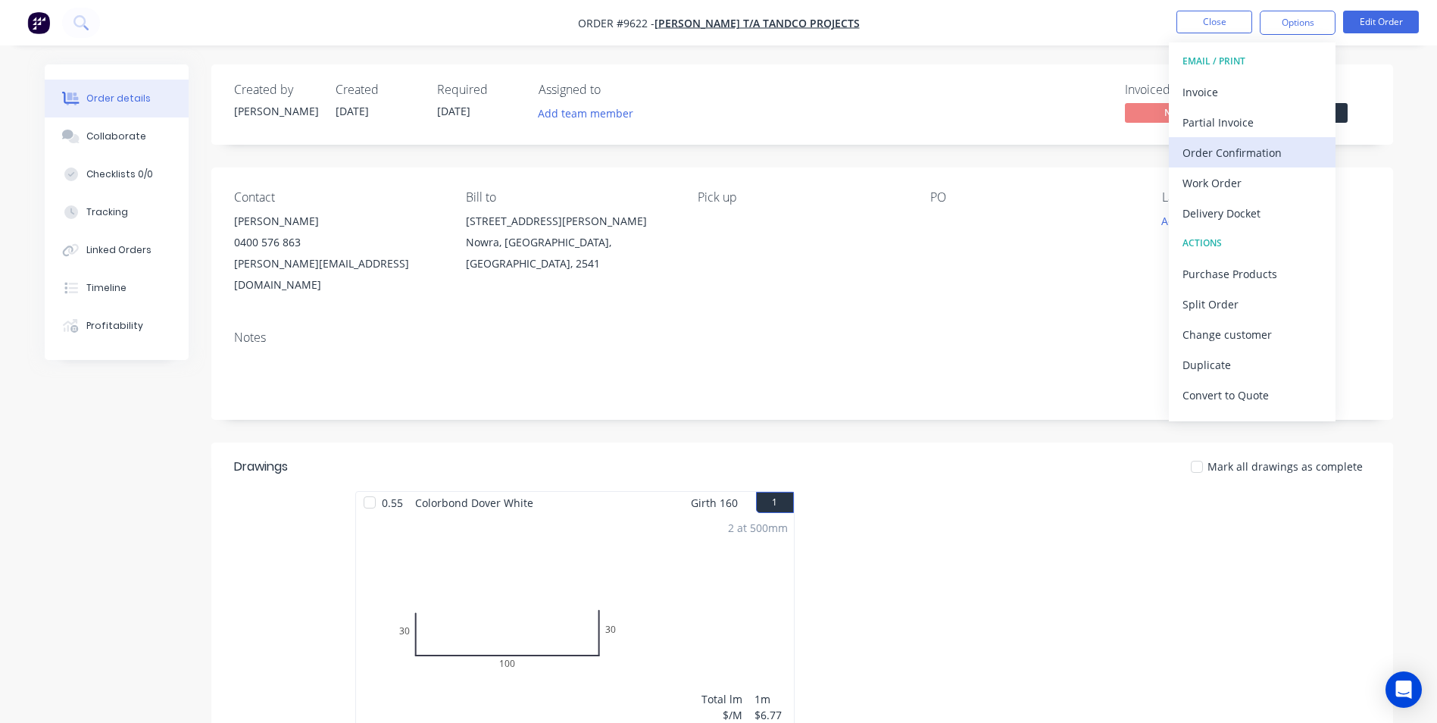
click at [1246, 143] on div "Order Confirmation" at bounding box center [1252, 153] width 139 height 22
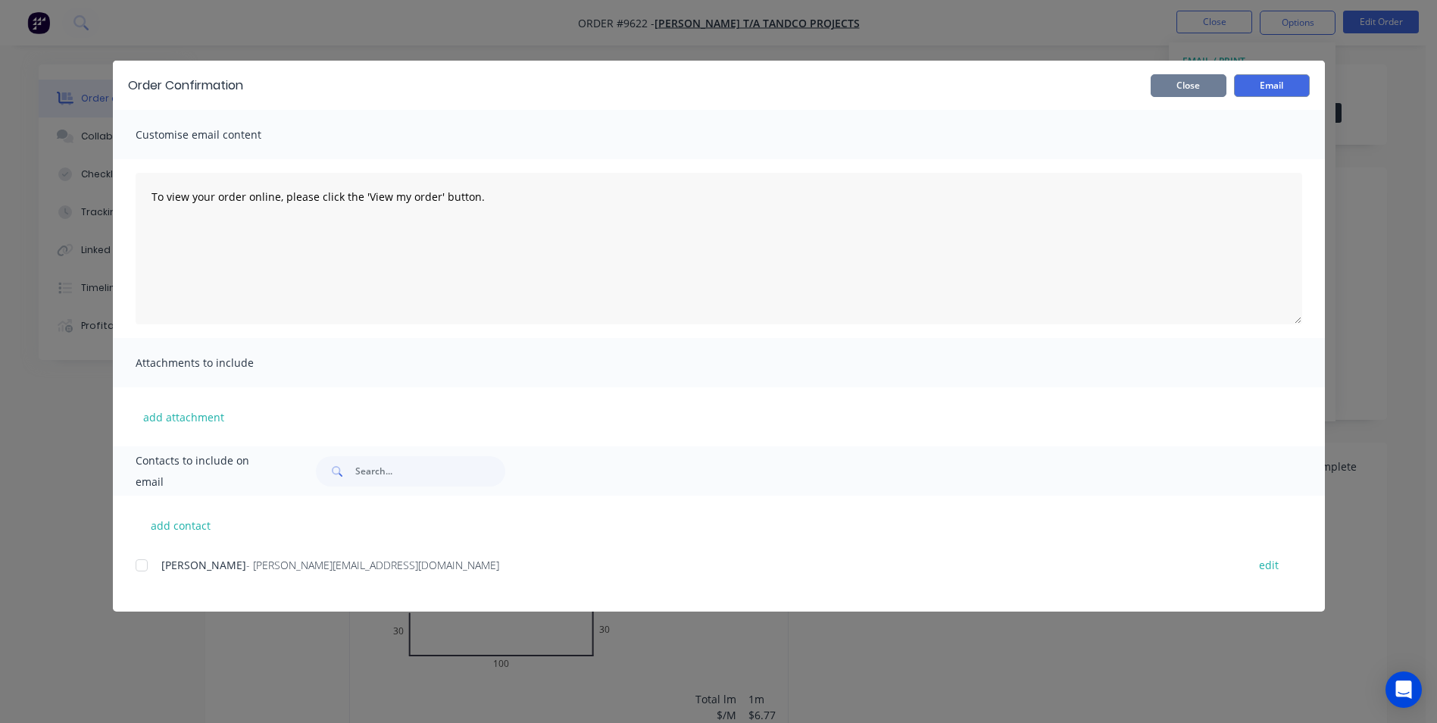
click at [1190, 85] on button "Close" at bounding box center [1189, 85] width 76 height 23
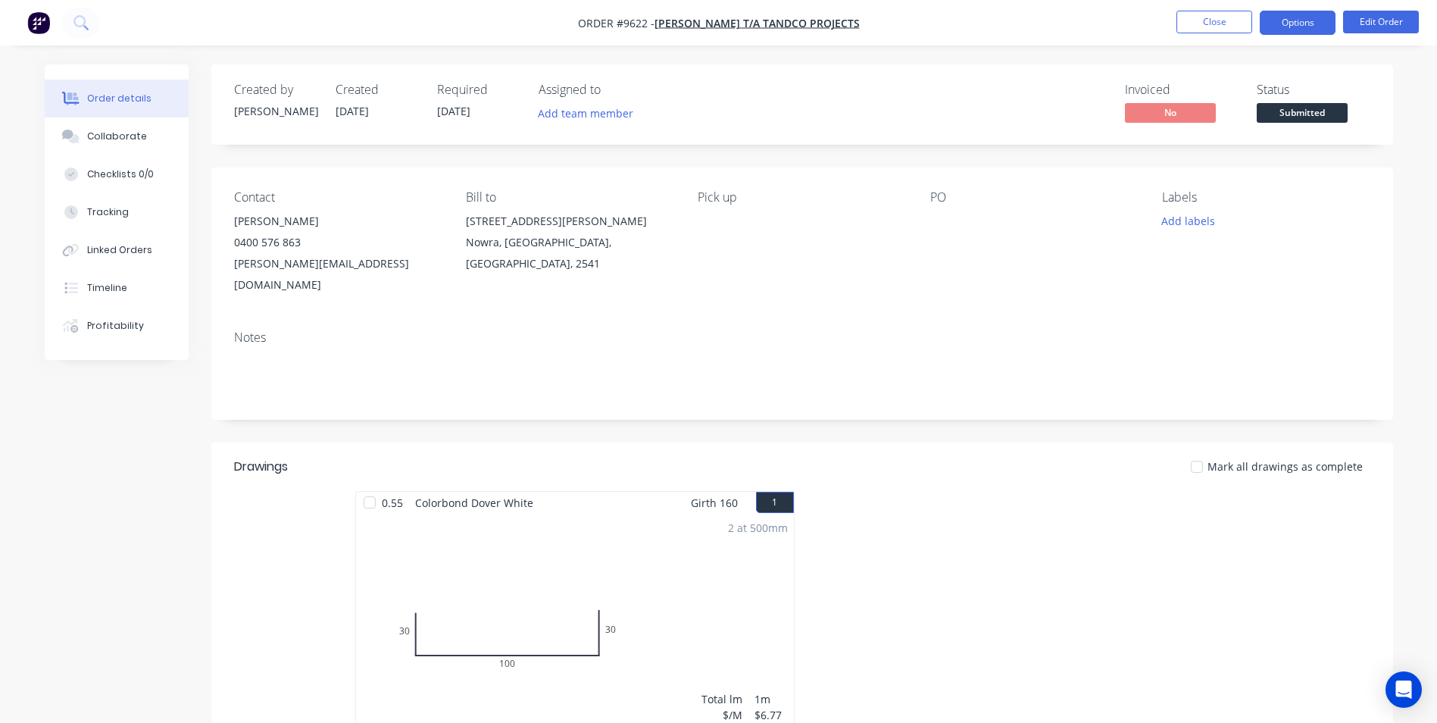
click at [1319, 26] on button "Options" at bounding box center [1298, 23] width 76 height 24
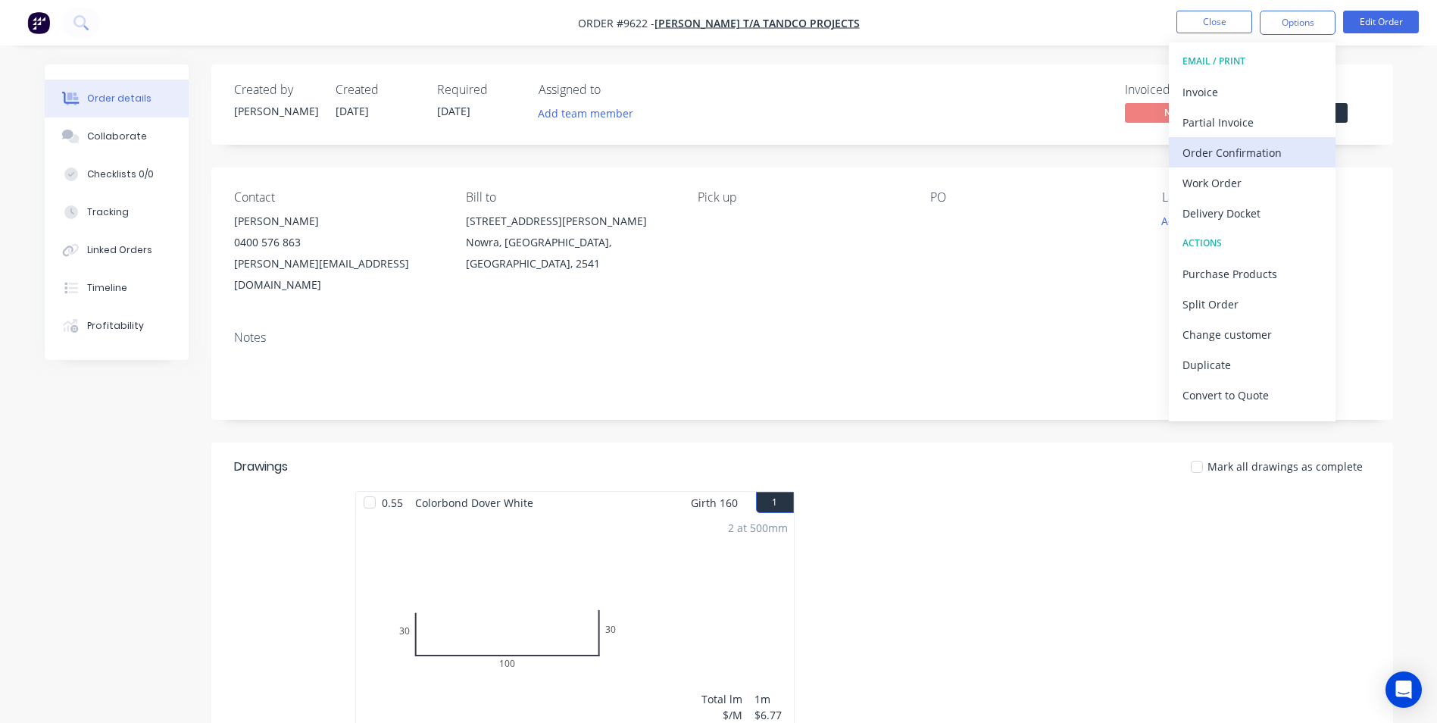
click at [1259, 145] on div "Order Confirmation" at bounding box center [1252, 153] width 139 height 22
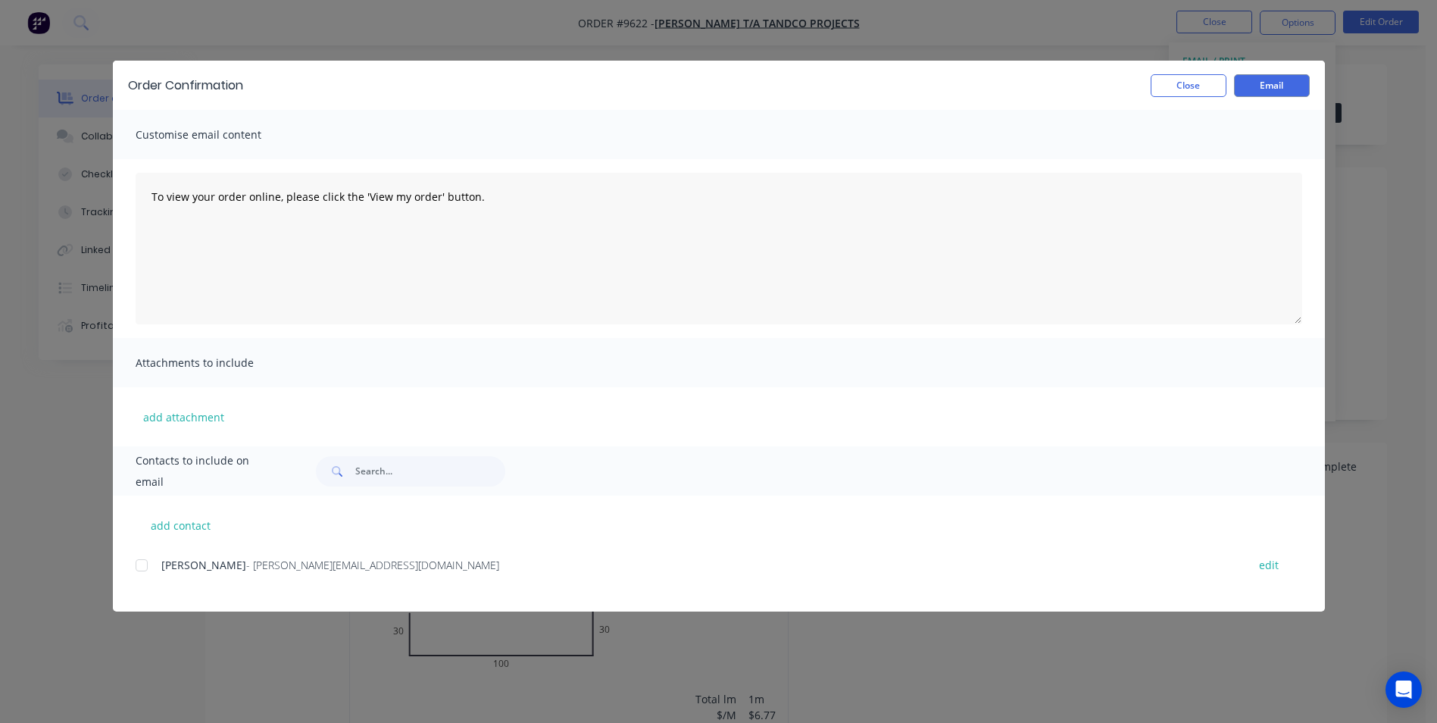
click at [143, 568] on div at bounding box center [142, 565] width 30 height 30
drag, startPoint x: 1259, startPoint y: 98, endPoint x: 1205, endPoint y: 93, distance: 54.0
click at [1259, 97] on div "Order Confirmation Close Email" at bounding box center [719, 85] width 1212 height 49
click at [1302, 80] on button "Email" at bounding box center [1272, 85] width 76 height 23
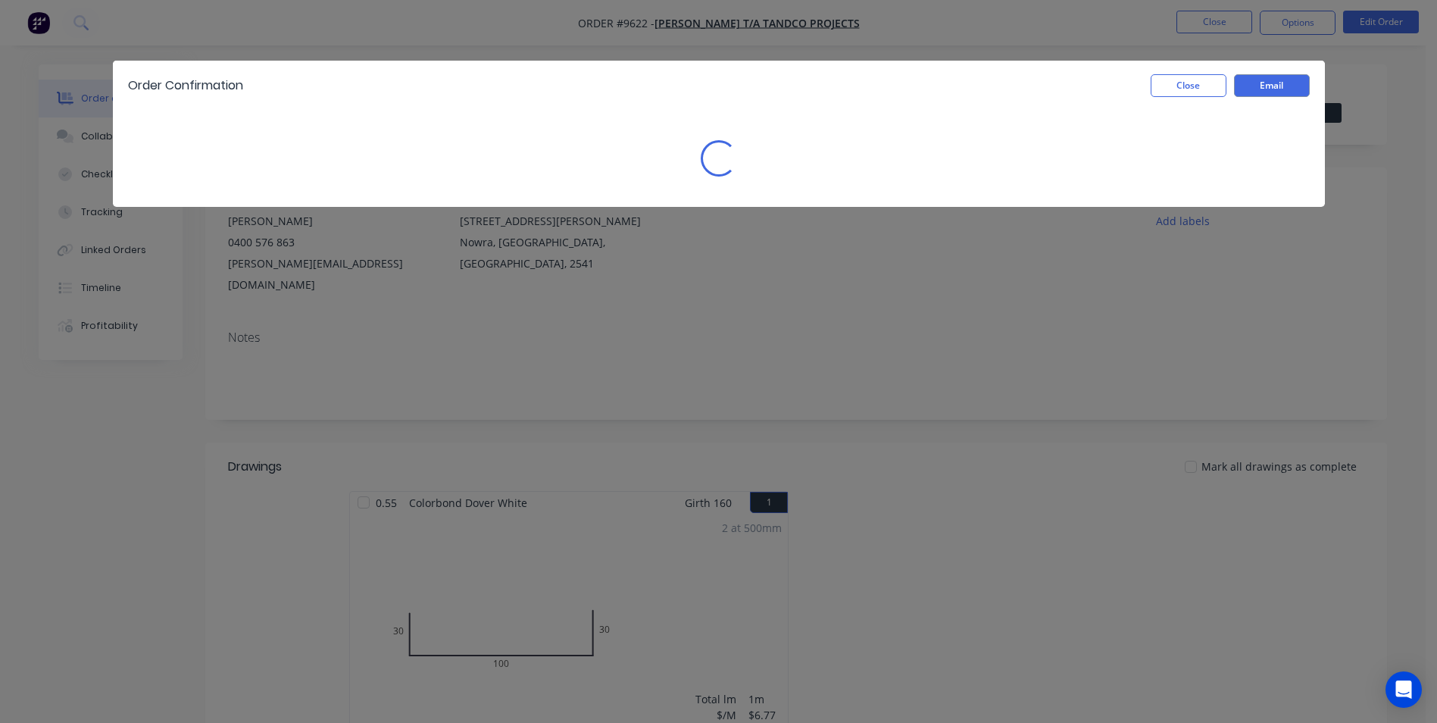
click at [1146, 85] on div "Close Email" at bounding box center [1226, 85] width 167 height 23
click at [1217, 70] on div "Order Confirmation Close Email" at bounding box center [719, 85] width 1212 height 49
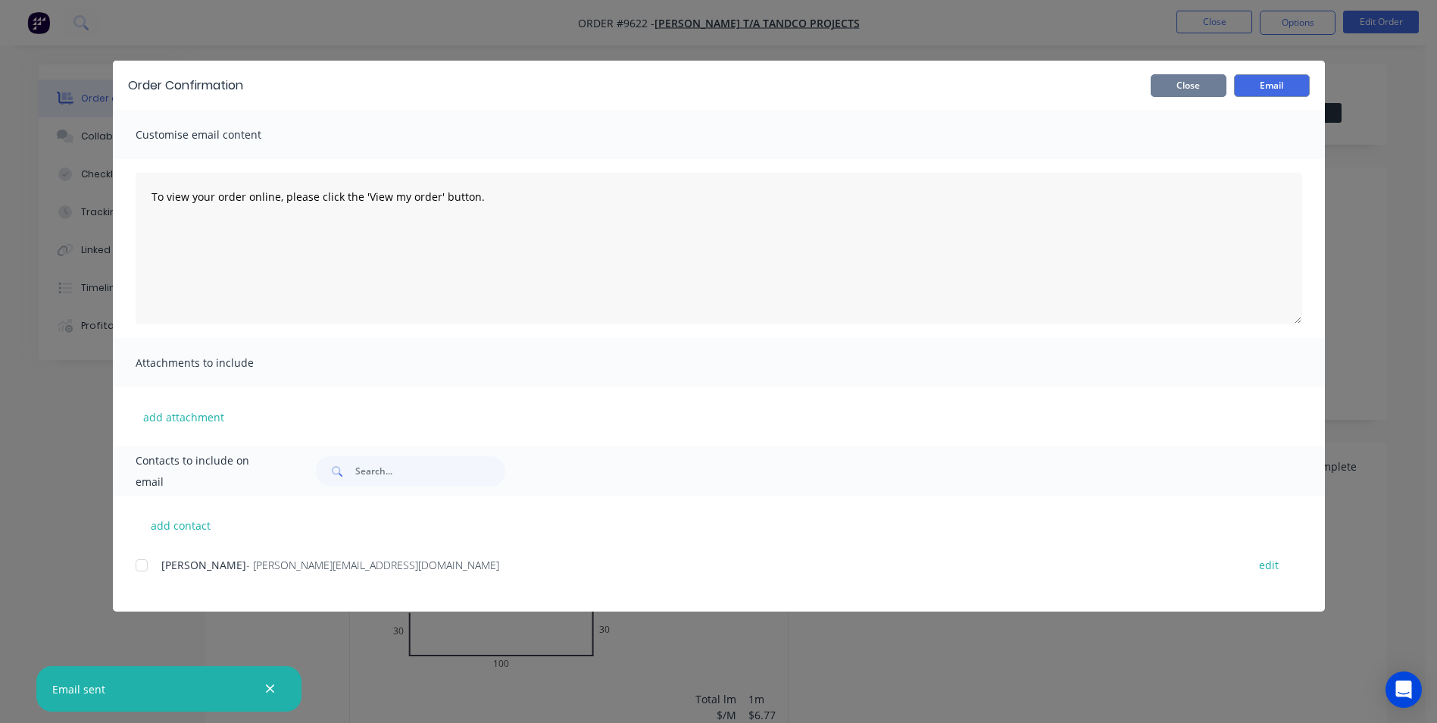
click at [1211, 84] on button "Close" at bounding box center [1189, 85] width 76 height 23
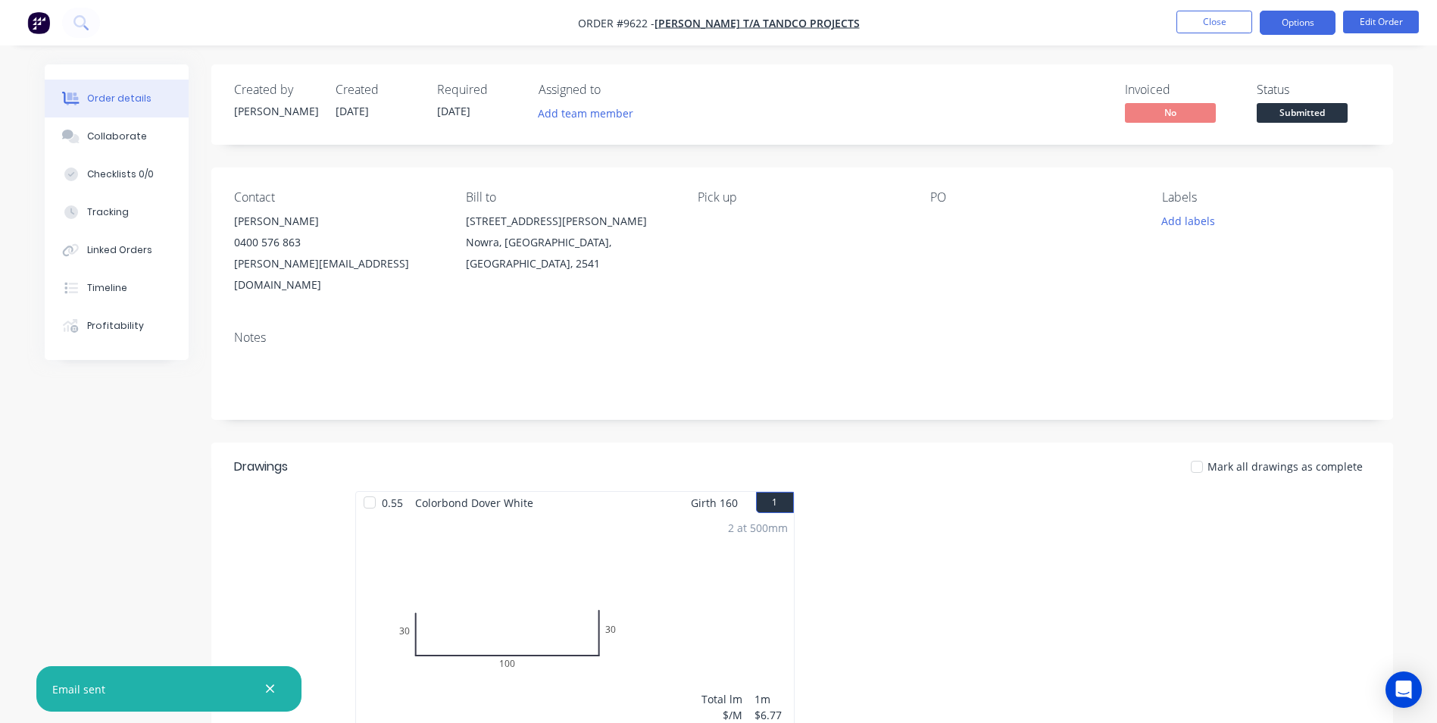
click at [1292, 26] on button "Options" at bounding box center [1298, 23] width 76 height 24
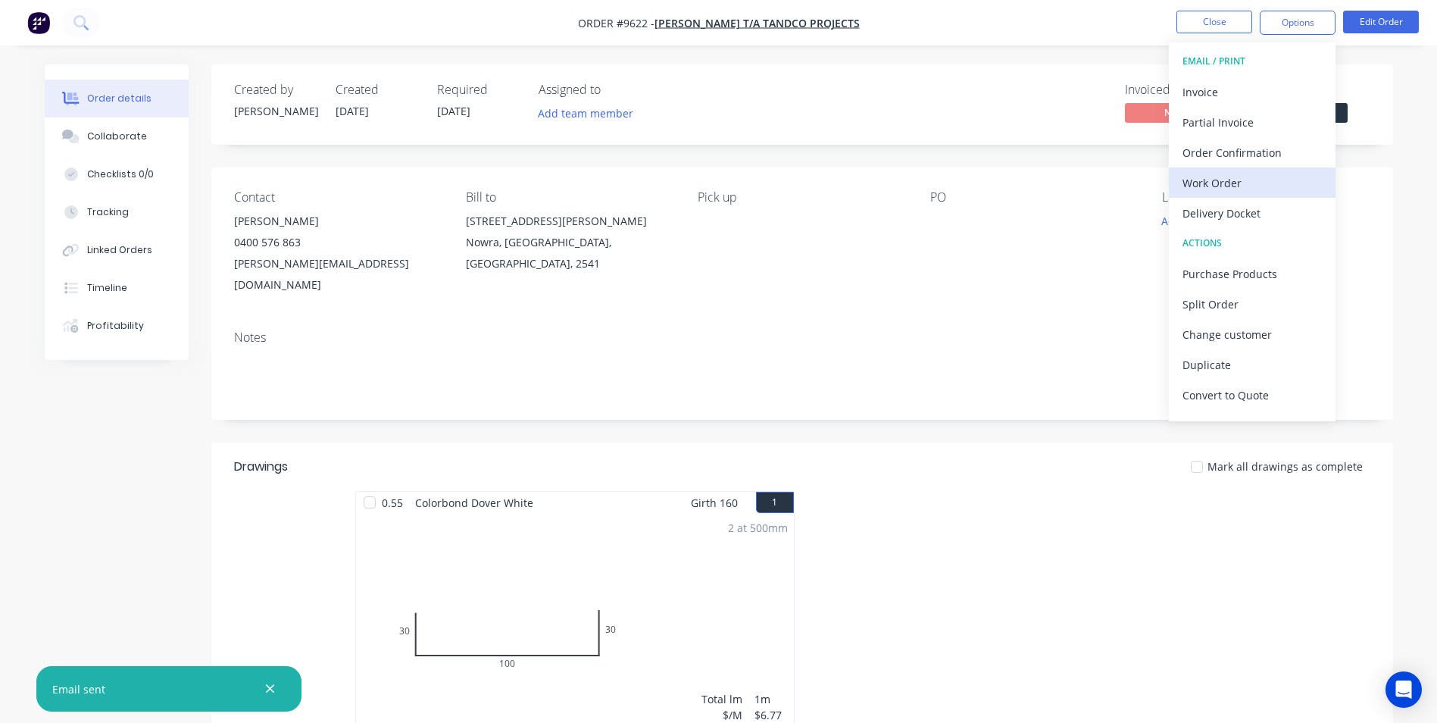
click at [1245, 179] on div "Work Order" at bounding box center [1252, 183] width 139 height 22
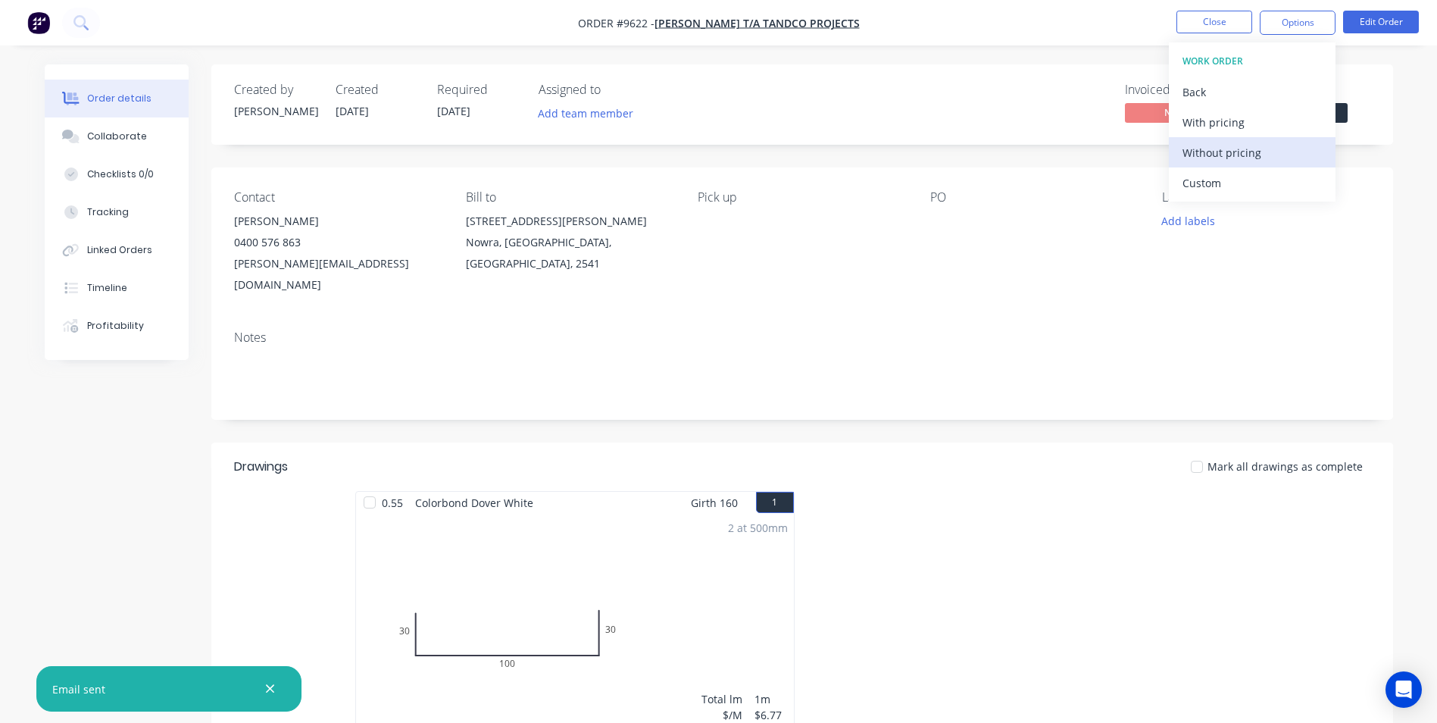
click at [1248, 148] on div "Without pricing" at bounding box center [1252, 153] width 139 height 22
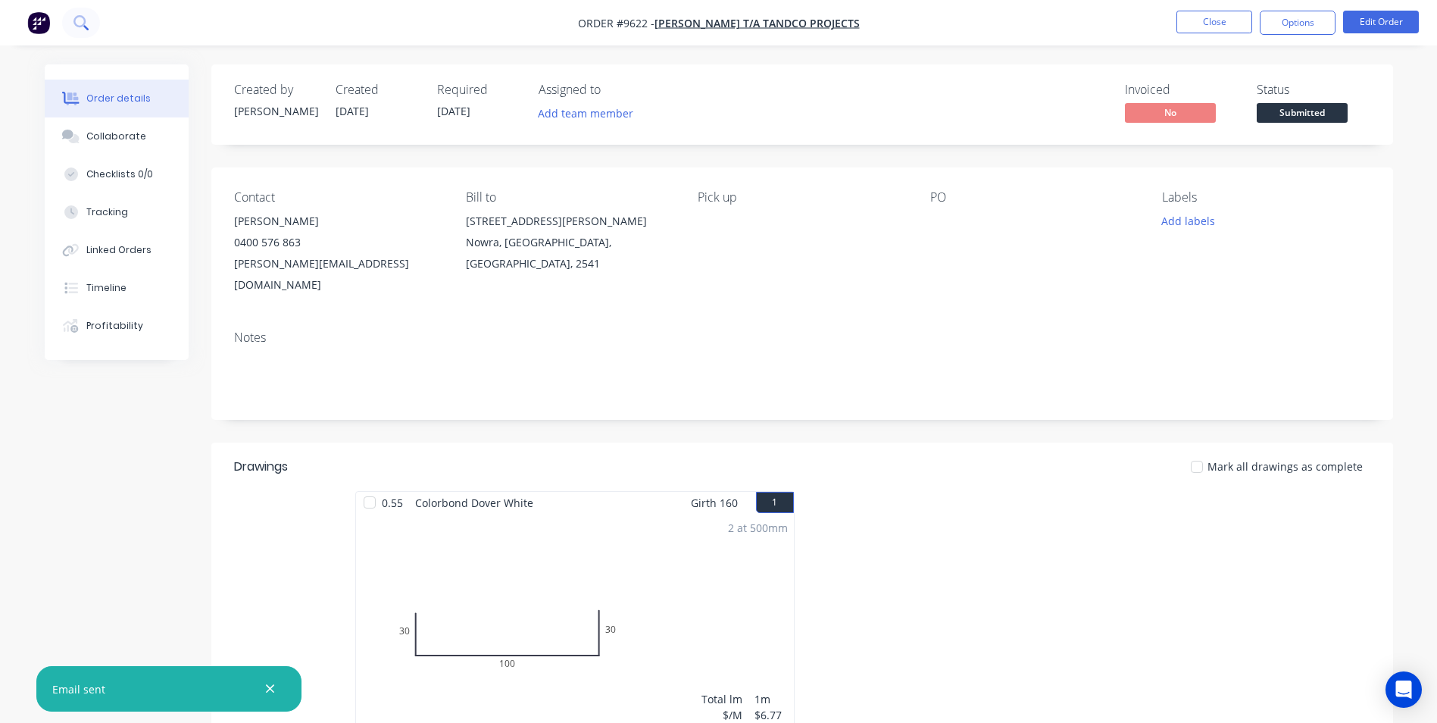
click at [89, 17] on button at bounding box center [81, 23] width 38 height 30
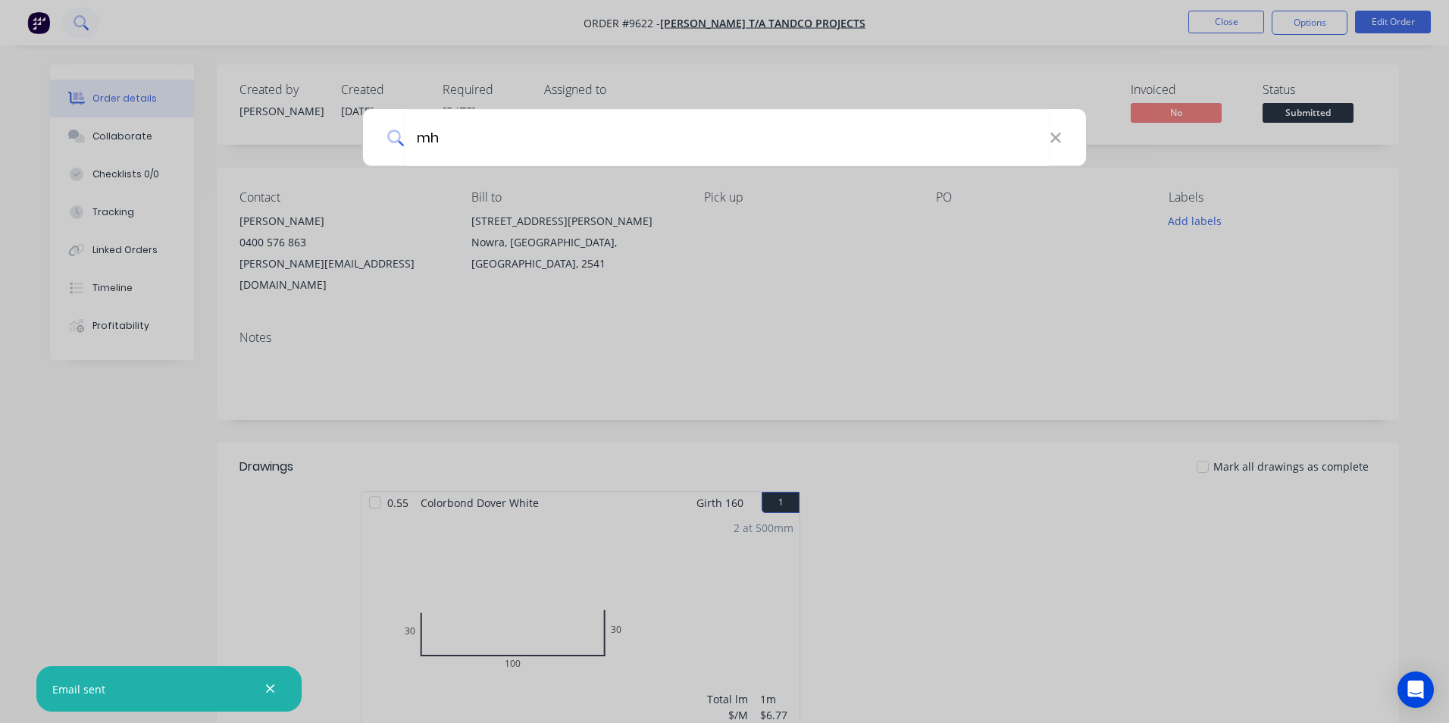
type input "mhw"
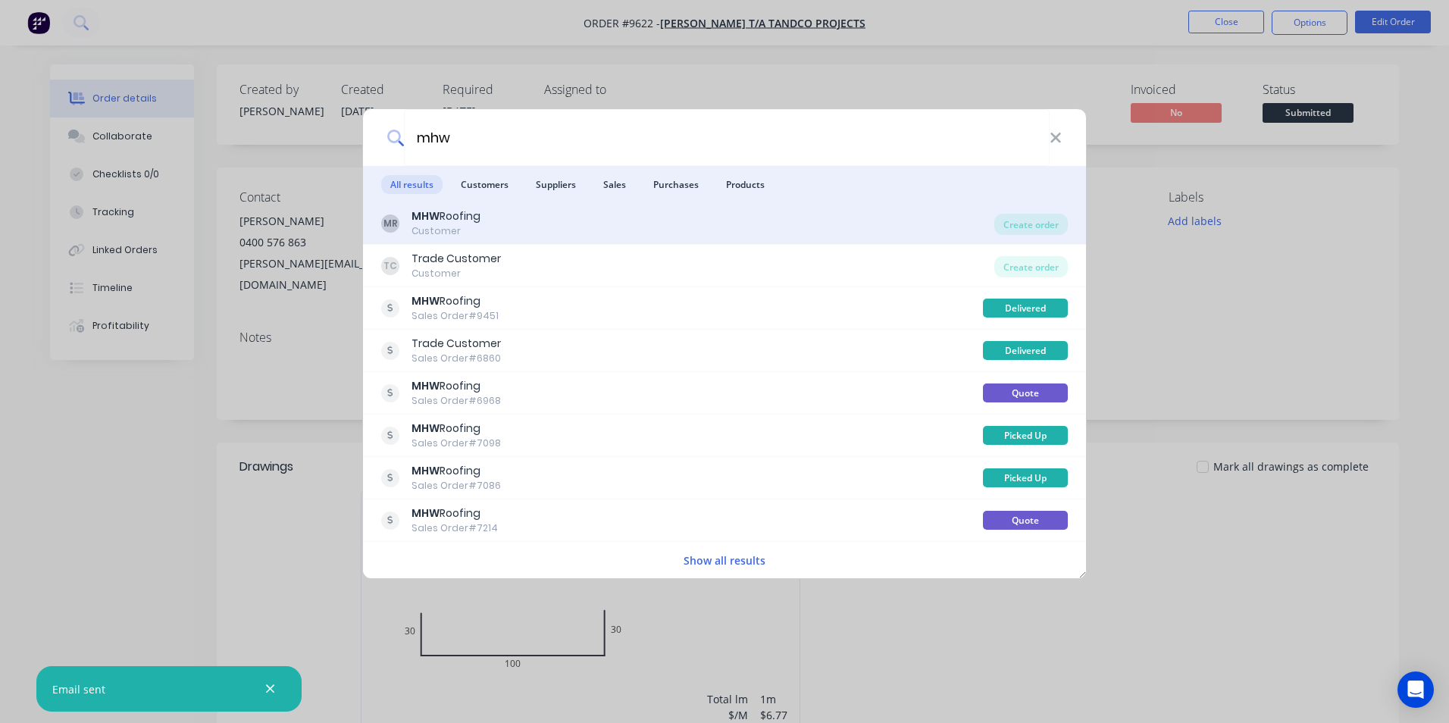
click at [659, 219] on div "MR MHW Roofing Customer" at bounding box center [687, 223] width 613 height 30
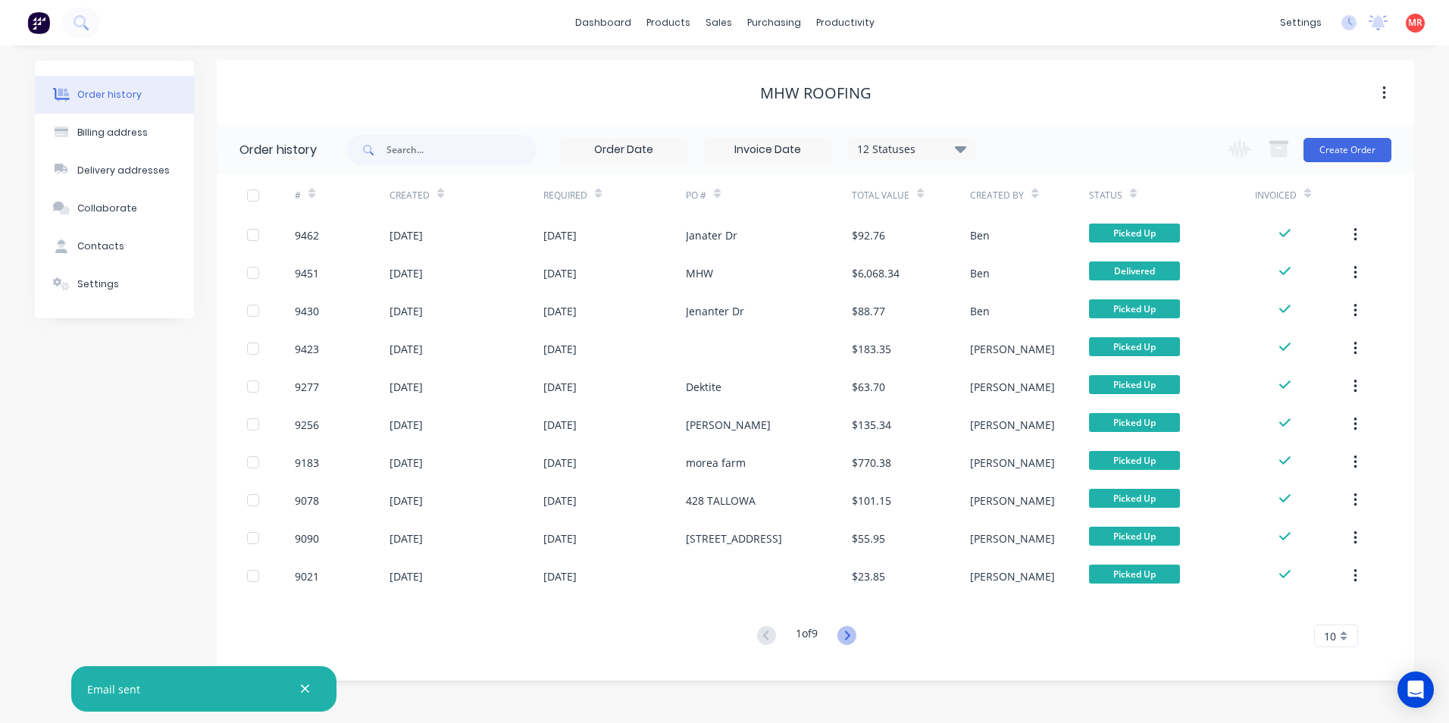
click at [849, 634] on icon at bounding box center [846, 634] width 5 height 9
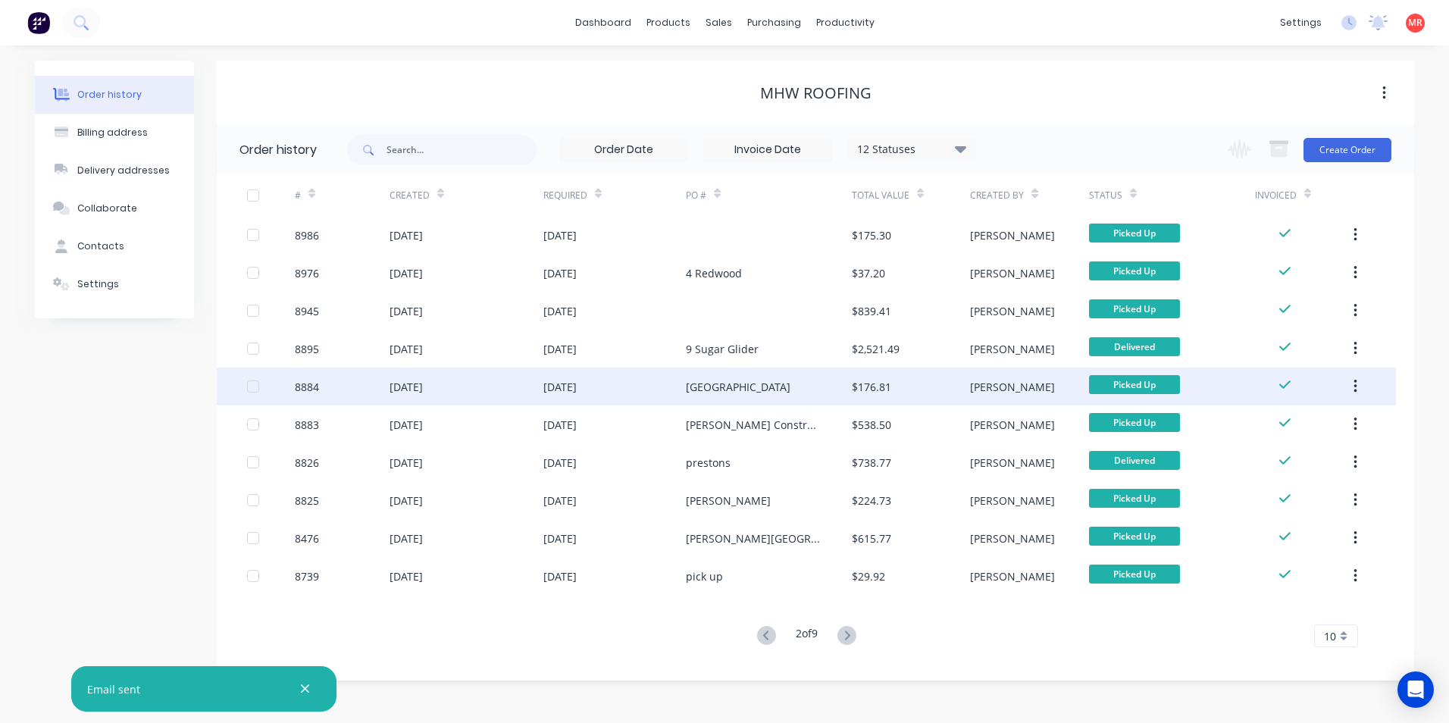
click at [792, 381] on div "[GEOGRAPHIC_DATA]" at bounding box center [769, 386] width 166 height 38
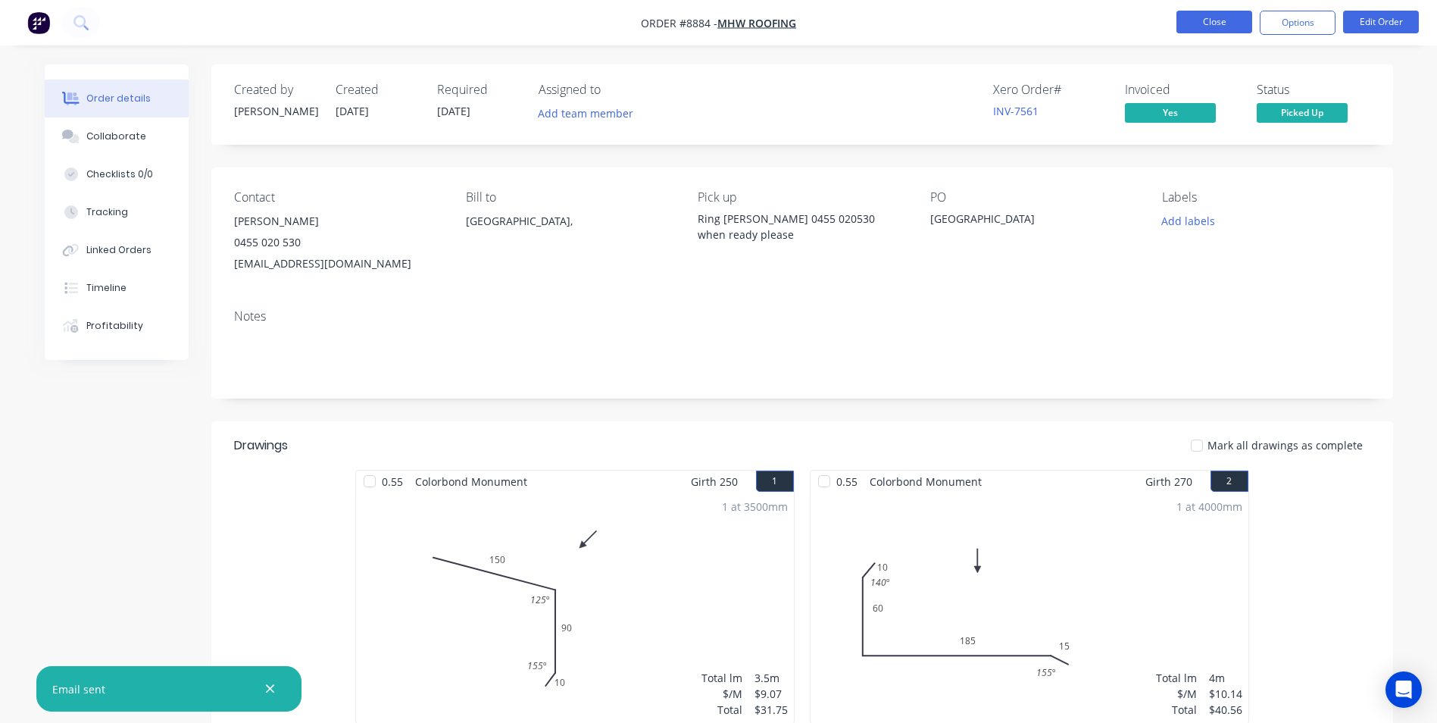
click at [1227, 18] on button "Close" at bounding box center [1215, 22] width 76 height 23
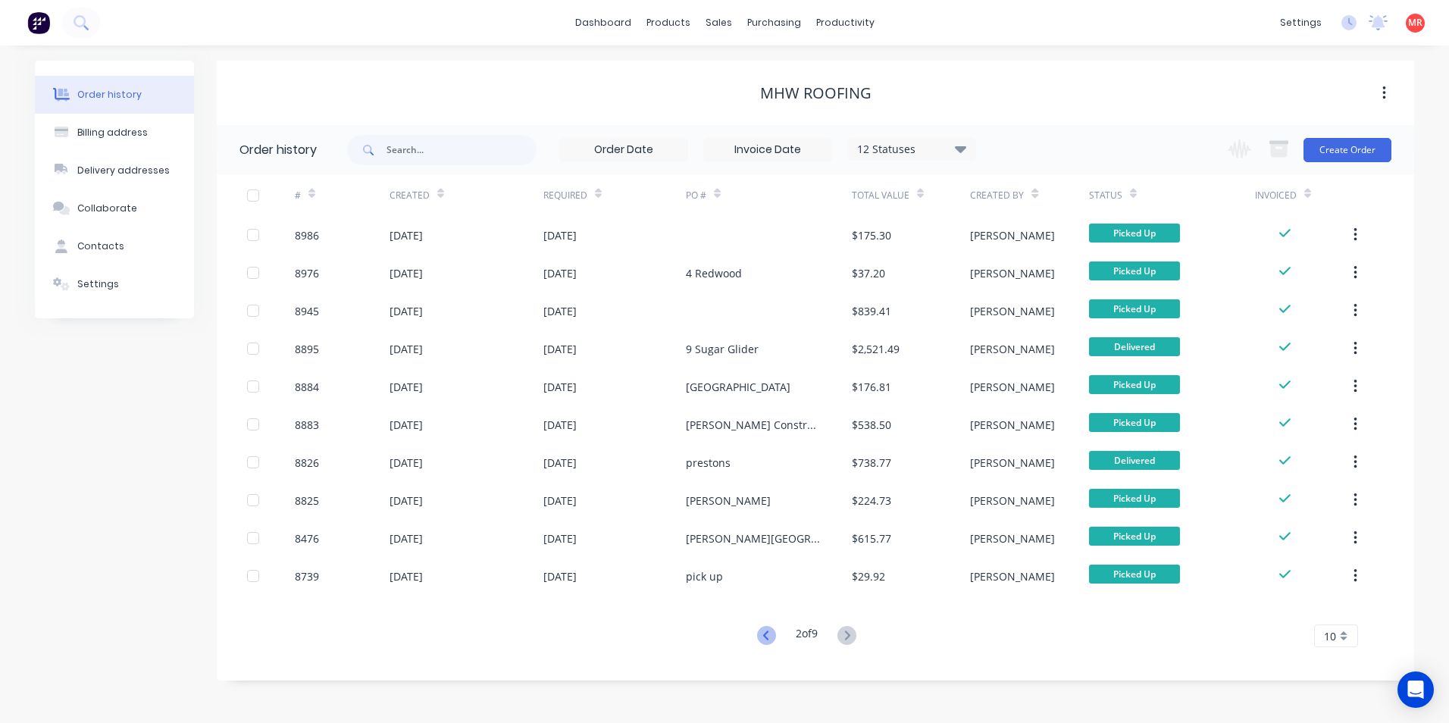
click at [771, 630] on icon at bounding box center [766, 635] width 19 height 19
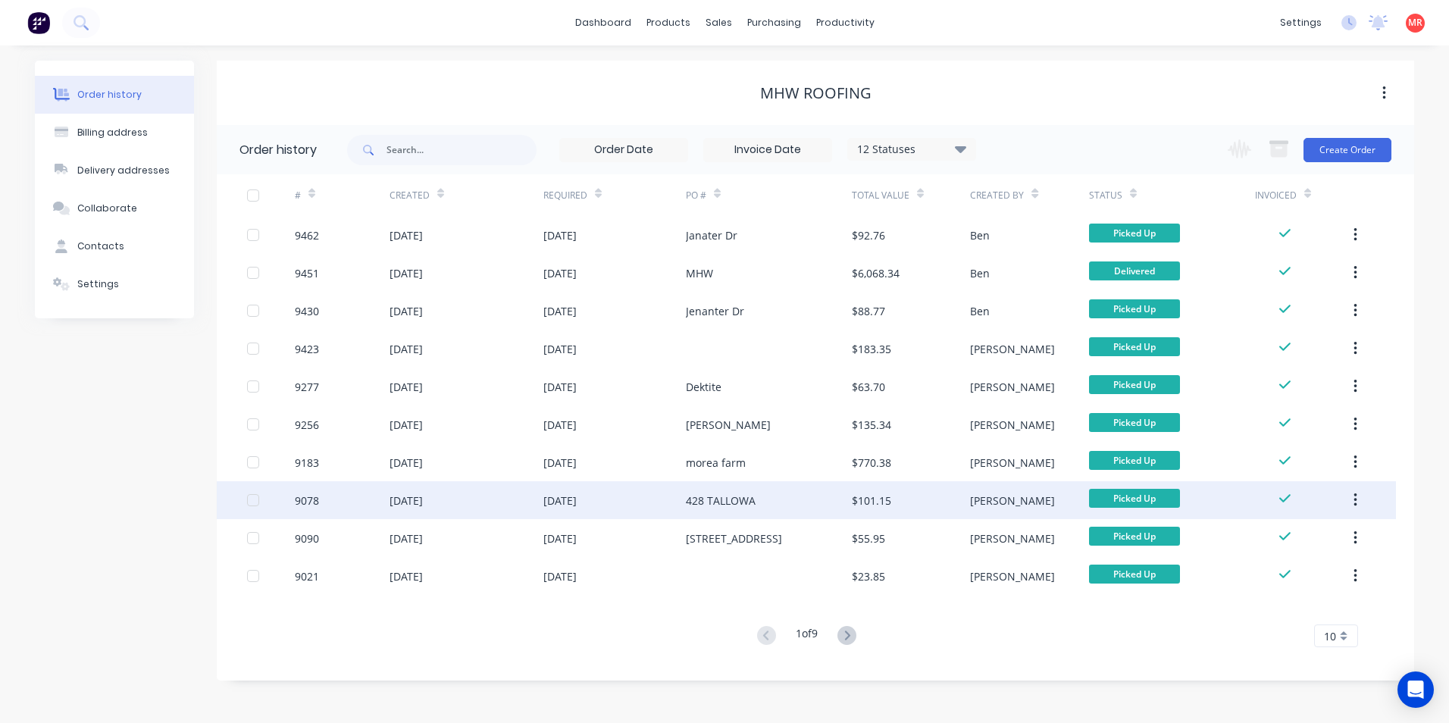
click at [796, 508] on div "428 TALLOWA" at bounding box center [769, 500] width 166 height 38
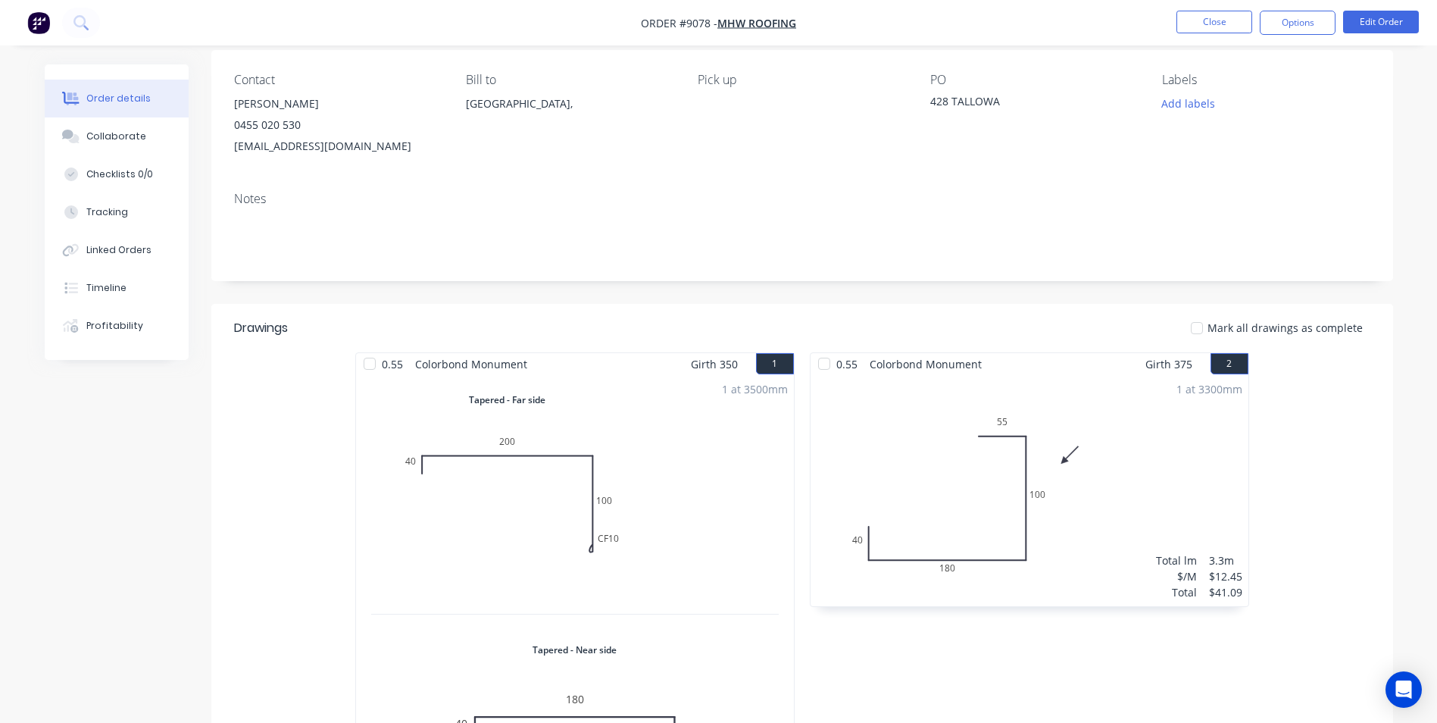
scroll to position [100, 0]
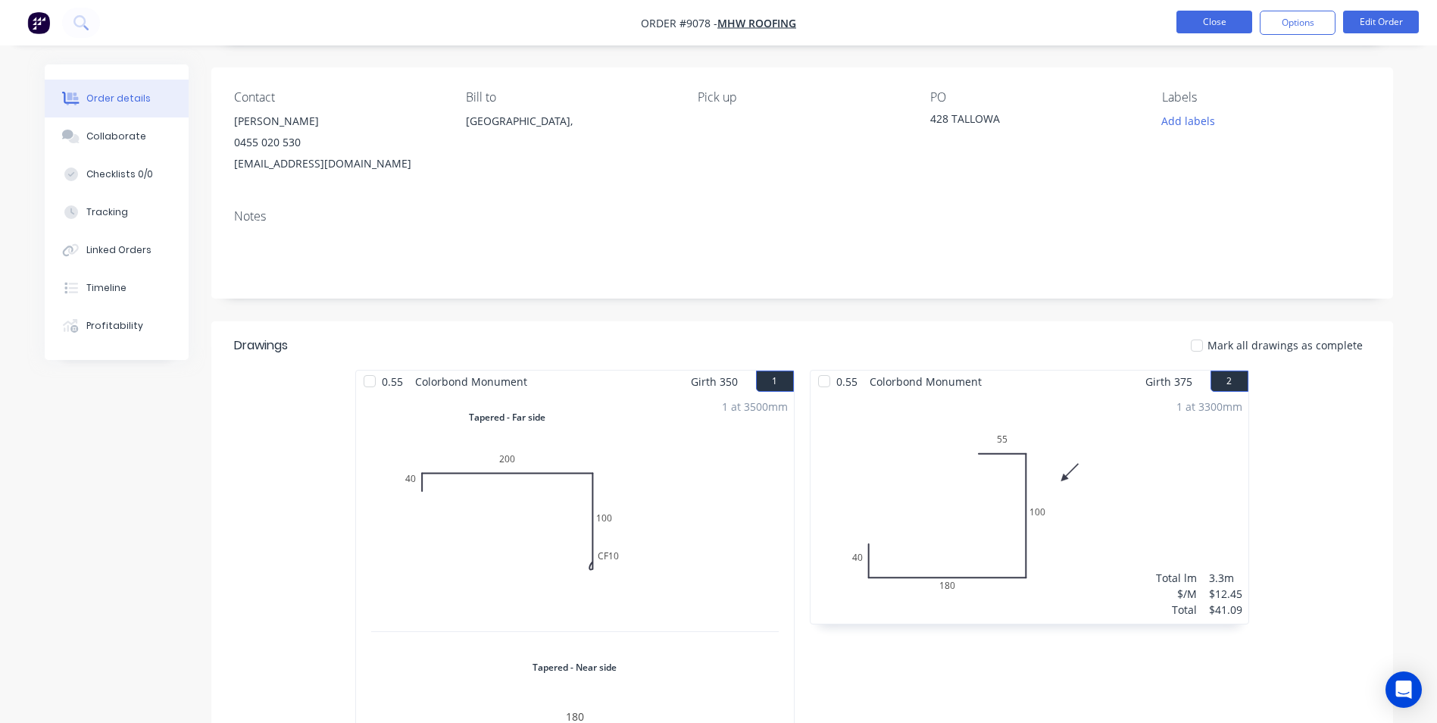
click at [1240, 21] on button "Close" at bounding box center [1215, 22] width 76 height 23
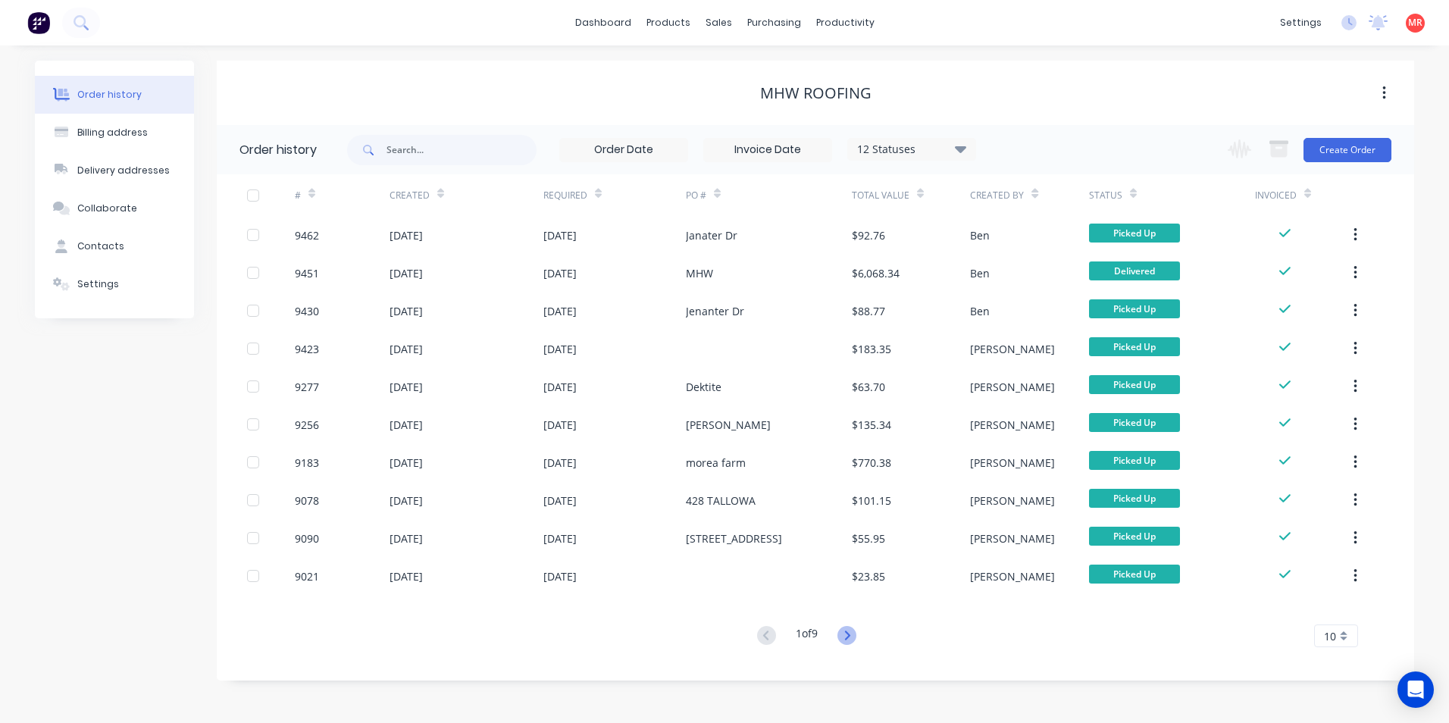
click at [845, 636] on icon at bounding box center [846, 635] width 19 height 19
click at [848, 634] on icon at bounding box center [846, 635] width 19 height 19
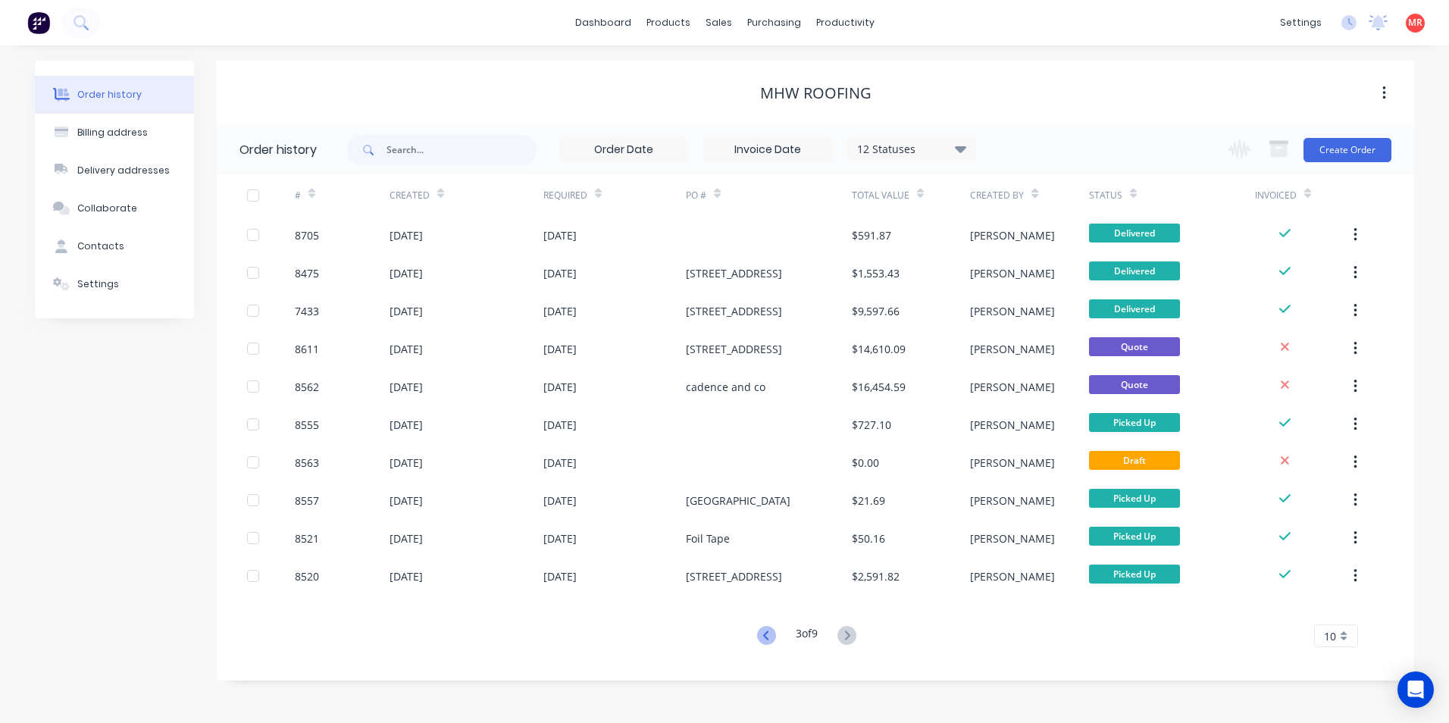
click at [763, 635] on icon at bounding box center [766, 635] width 19 height 19
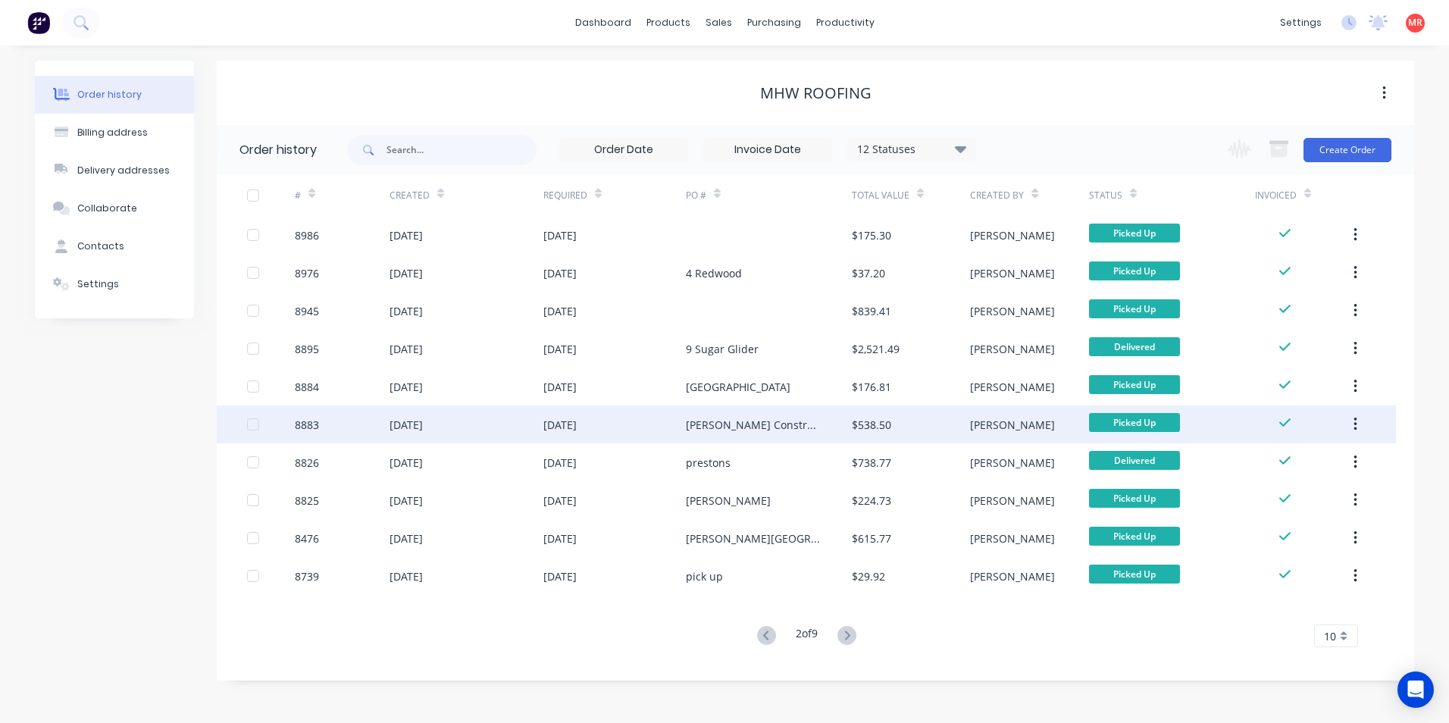
click at [786, 428] on div "[PERSON_NAME] Construction" at bounding box center [769, 424] width 166 height 38
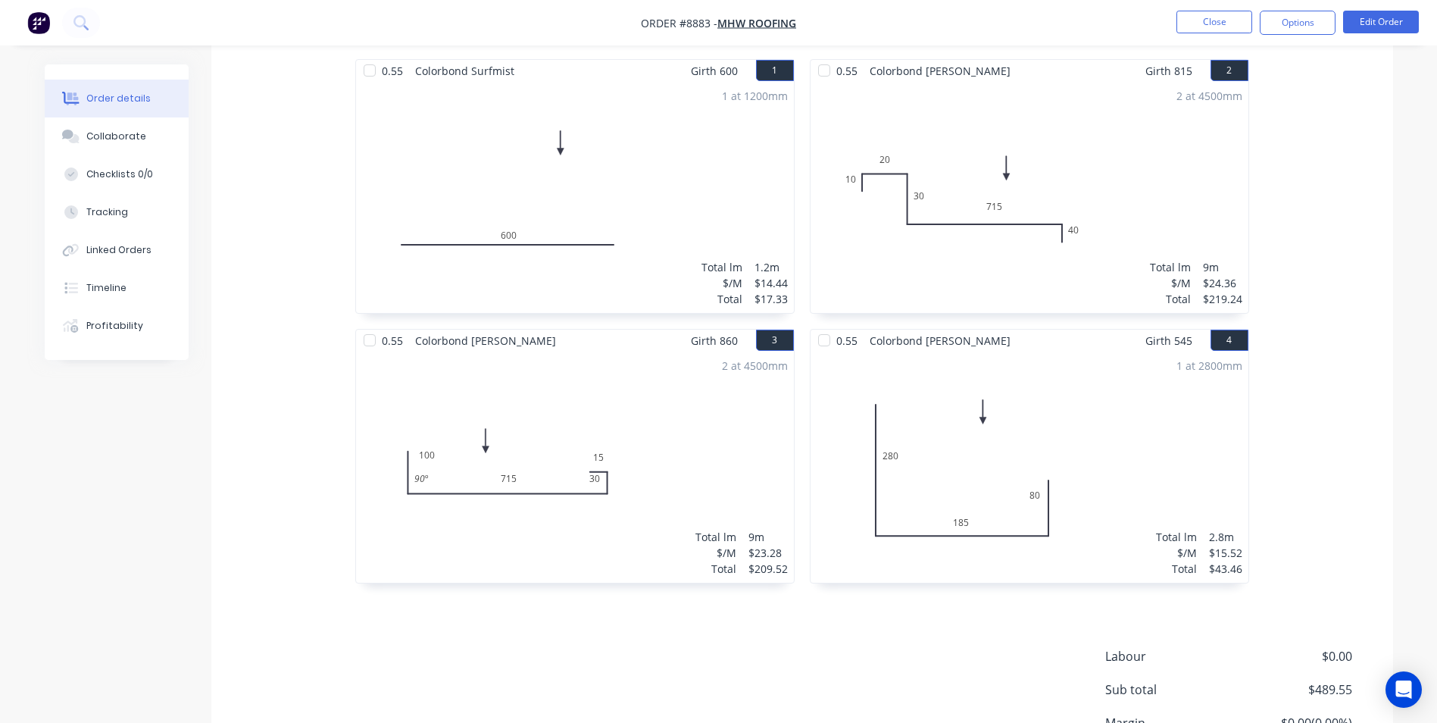
scroll to position [556, 0]
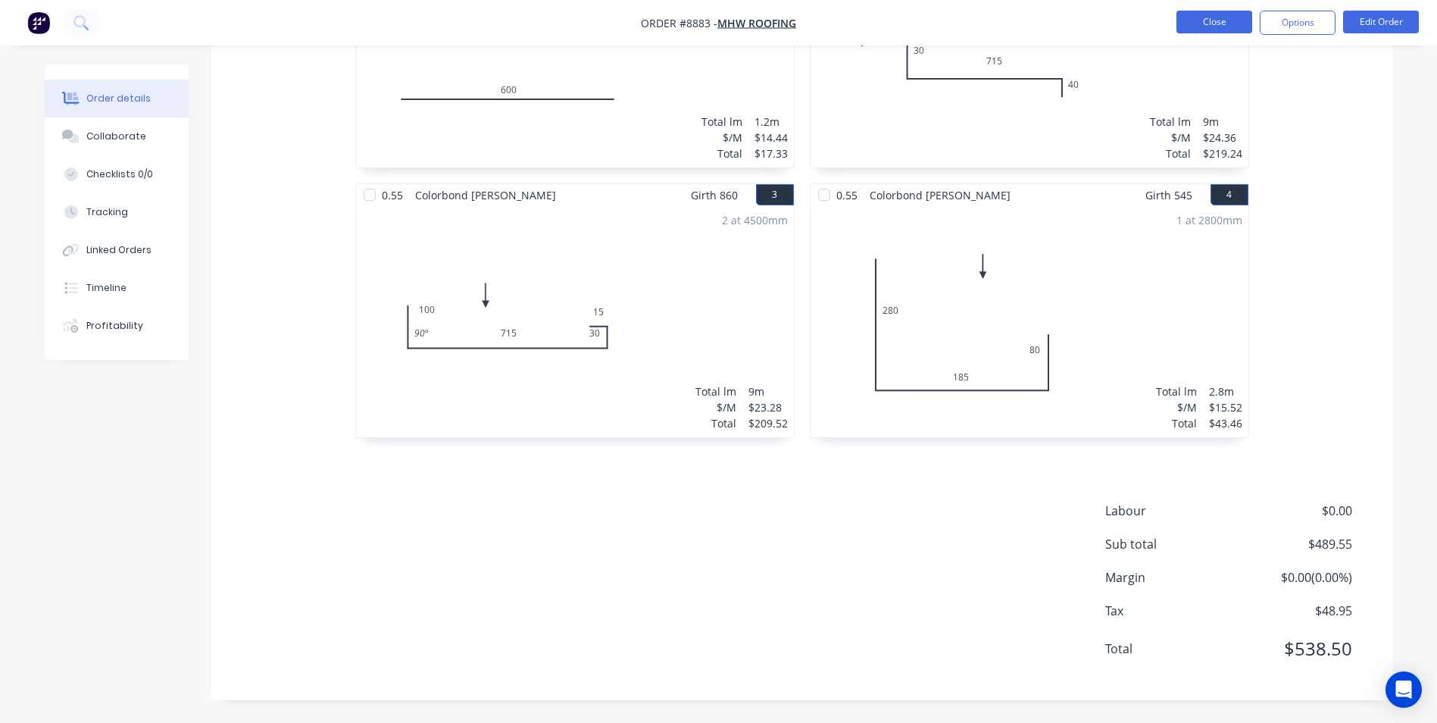
click at [1198, 27] on button "Close" at bounding box center [1215, 22] width 76 height 23
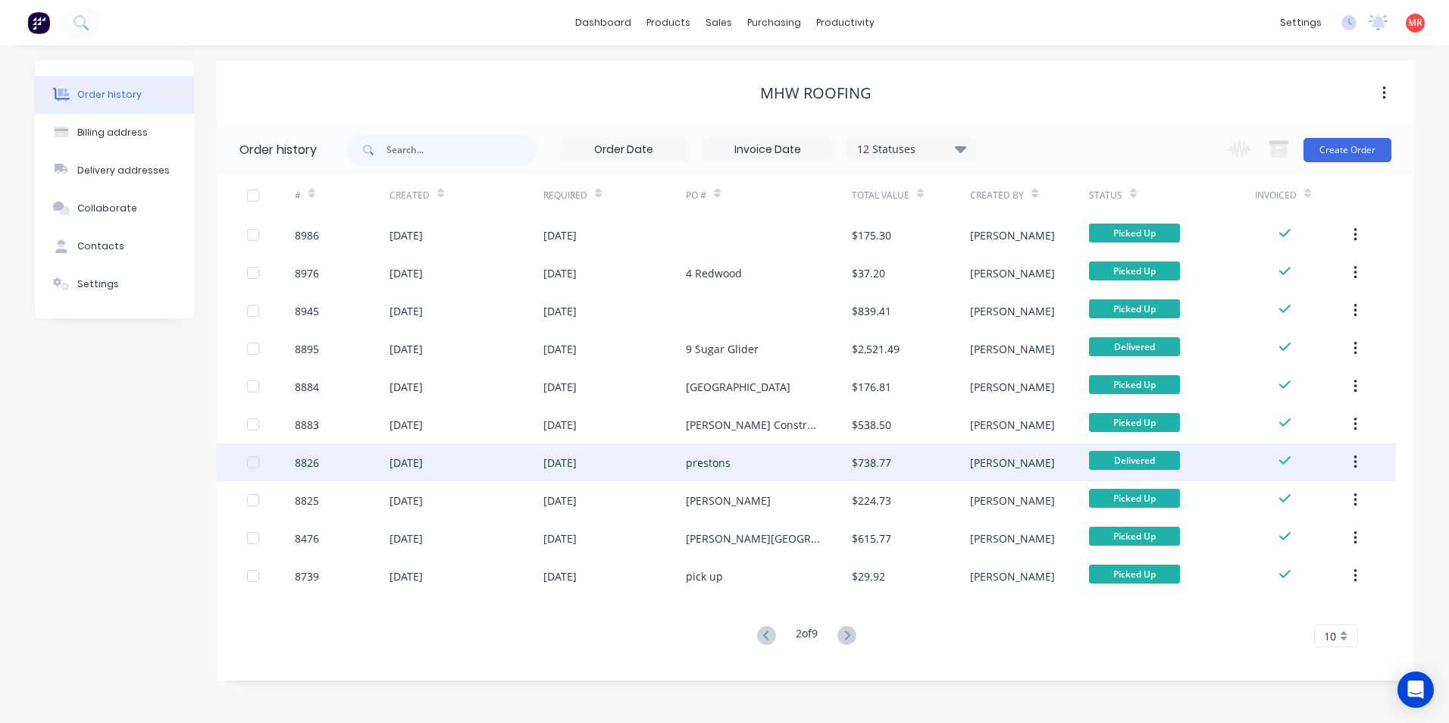
click at [713, 452] on div "prestons" at bounding box center [769, 462] width 166 height 38
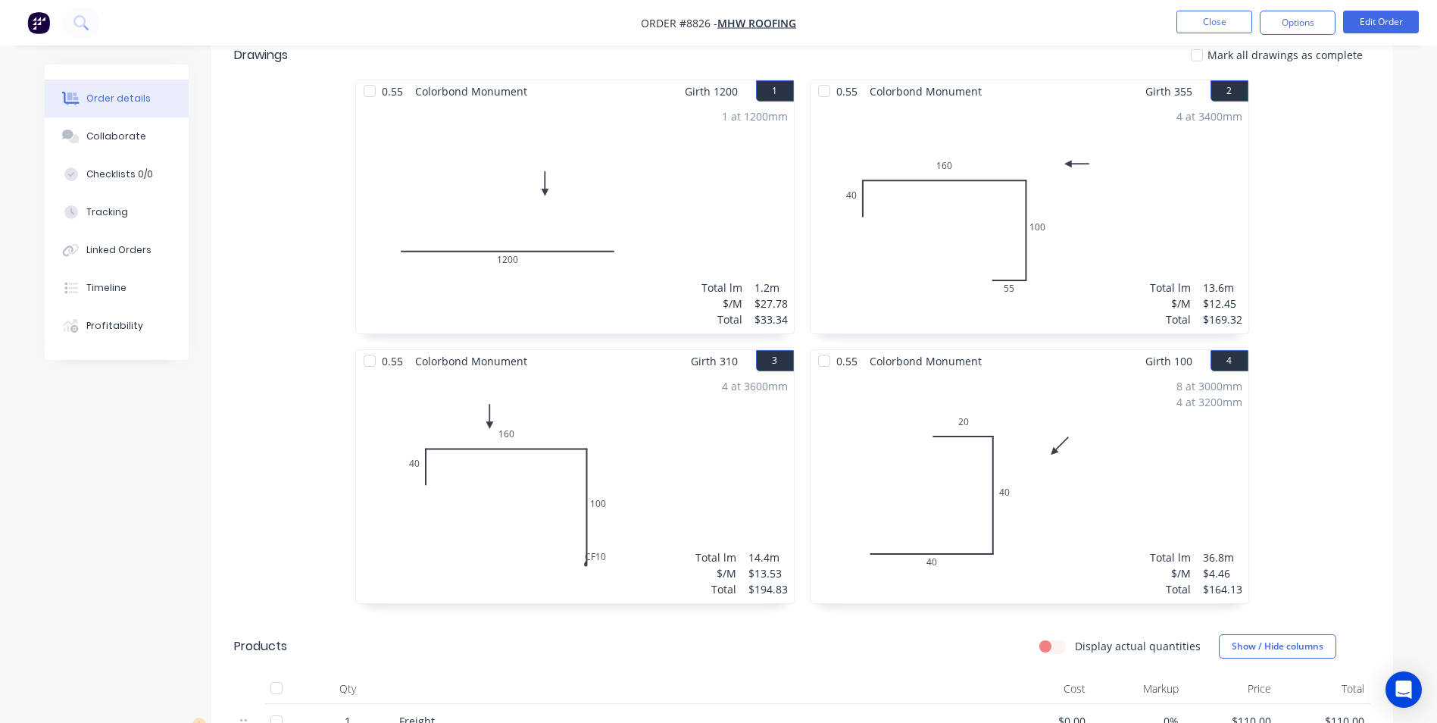
scroll to position [174, 0]
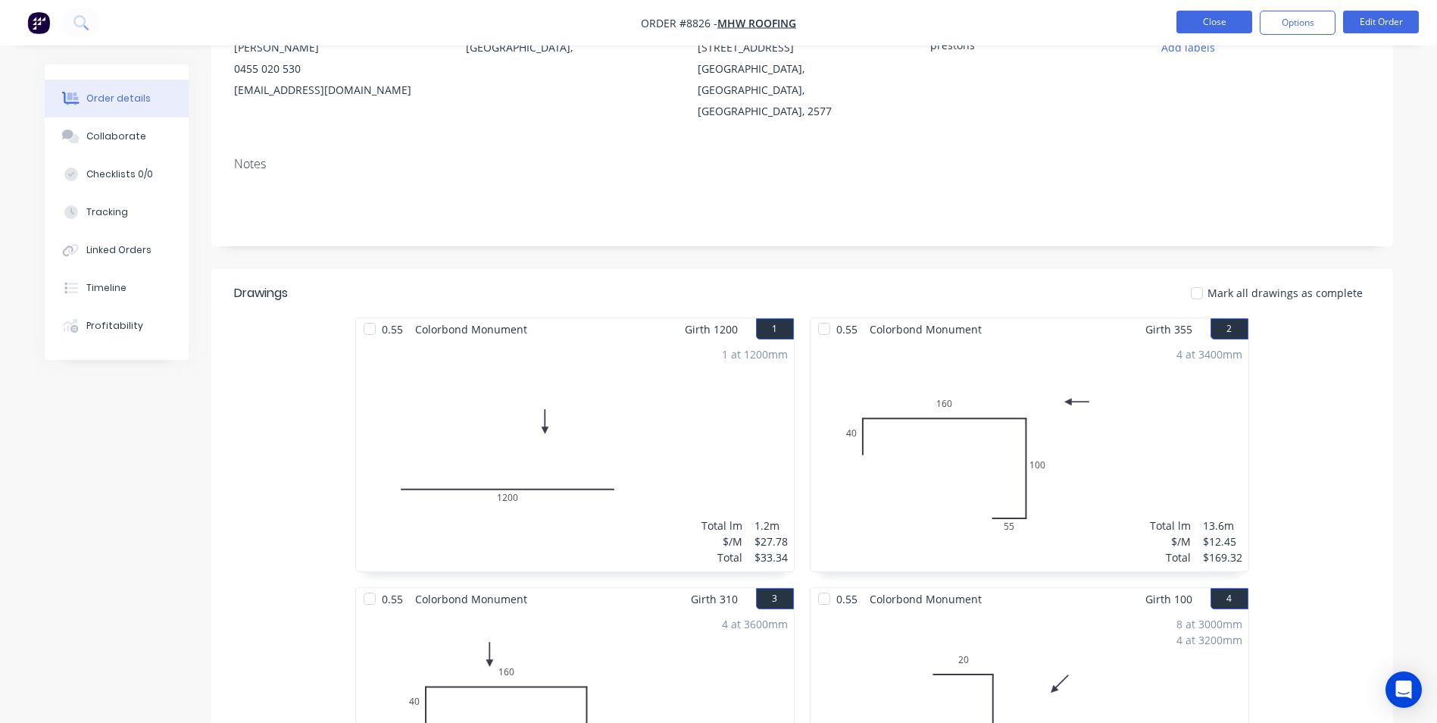
click at [1208, 27] on button "Close" at bounding box center [1215, 22] width 76 height 23
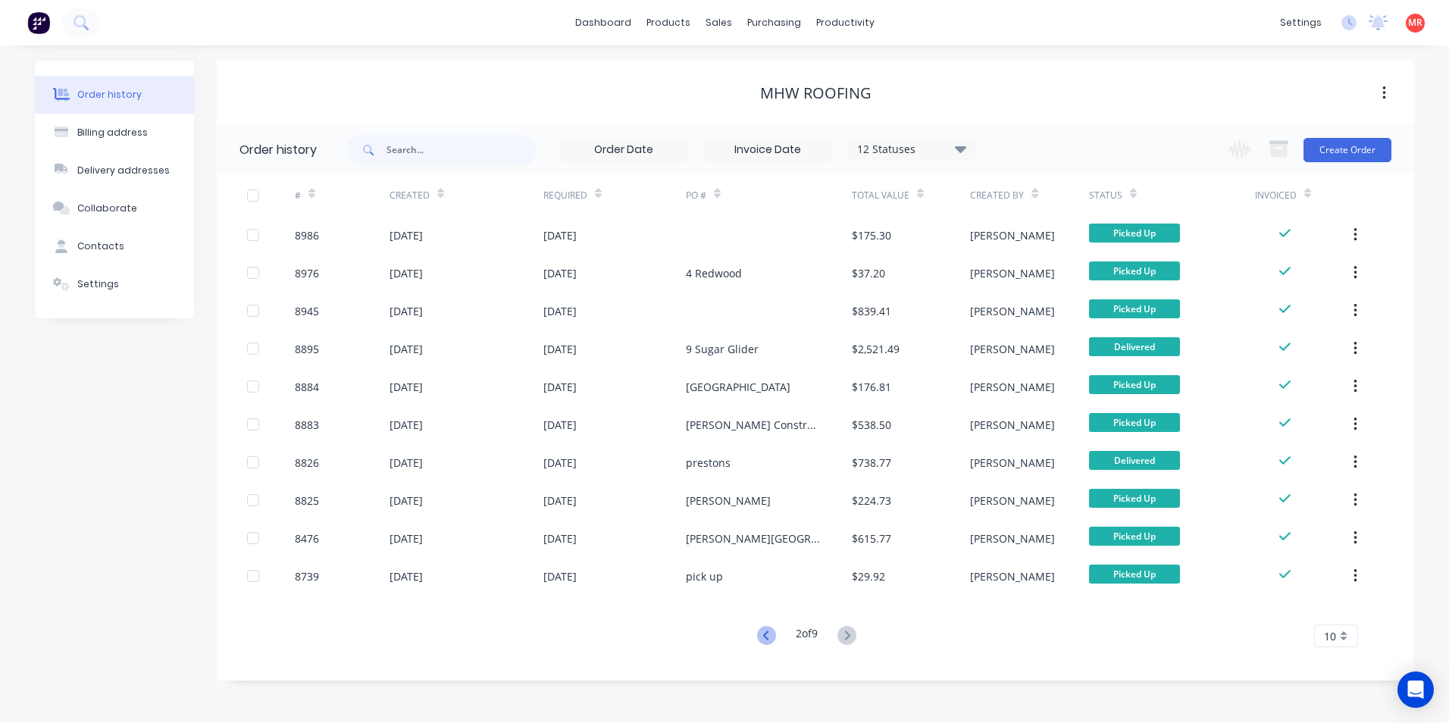
click at [770, 632] on icon at bounding box center [766, 635] width 19 height 19
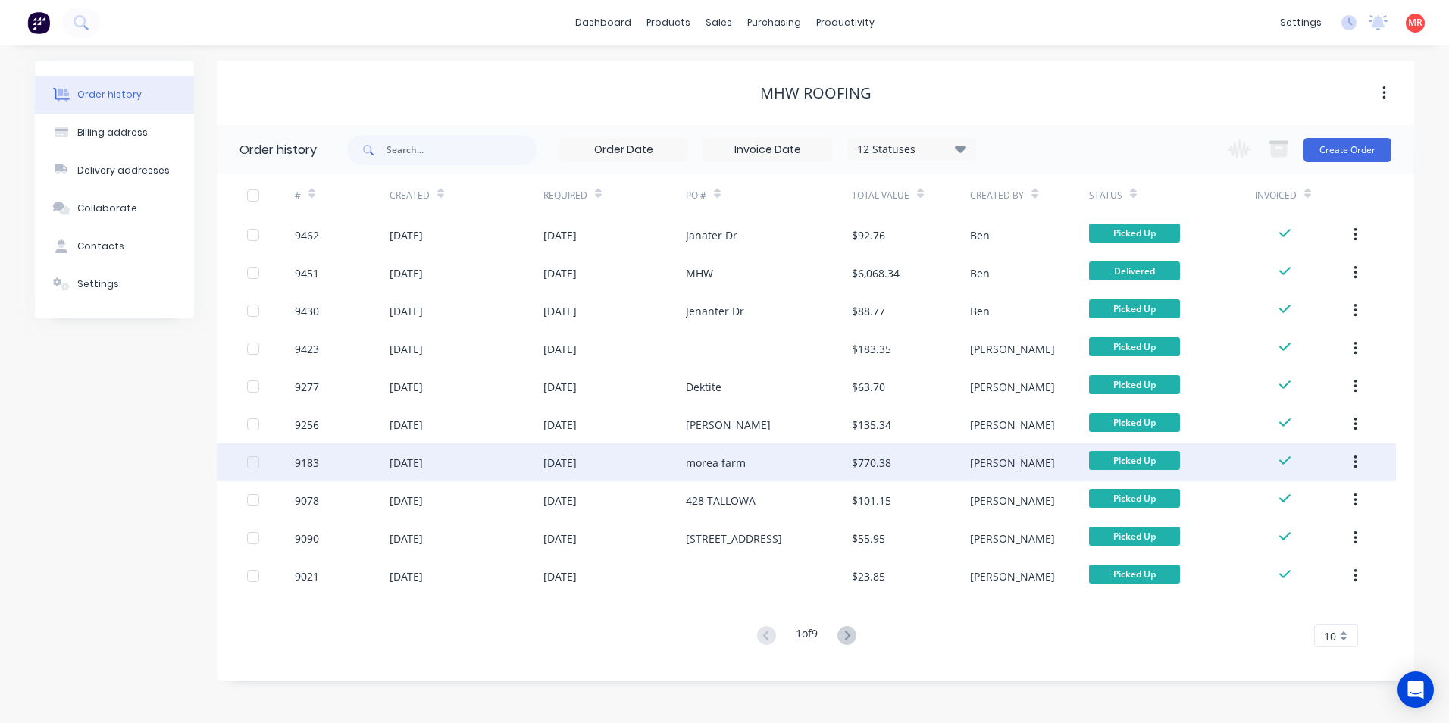
click at [752, 466] on div "morea farm" at bounding box center [769, 462] width 166 height 38
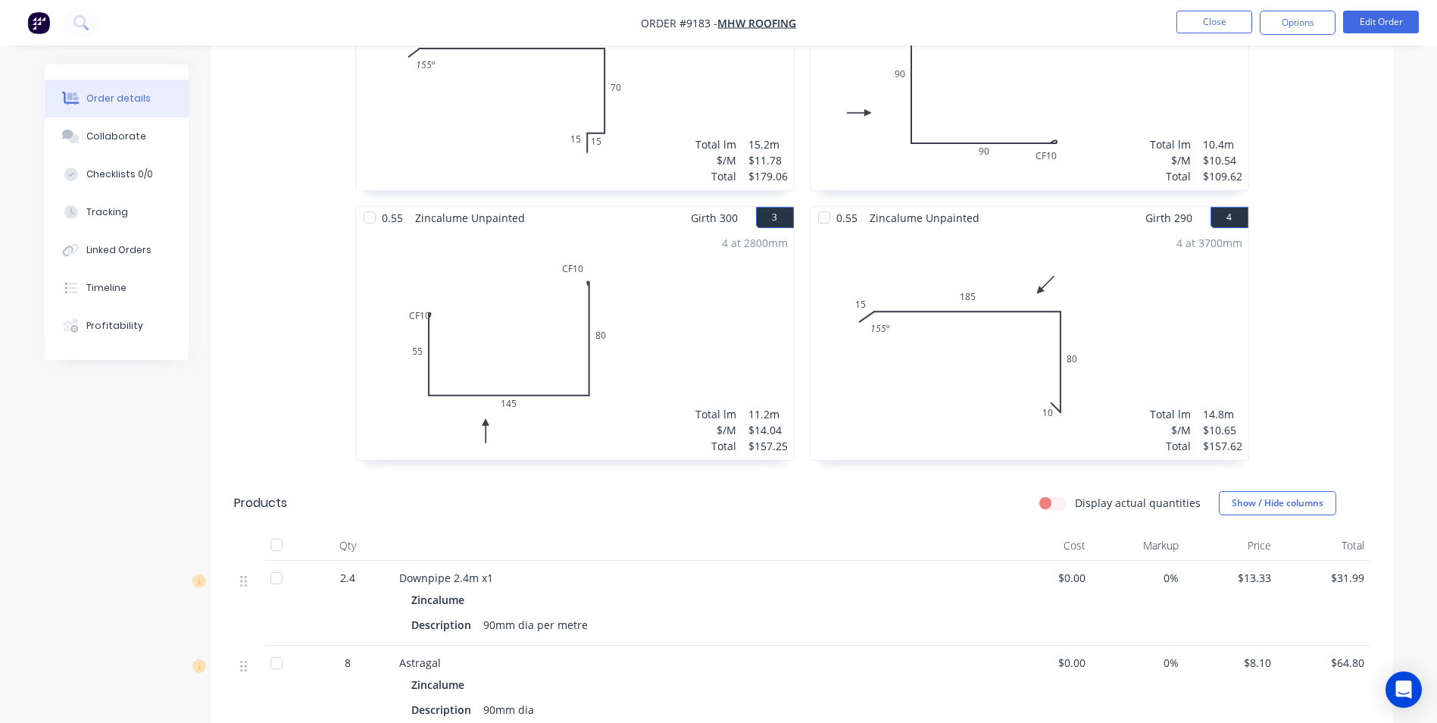
scroll to position [432, 0]
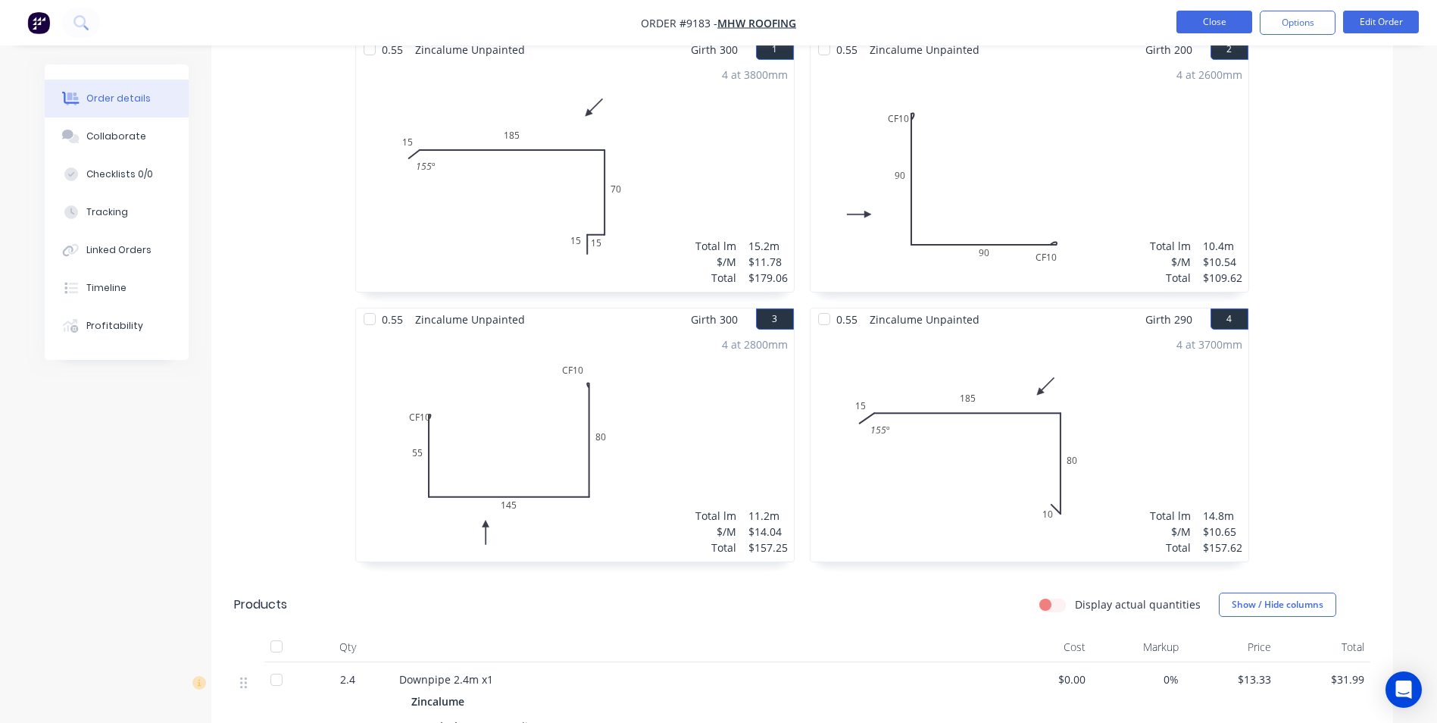
click at [1178, 17] on button "Close" at bounding box center [1215, 22] width 76 height 23
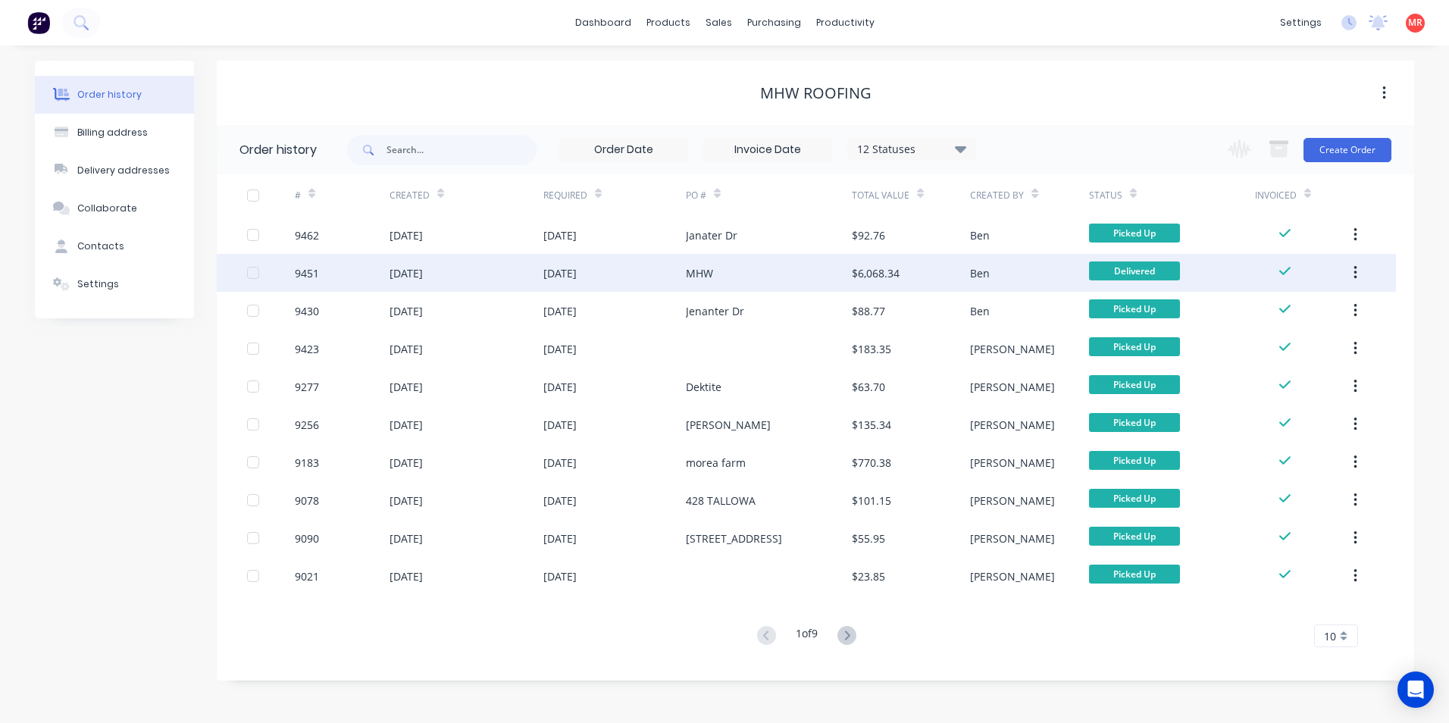
click at [746, 274] on div "MHW" at bounding box center [769, 273] width 166 height 38
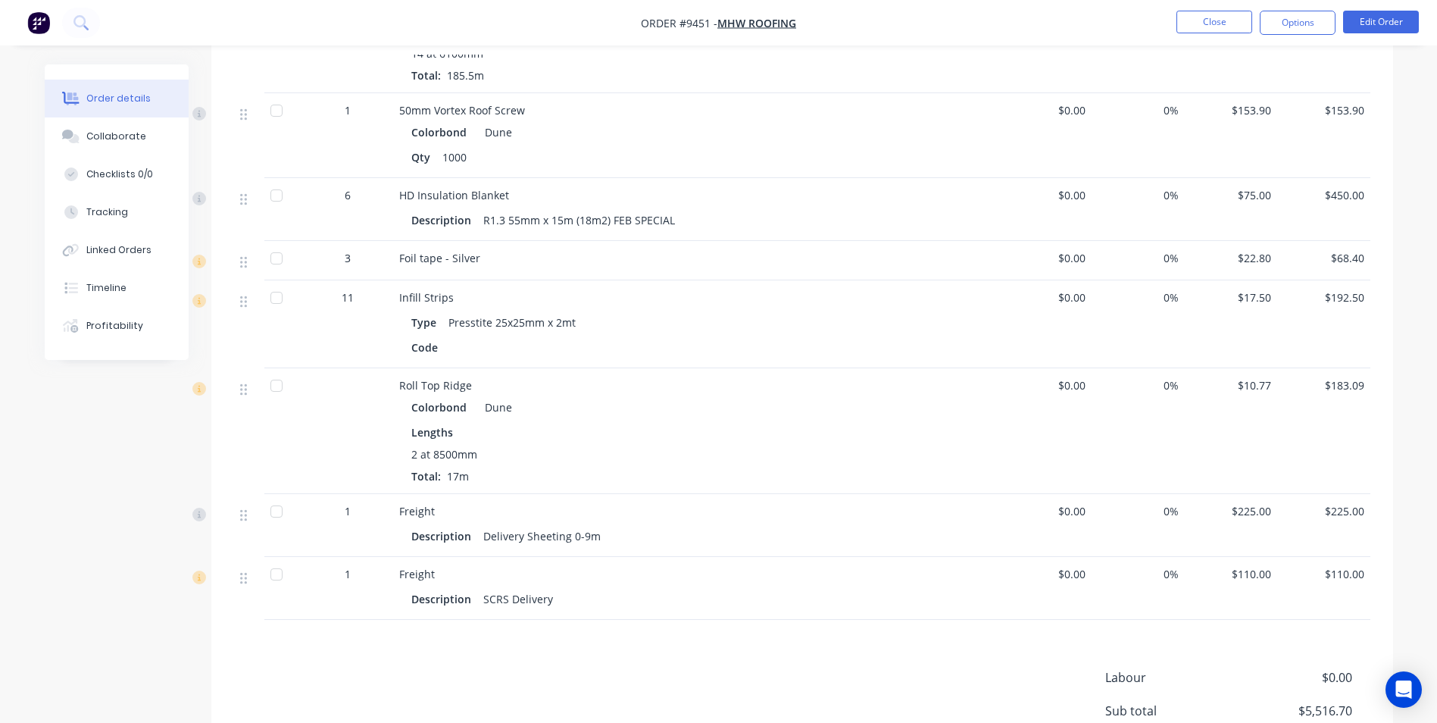
scroll to position [2425, 0]
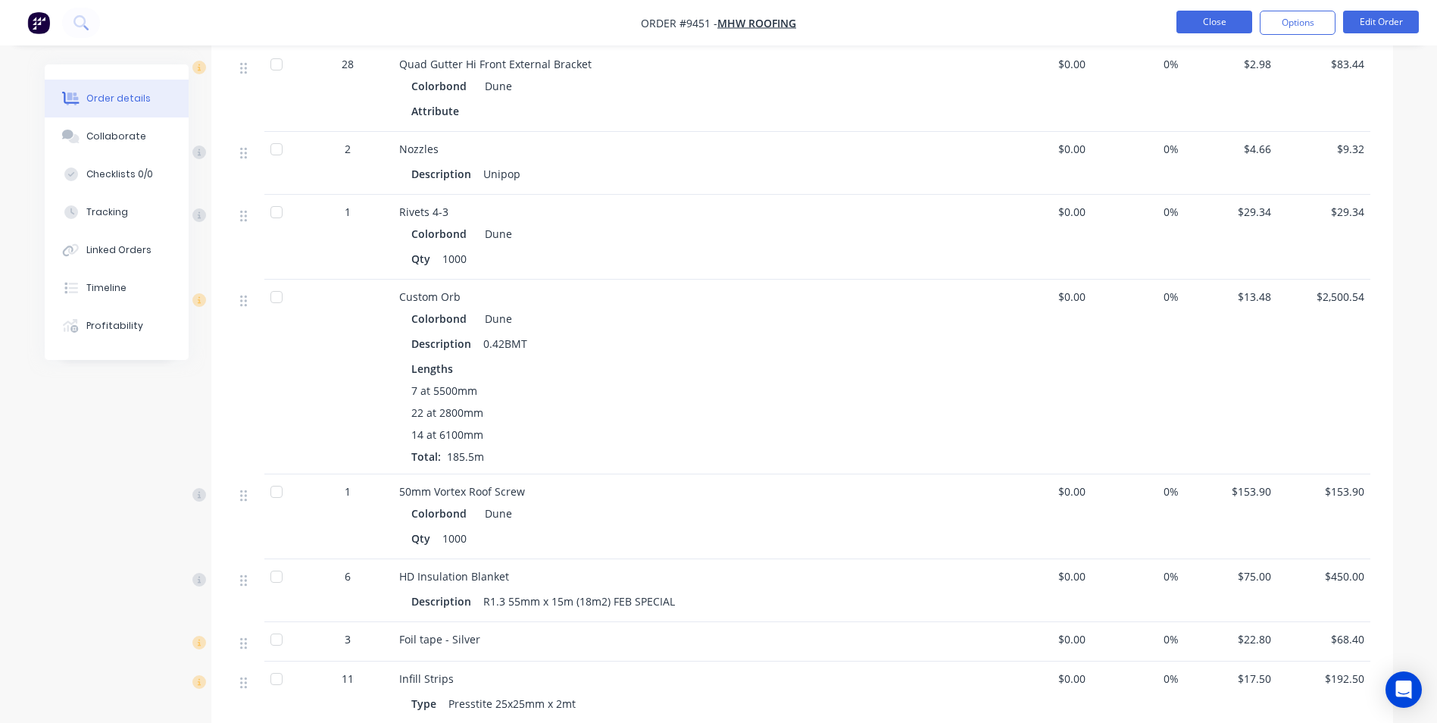
click at [1193, 26] on button "Close" at bounding box center [1215, 22] width 76 height 23
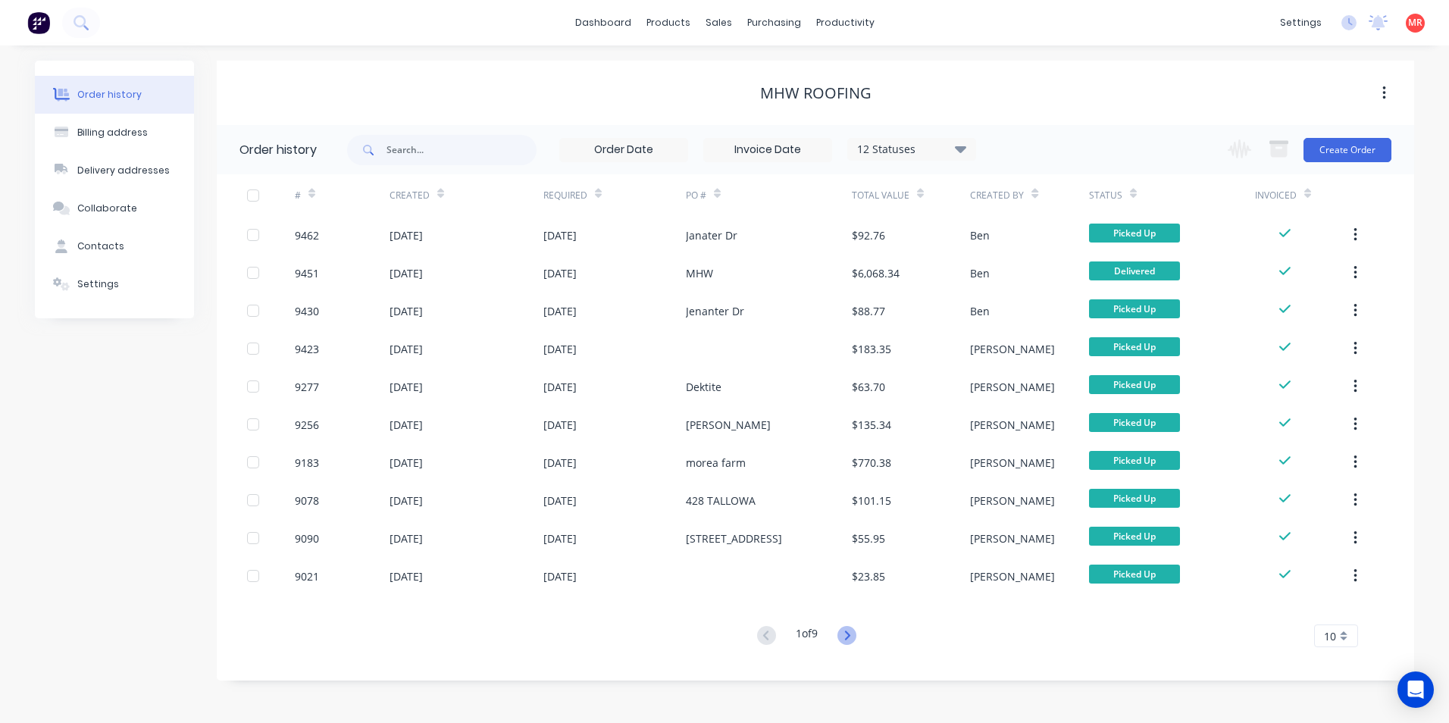
click at [853, 641] on icon at bounding box center [846, 635] width 19 height 19
click at [848, 636] on icon at bounding box center [846, 635] width 19 height 19
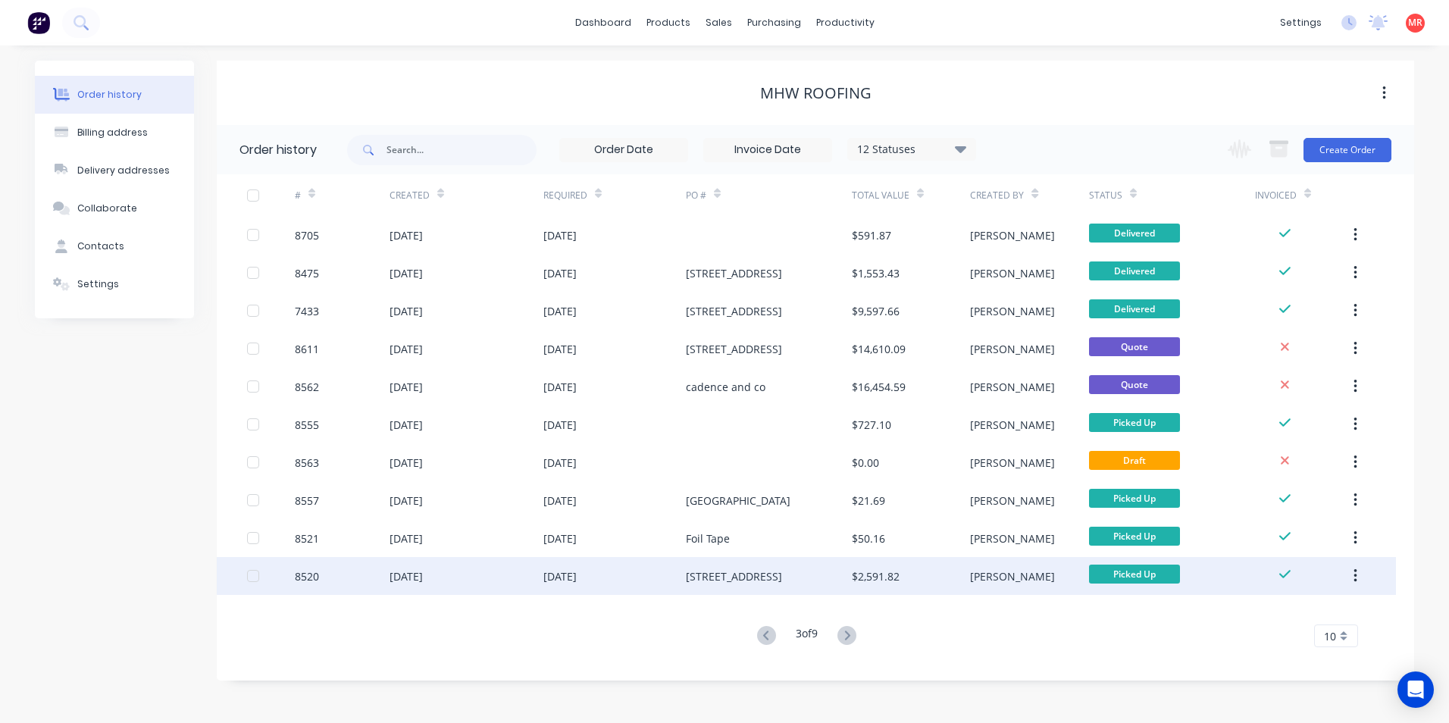
click at [811, 574] on div "[STREET_ADDRESS]" at bounding box center [769, 576] width 166 height 38
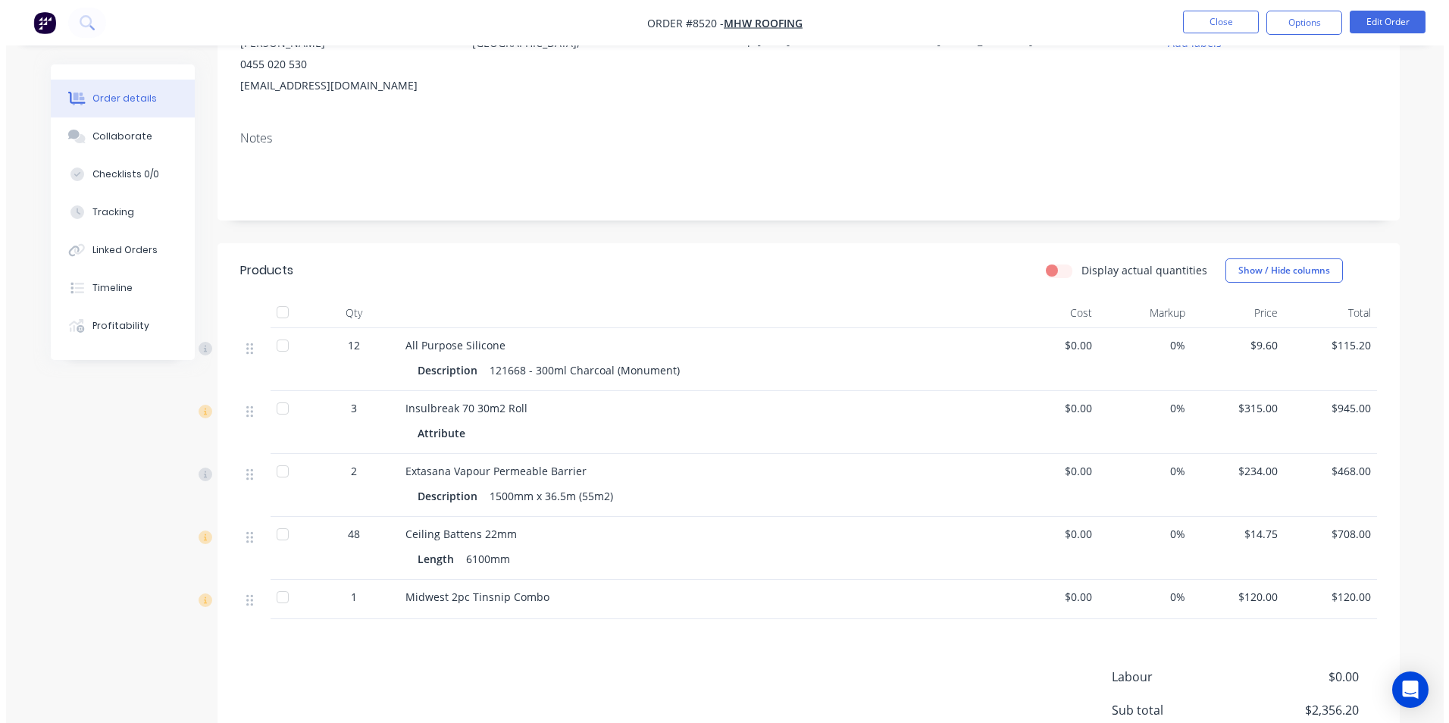
scroll to position [152, 0]
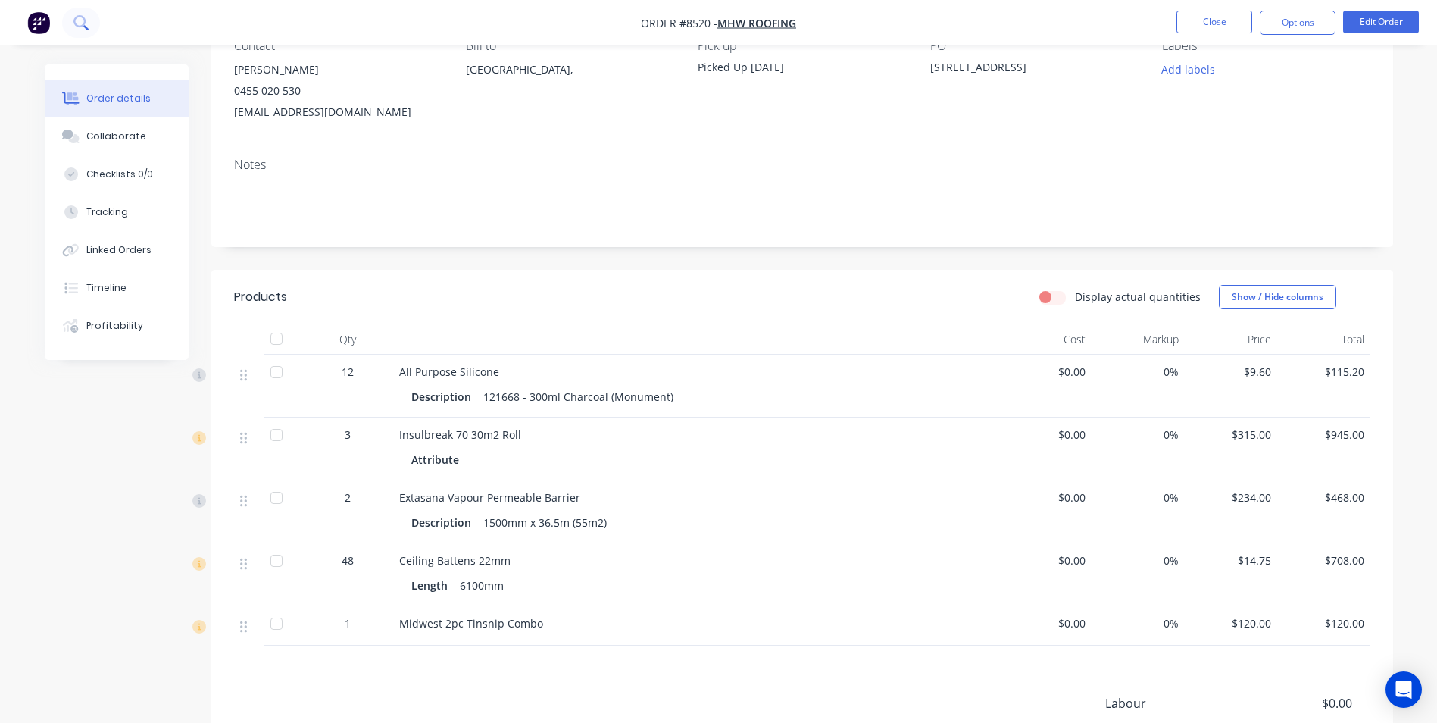
click at [89, 25] on button at bounding box center [81, 23] width 38 height 30
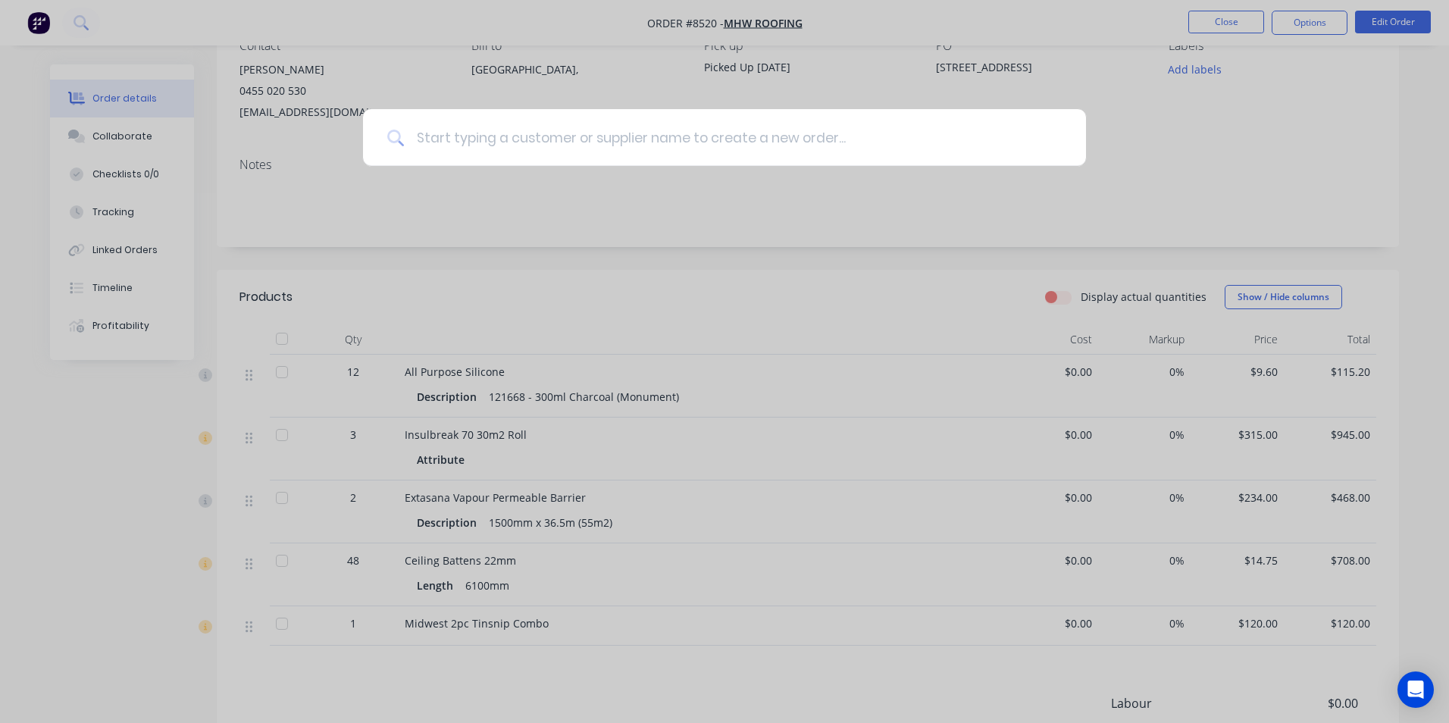
click at [593, 139] on input at bounding box center [733, 137] width 658 height 57
click at [436, 132] on input at bounding box center [733, 137] width 658 height 57
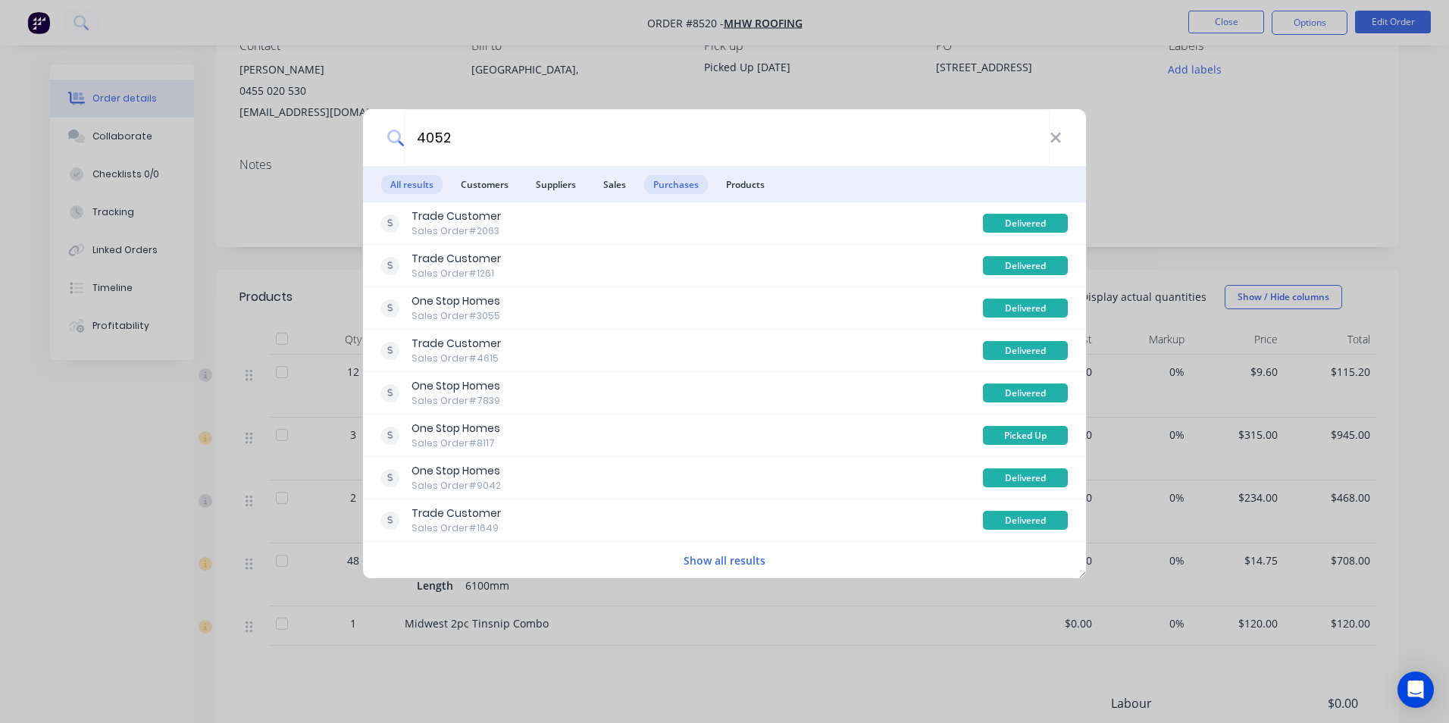
click at [668, 180] on span "Purchases" at bounding box center [676, 184] width 64 height 19
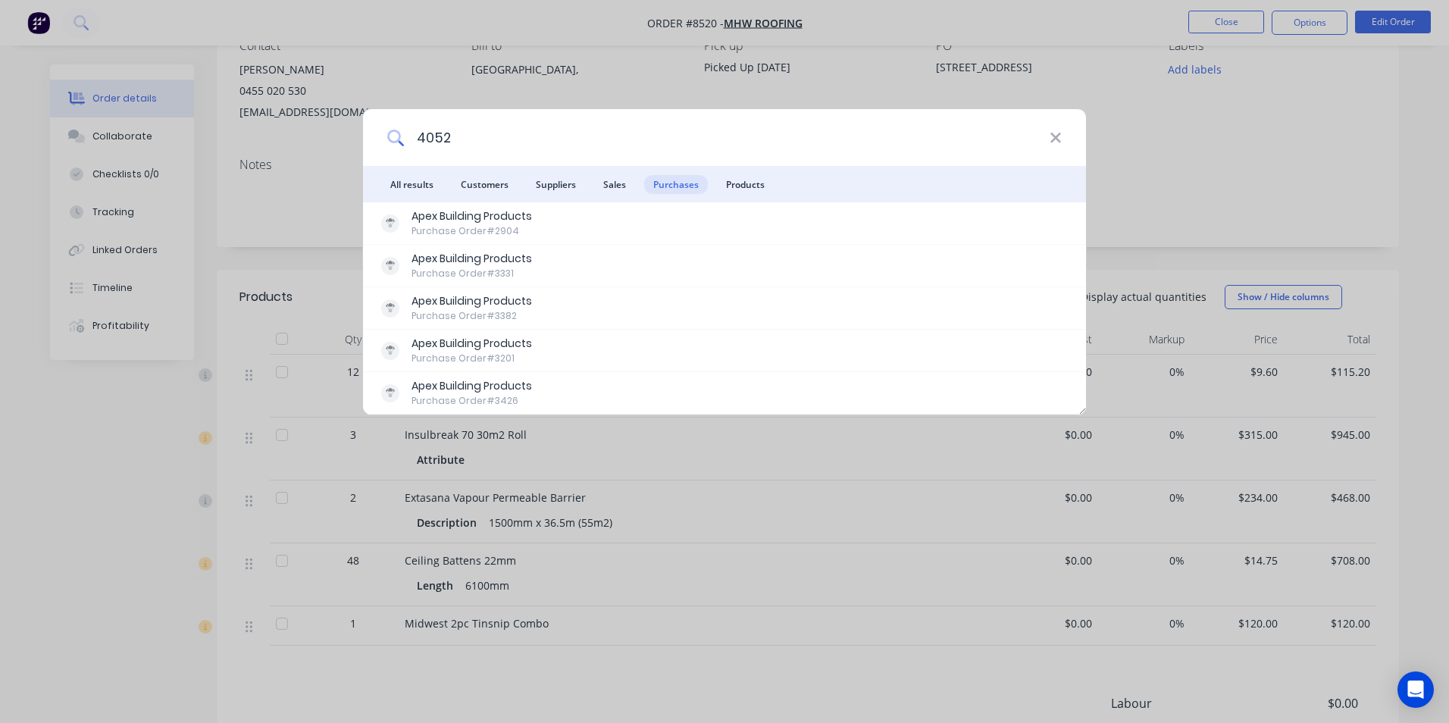
click at [473, 142] on input "4052" at bounding box center [727, 137] width 646 height 57
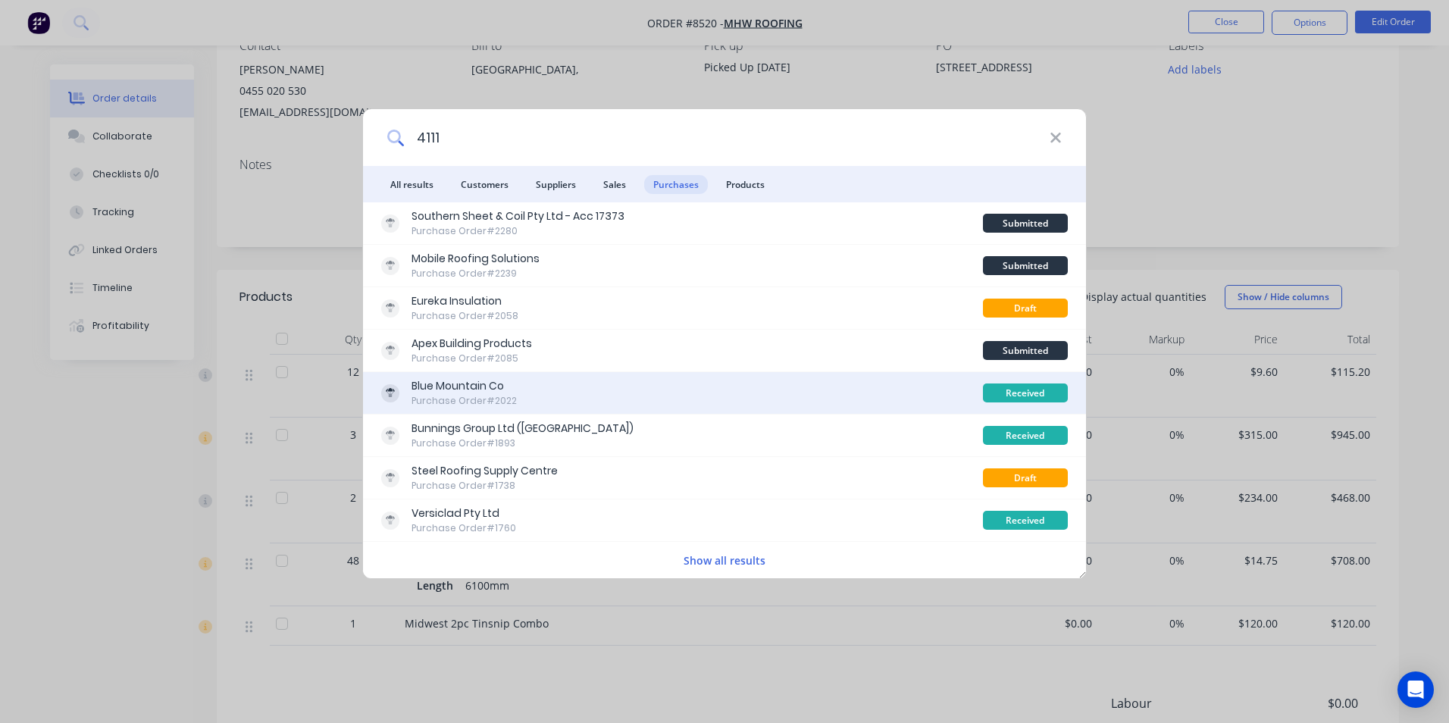
type input "4111"
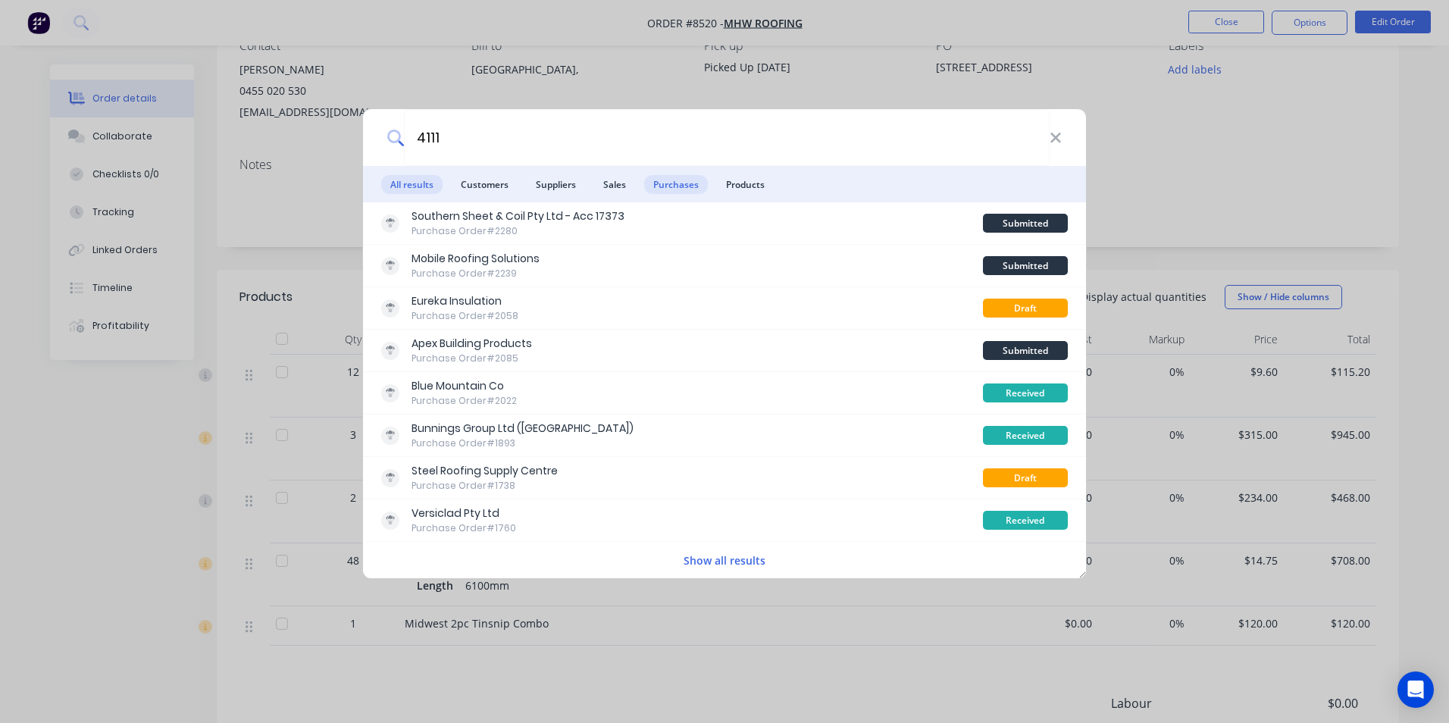
click at [404, 189] on span "All results" at bounding box center [411, 184] width 61 height 19
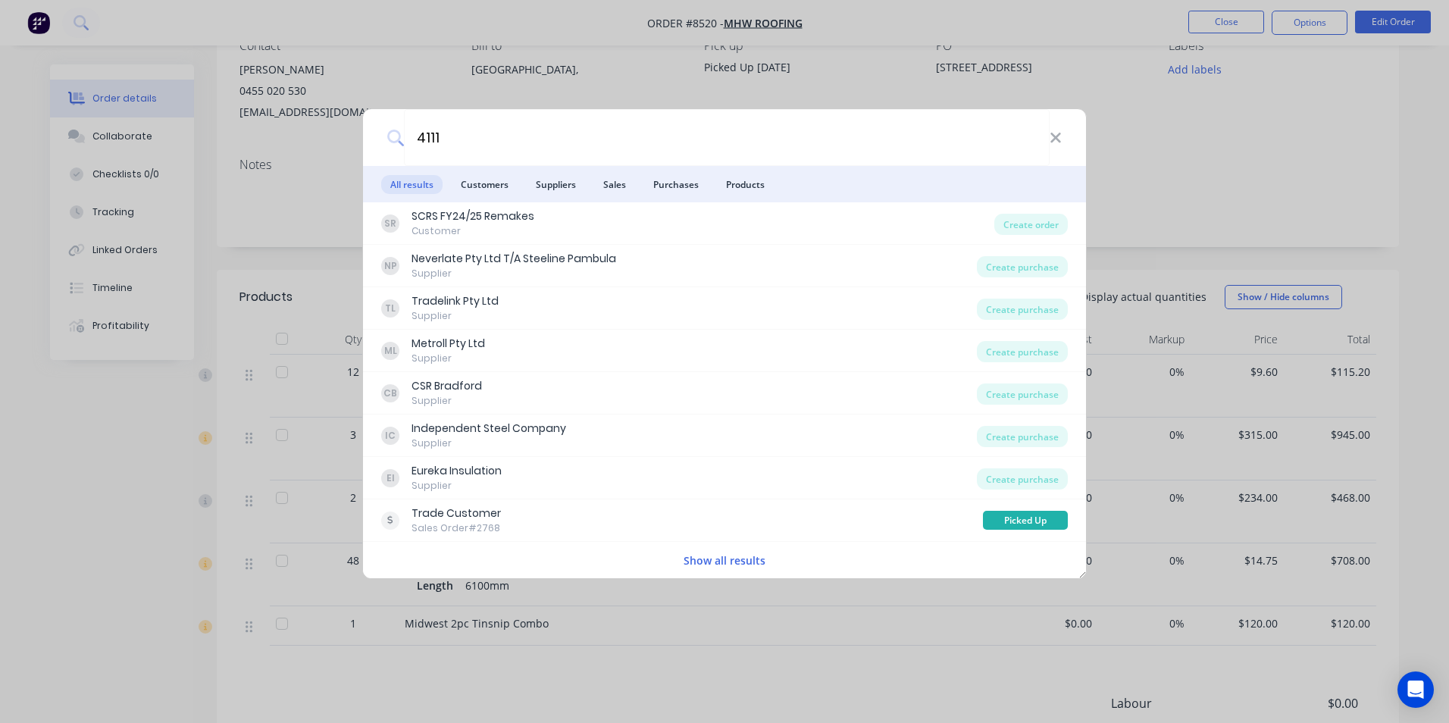
click at [730, 556] on button "Show all results" at bounding box center [724, 560] width 91 height 17
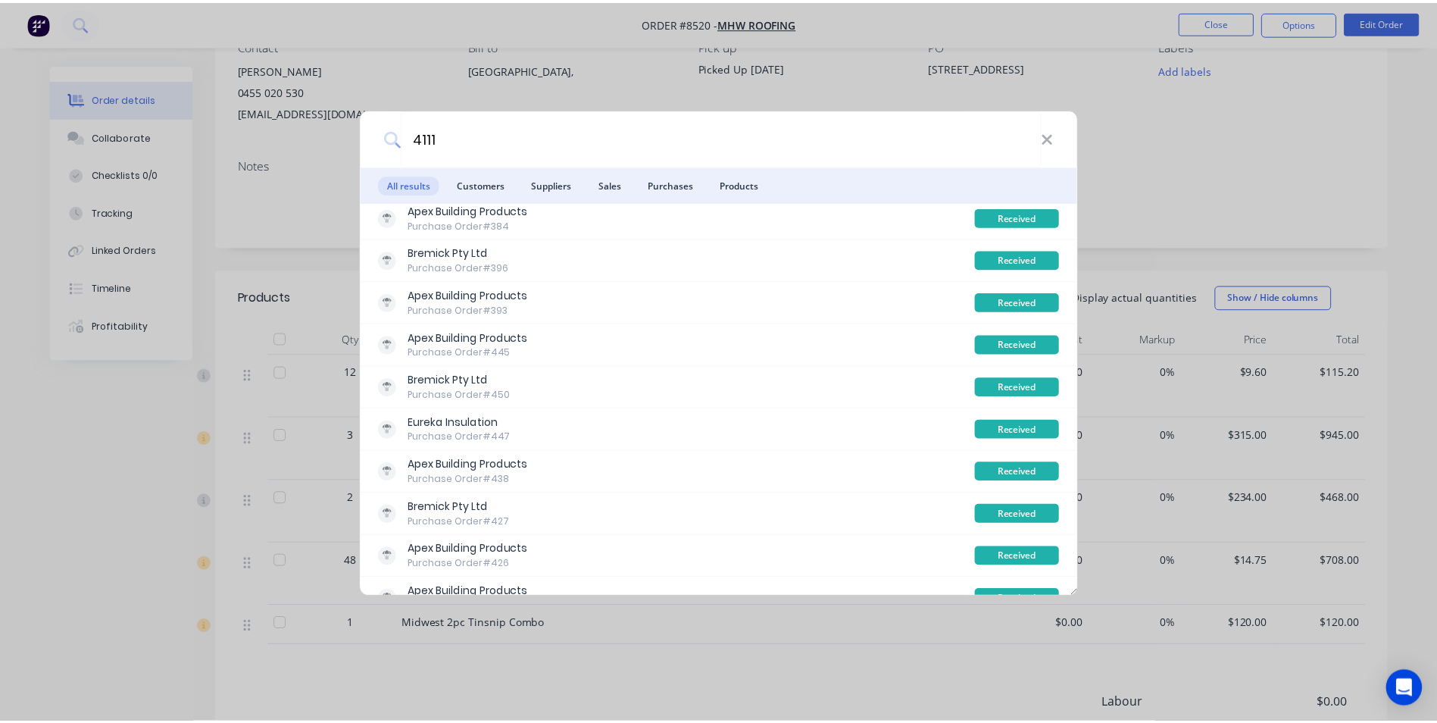
scroll to position [7047, 0]
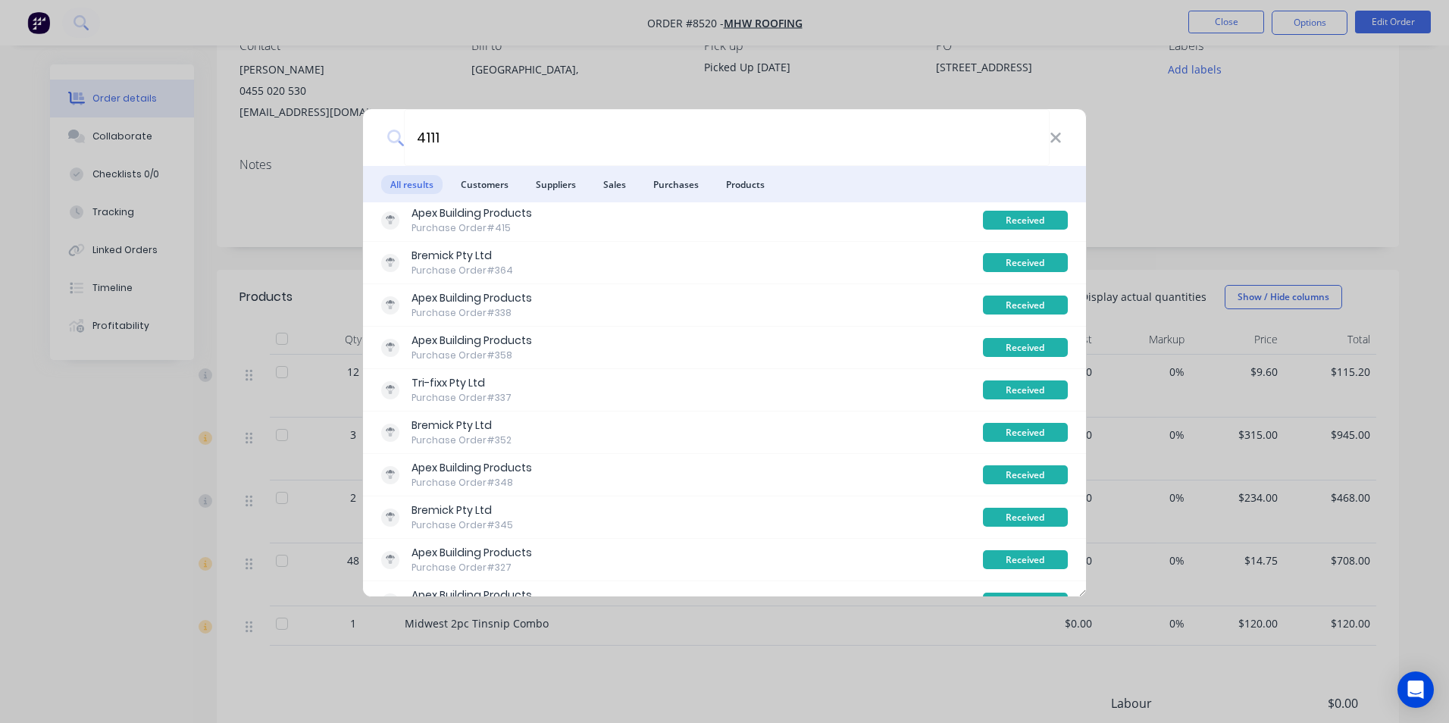
click at [799, 101] on div "4111 All results Customers Suppliers Sales Purchases Products SR SCRS FY24/25 R…" at bounding box center [724, 361] width 1449 height 723
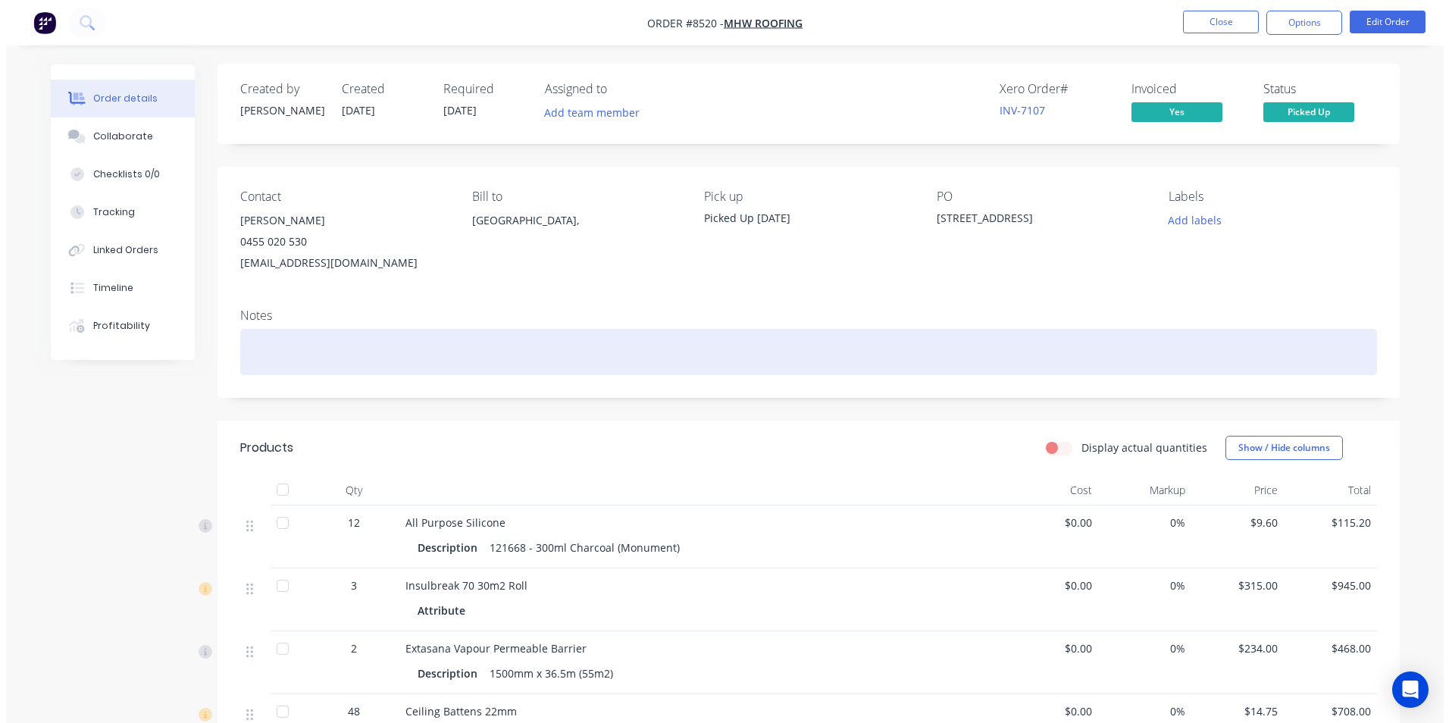
scroll to position [0, 0]
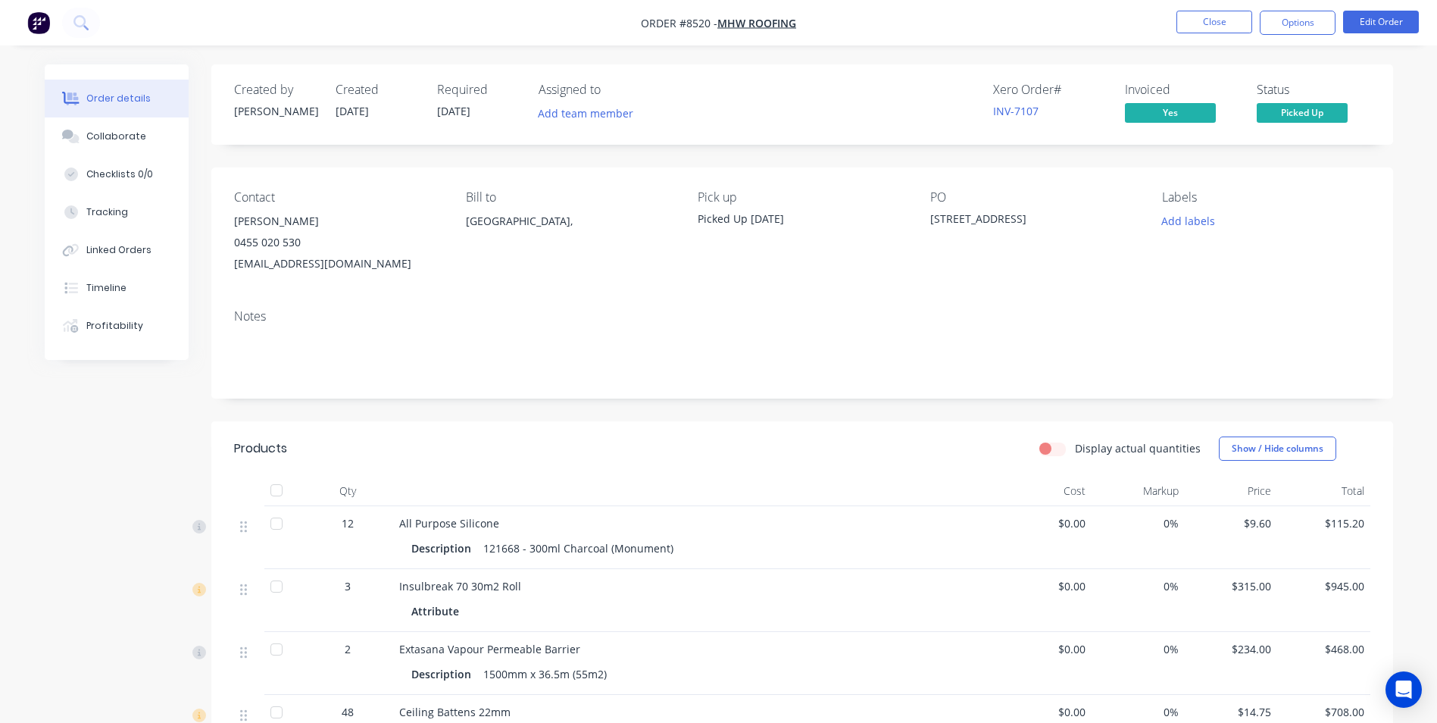
click at [42, 22] on img "button" at bounding box center [38, 22] width 23 height 23
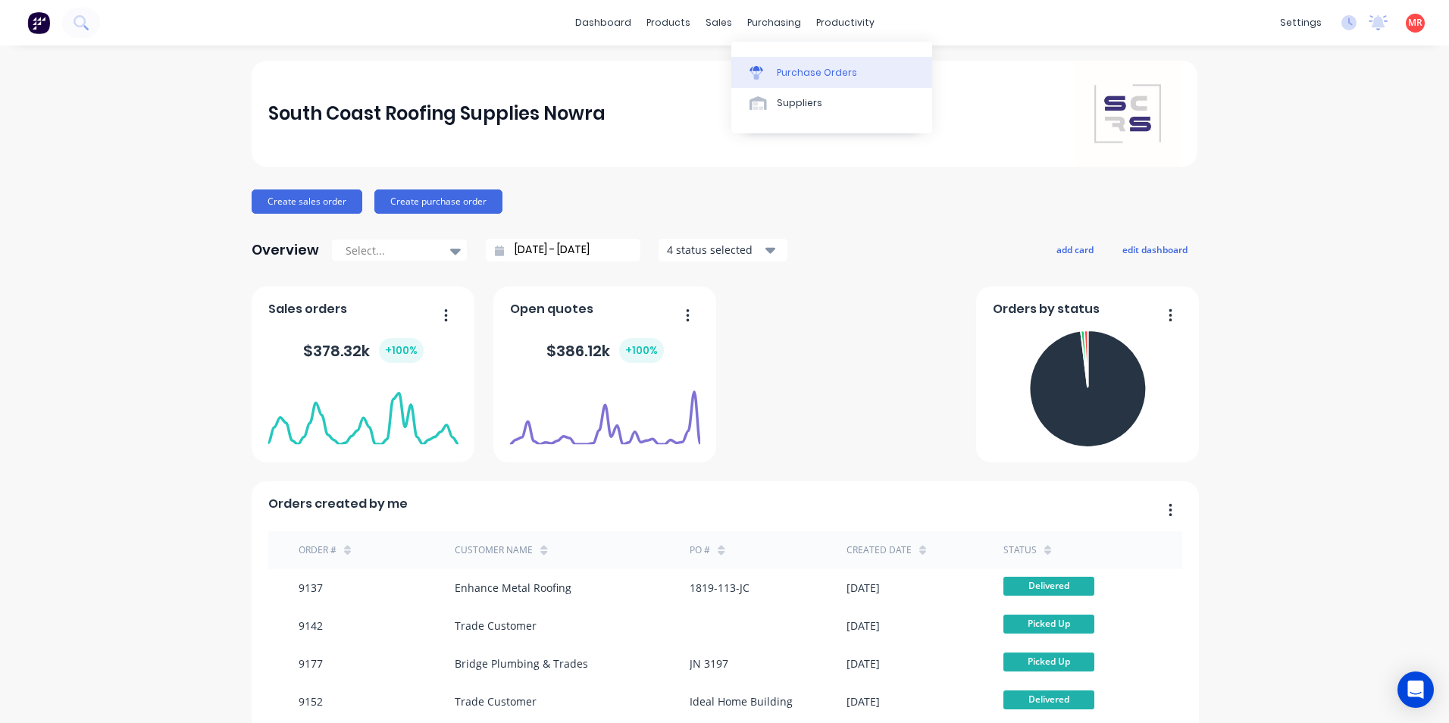
click at [777, 77] on div "Purchase Orders" at bounding box center [817, 73] width 80 height 14
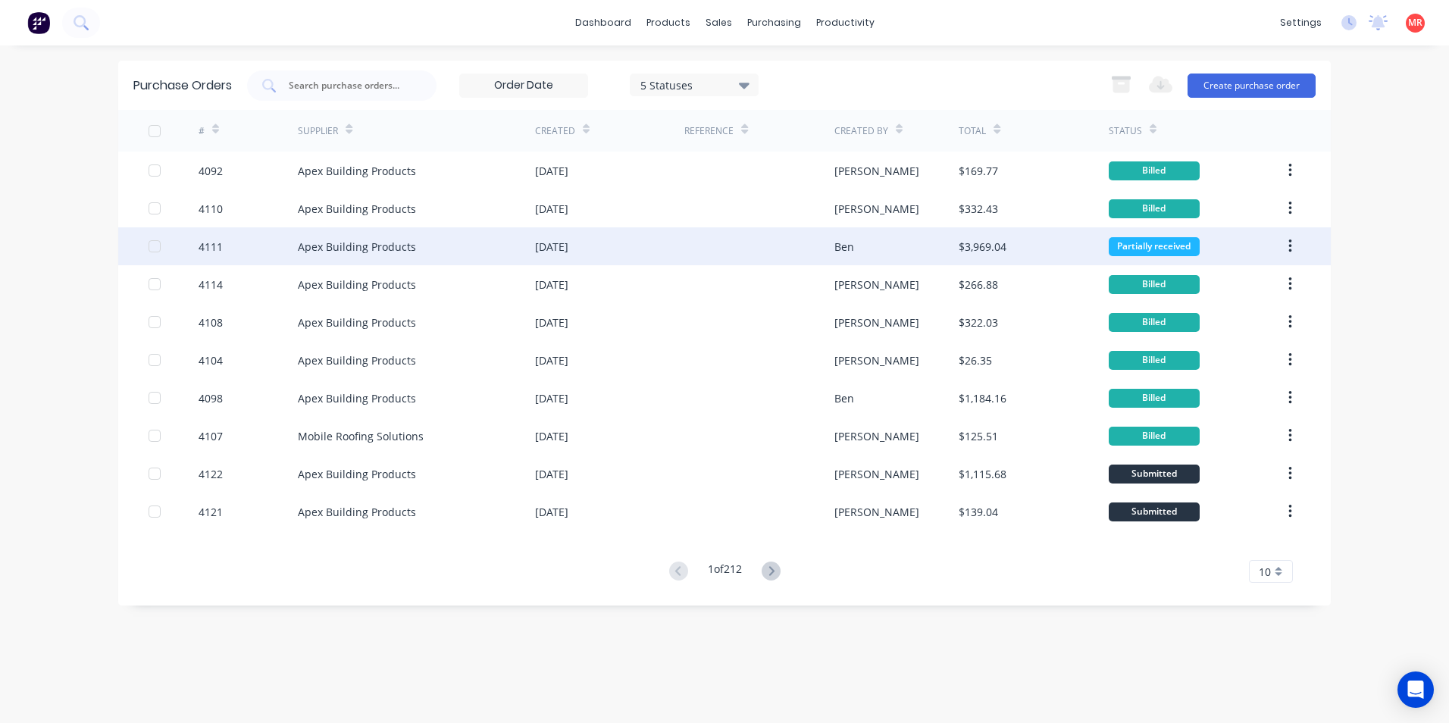
click at [711, 251] on div at bounding box center [758, 246] width 149 height 38
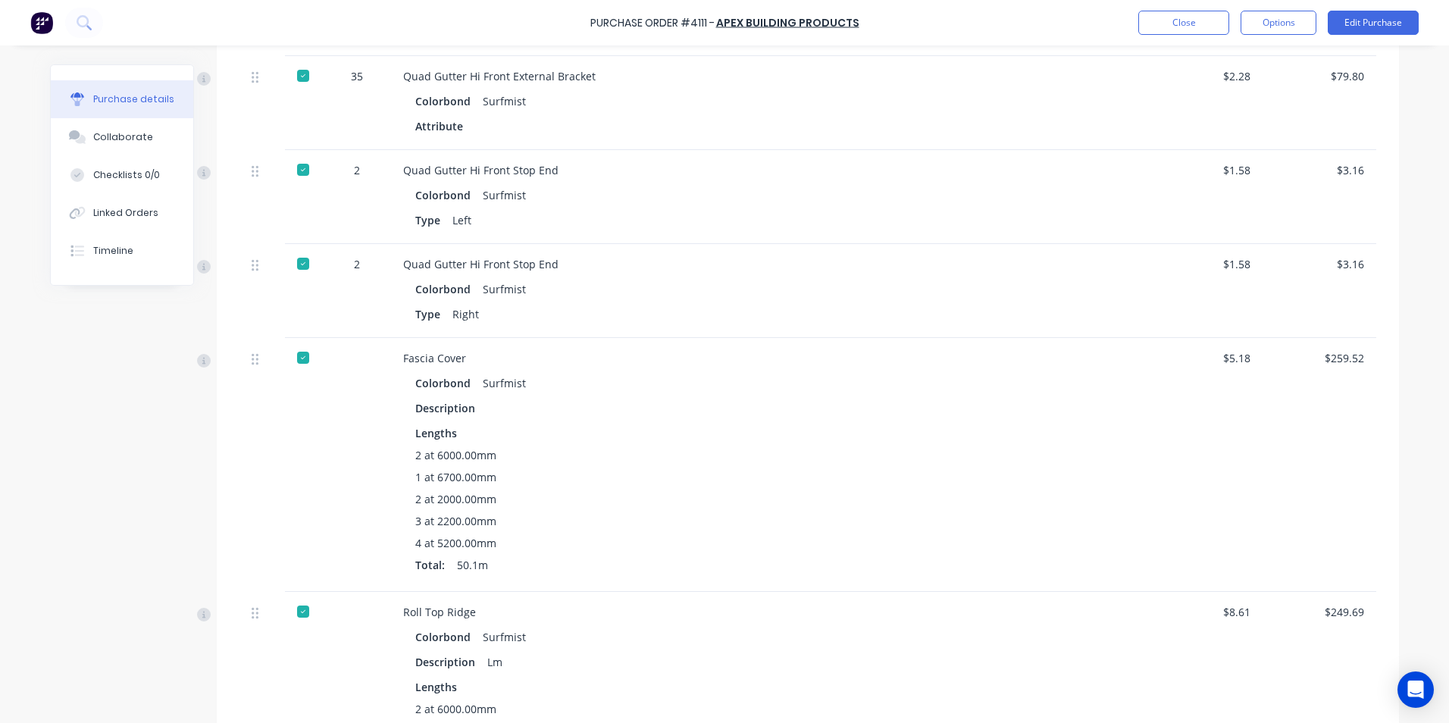
scroll to position [1428, 0]
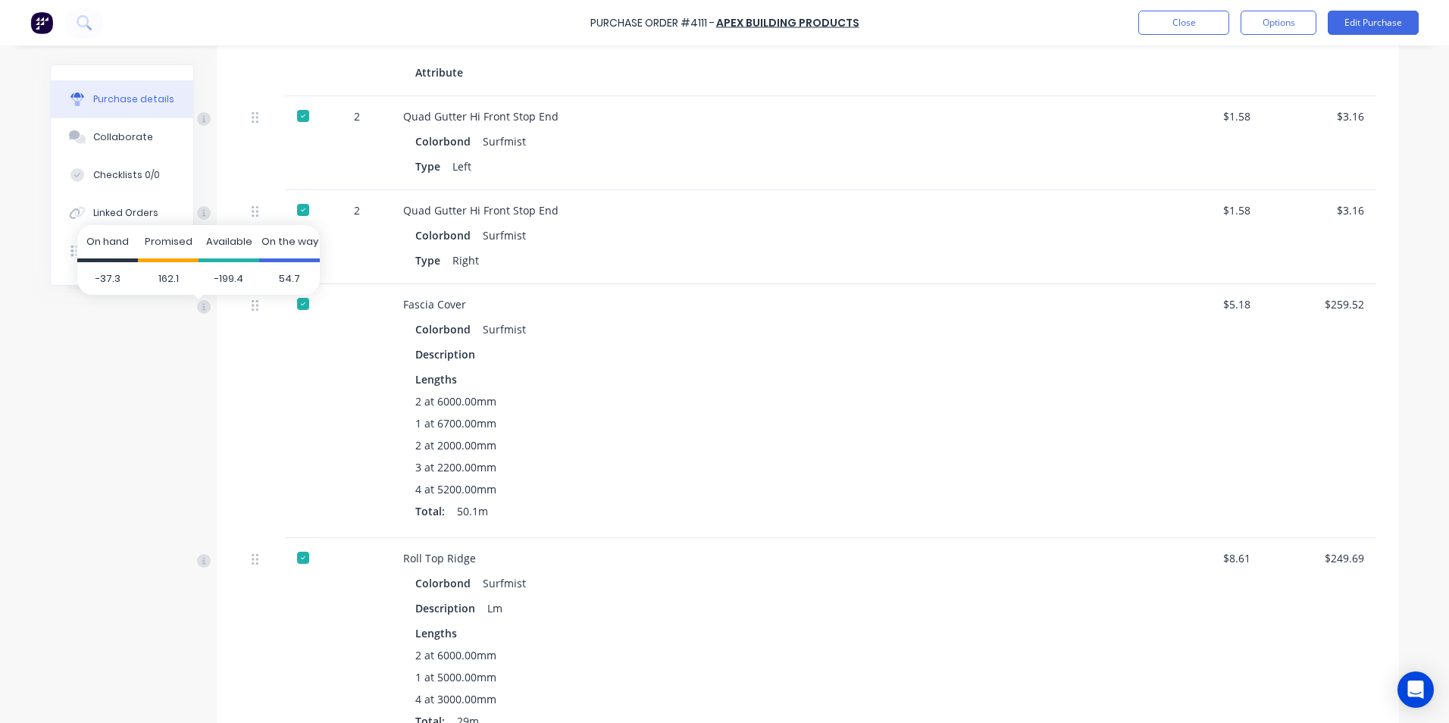
click at [108, 245] on span "On hand" at bounding box center [107, 241] width 42 height 14
click at [71, 248] on icon at bounding box center [77, 251] width 14 height 14
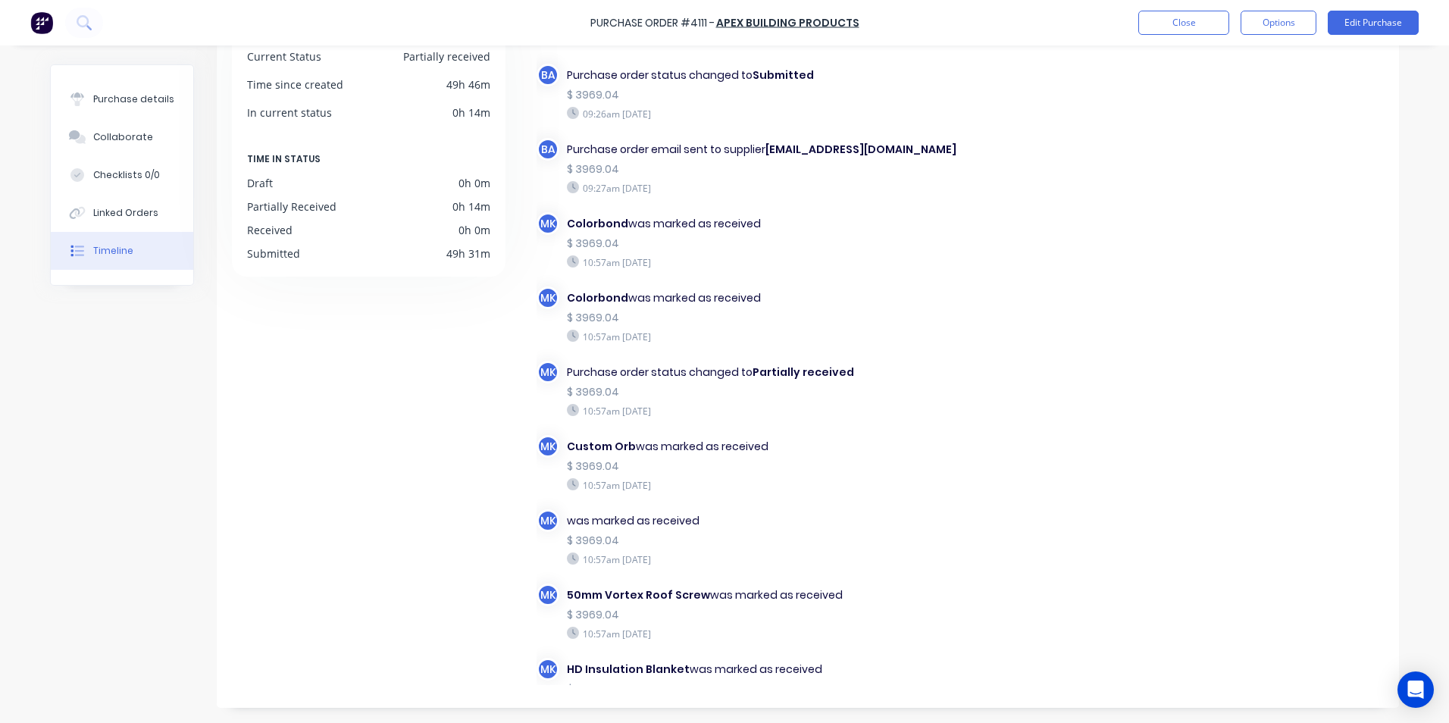
click at [114, 257] on div "Timeline" at bounding box center [113, 251] width 40 height 14
click at [105, 105] on div "Purchase details" at bounding box center [133, 99] width 81 height 14
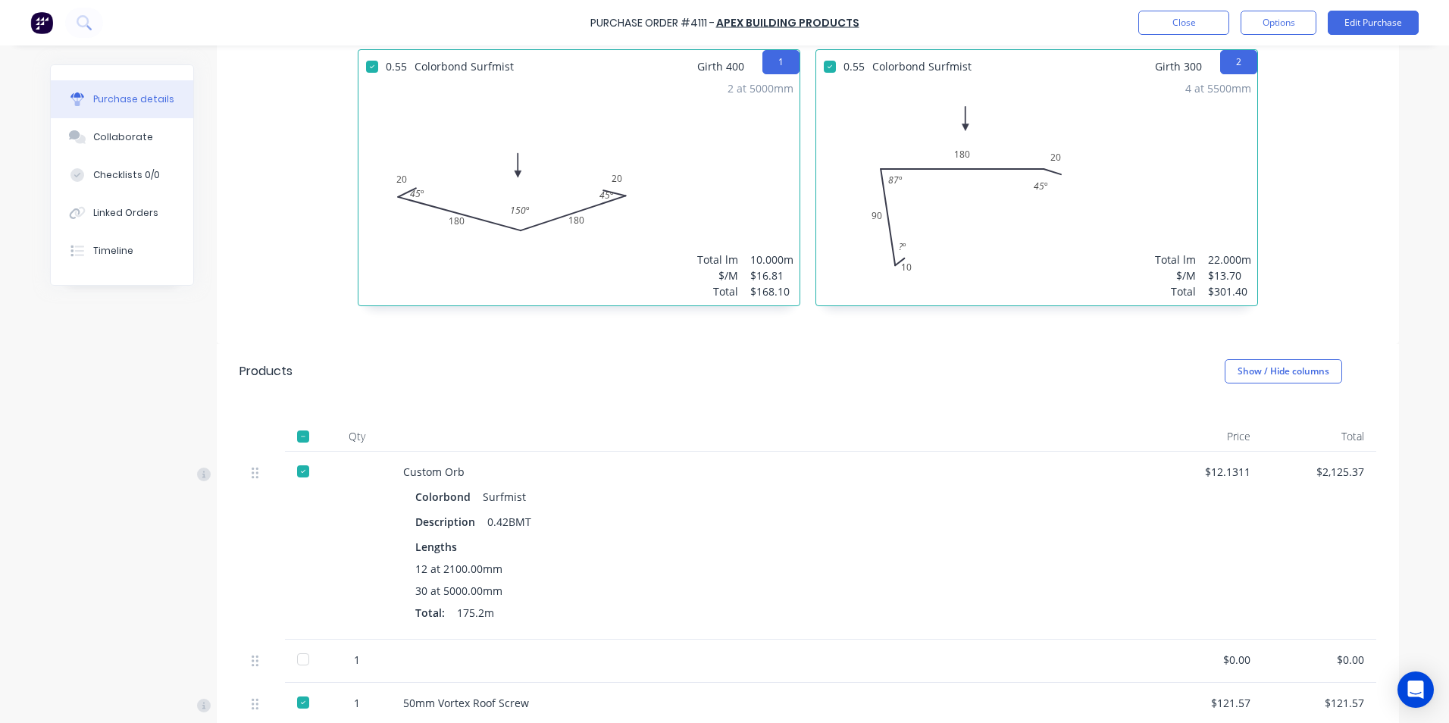
scroll to position [358, 0]
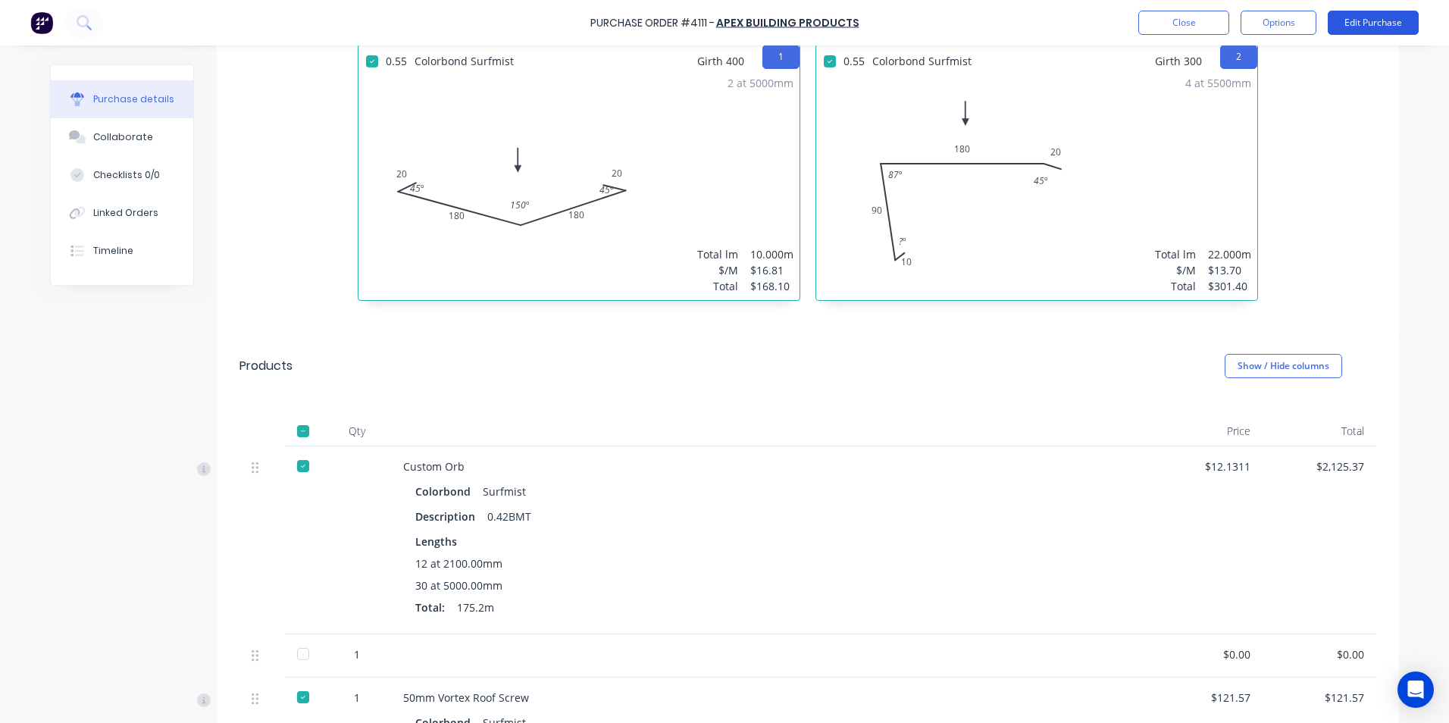
click at [1338, 29] on button "Edit Purchase" at bounding box center [1372, 23] width 91 height 24
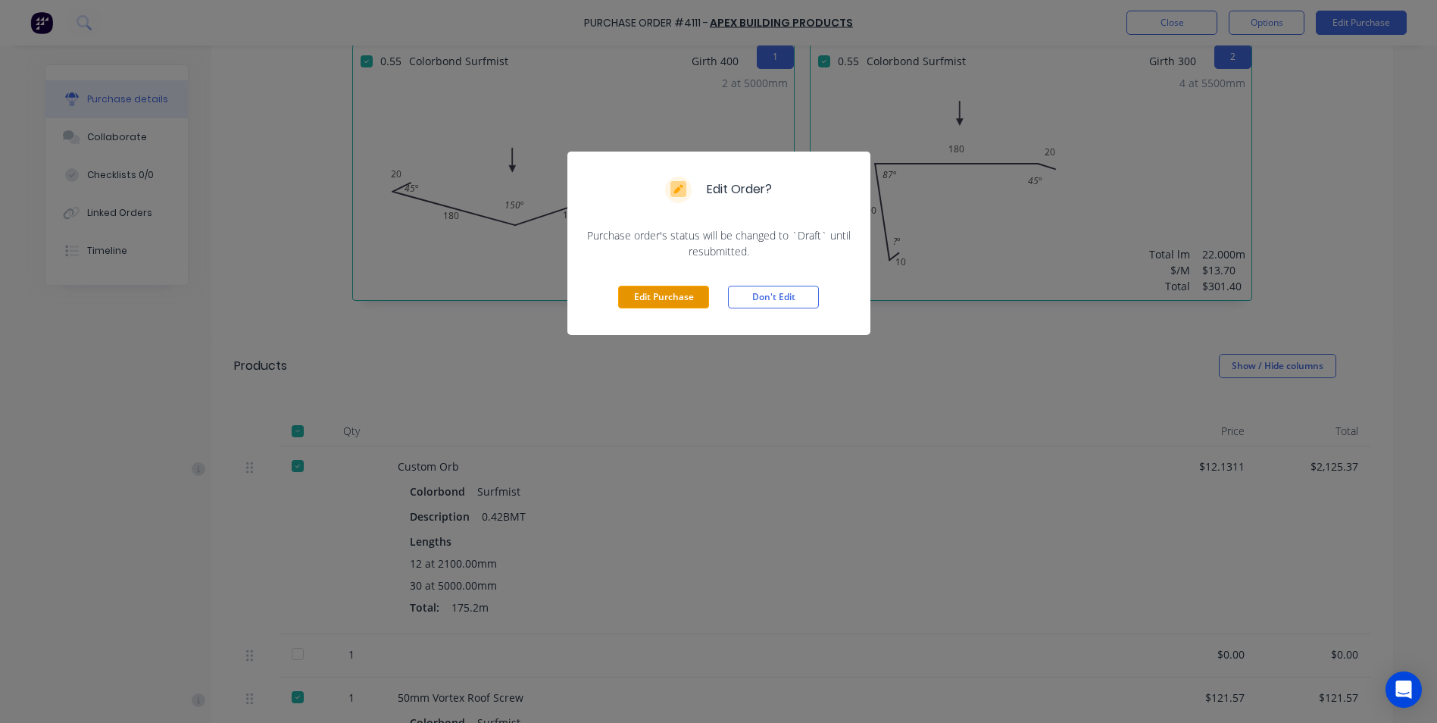
click at [629, 302] on button "Edit Purchase" at bounding box center [663, 297] width 91 height 23
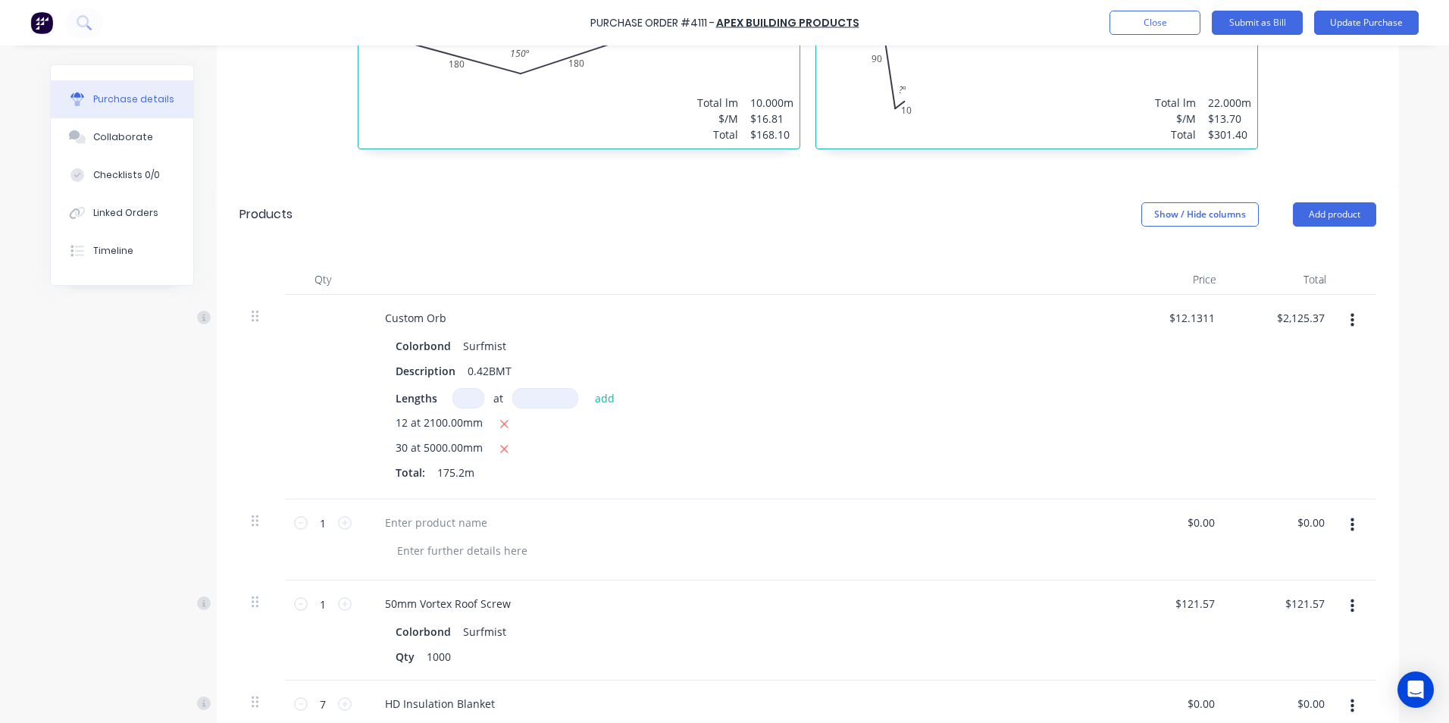
scroll to position [608, 0]
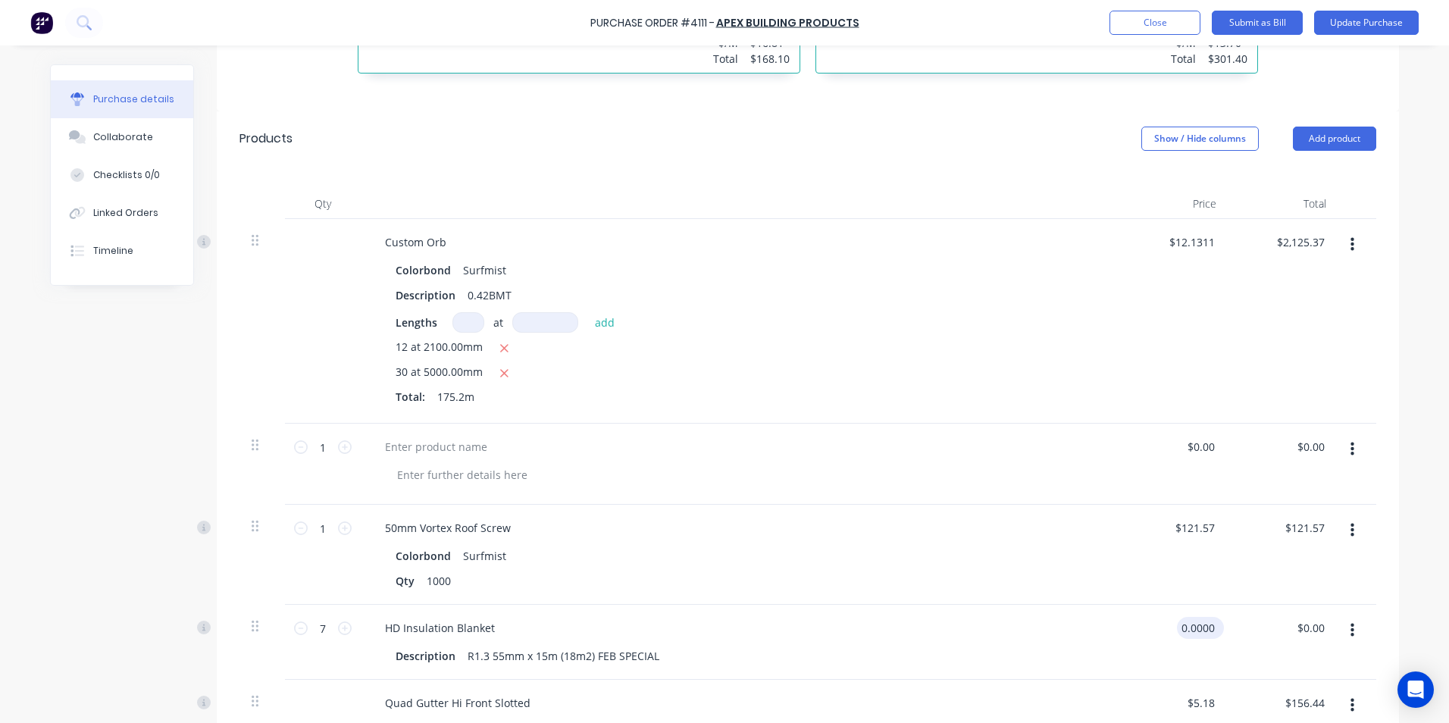
click at [1201, 624] on input "0.0000" at bounding box center [1197, 628] width 41 height 22
type input "0"
click at [1132, 593] on div "$121.57 $121.57" at bounding box center [1173, 555] width 110 height 100
type input "$88.00"
type input "$616.00"
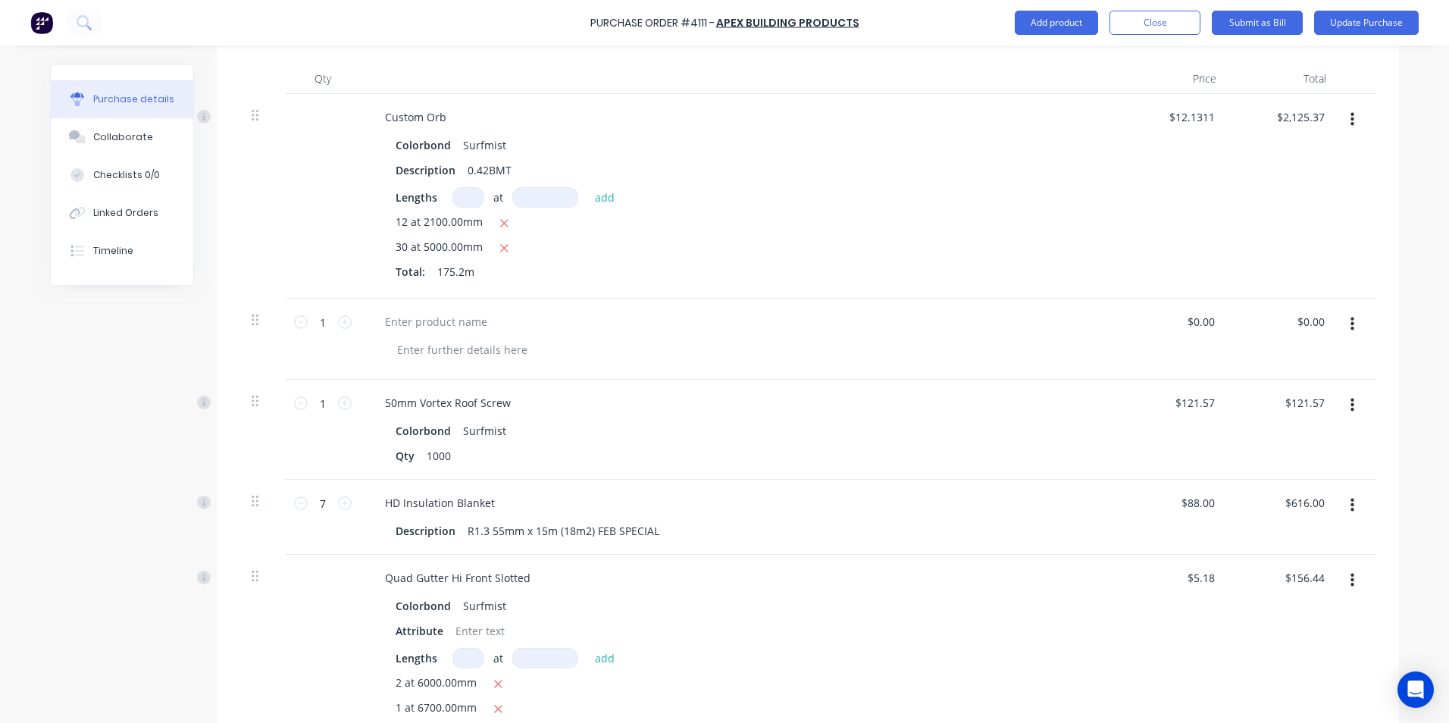
scroll to position [760, 0]
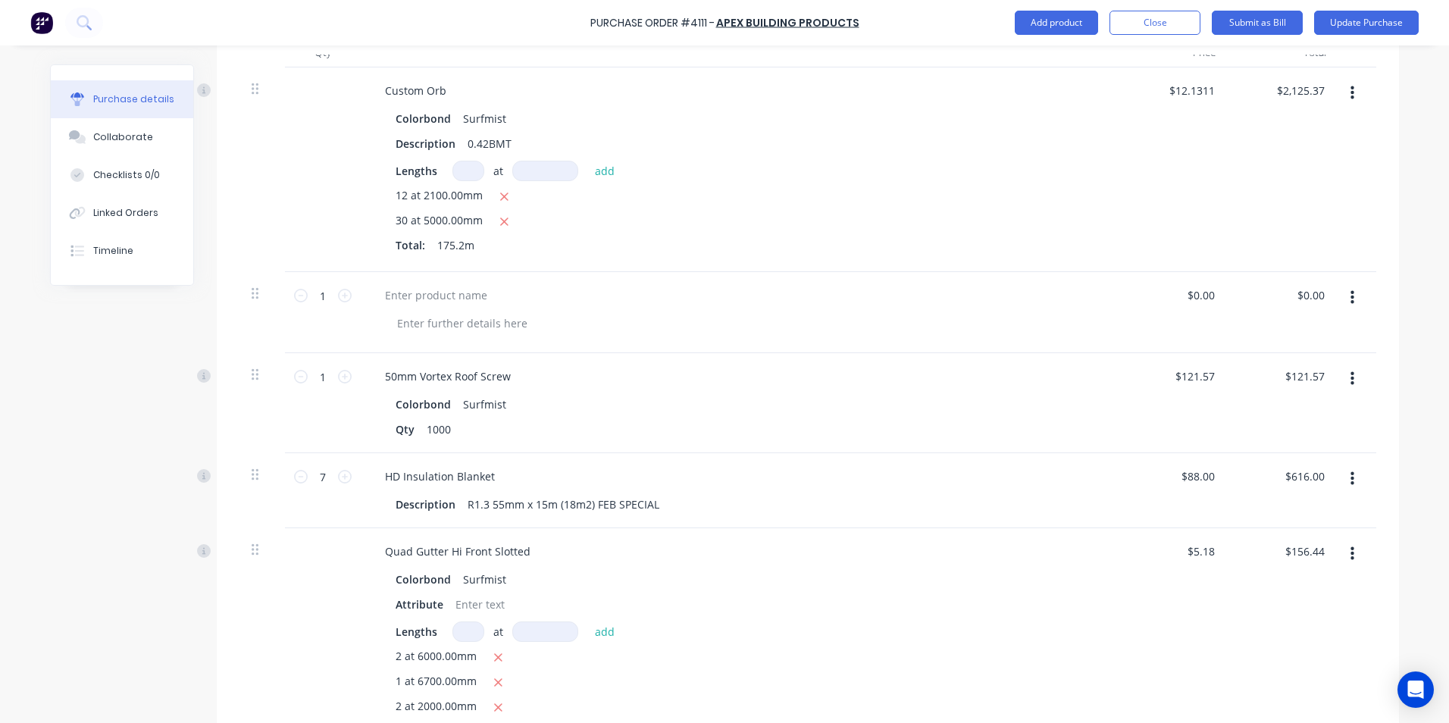
click at [1350, 295] on button "button" at bounding box center [1352, 297] width 36 height 27
click at [1271, 423] on button "Delete" at bounding box center [1305, 429] width 129 height 30
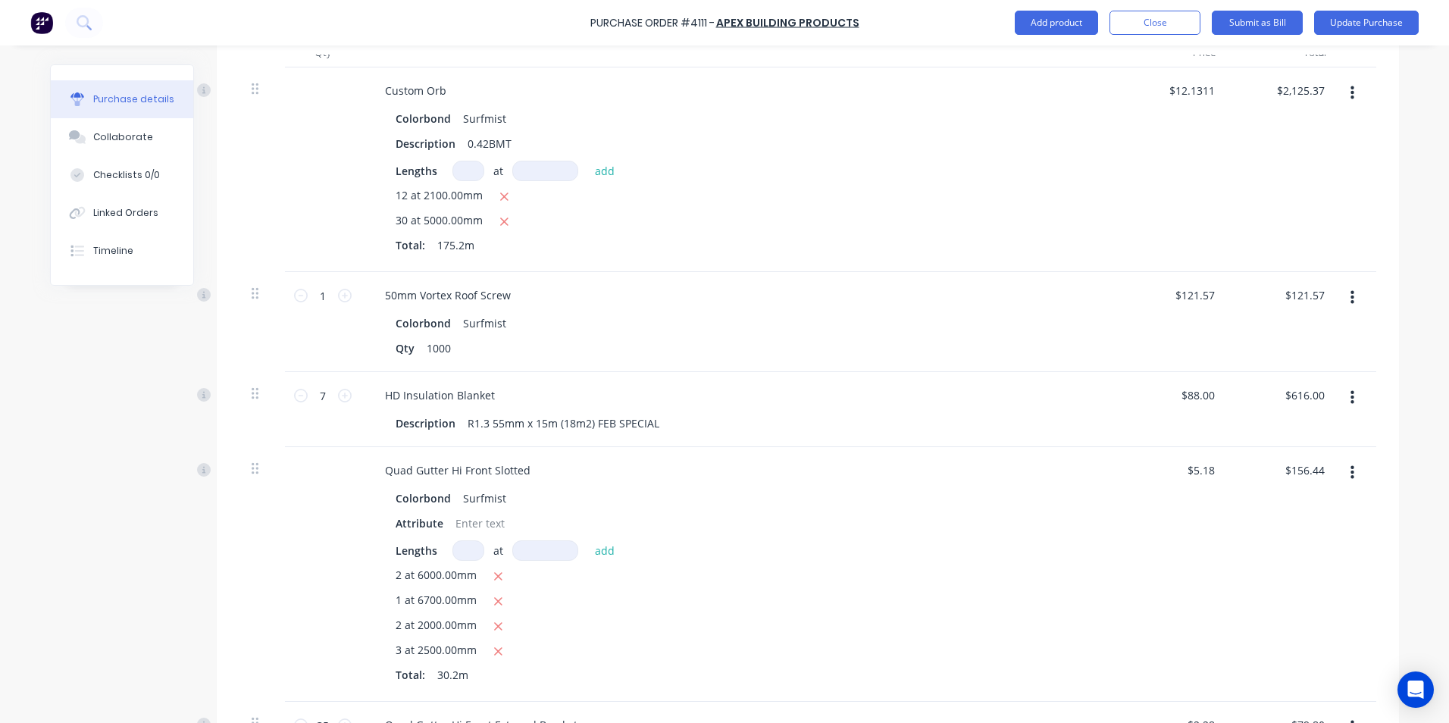
scroll to position [533, 0]
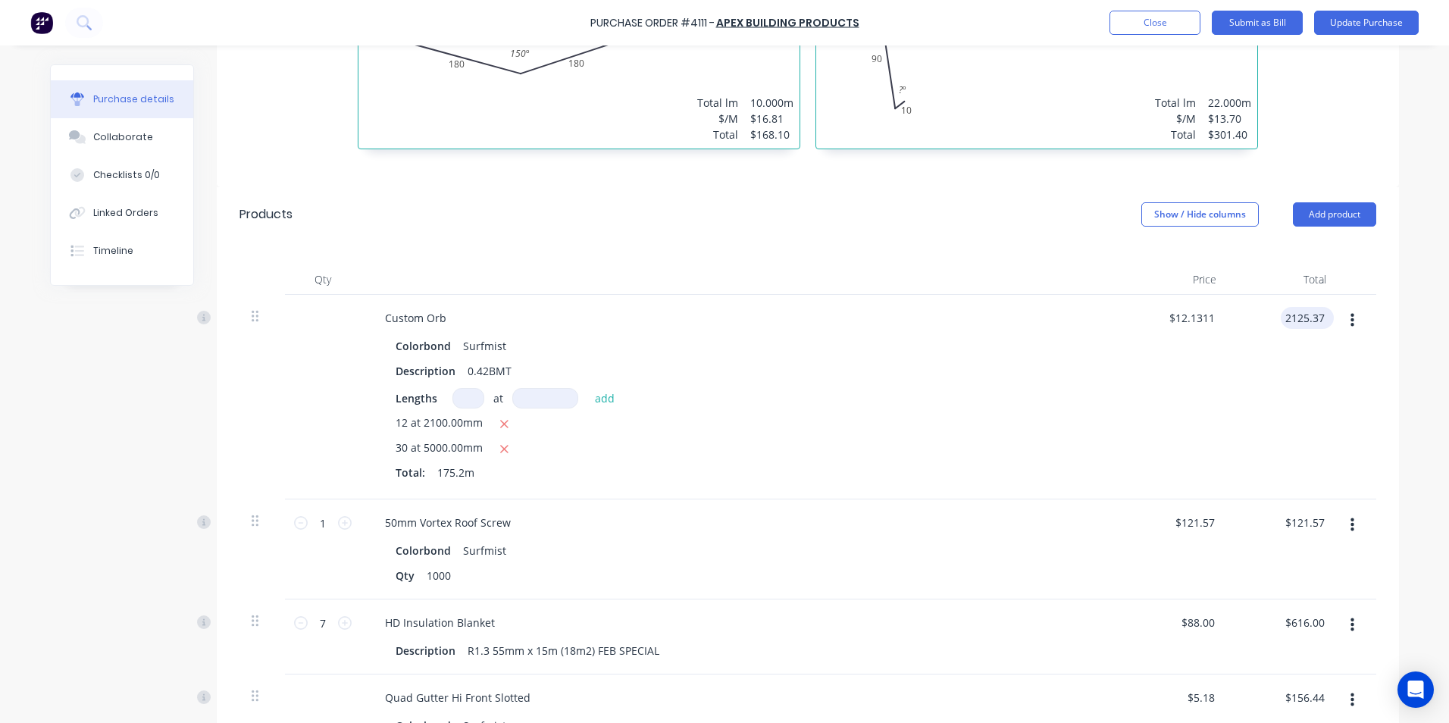
click at [1316, 324] on input "2125.37" at bounding box center [1304, 318] width 47 height 22
type input "2125.35"
type input "$12.131"
type input "$2,125.35"
click at [1212, 374] on div "$12.131 $12.1311" at bounding box center [1173, 397] width 110 height 205
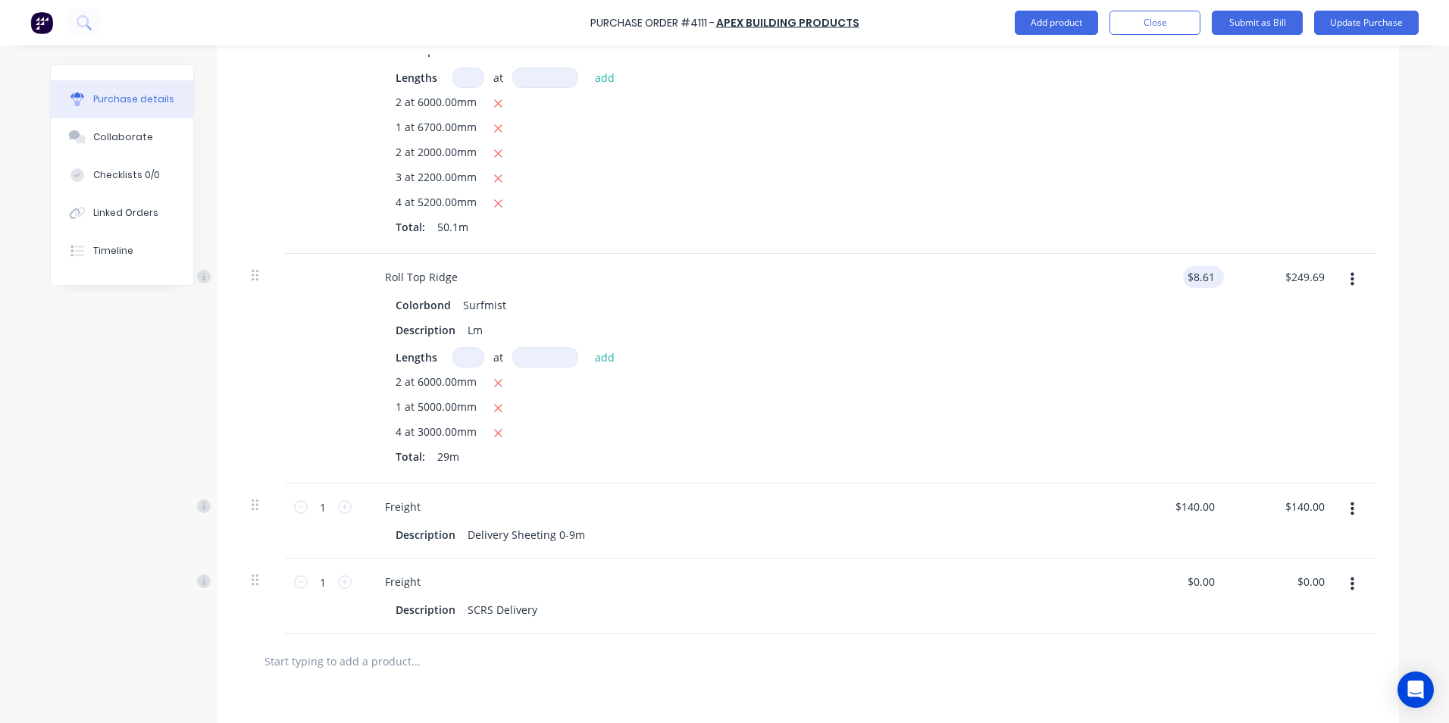
scroll to position [1821, 0]
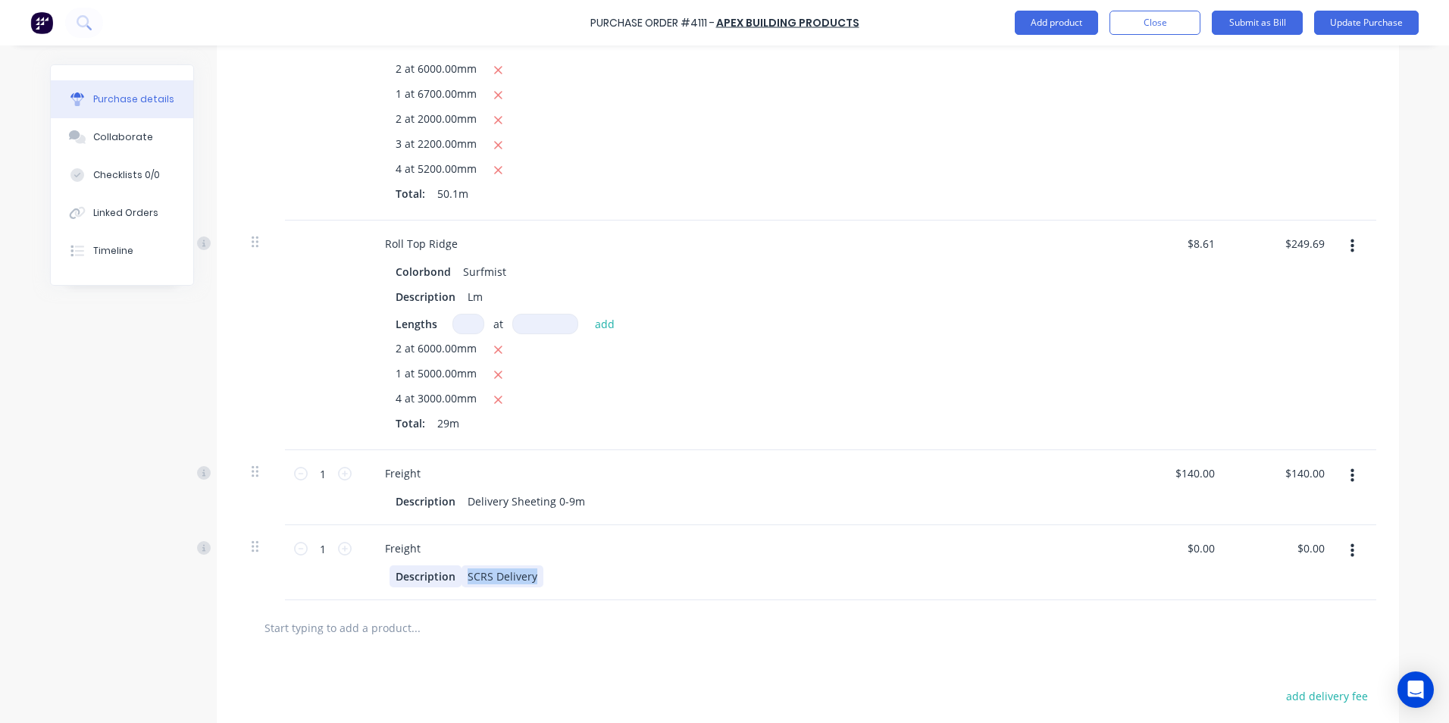
drag, startPoint x: 527, startPoint y: 577, endPoint x: 452, endPoint y: 573, distance: 75.9
click at [452, 573] on div "Description SCRS Delivery" at bounding box center [736, 576] width 694 height 22
type input "0"
click at [1151, 695] on div "add delivery fee" at bounding box center [1243, 696] width 265 height 20
type input "$180.00"
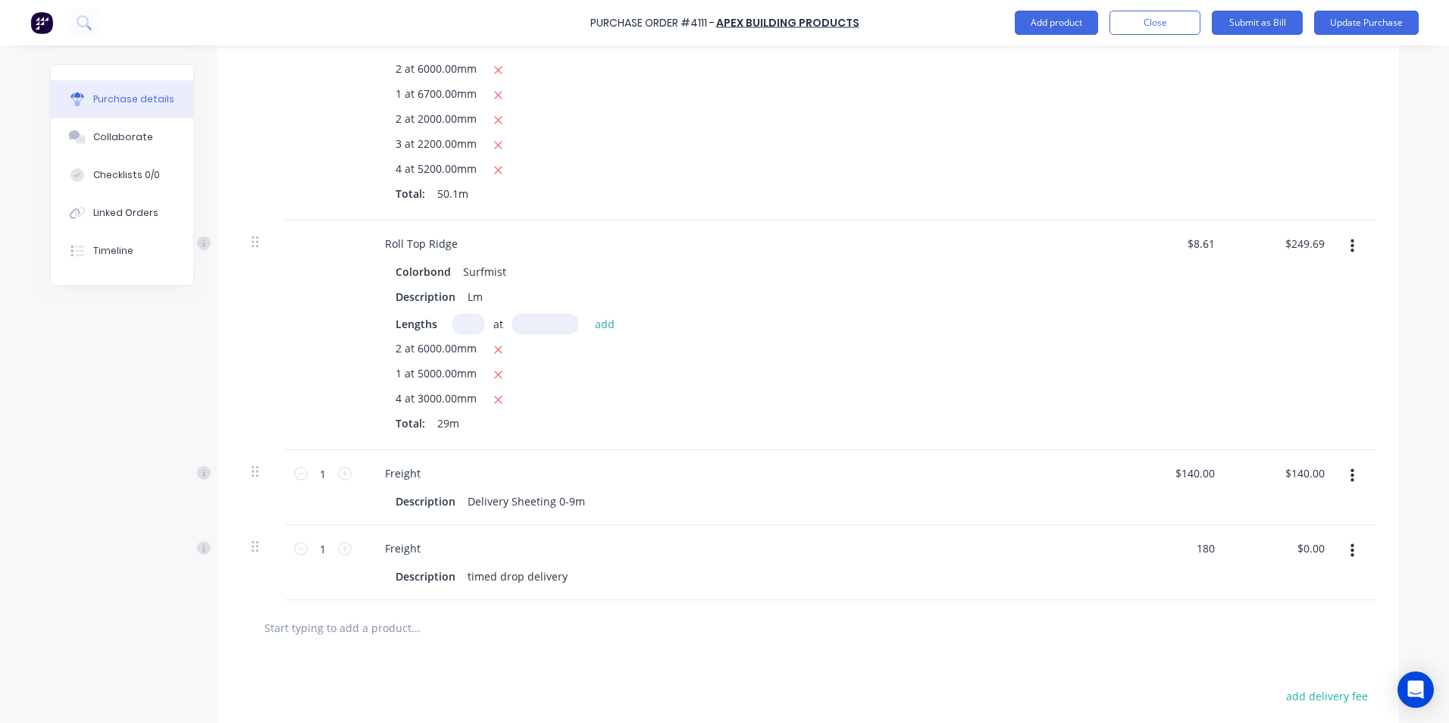
type input "$180.00"
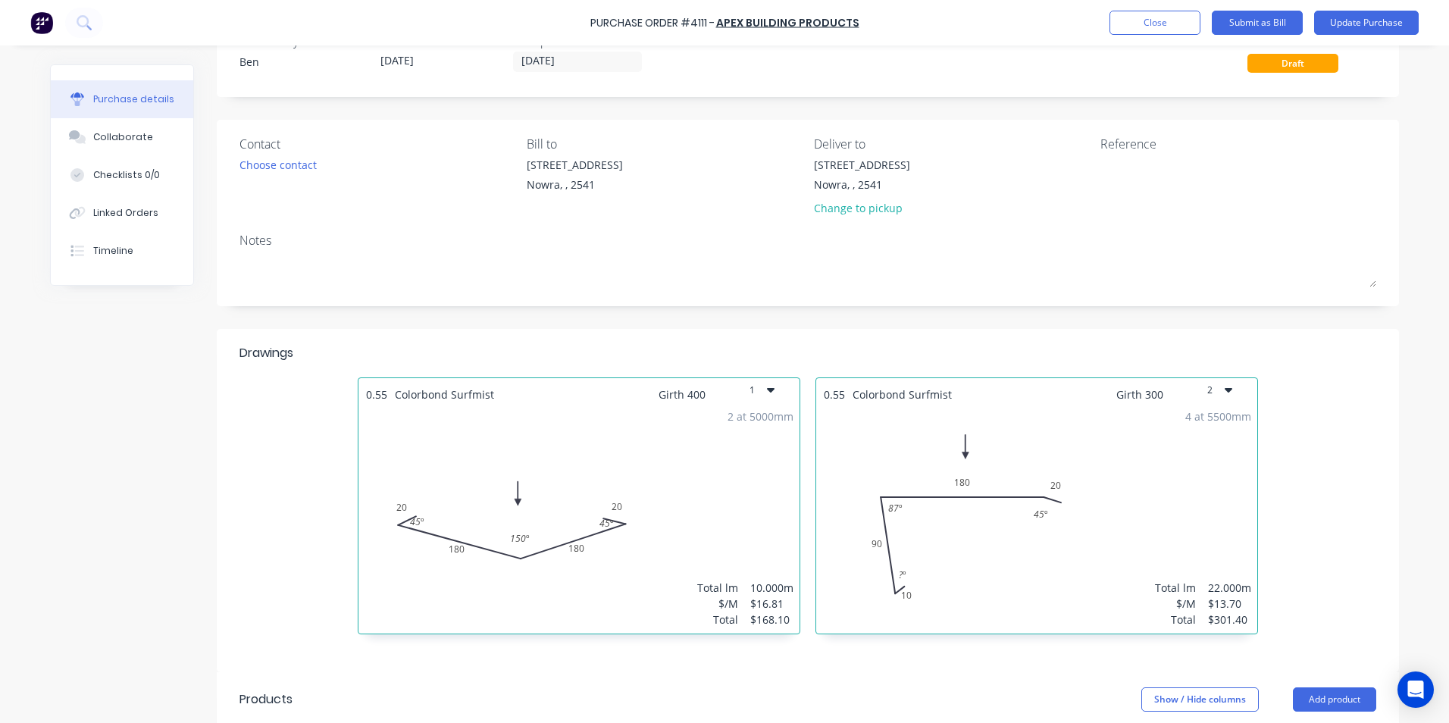
scroll to position [0, 0]
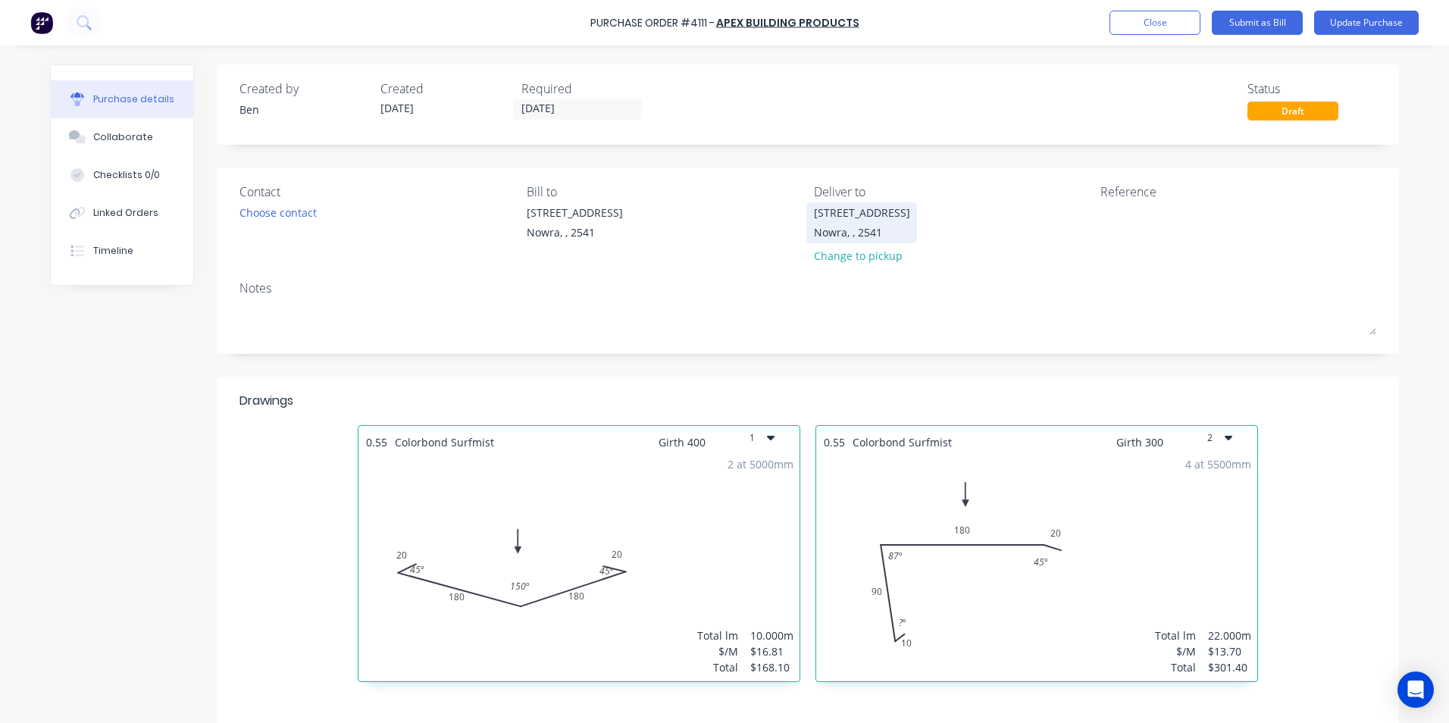
click at [858, 228] on div "Nowra, , 2541" at bounding box center [862, 232] width 96 height 16
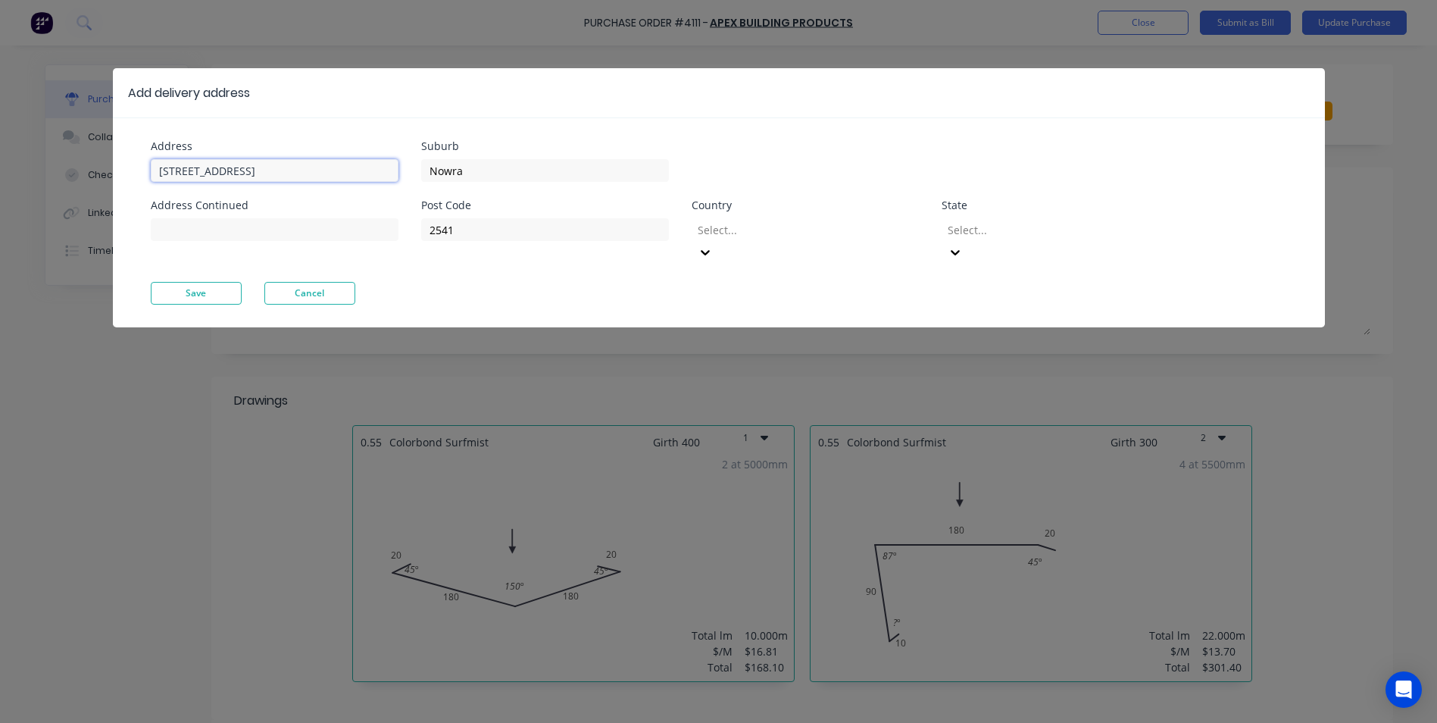
drag, startPoint x: 295, startPoint y: 177, endPoint x: 111, endPoint y: 168, distance: 183.6
click at [111, 168] on div "Add delivery address Address [STREET_ADDRESS] Address Continued Suburb Nowra Po…" at bounding box center [718, 361] width 1437 height 723
type input "56 sunset dr"
type input "manyana"
click at [489, 235] on input "2541" at bounding box center [545, 229] width 248 height 23
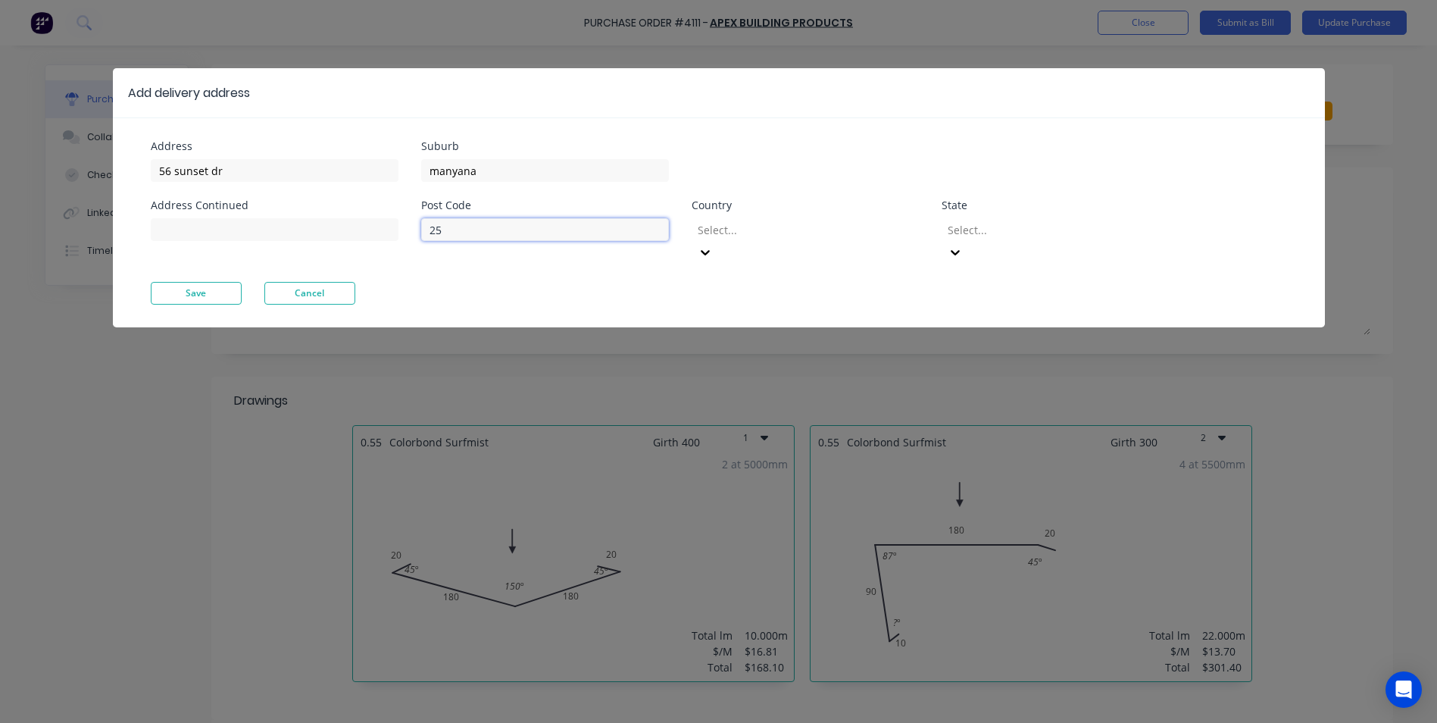
type input "2"
click at [752, 234] on div at bounding box center [805, 229] width 218 height 19
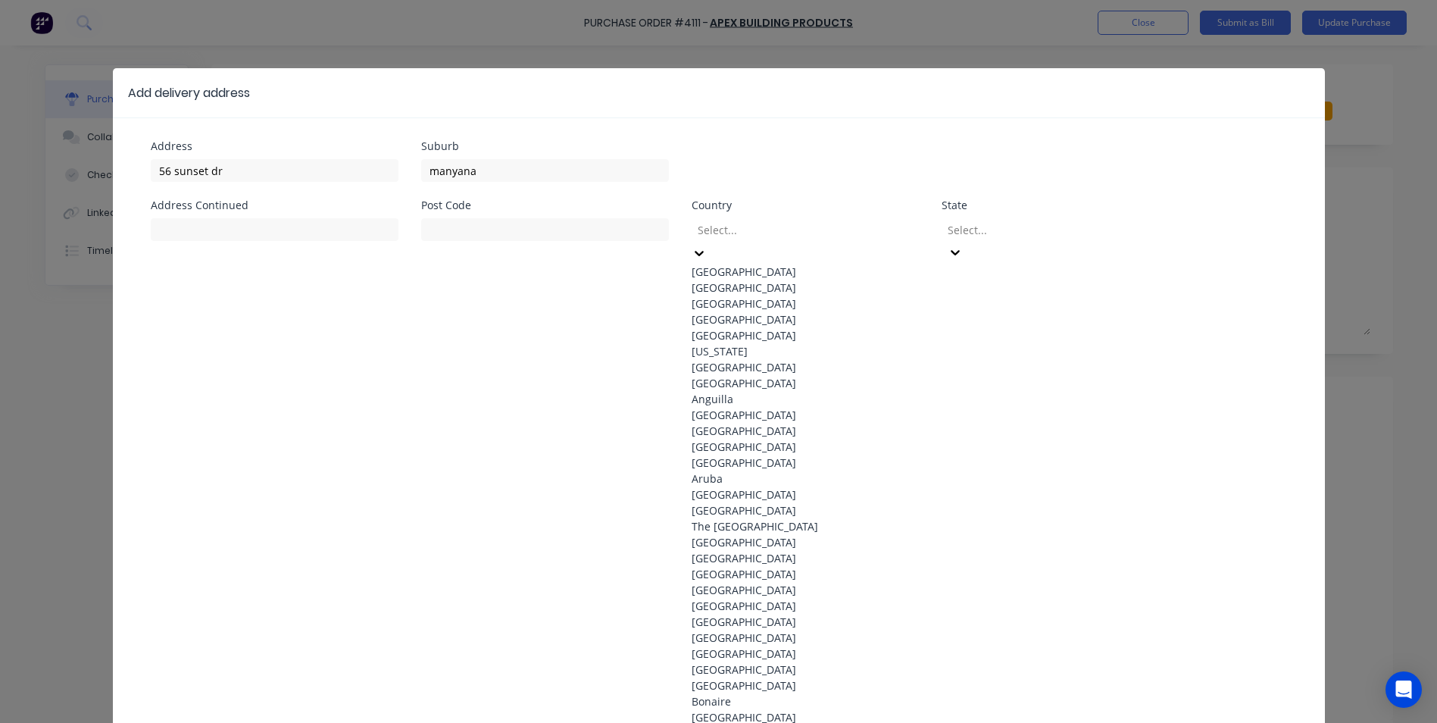
drag, startPoint x: 748, startPoint y: 270, endPoint x: 883, endPoint y: 247, distance: 137.5
click at [749, 270] on div "[GEOGRAPHIC_DATA]" at bounding box center [805, 272] width 227 height 16
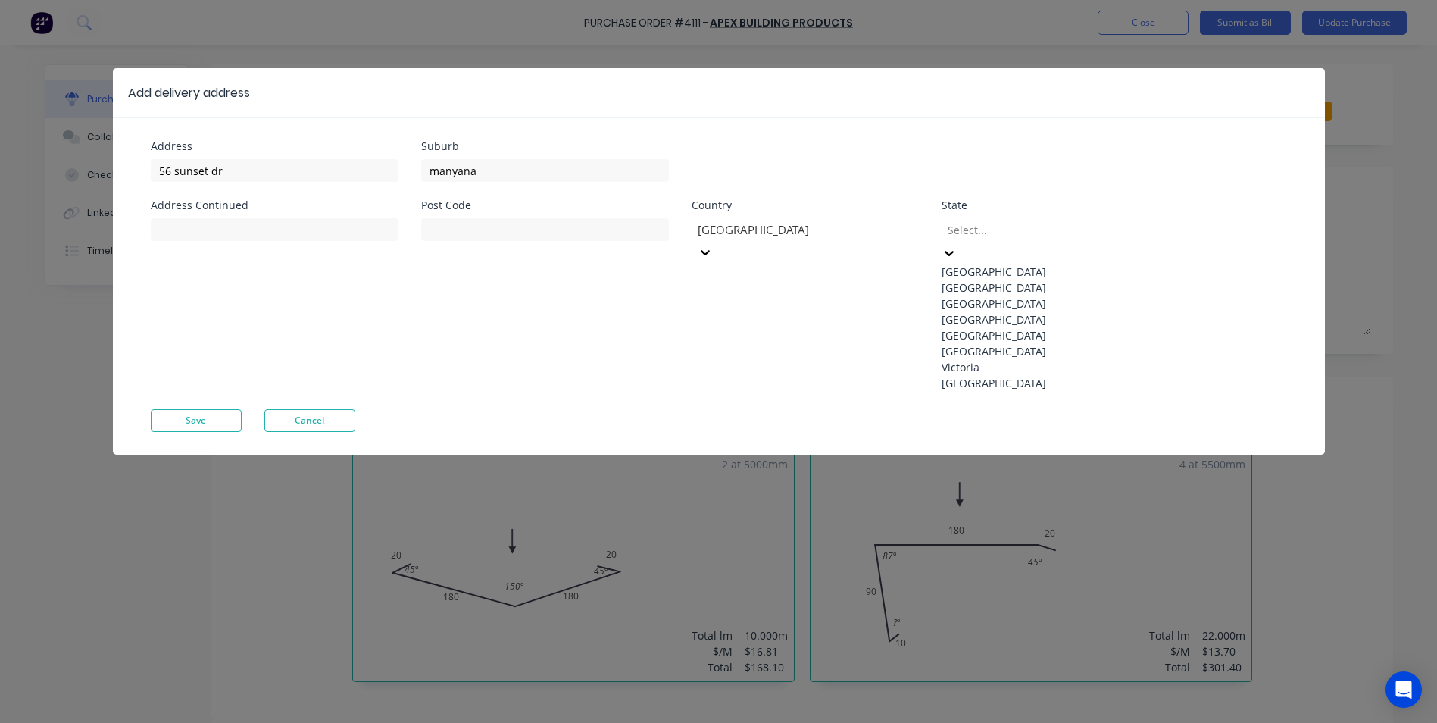
click at [1011, 230] on div at bounding box center [1055, 229] width 218 height 19
click at [1002, 284] on div "[GEOGRAPHIC_DATA]" at bounding box center [1055, 288] width 227 height 16
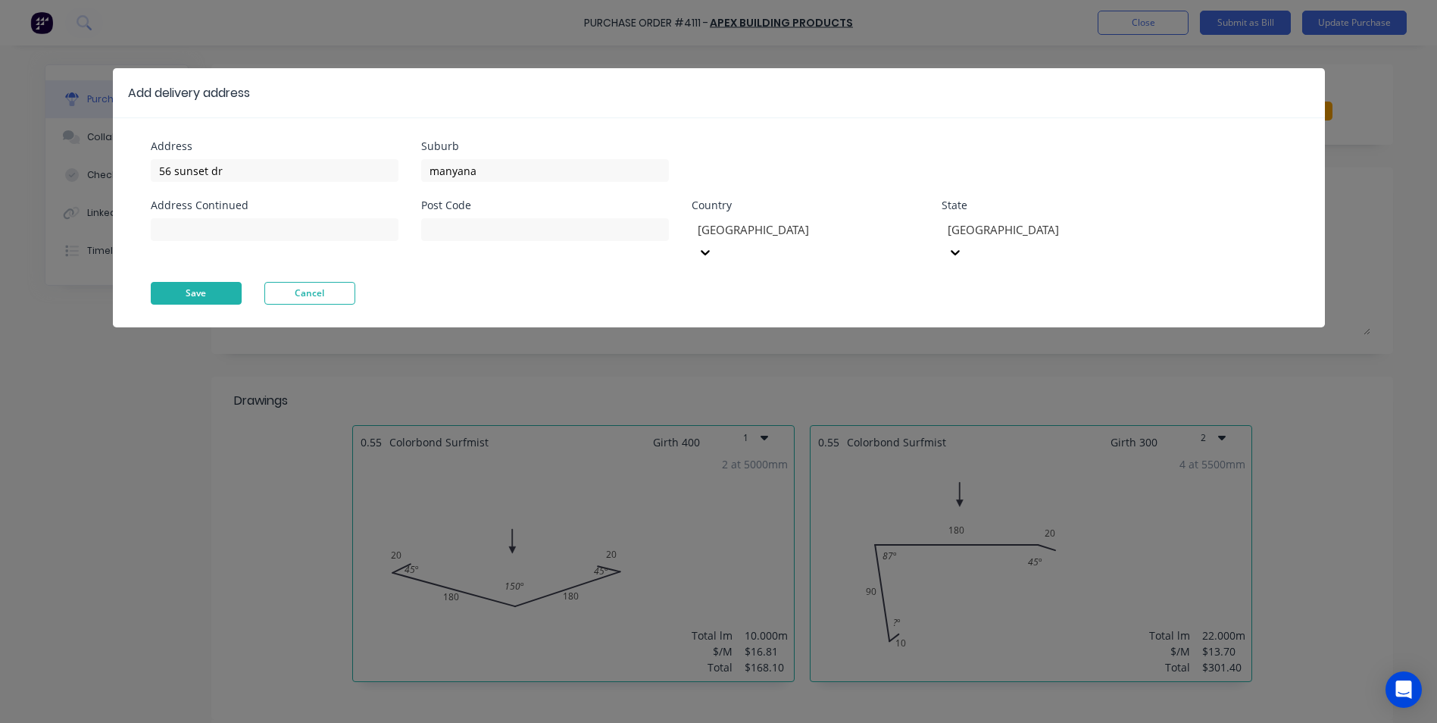
click at [191, 282] on button "Save" at bounding box center [196, 293] width 91 height 23
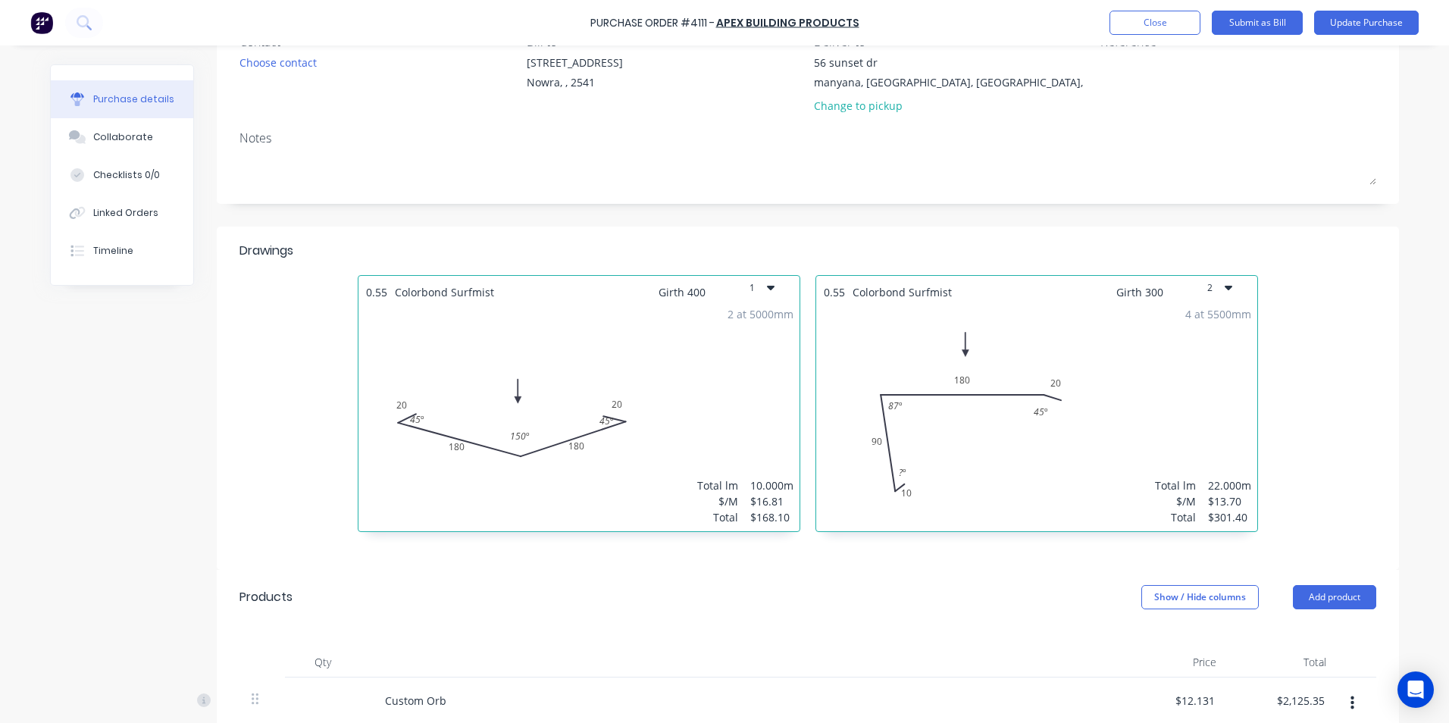
scroll to position [379, 0]
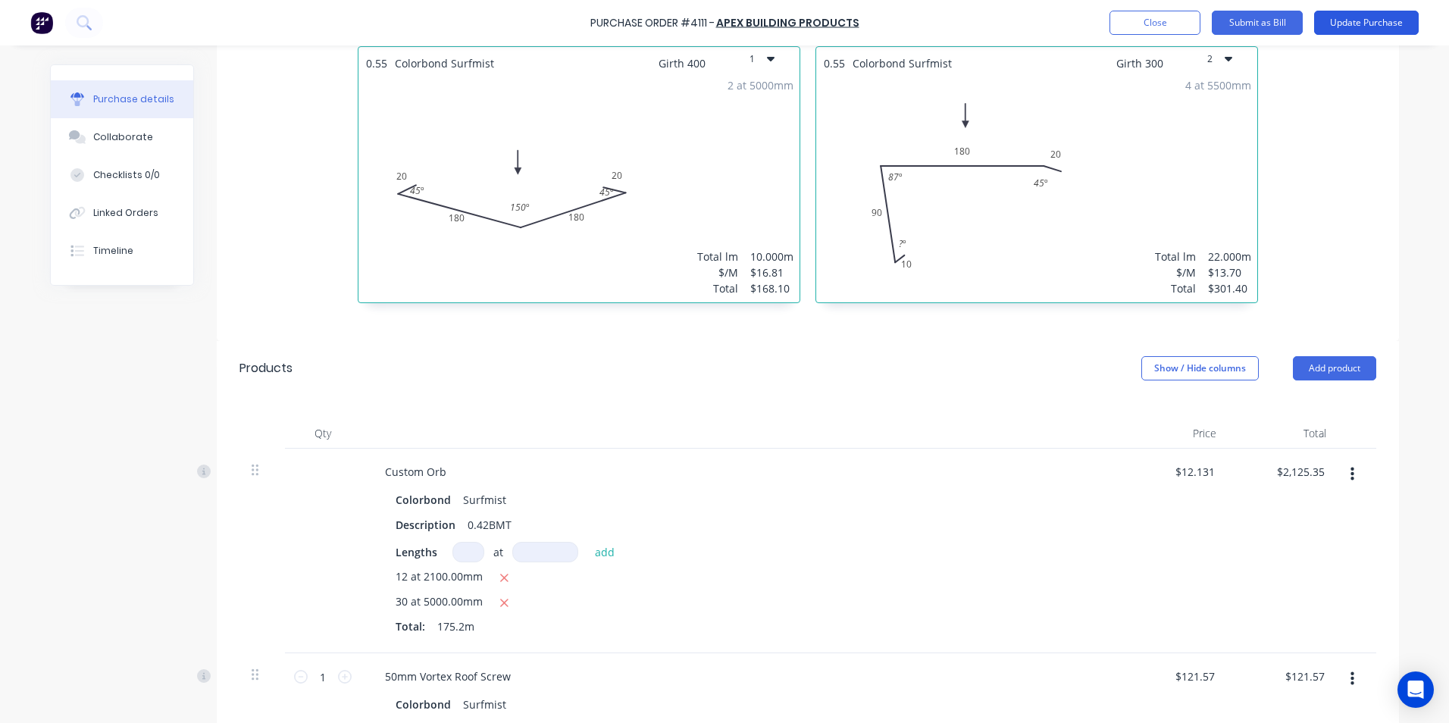
click at [1328, 23] on button "Update Purchase" at bounding box center [1366, 23] width 105 height 24
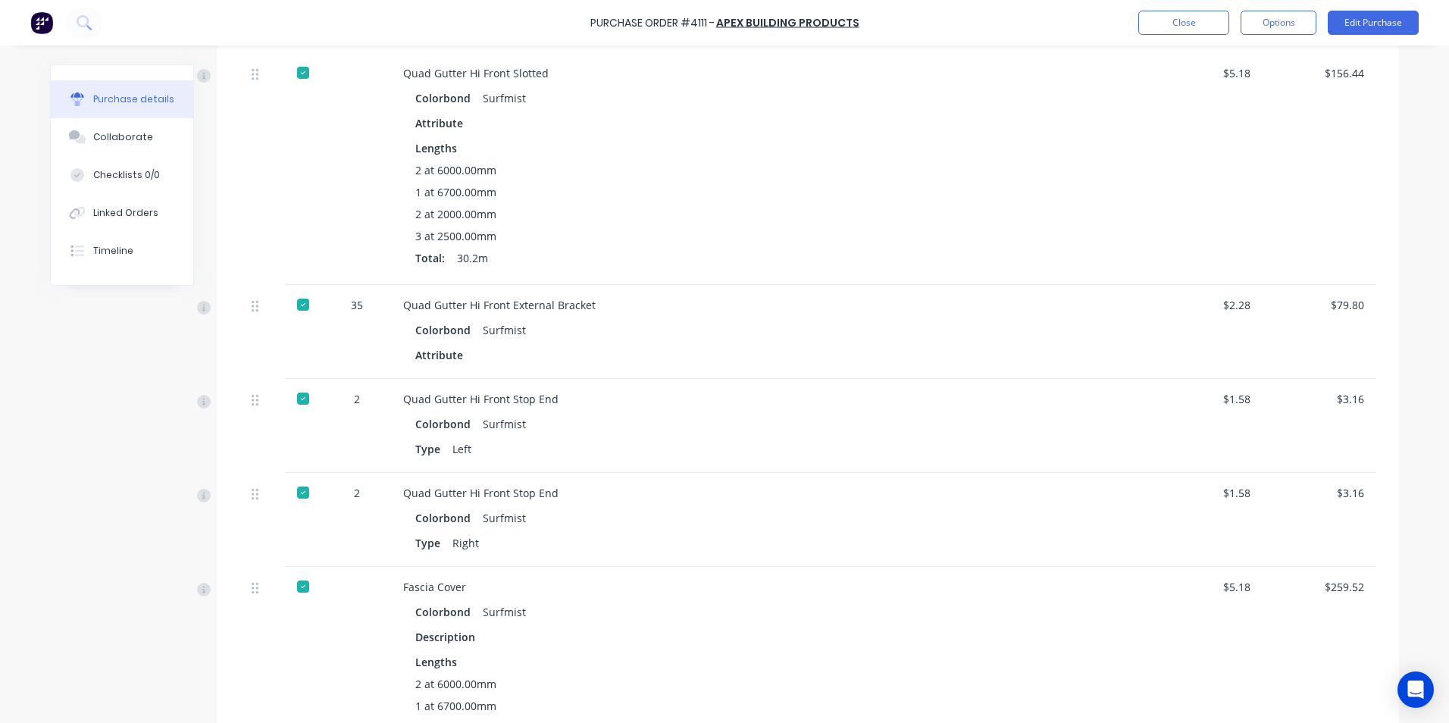
scroll to position [1081, 0]
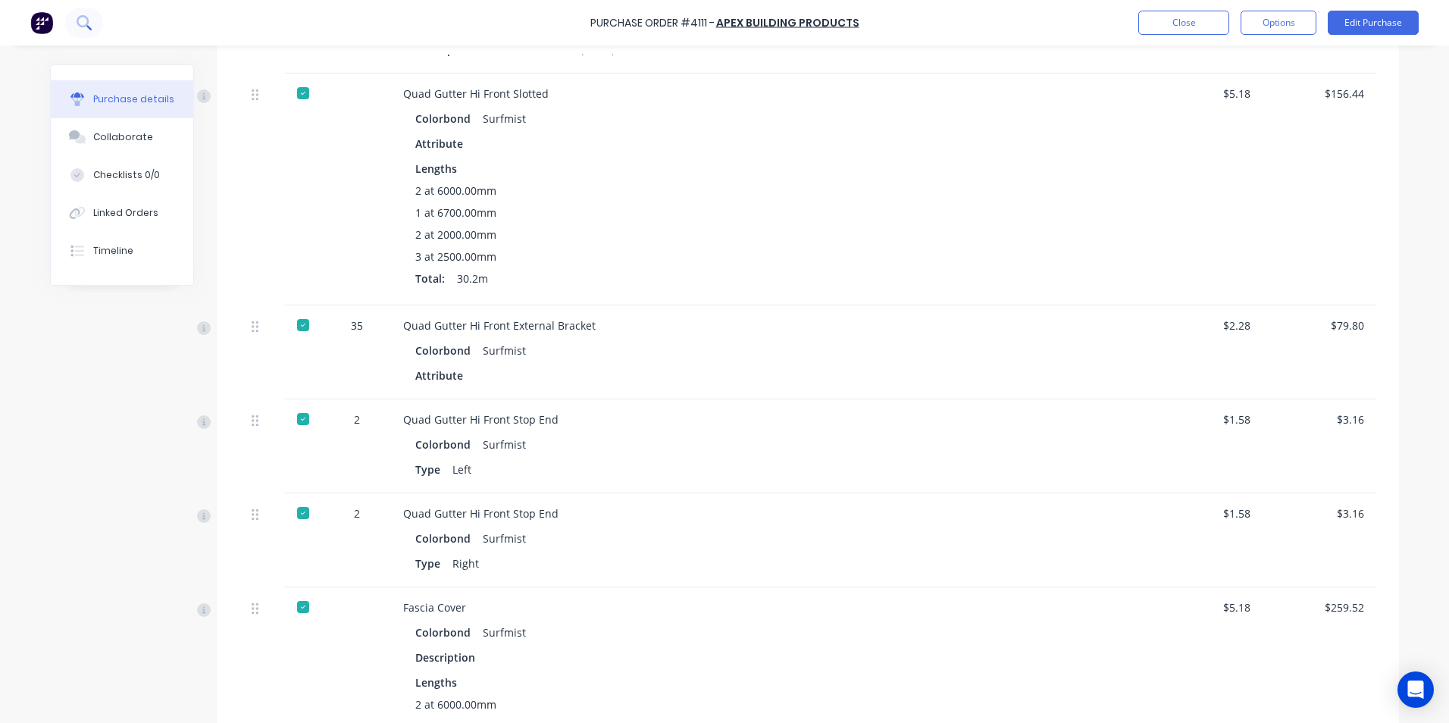
click at [86, 27] on icon at bounding box center [84, 22] width 14 height 14
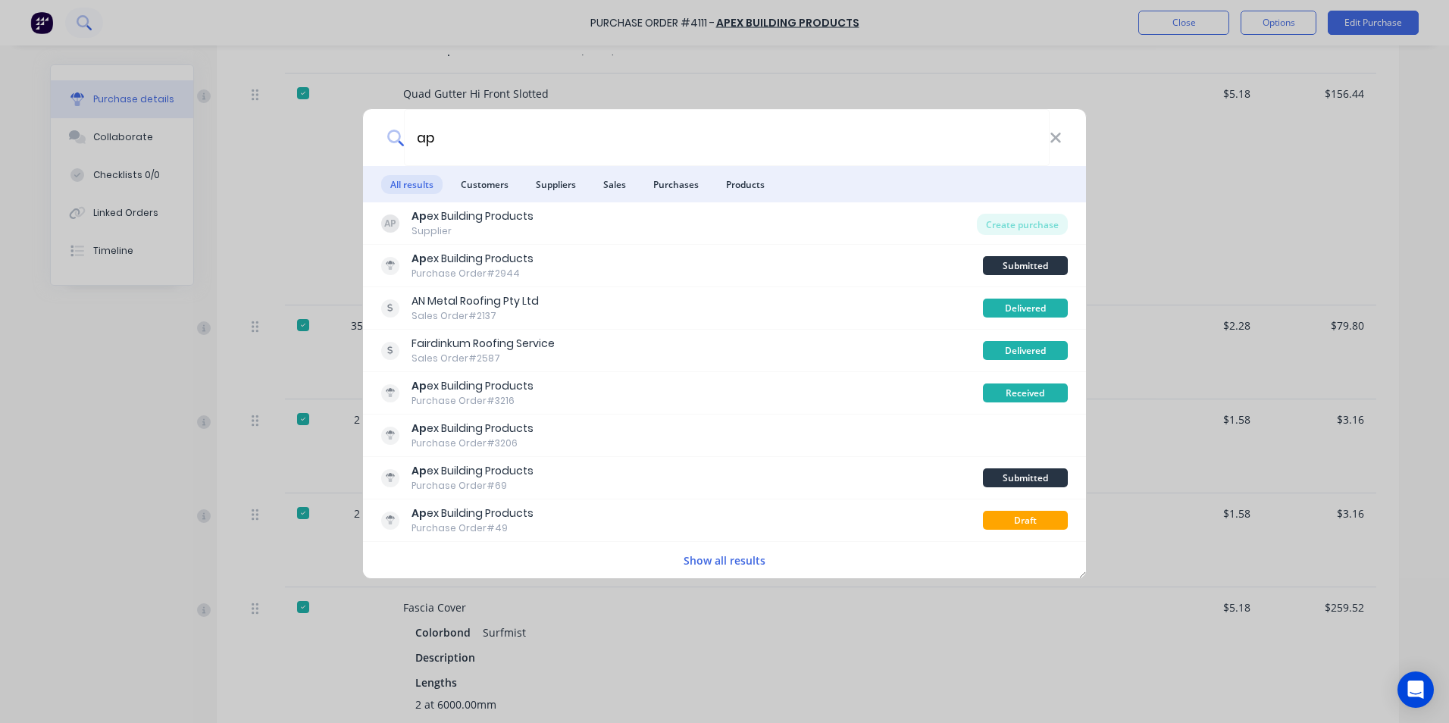
type input "a"
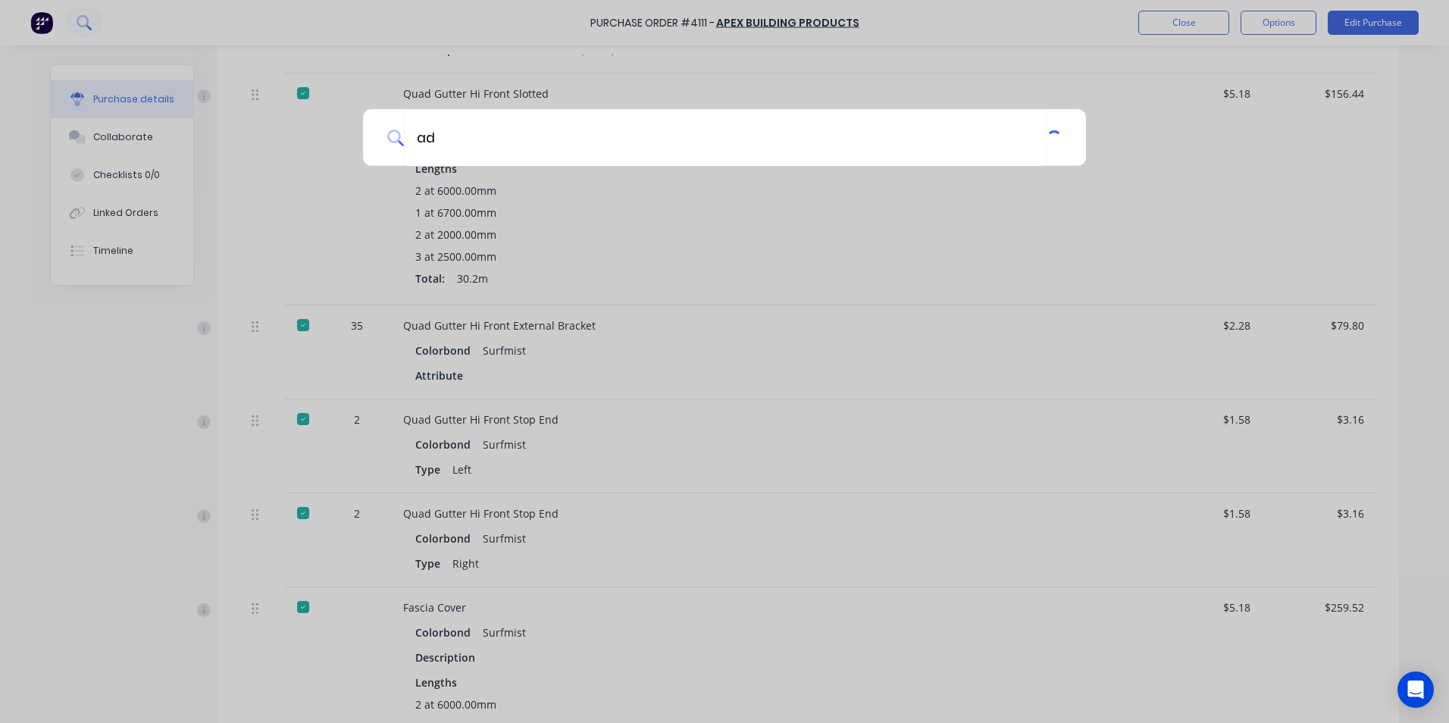
type input "a"
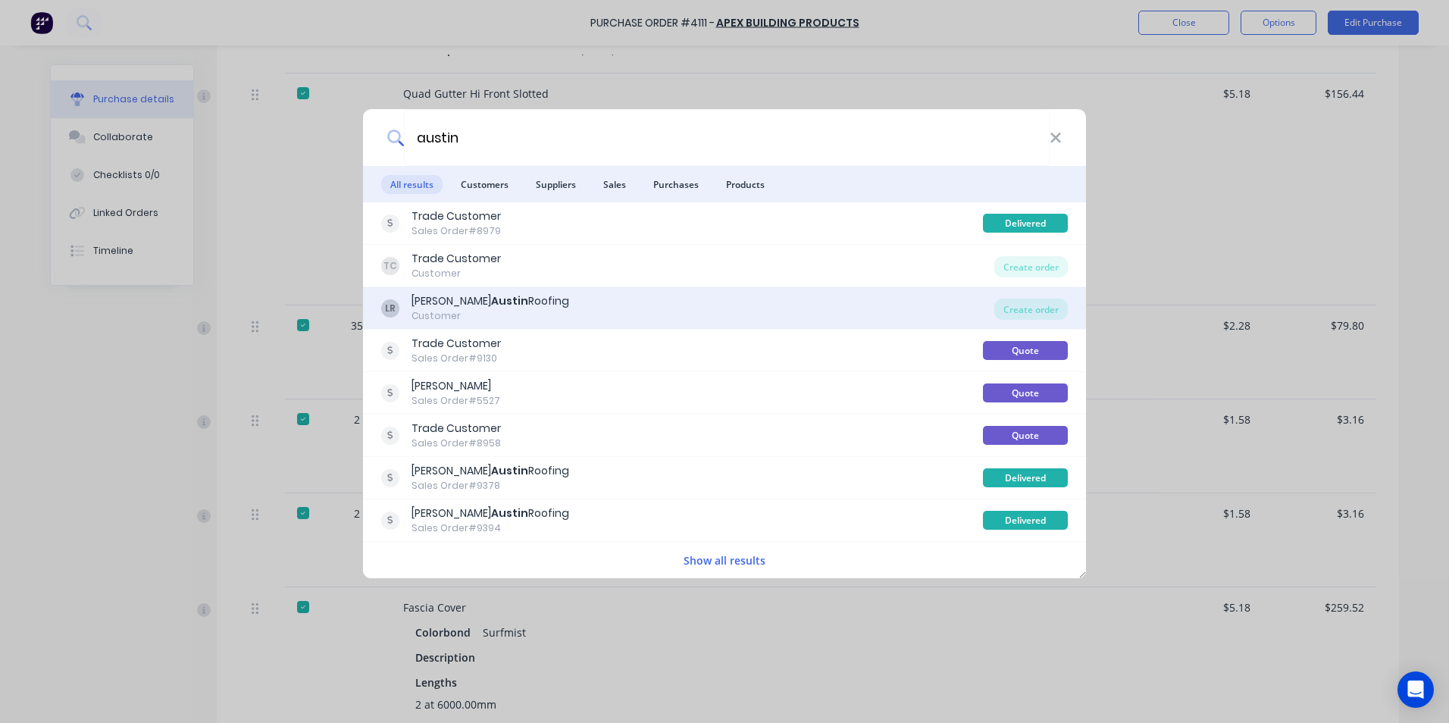
type input "austin"
click div "LR [PERSON_NAME] Roofing Customer"
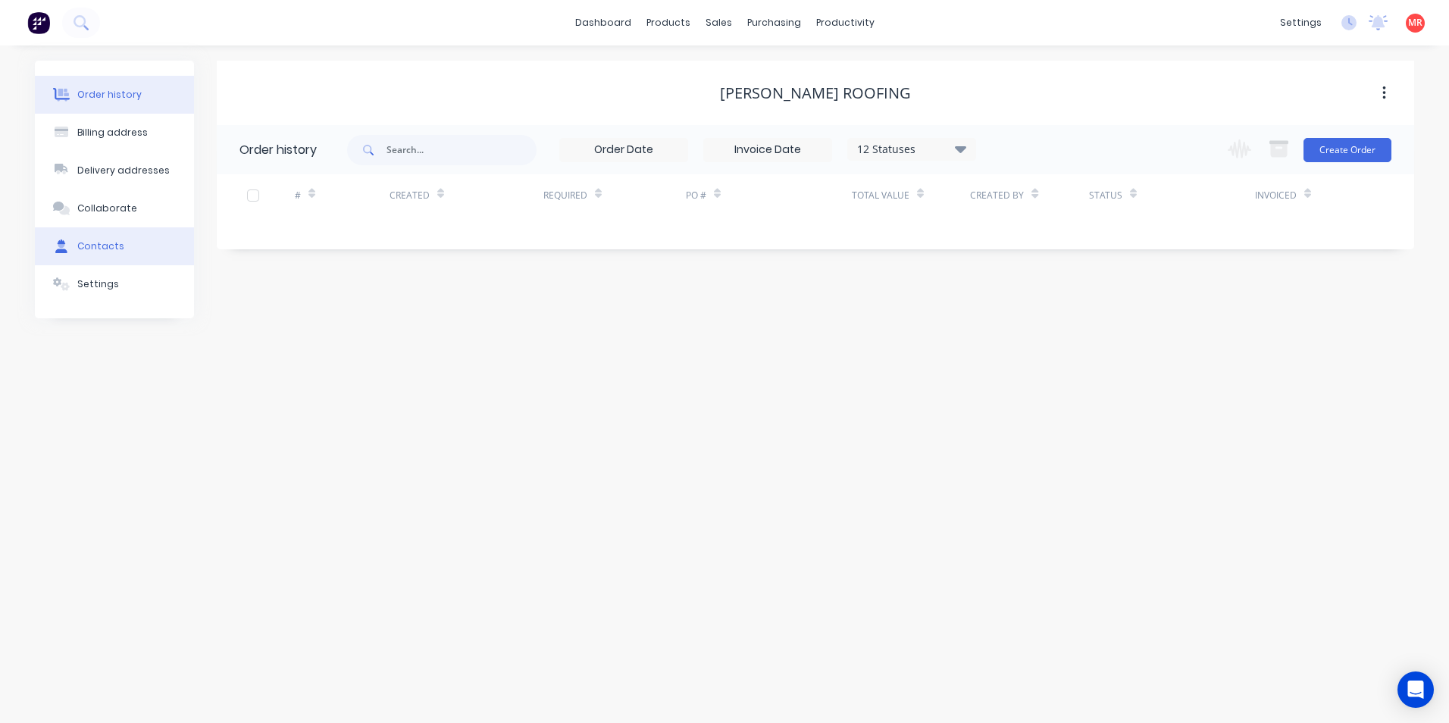
click button "Contacts"
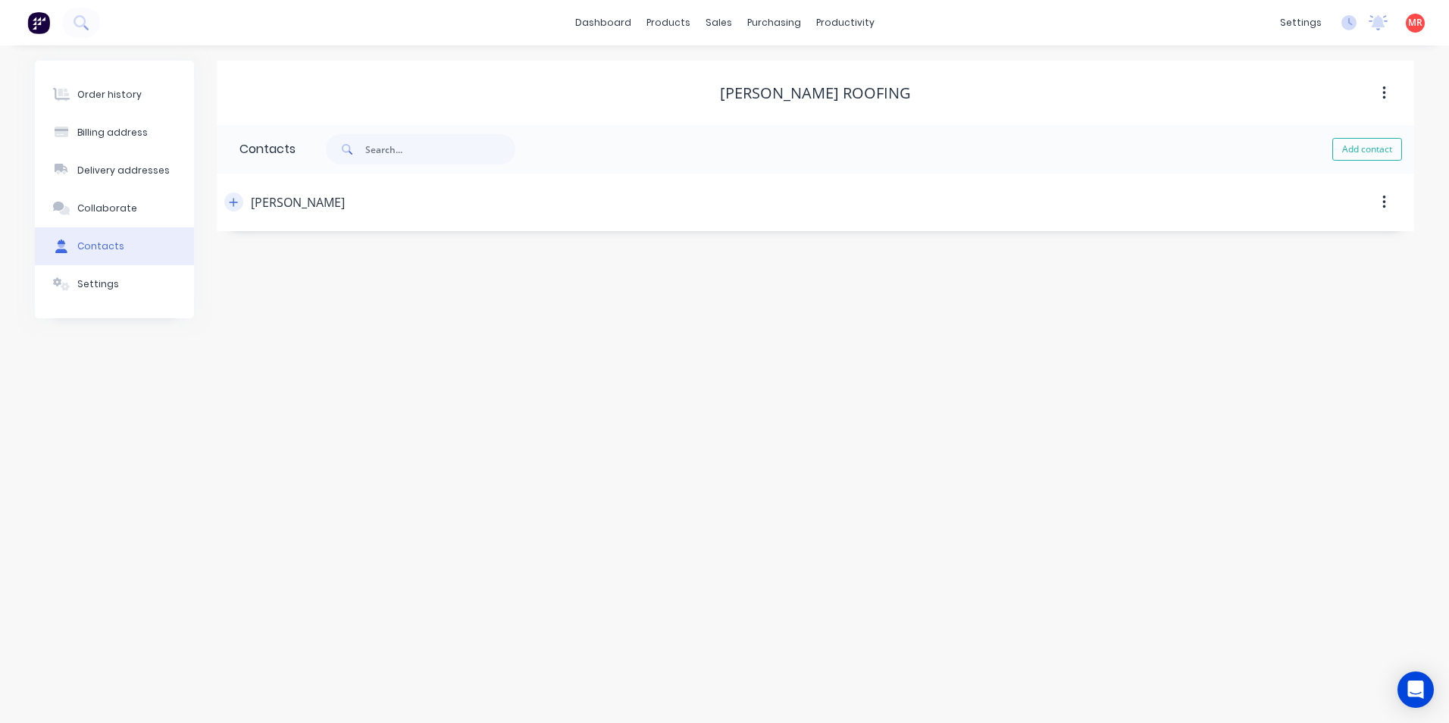
click button "button"
click div "Order history Billing address Delivery addresses Collaborate Contacts Settings …"
